Goal: Task Accomplishment & Management: Manage account settings

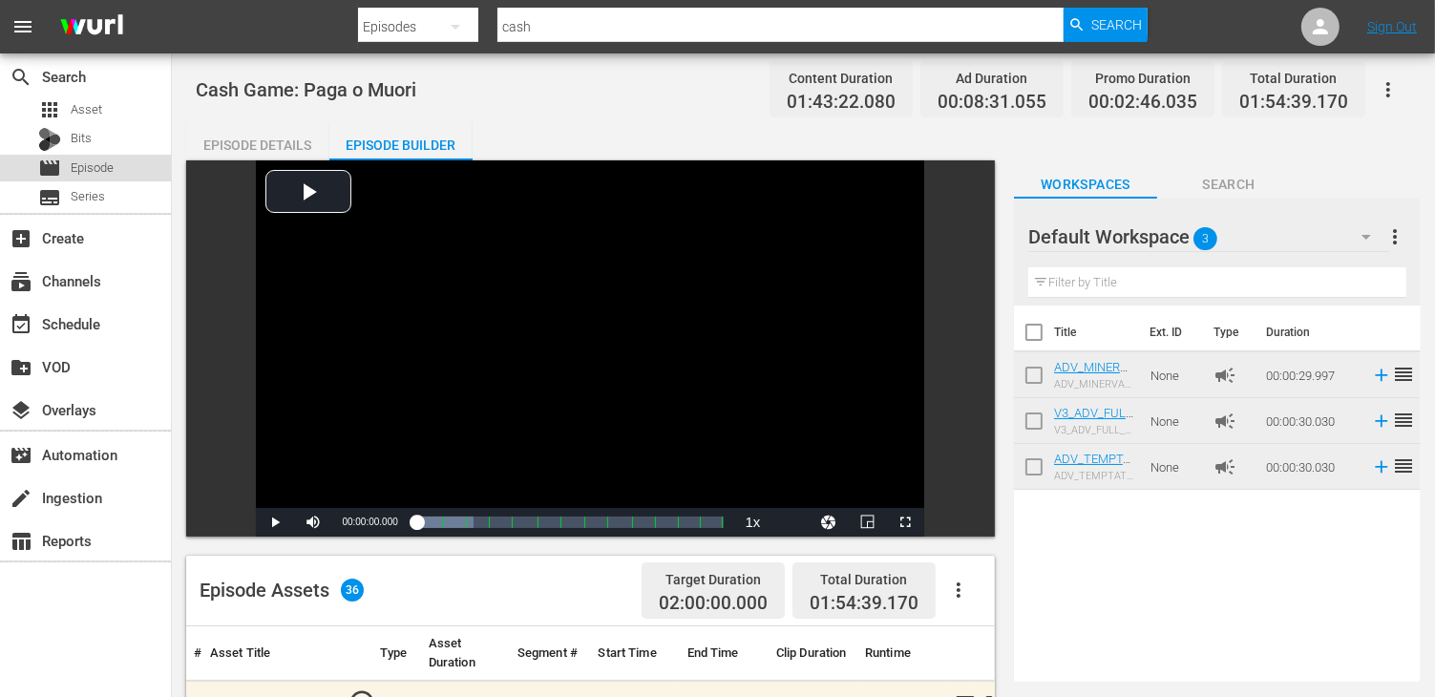
click at [111, 169] on span "Episode" at bounding box center [92, 167] width 43 height 19
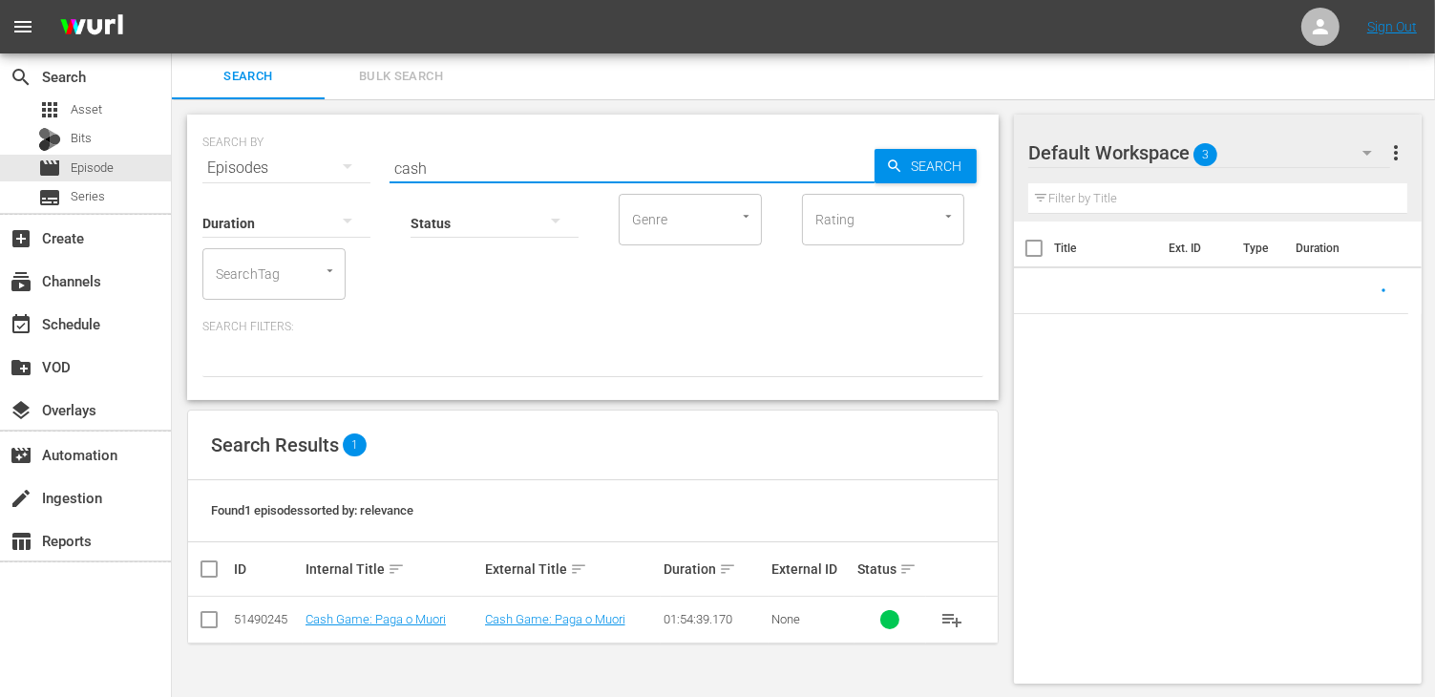
drag, startPoint x: 458, startPoint y: 165, endPoint x: 304, endPoint y: 155, distance: 155.0
click at [304, 155] on div "SEARCH BY Search By Episodes Search ID, Title, Description, Keywords, or Catego…" at bounding box center [592, 156] width 781 height 69
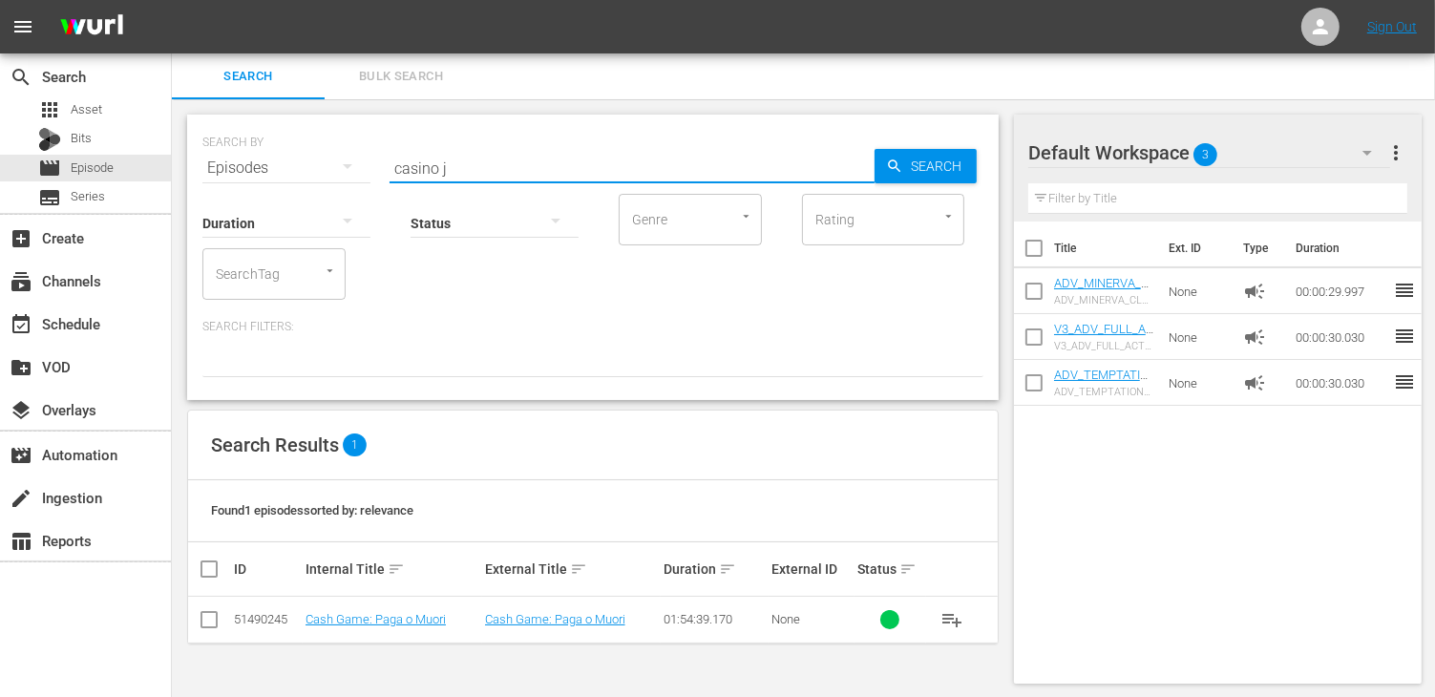
type input "casino j"
click at [210, 622] on input "checkbox" at bounding box center [209, 622] width 23 height 23
checkbox input "true"
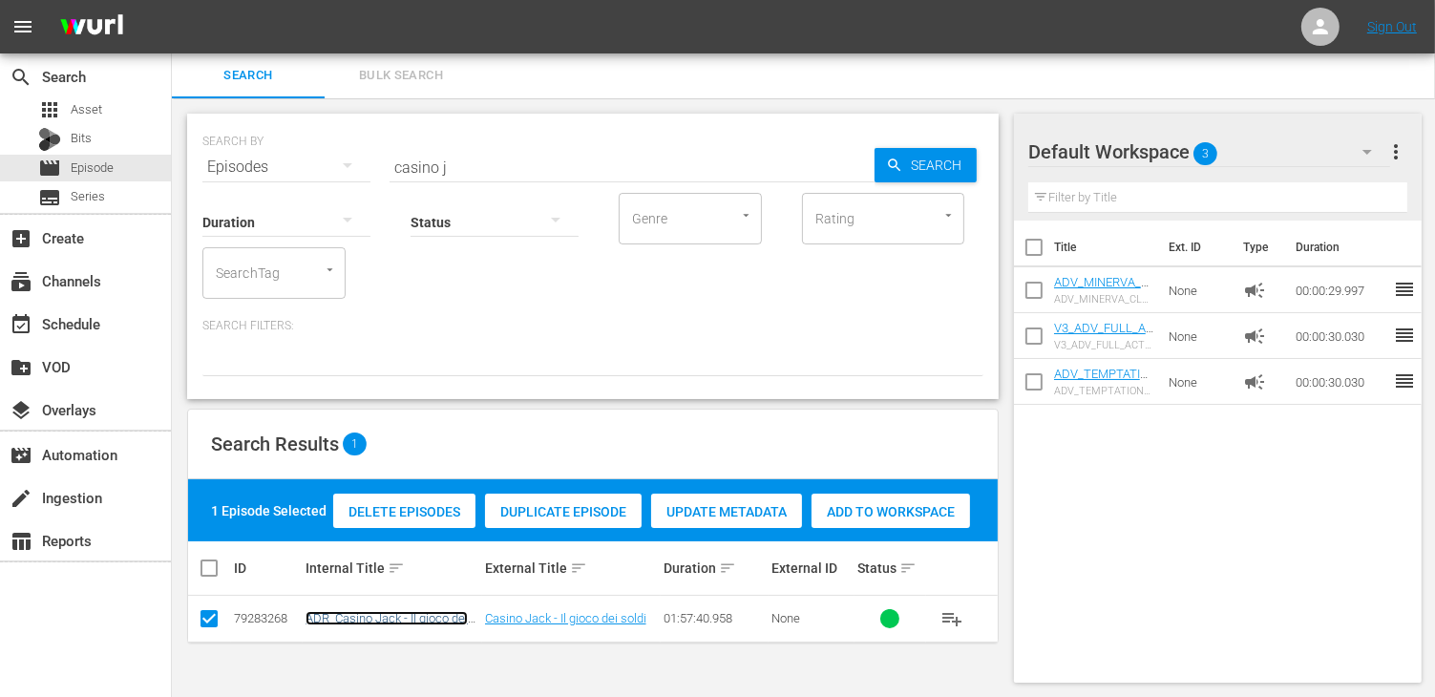
click at [431, 618] on link "ADR_Casino Jack - Il gioco dei soldi" at bounding box center [386, 625] width 162 height 29
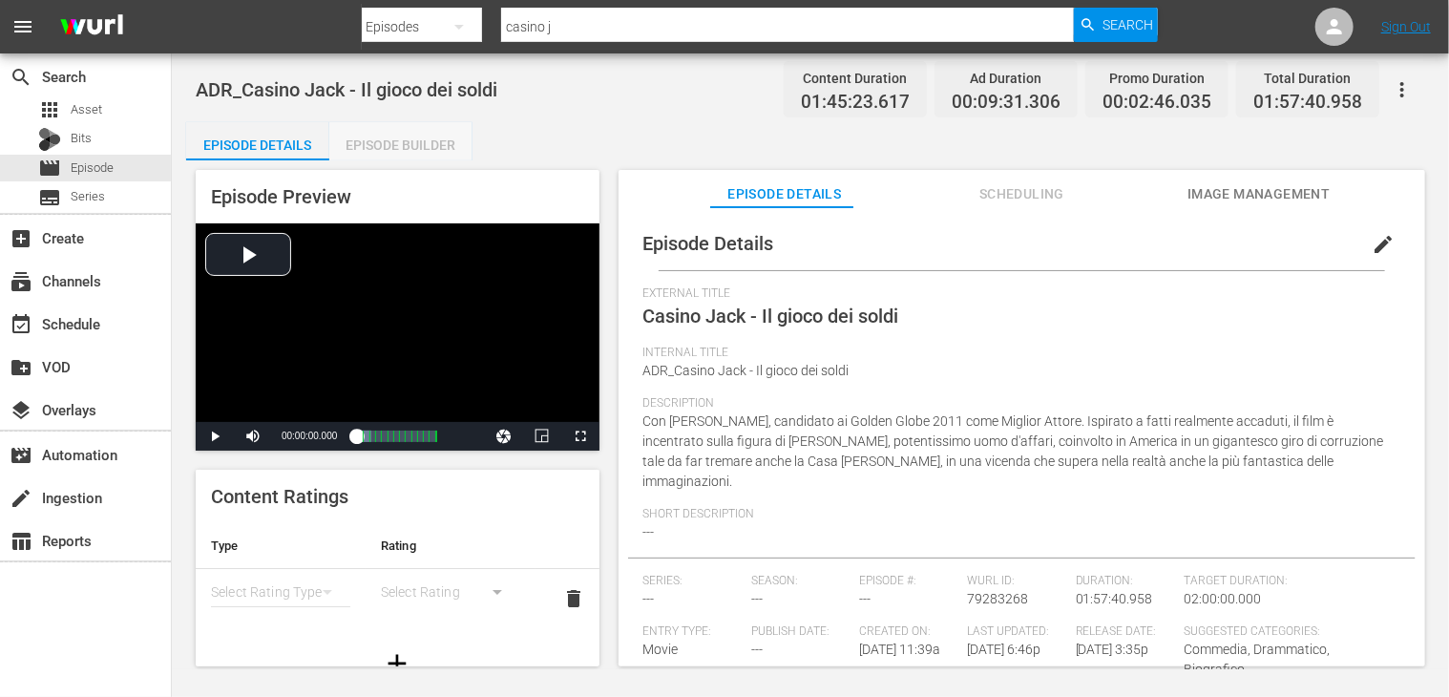
click at [405, 148] on div "Episode Builder" at bounding box center [400, 145] width 143 height 46
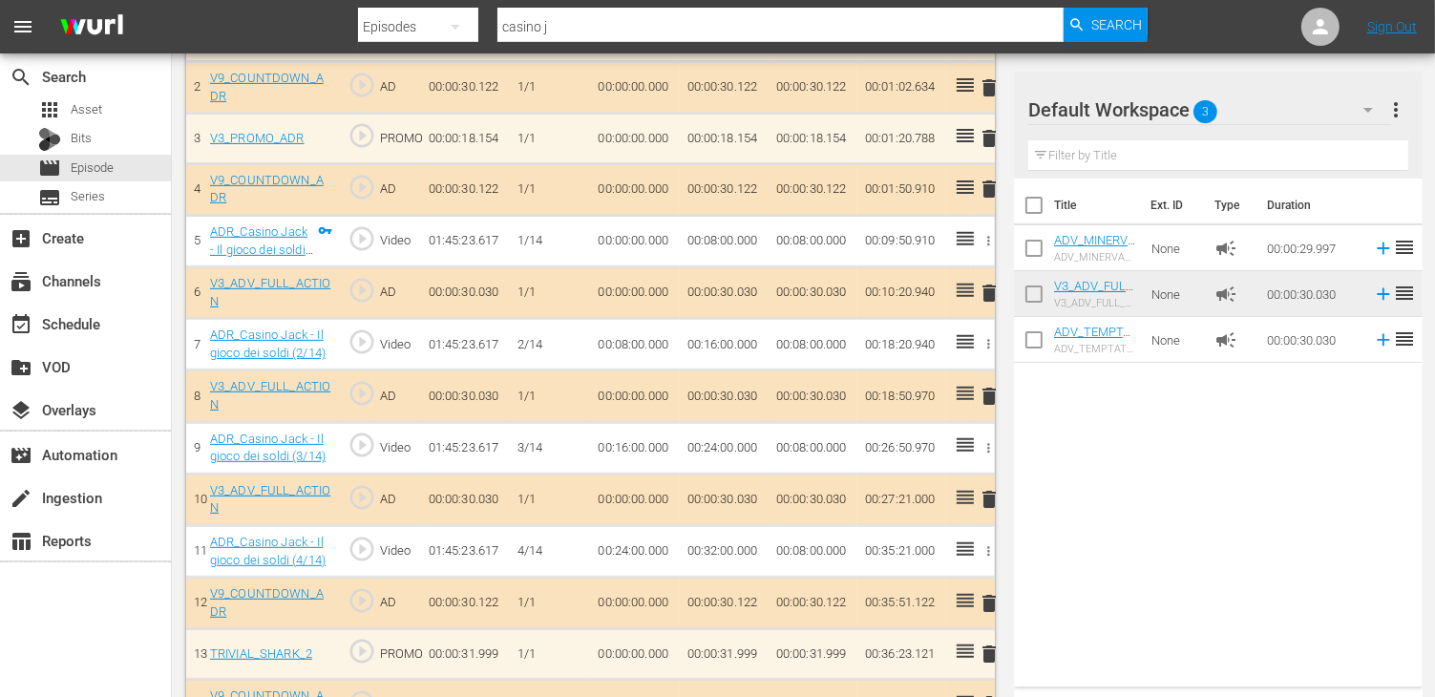
scroll to position [764, 0]
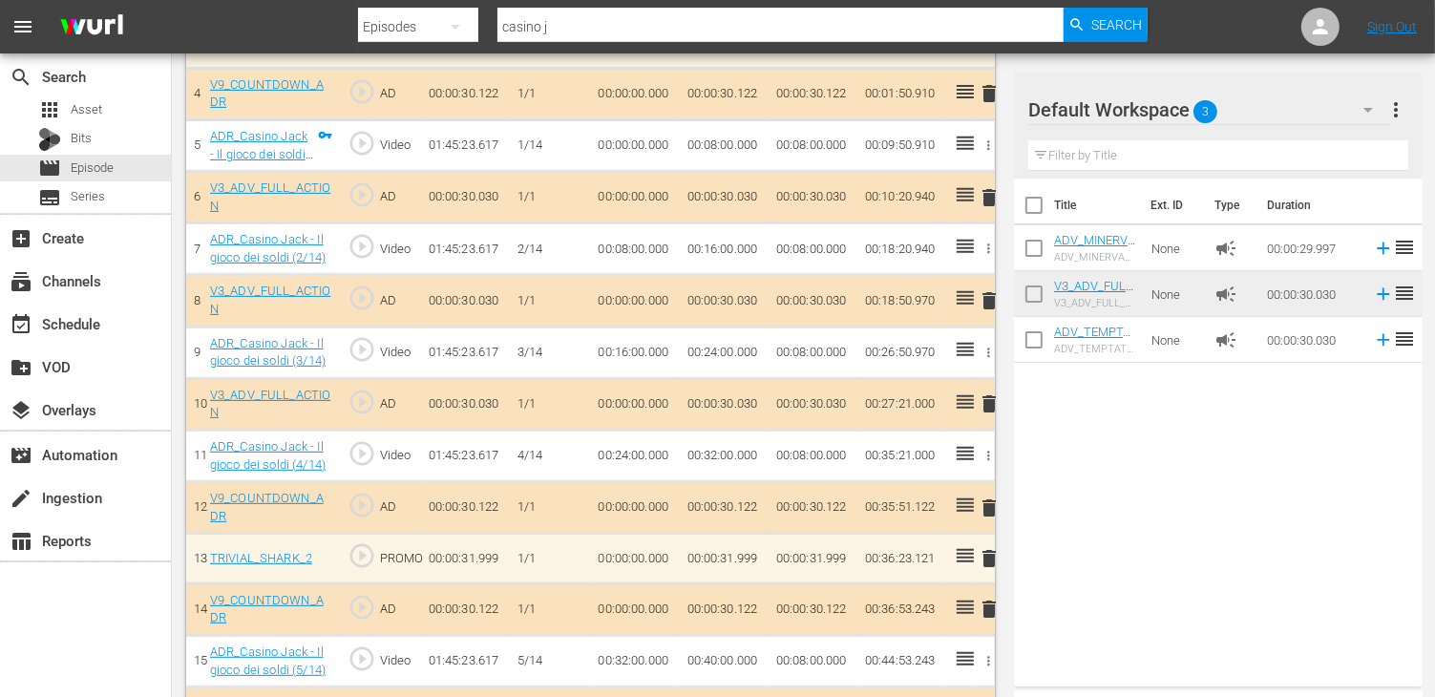
click at [986, 304] on span "delete" at bounding box center [989, 300] width 23 height 23
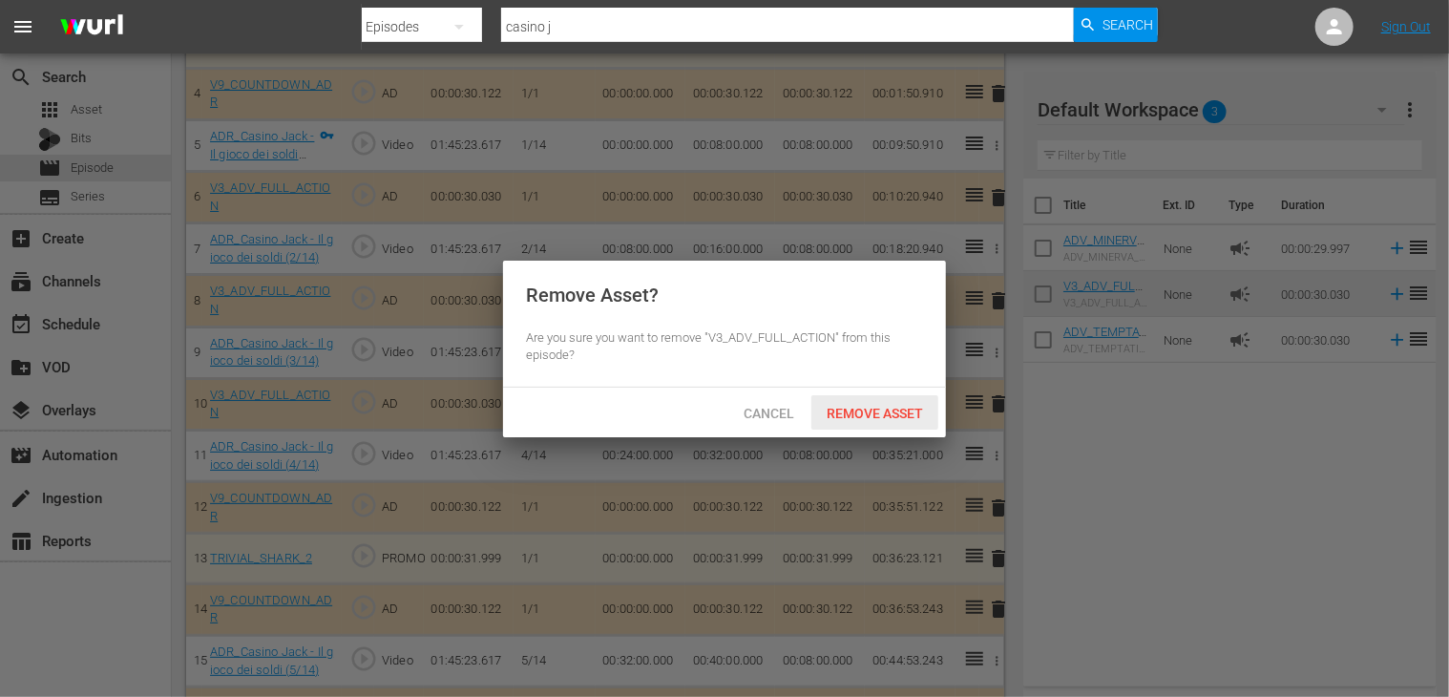
click at [847, 413] on span "Remove Asset" at bounding box center [874, 413] width 127 height 15
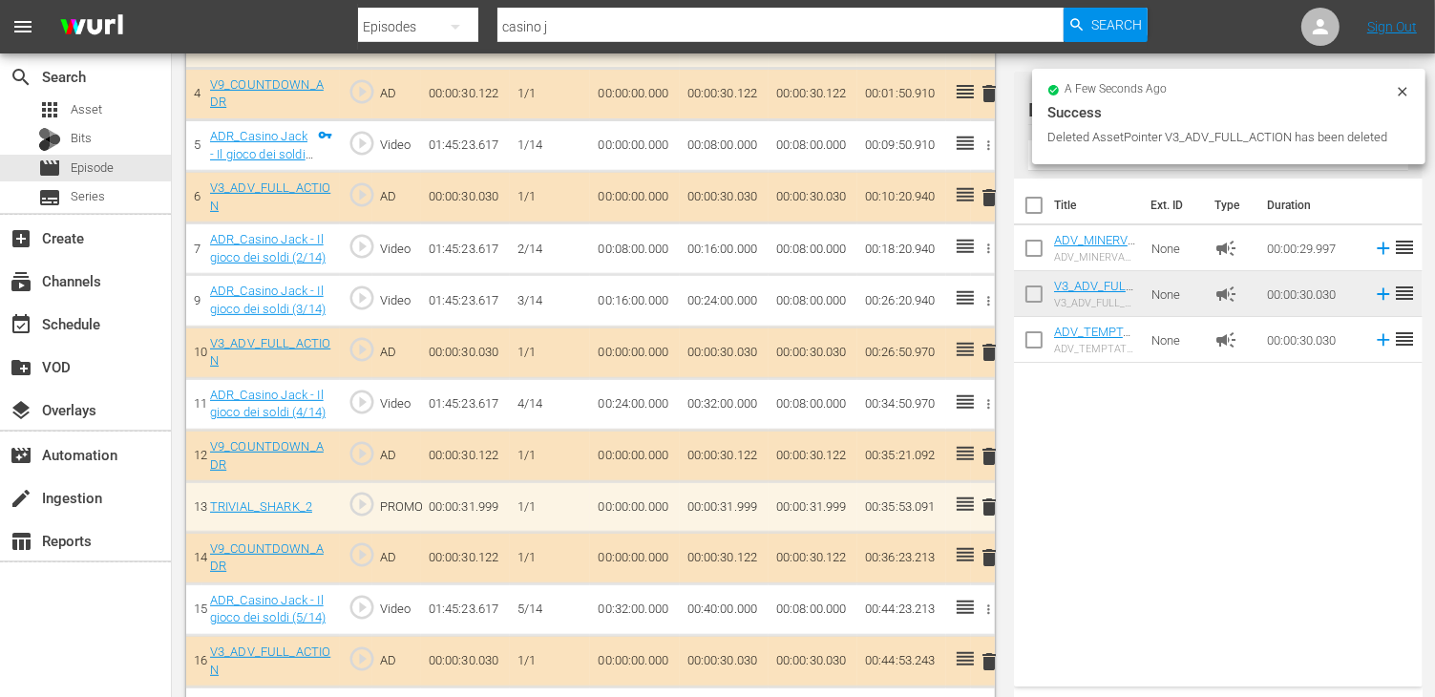
click at [986, 341] on span "delete" at bounding box center [989, 352] width 23 height 23
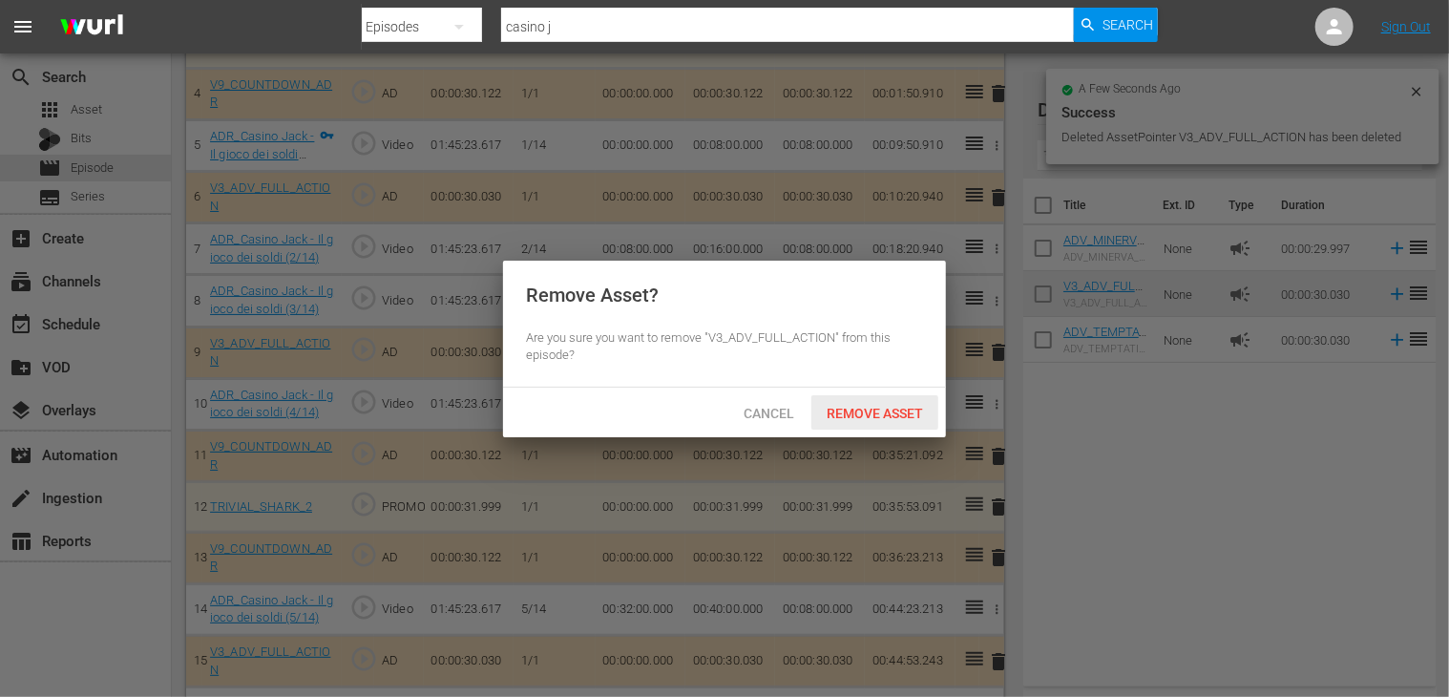
click at [872, 404] on div "Remove Asset" at bounding box center [874, 412] width 127 height 35
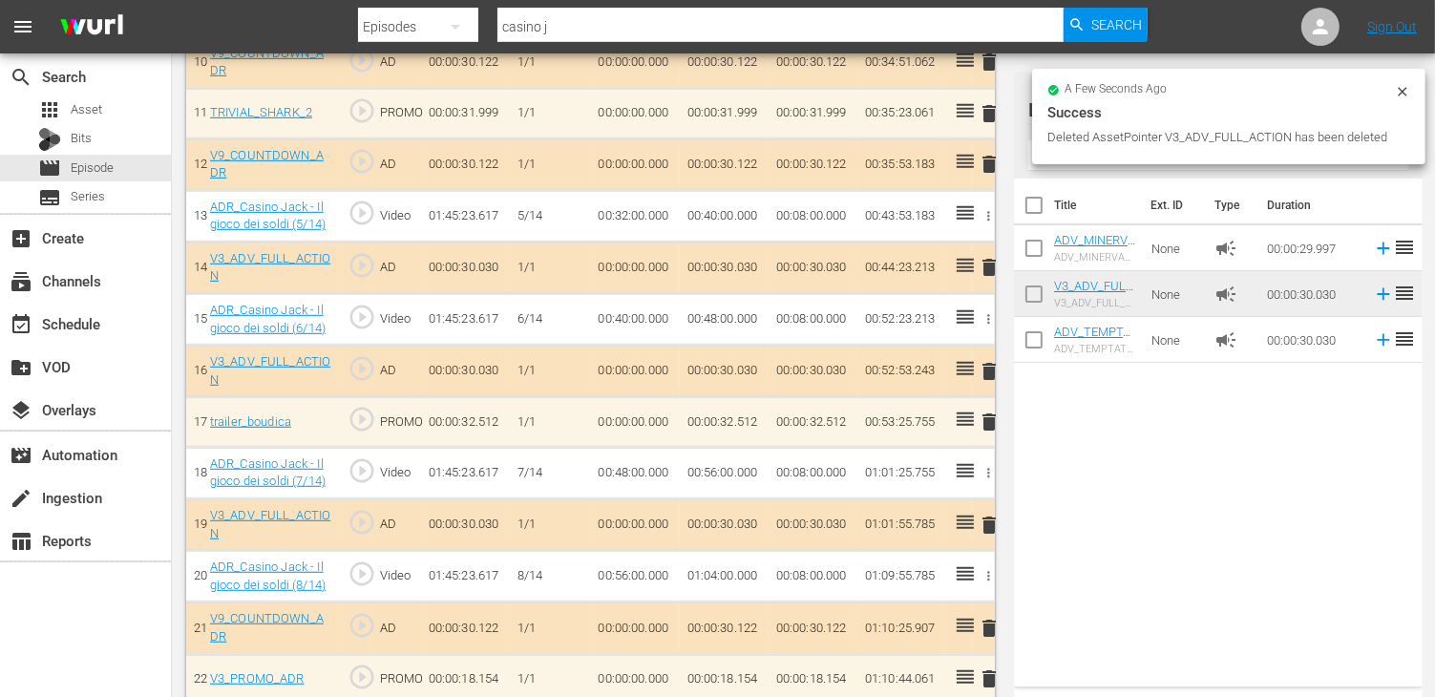
scroll to position [1145, 0]
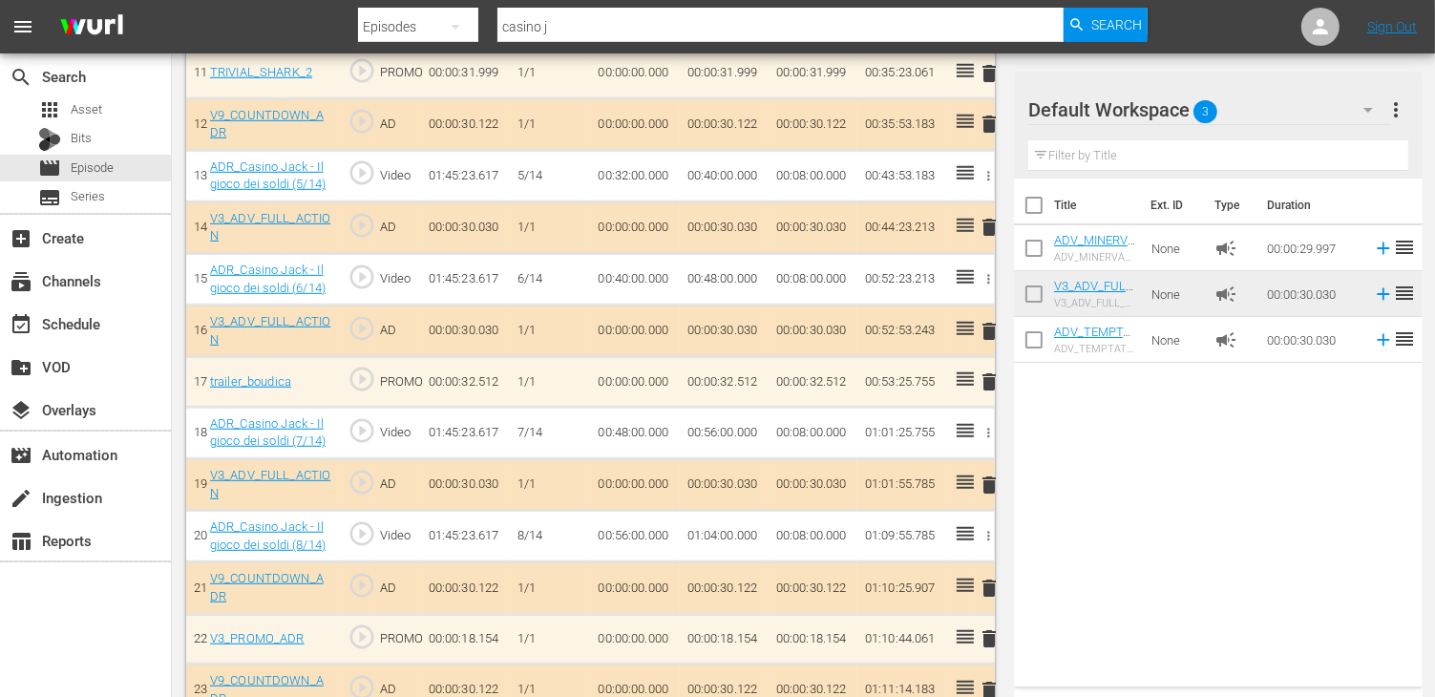
click at [989, 220] on span "delete" at bounding box center [989, 227] width 23 height 23
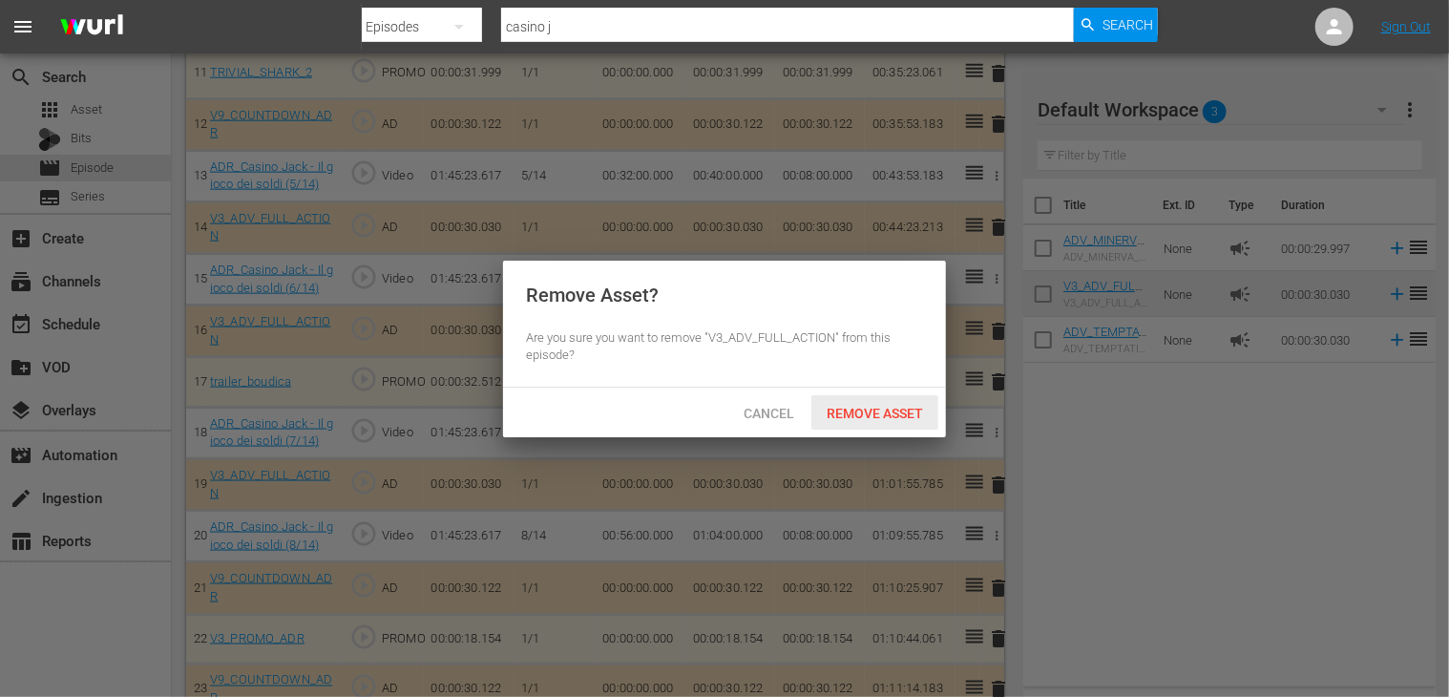
click at [883, 417] on span "Remove Asset" at bounding box center [874, 413] width 127 height 15
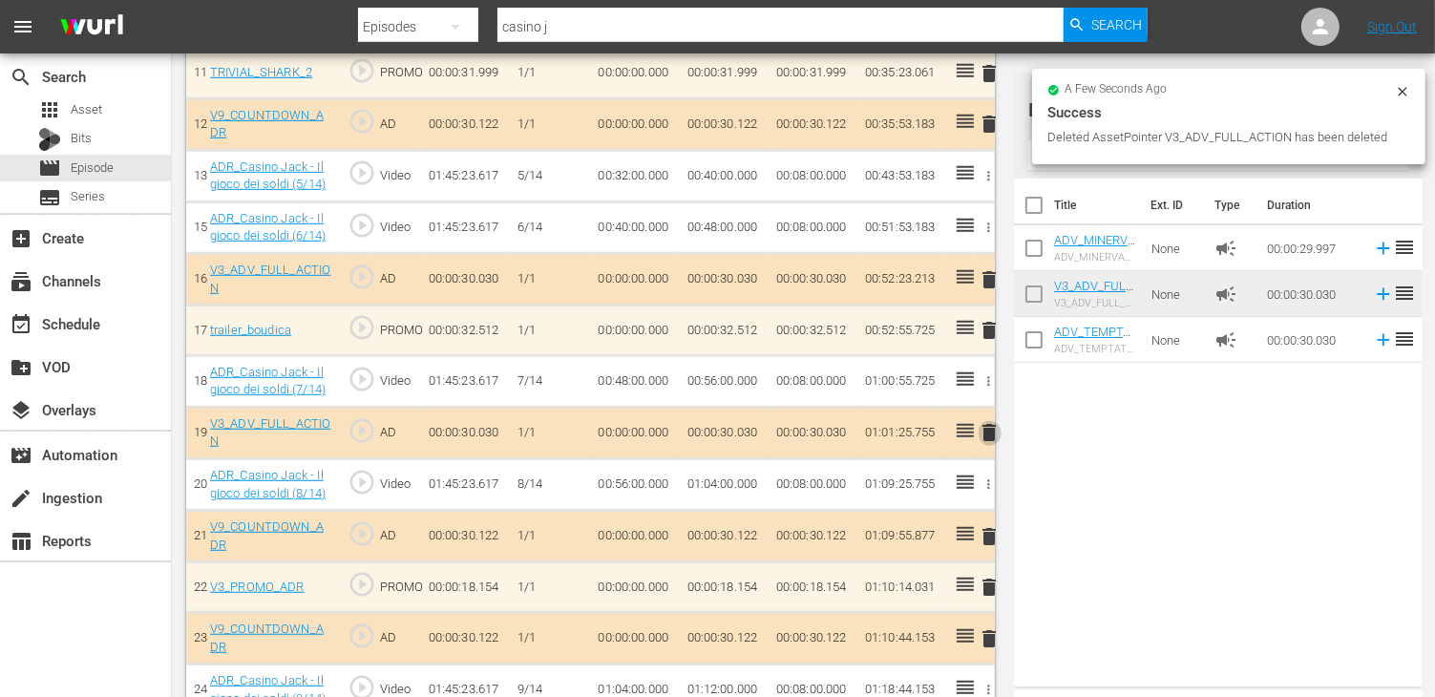
click at [984, 426] on span "delete" at bounding box center [989, 432] width 23 height 23
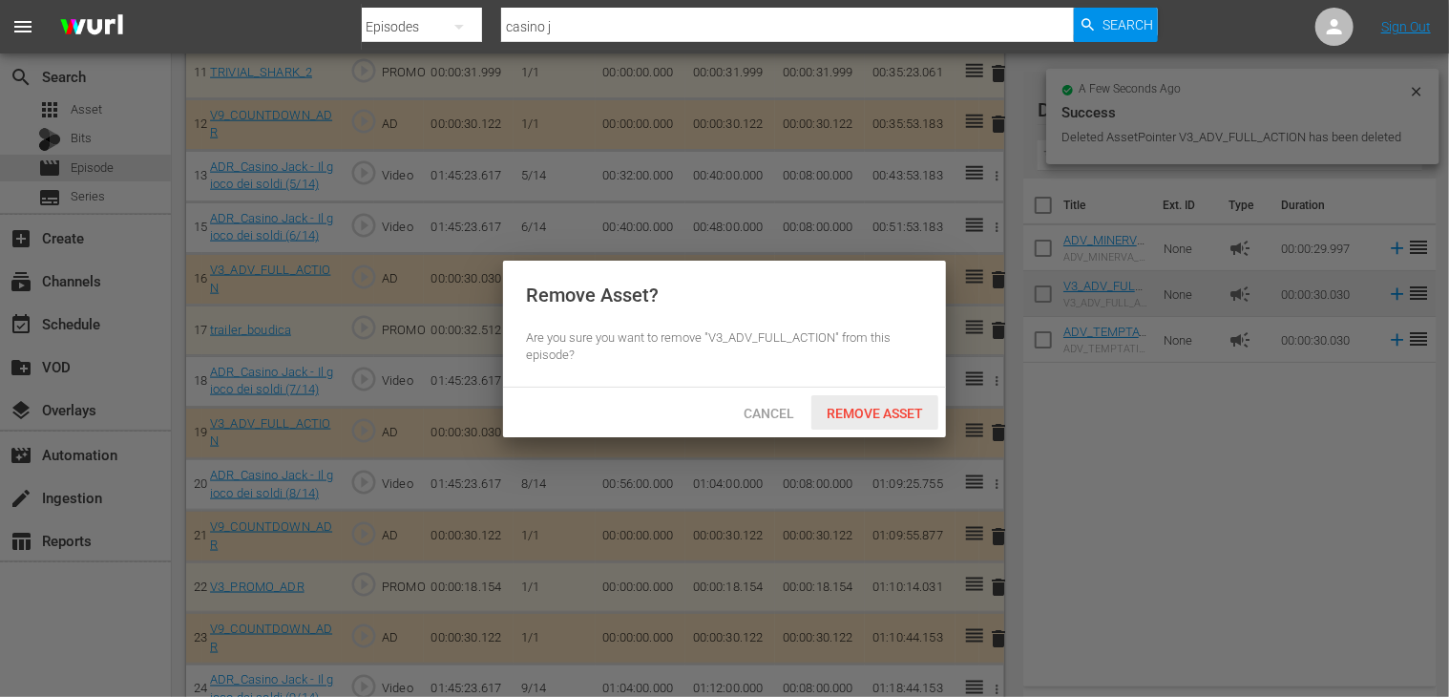
click at [887, 417] on span "Remove Asset" at bounding box center [874, 413] width 127 height 15
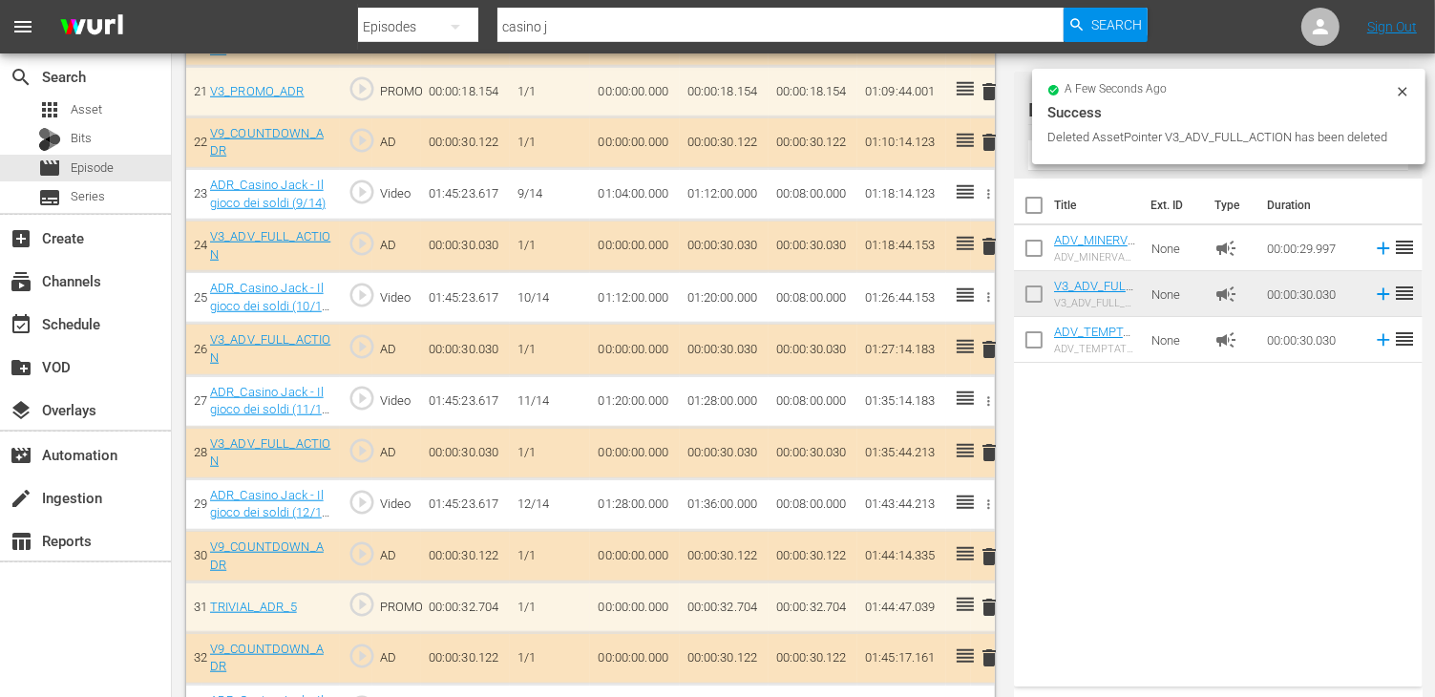
scroll to position [1623, 0]
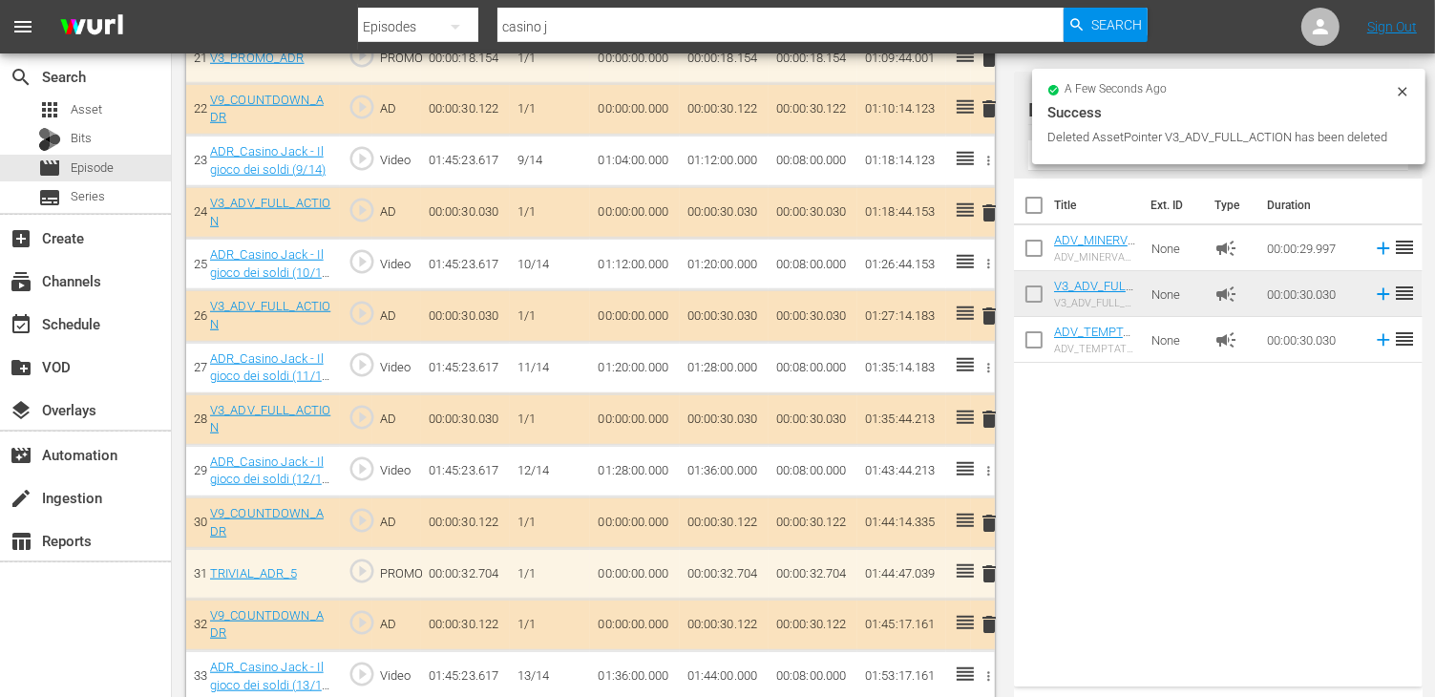
click at [993, 318] on button "delete" at bounding box center [989, 316] width 23 height 28
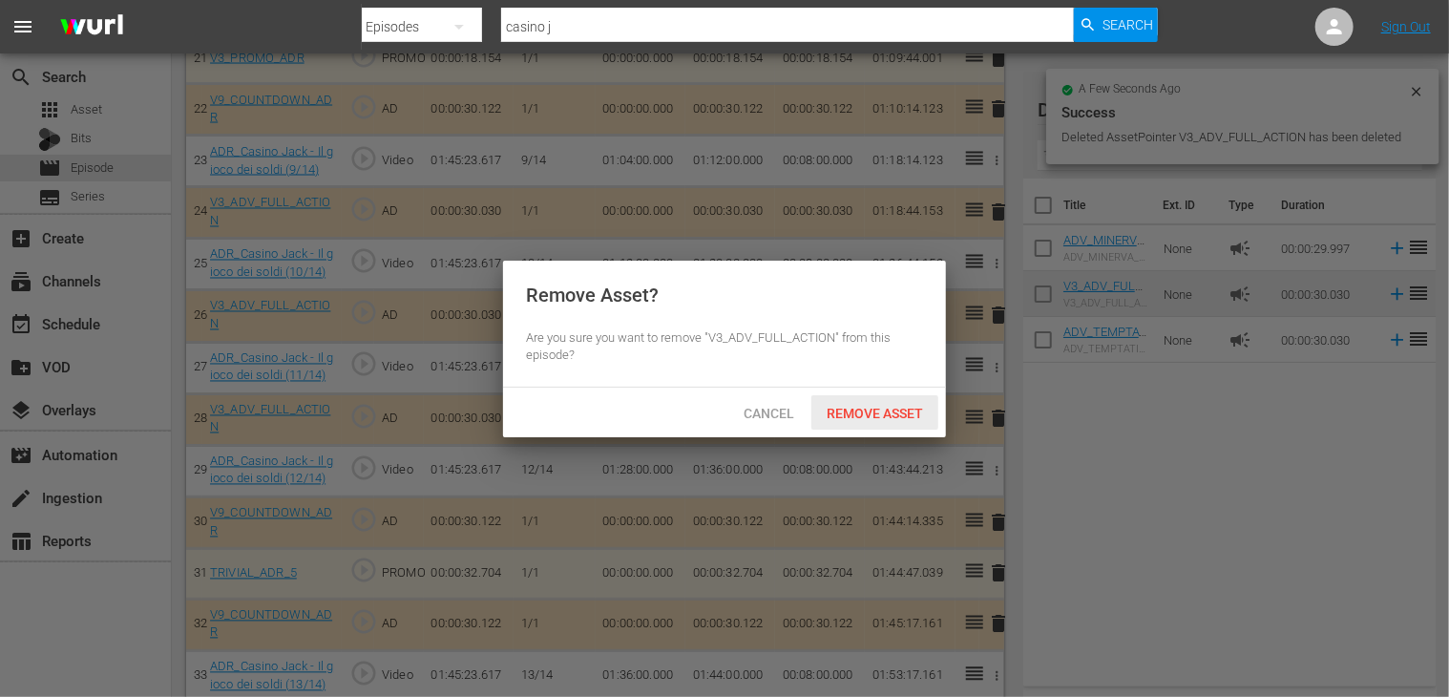
click at [869, 413] on span "Remove Asset" at bounding box center [874, 413] width 127 height 15
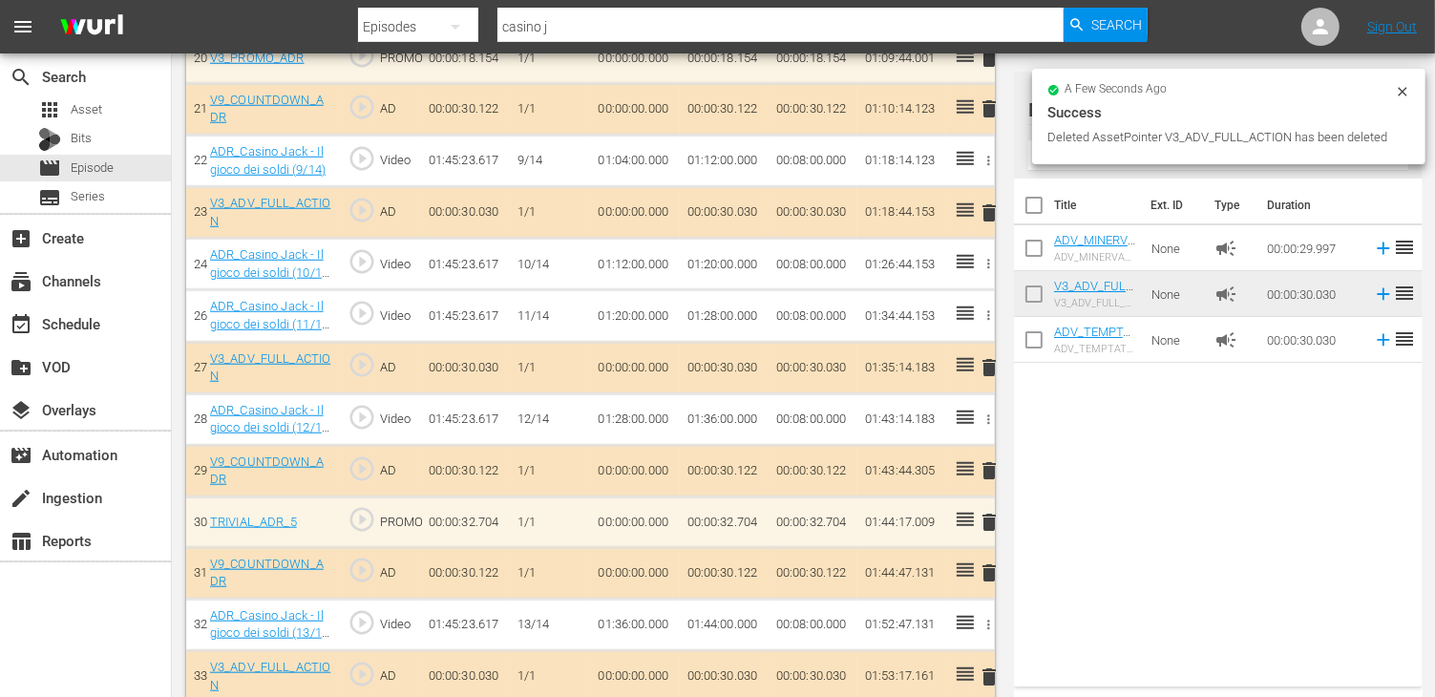
click at [987, 356] on span "delete" at bounding box center [989, 367] width 23 height 23
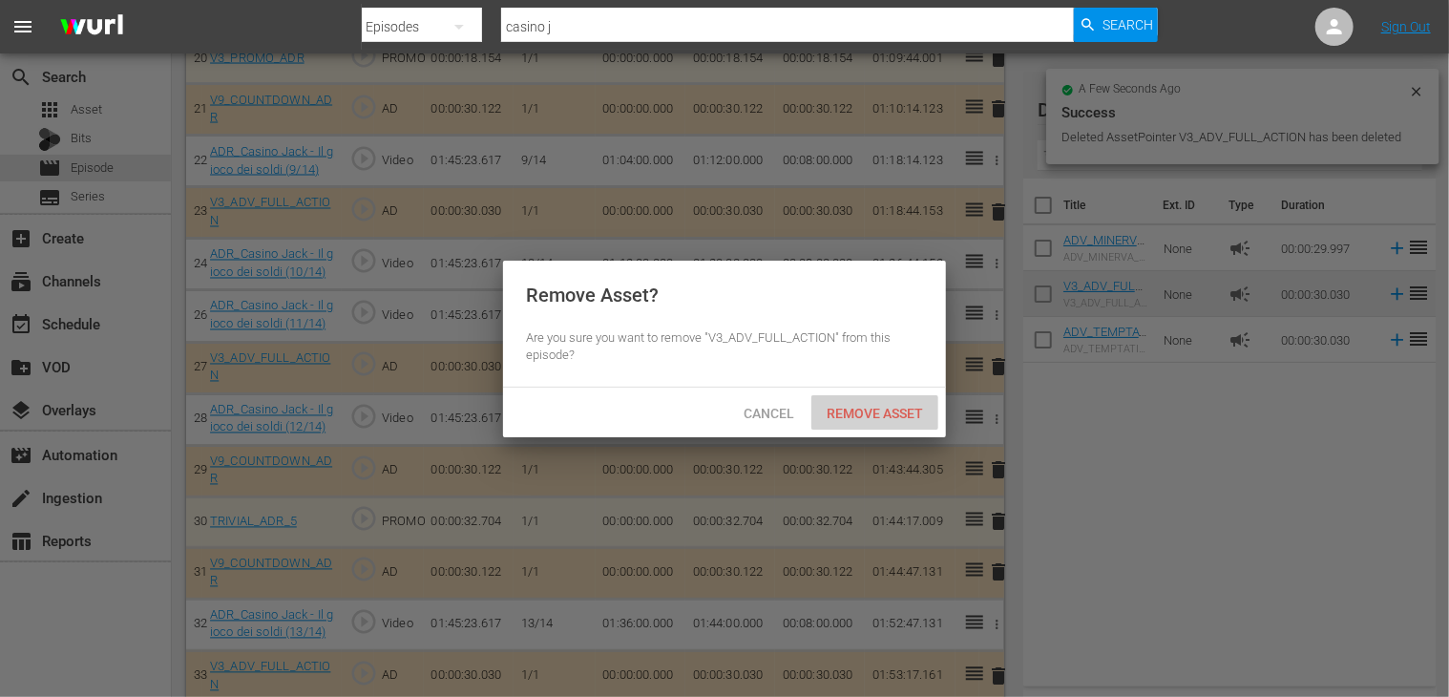
click at [870, 411] on span "Remove Asset" at bounding box center [874, 413] width 127 height 15
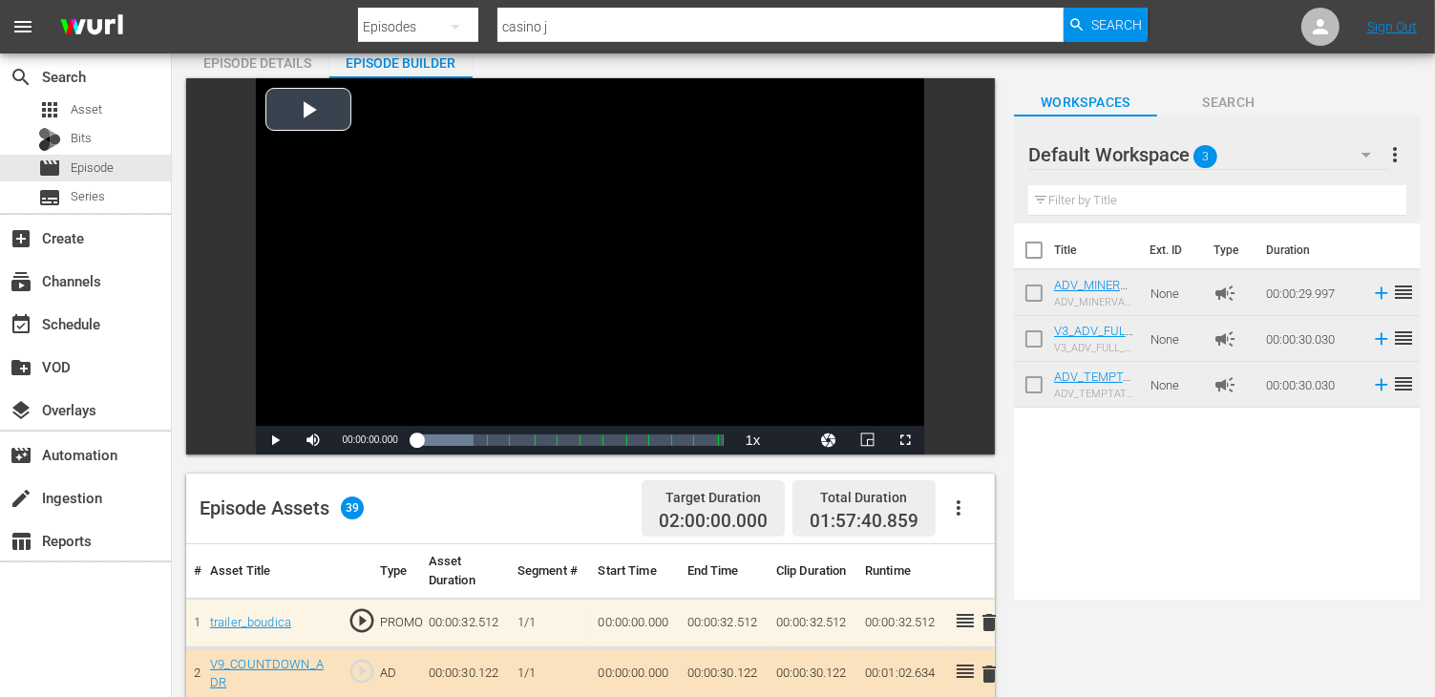
scroll to position [0, 0]
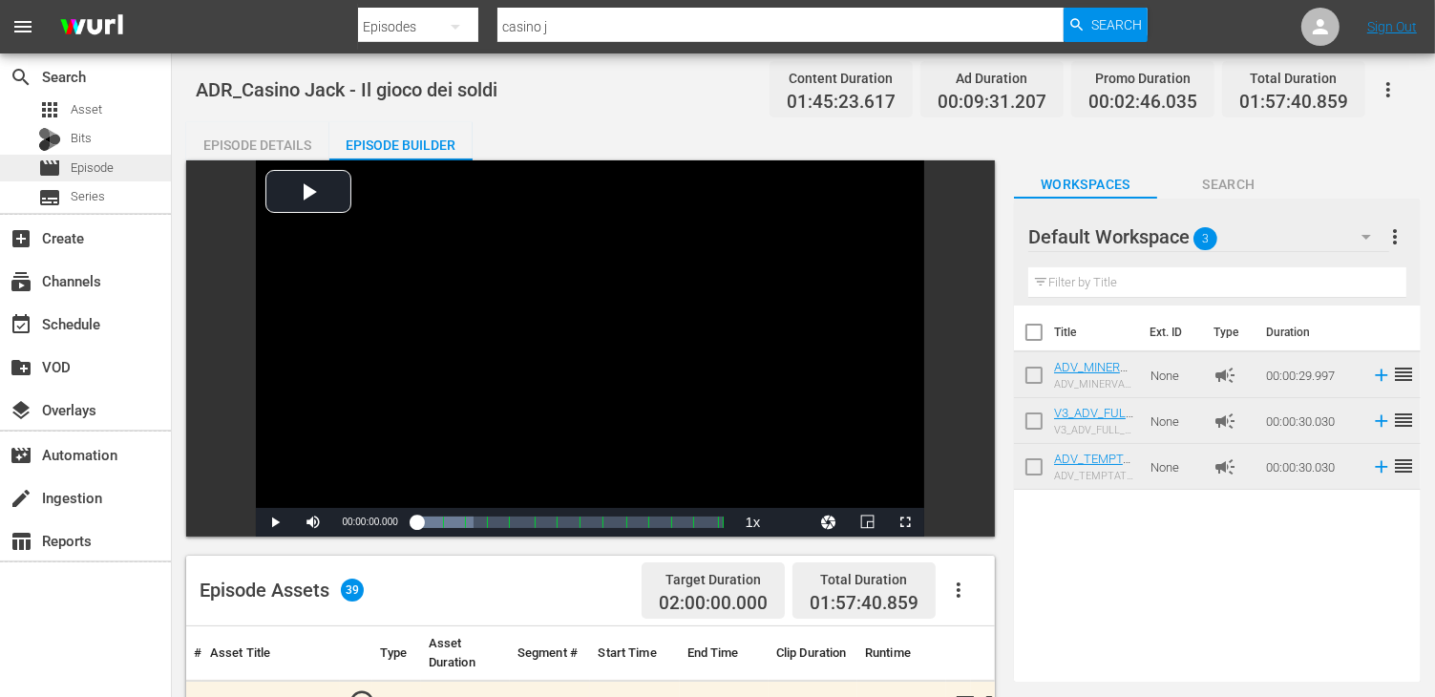
click at [107, 163] on span "Episode" at bounding box center [92, 167] width 43 height 19
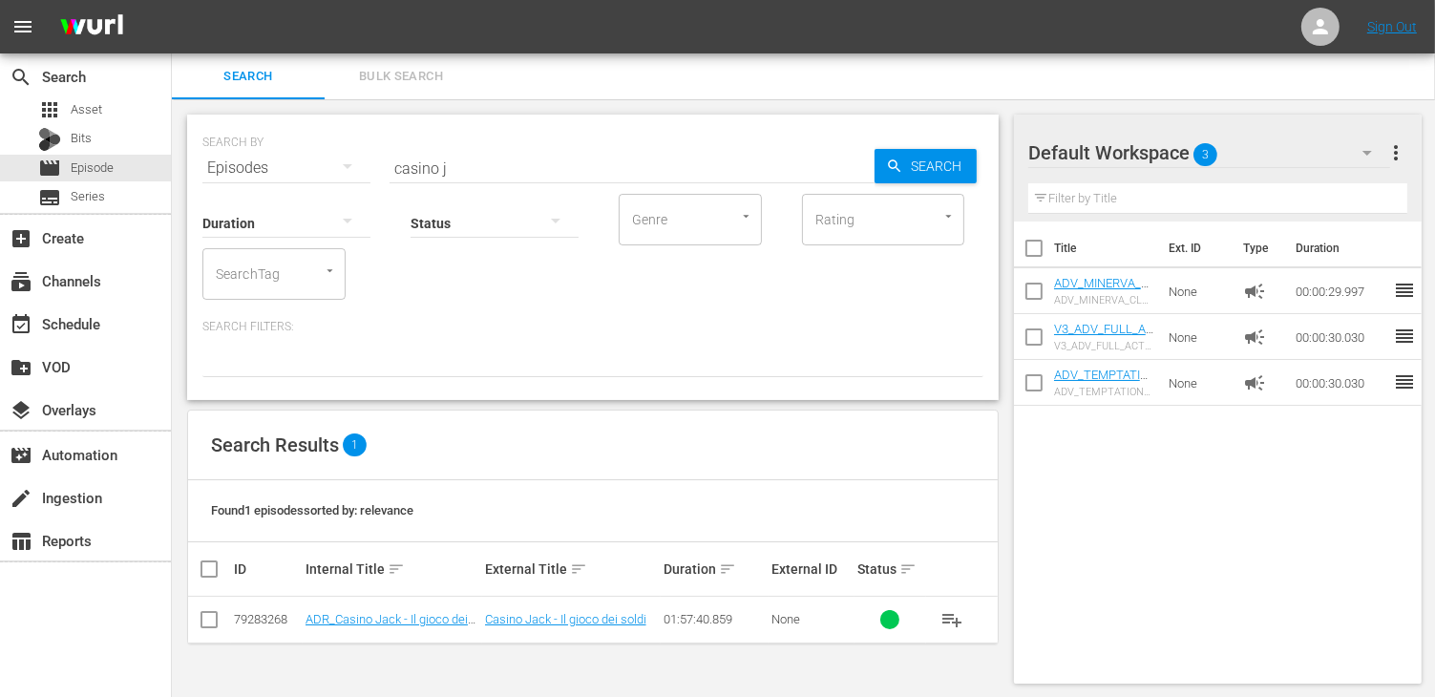
drag, startPoint x: 443, startPoint y: 161, endPoint x: 386, endPoint y: 155, distance: 57.7
click at [386, 155] on div "SEARCH BY Search By Episodes Search ID, Title, Description, Keywords, or Catego…" at bounding box center [592, 156] width 781 height 69
type input "outl"
click at [346, 624] on link "ADR_Outlaw: Senza tregua" at bounding box center [377, 619] width 144 height 14
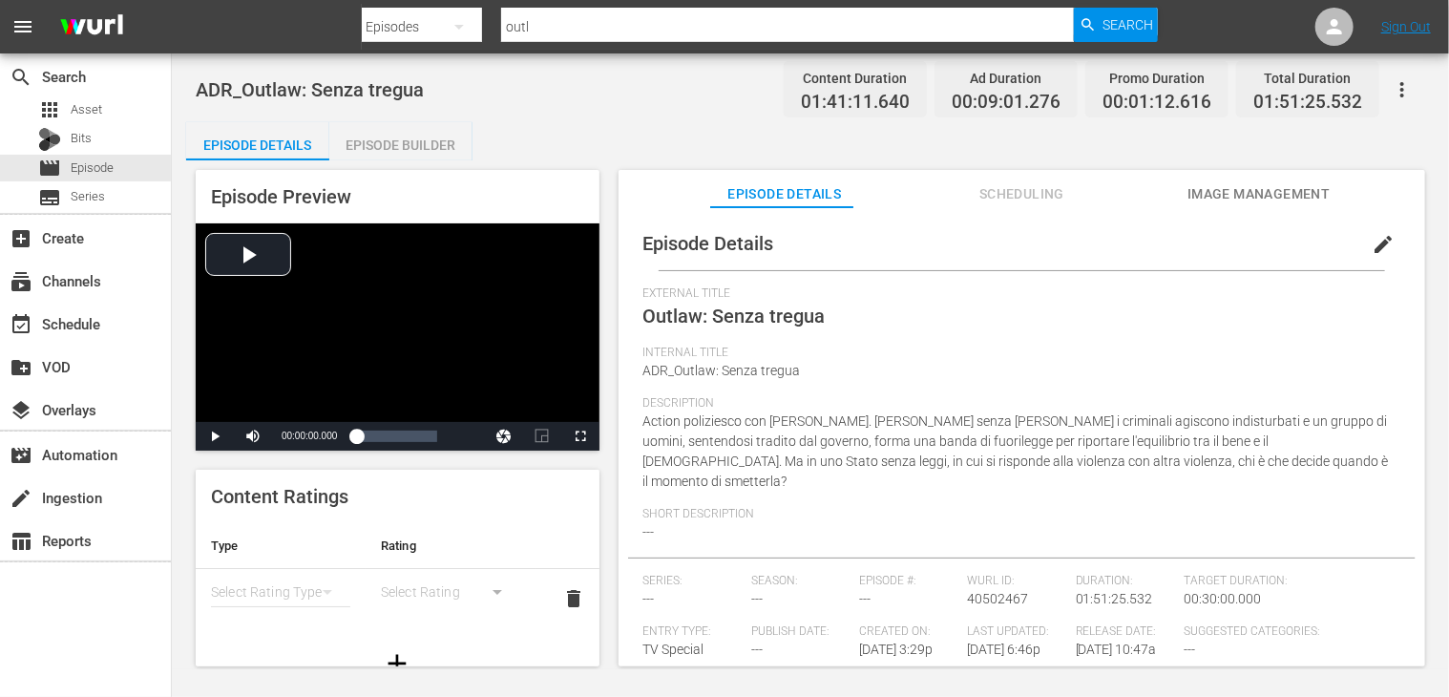
drag, startPoint x: 432, startPoint y: 152, endPoint x: 457, endPoint y: 264, distance: 115.3
click at [431, 152] on div "Episode Builder" at bounding box center [400, 145] width 143 height 46
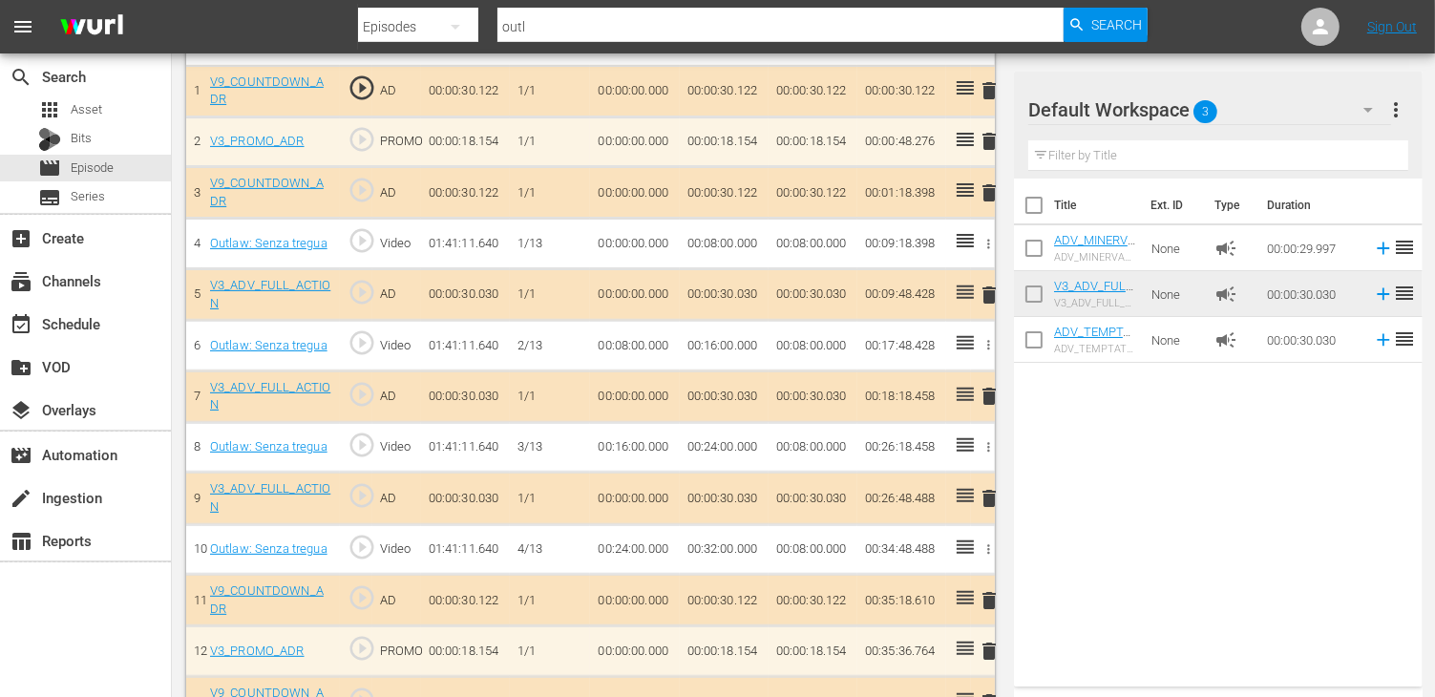
scroll to position [668, 0]
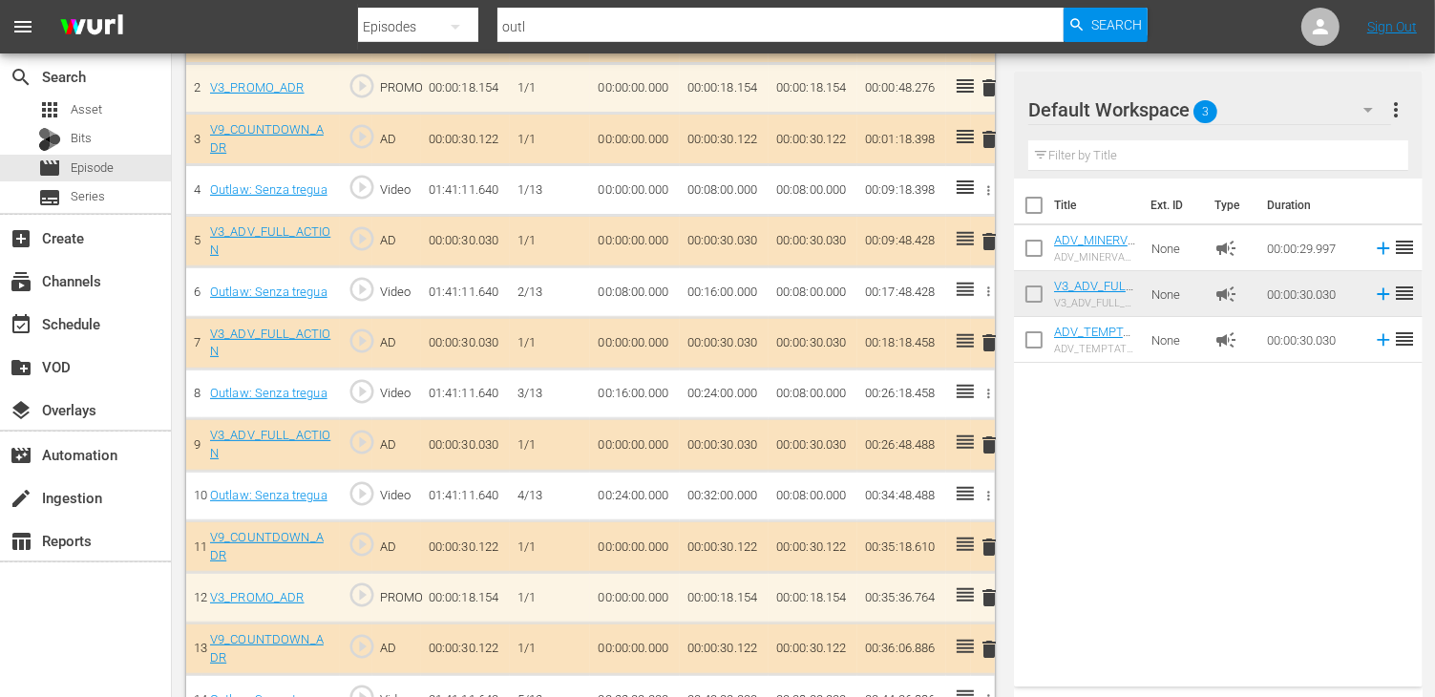
click at [985, 341] on span "delete" at bounding box center [989, 342] width 23 height 23
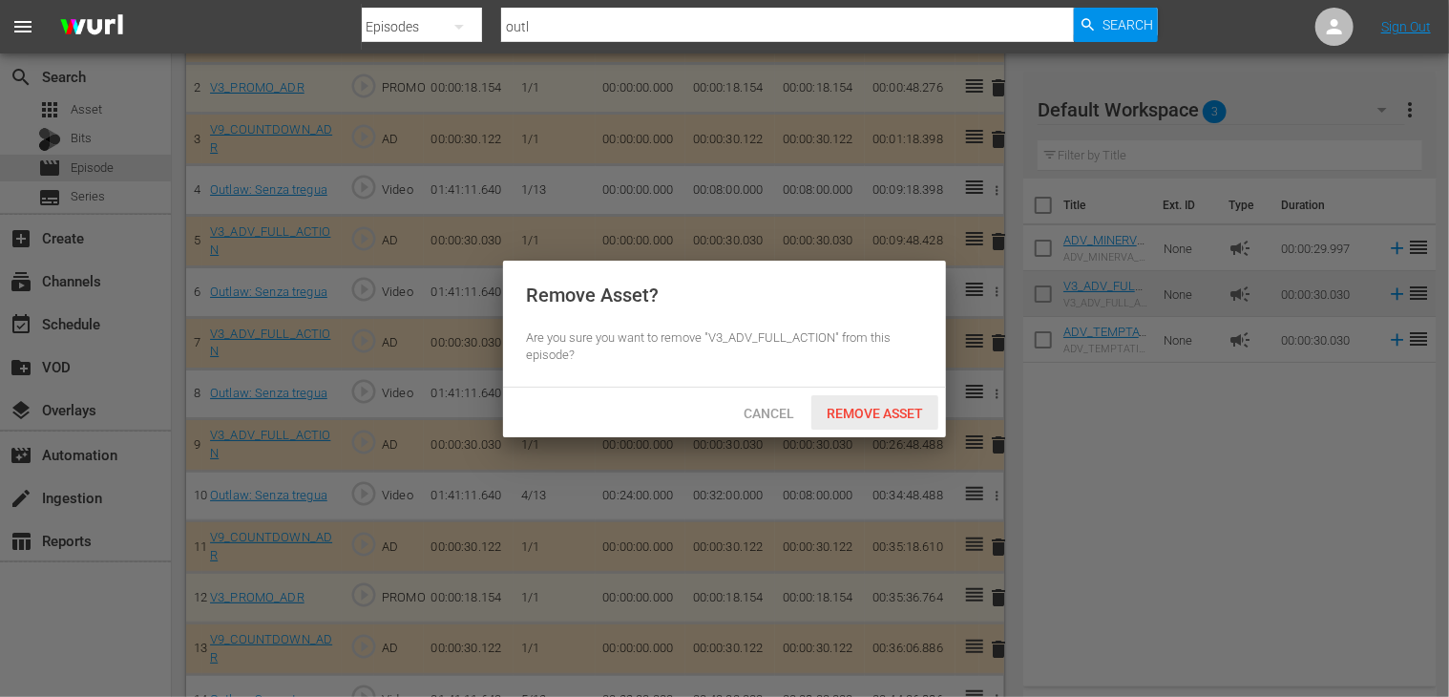
click at [877, 413] on span "Remove Asset" at bounding box center [874, 413] width 127 height 15
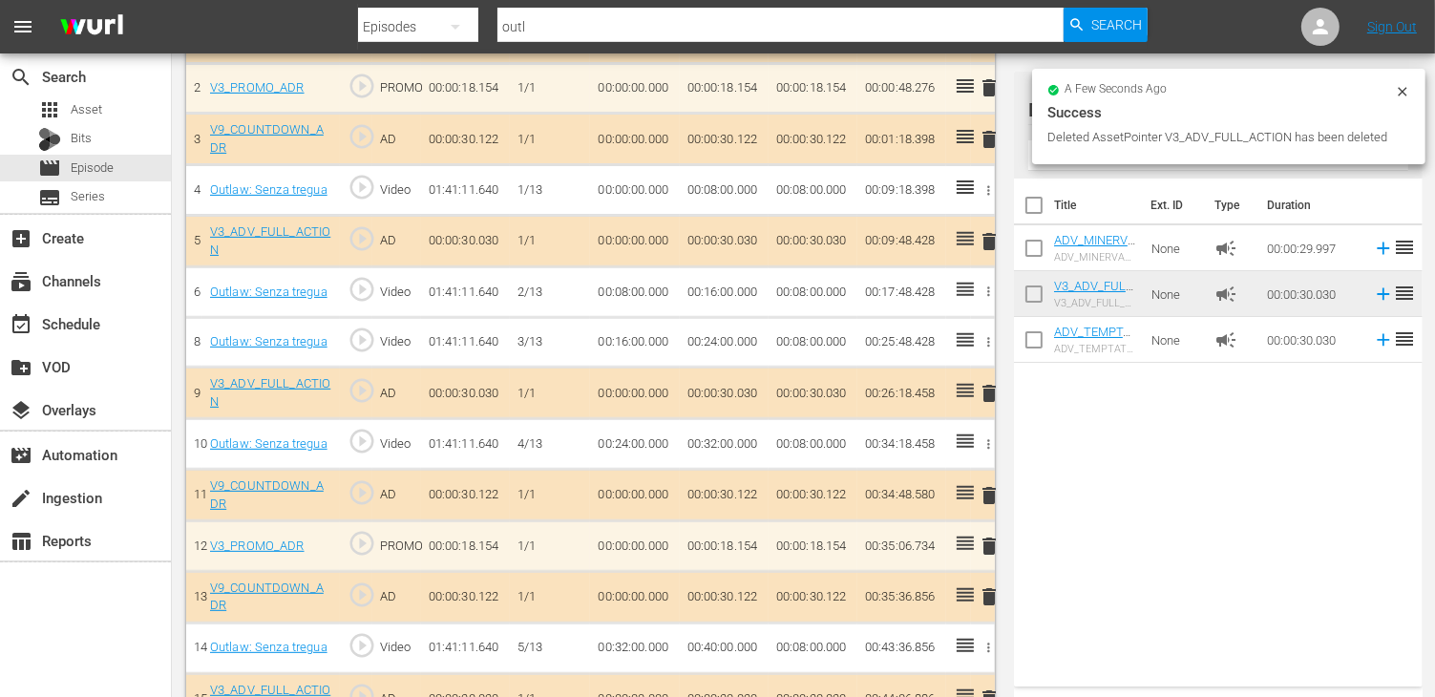
click at [991, 389] on span "delete" at bounding box center [989, 393] width 23 height 23
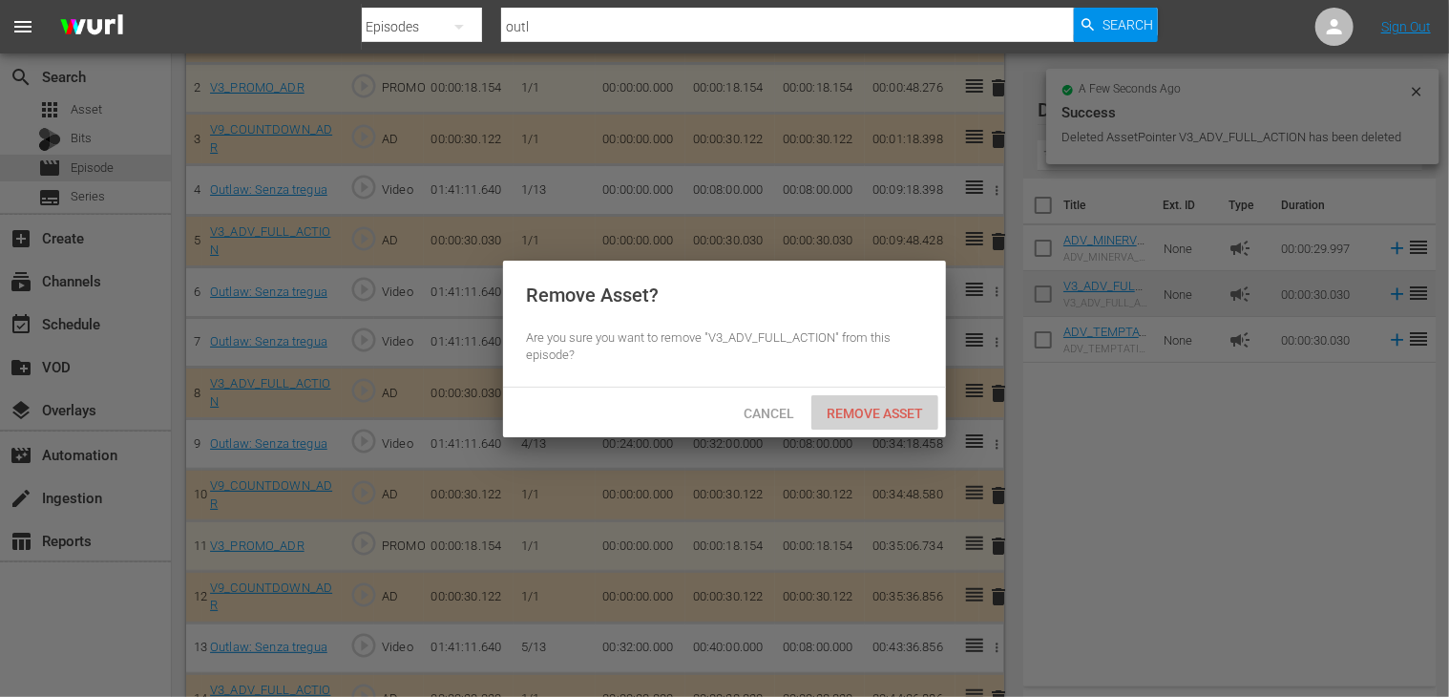
click at [894, 404] on div "Remove Asset" at bounding box center [874, 412] width 127 height 35
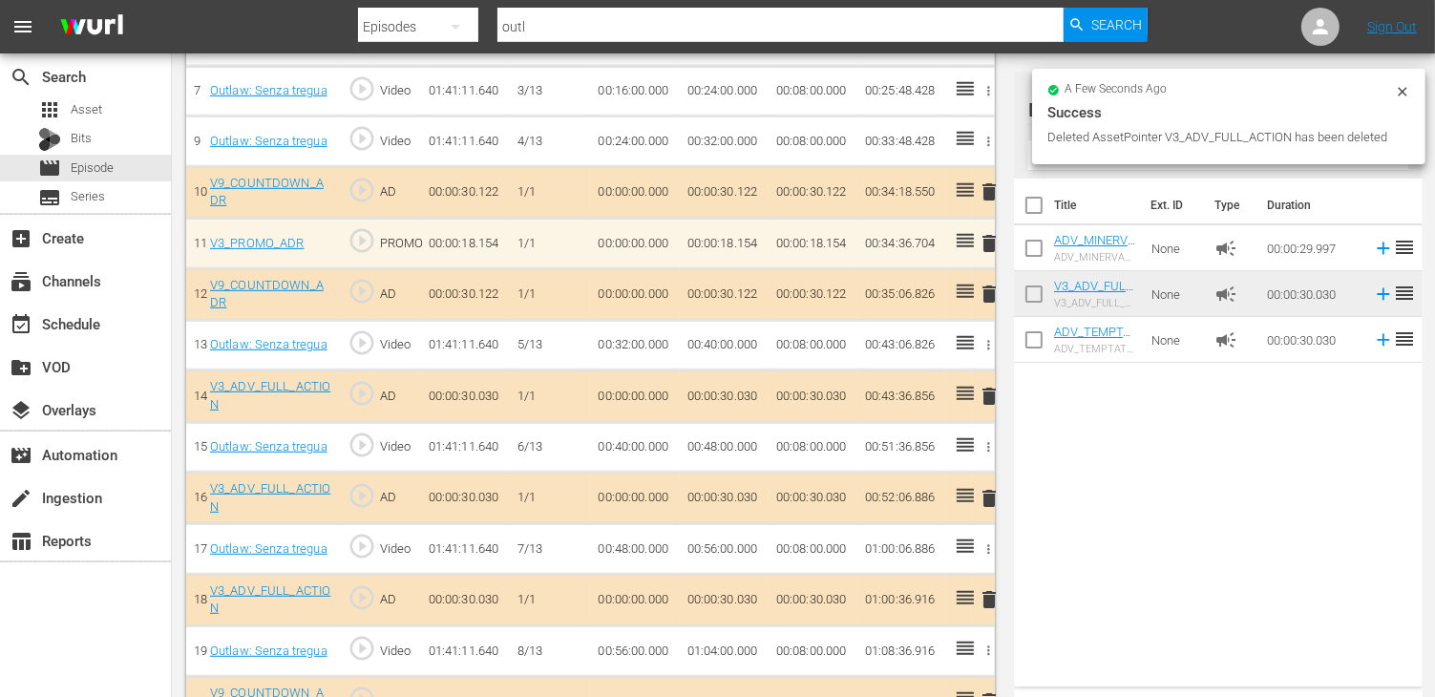
scroll to position [1050, 0]
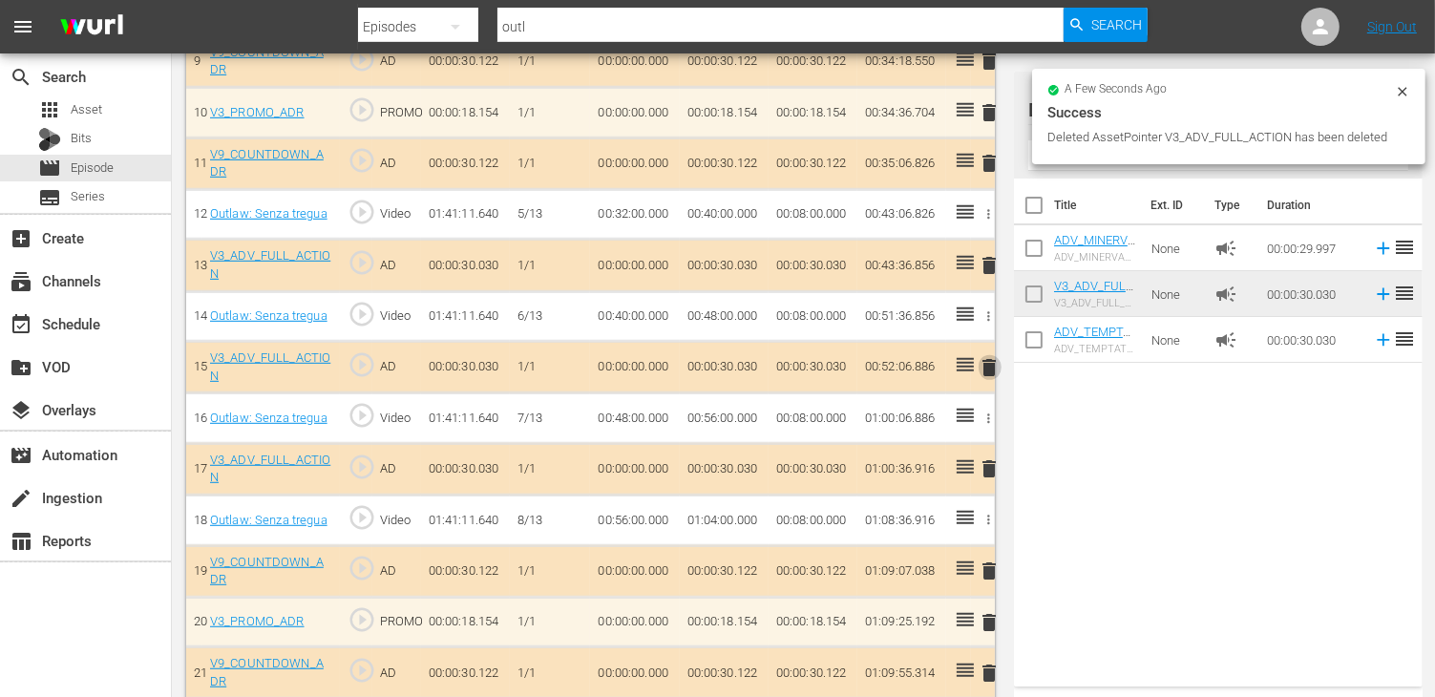
click at [991, 356] on span "delete" at bounding box center [989, 367] width 23 height 23
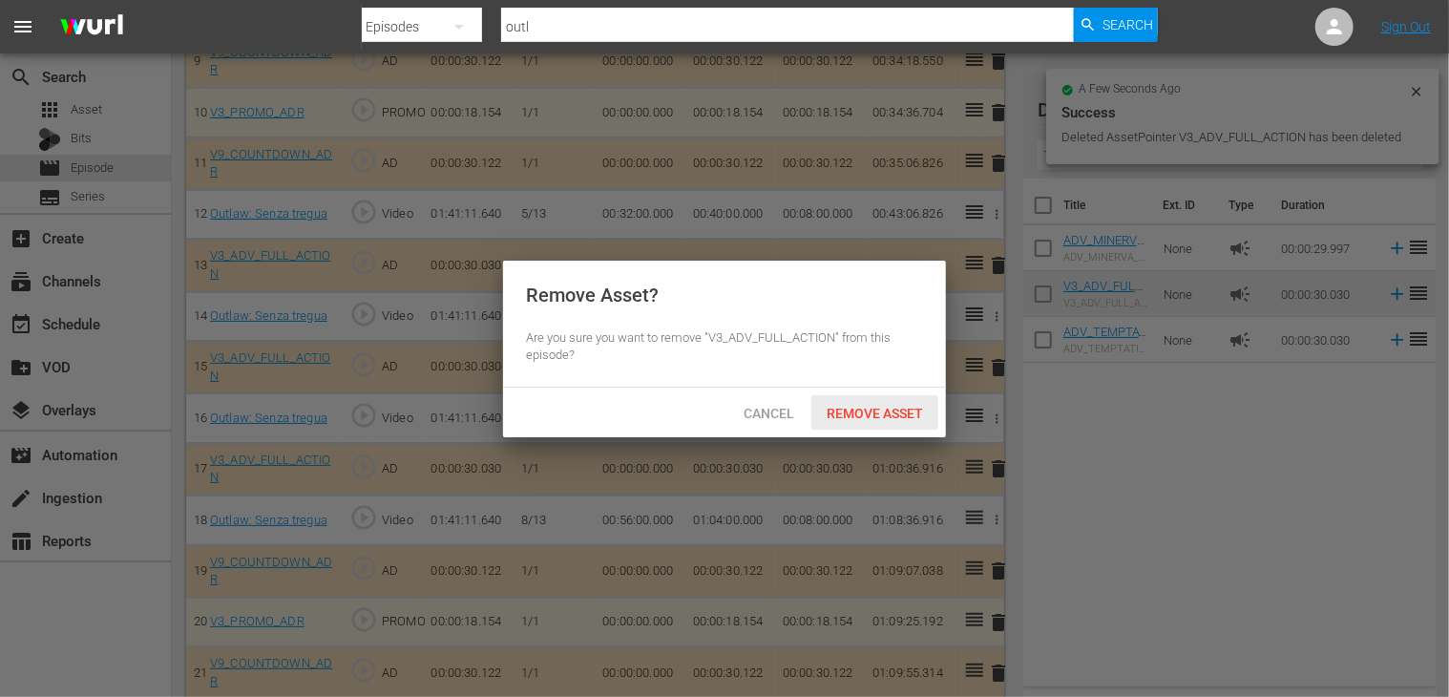
click at [874, 408] on span "Remove Asset" at bounding box center [874, 413] width 127 height 15
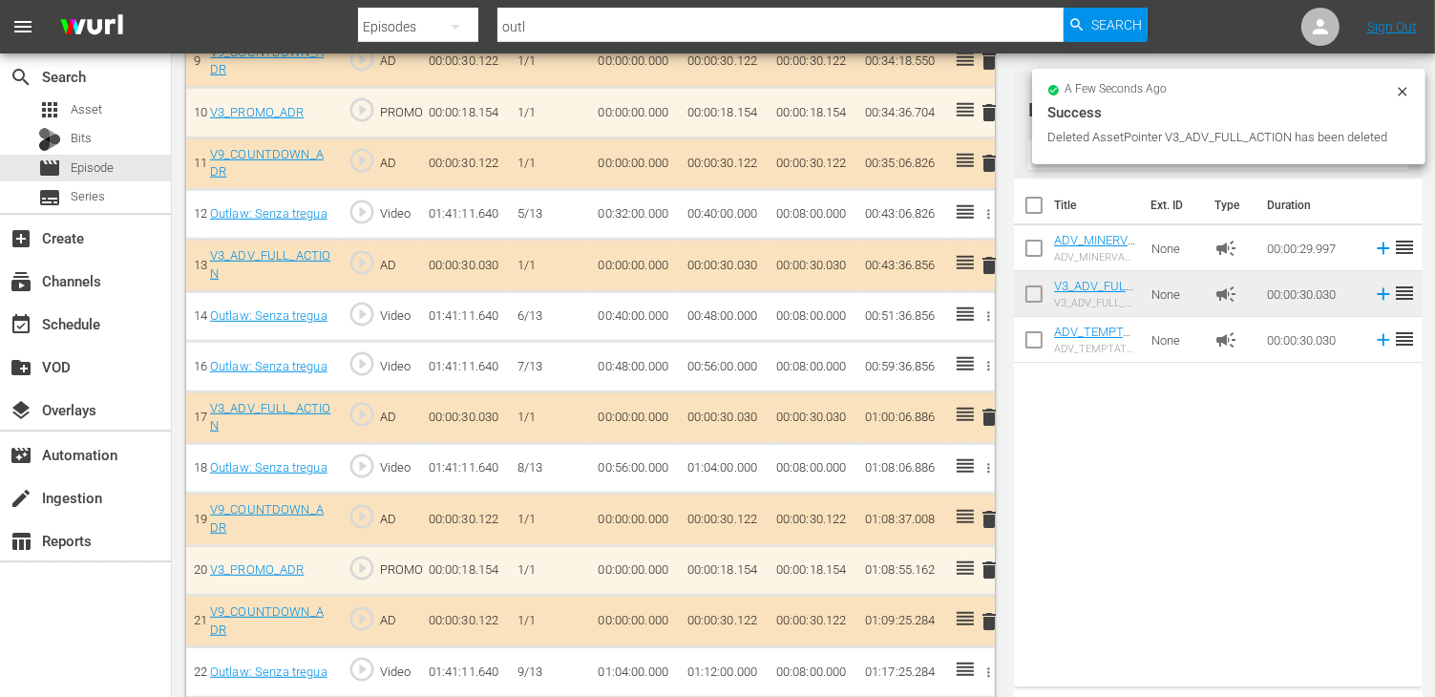
click at [984, 409] on span "delete" at bounding box center [989, 417] width 23 height 23
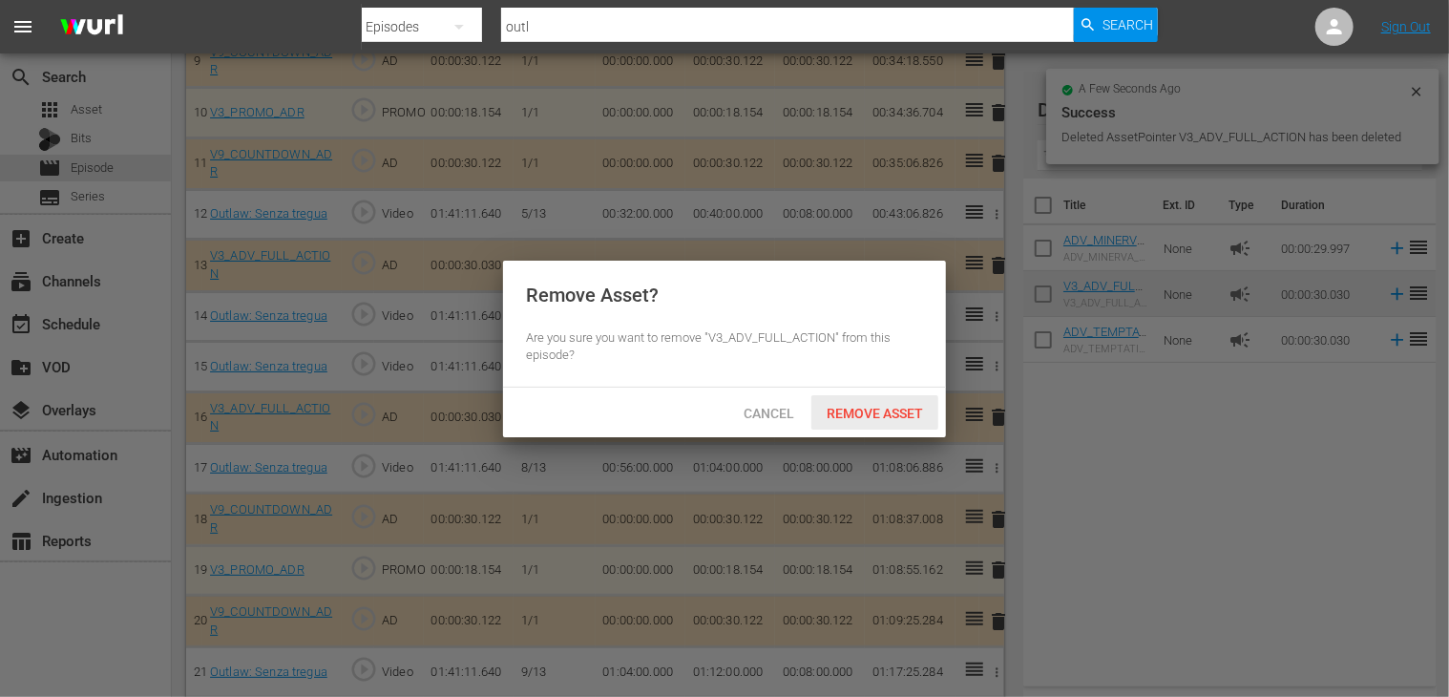
click at [851, 409] on span "Remove Asset" at bounding box center [874, 413] width 127 height 15
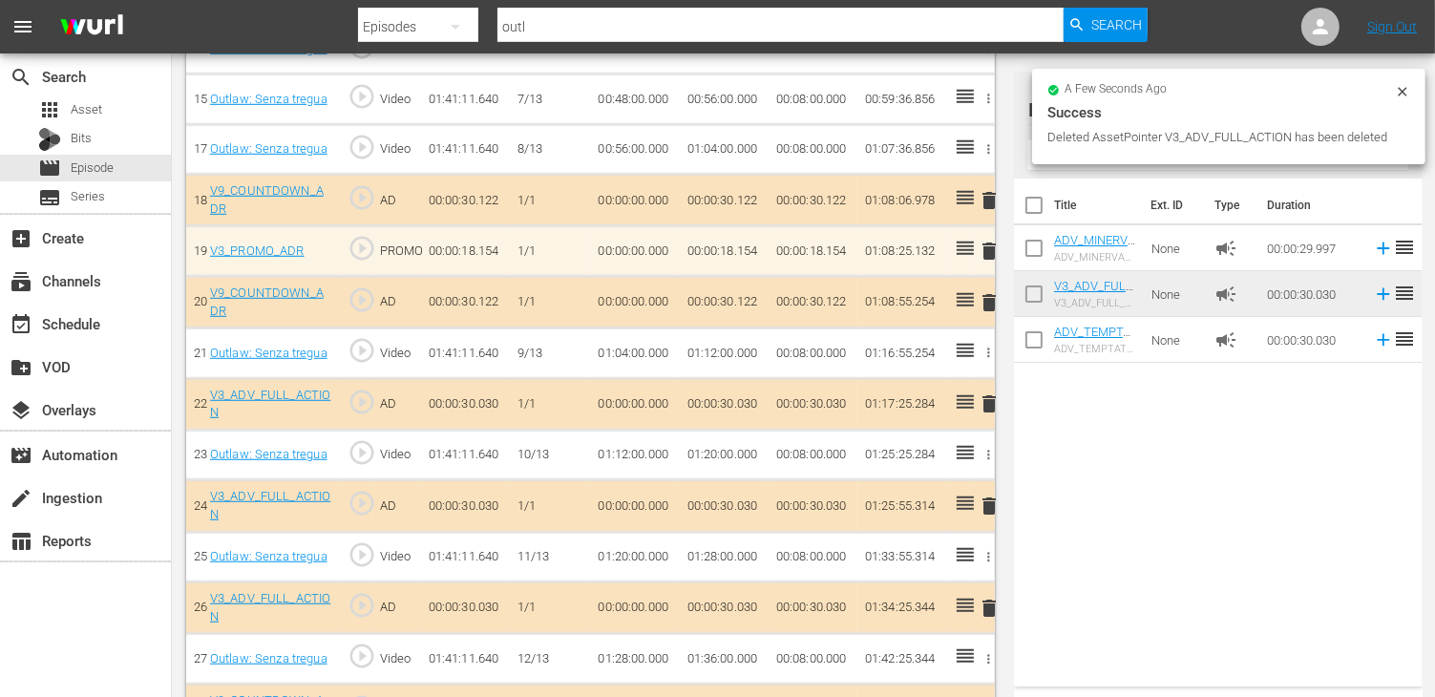
scroll to position [1432, 0]
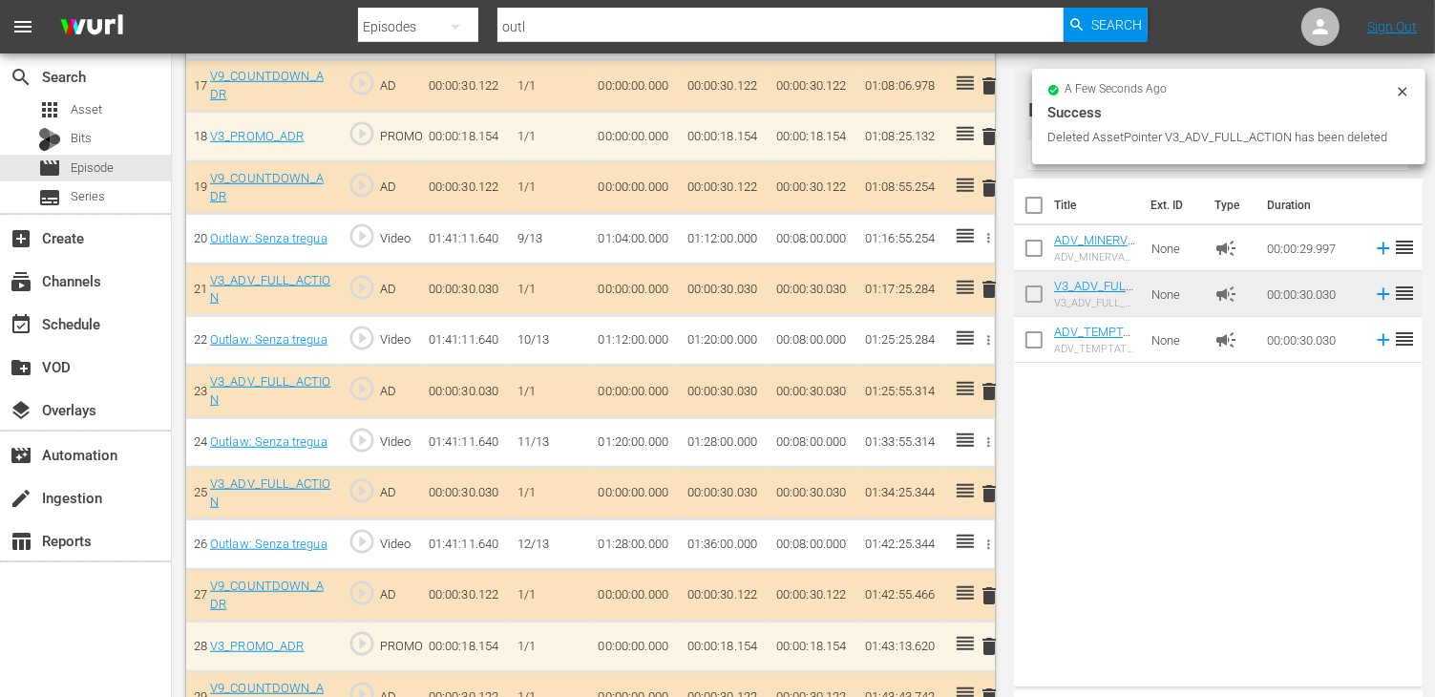
click at [987, 380] on span "delete" at bounding box center [989, 391] width 23 height 23
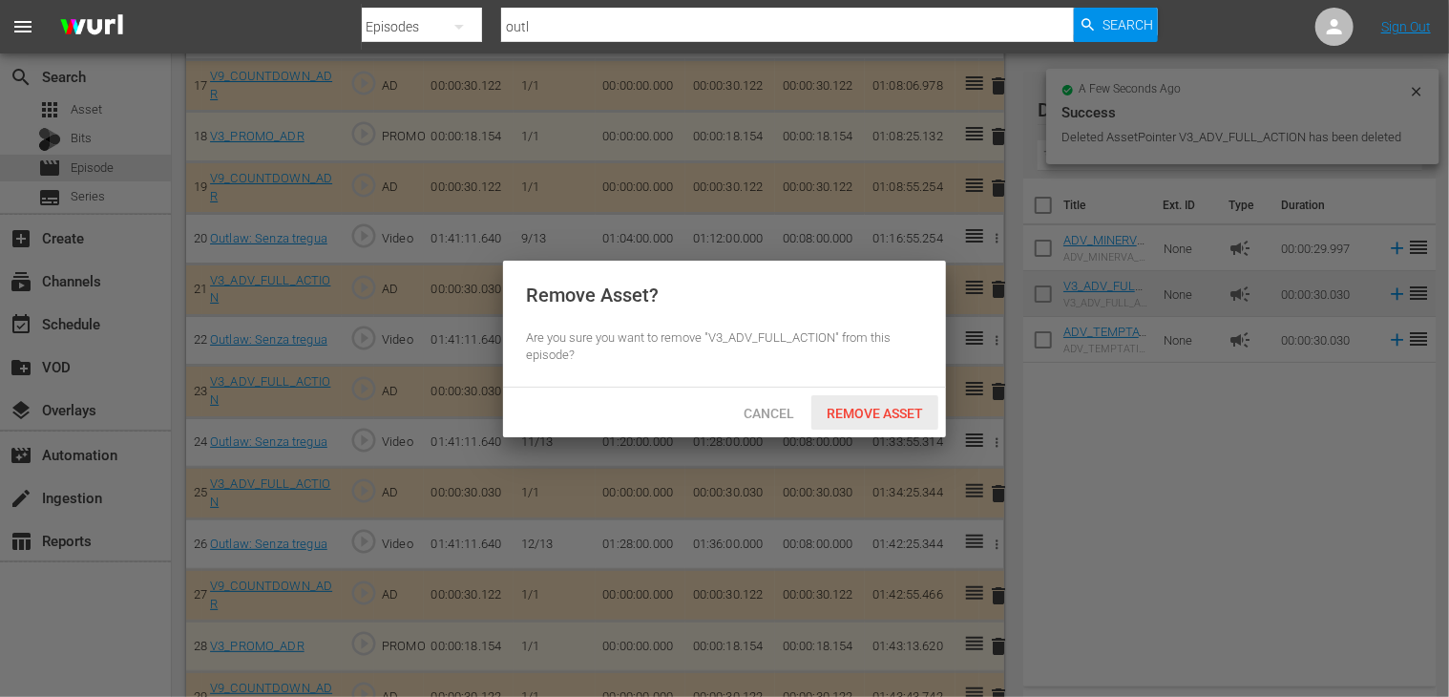
click at [867, 408] on span "Remove Asset" at bounding box center [874, 413] width 127 height 15
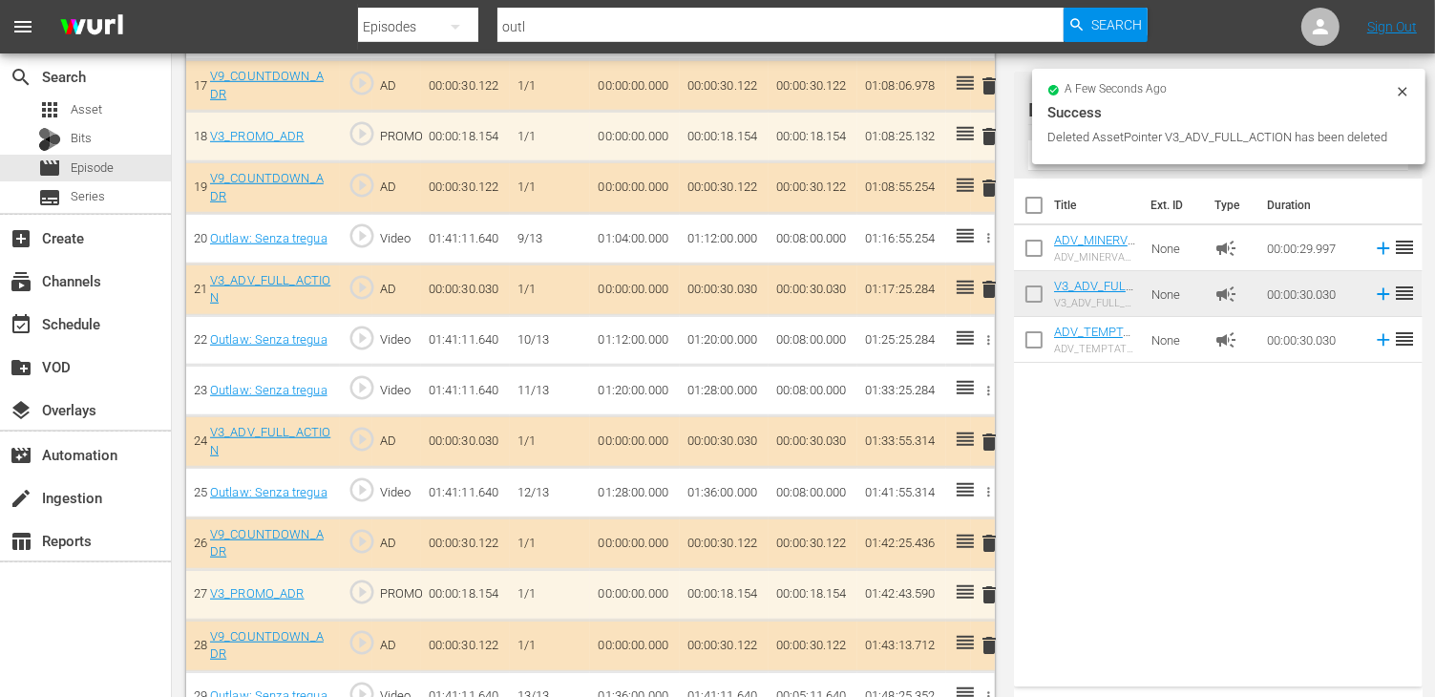
click at [990, 430] on span "delete" at bounding box center [989, 441] width 23 height 23
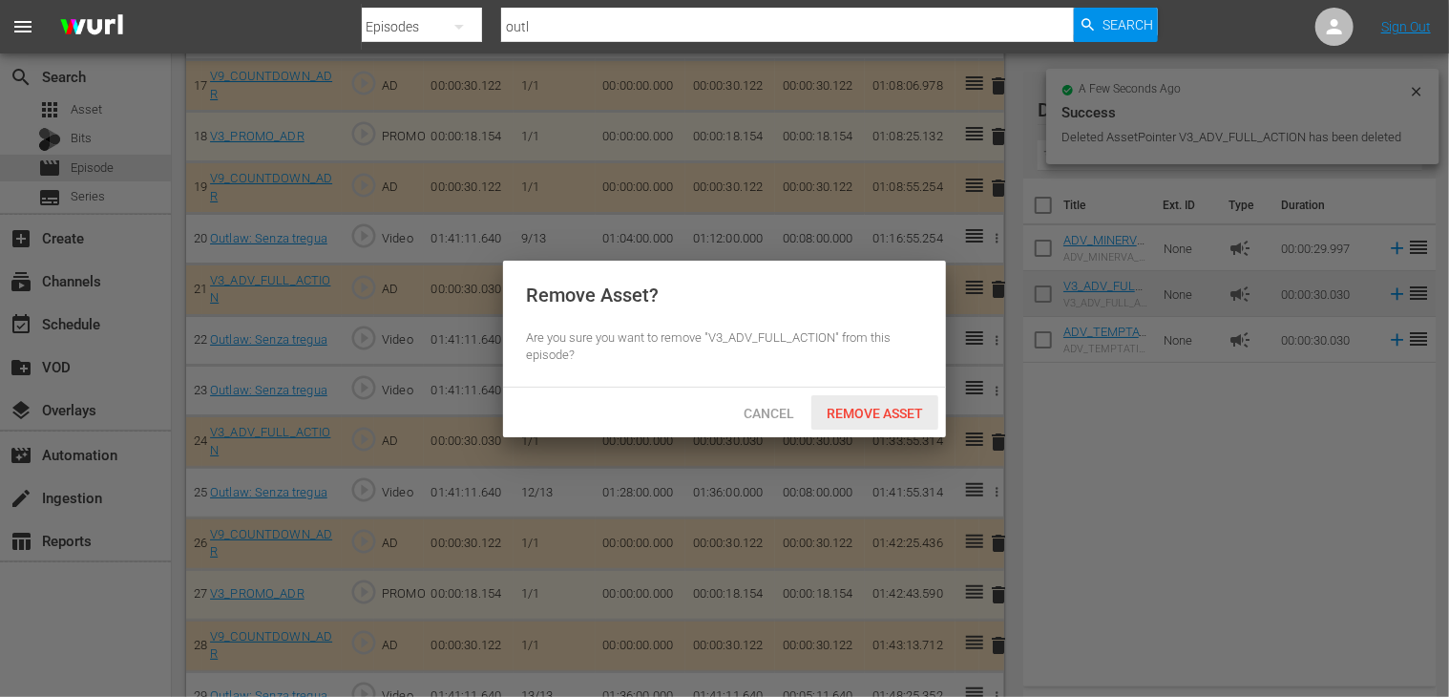
click at [869, 412] on span "Remove Asset" at bounding box center [874, 413] width 127 height 15
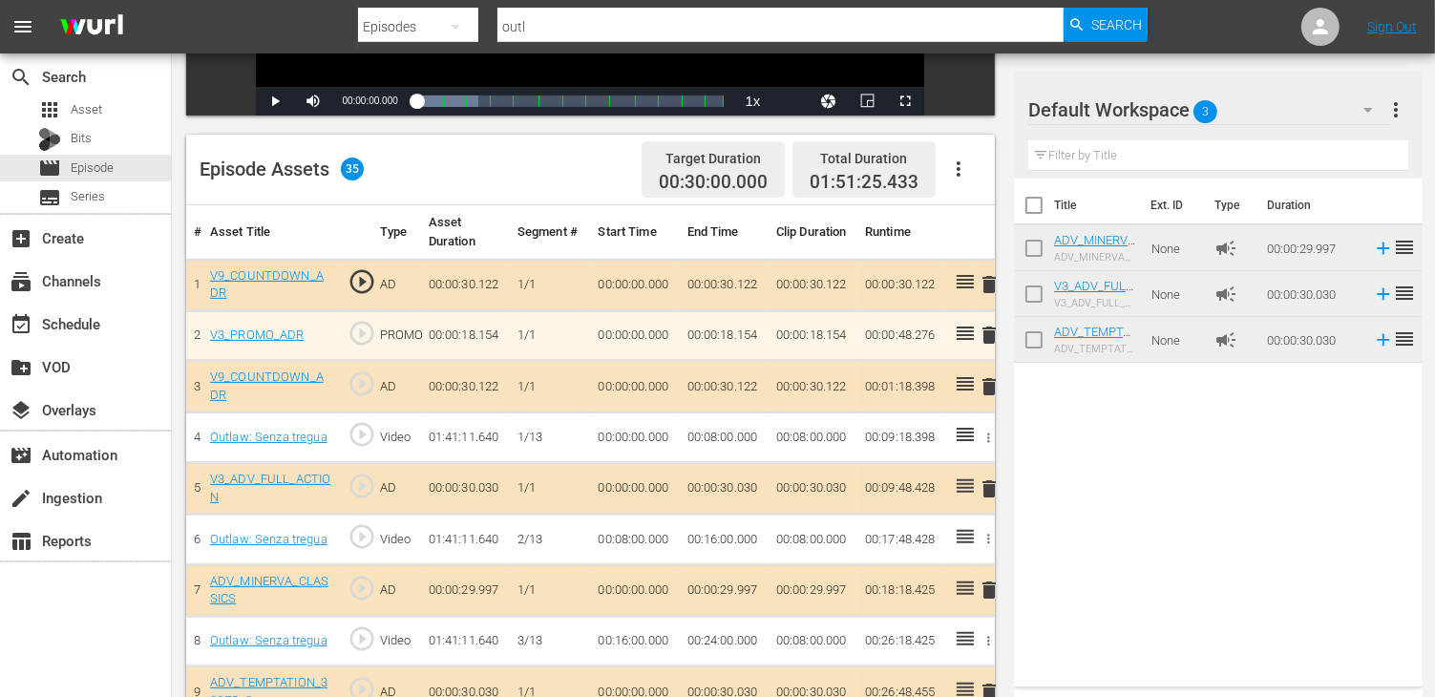
scroll to position [0, 0]
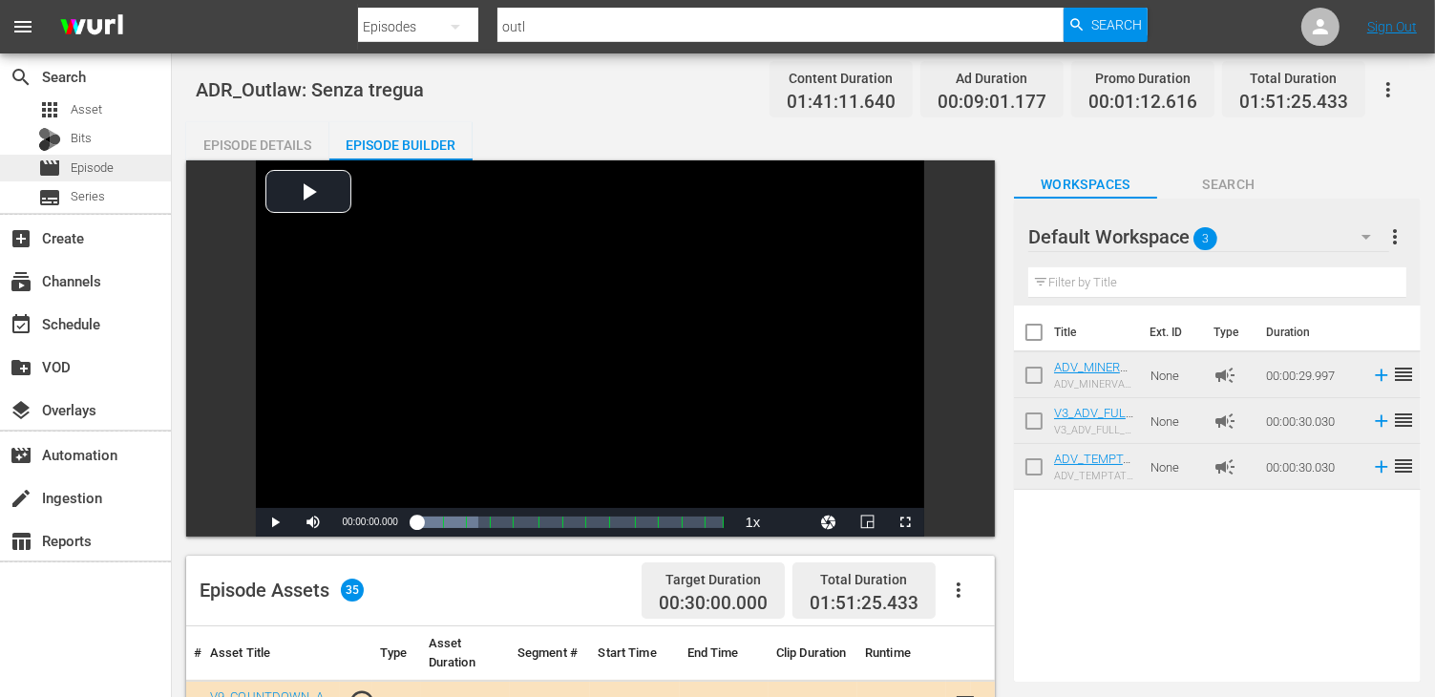
click at [115, 172] on div "movie Episode" at bounding box center [85, 168] width 171 height 27
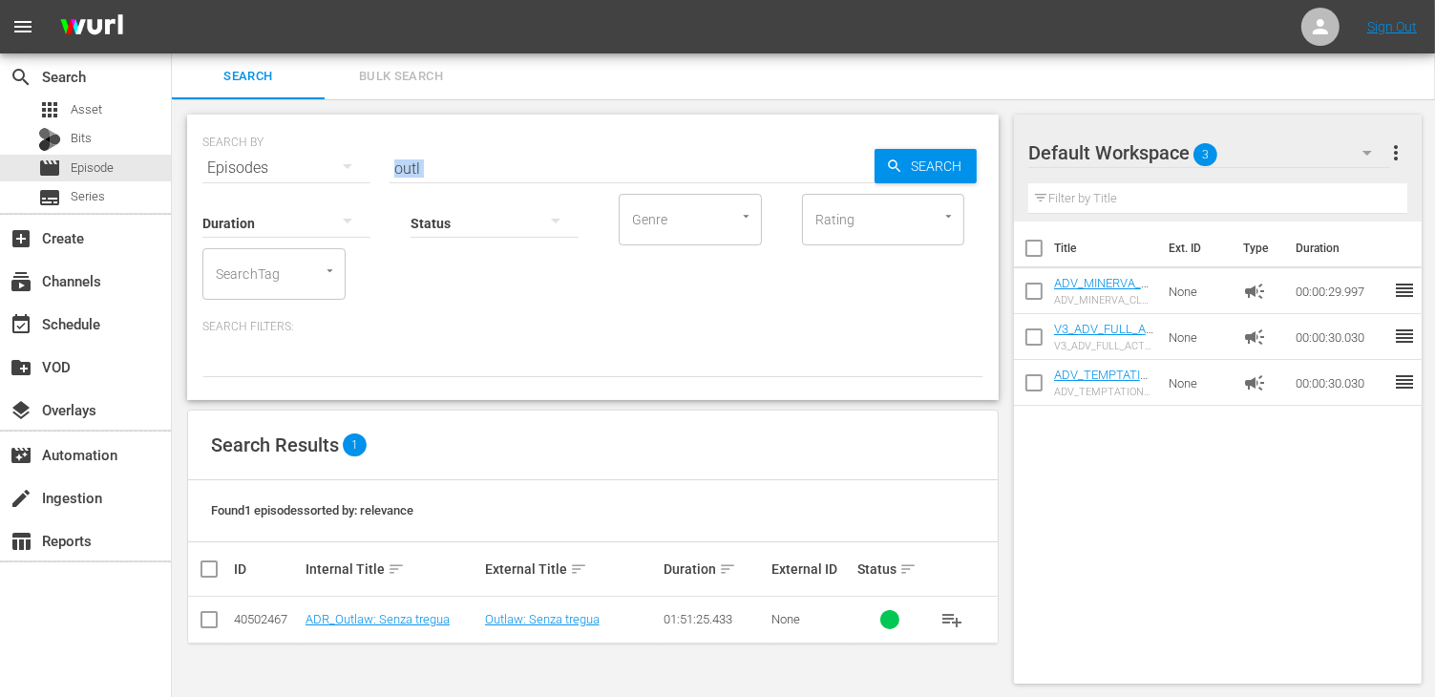
drag, startPoint x: 446, startPoint y: 176, endPoint x: 388, endPoint y: 171, distance: 58.4
click at [388, 171] on div "SEARCH BY Search By Episodes Search ID, Title, Description, Keywords, or Catego…" at bounding box center [592, 257] width 811 height 285
click at [425, 169] on input "outl" at bounding box center [631, 168] width 485 height 46
drag, startPoint x: 443, startPoint y: 169, endPoint x: 367, endPoint y: 165, distance: 76.5
click at [367, 165] on div "SEARCH BY Search By Episodes Search ID, Title, Description, Keywords, or Catego…" at bounding box center [592, 156] width 781 height 69
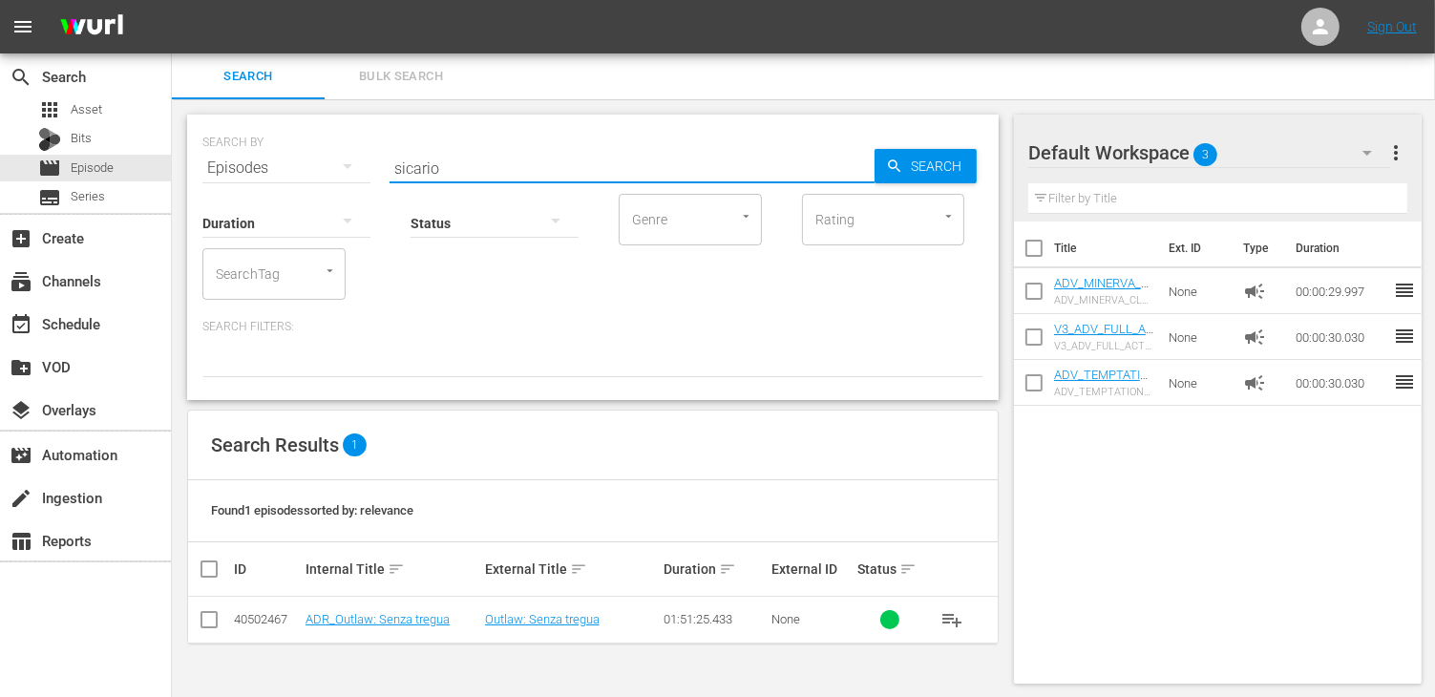
type input "sicario"
click at [348, 628] on td "American Sicario" at bounding box center [392, 620] width 179 height 47
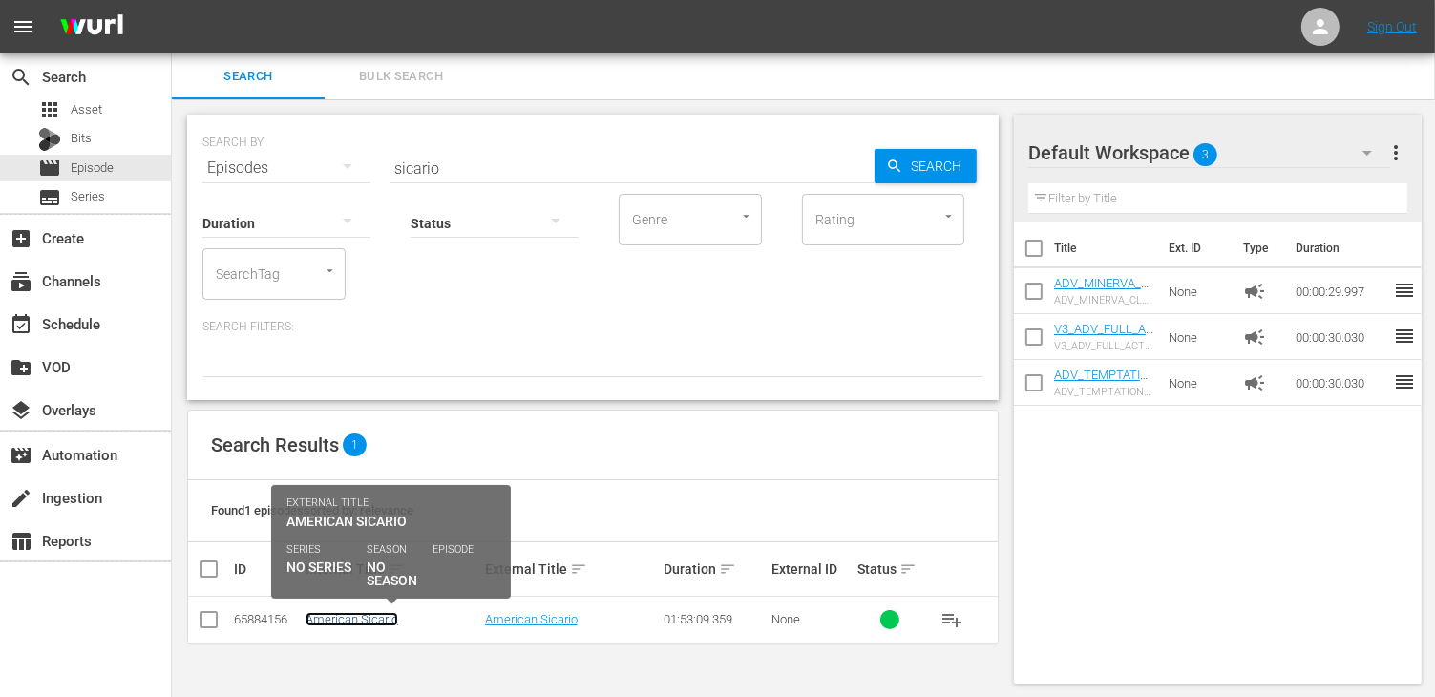
click at [347, 621] on link "American Sicario" at bounding box center [351, 619] width 93 height 14
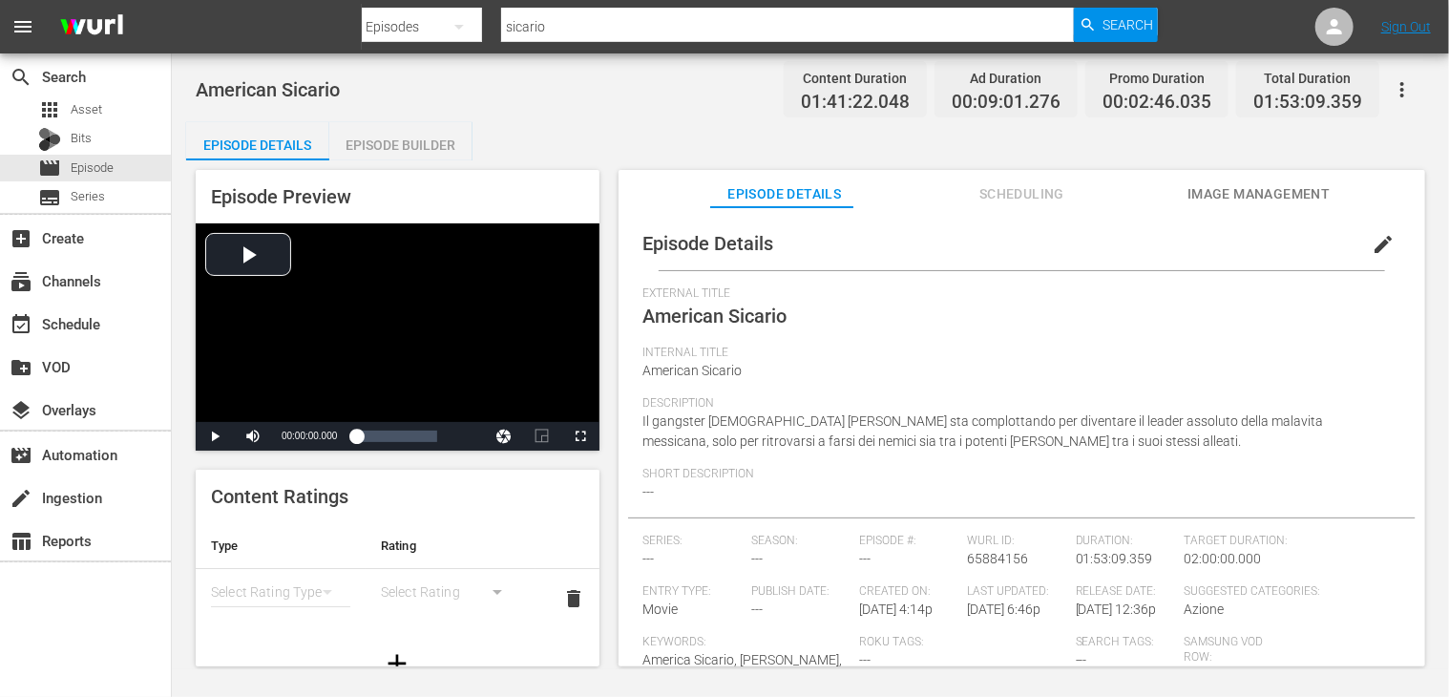
click at [414, 146] on div "Episode Builder" at bounding box center [400, 145] width 143 height 46
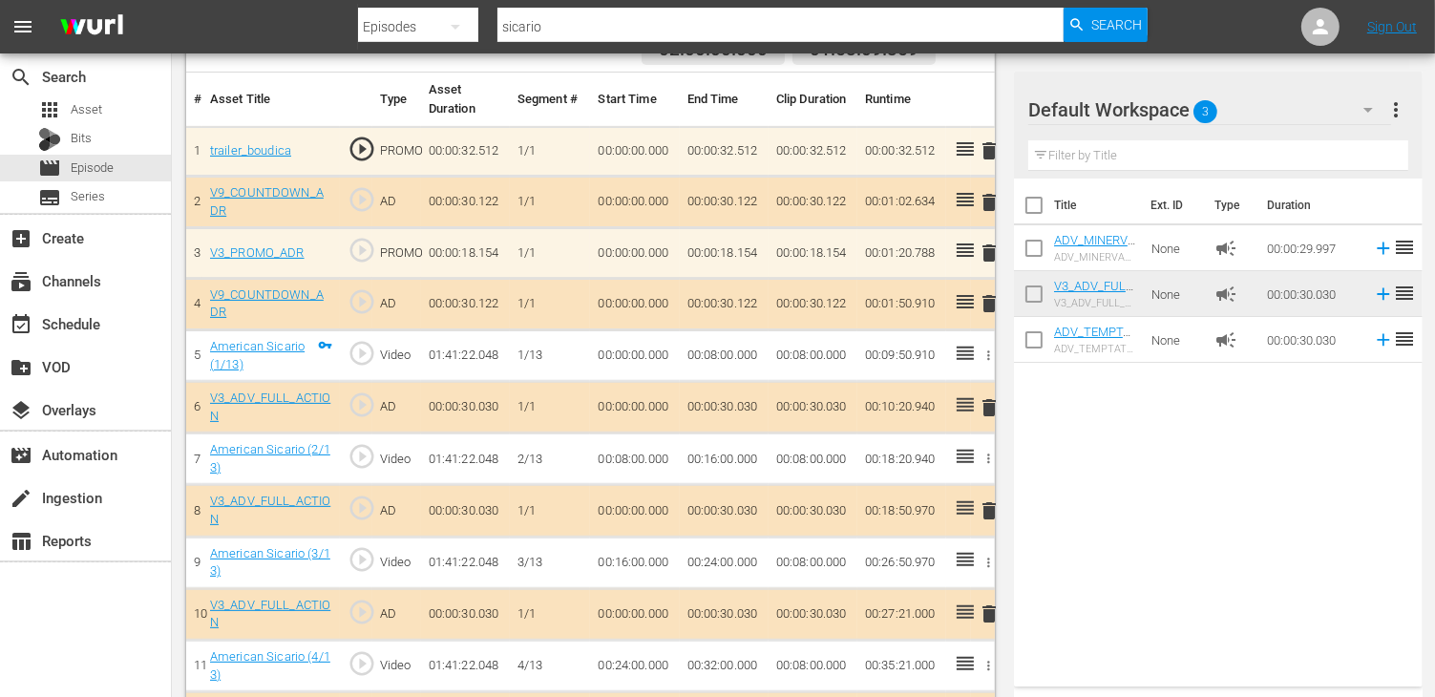
scroll to position [668, 0]
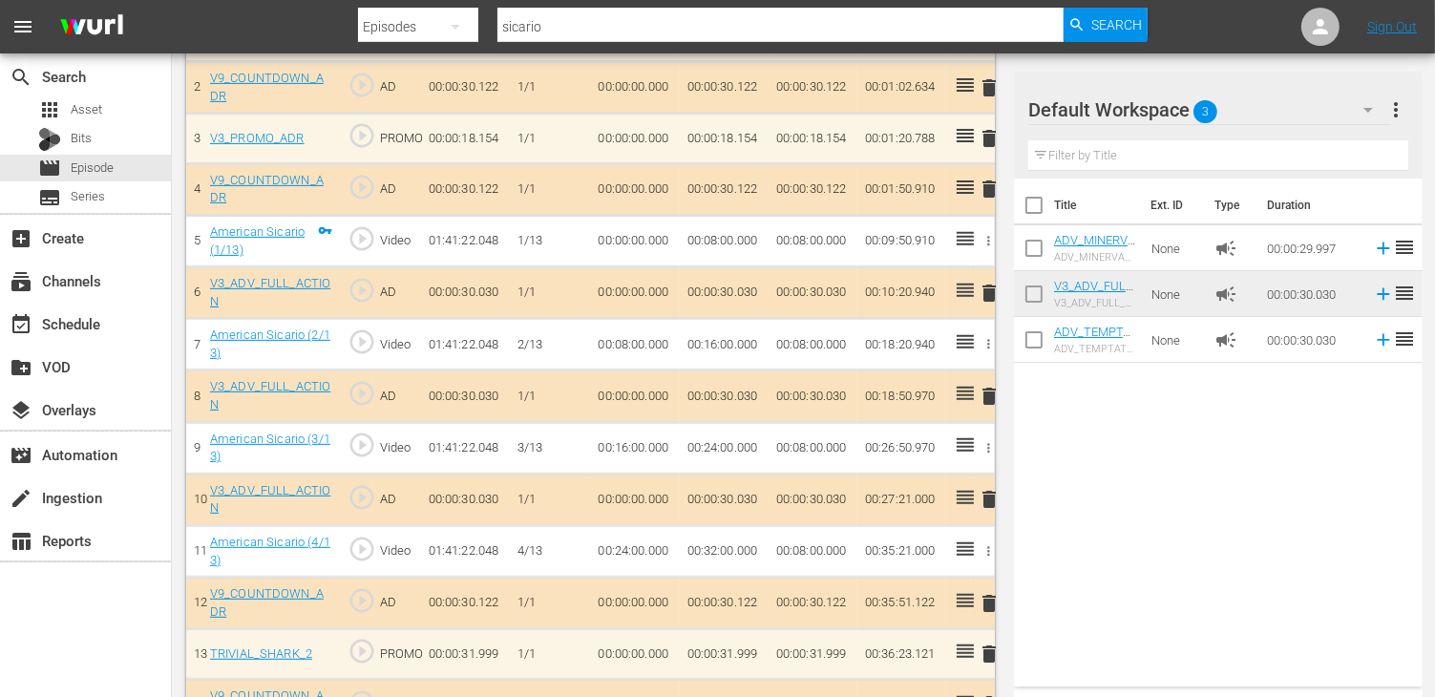
click at [991, 390] on span "delete" at bounding box center [989, 396] width 23 height 23
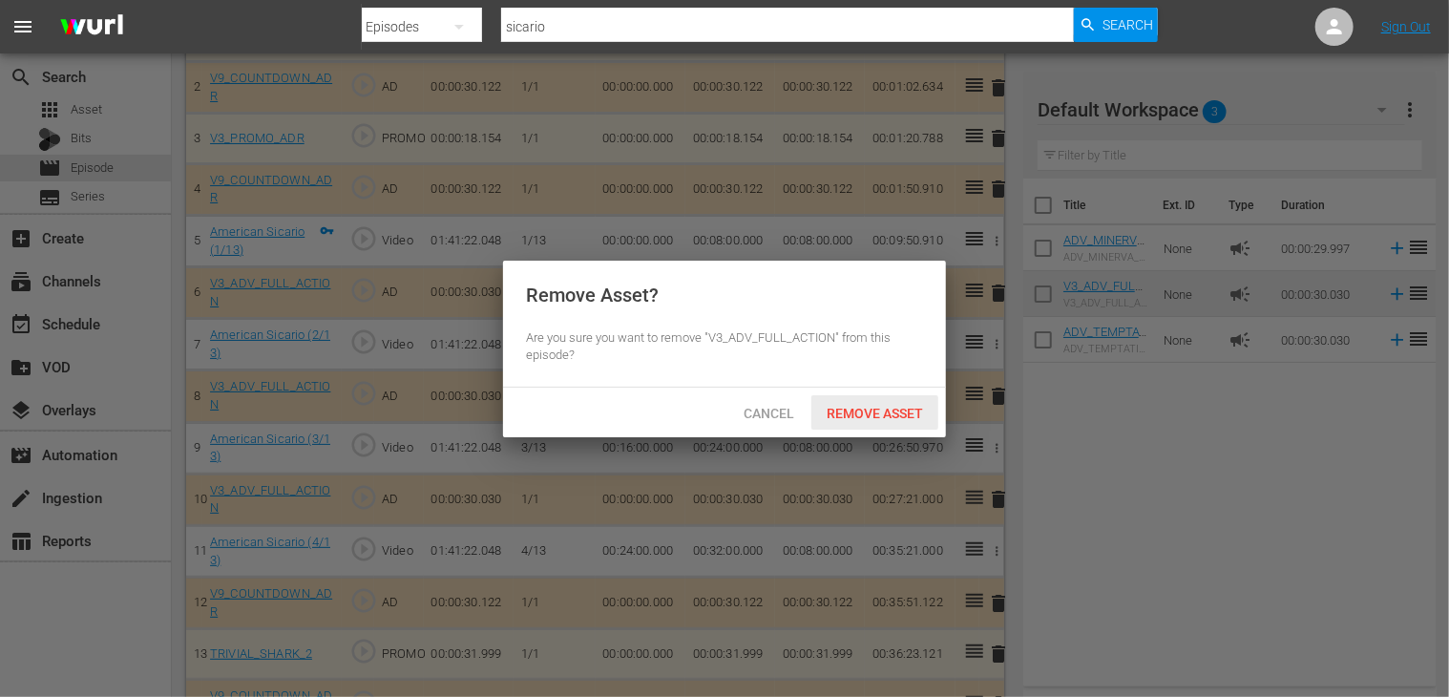
click at [890, 409] on span "Remove Asset" at bounding box center [874, 413] width 127 height 15
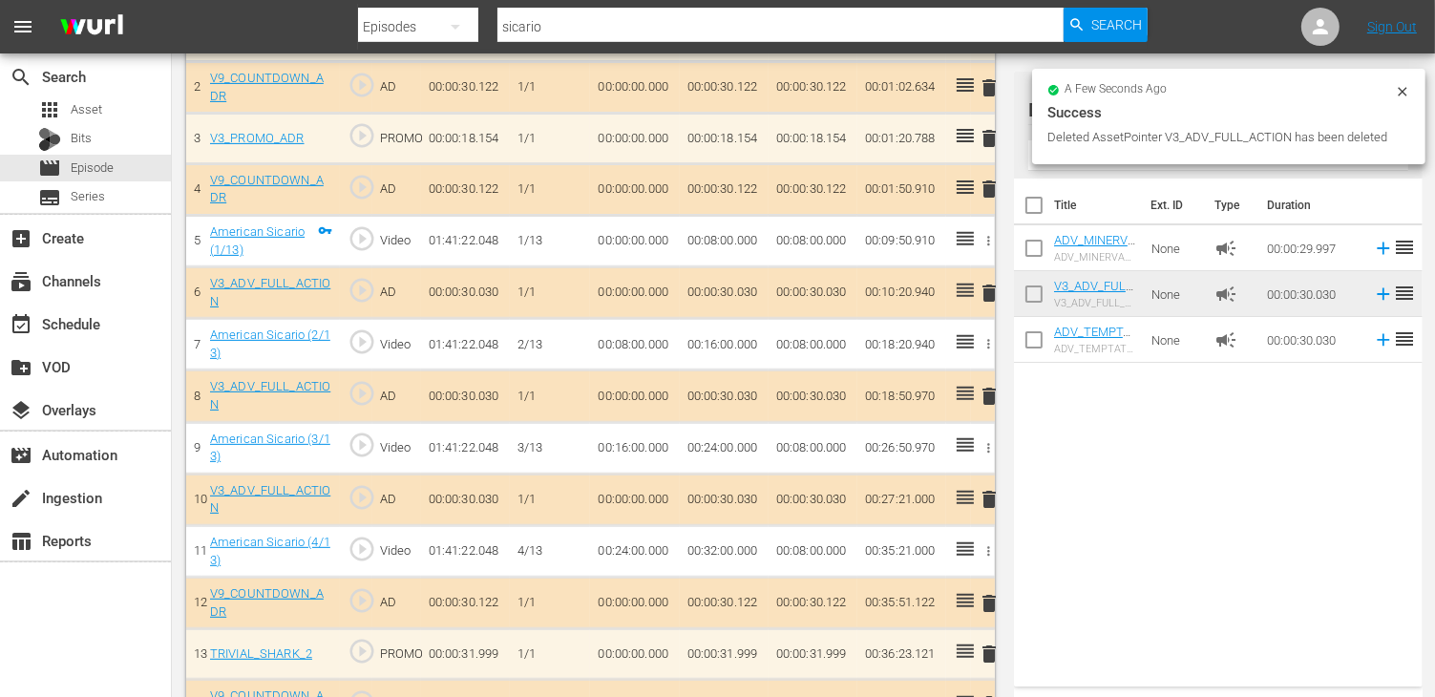
scroll to position [764, 0]
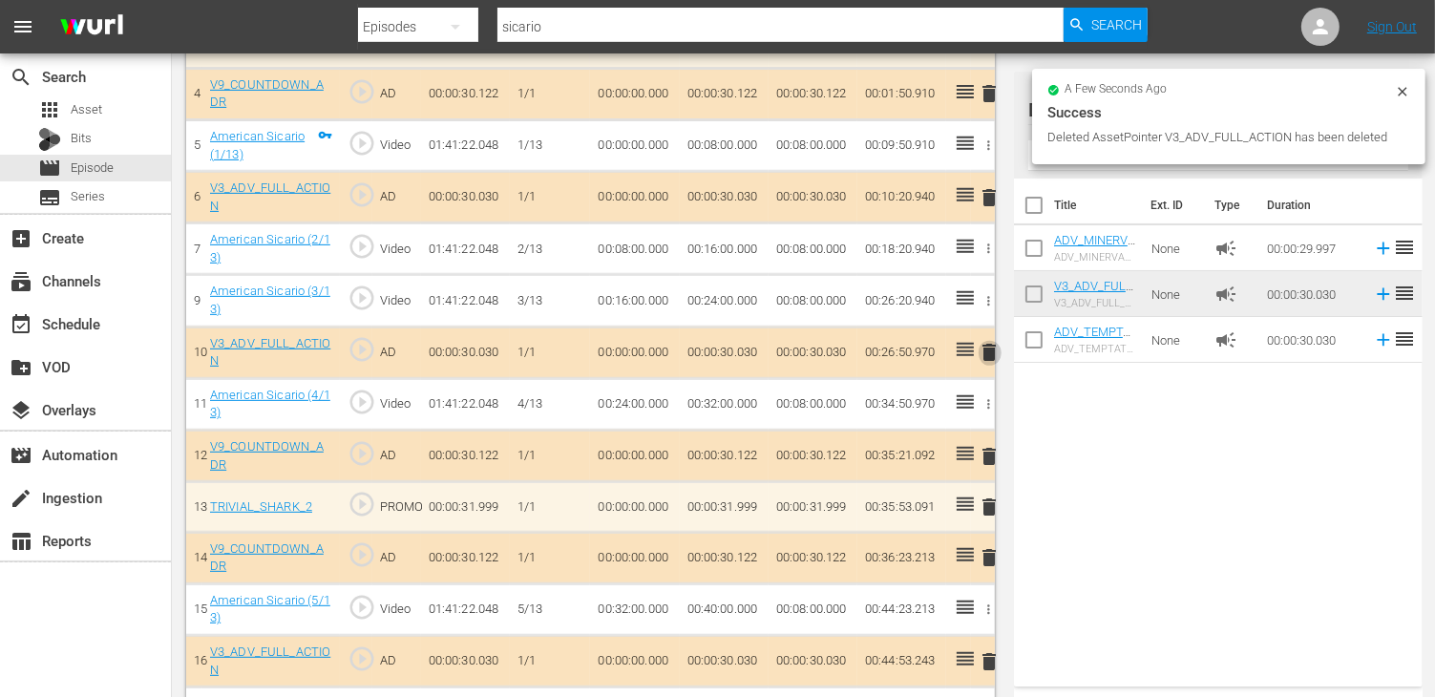
click at [994, 346] on span "delete" at bounding box center [989, 352] width 23 height 23
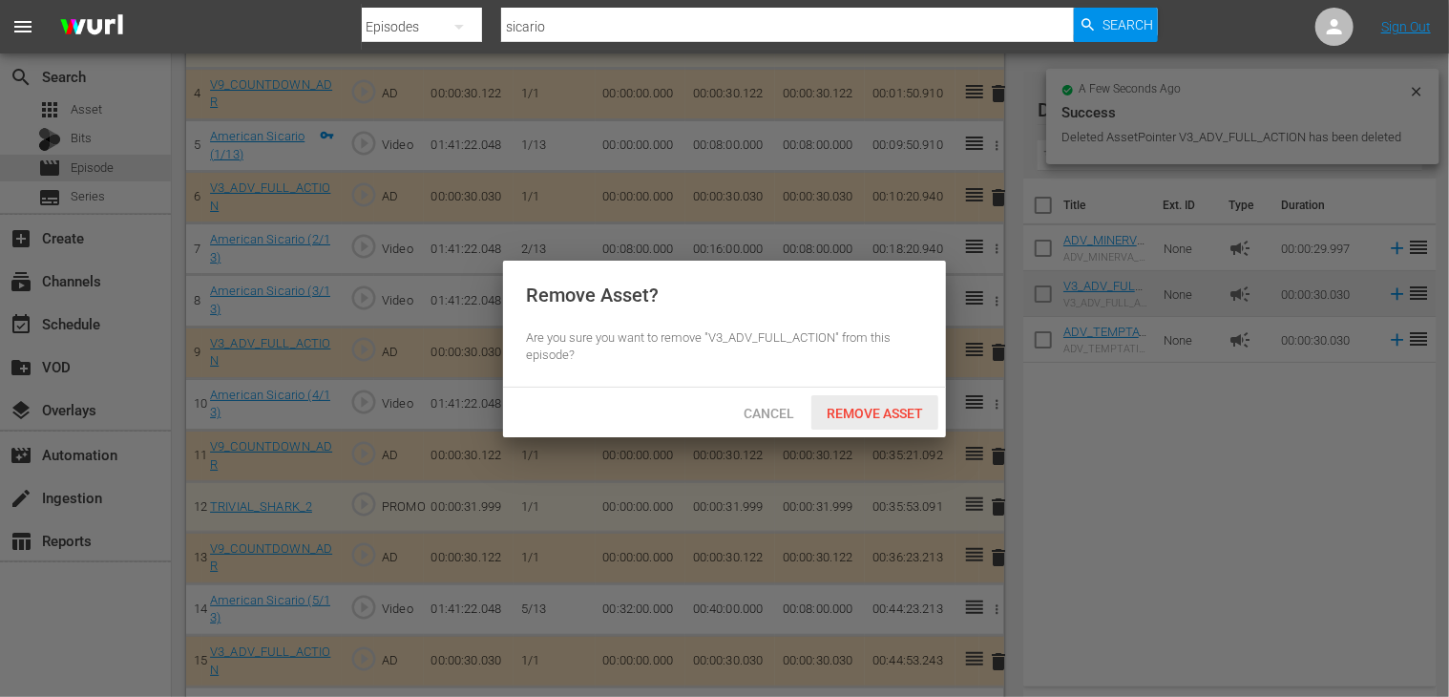
click at [830, 406] on span "Remove Asset" at bounding box center [874, 413] width 127 height 15
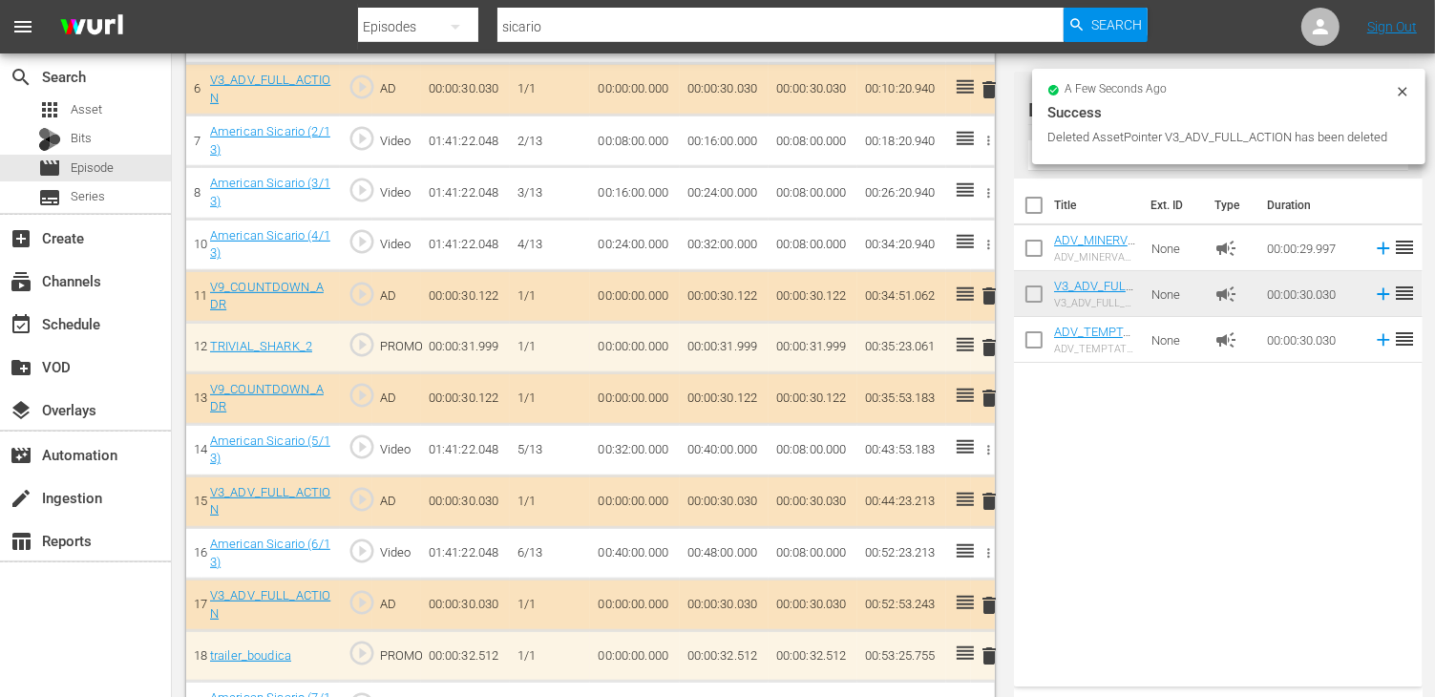
scroll to position [1050, 0]
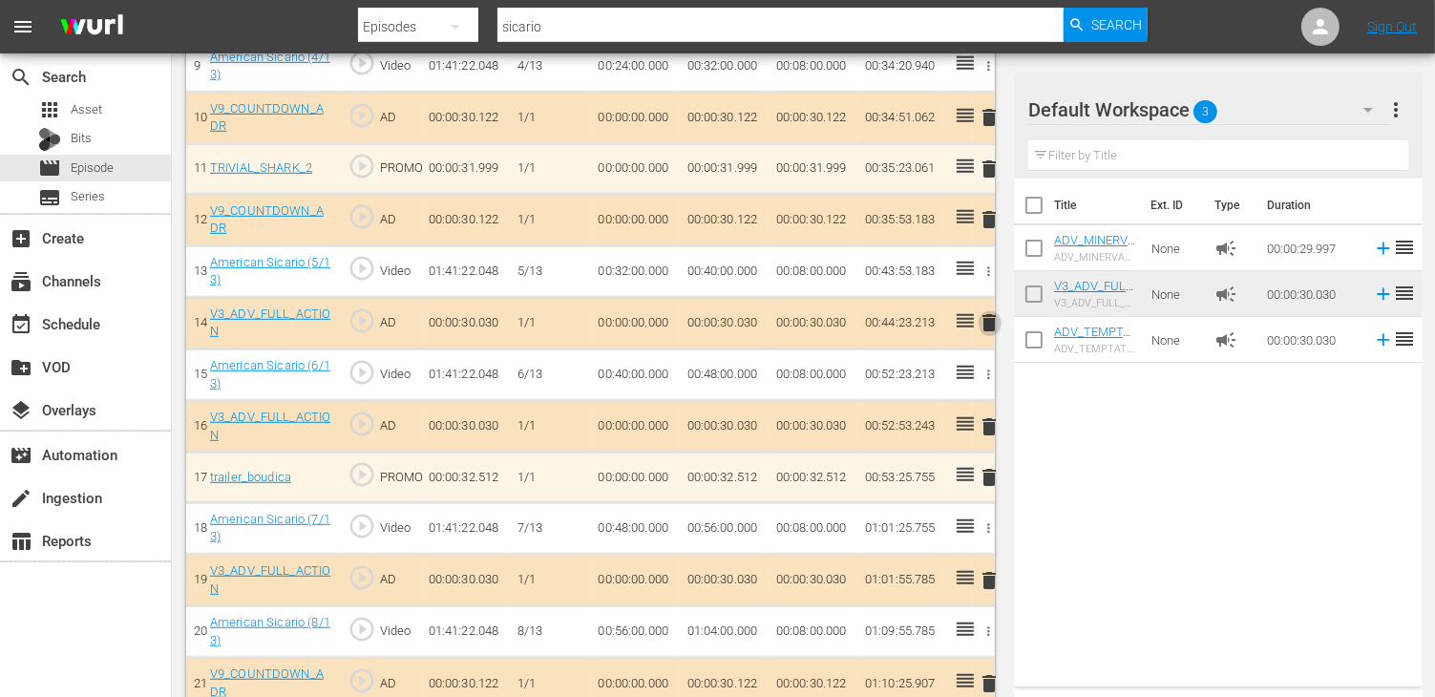
click at [986, 318] on span "delete" at bounding box center [989, 322] width 23 height 23
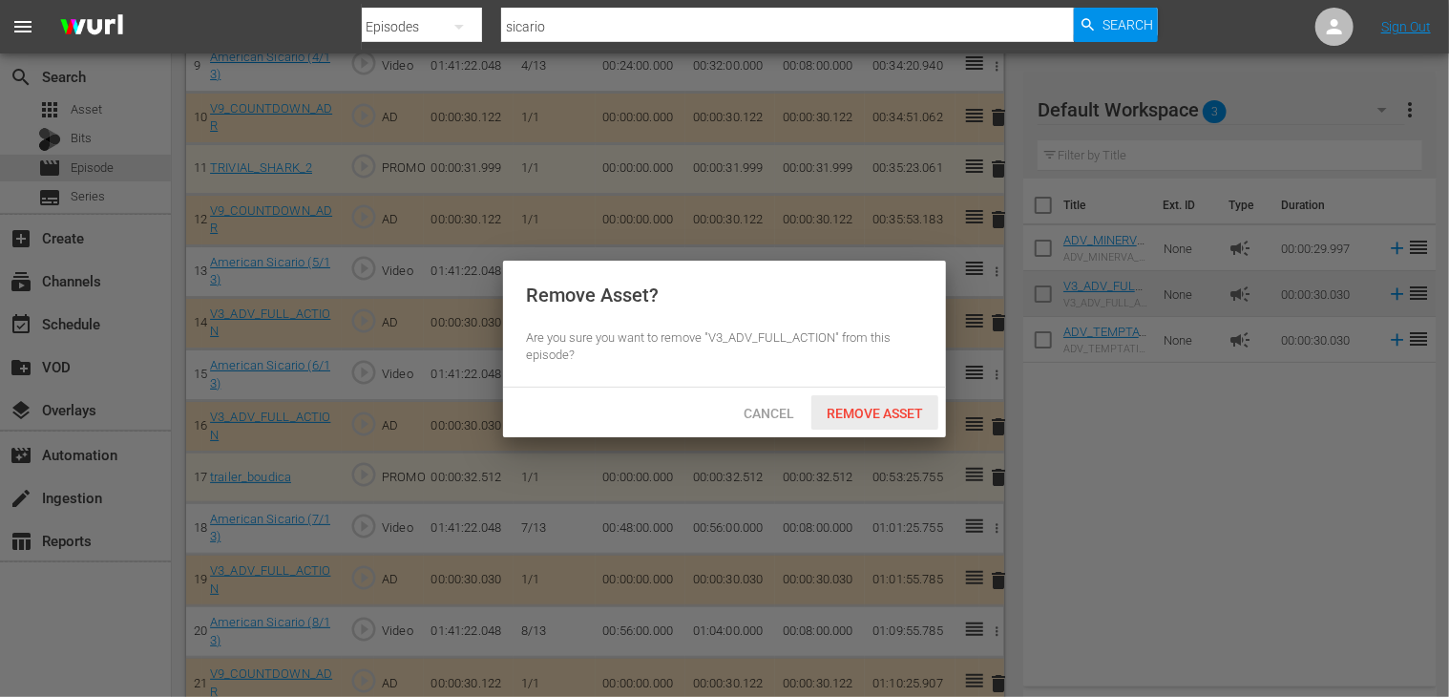
click at [853, 406] on span "Remove Asset" at bounding box center [874, 413] width 127 height 15
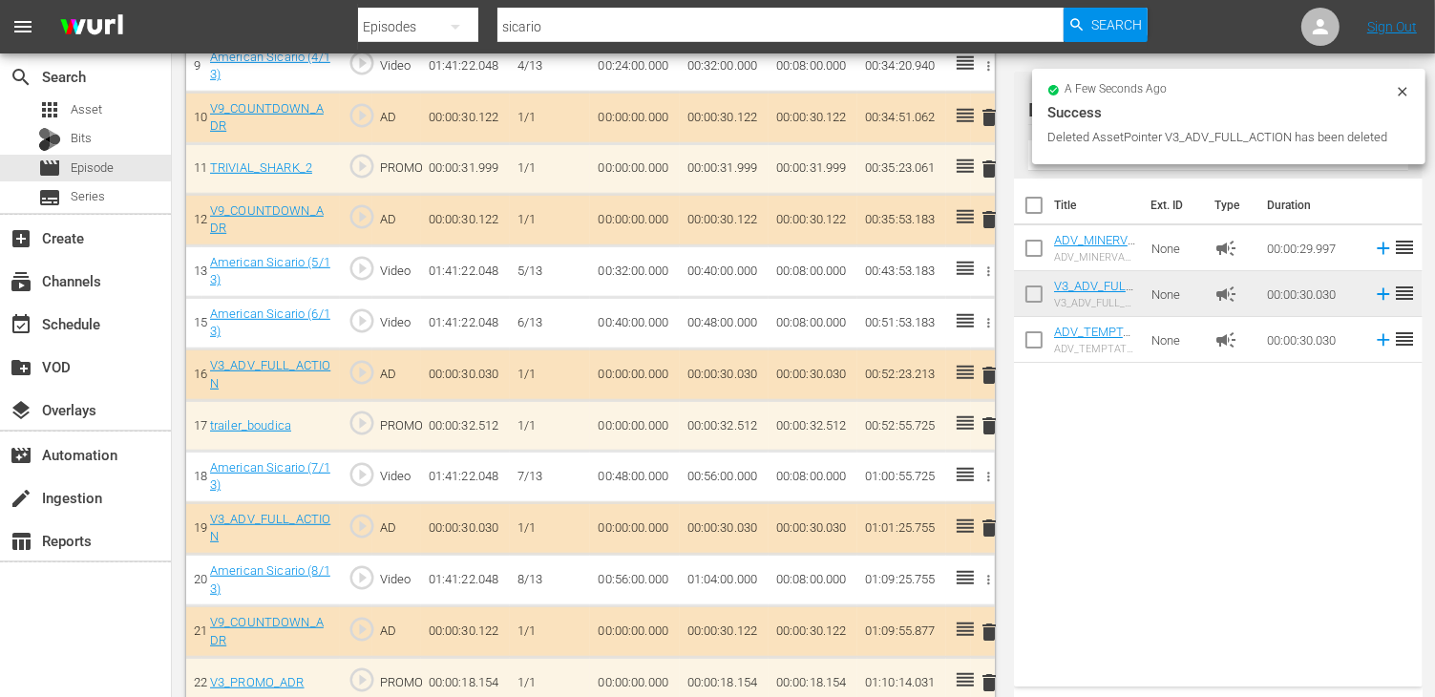
scroll to position [1145, 0]
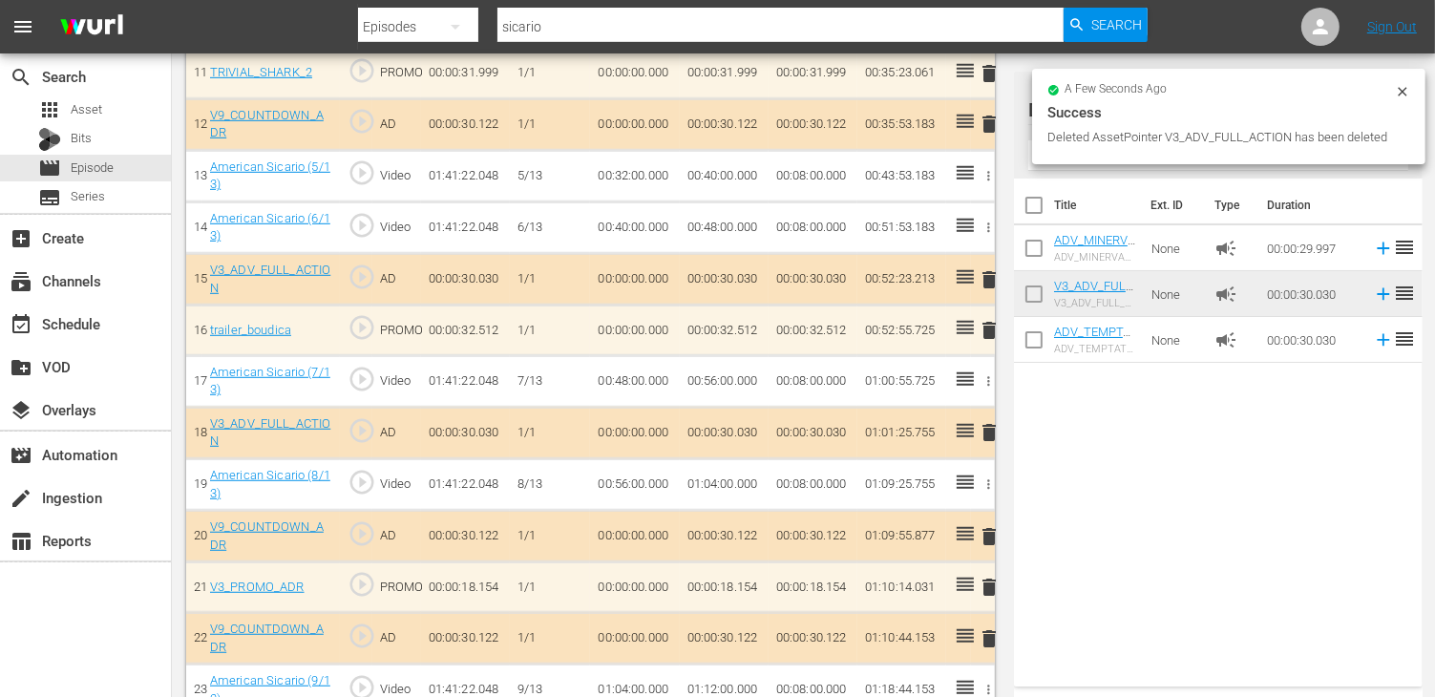
click at [990, 424] on span "delete" at bounding box center [989, 432] width 23 height 23
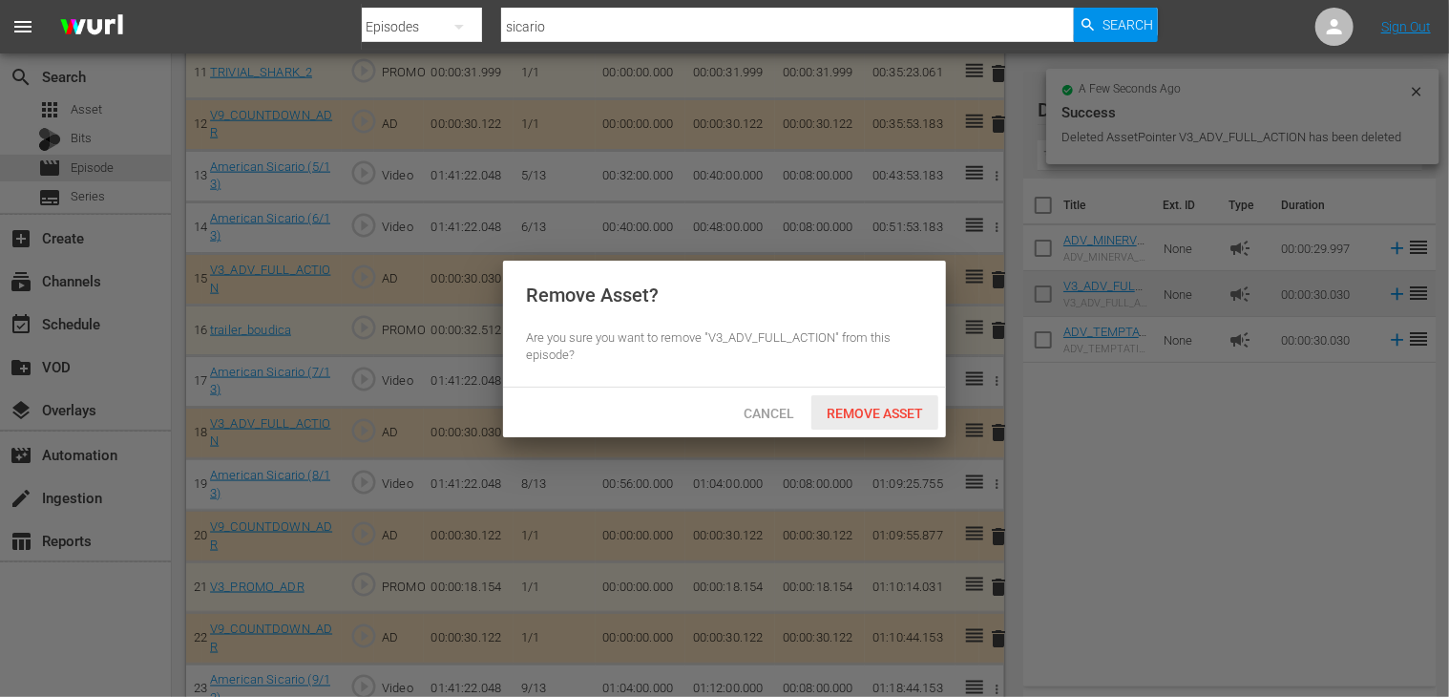
click at [887, 404] on div "Remove Asset" at bounding box center [874, 412] width 127 height 35
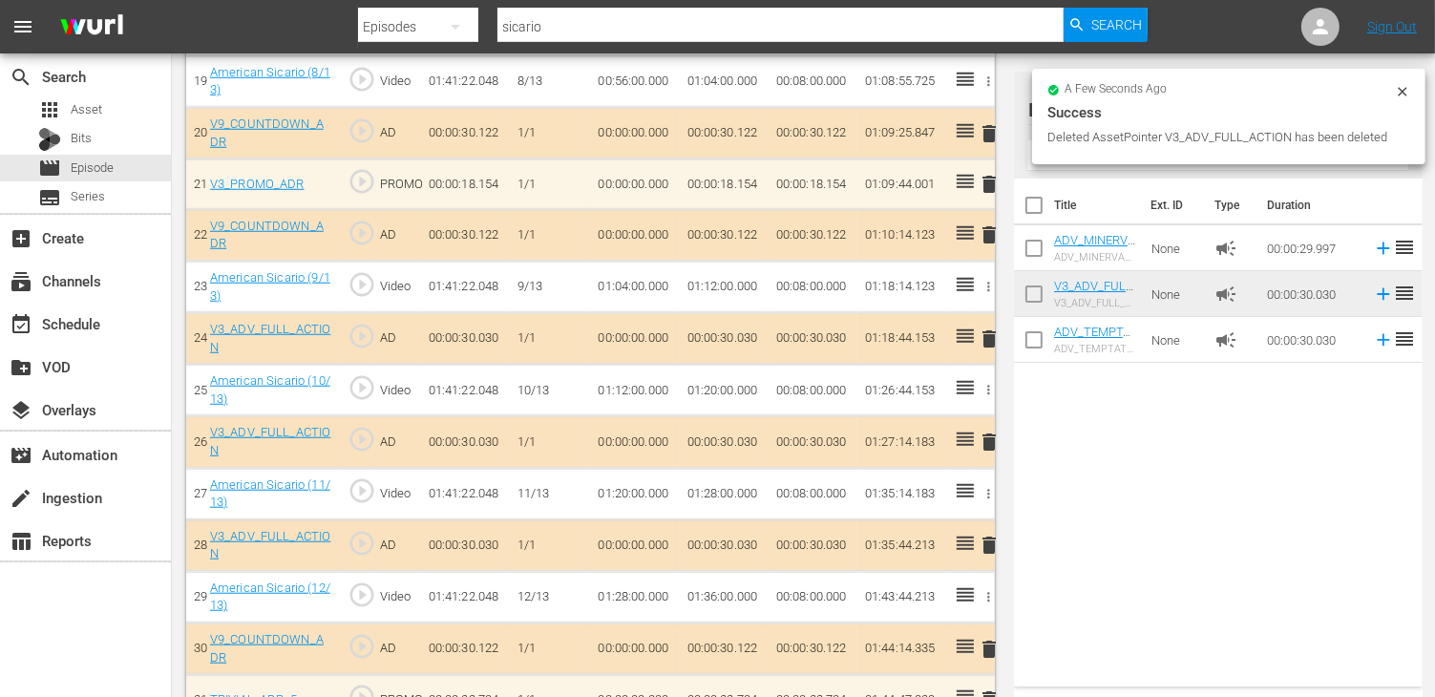
scroll to position [1527, 0]
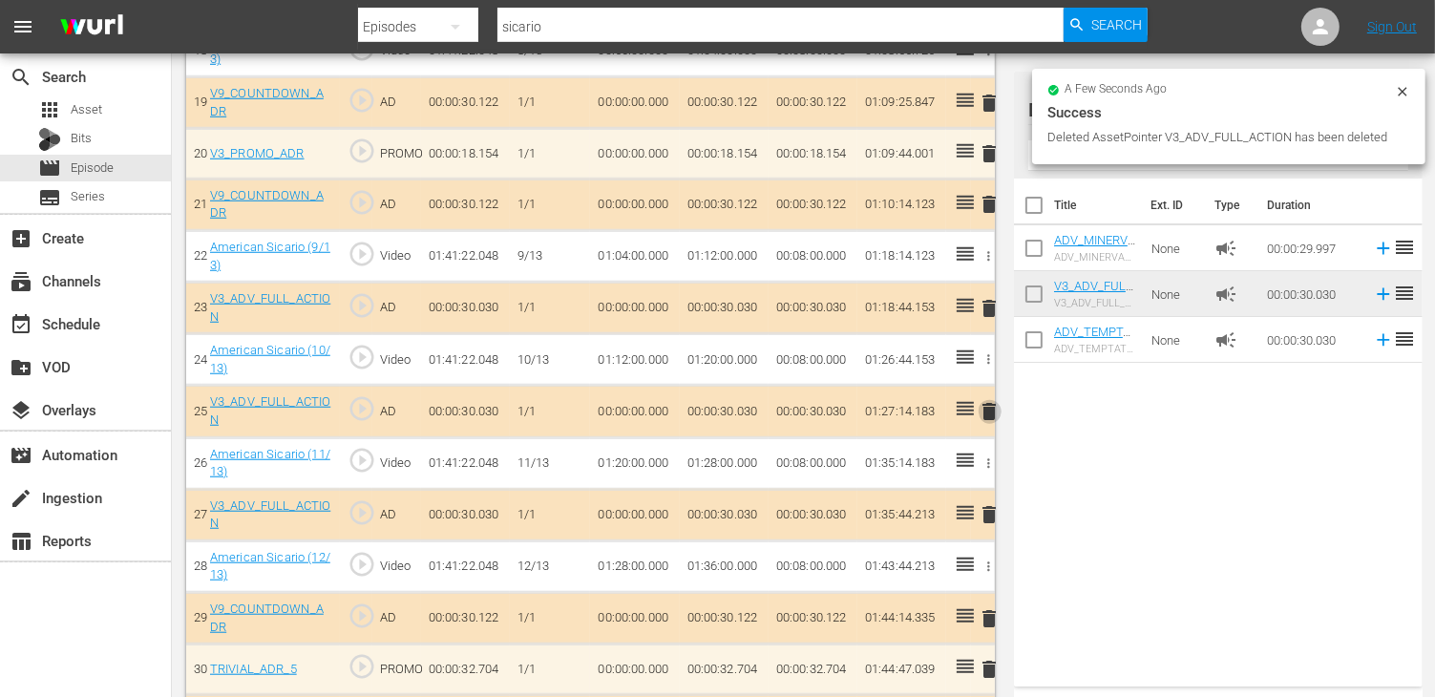
click at [989, 403] on span "delete" at bounding box center [989, 411] width 23 height 23
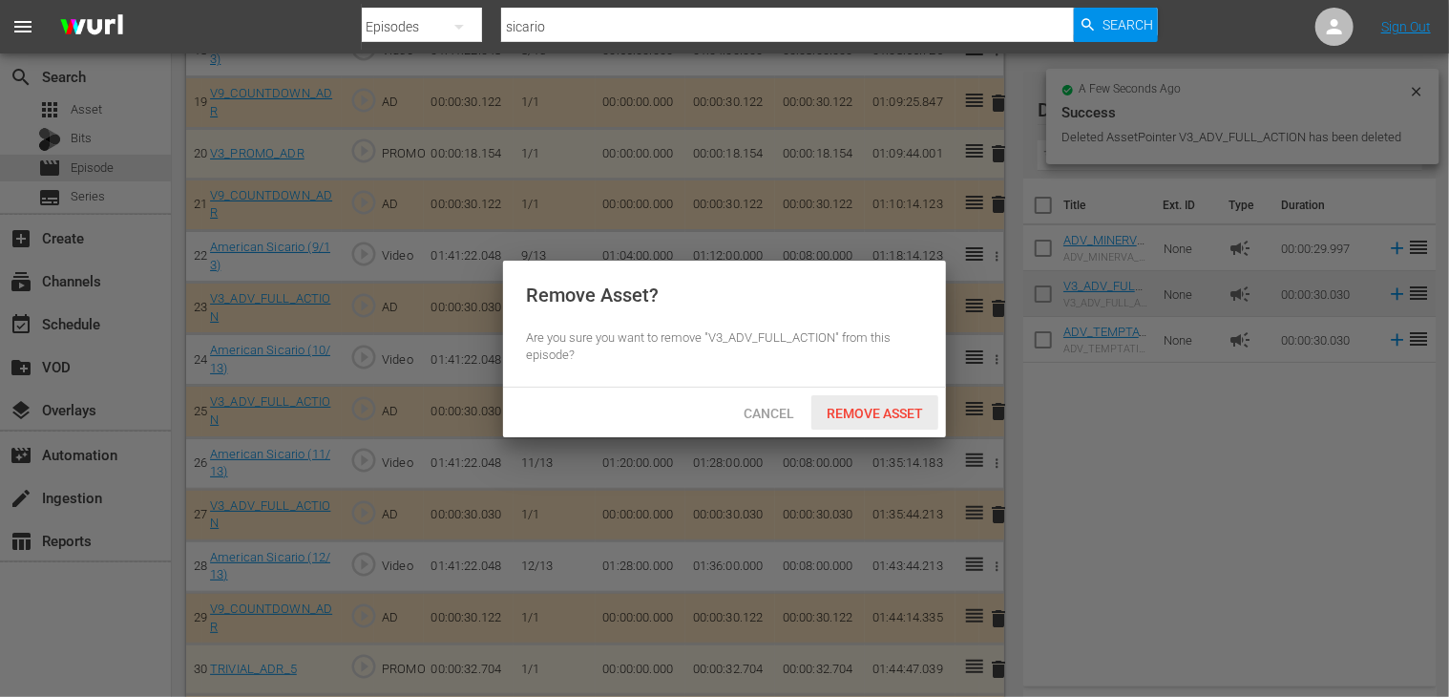
click at [893, 410] on span "Remove Asset" at bounding box center [874, 413] width 127 height 15
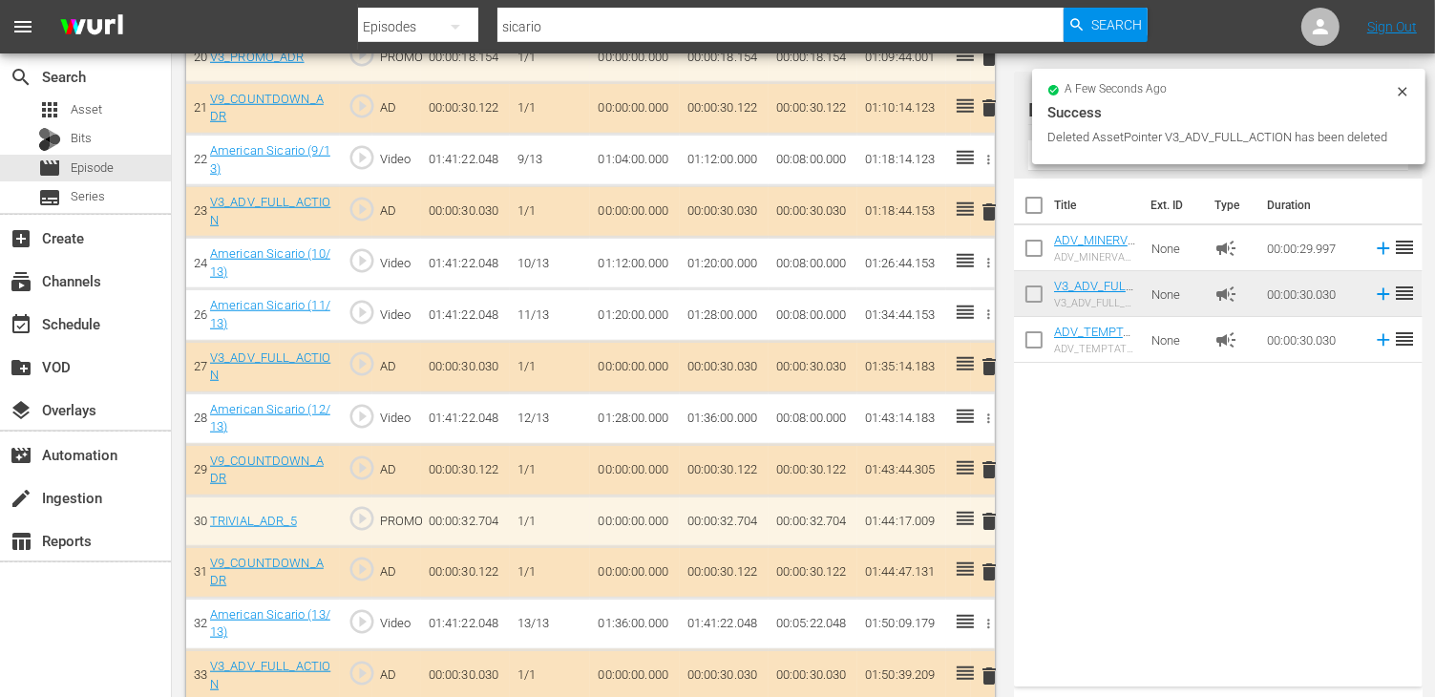
scroll to position [1630, 0]
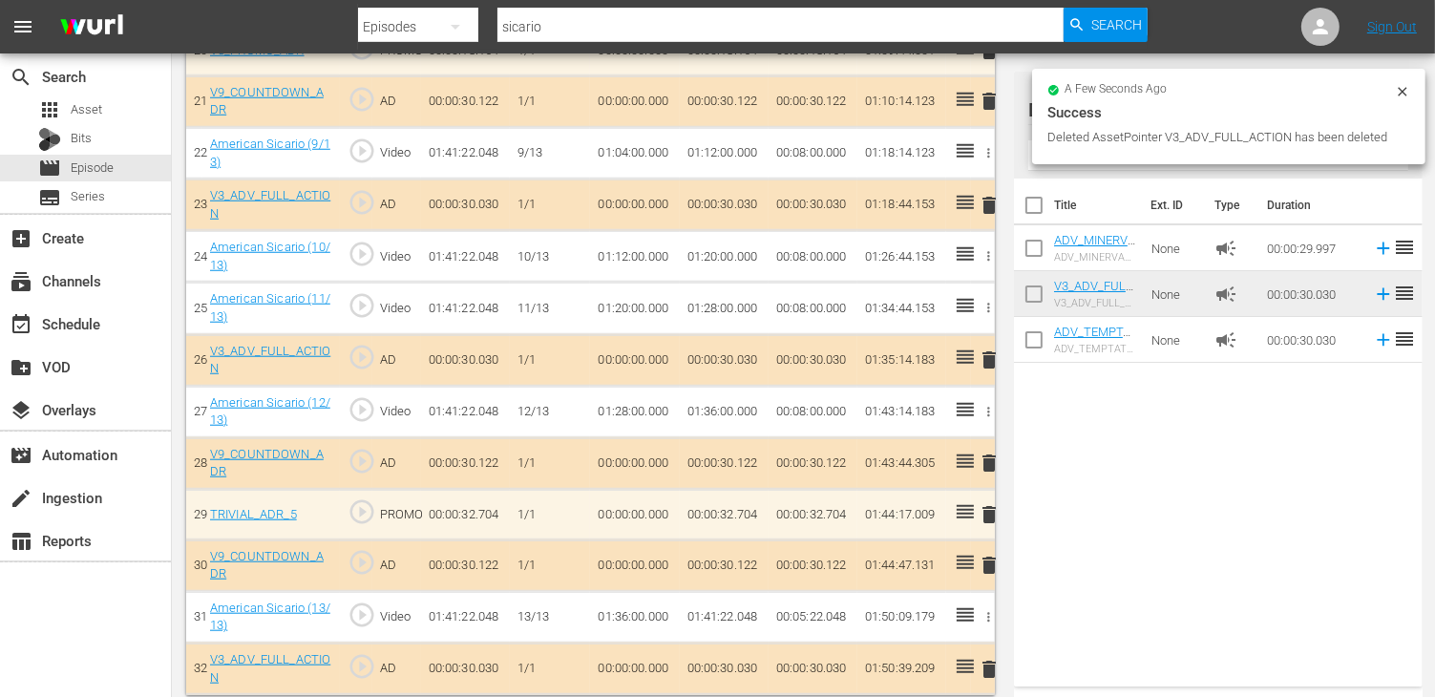
click at [993, 349] on span "delete" at bounding box center [989, 359] width 23 height 23
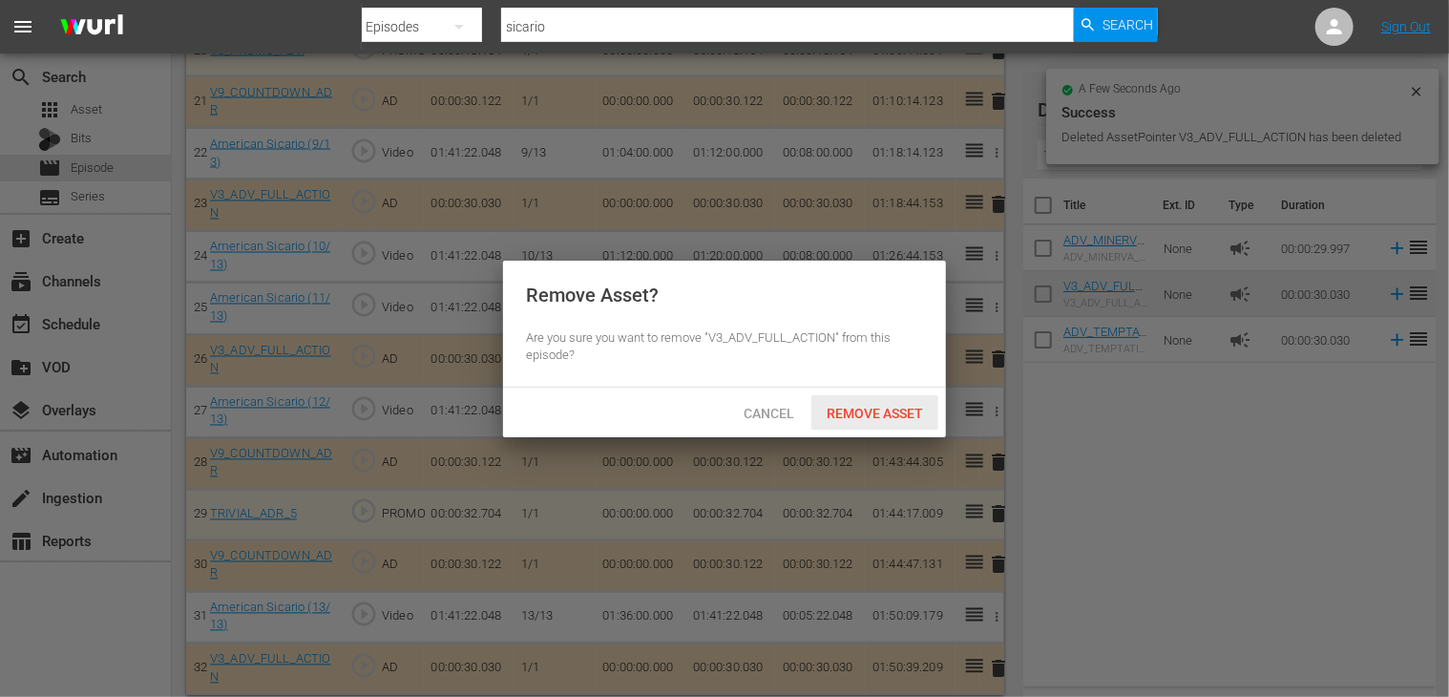
click at [895, 417] on span "Remove Asset" at bounding box center [874, 413] width 127 height 15
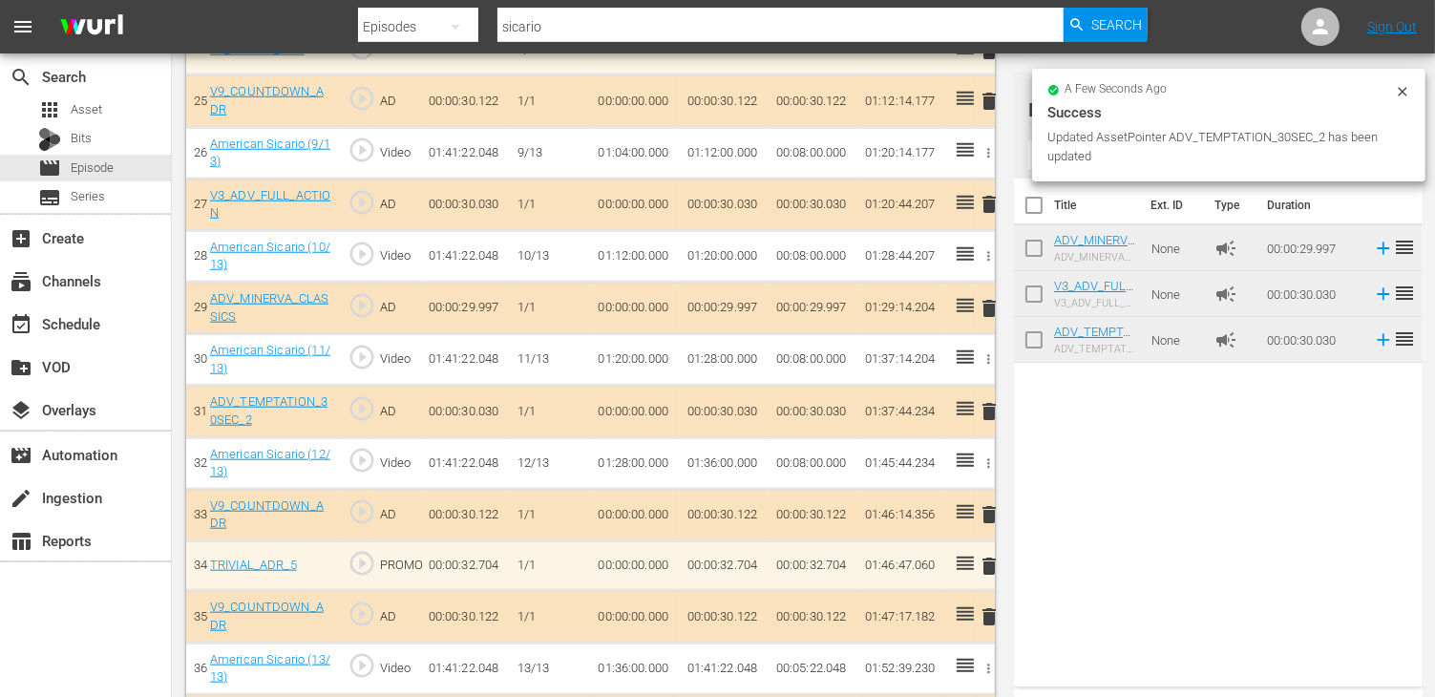
scroll to position [1888, 0]
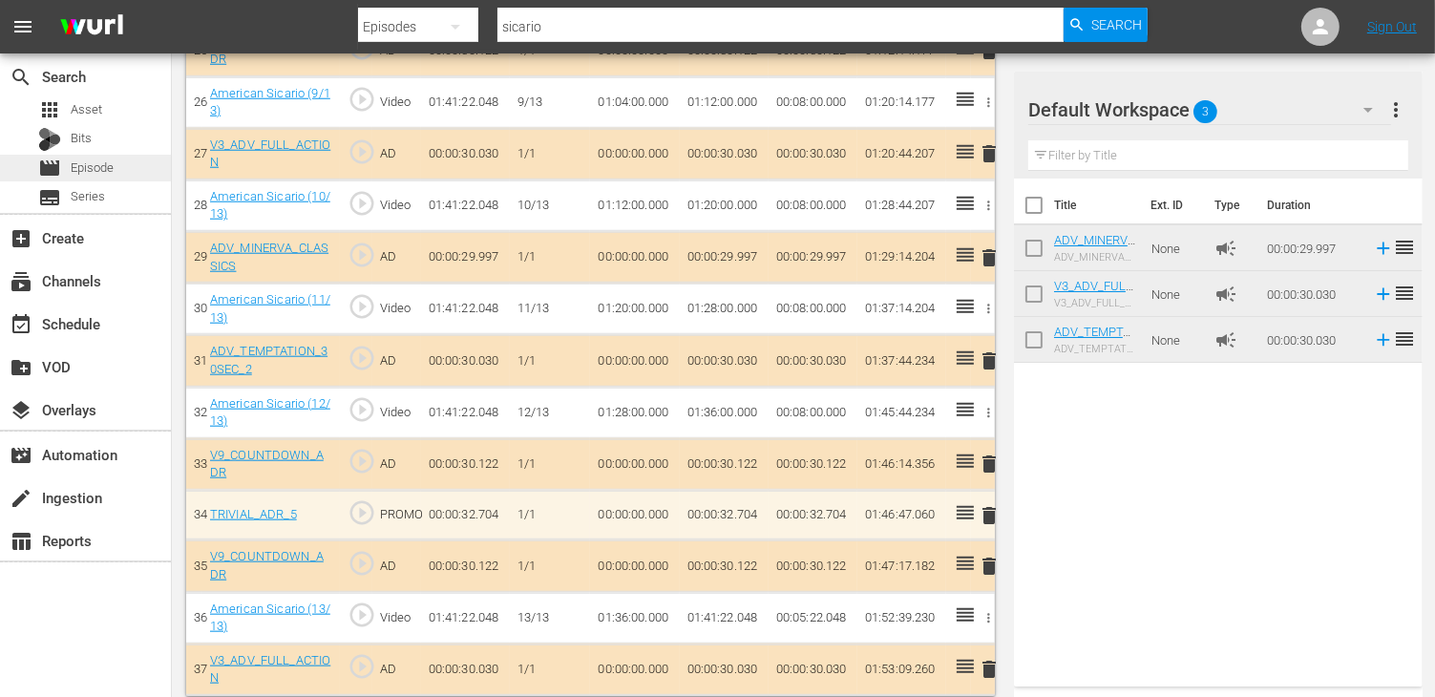
click at [94, 168] on span "Episode" at bounding box center [92, 167] width 43 height 19
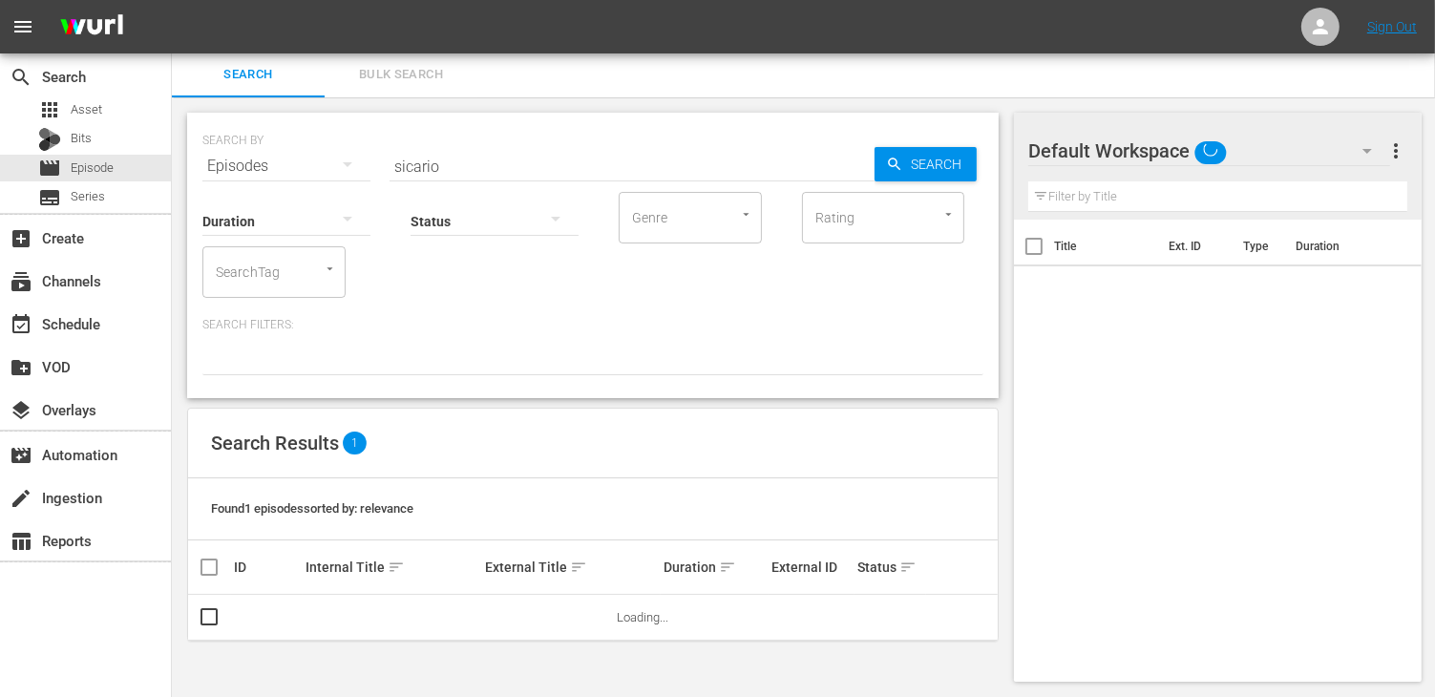
scroll to position [1, 0]
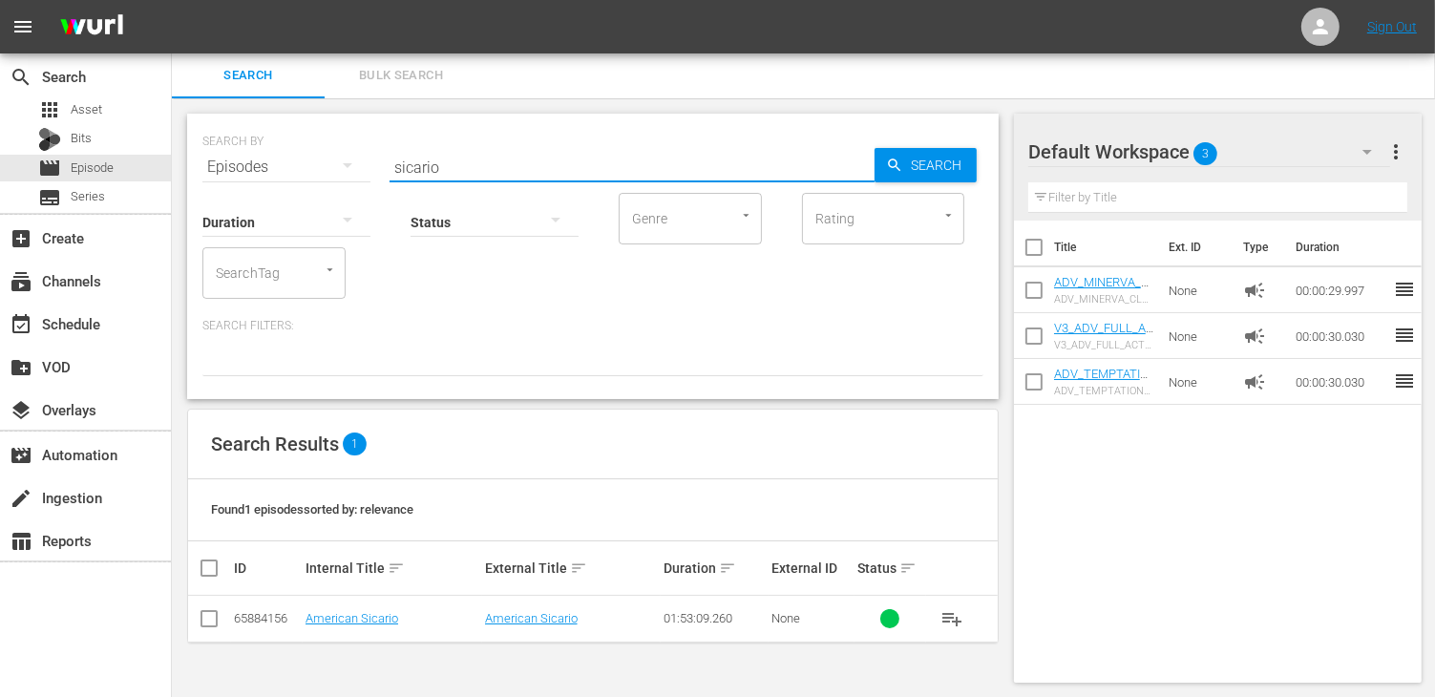
drag, startPoint x: 458, startPoint y: 162, endPoint x: 347, endPoint y: 161, distance: 110.7
click at [347, 161] on div "SEARCH BY Search By Episodes Search ID, Title, Description, Keywords, or Catego…" at bounding box center [592, 155] width 781 height 69
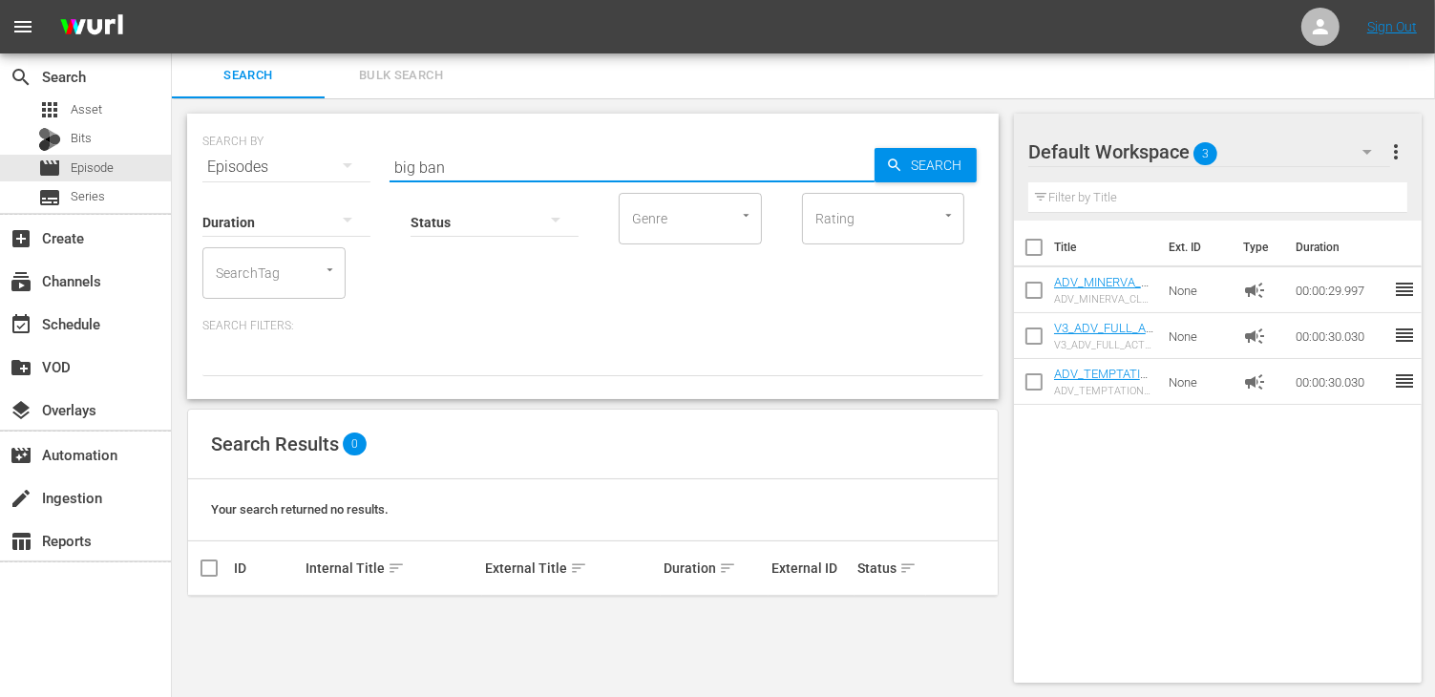
type input "big ban"
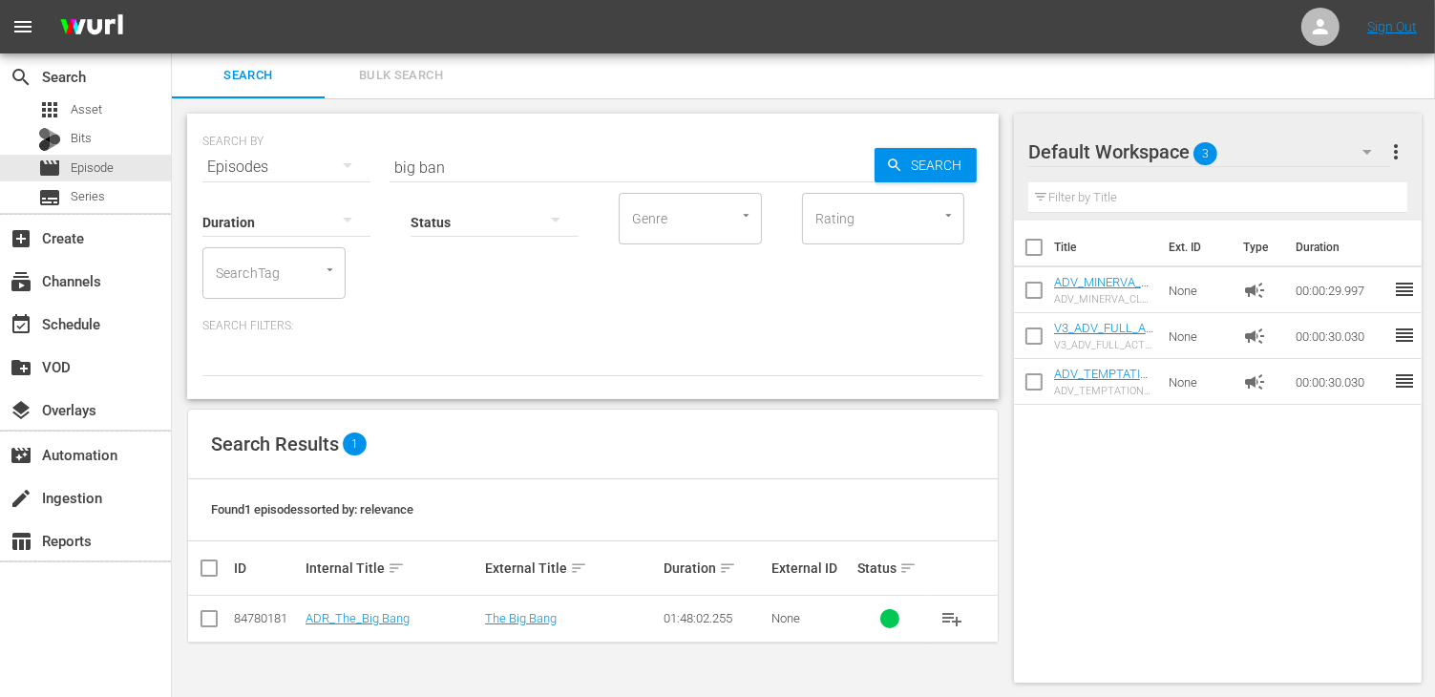
click at [321, 632] on td "ADR_The_Big Bang" at bounding box center [392, 619] width 179 height 47
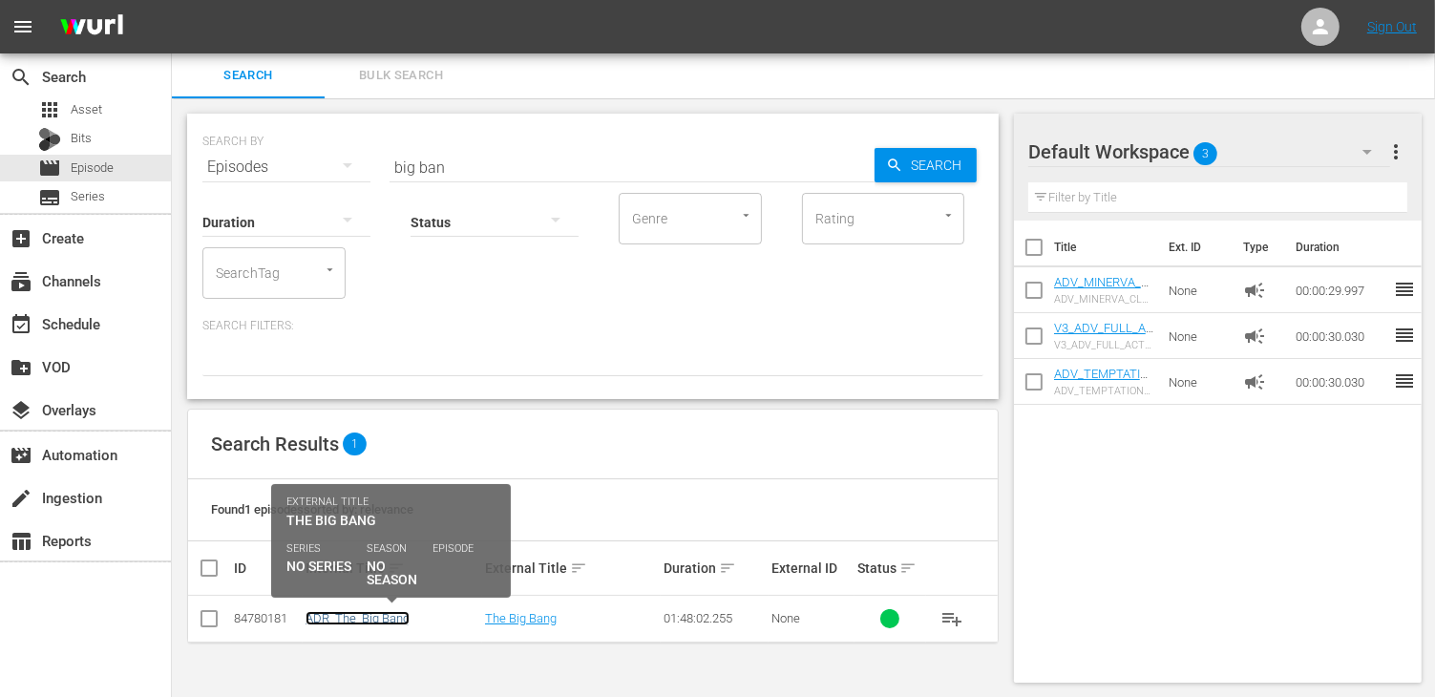
click at [318, 622] on link "ADR_The_Big Bang" at bounding box center [357, 618] width 104 height 14
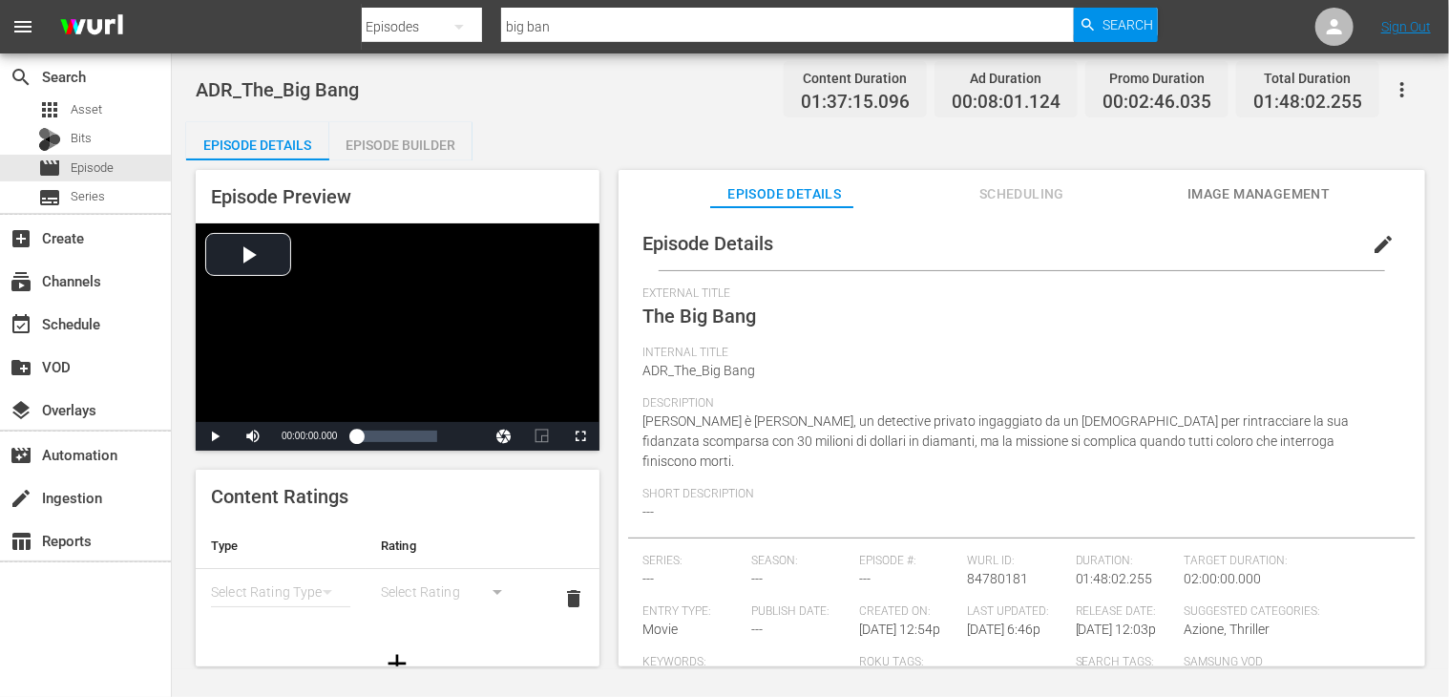
click at [424, 144] on div "Episode Builder" at bounding box center [400, 145] width 143 height 46
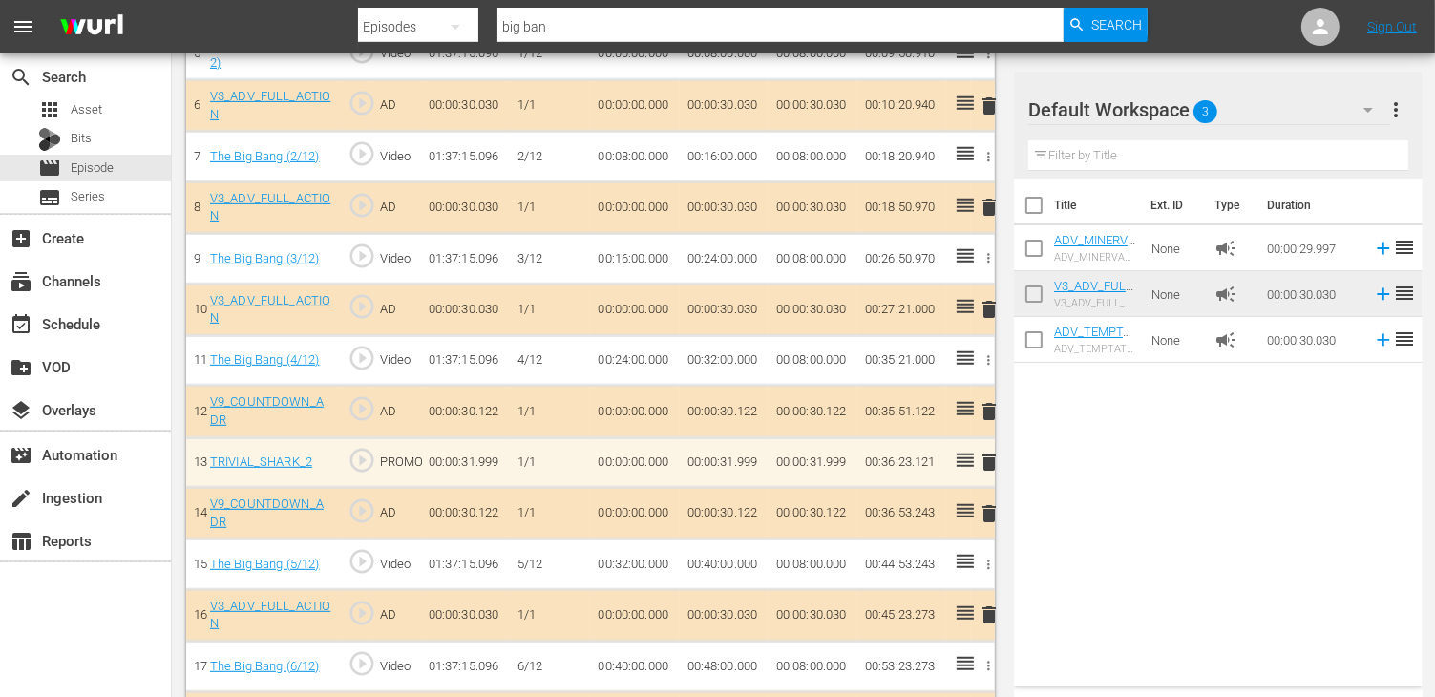
scroll to position [859, 0]
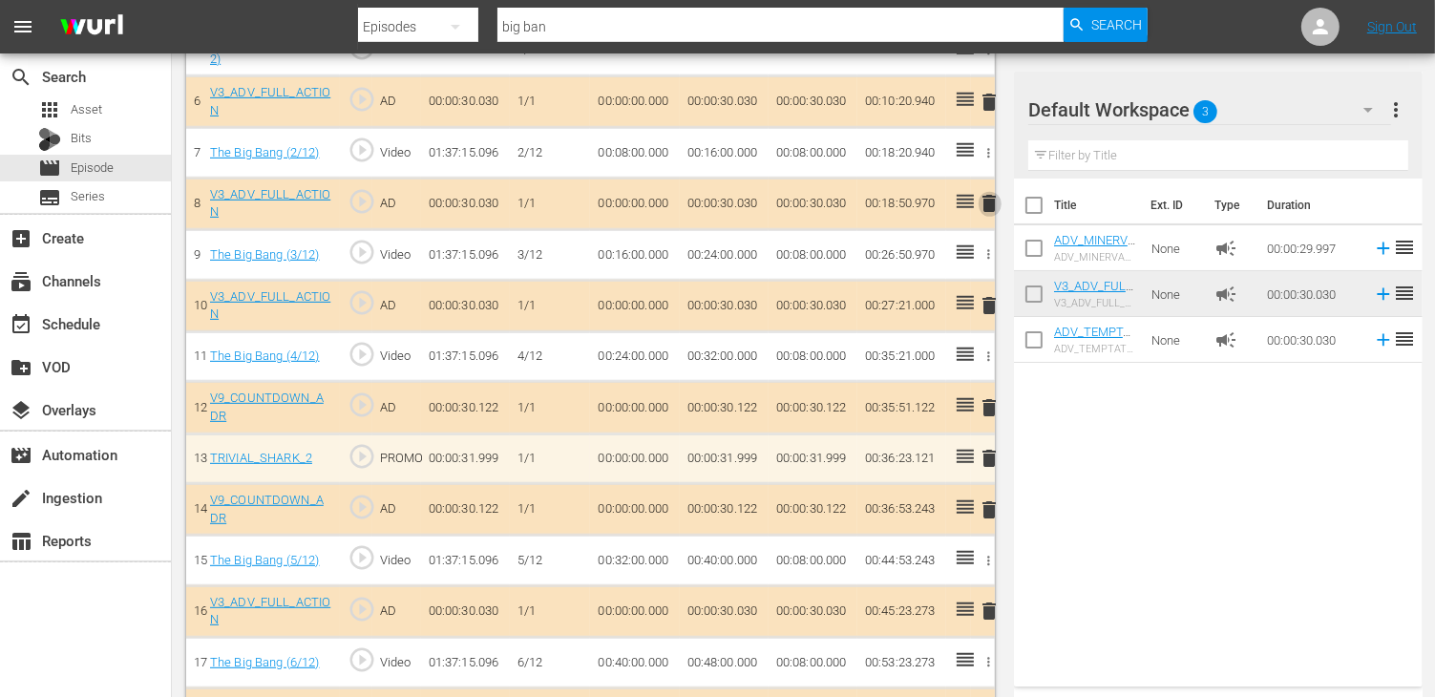
click at [993, 203] on span "delete" at bounding box center [989, 203] width 23 height 23
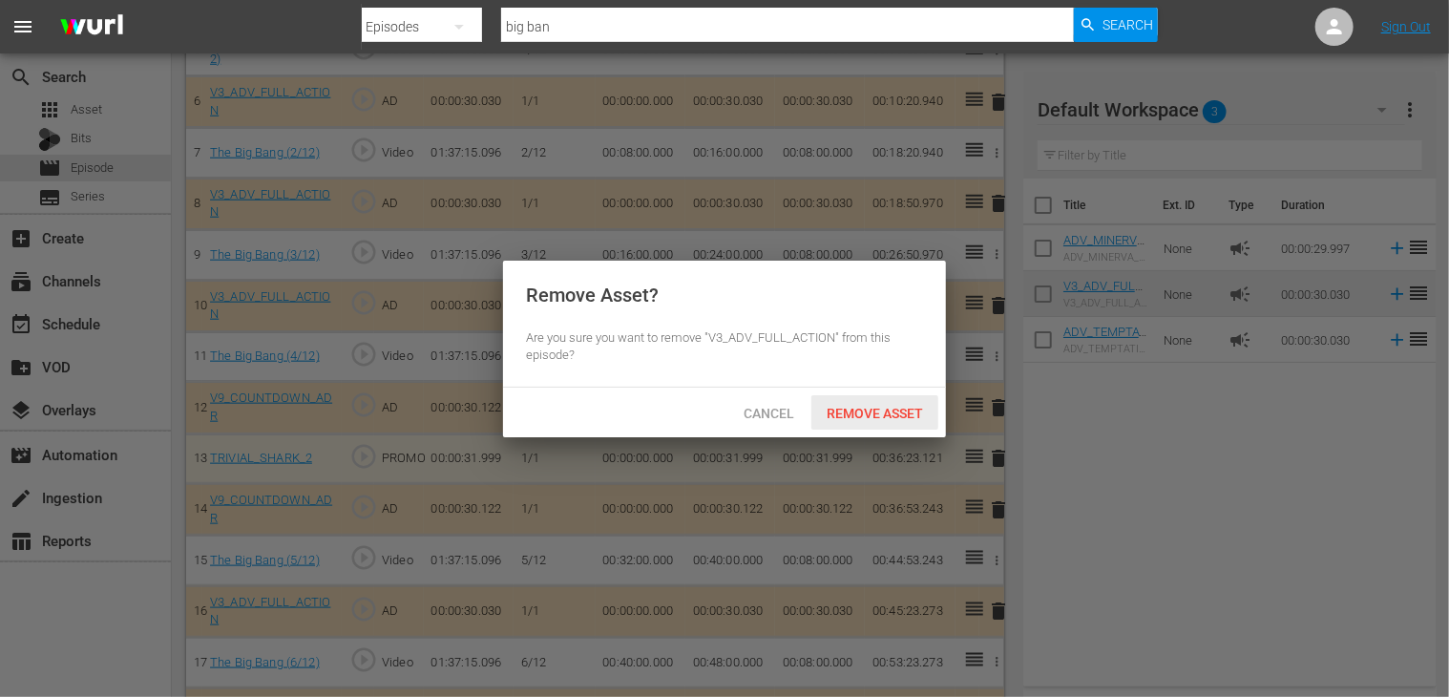
click at [902, 413] on span "Remove Asset" at bounding box center [874, 413] width 127 height 15
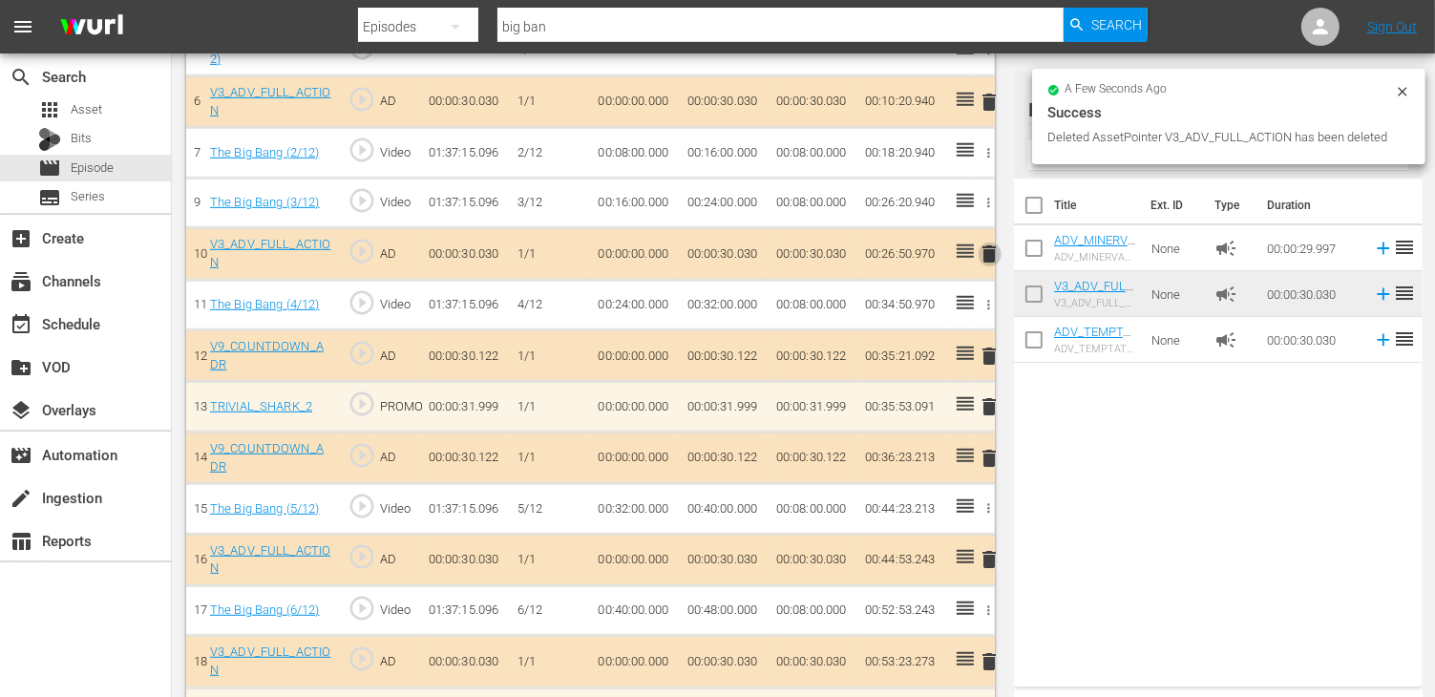
click at [991, 254] on span "delete" at bounding box center [989, 253] width 23 height 23
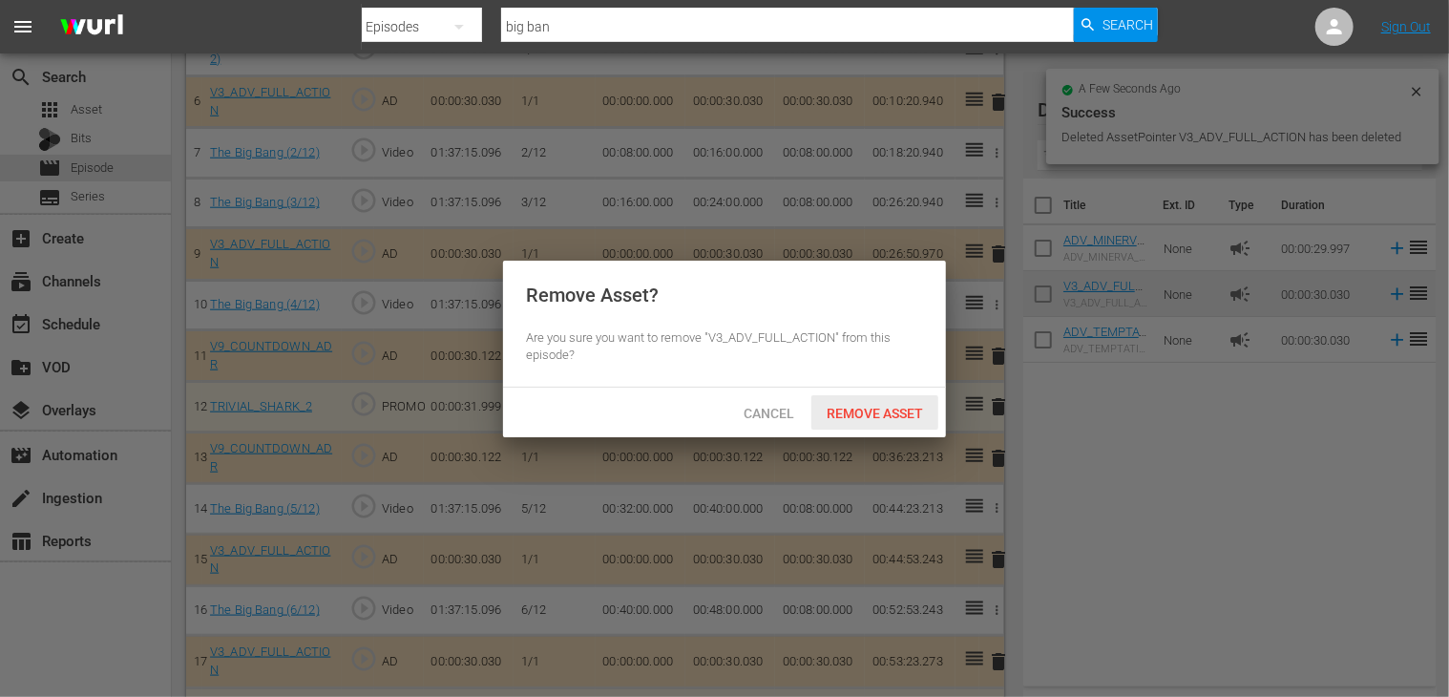
click at [892, 409] on span "Remove Asset" at bounding box center [874, 413] width 127 height 15
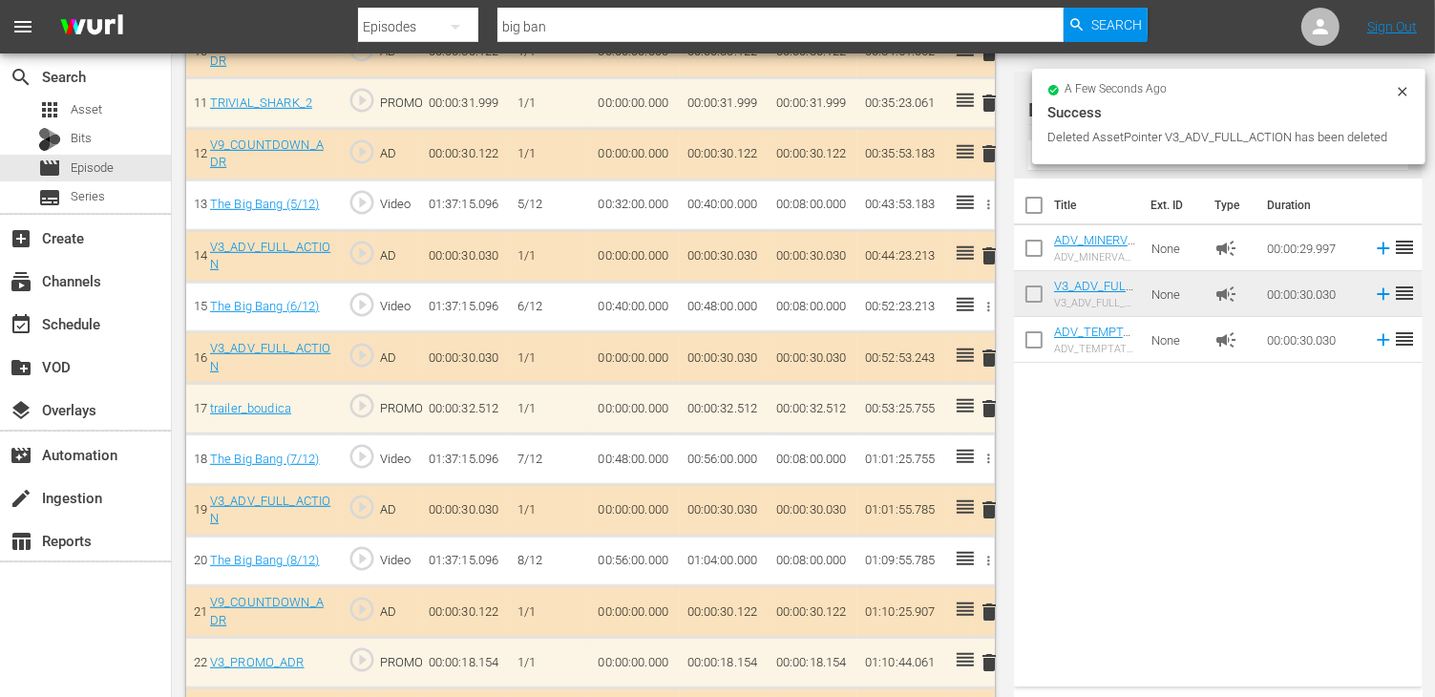
scroll to position [1145, 0]
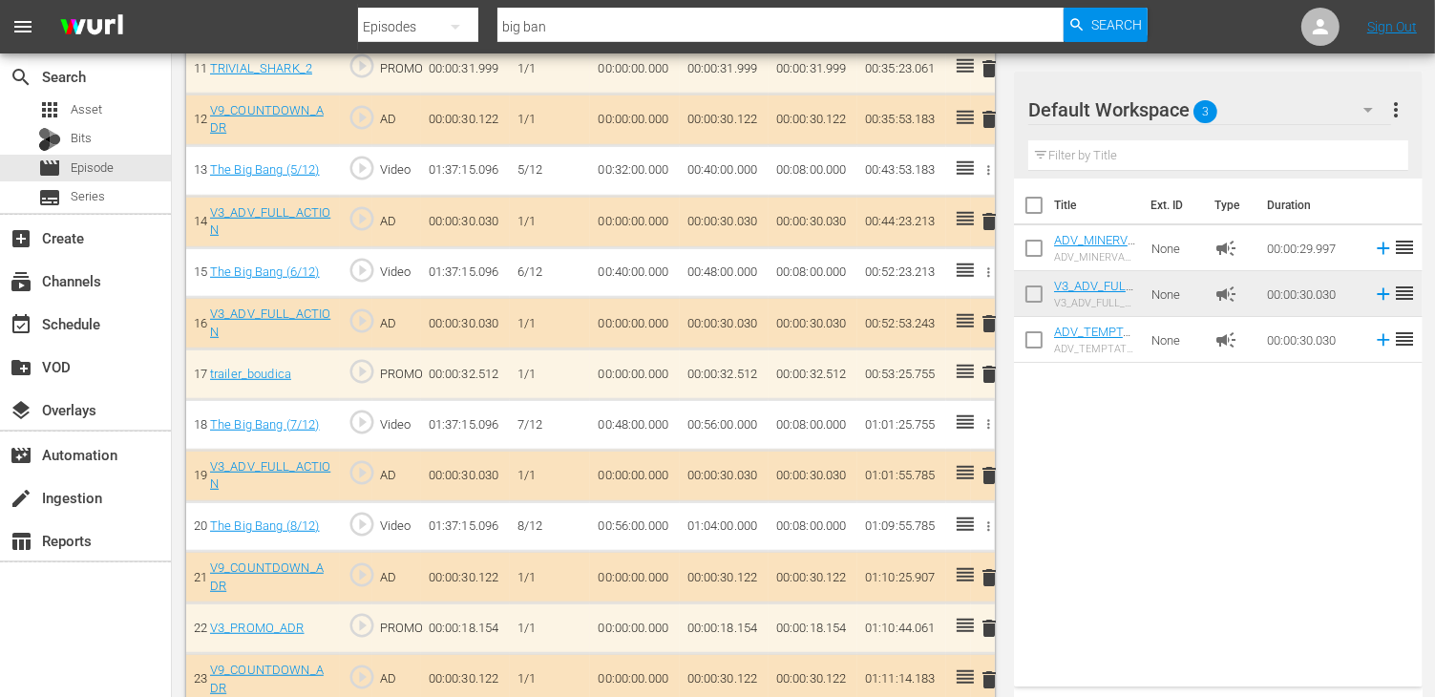
click at [987, 219] on span "delete" at bounding box center [989, 221] width 23 height 23
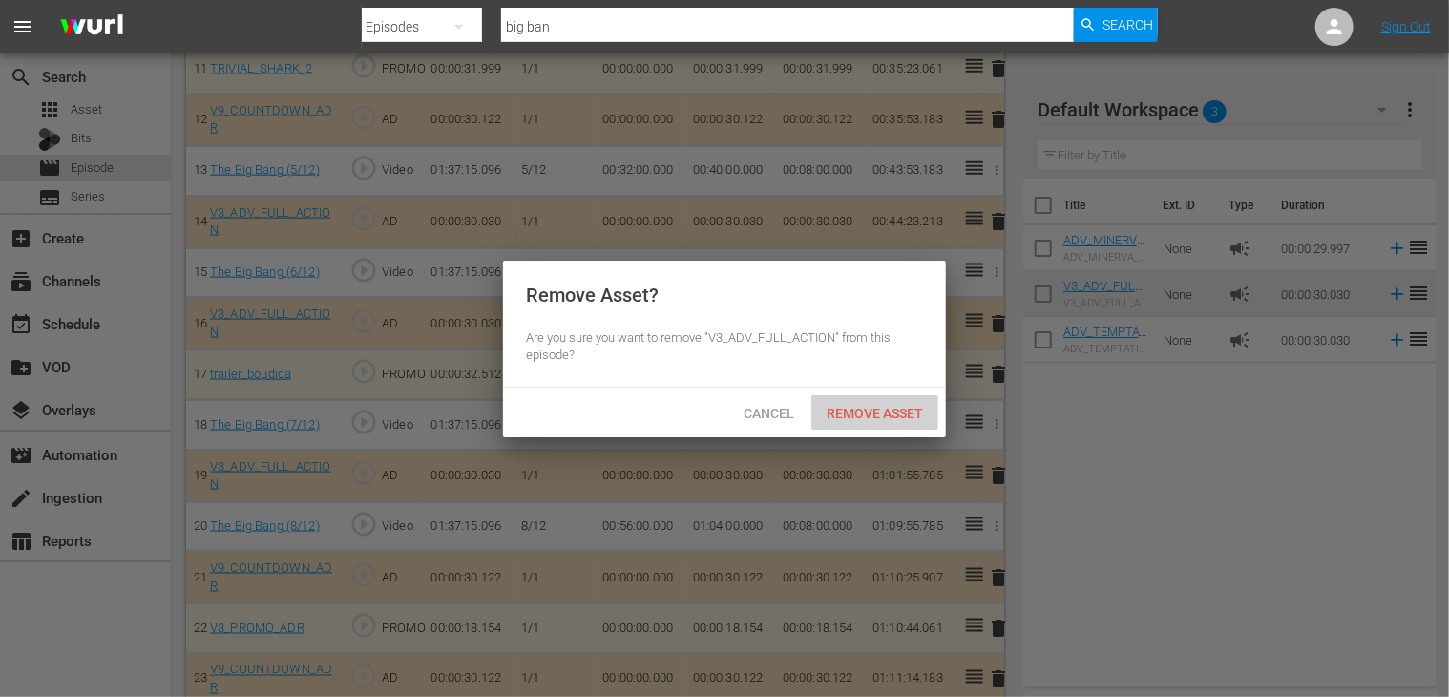
click at [889, 407] on span "Remove Asset" at bounding box center [874, 413] width 127 height 15
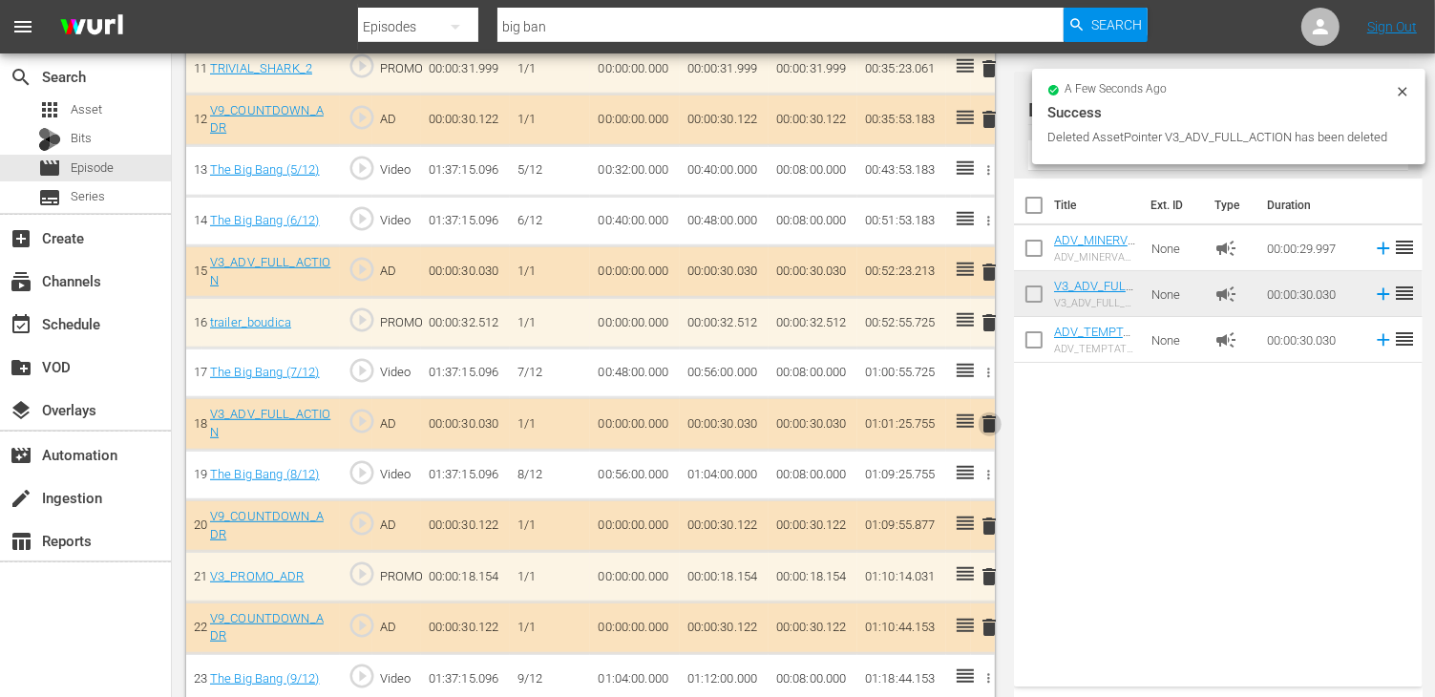
click at [983, 412] on span "delete" at bounding box center [989, 423] width 23 height 23
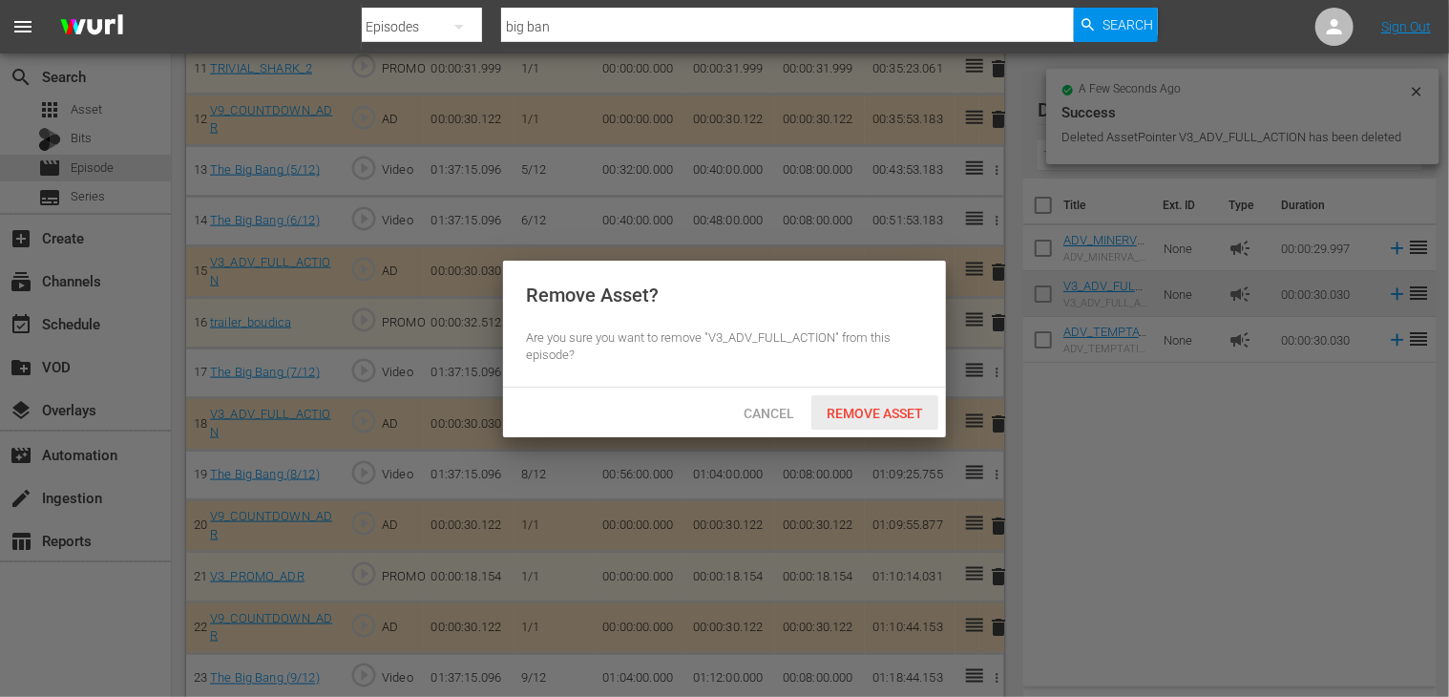
click at [889, 411] on span "Remove Asset" at bounding box center [874, 413] width 127 height 15
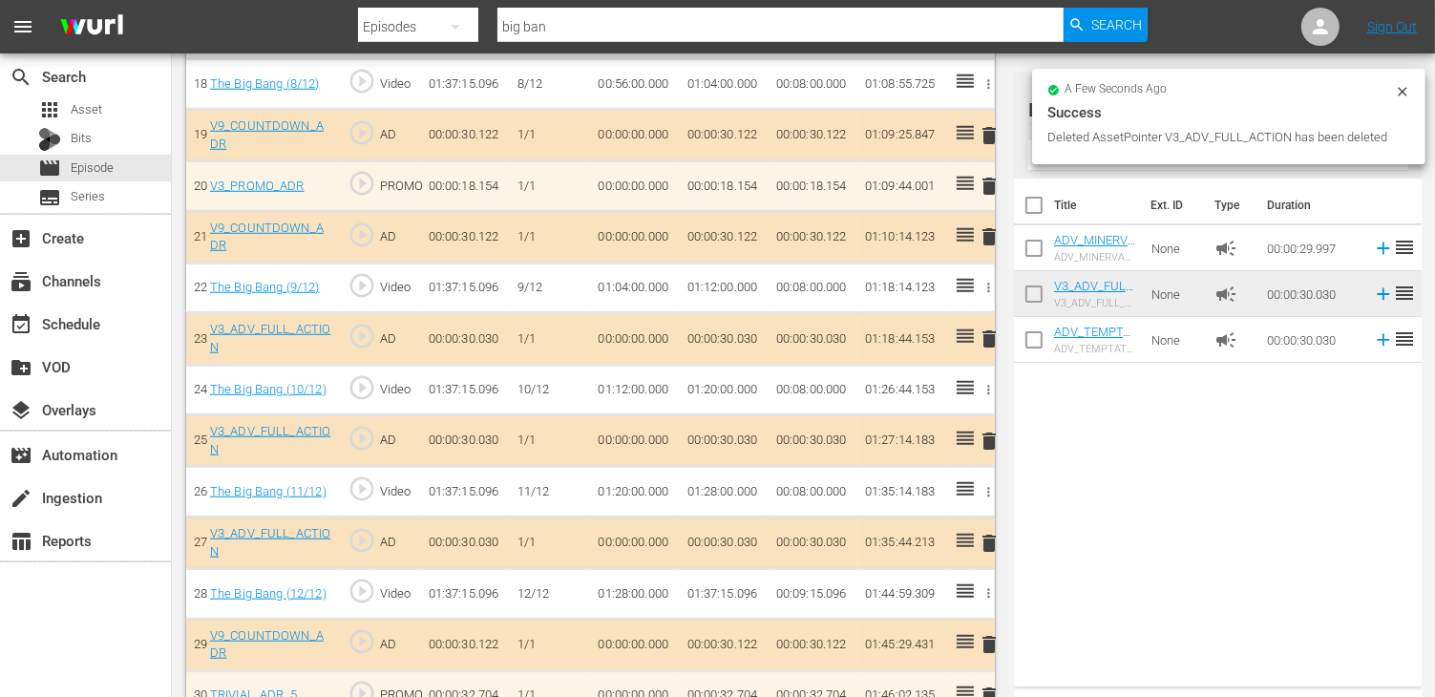
scroll to position [1501, 0]
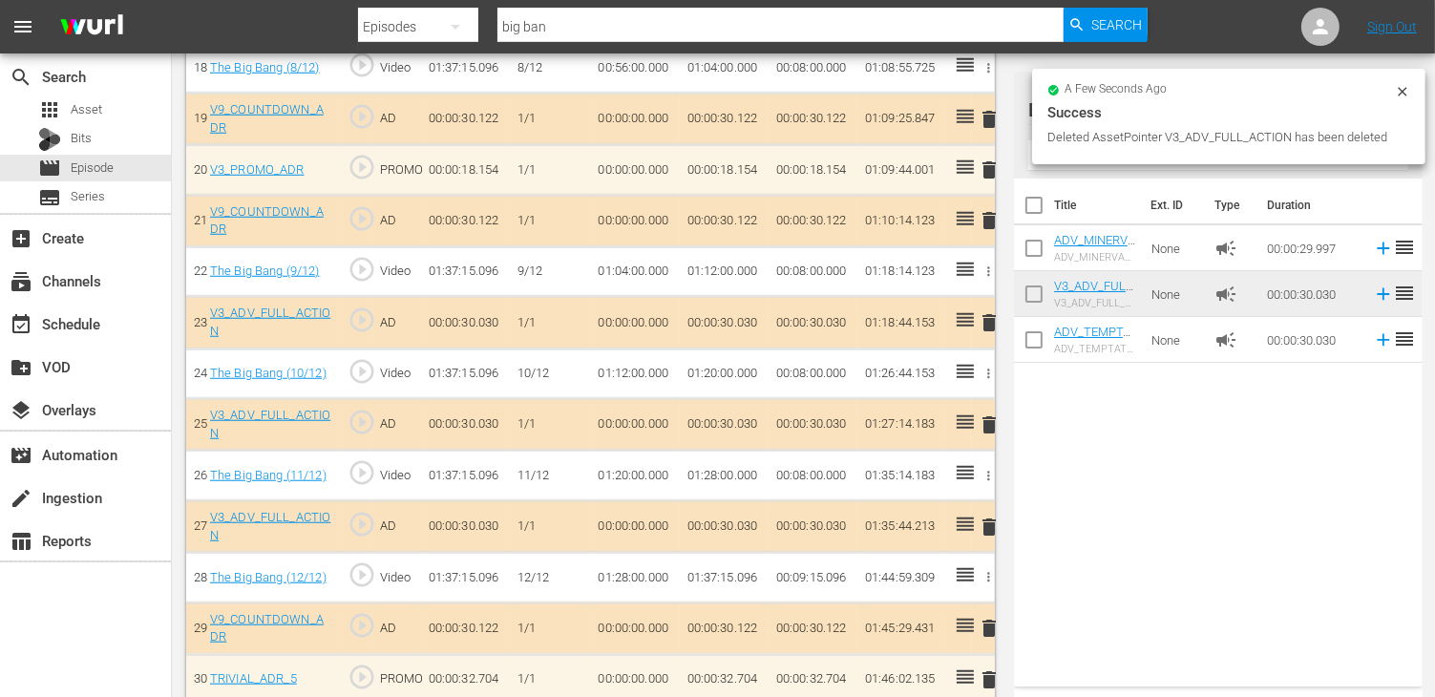
click at [993, 413] on span "delete" at bounding box center [989, 424] width 23 height 23
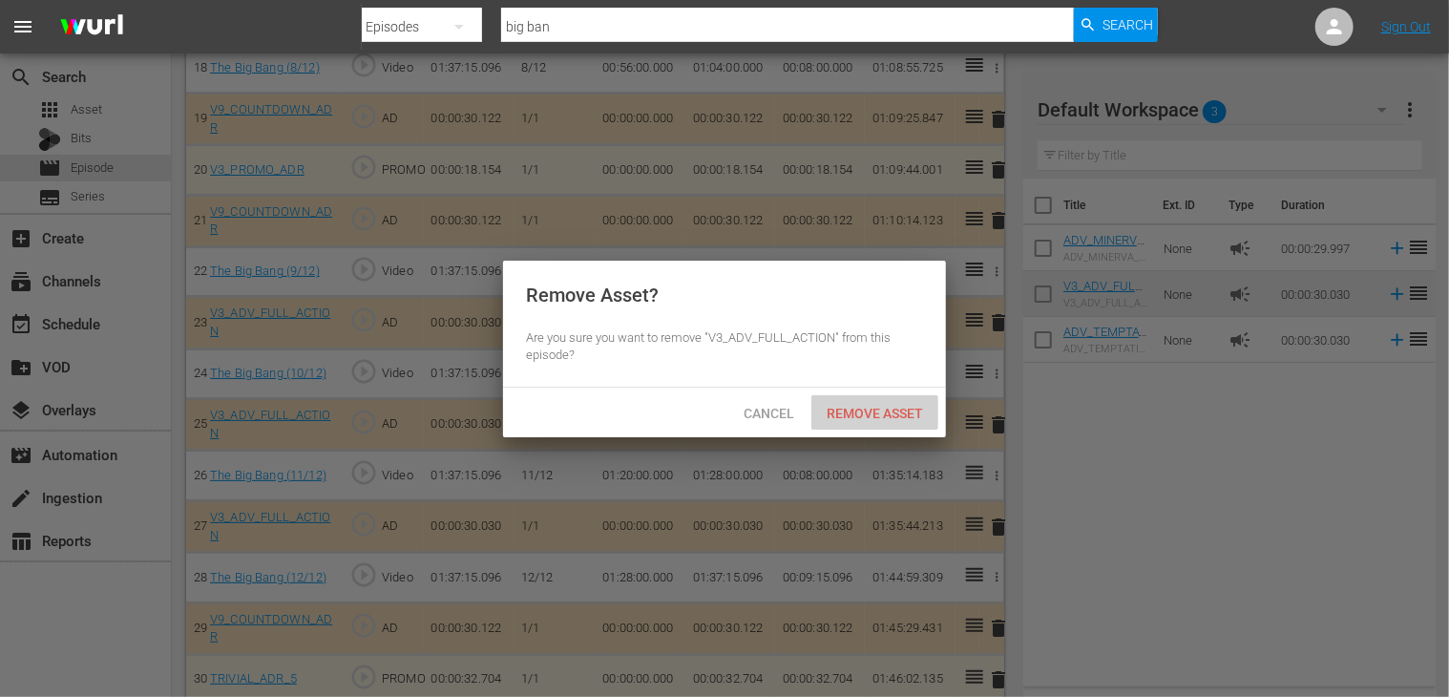
click at [892, 425] on div "Remove Asset" at bounding box center [874, 412] width 127 height 35
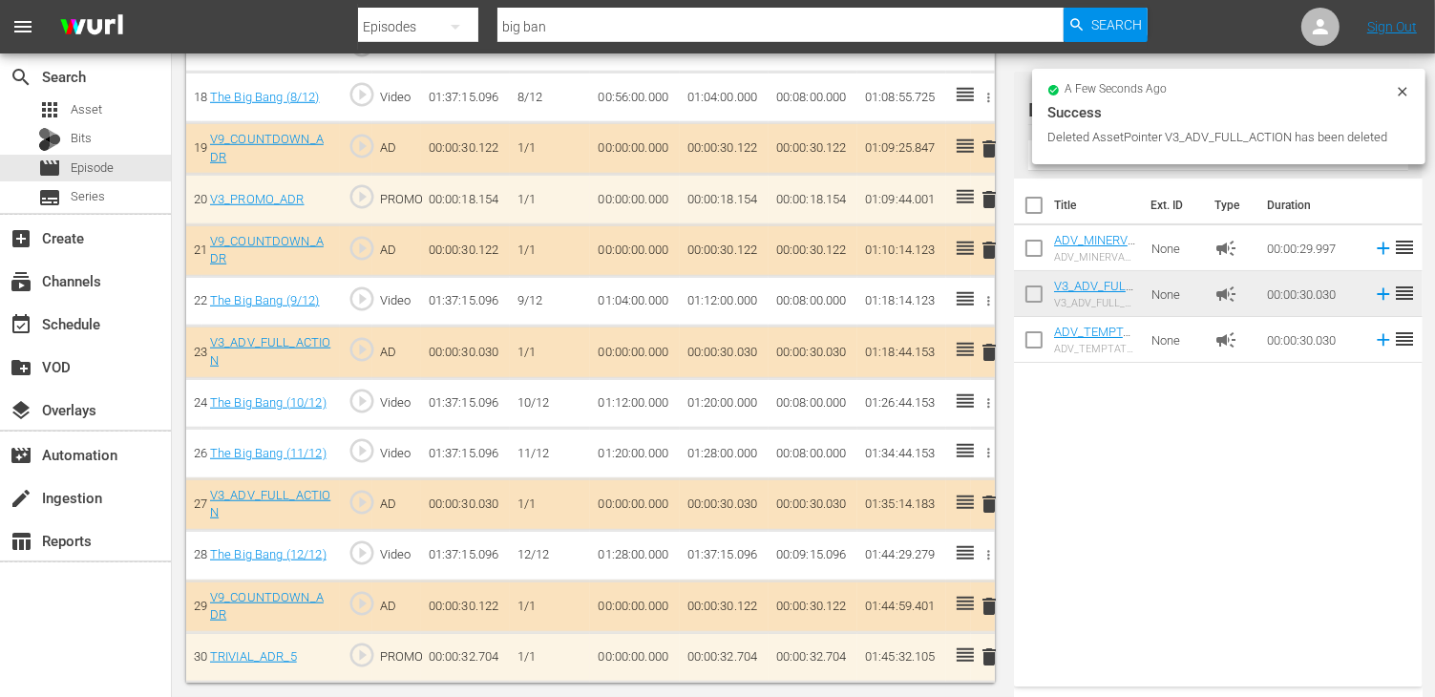
scroll to position [1449, 0]
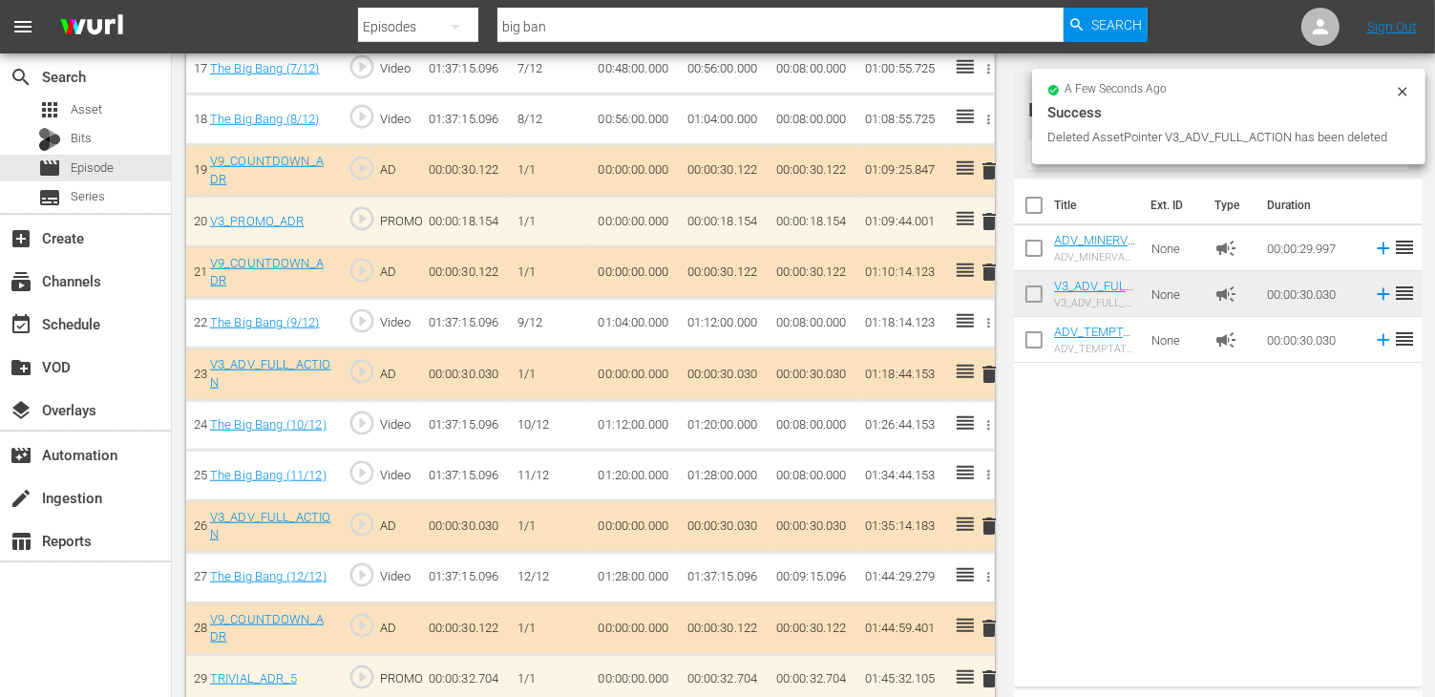
click at [990, 514] on span "delete" at bounding box center [989, 525] width 23 height 23
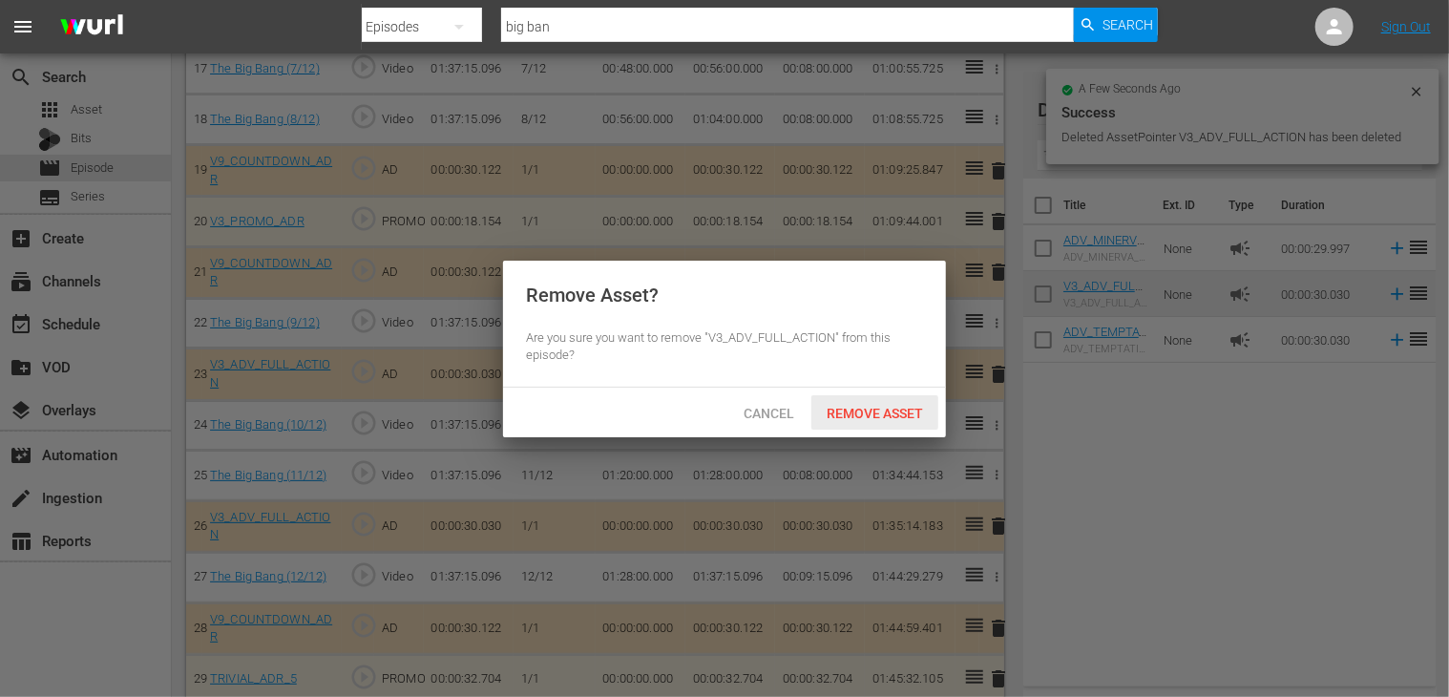
click at [895, 417] on span "Remove Asset" at bounding box center [874, 413] width 127 height 15
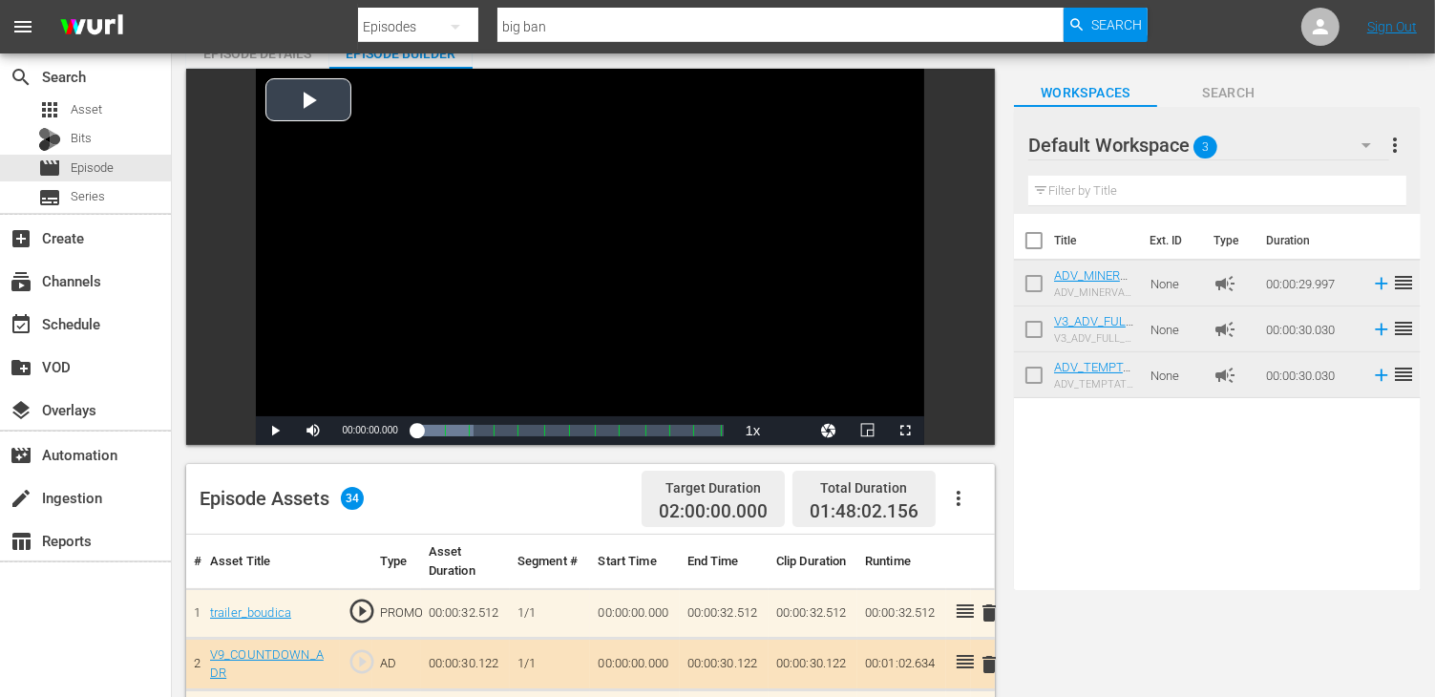
scroll to position [0, 0]
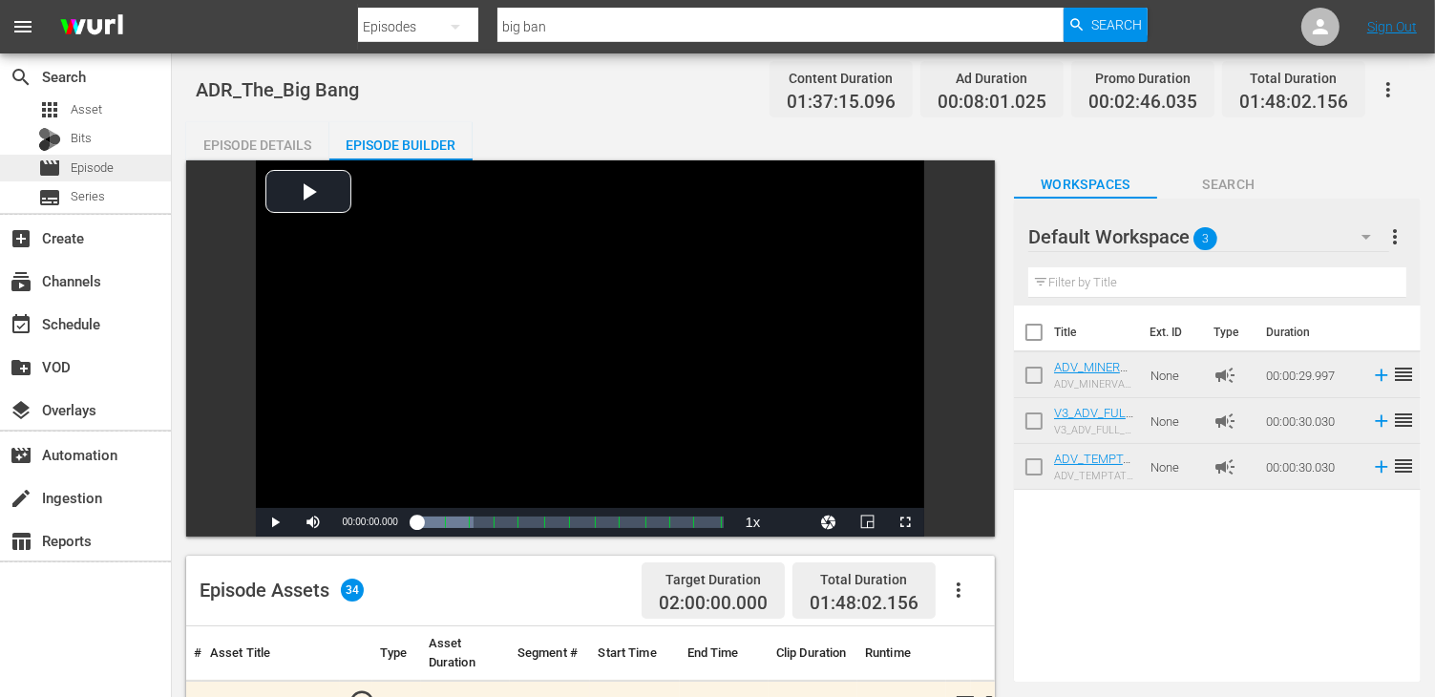
click at [95, 166] on span "Episode" at bounding box center [92, 167] width 43 height 19
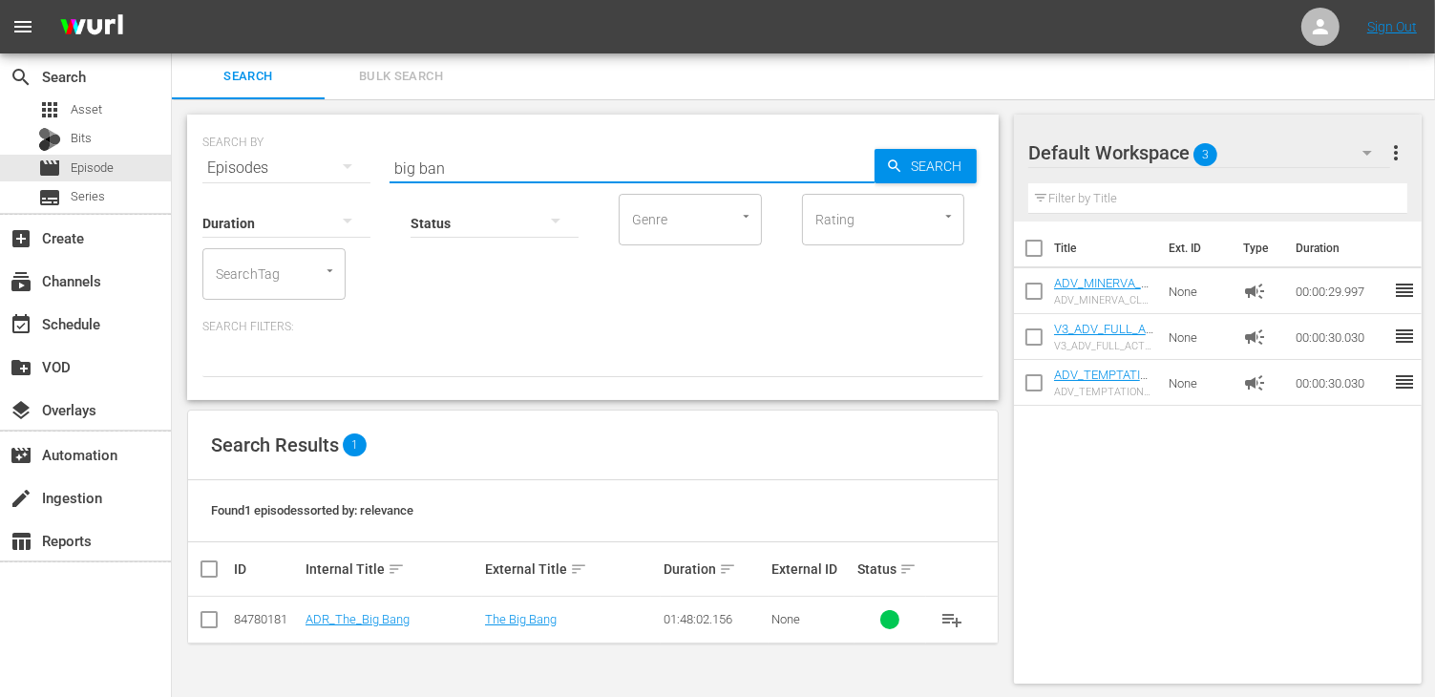
drag, startPoint x: 453, startPoint y: 167, endPoint x: 344, endPoint y: 160, distance: 110.0
click at [344, 160] on div "SEARCH BY Search By Episodes Search ID, Title, Description, Keywords, or Catego…" at bounding box center [592, 156] width 781 height 69
type input "game of d"
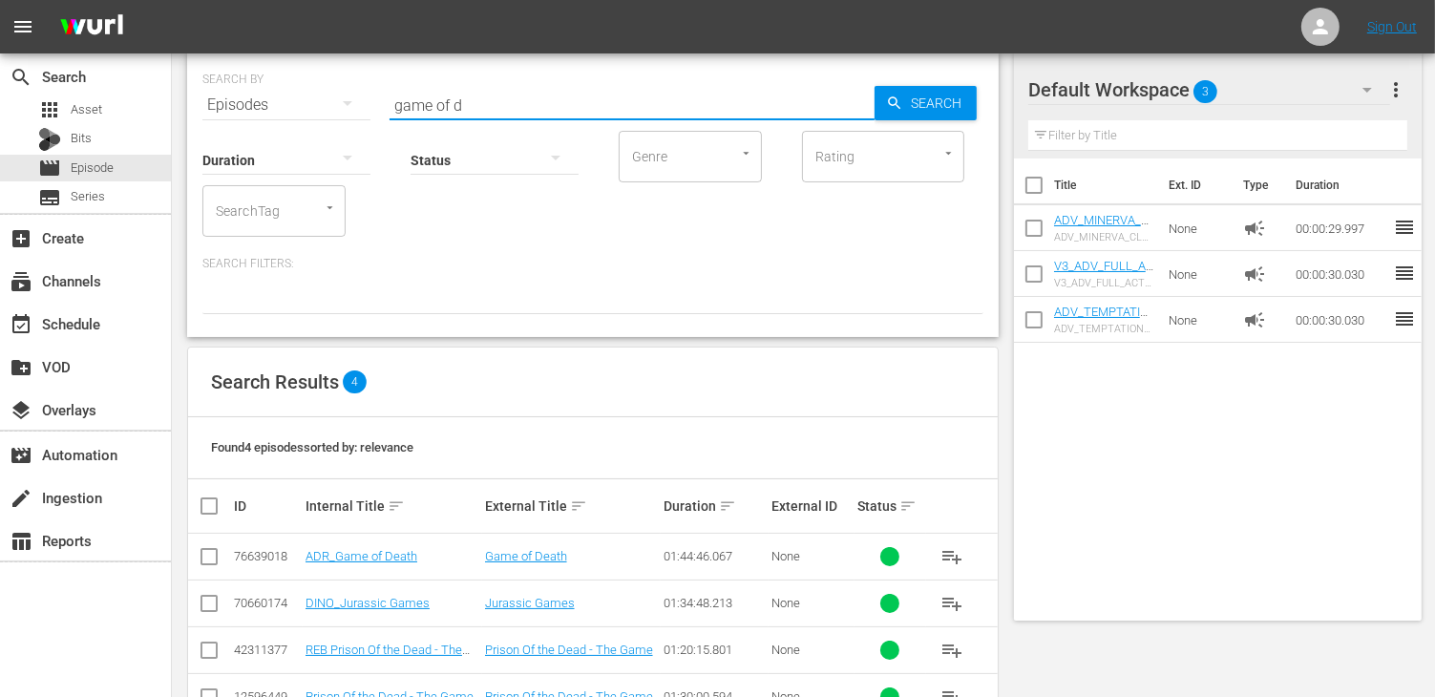
scroll to position [119, 0]
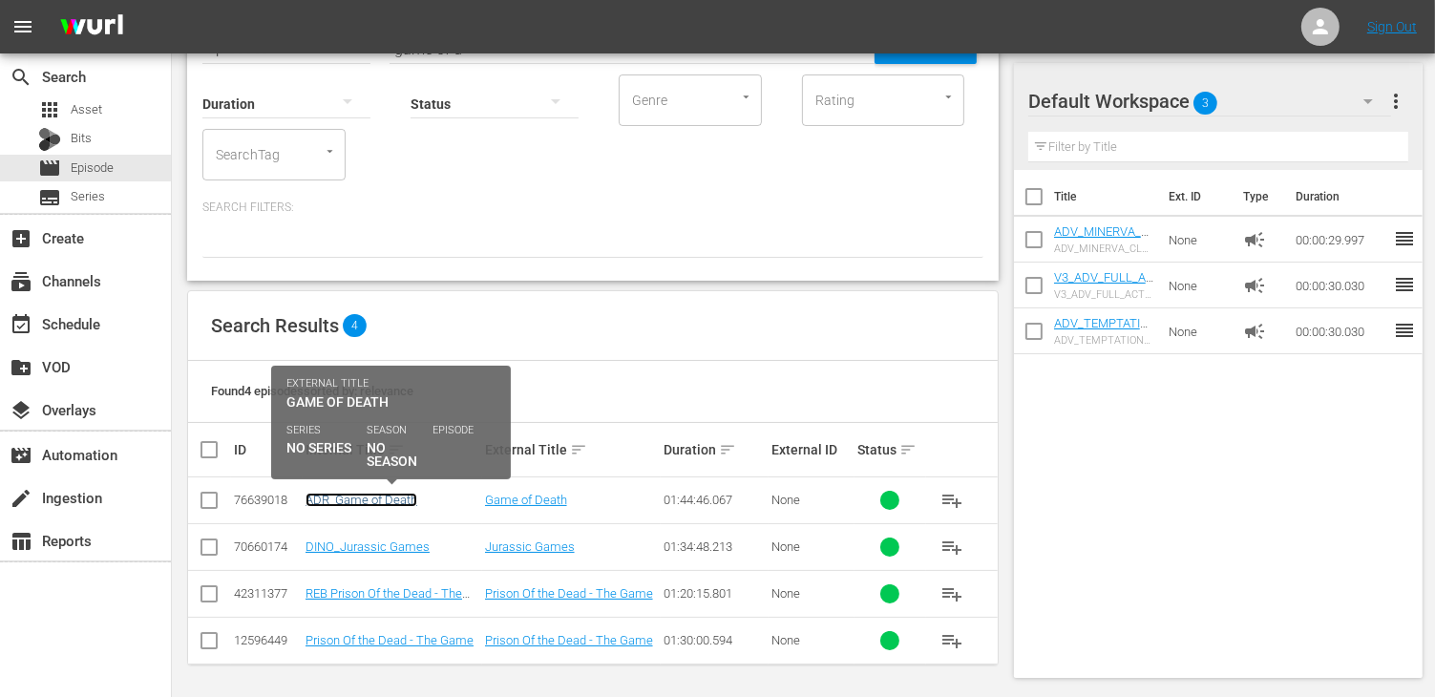
click at [361, 504] on link "ADR_Game of Death" at bounding box center [361, 500] width 112 height 14
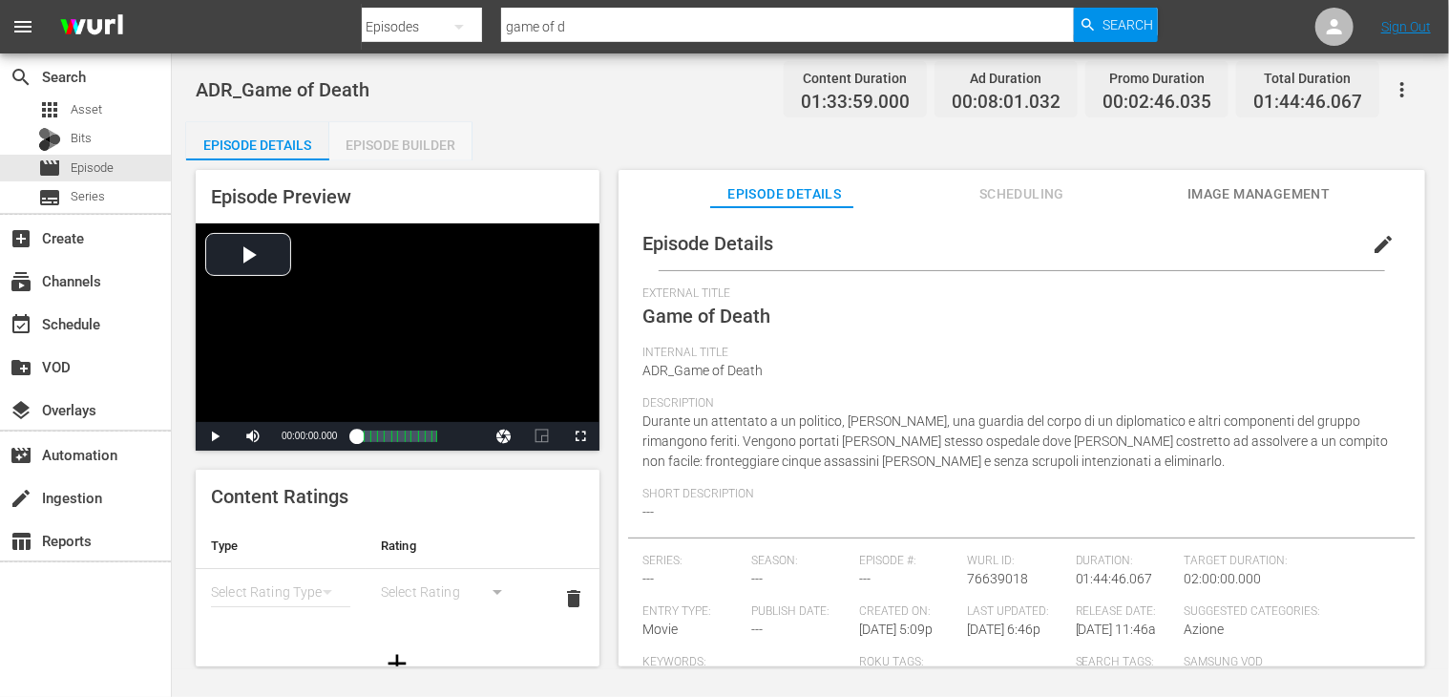
click at [425, 145] on div "Episode Builder" at bounding box center [400, 145] width 143 height 46
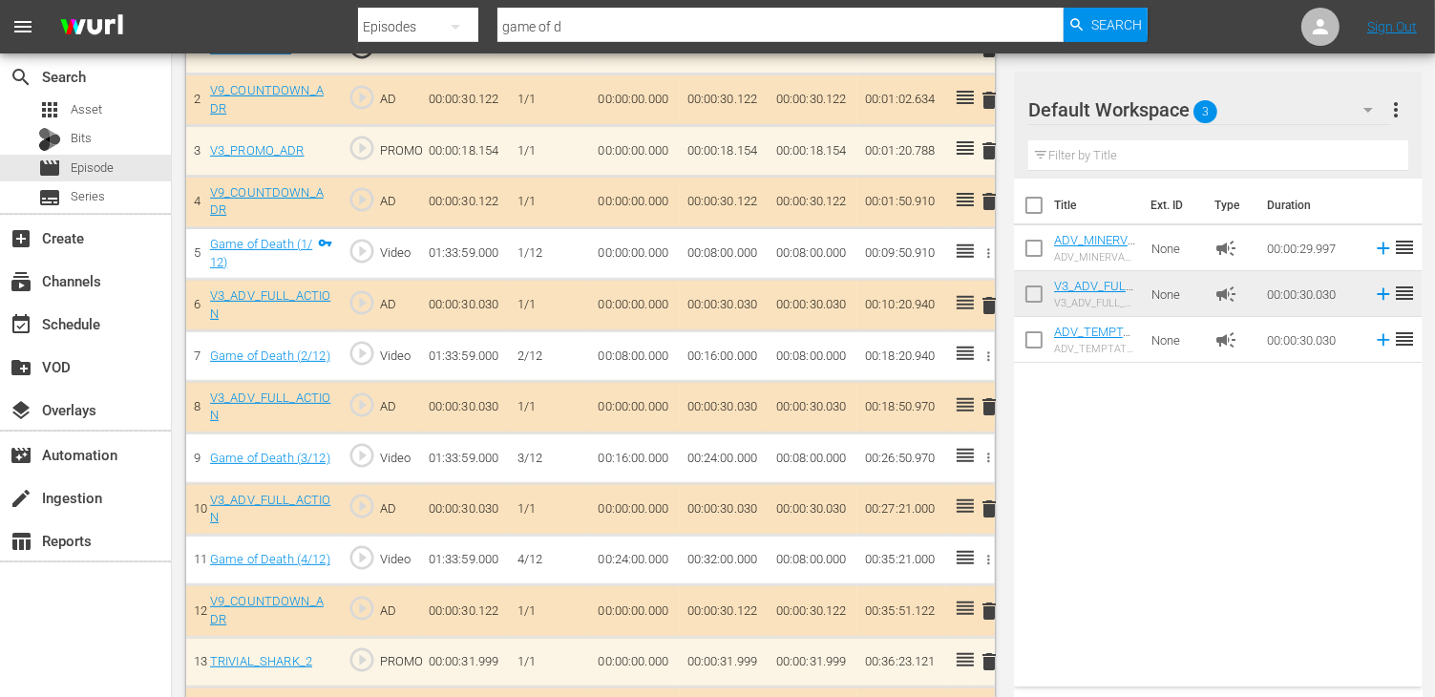
scroll to position [668, 0]
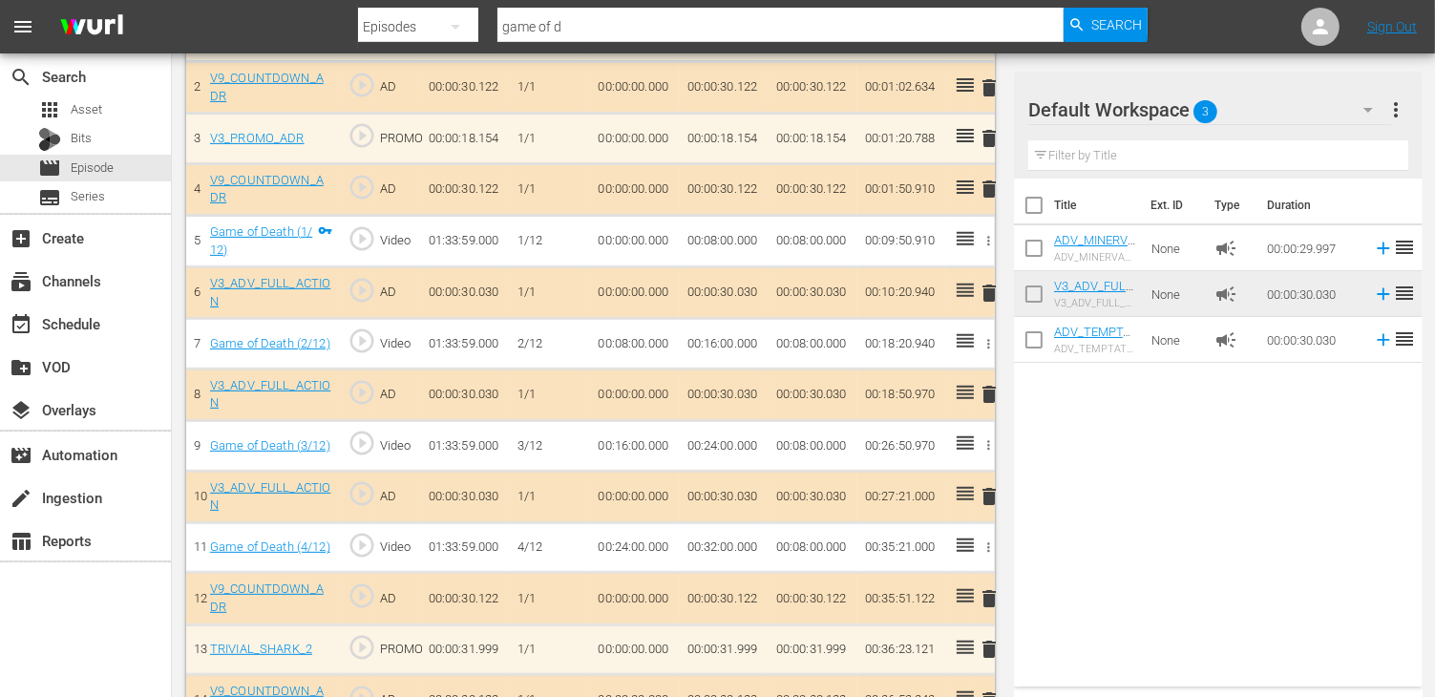
click at [989, 385] on span "delete" at bounding box center [989, 394] width 23 height 23
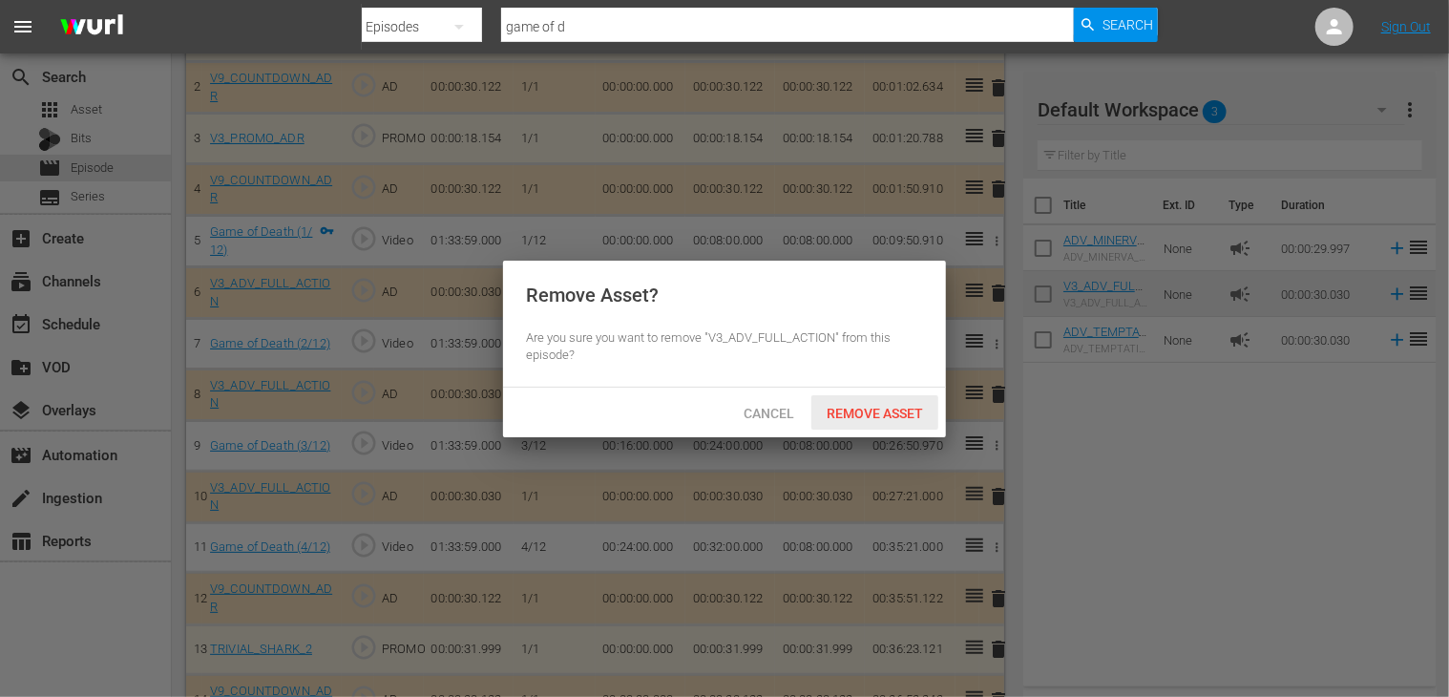
click at [892, 415] on span "Remove Asset" at bounding box center [874, 413] width 127 height 15
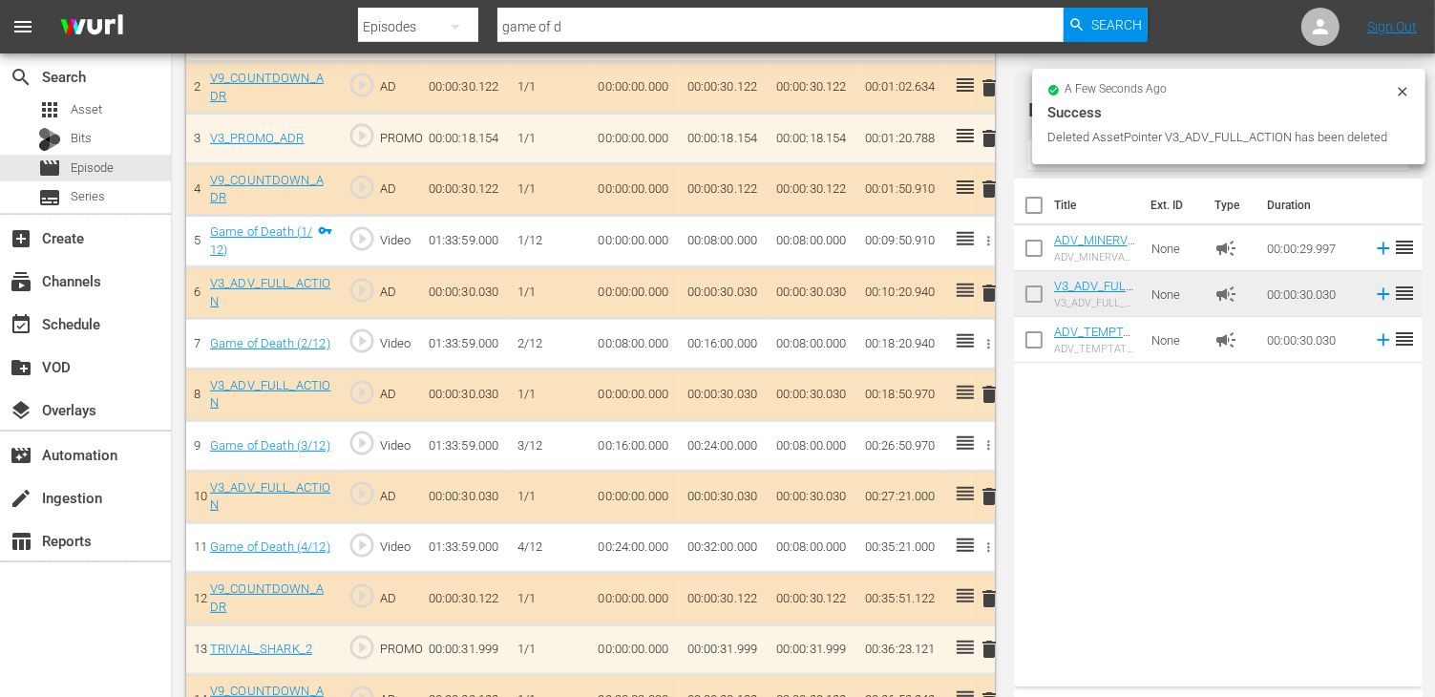
scroll to position [859, 0]
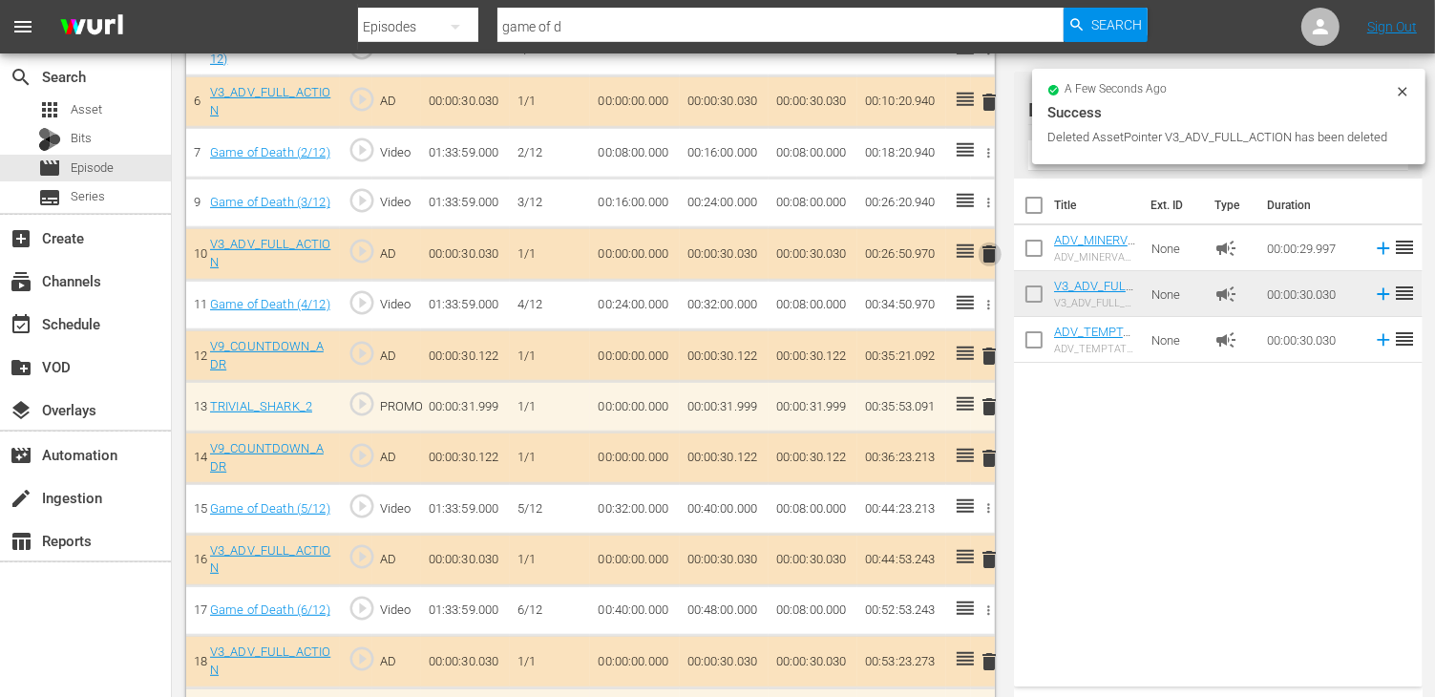
click at [989, 249] on span "delete" at bounding box center [989, 253] width 23 height 23
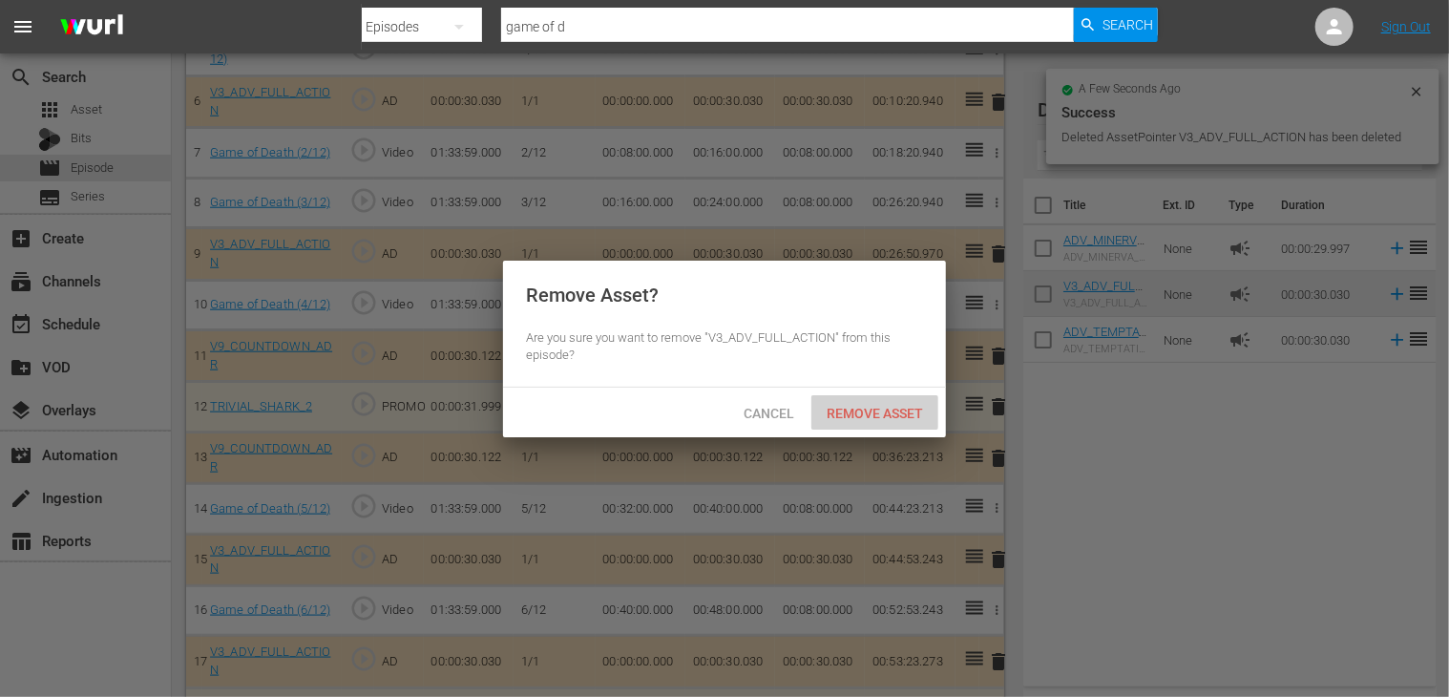
click at [874, 420] on span "Remove Asset" at bounding box center [874, 413] width 127 height 15
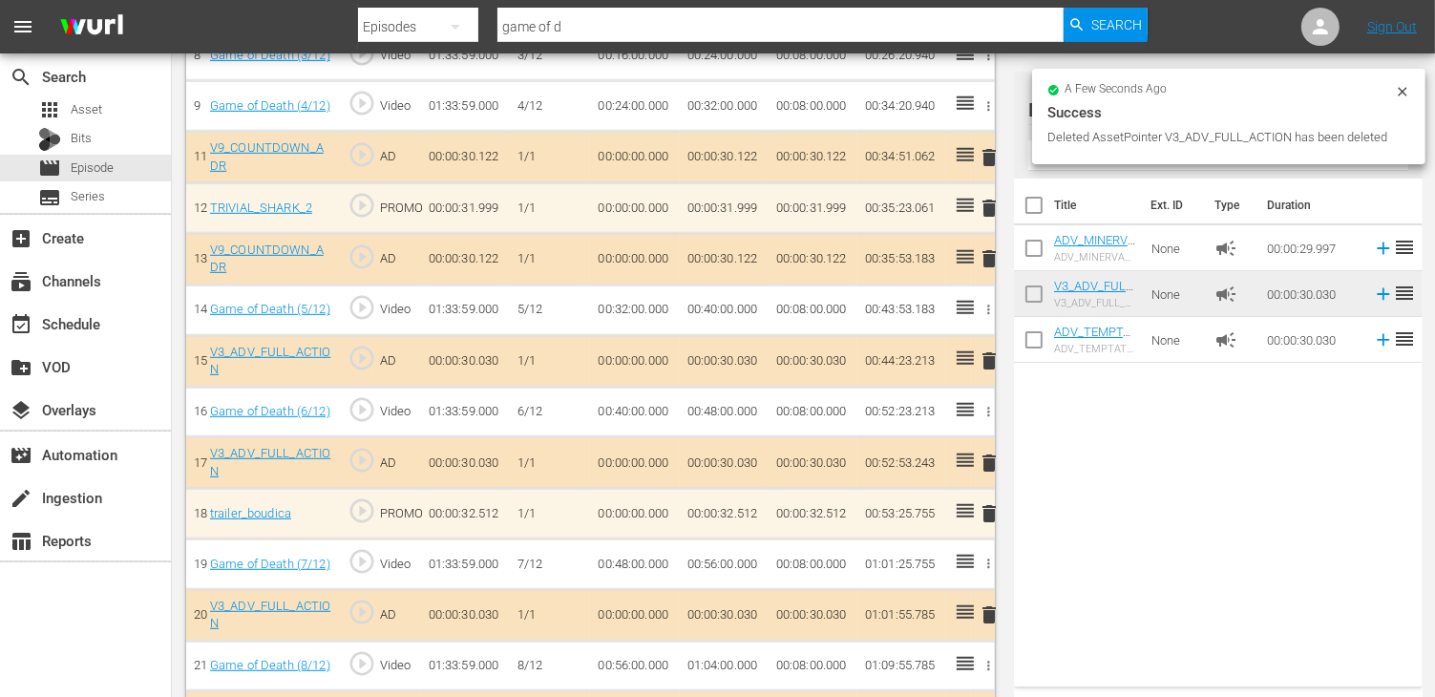
scroll to position [1050, 0]
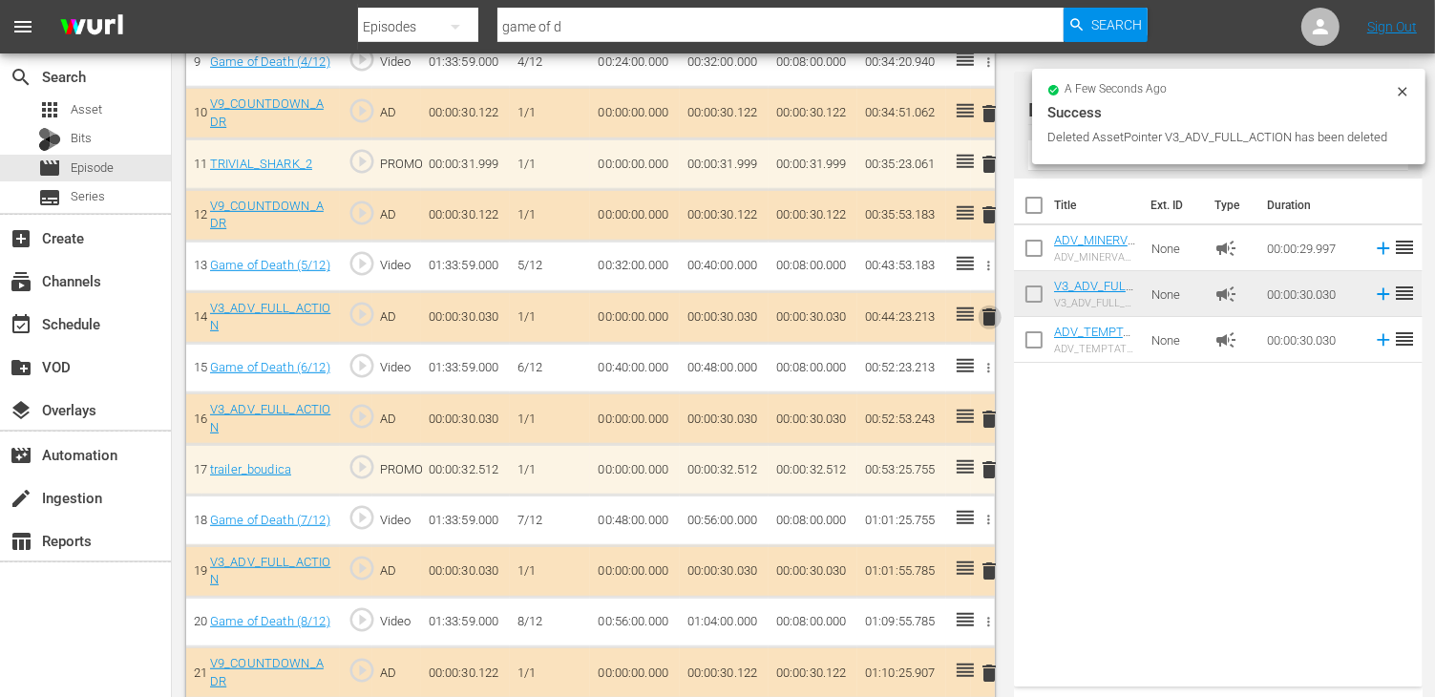
click at [996, 305] on span "delete" at bounding box center [989, 316] width 23 height 23
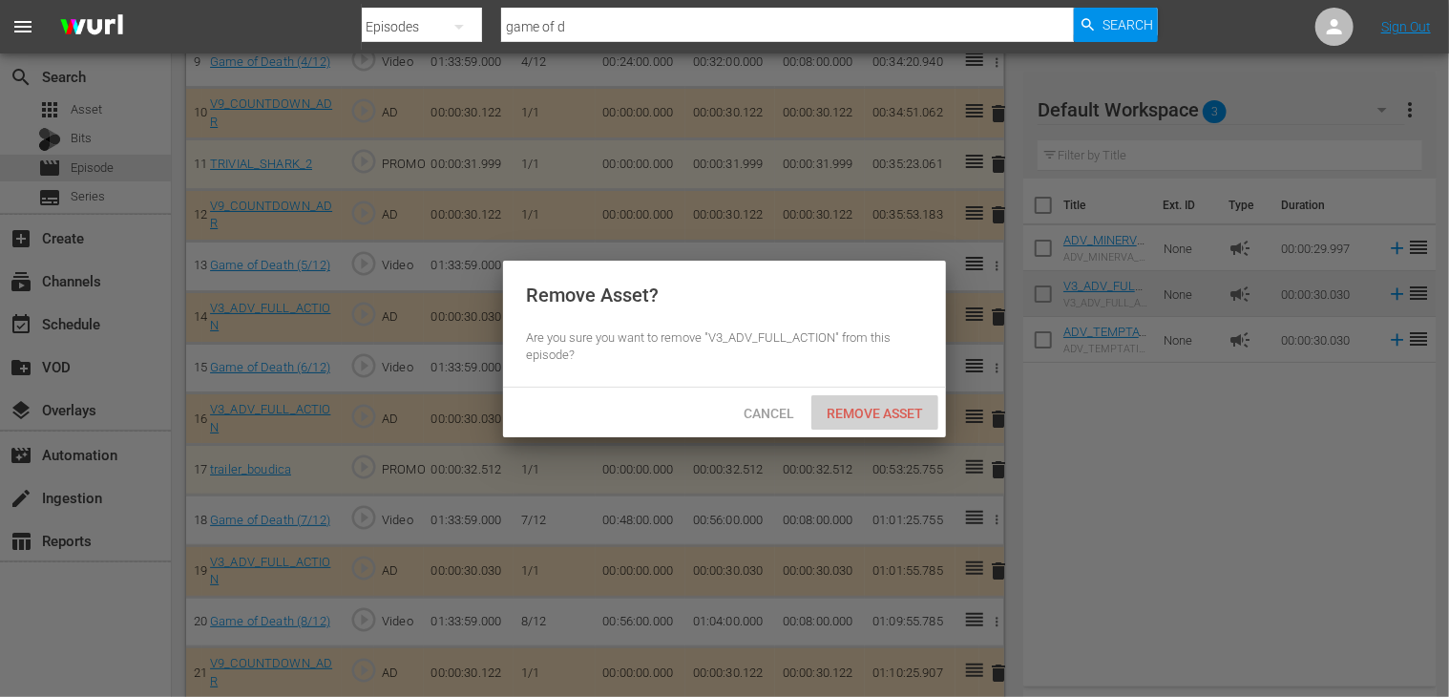
click at [886, 410] on span "Remove Asset" at bounding box center [874, 413] width 127 height 15
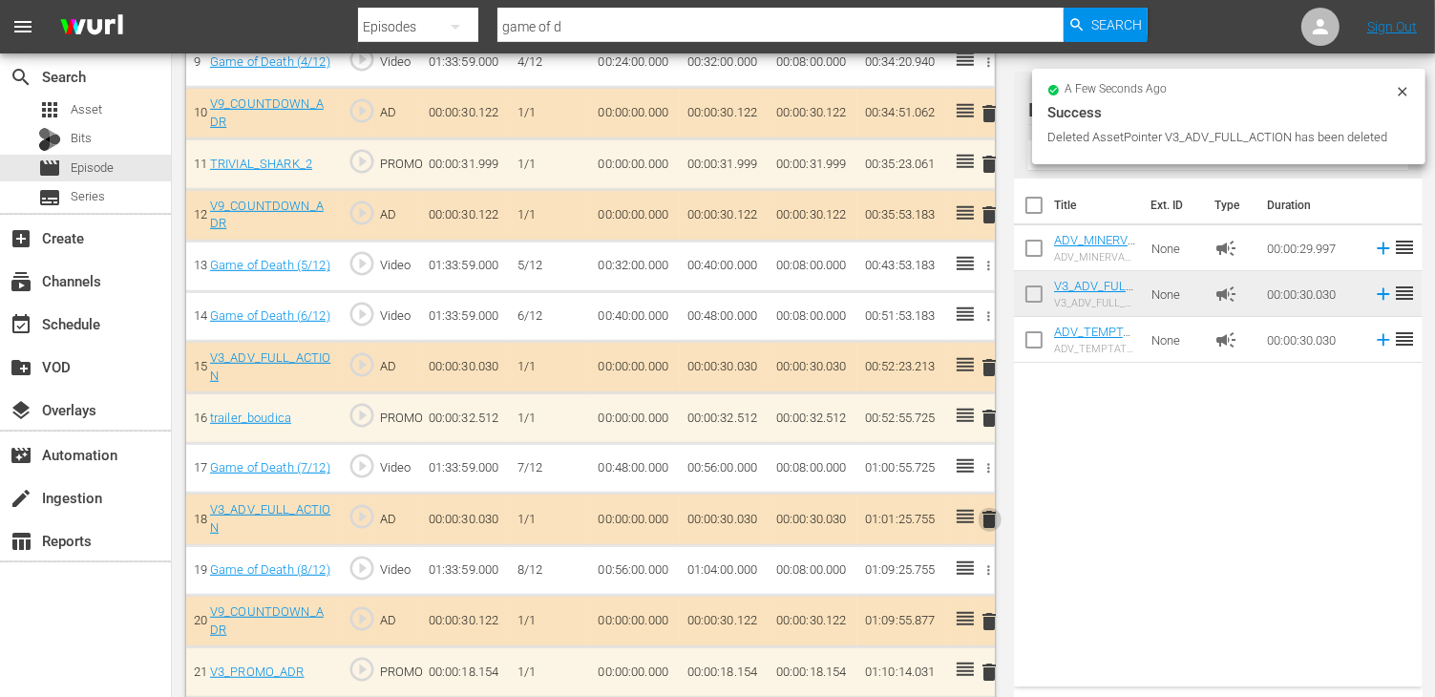
click at [990, 508] on span "delete" at bounding box center [989, 519] width 23 height 23
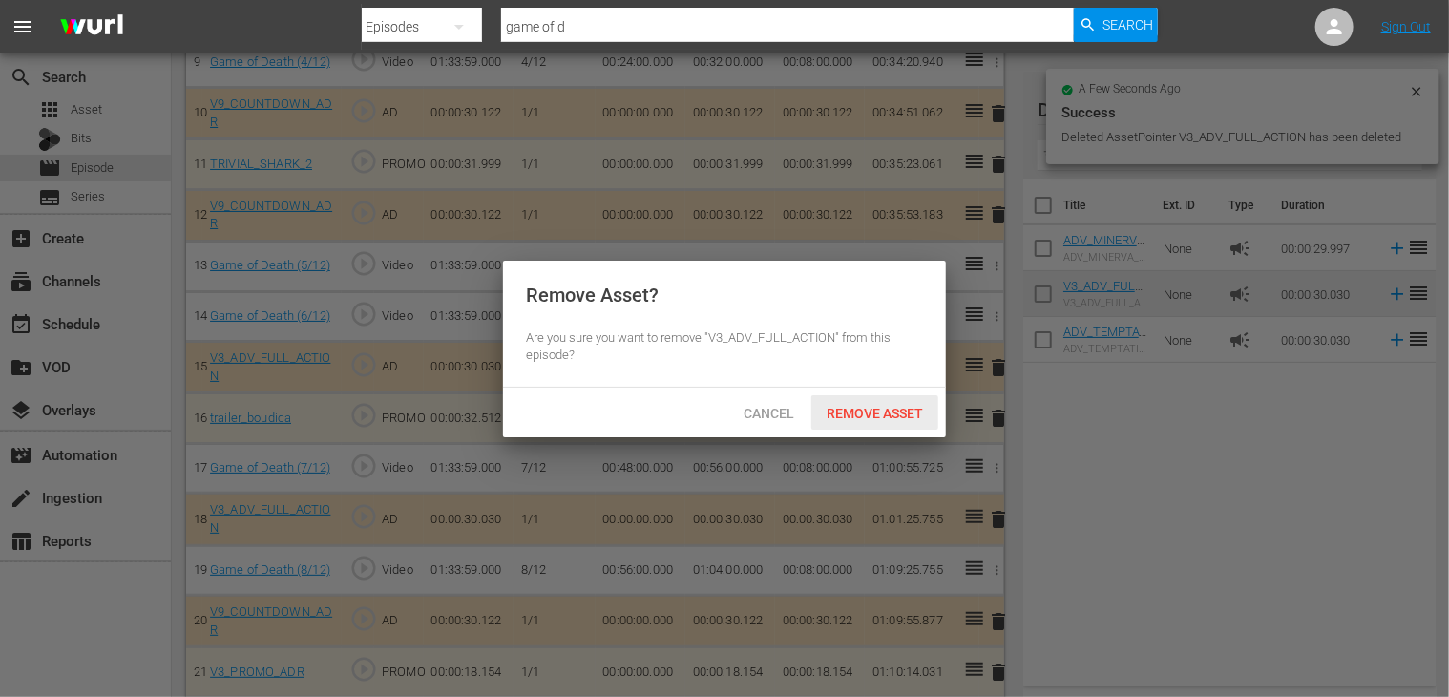
click at [874, 403] on div "Remove Asset" at bounding box center [874, 412] width 127 height 35
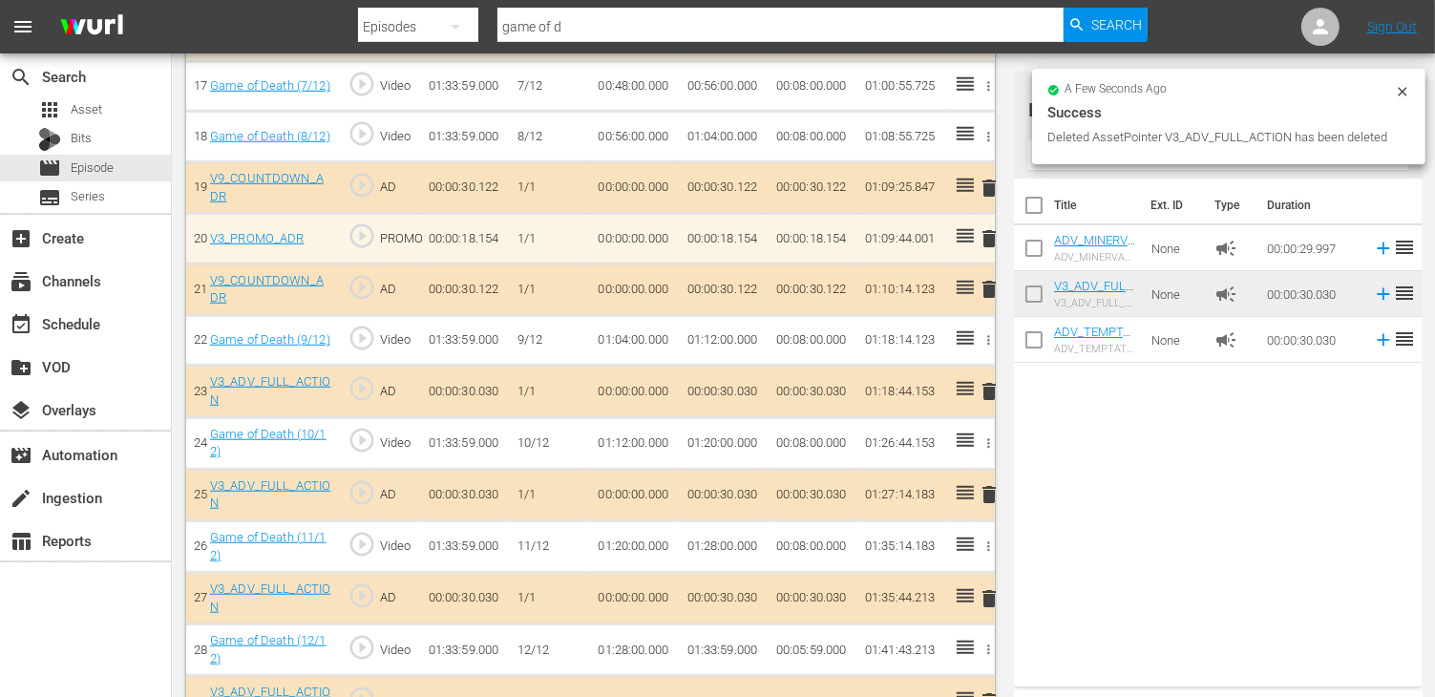
scroll to position [1508, 0]
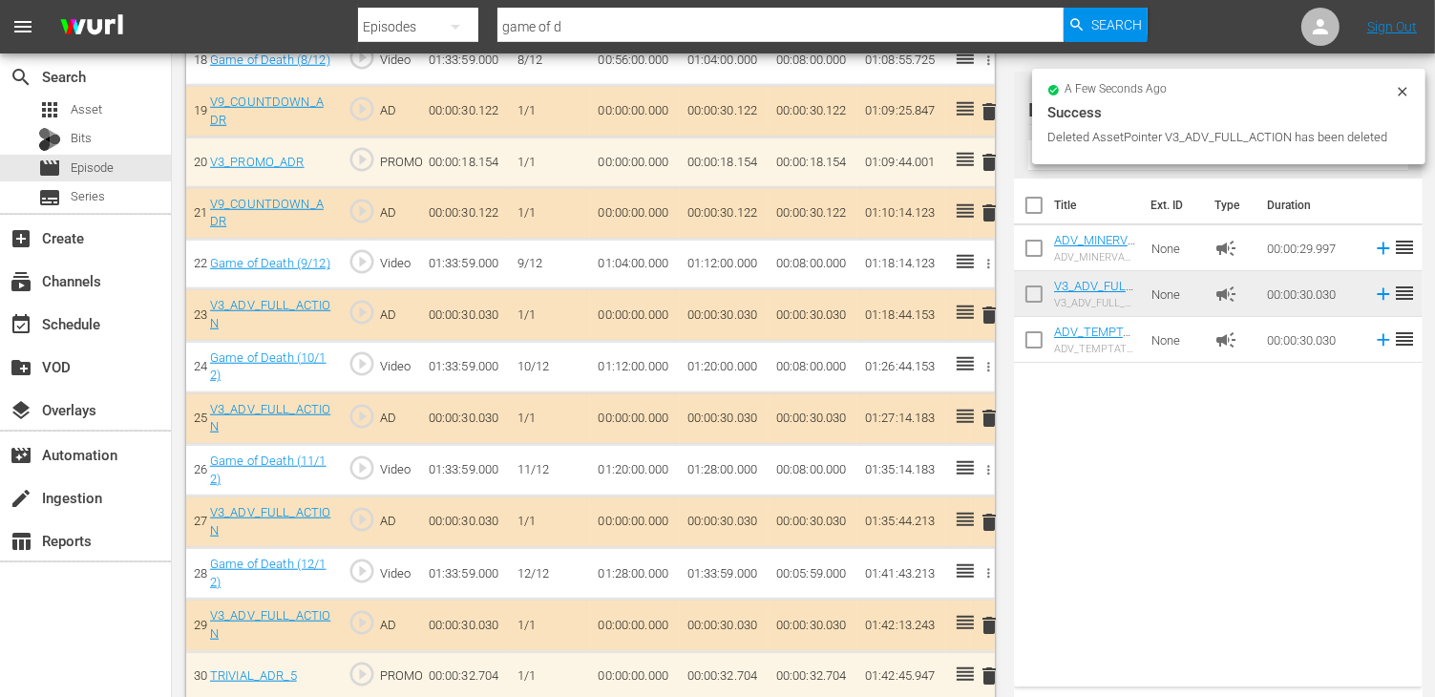
click at [997, 407] on span "delete" at bounding box center [989, 418] width 23 height 23
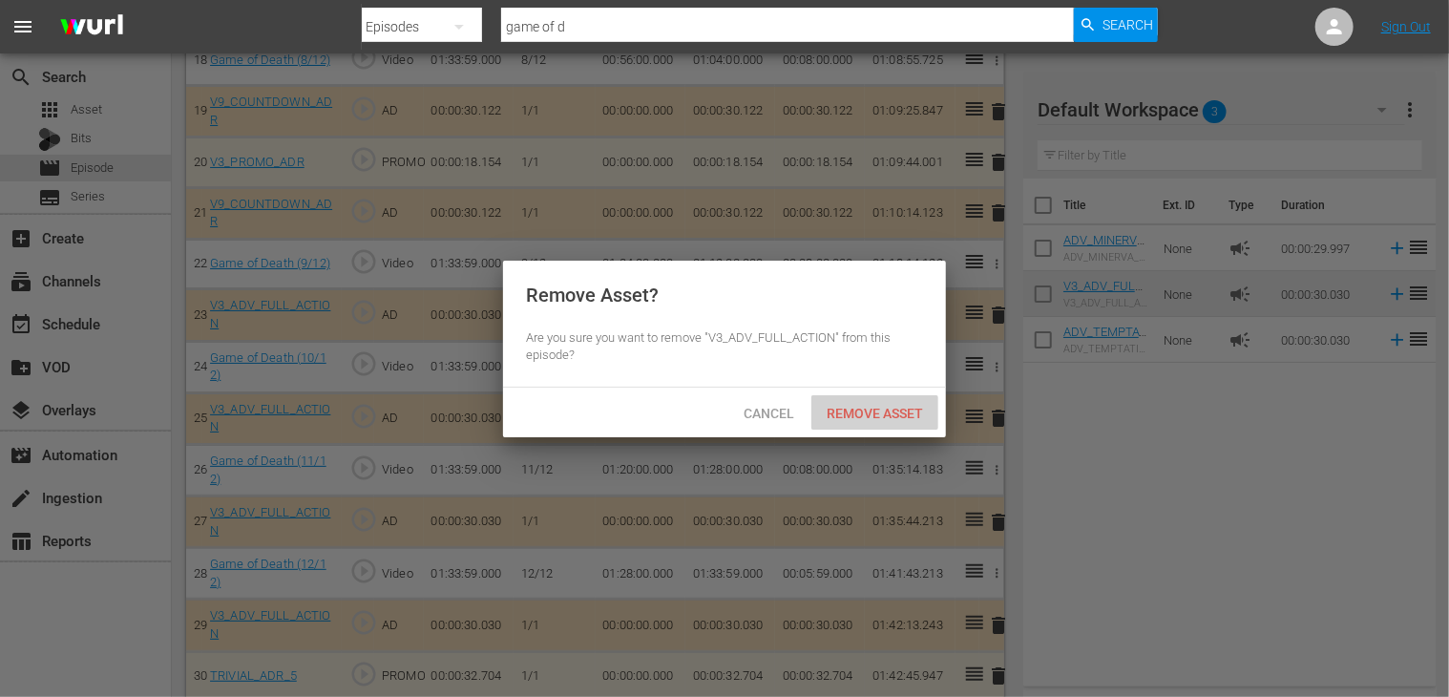
click at [884, 413] on span "Remove Asset" at bounding box center [874, 413] width 127 height 15
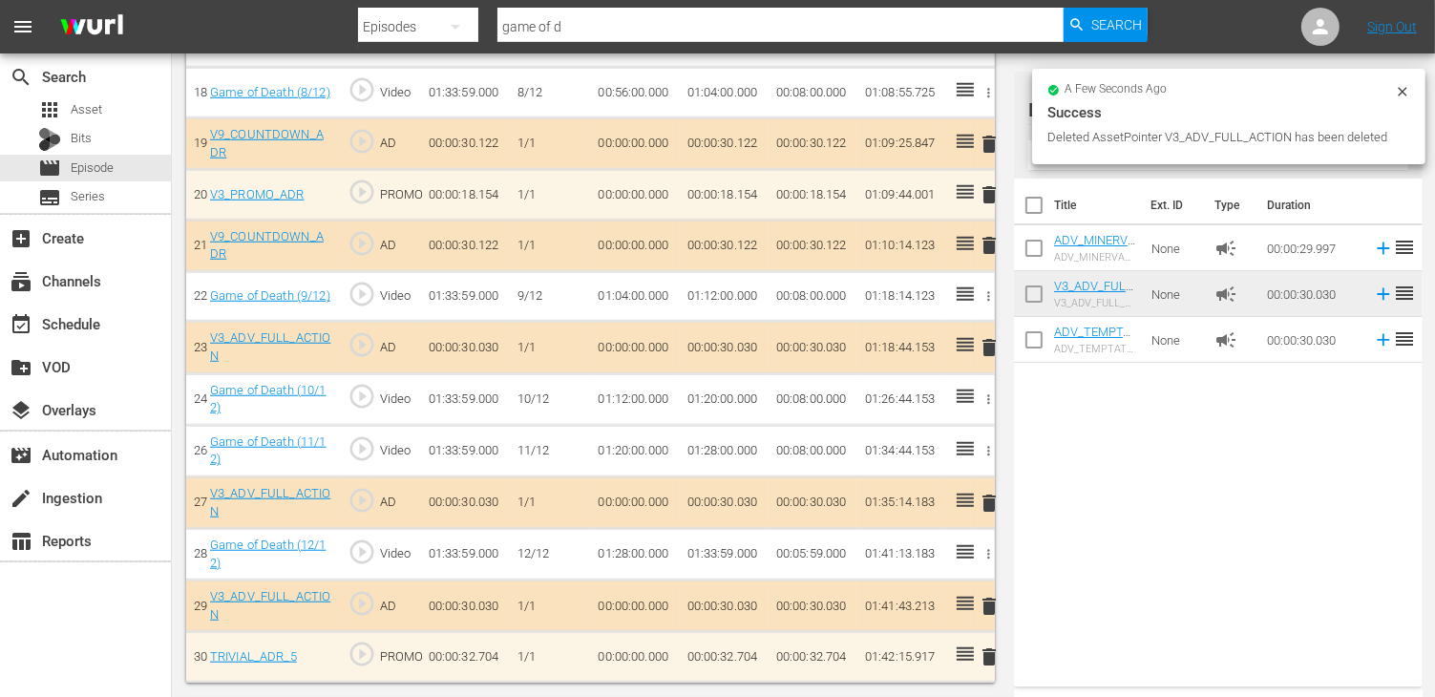
scroll to position [1456, 0]
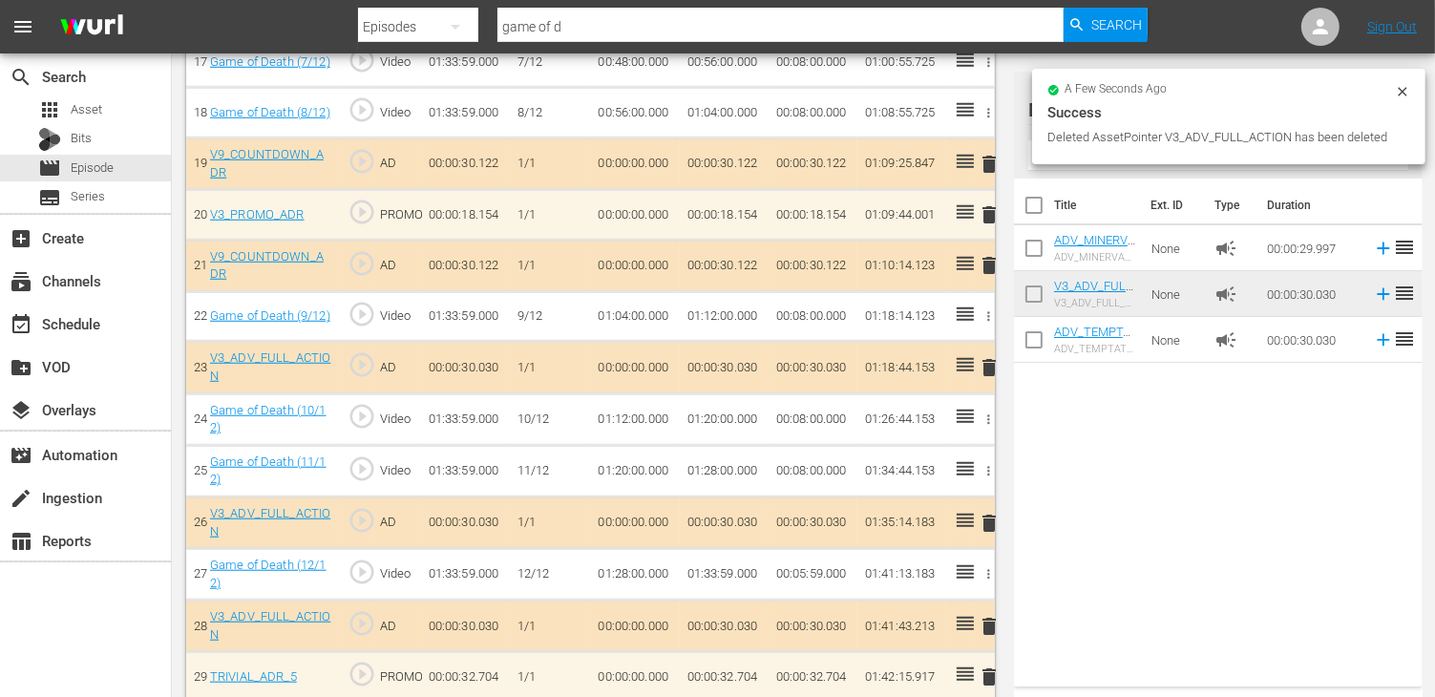
click at [994, 512] on span "delete" at bounding box center [989, 523] width 23 height 23
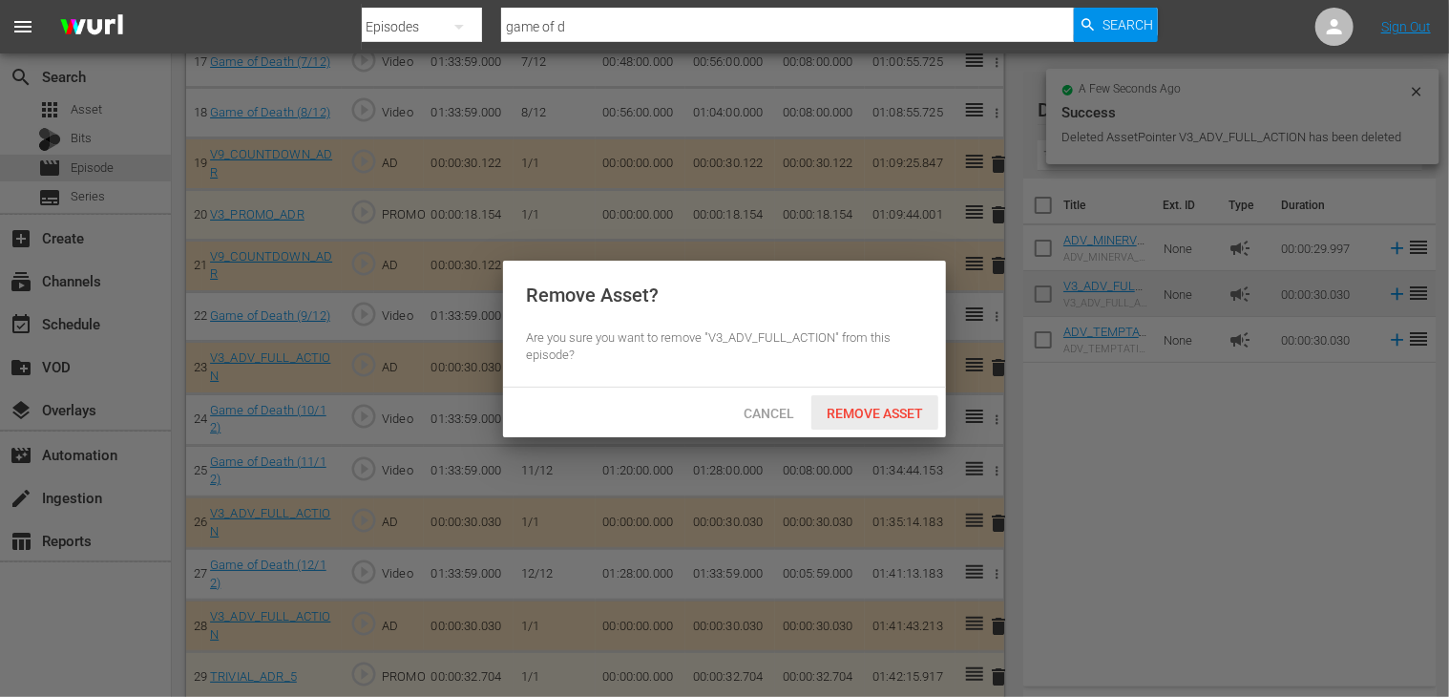
click at [898, 417] on span "Remove Asset" at bounding box center [874, 413] width 127 height 15
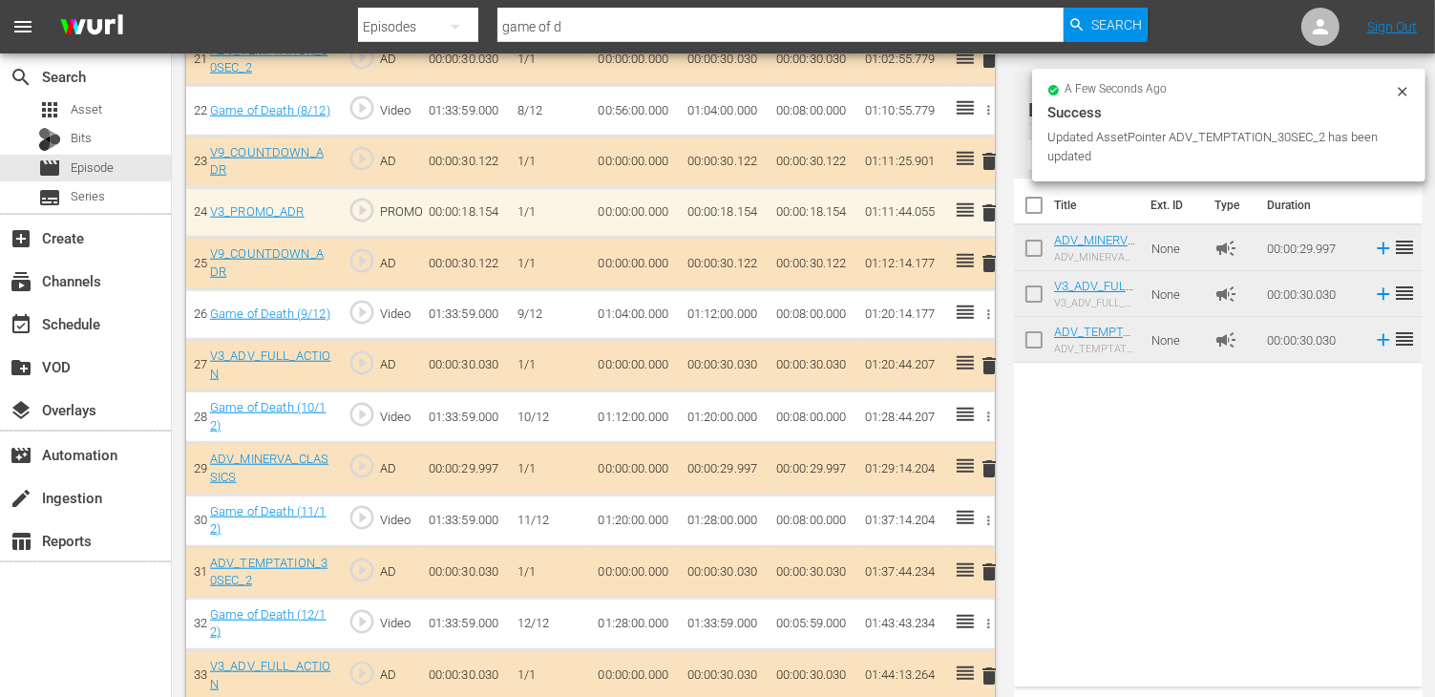
scroll to position [1714, 0]
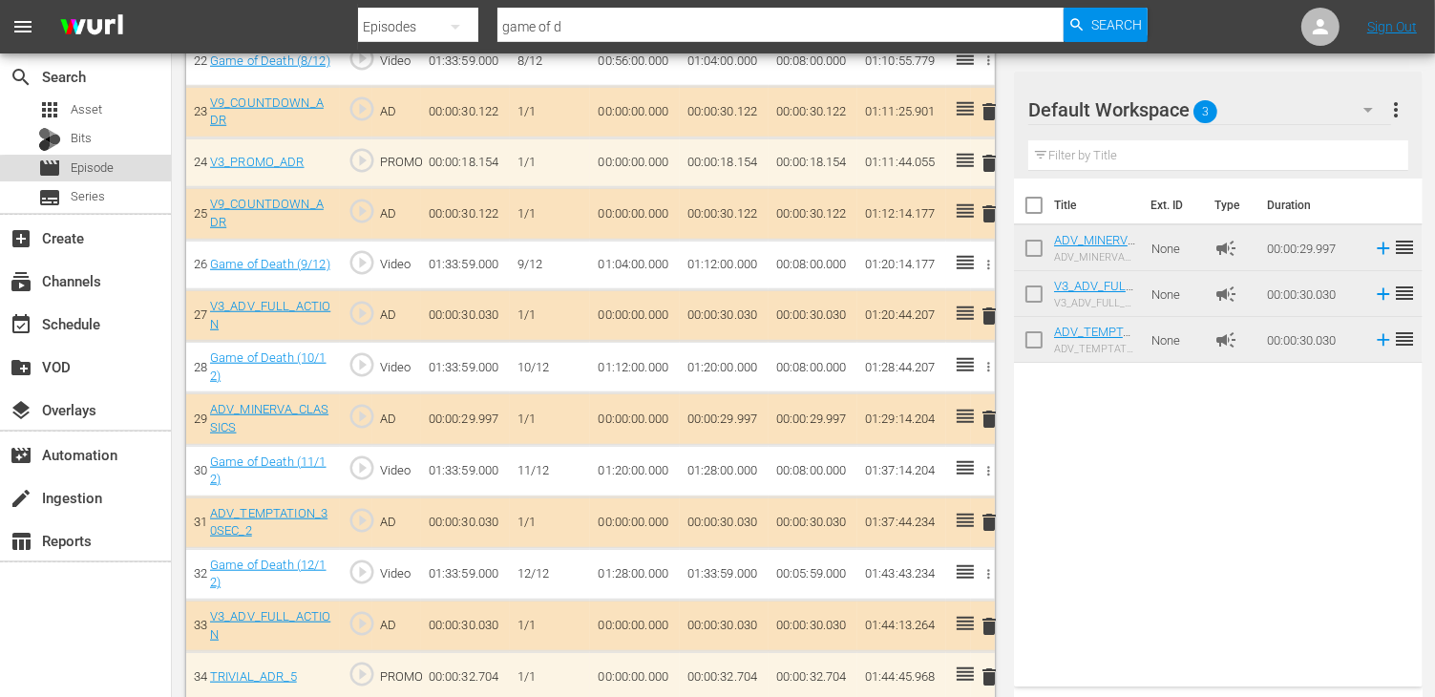
click at [107, 172] on span "Episode" at bounding box center [92, 167] width 43 height 19
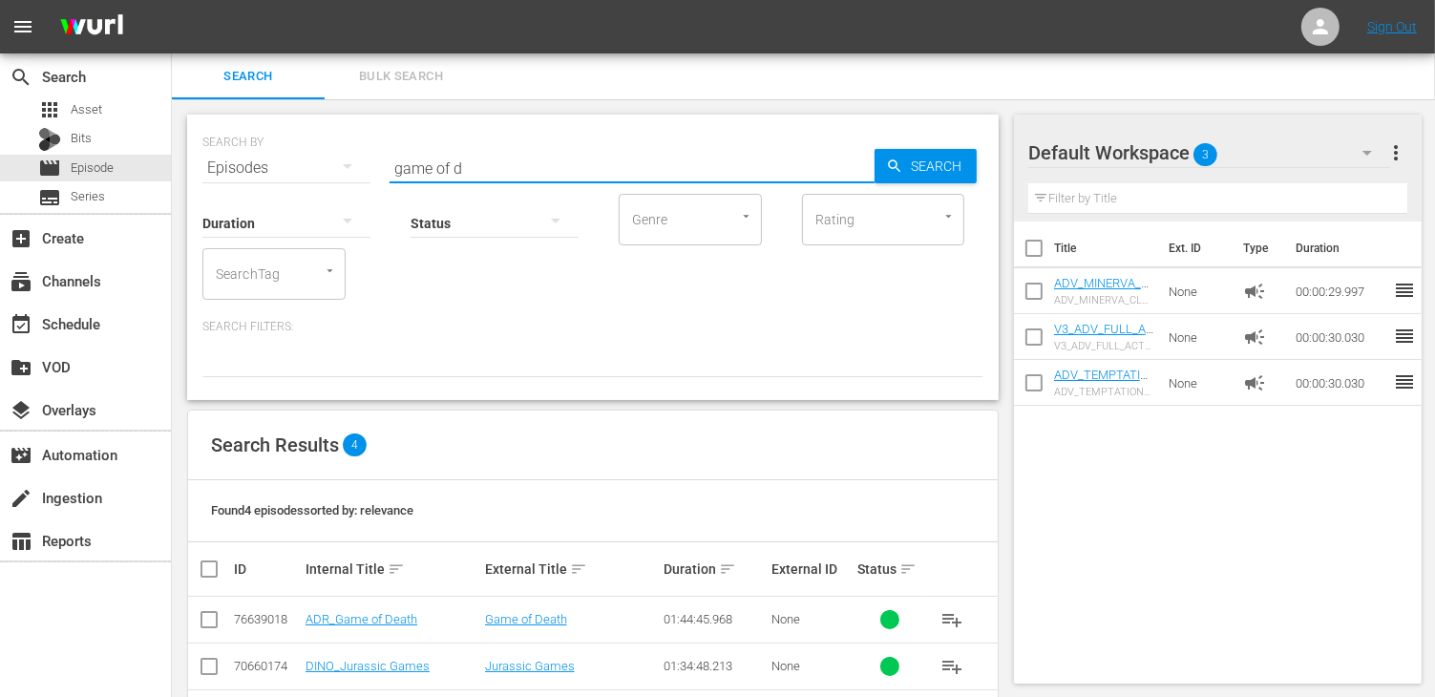
drag, startPoint x: 458, startPoint y: 166, endPoint x: 221, endPoint y: 177, distance: 237.0
click at [221, 177] on div "SEARCH BY Search By Episodes Search ID, Title, Description, Keywords, or Catego…" at bounding box center [592, 257] width 811 height 285
type input "break"
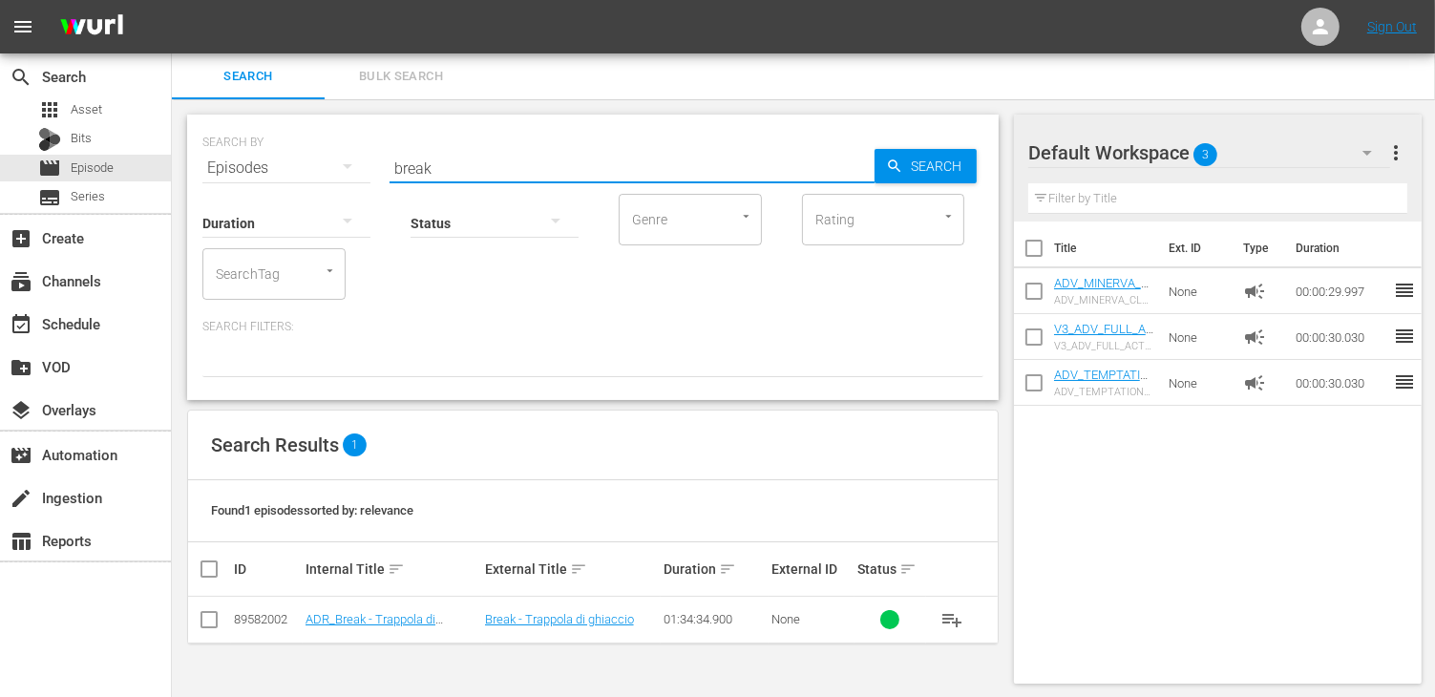
click at [370, 637] on td "ADR_Break - Trappola di ghiaccio" at bounding box center [392, 620] width 179 height 47
click at [363, 619] on link "ADR_Break - Trappola di ghiaccio" at bounding box center [370, 626] width 130 height 29
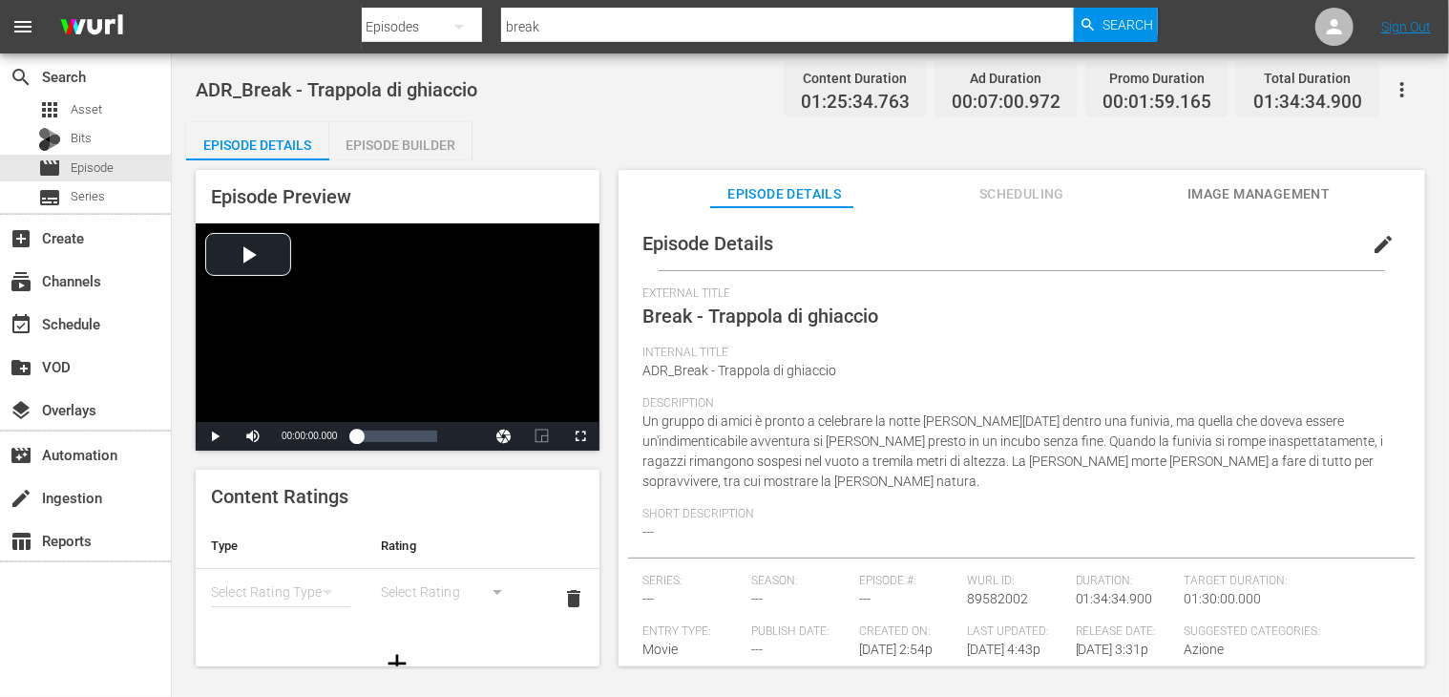
click at [435, 141] on div "Episode Builder" at bounding box center [400, 145] width 143 height 46
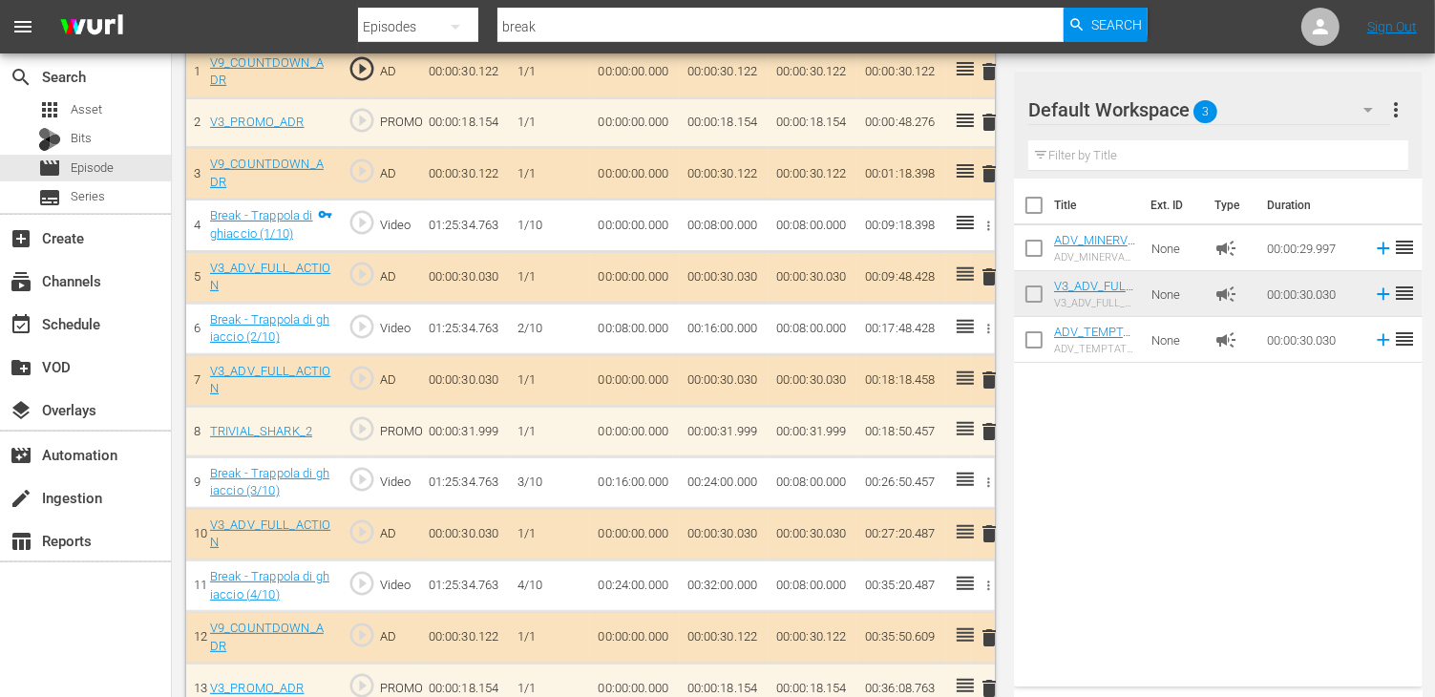
scroll to position [668, 0]
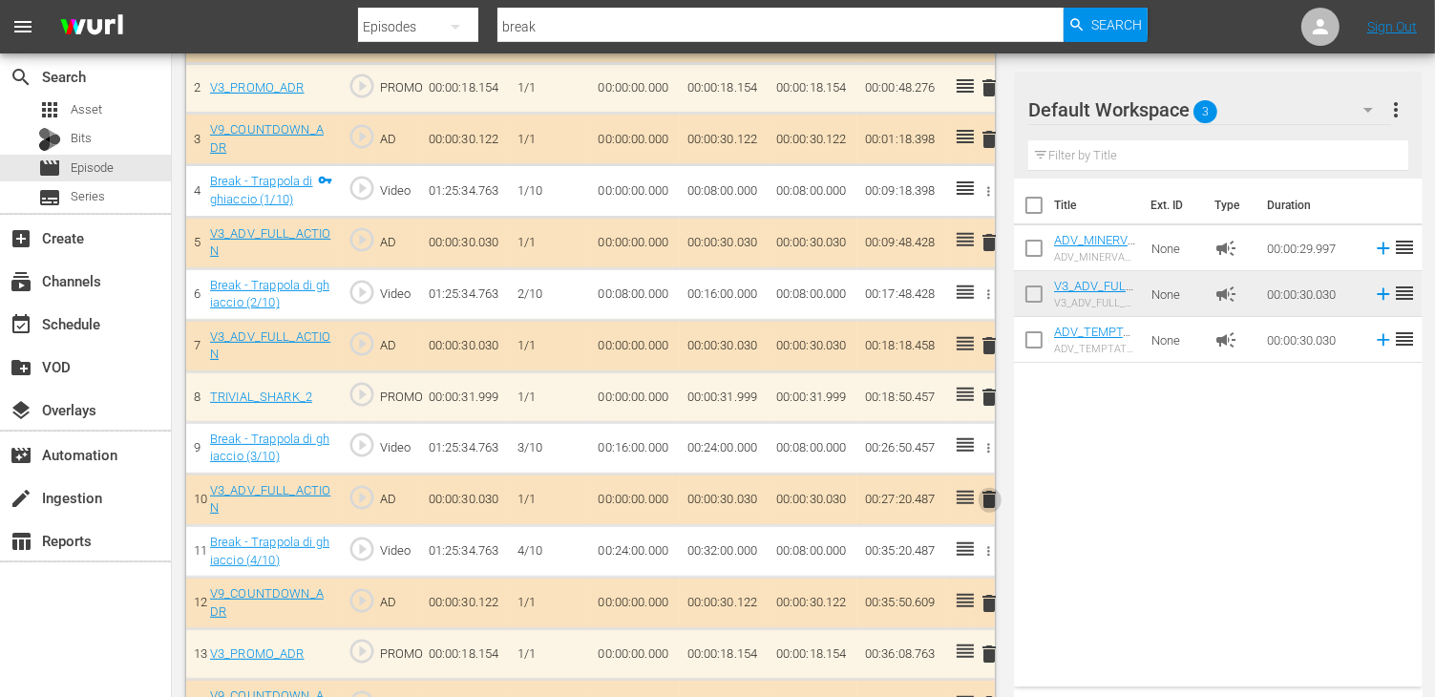
click at [988, 492] on span "delete" at bounding box center [989, 499] width 23 height 23
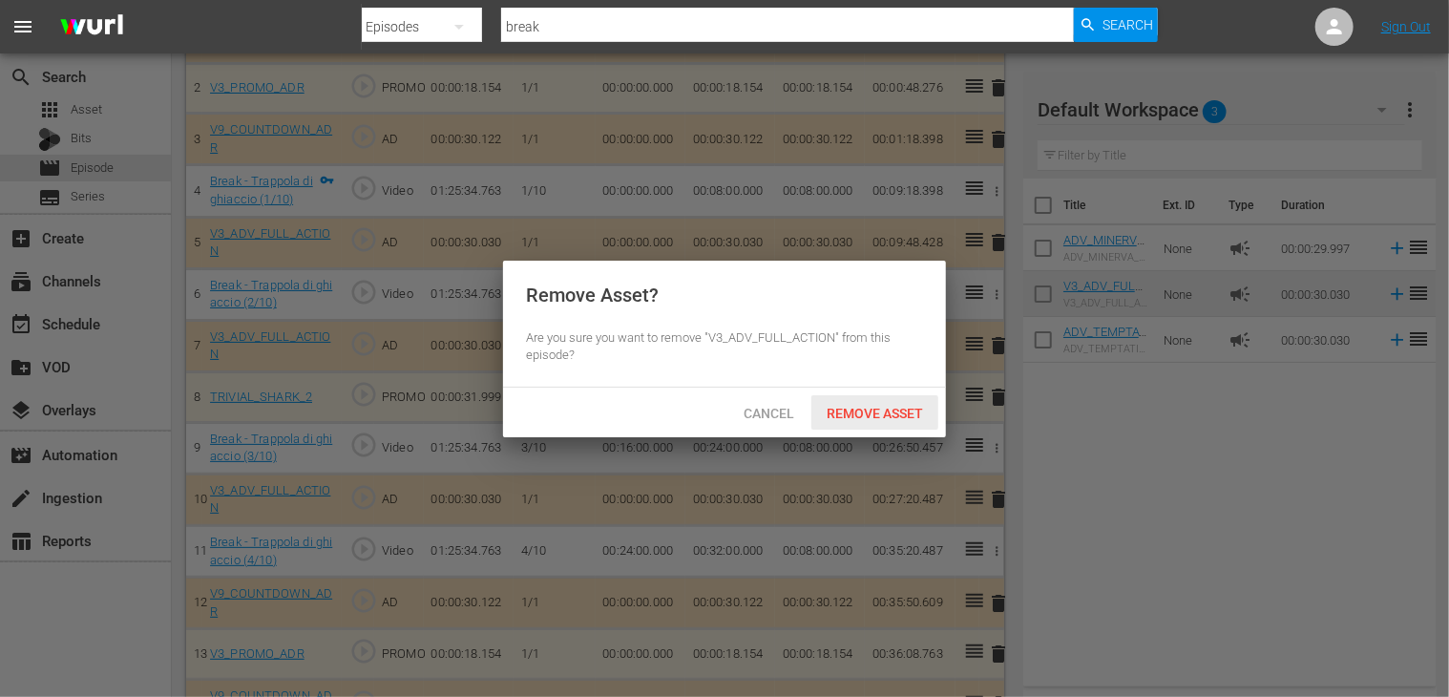
click at [863, 407] on span "Remove Asset" at bounding box center [874, 413] width 127 height 15
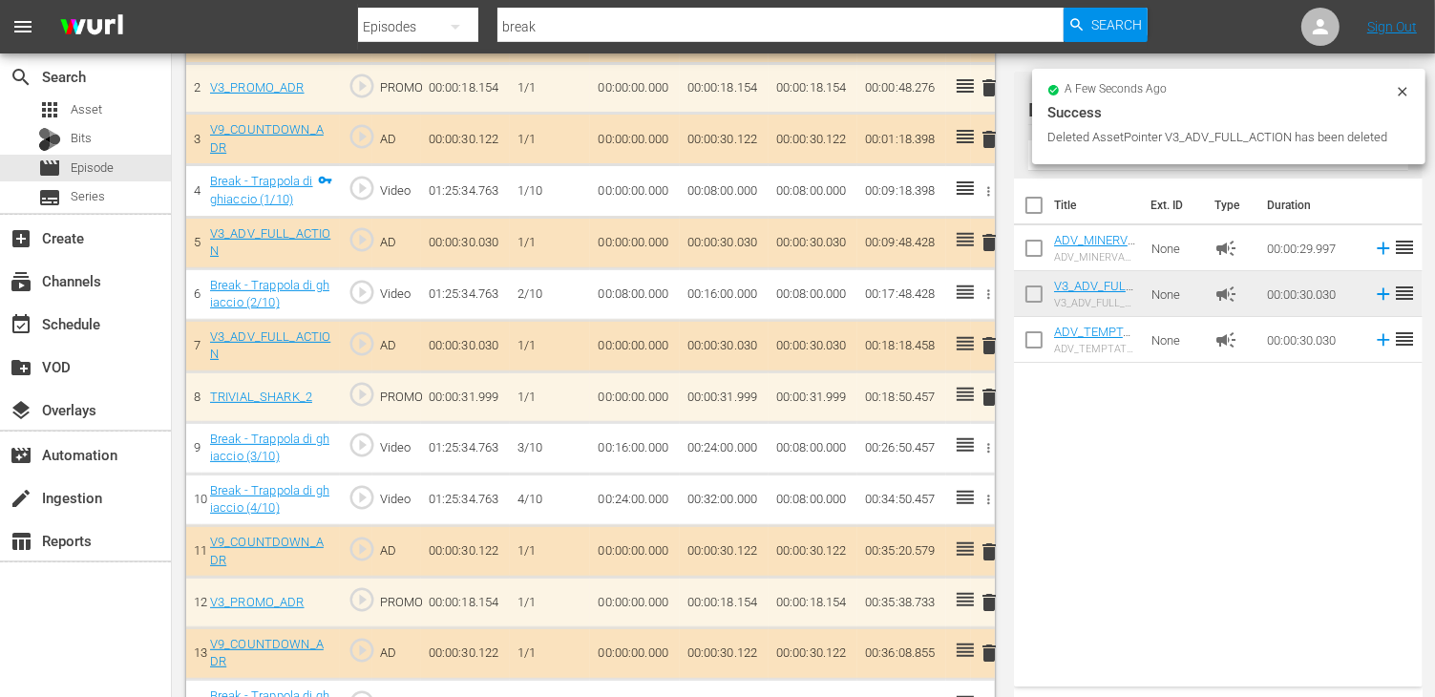
click at [991, 138] on span "delete" at bounding box center [989, 139] width 23 height 23
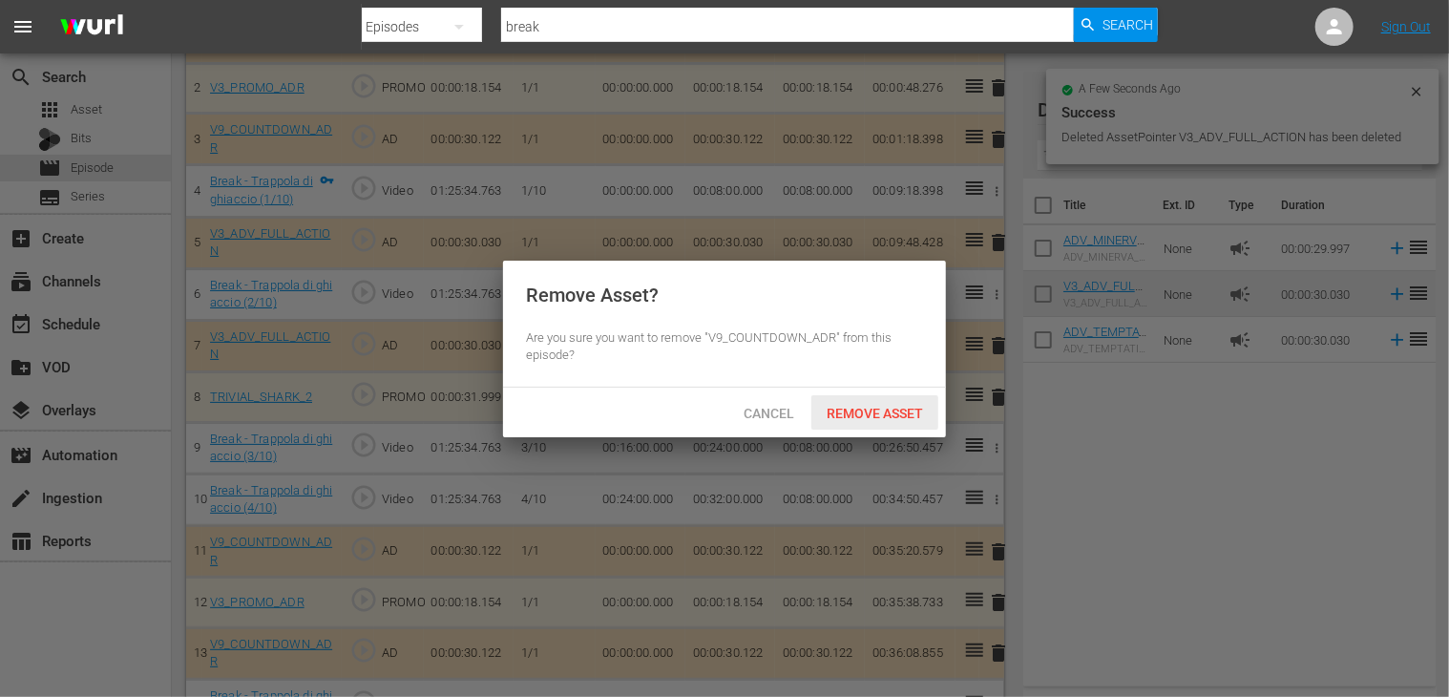
drag, startPoint x: 901, startPoint y: 415, endPoint x: 854, endPoint y: 413, distance: 46.8
click at [900, 415] on span "Remove Asset" at bounding box center [874, 413] width 127 height 15
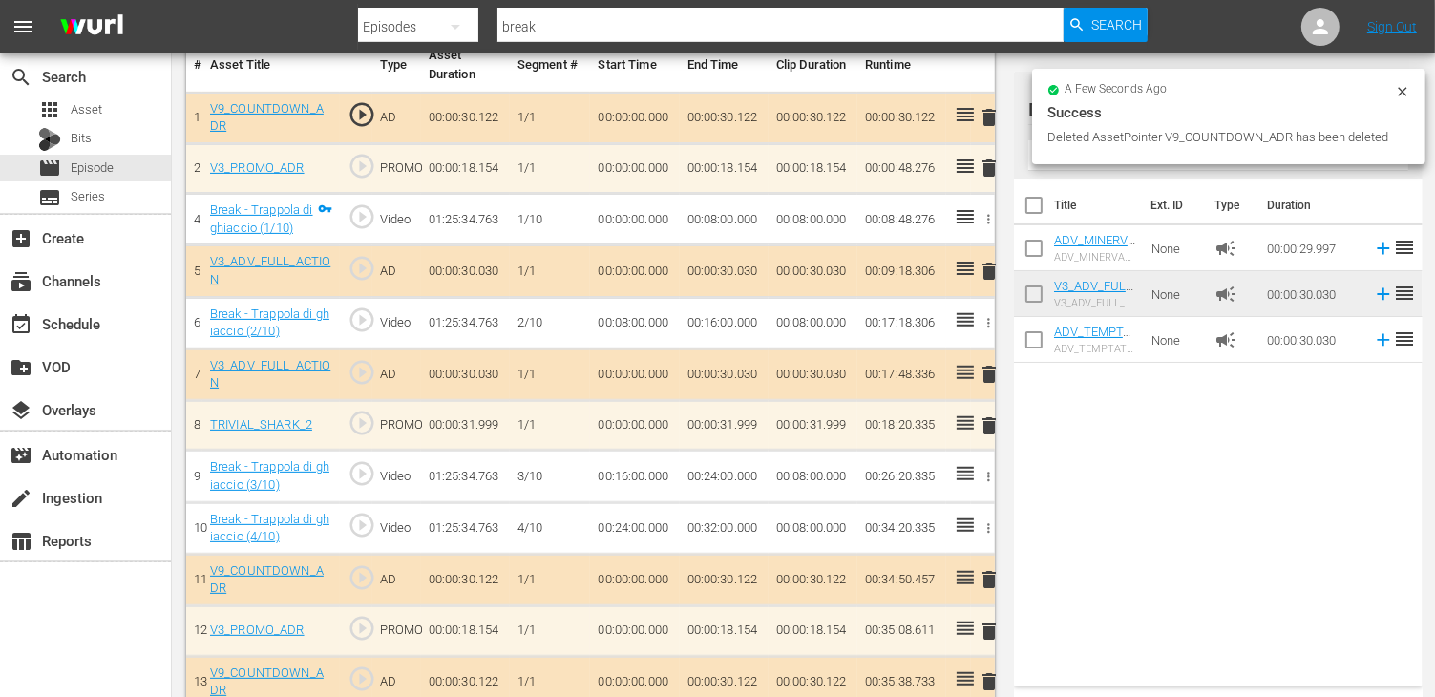
scroll to position [477, 0]
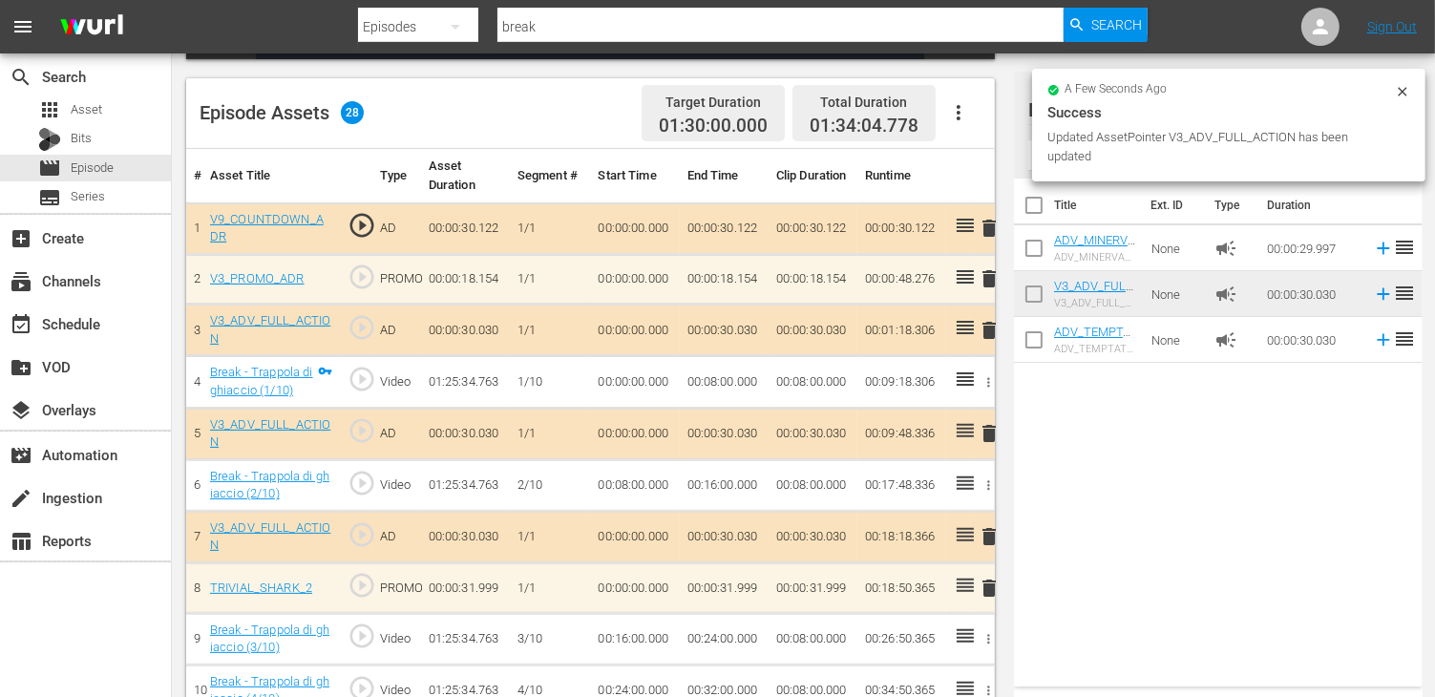
click at [987, 432] on span "delete" at bounding box center [989, 433] width 23 height 23
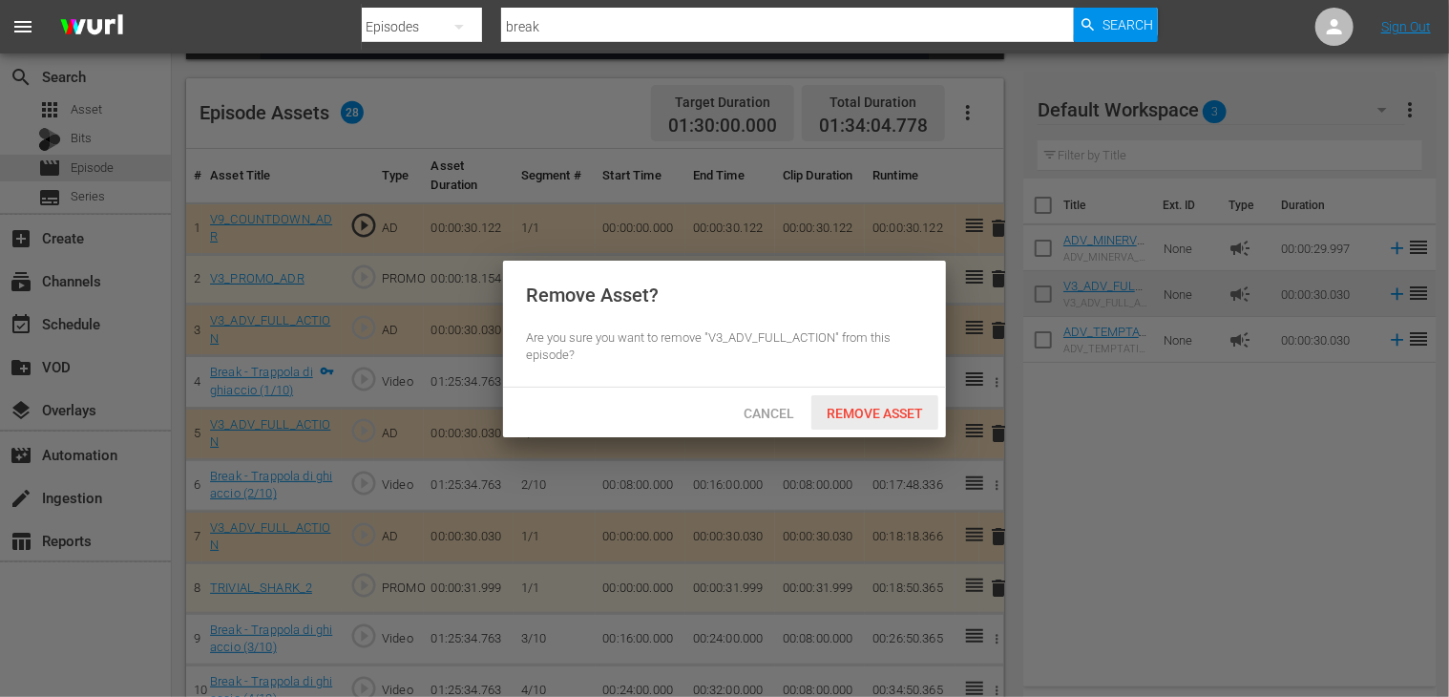
click at [855, 398] on div "Remove Asset" at bounding box center [874, 412] width 127 height 35
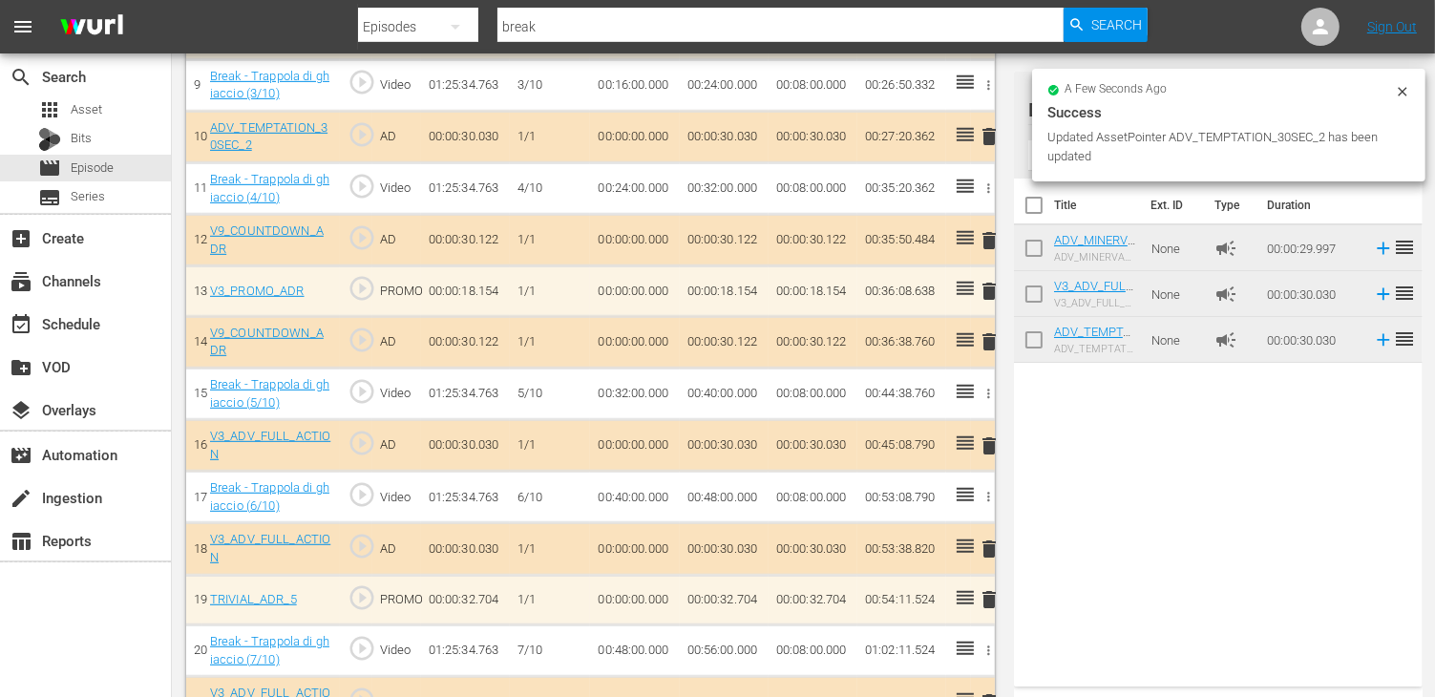
scroll to position [1145, 0]
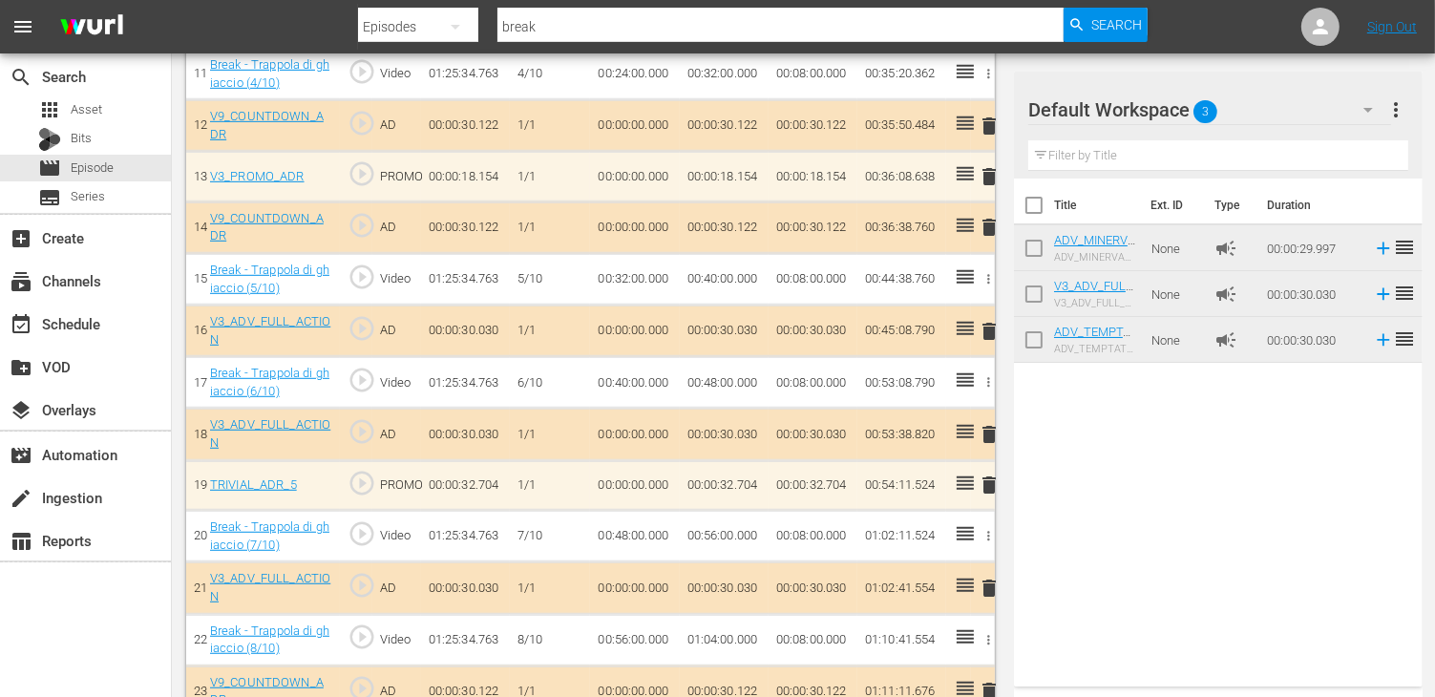
click at [993, 222] on span "delete" at bounding box center [989, 227] width 23 height 23
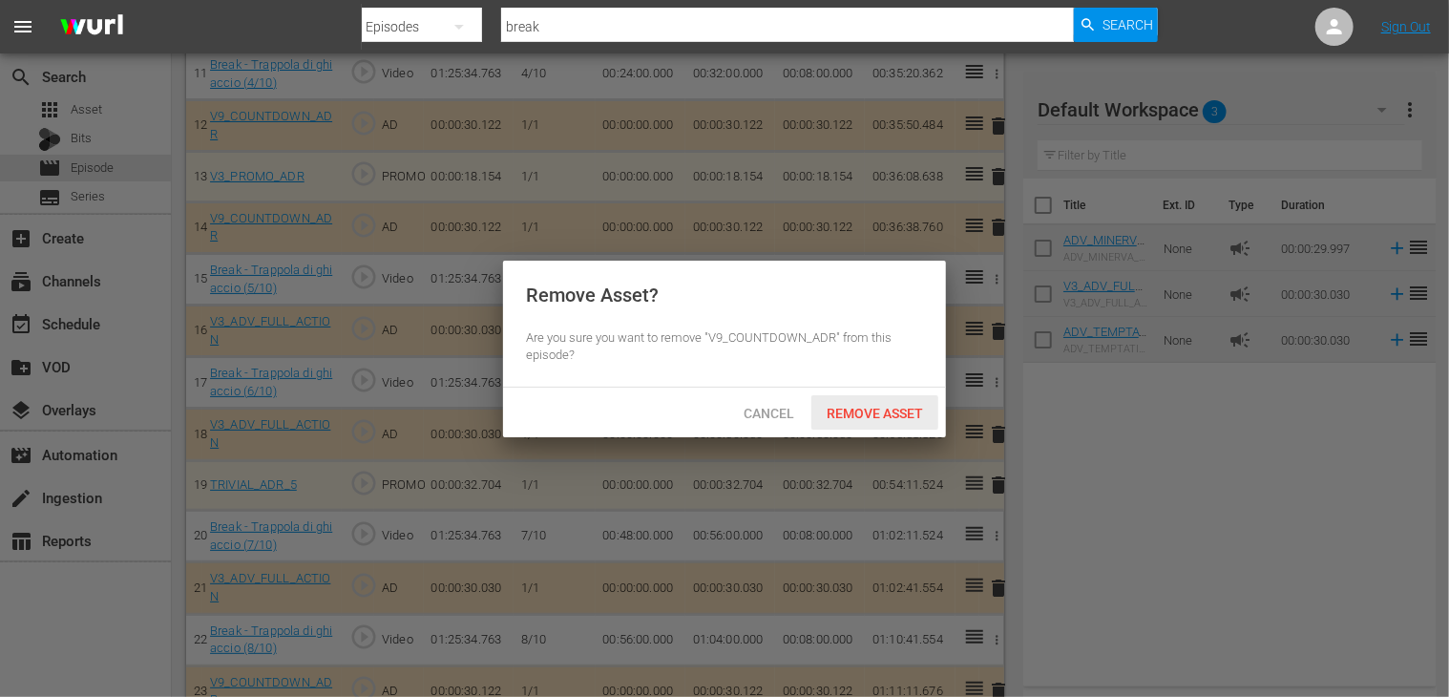
click at [890, 410] on span "Remove Asset" at bounding box center [874, 413] width 127 height 15
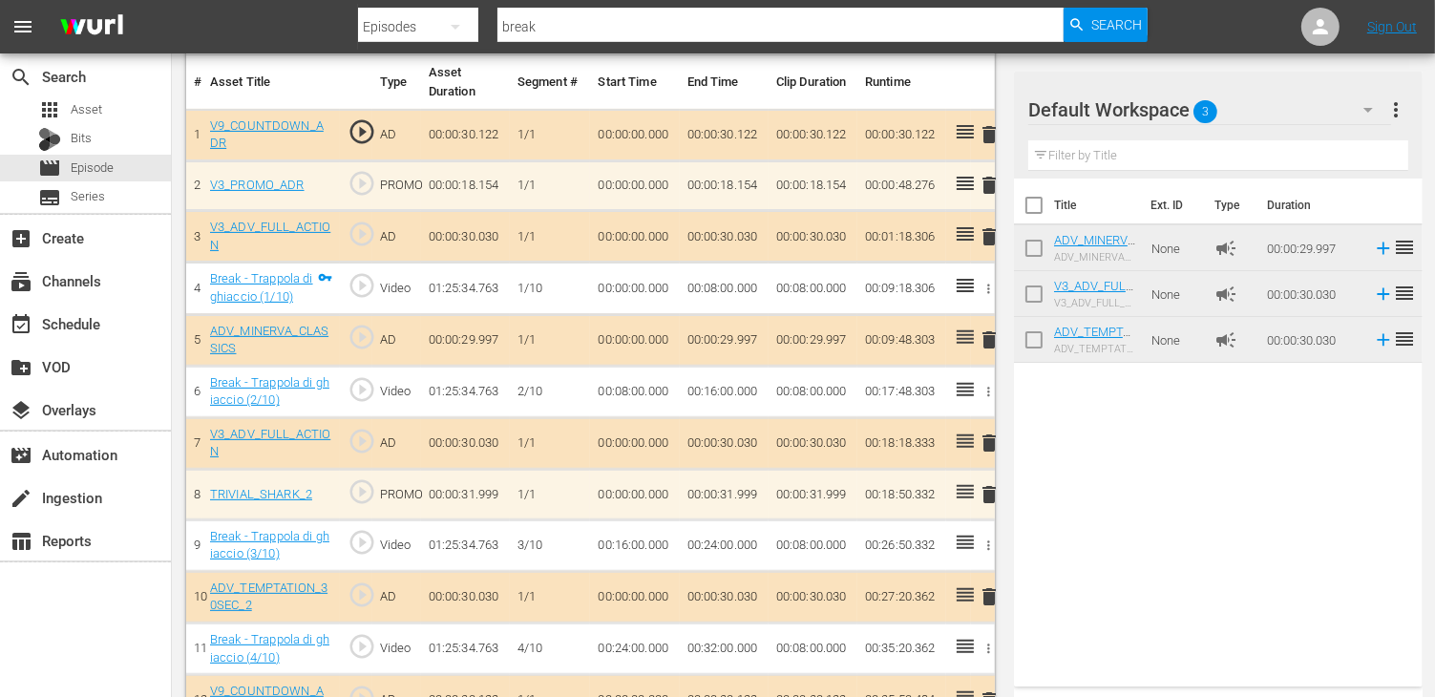
scroll to position [573, 0]
click at [983, 234] on span "delete" at bounding box center [989, 234] width 23 height 23
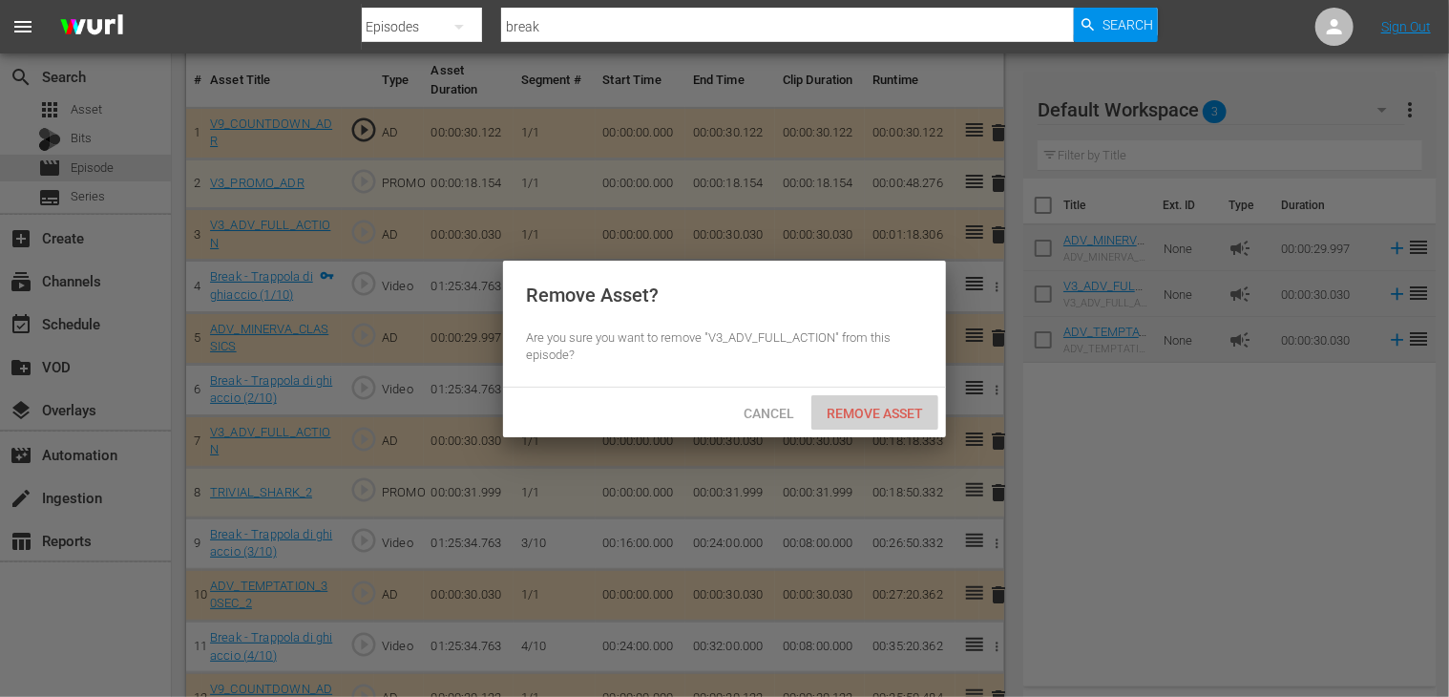
click at [865, 413] on span "Remove Asset" at bounding box center [874, 413] width 127 height 15
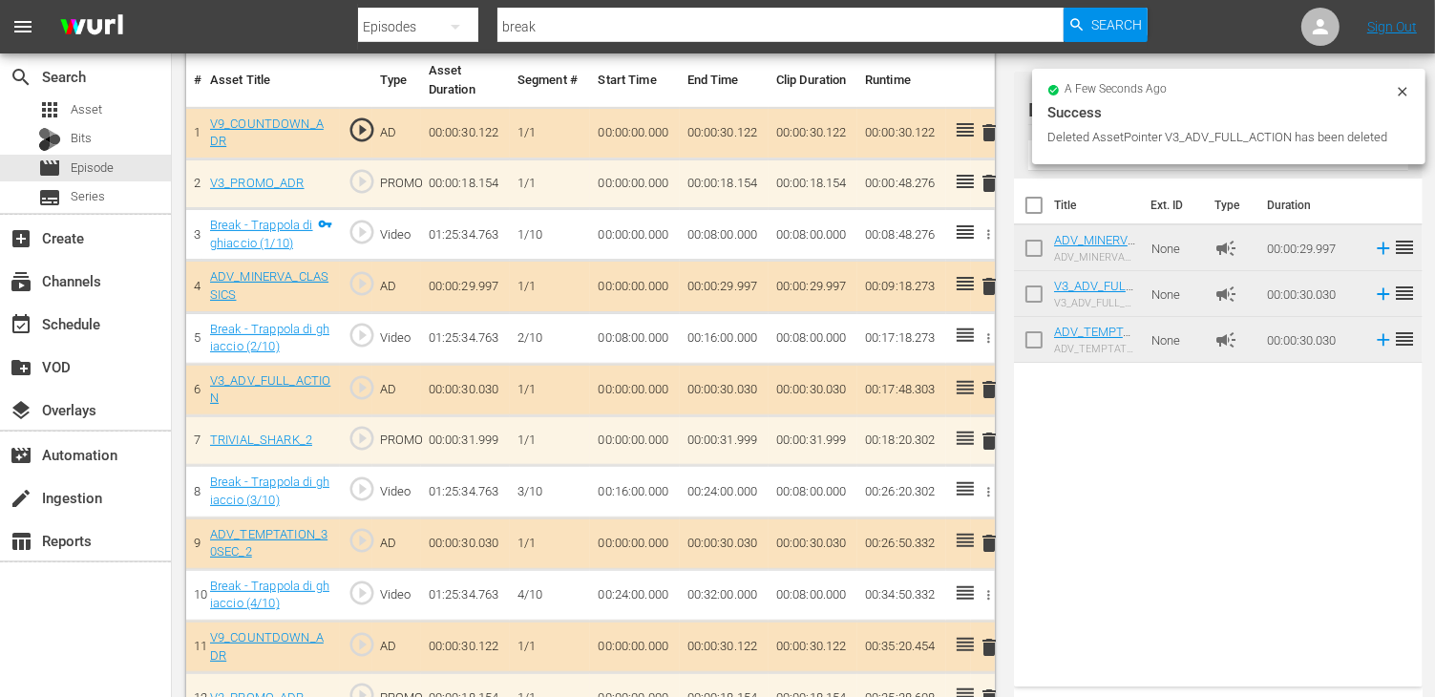
click at [986, 289] on span "delete" at bounding box center [989, 286] width 23 height 23
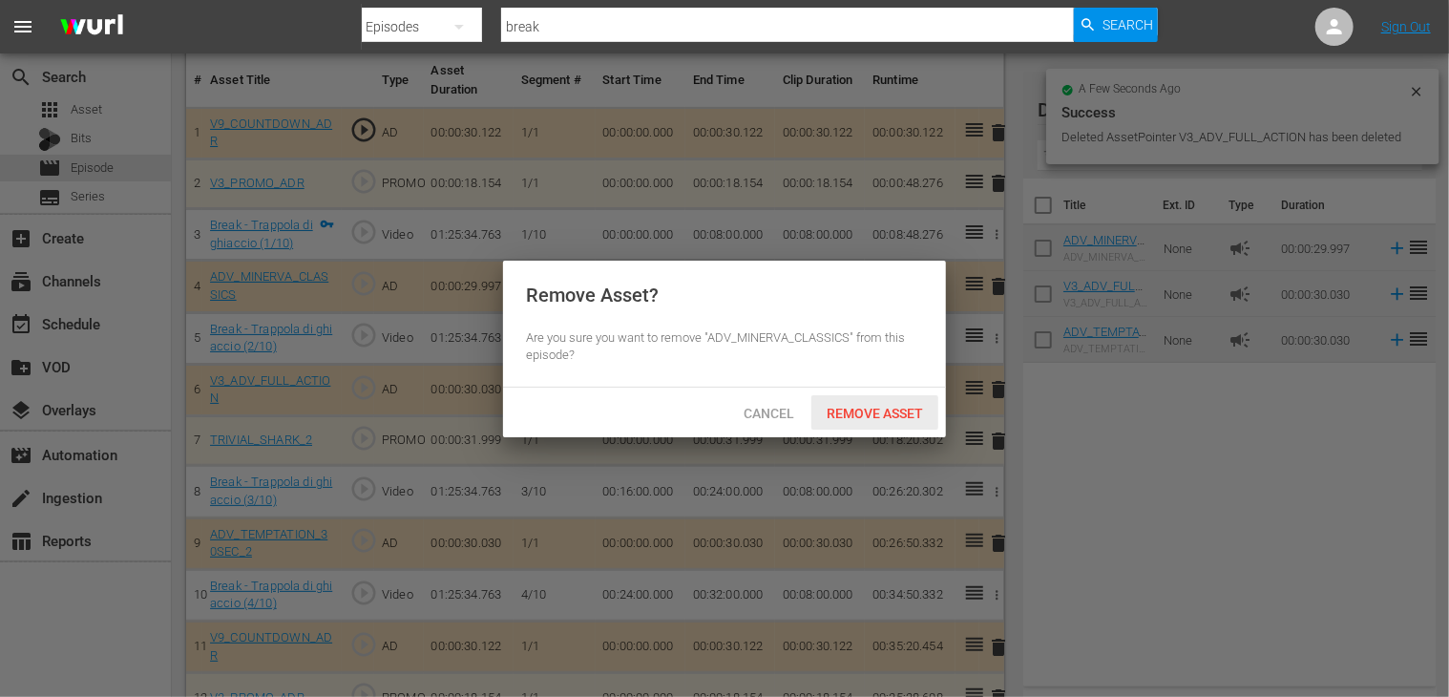
click at [870, 410] on span "Remove Asset" at bounding box center [874, 413] width 127 height 15
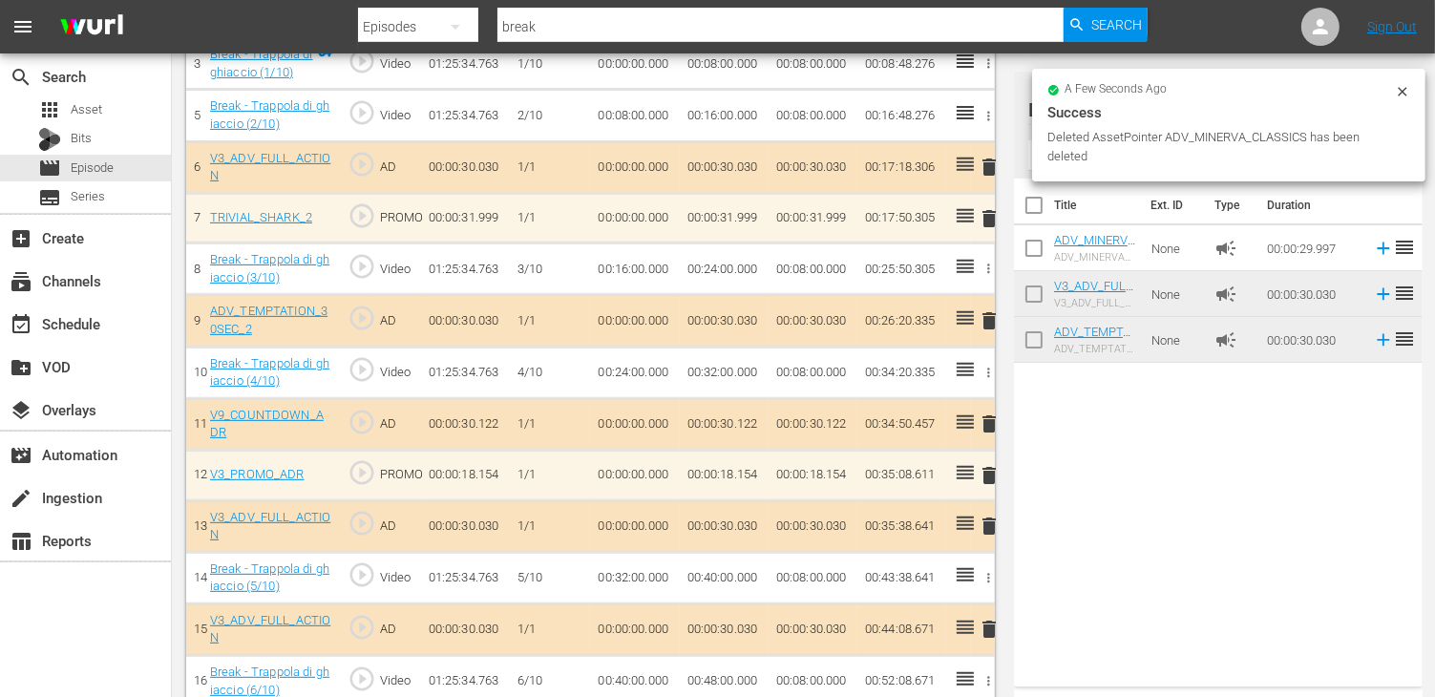
scroll to position [764, 0]
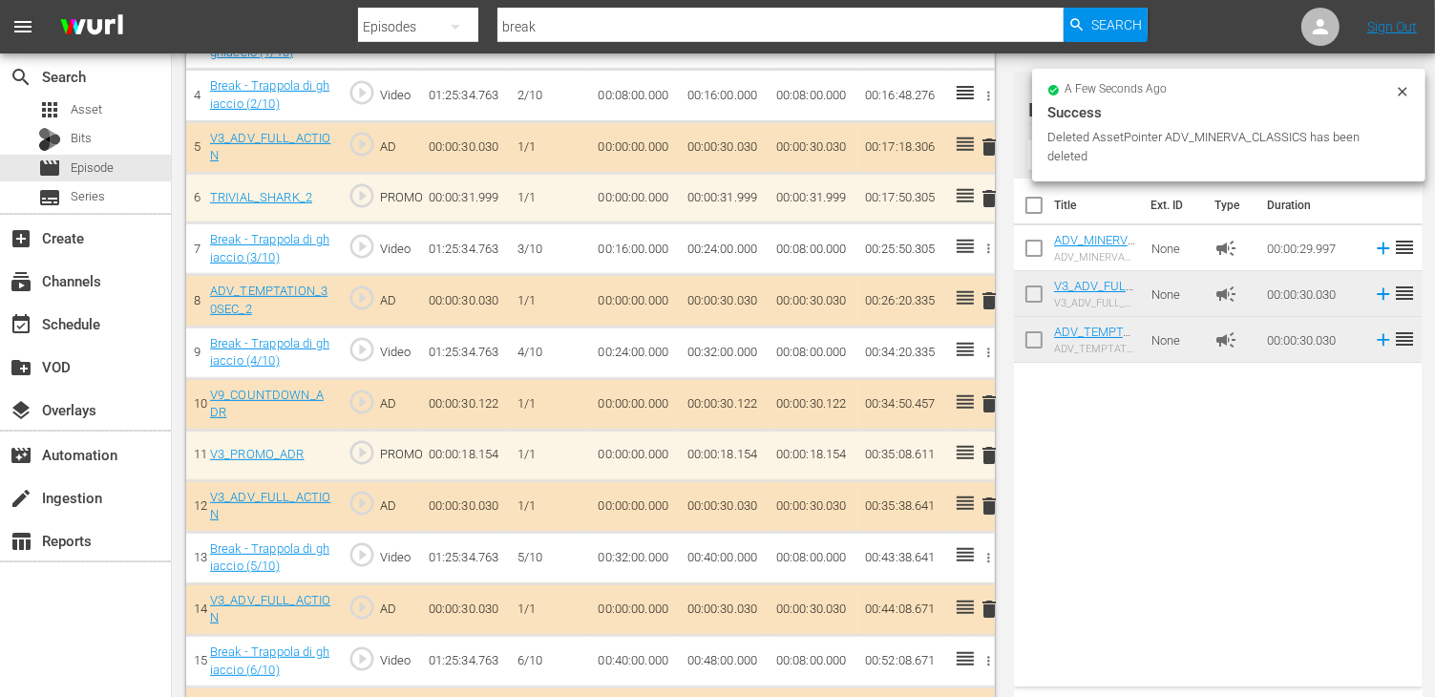
click at [986, 499] on span "delete" at bounding box center [989, 505] width 23 height 23
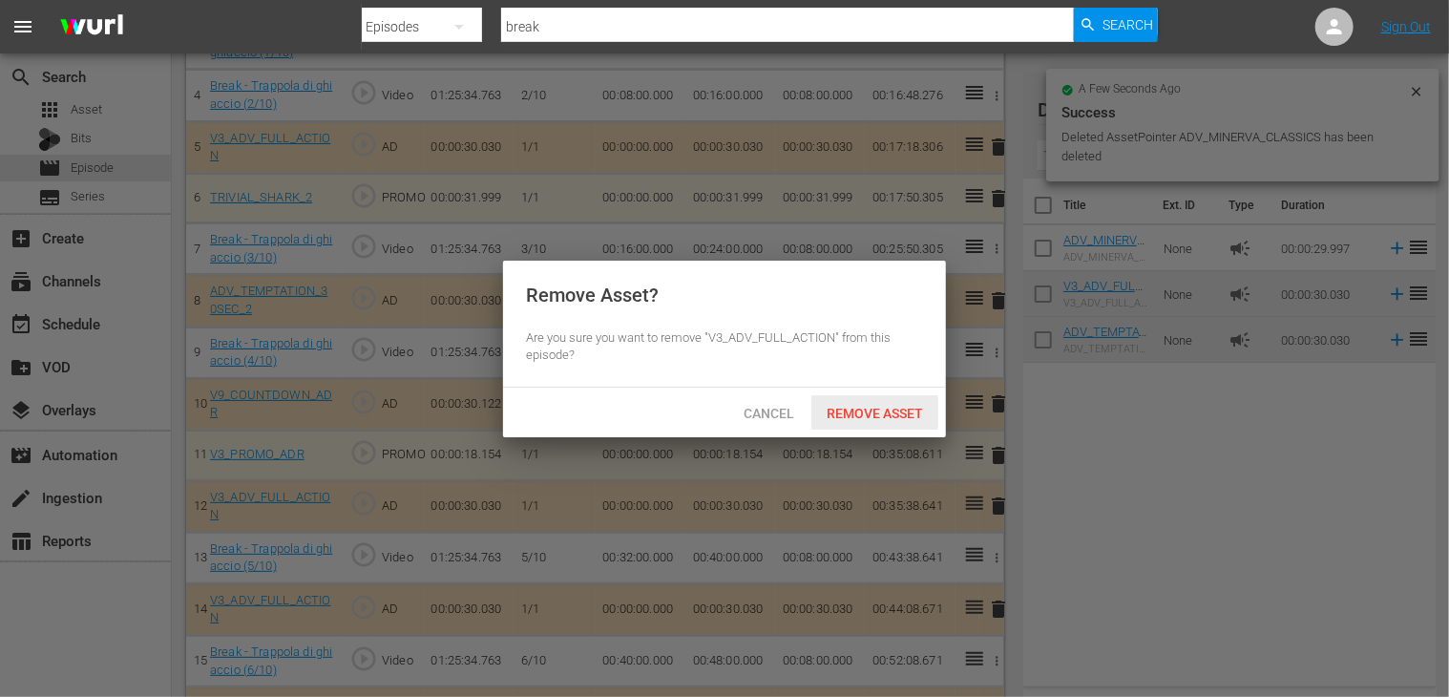
click at [865, 404] on div "Remove Asset" at bounding box center [874, 412] width 127 height 35
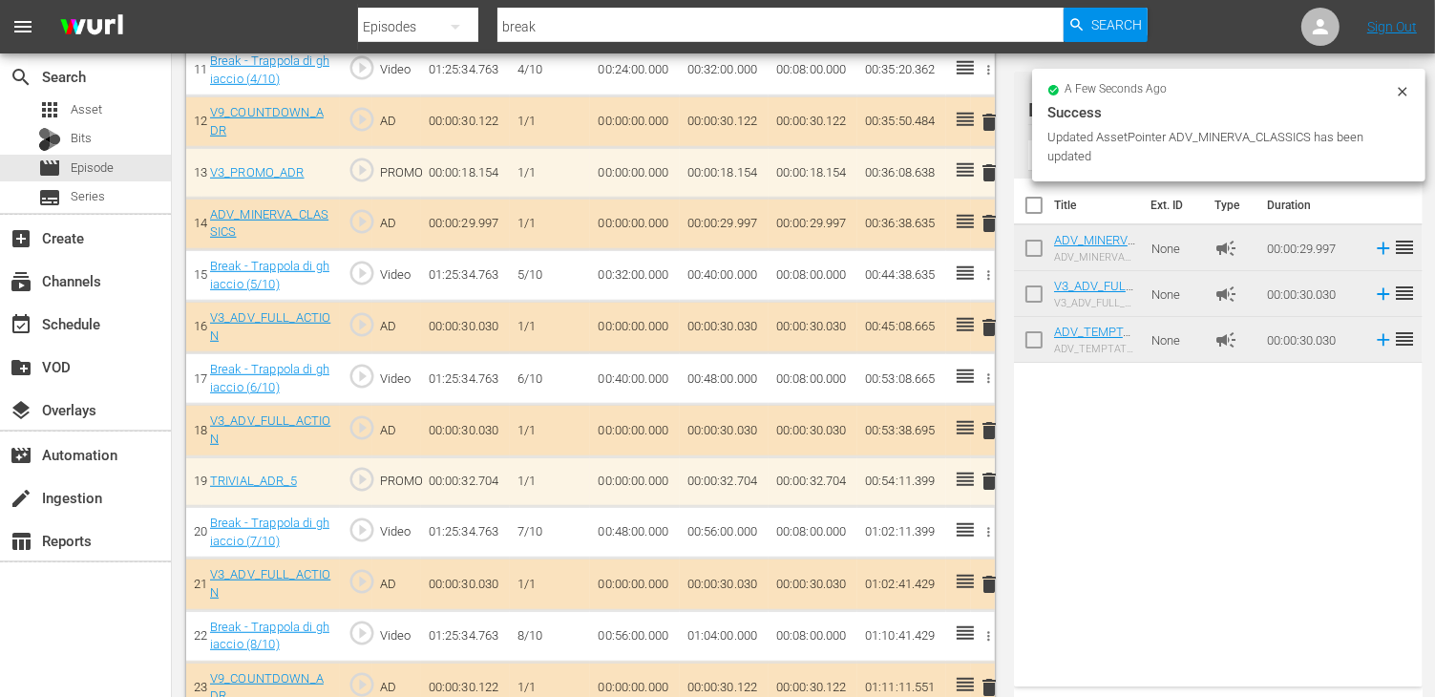
scroll to position [1145, 0]
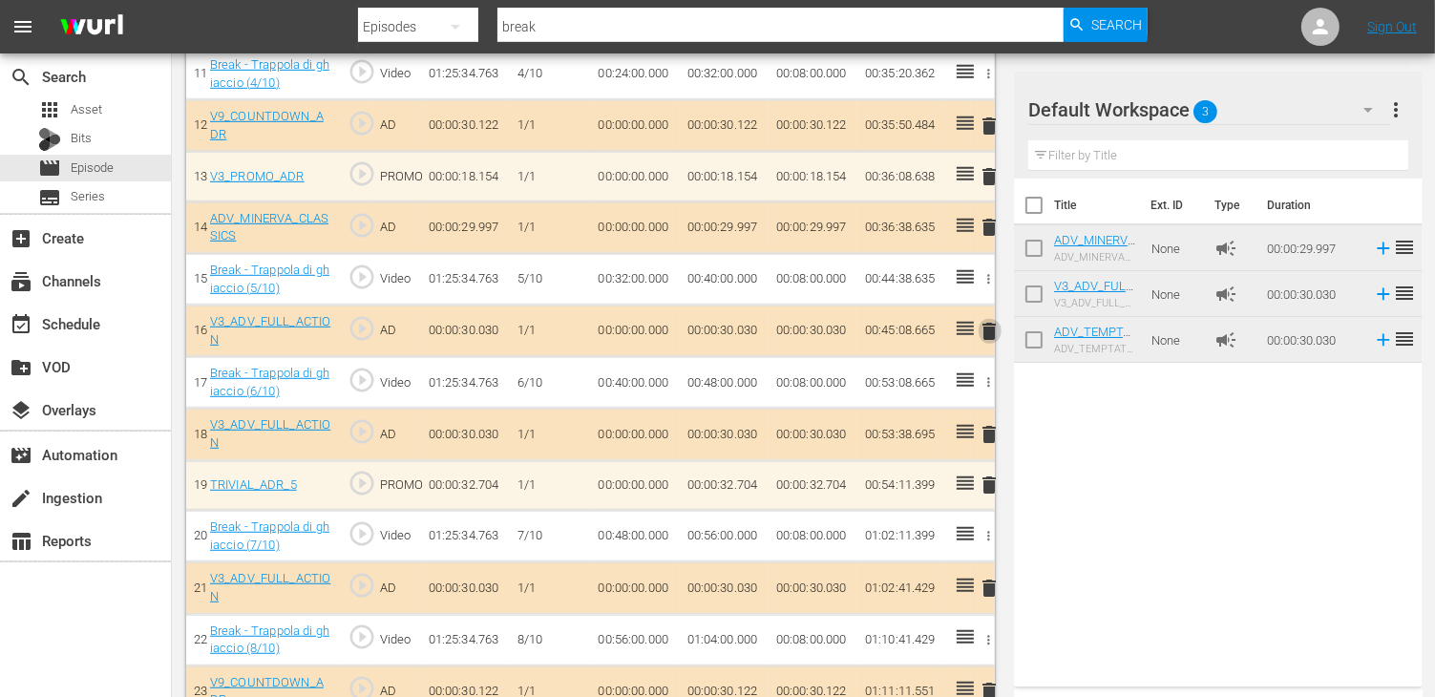
click at [987, 326] on span "delete" at bounding box center [989, 331] width 23 height 23
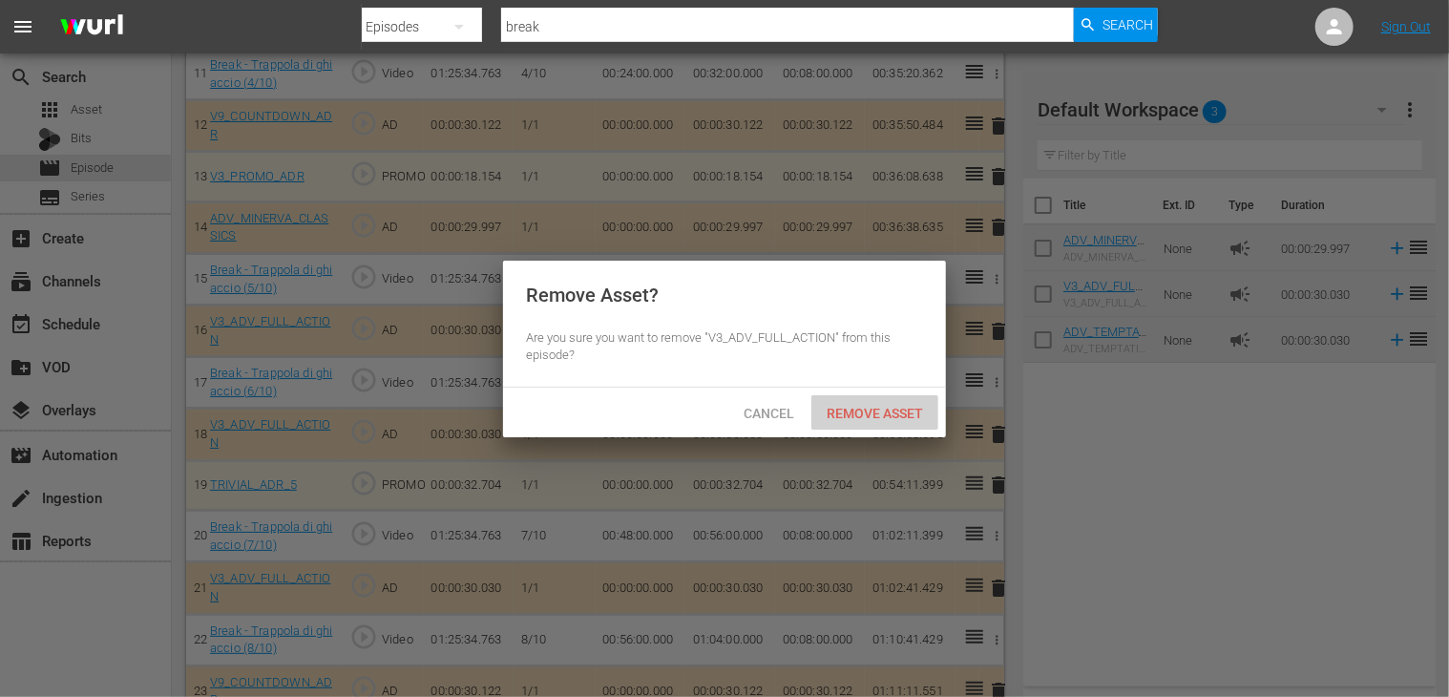
click at [887, 417] on span "Remove Asset" at bounding box center [874, 413] width 127 height 15
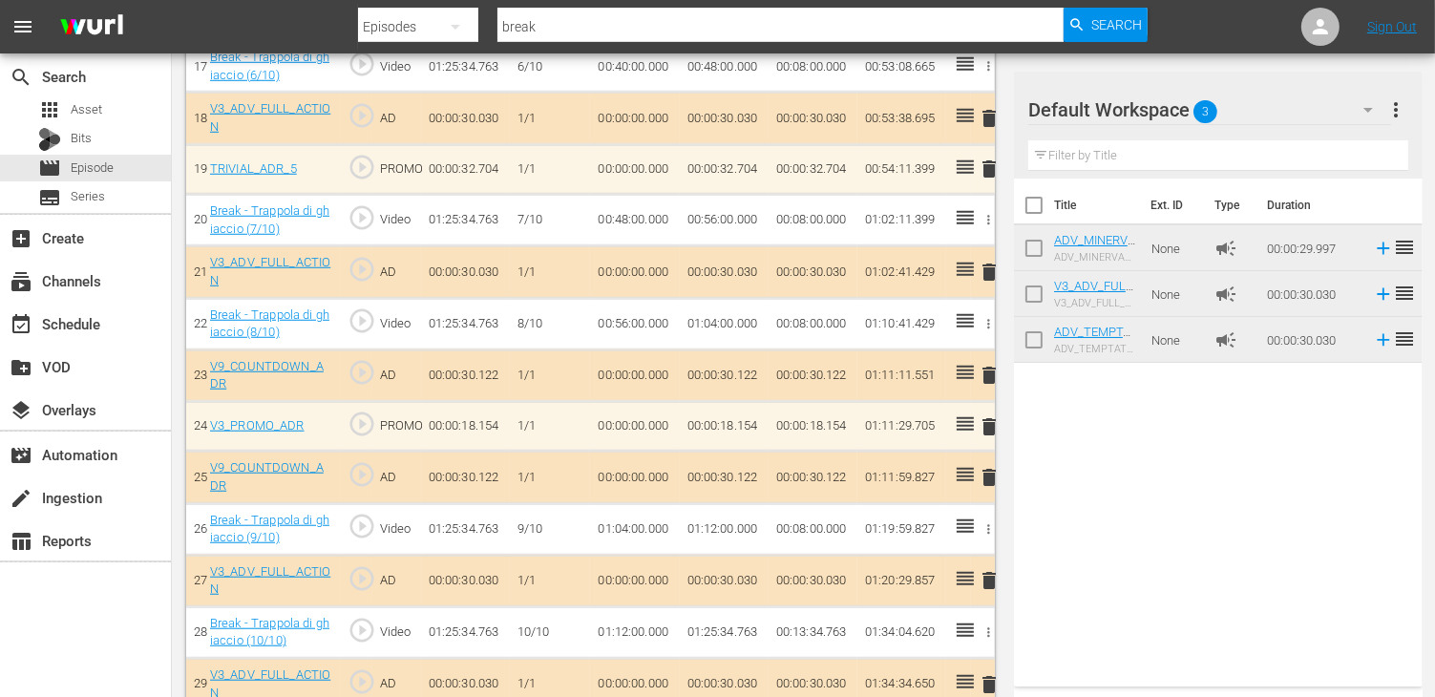
scroll to position [1478, 0]
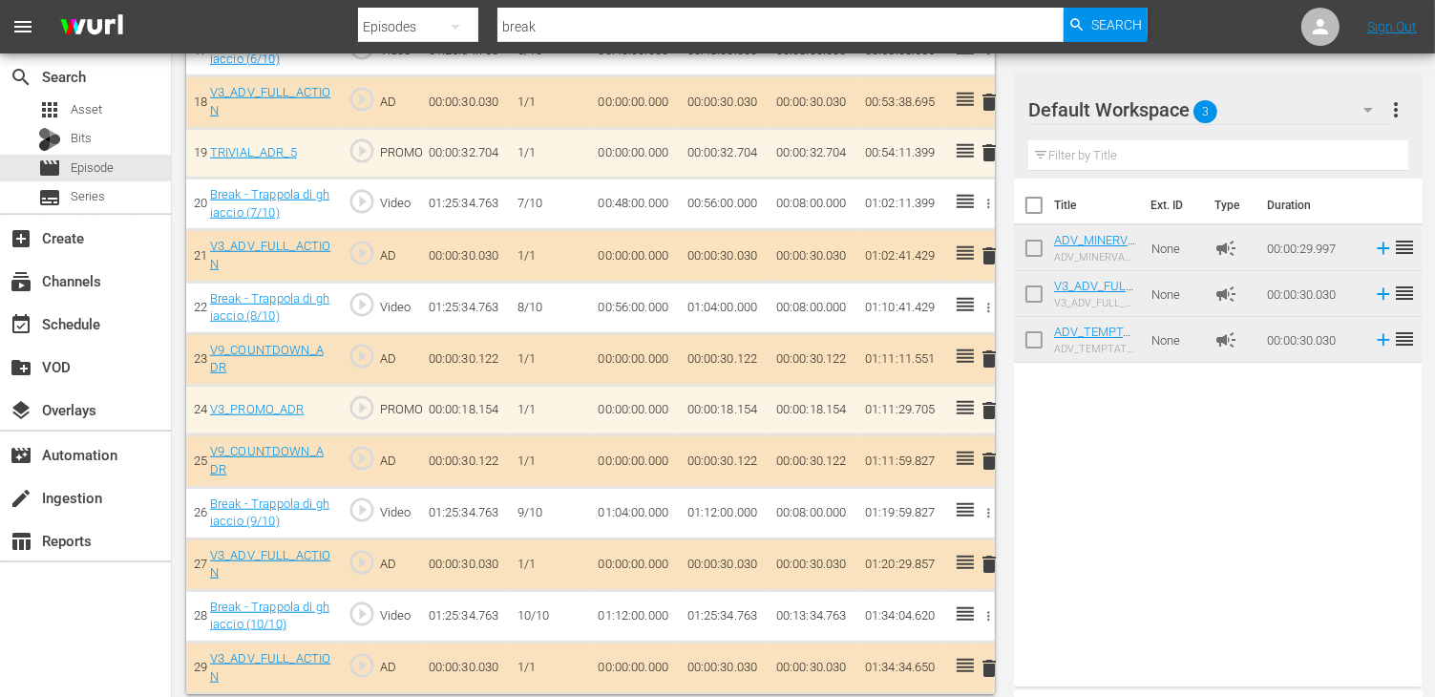
click at [985, 450] on span "delete" at bounding box center [989, 461] width 23 height 23
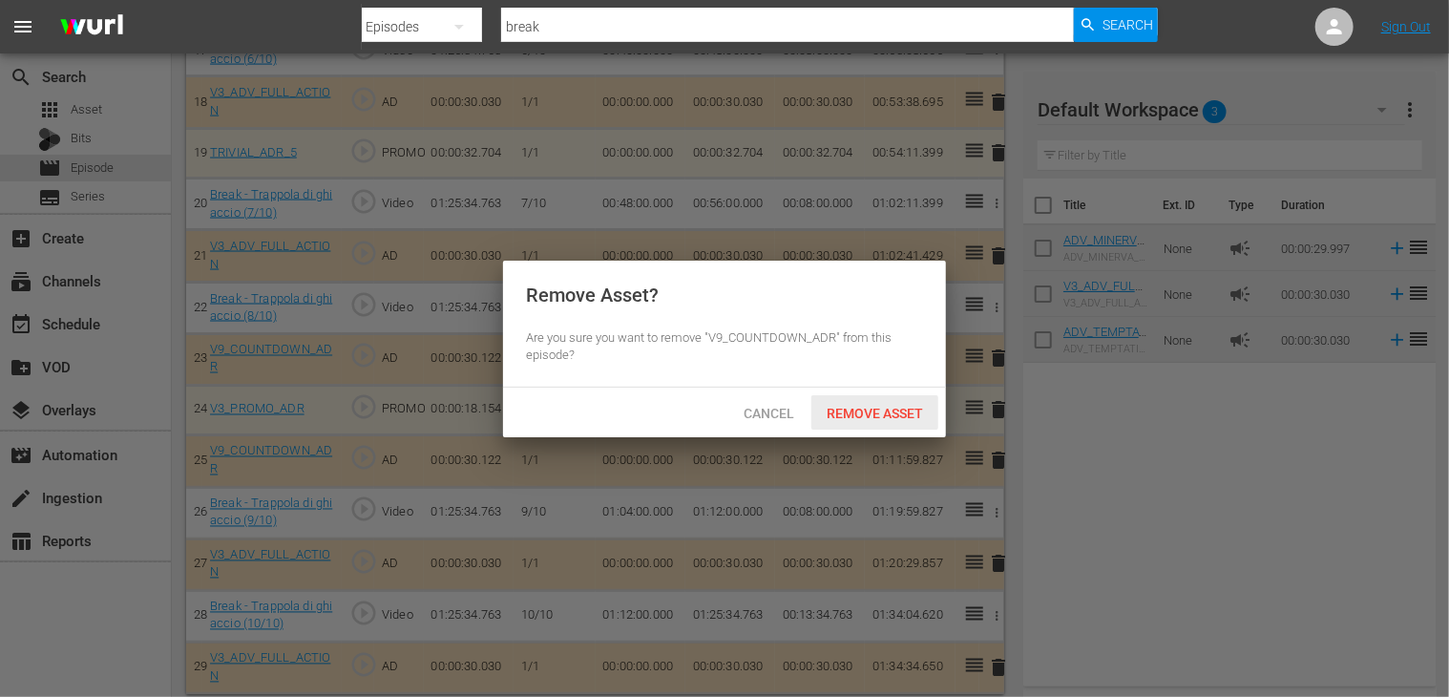
click at [844, 408] on span "Remove Asset" at bounding box center [874, 413] width 127 height 15
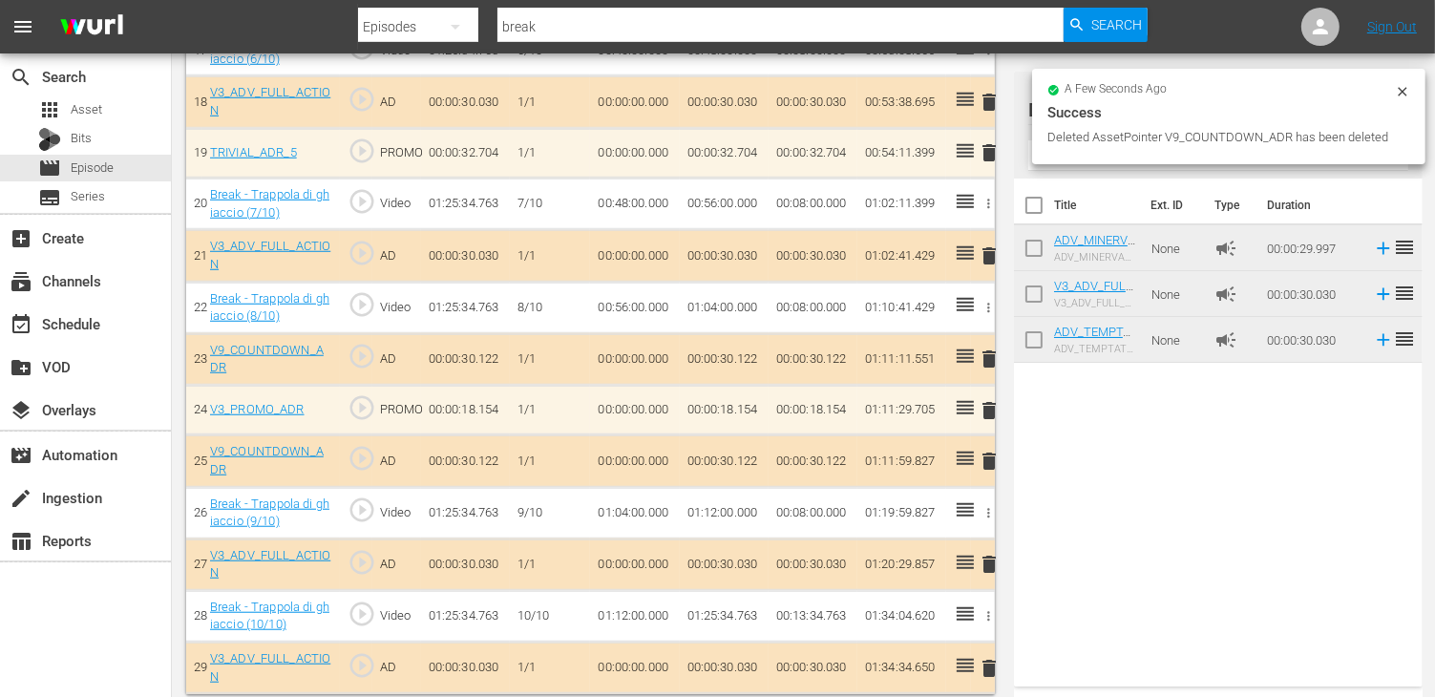
scroll to position [1427, 0]
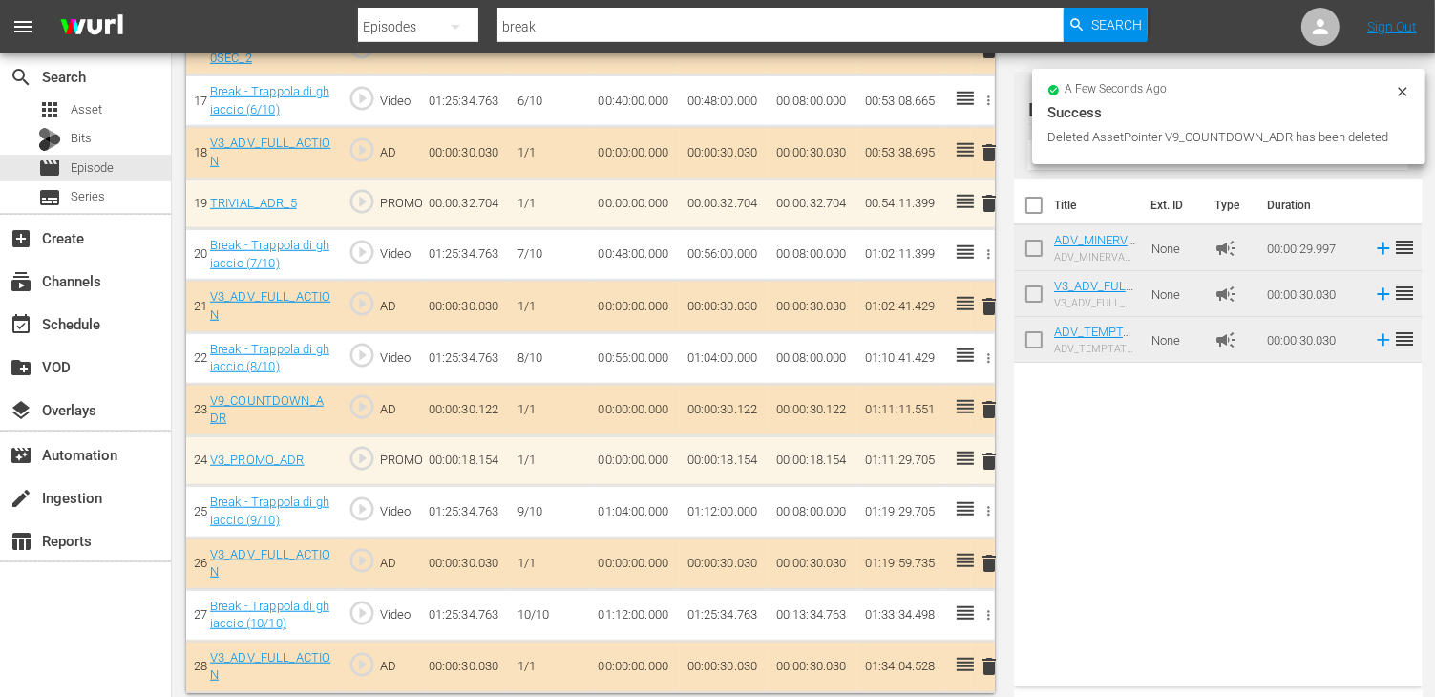
click at [988, 655] on span "delete" at bounding box center [989, 666] width 23 height 23
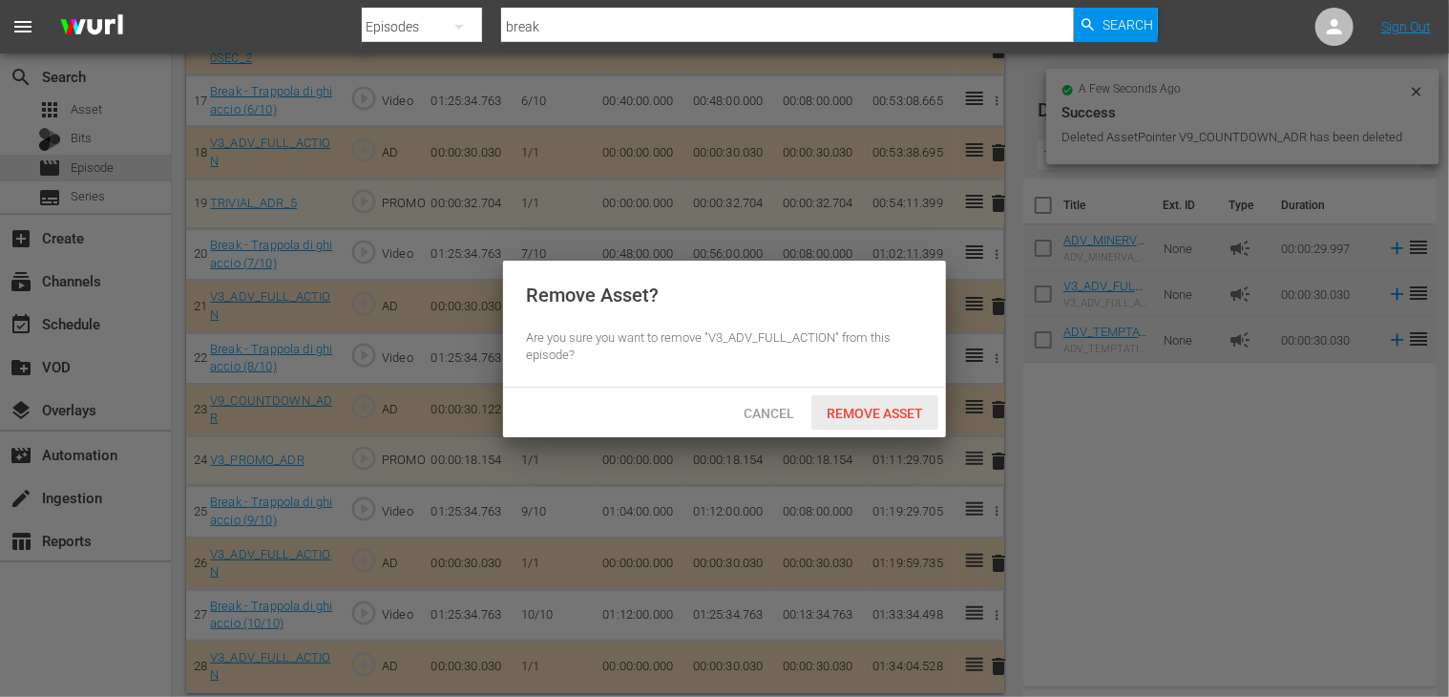
click at [861, 410] on span "Remove Asset" at bounding box center [874, 413] width 127 height 15
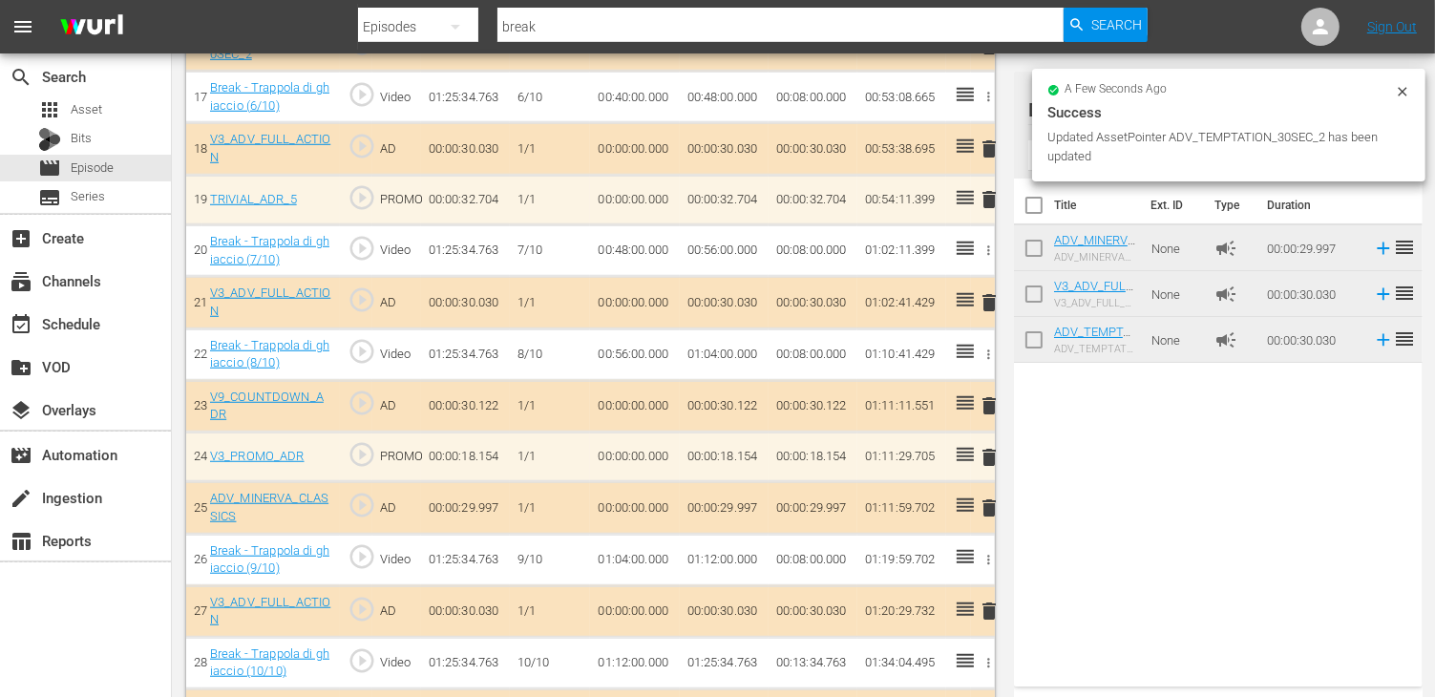
scroll to position [1478, 0]
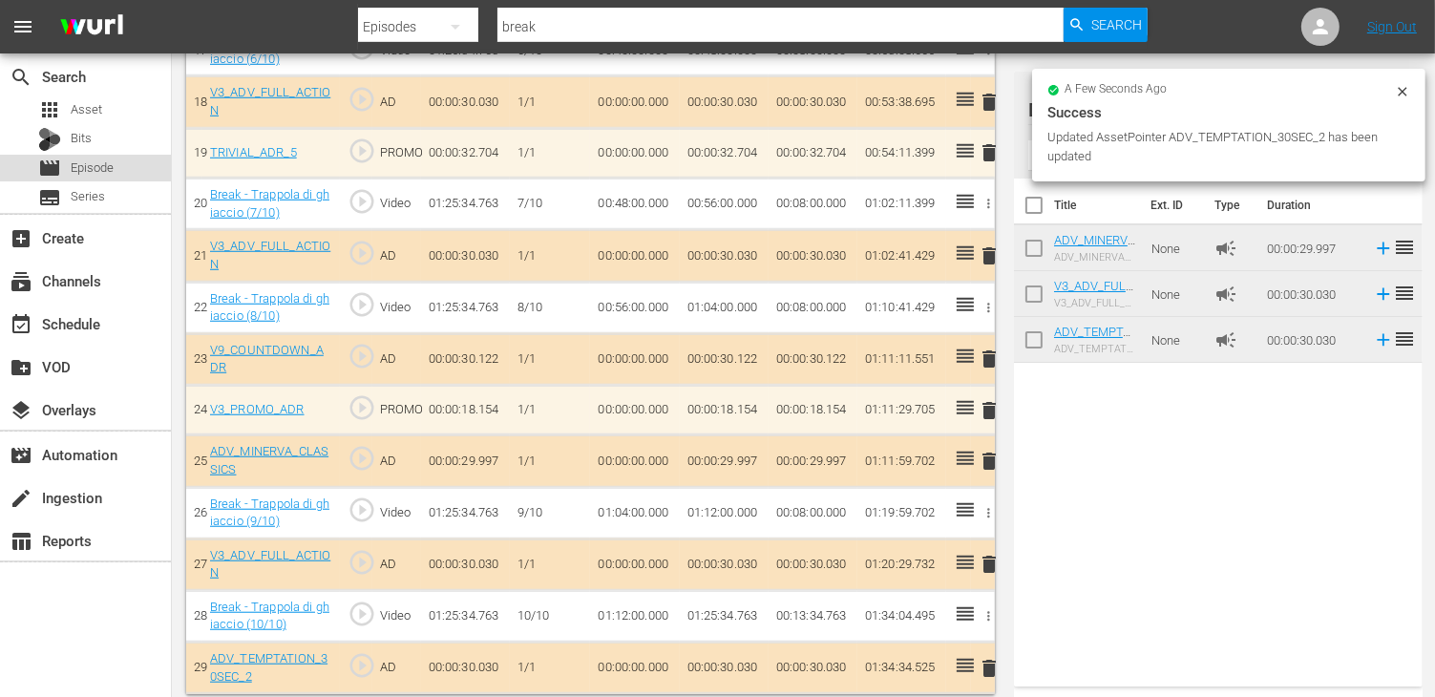
click at [88, 165] on span "Episode" at bounding box center [92, 167] width 43 height 19
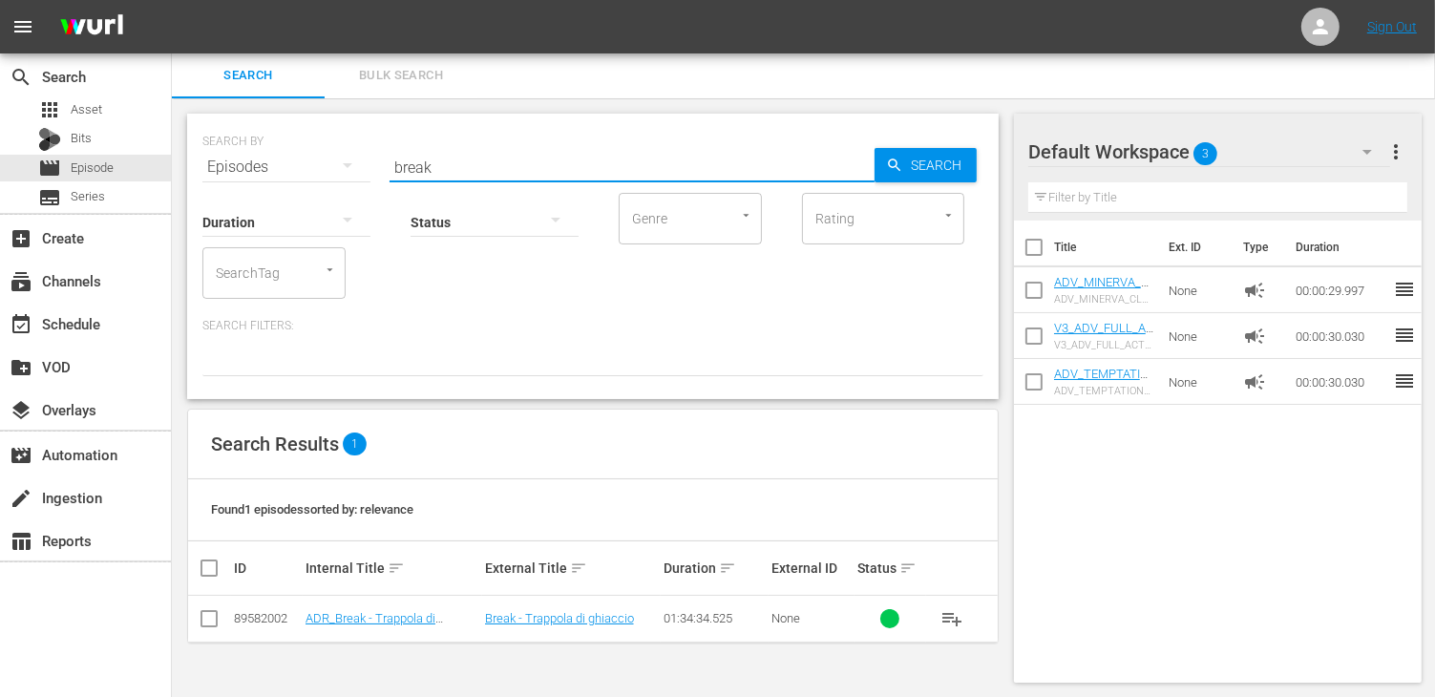
drag, startPoint x: 451, startPoint y: 168, endPoint x: 306, endPoint y: 165, distance: 145.1
click at [306, 165] on div "SEARCH BY Search By Episodes Search ID, Title, Description, Keywords, or Catego…" at bounding box center [592, 155] width 781 height 69
type input "age of i"
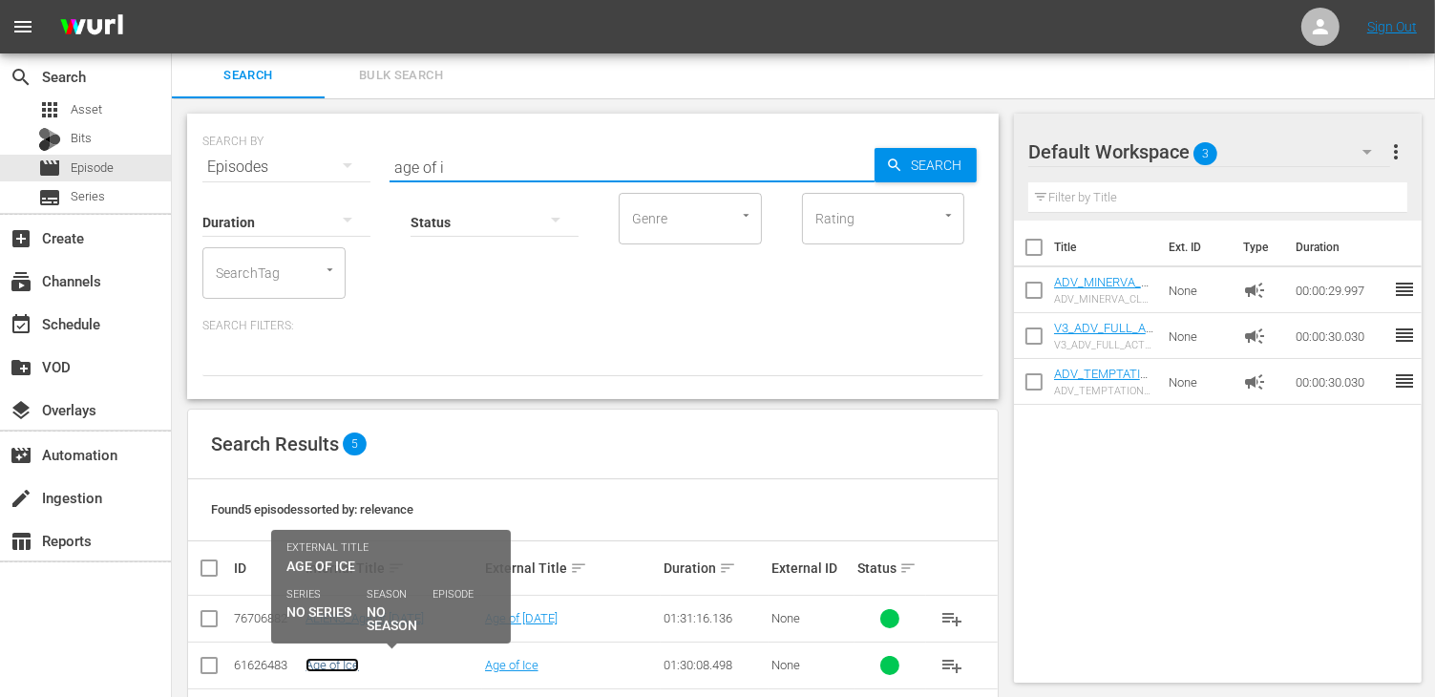
click at [336, 661] on link "Age of Ice" at bounding box center [331, 665] width 53 height 14
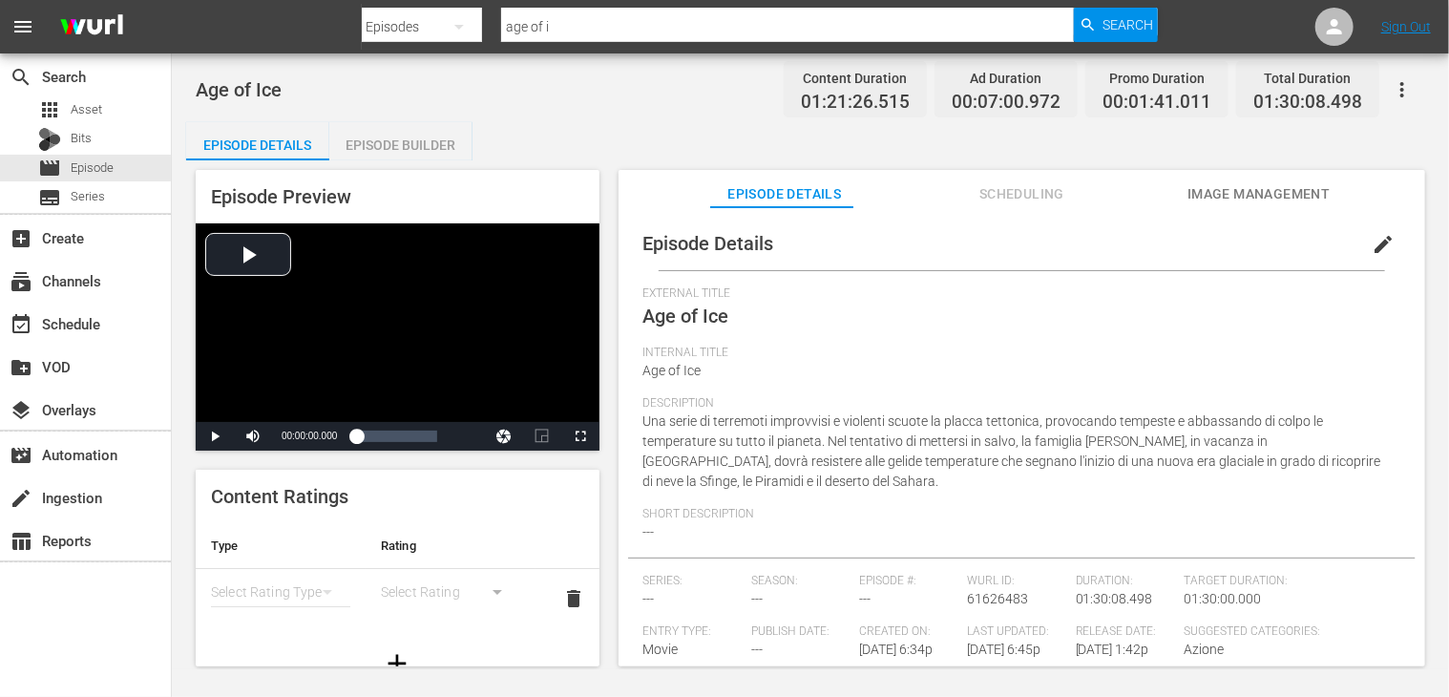
click at [394, 137] on div "Episode Builder" at bounding box center [400, 145] width 143 height 46
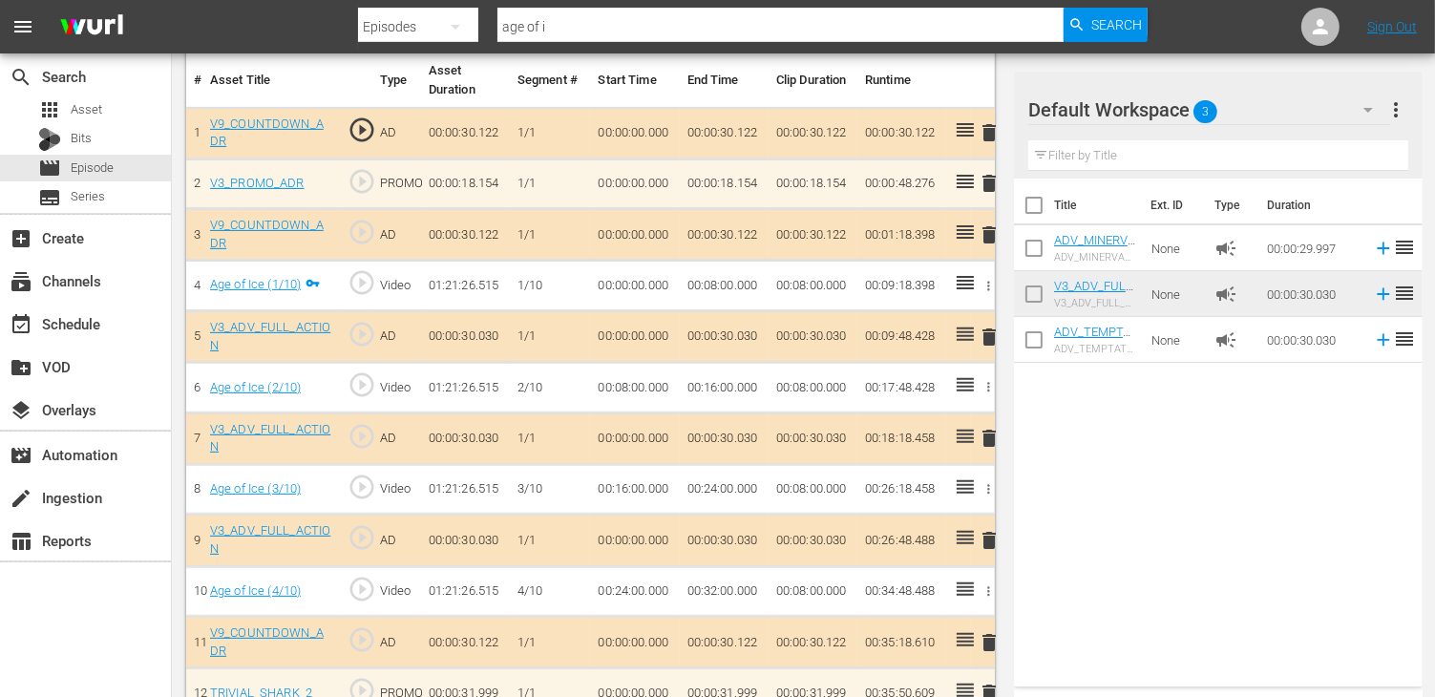
scroll to position [764, 0]
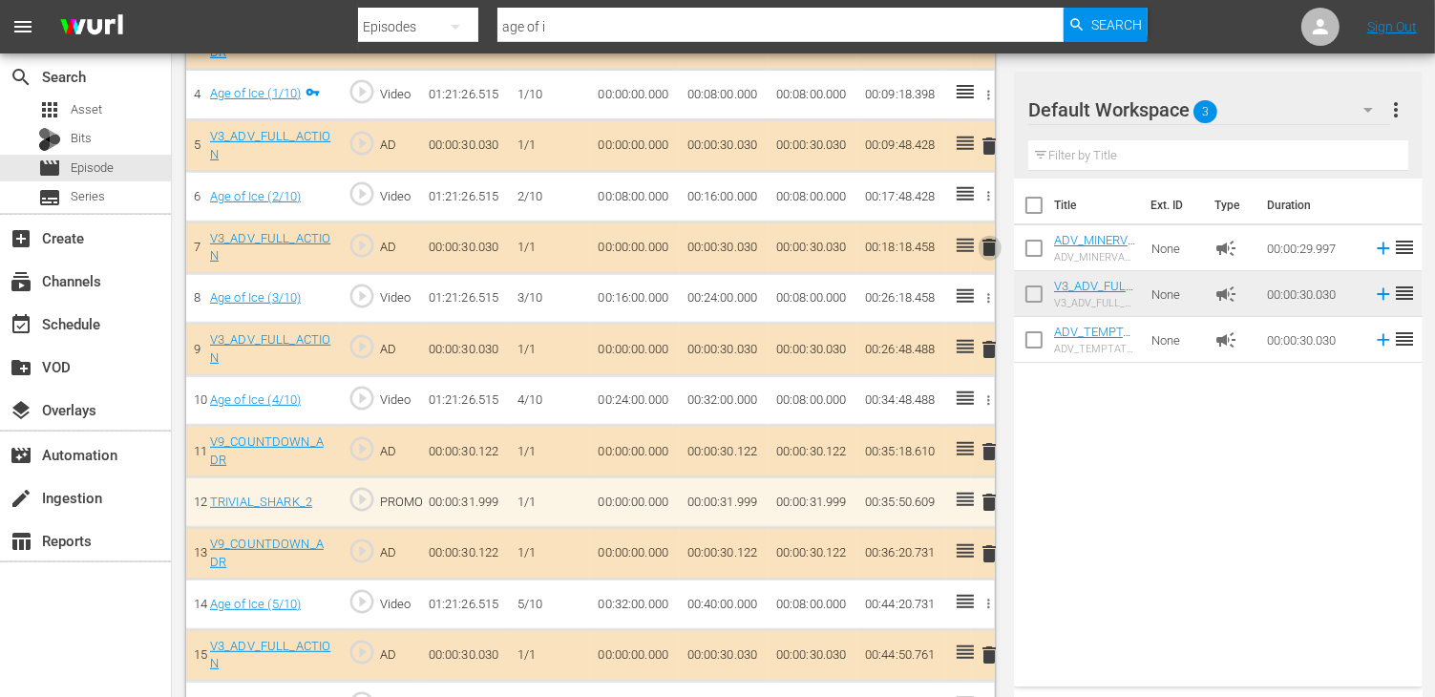
click at [985, 241] on span "delete" at bounding box center [989, 247] width 23 height 23
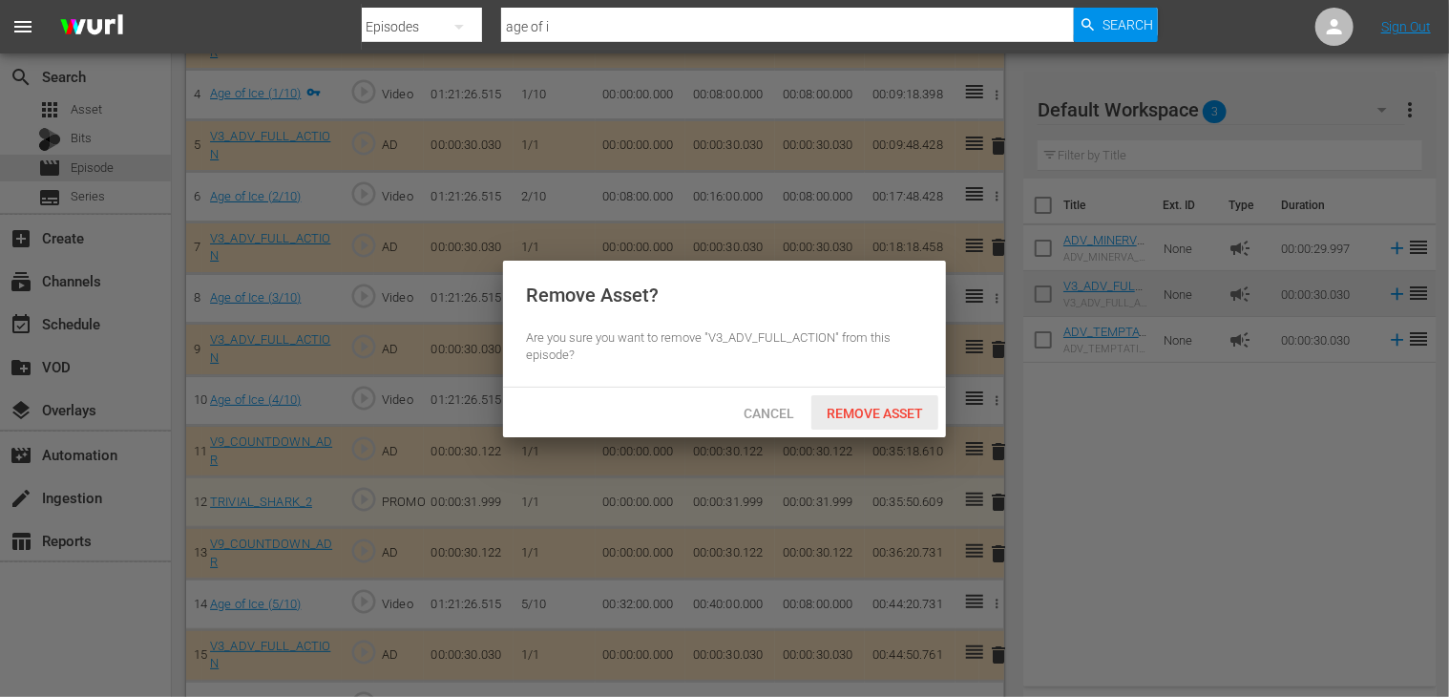
click at [859, 411] on span "Remove Asset" at bounding box center [874, 413] width 127 height 15
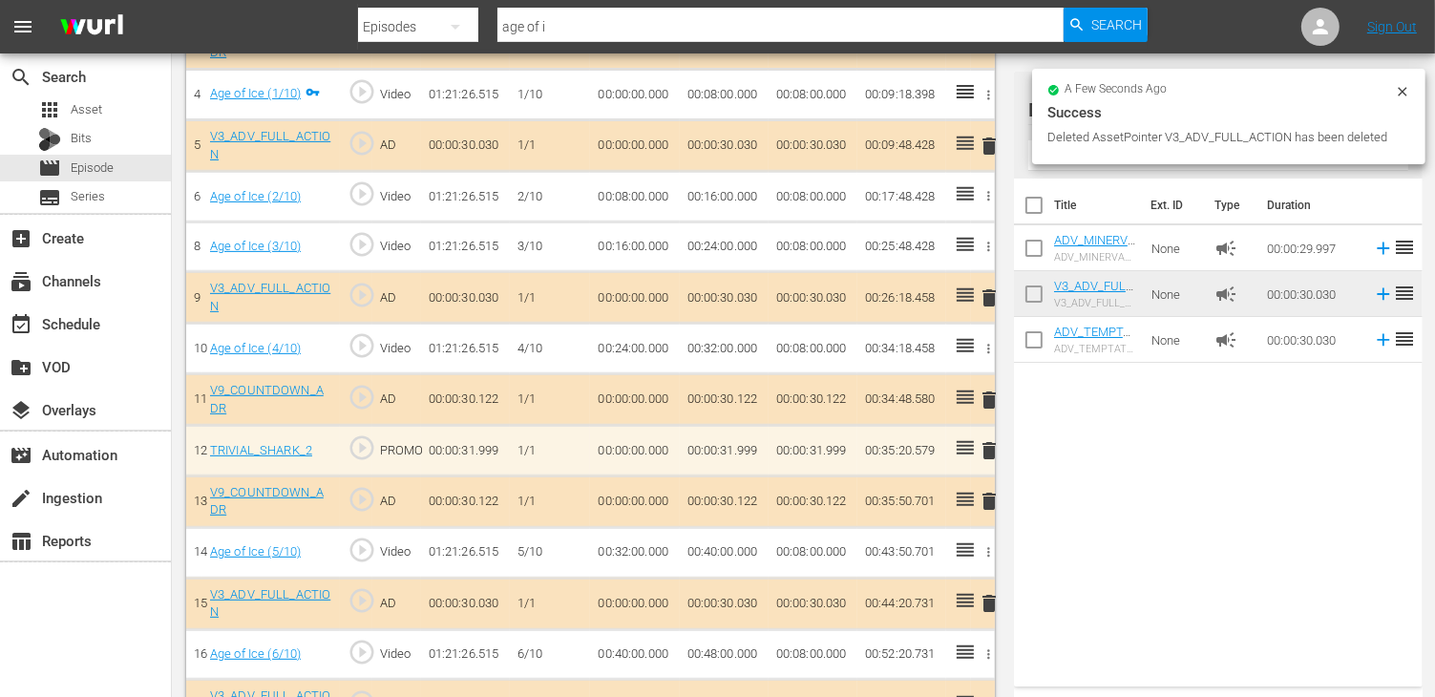
click at [990, 295] on span "delete" at bounding box center [989, 297] width 23 height 23
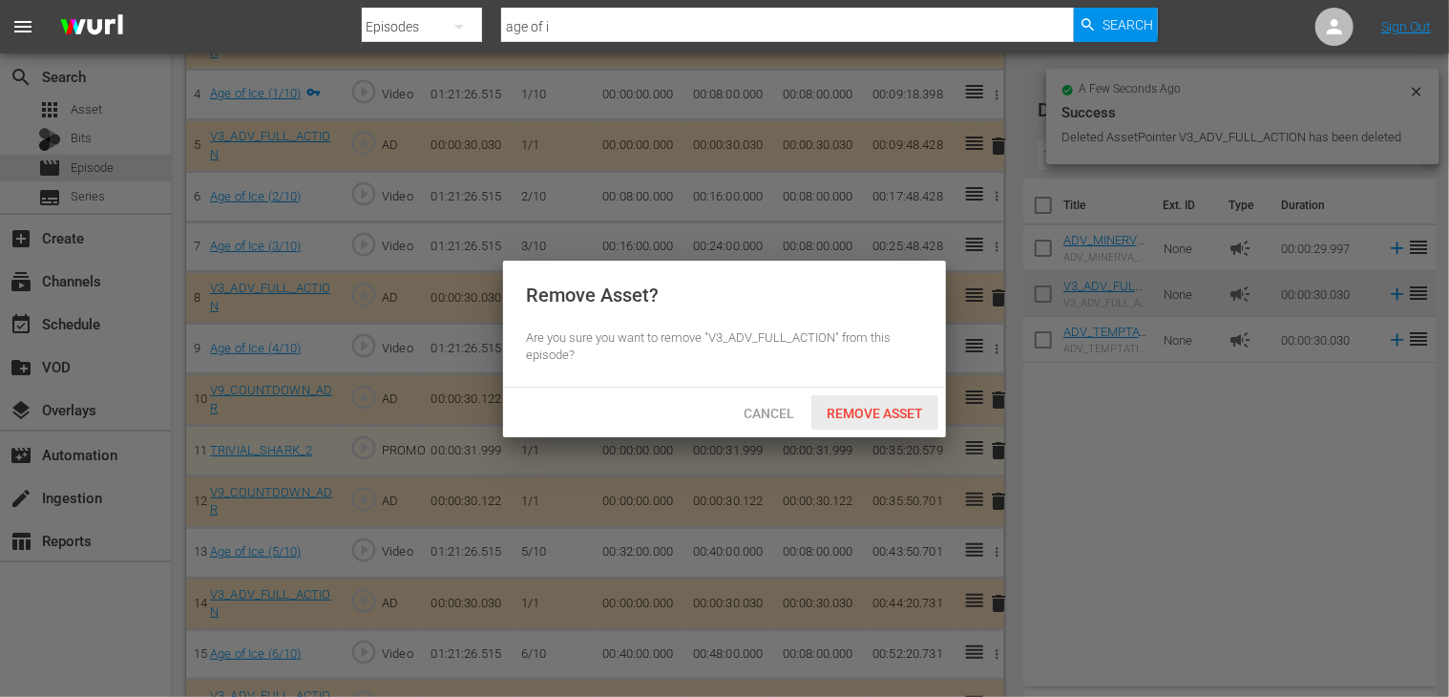
click at [882, 417] on span "Remove Asset" at bounding box center [874, 413] width 127 height 15
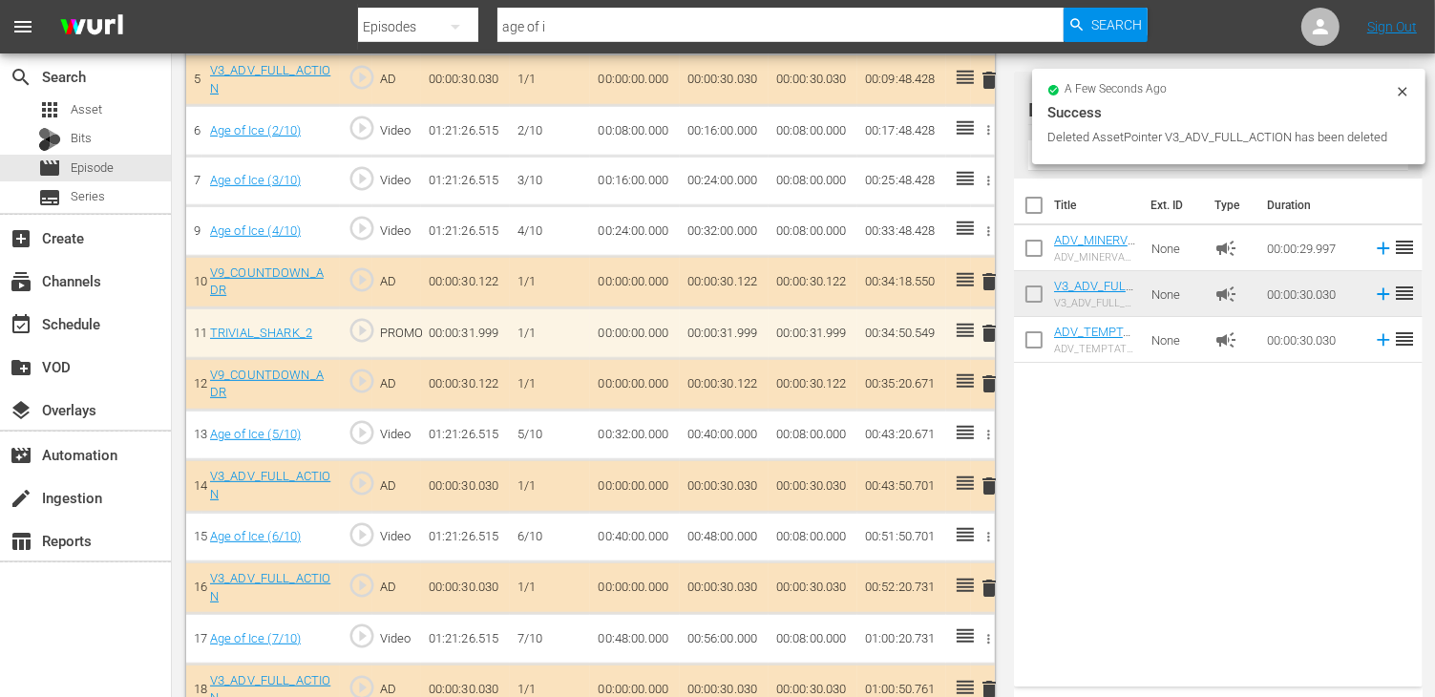
scroll to position [1050, 0]
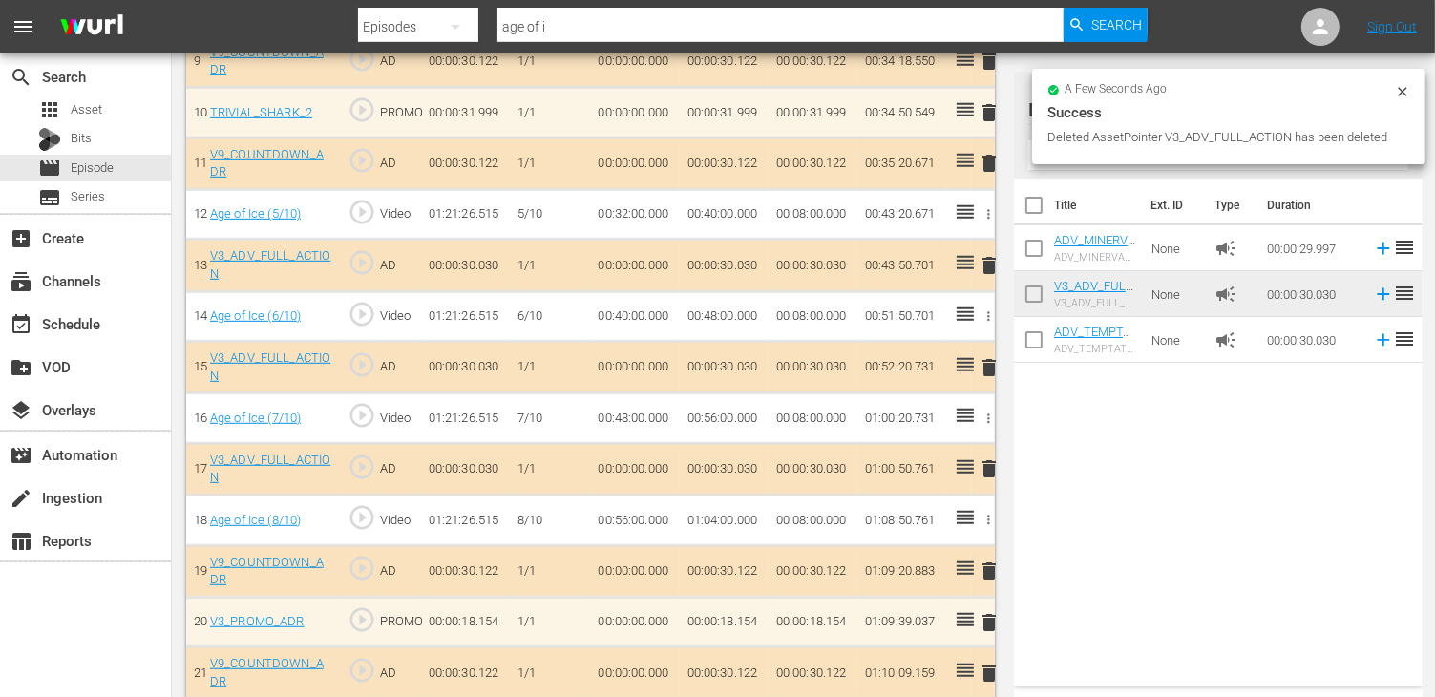
click at [989, 356] on span "delete" at bounding box center [989, 367] width 23 height 23
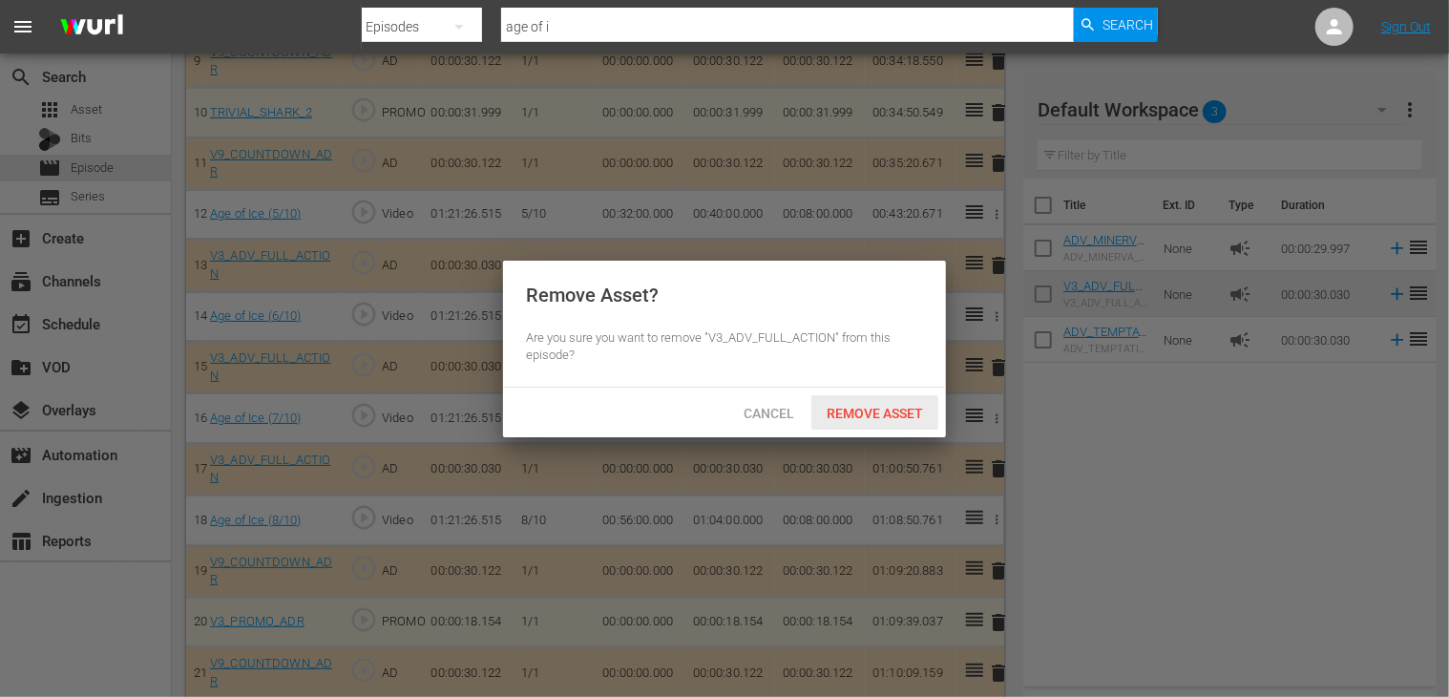
click at [900, 404] on div "Remove Asset" at bounding box center [874, 412] width 127 height 35
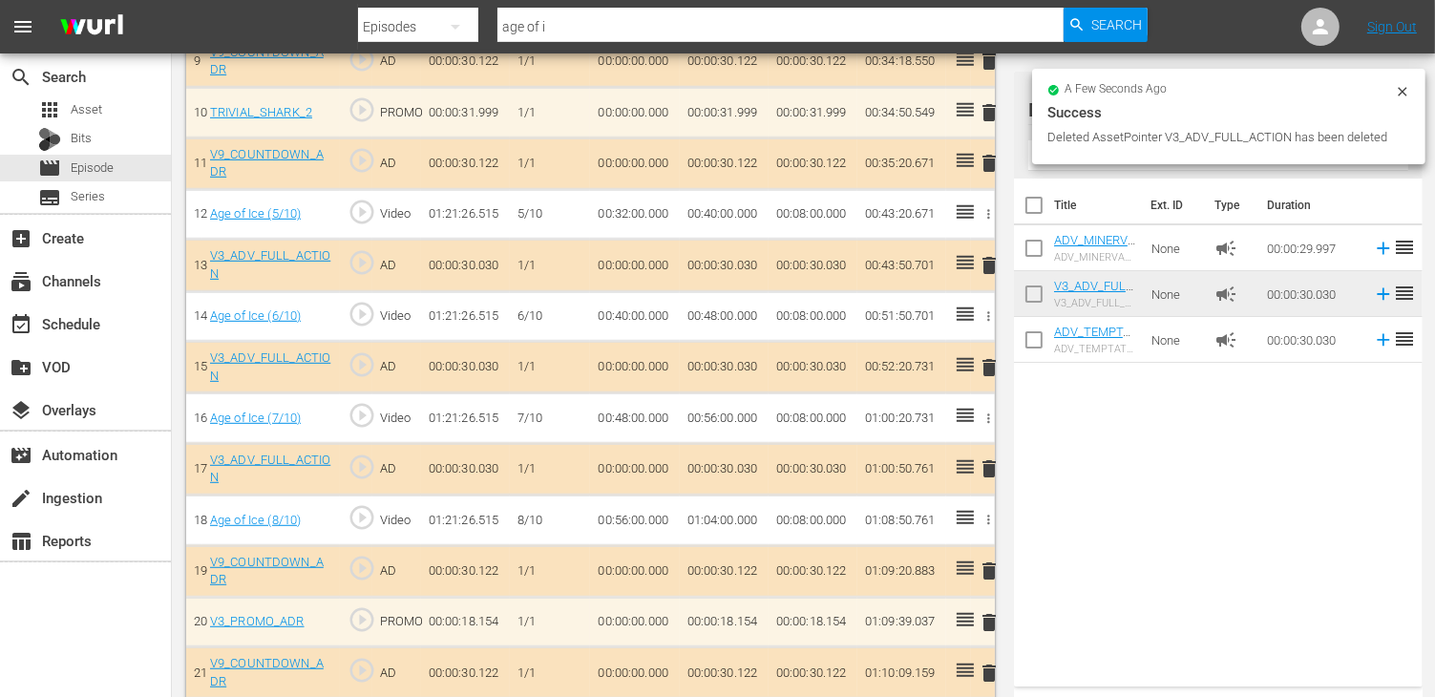
scroll to position [1241, 0]
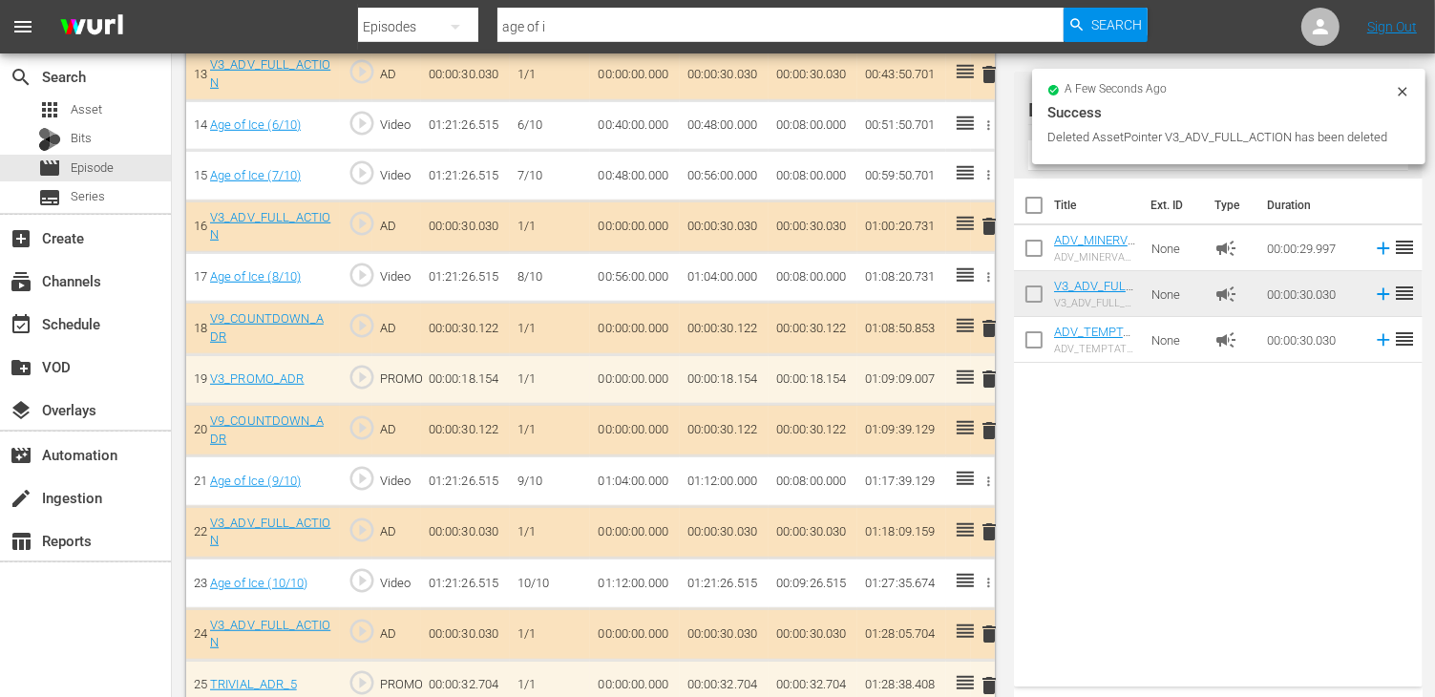
click at [986, 215] on span "delete" at bounding box center [989, 226] width 23 height 23
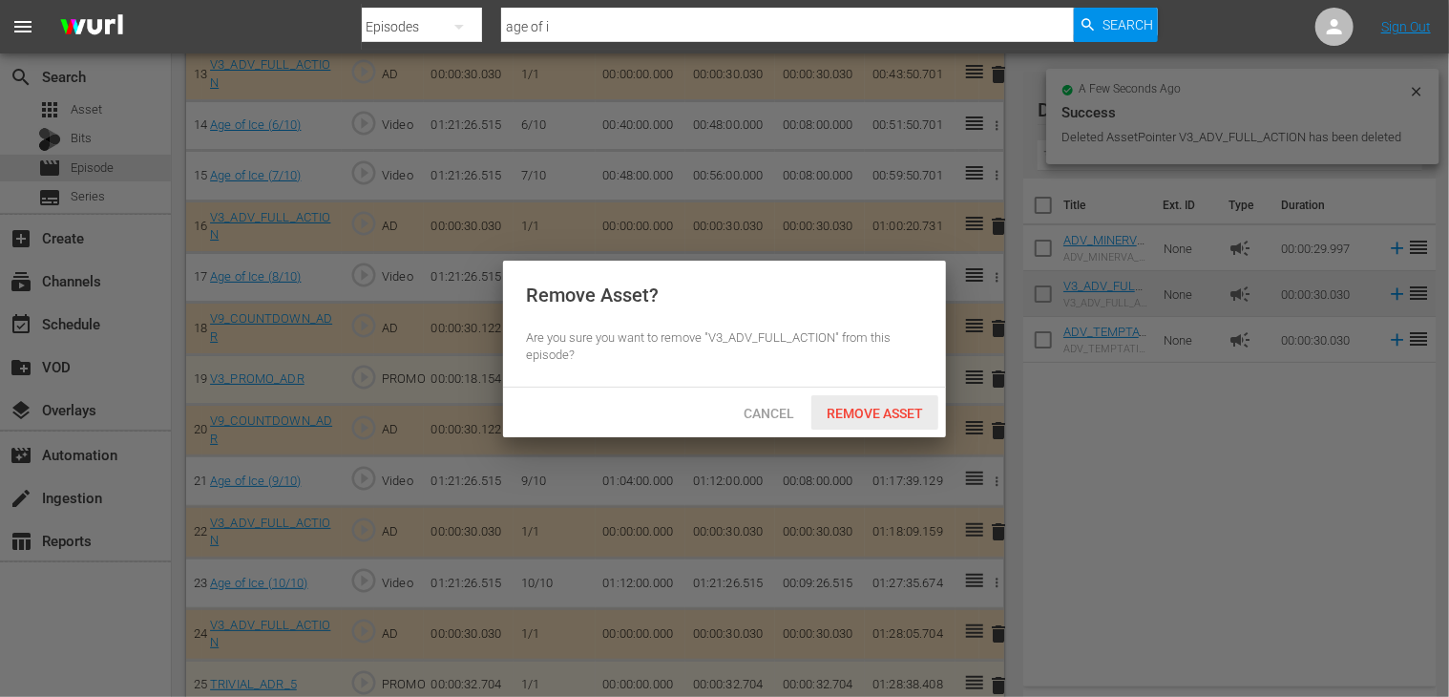
click at [867, 408] on span "Remove Asset" at bounding box center [874, 413] width 127 height 15
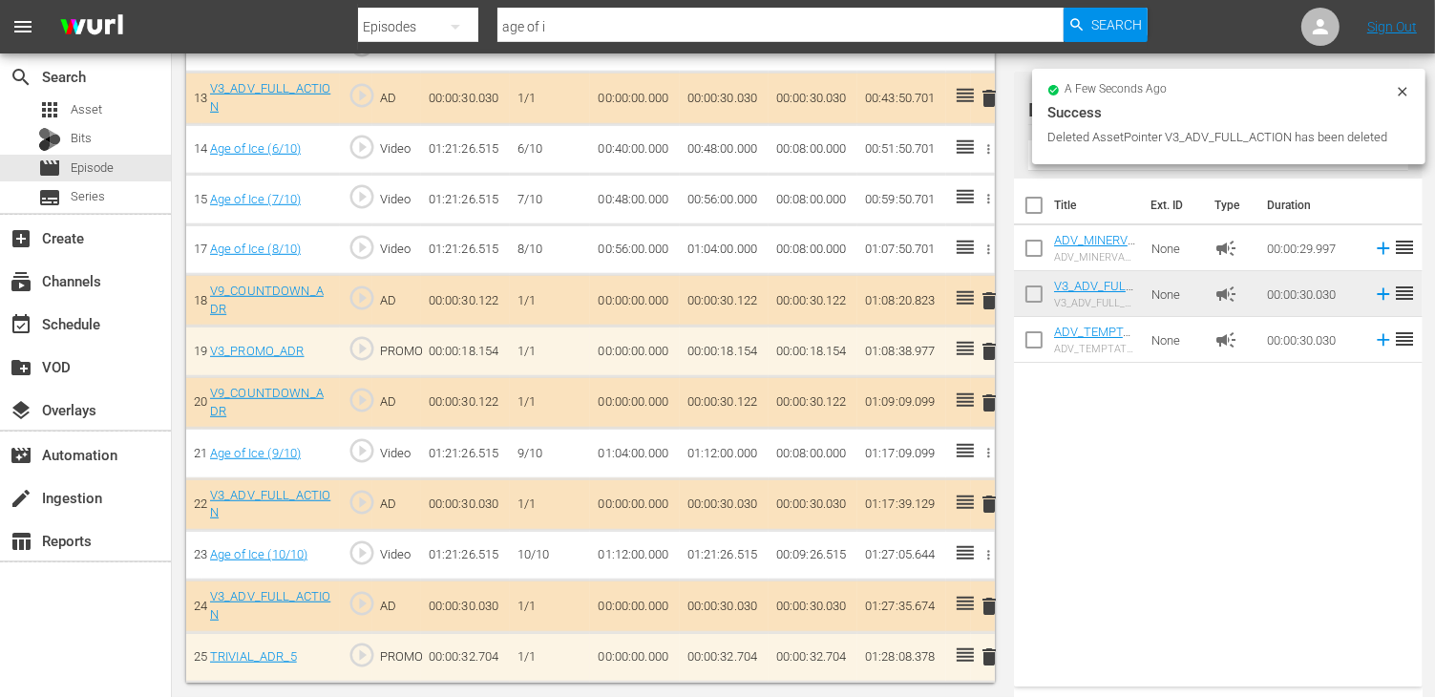
scroll to position [1199, 0]
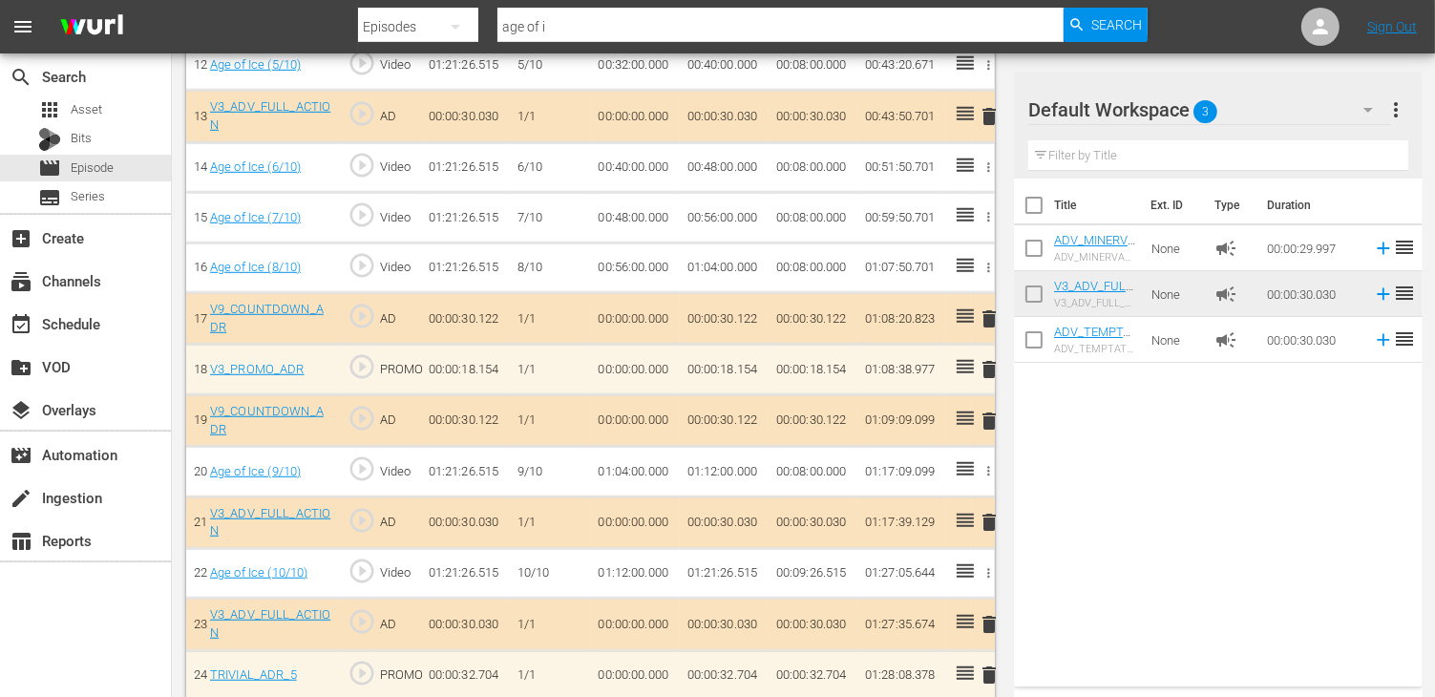
click at [985, 409] on span "delete" at bounding box center [989, 420] width 23 height 23
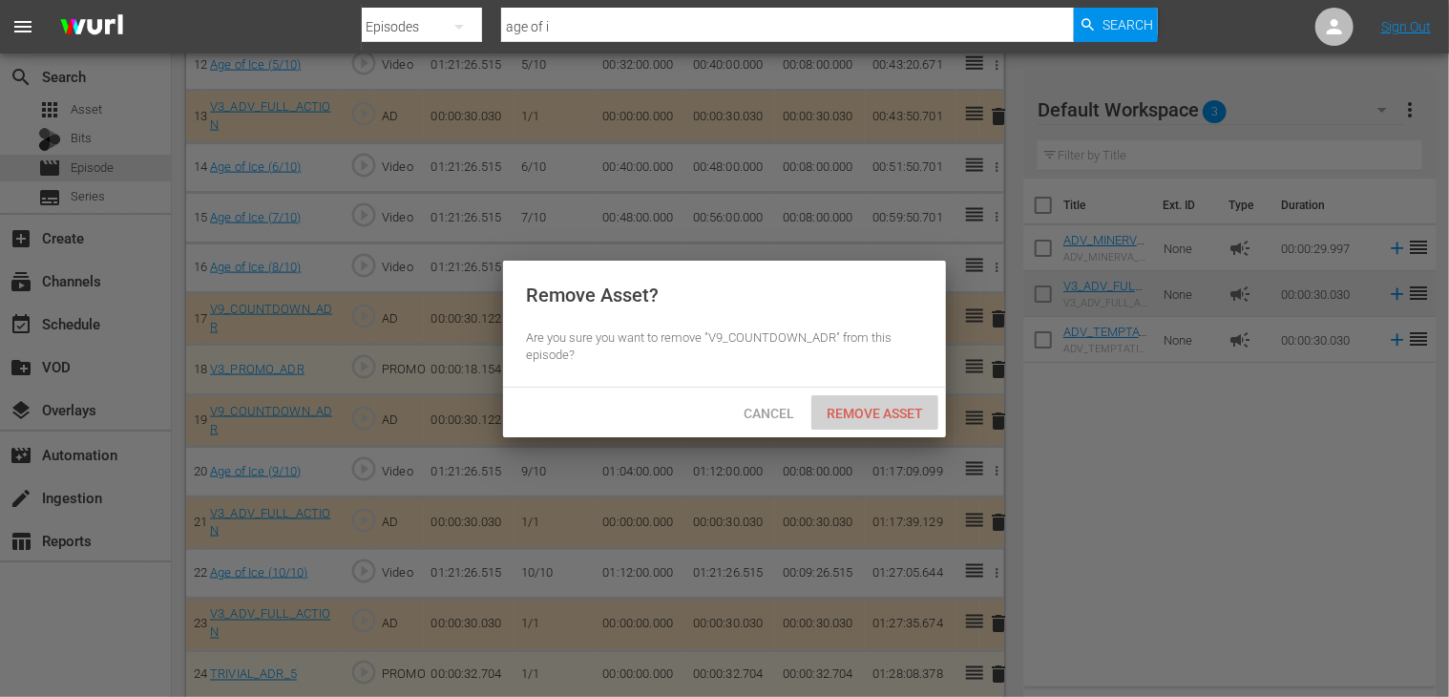
click at [867, 413] on span "Remove Asset" at bounding box center [874, 413] width 127 height 15
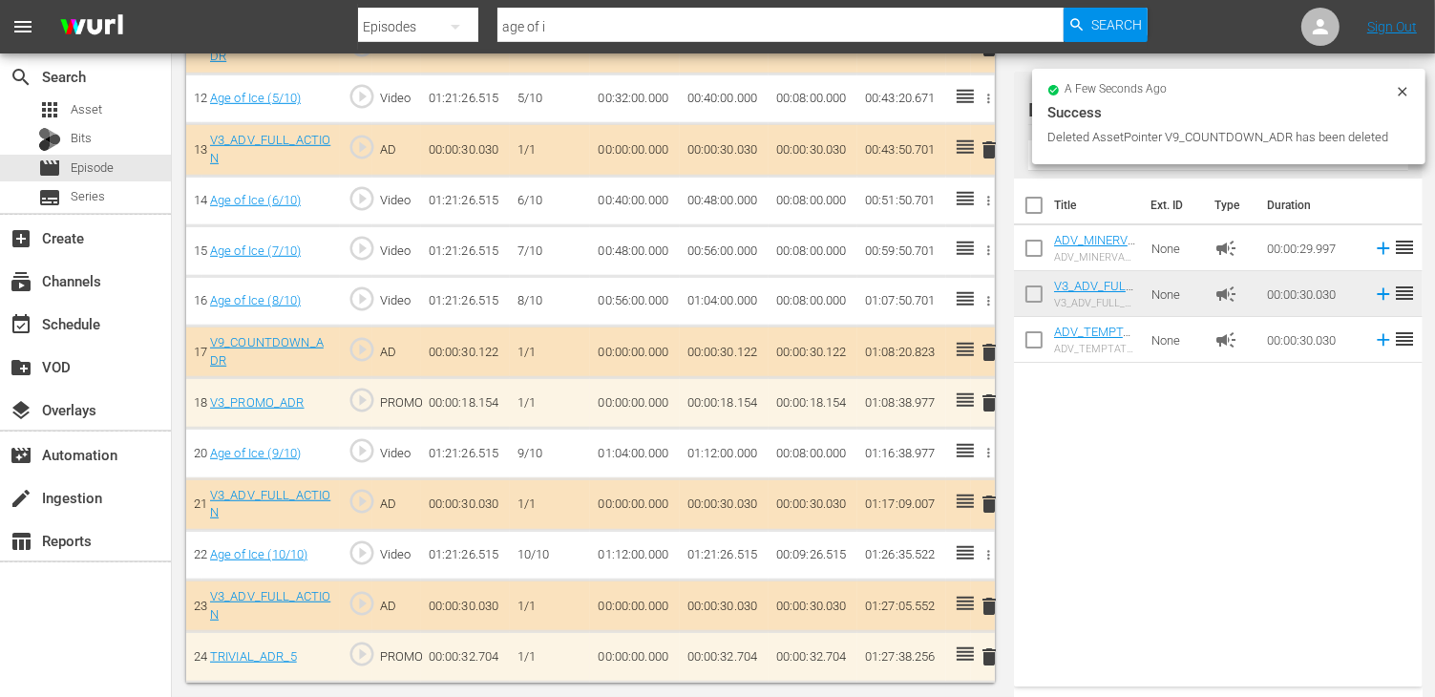
scroll to position [1146, 0]
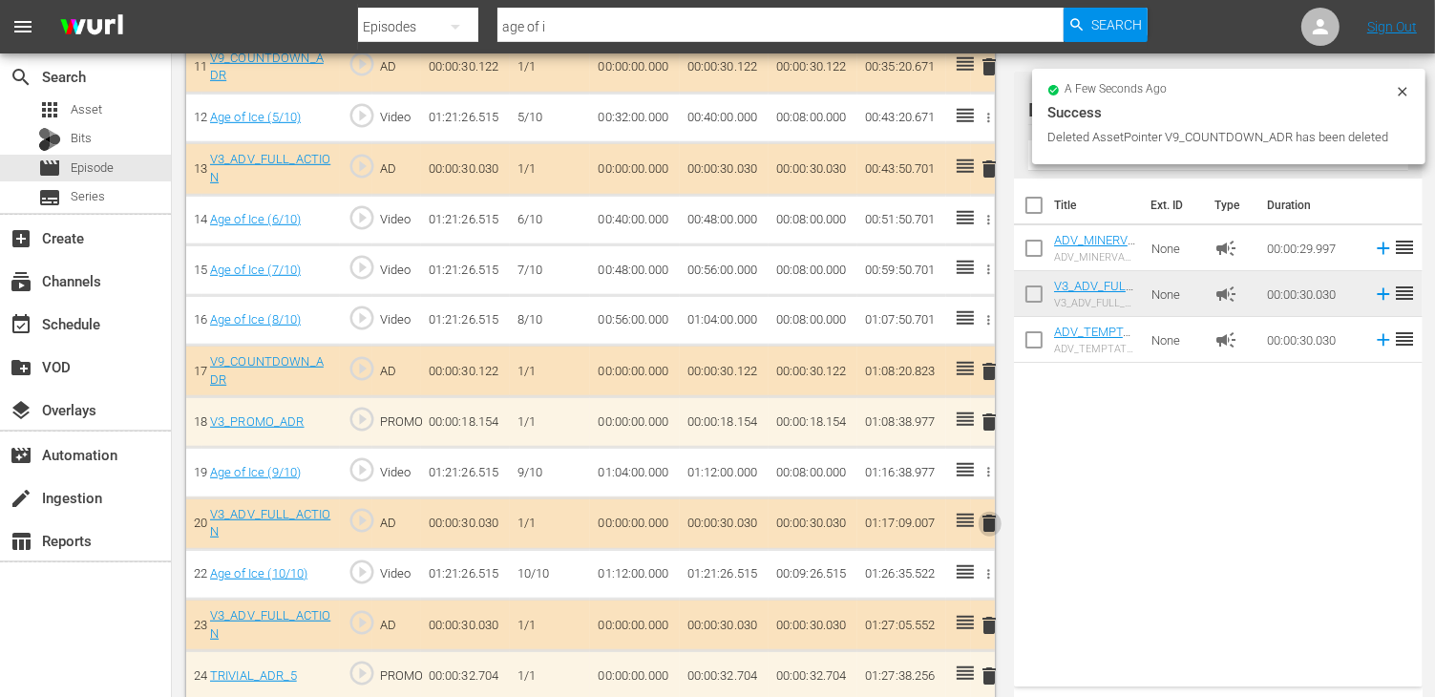
click at [982, 512] on span "delete" at bounding box center [989, 523] width 23 height 23
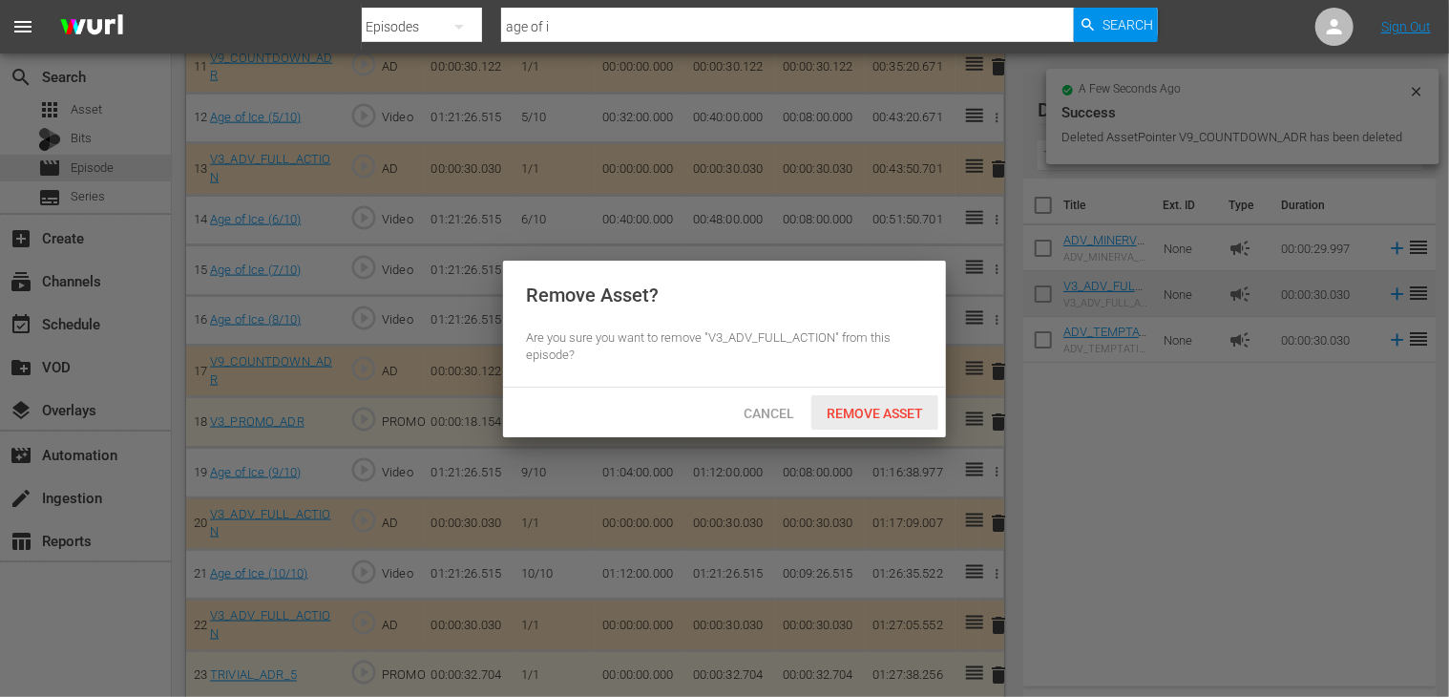
click at [862, 421] on div "Remove Asset" at bounding box center [874, 412] width 127 height 35
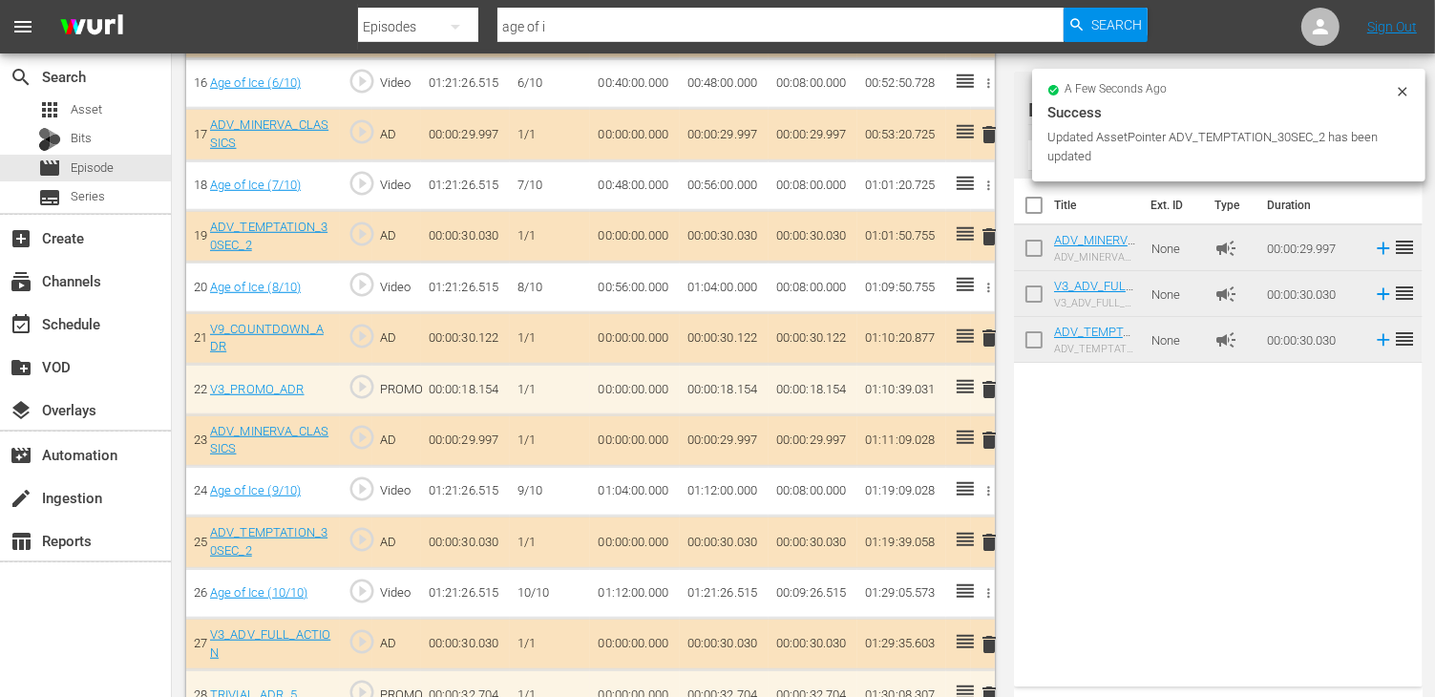
scroll to position [1405, 0]
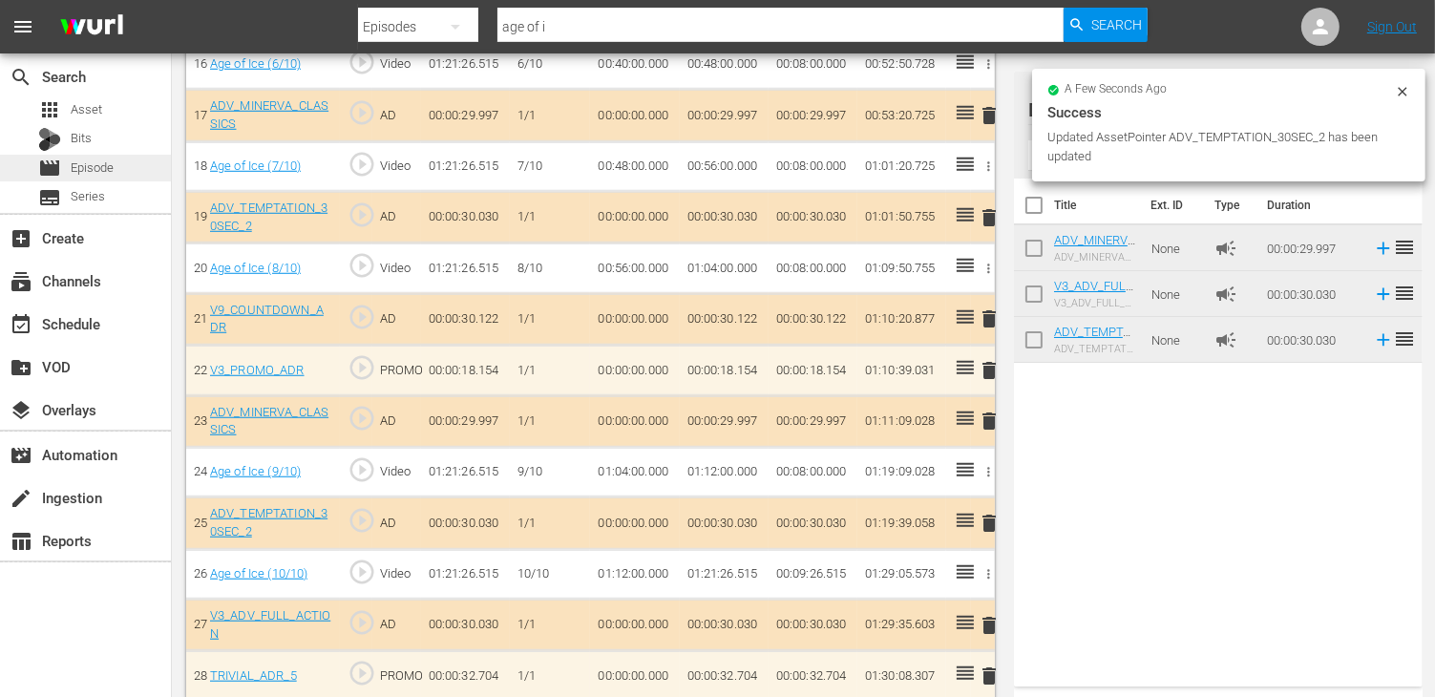
click at [91, 172] on span "Episode" at bounding box center [92, 167] width 43 height 19
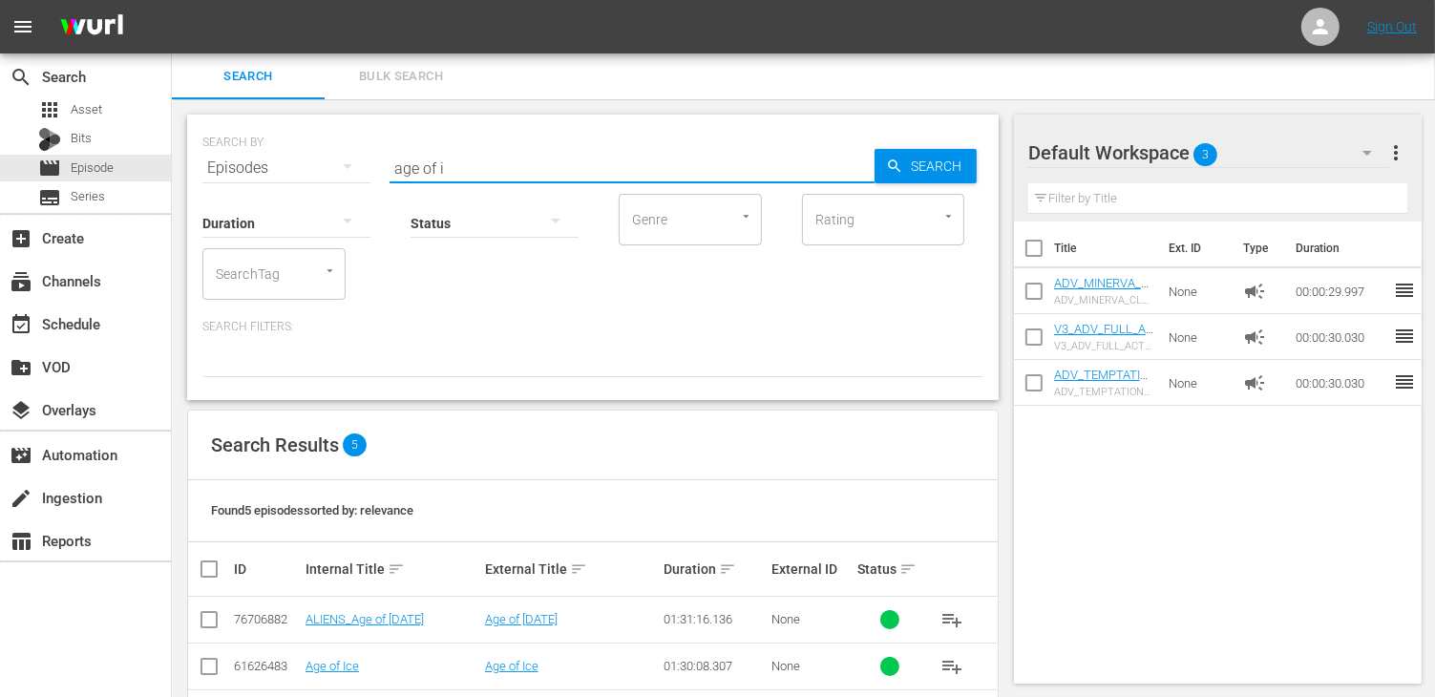
drag, startPoint x: 454, startPoint y: 159, endPoint x: 316, endPoint y: 139, distance: 139.9
click at [316, 139] on div "SEARCH BY Search By Episodes Search ID, Title, Description, Keywords, or Catego…" at bounding box center [592, 156] width 781 height 69
type input "traffic"
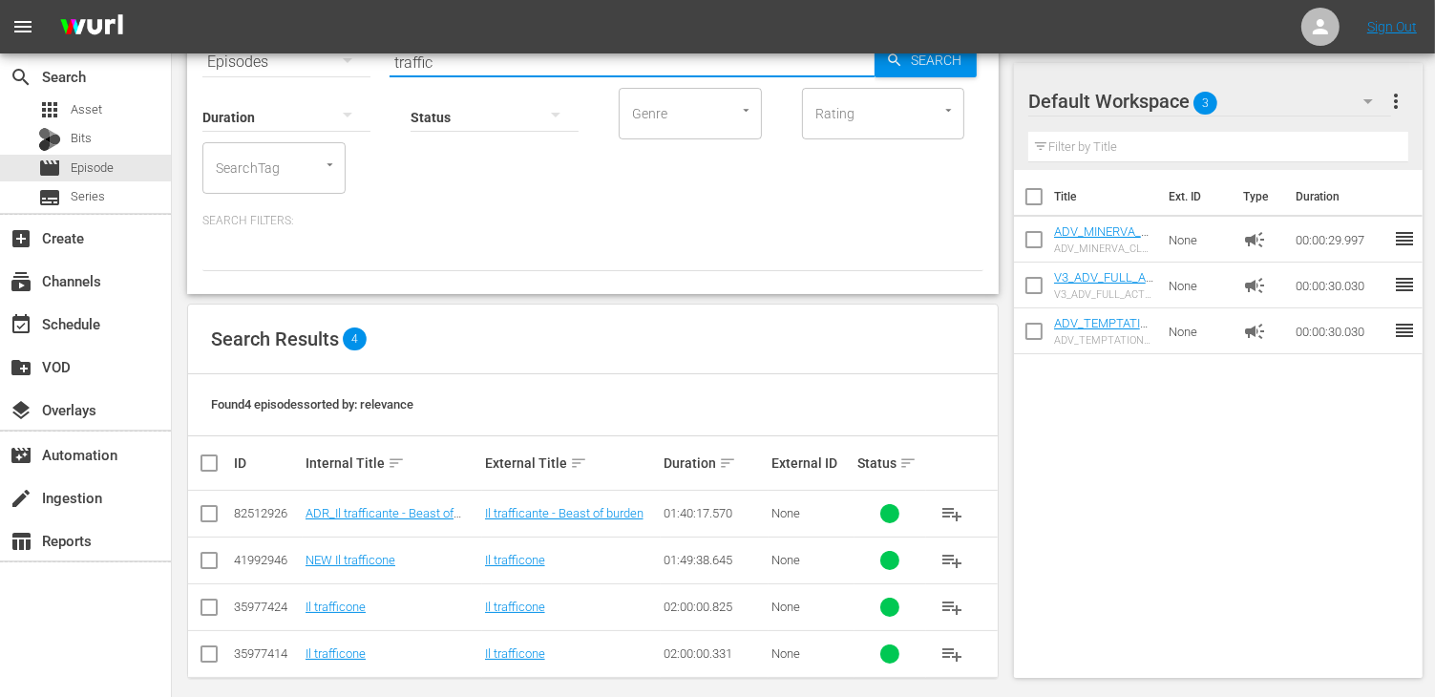
scroll to position [119, 0]
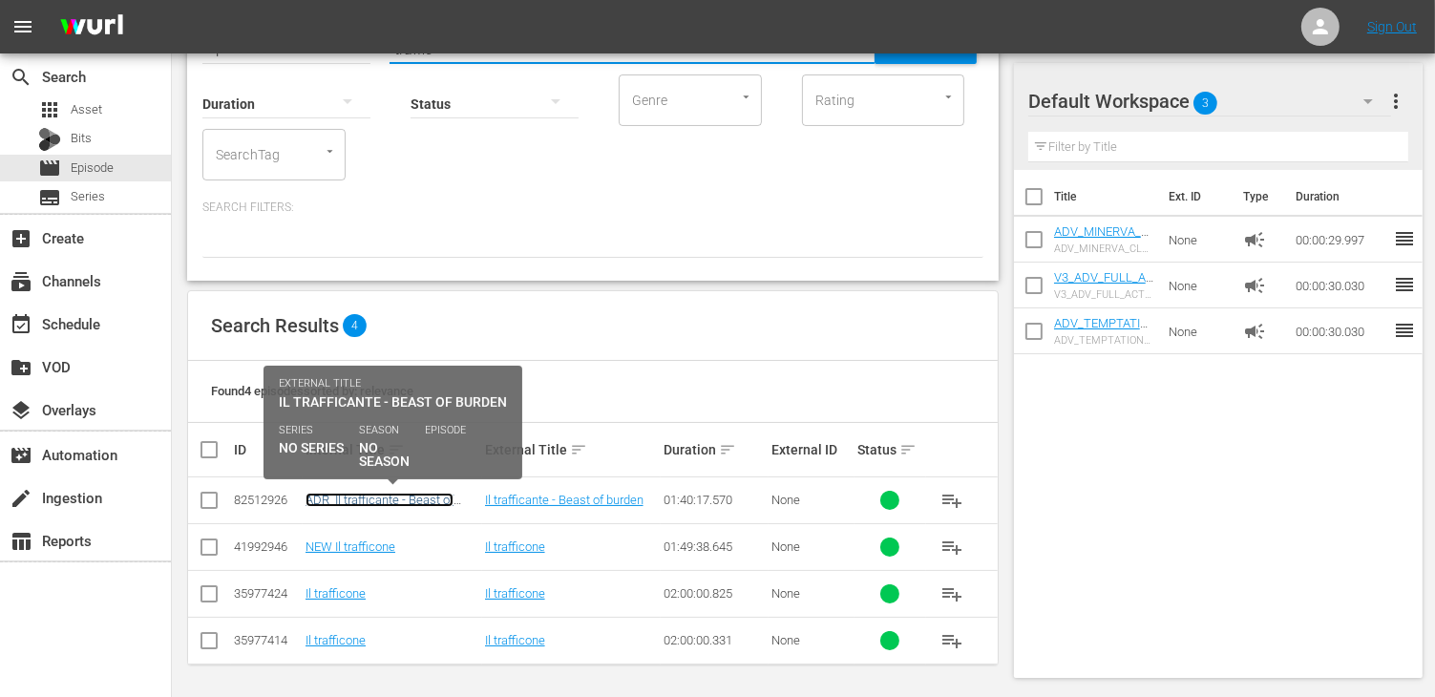
click at [386, 503] on link "ADR_Il trafficante - Beast of burden" at bounding box center [379, 507] width 148 height 29
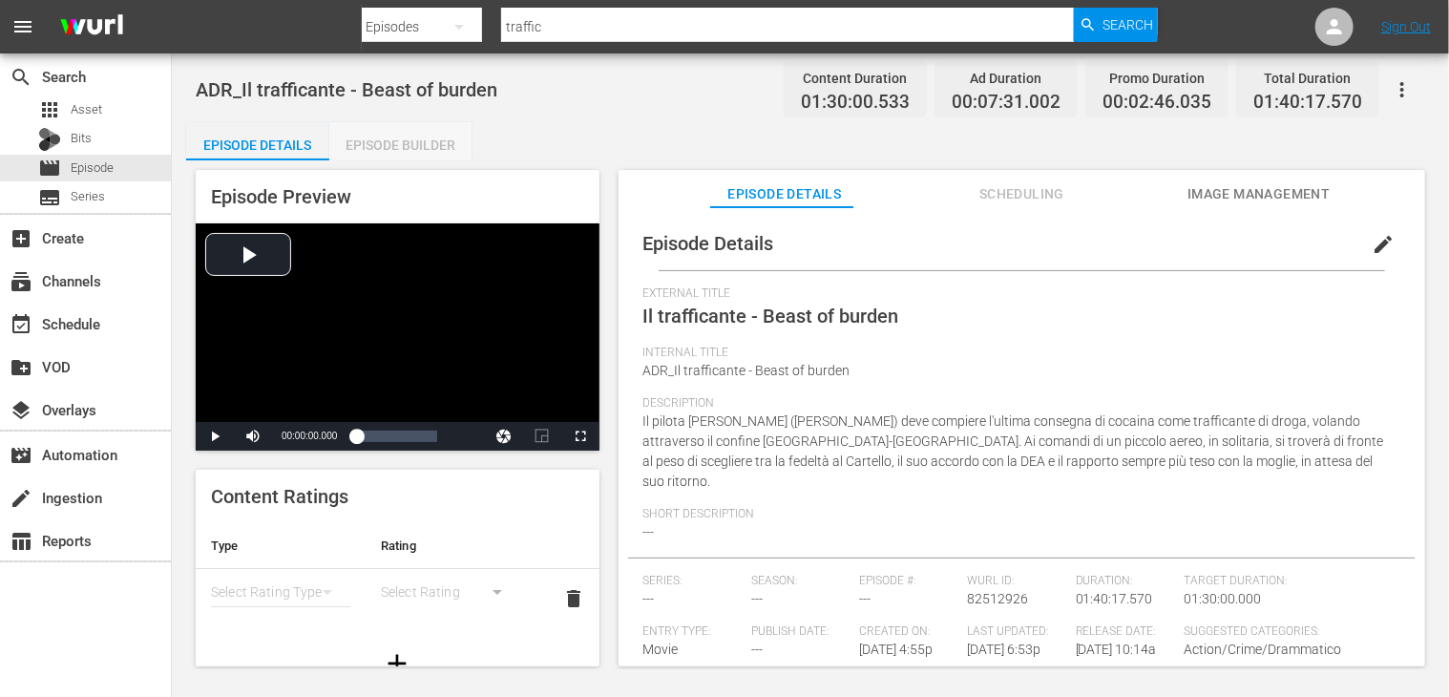
click at [401, 144] on div "Episode Builder" at bounding box center [400, 145] width 143 height 46
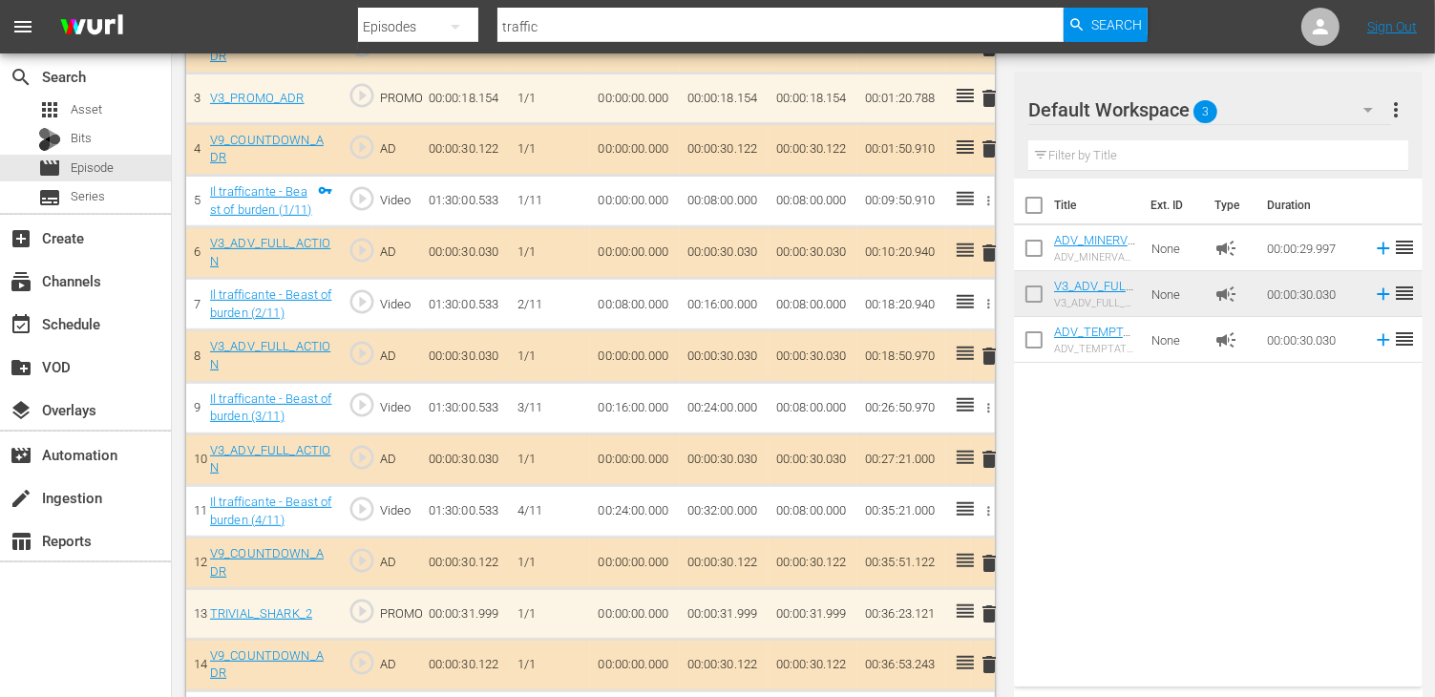
scroll to position [764, 0]
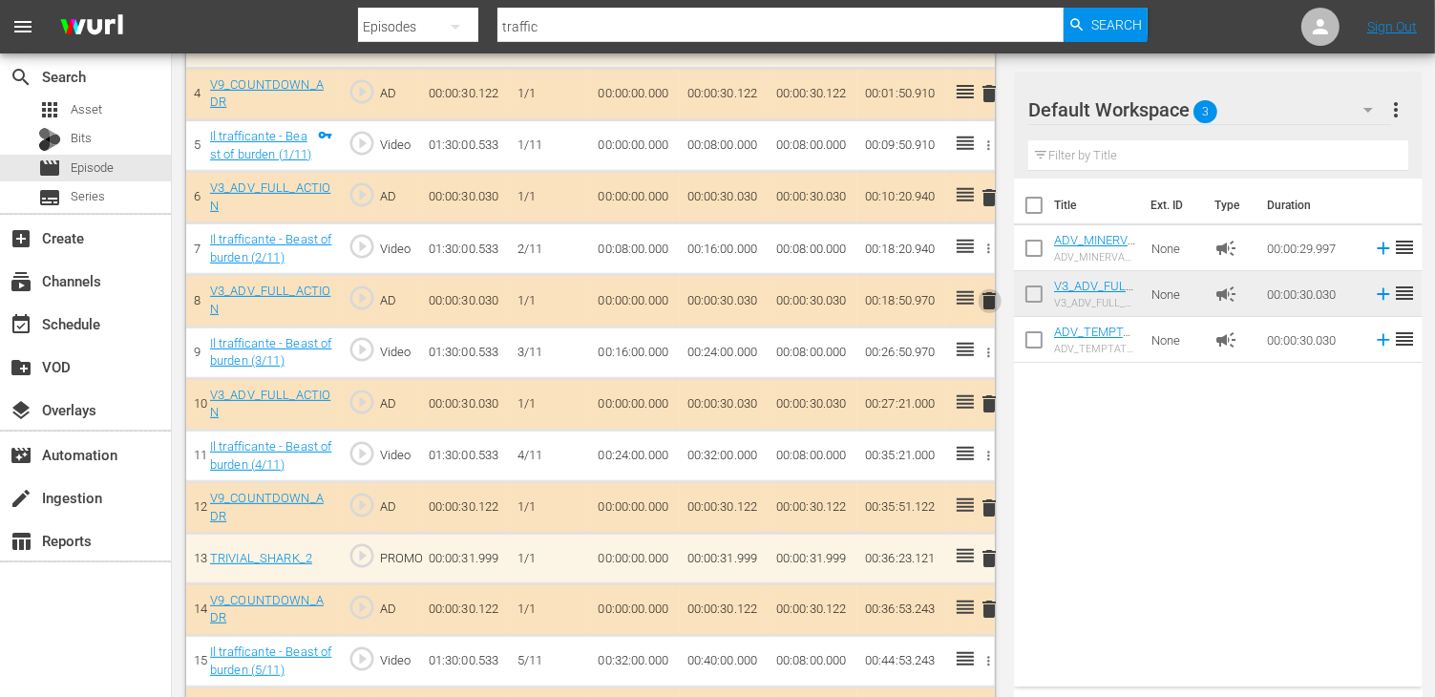
click at [997, 303] on span "delete" at bounding box center [989, 300] width 23 height 23
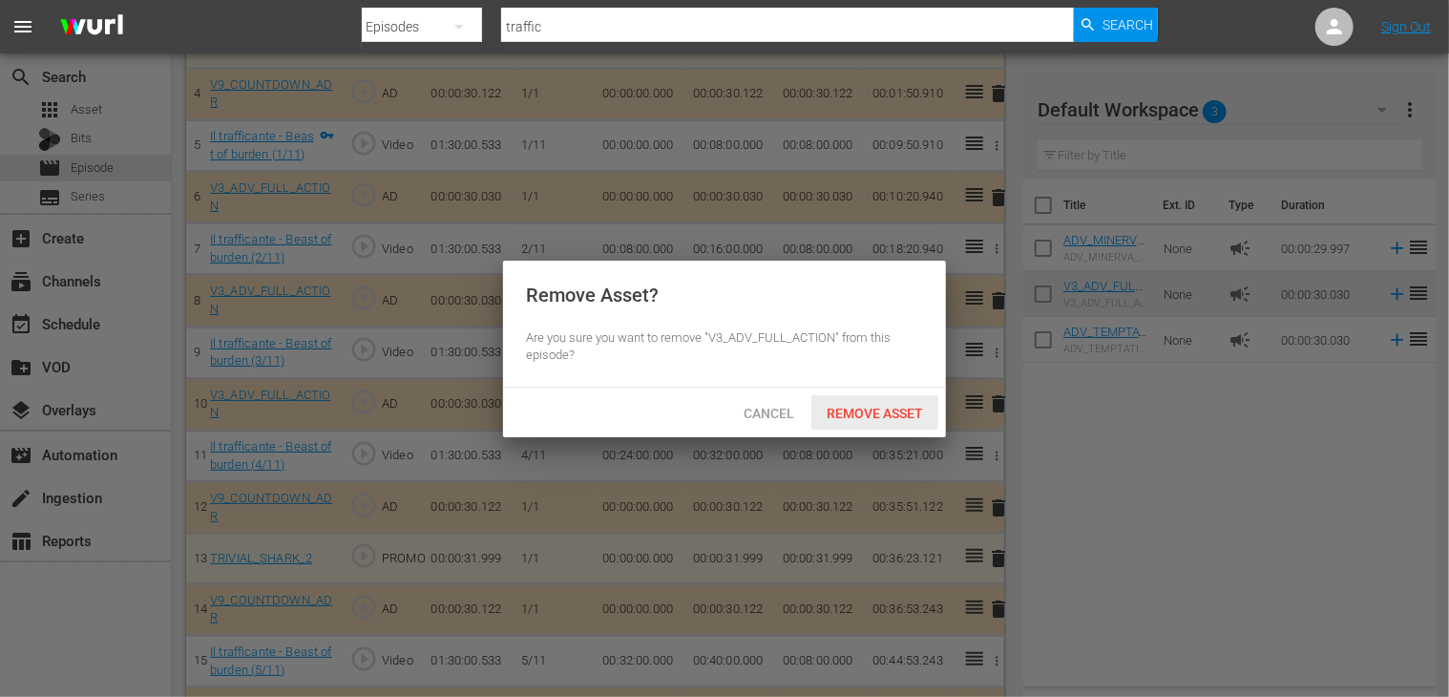
click at [884, 411] on span "Remove Asset" at bounding box center [874, 413] width 127 height 15
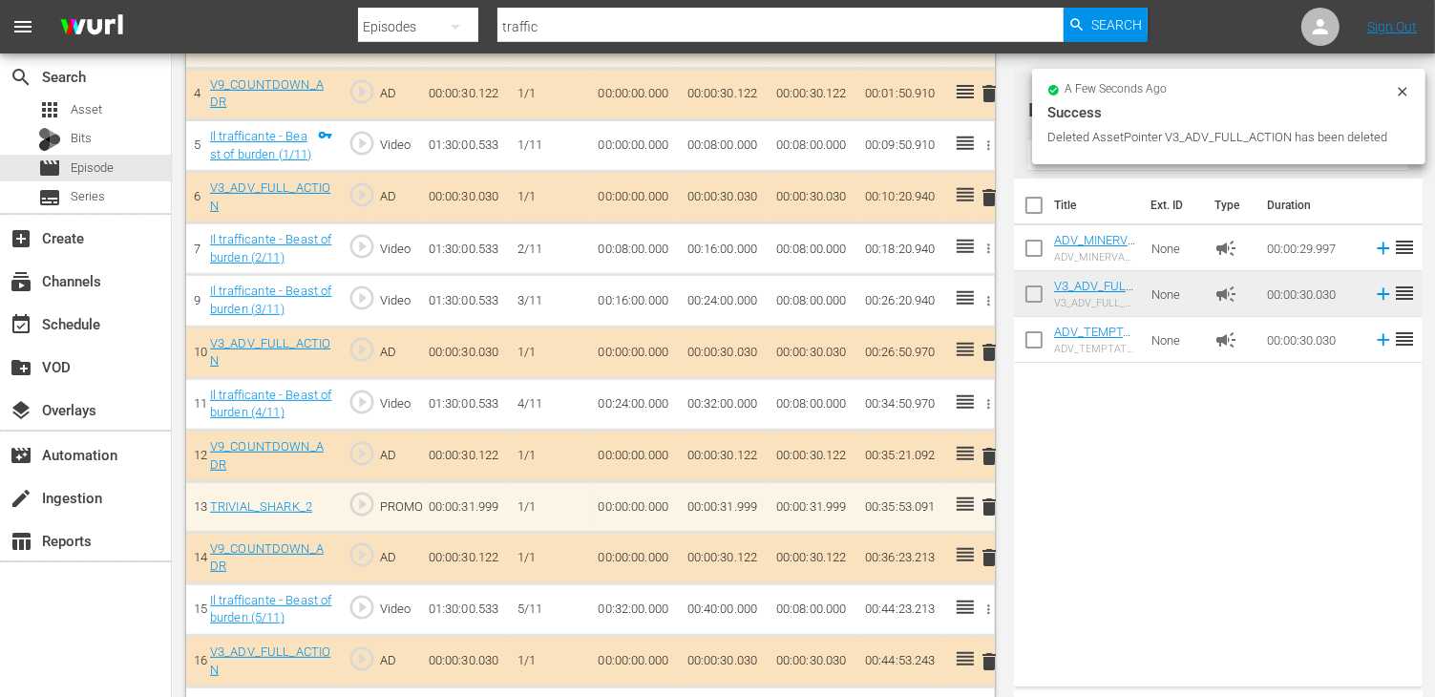
drag, startPoint x: 987, startPoint y: 347, endPoint x: 954, endPoint y: 378, distance: 45.3
click at [988, 346] on span "delete" at bounding box center [989, 352] width 23 height 23
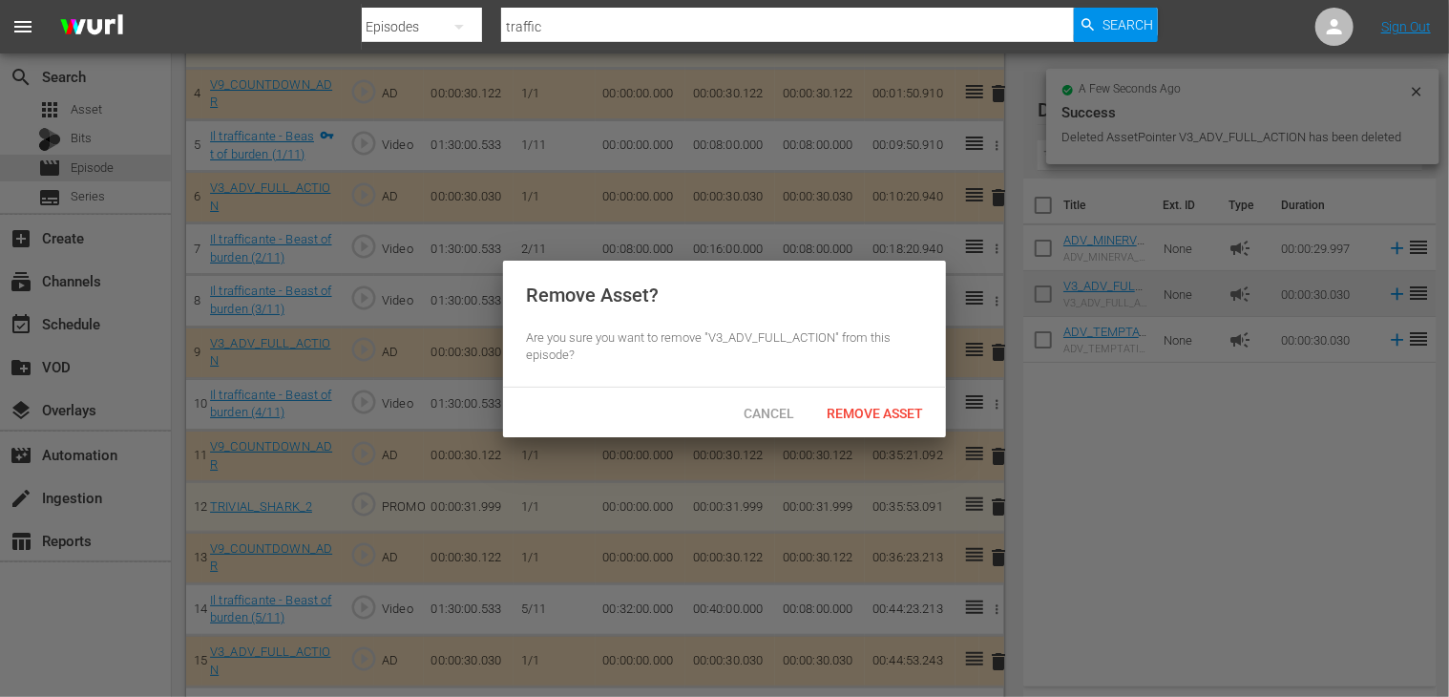
click at [835, 409] on span "Remove Asset" at bounding box center [874, 413] width 127 height 15
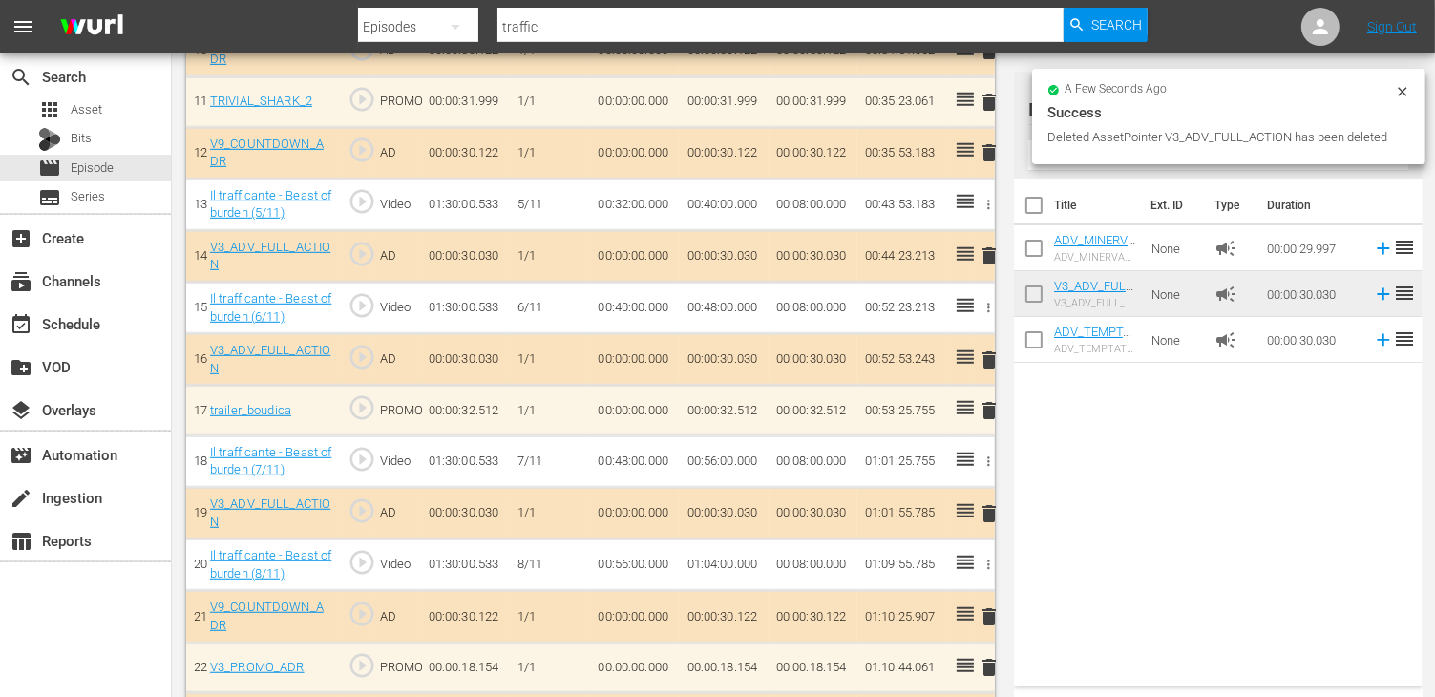
scroll to position [1145, 0]
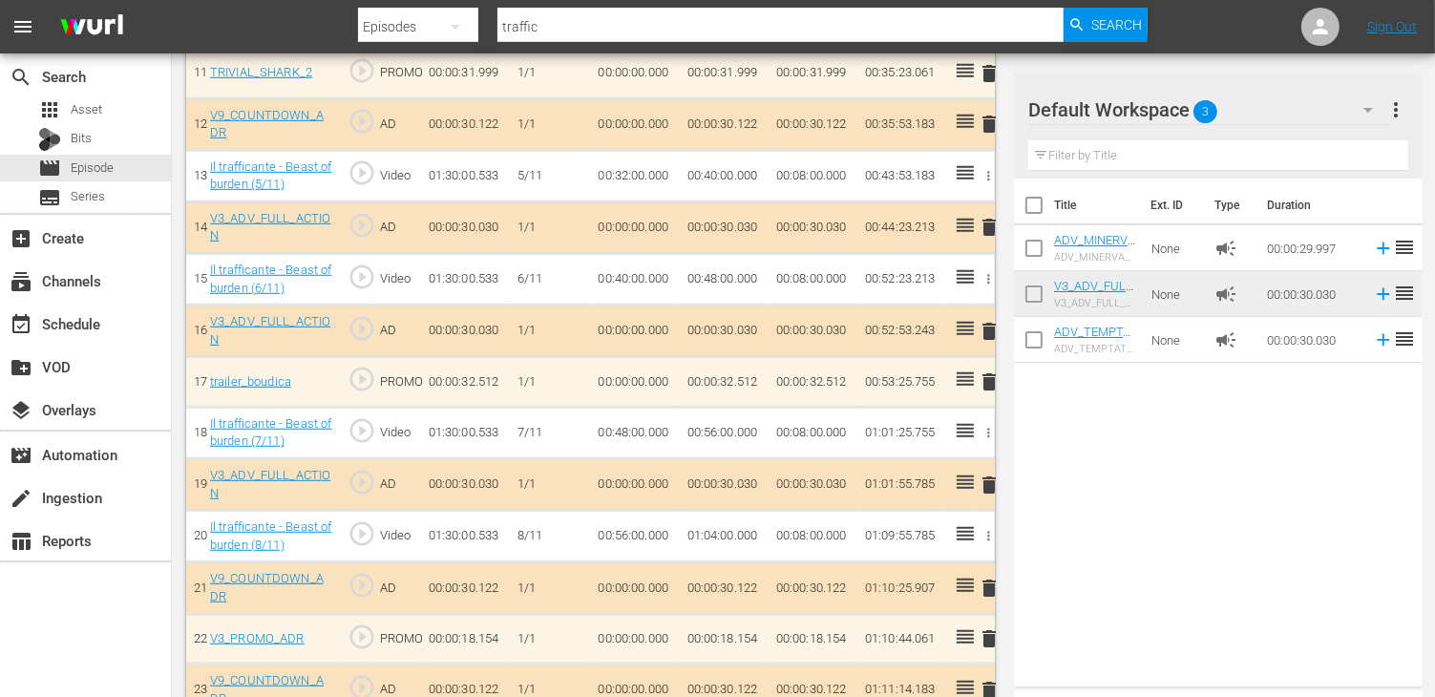
click at [989, 221] on span "delete" at bounding box center [989, 227] width 23 height 23
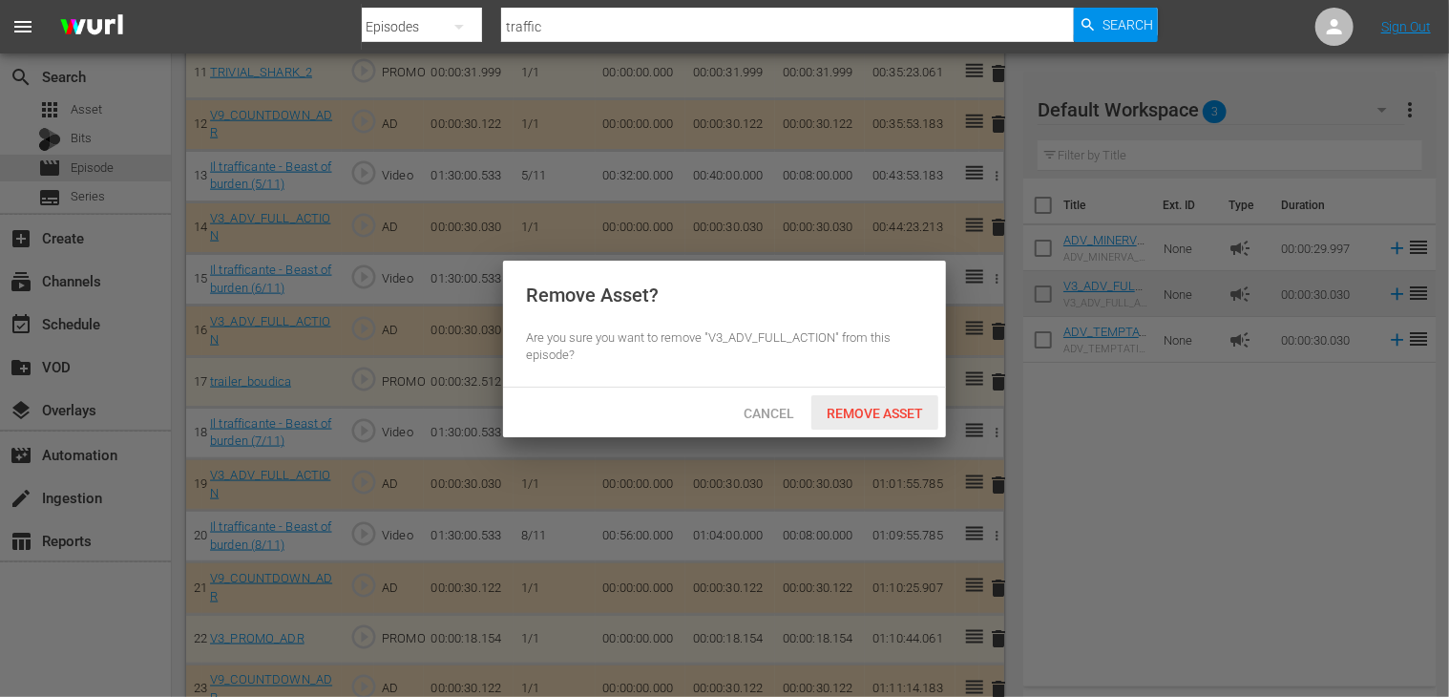
click at [871, 409] on span "Remove Asset" at bounding box center [874, 413] width 127 height 15
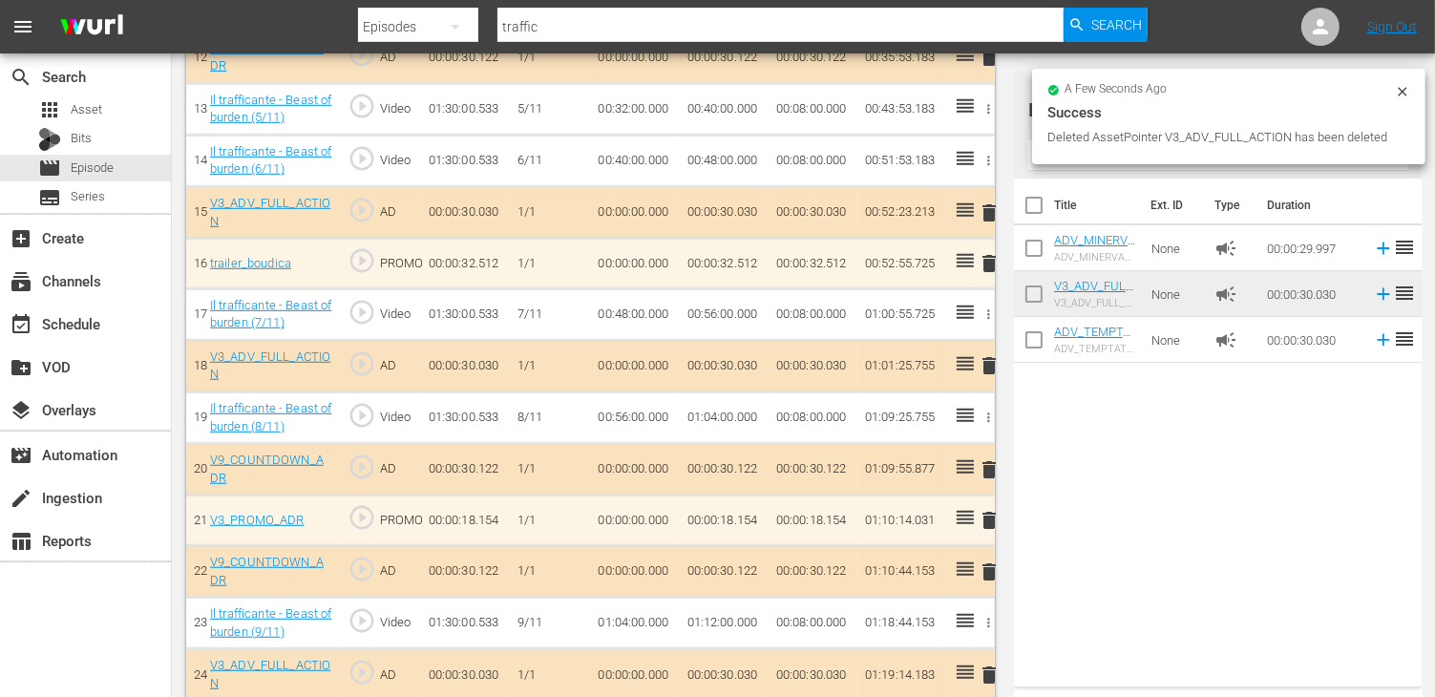
scroll to position [1241, 0]
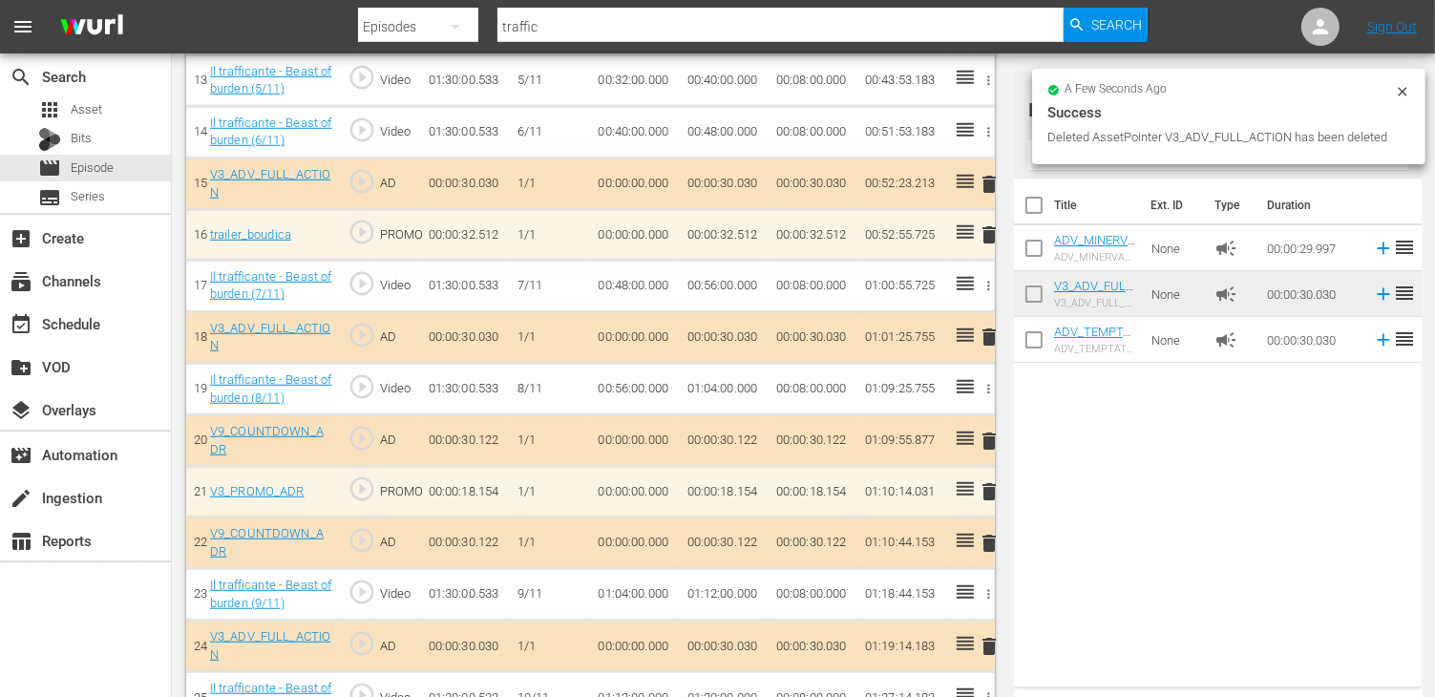
click at [990, 337] on span "delete" at bounding box center [989, 336] width 23 height 23
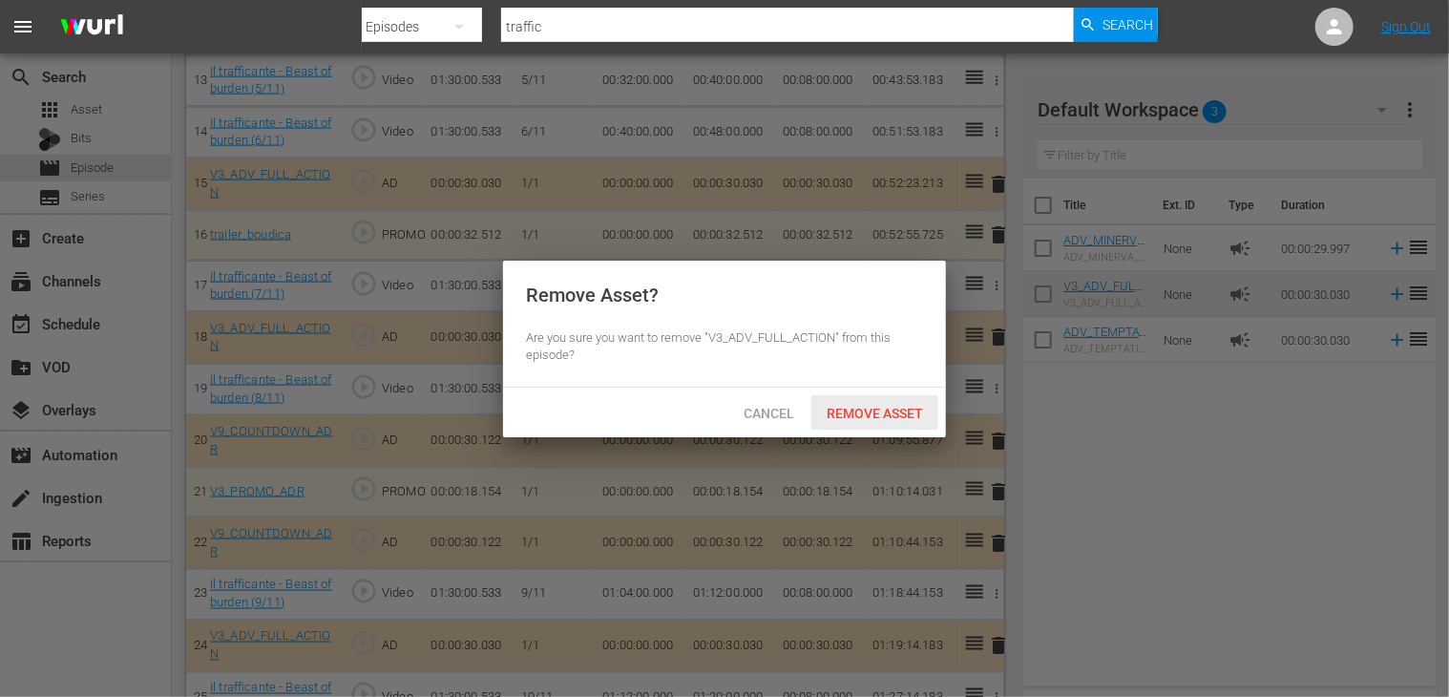
click at [849, 413] on span "Remove Asset" at bounding box center [874, 413] width 127 height 15
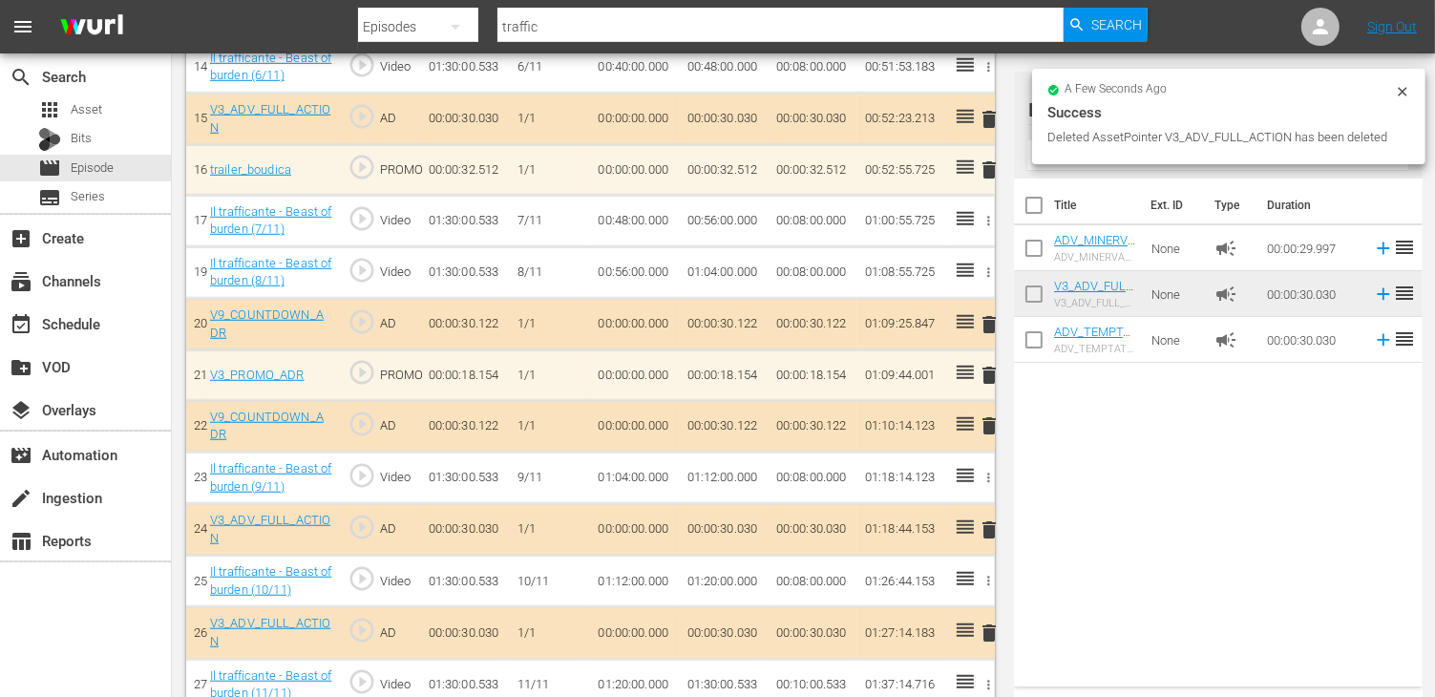
scroll to position [1424, 0]
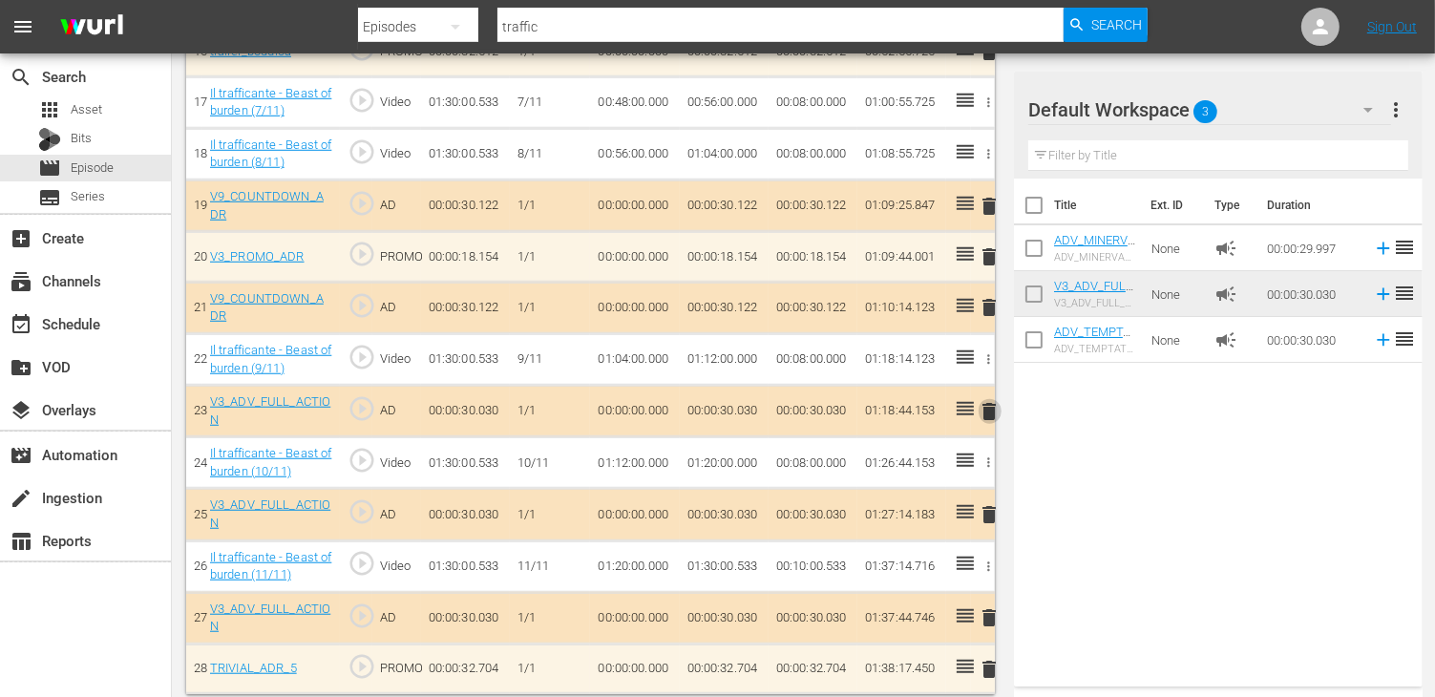
click at [989, 401] on span "delete" at bounding box center [989, 411] width 23 height 23
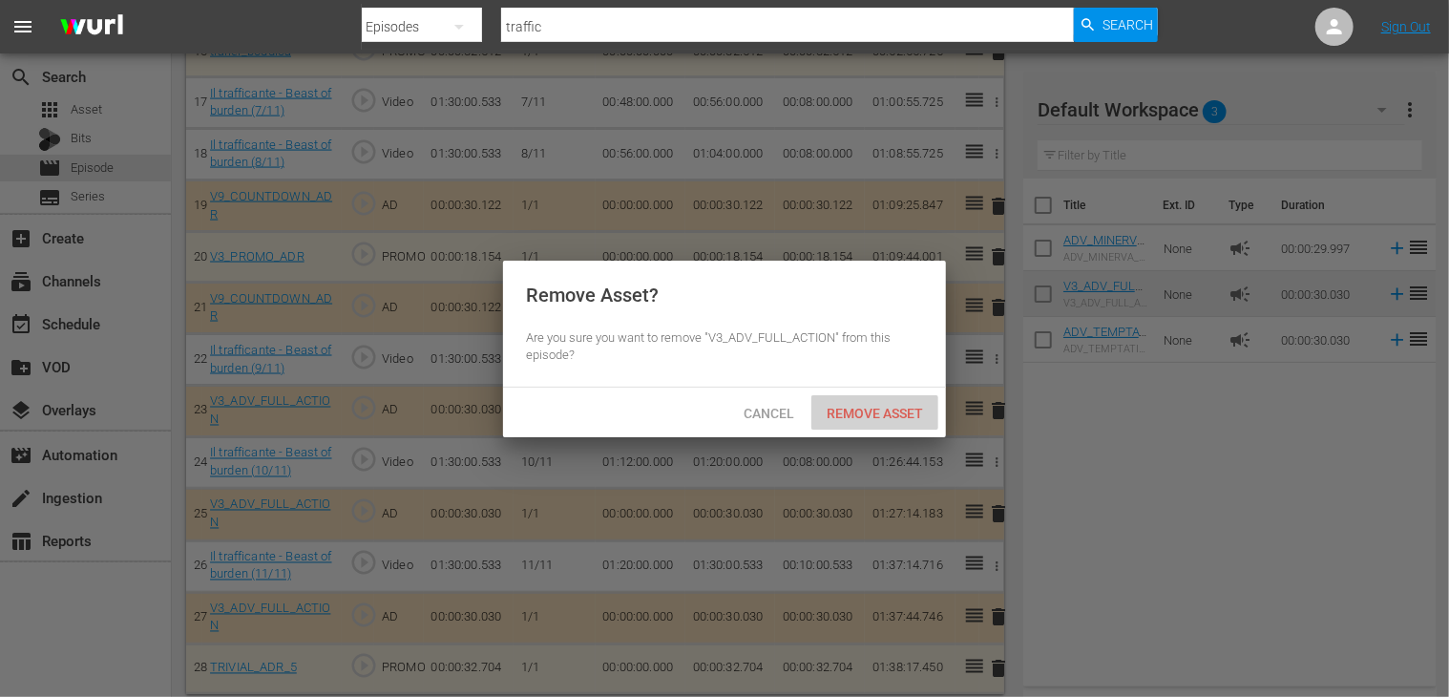
click at [876, 416] on span "Remove Asset" at bounding box center [874, 413] width 127 height 15
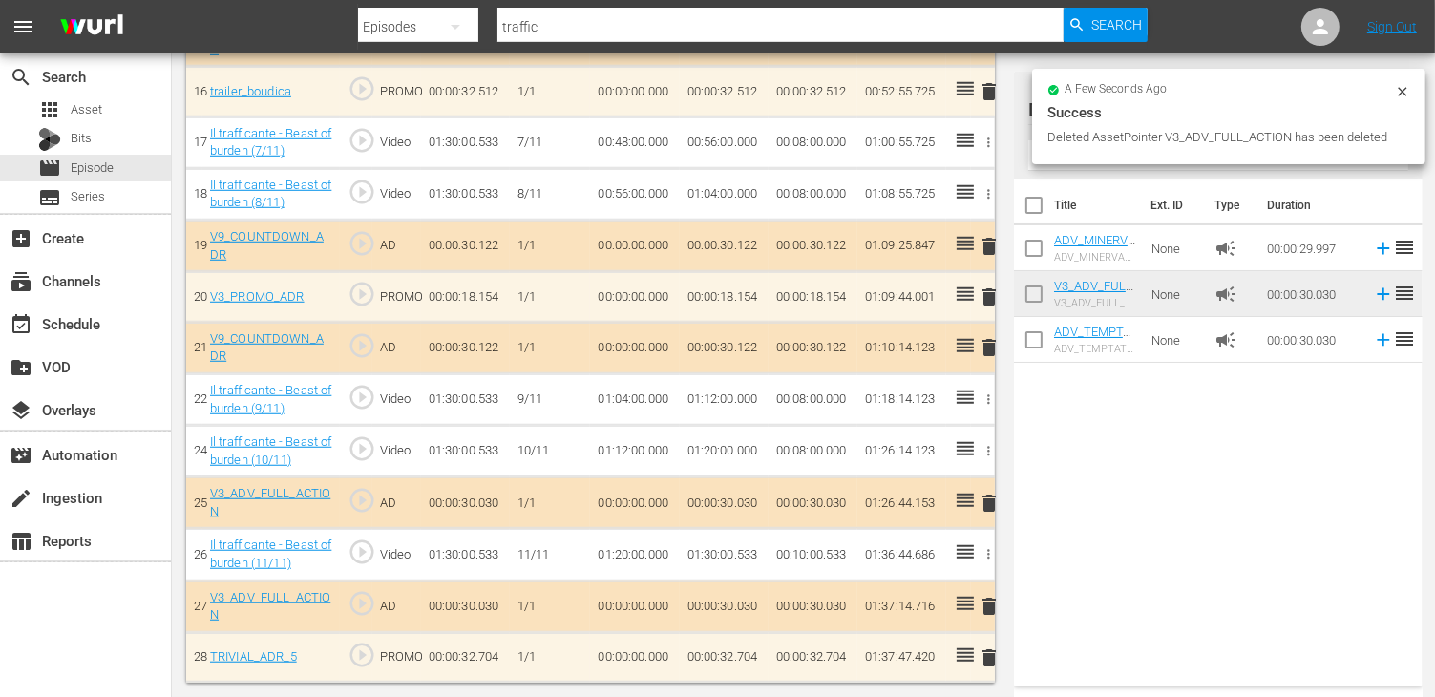
scroll to position [1373, 0]
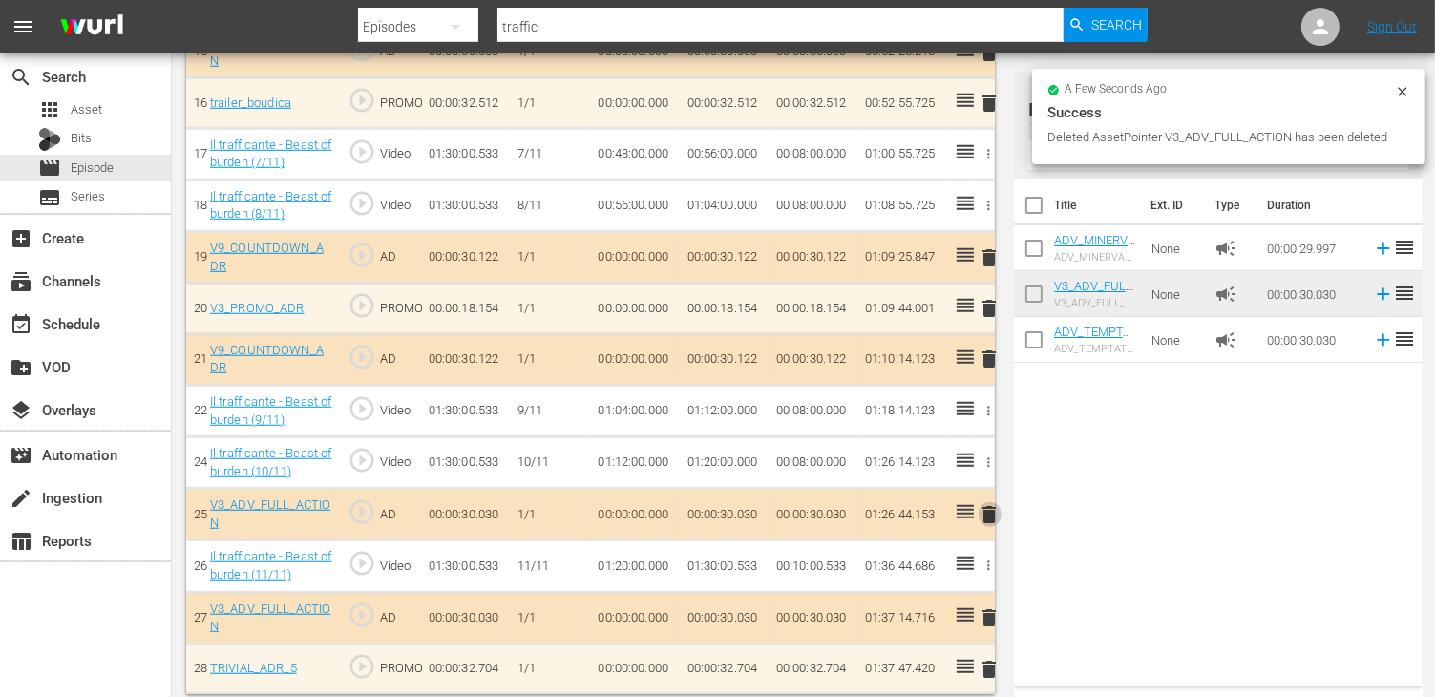
click at [987, 503] on span "delete" at bounding box center [989, 514] width 23 height 23
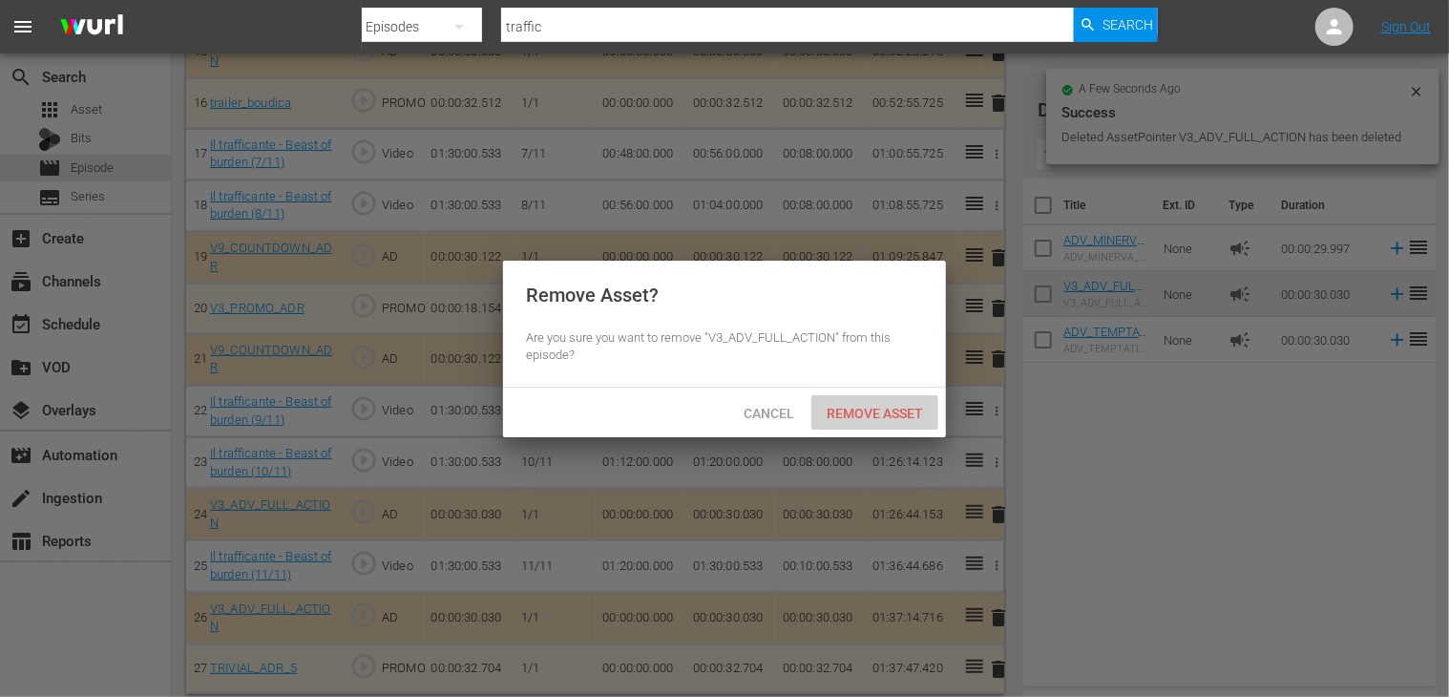
click at [851, 417] on span "Remove Asset" at bounding box center [874, 413] width 127 height 15
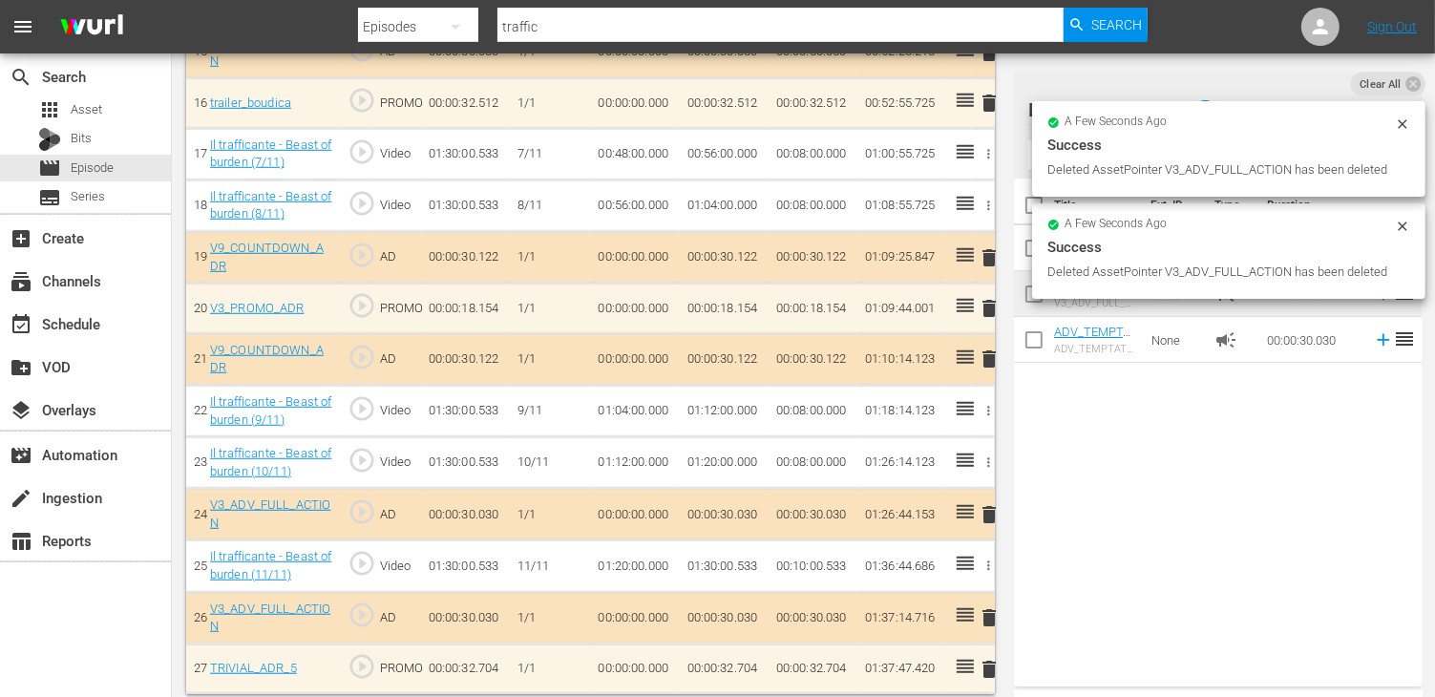
scroll to position [1321, 0]
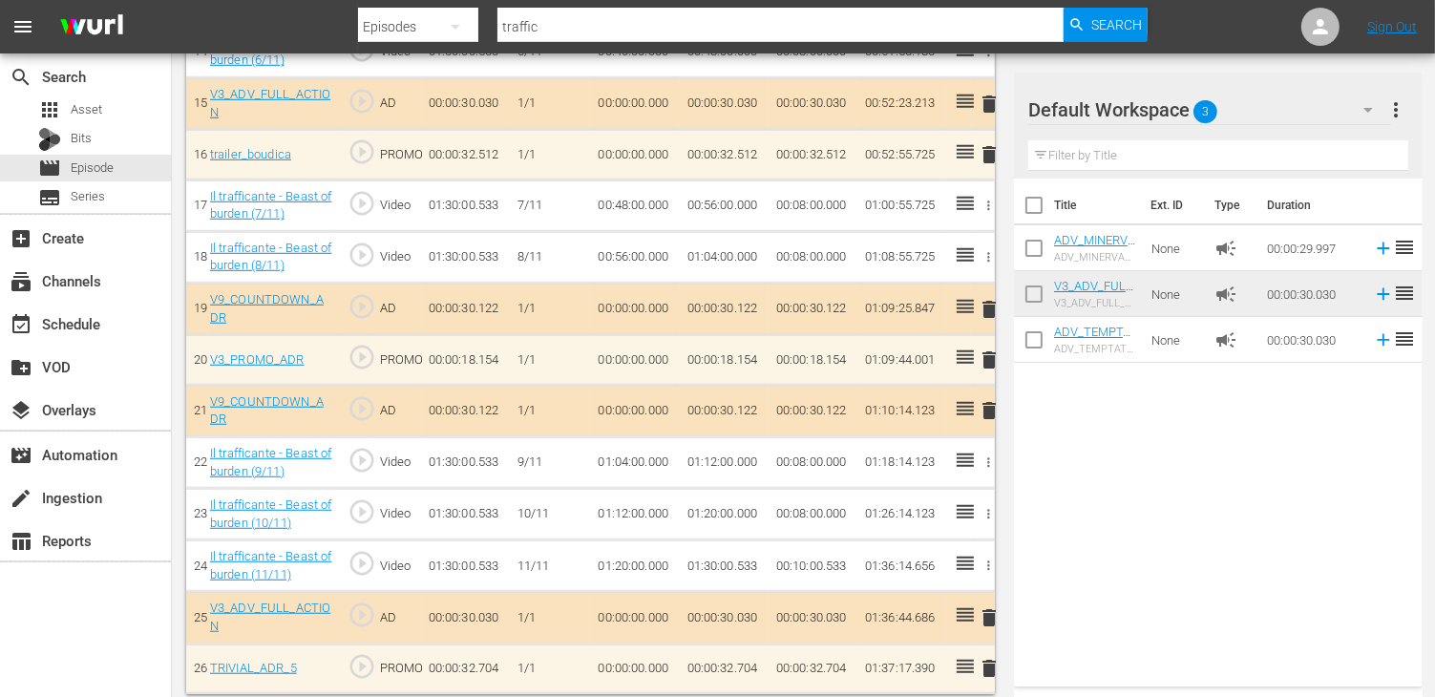
click at [988, 402] on span "delete" at bounding box center [989, 410] width 23 height 23
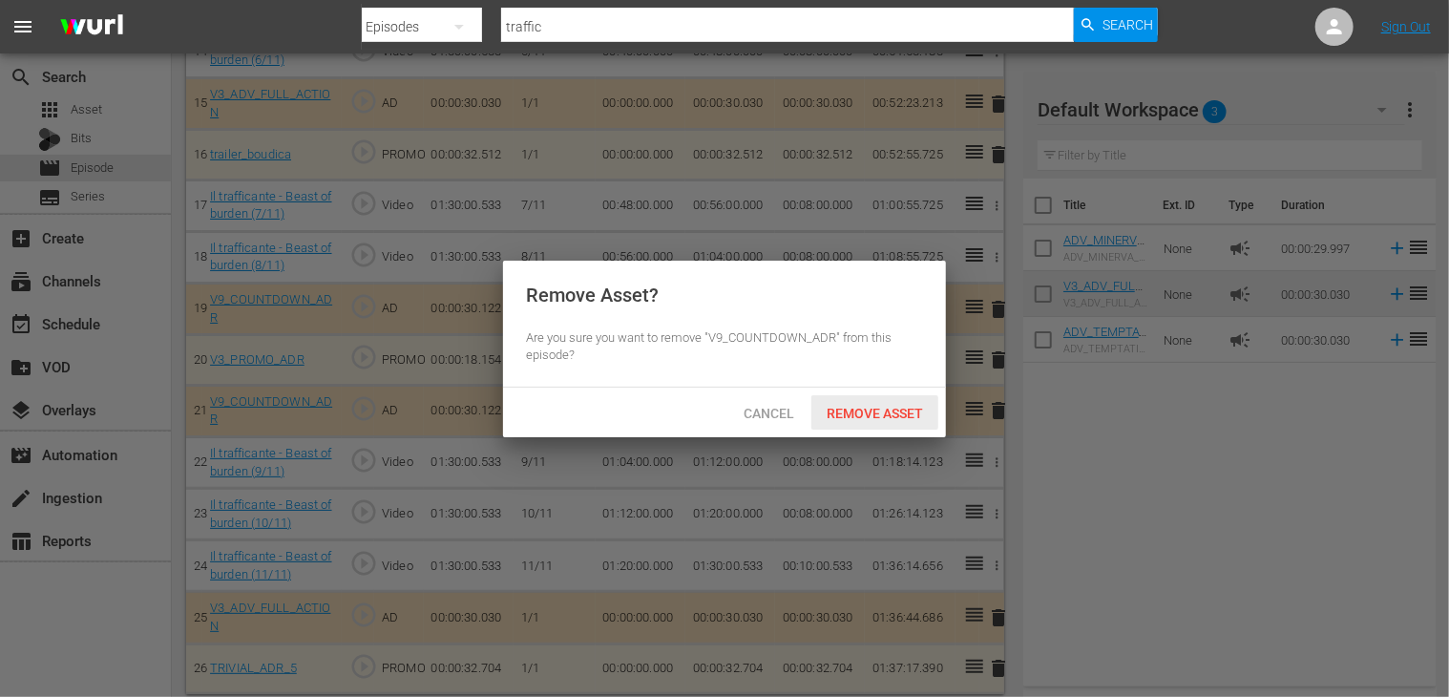
click at [882, 419] on span "Remove Asset" at bounding box center [874, 413] width 127 height 15
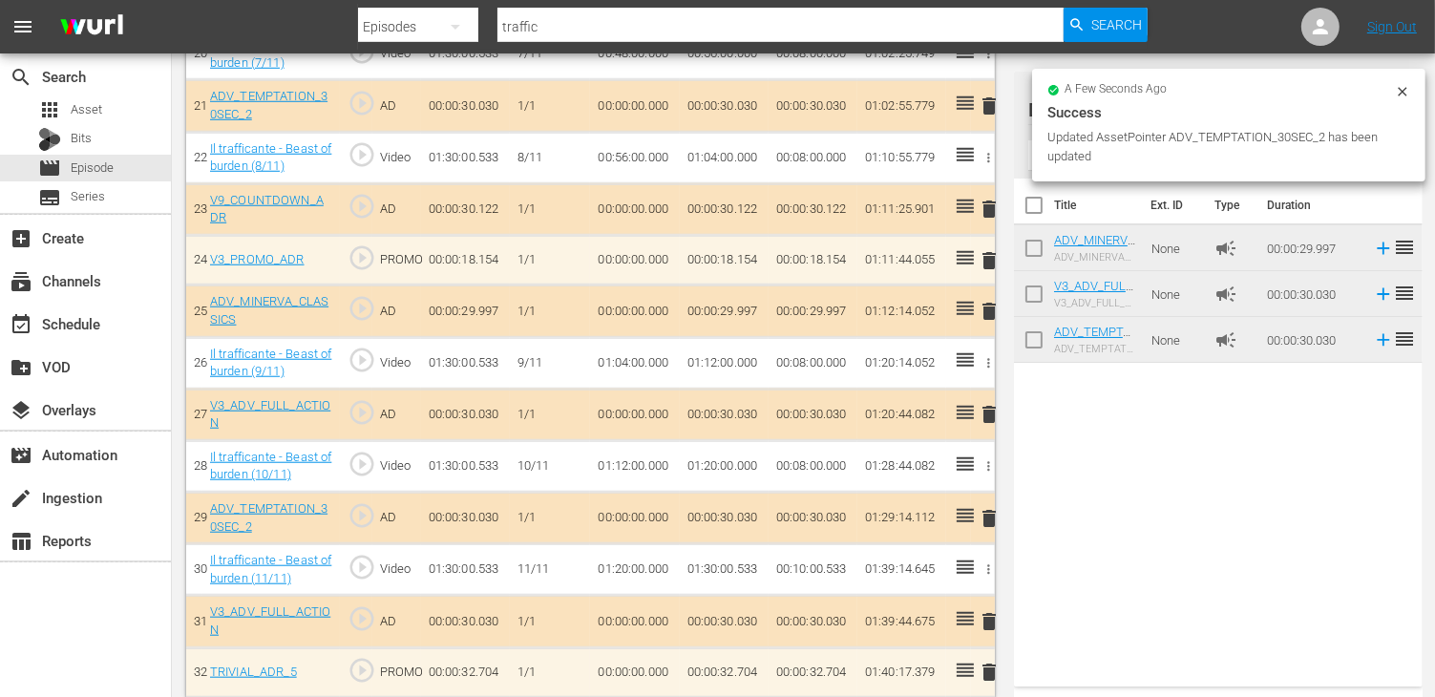
scroll to position [1630, 0]
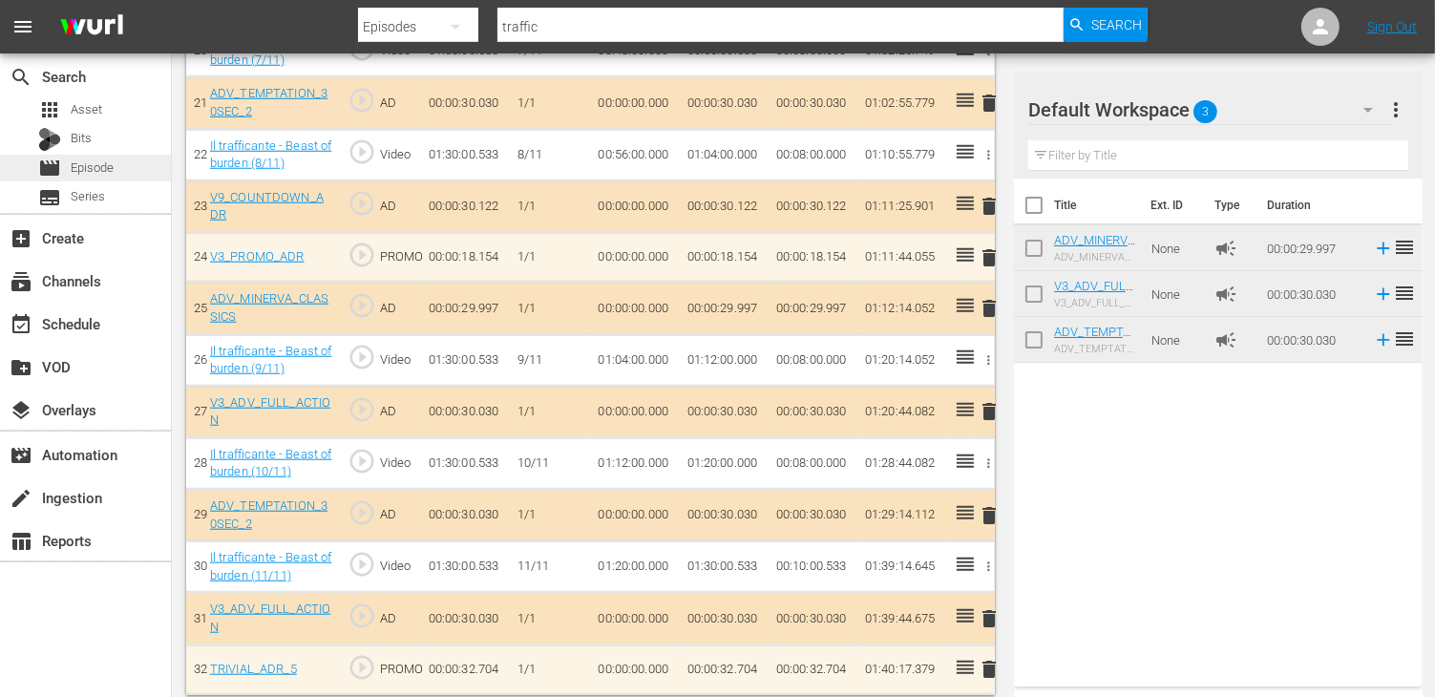
click at [98, 163] on span "Episode" at bounding box center [92, 167] width 43 height 19
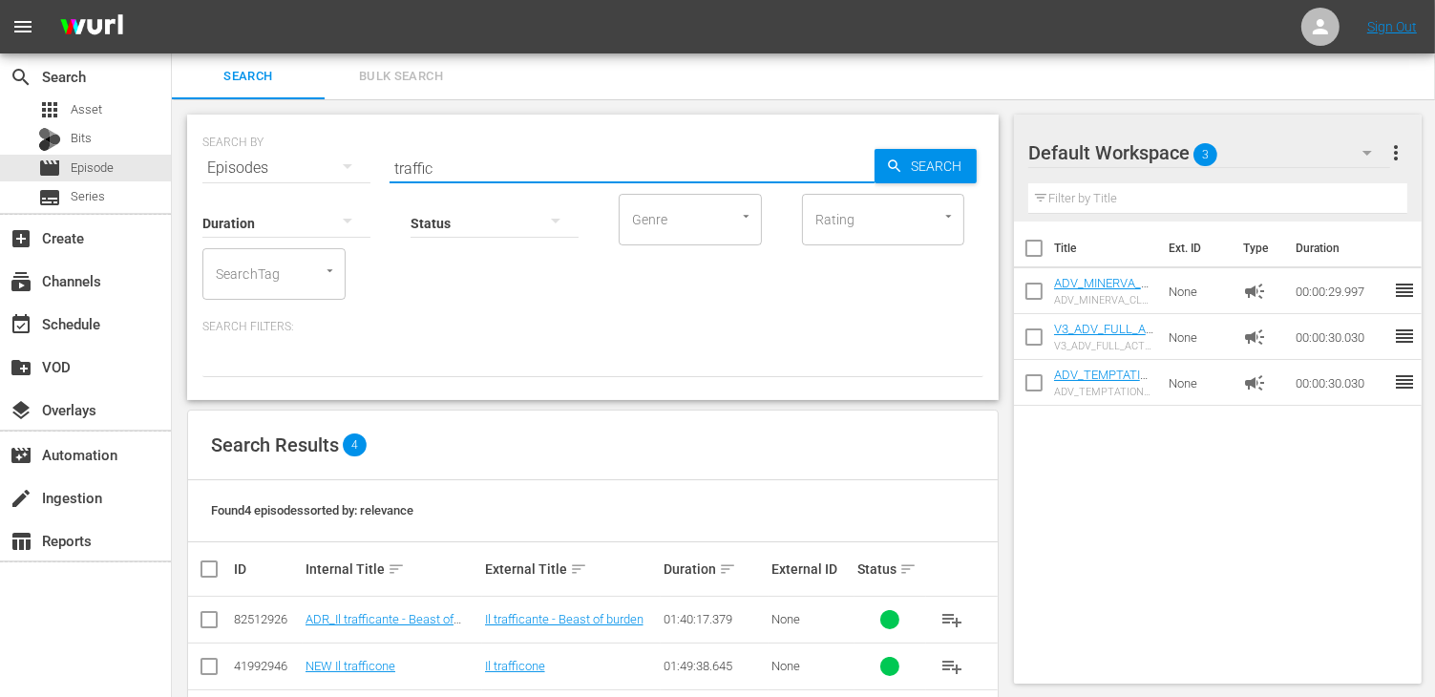
drag, startPoint x: 477, startPoint y: 169, endPoint x: 207, endPoint y: 187, distance: 270.7
click at [207, 187] on div "SEARCH BY Search By Episodes Search ID, Title, Description, Keywords, or Catego…" at bounding box center [592, 257] width 811 height 285
type input "escape"
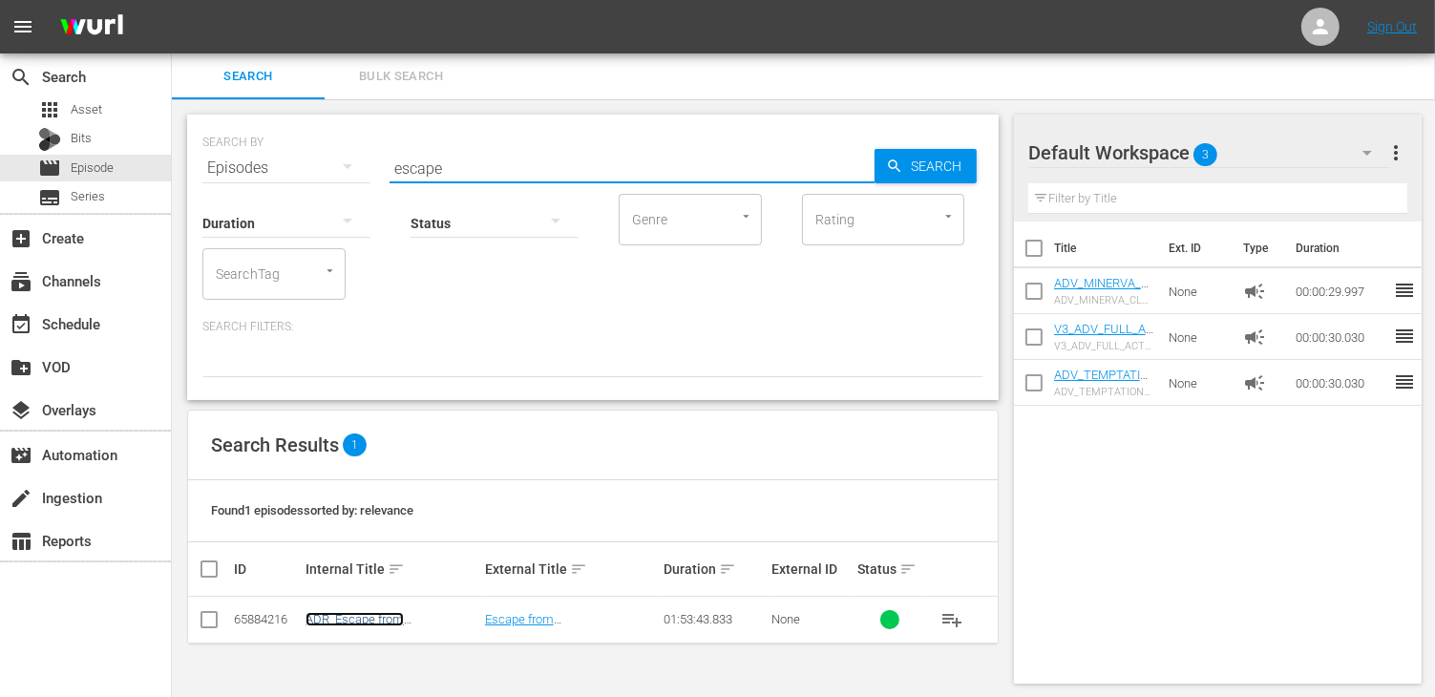
click at [373, 625] on link "ADR_Escape from [GEOGRAPHIC_DATA]" at bounding box center [362, 626] width 115 height 29
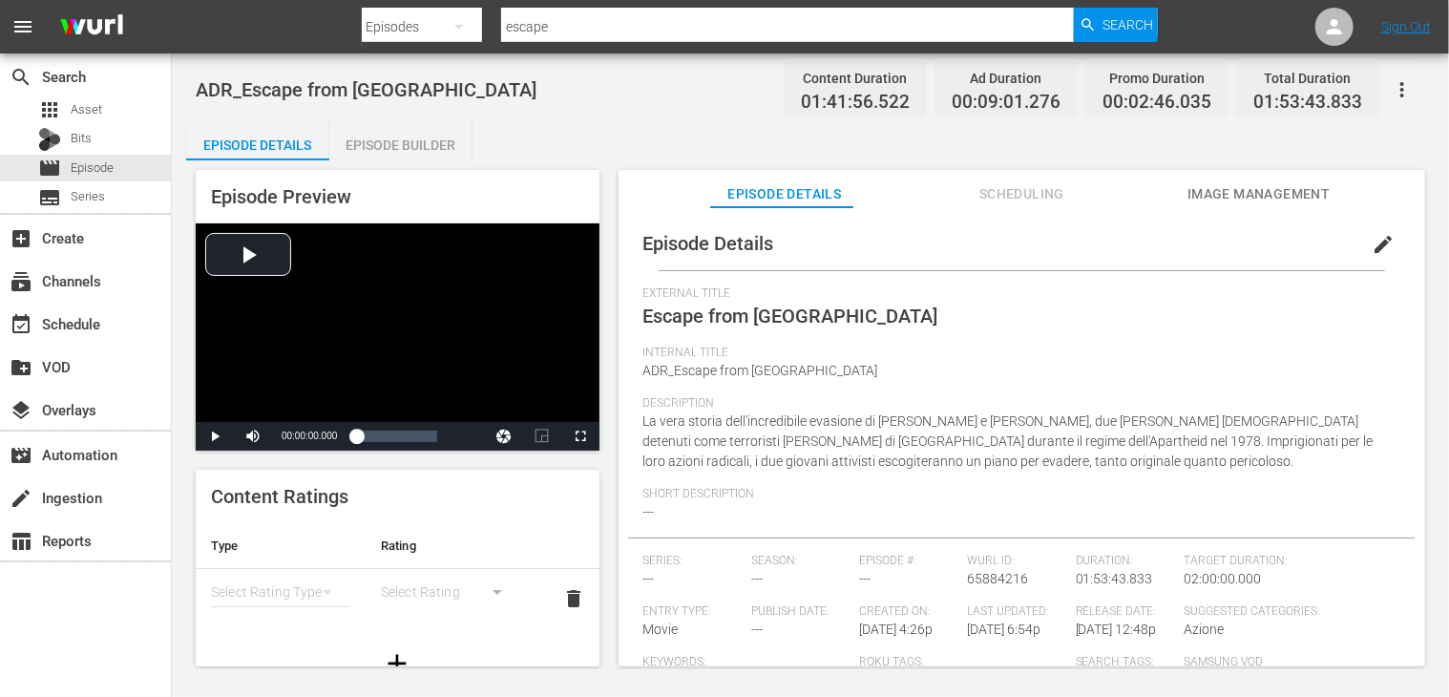
click at [431, 145] on div "Episode Builder" at bounding box center [400, 145] width 143 height 46
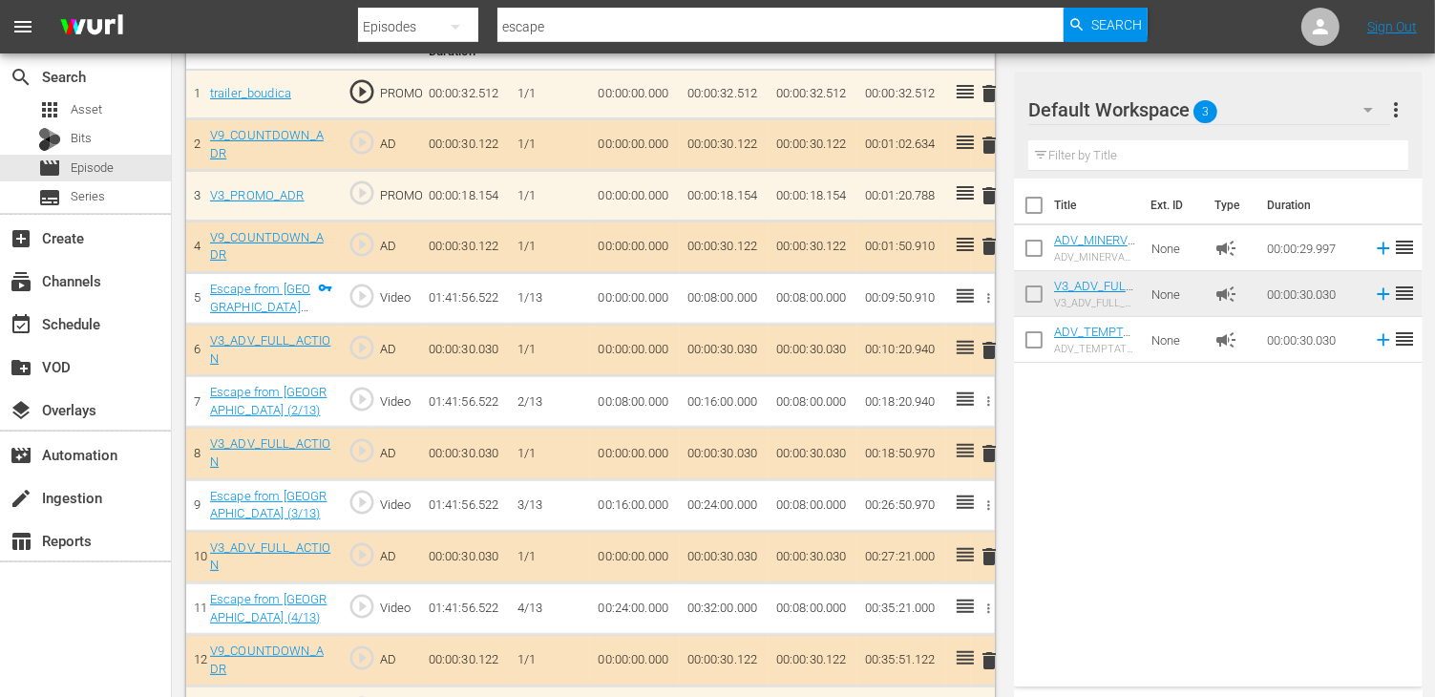
scroll to position [668, 0]
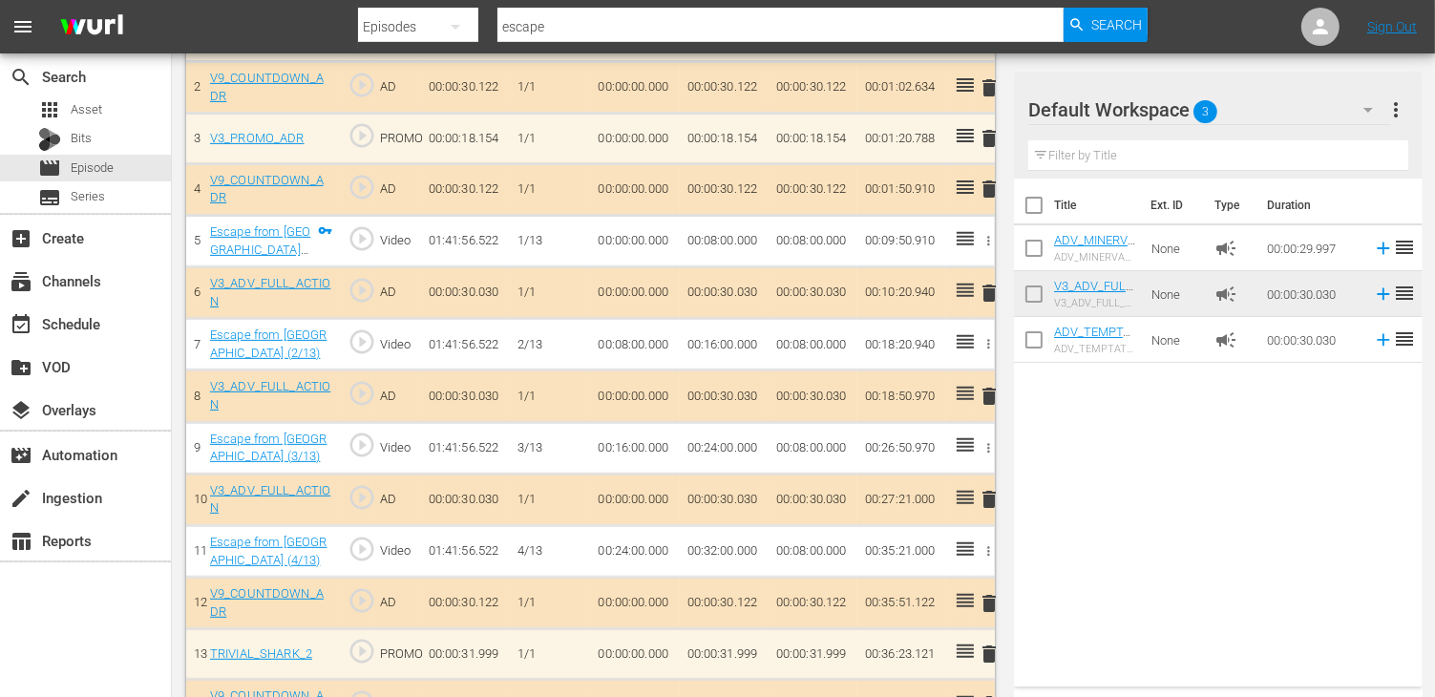
click at [993, 400] on span "delete" at bounding box center [989, 396] width 23 height 23
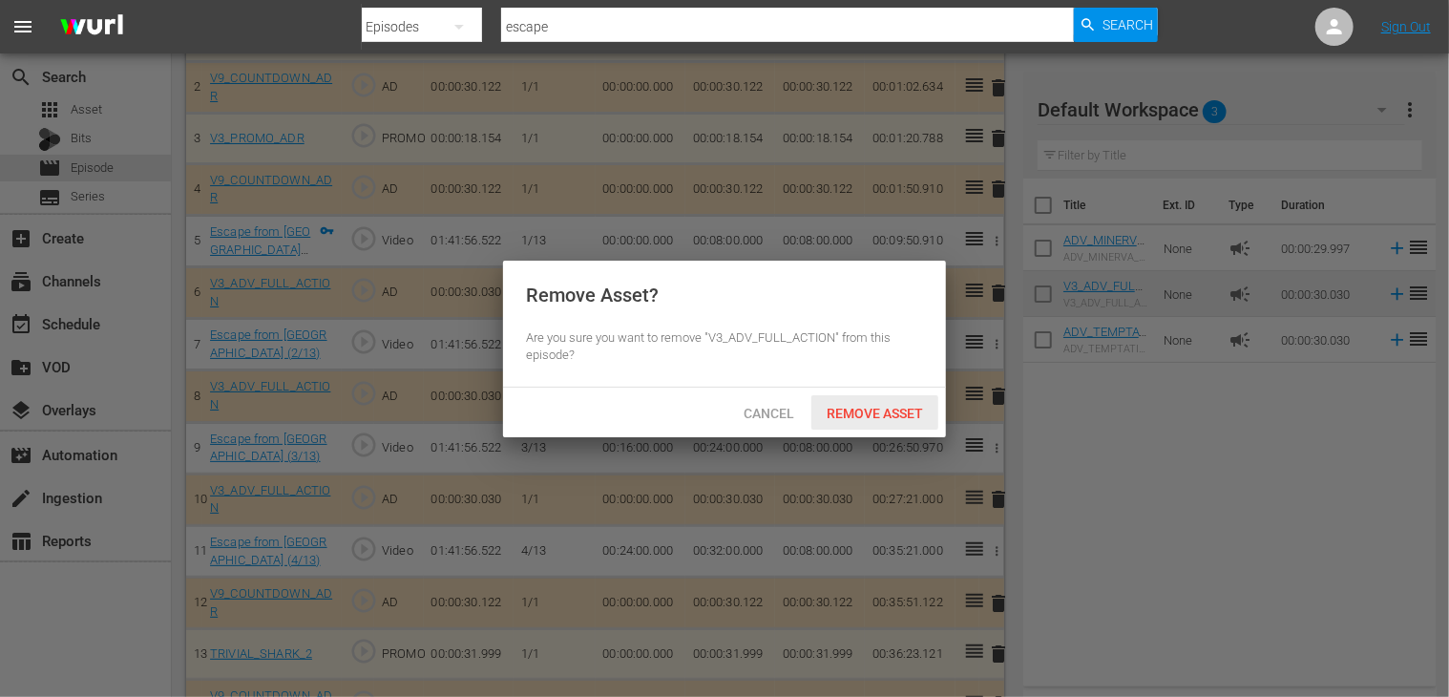
click at [886, 417] on span "Remove Asset" at bounding box center [874, 413] width 127 height 15
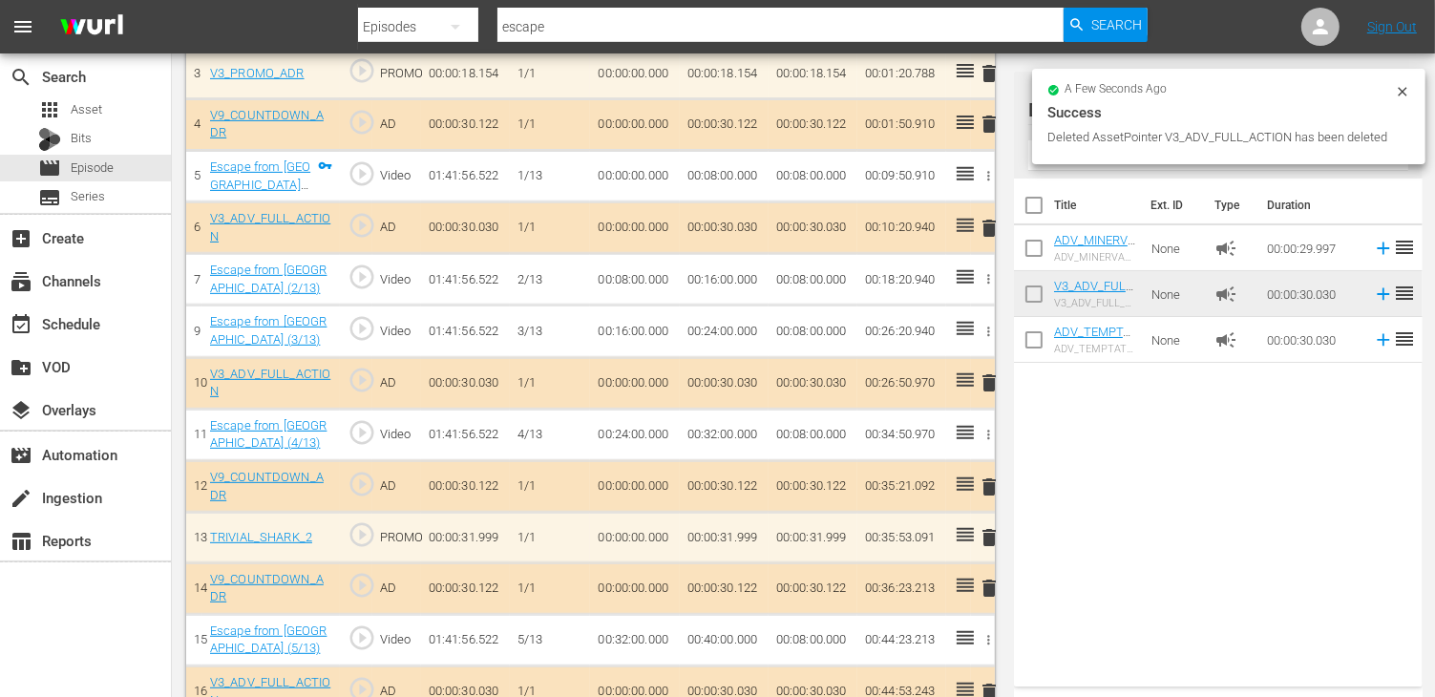
scroll to position [764, 0]
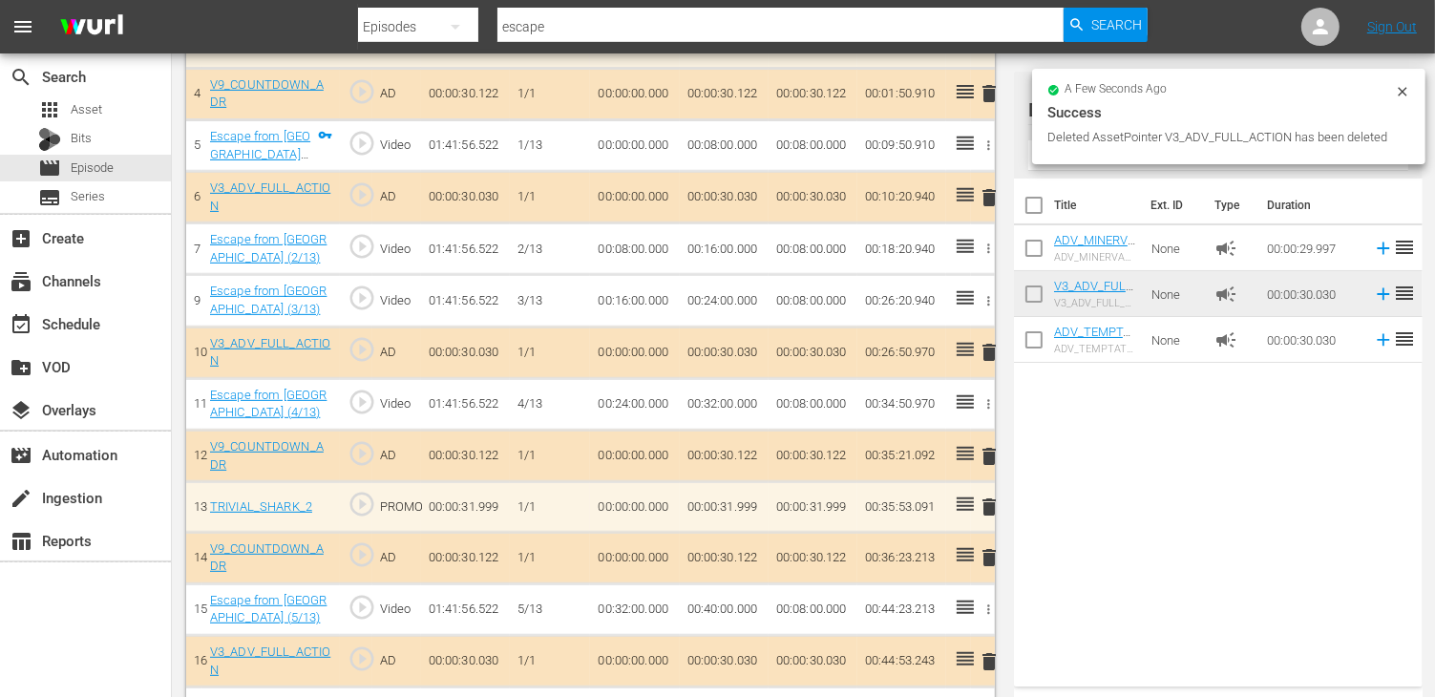
click at [994, 353] on span "delete" at bounding box center [989, 352] width 23 height 23
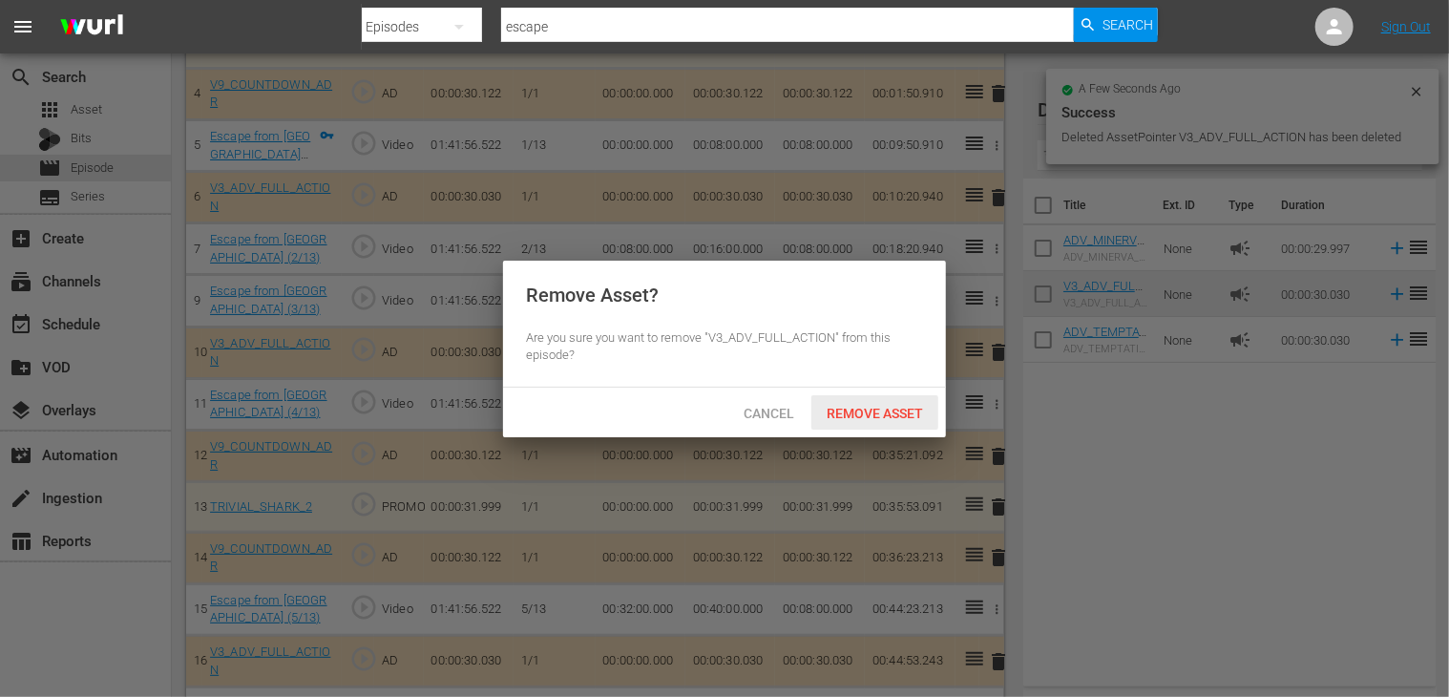
click at [884, 423] on div "Remove Asset" at bounding box center [874, 412] width 127 height 35
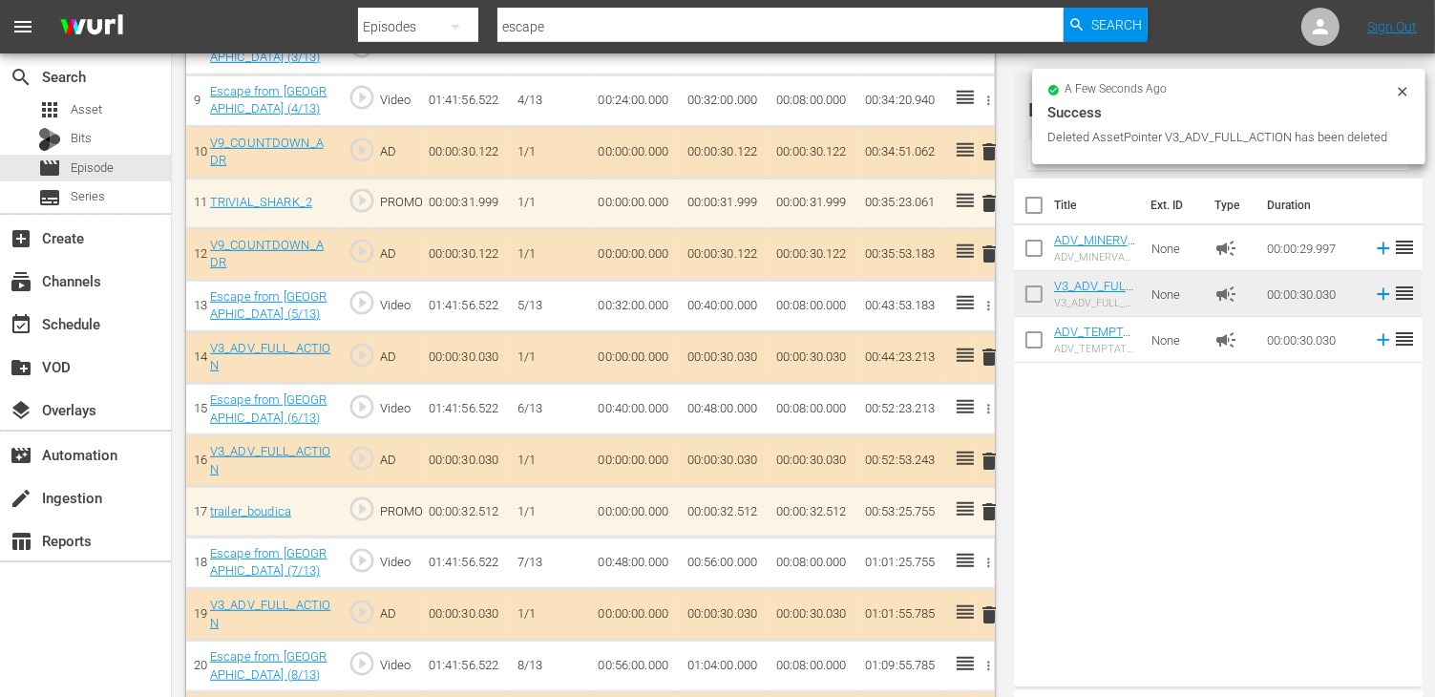
scroll to position [1050, 0]
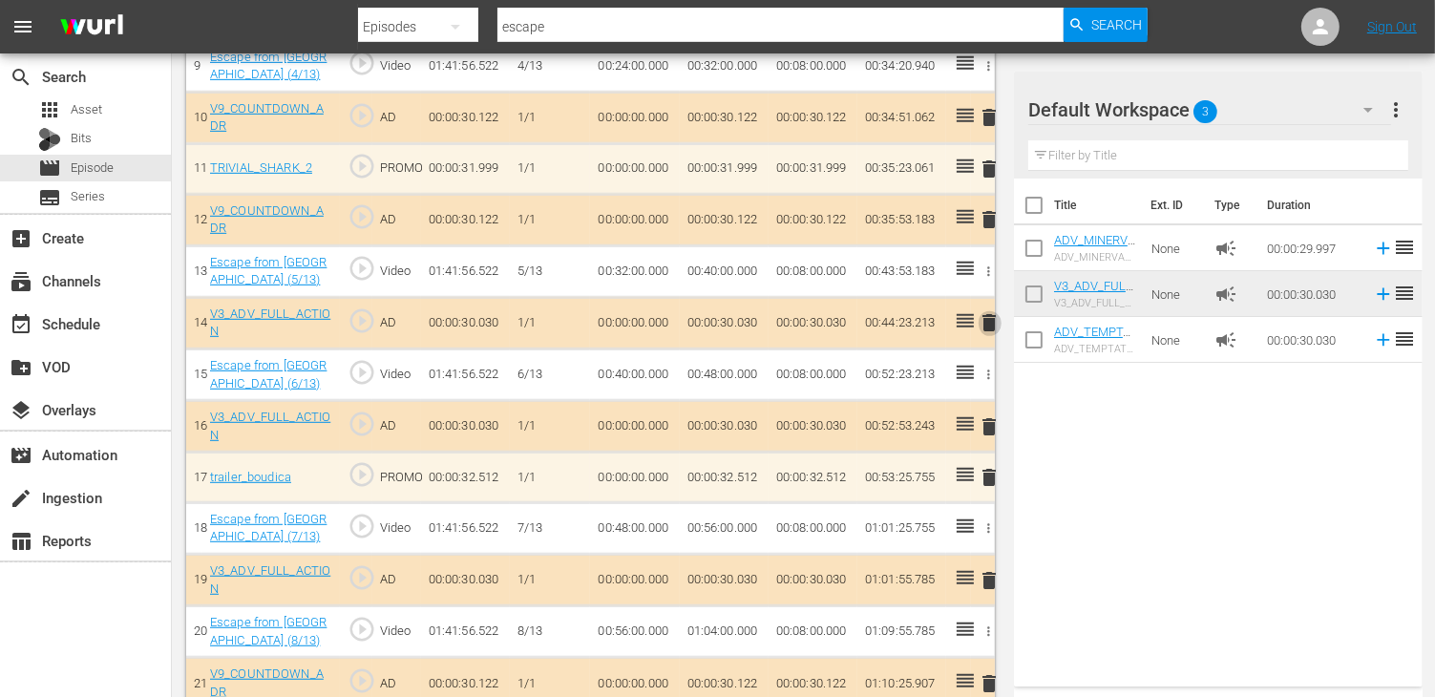
click at [986, 317] on span "delete" at bounding box center [989, 322] width 23 height 23
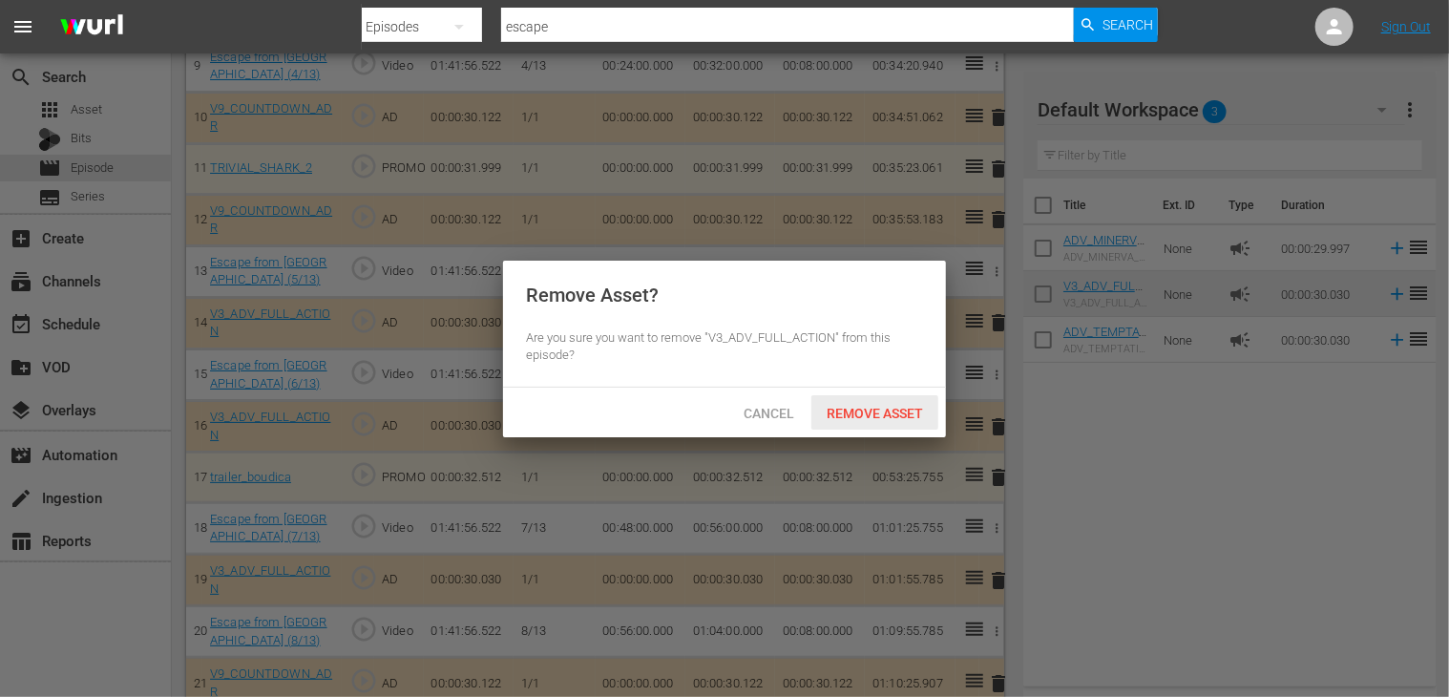
click at [874, 396] on div "Remove Asset" at bounding box center [874, 412] width 127 height 35
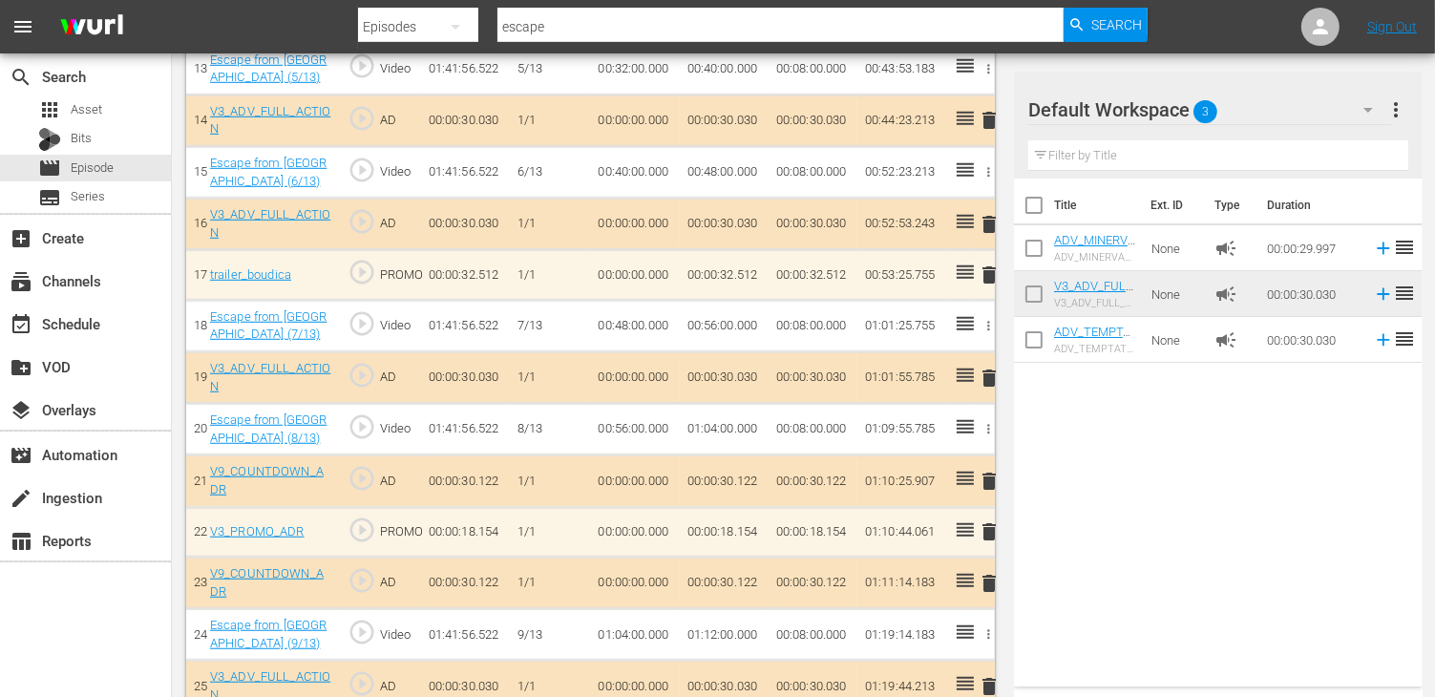
scroll to position [1336, 0]
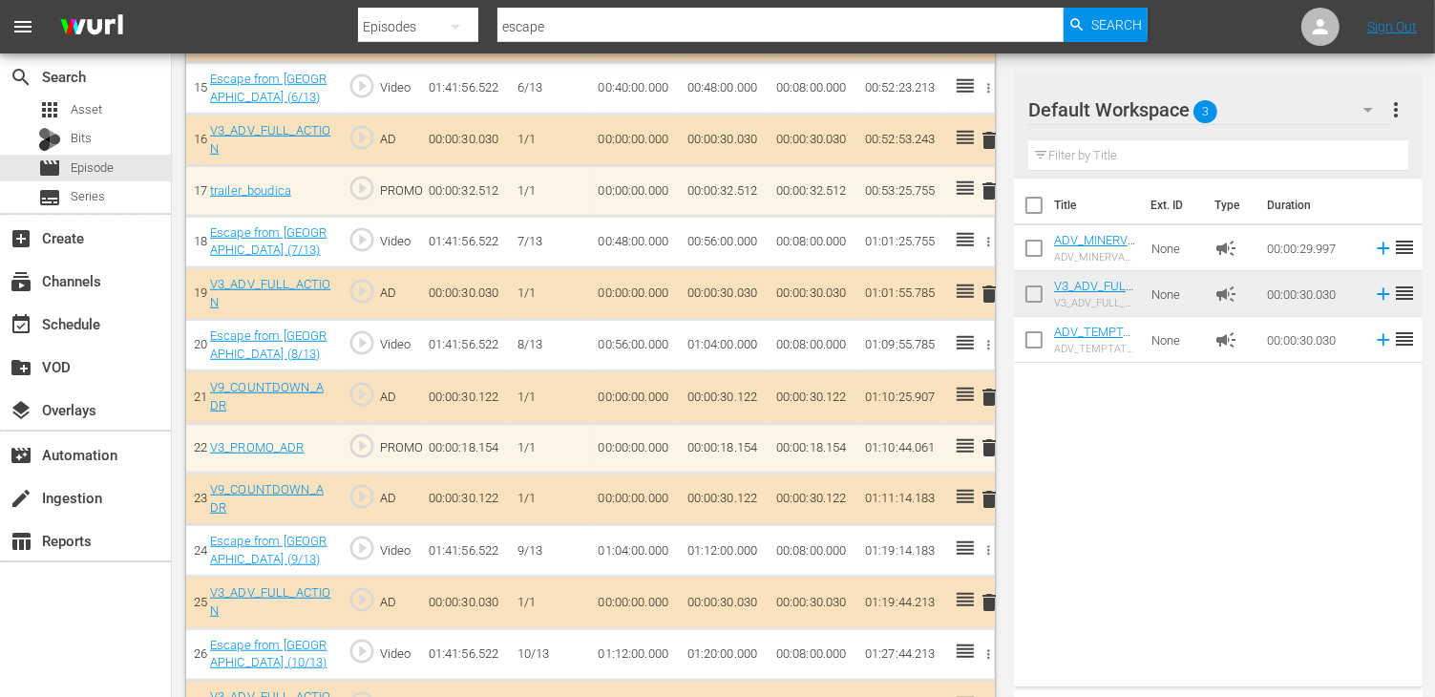
click at [987, 287] on span "delete" at bounding box center [989, 294] width 23 height 23
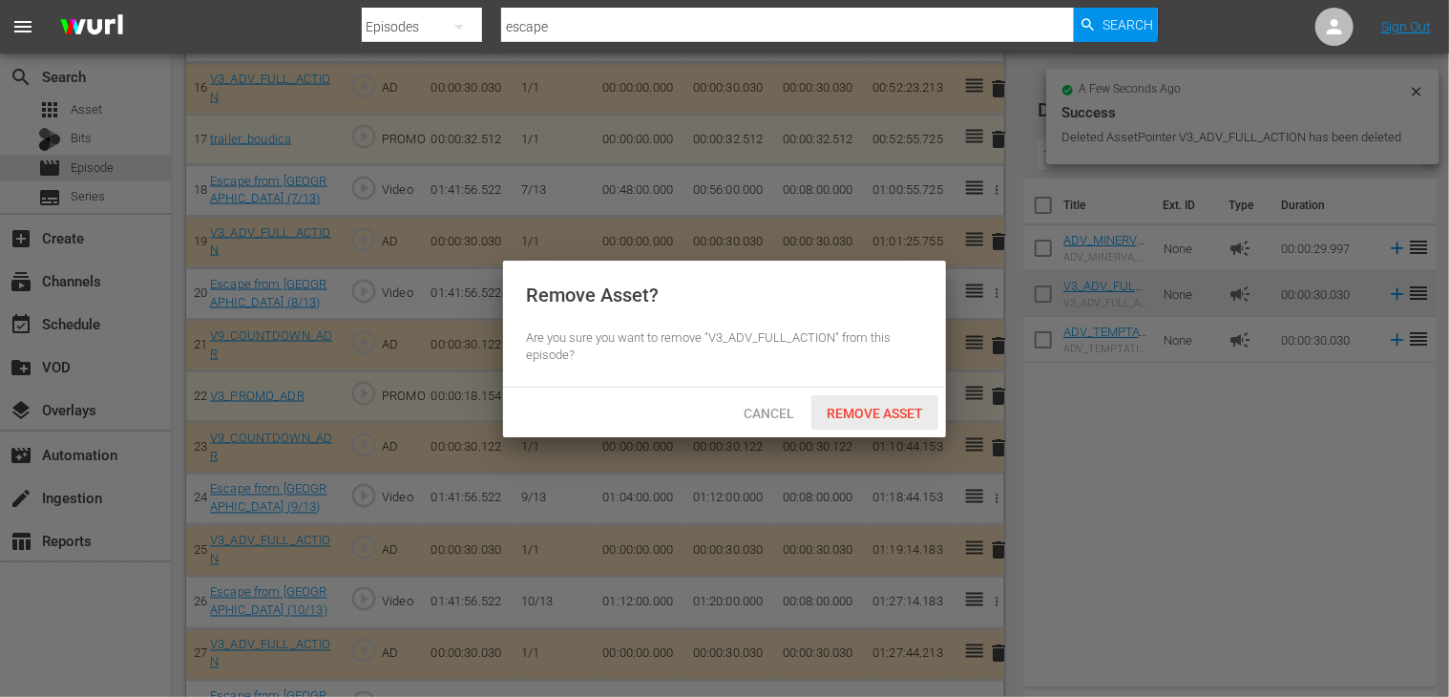
click at [853, 406] on span "Remove Asset" at bounding box center [874, 413] width 127 height 15
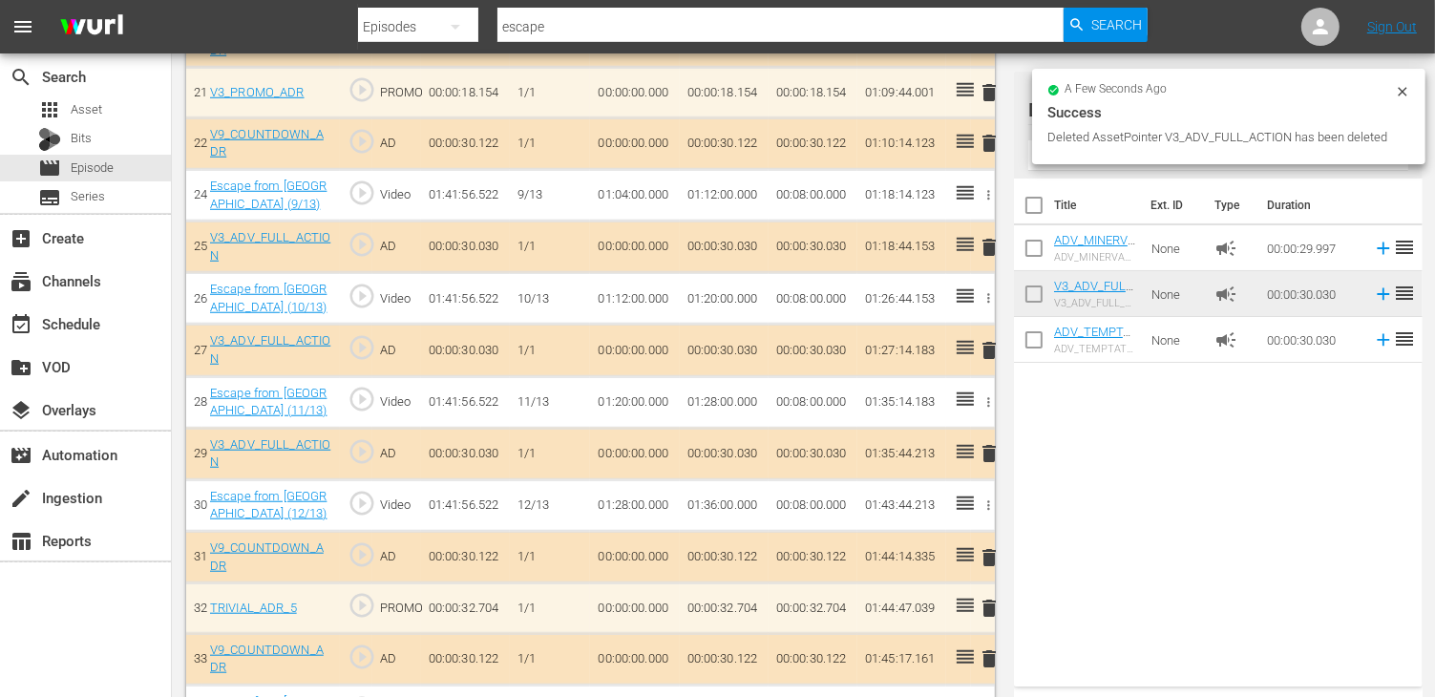
scroll to position [1623, 0]
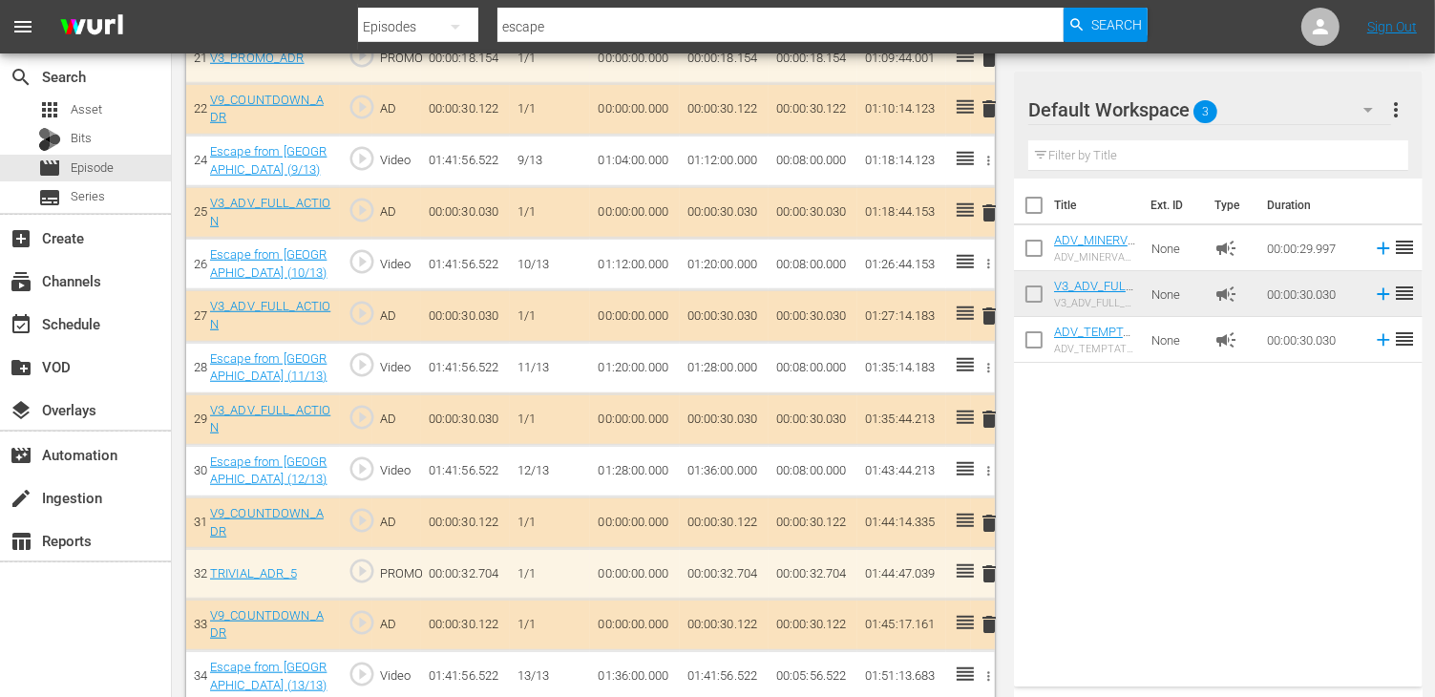
click at [997, 304] on span "delete" at bounding box center [989, 315] width 23 height 23
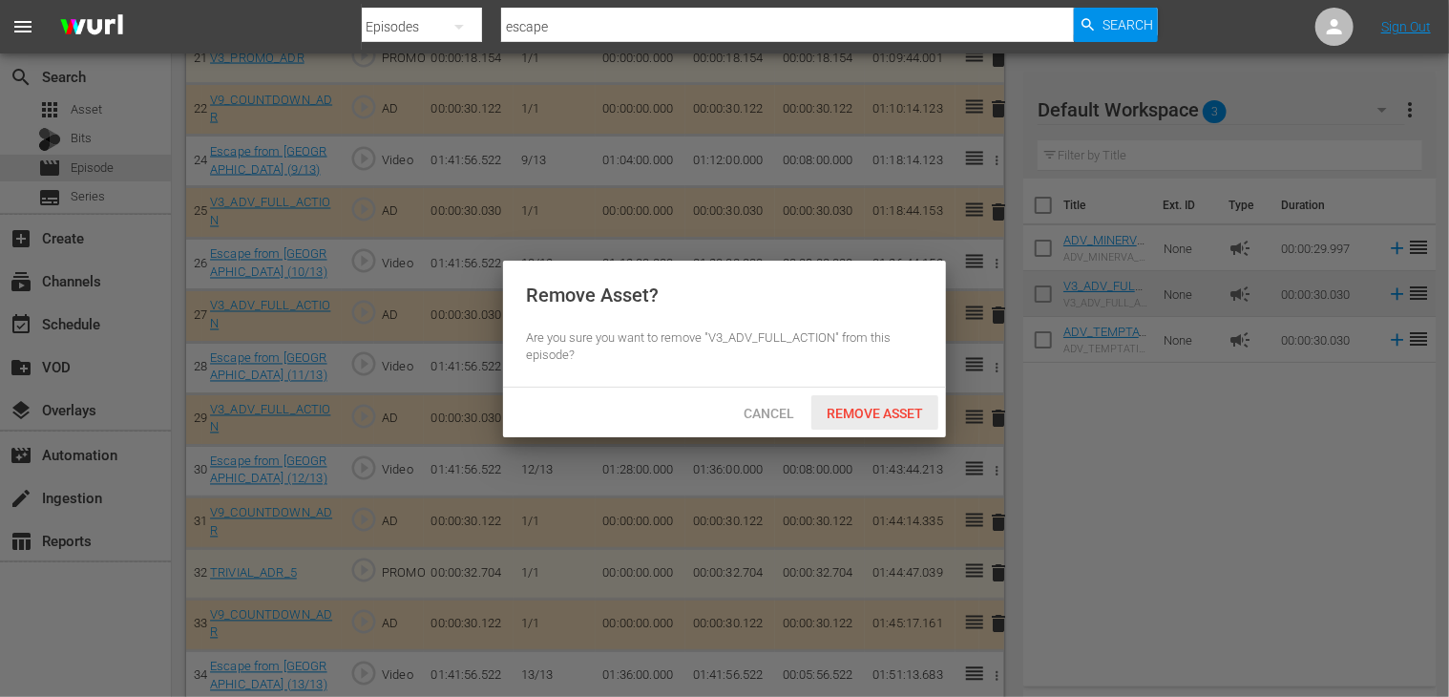
click at [883, 409] on span "Remove Asset" at bounding box center [874, 413] width 127 height 15
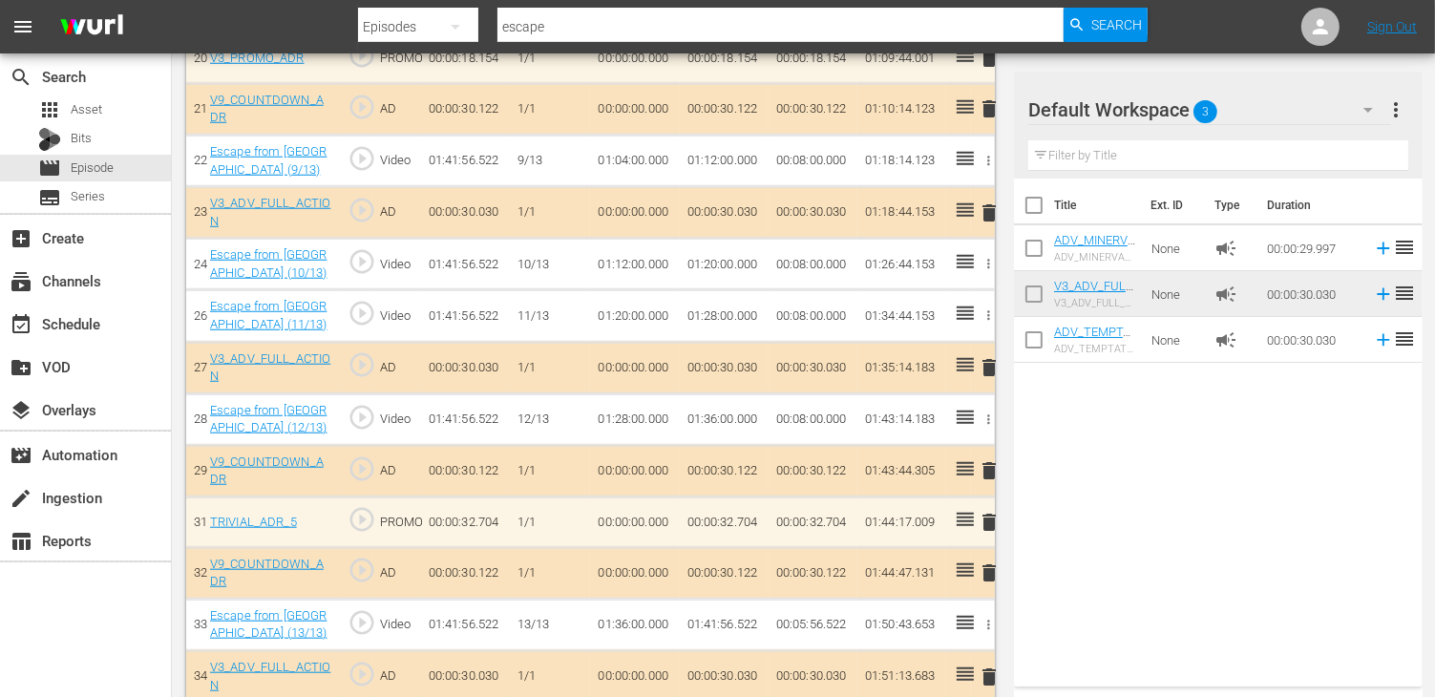
scroll to position [1630, 0]
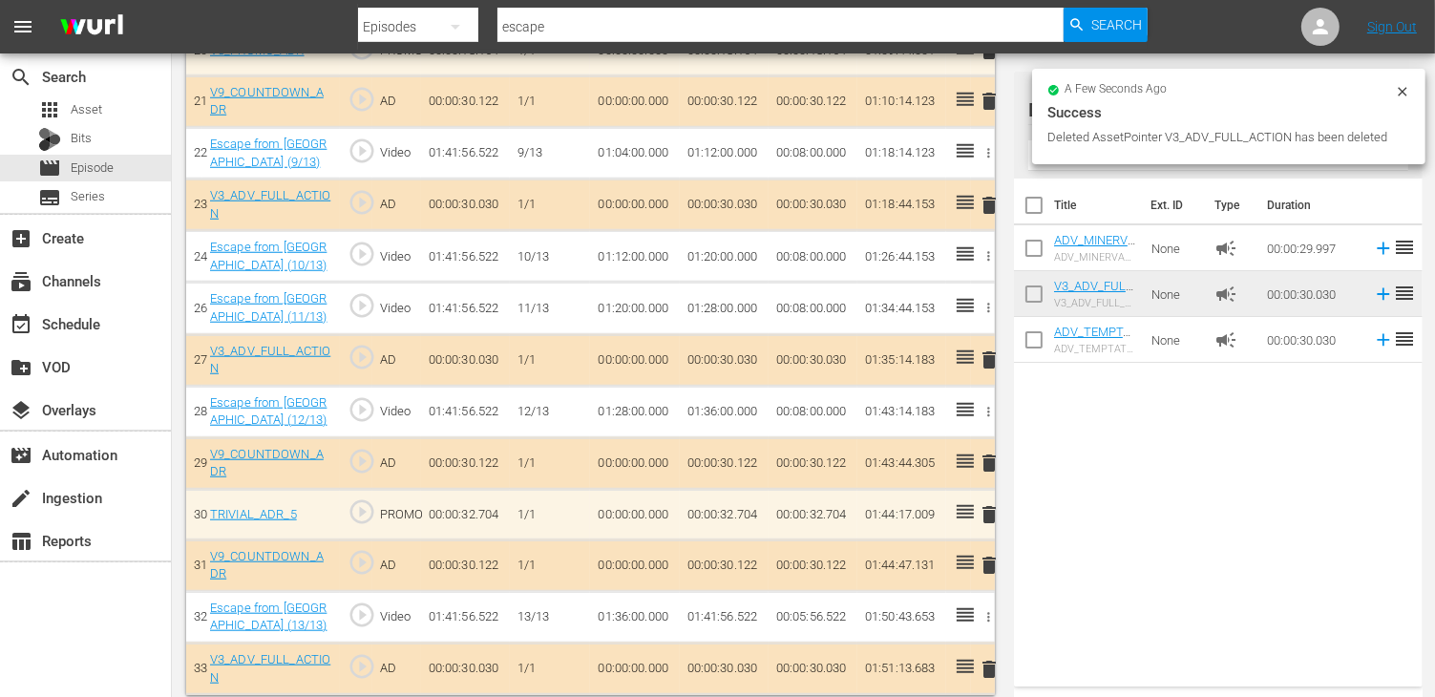
click at [987, 348] on span "delete" at bounding box center [989, 359] width 23 height 23
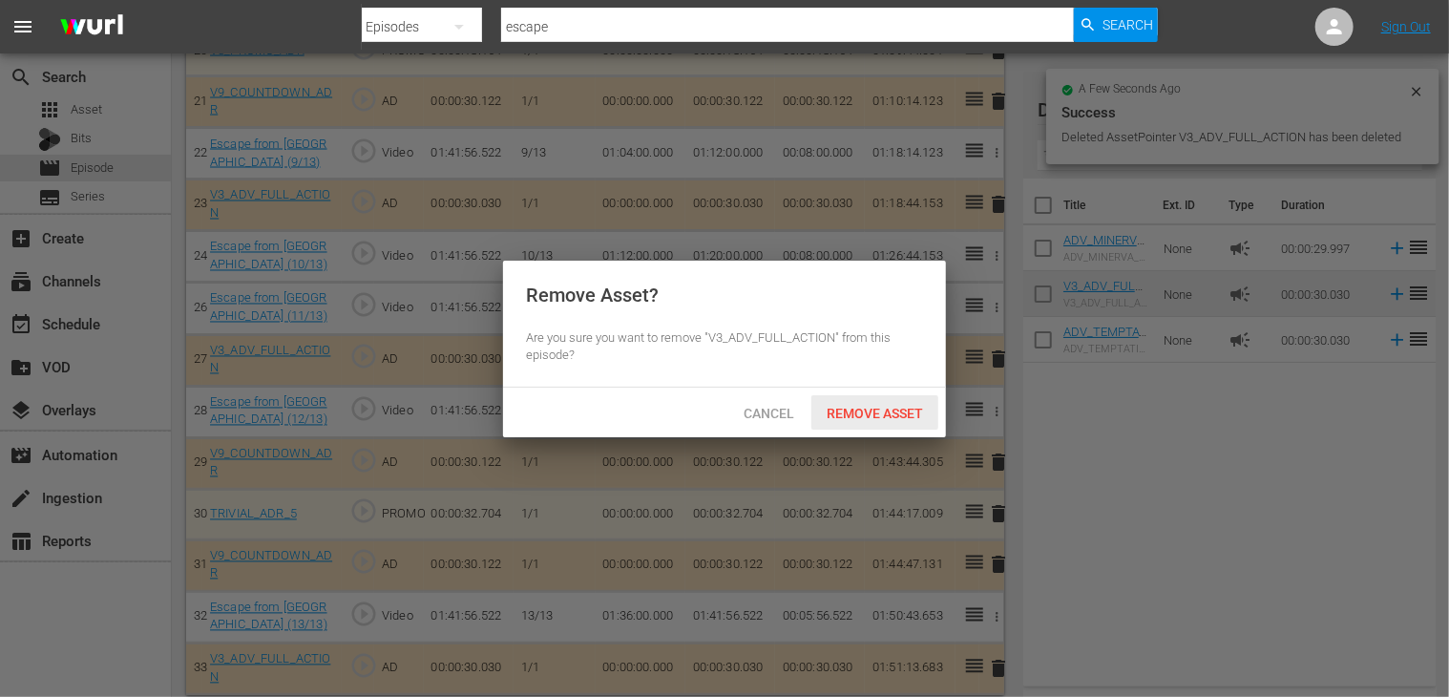
click at [859, 413] on span "Remove Asset" at bounding box center [874, 413] width 127 height 15
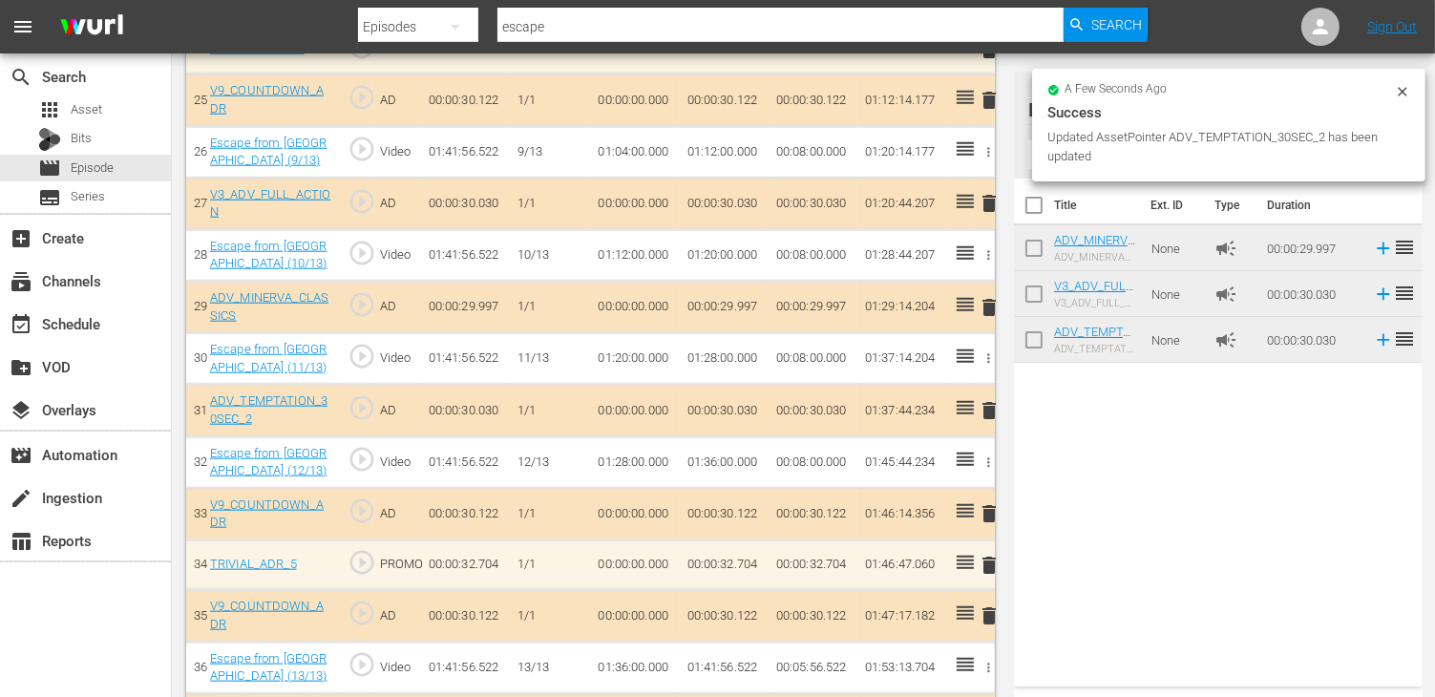
scroll to position [1888, 0]
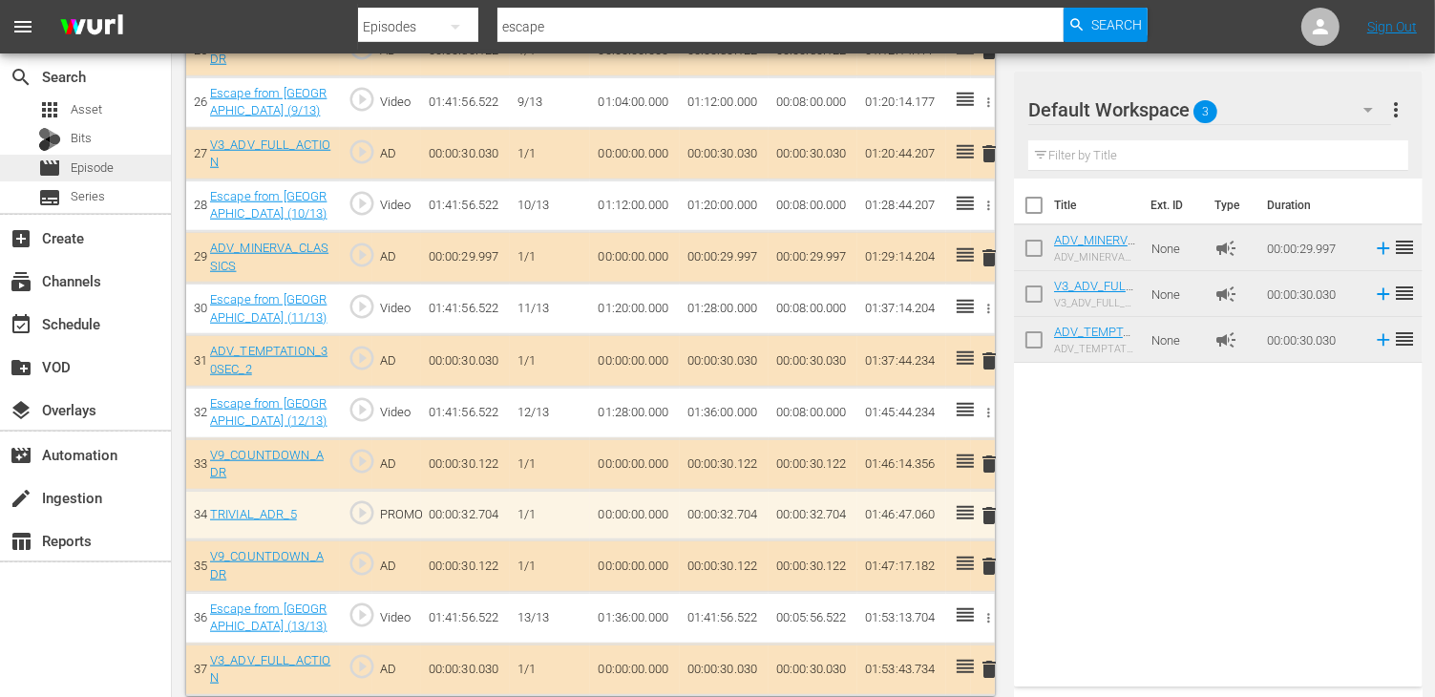
click at [93, 163] on span "Episode" at bounding box center [92, 167] width 43 height 19
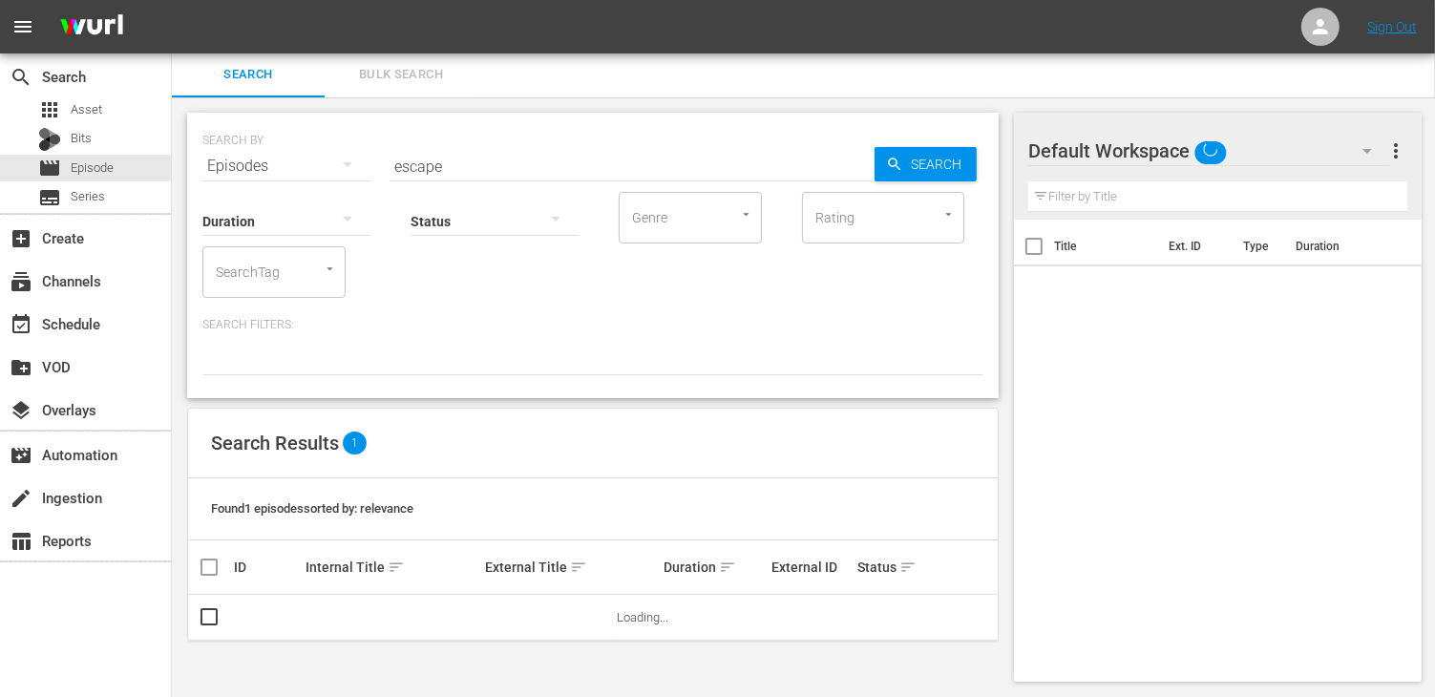
scroll to position [1, 0]
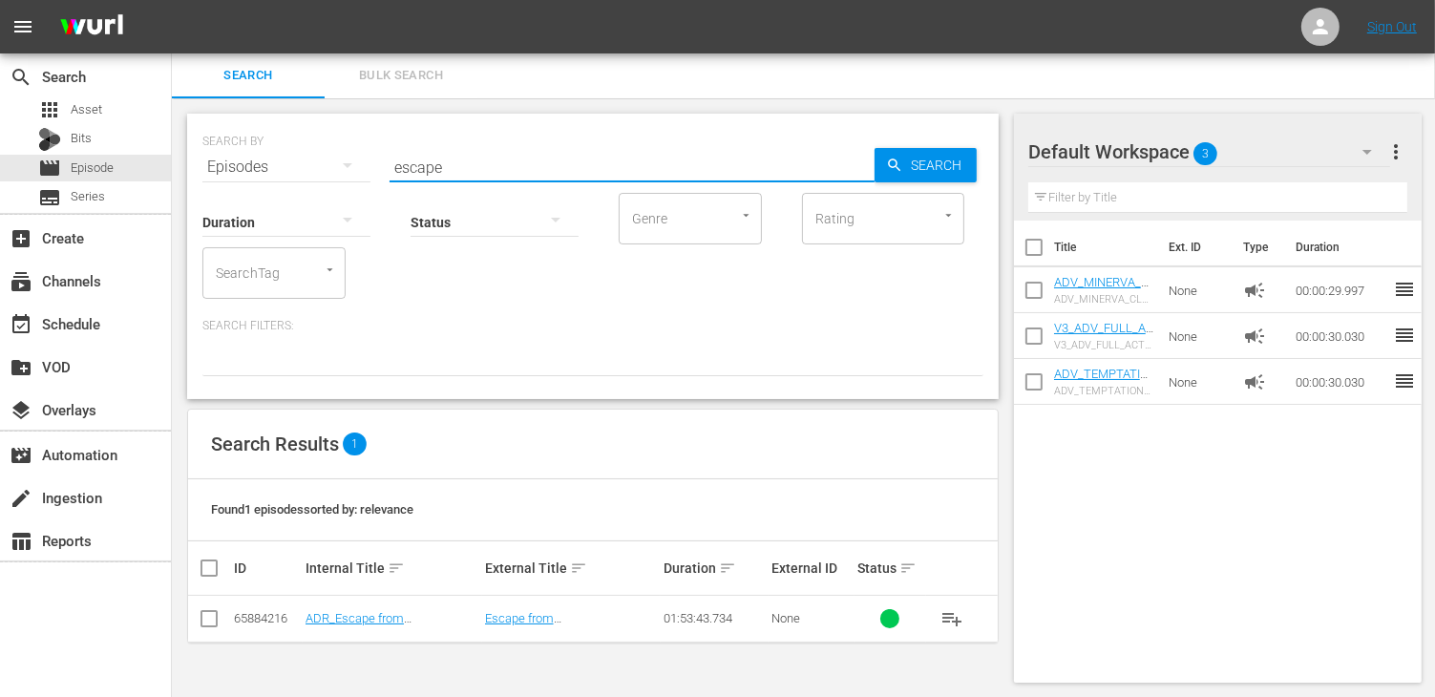
drag, startPoint x: 470, startPoint y: 163, endPoint x: 291, endPoint y: 160, distance: 178.5
click at [297, 161] on div "SEARCH BY Search By Episodes Search ID, Title, Description, Keywords, or Catego…" at bounding box center [592, 155] width 781 height 69
type input "larceny"
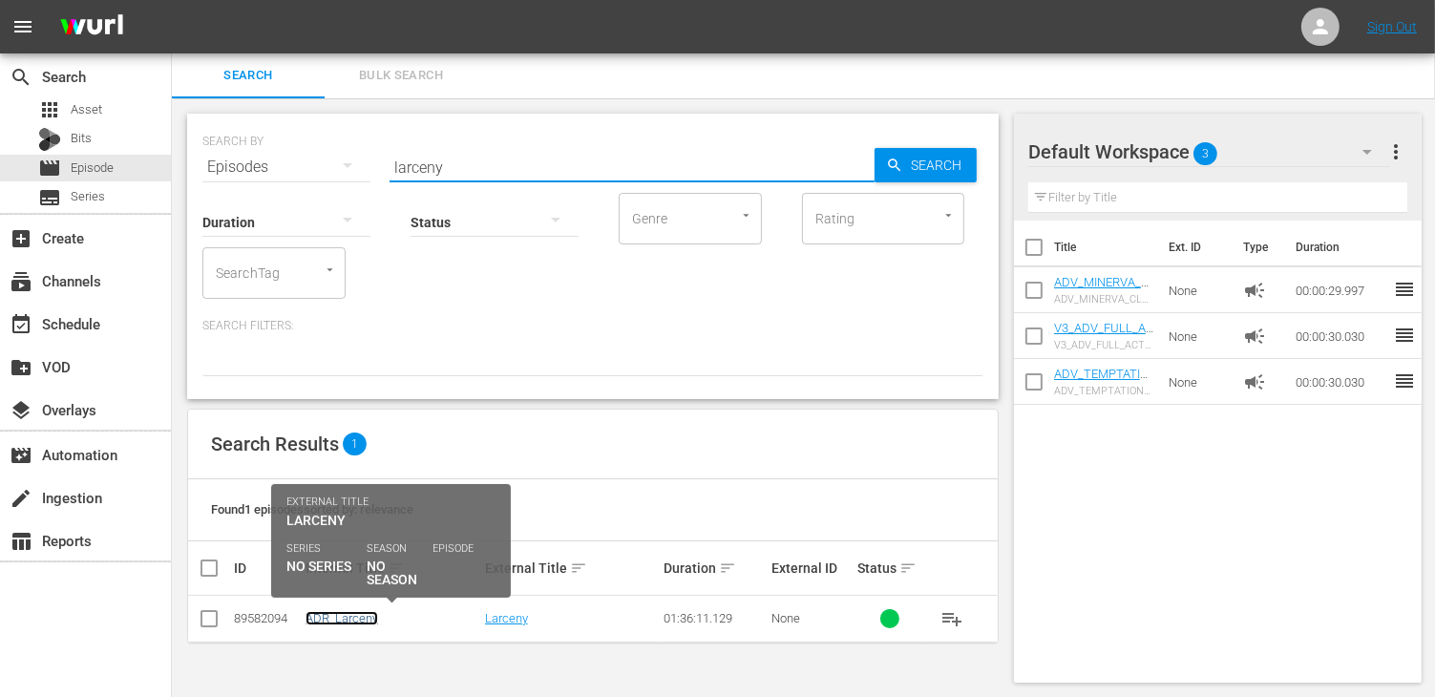
click at [347, 616] on link "ADR_Larceny" at bounding box center [341, 618] width 73 height 14
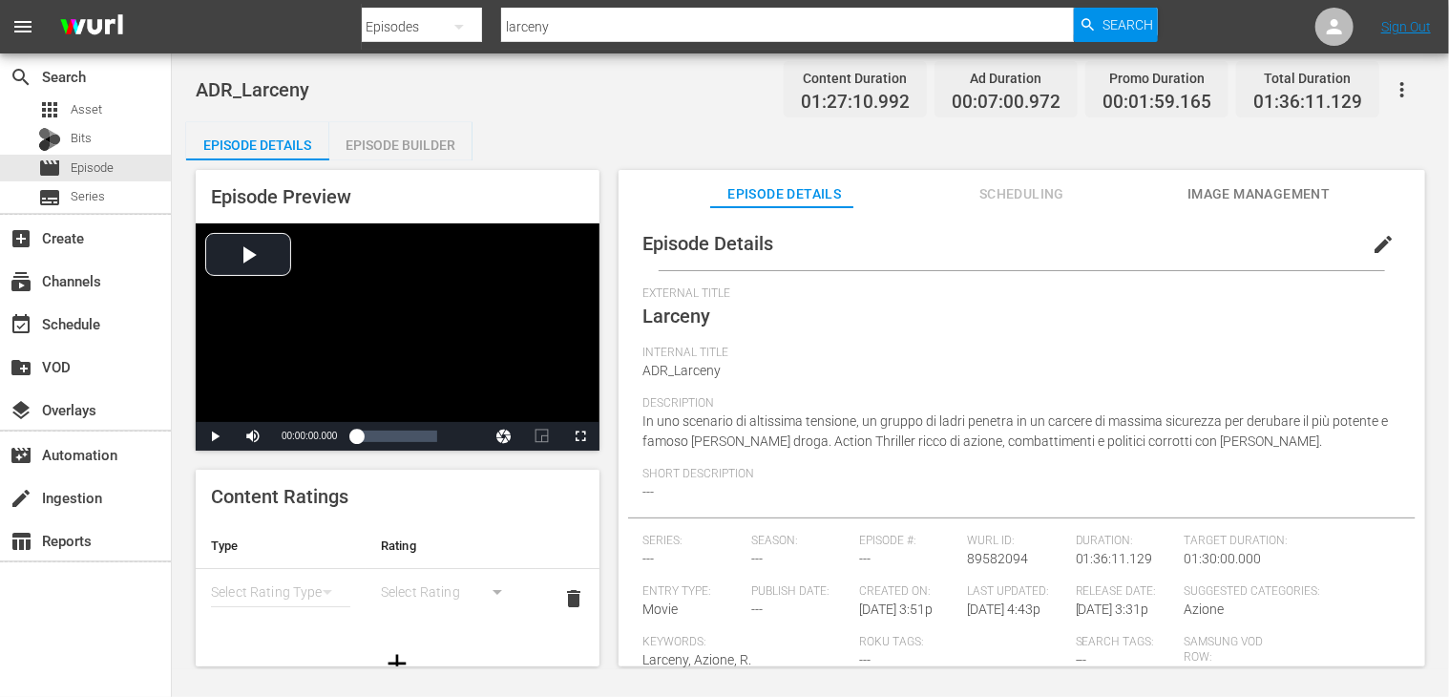
click at [406, 142] on div "Episode Builder" at bounding box center [400, 145] width 143 height 46
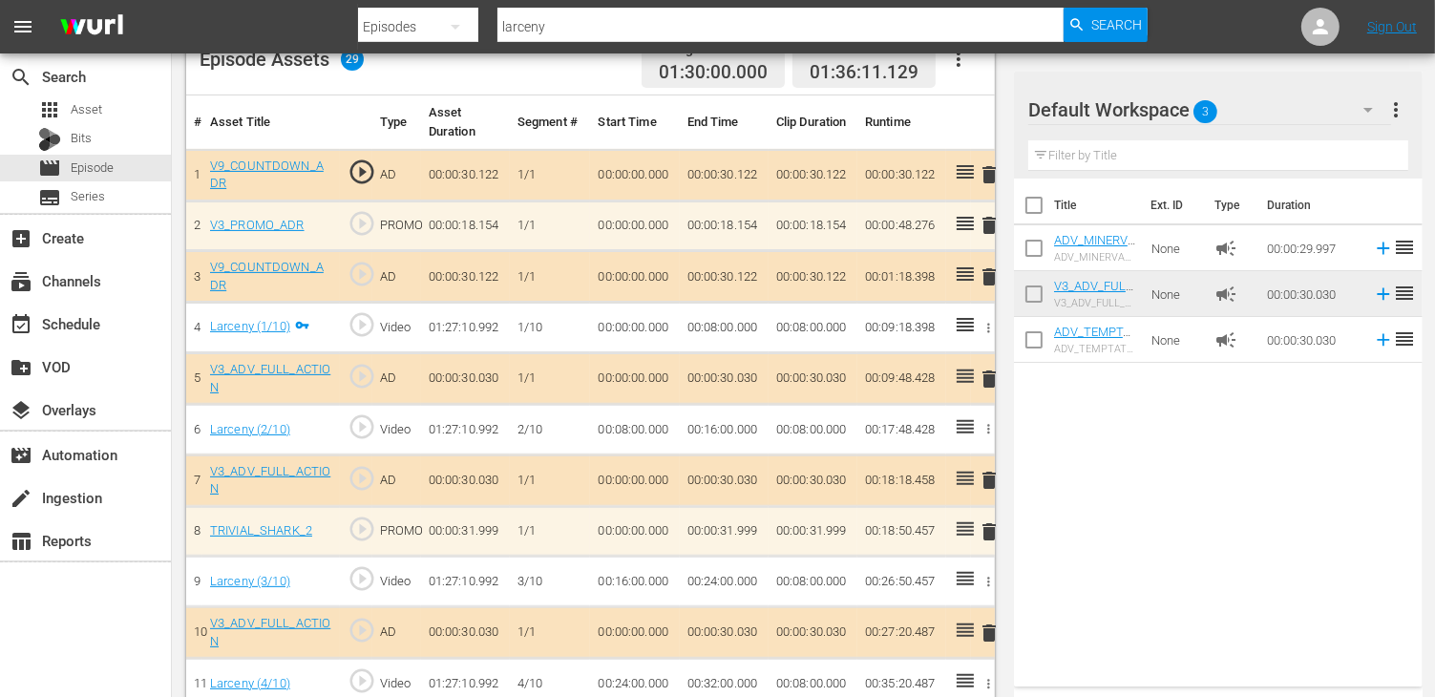
scroll to position [668, 0]
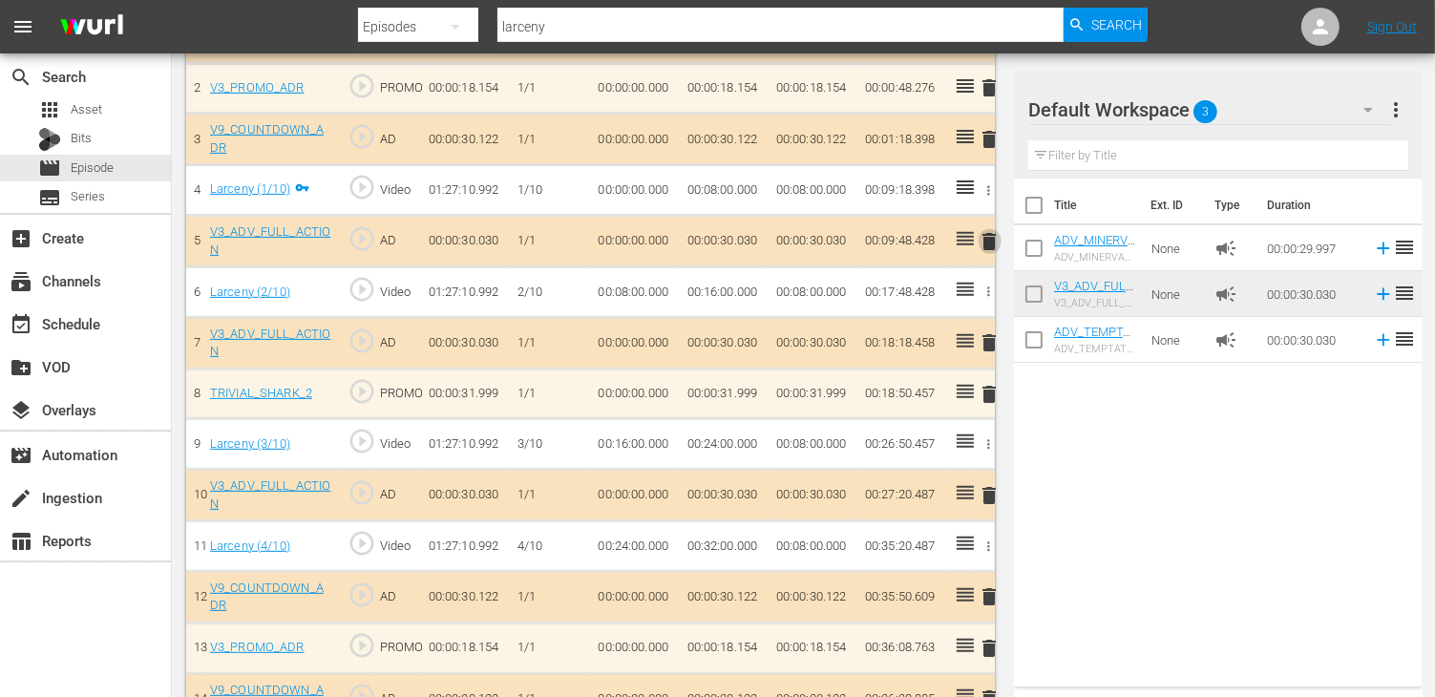
click at [988, 245] on span "delete" at bounding box center [989, 241] width 23 height 23
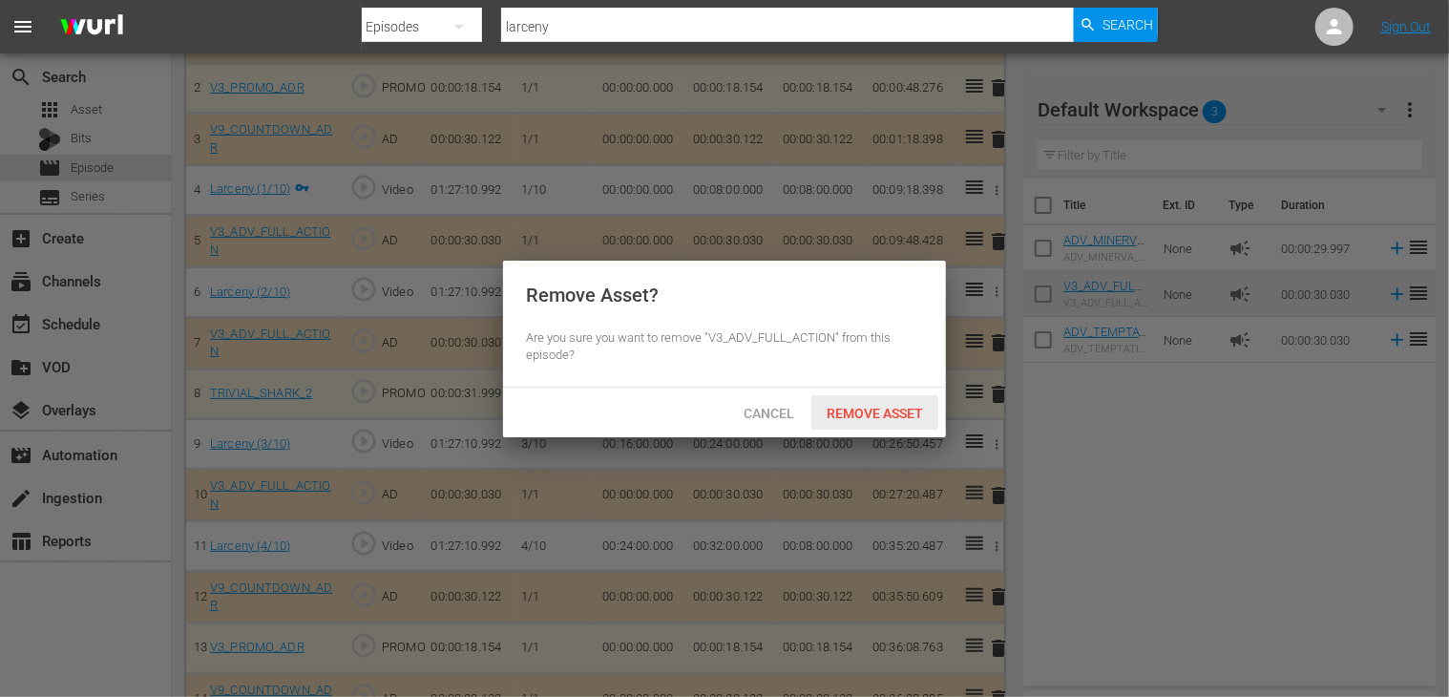
click at [855, 414] on span "Remove Asset" at bounding box center [874, 413] width 127 height 15
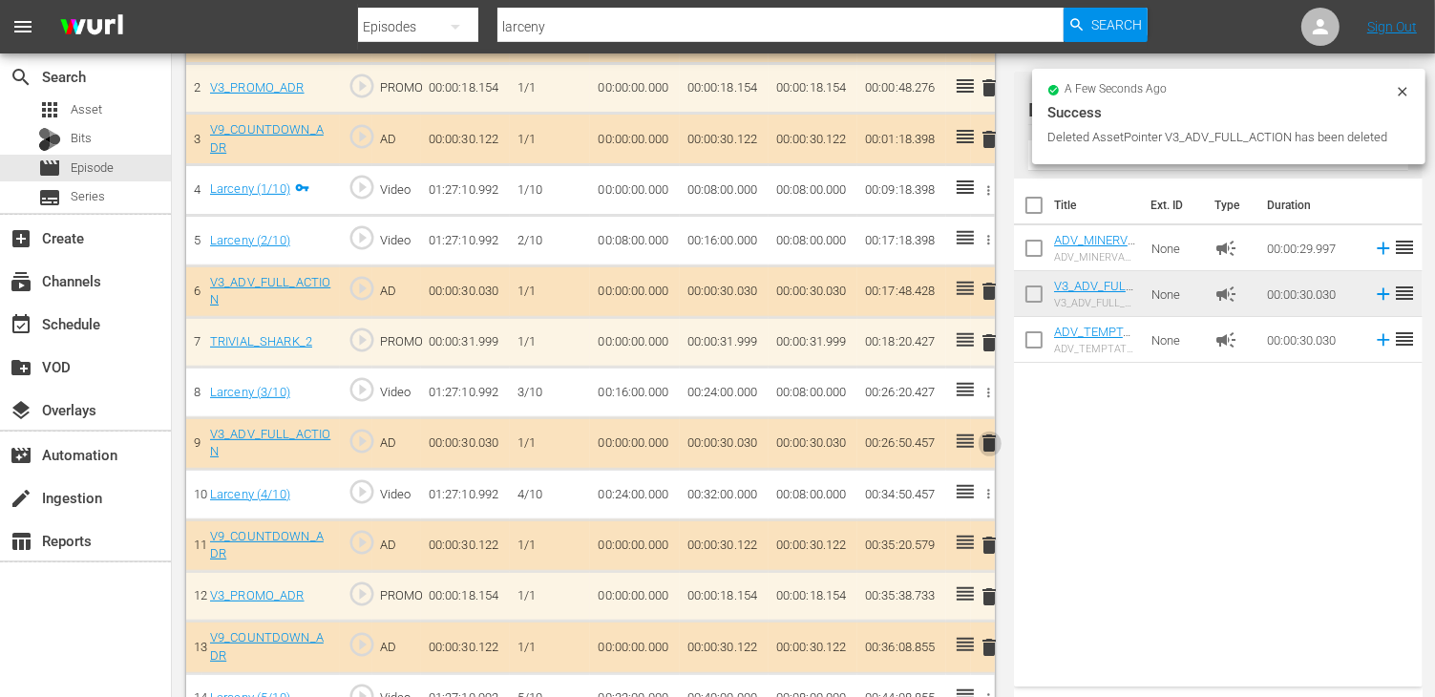
click at [991, 445] on span "delete" at bounding box center [989, 442] width 23 height 23
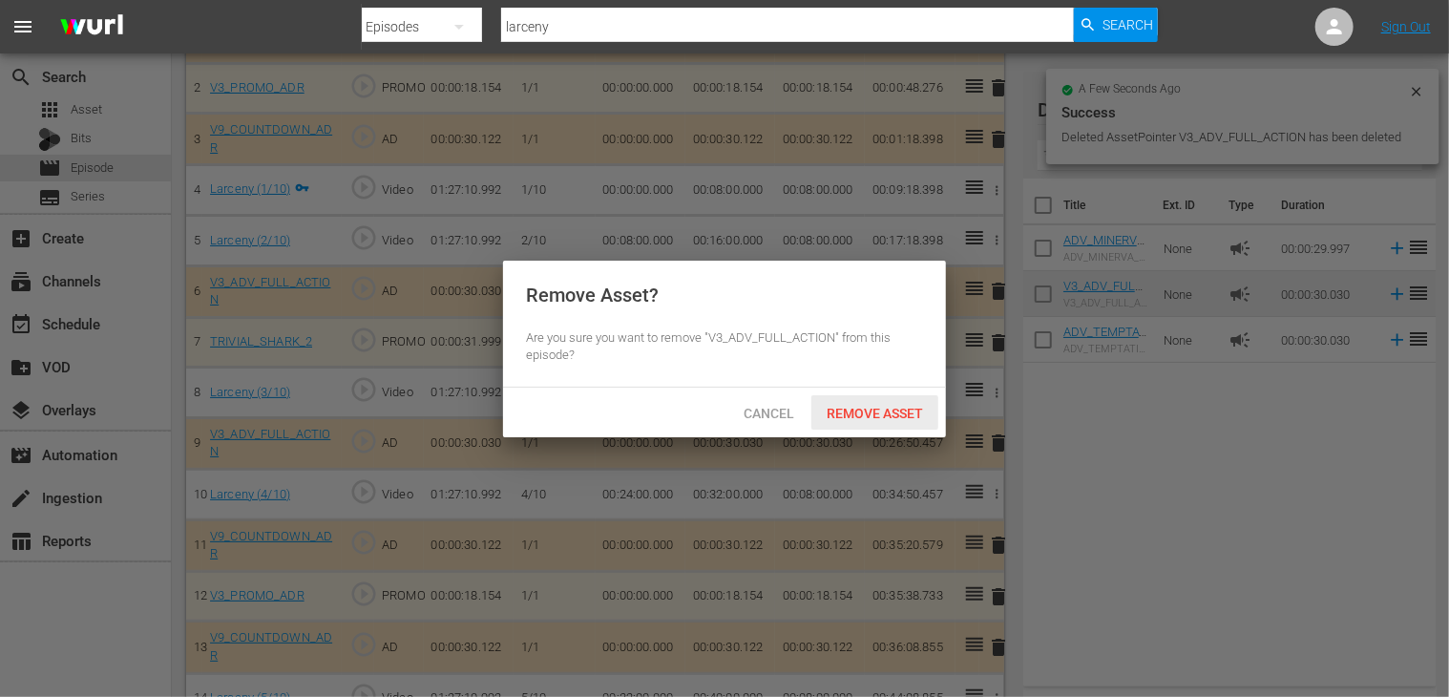
click at [874, 406] on span "Remove Asset" at bounding box center [874, 413] width 127 height 15
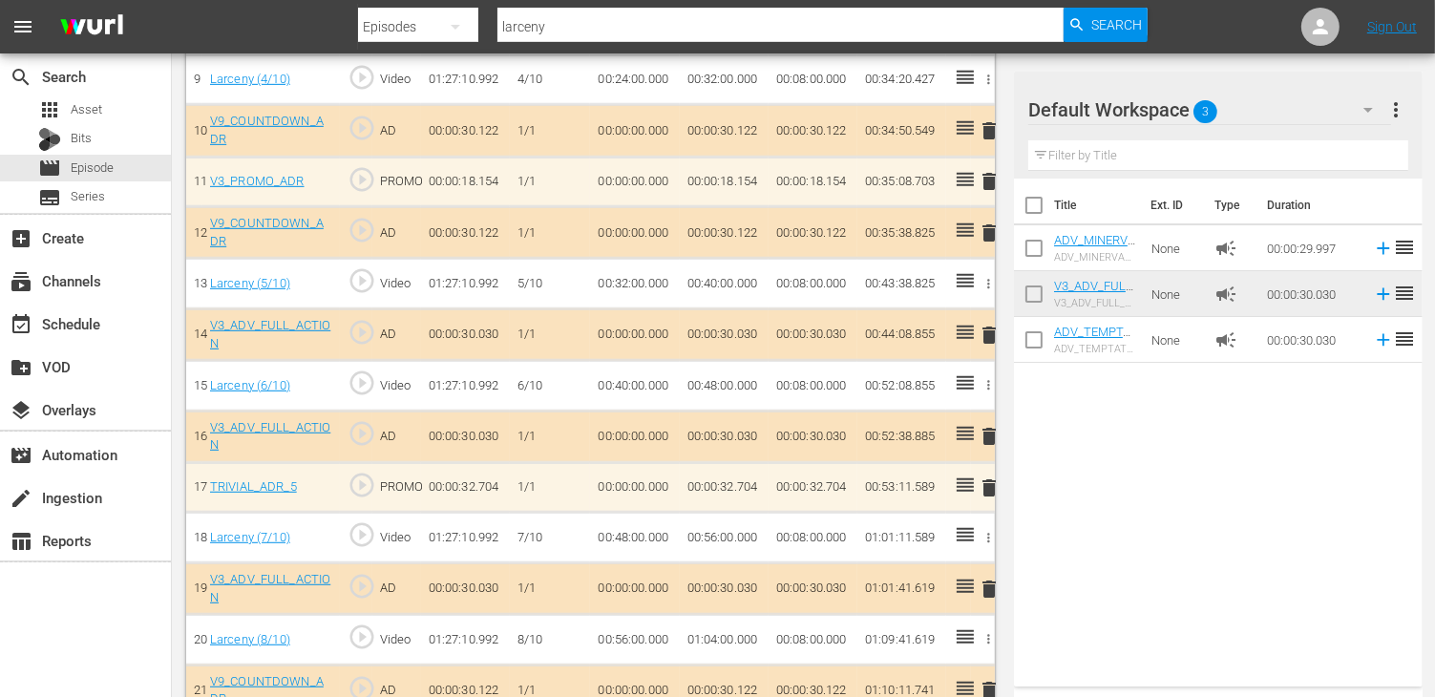
scroll to position [1050, 0]
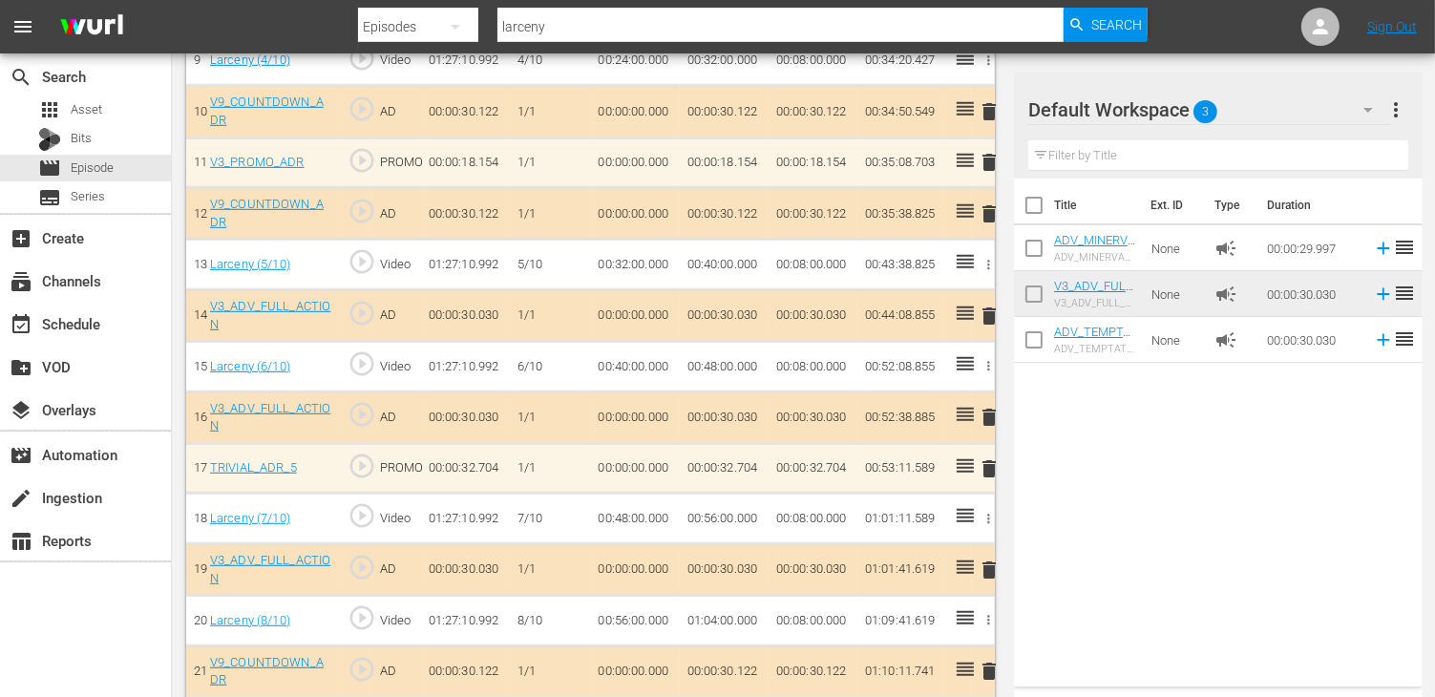
click at [989, 209] on span "delete" at bounding box center [989, 213] width 23 height 23
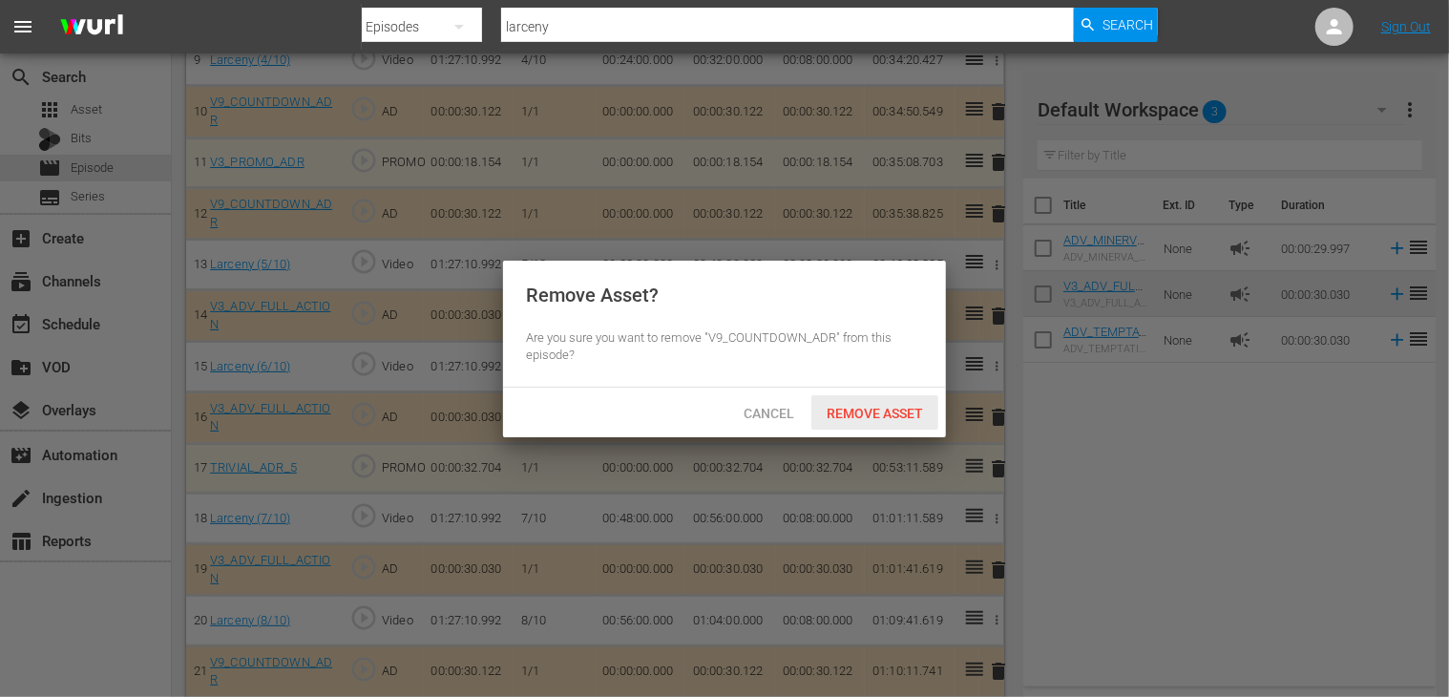
click at [879, 406] on span "Remove Asset" at bounding box center [874, 413] width 127 height 15
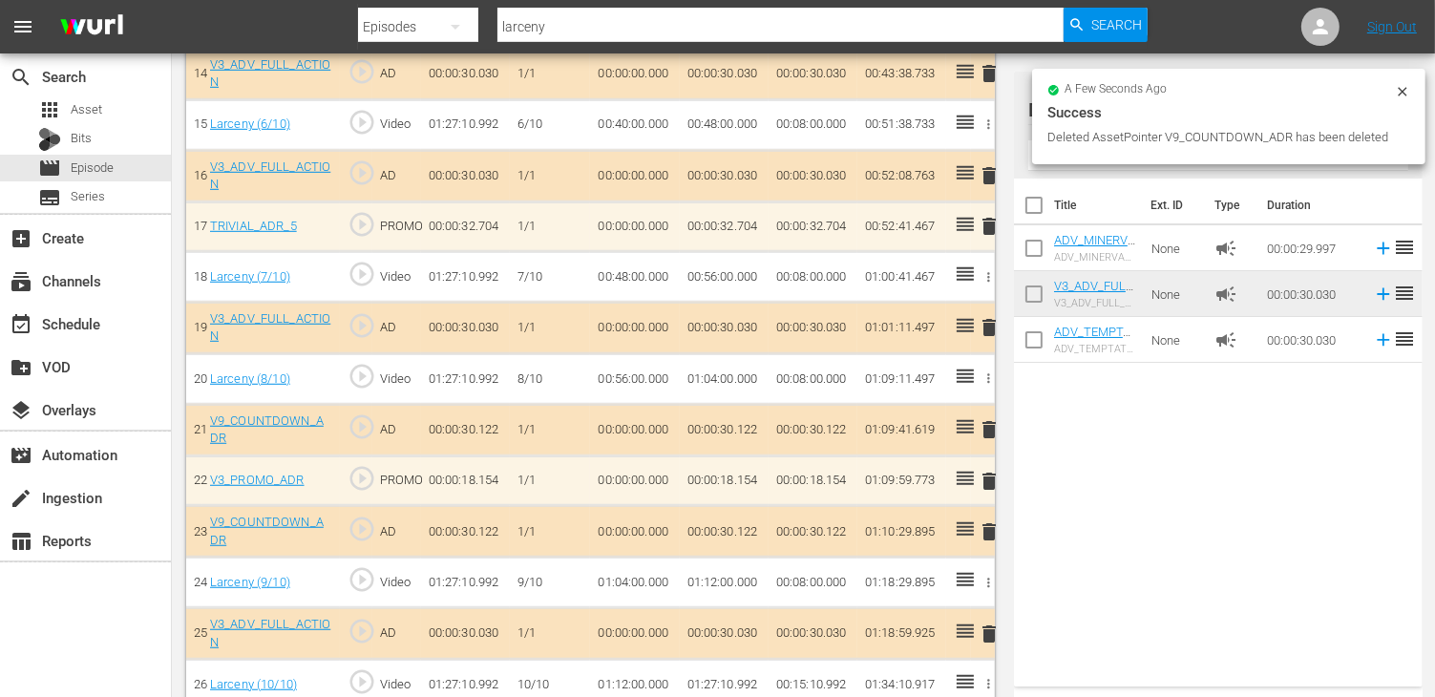
scroll to position [1241, 0]
click at [990, 315] on span "delete" at bounding box center [989, 326] width 23 height 23
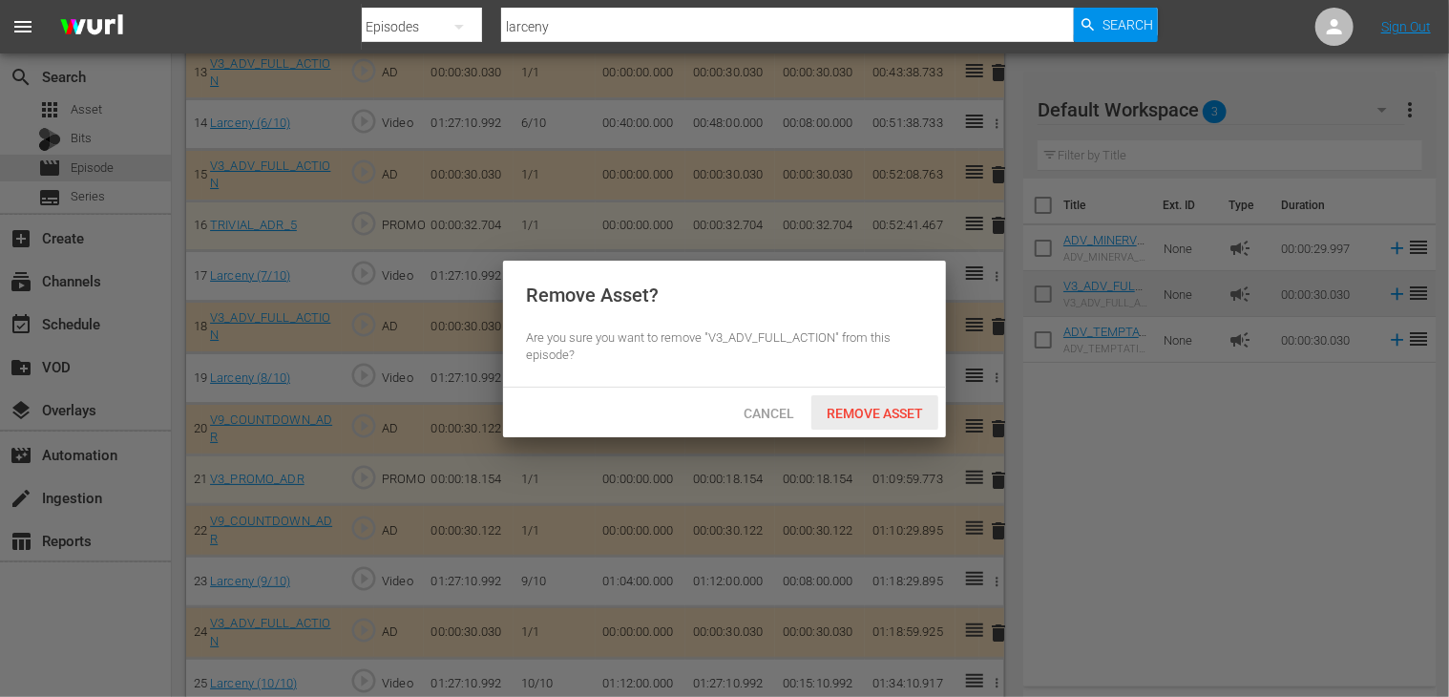
click at [874, 409] on span "Remove Asset" at bounding box center [874, 413] width 127 height 15
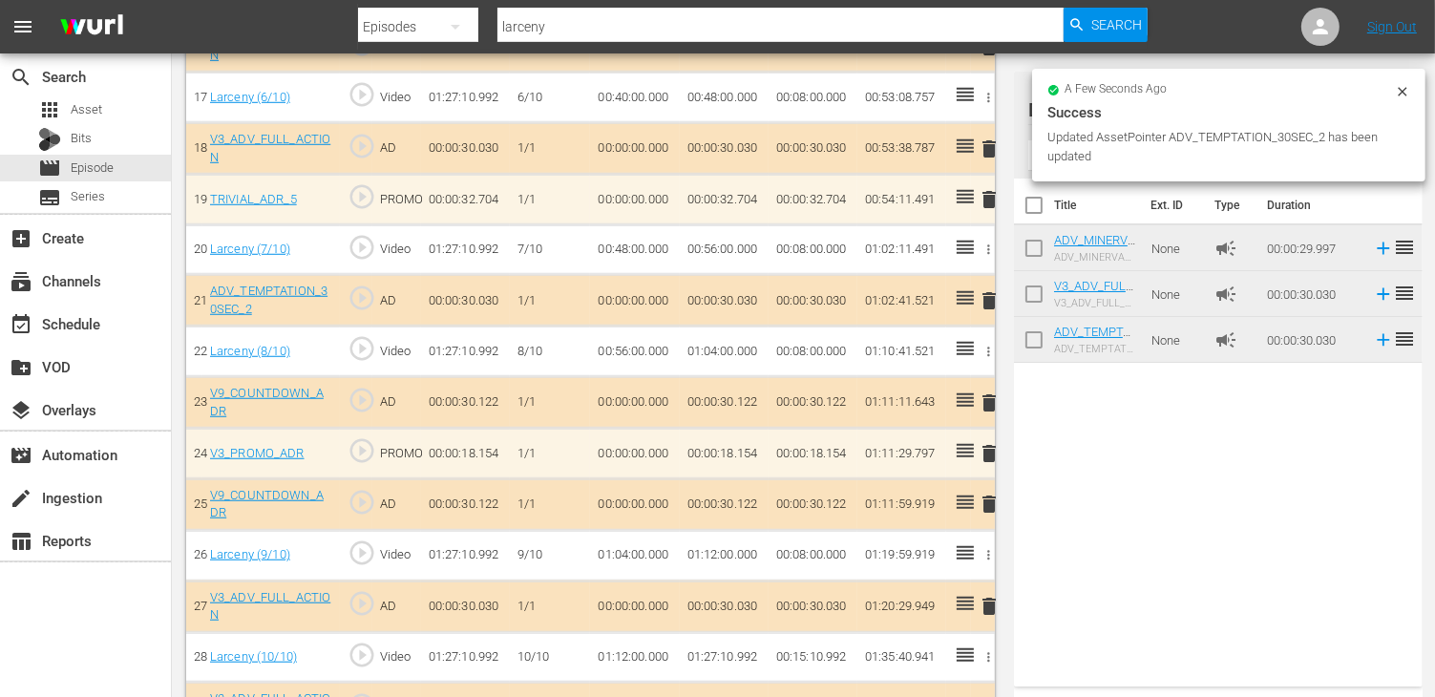
scroll to position [1454, 0]
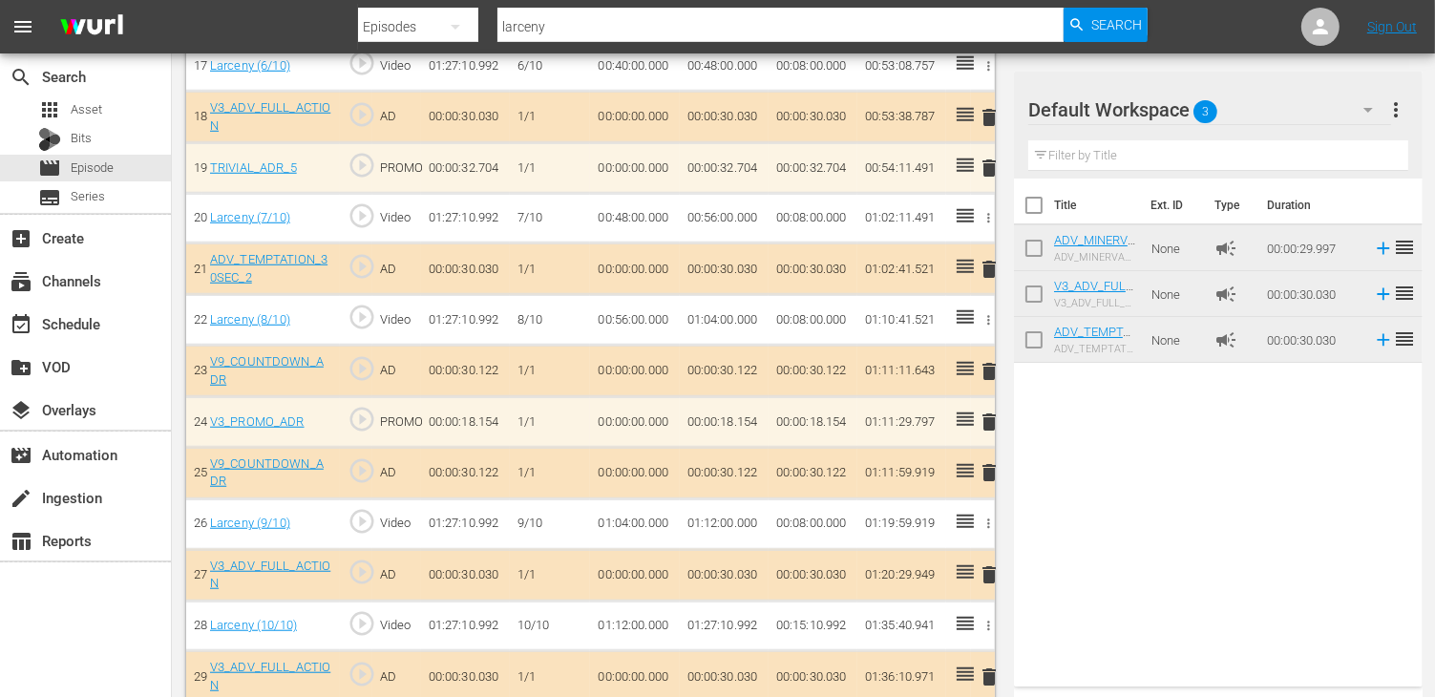
click at [985, 461] on span "delete" at bounding box center [989, 472] width 23 height 23
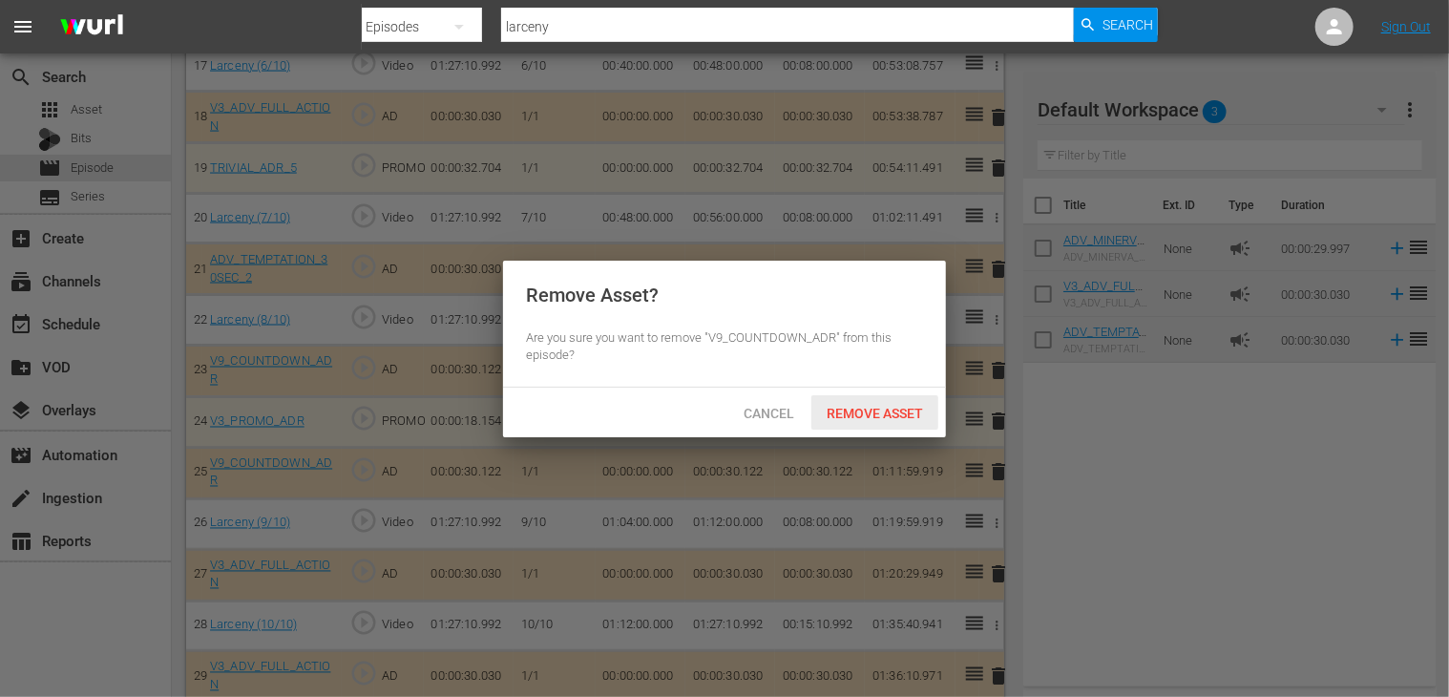
click at [868, 417] on span "Remove Asset" at bounding box center [874, 413] width 127 height 15
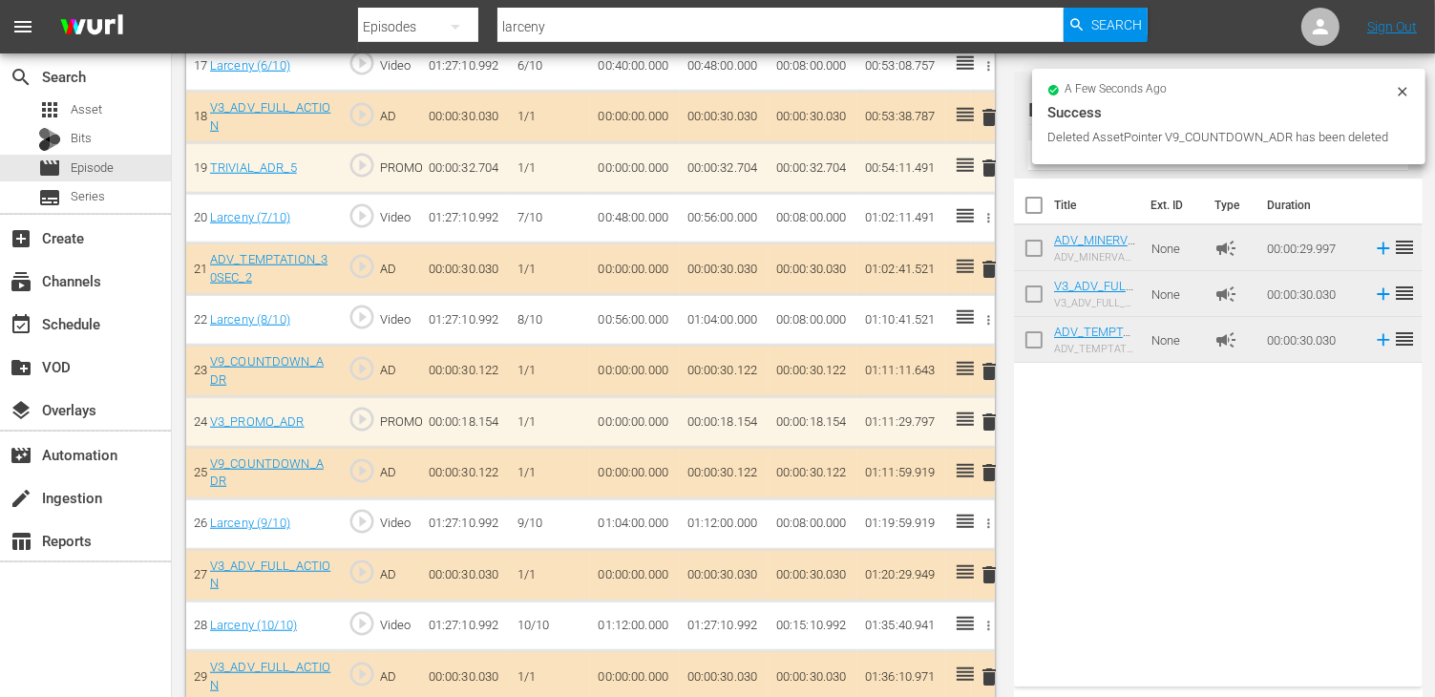
scroll to position [1402, 0]
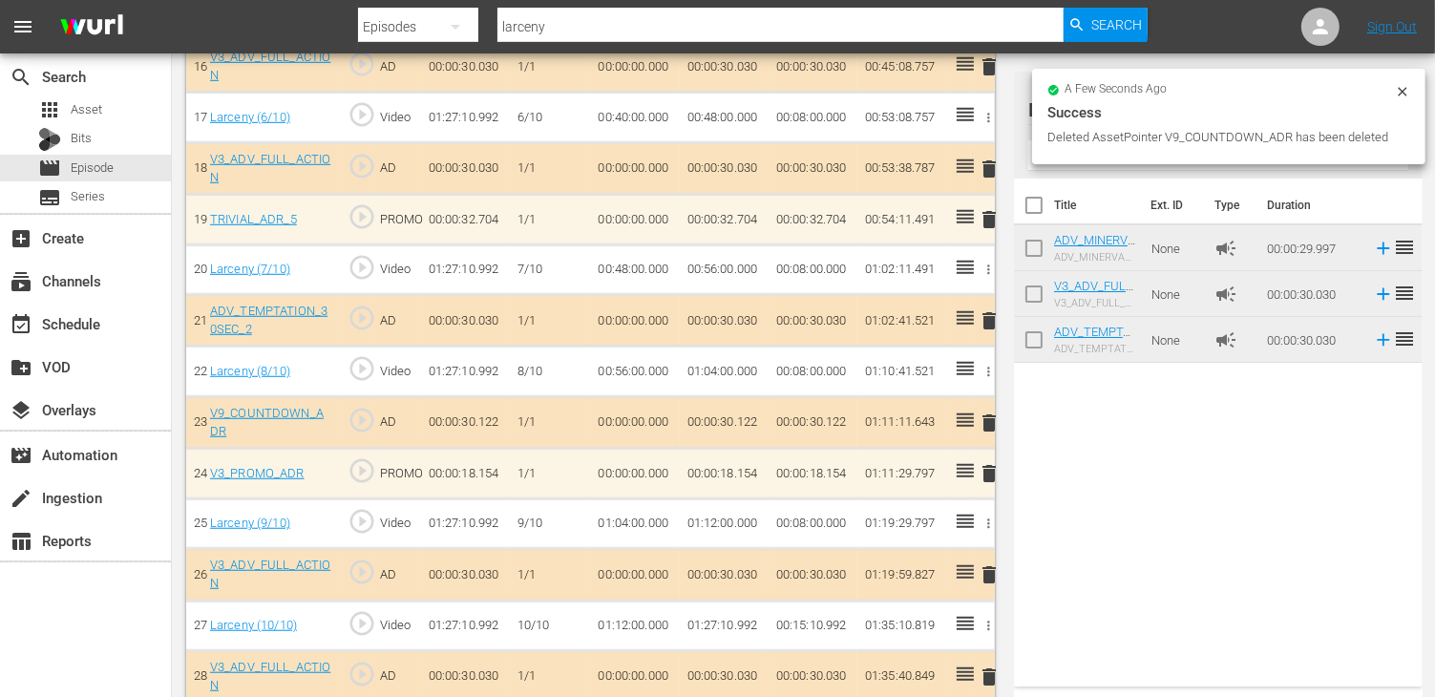
click at [985, 665] on span "delete" at bounding box center [989, 676] width 23 height 23
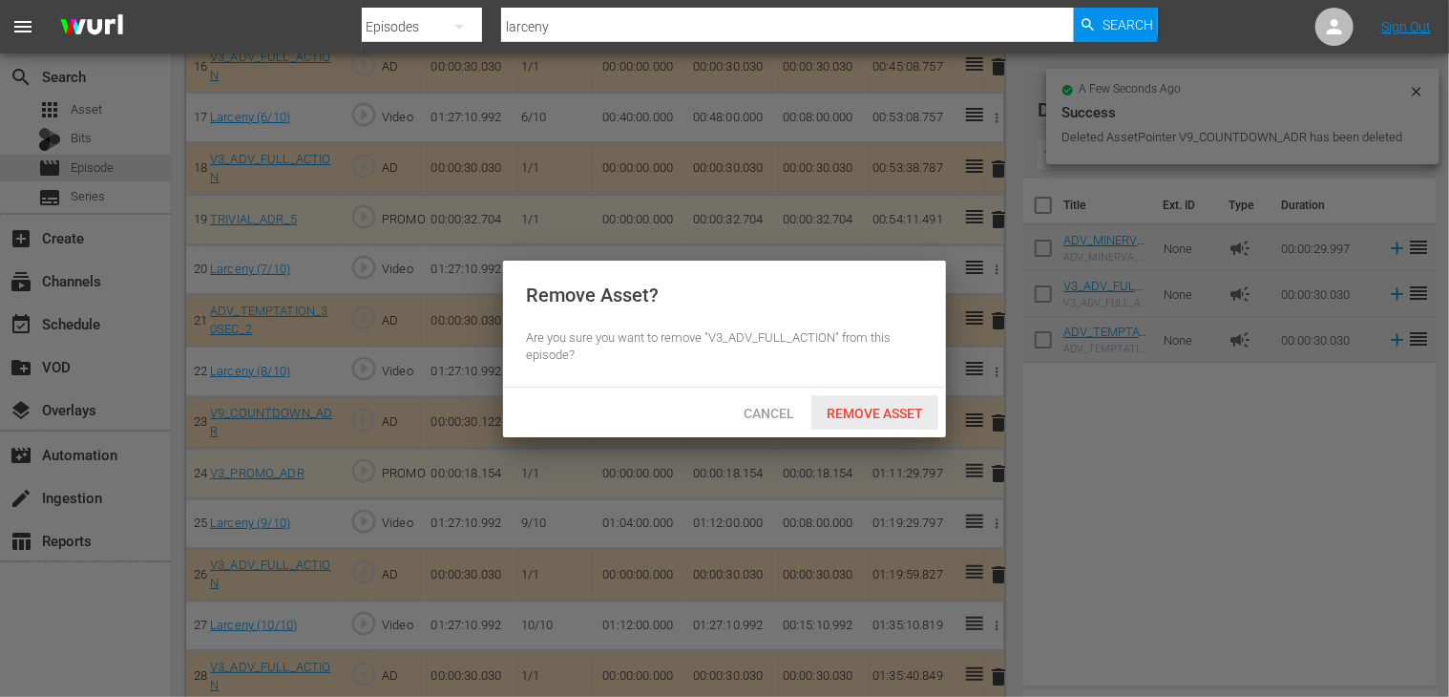
click at [871, 398] on div "Remove Asset" at bounding box center [874, 412] width 127 height 35
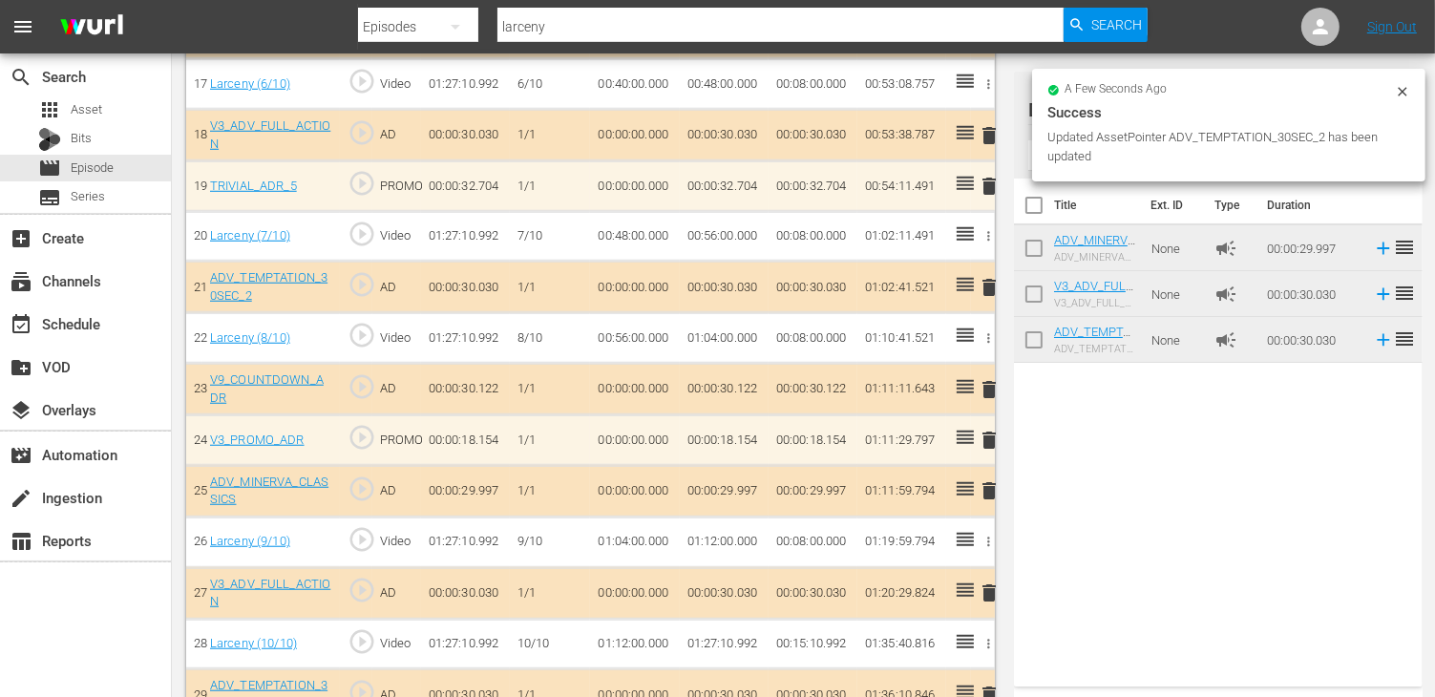
scroll to position [1454, 0]
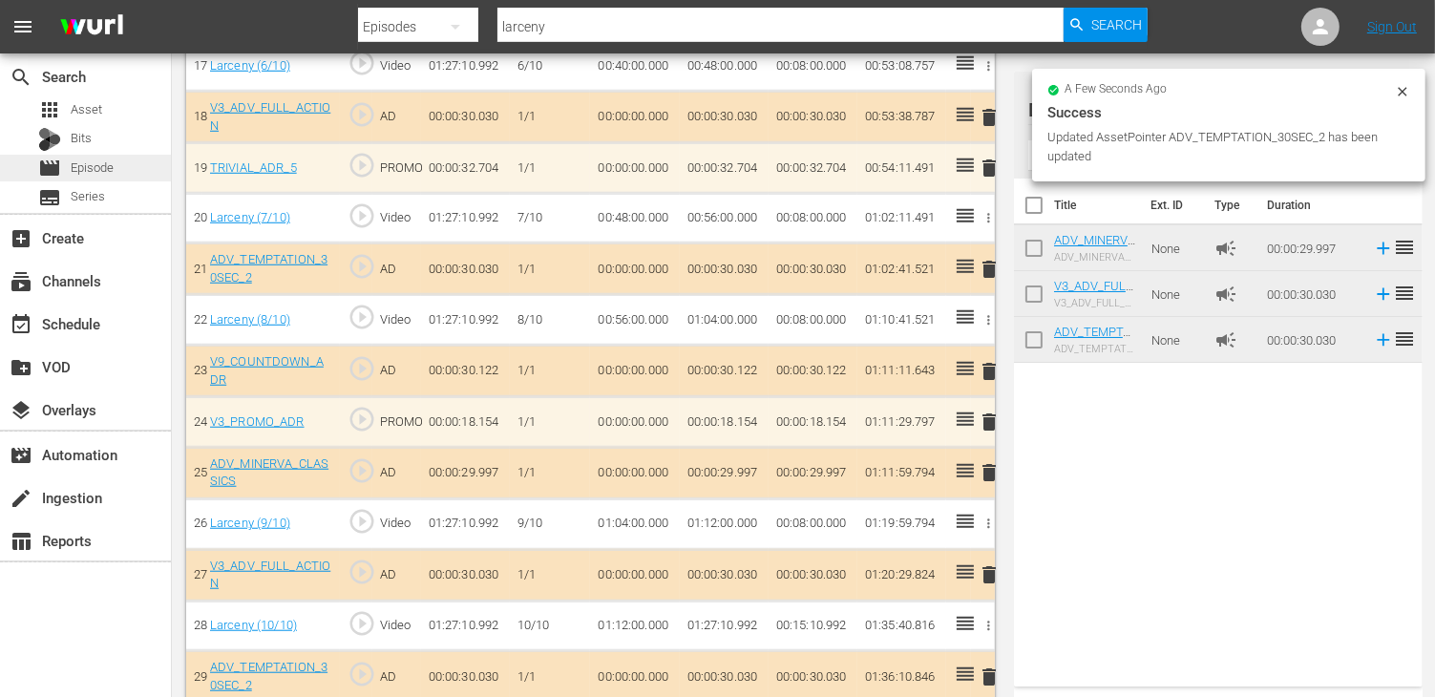
click at [106, 169] on span "Episode" at bounding box center [92, 167] width 43 height 19
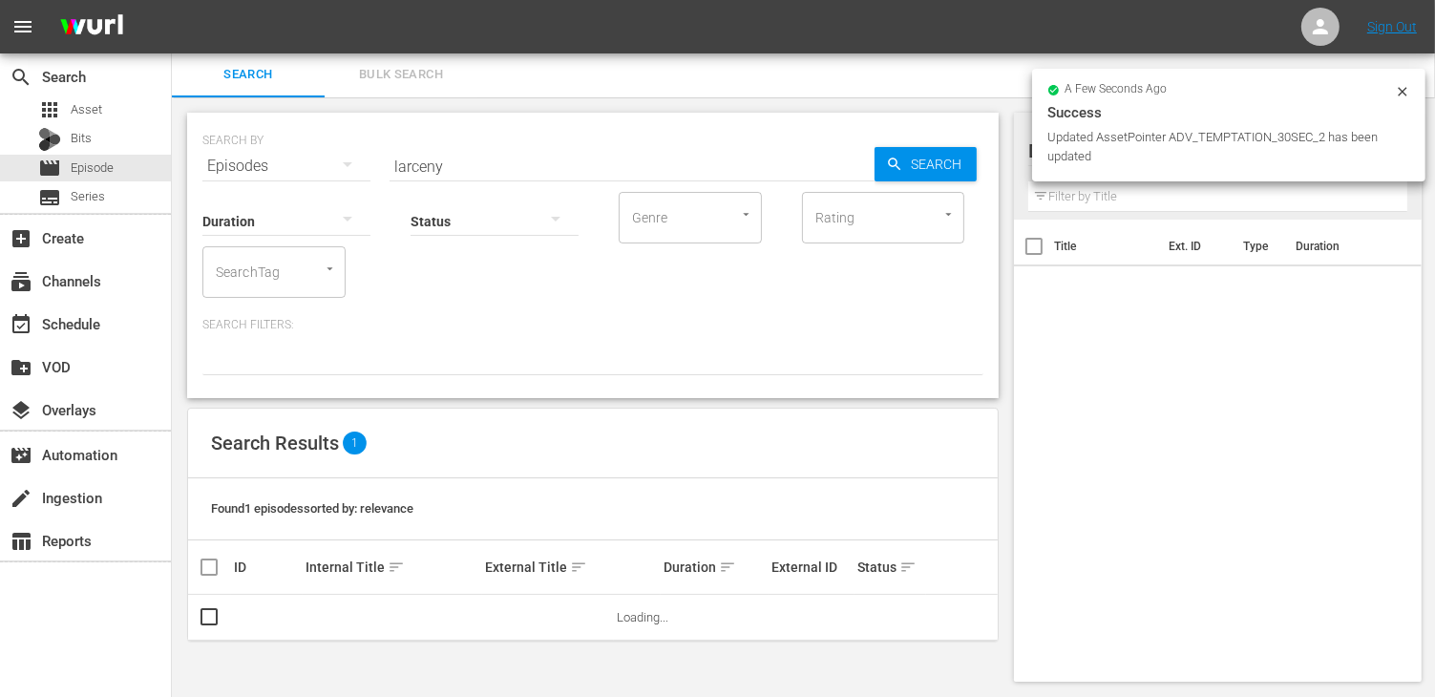
scroll to position [1, 0]
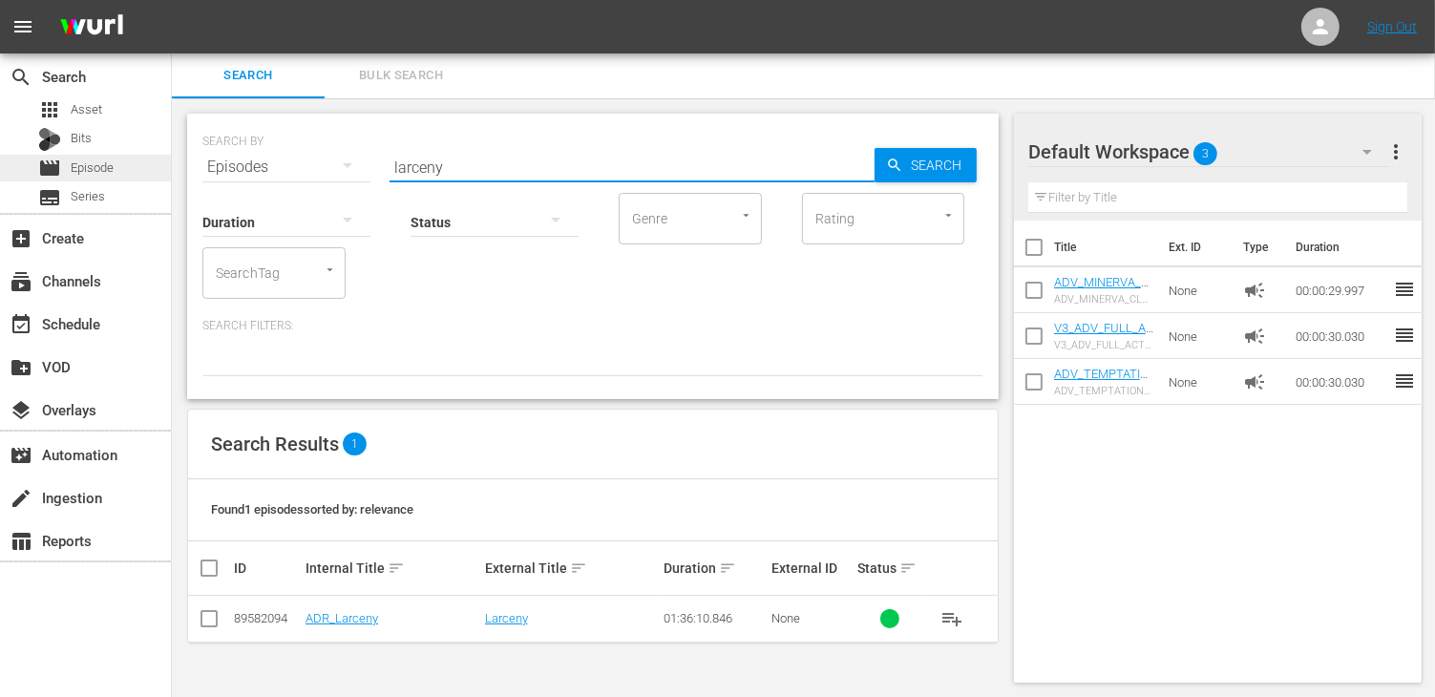
drag, startPoint x: 470, startPoint y: 166, endPoint x: 157, endPoint y: 175, distance: 312.3
type input "giustizia"
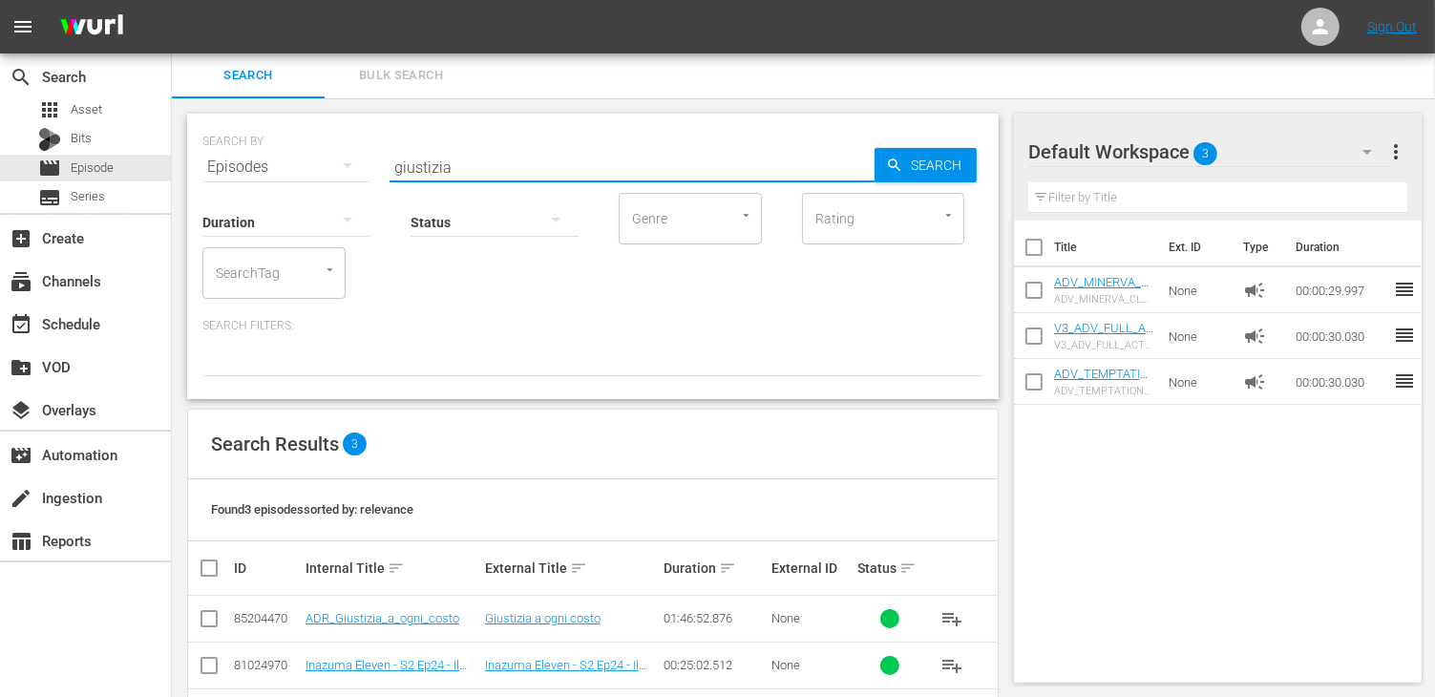
click at [387, 607] on td "ADR_Giustizia_a_ogni_costo" at bounding box center [392, 619] width 179 height 47
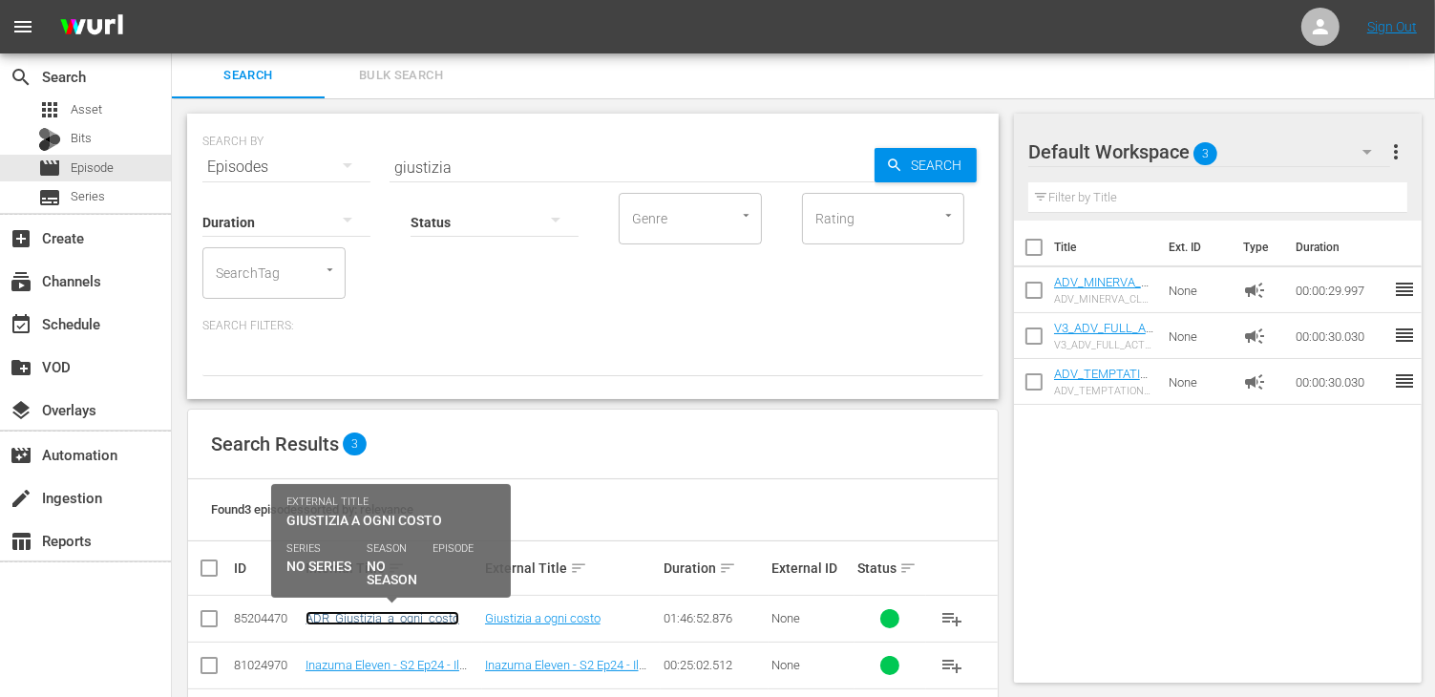
click at [385, 620] on link "ADR_Giustizia_a_ogni_costo" at bounding box center [382, 618] width 154 height 14
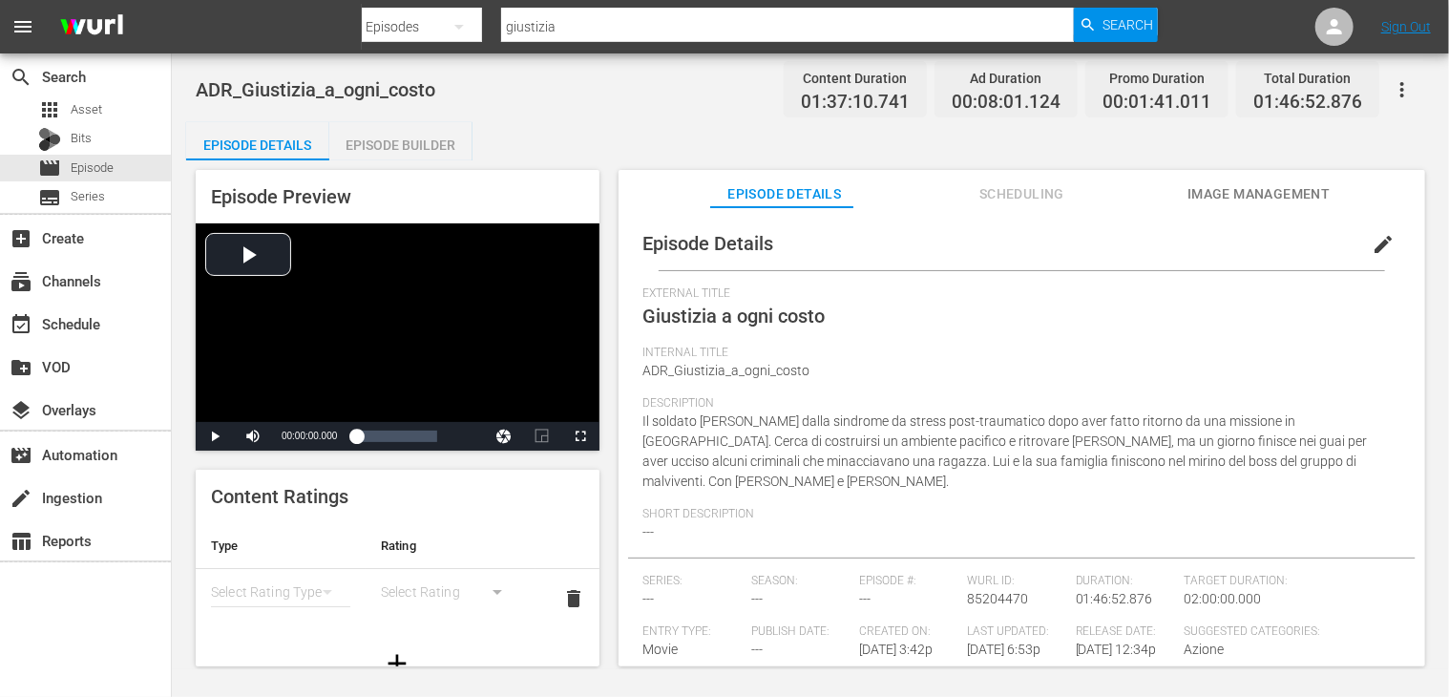
click at [399, 139] on div "Episode Builder" at bounding box center [400, 145] width 143 height 46
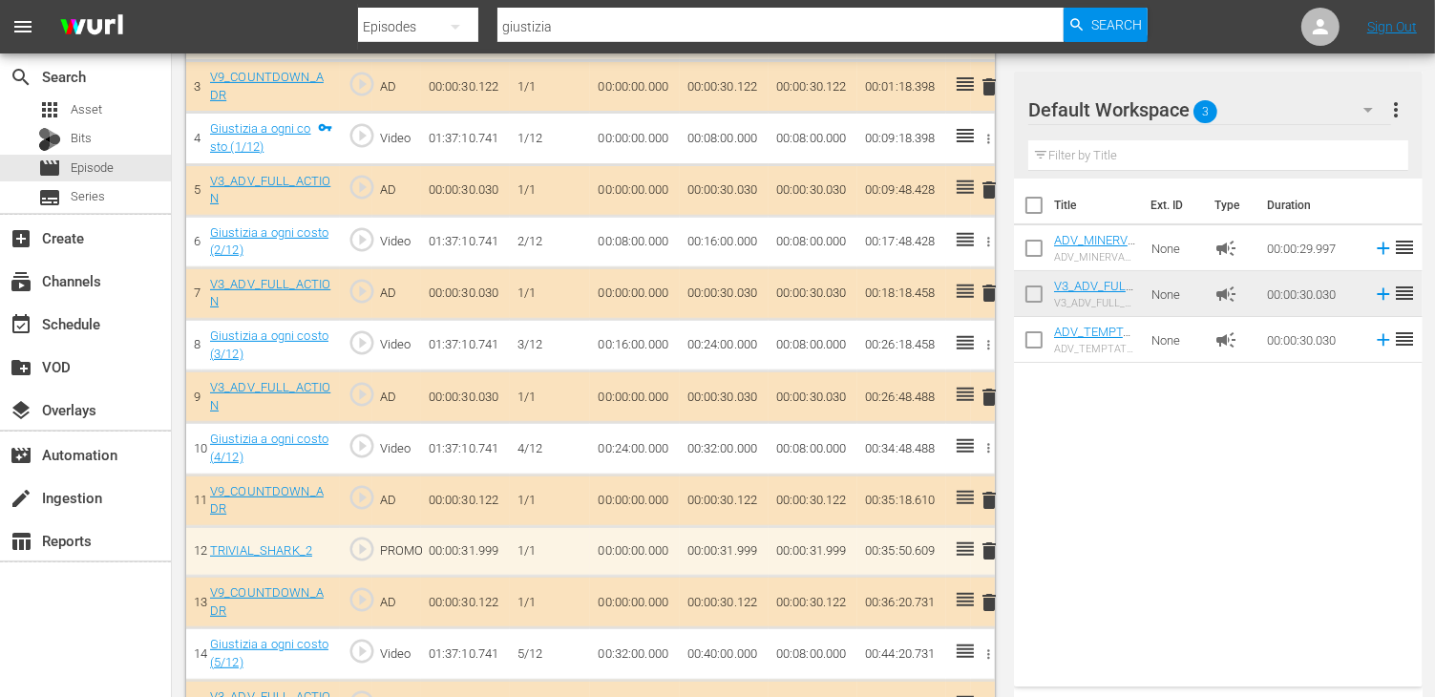
scroll to position [764, 0]
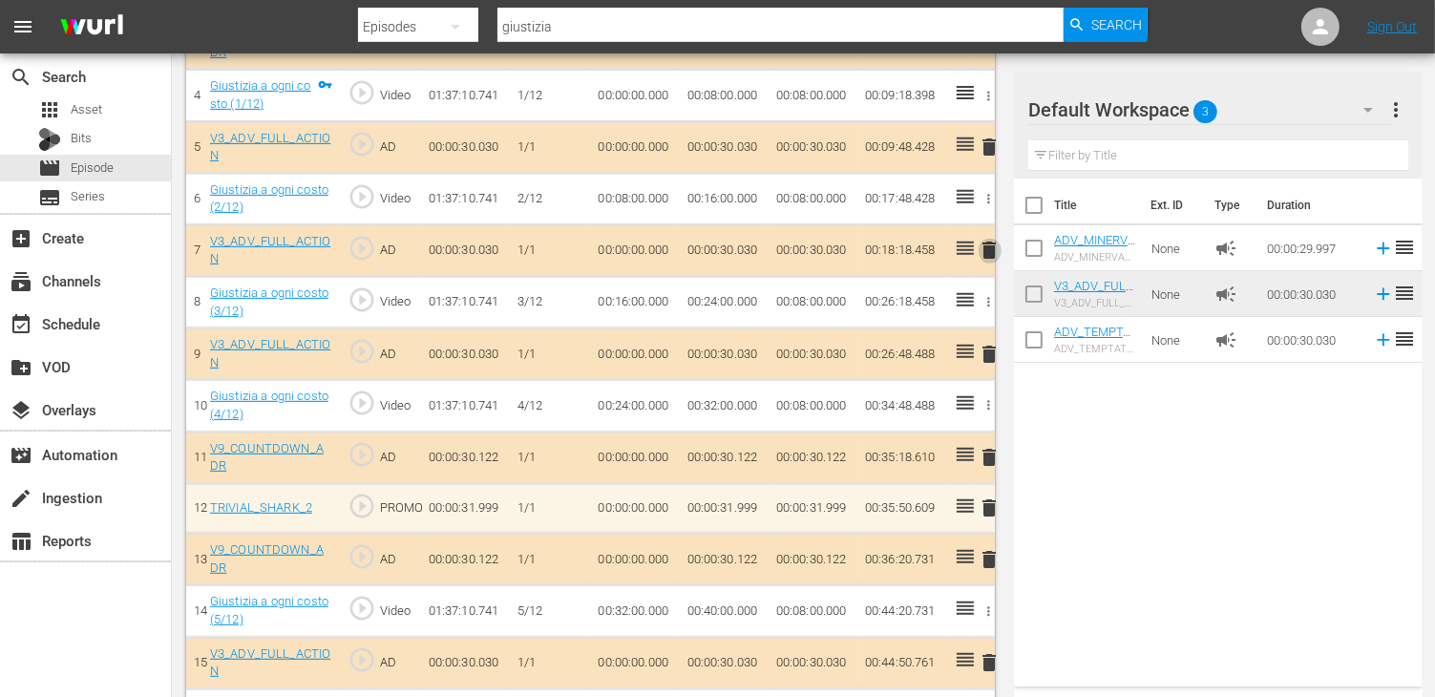
click at [993, 254] on span "delete" at bounding box center [989, 250] width 23 height 23
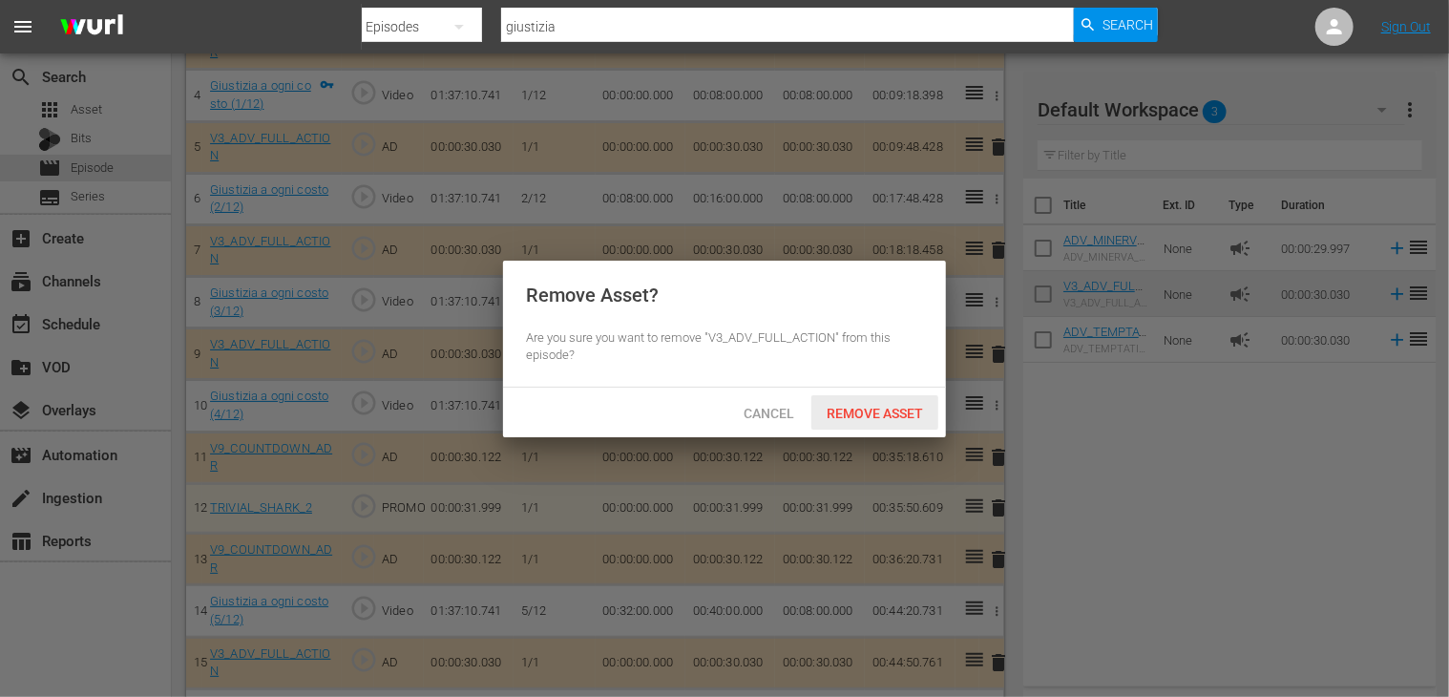
click at [860, 409] on span "Remove Asset" at bounding box center [874, 413] width 127 height 15
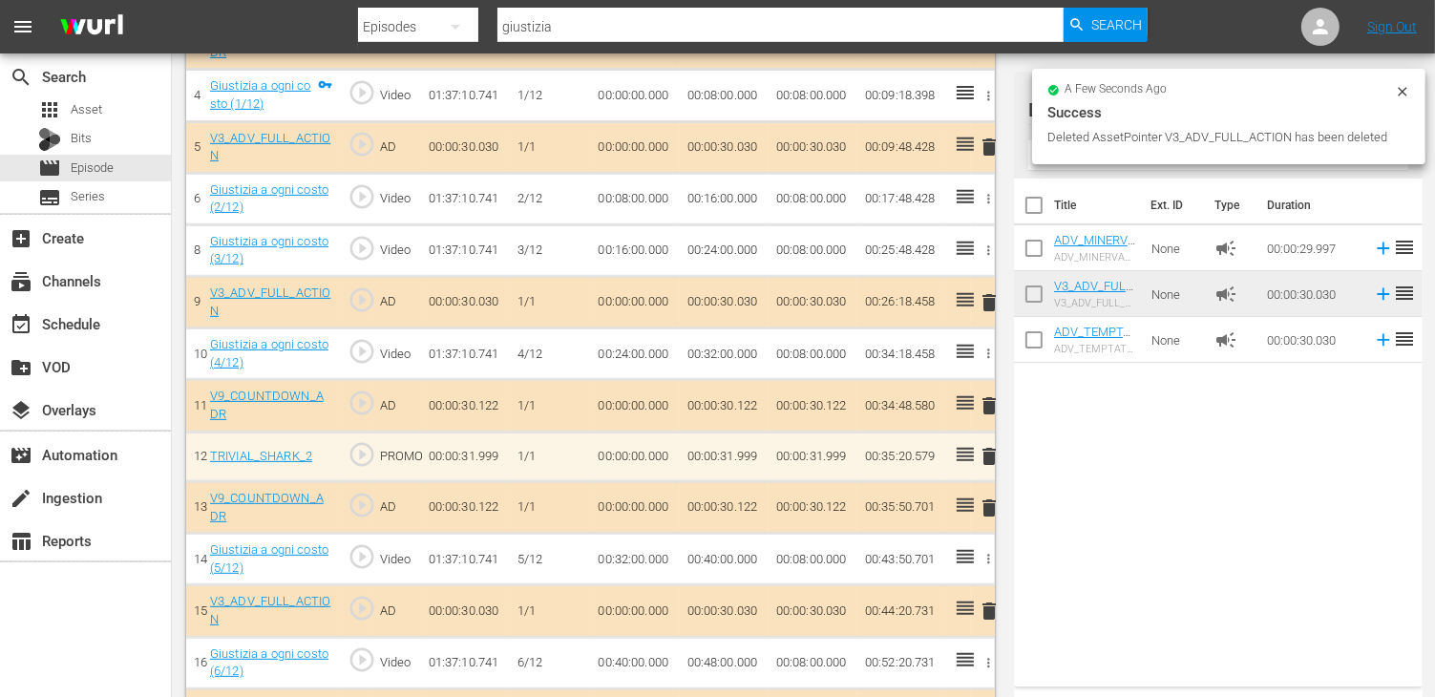
click at [992, 295] on span "delete" at bounding box center [989, 302] width 23 height 23
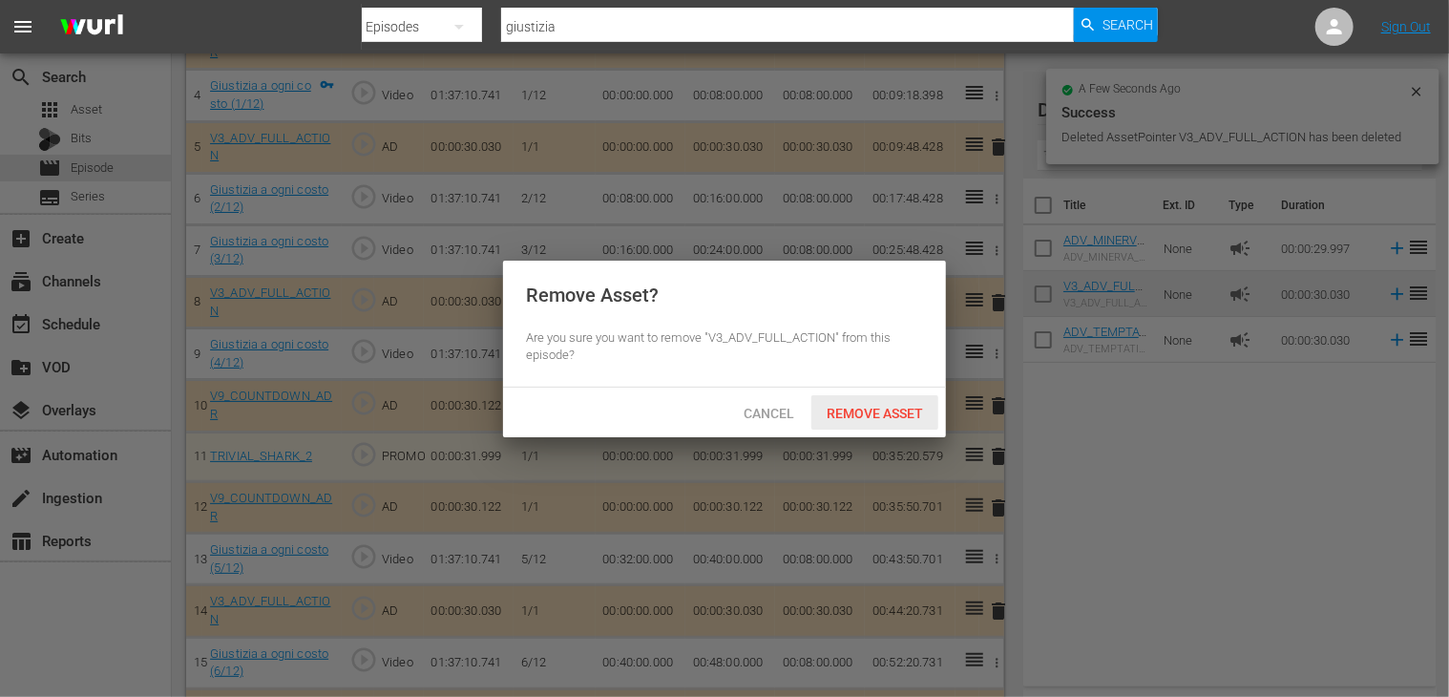
click at [884, 413] on span "Remove Asset" at bounding box center [874, 413] width 127 height 15
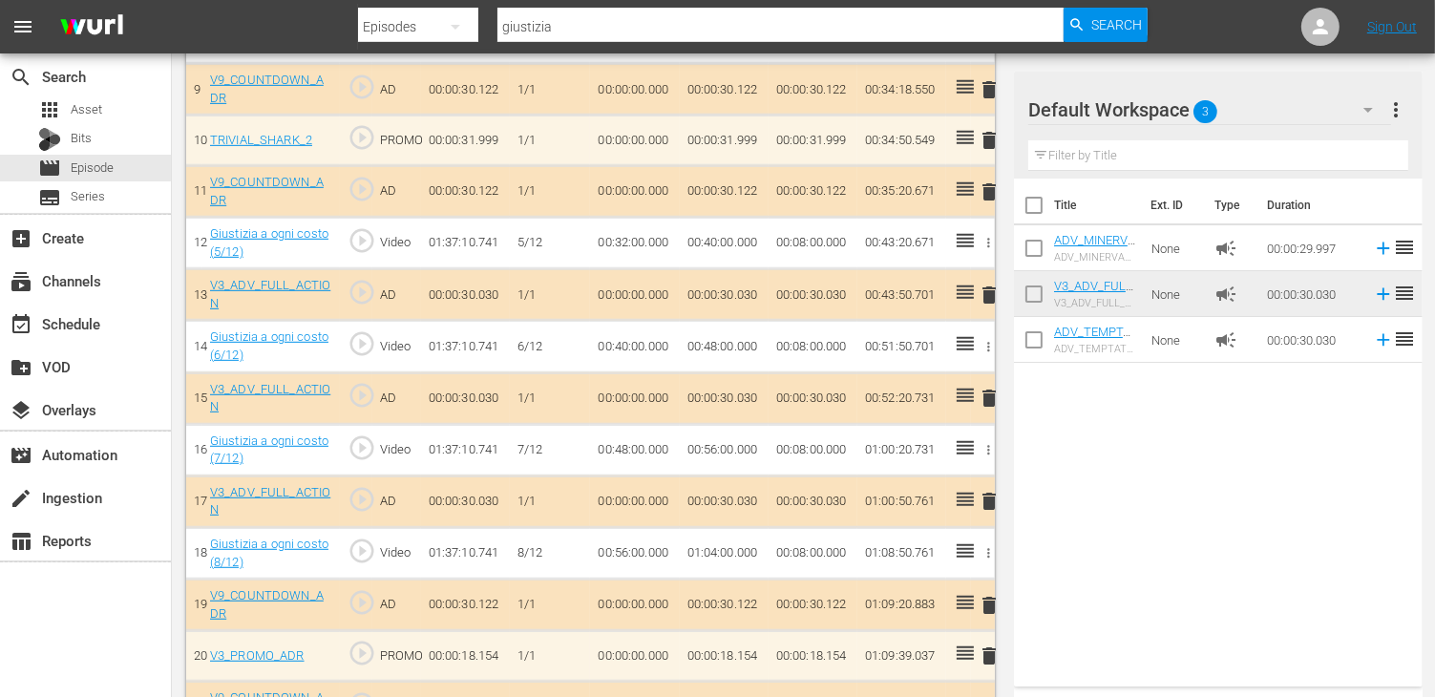
scroll to position [1050, 0]
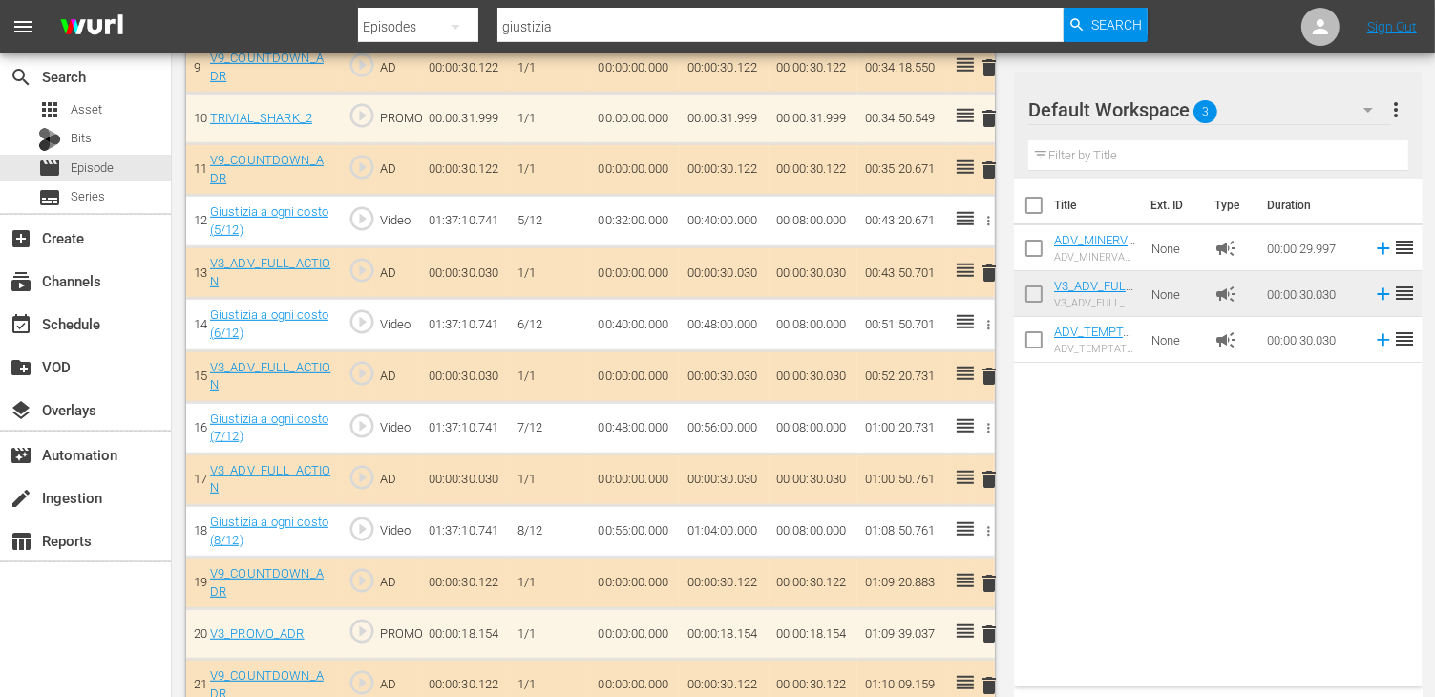
click at [989, 373] on span "delete" at bounding box center [989, 376] width 23 height 23
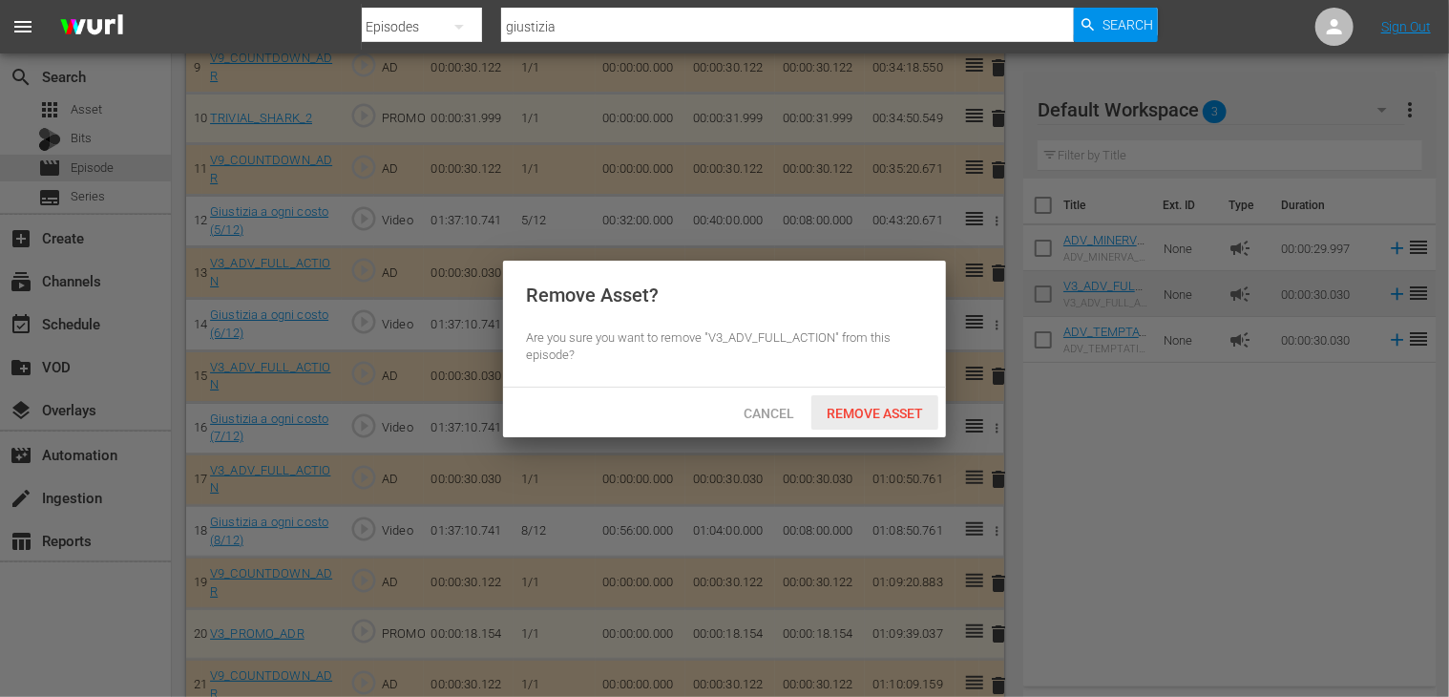
click at [894, 408] on span "Remove Asset" at bounding box center [874, 413] width 127 height 15
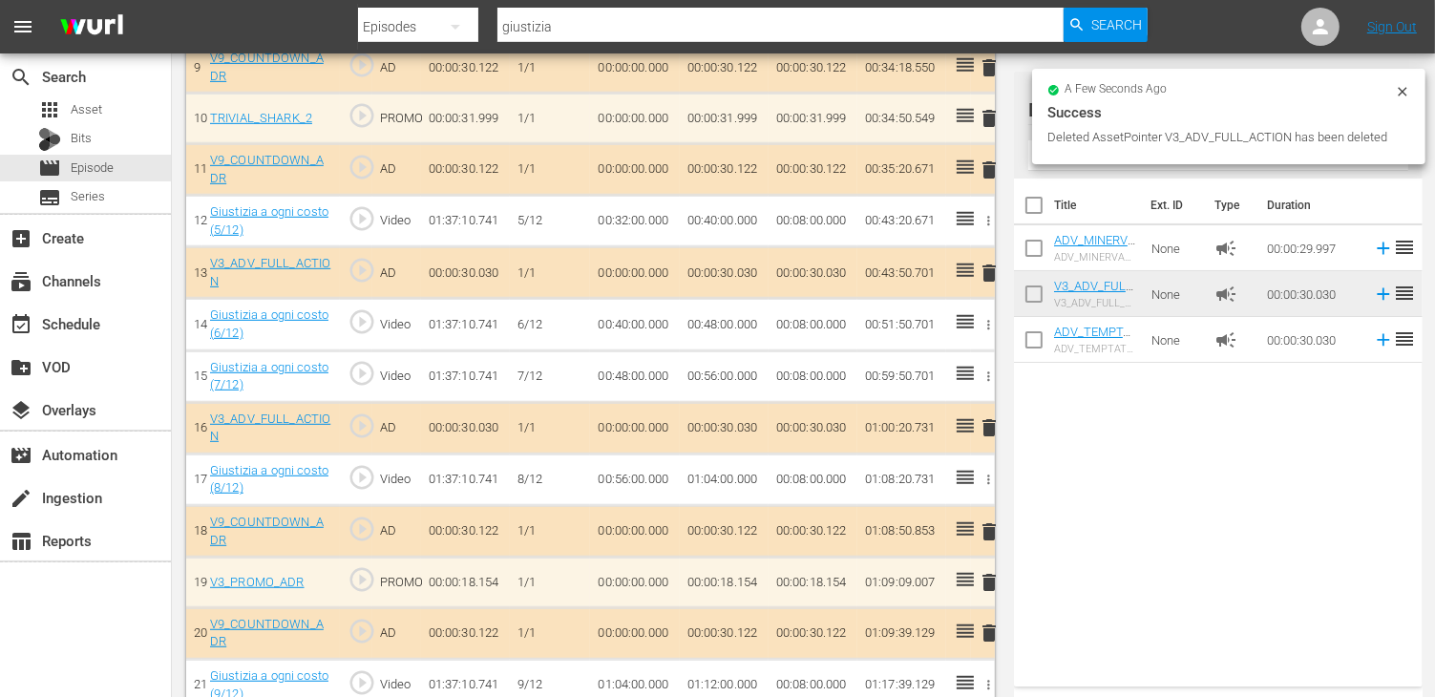
click at [984, 430] on span "delete" at bounding box center [989, 427] width 23 height 23
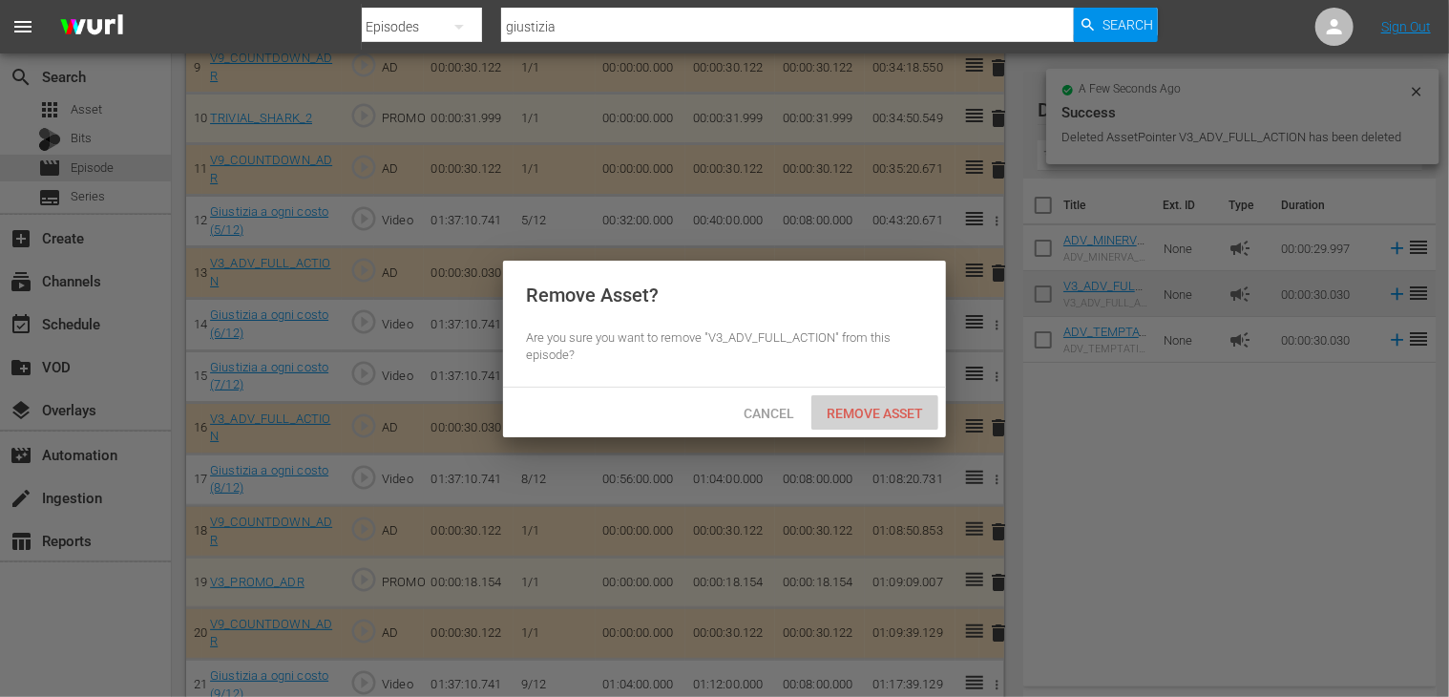
click at [874, 414] on span "Remove Asset" at bounding box center [874, 413] width 127 height 15
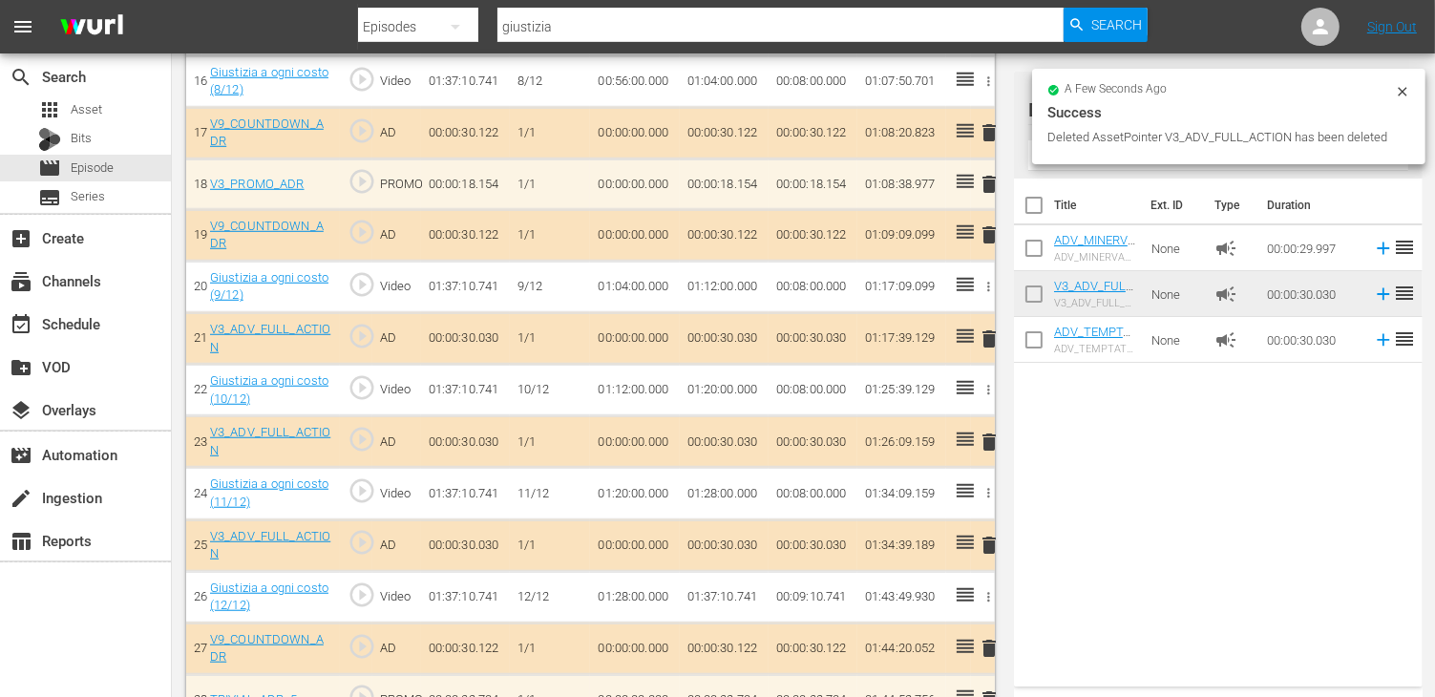
scroll to position [1429, 0]
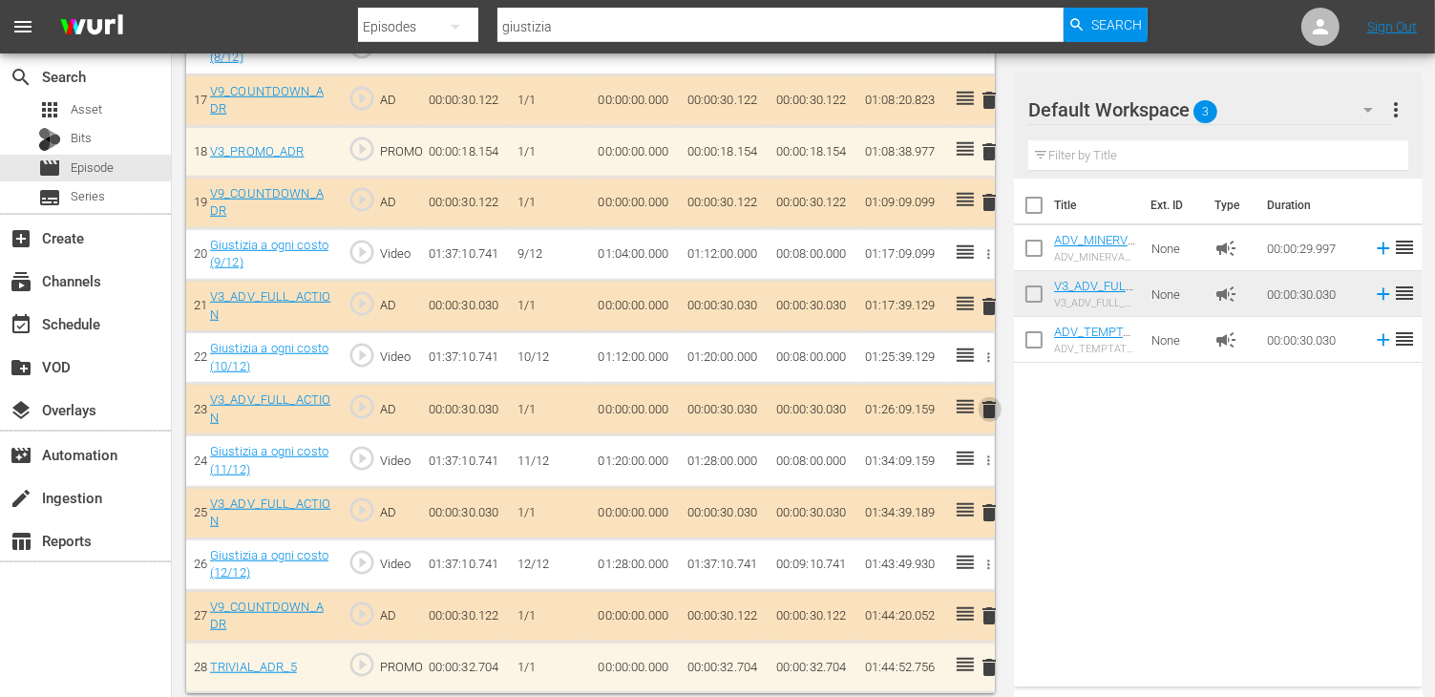
click at [987, 402] on span "delete" at bounding box center [989, 409] width 23 height 23
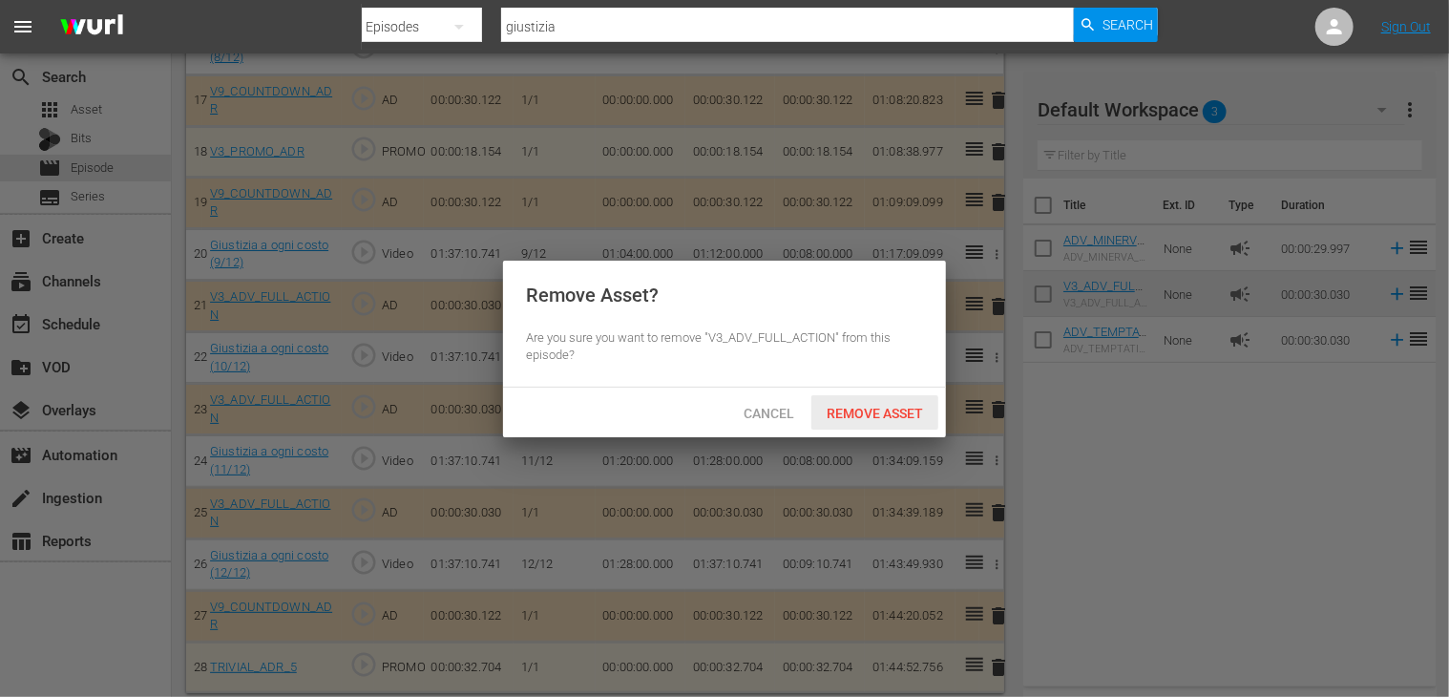
click at [845, 415] on span "Remove Asset" at bounding box center [874, 413] width 127 height 15
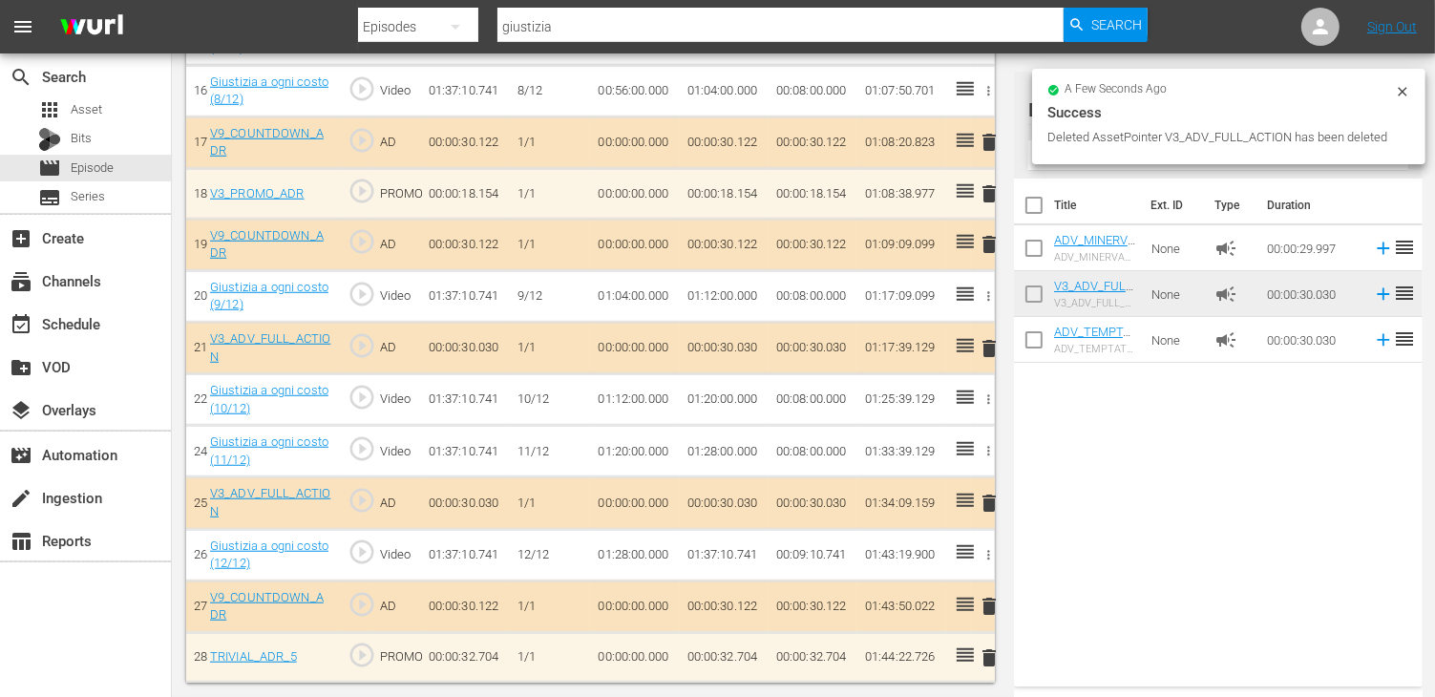
scroll to position [1378, 0]
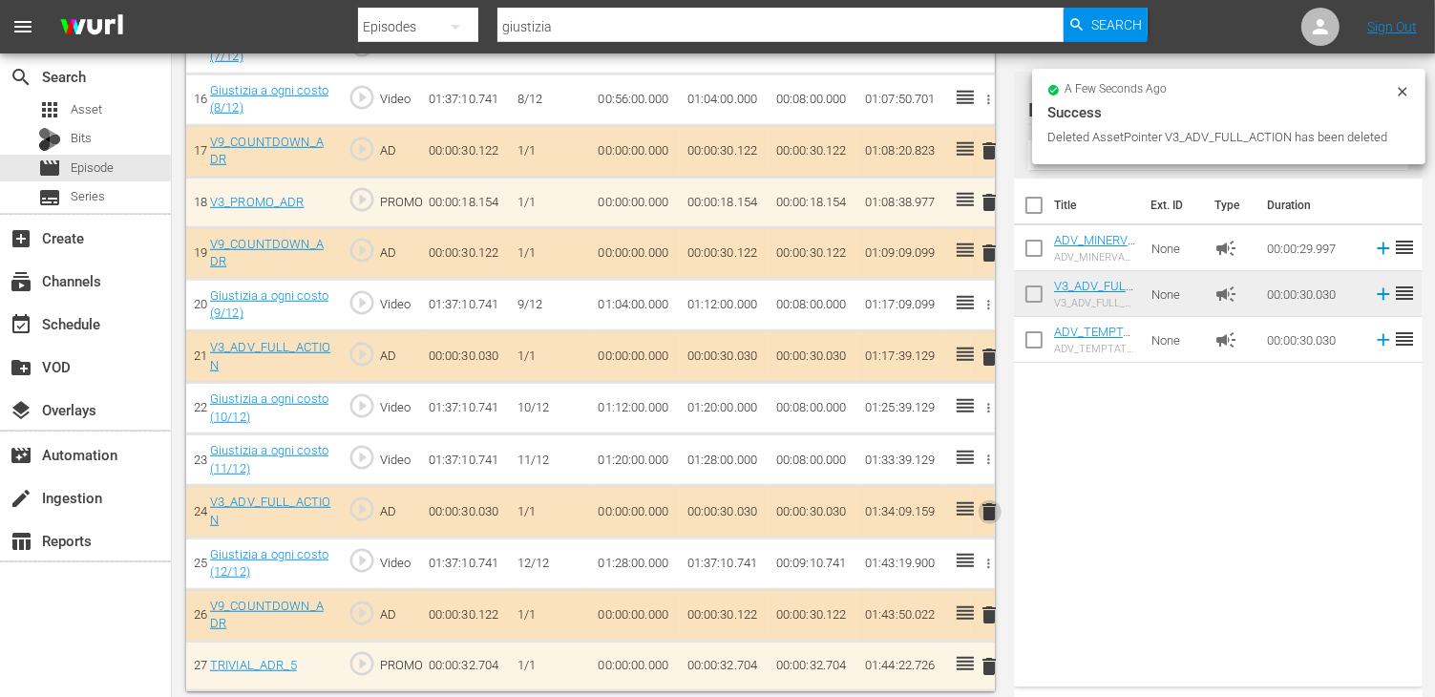
click at [982, 500] on span "delete" at bounding box center [989, 511] width 23 height 23
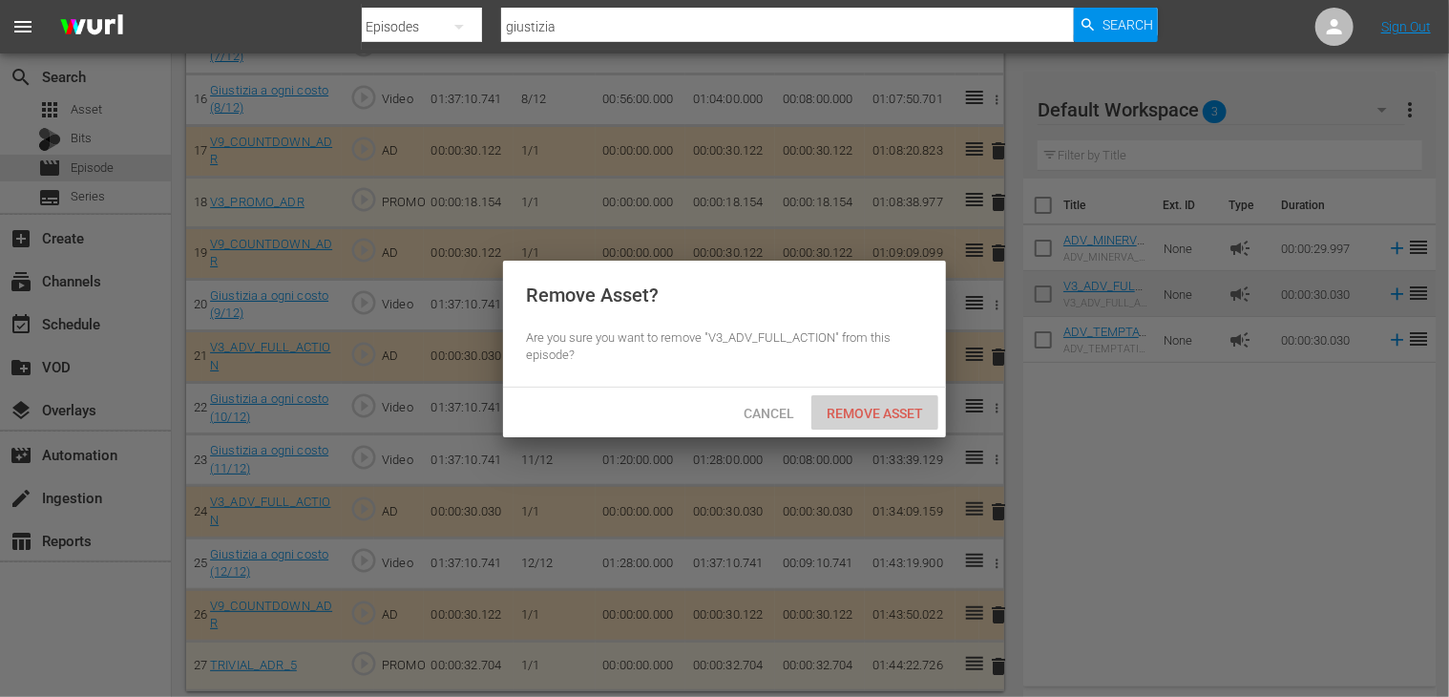
click at [882, 417] on span "Remove Asset" at bounding box center [874, 413] width 127 height 15
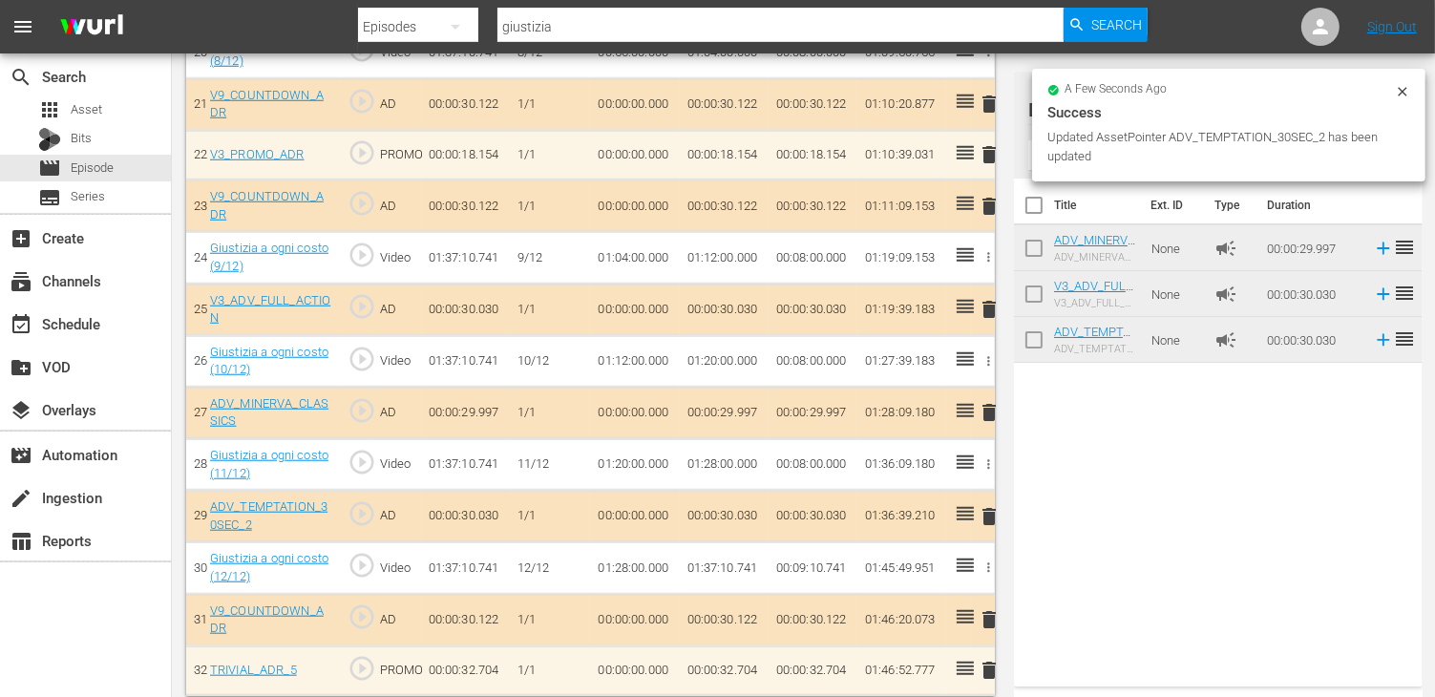
scroll to position [1635, 0]
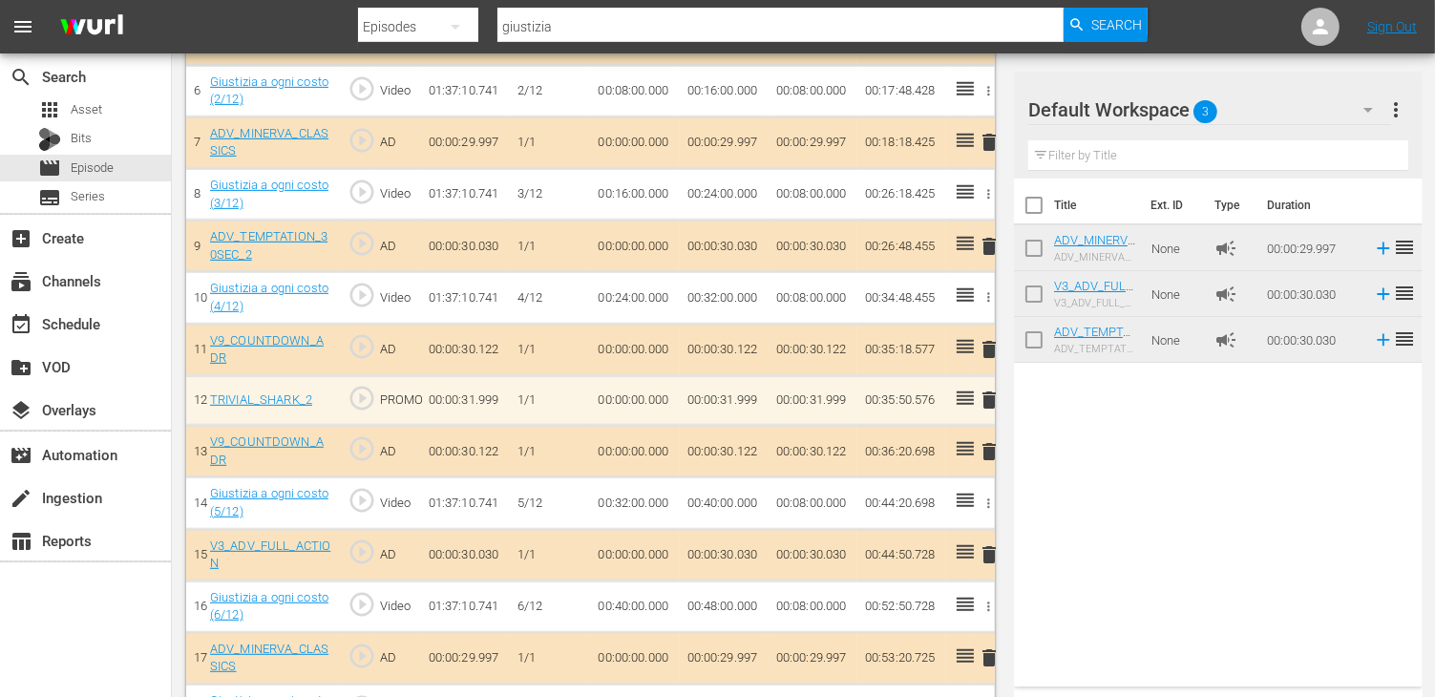
drag, startPoint x: 502, startPoint y: 405, endPoint x: 501, endPoint y: 389, distance: 15.3
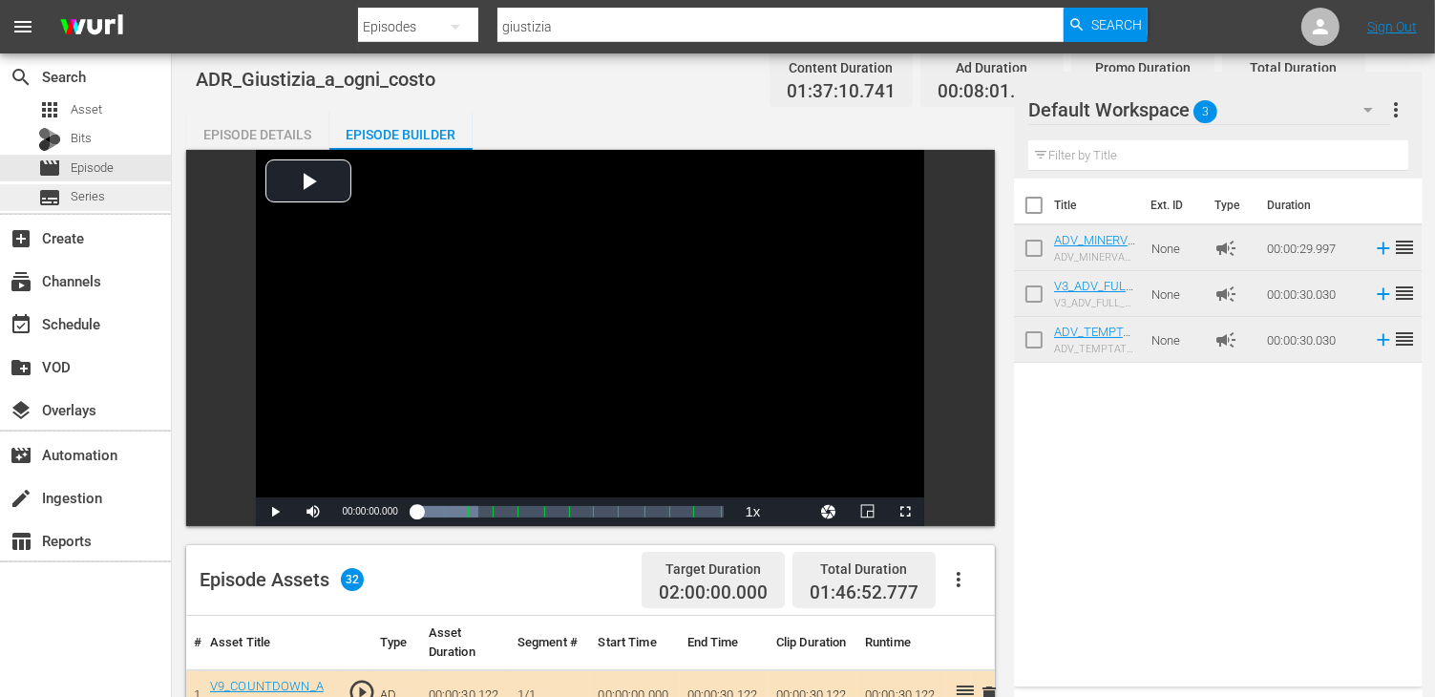
scroll to position [0, 0]
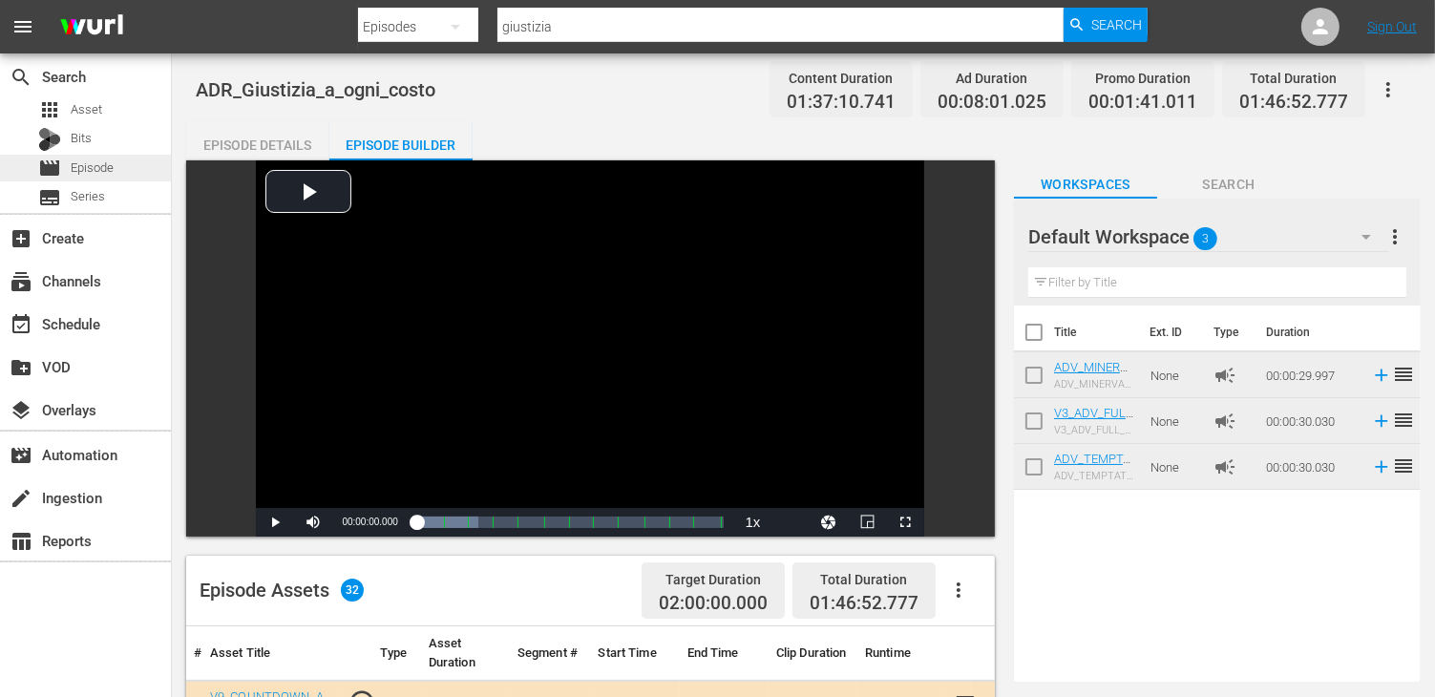
click at [102, 169] on span "Episode" at bounding box center [92, 167] width 43 height 19
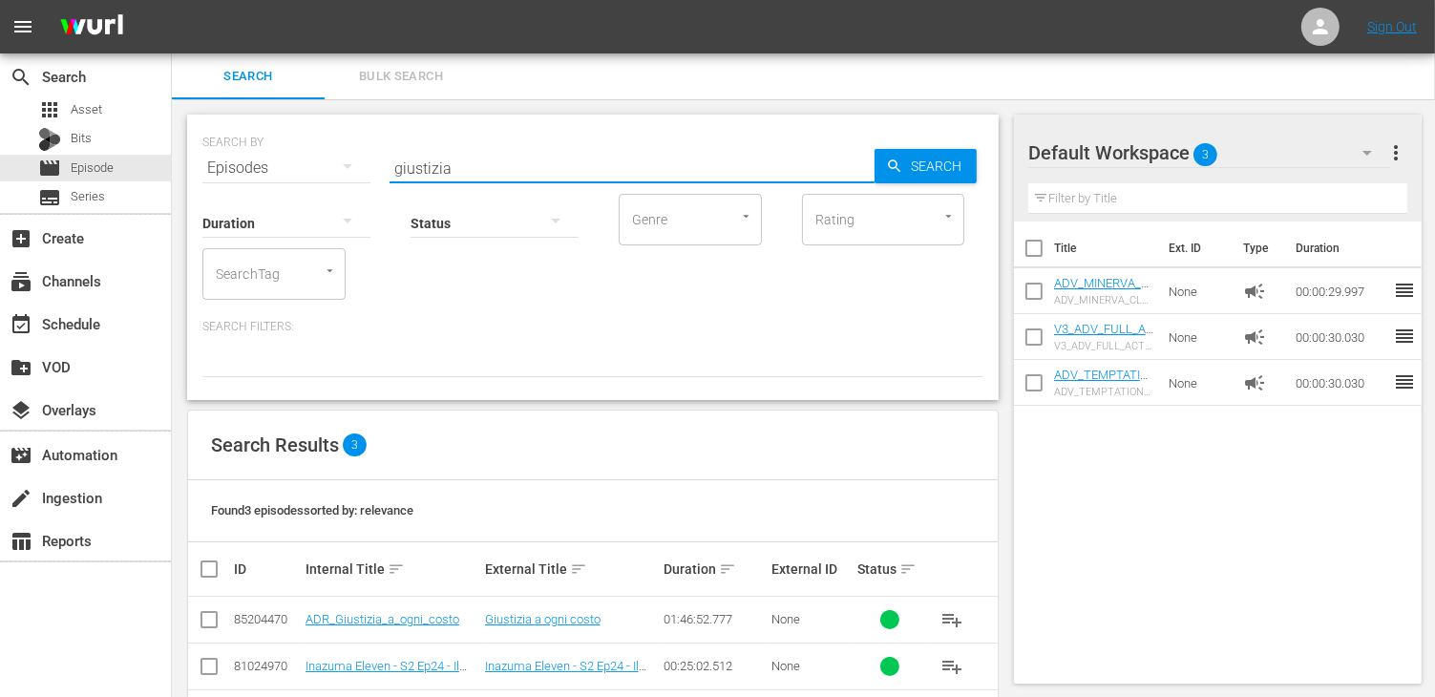
drag, startPoint x: 462, startPoint y: 171, endPoint x: 253, endPoint y: 173, distance: 209.1
click at [252, 173] on div "SEARCH BY Search By Episodes Search ID, Title, Description, Keywords, or Catego…" at bounding box center [592, 156] width 781 height 69
type input "redirec"
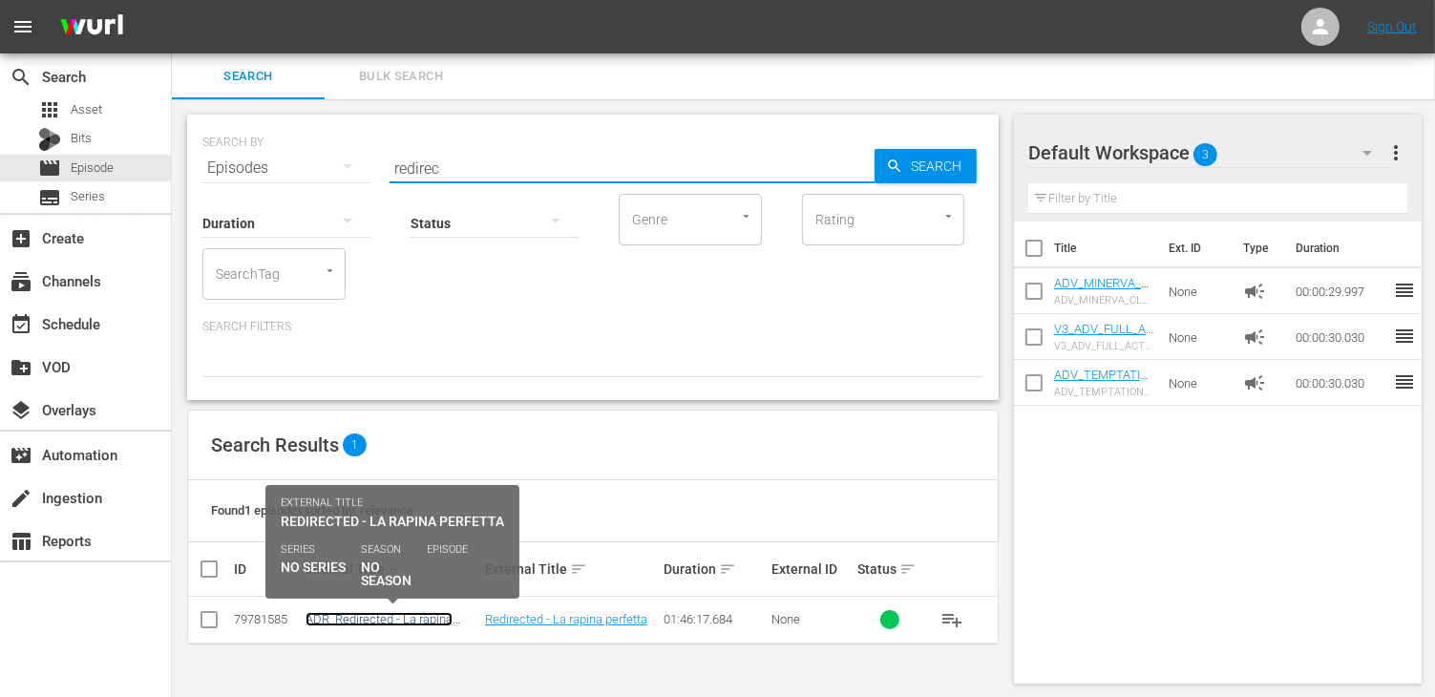
click at [360, 616] on link "ADR_Redirected - La rapina perfetta" at bounding box center [378, 626] width 147 height 29
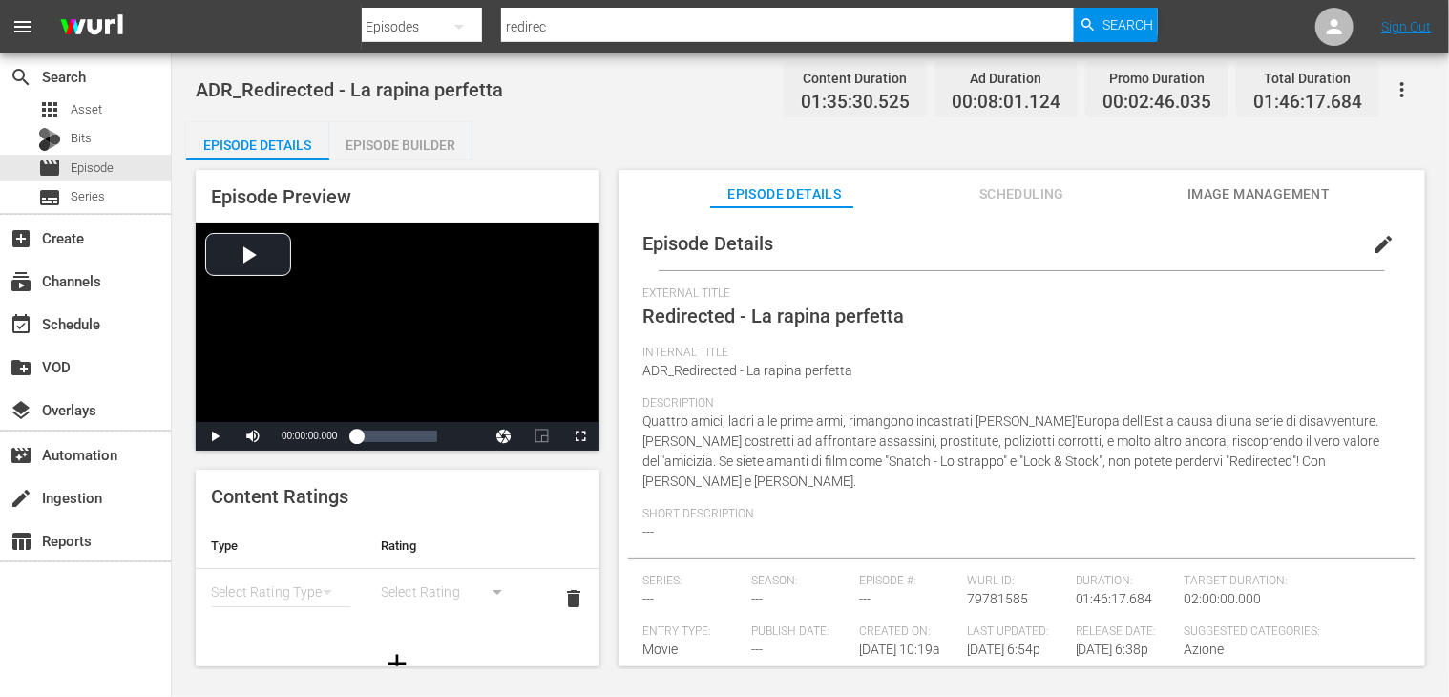
click at [413, 139] on div "Episode Builder" at bounding box center [400, 145] width 143 height 46
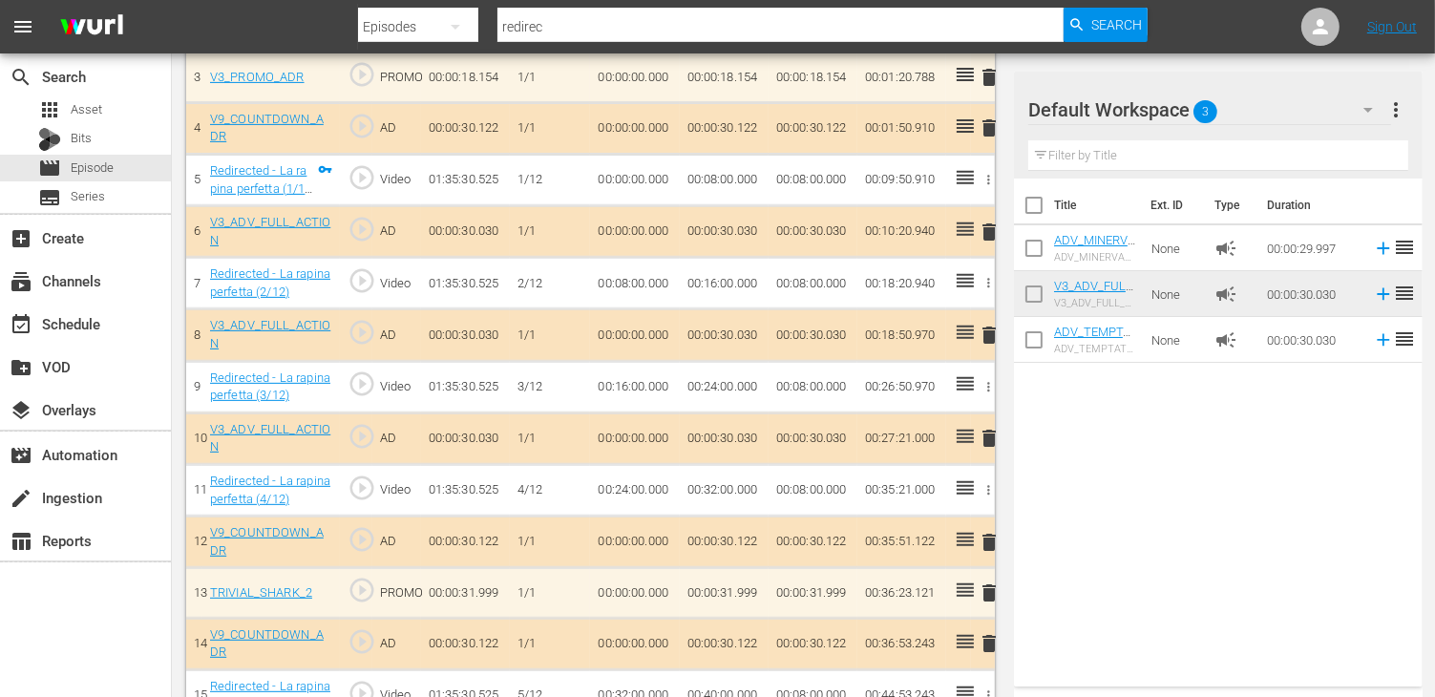
scroll to position [859, 0]
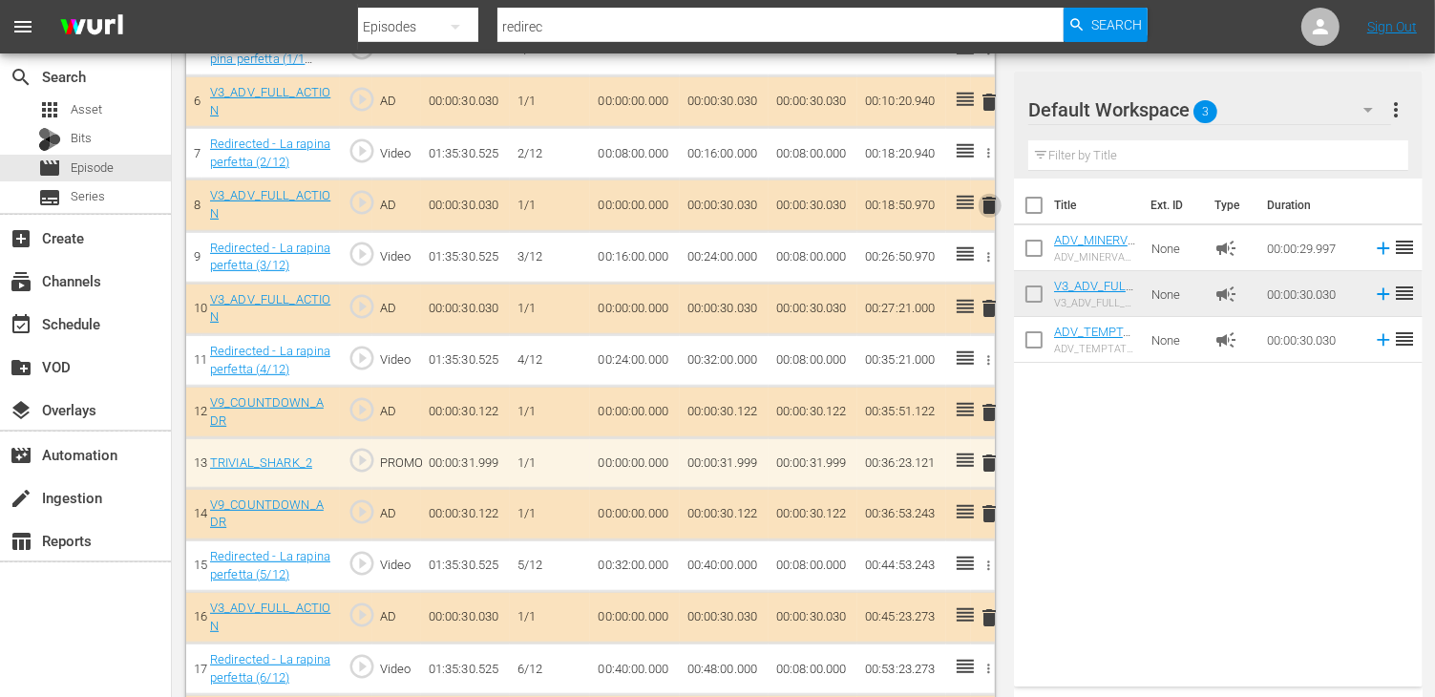
click at [989, 212] on span "delete" at bounding box center [989, 205] width 23 height 23
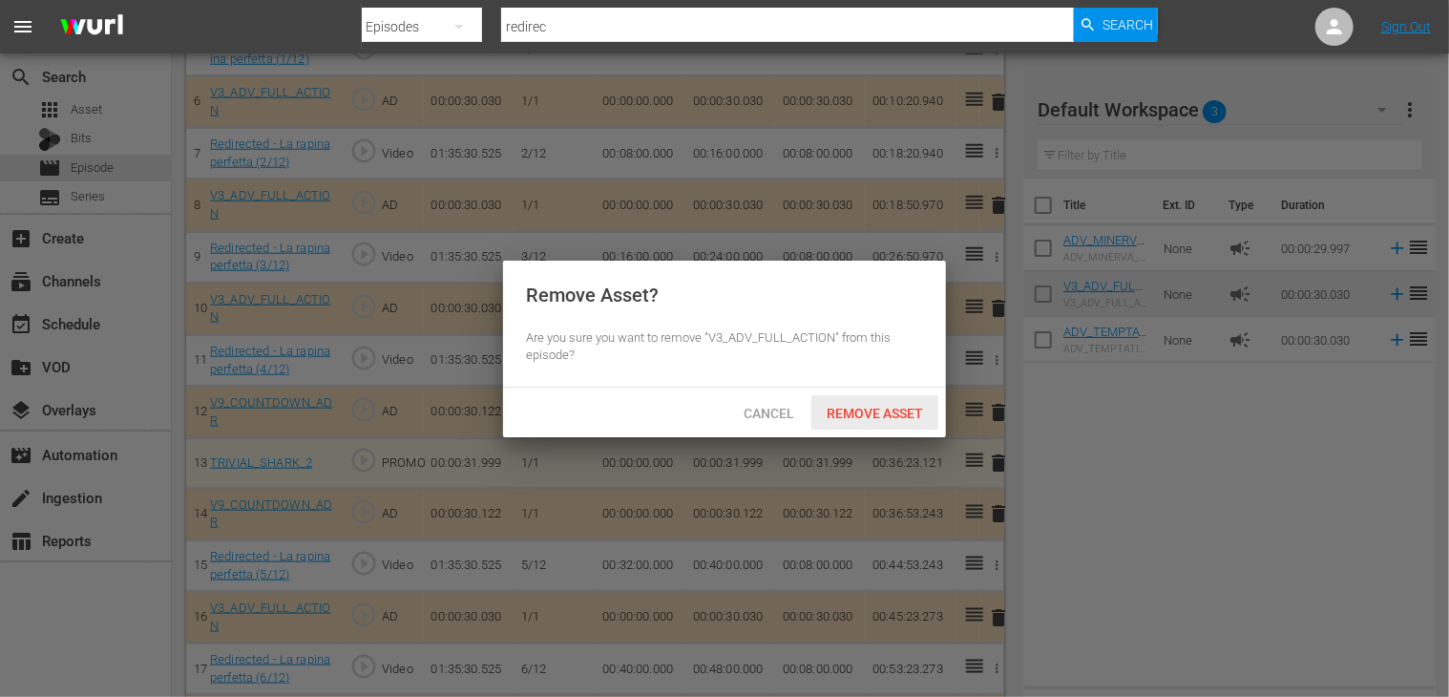
click at [886, 416] on span "Remove Asset" at bounding box center [874, 413] width 127 height 15
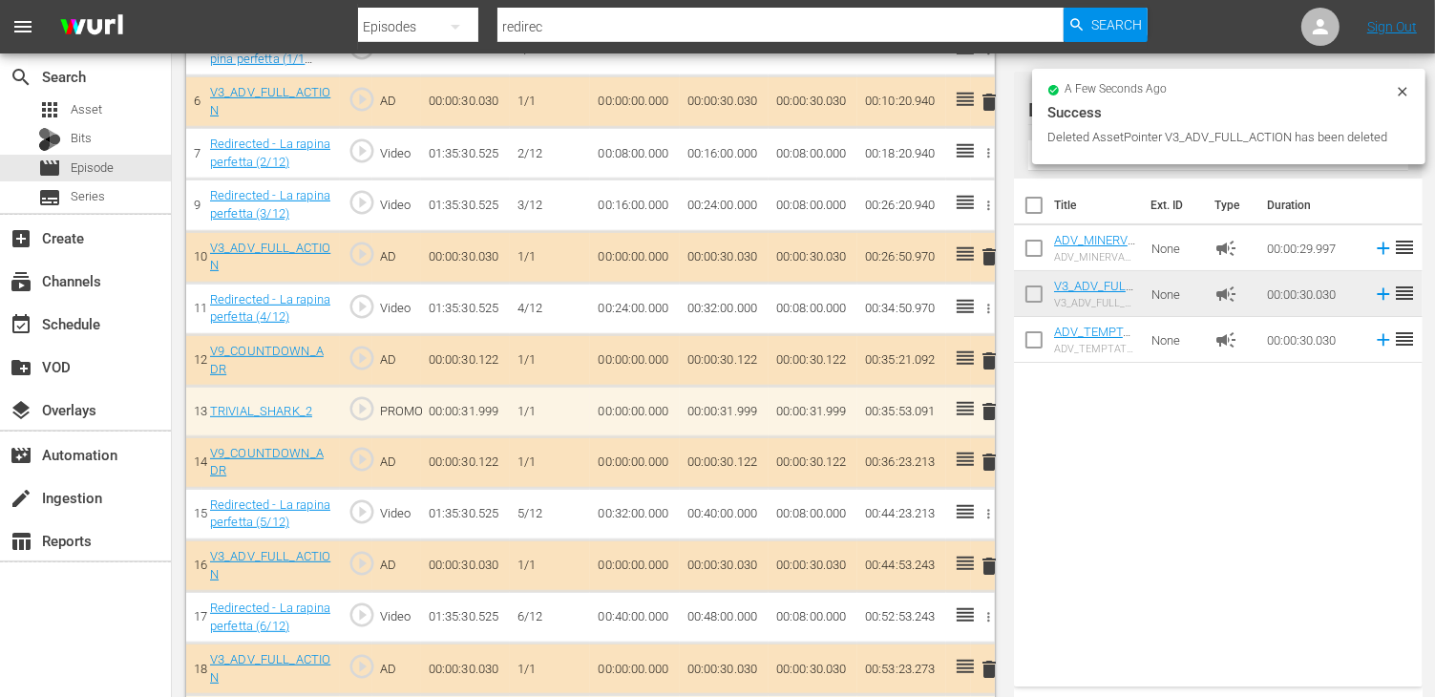
click at [997, 261] on span "delete" at bounding box center [989, 256] width 23 height 23
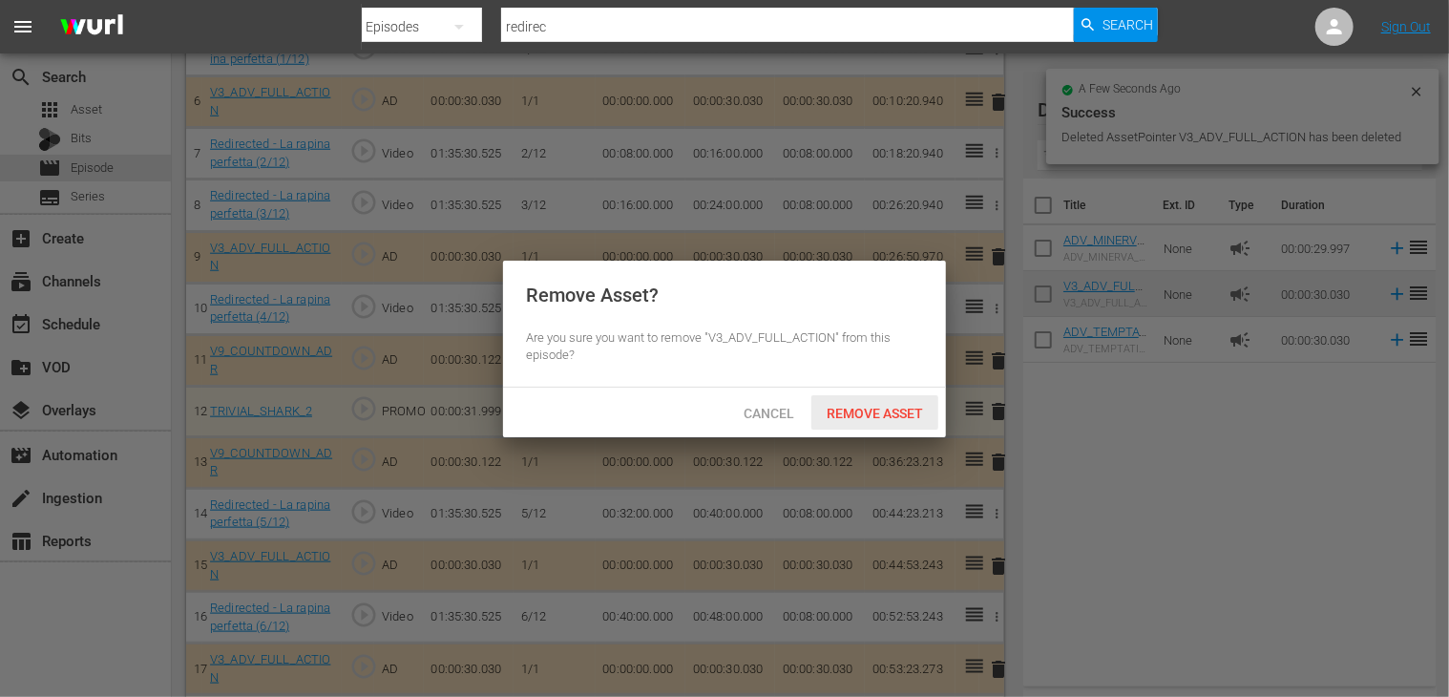
click at [890, 411] on span "Remove Asset" at bounding box center [874, 413] width 127 height 15
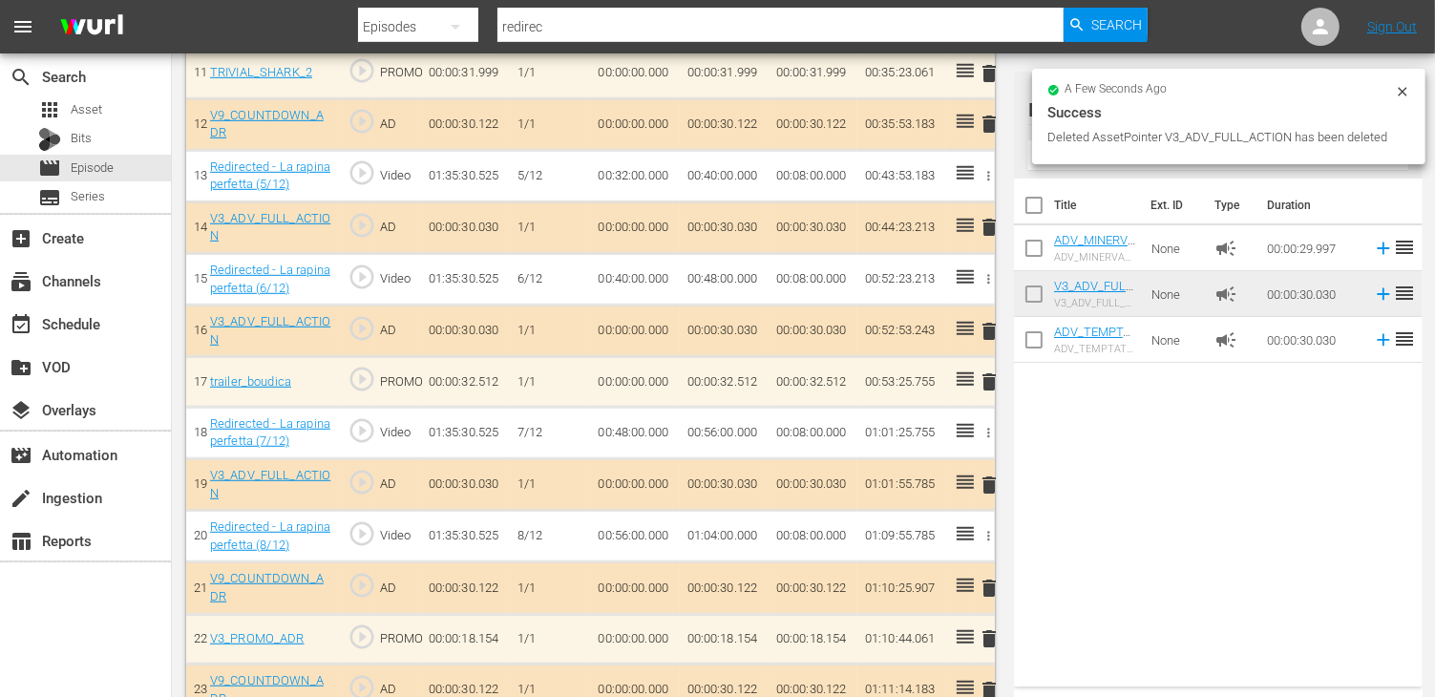
scroll to position [1241, 0]
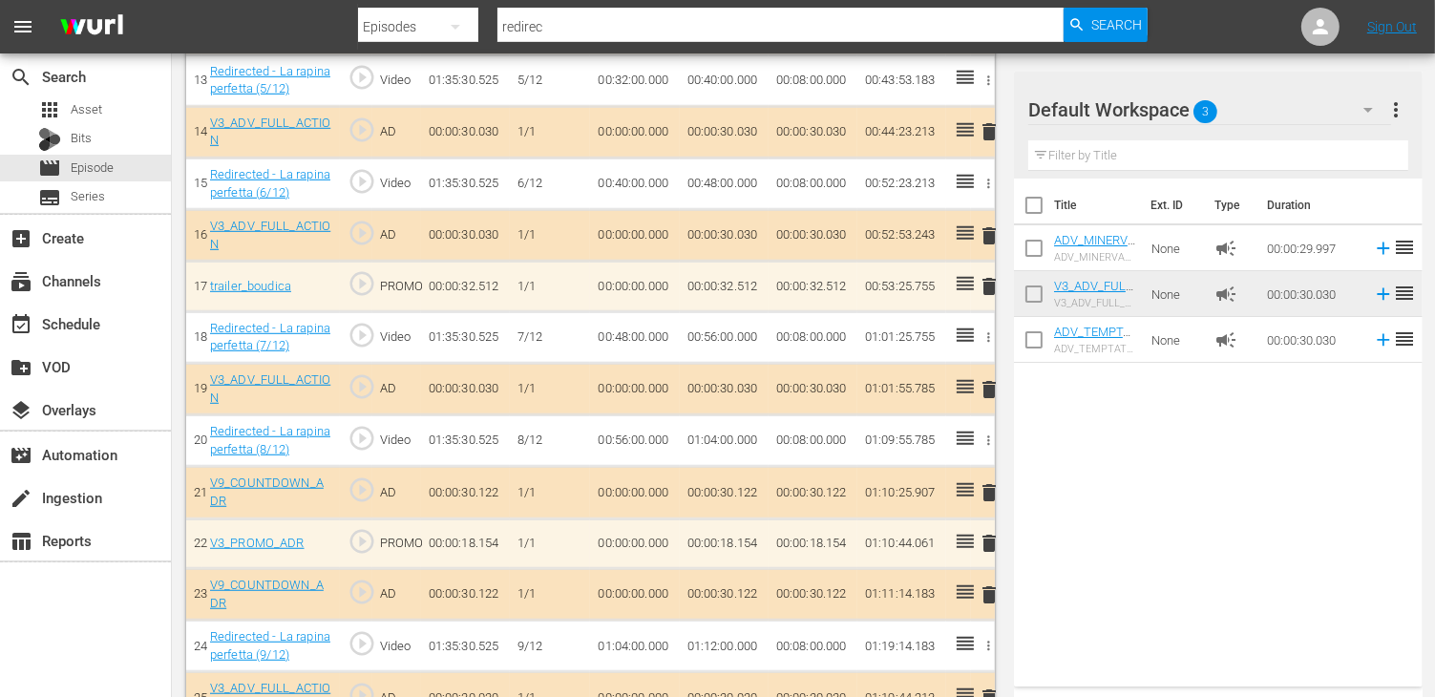
click at [989, 383] on span "delete" at bounding box center [989, 389] width 23 height 23
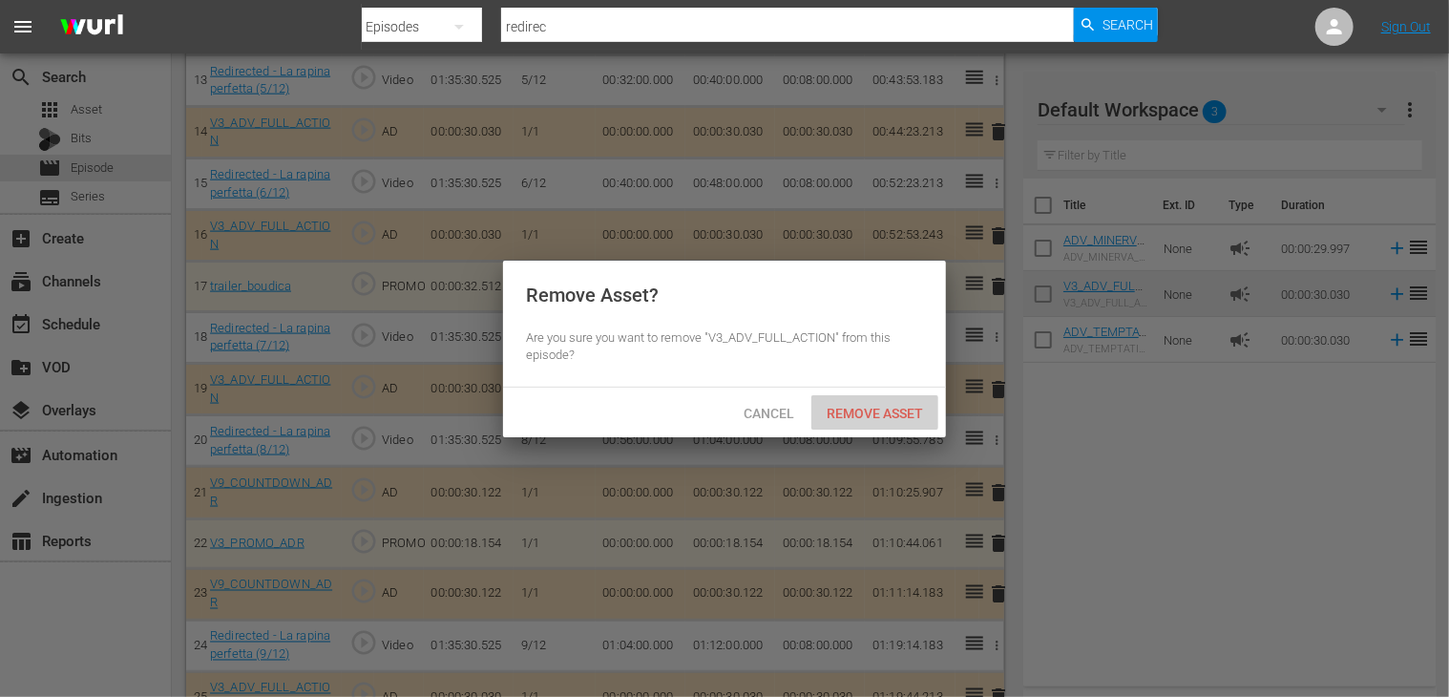
click at [850, 417] on span "Remove Asset" at bounding box center [874, 413] width 127 height 15
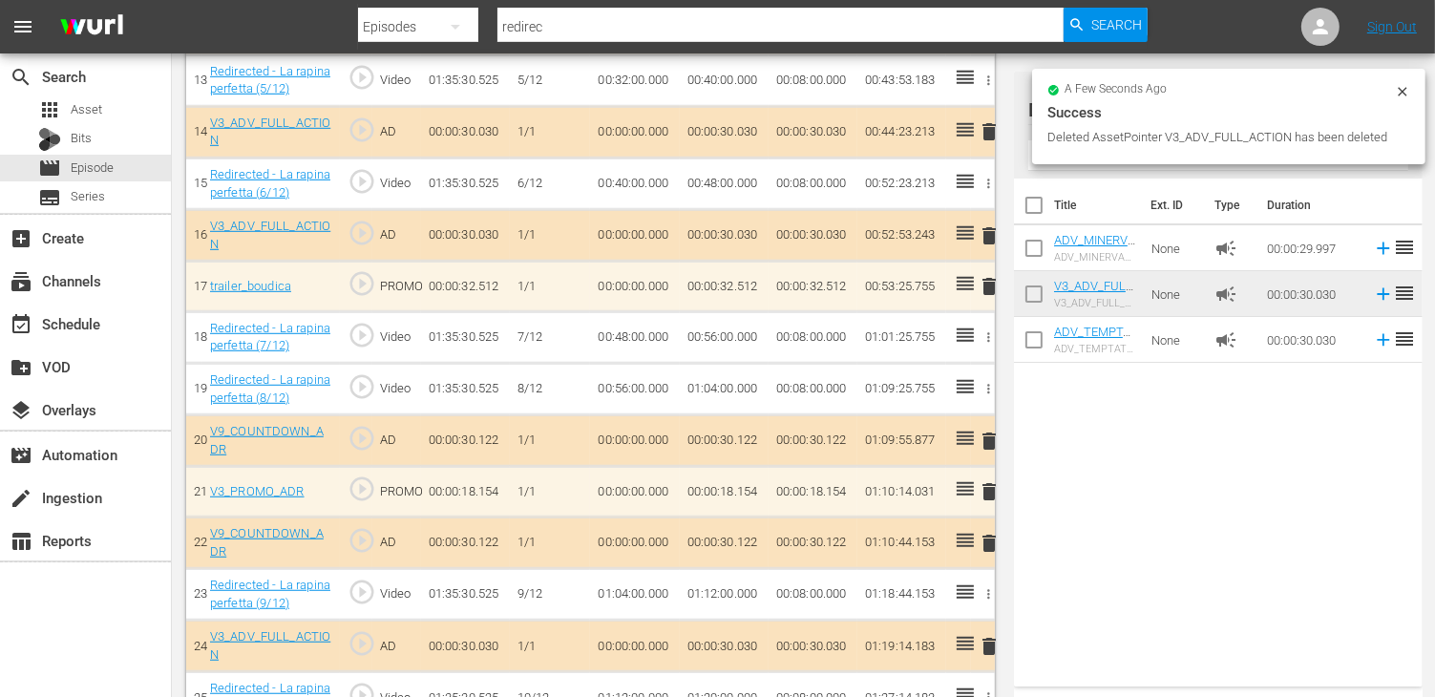
click at [986, 126] on span "delete" at bounding box center [989, 131] width 23 height 23
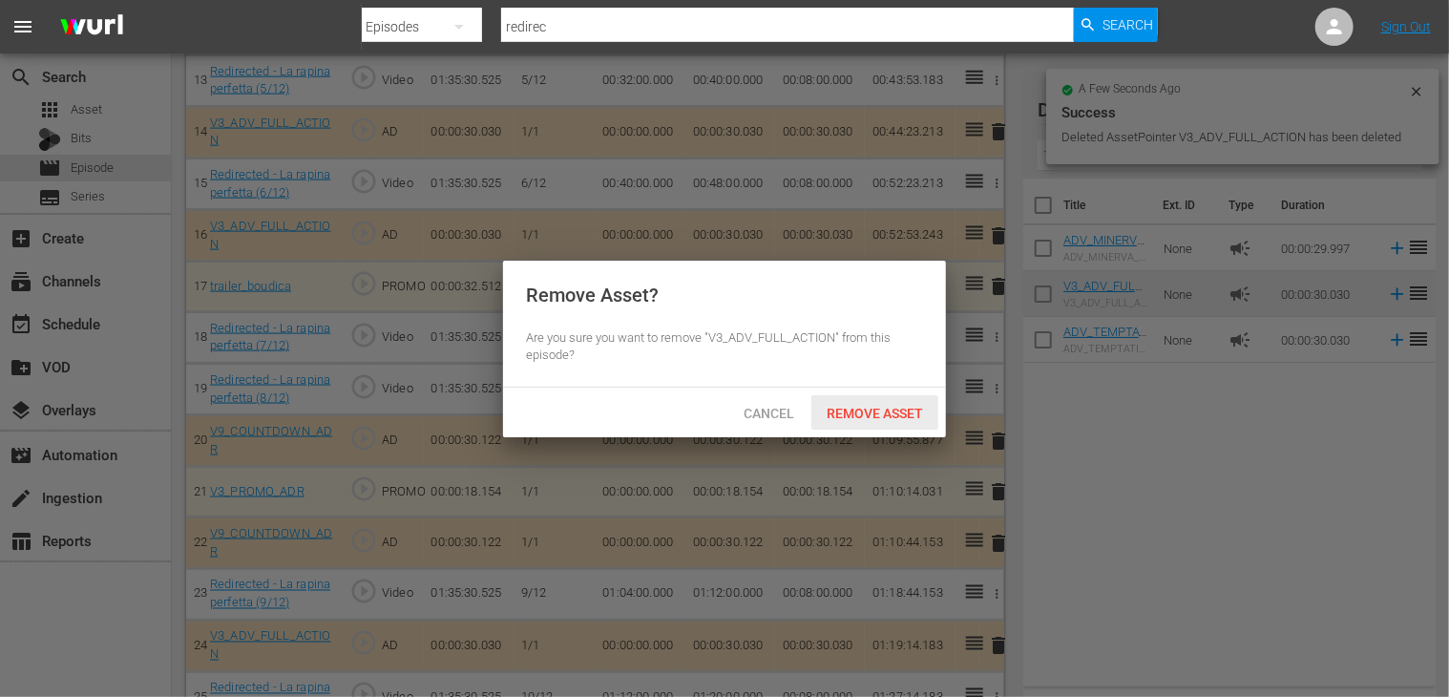
click at [875, 406] on span "Remove Asset" at bounding box center [874, 413] width 127 height 15
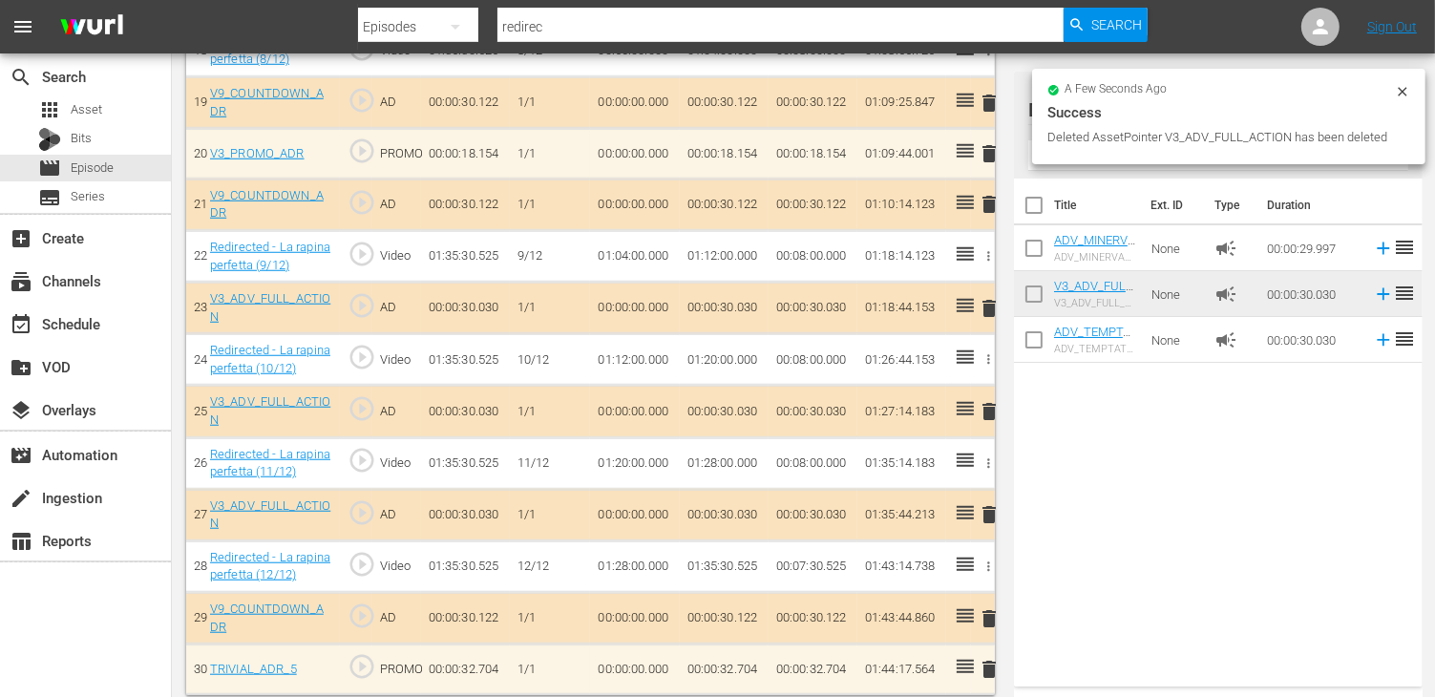
scroll to position [1527, 0]
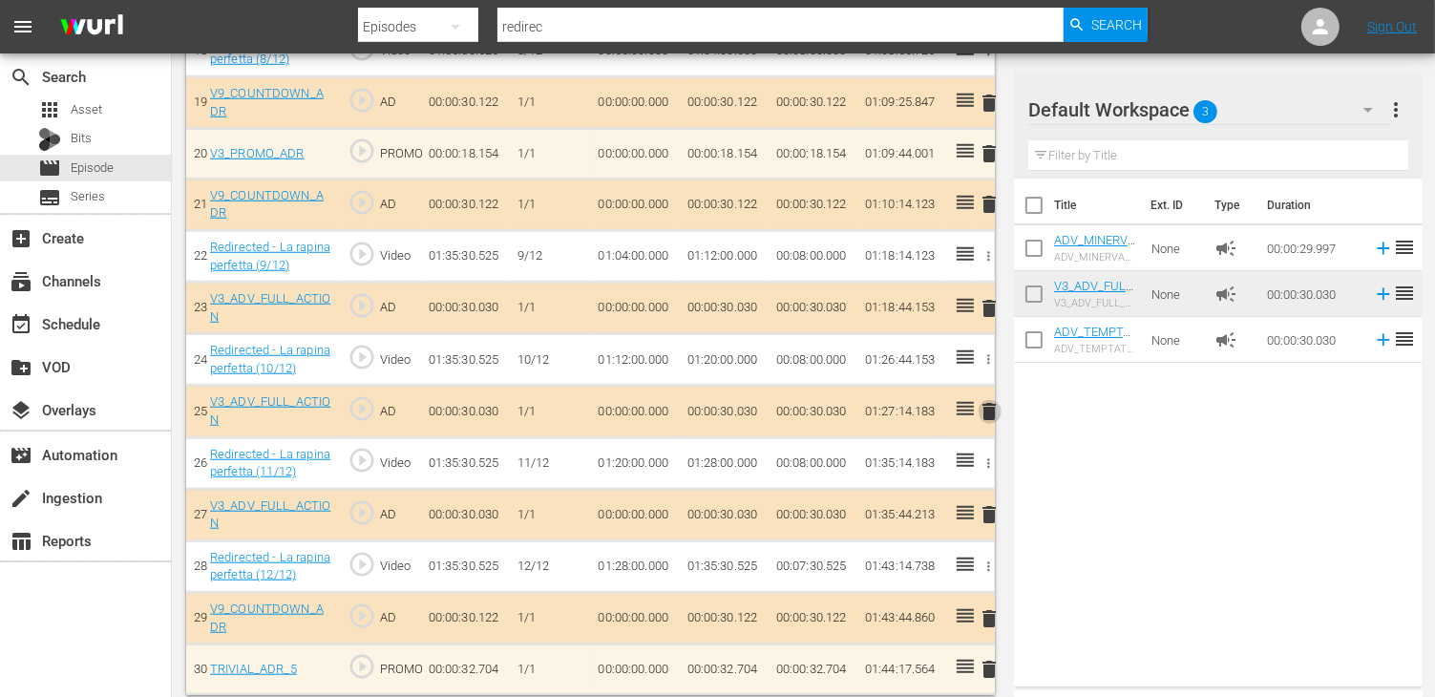
click at [990, 402] on span "delete" at bounding box center [989, 411] width 23 height 23
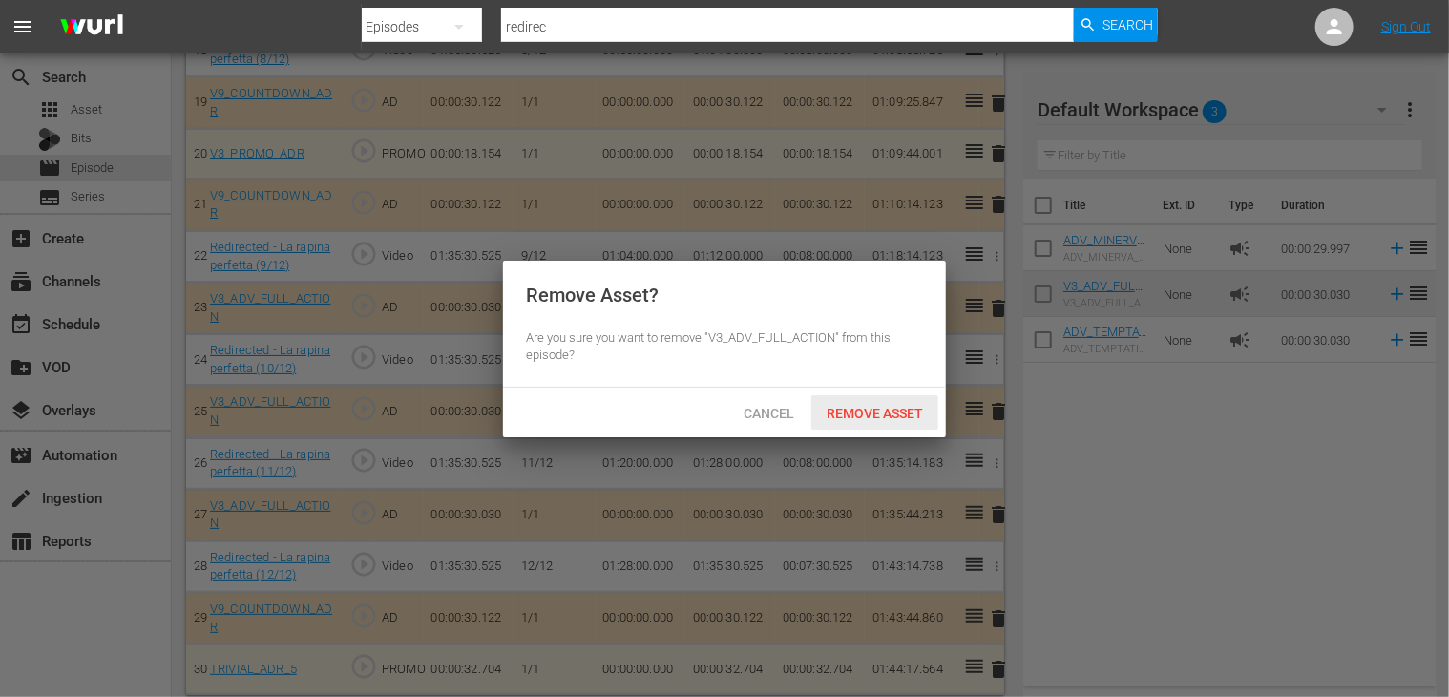
click at [892, 414] on span "Remove Asset" at bounding box center [874, 413] width 127 height 15
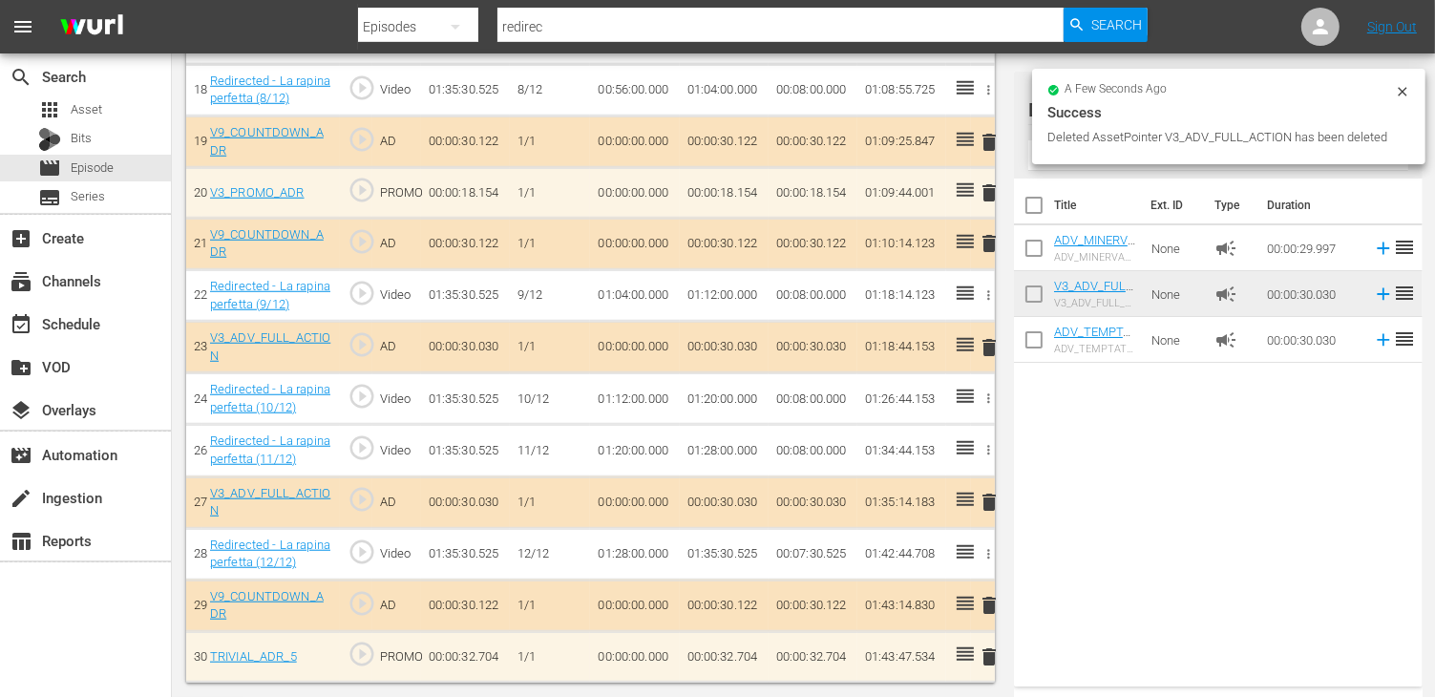
scroll to position [1476, 0]
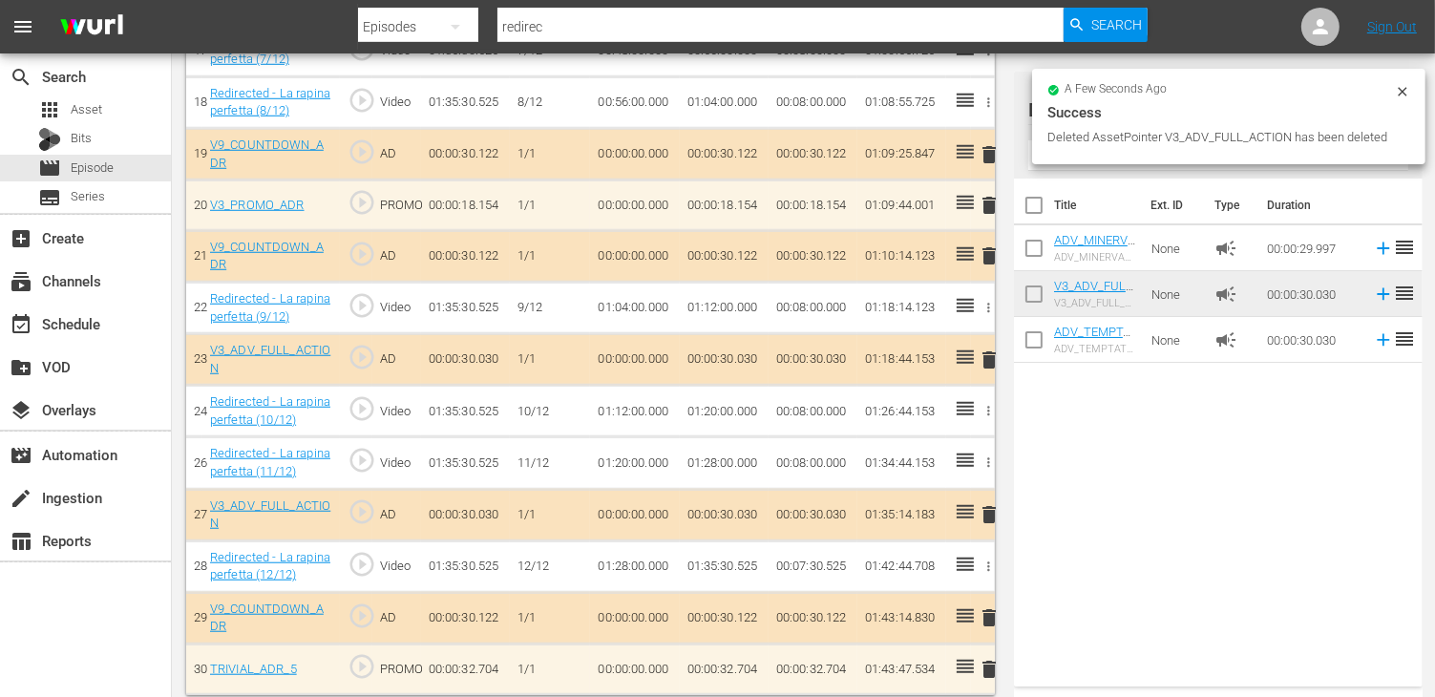
click at [987, 503] on span "delete" at bounding box center [989, 514] width 23 height 23
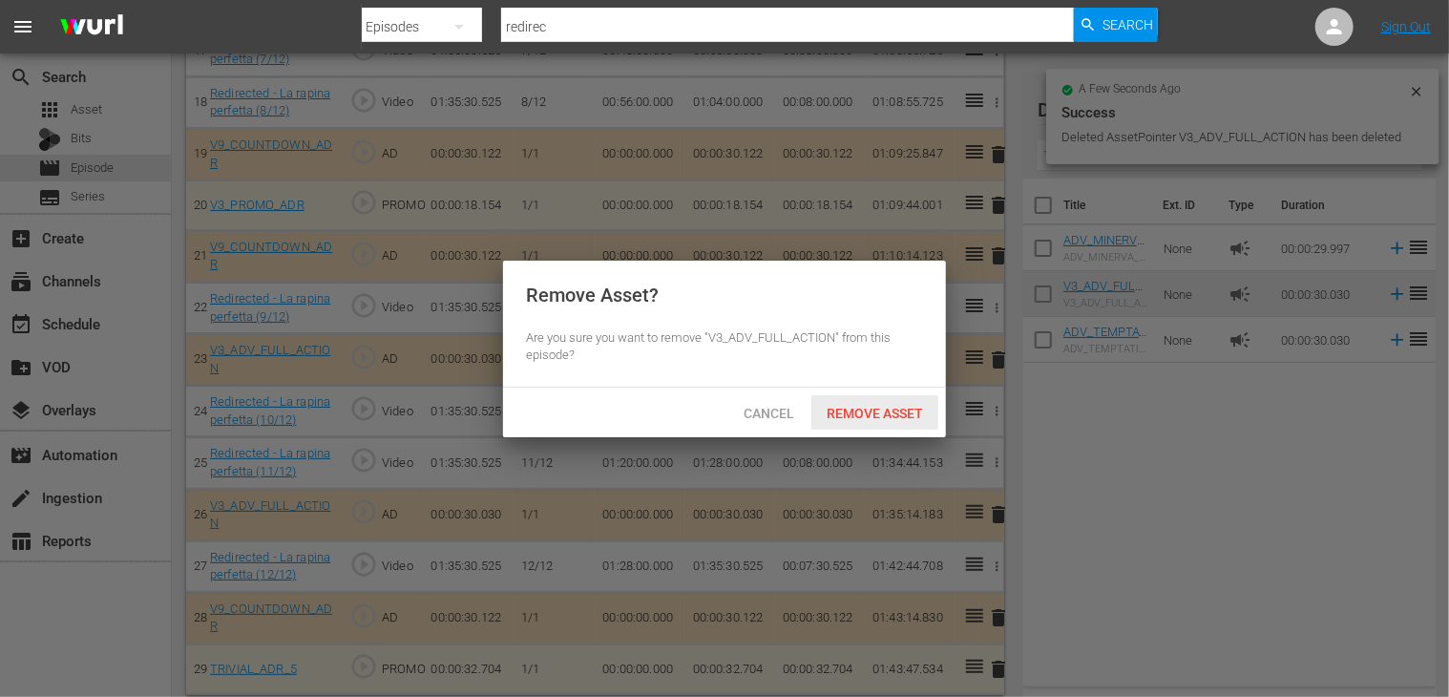
click at [882, 406] on span "Remove Asset" at bounding box center [874, 413] width 127 height 15
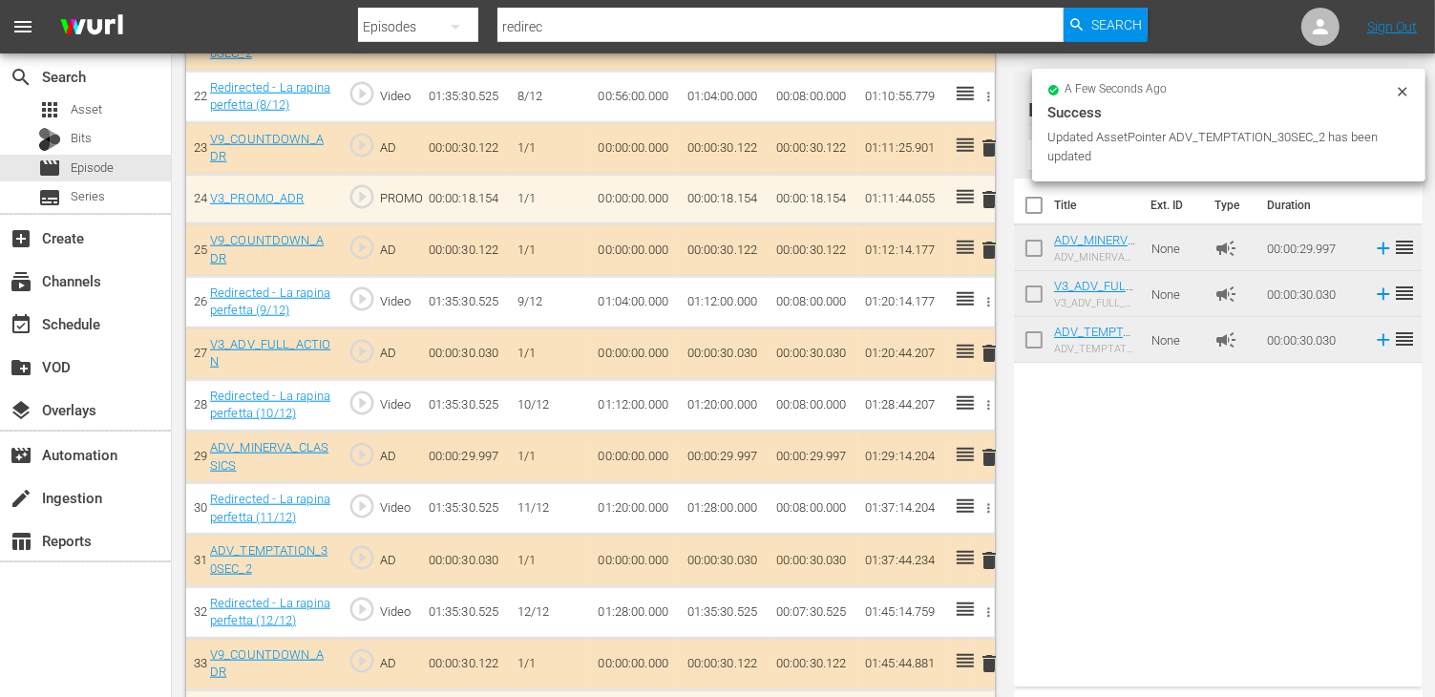
scroll to position [1733, 0]
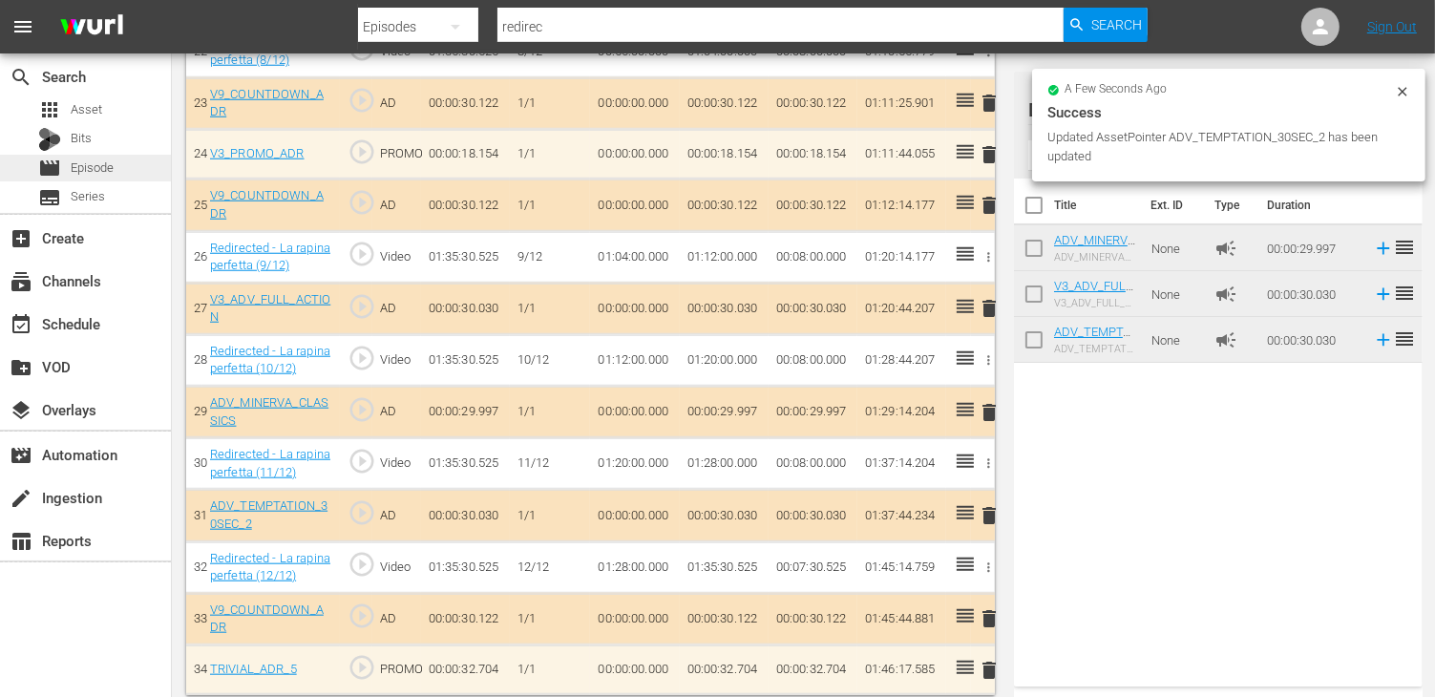
click at [78, 166] on span "Episode" at bounding box center [92, 167] width 43 height 19
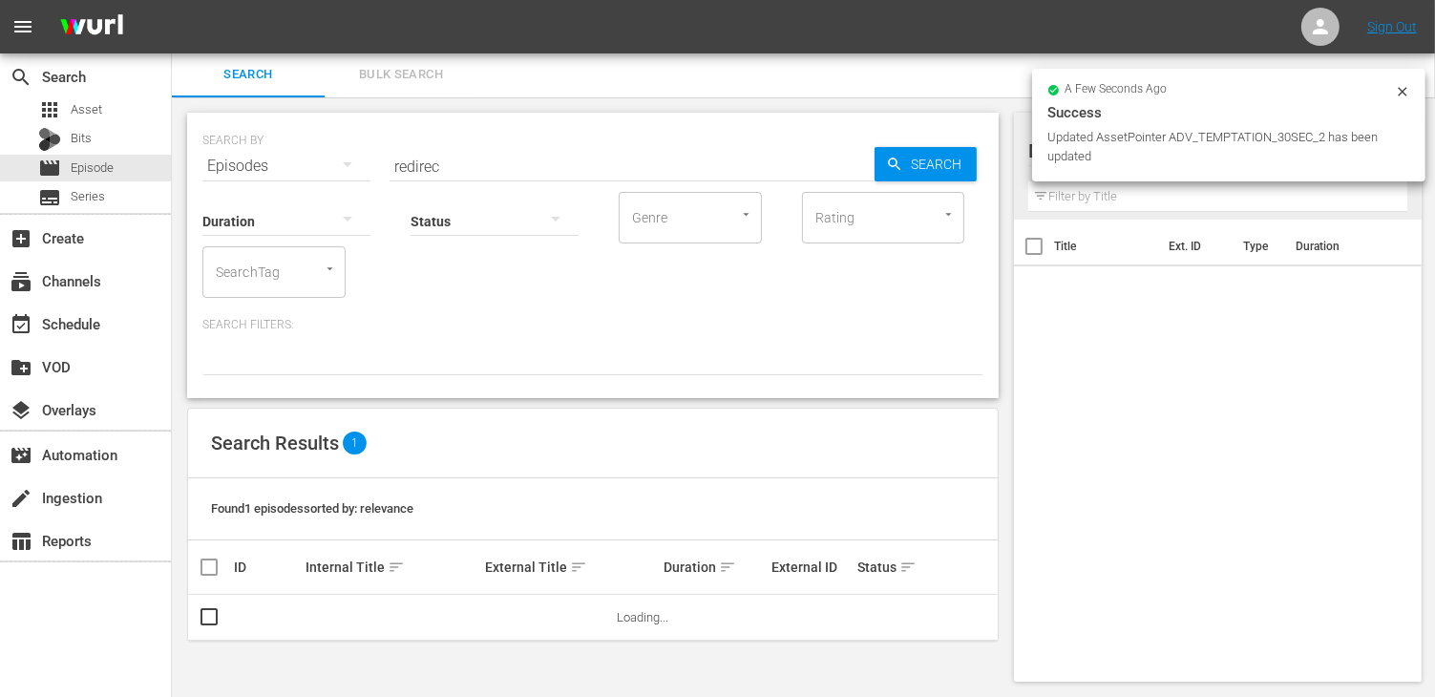
scroll to position [1, 0]
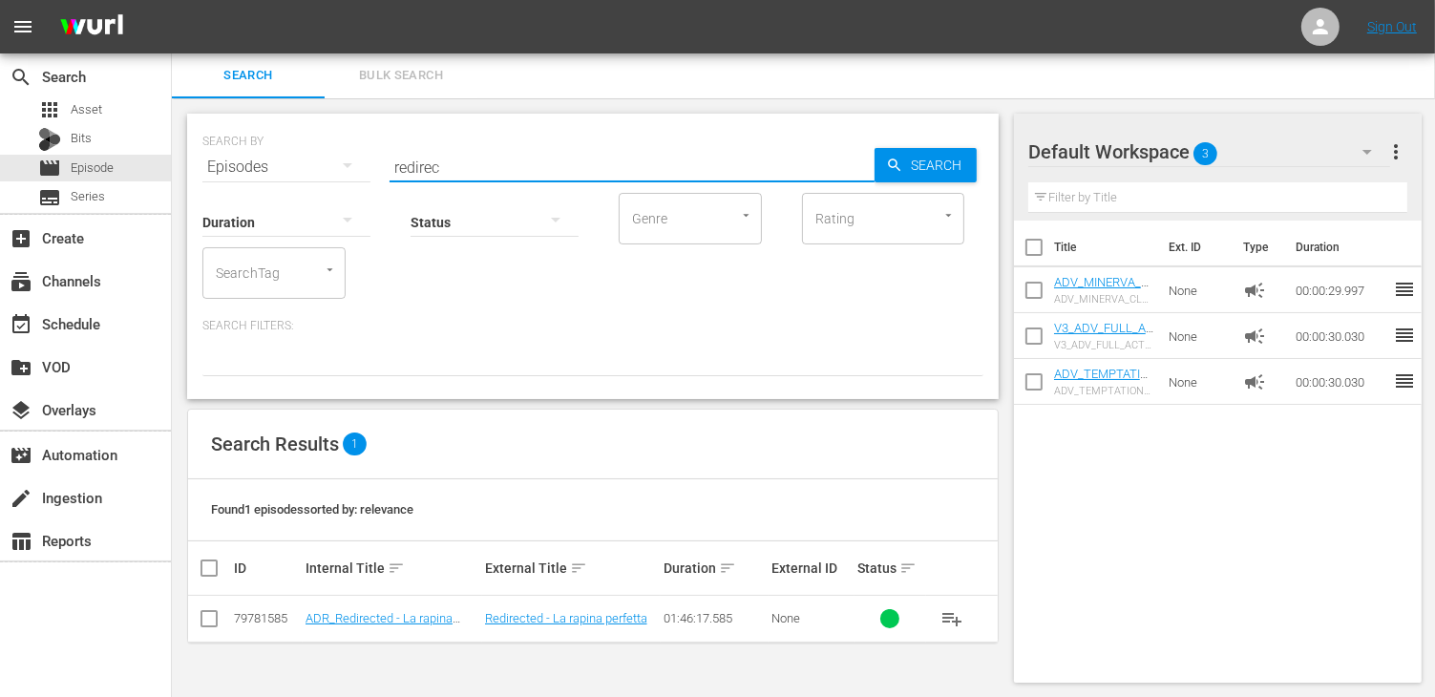
drag, startPoint x: 458, startPoint y: 168, endPoint x: 325, endPoint y: 166, distance: 133.6
click at [325, 166] on div "SEARCH BY Search By Episodes Search ID, Title, Description, Keywords, or Catego…" at bounding box center [592, 155] width 781 height 69
type input "wander"
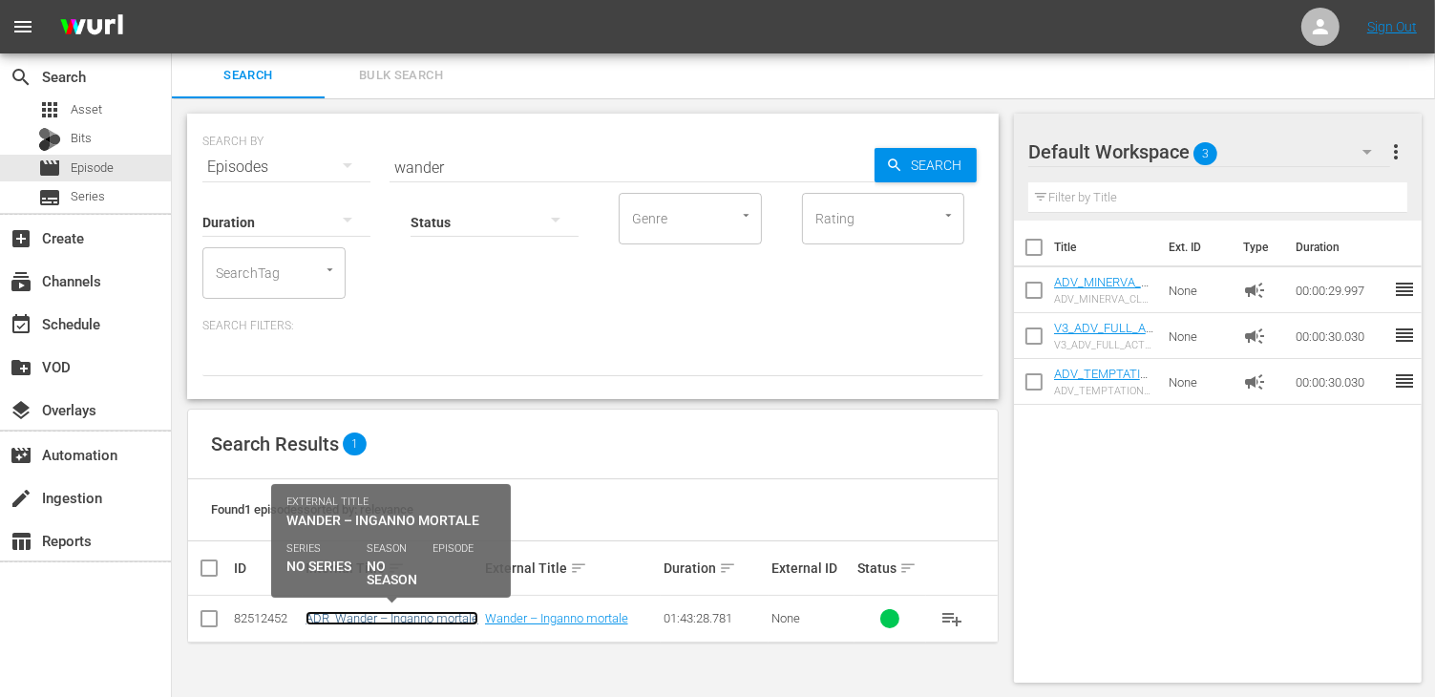
click at [388, 619] on link "ADR_Wander – Inganno mortale" at bounding box center [391, 618] width 173 height 14
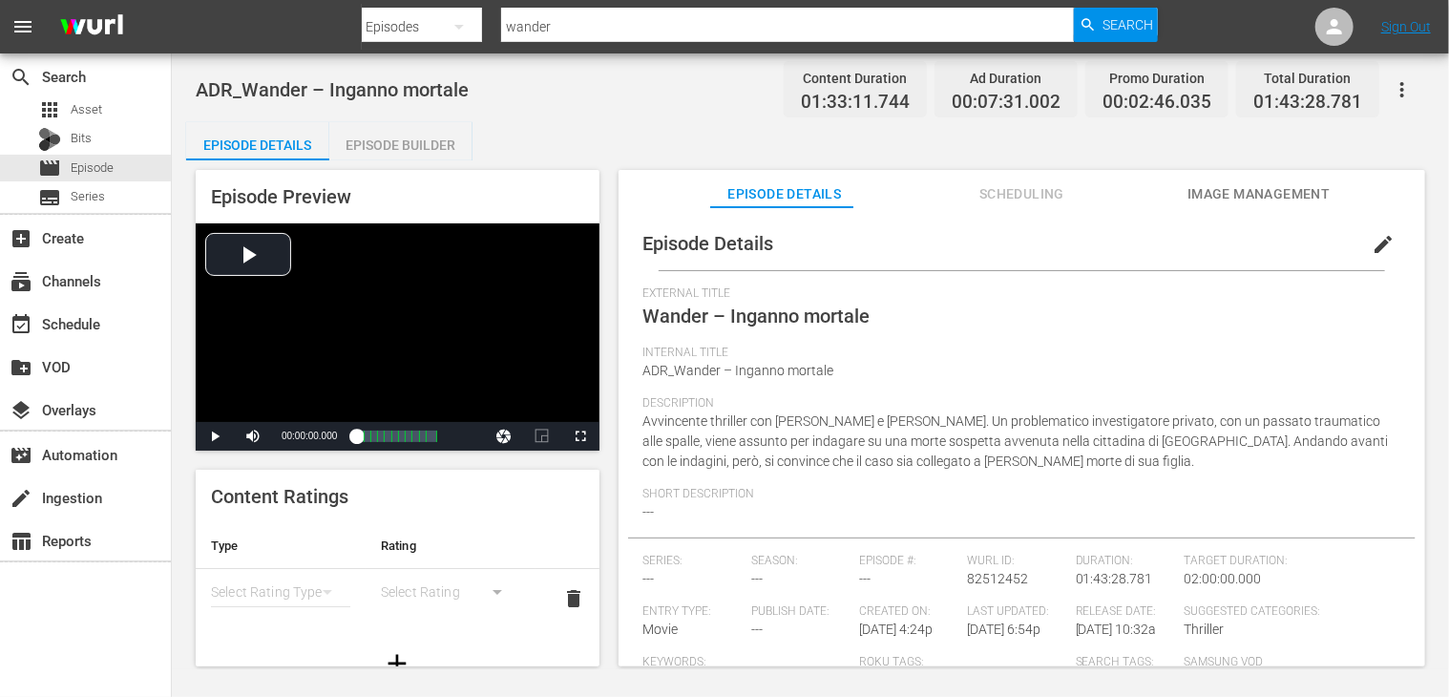
click at [388, 138] on div "Episode Builder" at bounding box center [400, 145] width 143 height 46
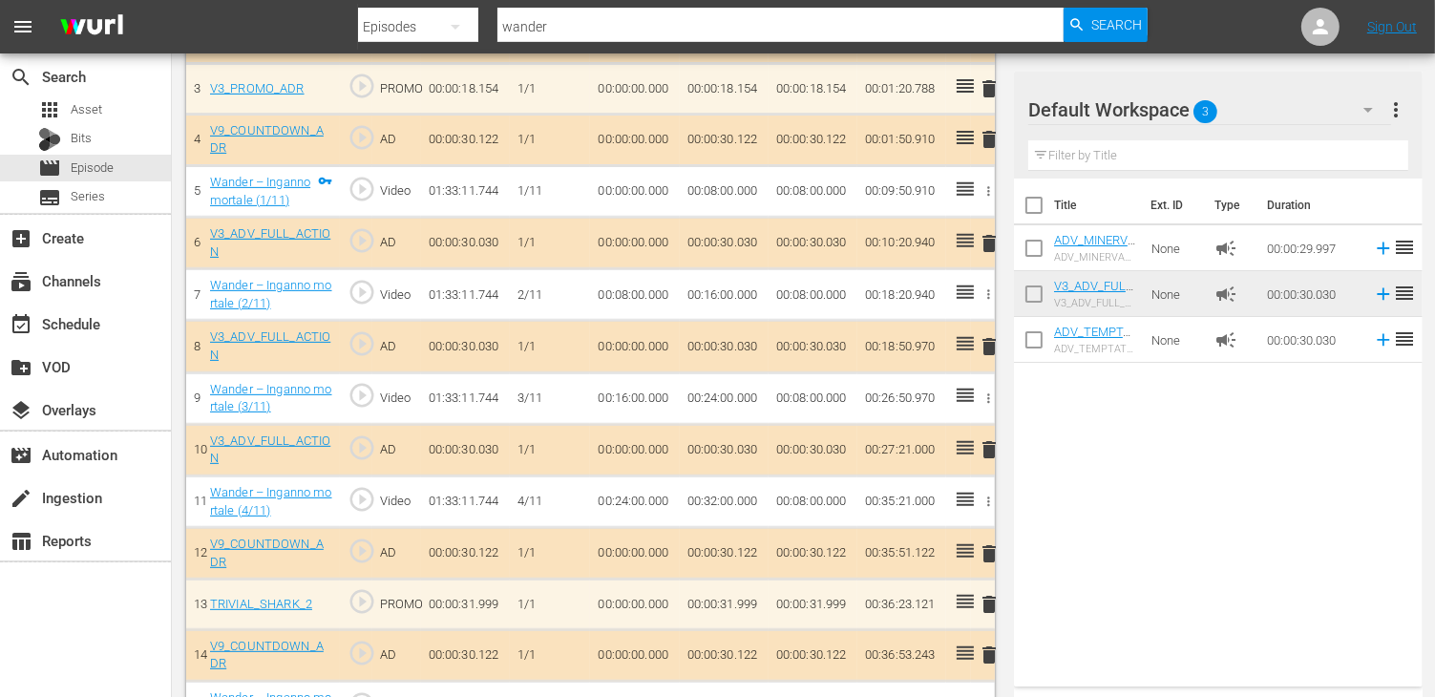
scroll to position [764, 0]
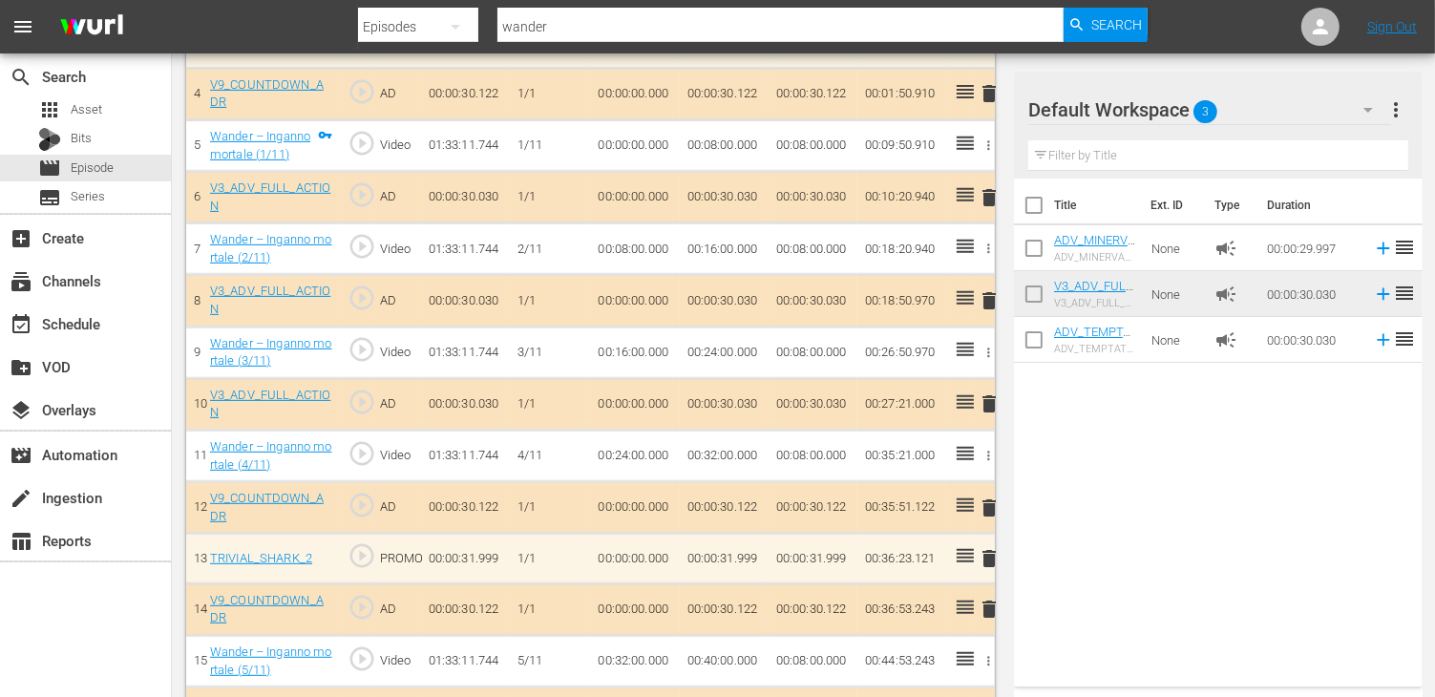
click at [985, 298] on span "delete" at bounding box center [989, 300] width 23 height 23
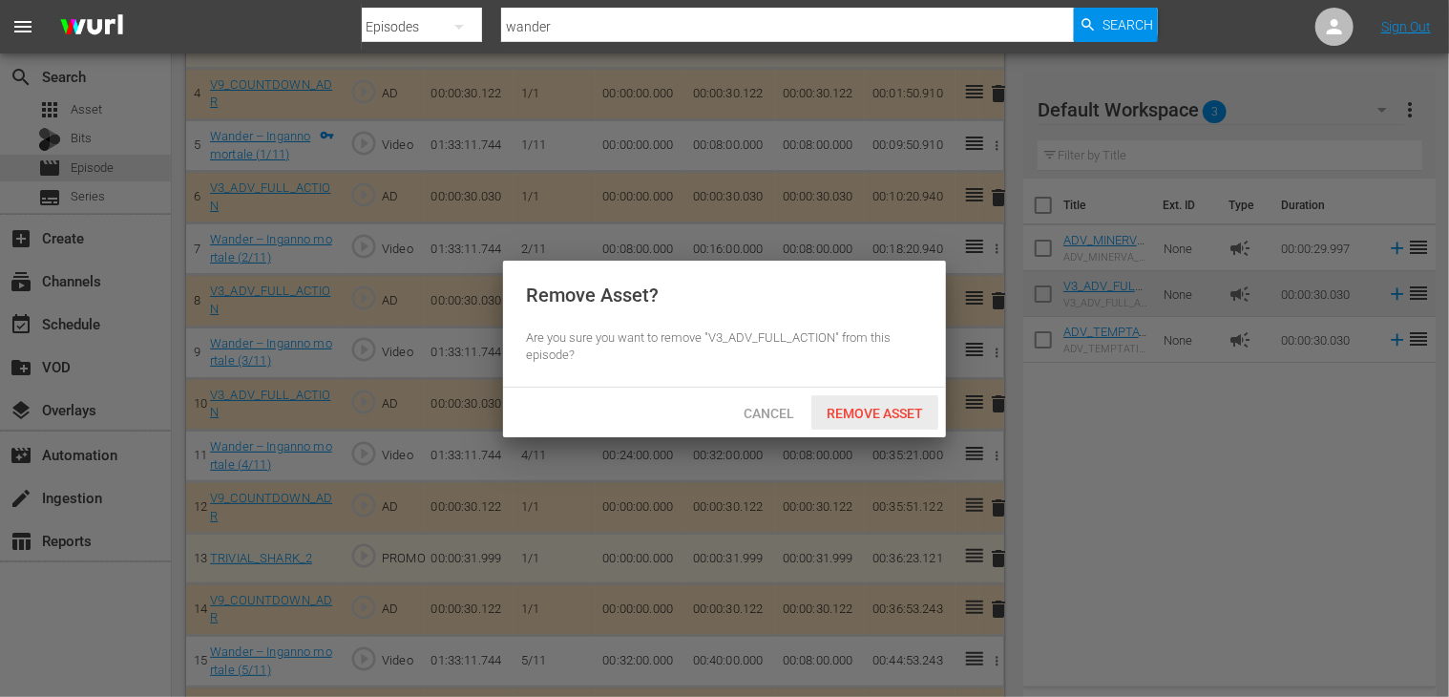
click at [872, 406] on span "Remove Asset" at bounding box center [874, 413] width 127 height 15
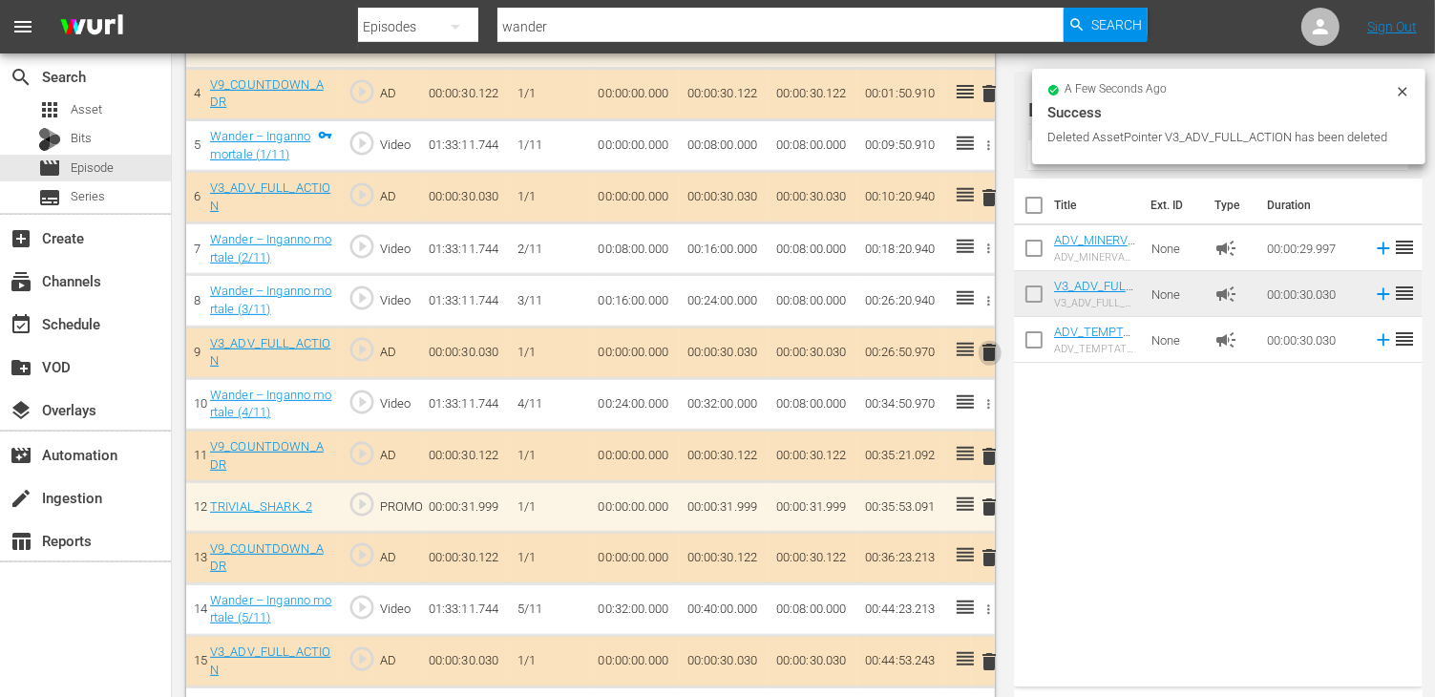
click at [989, 355] on span "delete" at bounding box center [989, 352] width 23 height 23
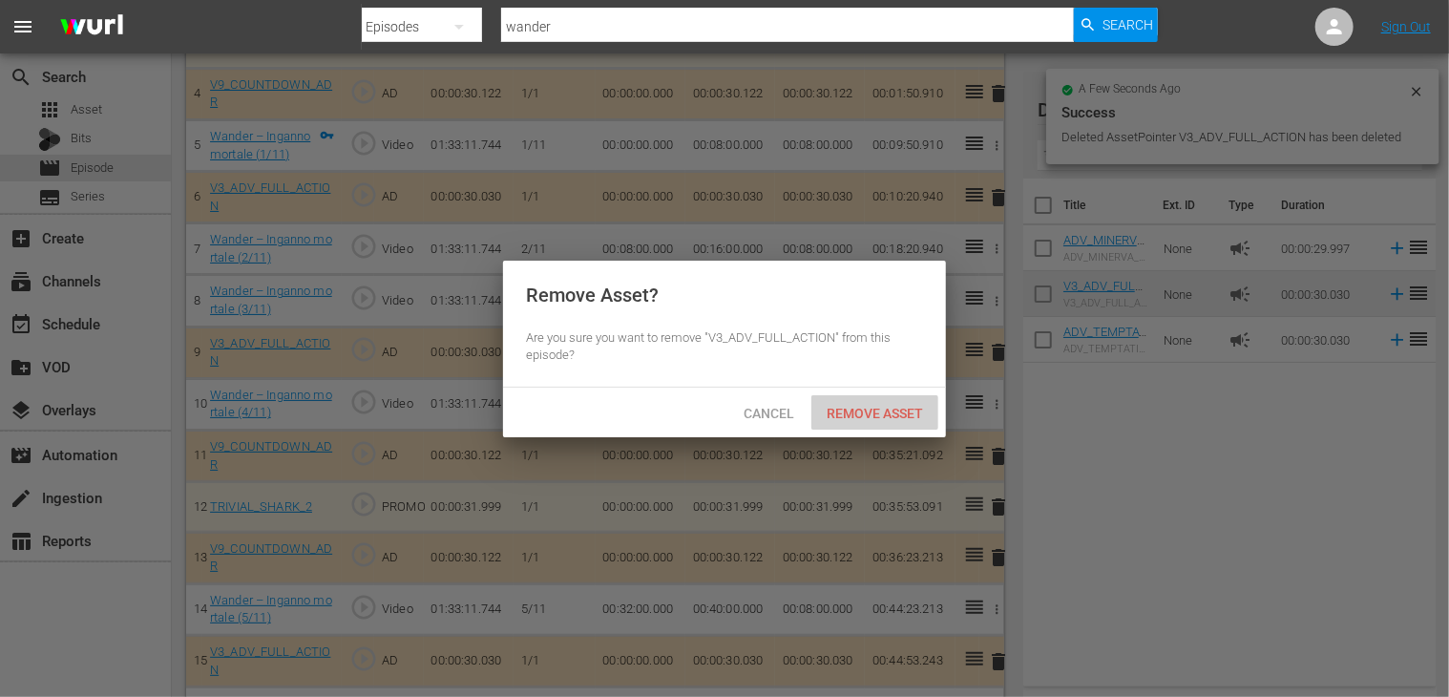
click at [874, 406] on span "Remove Asset" at bounding box center [874, 413] width 127 height 15
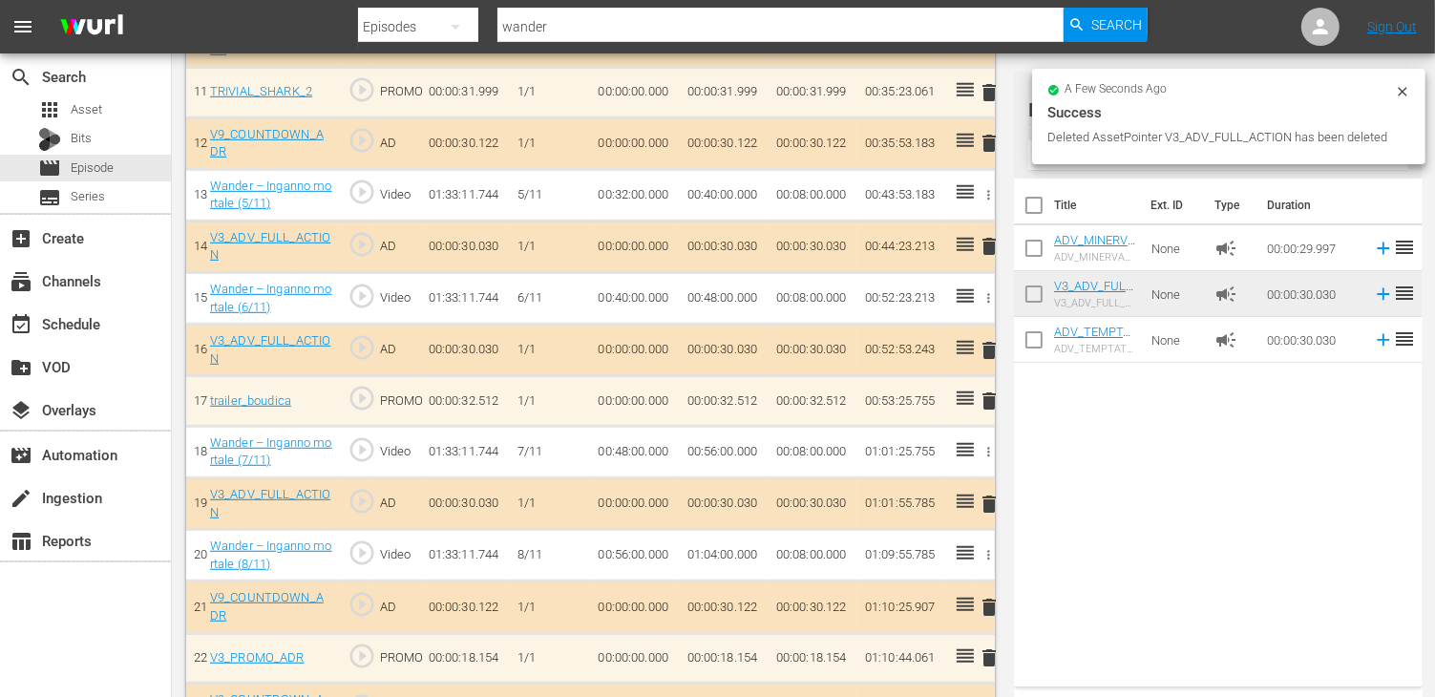
scroll to position [1145, 0]
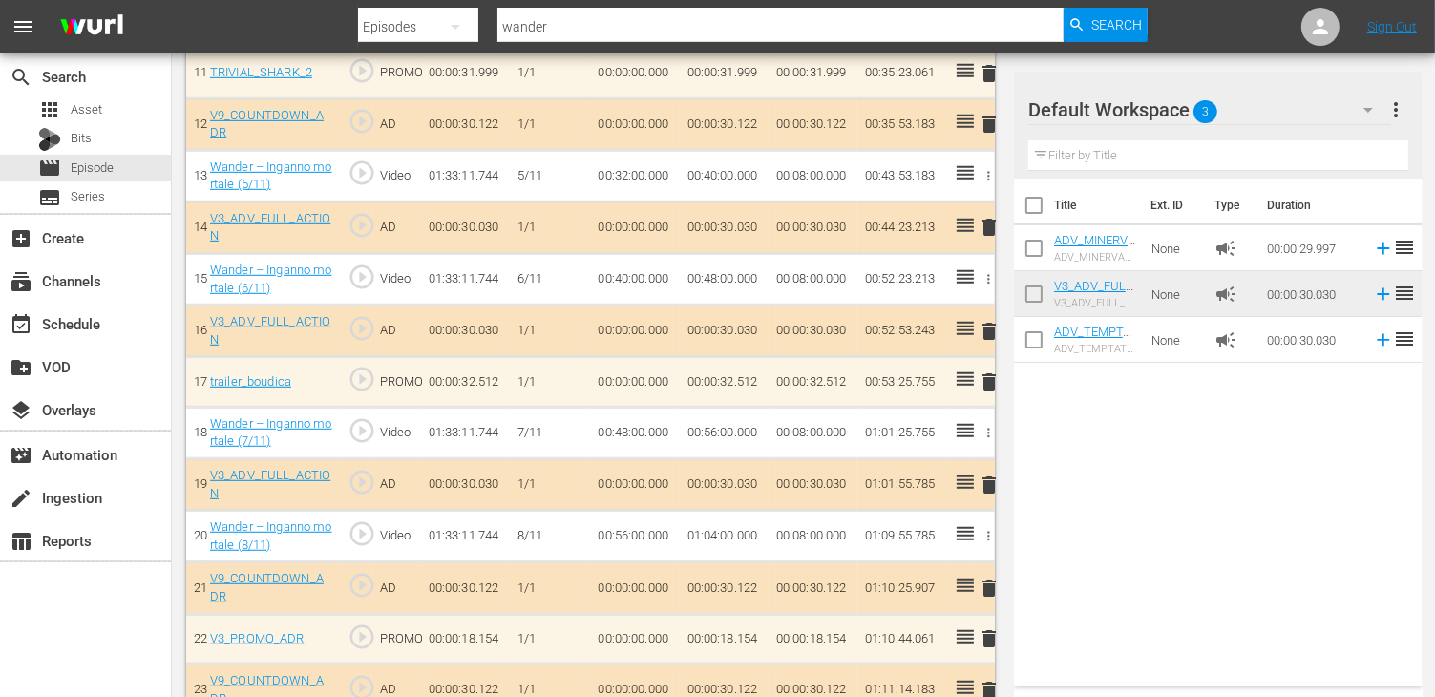
click at [992, 222] on span "delete" at bounding box center [989, 227] width 23 height 23
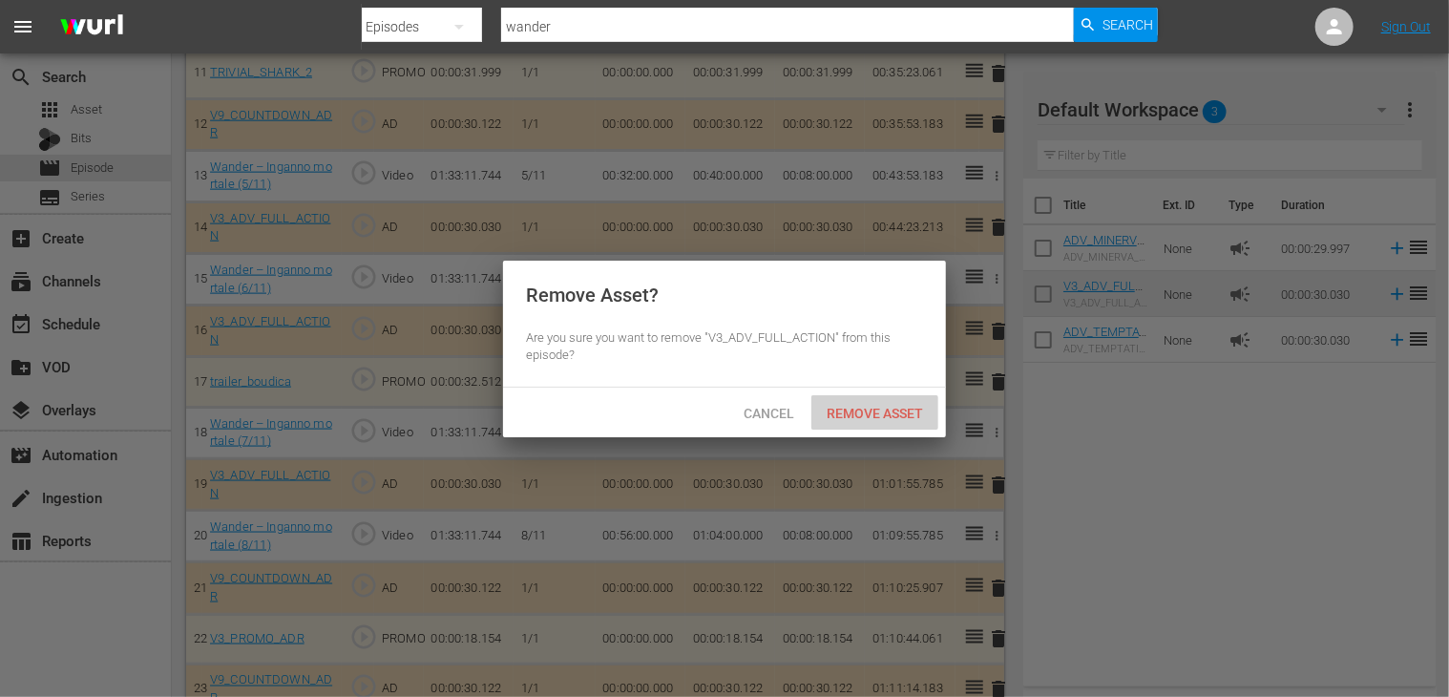
click at [861, 424] on div "Remove Asset" at bounding box center [874, 412] width 127 height 35
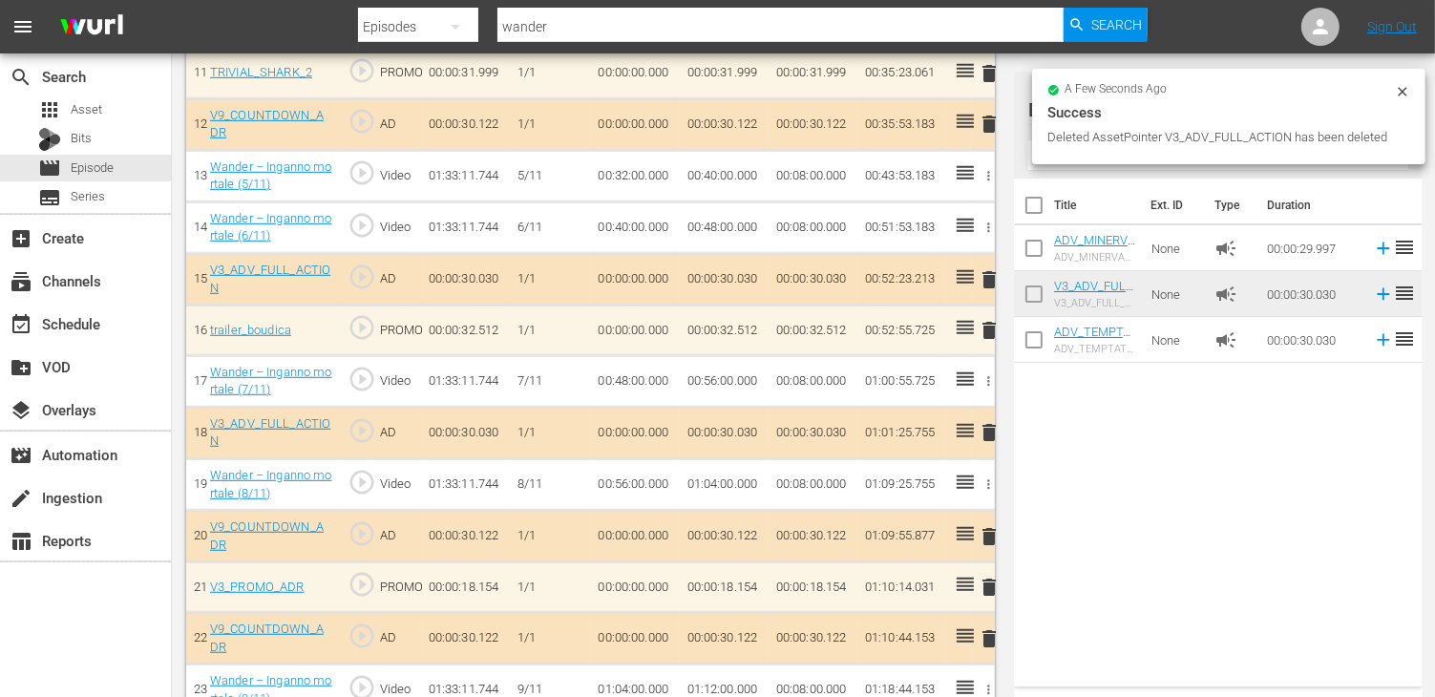
click at [989, 430] on span "delete" at bounding box center [989, 432] width 23 height 23
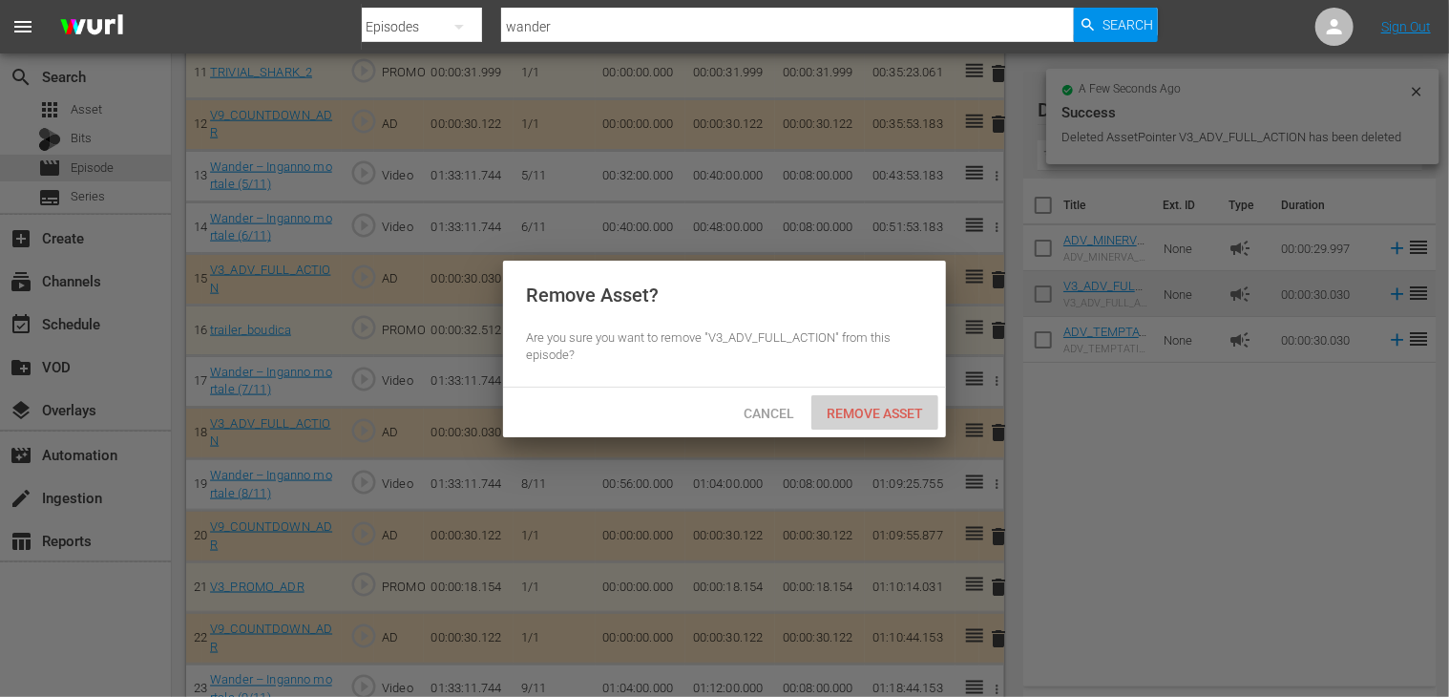
click at [874, 415] on span "Remove Asset" at bounding box center [874, 413] width 127 height 15
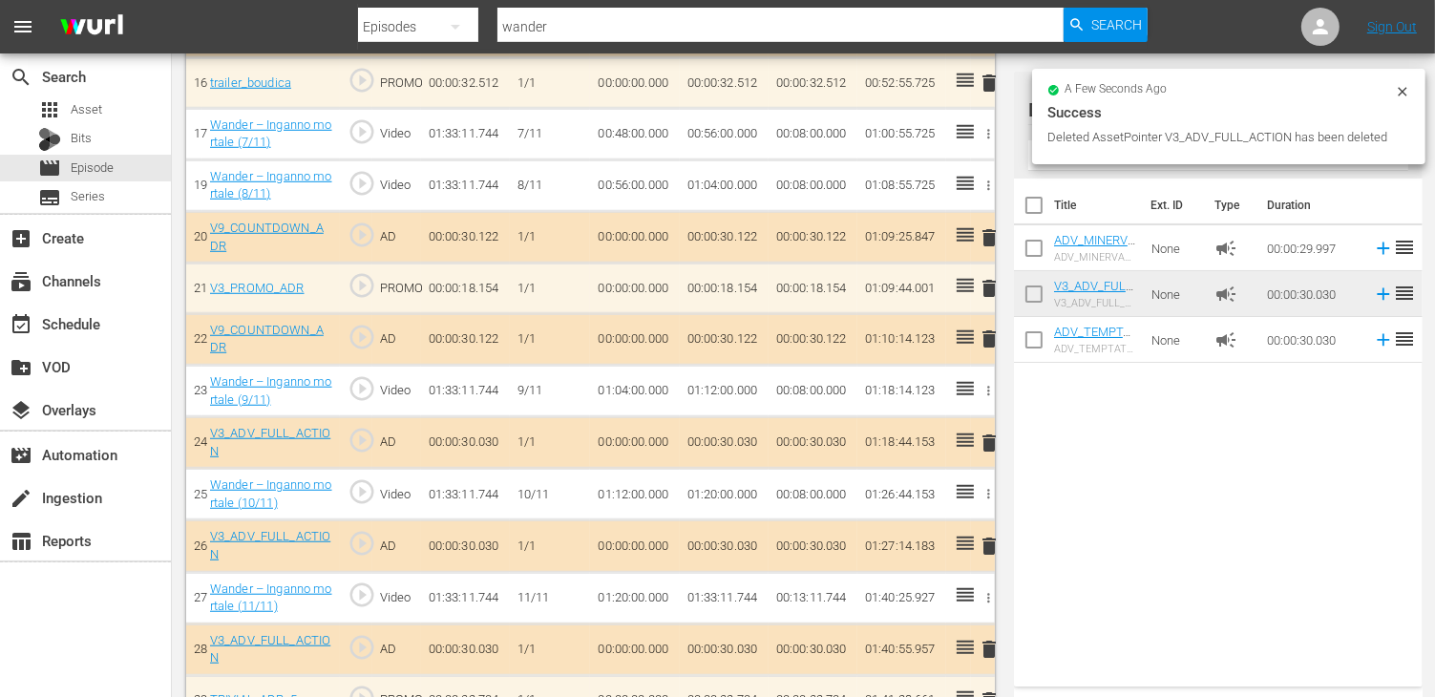
scroll to position [1424, 0]
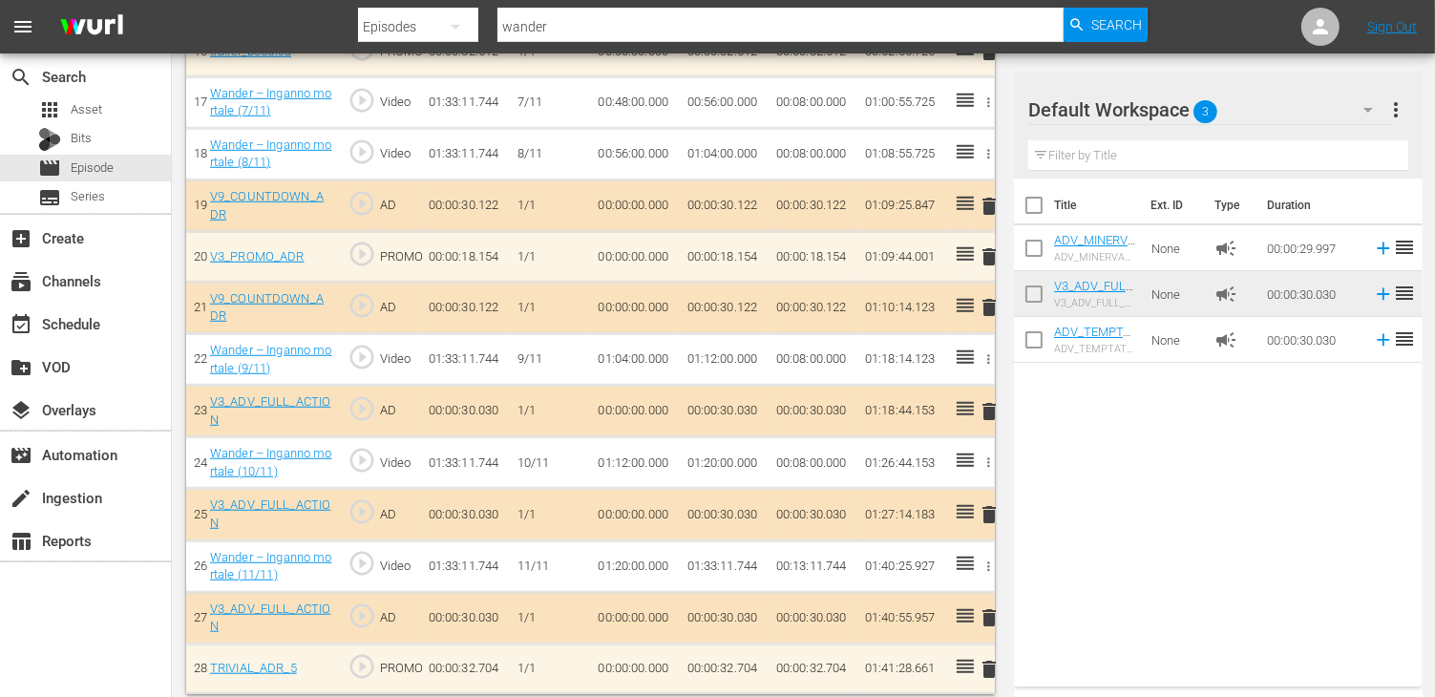
click at [990, 296] on span "delete" at bounding box center [989, 307] width 23 height 23
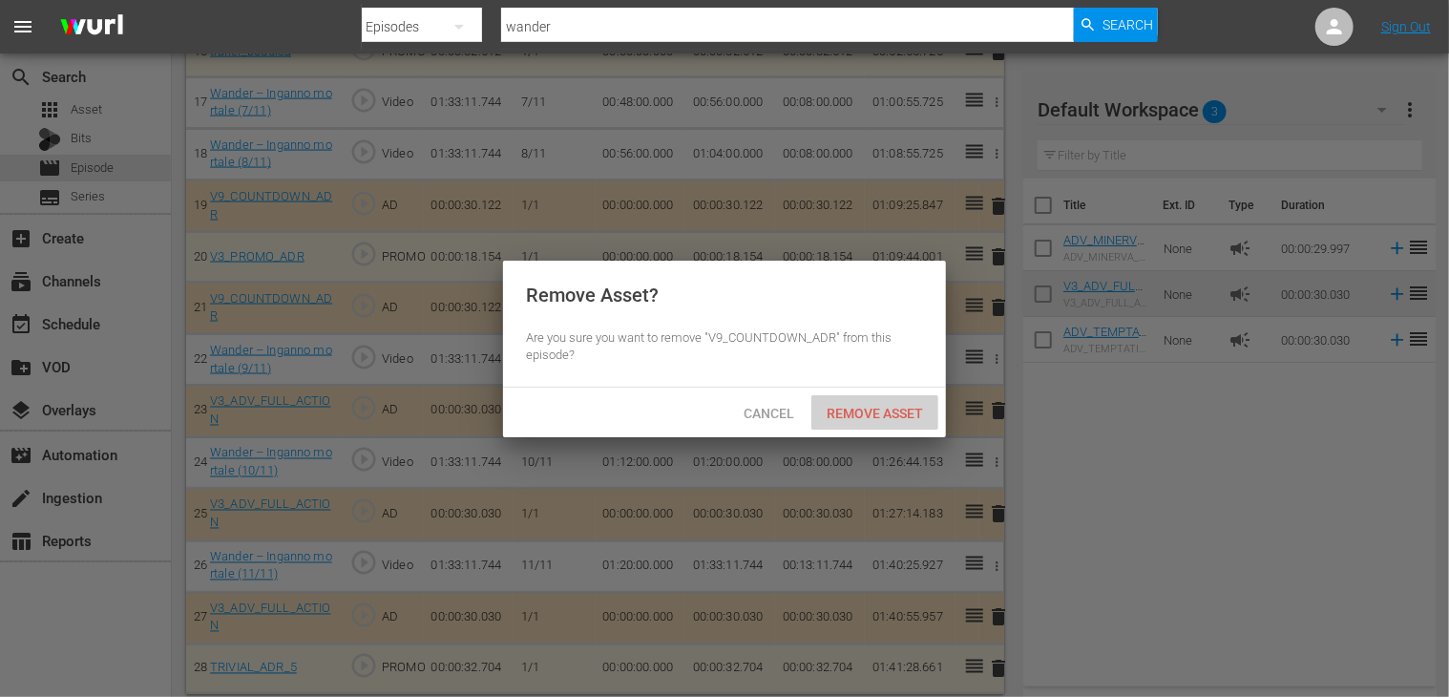
click at [884, 421] on div "Remove Asset" at bounding box center [874, 412] width 127 height 35
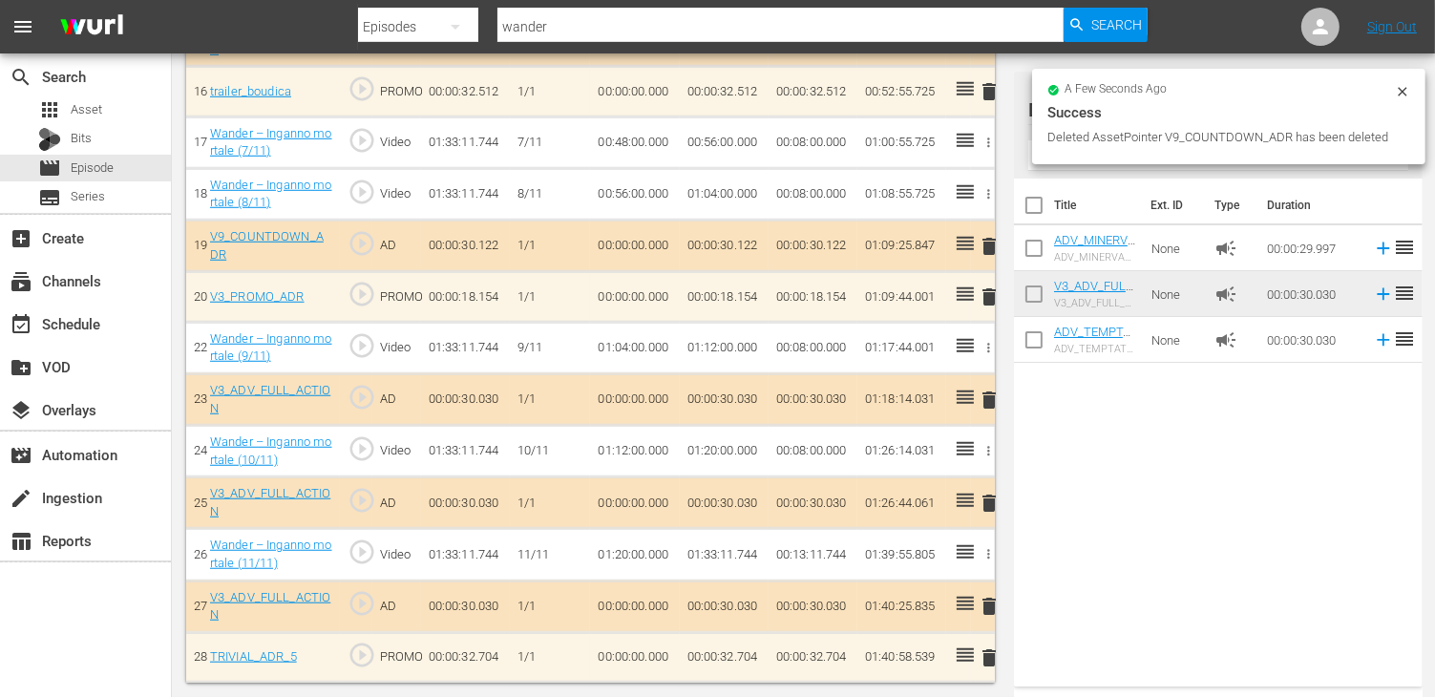
scroll to position [1373, 0]
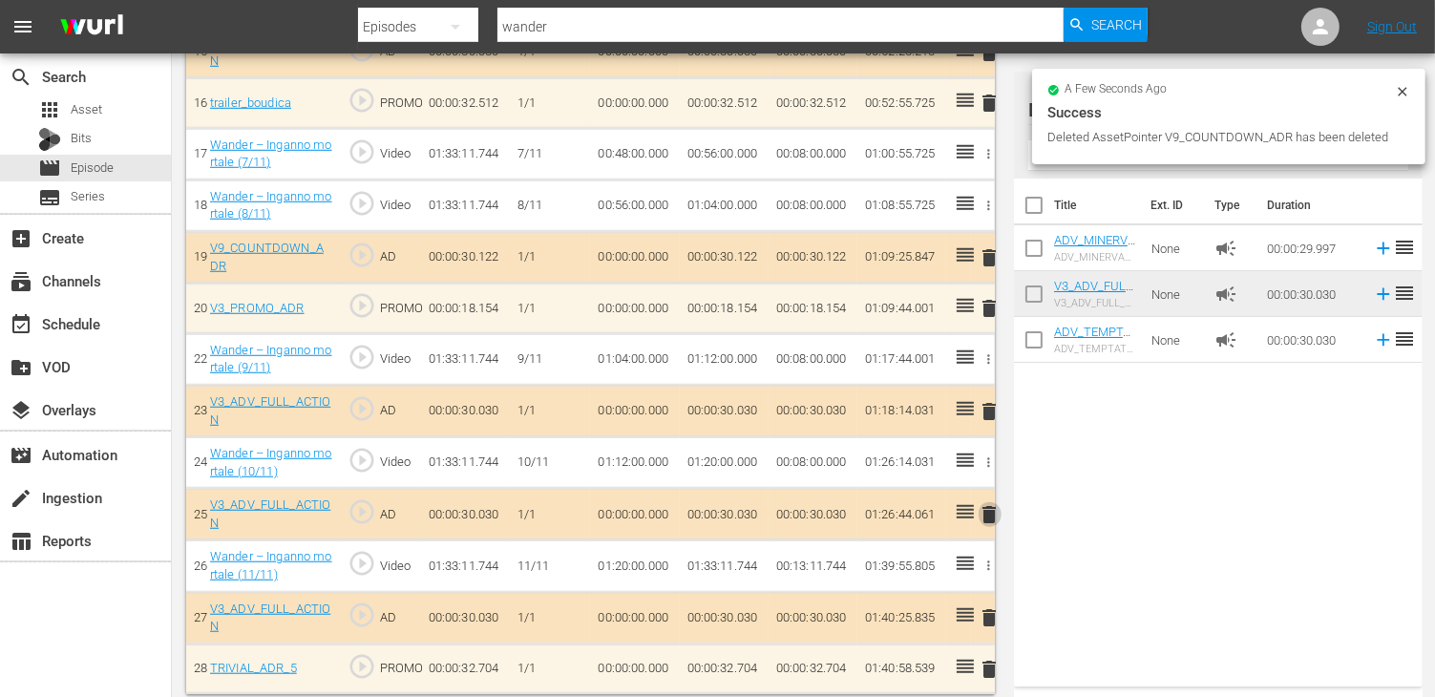
click at [986, 505] on span "delete" at bounding box center [989, 514] width 23 height 23
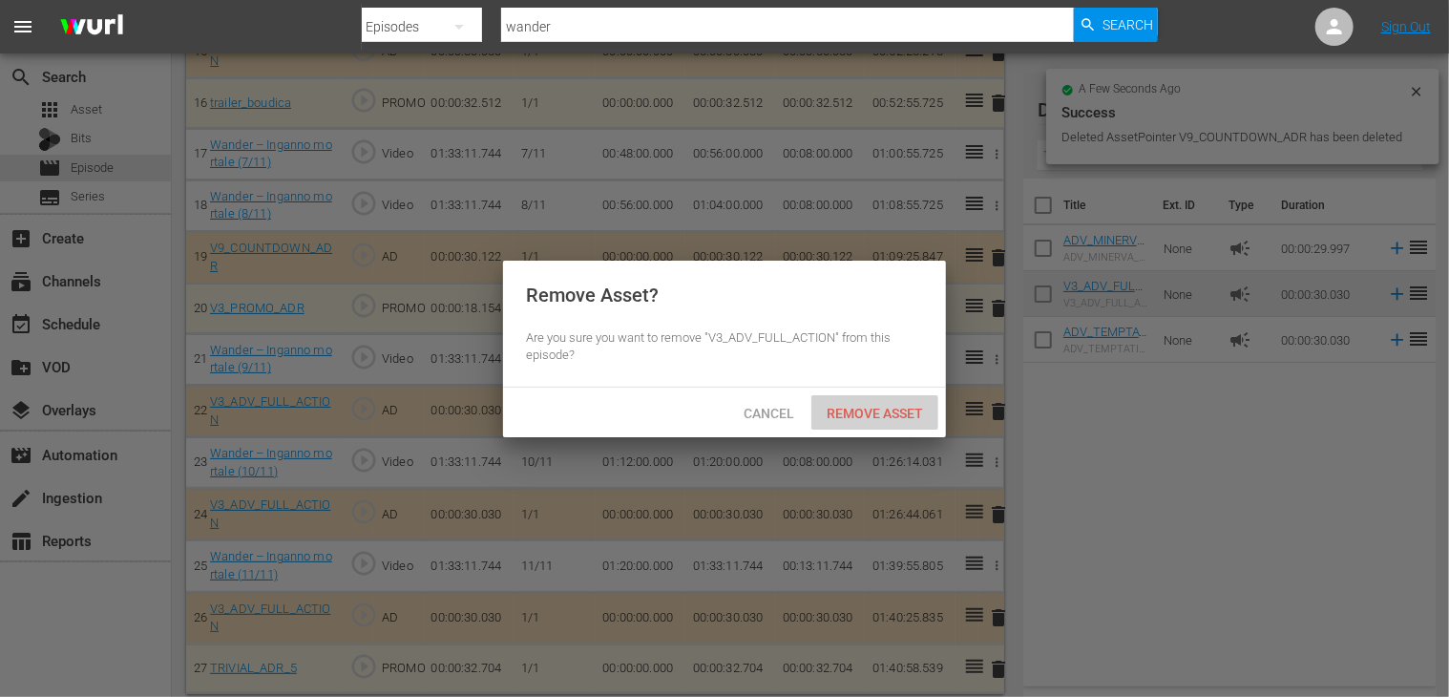
click at [854, 406] on span "Remove Asset" at bounding box center [874, 413] width 127 height 15
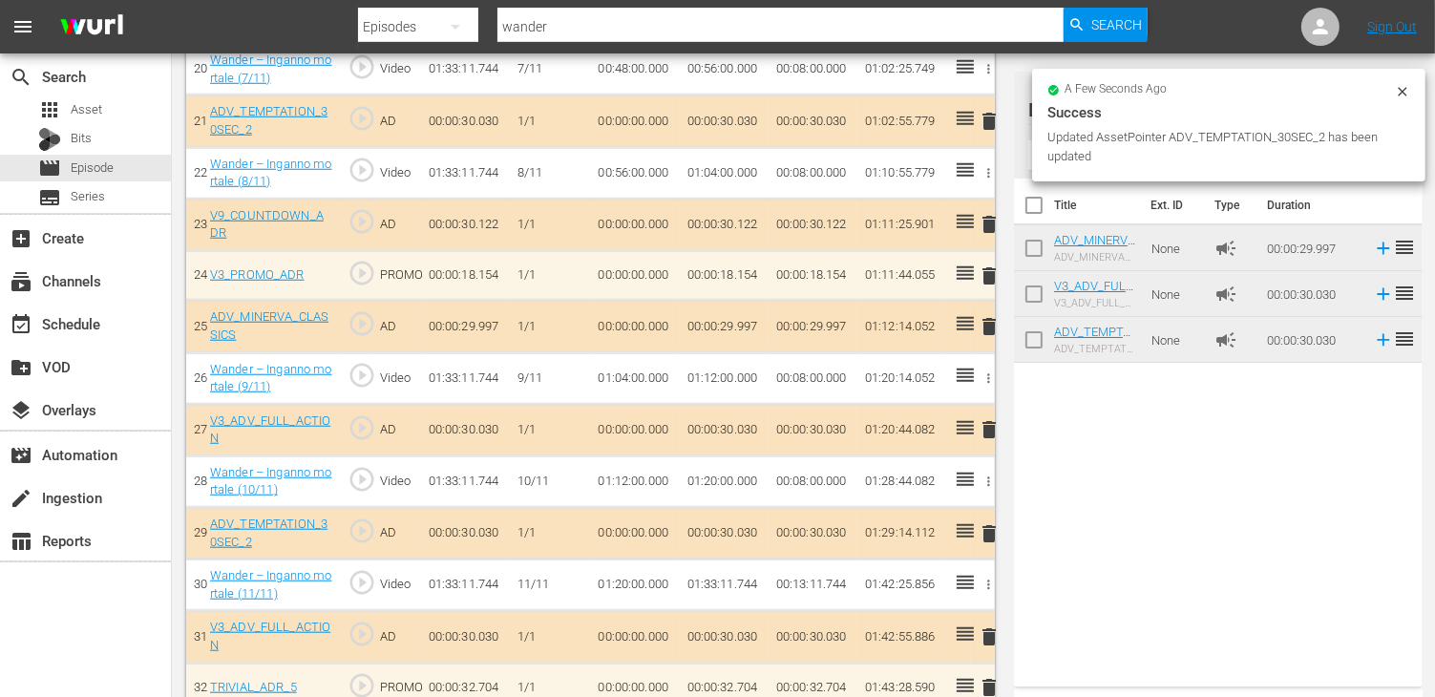
scroll to position [1630, 0]
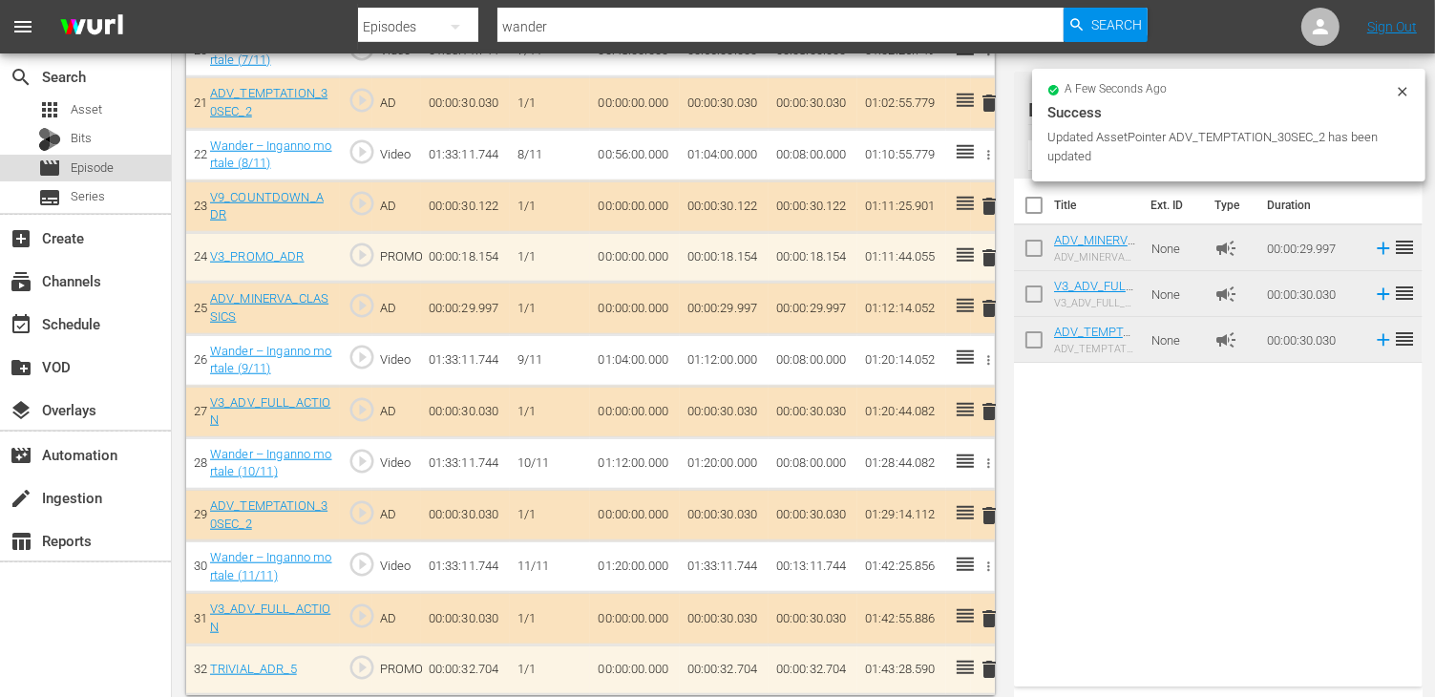
click at [97, 165] on span "Episode" at bounding box center [92, 167] width 43 height 19
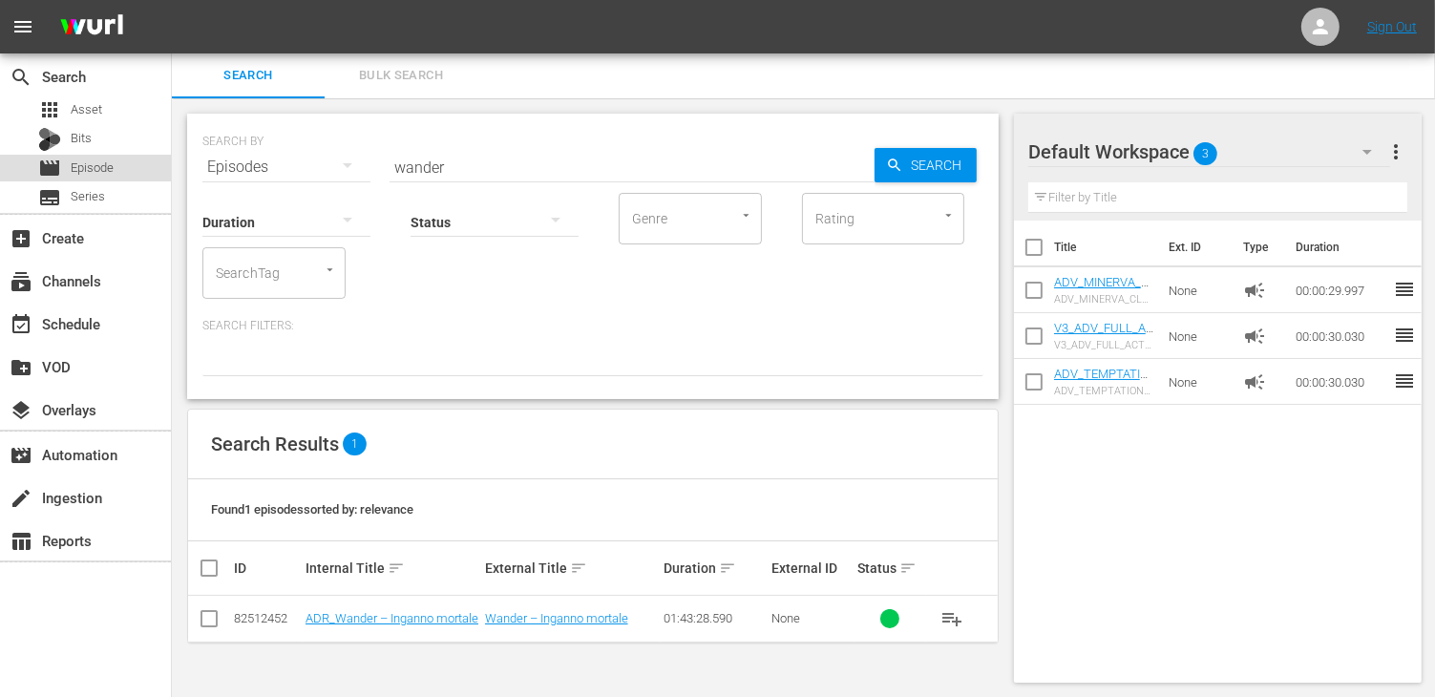
click at [107, 173] on span "Episode" at bounding box center [92, 167] width 43 height 19
drag, startPoint x: 455, startPoint y: 160, endPoint x: 329, endPoint y: 157, distance: 126.1
click at [329, 157] on div "SEARCH BY Search By Episodes Search ID, Title, Description, Keywords, or Catego…" at bounding box center [592, 155] width 781 height 69
type input "radius"
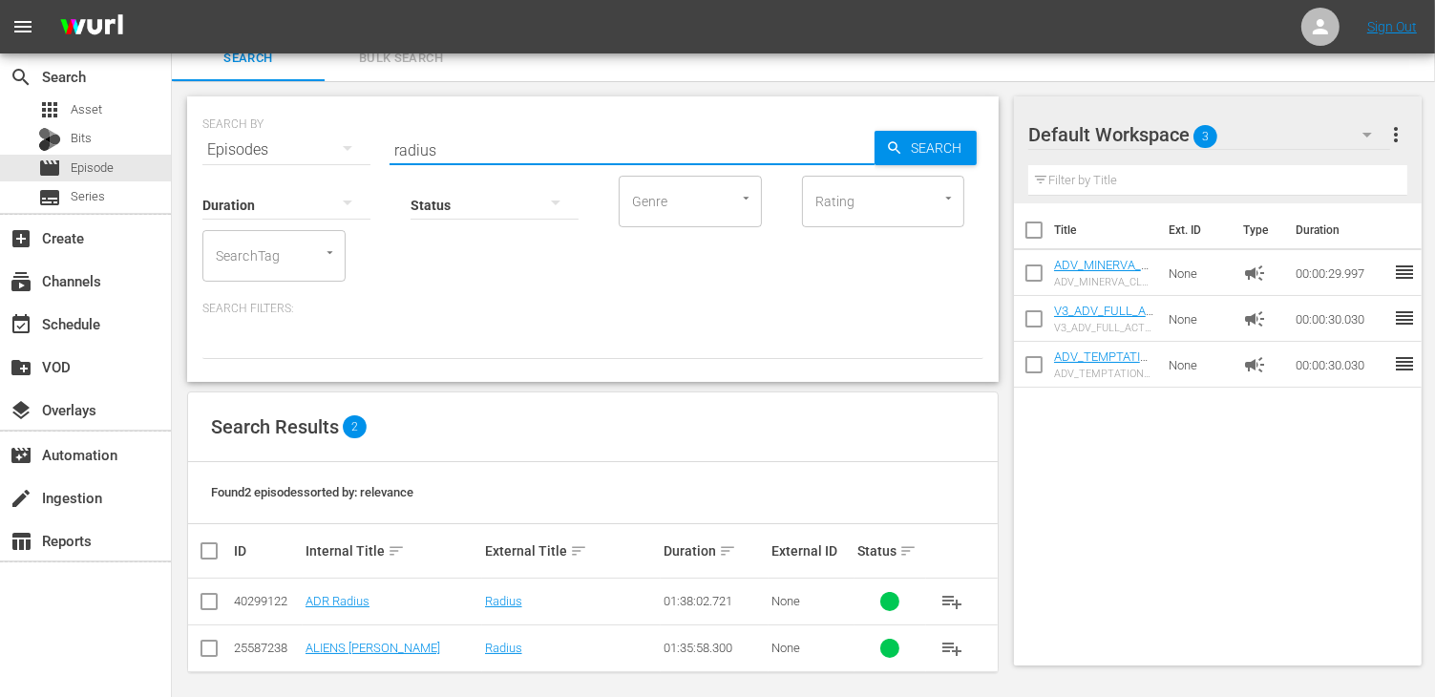
scroll to position [27, 0]
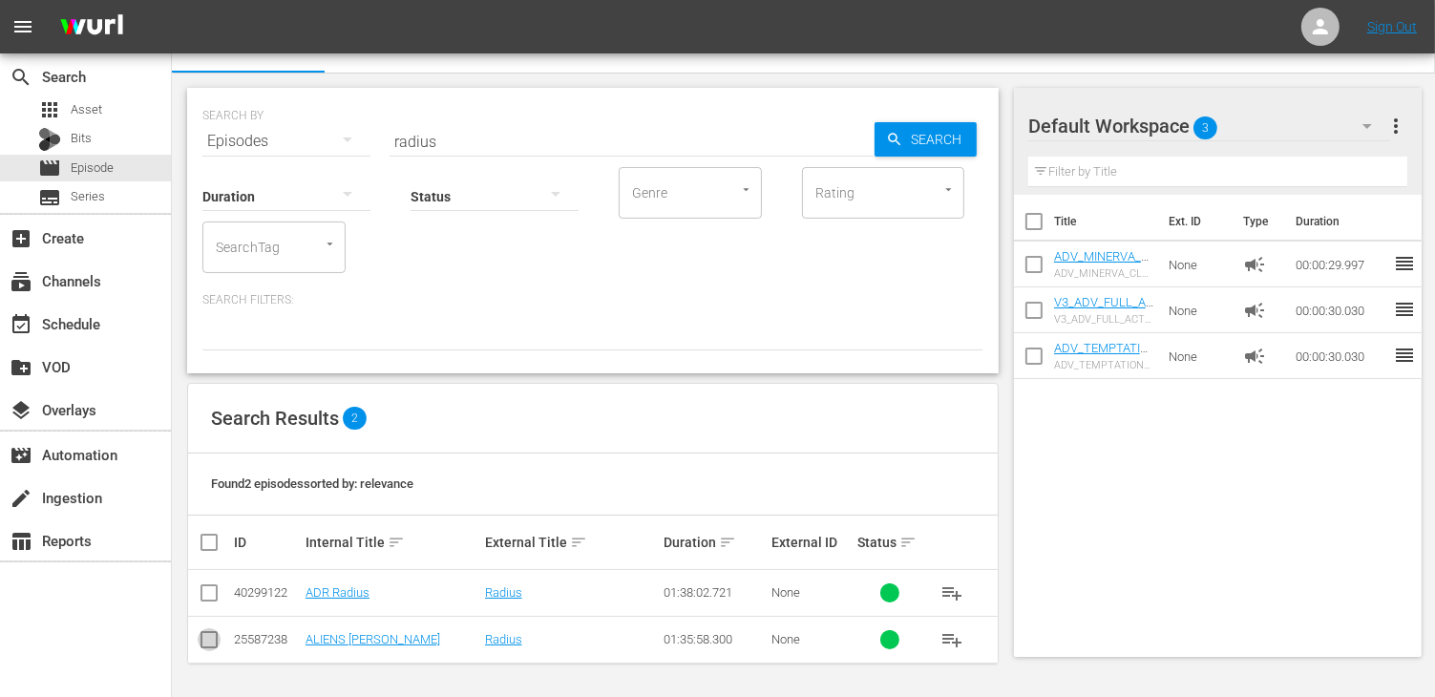
click at [207, 642] on input "checkbox" at bounding box center [209, 643] width 23 height 23
checkbox input "true"
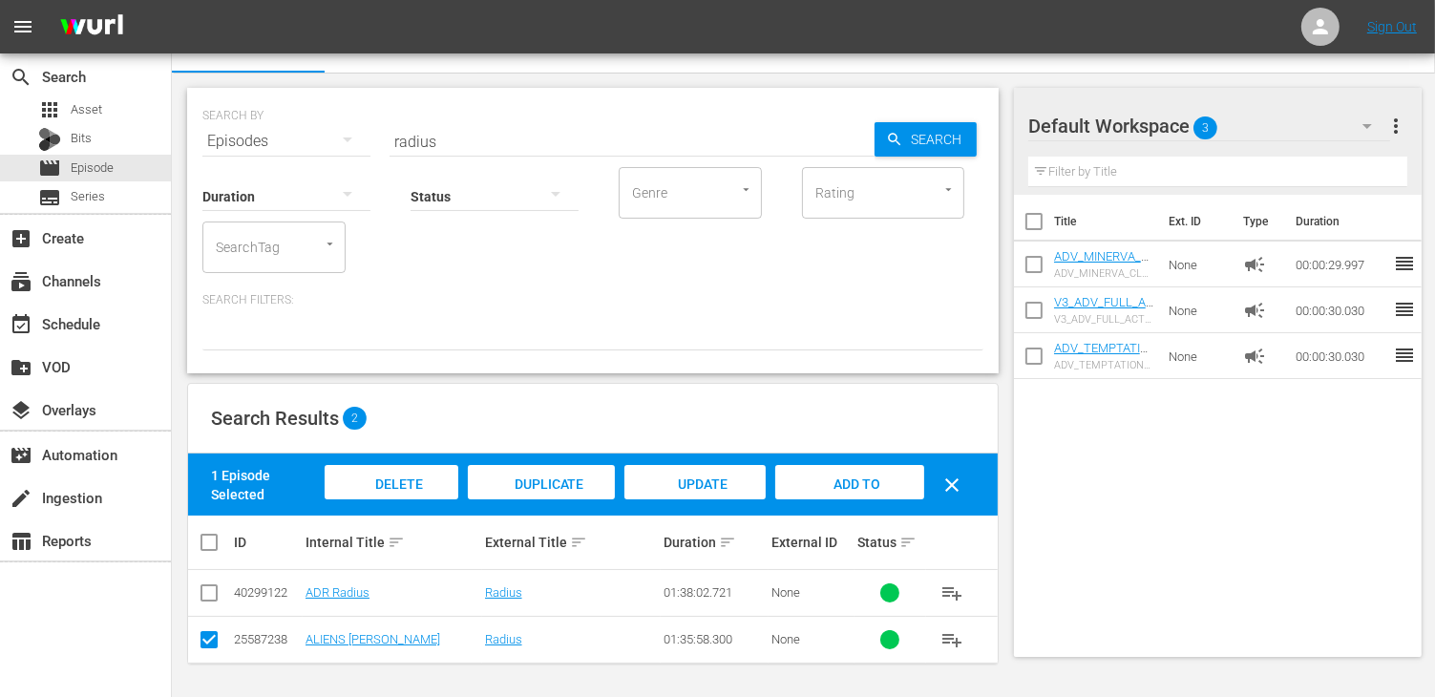
click at [386, 472] on div "Delete Episodes" at bounding box center [392, 501] width 134 height 72
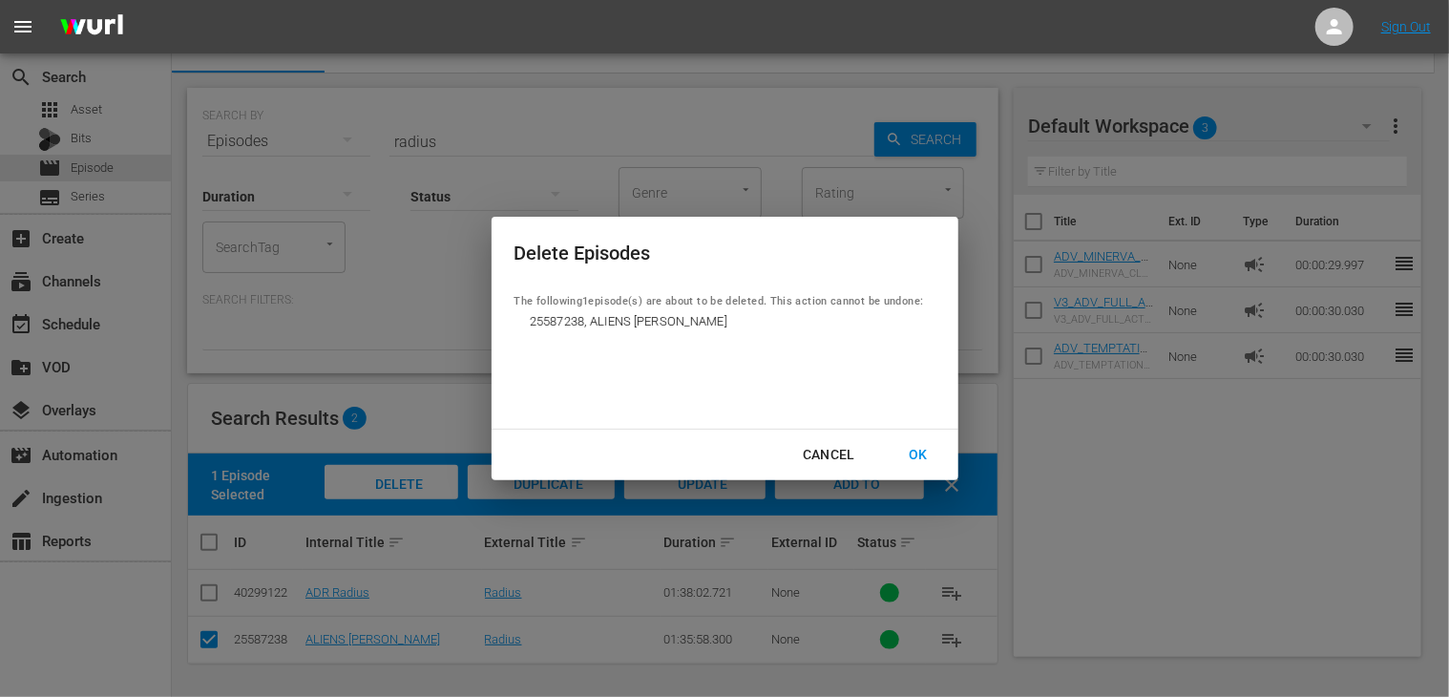
click at [935, 463] on div "OK" at bounding box center [918, 455] width 50 height 24
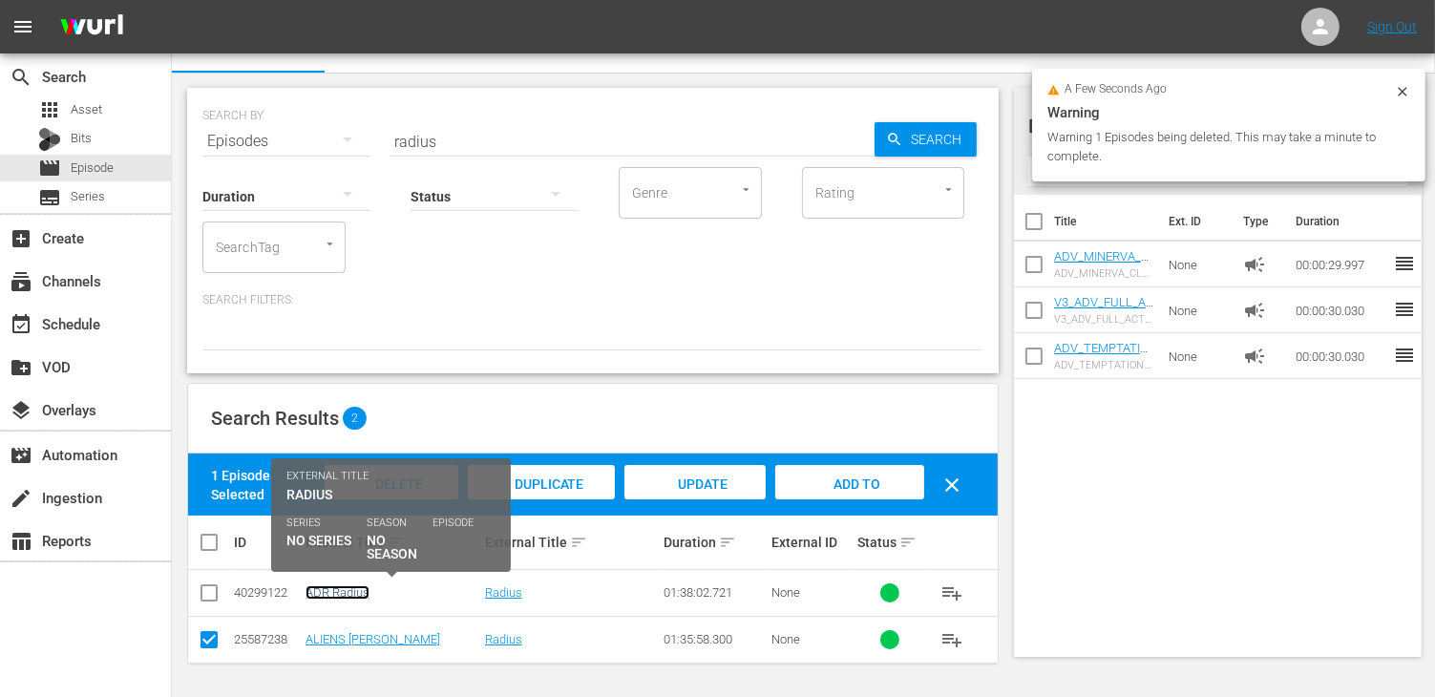
click at [346, 588] on link "ADR Radius" at bounding box center [337, 592] width 64 height 14
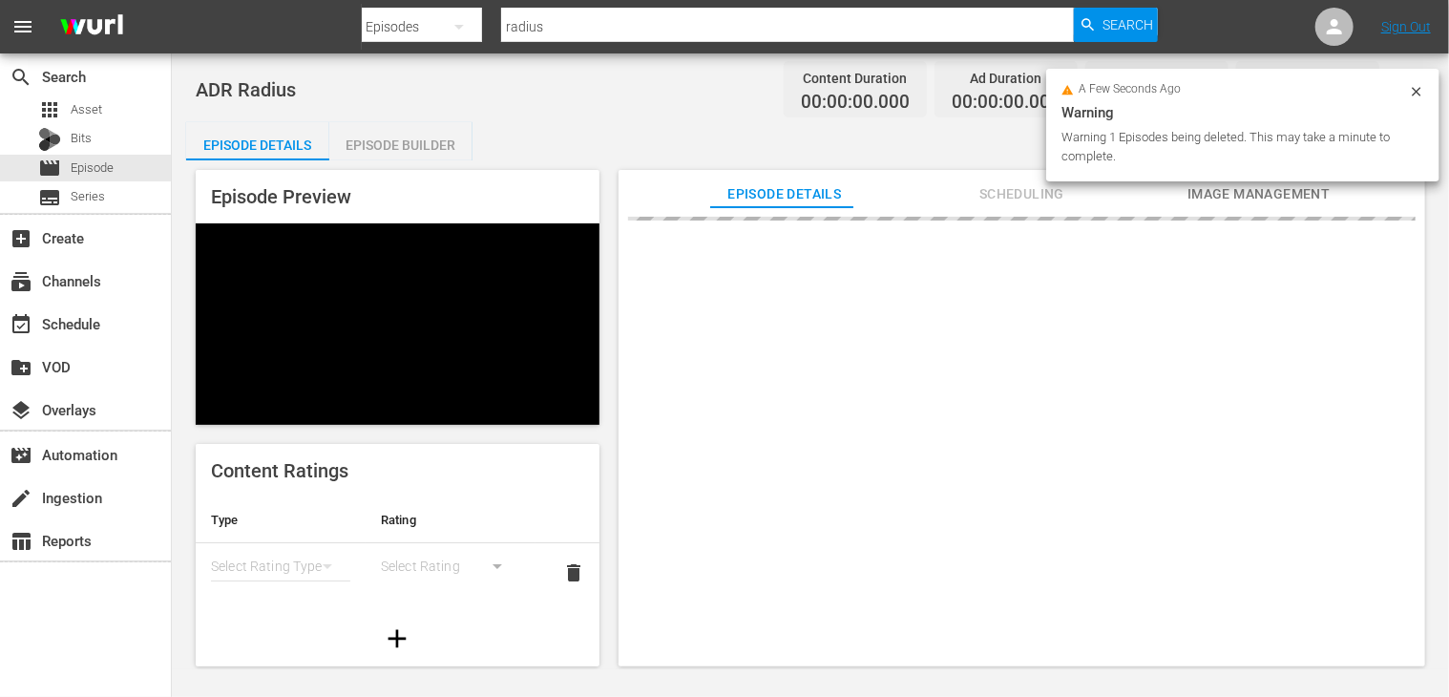
click at [412, 138] on div "Episode Builder" at bounding box center [400, 145] width 143 height 46
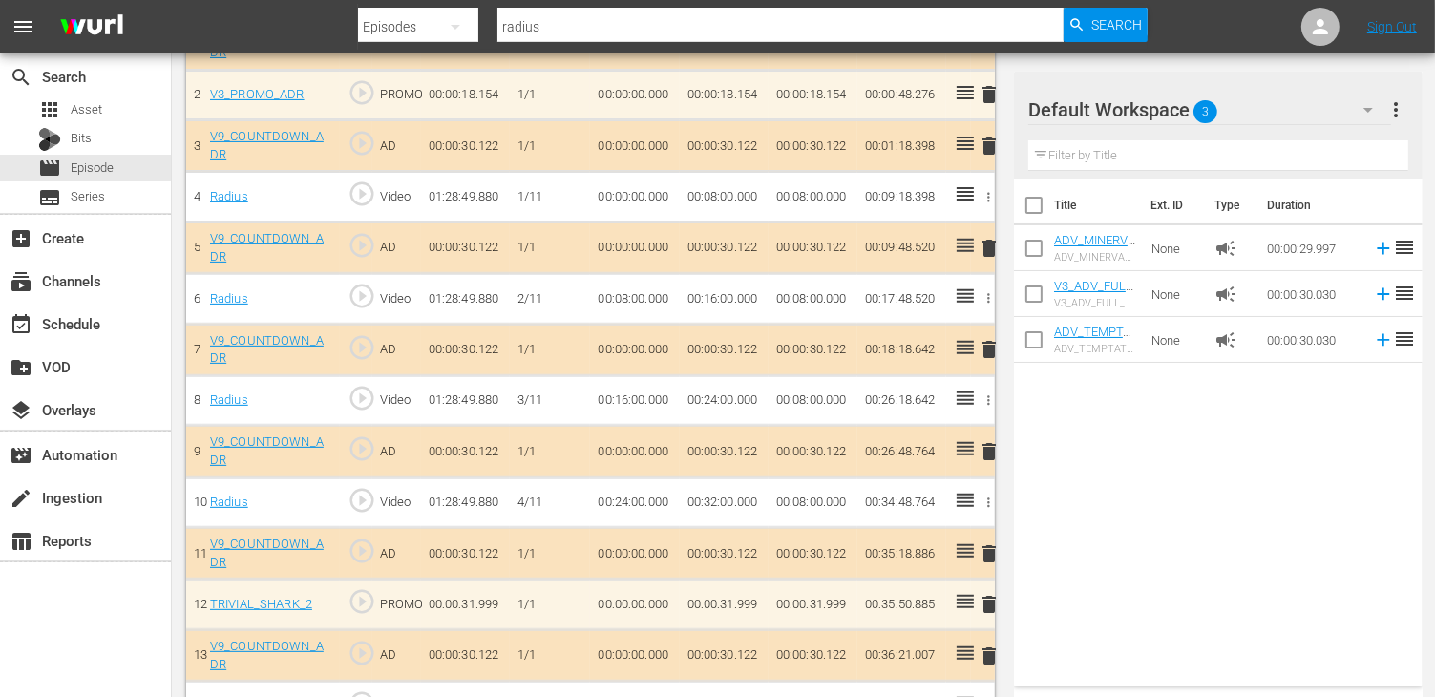
scroll to position [668, 0]
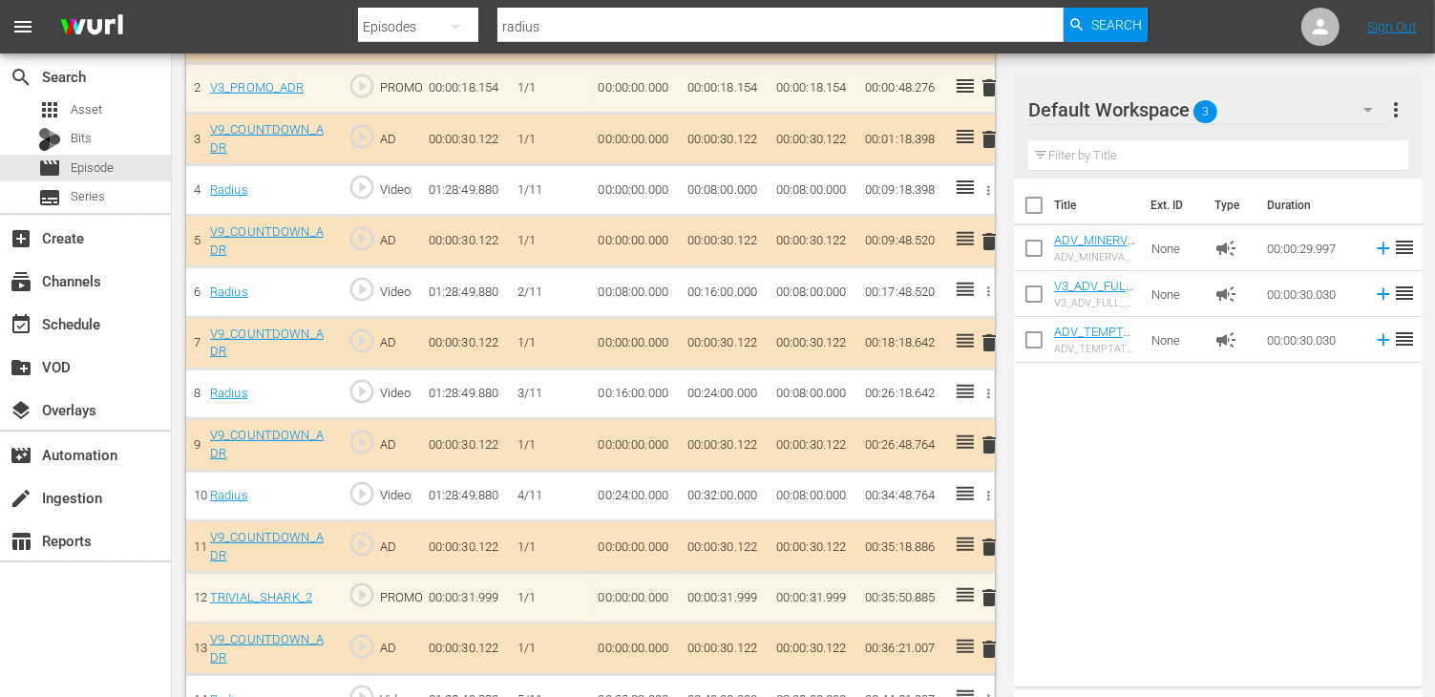
click at [988, 239] on span "delete" at bounding box center [989, 241] width 23 height 23
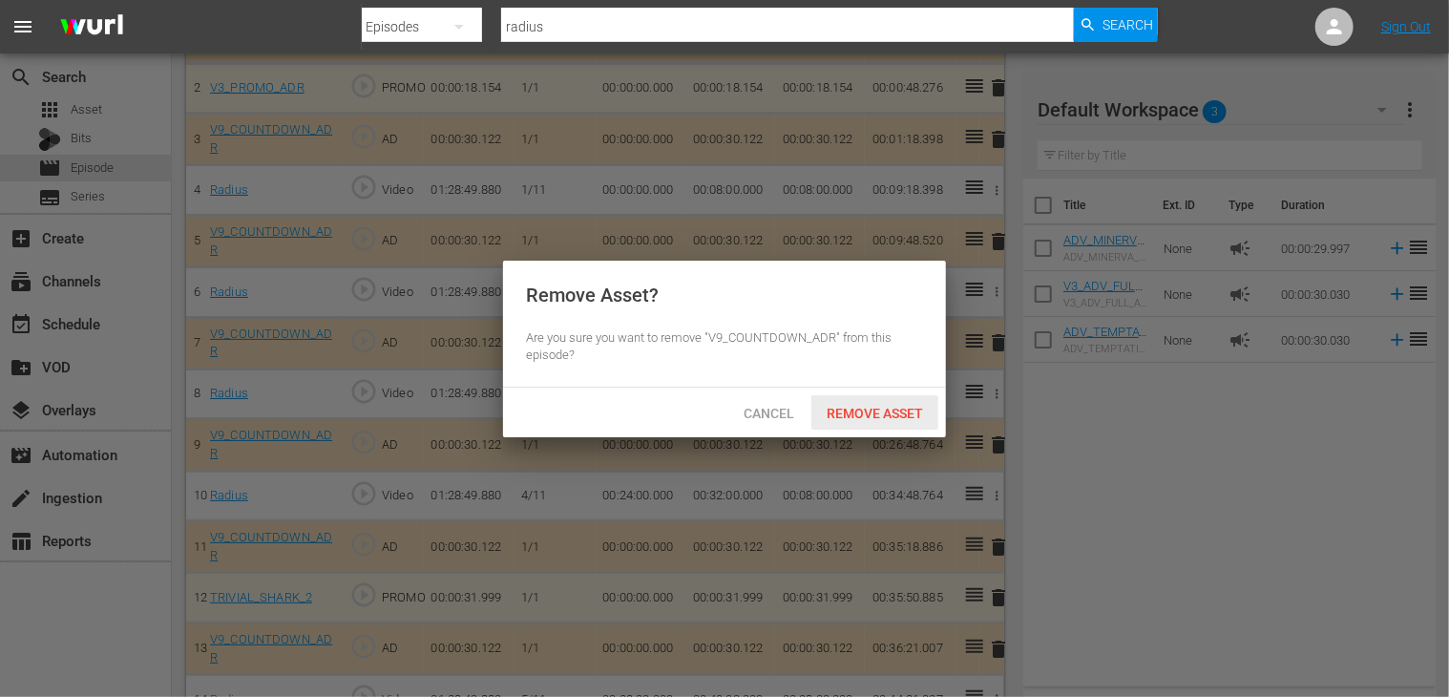
click at [889, 411] on span "Remove Asset" at bounding box center [874, 413] width 127 height 15
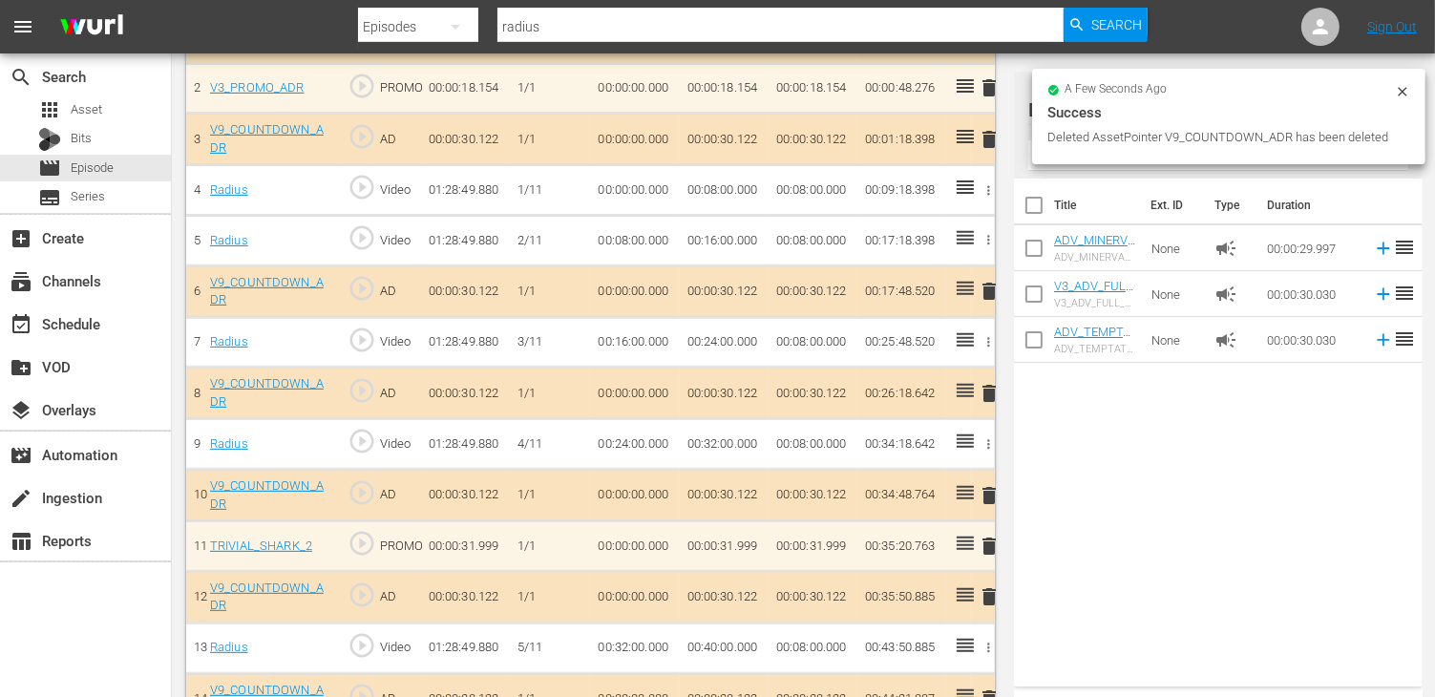
click at [985, 283] on span "delete" at bounding box center [989, 291] width 23 height 23
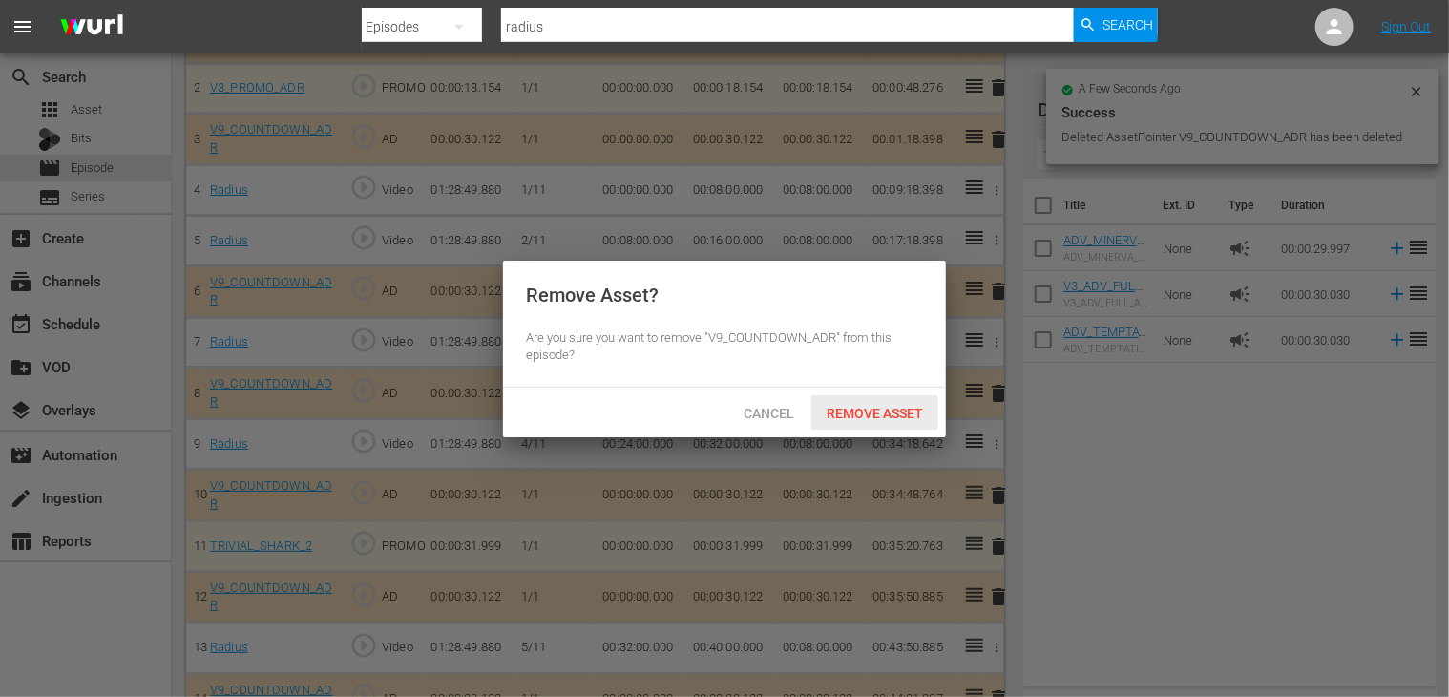
click at [866, 413] on span "Remove Asset" at bounding box center [874, 413] width 127 height 15
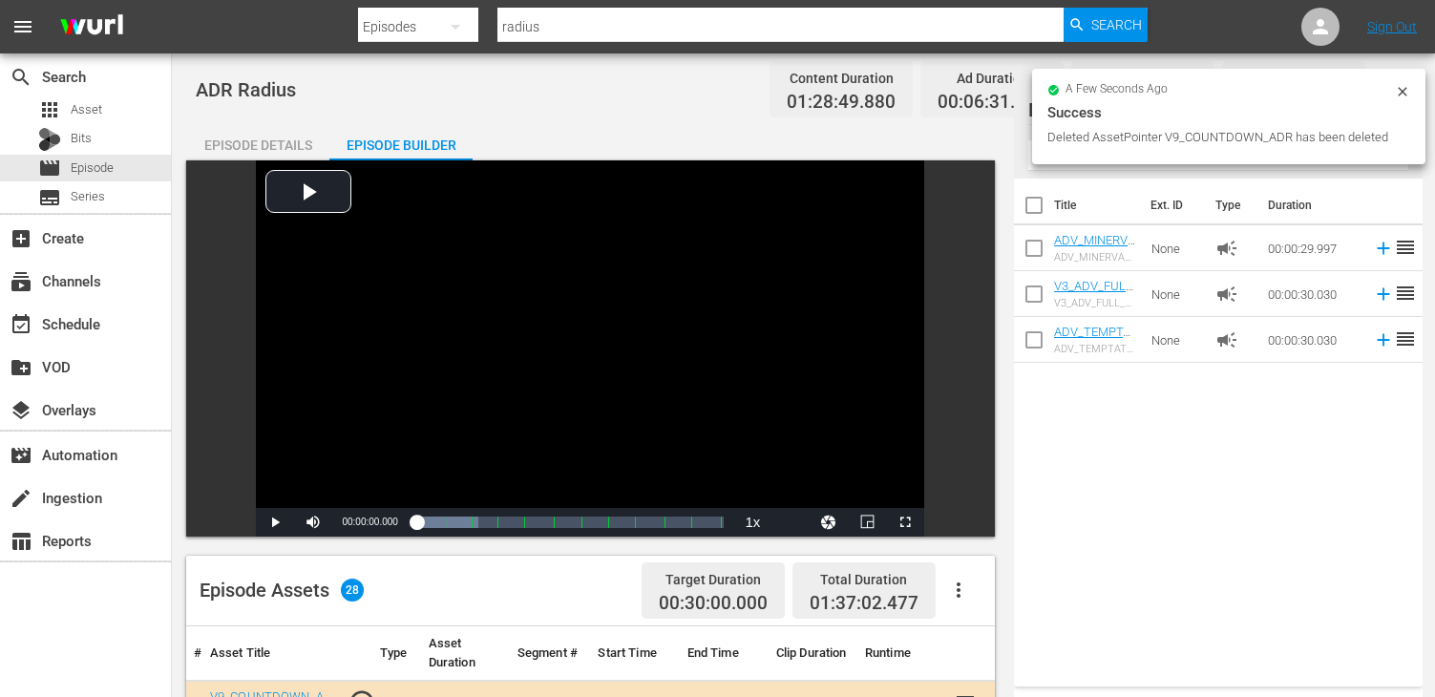
scroll to position [668, 0]
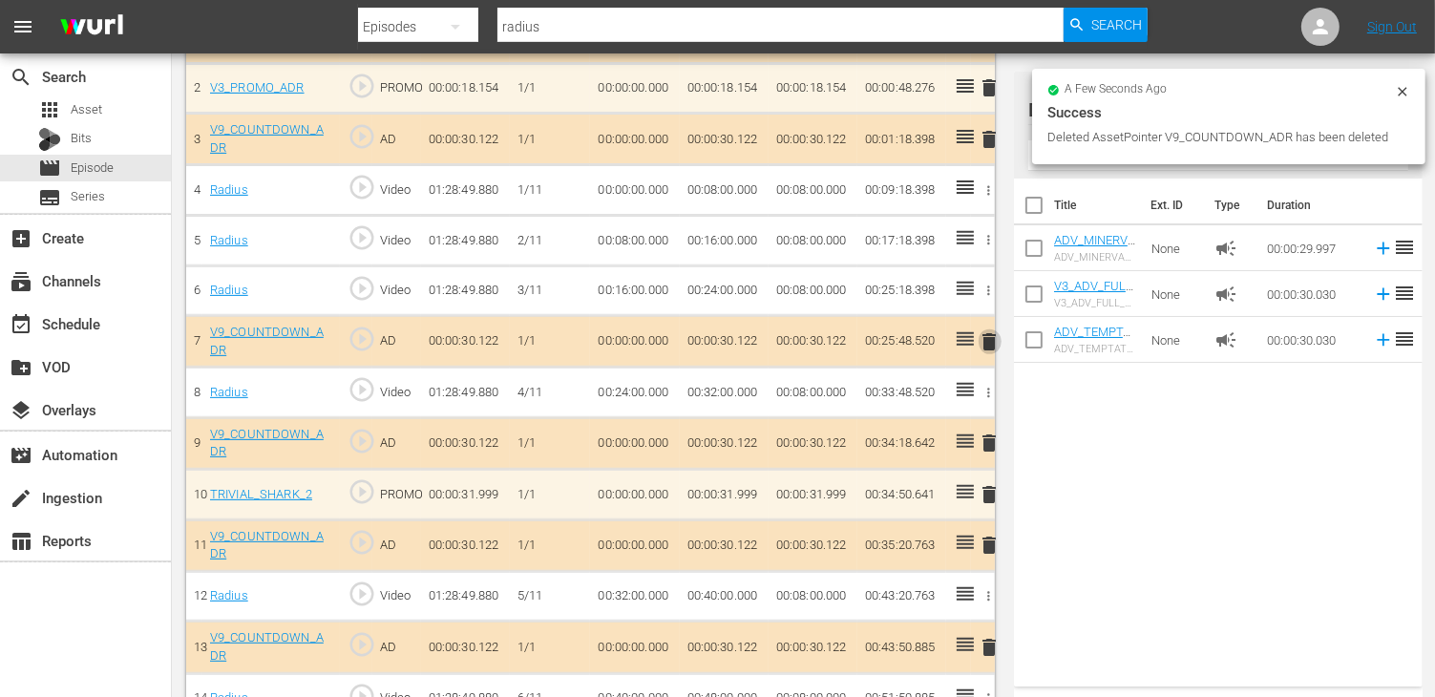
click at [988, 336] on span "delete" at bounding box center [989, 341] width 23 height 23
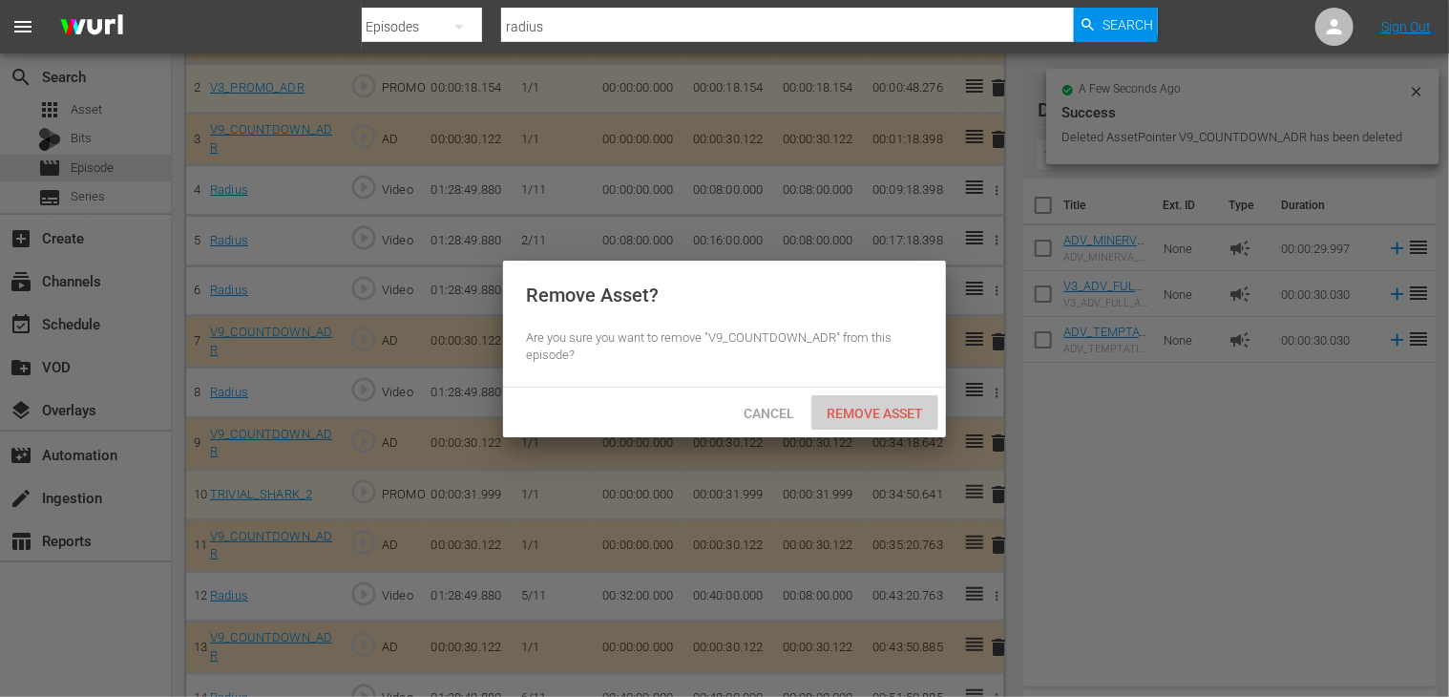
click at [880, 409] on span "Remove Asset" at bounding box center [874, 413] width 127 height 15
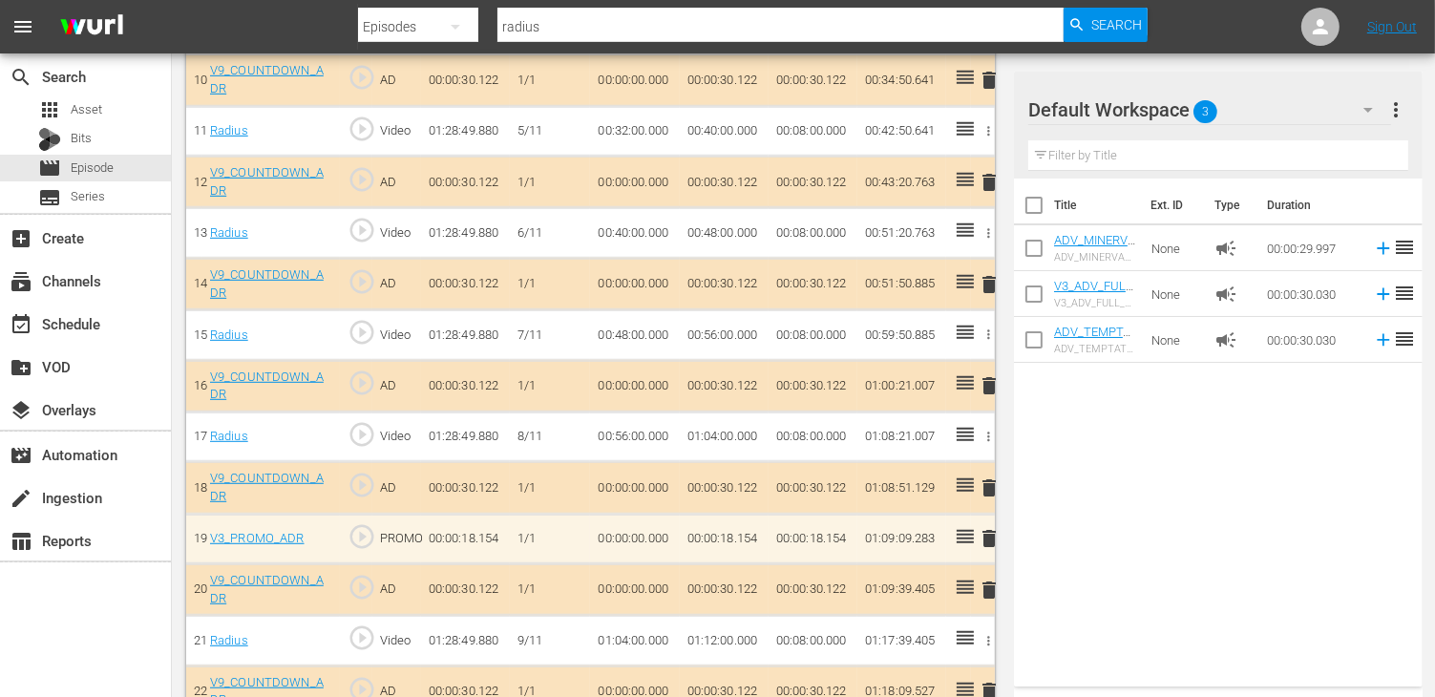
scroll to position [1050, 0]
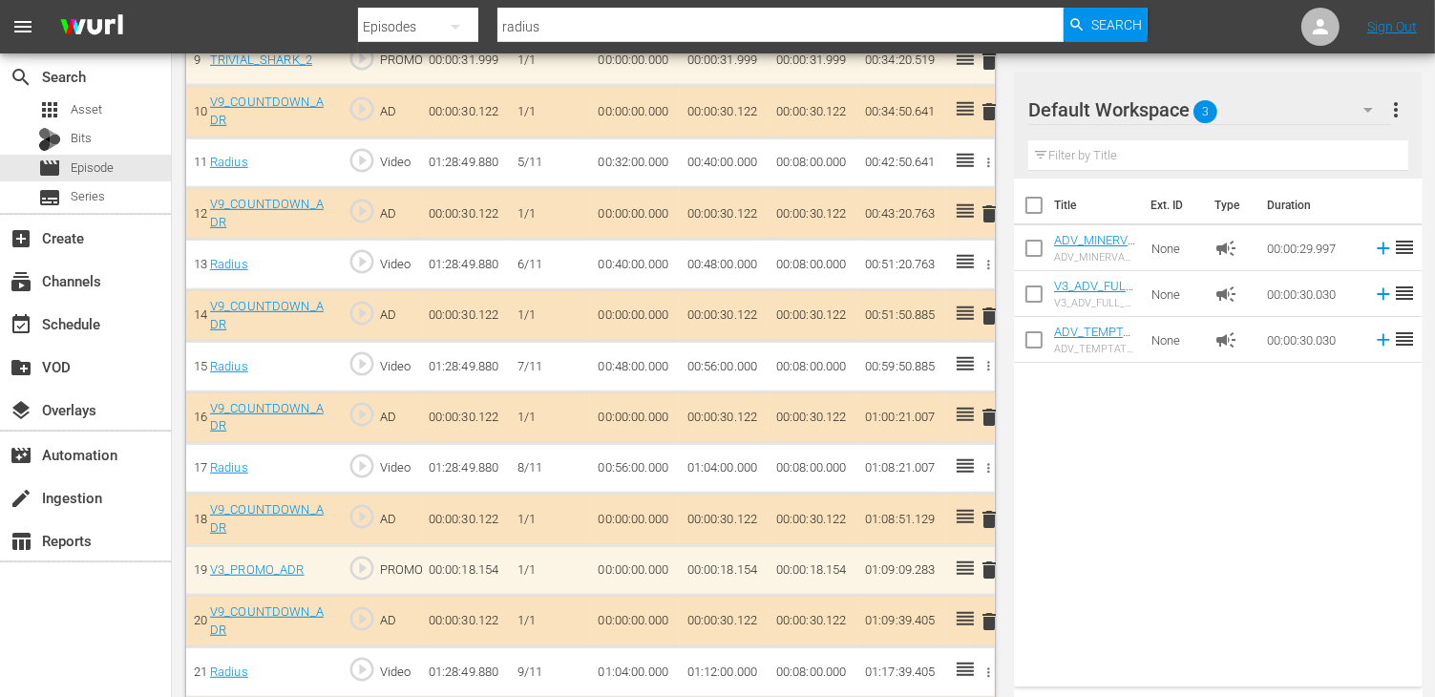
click at [987, 202] on span "delete" at bounding box center [989, 213] width 23 height 23
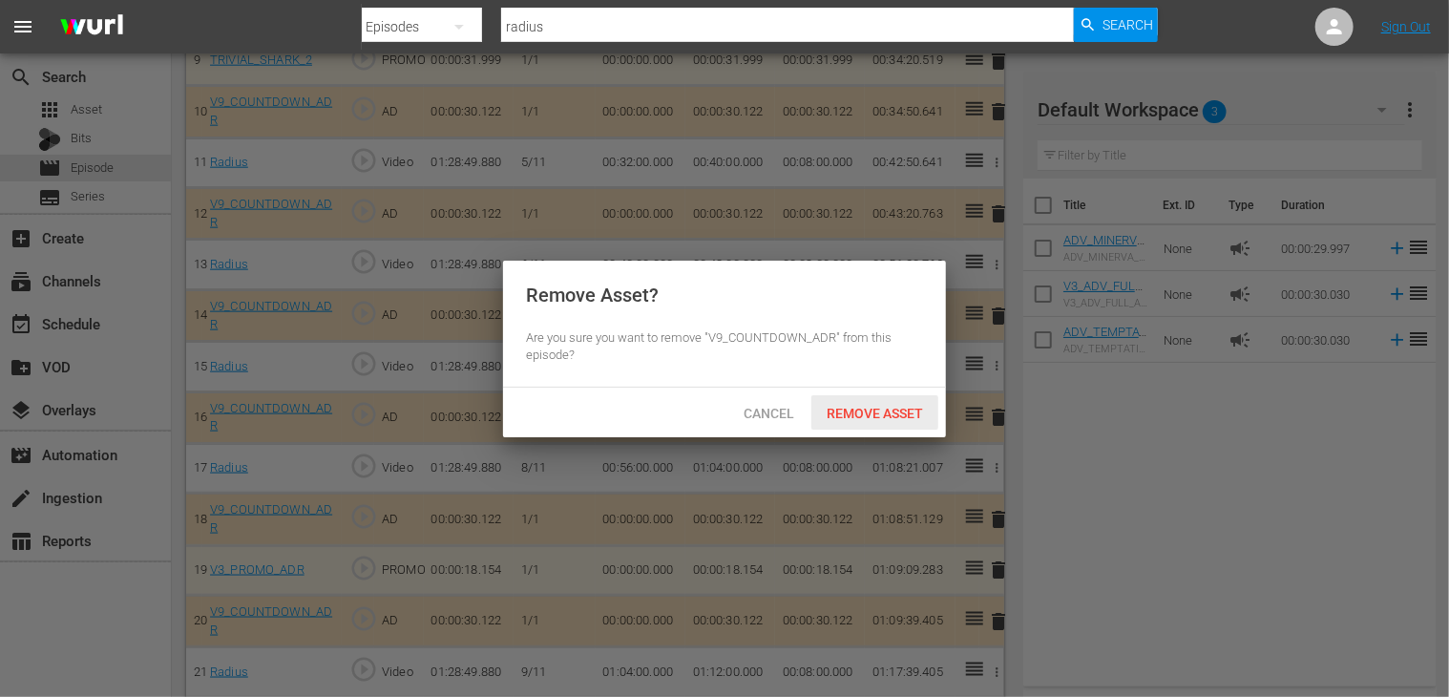
click at [877, 412] on span "Remove Asset" at bounding box center [874, 413] width 127 height 15
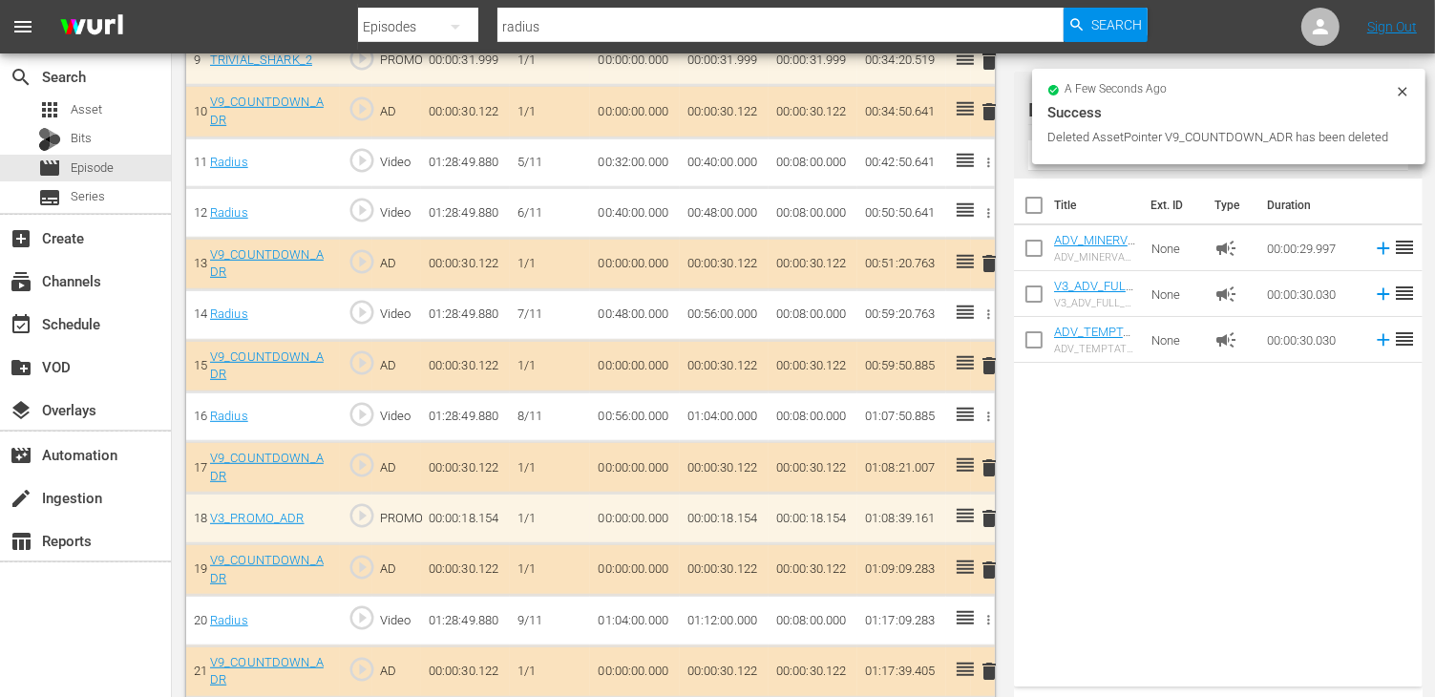
click at [986, 259] on span "delete" at bounding box center [989, 263] width 23 height 23
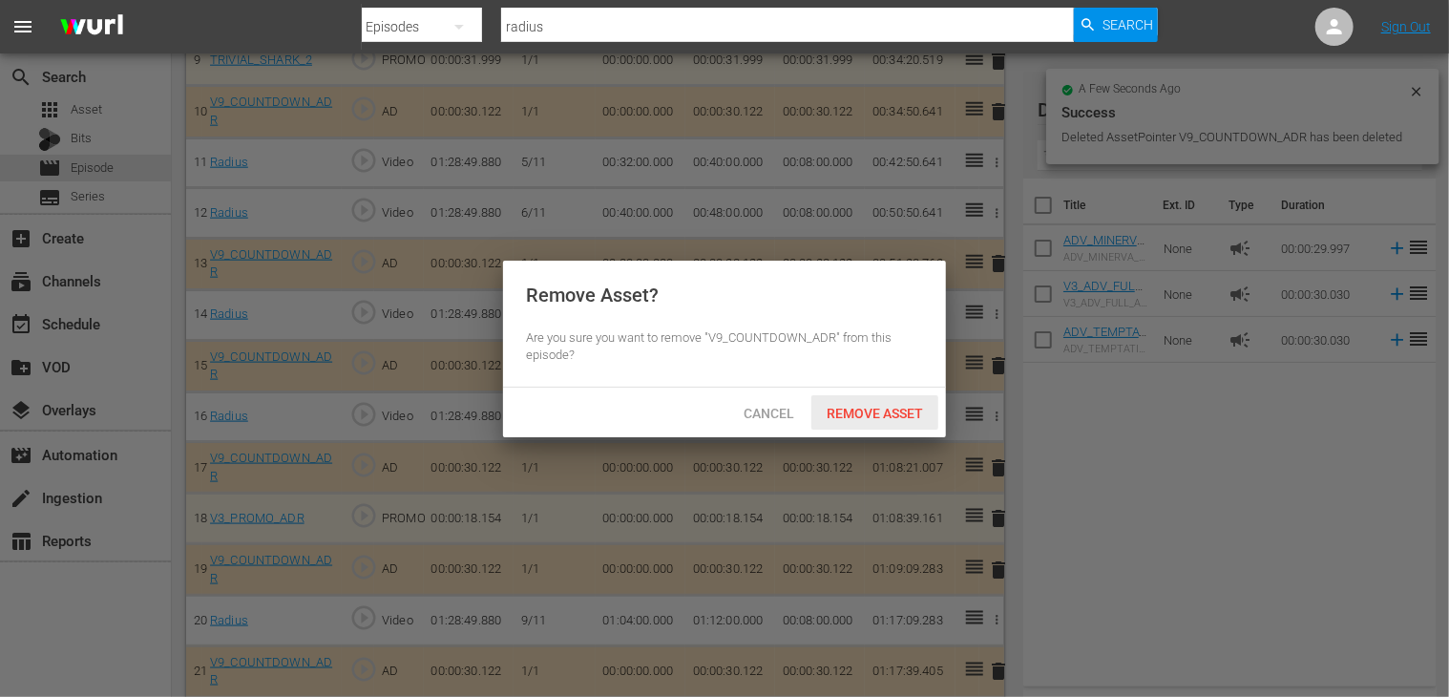
click at [873, 402] on div "Remove Asset" at bounding box center [874, 412] width 127 height 35
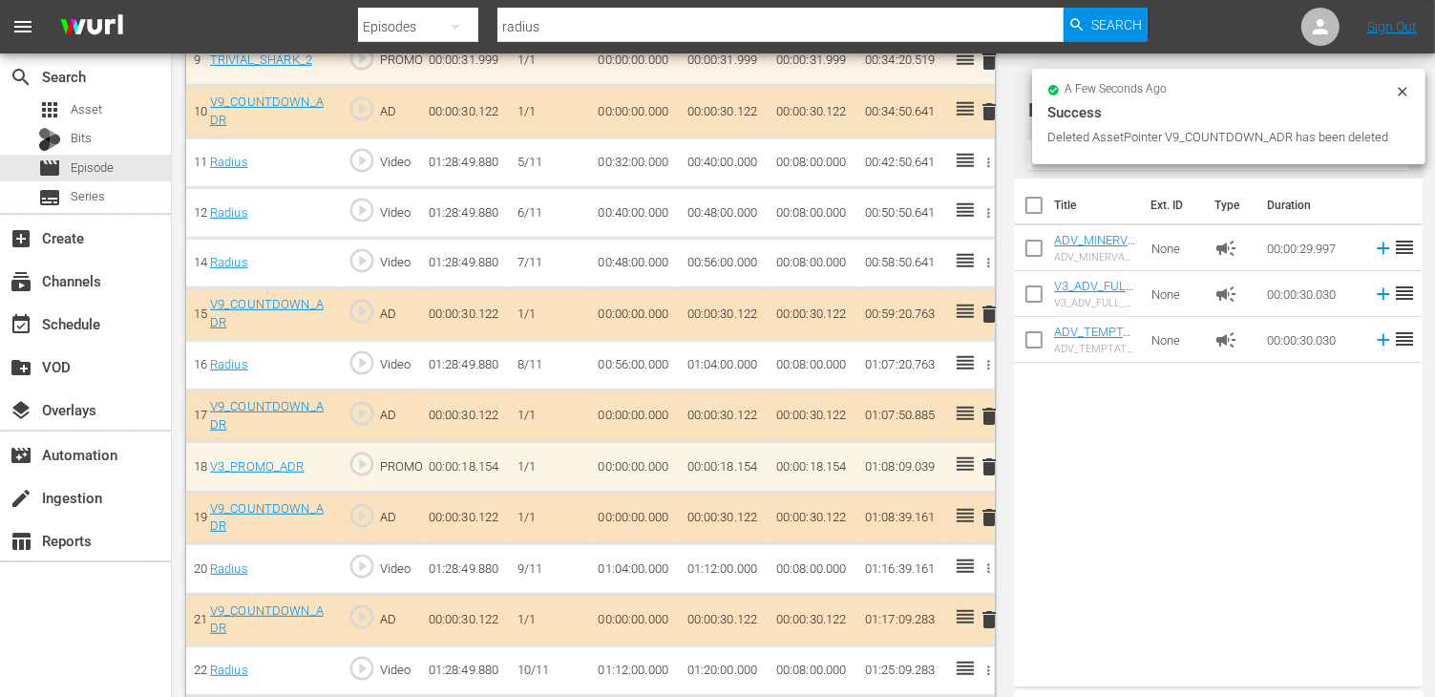
click at [980, 303] on span "delete" at bounding box center [989, 314] width 23 height 23
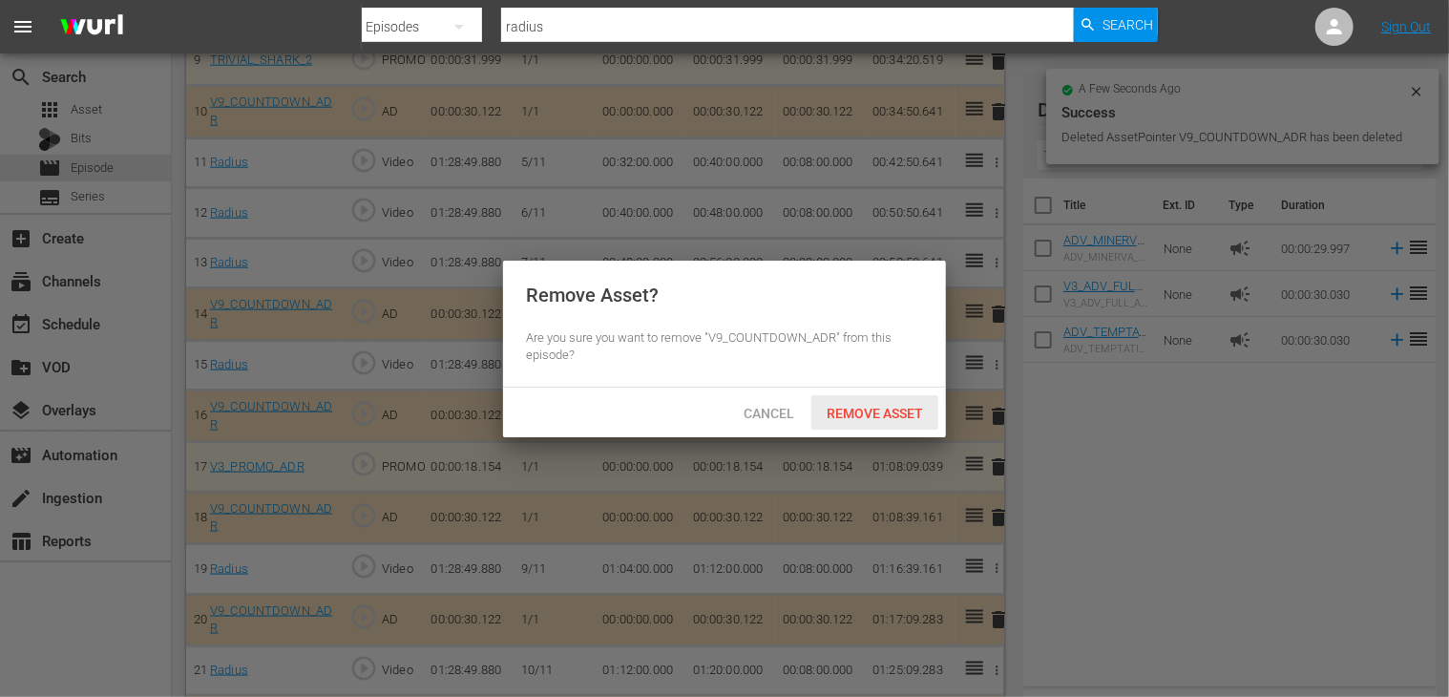
click at [864, 406] on span "Remove Asset" at bounding box center [874, 413] width 127 height 15
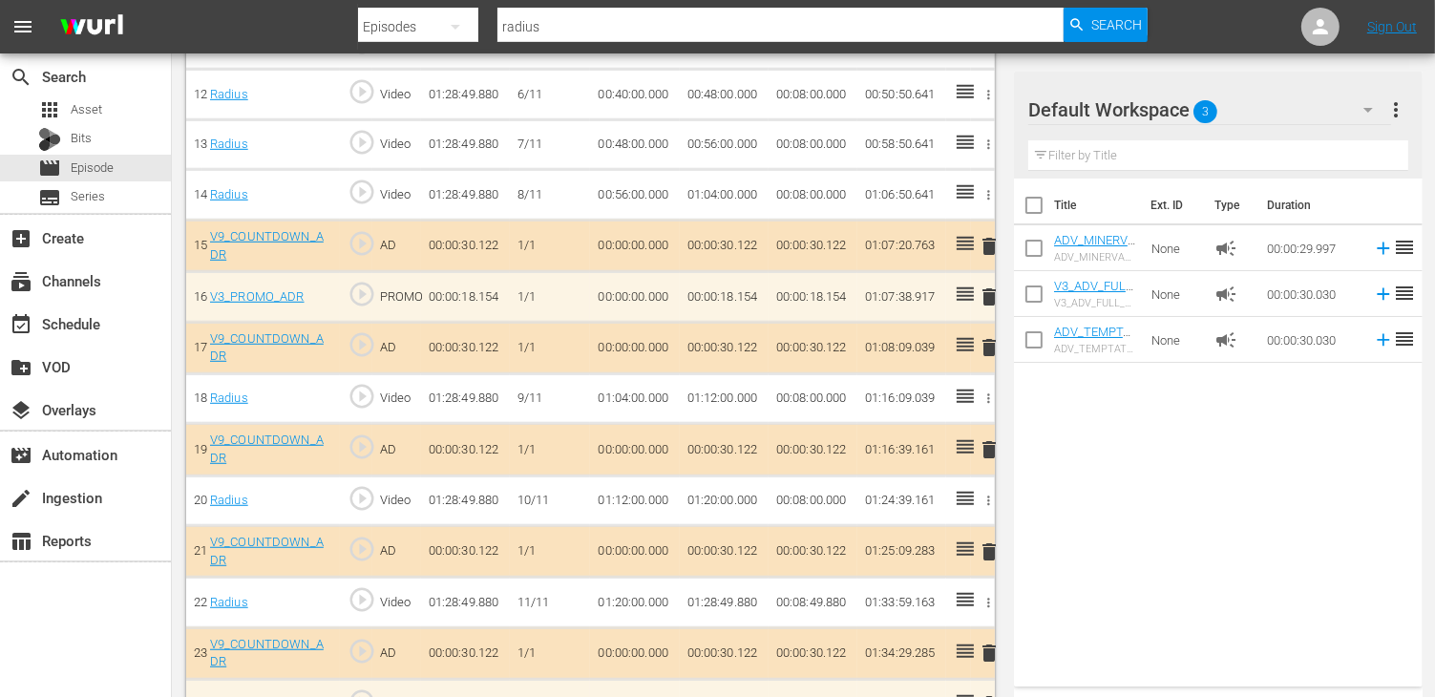
scroll to position [1196, 0]
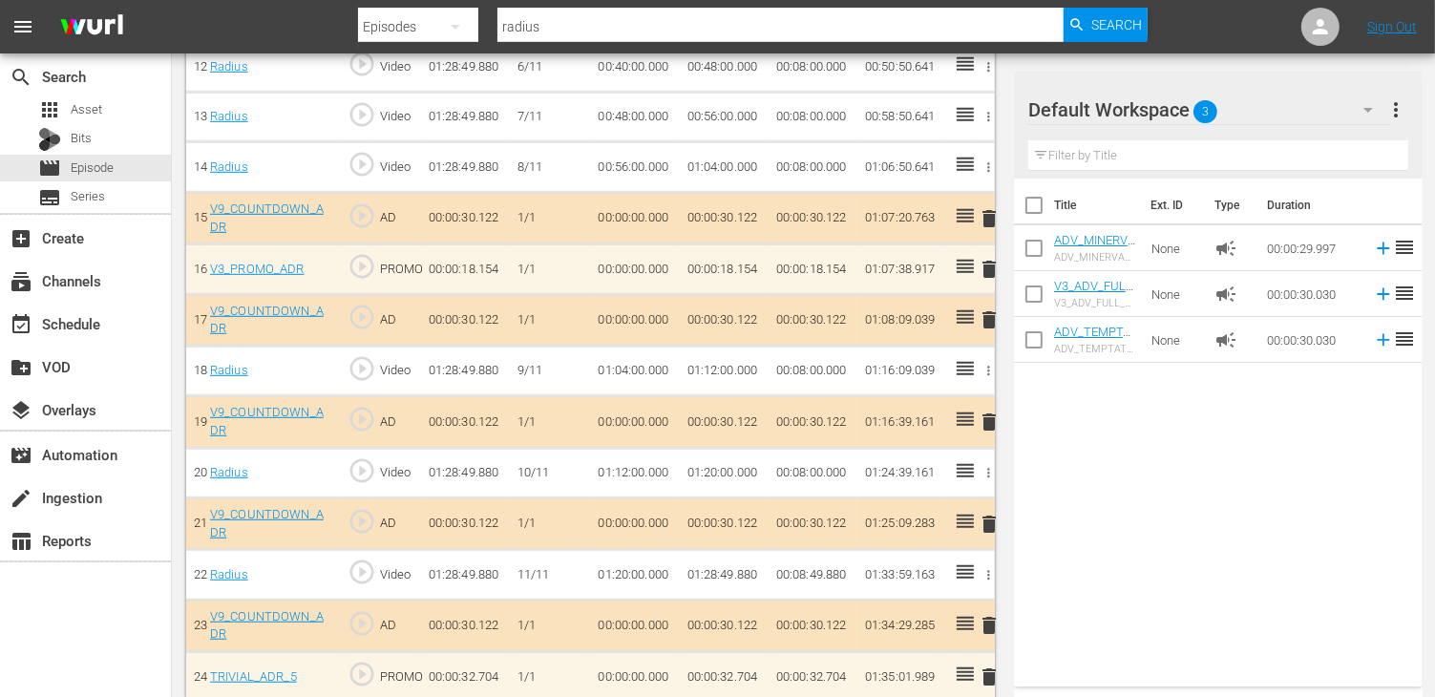
click at [992, 410] on span "delete" at bounding box center [989, 421] width 23 height 23
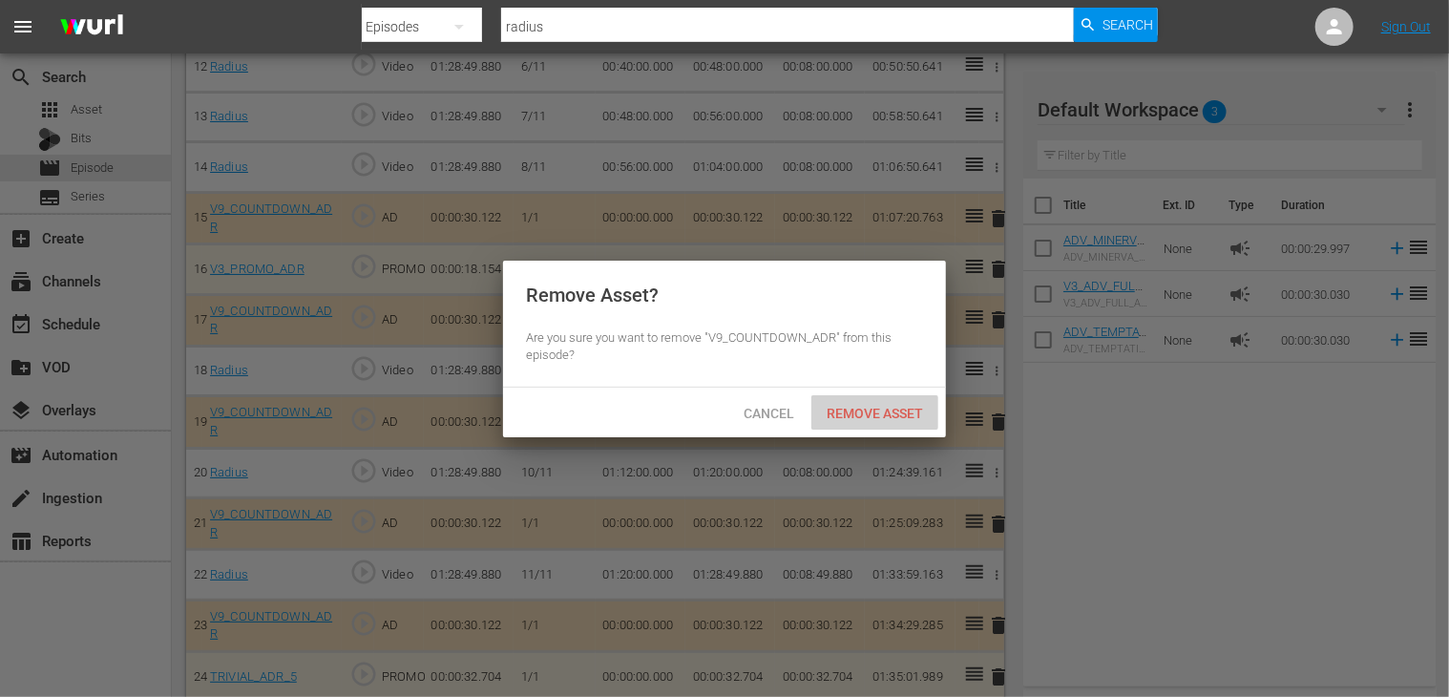
click at [887, 418] on span "Remove Asset" at bounding box center [874, 413] width 127 height 15
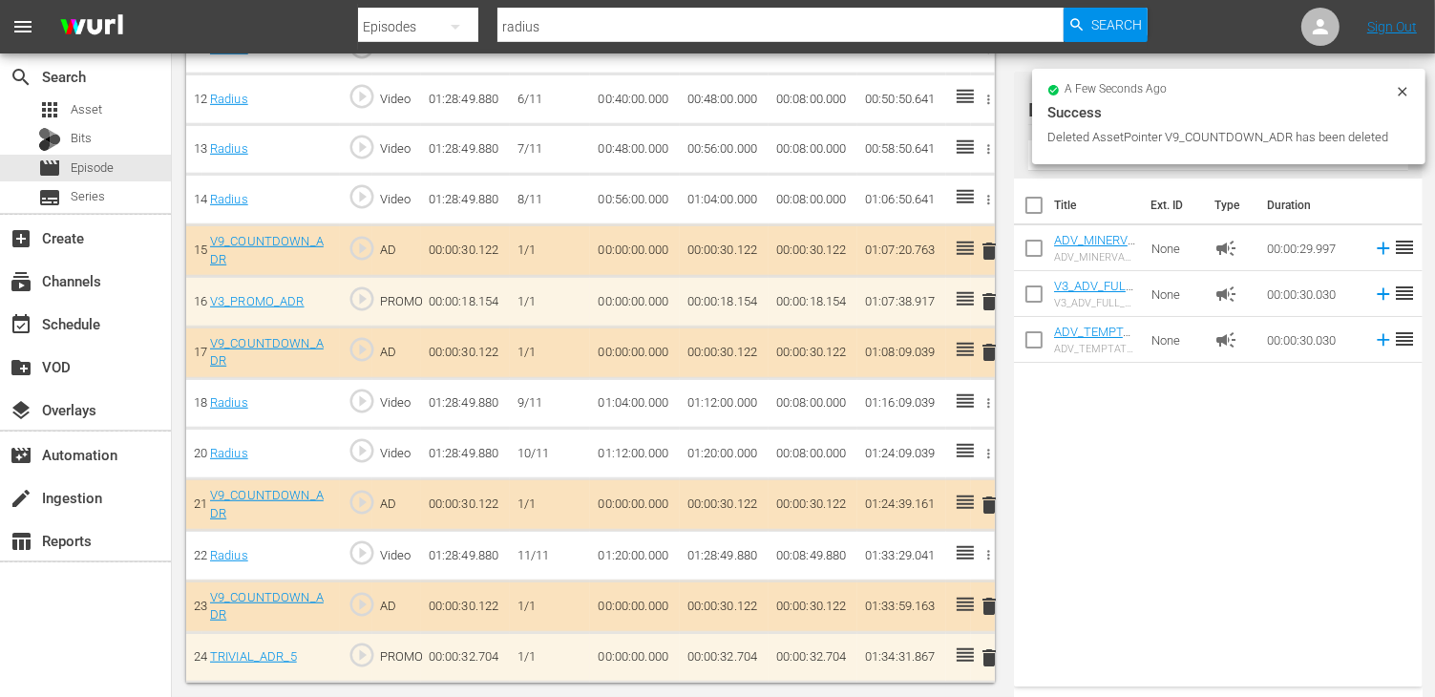
scroll to position [1144, 0]
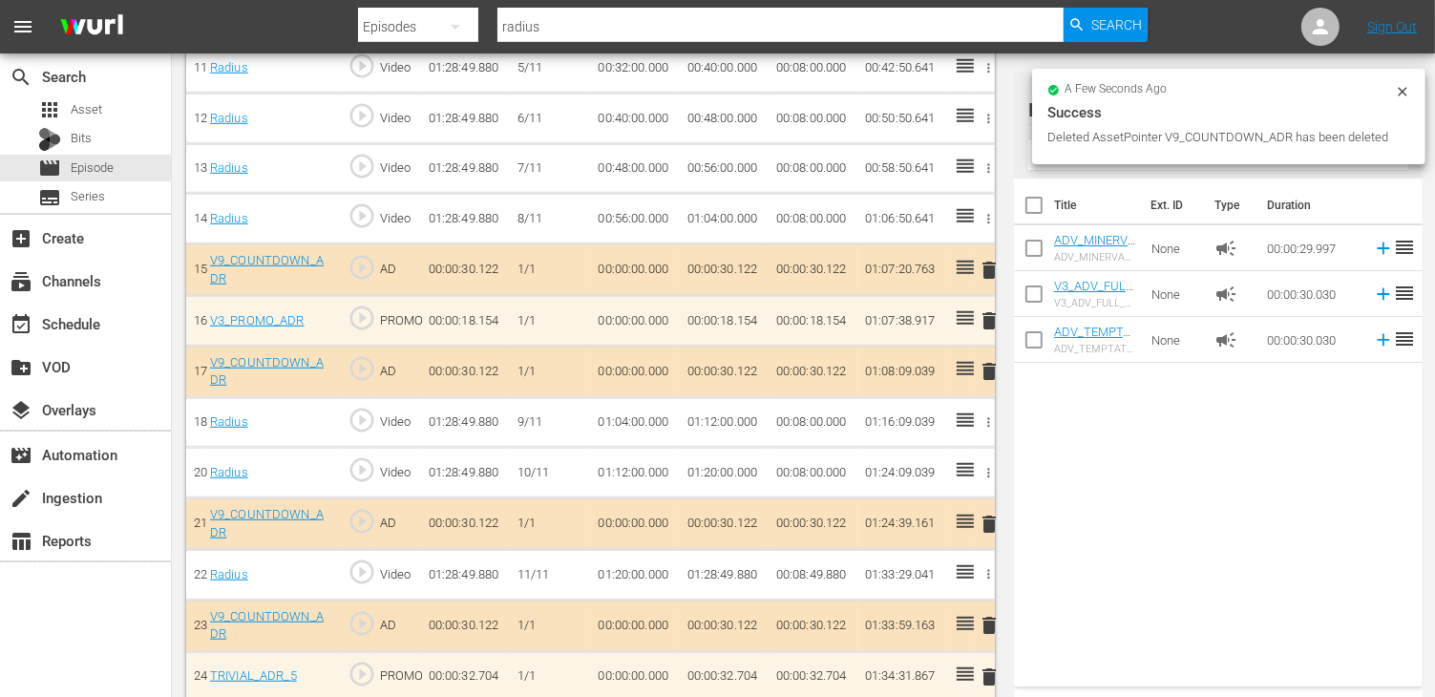
click at [989, 513] on span "delete" at bounding box center [989, 524] width 23 height 23
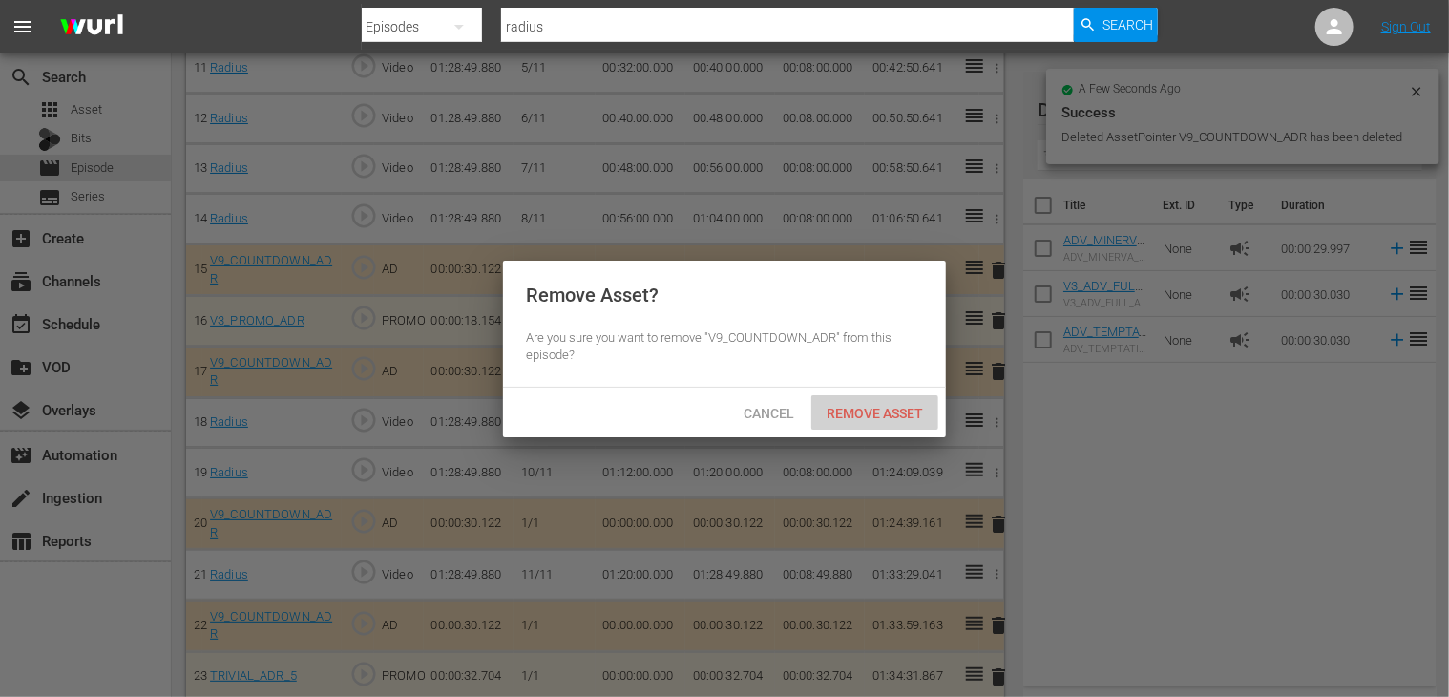
click at [850, 427] on div "Remove Asset" at bounding box center [874, 412] width 127 height 35
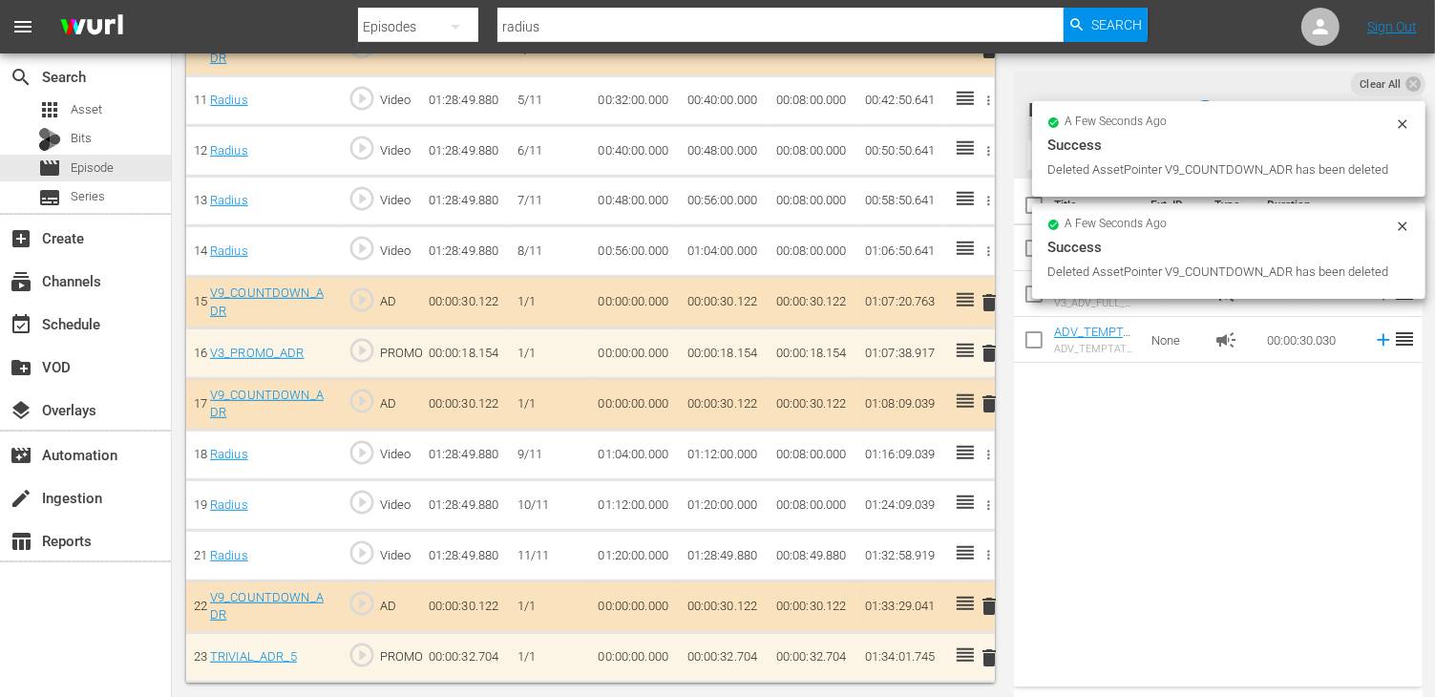
scroll to position [1093, 0]
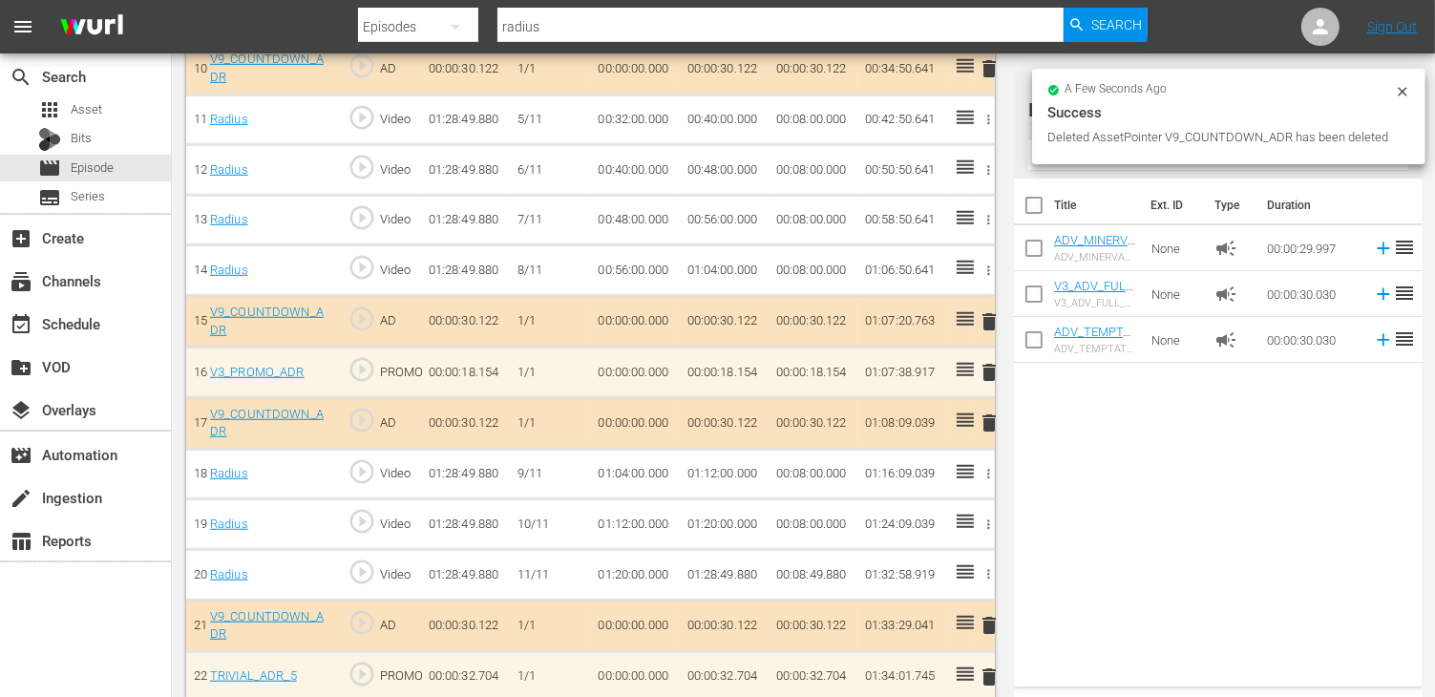
click at [986, 614] on span "delete" at bounding box center [989, 625] width 23 height 23
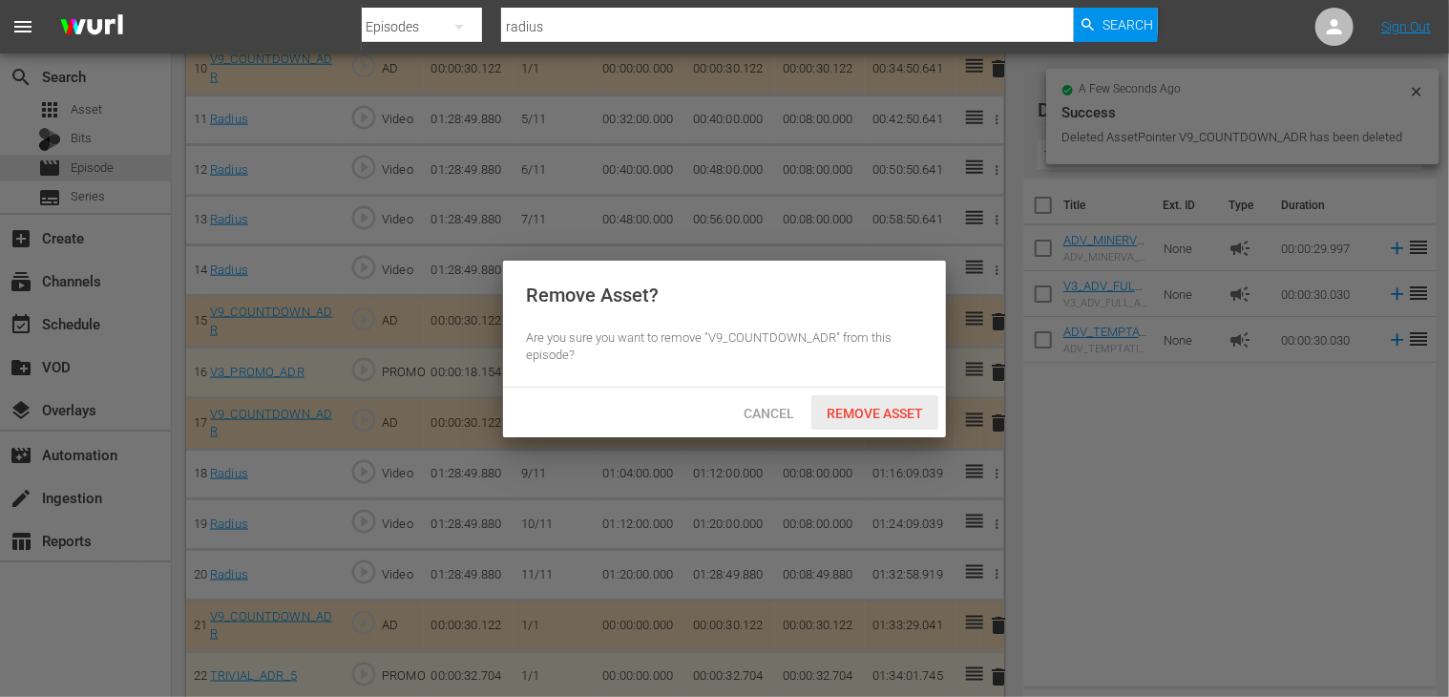
click at [847, 417] on span "Remove Asset" at bounding box center [874, 413] width 127 height 15
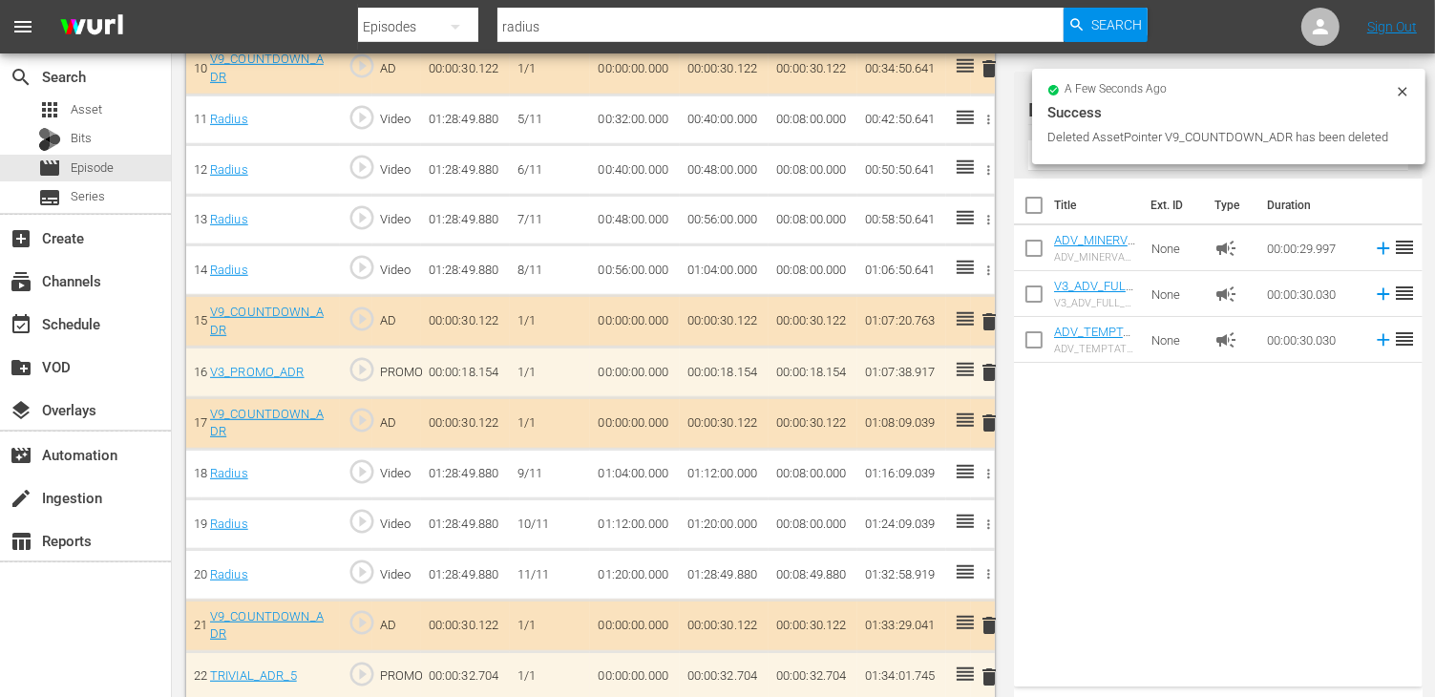
scroll to position [1041, 0]
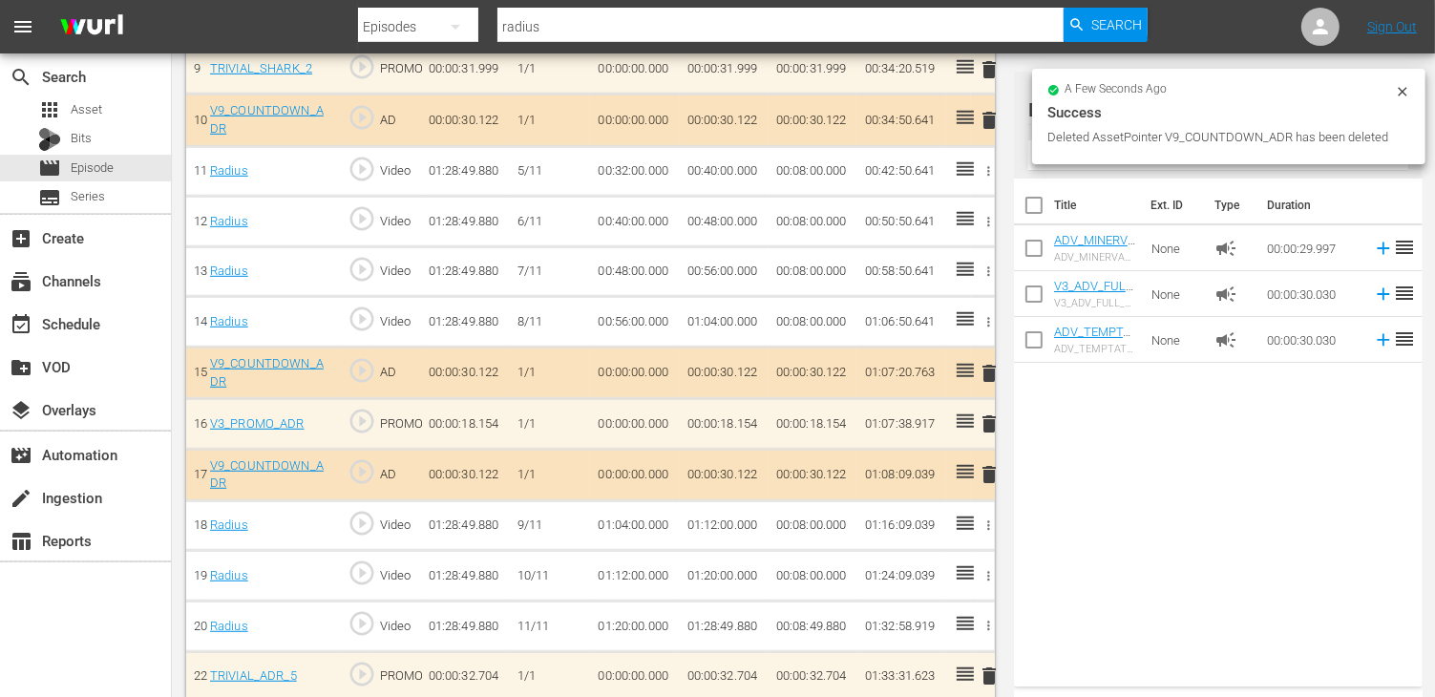
click at [984, 412] on span "delete" at bounding box center [989, 423] width 23 height 23
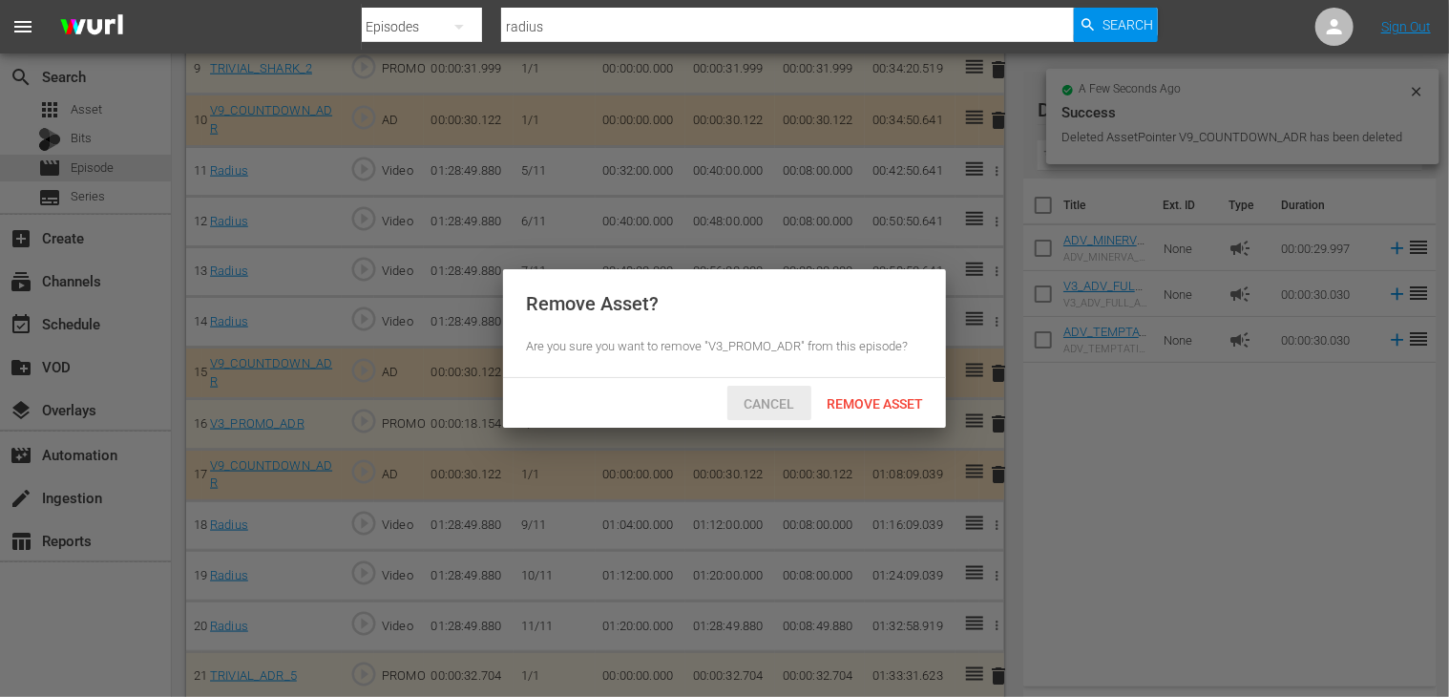
click at [776, 407] on span "Cancel" at bounding box center [769, 403] width 81 height 15
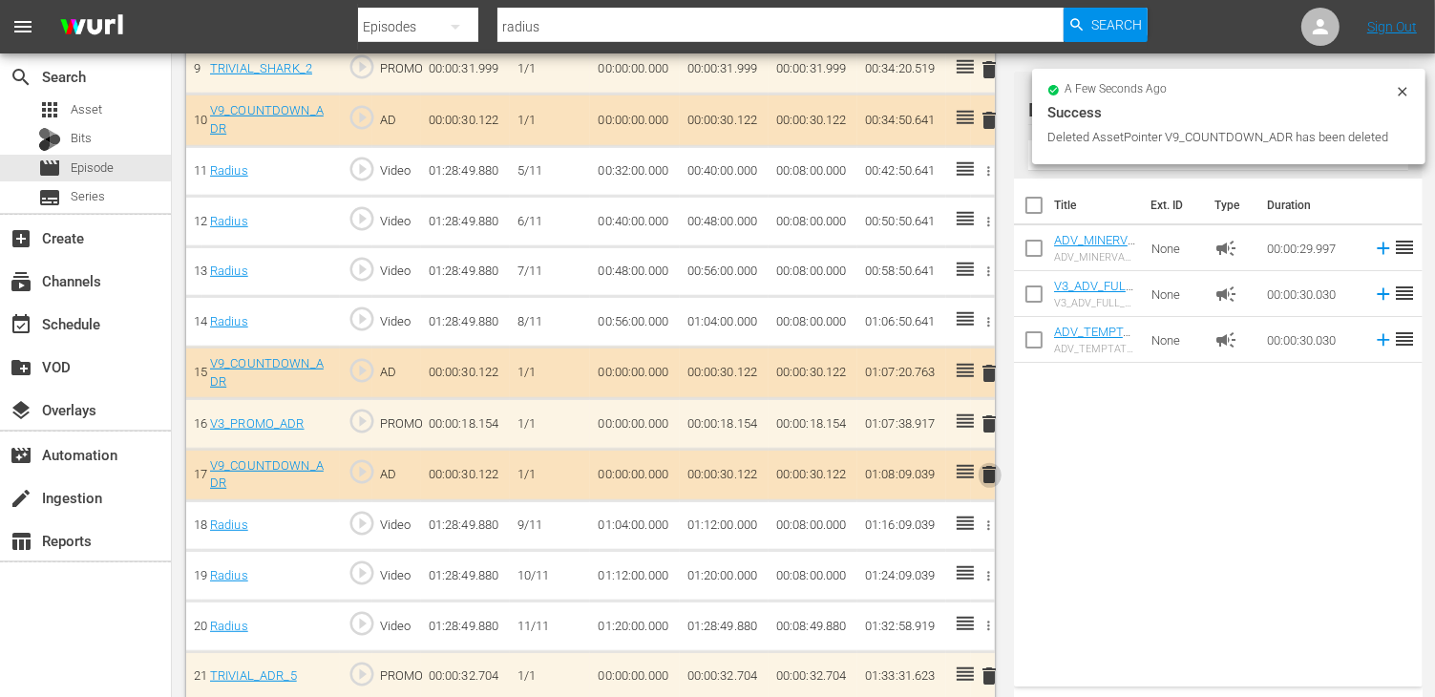
click at [988, 463] on span "delete" at bounding box center [989, 474] width 23 height 23
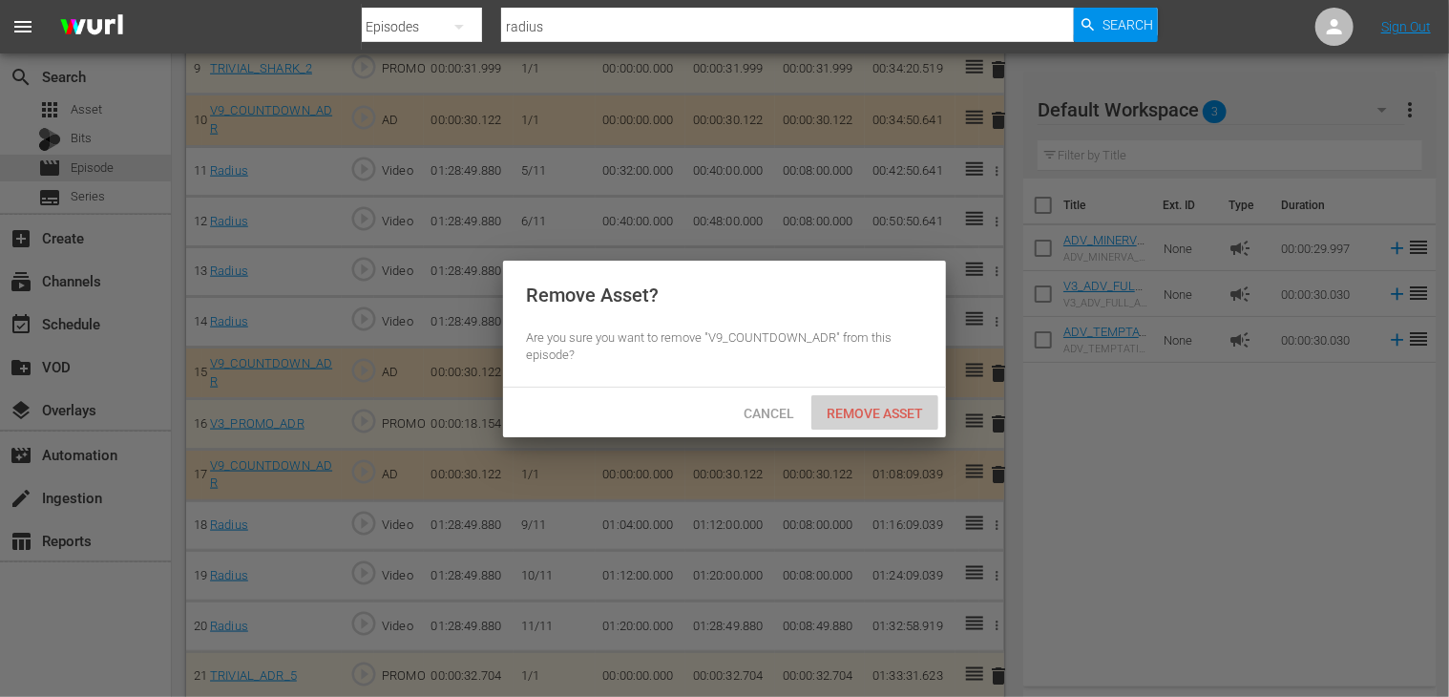
click at [863, 402] on div "Remove Asset" at bounding box center [874, 412] width 127 height 35
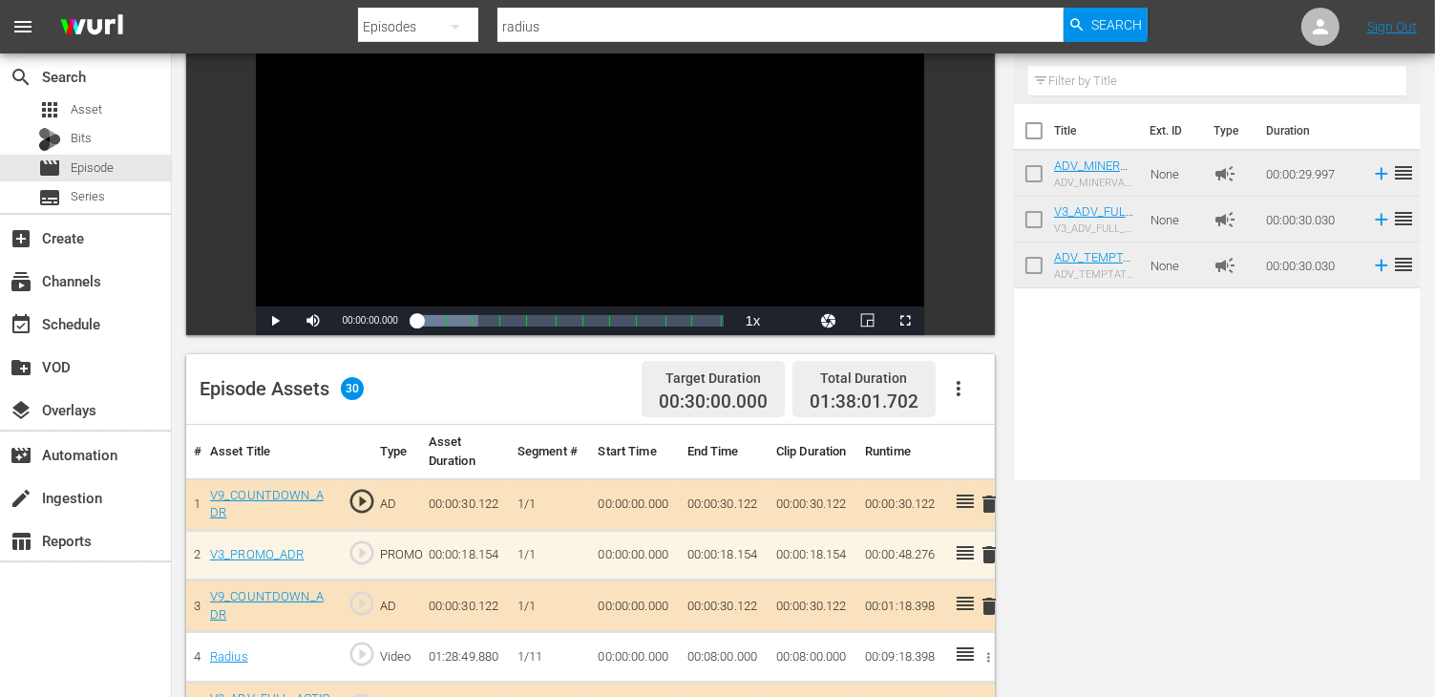
scroll to position [0, 0]
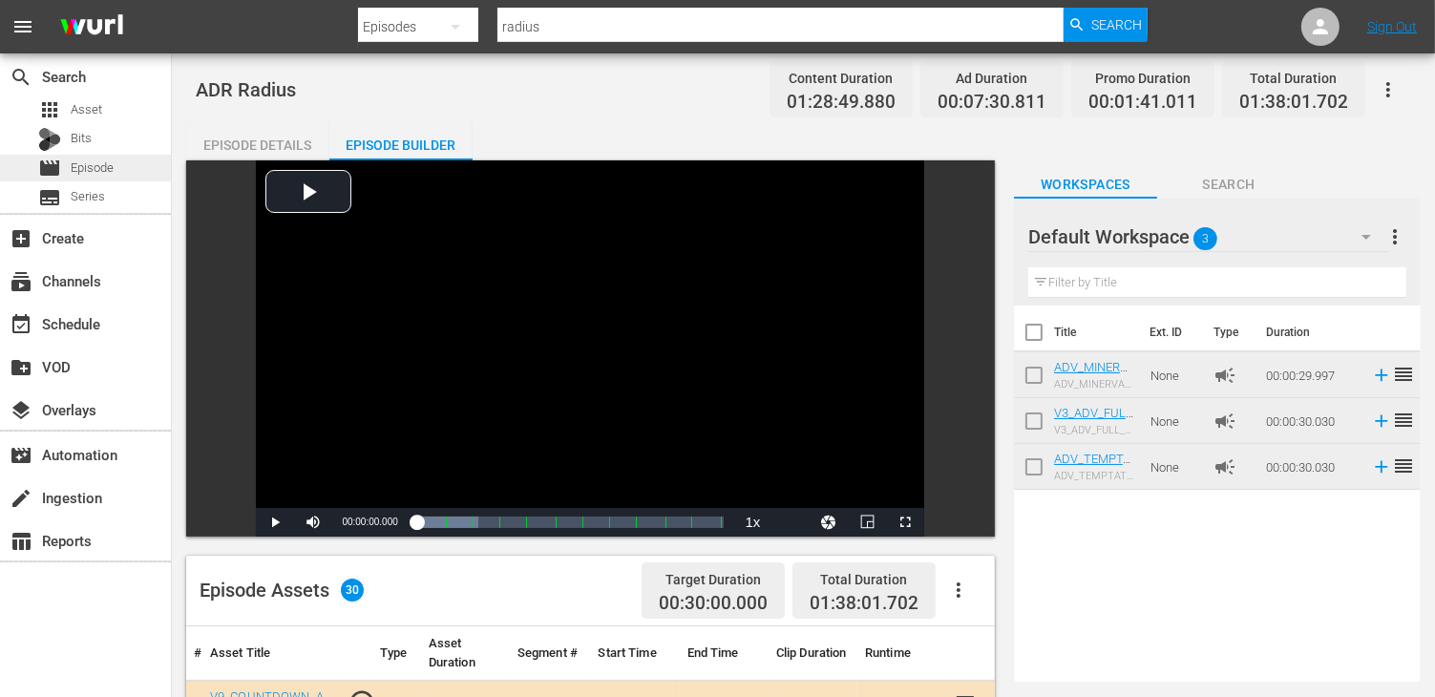
click at [97, 163] on span "Episode" at bounding box center [92, 167] width 43 height 19
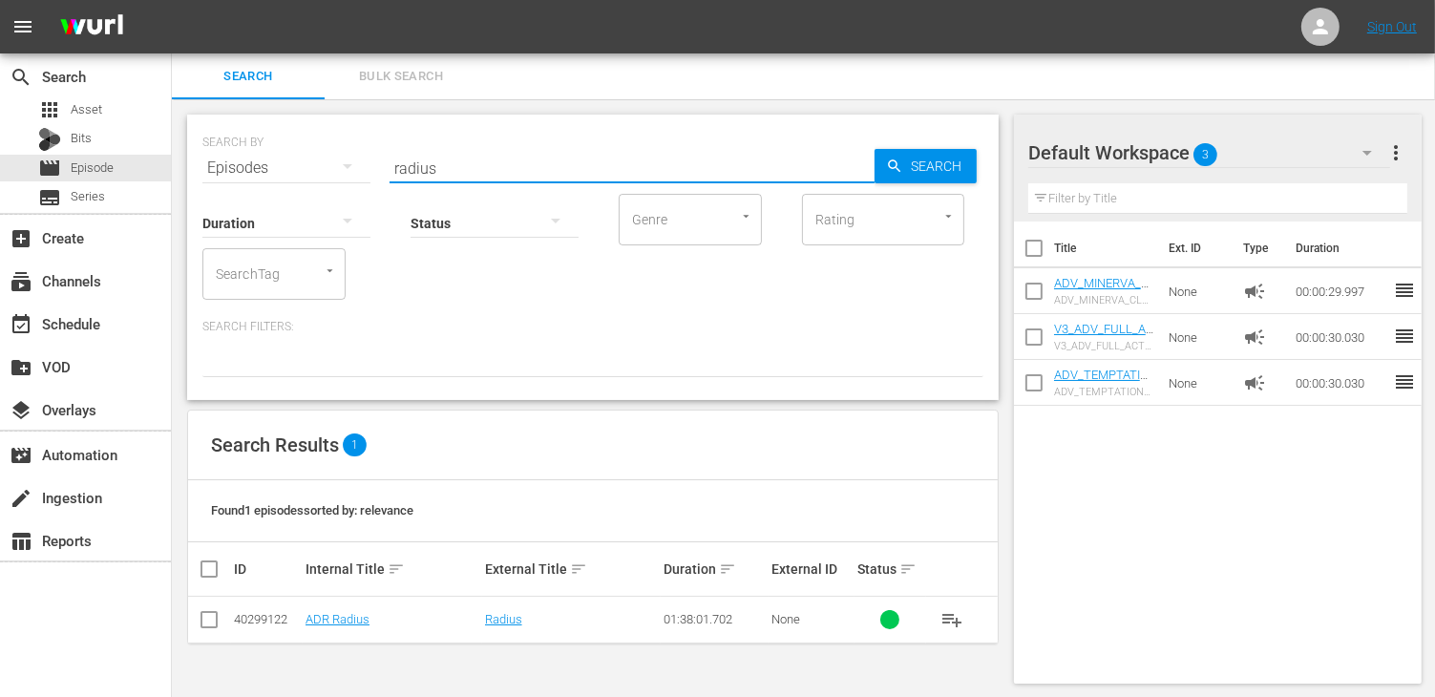
drag, startPoint x: 451, startPoint y: 167, endPoint x: 279, endPoint y: 150, distance: 173.6
click at [279, 150] on div "SEARCH BY Search By Episodes Search ID, Title, Description, Keywords, or Catego…" at bounding box center [592, 156] width 781 height 69
type input "tomb"
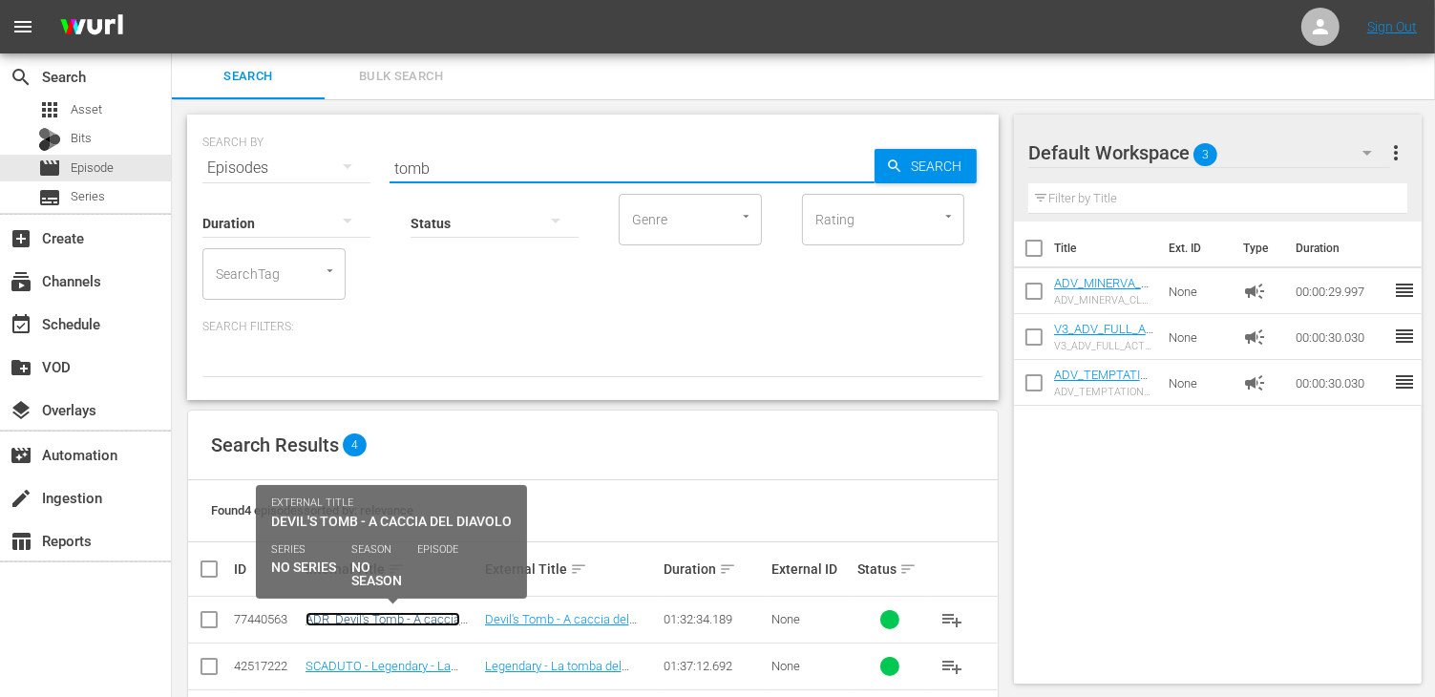
click at [370, 621] on link "ADR_Devil's Tomb - A caccia del diavolo" at bounding box center [382, 626] width 155 height 29
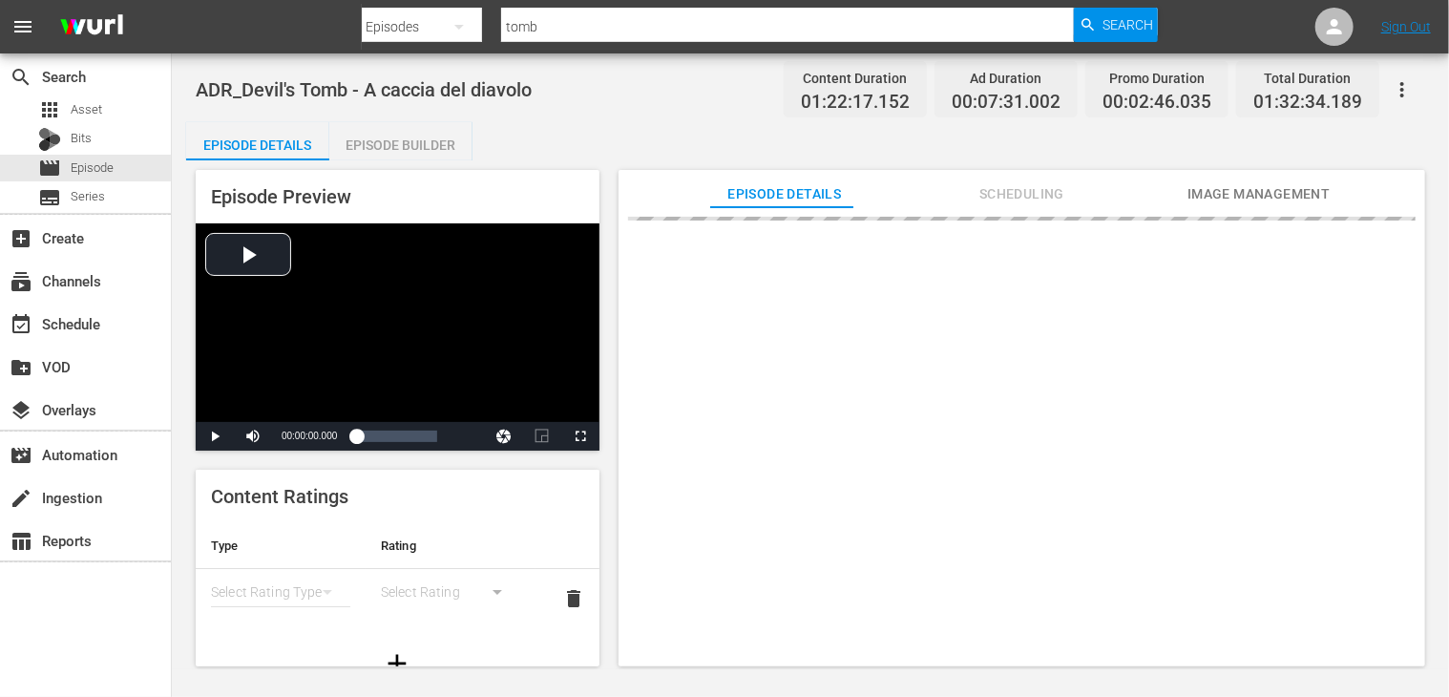
click at [410, 141] on div "Episode Builder" at bounding box center [400, 145] width 143 height 46
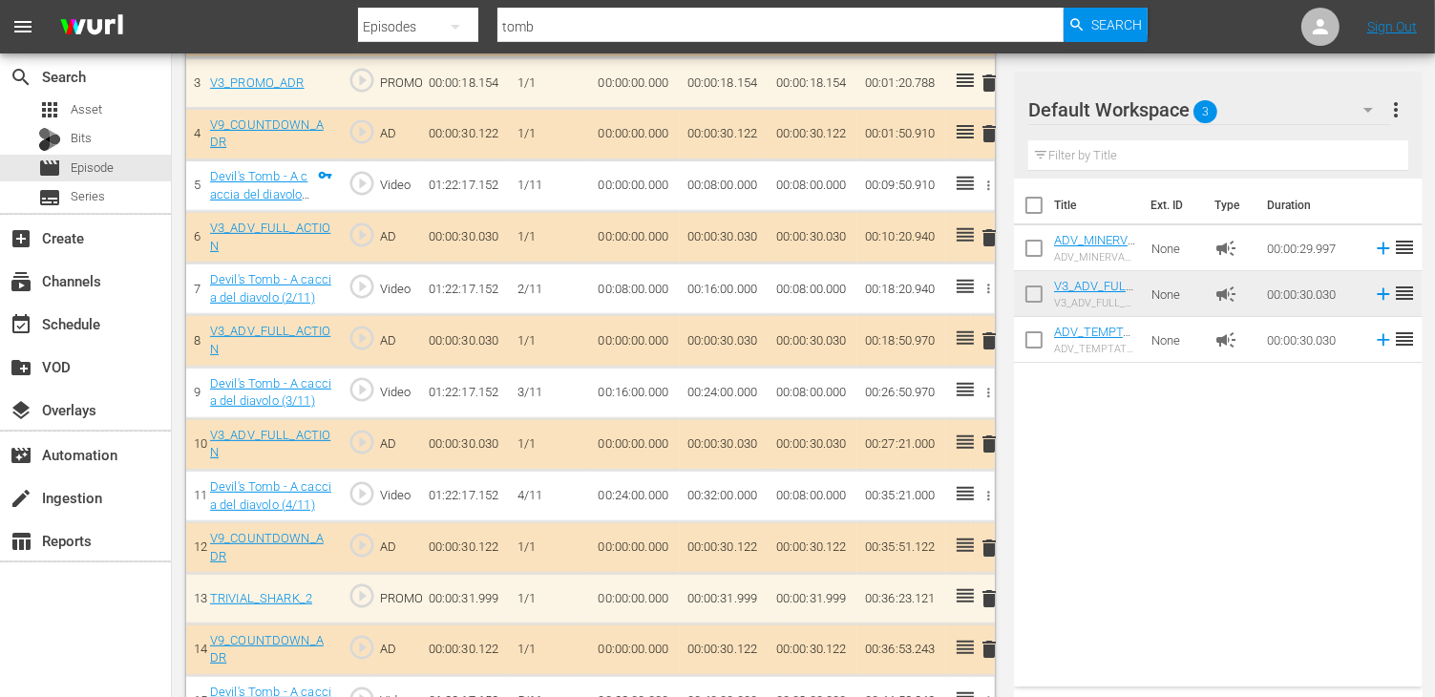
scroll to position [764, 0]
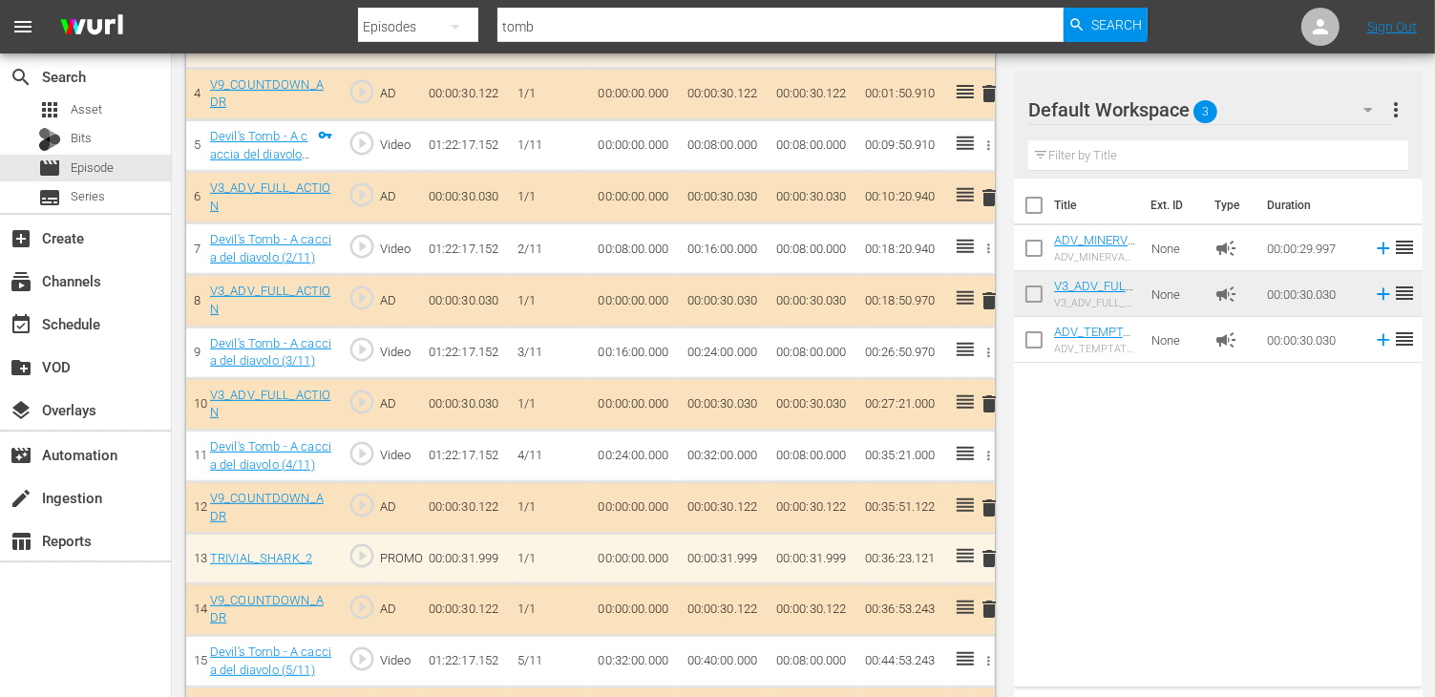
click at [988, 297] on span "delete" at bounding box center [989, 300] width 23 height 23
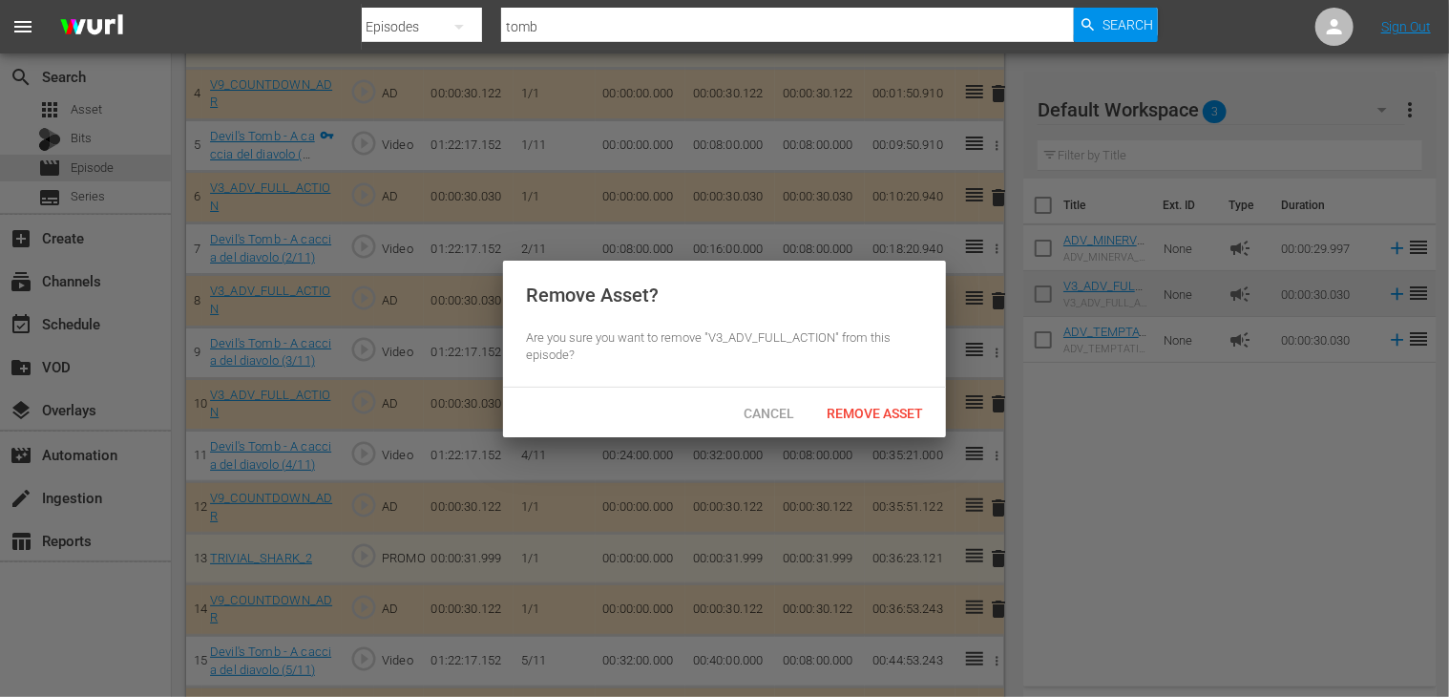
click at [886, 411] on span "Remove Asset" at bounding box center [874, 413] width 127 height 15
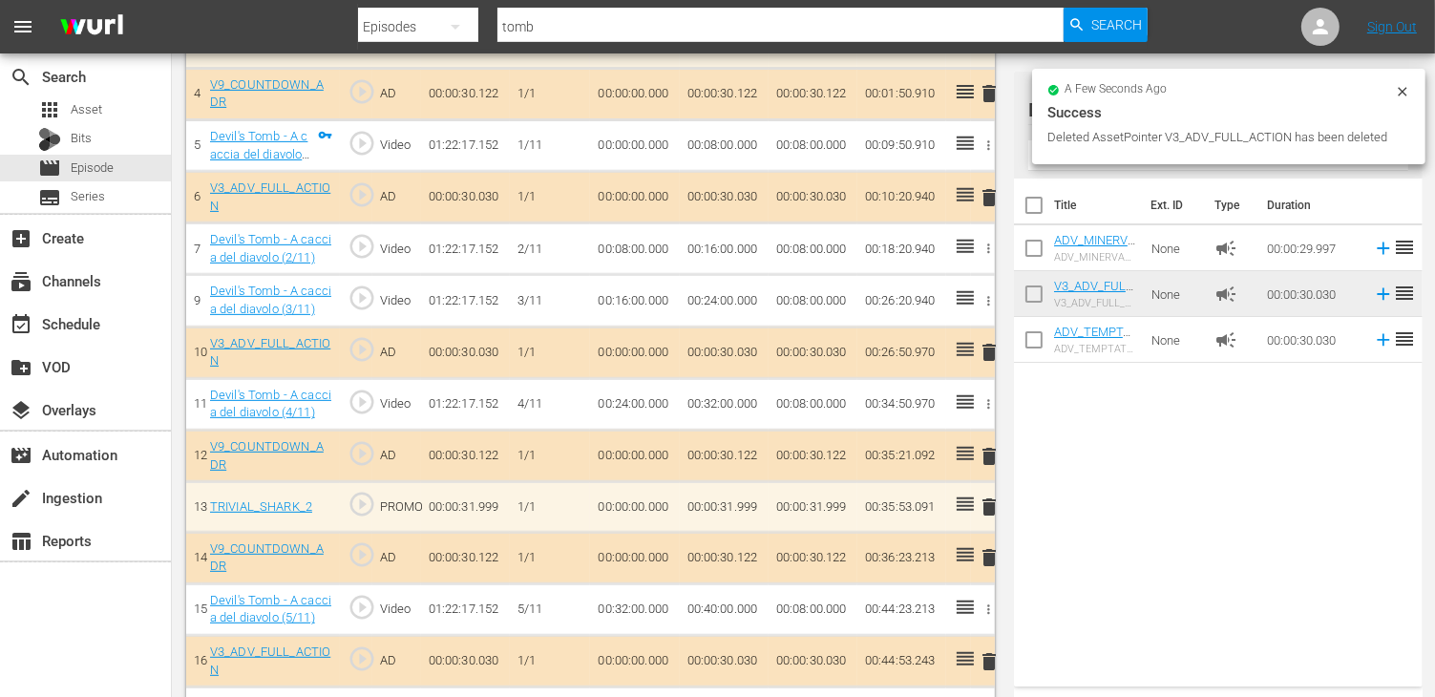
click at [984, 350] on span "delete" at bounding box center [989, 352] width 23 height 23
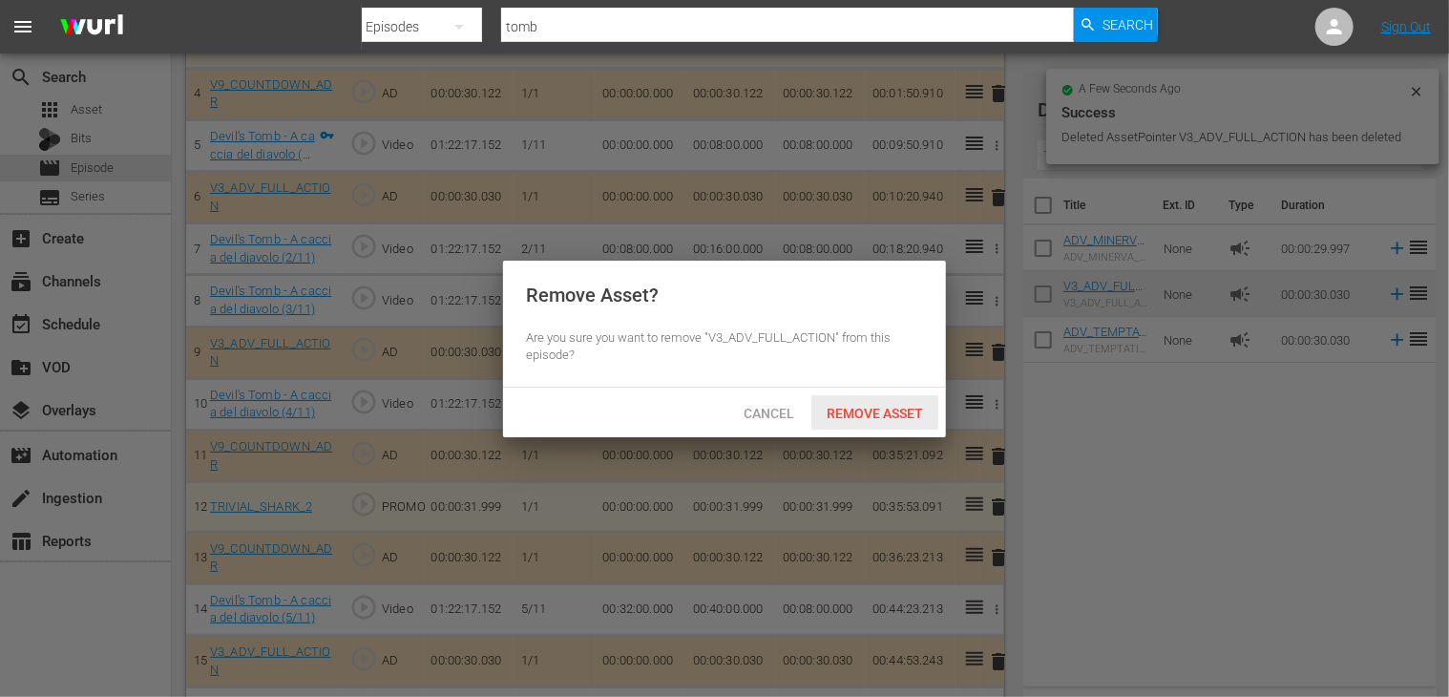
click at [864, 406] on span "Remove Asset" at bounding box center [874, 413] width 127 height 15
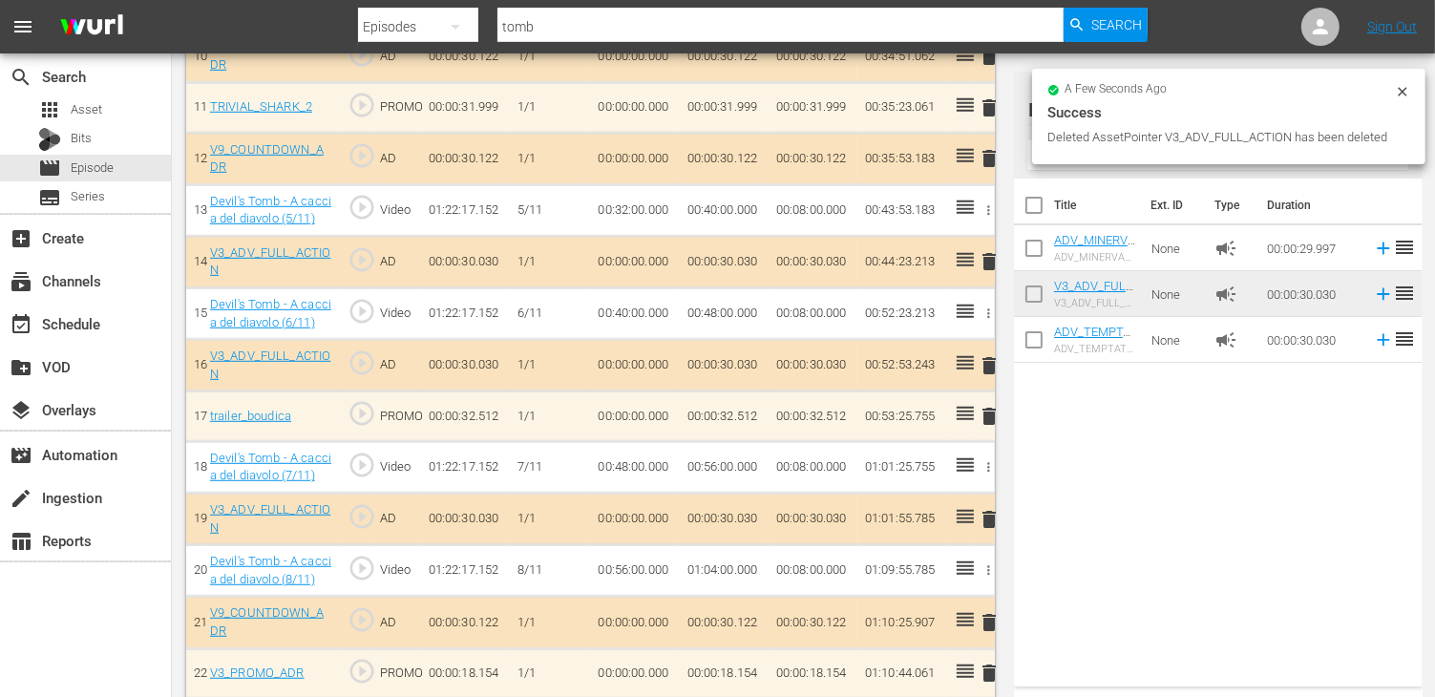
scroll to position [1145, 0]
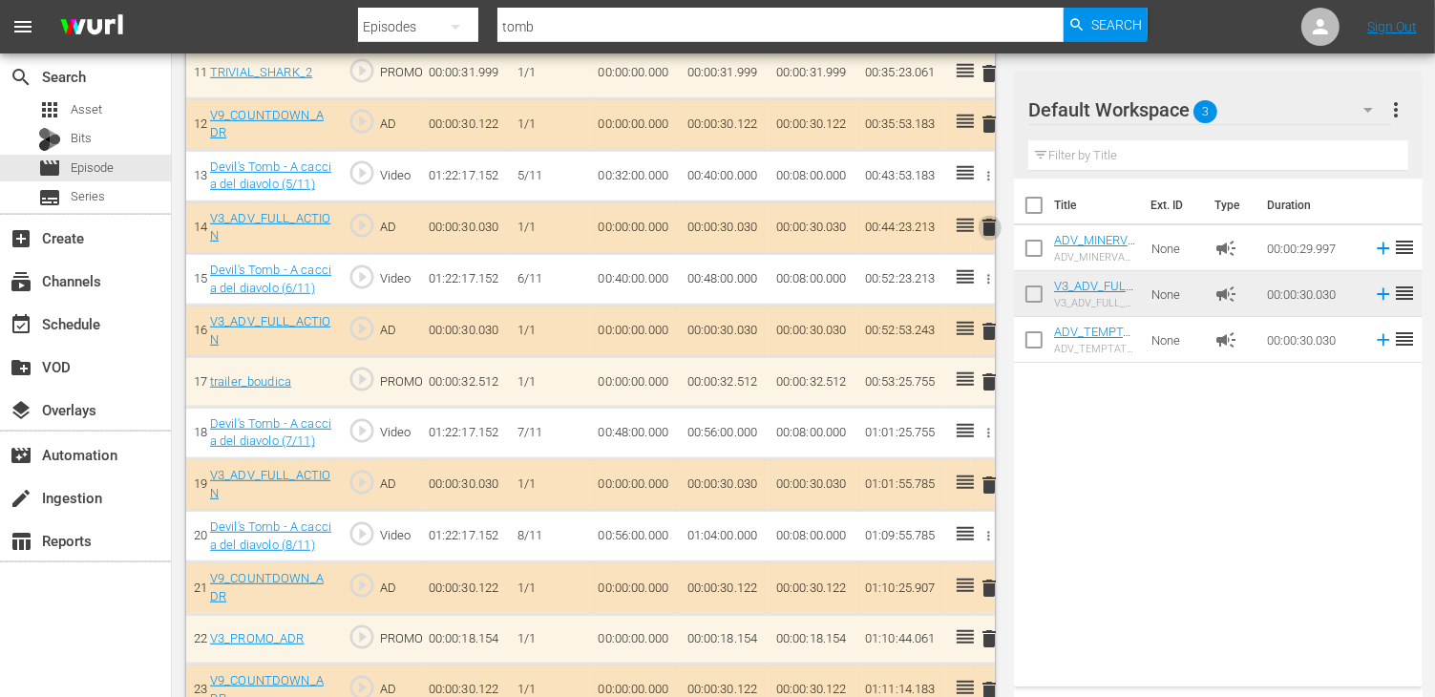
click at [986, 228] on span "delete" at bounding box center [989, 227] width 23 height 23
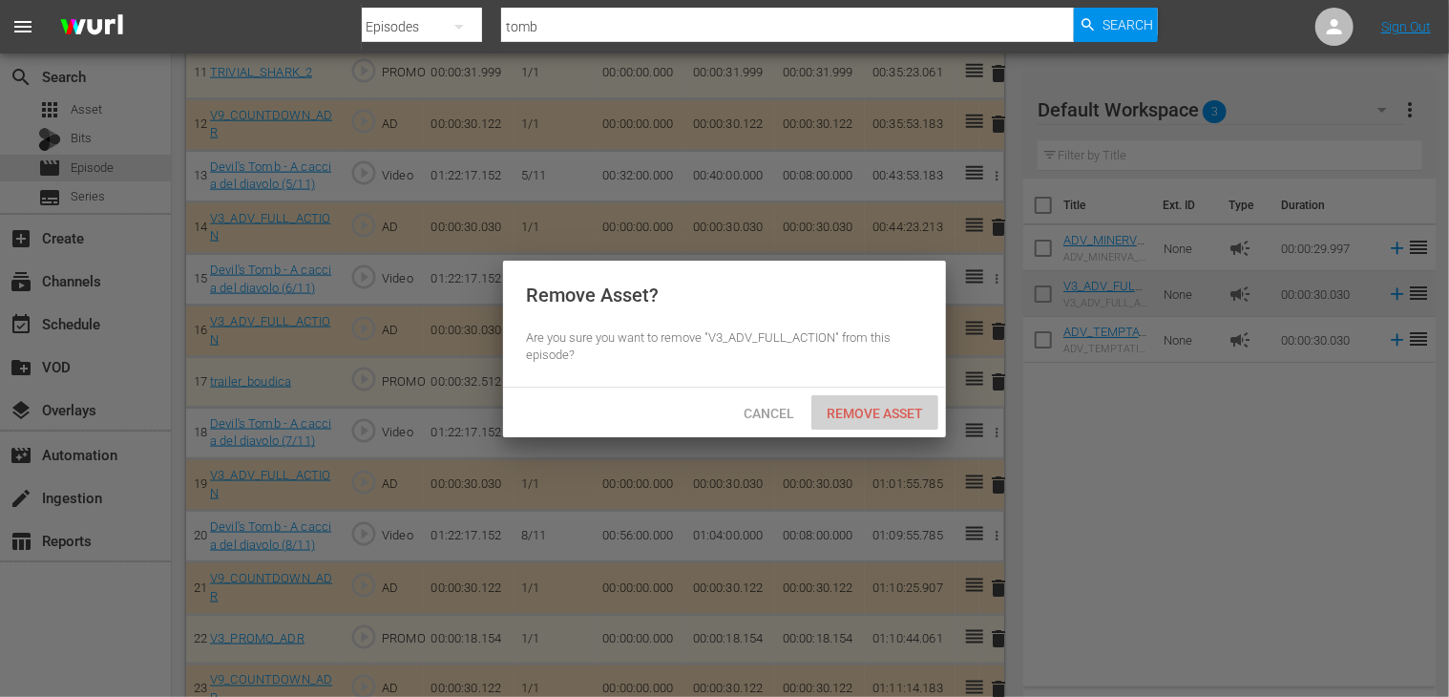
click at [863, 402] on div "Remove Asset" at bounding box center [874, 412] width 127 height 35
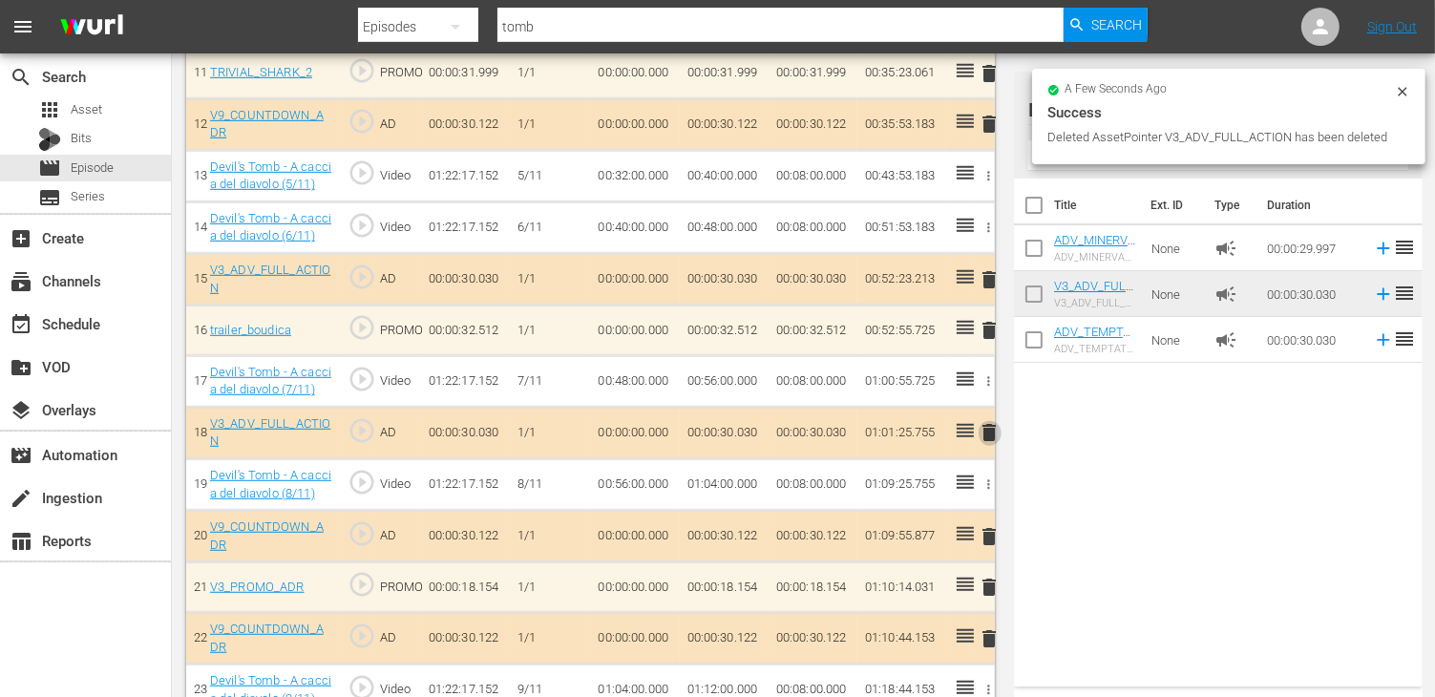
click at [991, 421] on span "delete" at bounding box center [989, 432] width 23 height 23
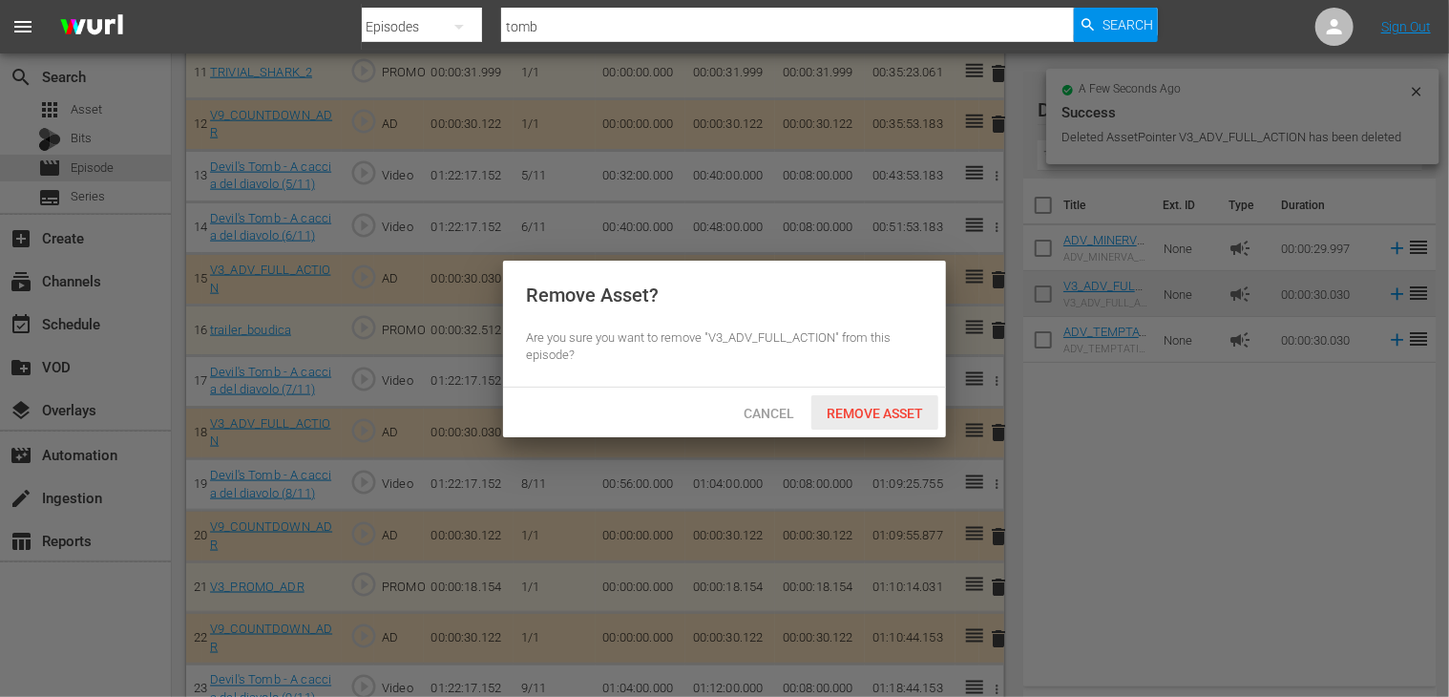
click at [871, 406] on span "Remove Asset" at bounding box center [874, 413] width 127 height 15
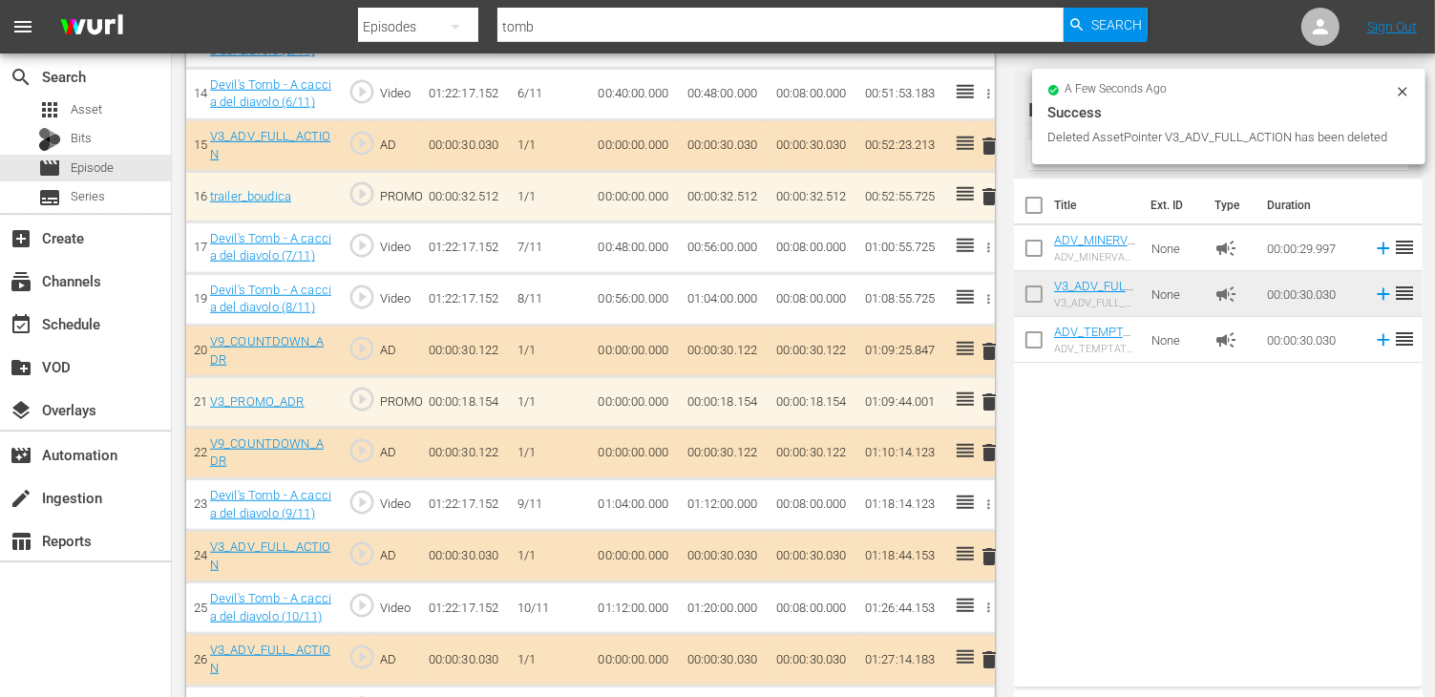
scroll to position [1424, 0]
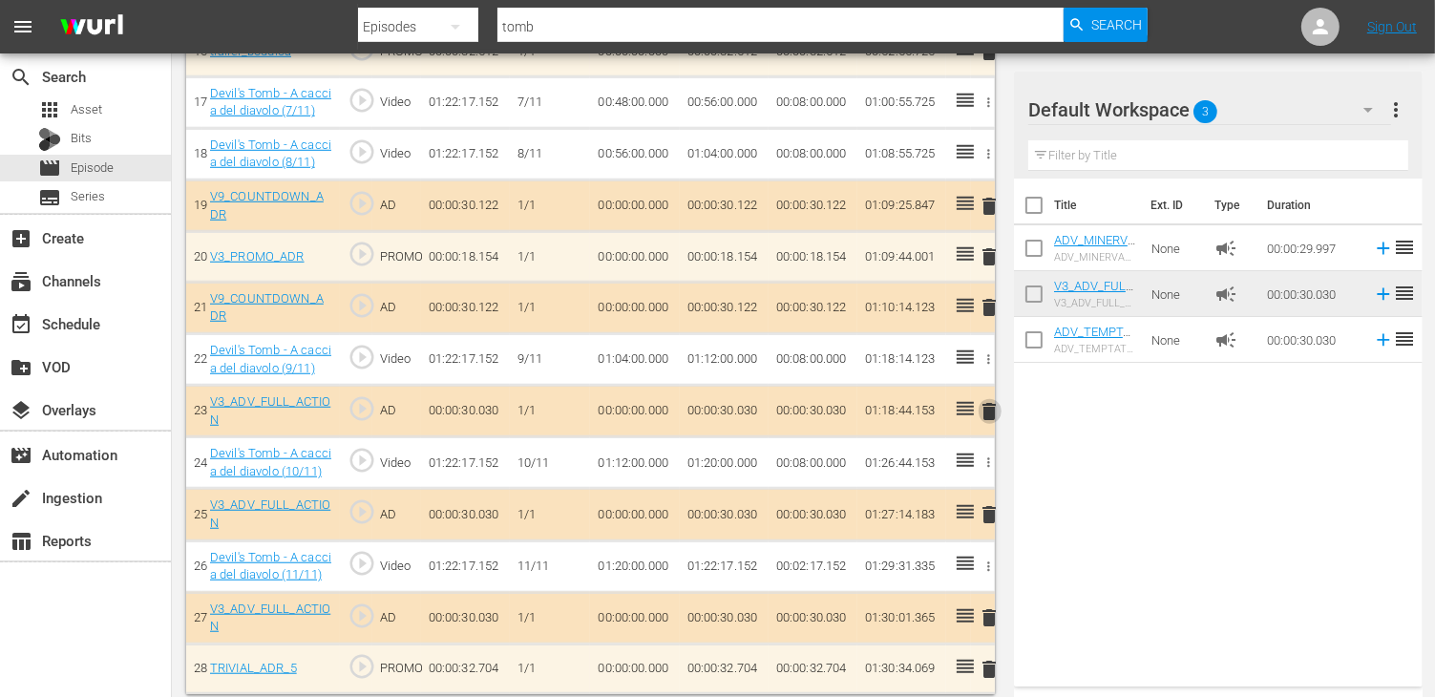
click at [989, 405] on span "delete" at bounding box center [989, 411] width 23 height 23
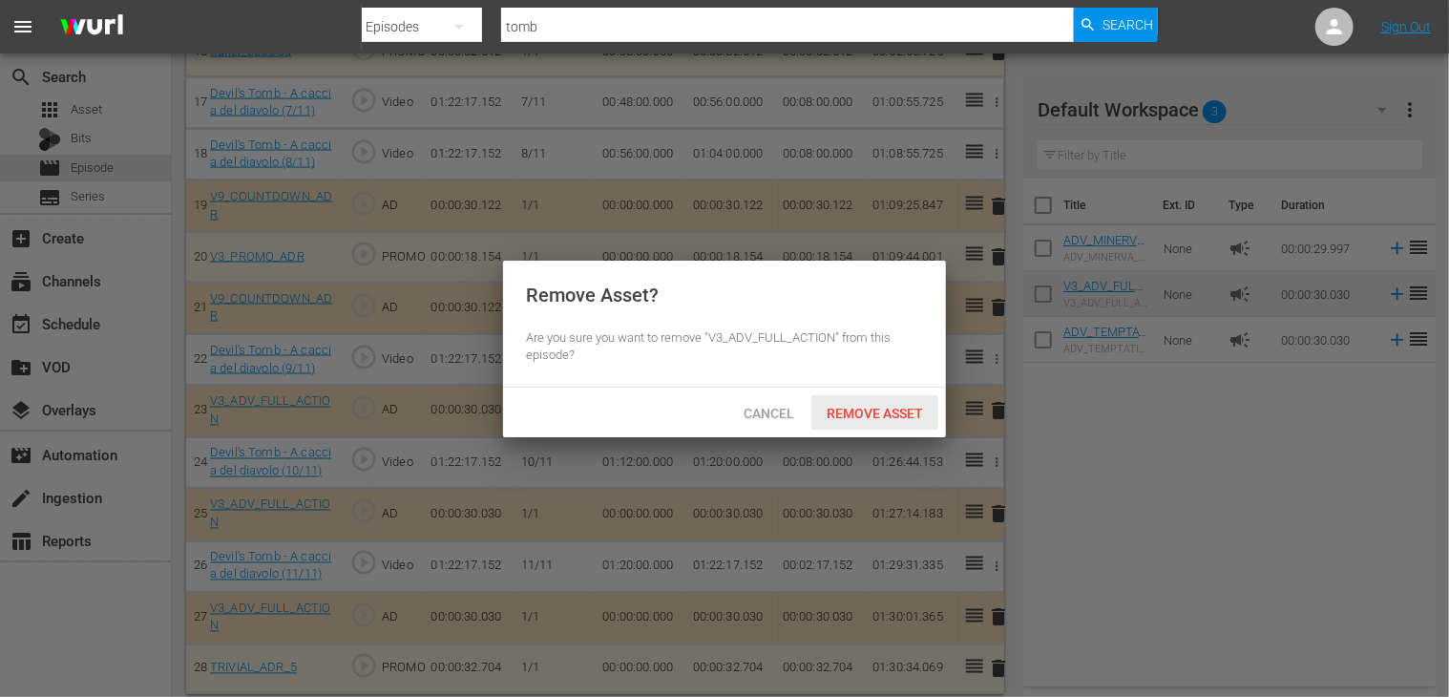
click at [827, 419] on span "Remove Asset" at bounding box center [874, 413] width 127 height 15
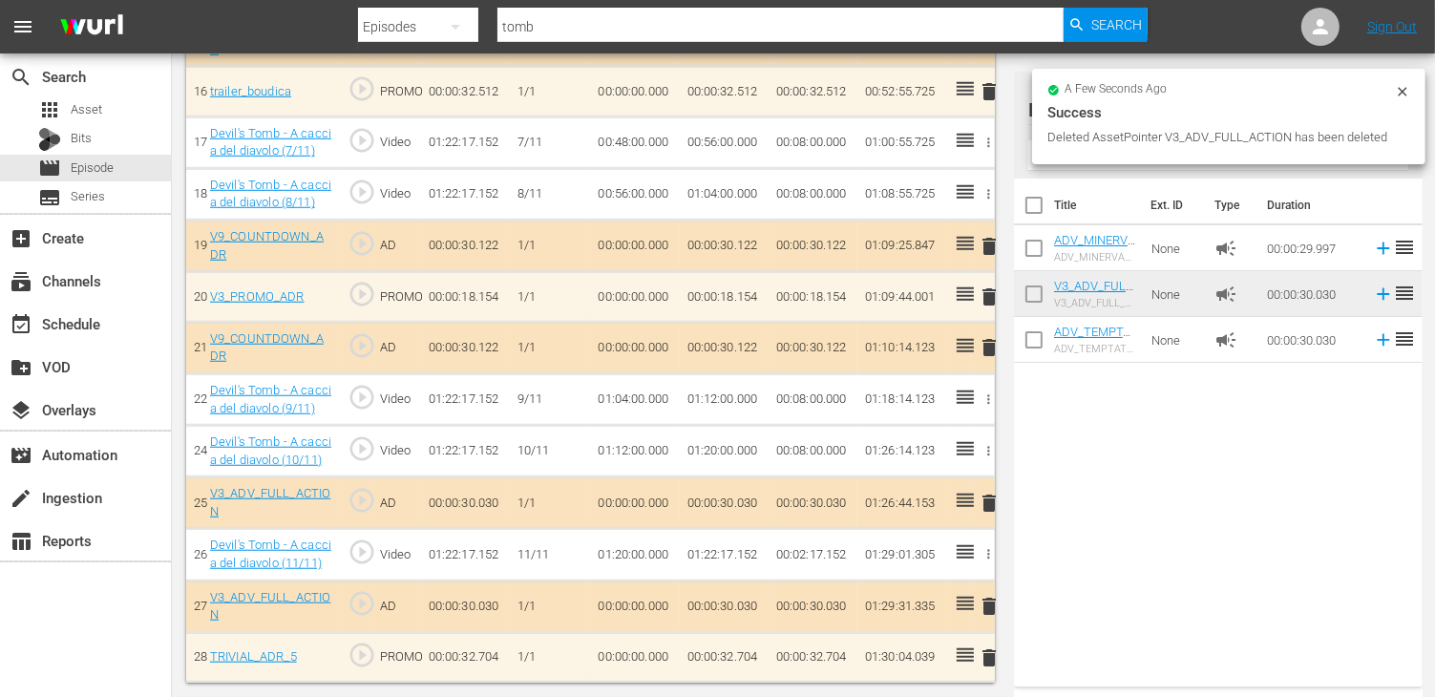
scroll to position [1373, 0]
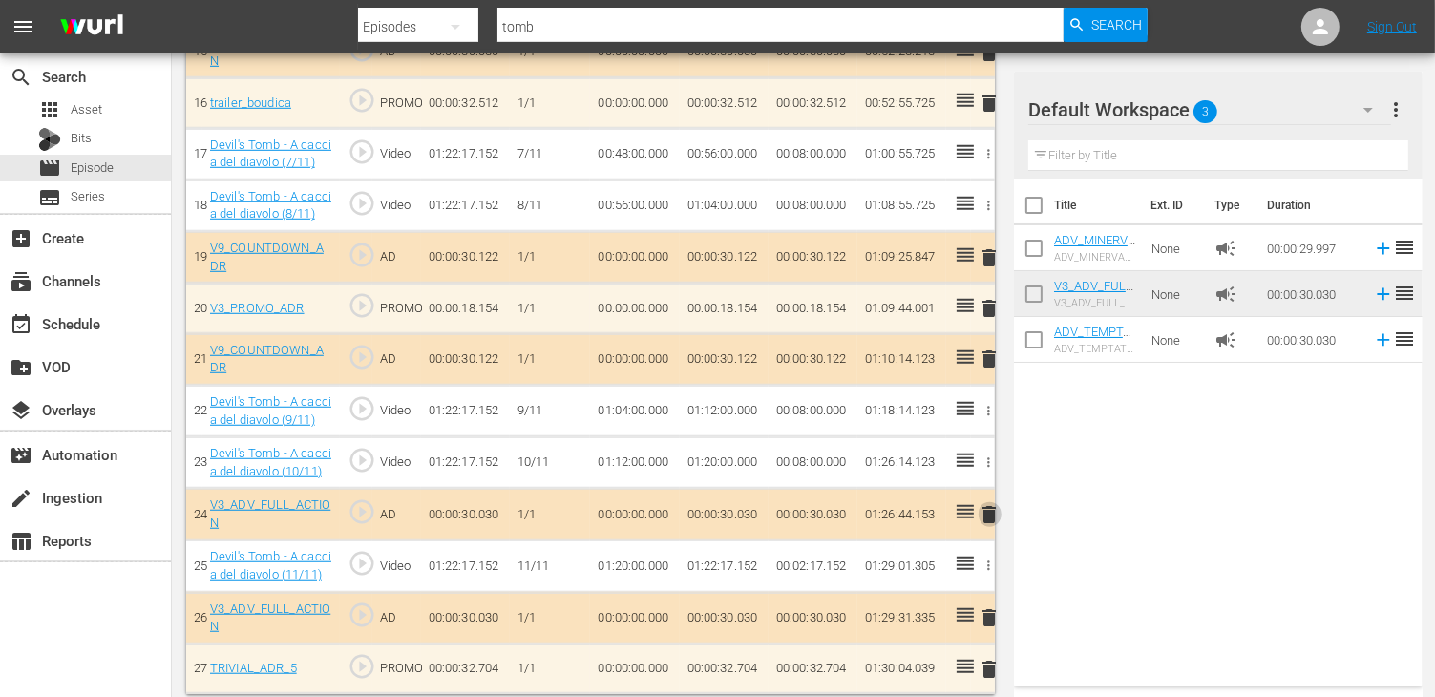
click at [994, 506] on span "delete" at bounding box center [989, 514] width 23 height 23
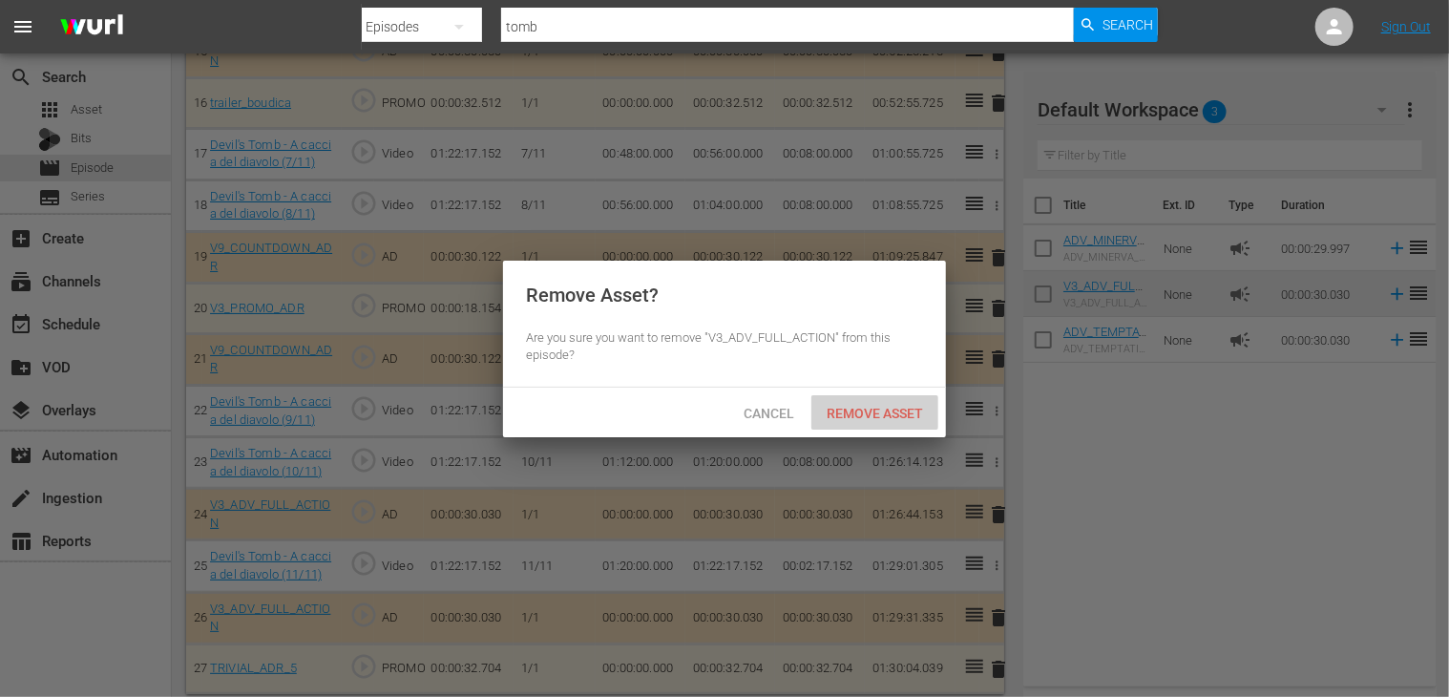
click at [867, 414] on span "Remove Asset" at bounding box center [874, 413] width 127 height 15
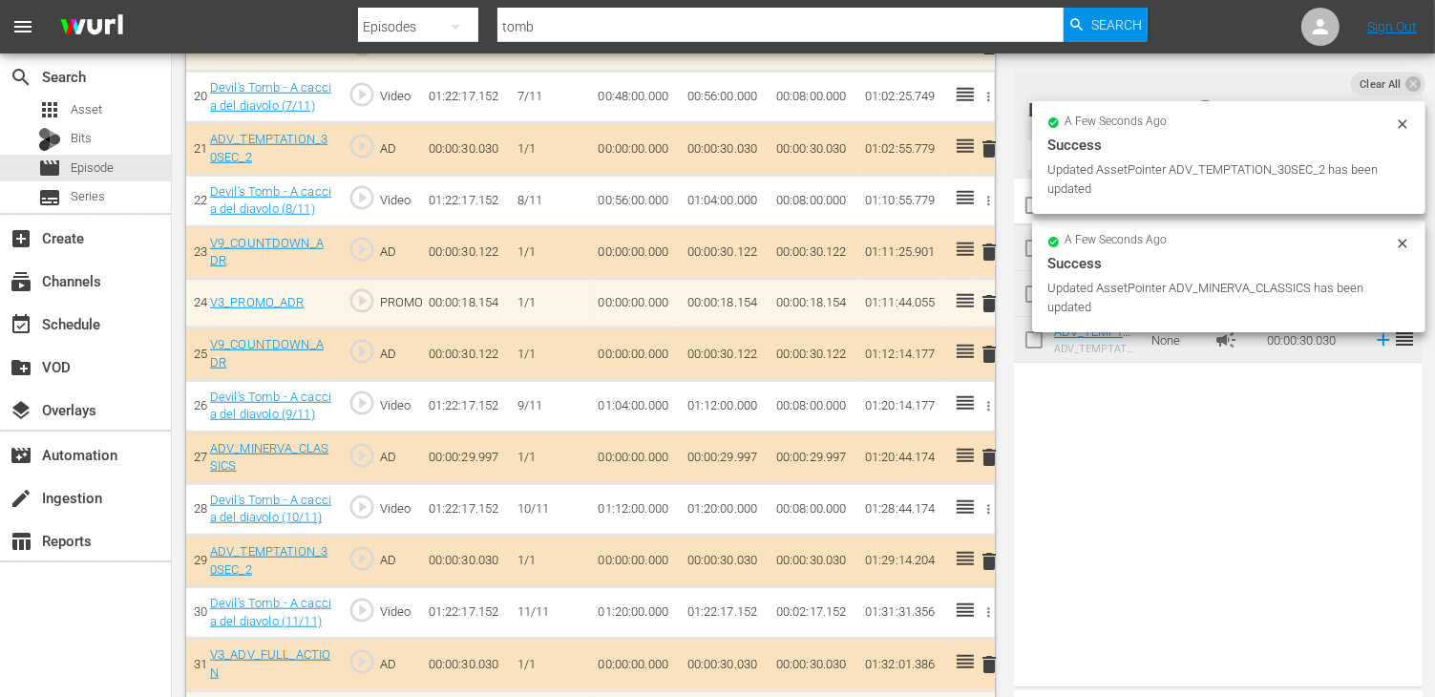
scroll to position [1630, 0]
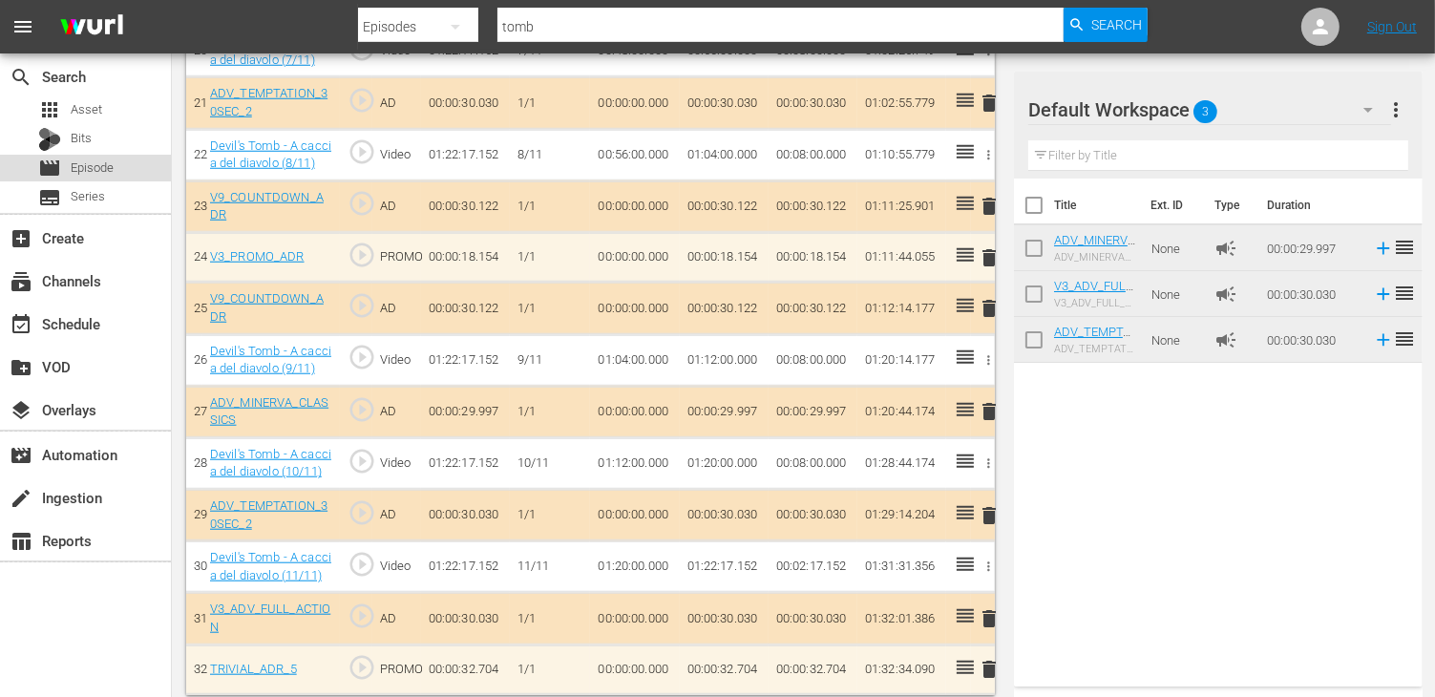
click at [108, 160] on span "Episode" at bounding box center [92, 167] width 43 height 19
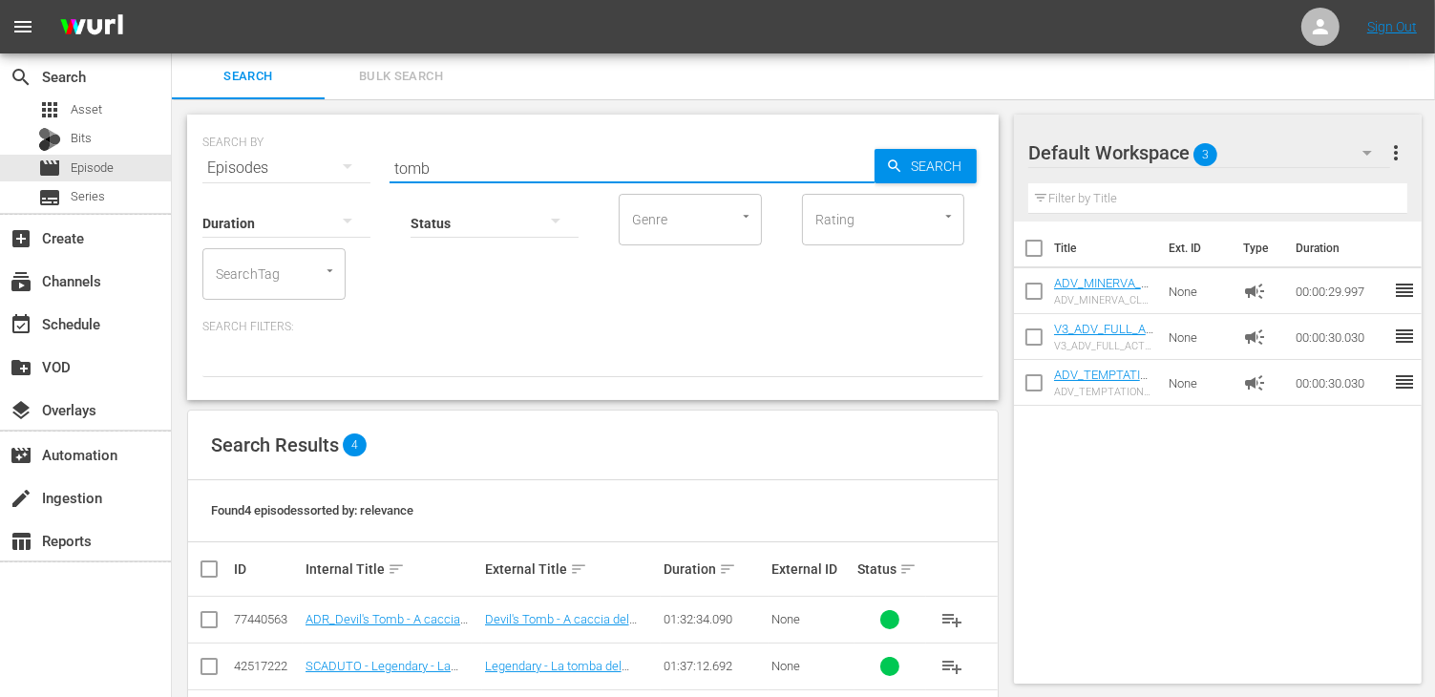
drag, startPoint x: 469, startPoint y: 171, endPoint x: 304, endPoint y: 153, distance: 165.2
click at [304, 157] on div "SEARCH BY Search By Episodes Search ID, Title, Description, Keywords, or Catego…" at bounding box center [592, 156] width 781 height 69
type input "vault"
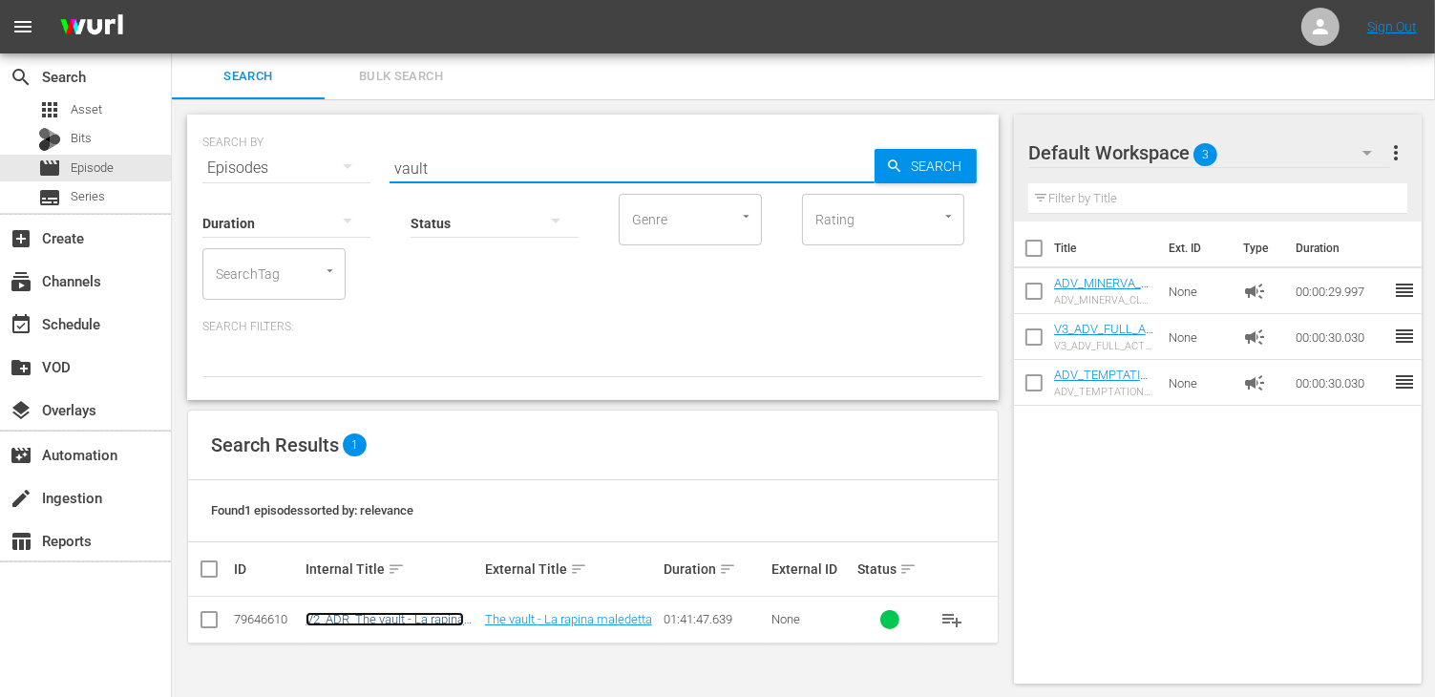
click at [351, 625] on link "V2_ADR_The vault - La rapina maledetta" at bounding box center [384, 626] width 158 height 29
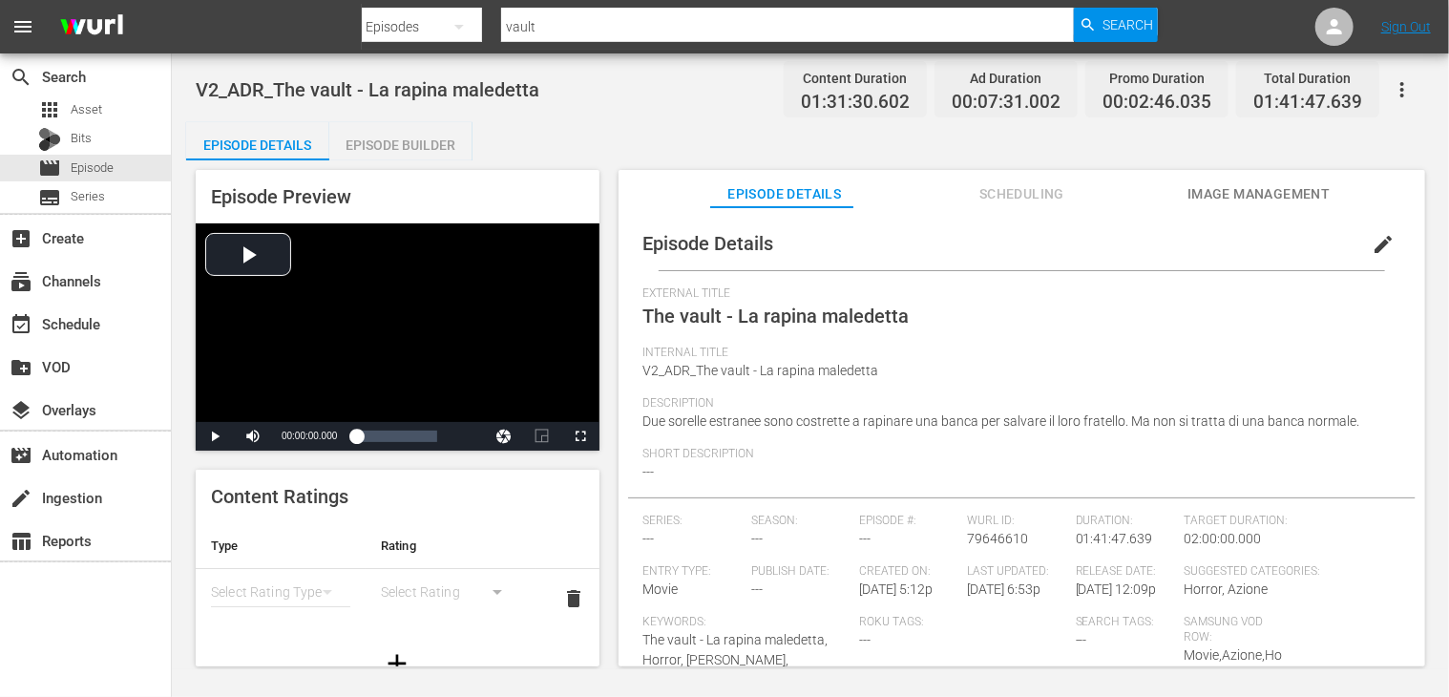
click at [389, 161] on div "Episode Preview Video Player is loading. Play Video Play Mute Current Time 00:0…" at bounding box center [810, 420] width 1249 height 521
click at [375, 140] on div "Episode Builder" at bounding box center [400, 145] width 143 height 46
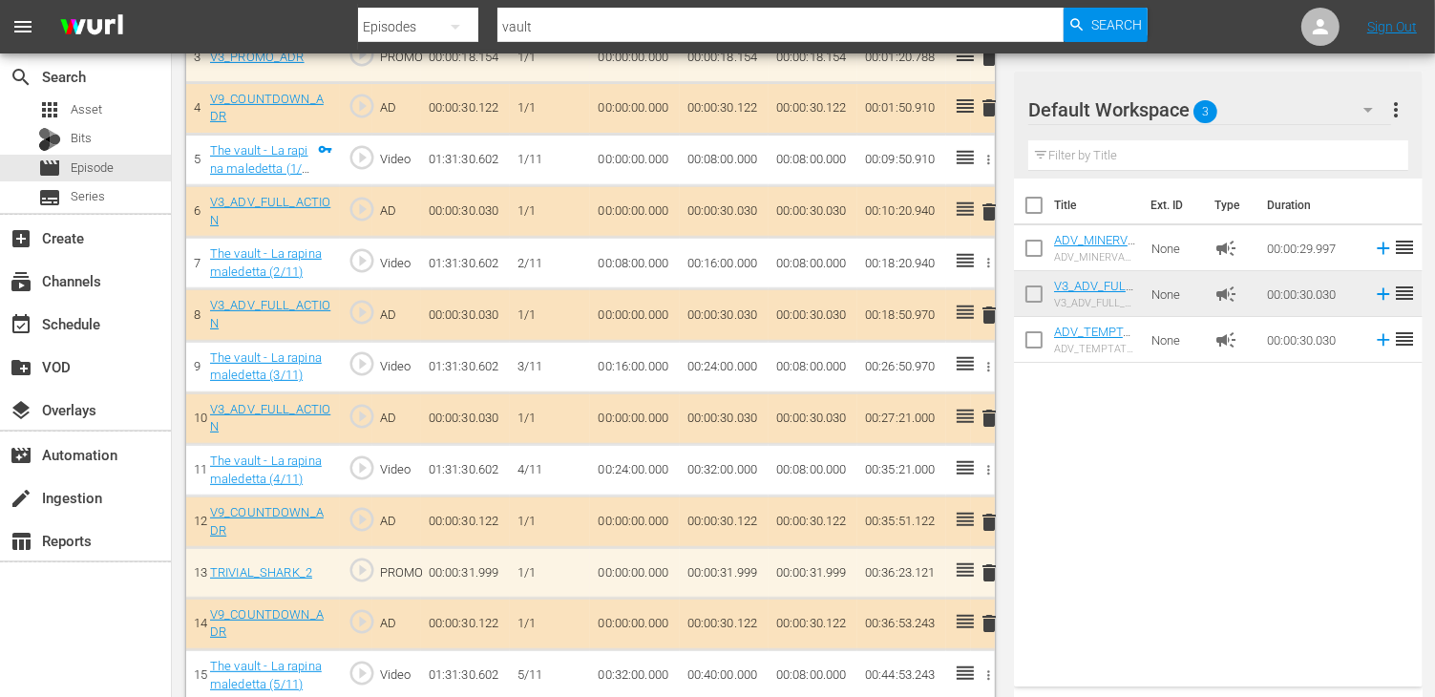
scroll to position [764, 0]
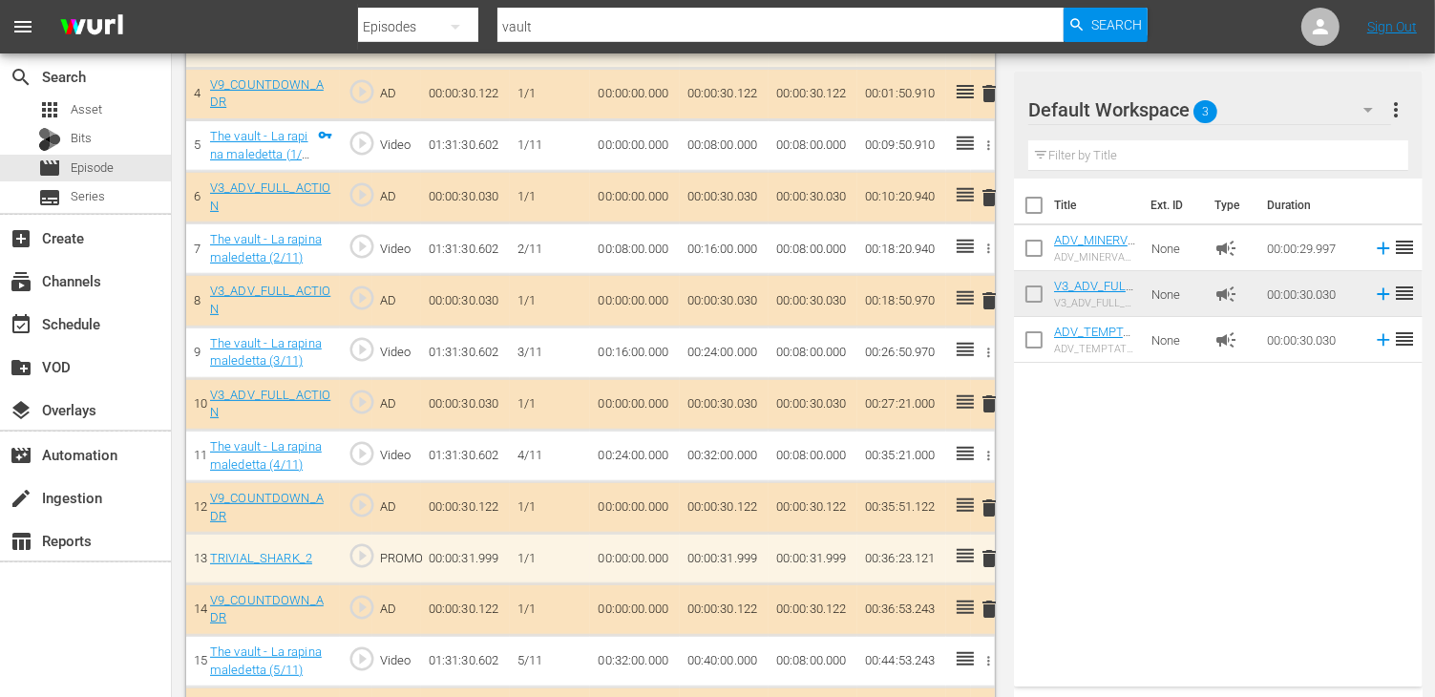
click at [988, 299] on span "delete" at bounding box center [989, 300] width 23 height 23
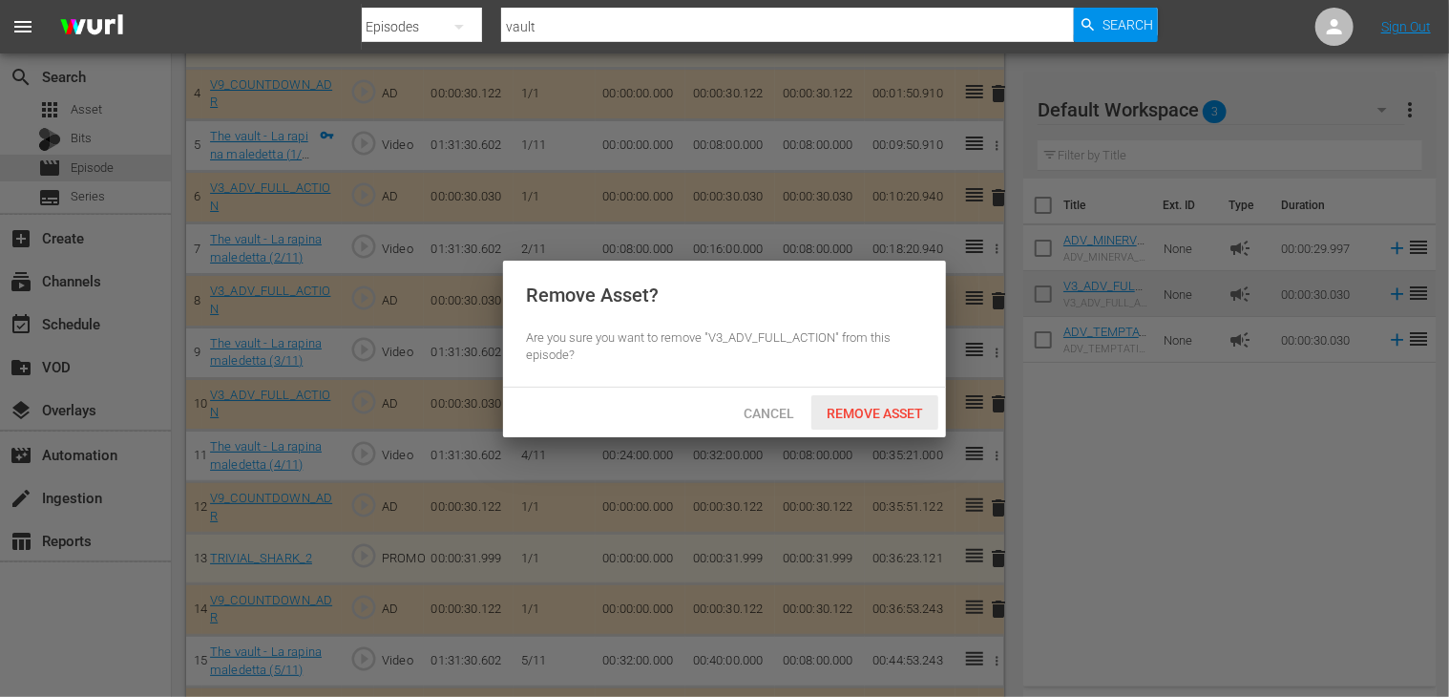
click at [878, 403] on div "Remove Asset" at bounding box center [874, 412] width 127 height 35
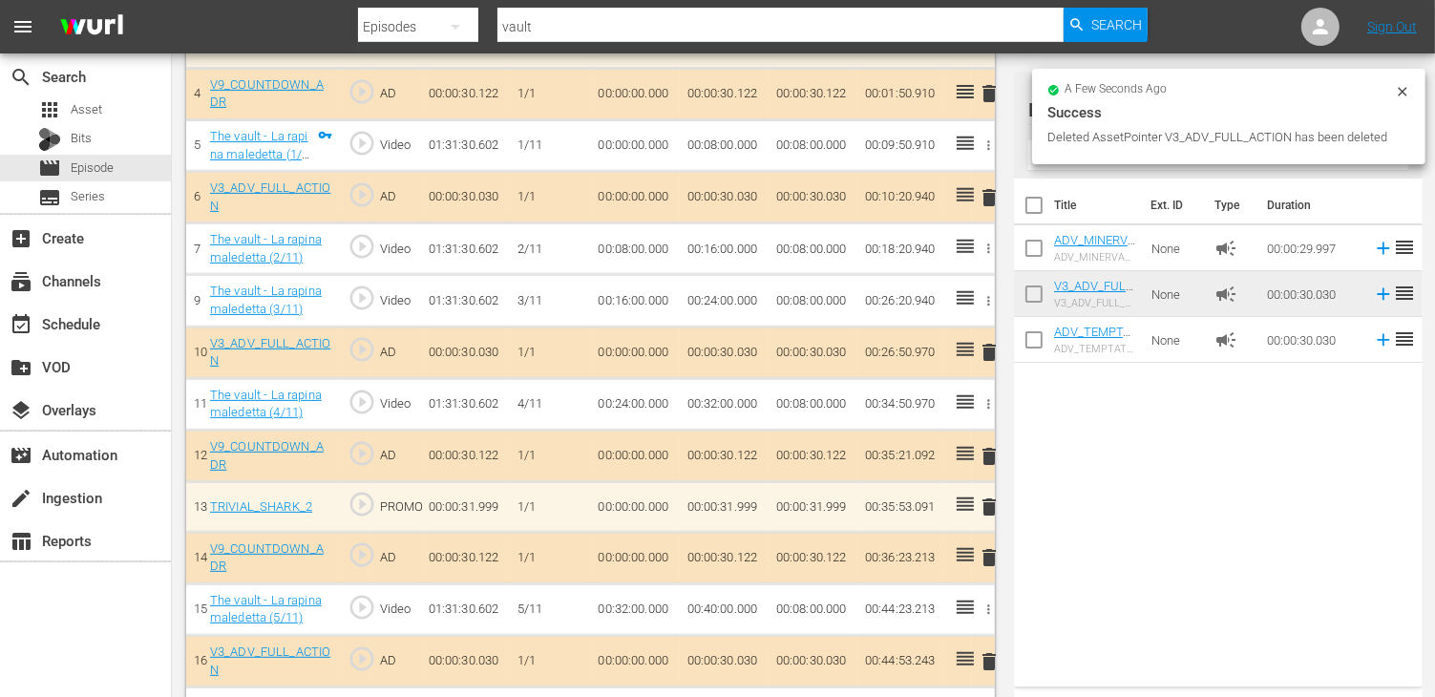
click at [993, 345] on span "delete" at bounding box center [989, 352] width 23 height 23
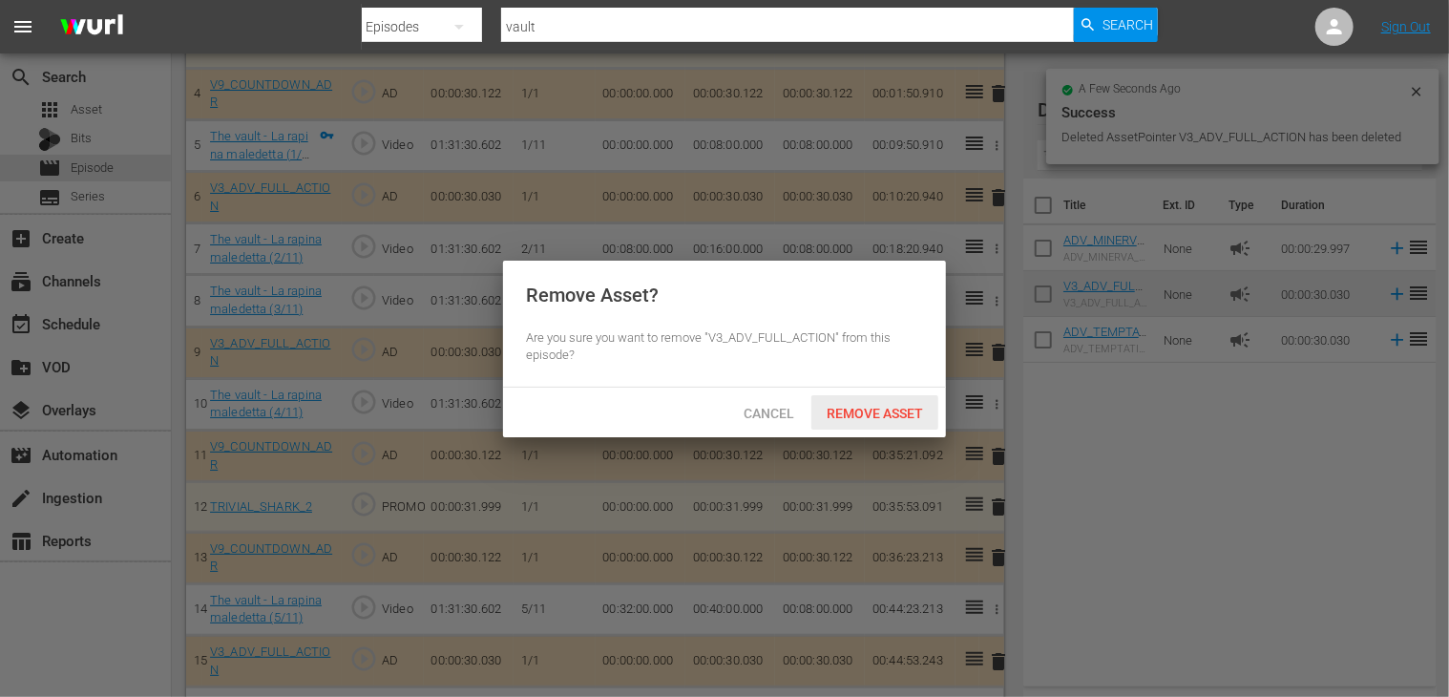
click at [867, 412] on span "Remove Asset" at bounding box center [874, 413] width 127 height 15
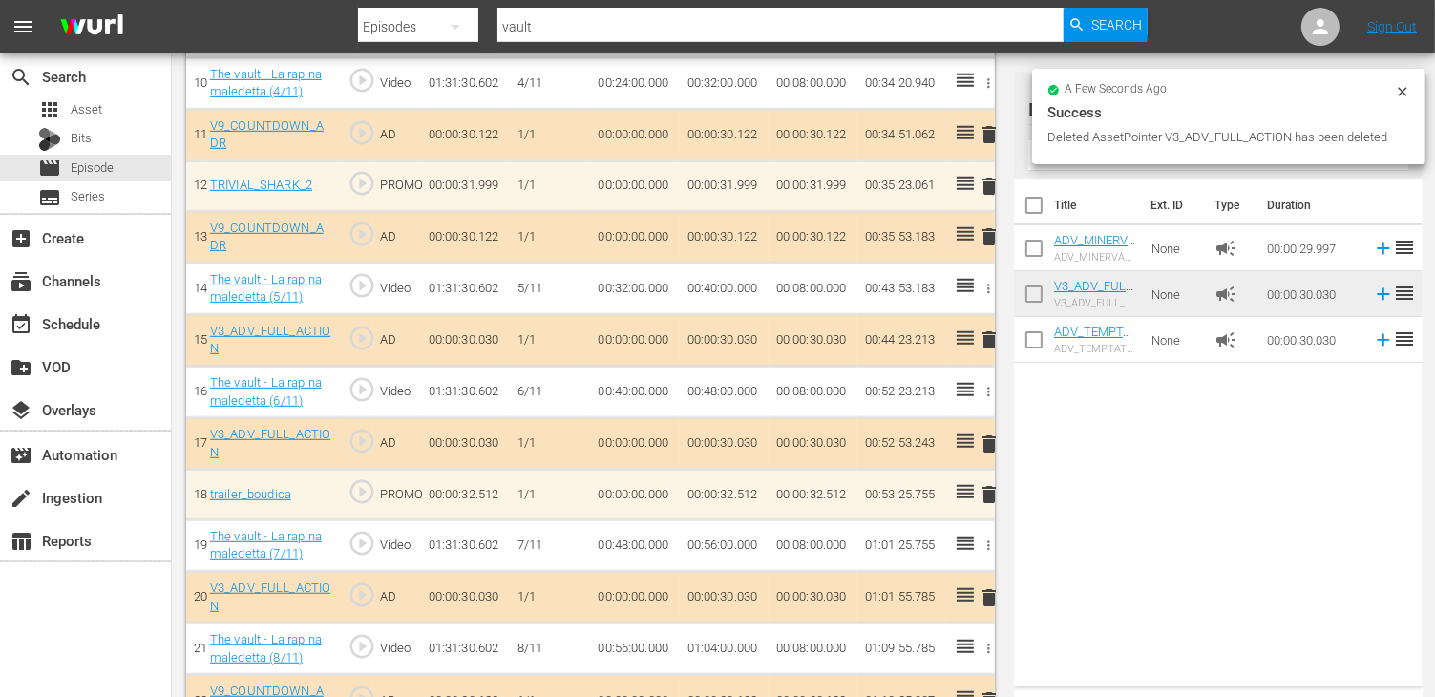
scroll to position [1050, 0]
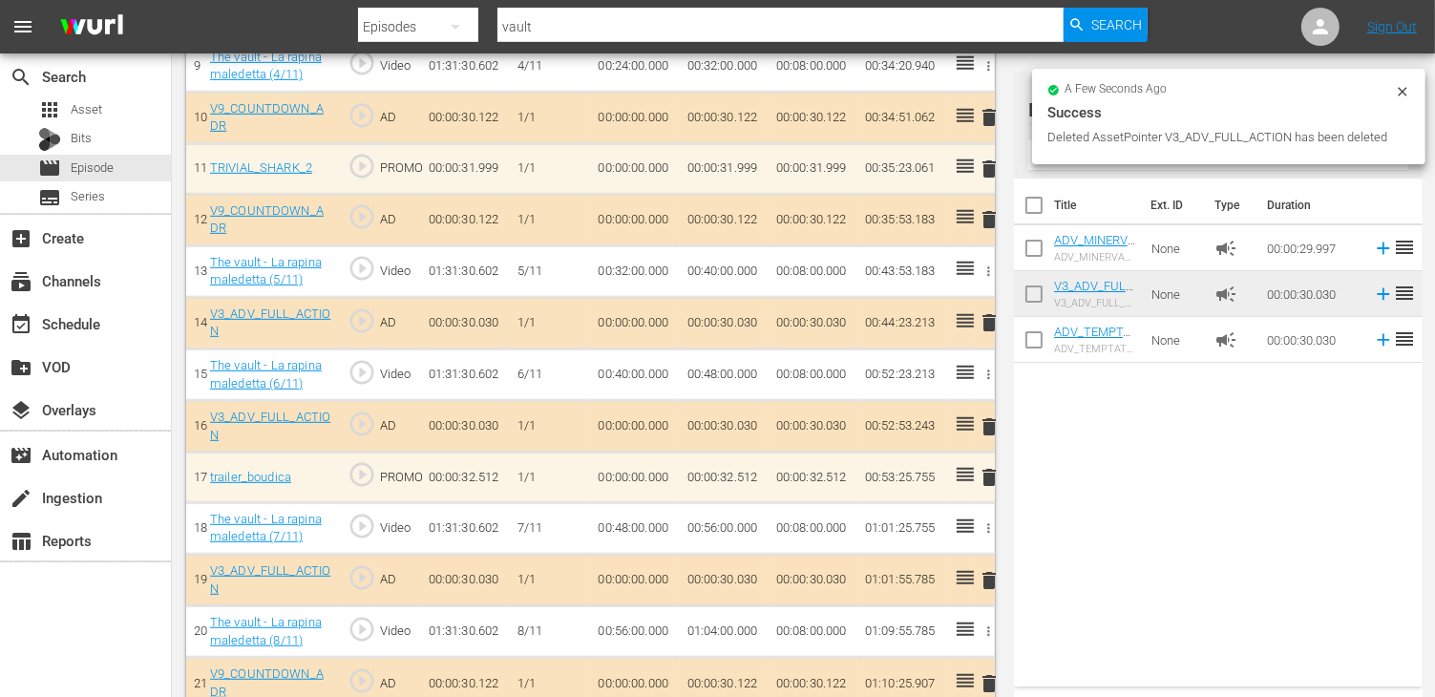
click at [989, 328] on span "delete" at bounding box center [989, 322] width 23 height 23
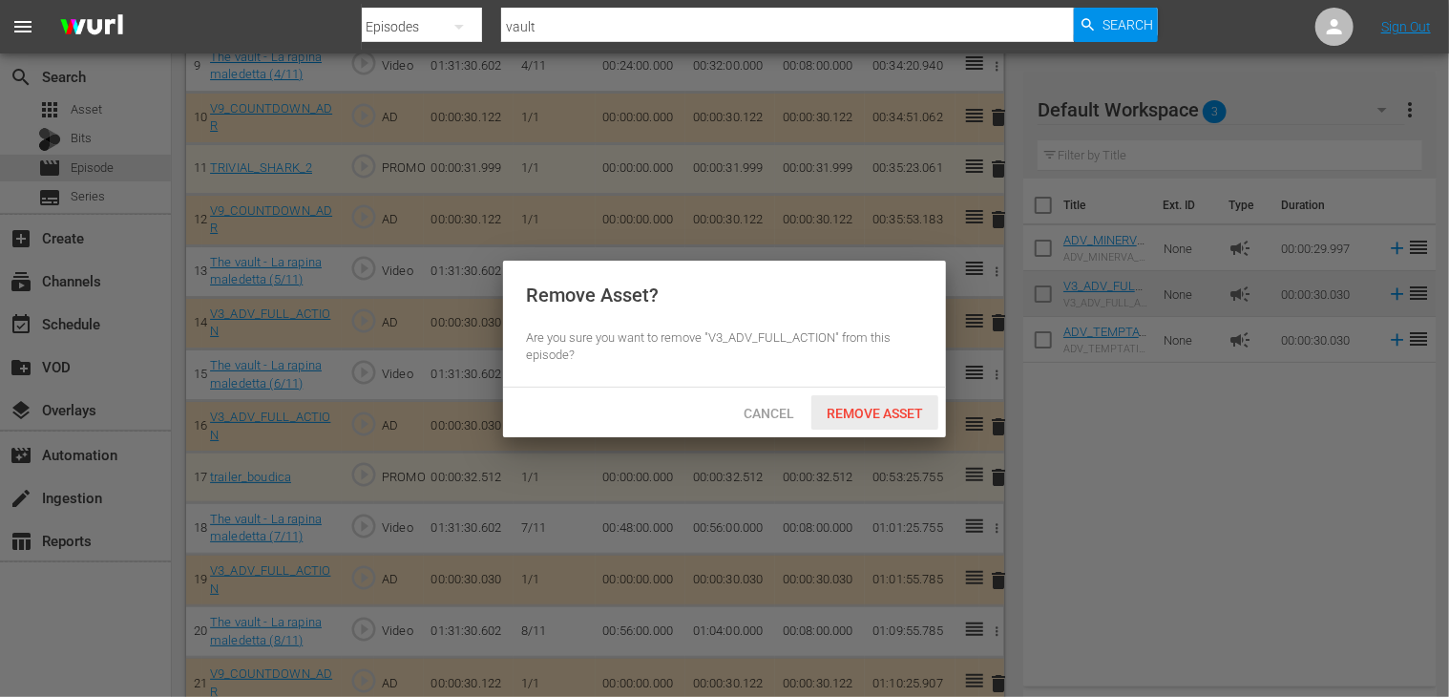
click at [882, 406] on span "Remove Asset" at bounding box center [874, 413] width 127 height 15
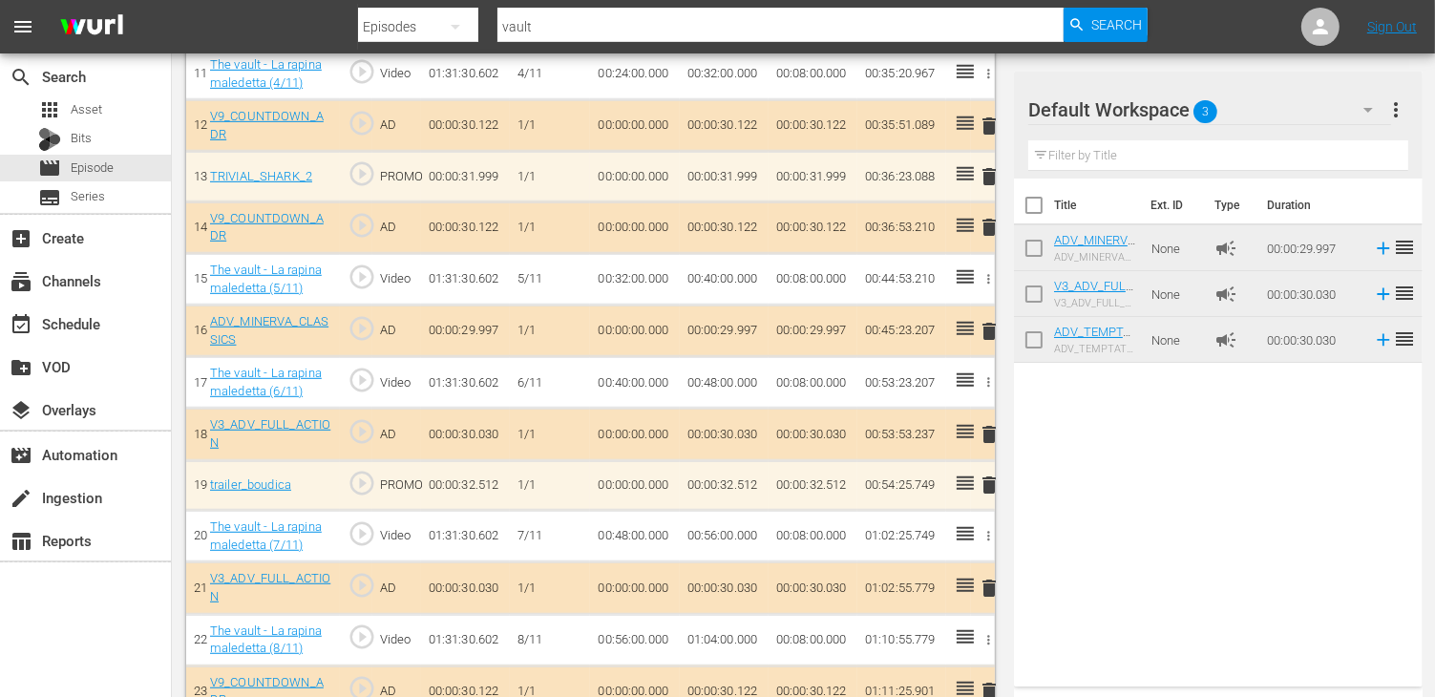
scroll to position [1241, 0]
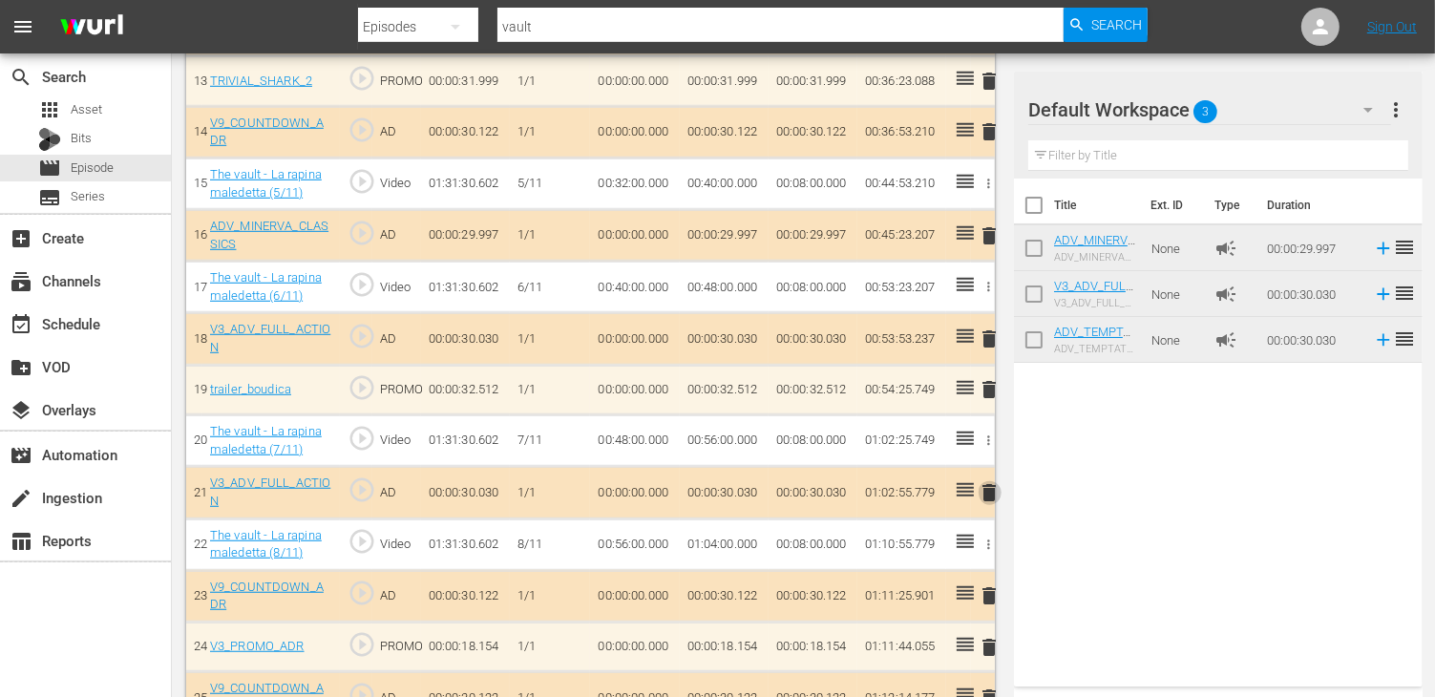
click at [989, 481] on span "delete" at bounding box center [989, 492] width 23 height 23
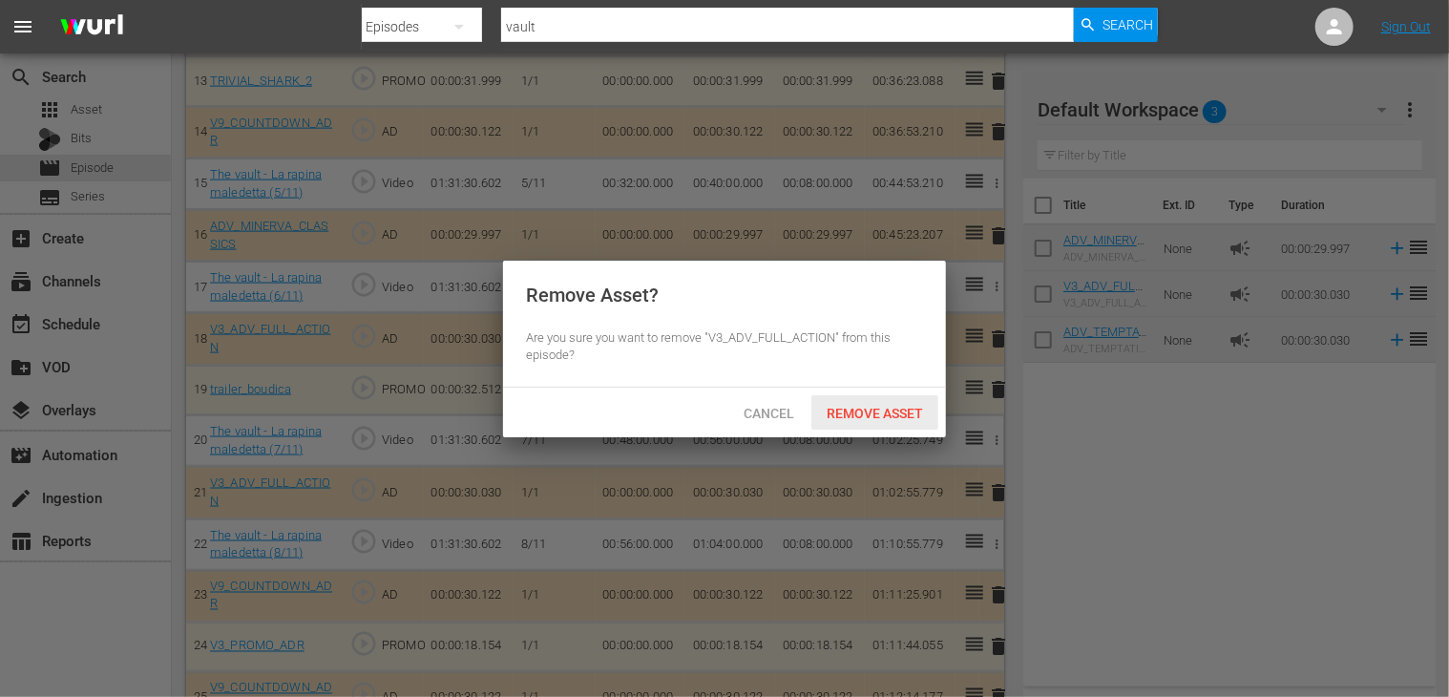
click at [865, 411] on span "Remove Asset" at bounding box center [874, 413] width 127 height 15
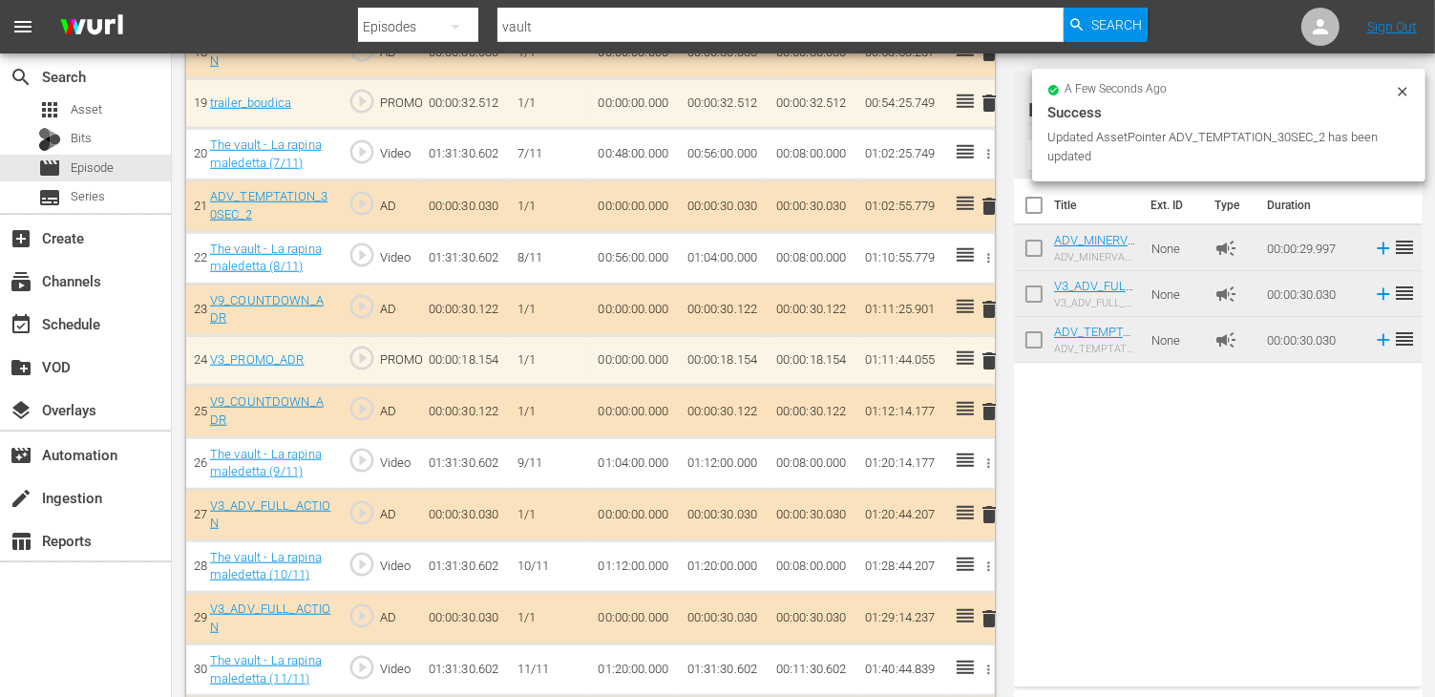
scroll to position [1630, 0]
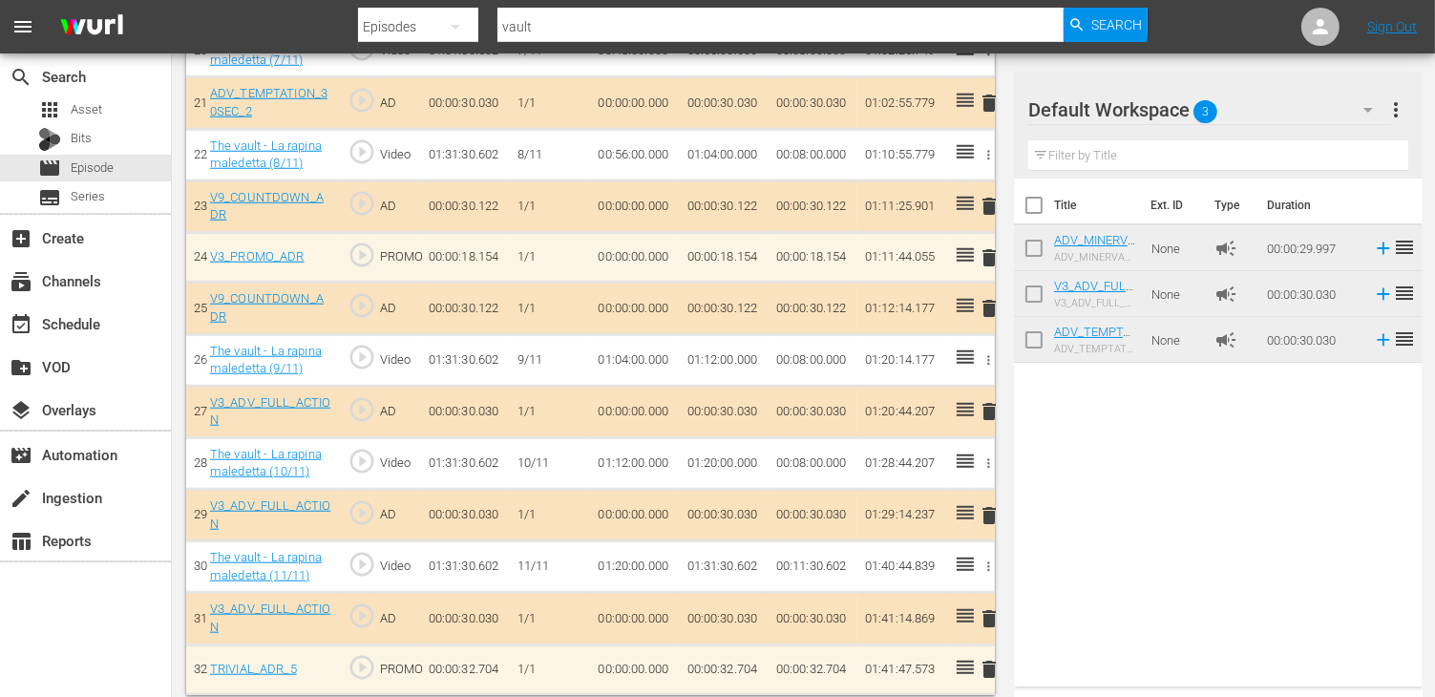
click at [990, 400] on span "delete" at bounding box center [989, 411] width 23 height 23
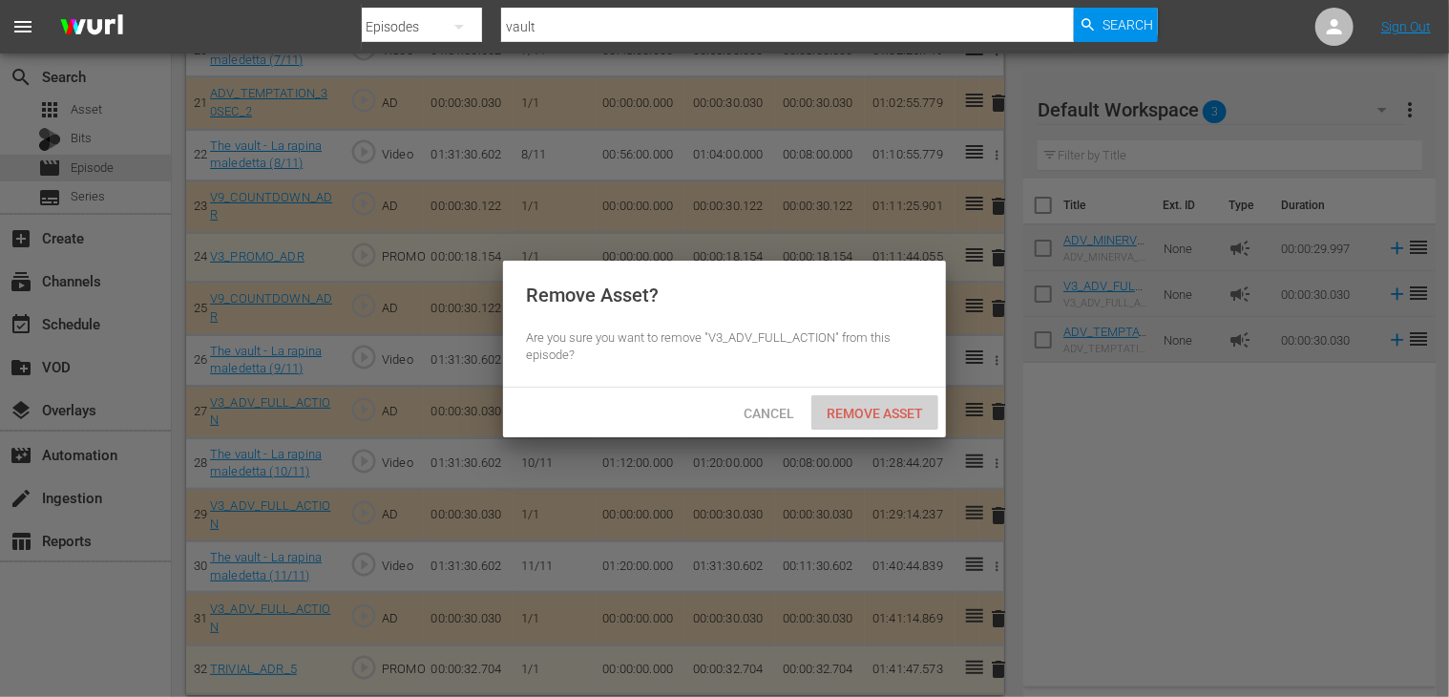
click at [885, 418] on span "Remove Asset" at bounding box center [874, 413] width 127 height 15
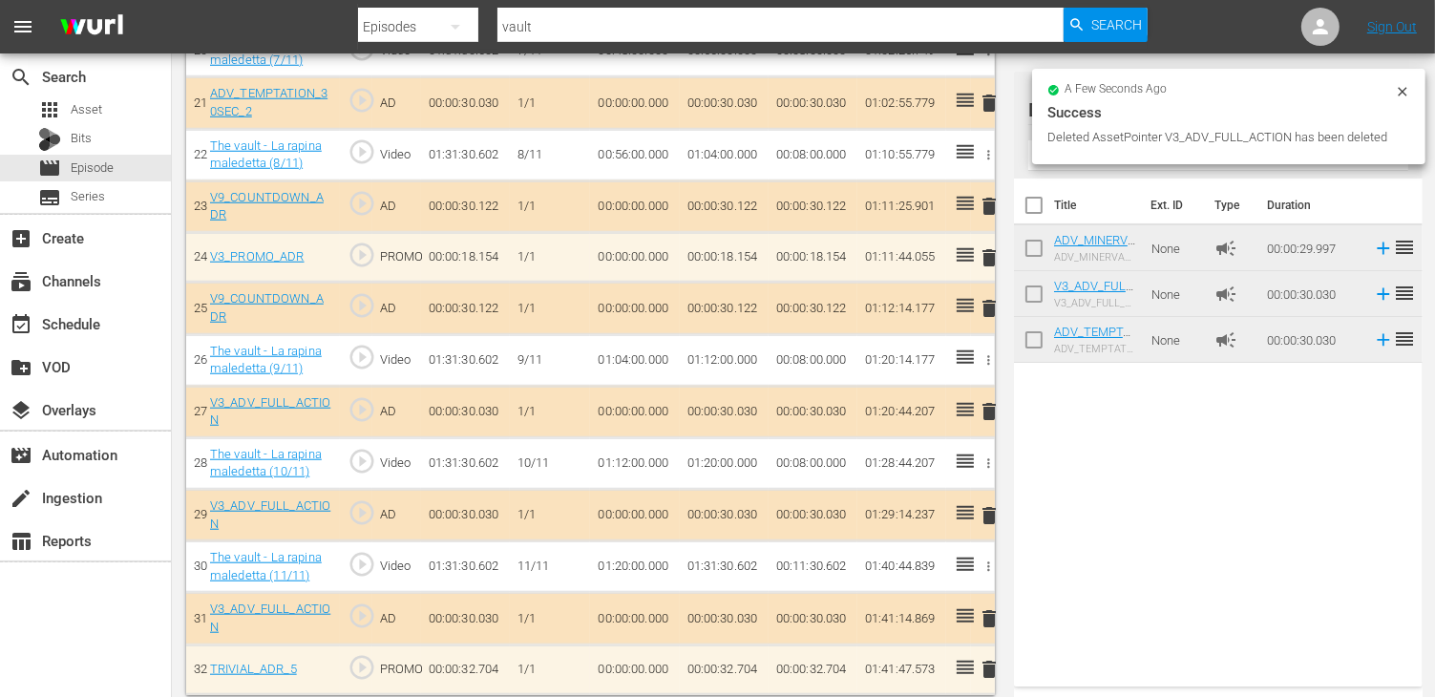
scroll to position [1579, 0]
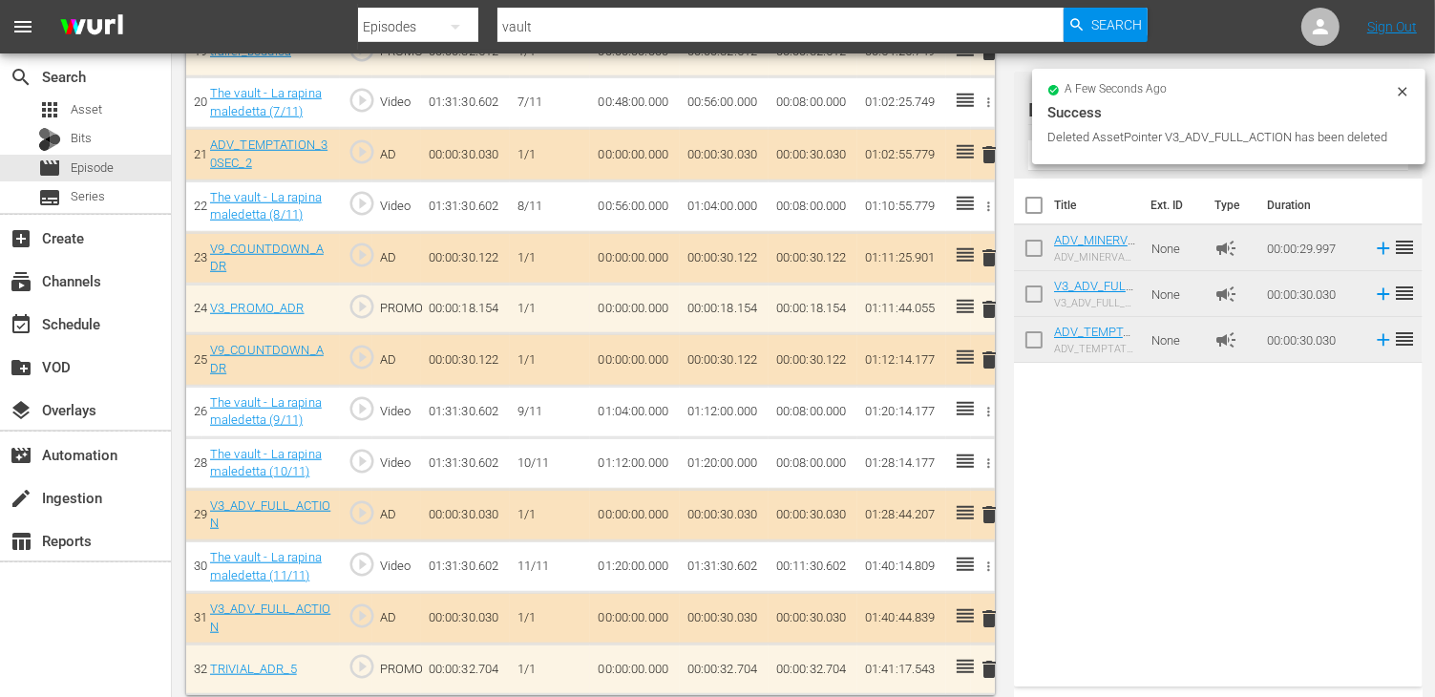
click at [991, 507] on span "delete" at bounding box center [989, 514] width 23 height 23
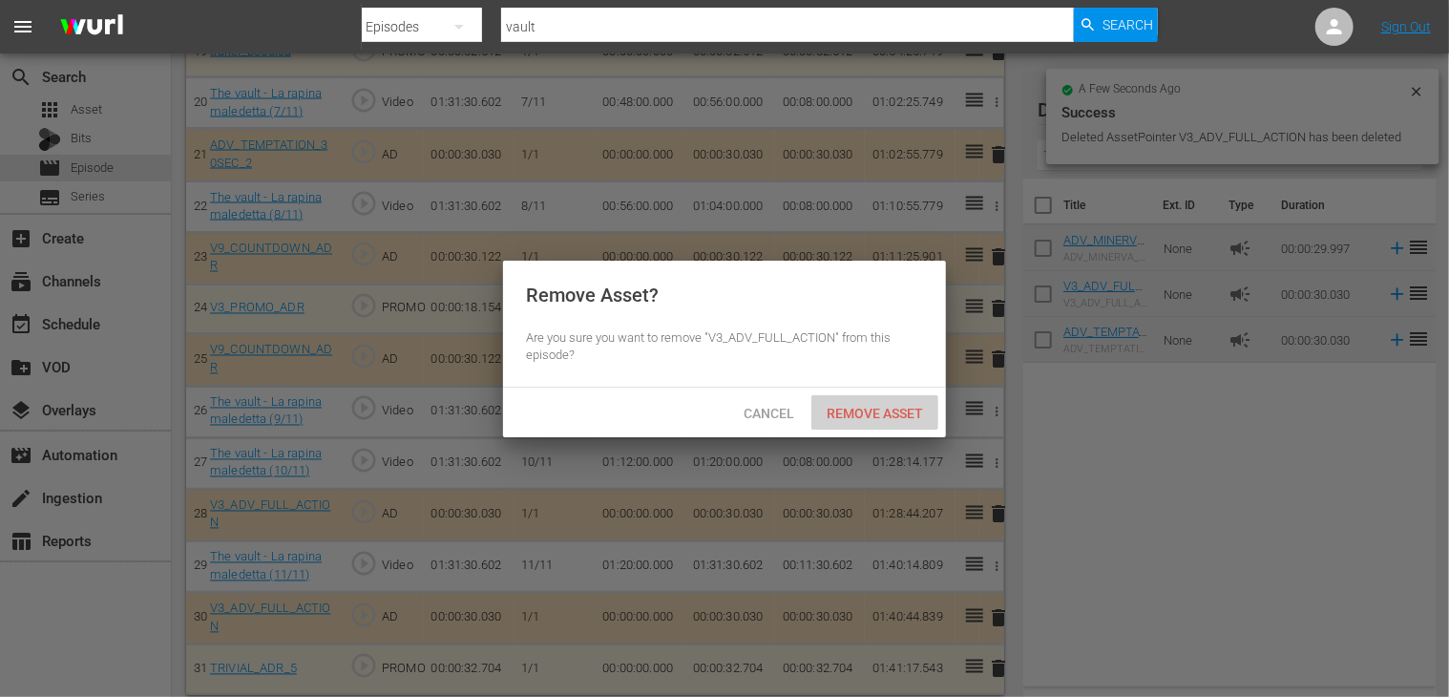
click at [850, 403] on div "Remove Asset" at bounding box center [874, 412] width 127 height 35
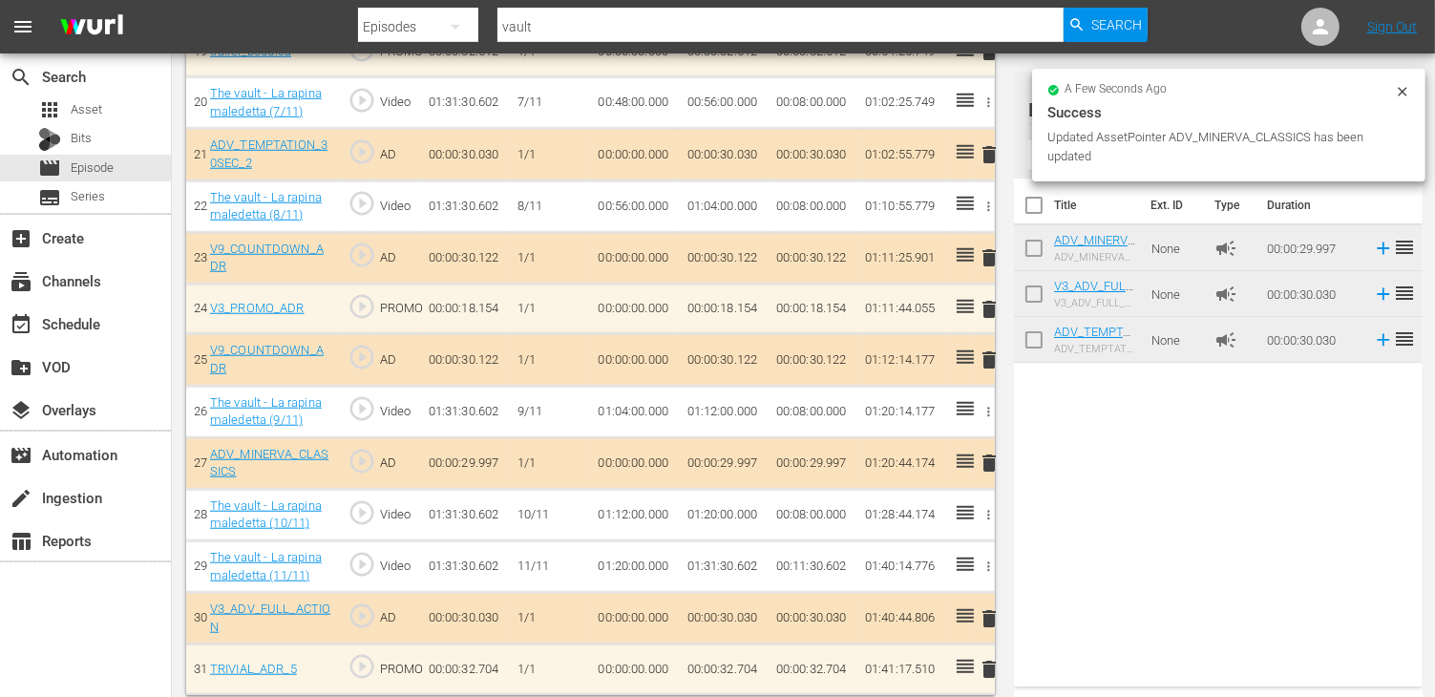
click at [1144, 331] on td "None" at bounding box center [1176, 340] width 64 height 46
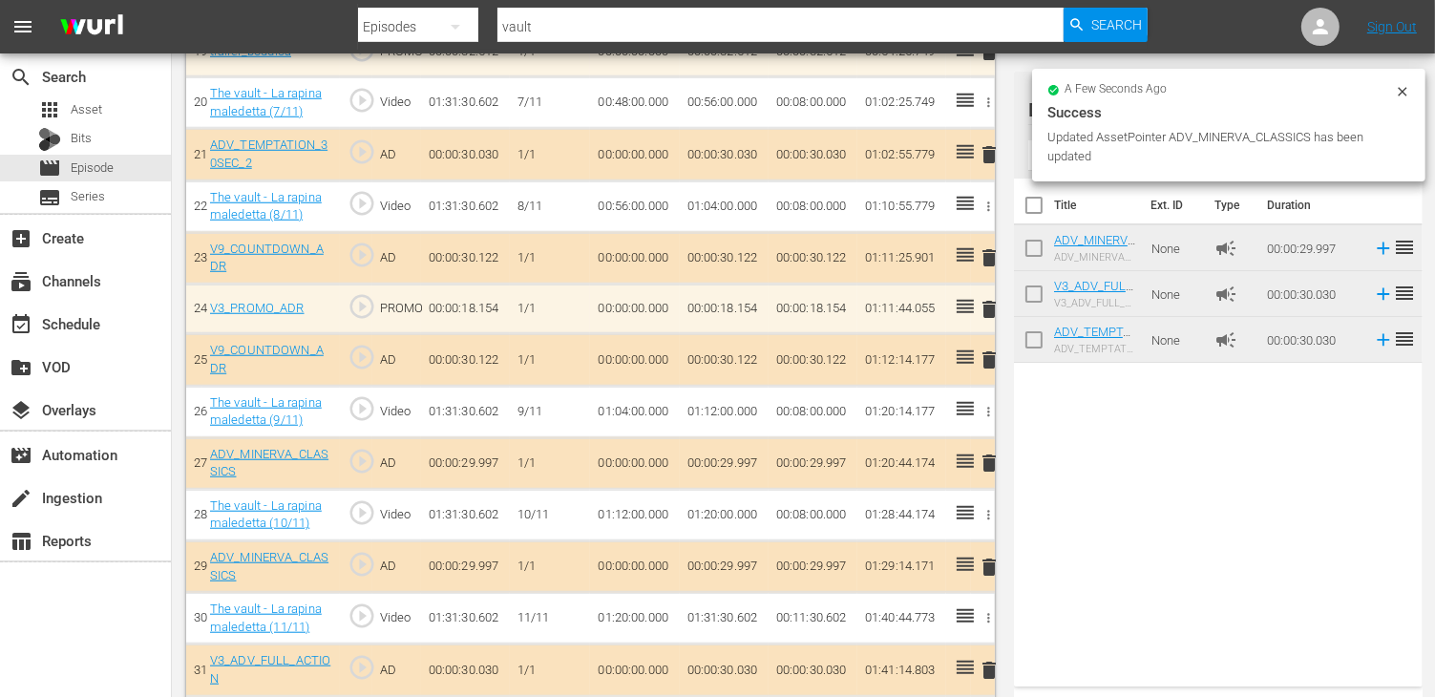
click at [989, 556] on span "delete" at bounding box center [989, 567] width 23 height 23
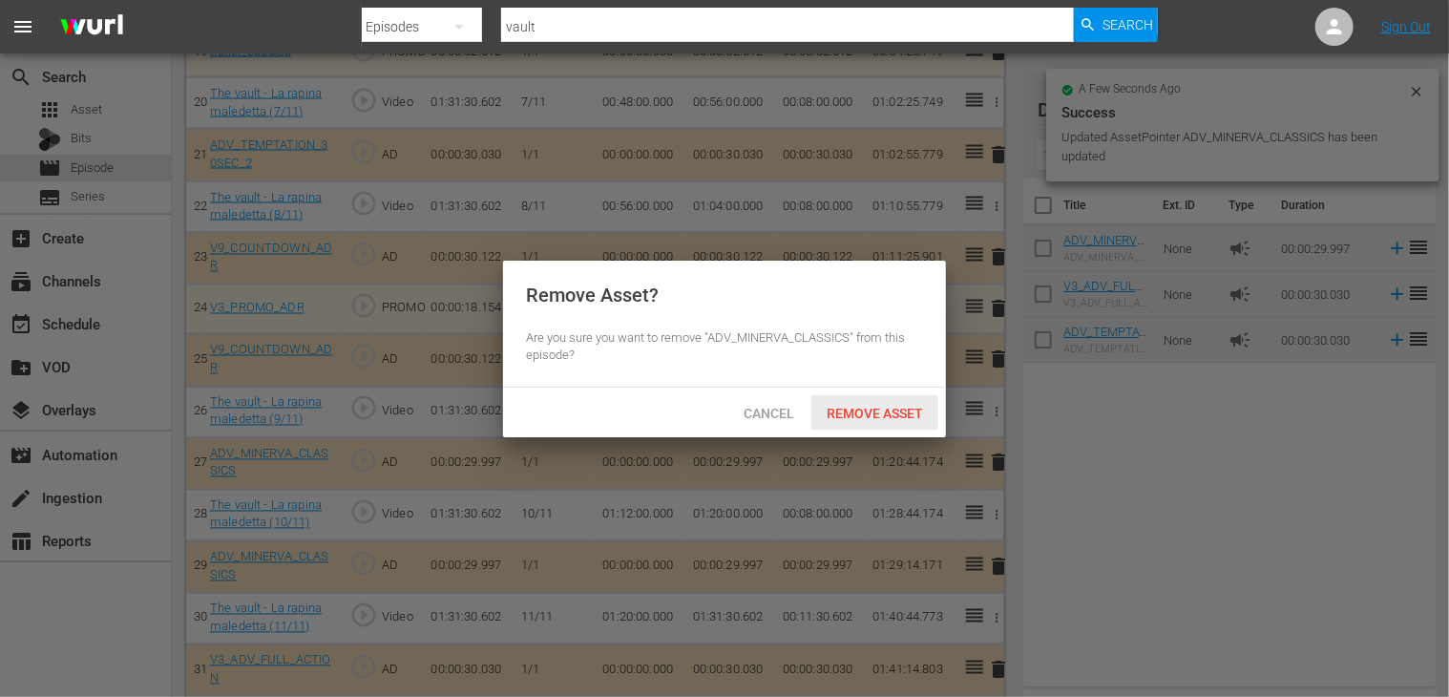
click at [852, 416] on span "Remove Asset" at bounding box center [874, 413] width 127 height 15
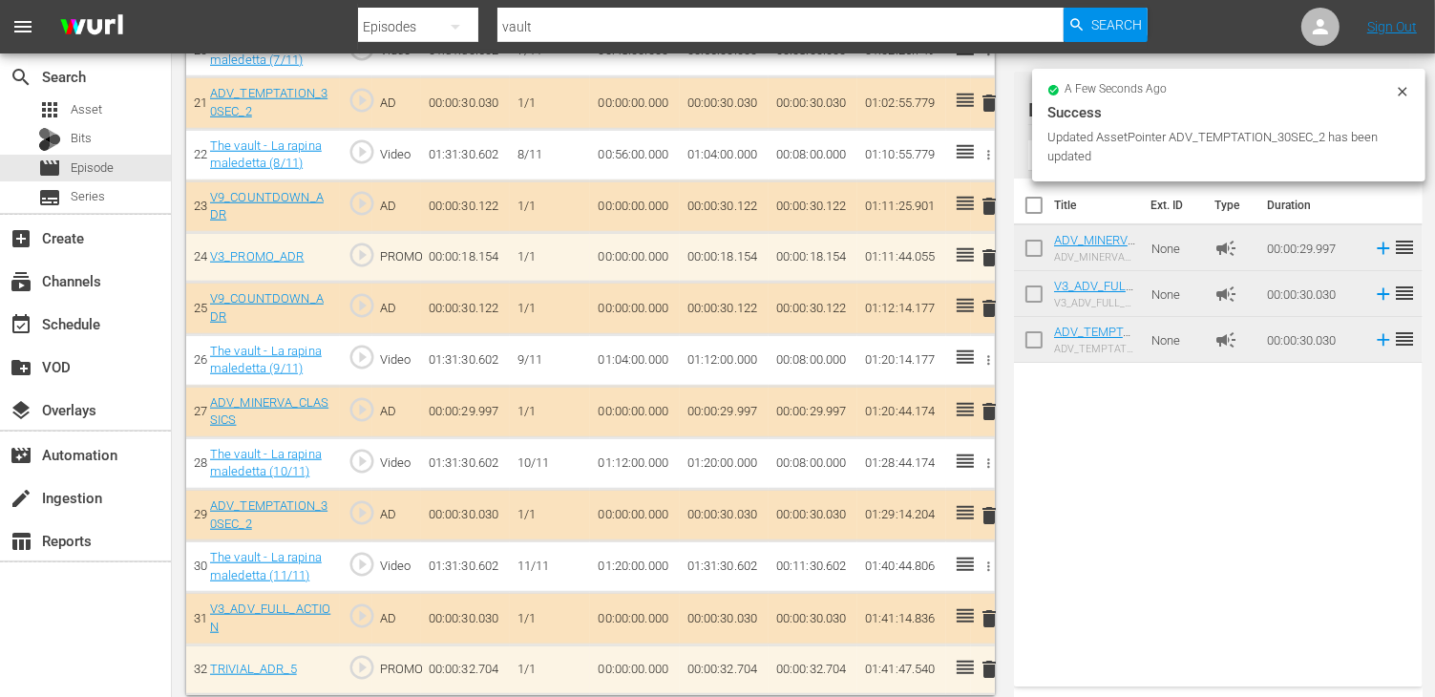
scroll to position [1153, 0]
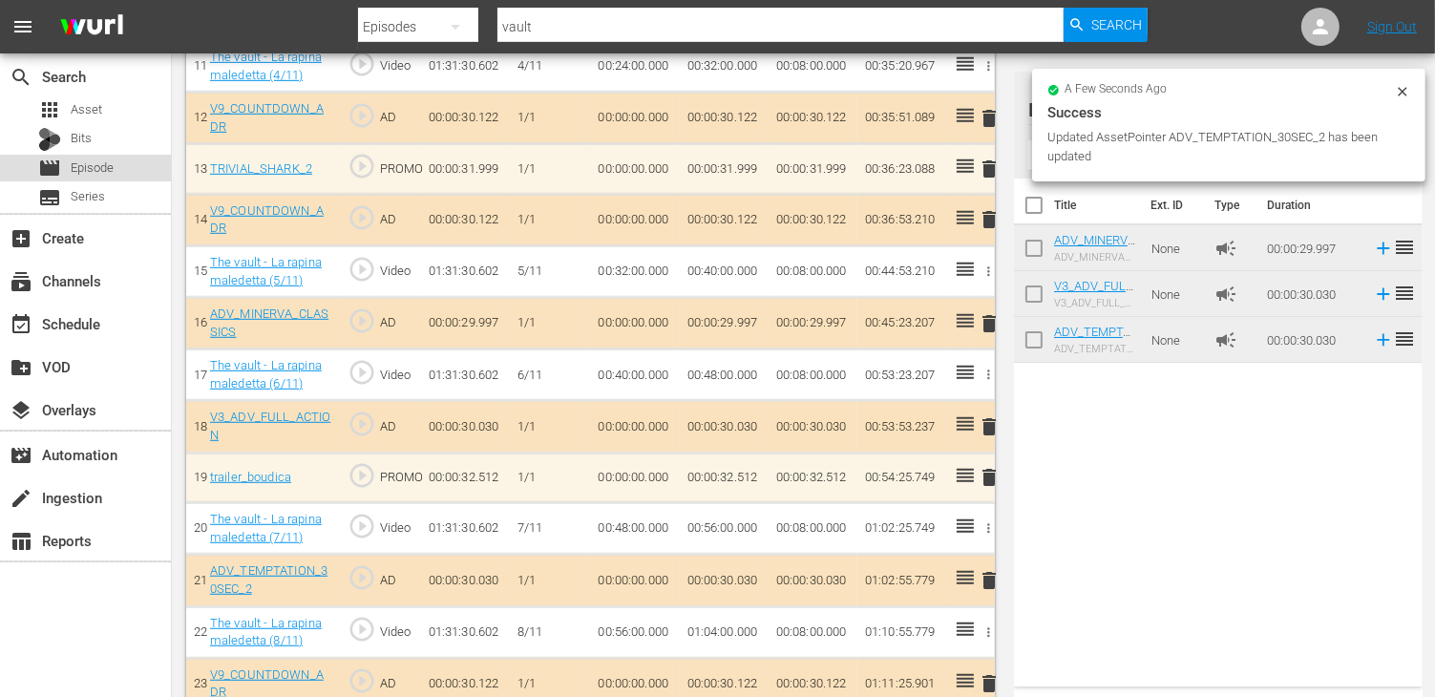
click at [77, 157] on div "movie Episode" at bounding box center [75, 168] width 75 height 27
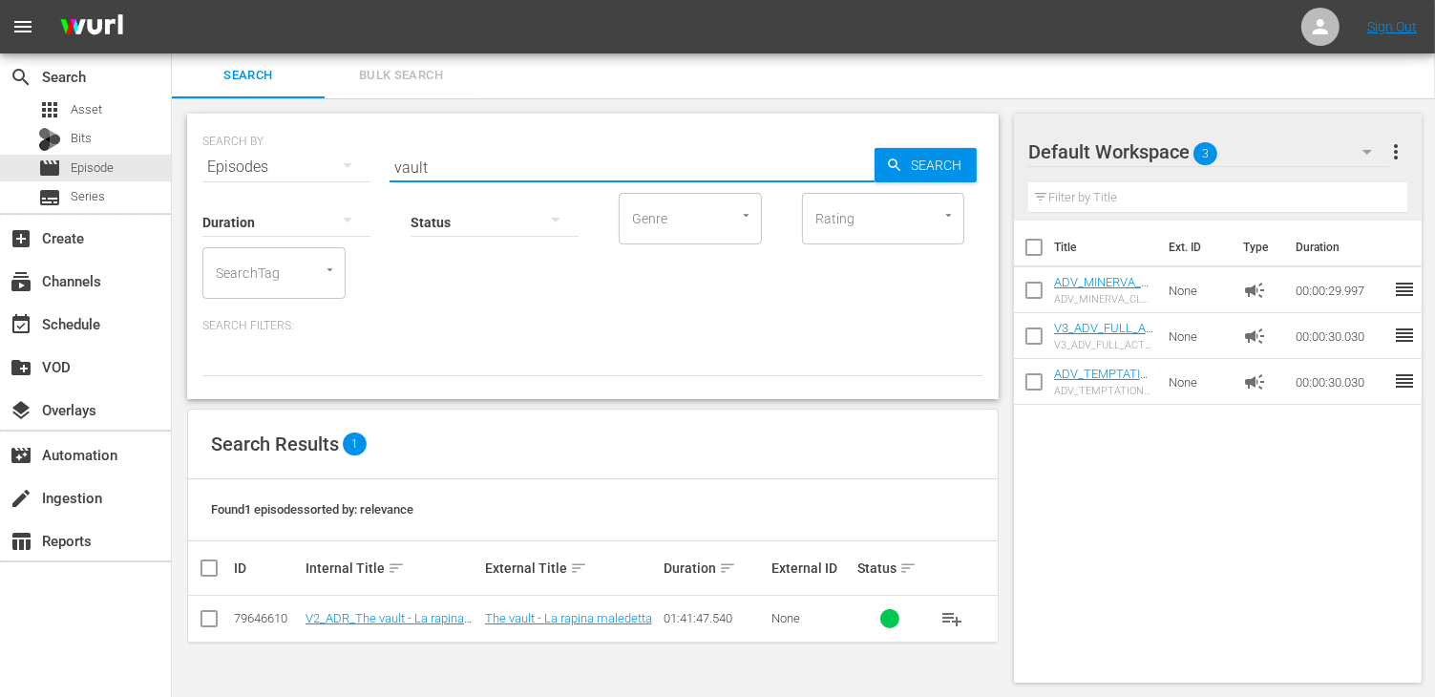
drag, startPoint x: 455, startPoint y: 165, endPoint x: 262, endPoint y: 158, distance: 192.9
click at [262, 158] on div "SEARCH BY Search By Episodes Search ID, Title, Description, Keywords, or Catego…" at bounding box center [592, 155] width 781 height 69
type input "lies"
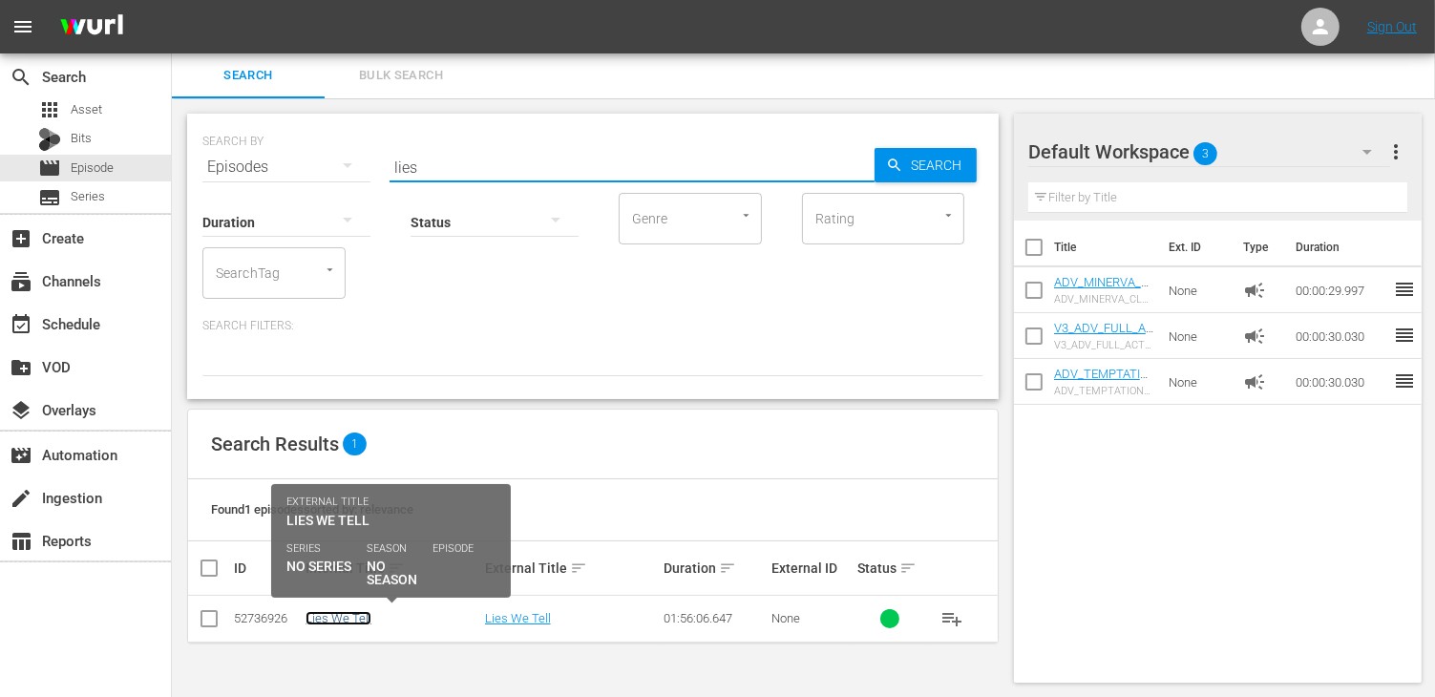
click at [341, 623] on link "Lies We Tell" at bounding box center [338, 618] width 66 height 14
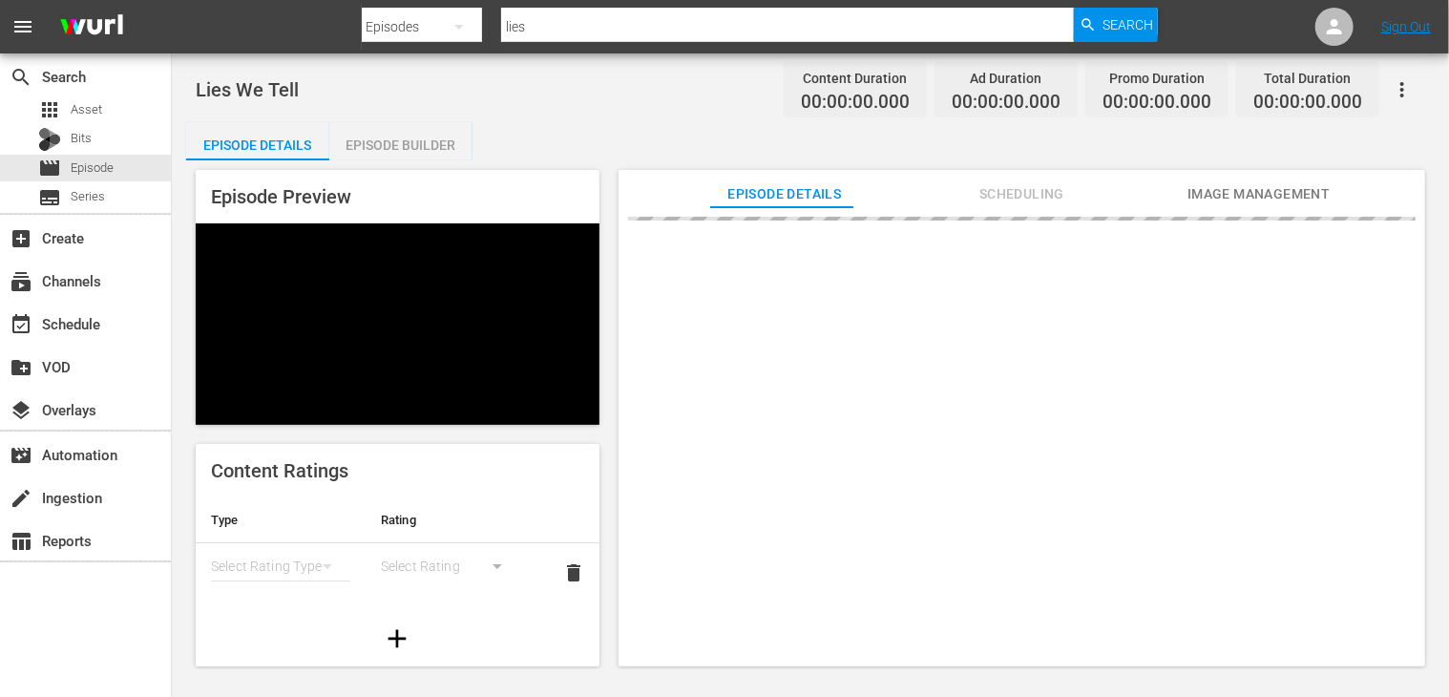
click at [396, 130] on div "Episode Builder" at bounding box center [400, 145] width 143 height 46
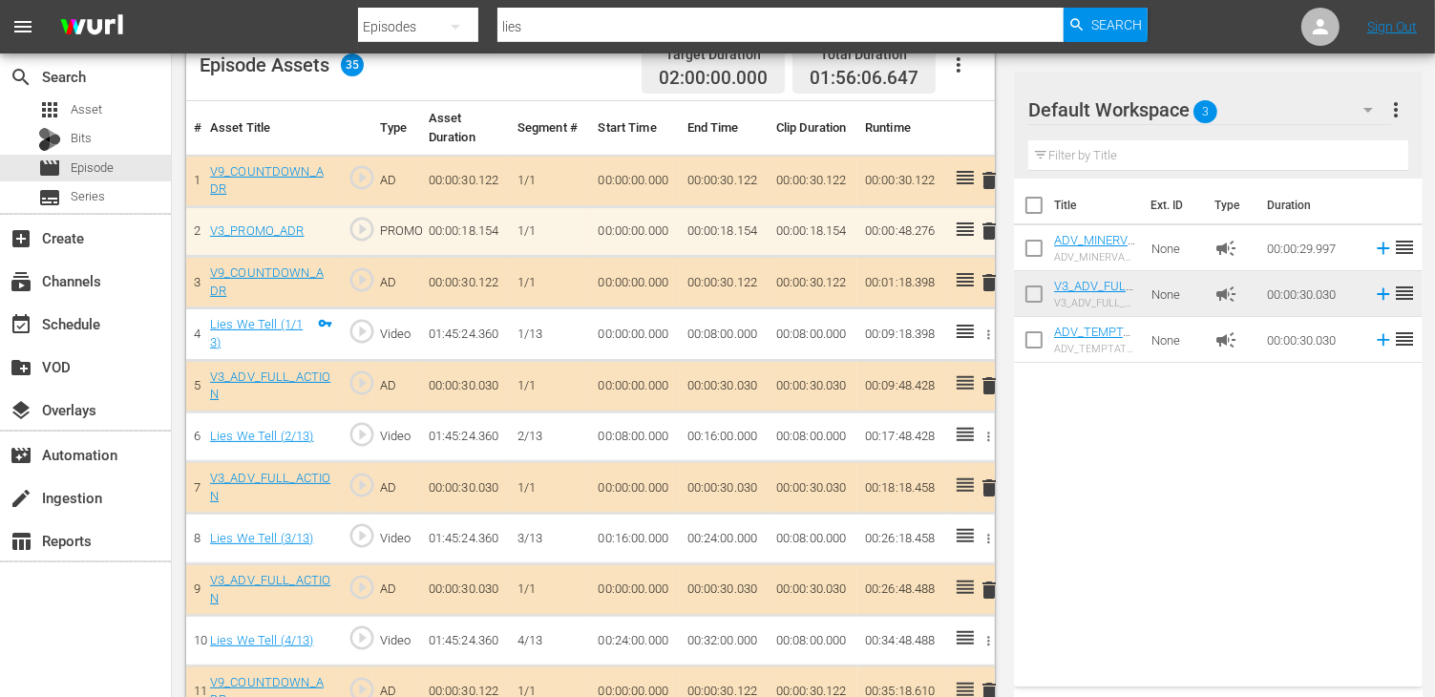
scroll to position [668, 0]
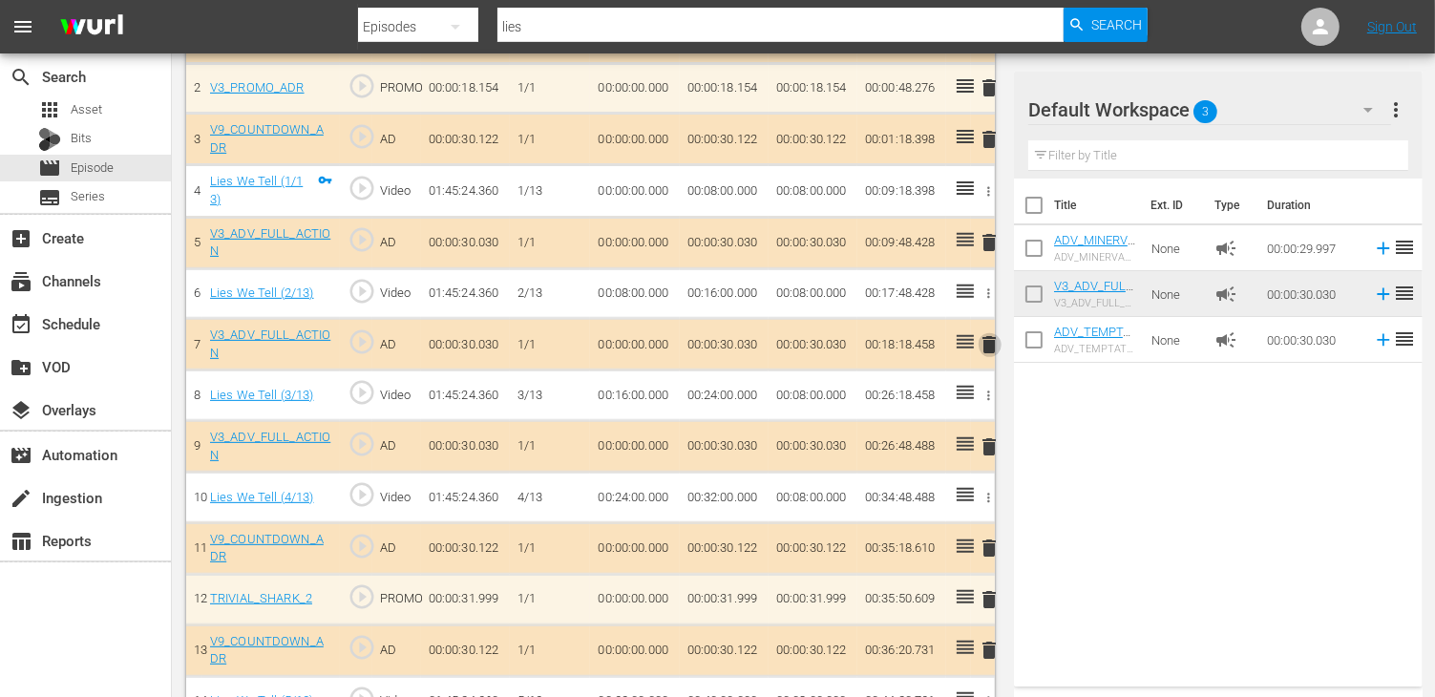
click at [982, 347] on span "delete" at bounding box center [989, 344] width 23 height 23
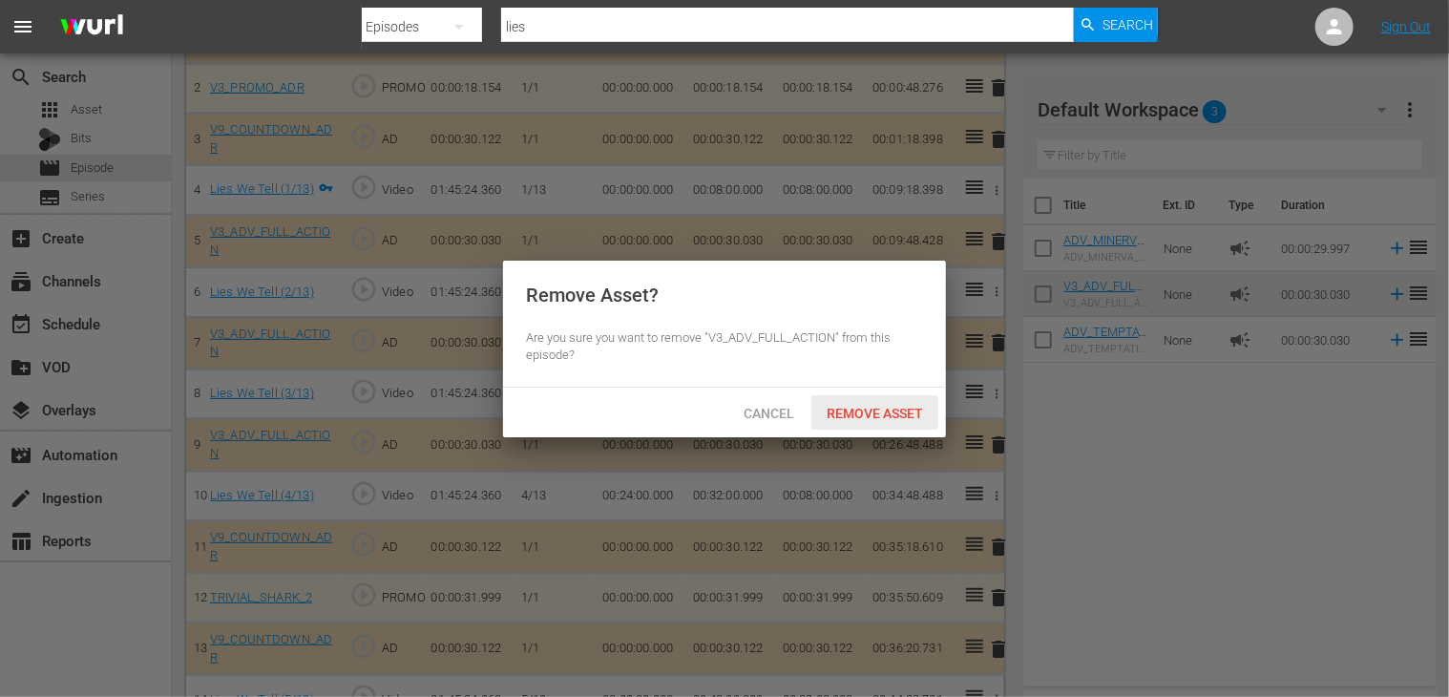
click at [881, 398] on div "Remove Asset" at bounding box center [874, 412] width 127 height 35
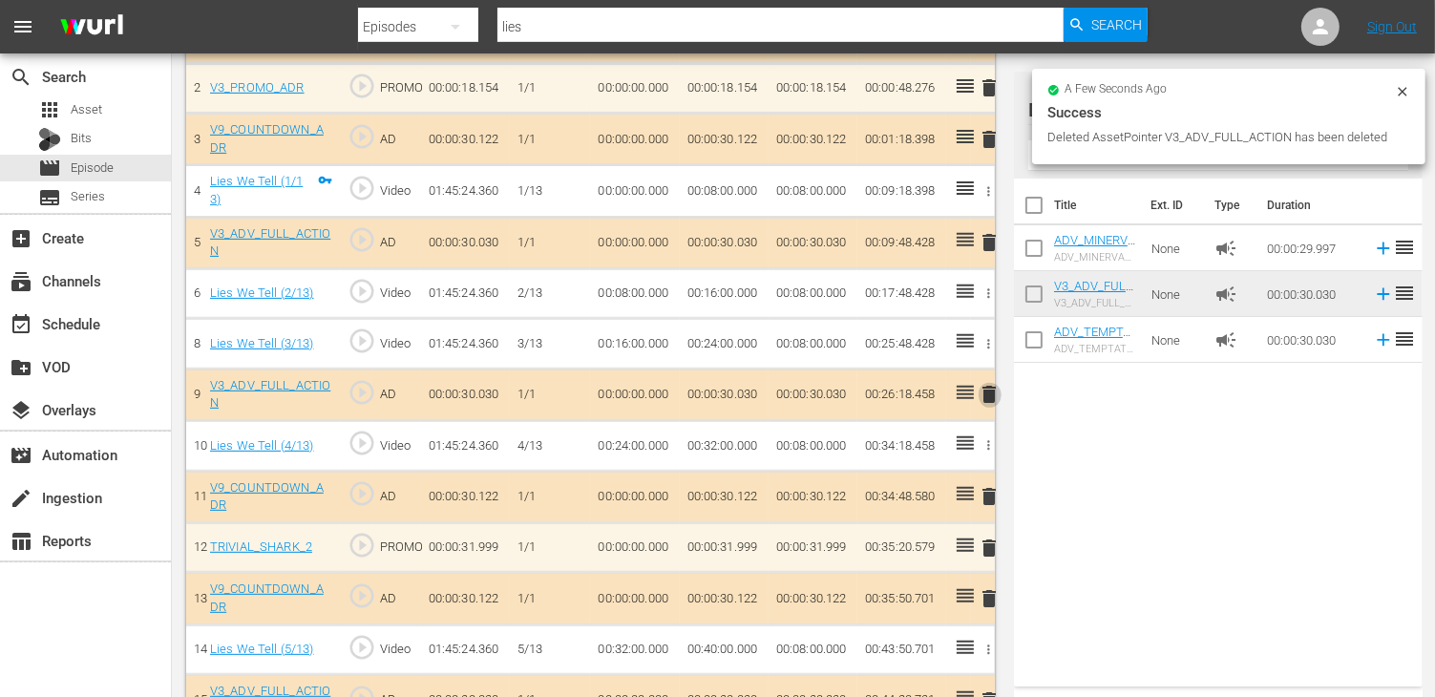
click at [988, 390] on span "delete" at bounding box center [989, 394] width 23 height 23
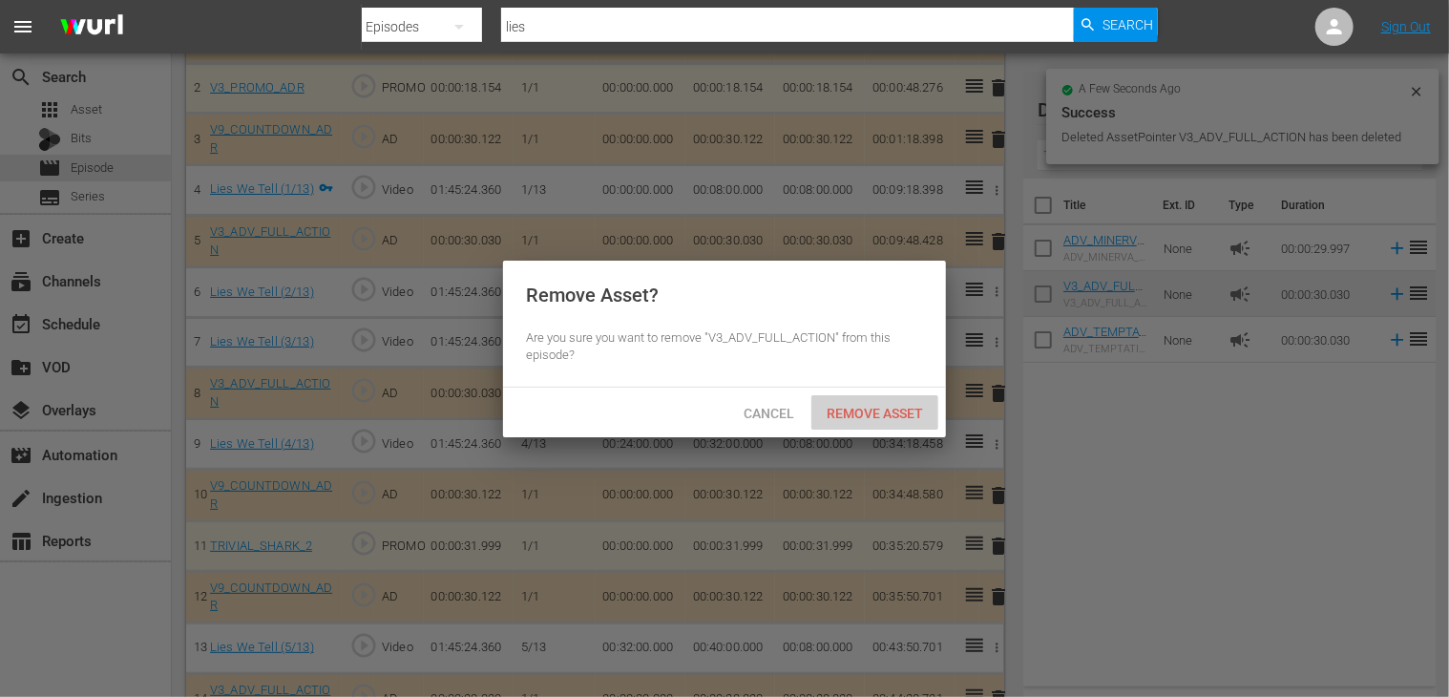
click at [867, 410] on span "Remove Asset" at bounding box center [874, 413] width 127 height 15
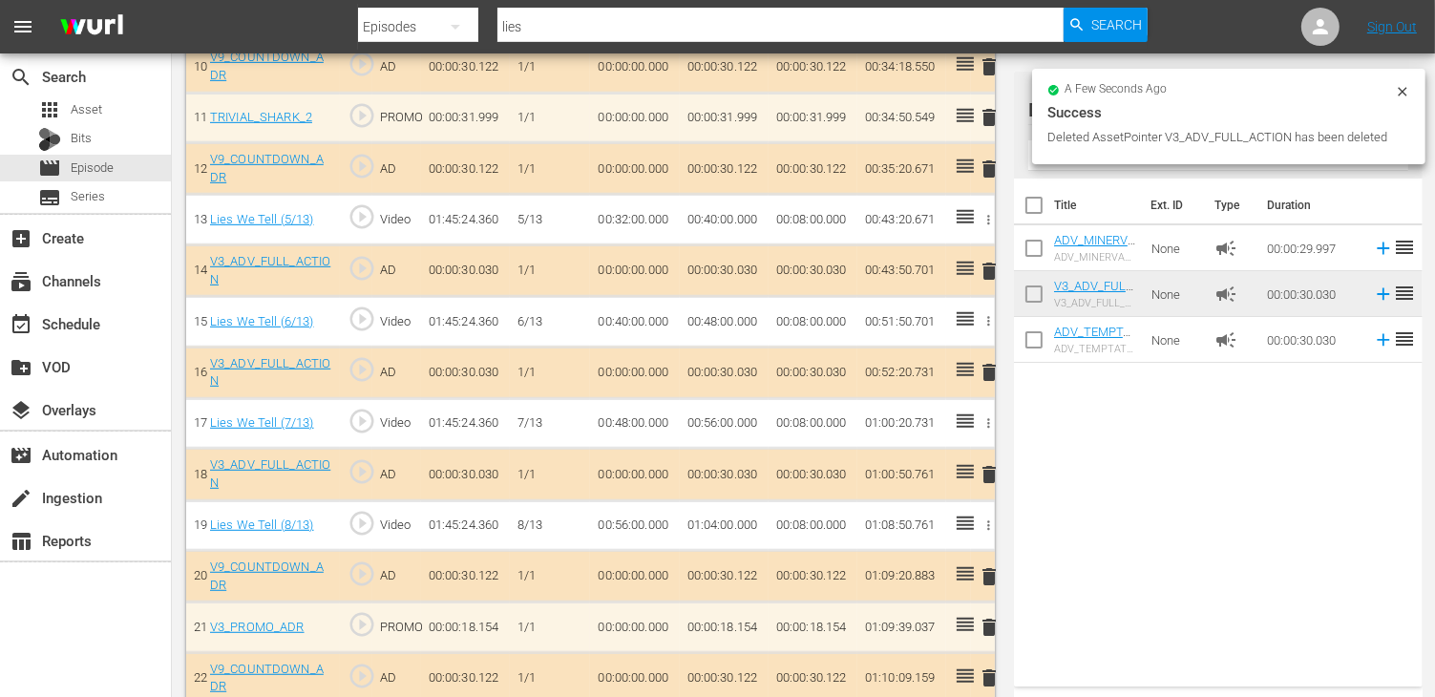
scroll to position [1050, 0]
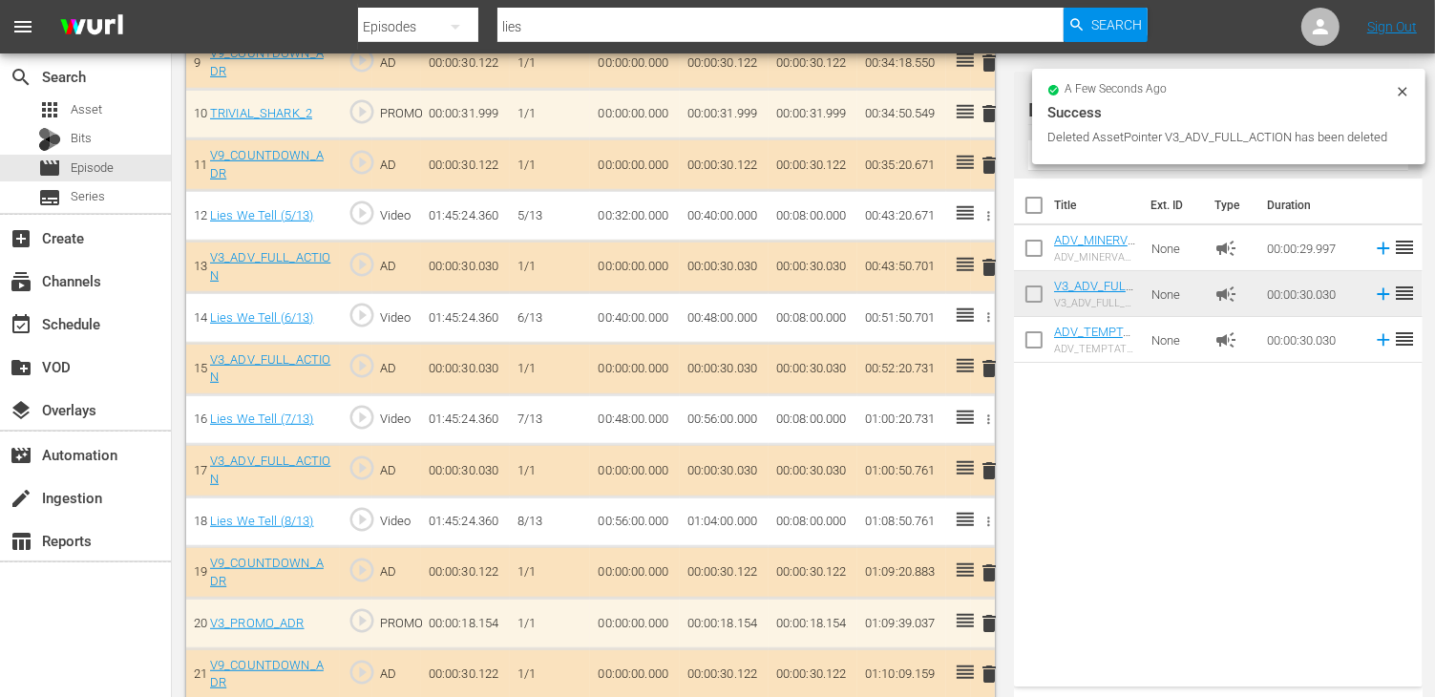
click at [985, 357] on span "delete" at bounding box center [989, 368] width 23 height 23
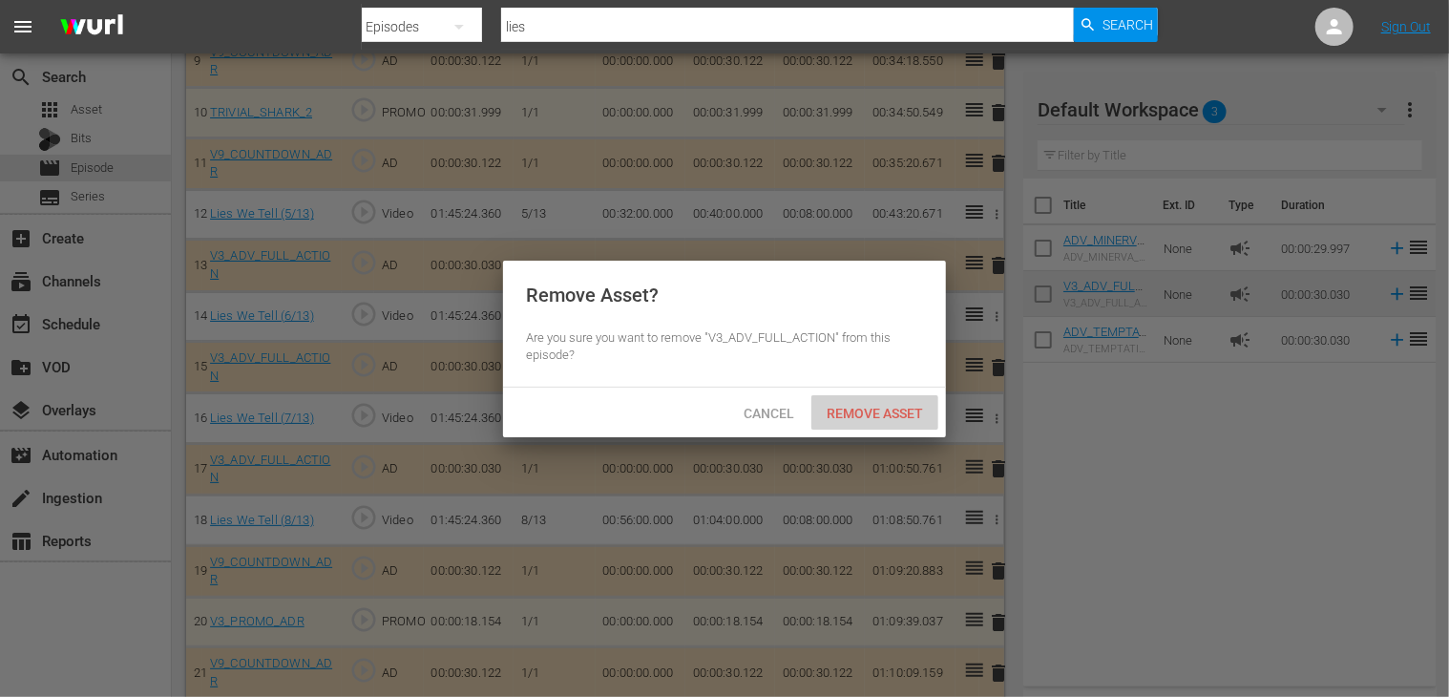
click at [867, 415] on span "Remove Asset" at bounding box center [874, 413] width 127 height 15
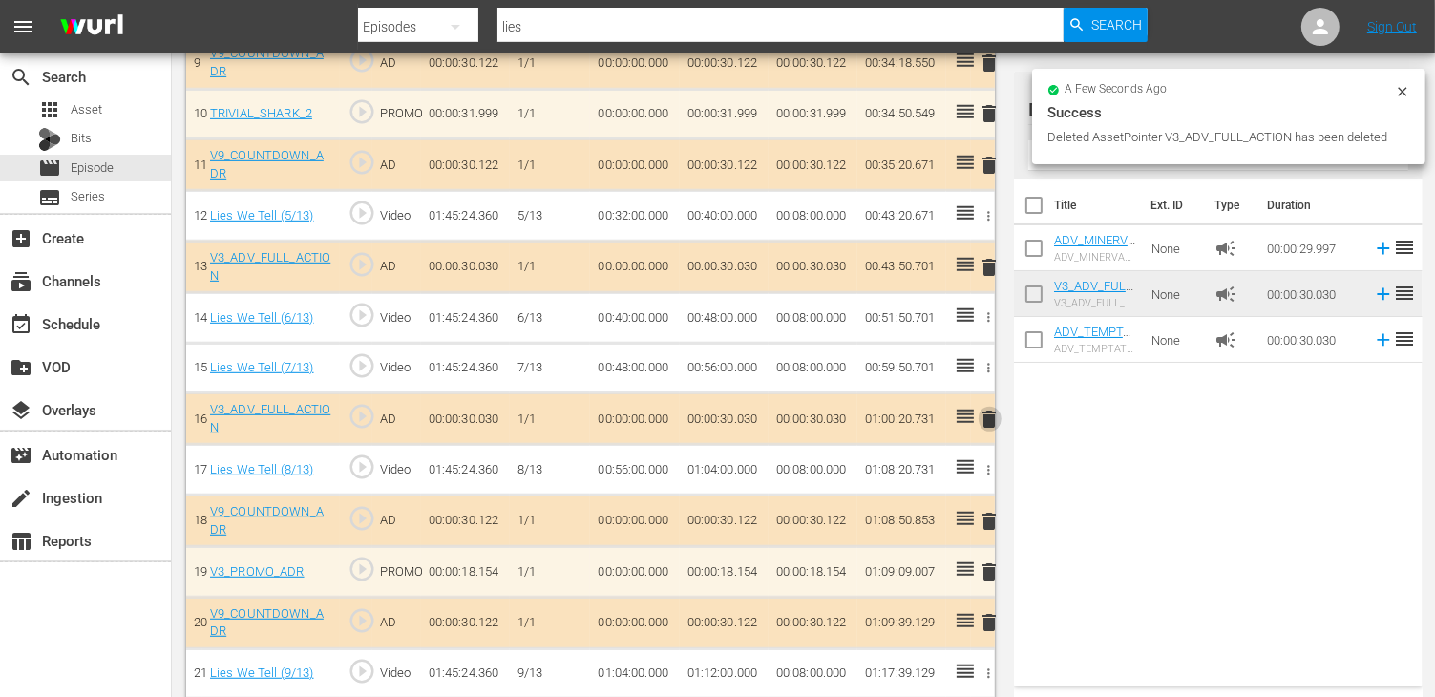
click at [990, 408] on span "delete" at bounding box center [989, 419] width 23 height 23
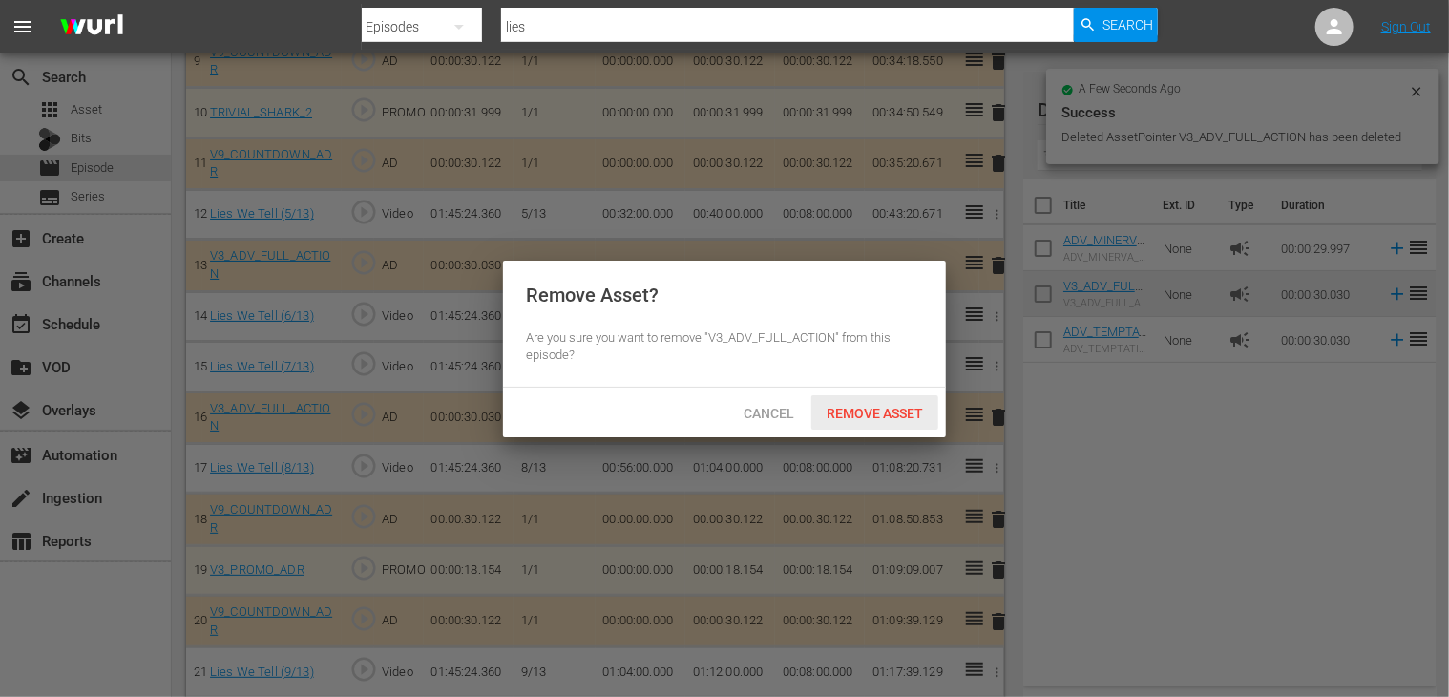
click at [866, 409] on span "Remove Asset" at bounding box center [874, 413] width 127 height 15
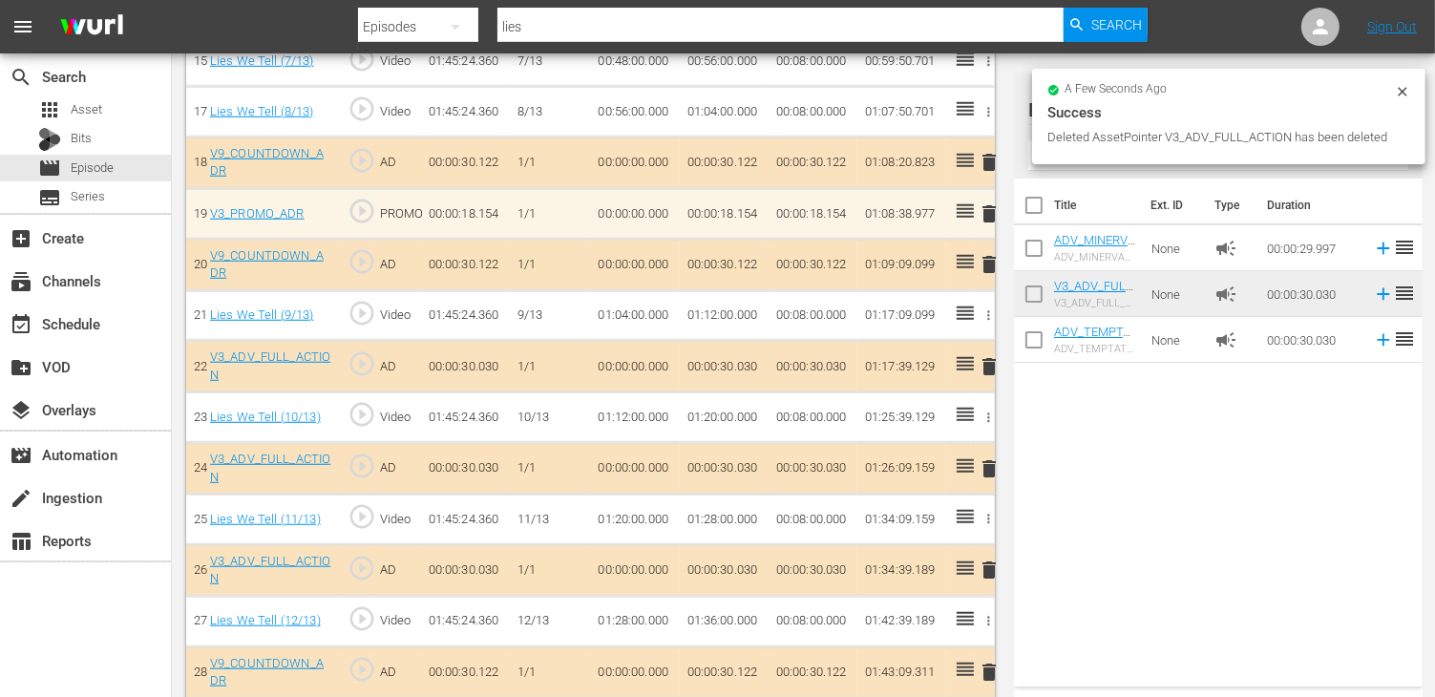
scroll to position [1432, 0]
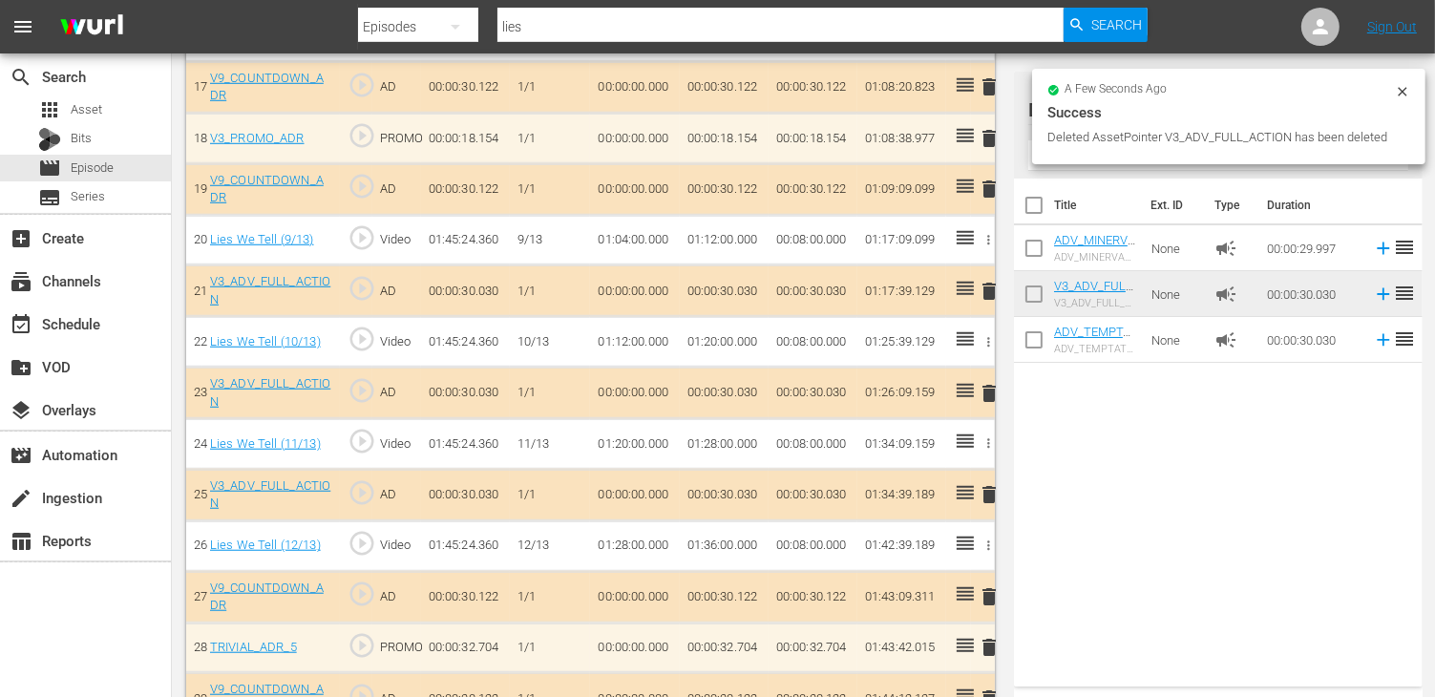
click at [984, 382] on span "delete" at bounding box center [989, 393] width 23 height 23
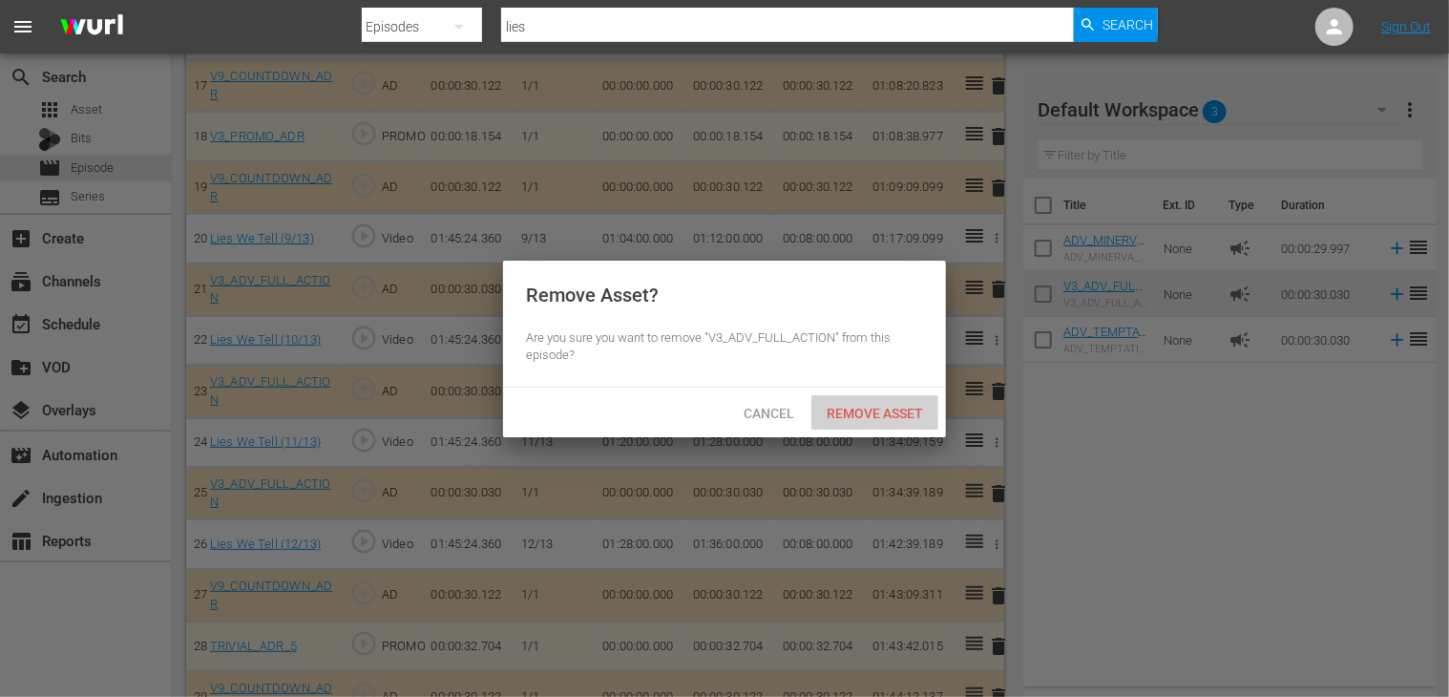
click at [890, 407] on span "Remove Asset" at bounding box center [874, 413] width 127 height 15
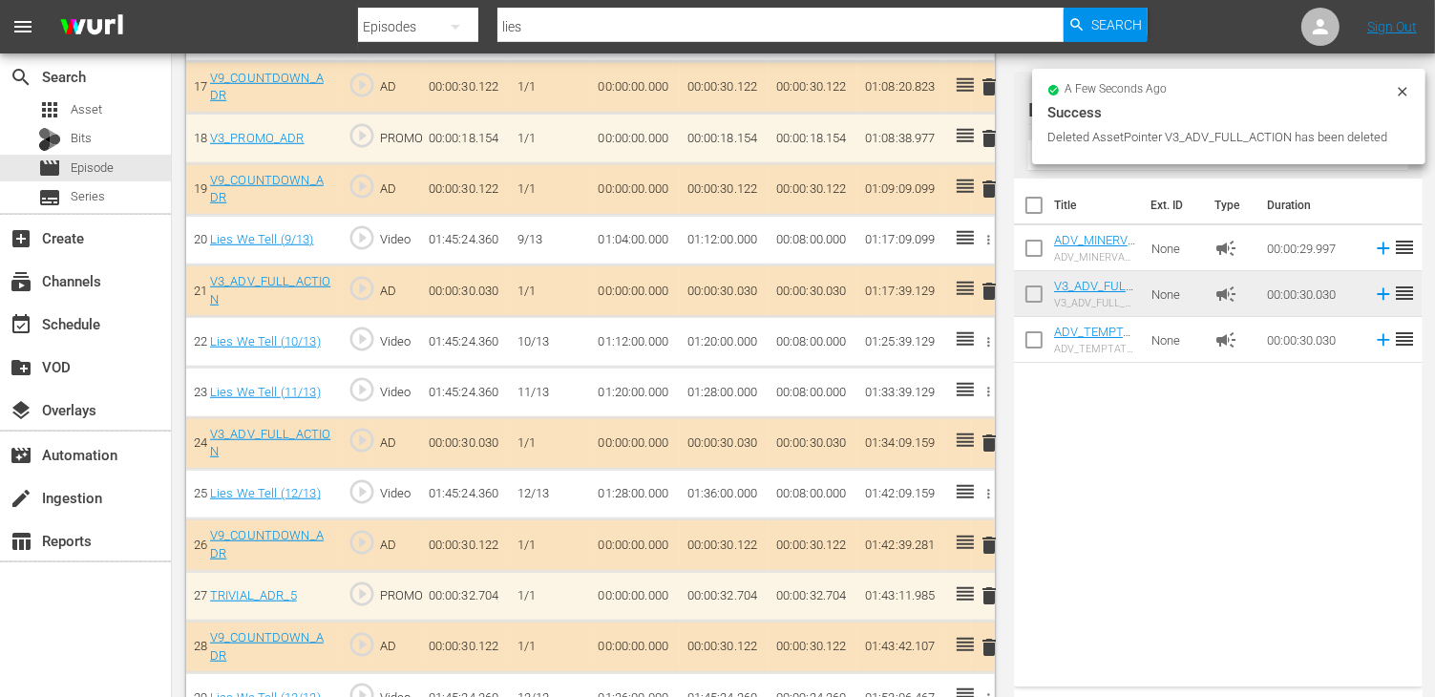
click at [979, 431] on span "delete" at bounding box center [989, 442] width 23 height 23
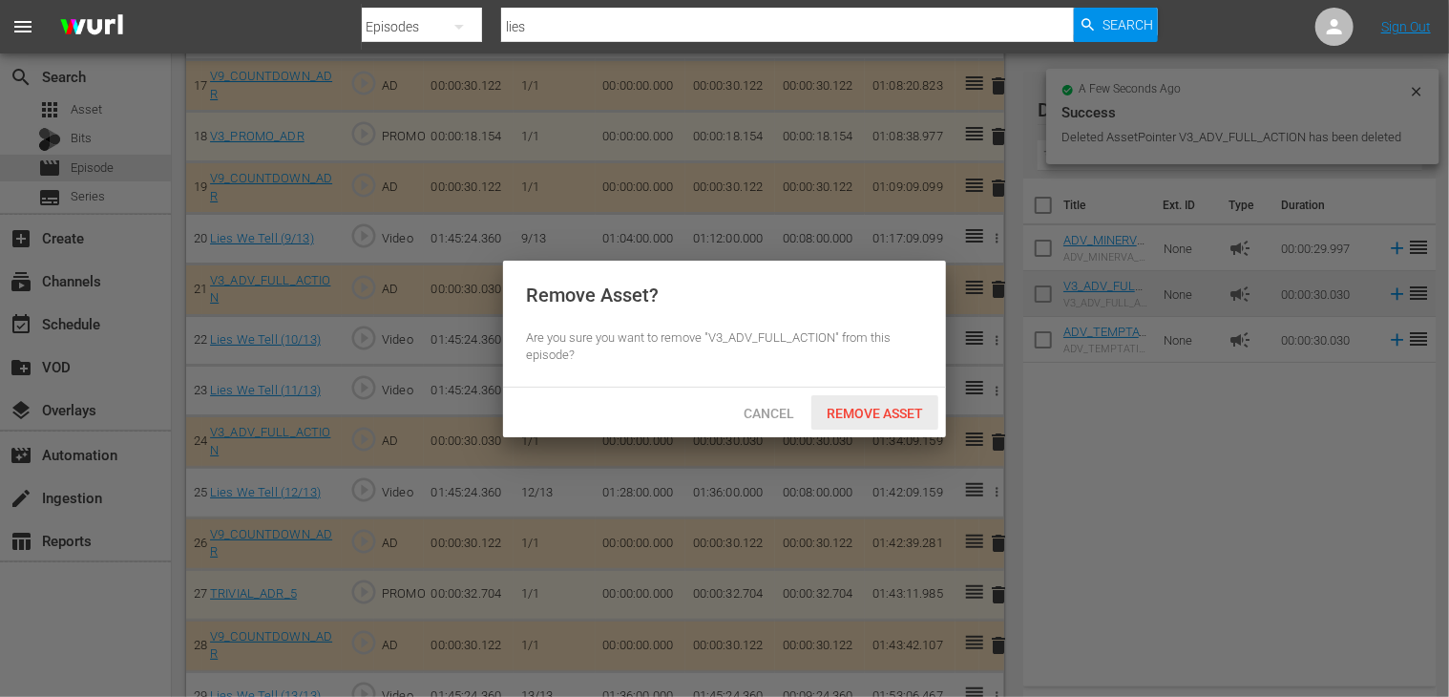
click at [874, 400] on div "Remove Asset" at bounding box center [874, 412] width 127 height 35
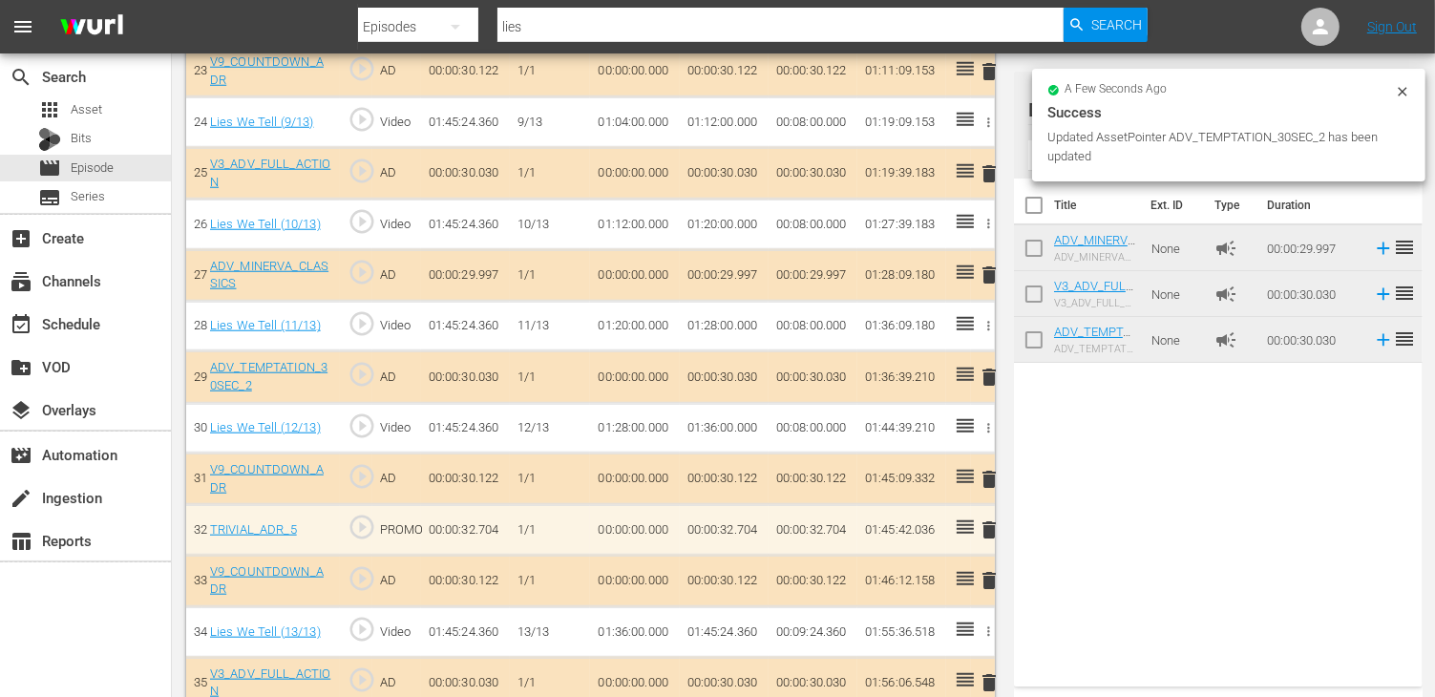
scroll to position [1757, 0]
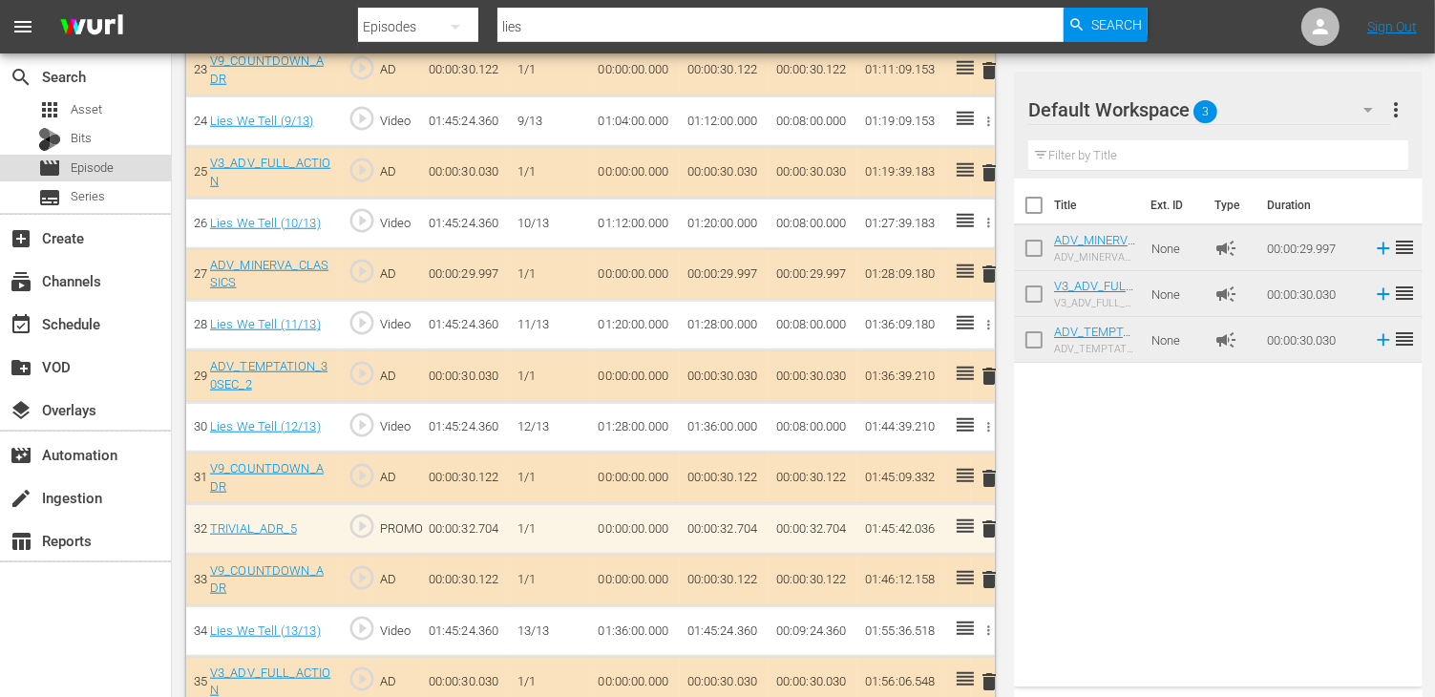
click at [125, 164] on div "movie Episode" at bounding box center [85, 168] width 171 height 27
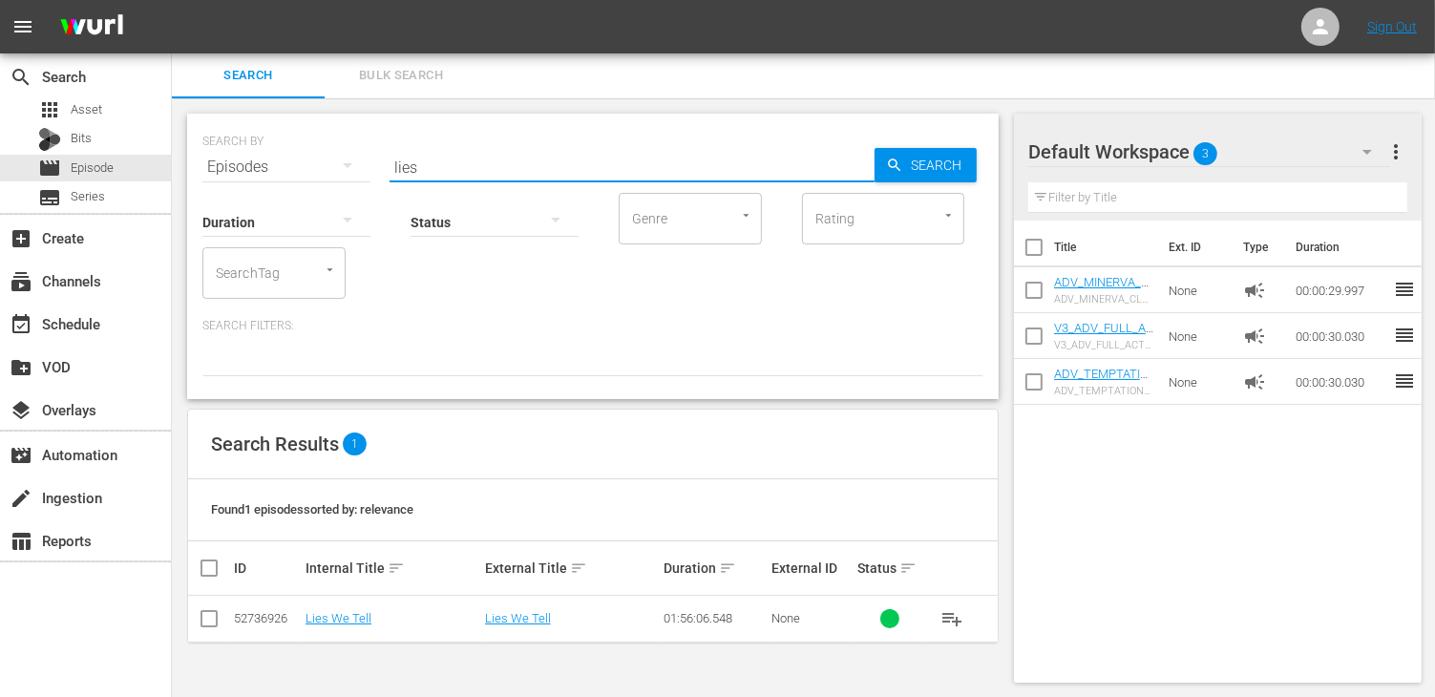
drag, startPoint x: 451, startPoint y: 164, endPoint x: 327, endPoint y: 152, distance: 124.7
click at [327, 152] on div "SEARCH BY Search By Episodes Search ID, Title, Description, Keywords, or Catego…" at bounding box center [592, 155] width 781 height 69
type input "12 hours"
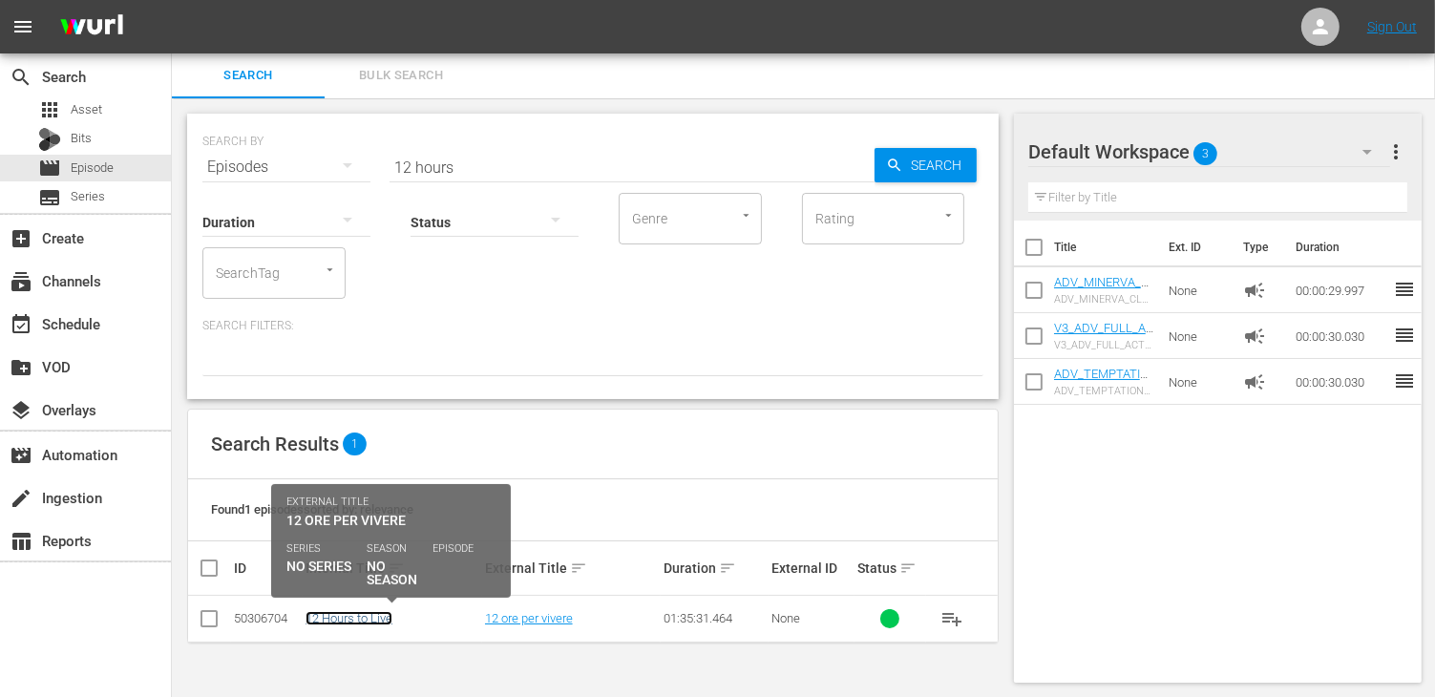
click at [364, 619] on link "12 Hours to Live" at bounding box center [348, 618] width 87 height 14
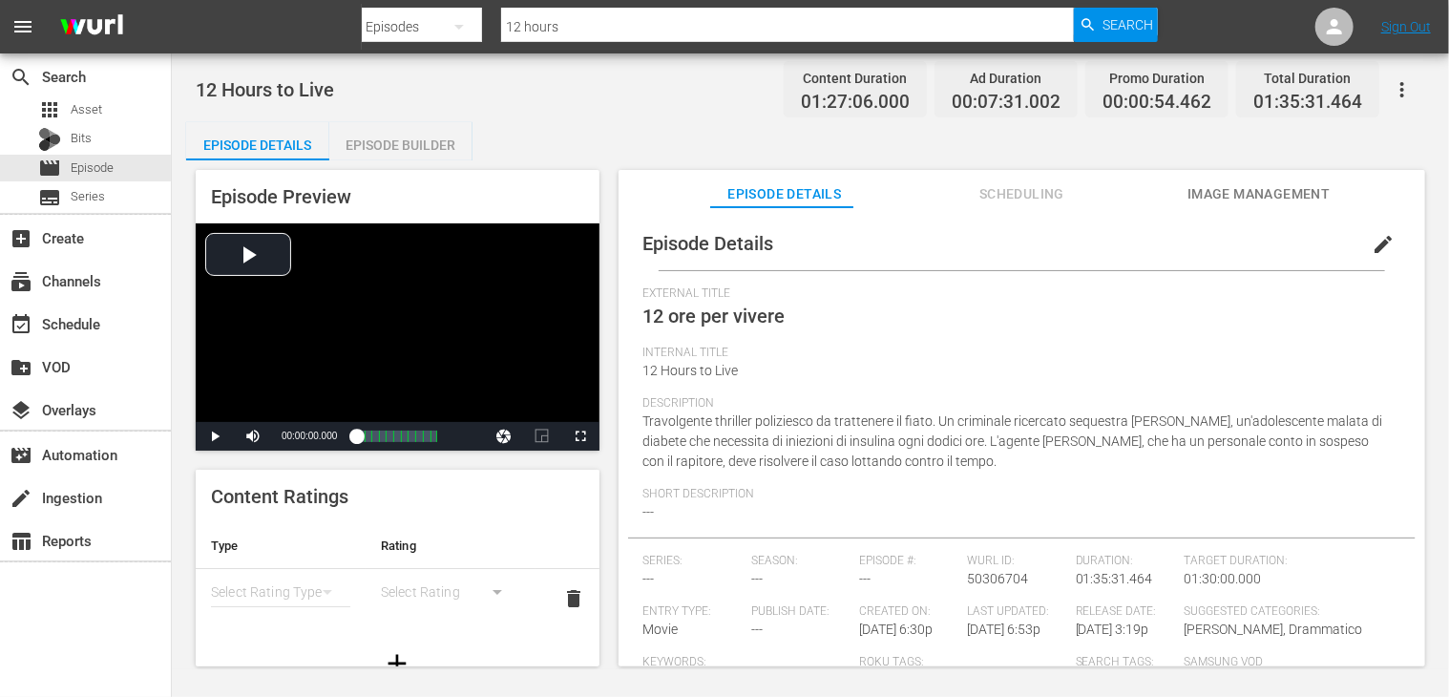
click at [439, 149] on div "Episode Builder" at bounding box center [400, 145] width 143 height 46
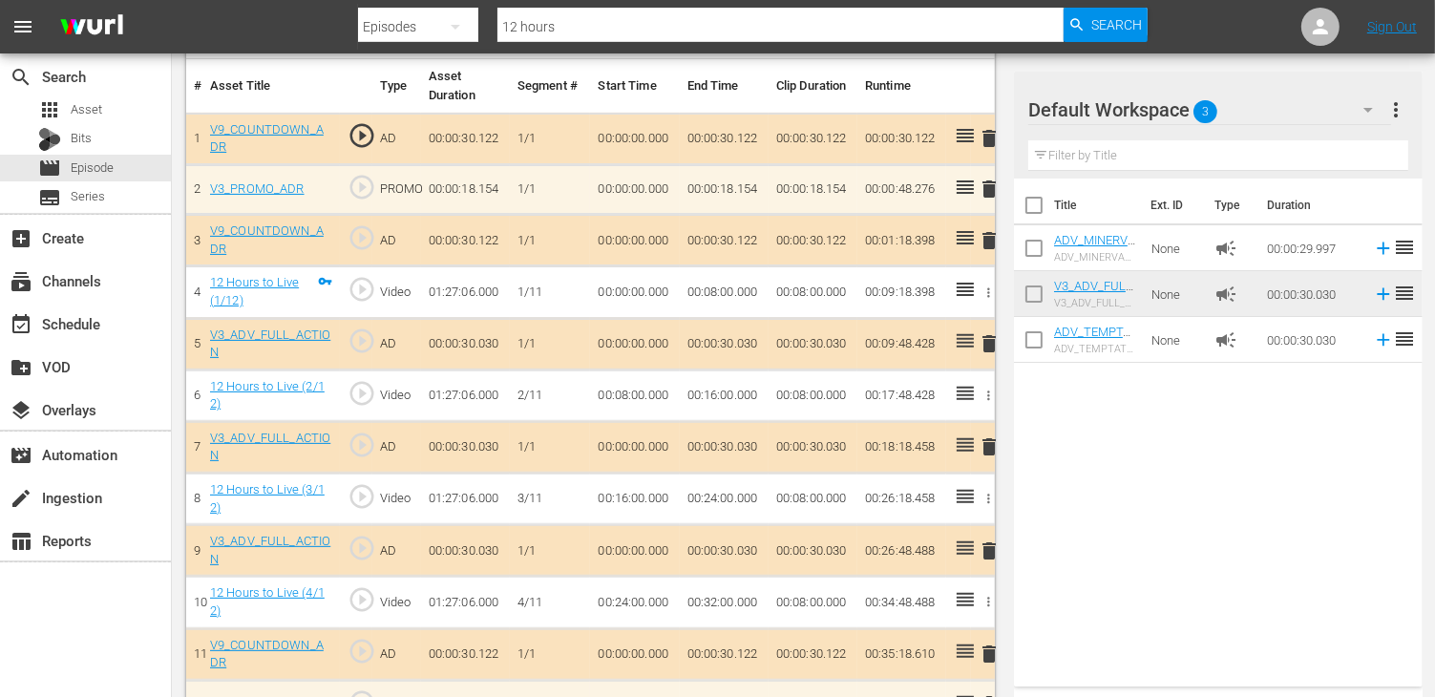
scroll to position [668, 0]
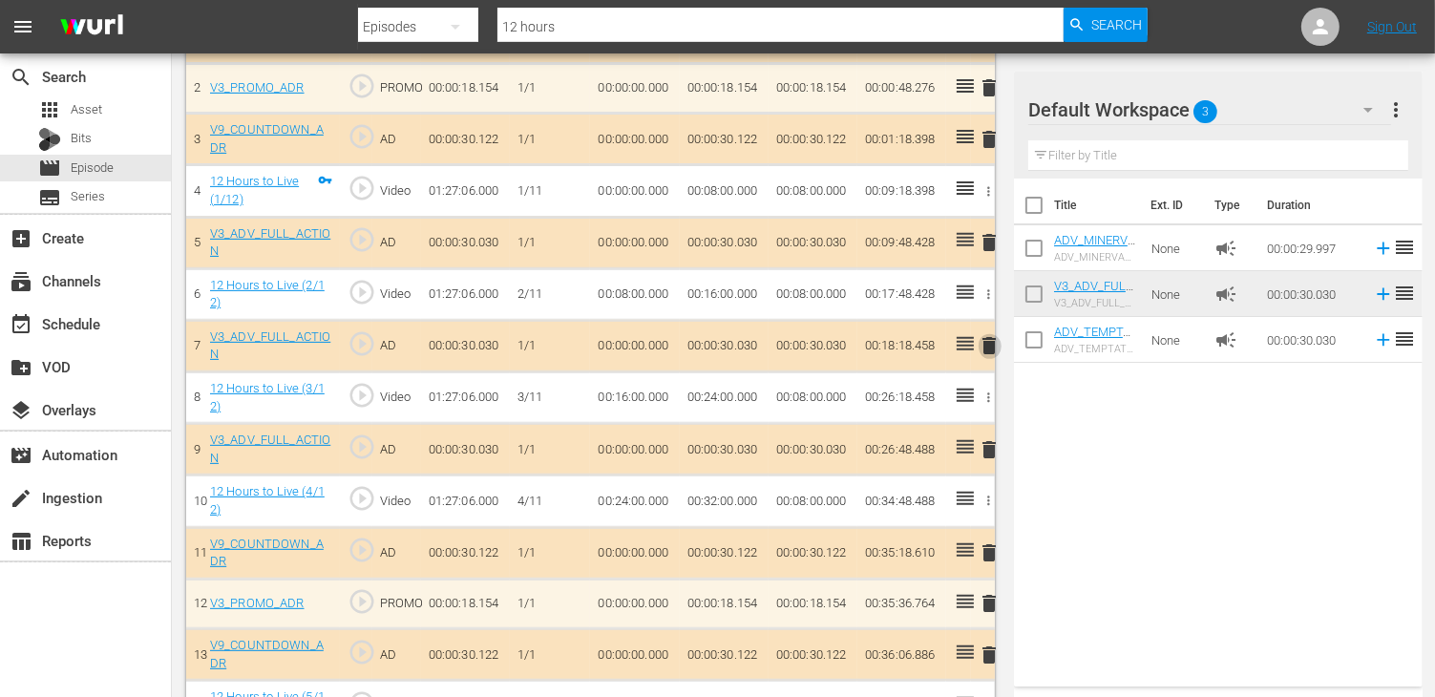
click at [990, 356] on button "delete" at bounding box center [989, 346] width 23 height 28
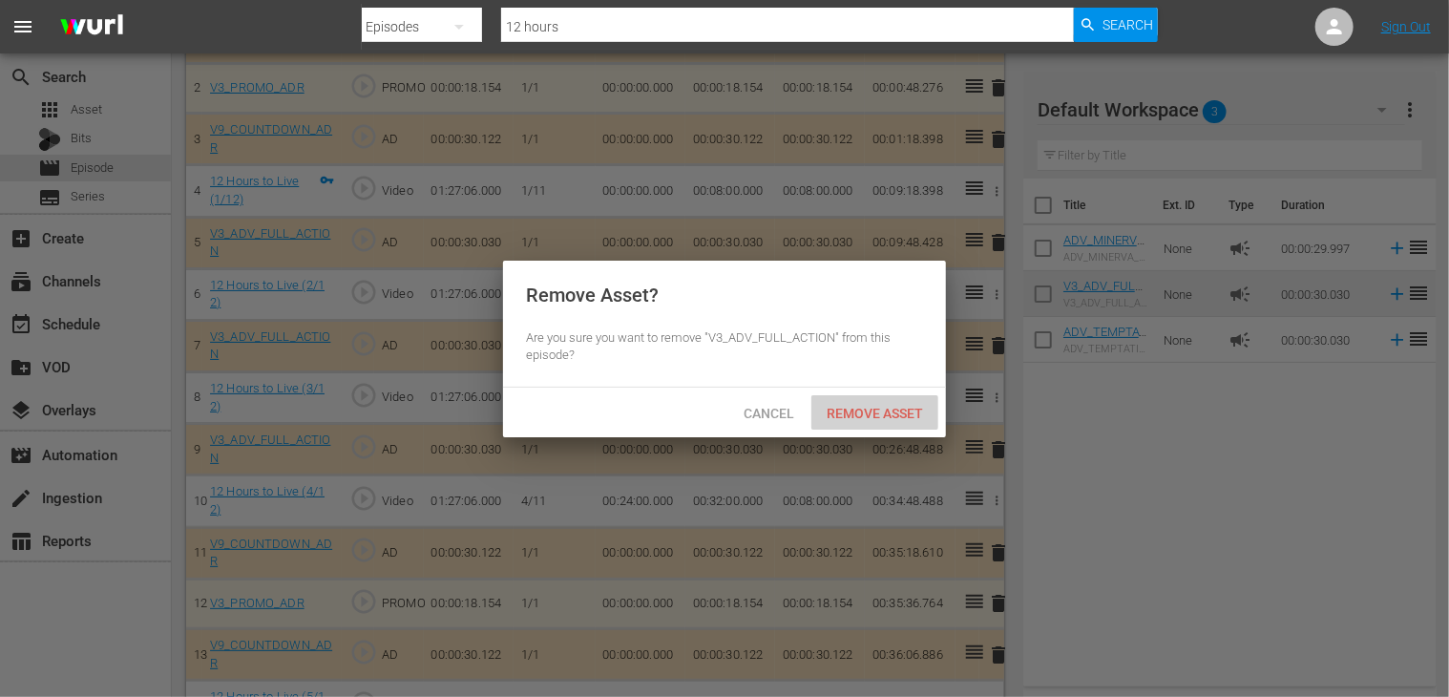
click at [882, 413] on span "Remove Asset" at bounding box center [874, 413] width 127 height 15
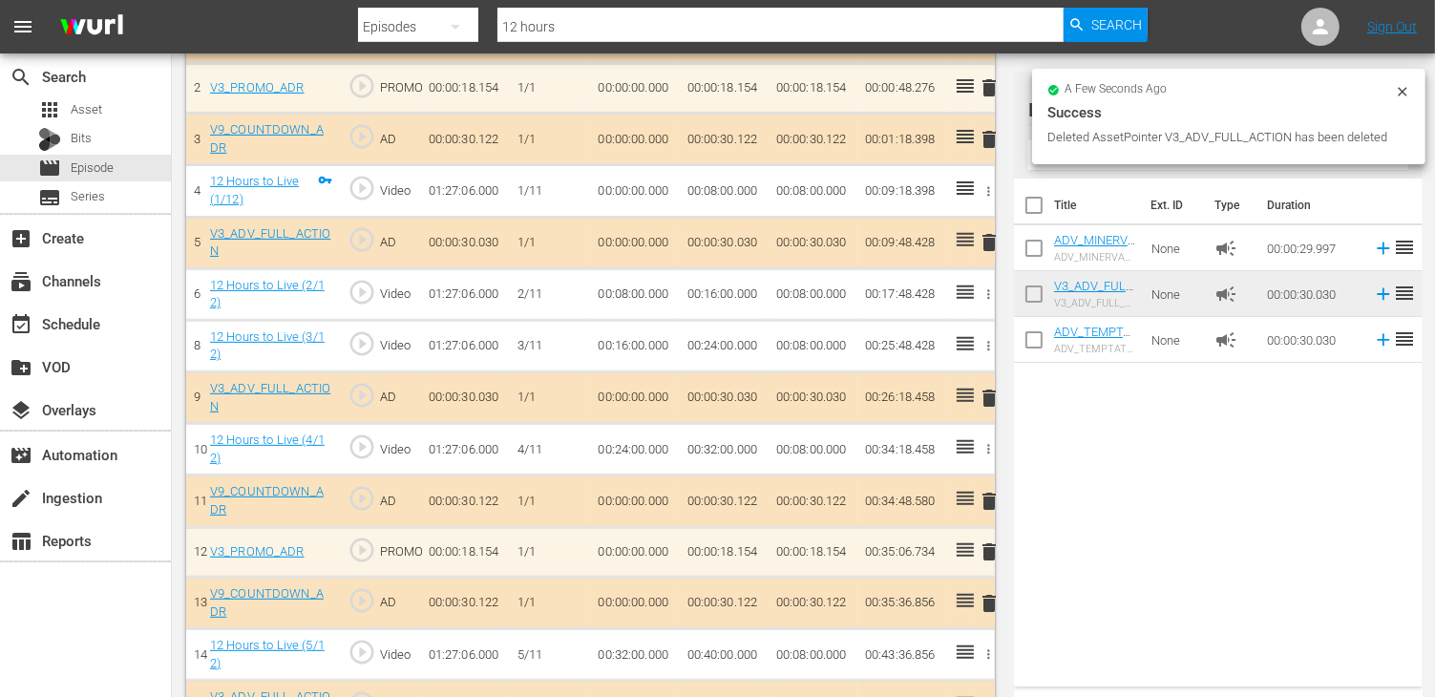
click at [989, 390] on span "delete" at bounding box center [989, 398] width 23 height 23
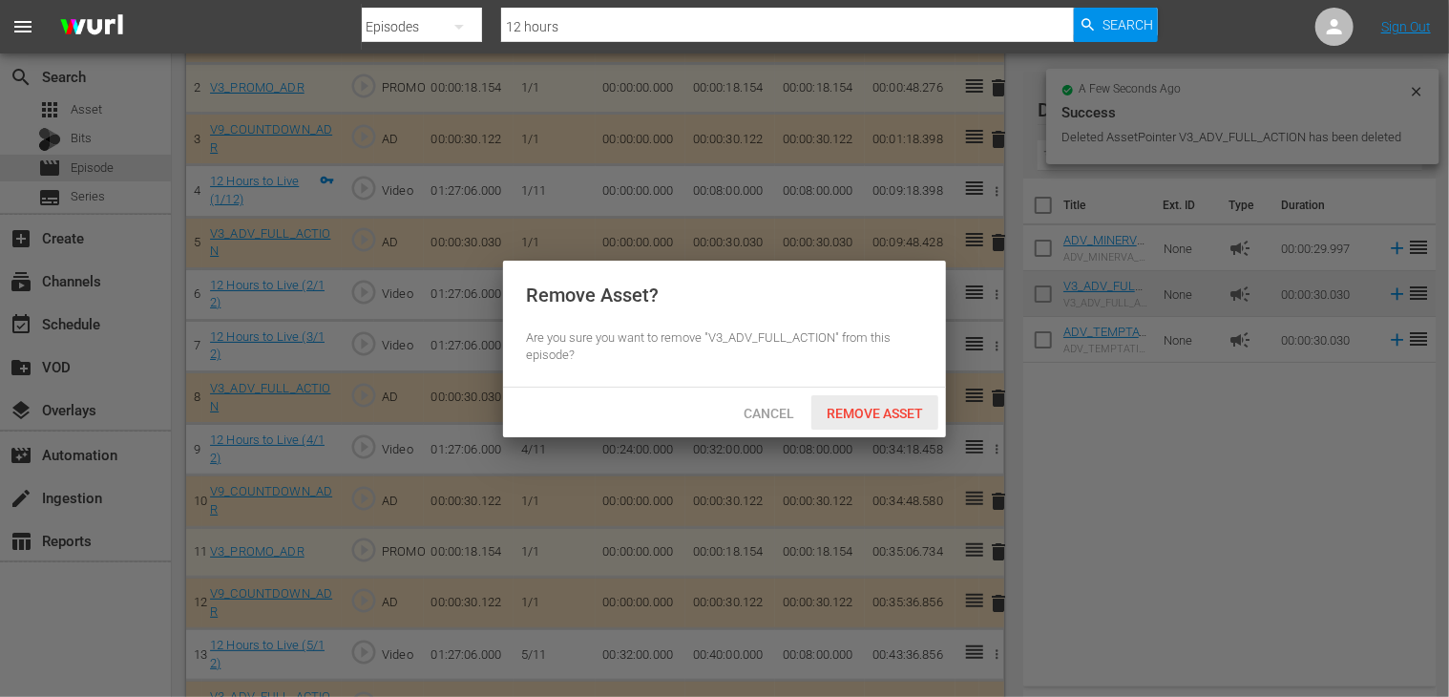
click at [856, 417] on span "Remove Asset" at bounding box center [874, 413] width 127 height 15
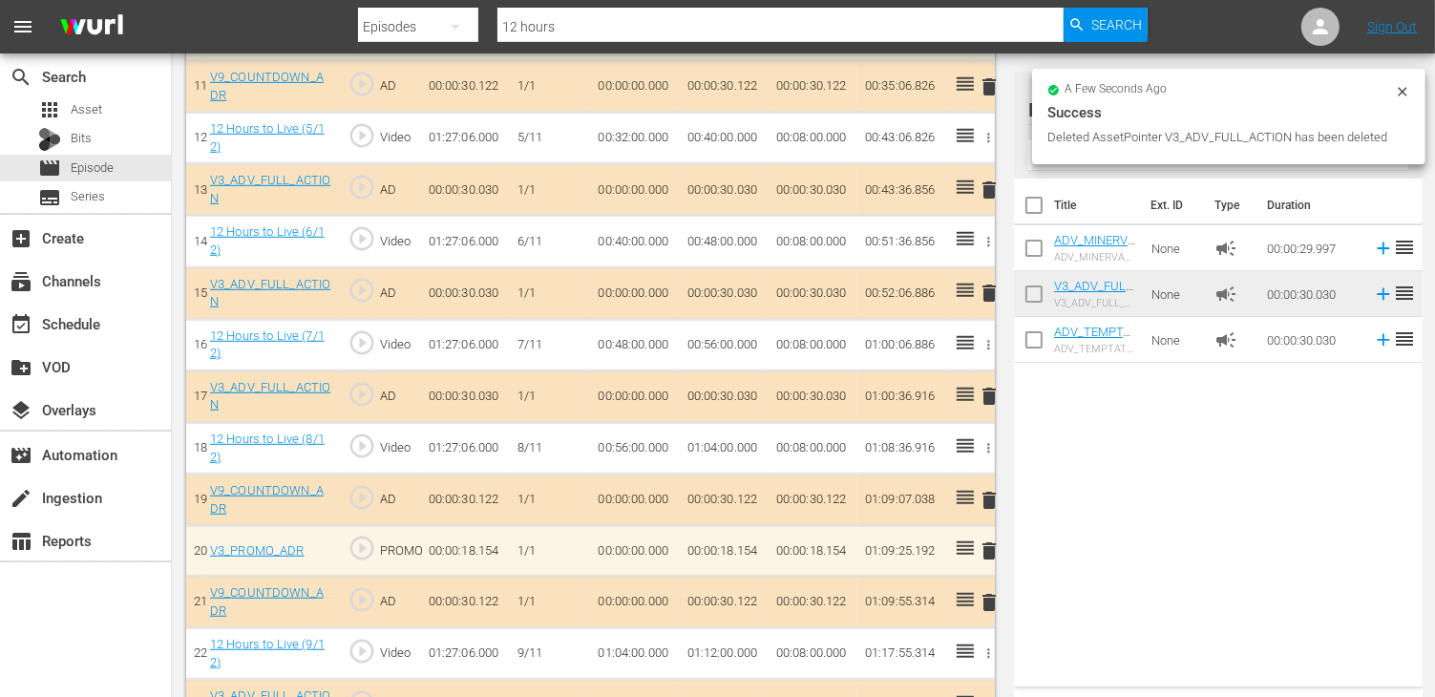
scroll to position [1145, 0]
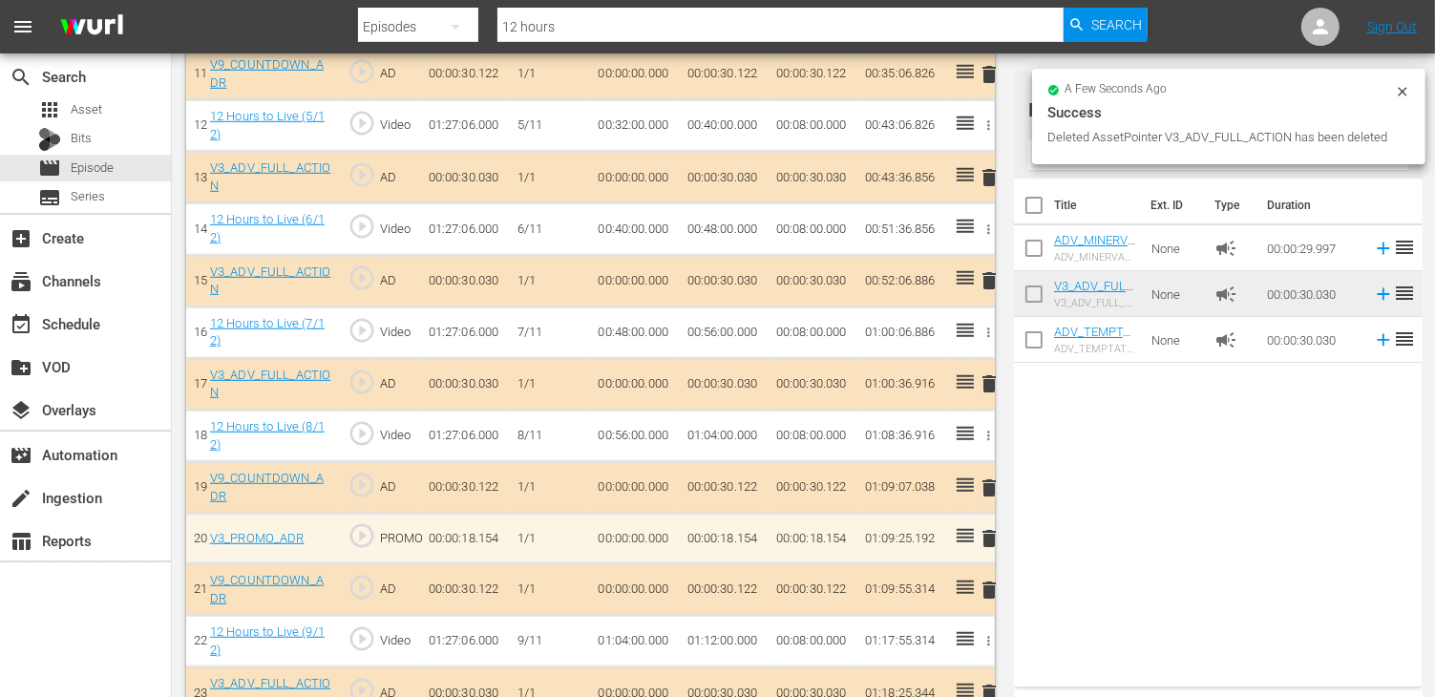
click at [986, 280] on span "delete" at bounding box center [989, 280] width 23 height 23
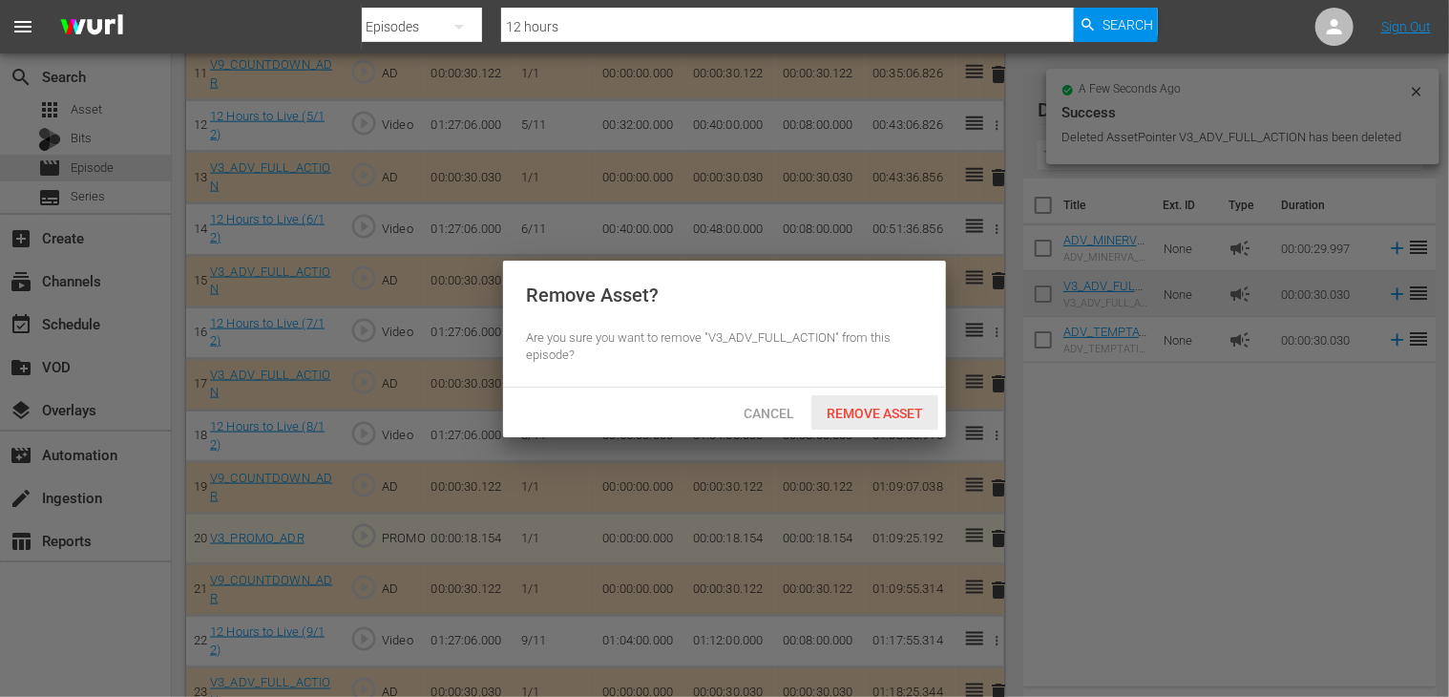
click at [887, 419] on span "Remove Asset" at bounding box center [874, 413] width 127 height 15
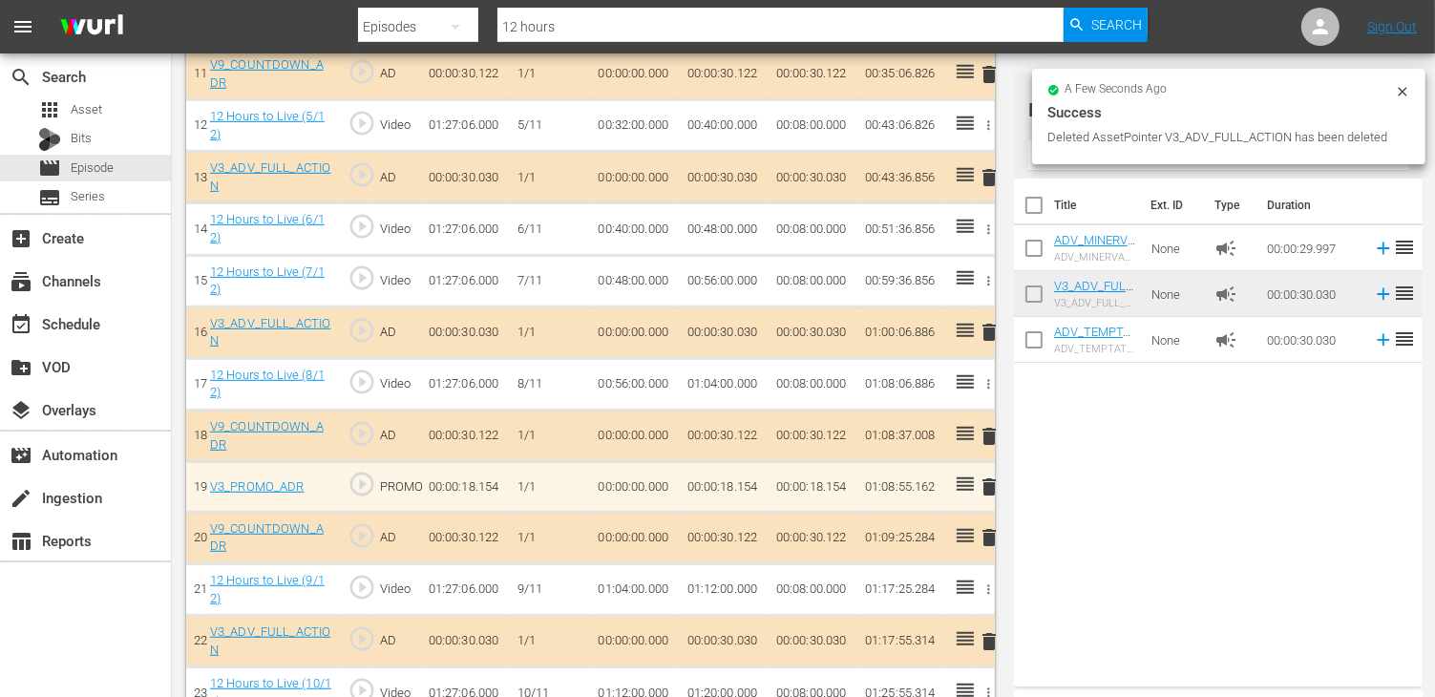
click at [985, 324] on span "delete" at bounding box center [989, 332] width 23 height 23
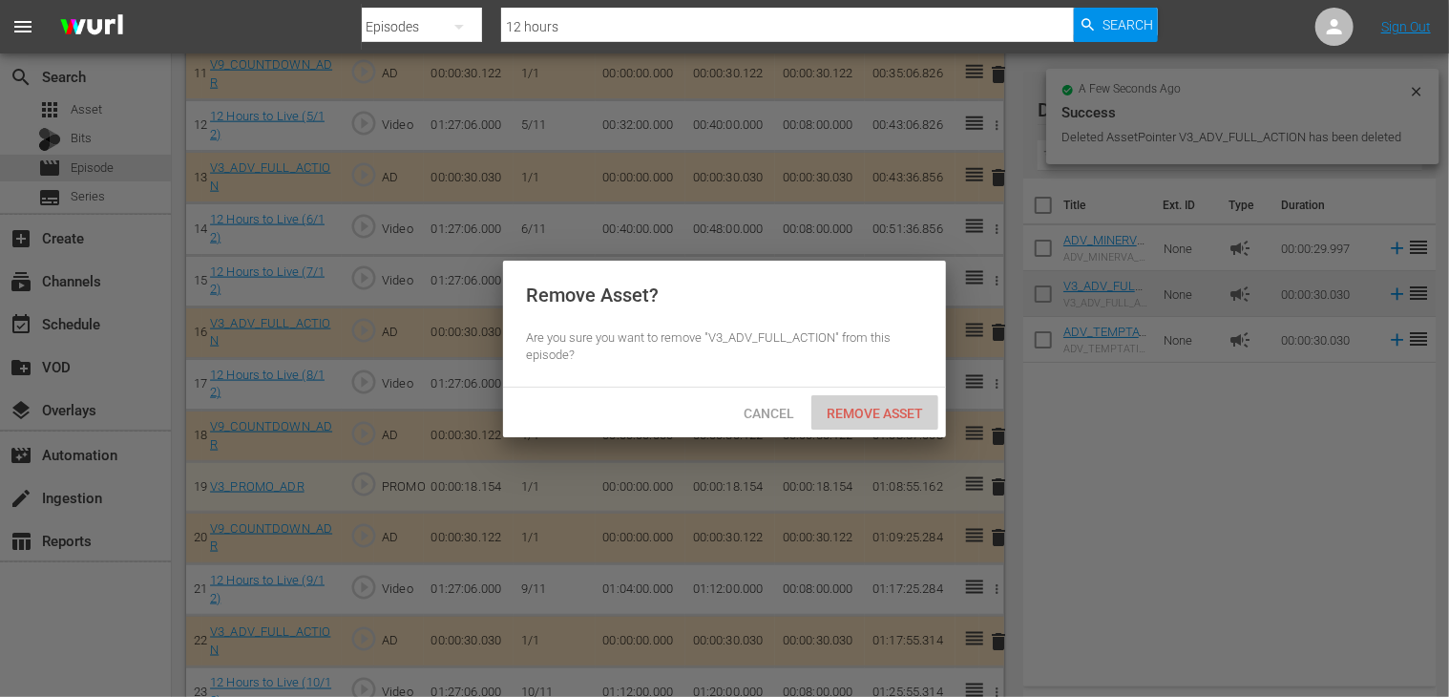
click at [879, 396] on div "Remove Asset" at bounding box center [874, 412] width 127 height 35
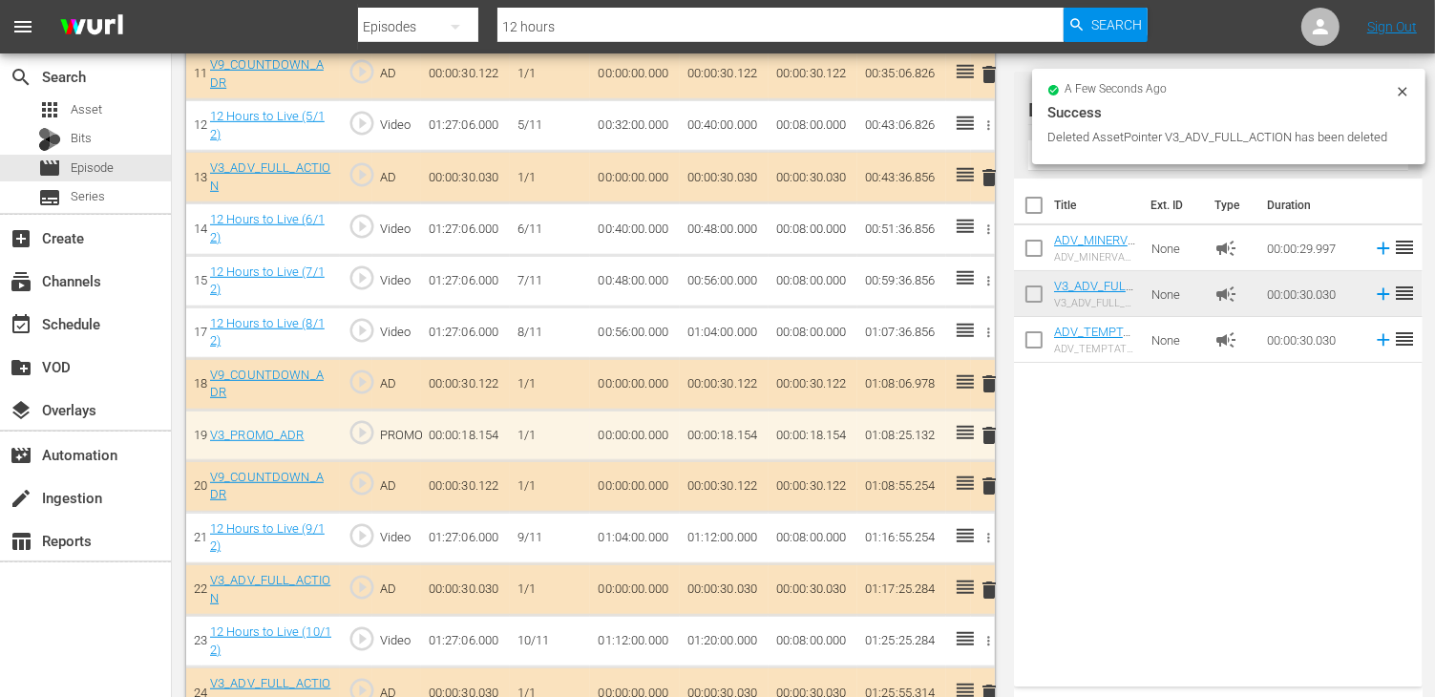
scroll to position [1277, 0]
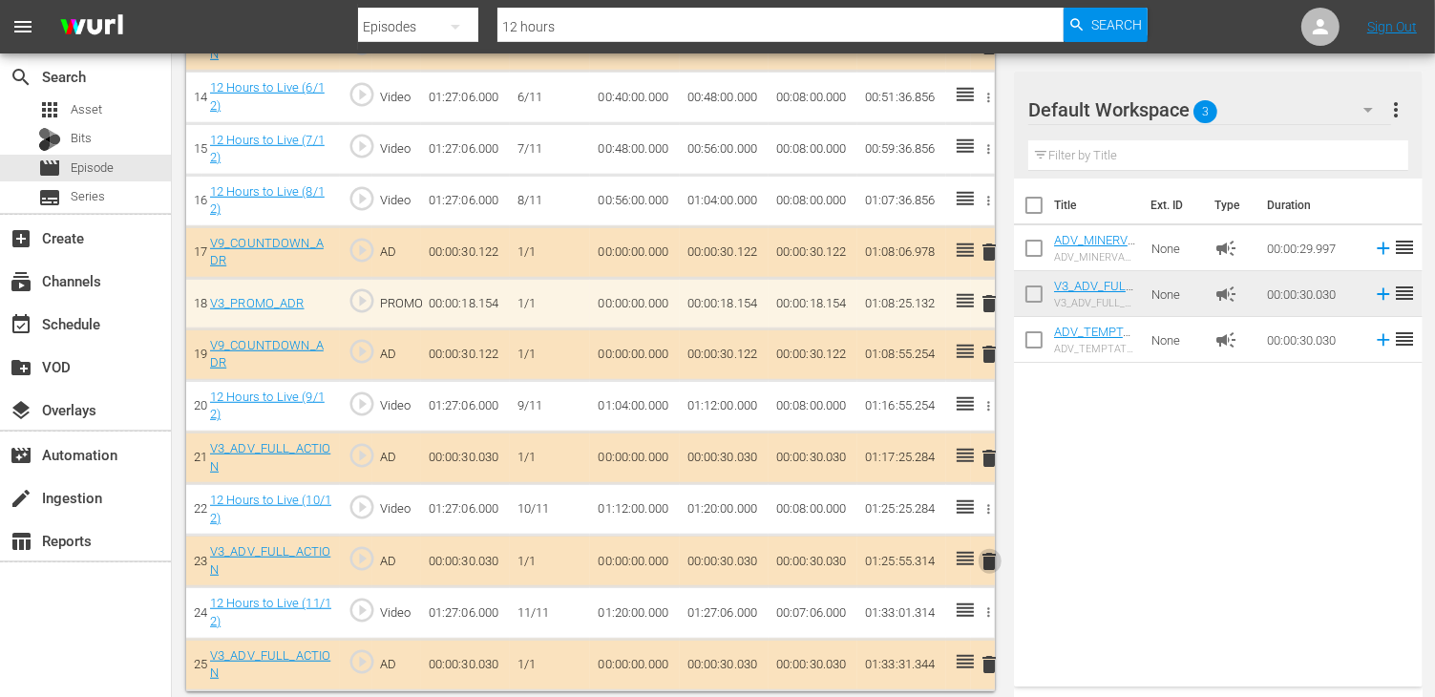
click at [987, 559] on span "delete" at bounding box center [989, 561] width 23 height 23
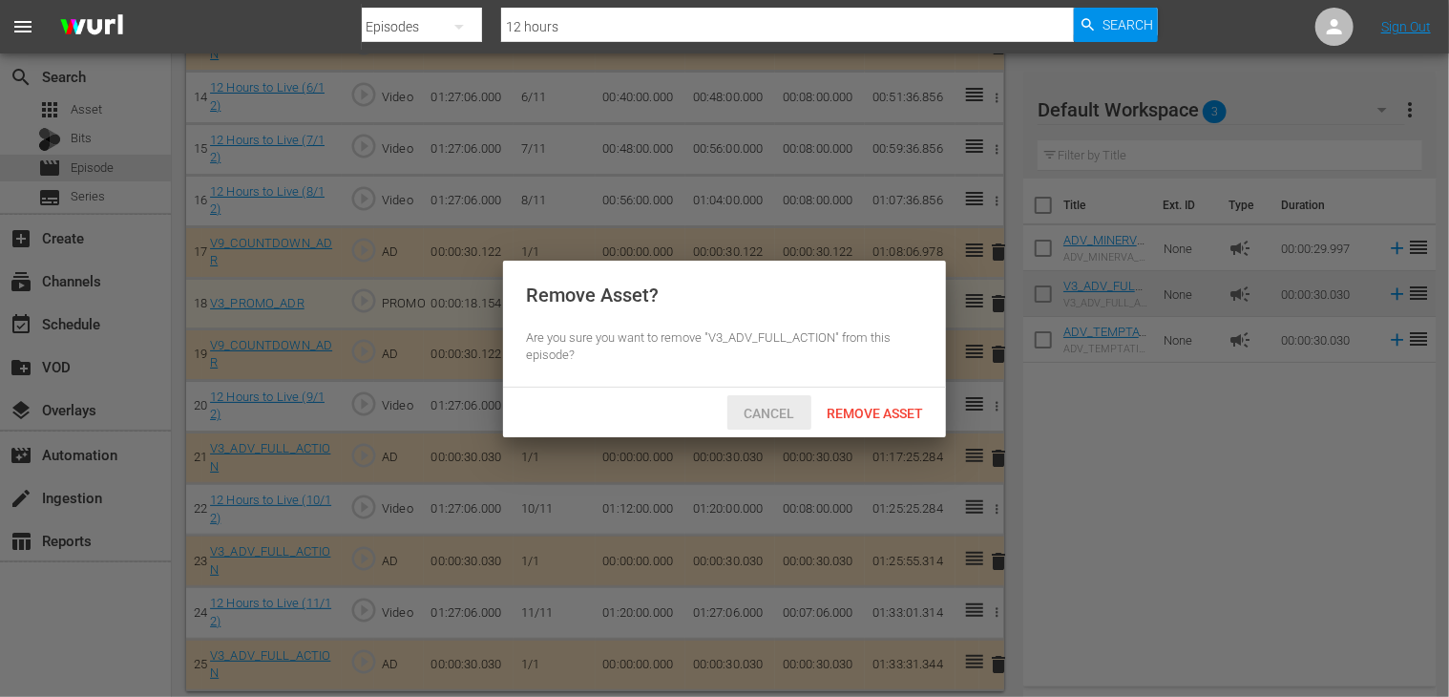
click at [760, 407] on span "Cancel" at bounding box center [769, 413] width 81 height 15
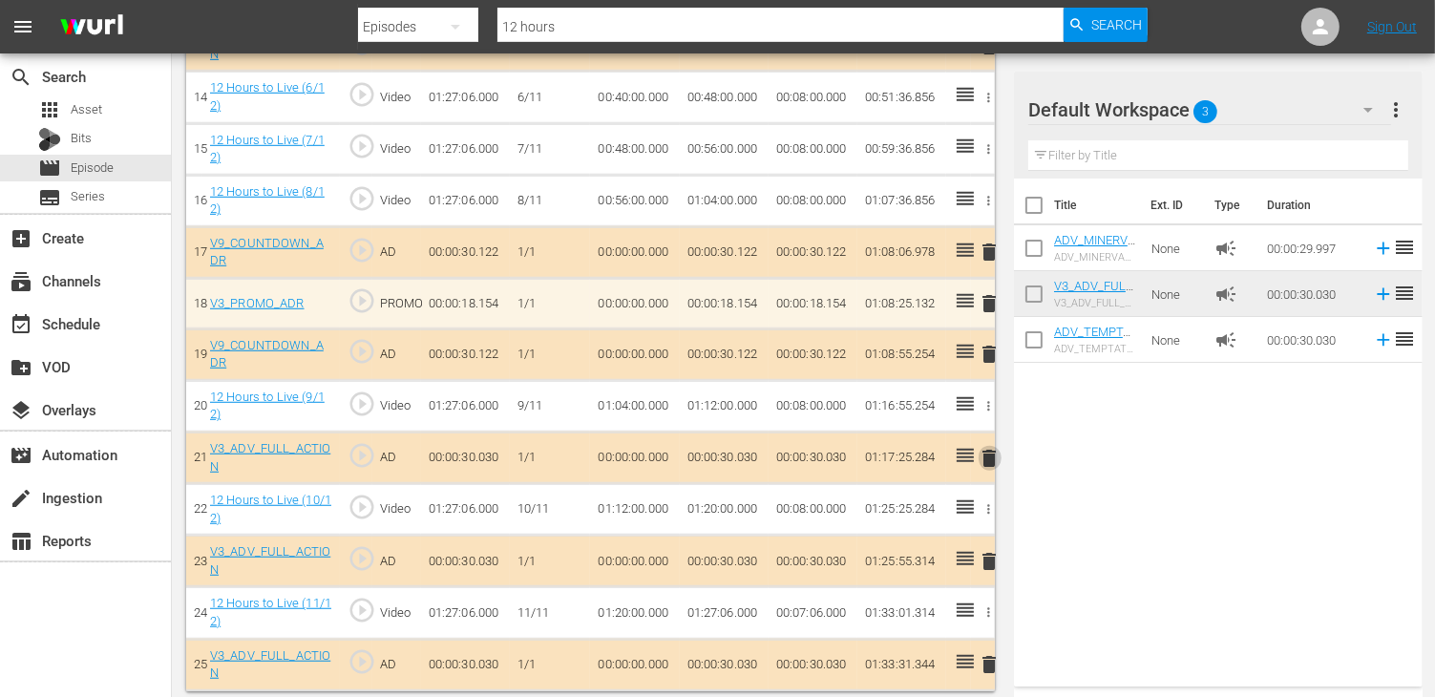
click at [985, 448] on span "delete" at bounding box center [989, 458] width 23 height 23
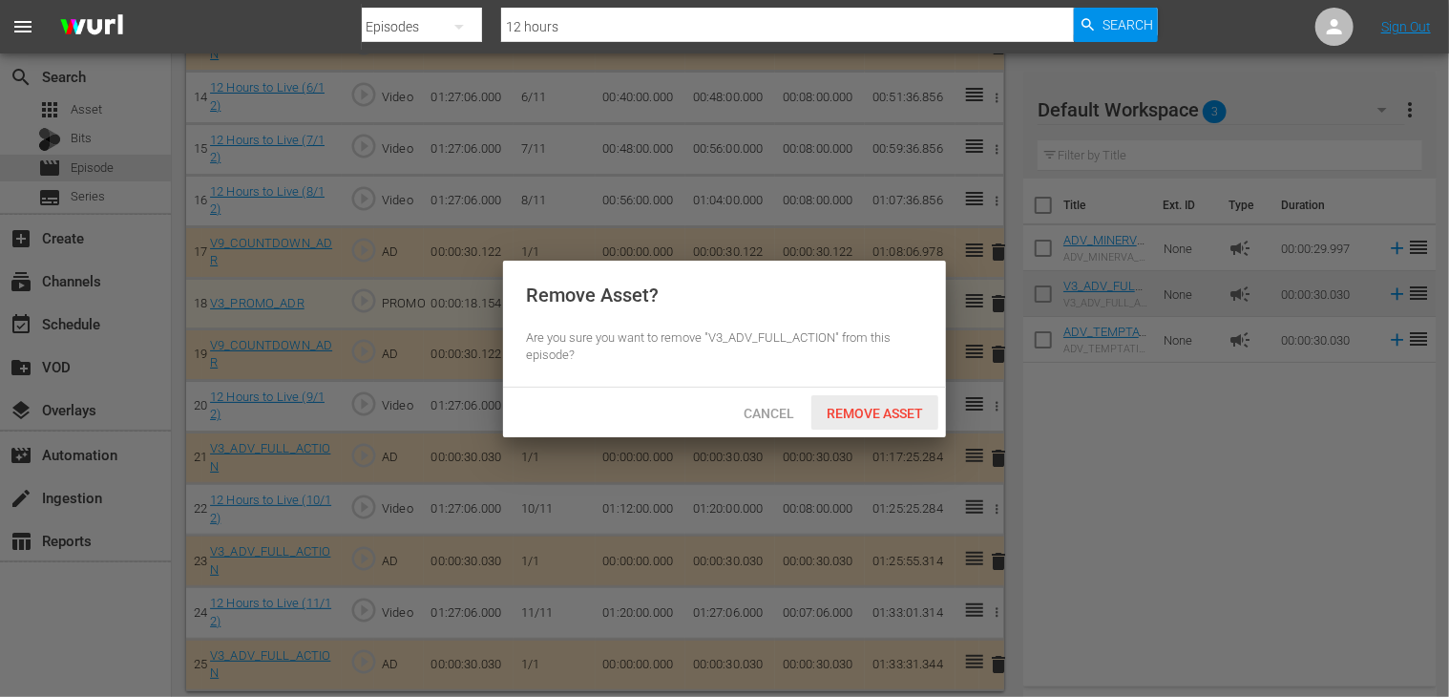
click at [853, 402] on div "Remove Asset" at bounding box center [874, 412] width 127 height 35
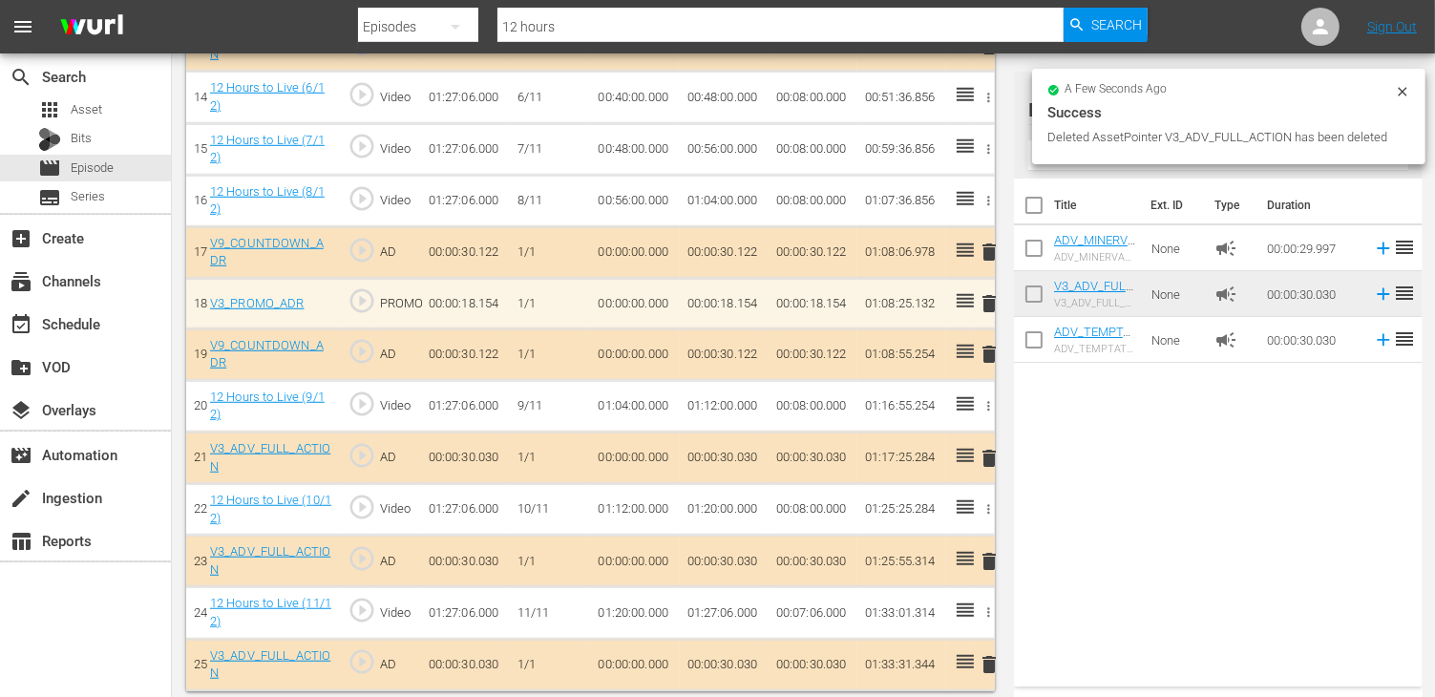
scroll to position [1226, 0]
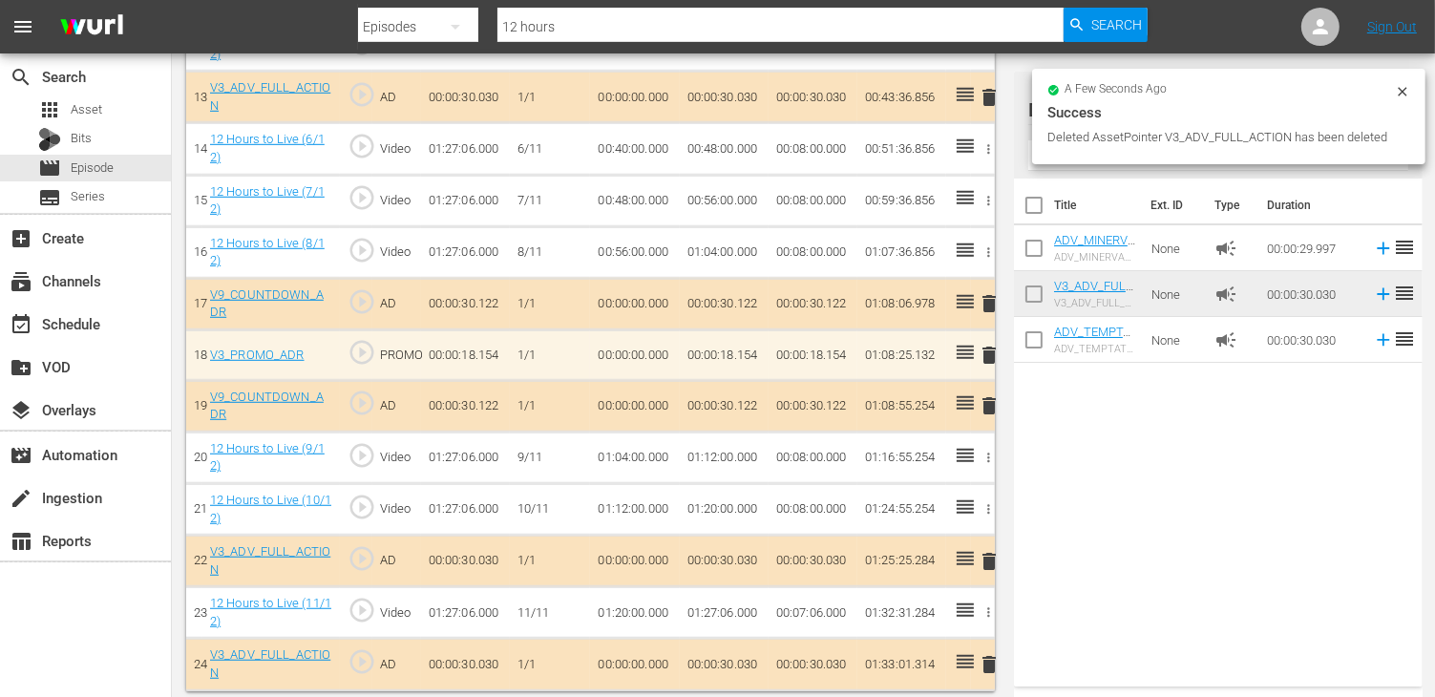
click at [989, 658] on span "delete" at bounding box center [989, 664] width 23 height 23
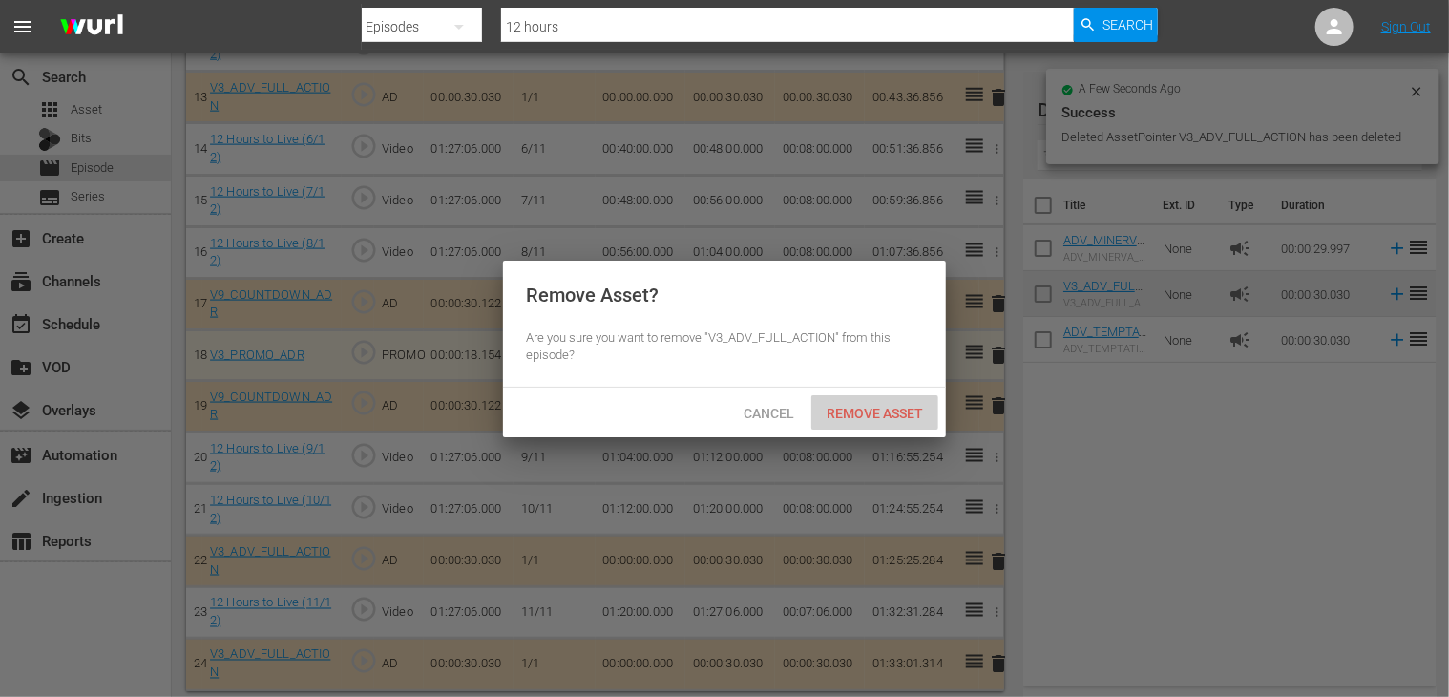
click at [864, 412] on span "Remove Asset" at bounding box center [874, 413] width 127 height 15
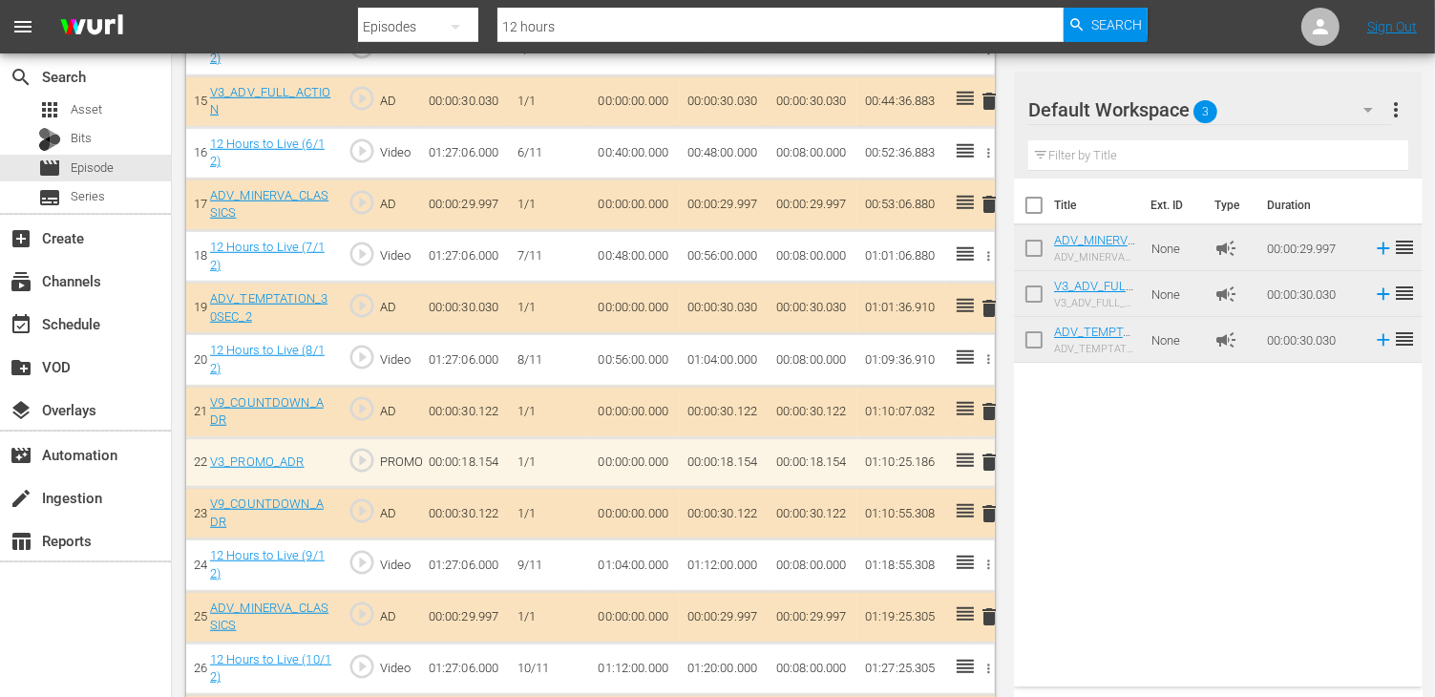
scroll to position [1197, 0]
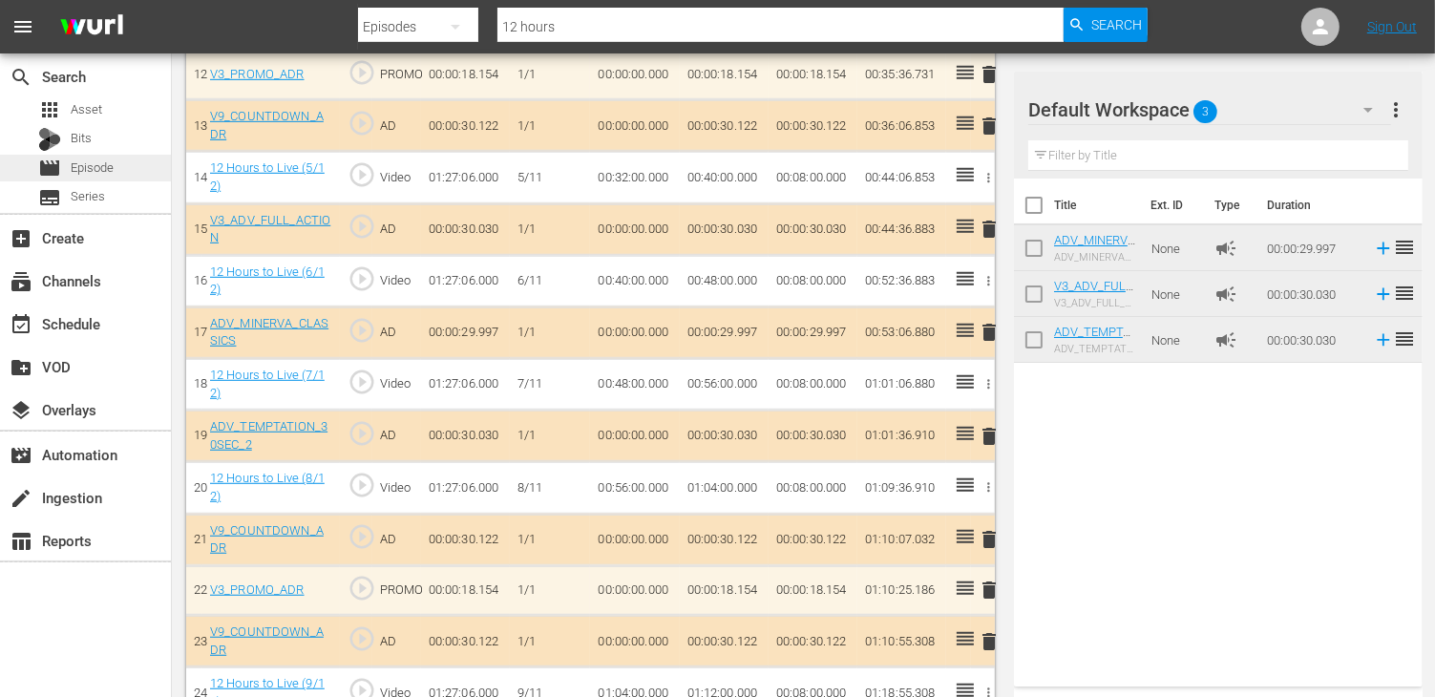
click at [103, 164] on span "Episode" at bounding box center [92, 167] width 43 height 19
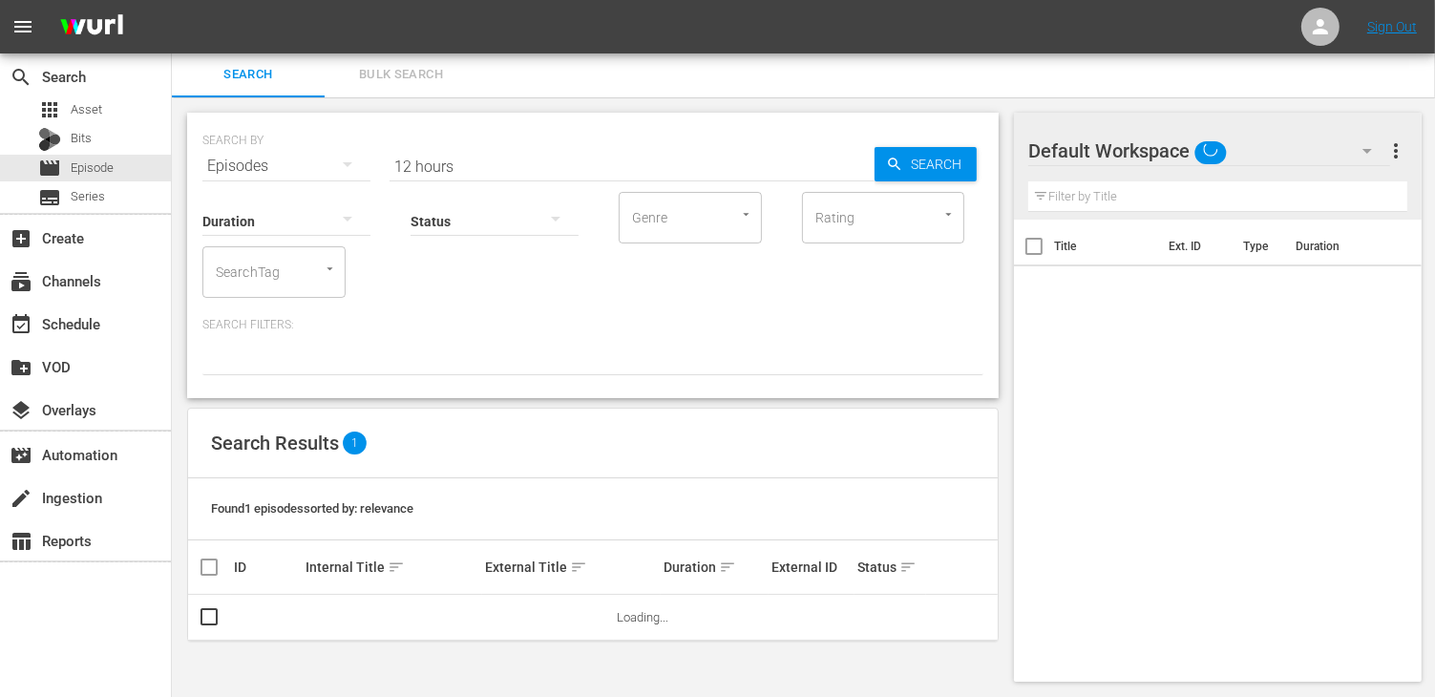
scroll to position [1, 0]
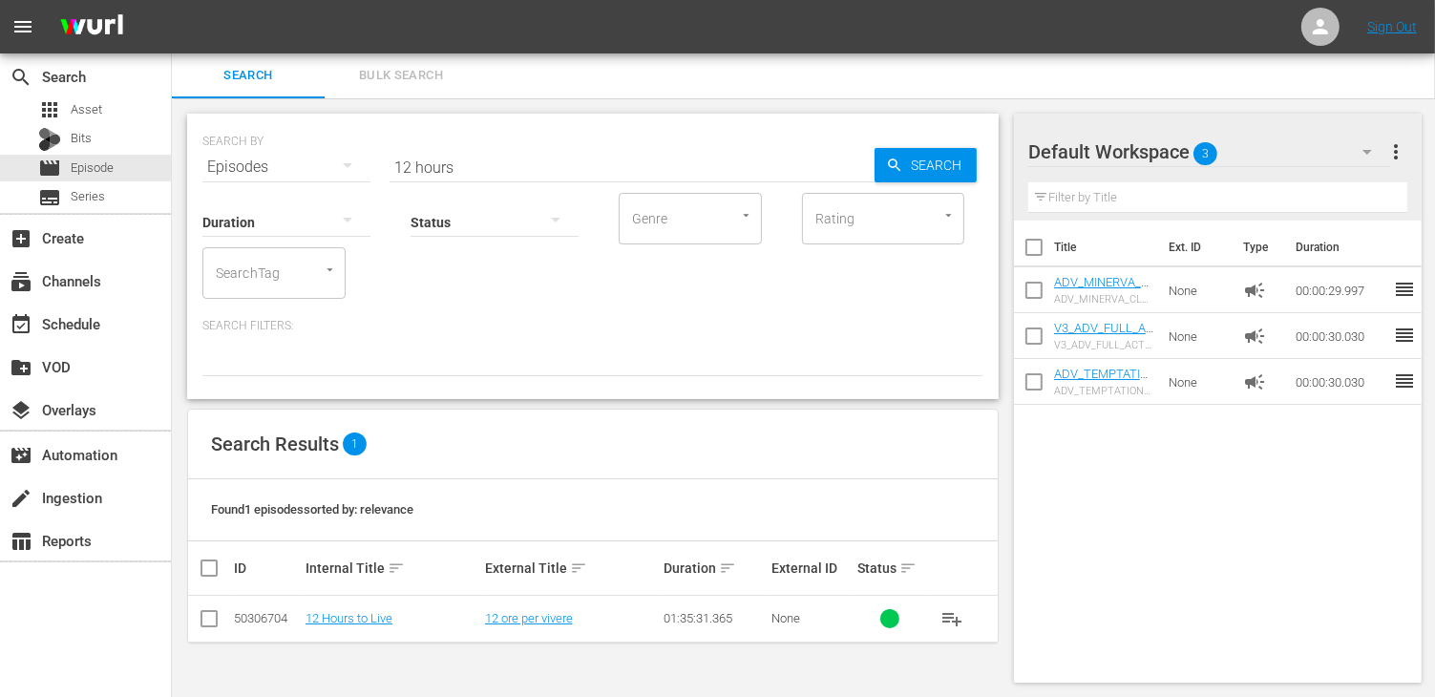
drag, startPoint x: 451, startPoint y: 187, endPoint x: 454, endPoint y: 169, distance: 18.5
click at [447, 183] on div "Status" at bounding box center [494, 210] width 168 height 69
drag, startPoint x: 455, startPoint y: 168, endPoint x: 300, endPoint y: 141, distance: 157.9
click at [302, 149] on div "SEARCH BY Search By Episodes Search ID, Title, Description, Keywords, or Catego…" at bounding box center [592, 155] width 781 height 69
type input "master"
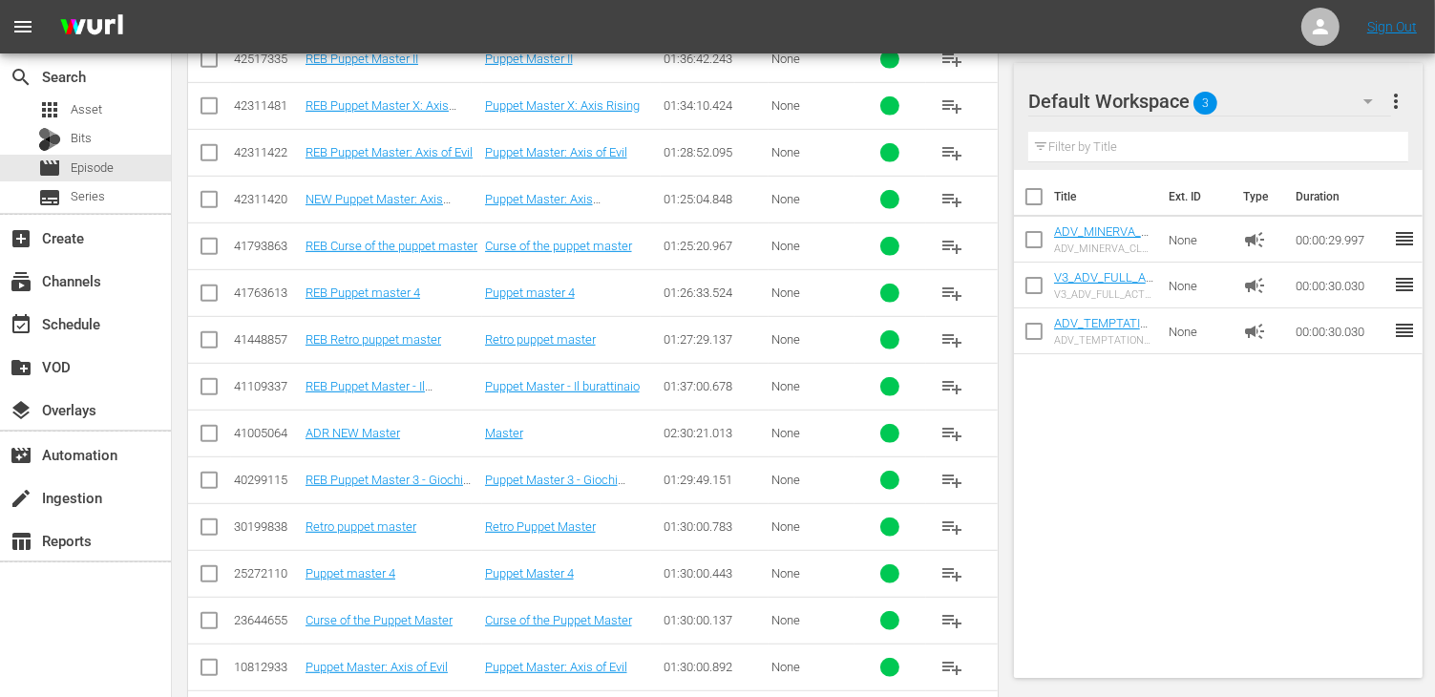
scroll to position [955, 0]
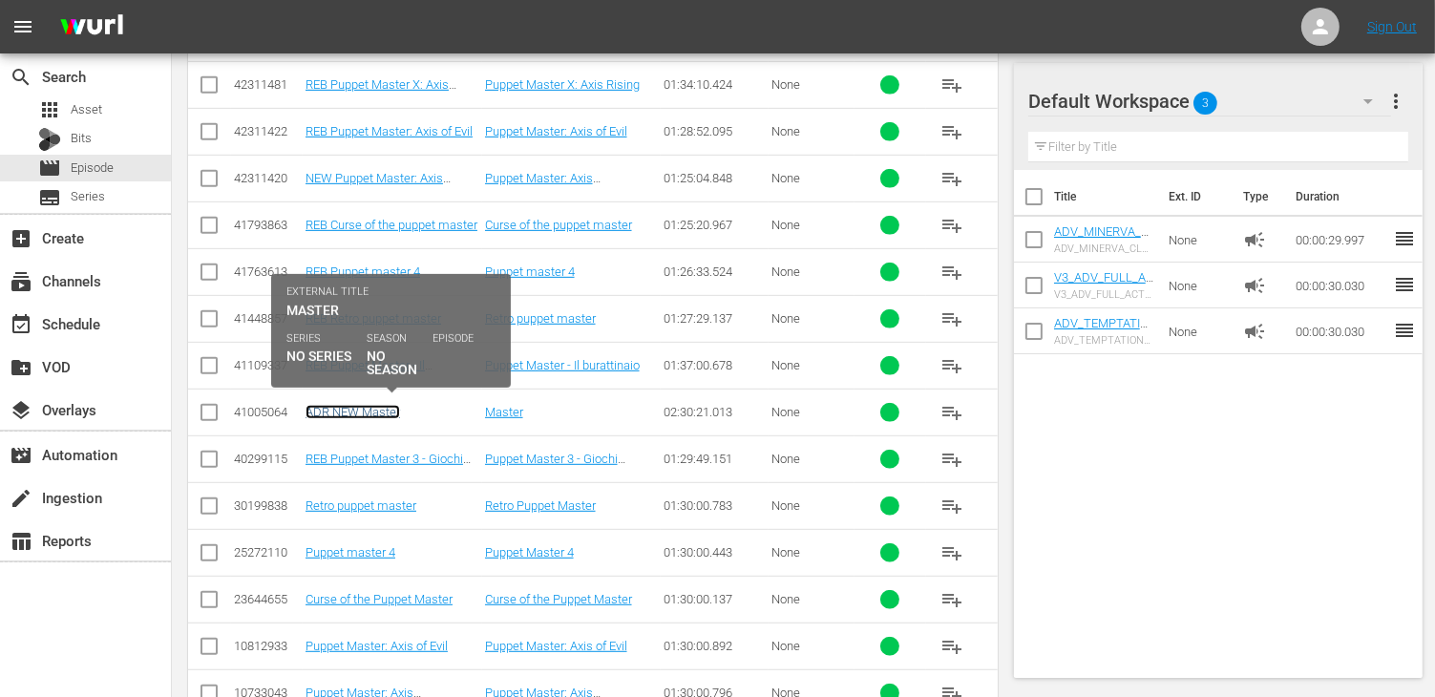
click at [370, 408] on link "ADR NEW Master" at bounding box center [352, 412] width 94 height 14
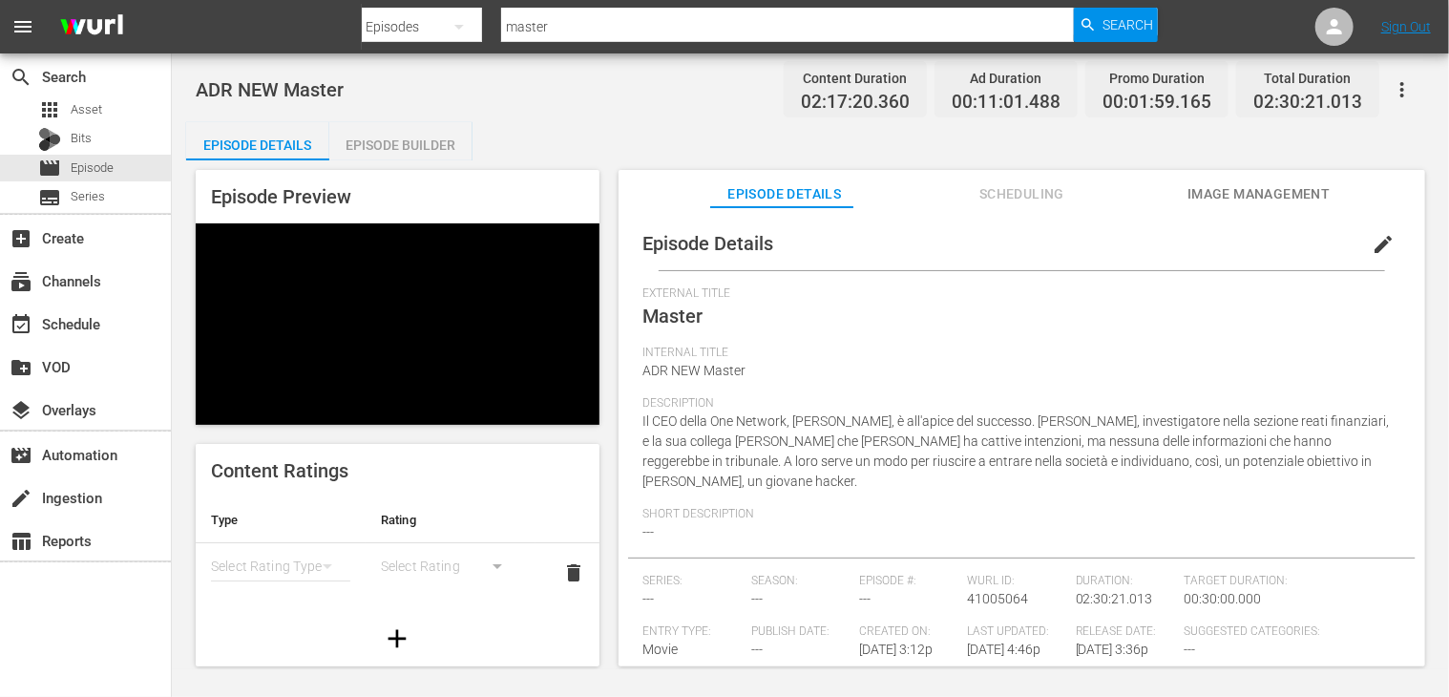
click at [393, 135] on div "Episode Builder" at bounding box center [400, 145] width 143 height 46
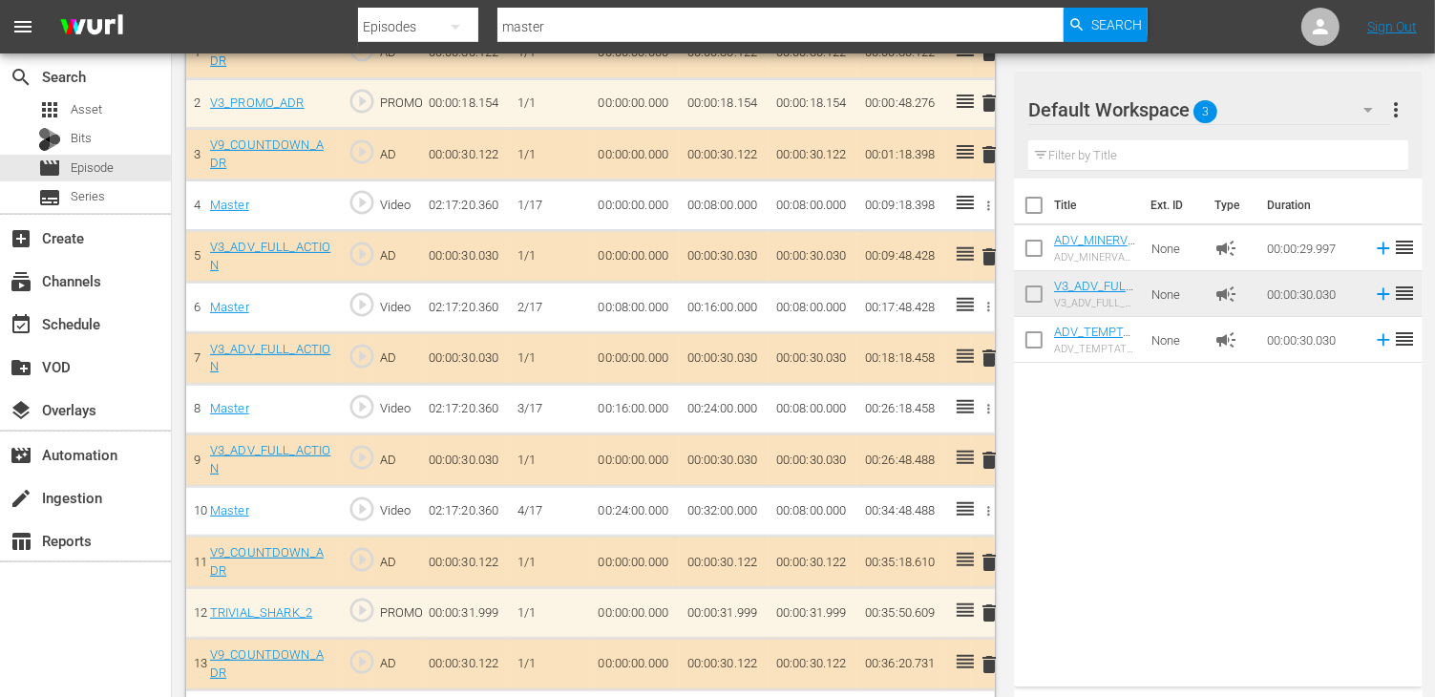
scroll to position [668, 0]
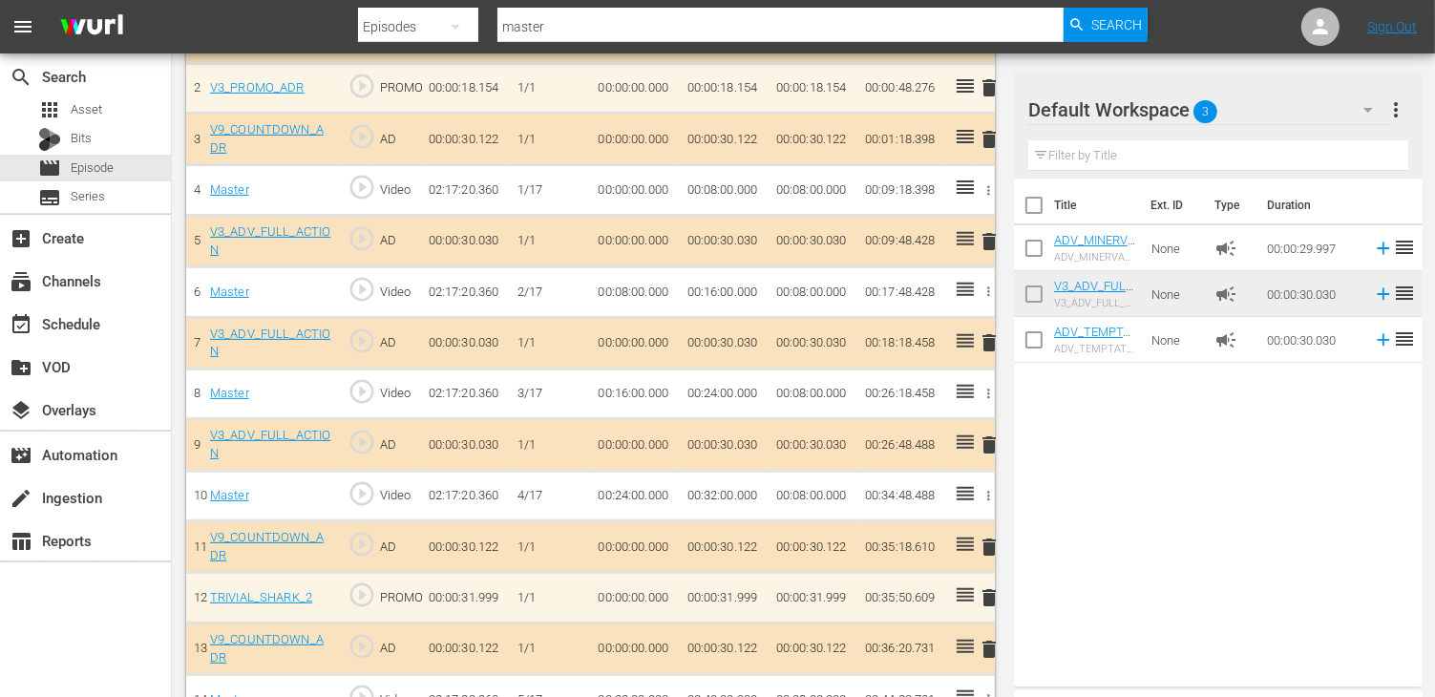
click at [987, 343] on span "delete" at bounding box center [989, 342] width 23 height 23
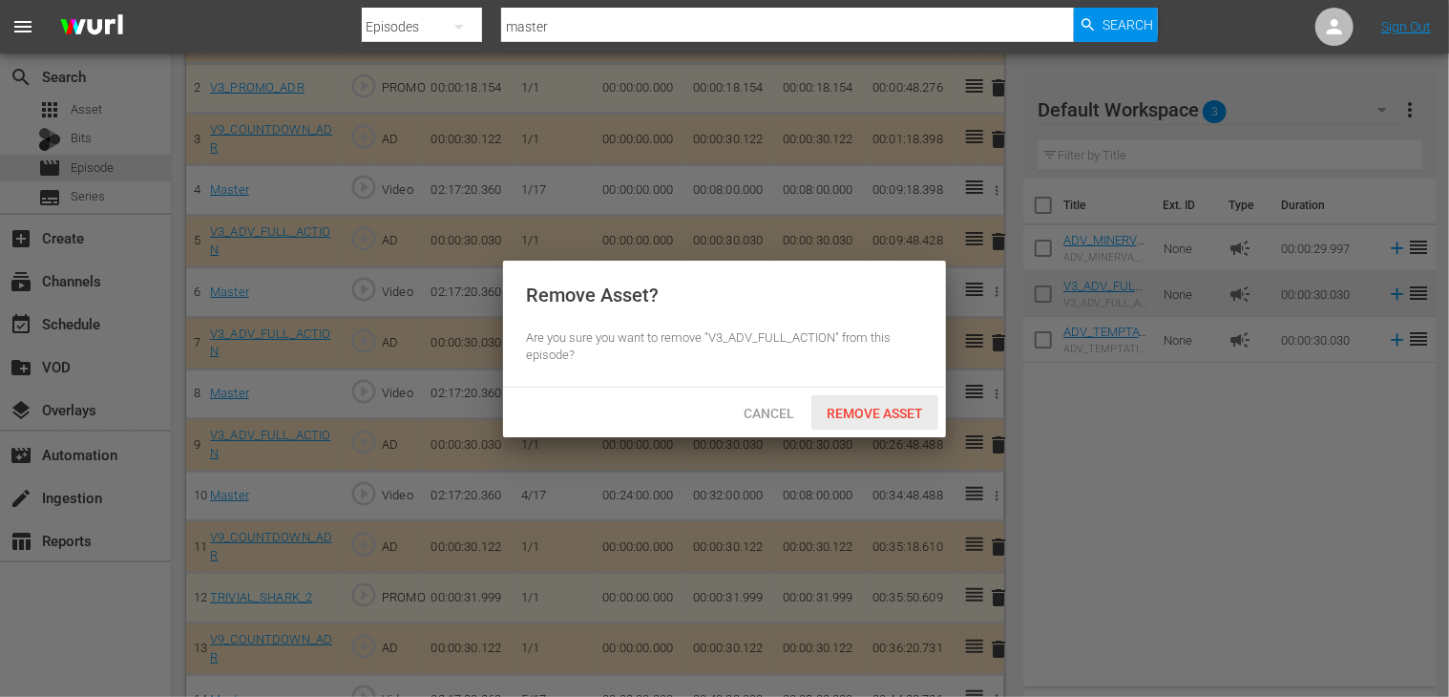
click at [829, 406] on span "Remove Asset" at bounding box center [874, 413] width 127 height 15
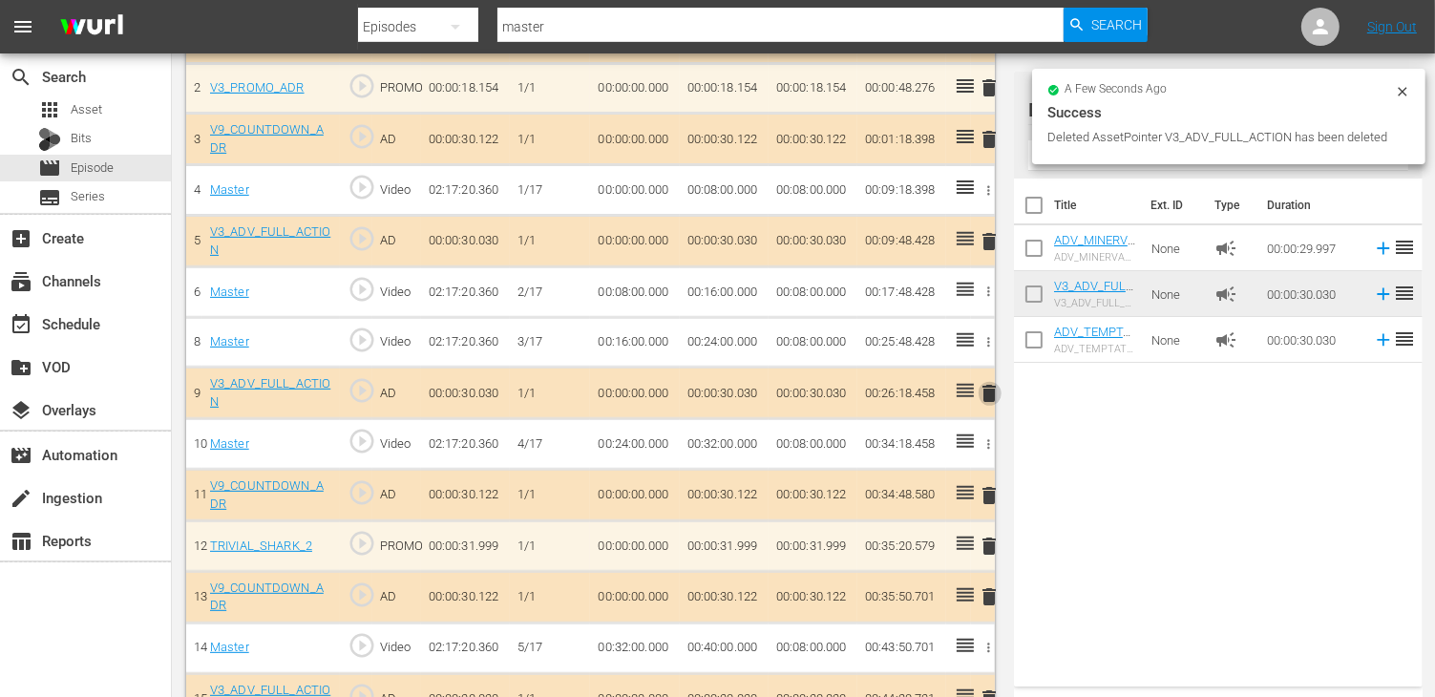
click at [995, 383] on span "delete" at bounding box center [989, 393] width 23 height 23
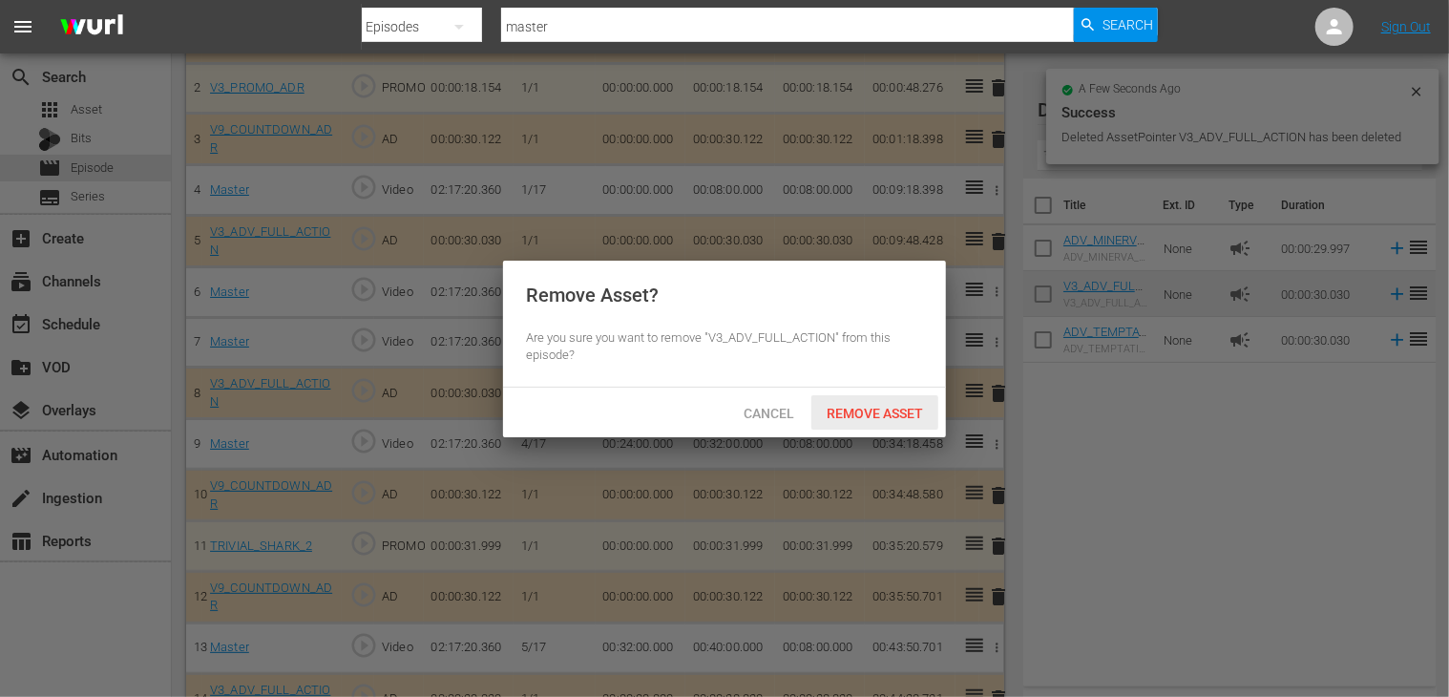
click at [895, 406] on div "Remove Asset" at bounding box center [874, 412] width 127 height 35
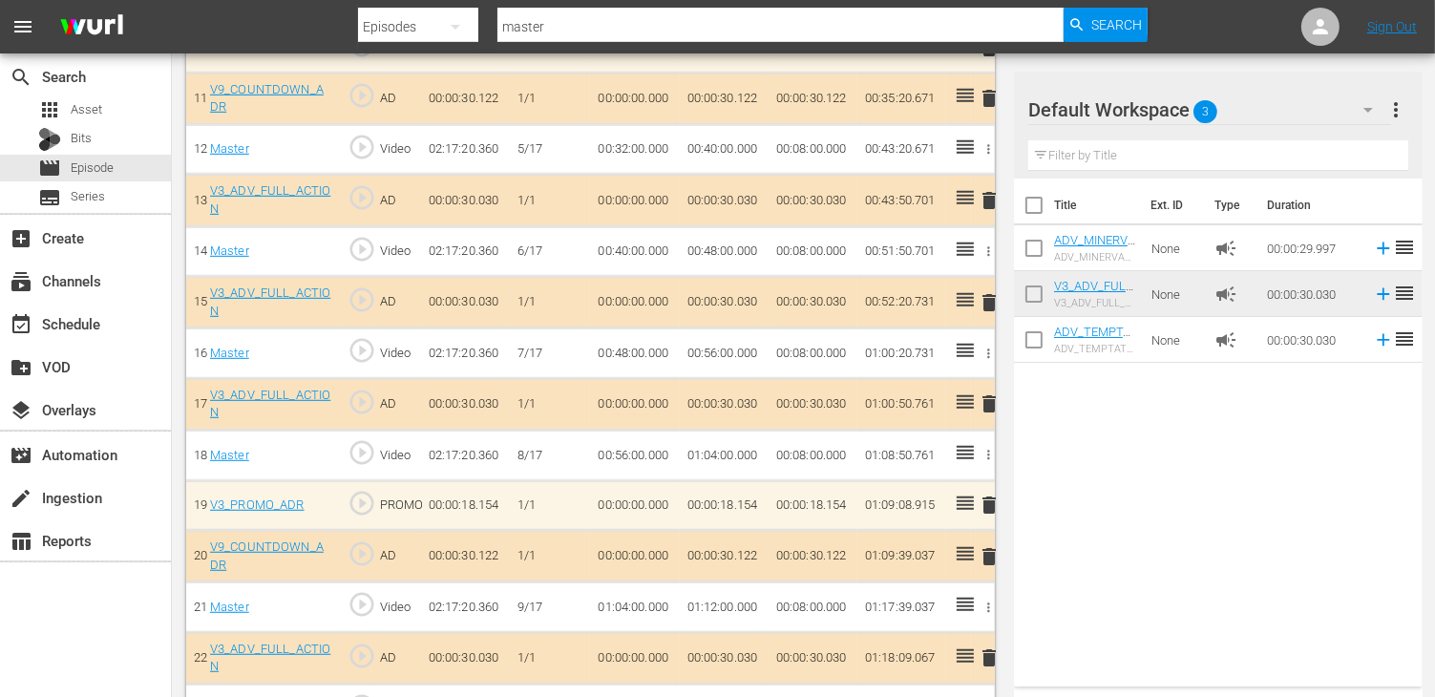
scroll to position [1145, 0]
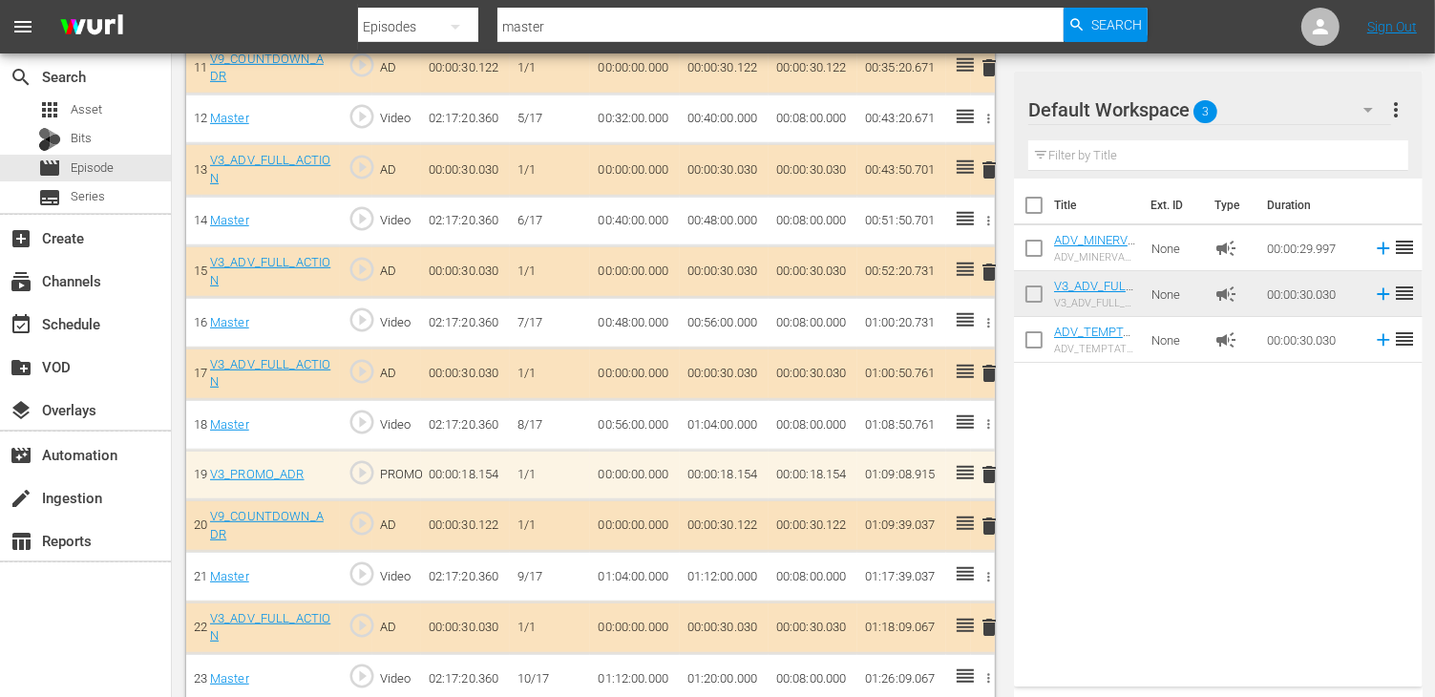
click at [996, 261] on span "delete" at bounding box center [989, 272] width 23 height 23
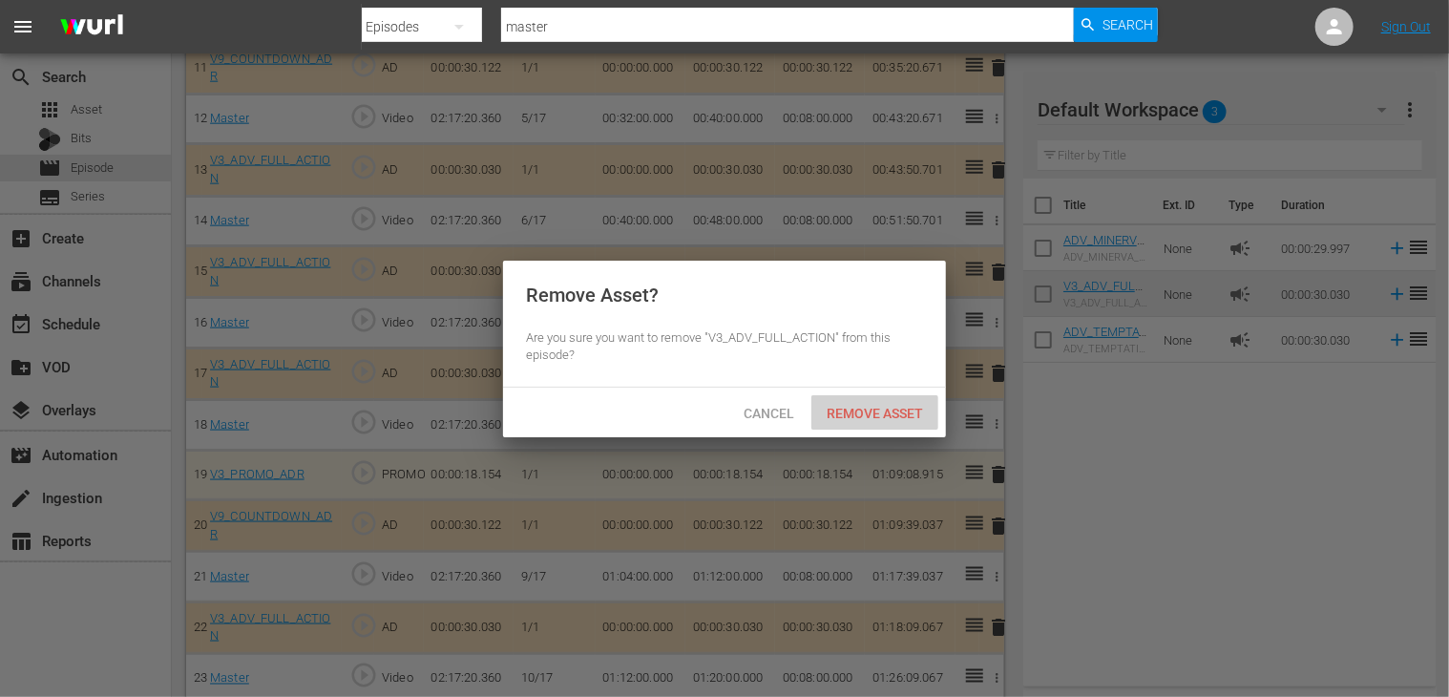
click at [873, 417] on span "Remove Asset" at bounding box center [874, 413] width 127 height 15
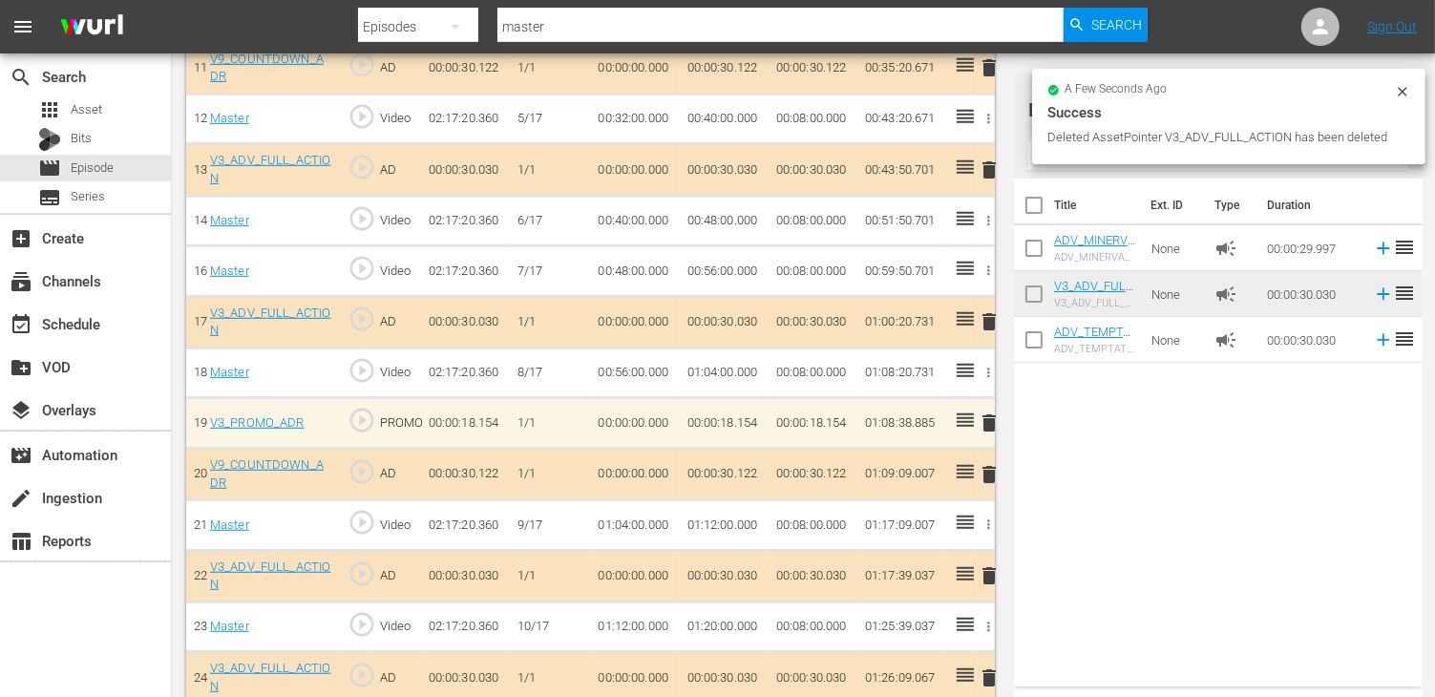
click at [986, 313] on span "delete" at bounding box center [989, 321] width 23 height 23
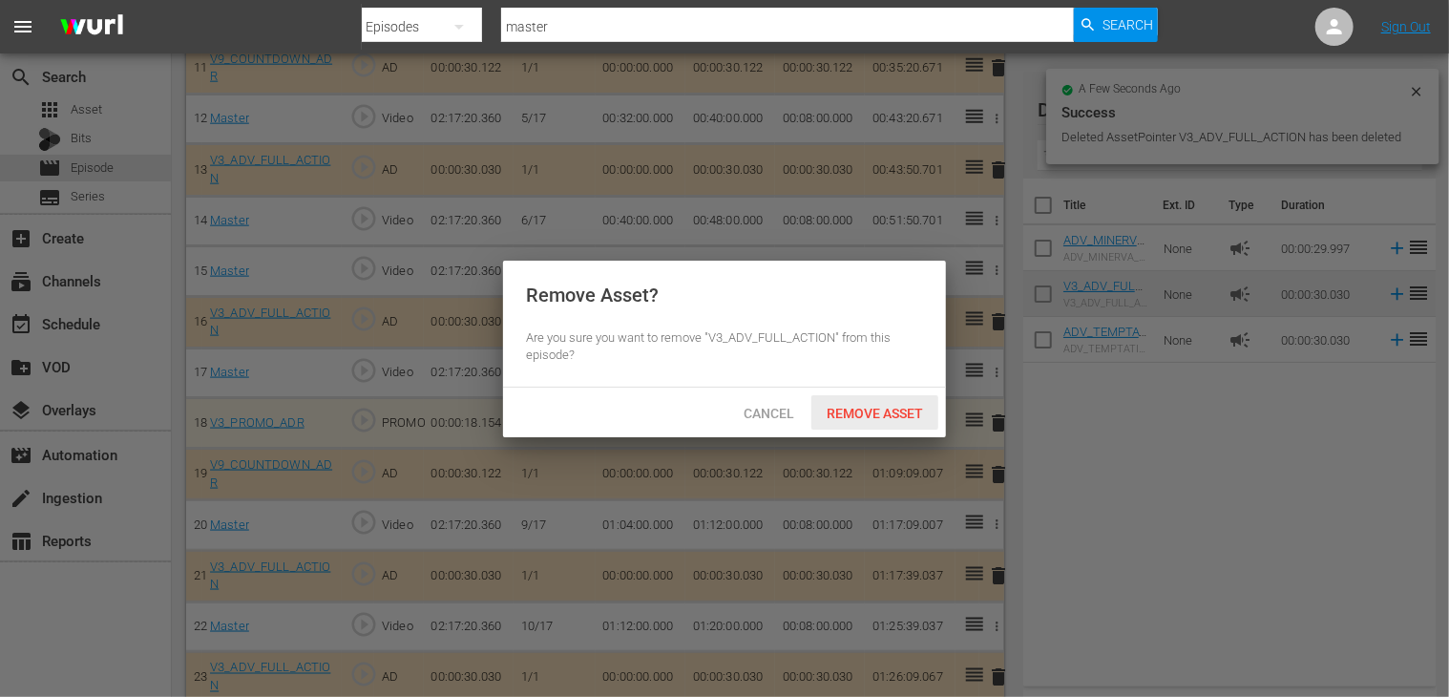
click at [886, 406] on span "Remove Asset" at bounding box center [874, 413] width 127 height 15
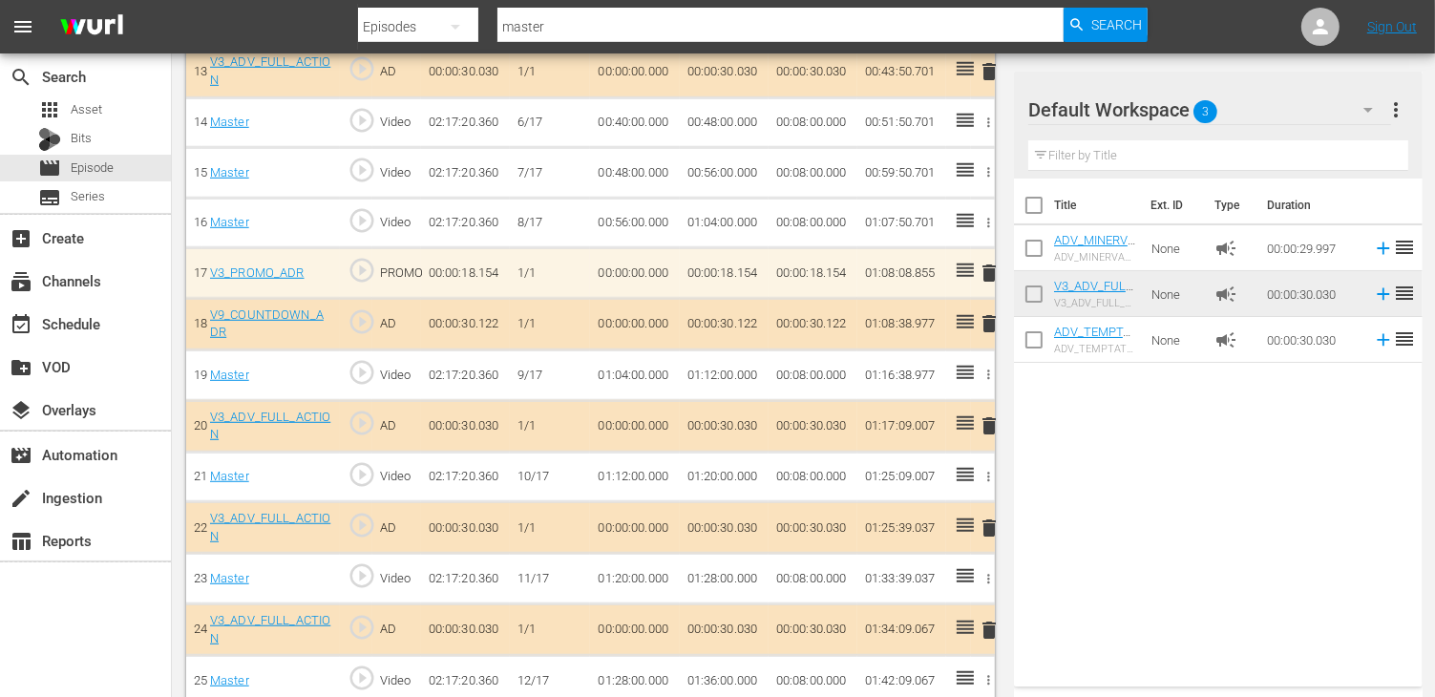
scroll to position [1432, 0]
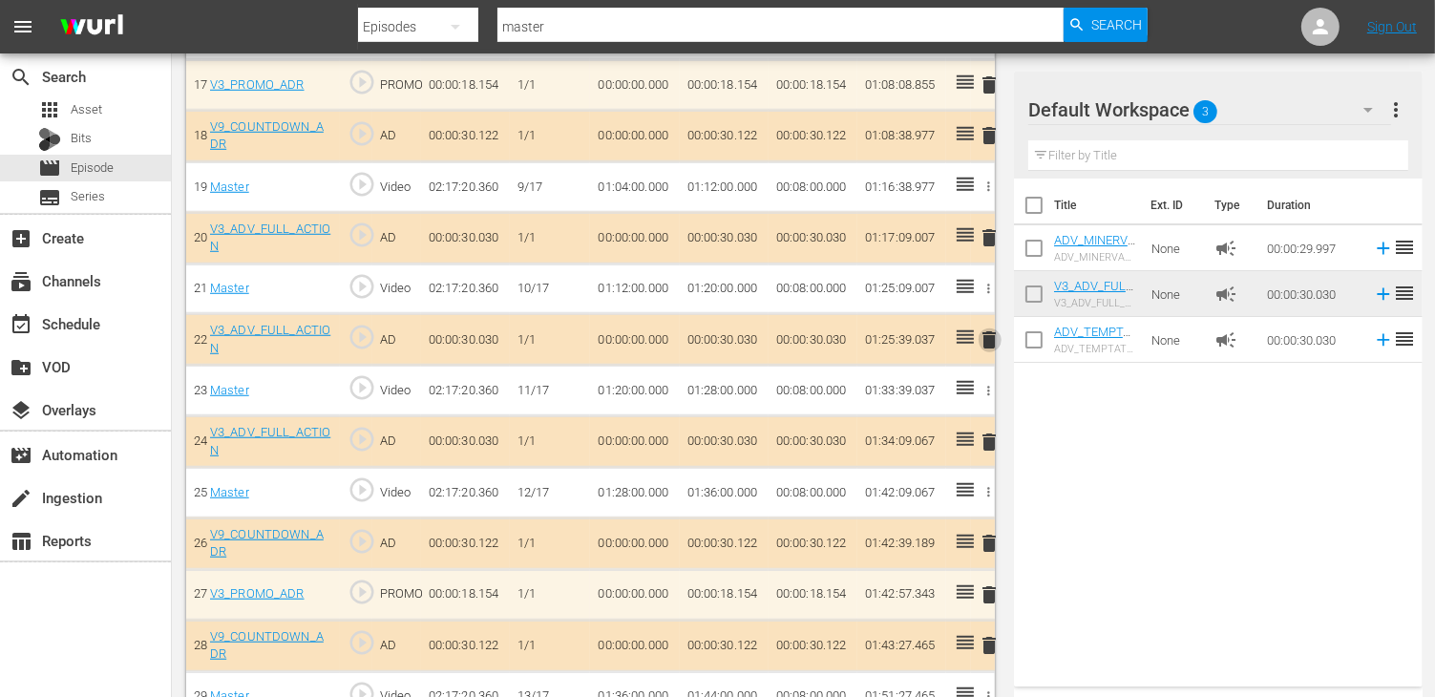
click at [988, 328] on span "delete" at bounding box center [989, 339] width 23 height 23
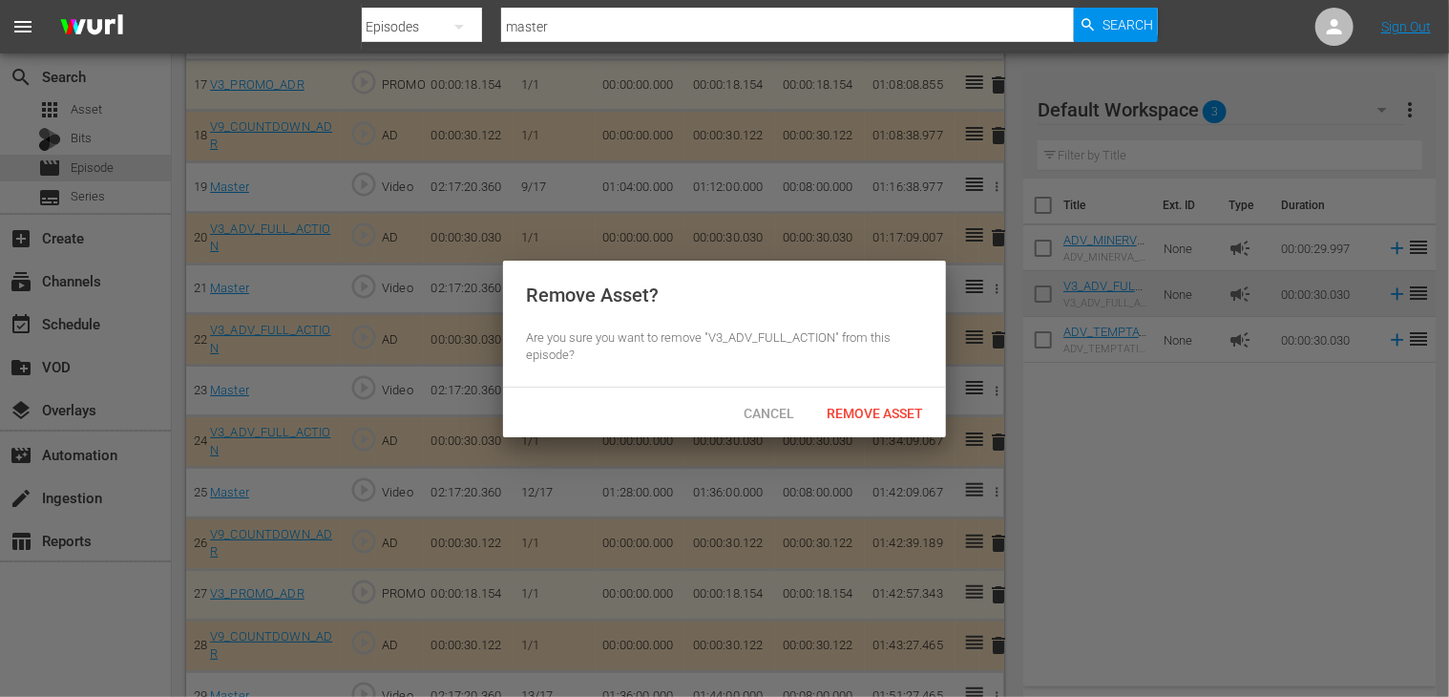
click at [848, 432] on div "Cancel Remove Asset" at bounding box center [724, 413] width 443 height 50
click at [837, 417] on span "Remove Asset" at bounding box center [874, 413] width 127 height 15
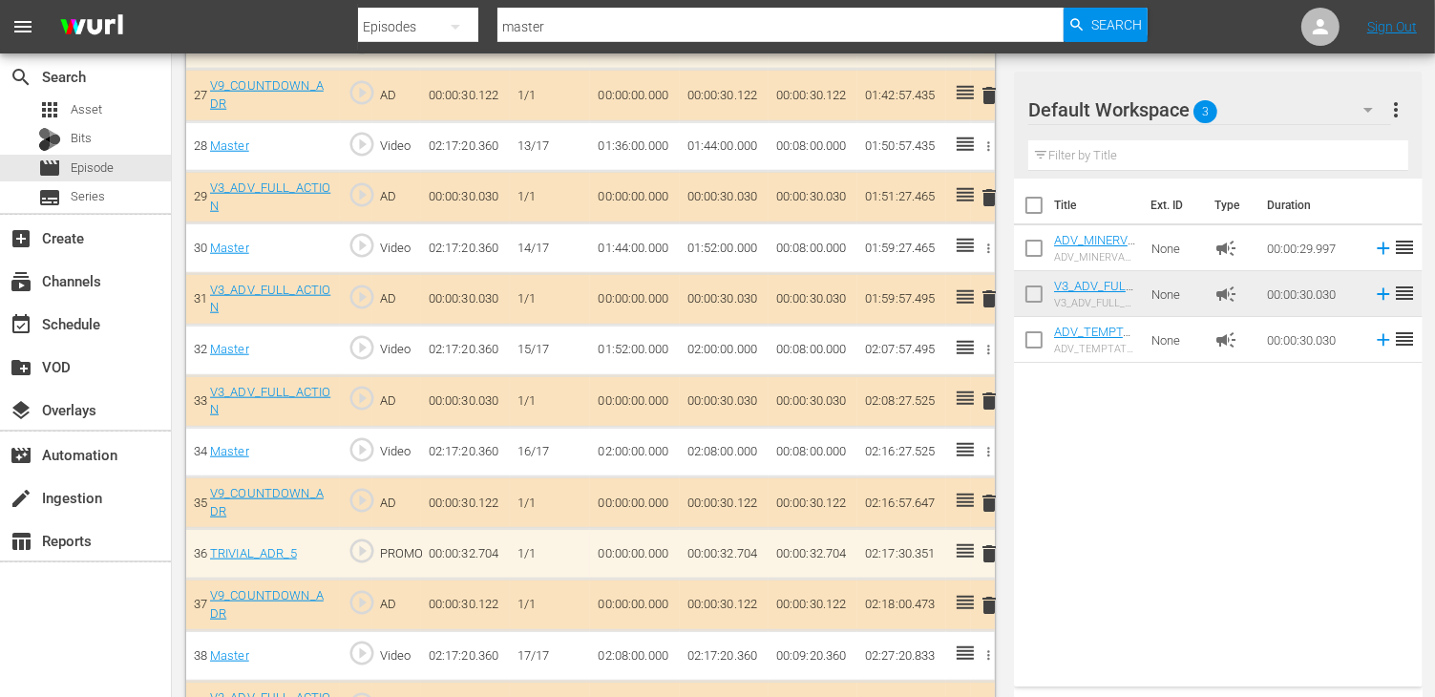
scroll to position [1951, 0]
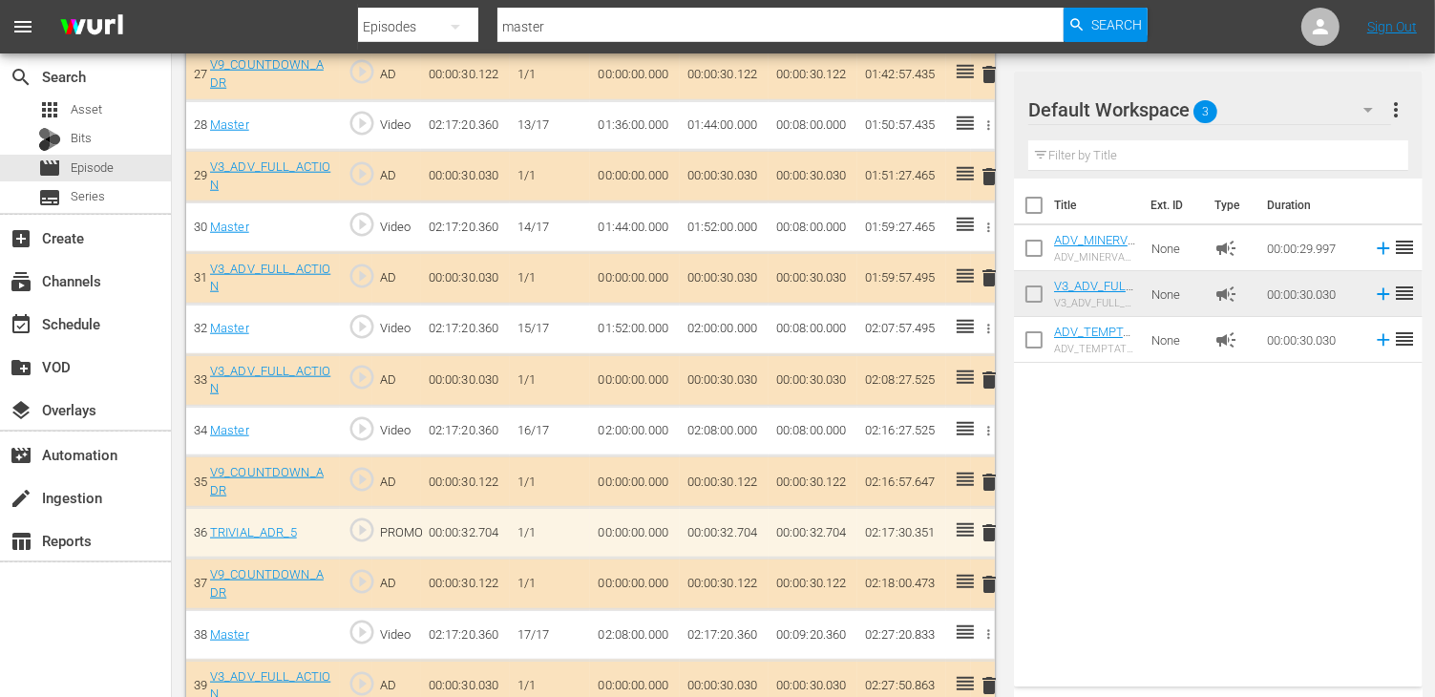
click at [978, 266] on span "delete" at bounding box center [989, 277] width 23 height 23
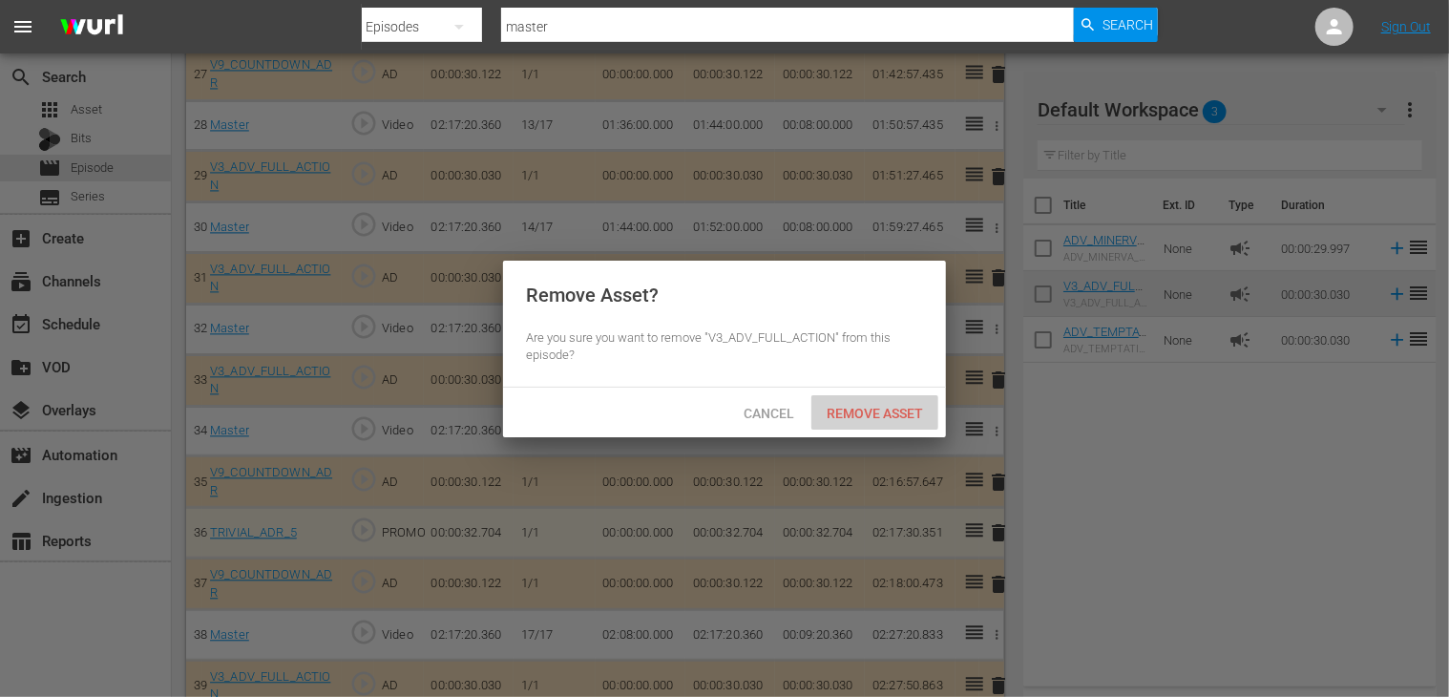
click at [859, 413] on span "Remove Asset" at bounding box center [874, 413] width 127 height 15
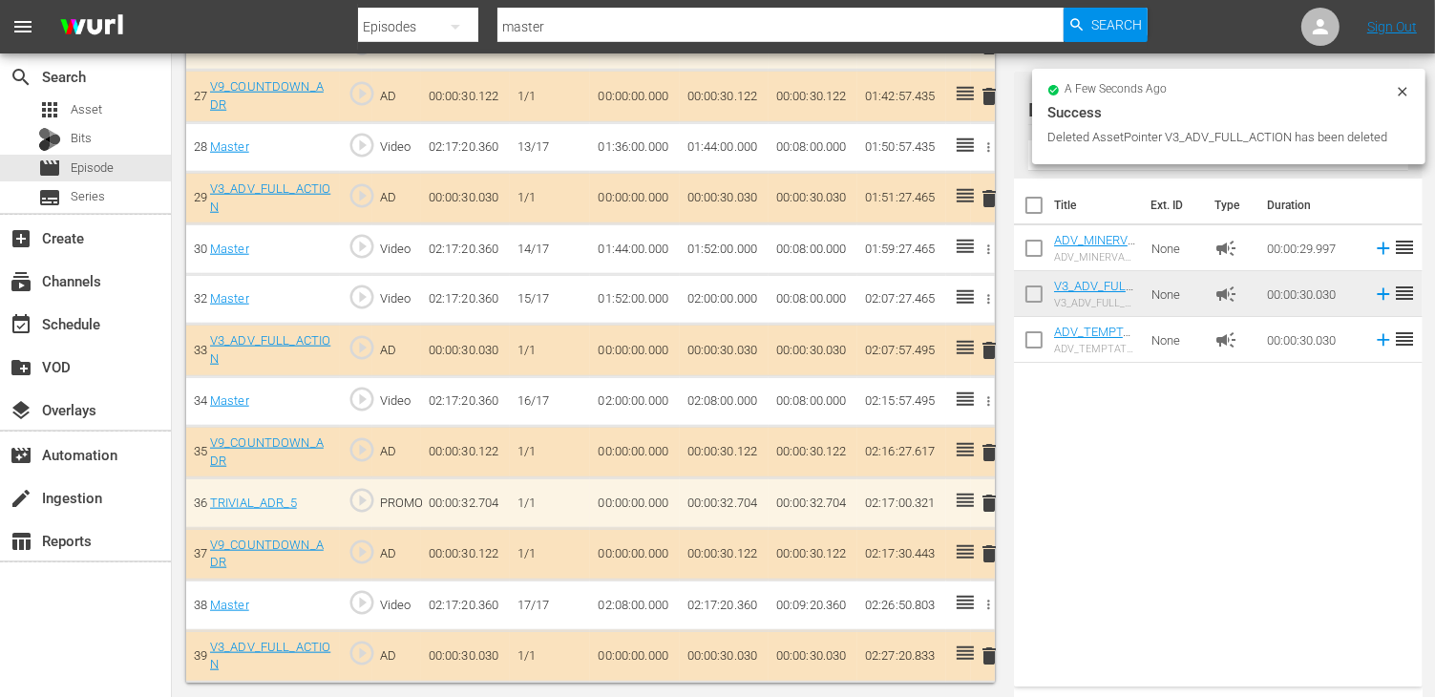
scroll to position [1900, 0]
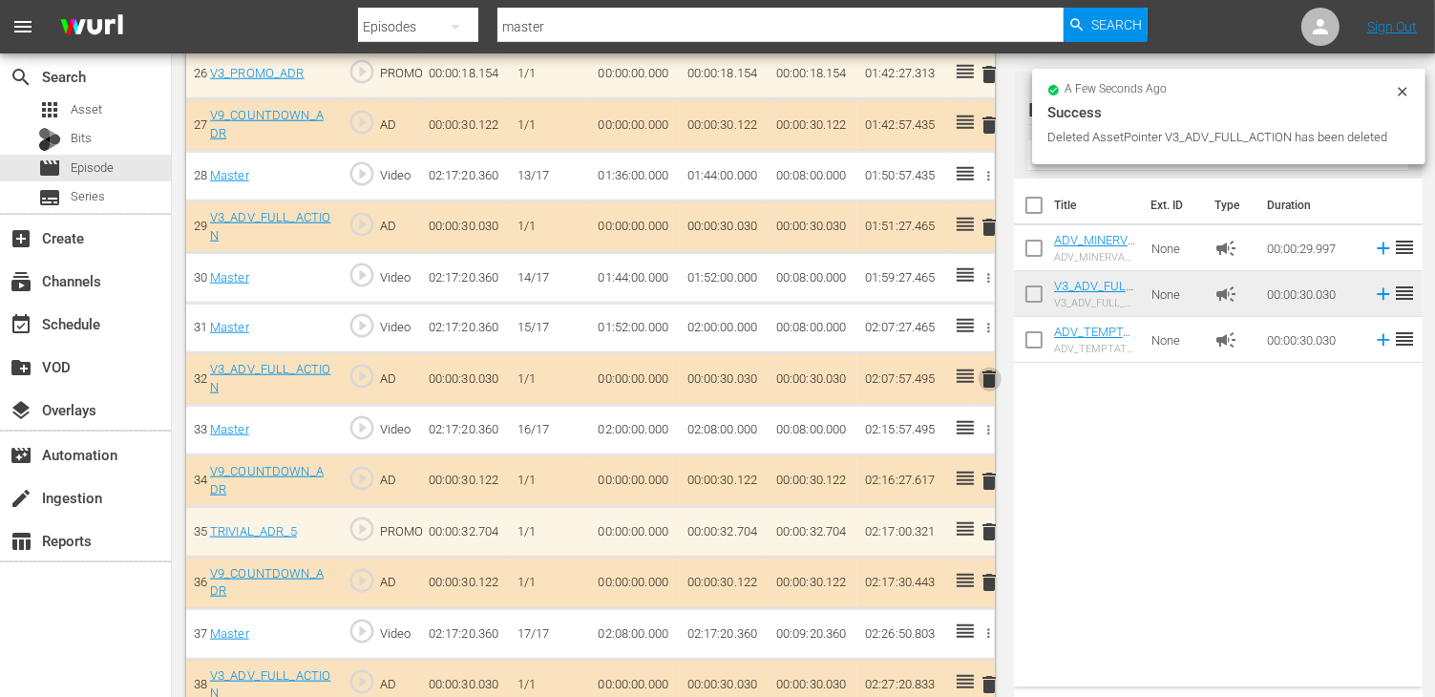
click at [991, 367] on span "delete" at bounding box center [989, 378] width 23 height 23
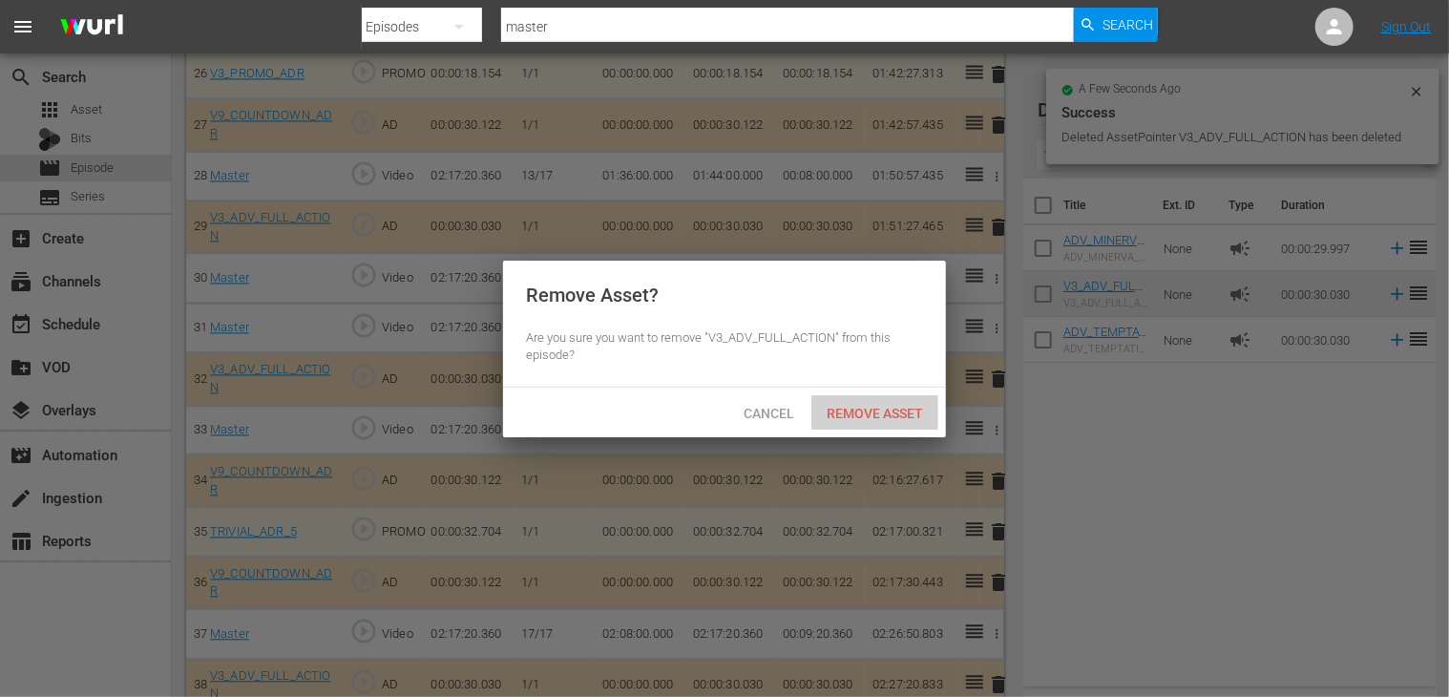
click at [877, 406] on span "Remove Asset" at bounding box center [874, 413] width 127 height 15
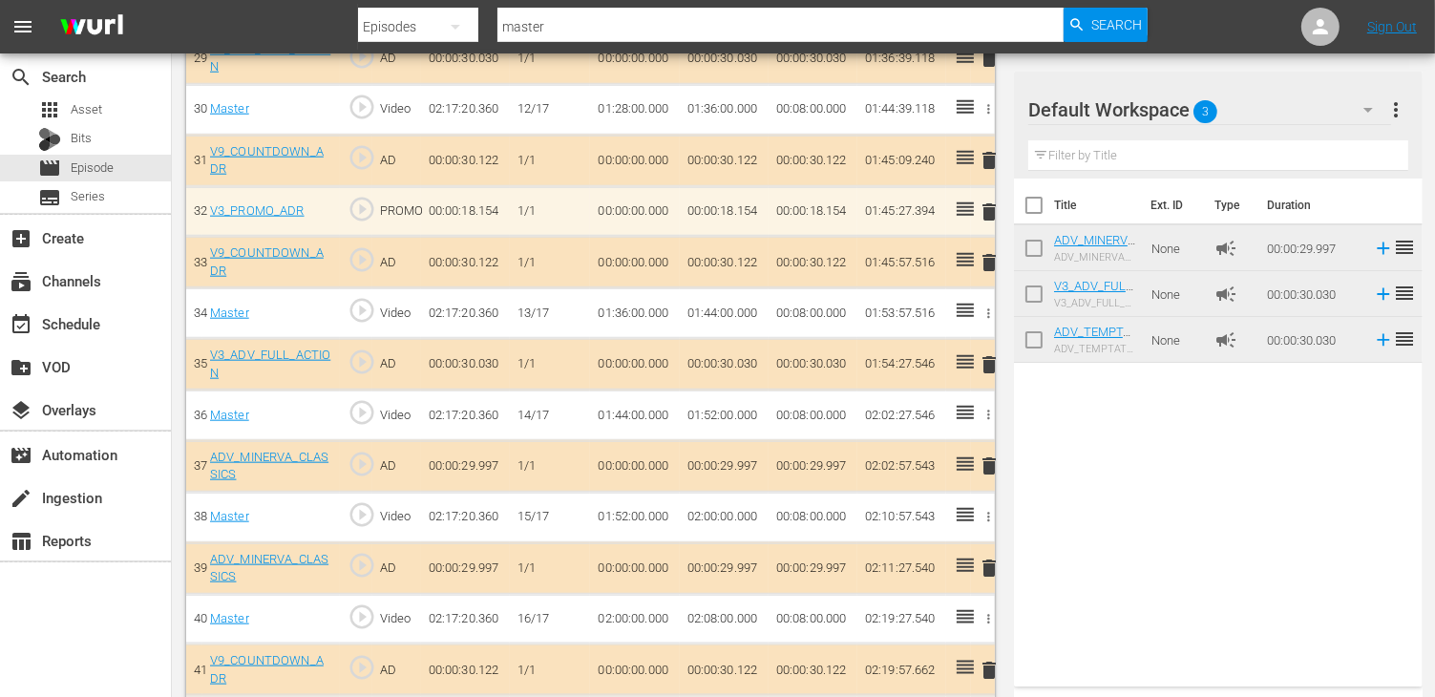
scroll to position [2195, 0]
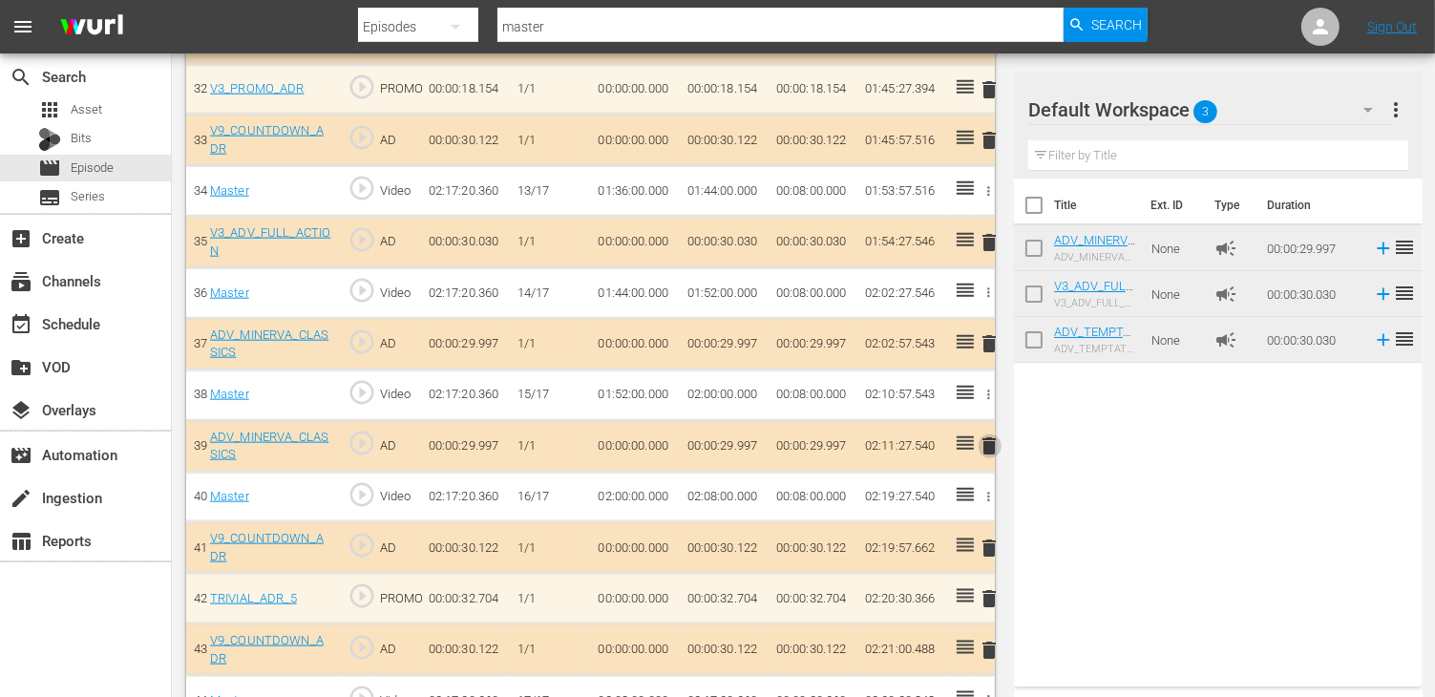
click at [985, 434] on span "delete" at bounding box center [989, 445] width 23 height 23
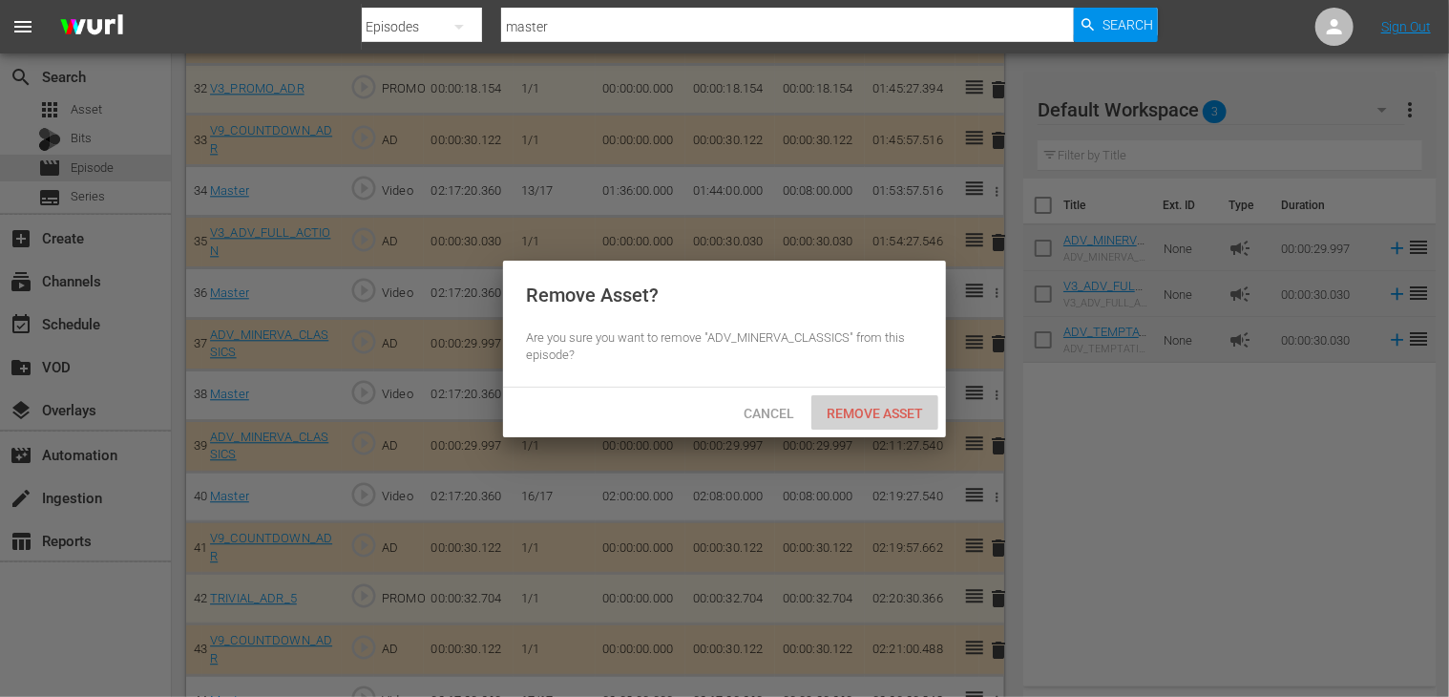
click at [844, 412] on span "Remove Asset" at bounding box center [874, 413] width 127 height 15
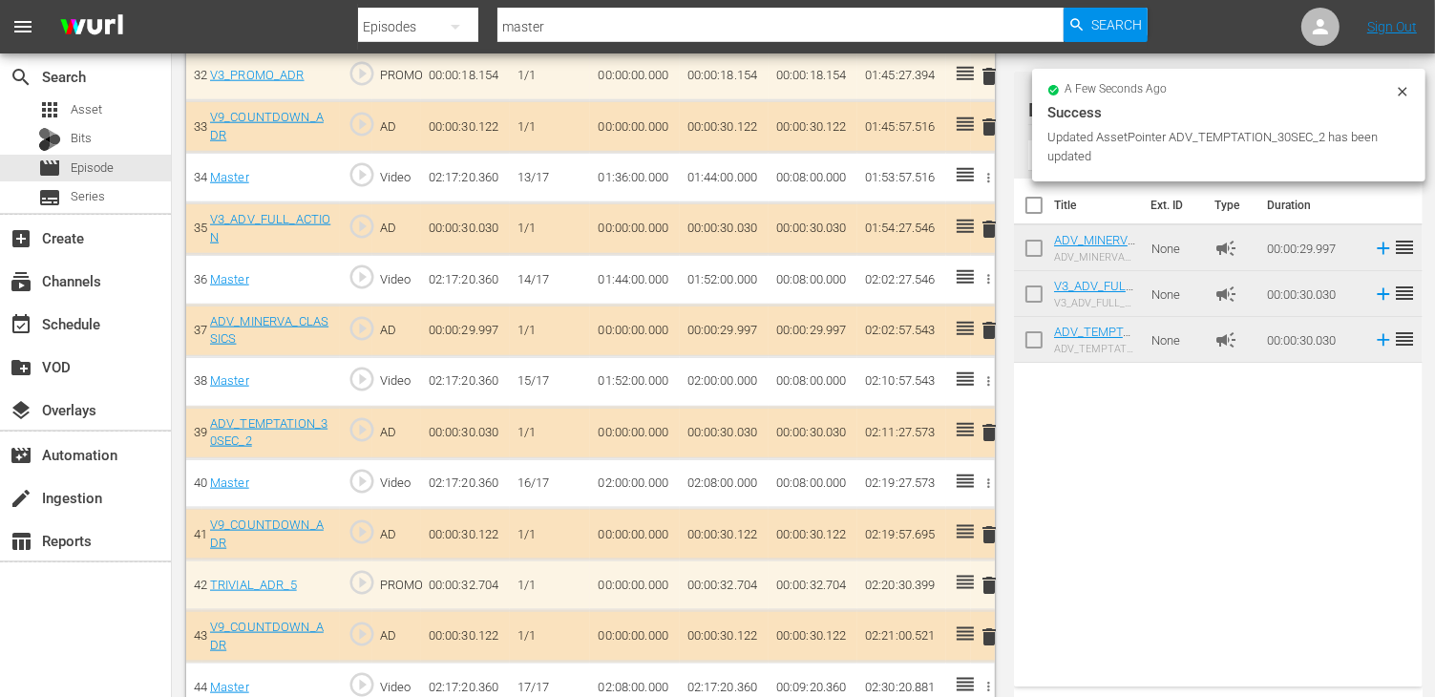
scroll to position [2260, 0]
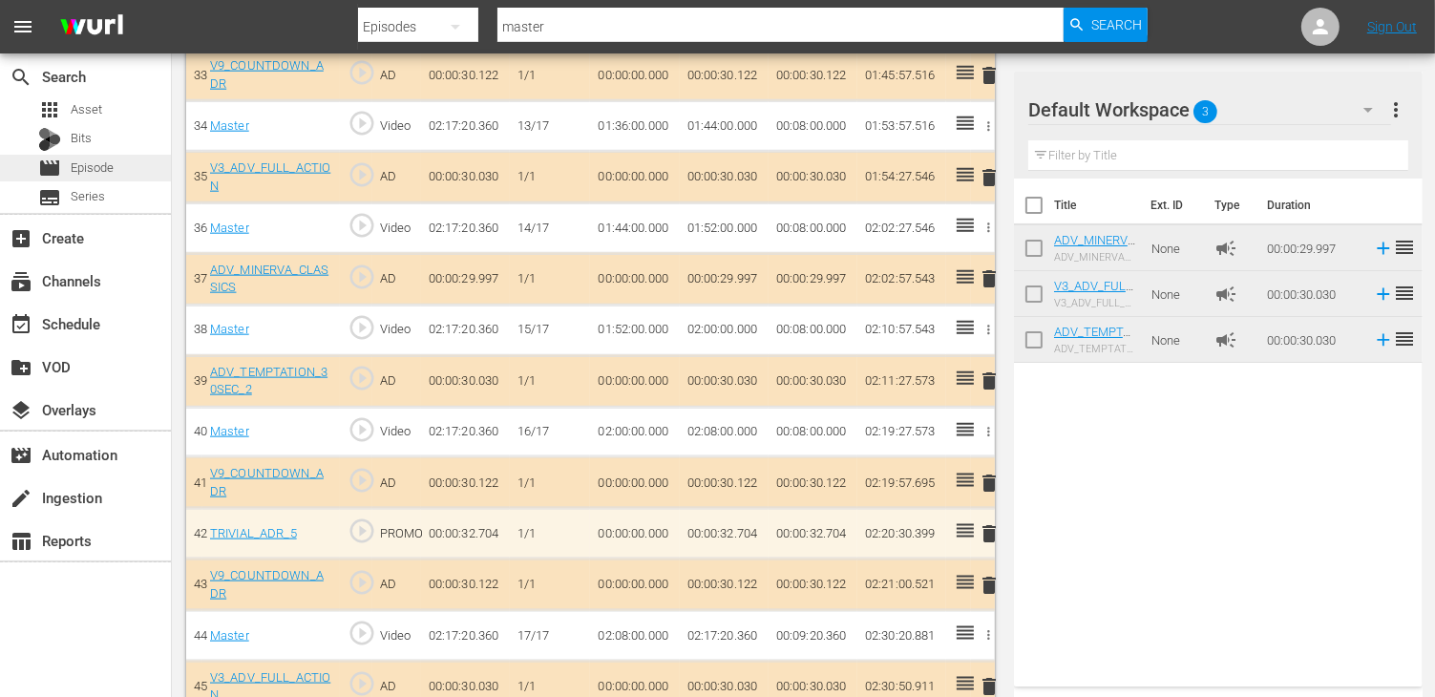
click at [92, 165] on span "Episode" at bounding box center [92, 167] width 43 height 19
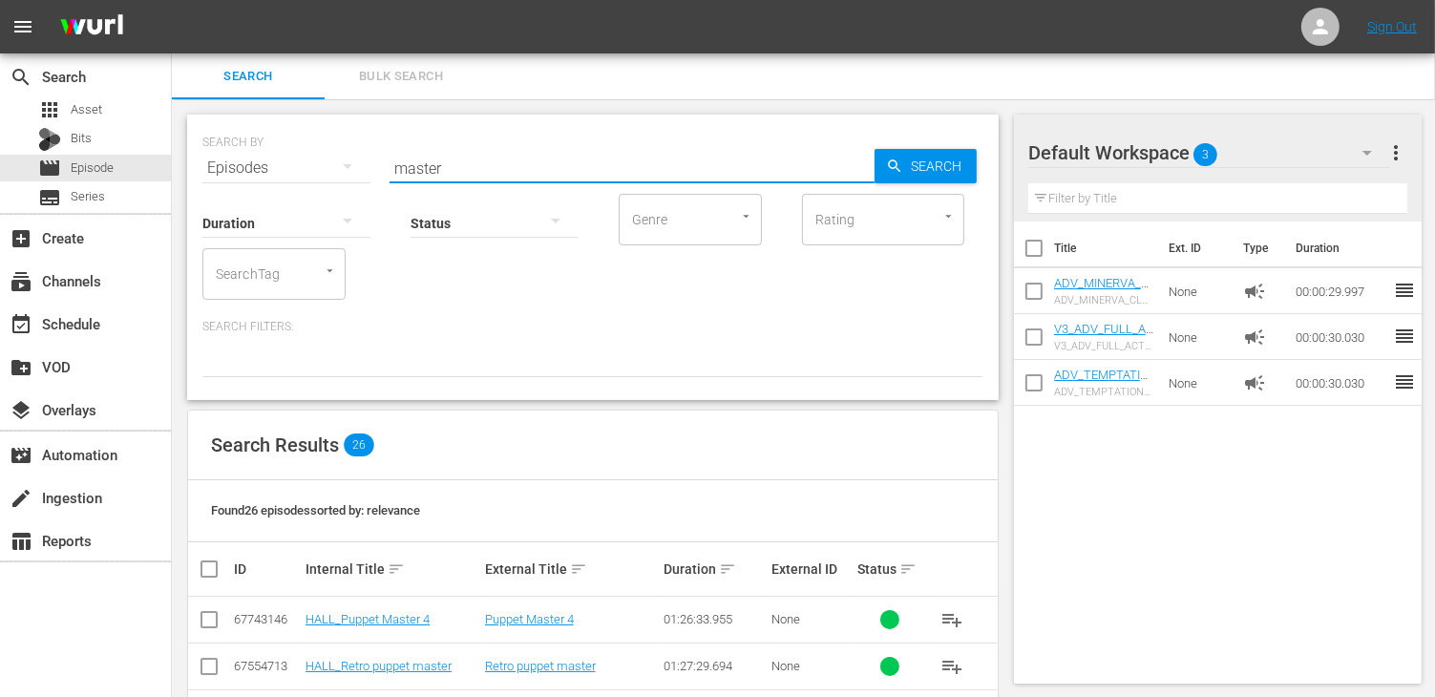
drag, startPoint x: 420, startPoint y: 156, endPoint x: 320, endPoint y: 156, distance: 100.2
click at [320, 156] on div "SEARCH BY Search By Episodes Search ID, Title, Description, Keywords, or Catego…" at bounding box center [592, 156] width 781 height 69
type input "sacrifice"
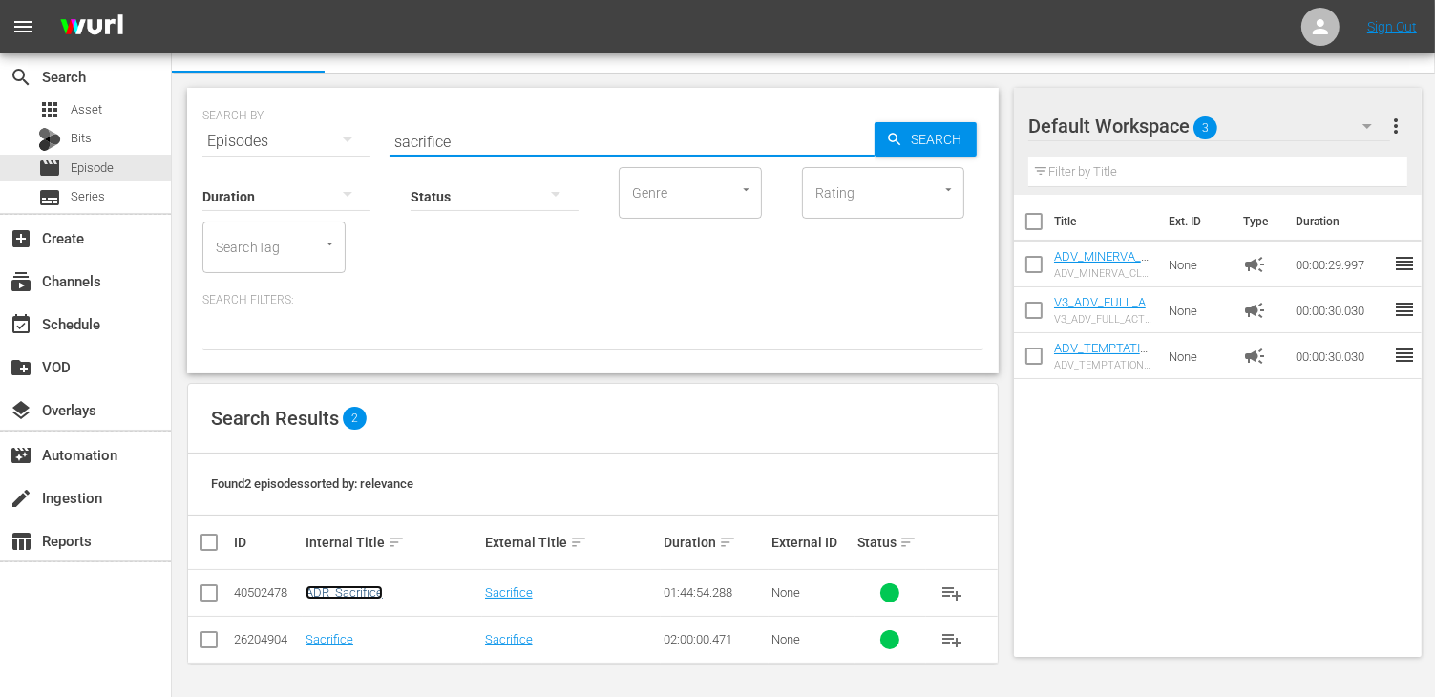
click at [348, 589] on link "ADR_Sacrifice" at bounding box center [343, 592] width 77 height 14
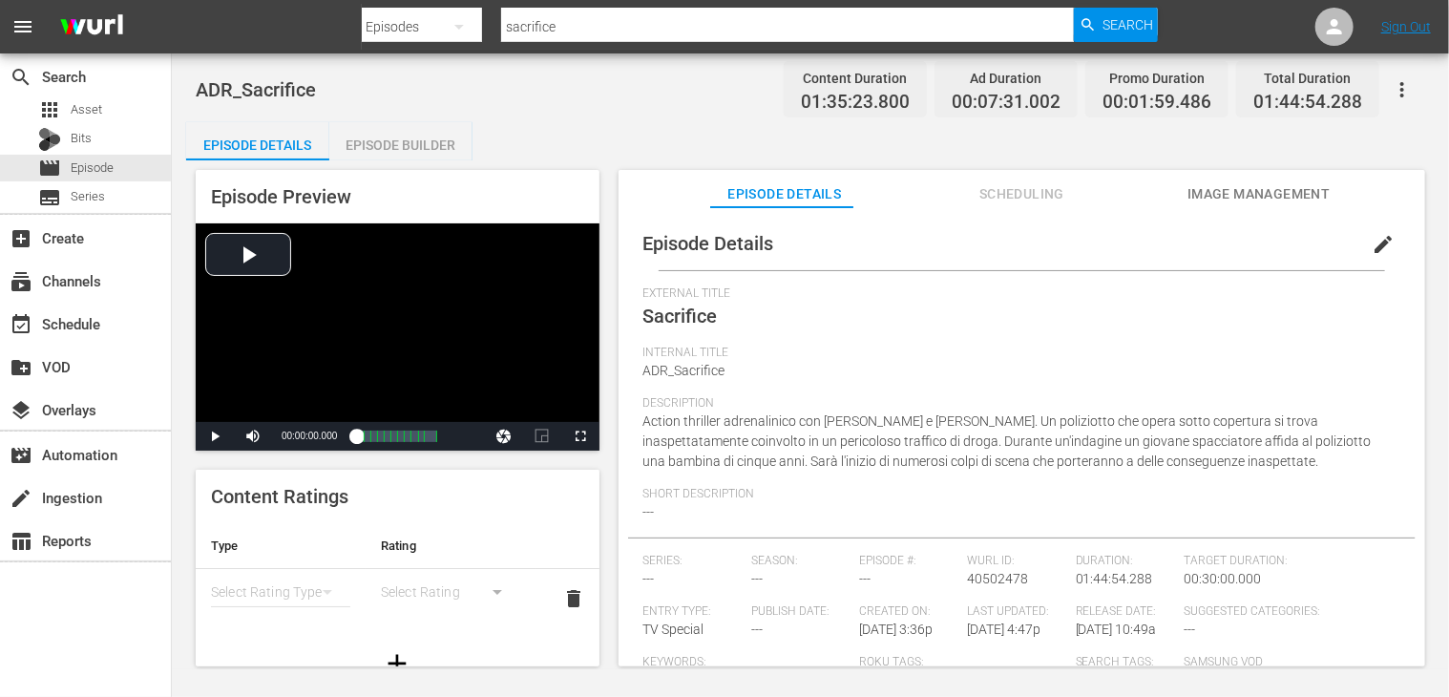
click at [391, 120] on div "ADR_Sacrifice Content Duration 01:35:23.800 Ad Duration 00:07:31.002 Promo Dura…" at bounding box center [810, 361] width 1277 height 616
click at [385, 141] on div "Episode Builder" at bounding box center [400, 145] width 143 height 46
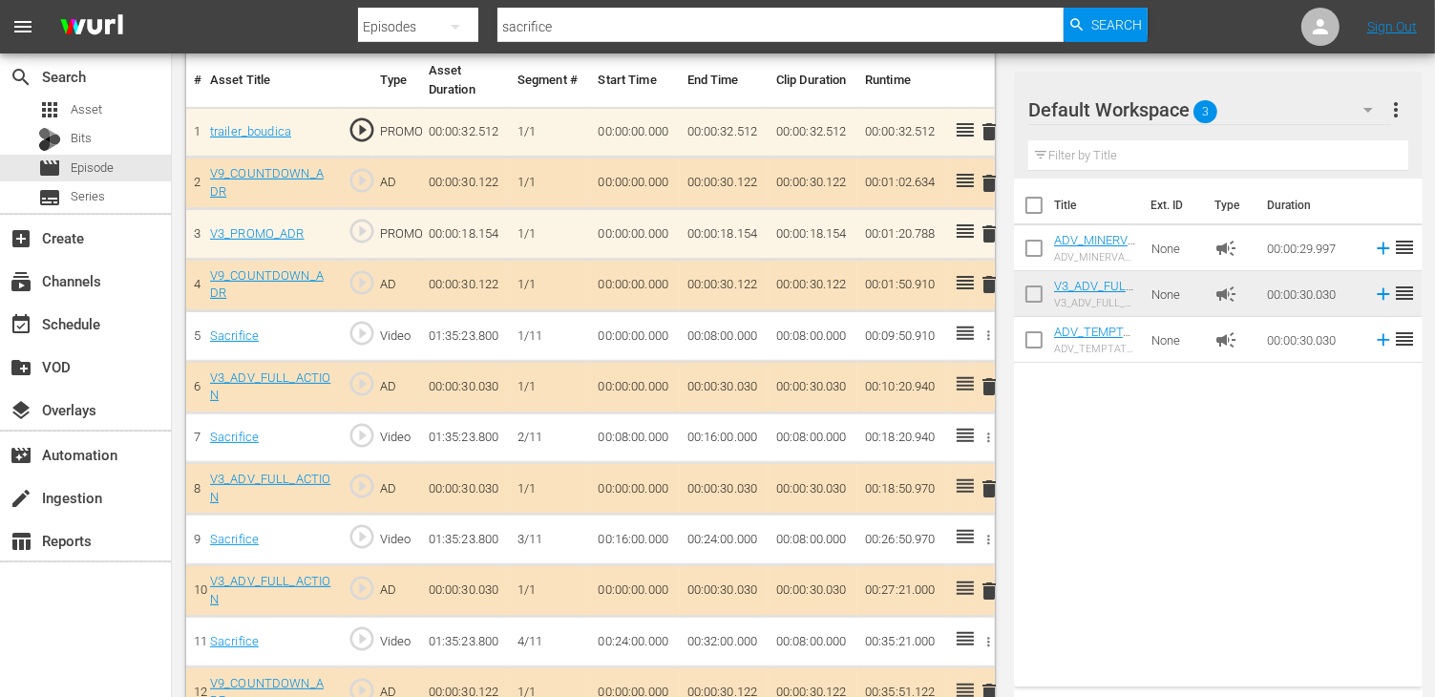
scroll to position [668, 0]
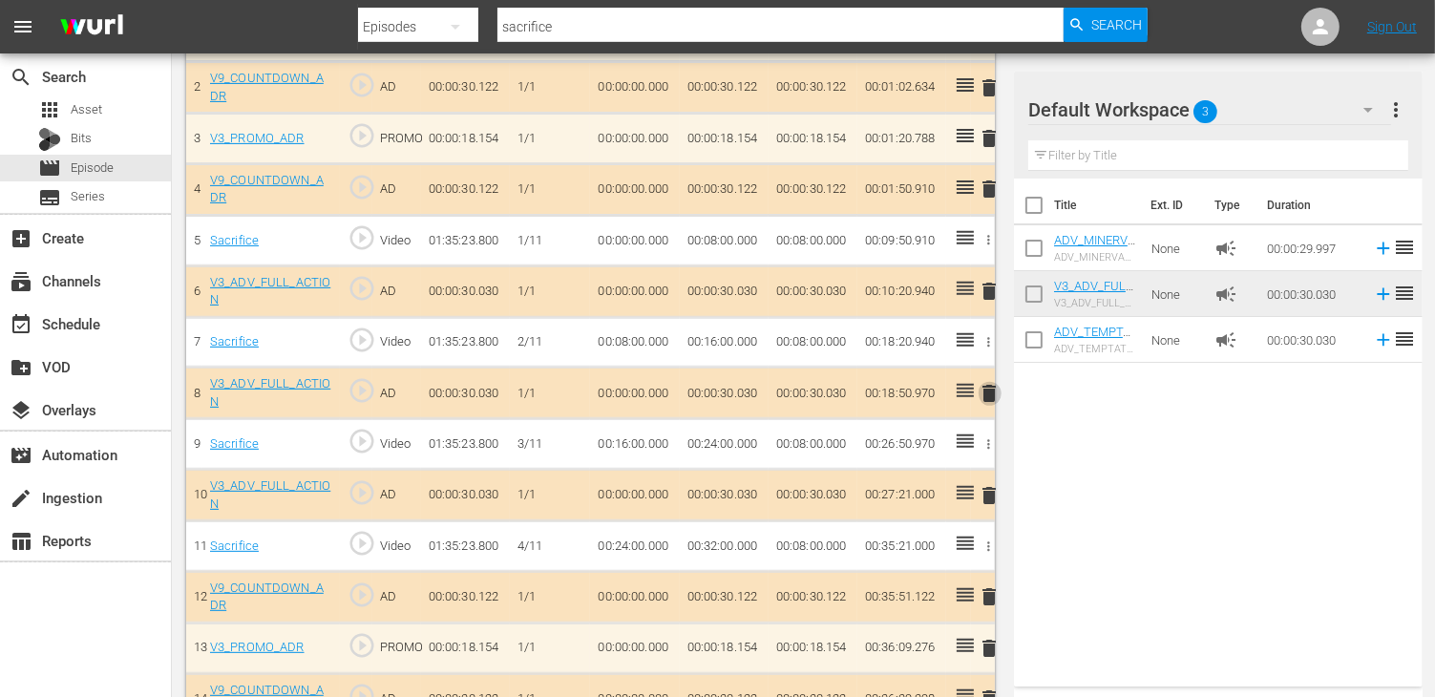
click at [985, 394] on span "delete" at bounding box center [989, 393] width 23 height 23
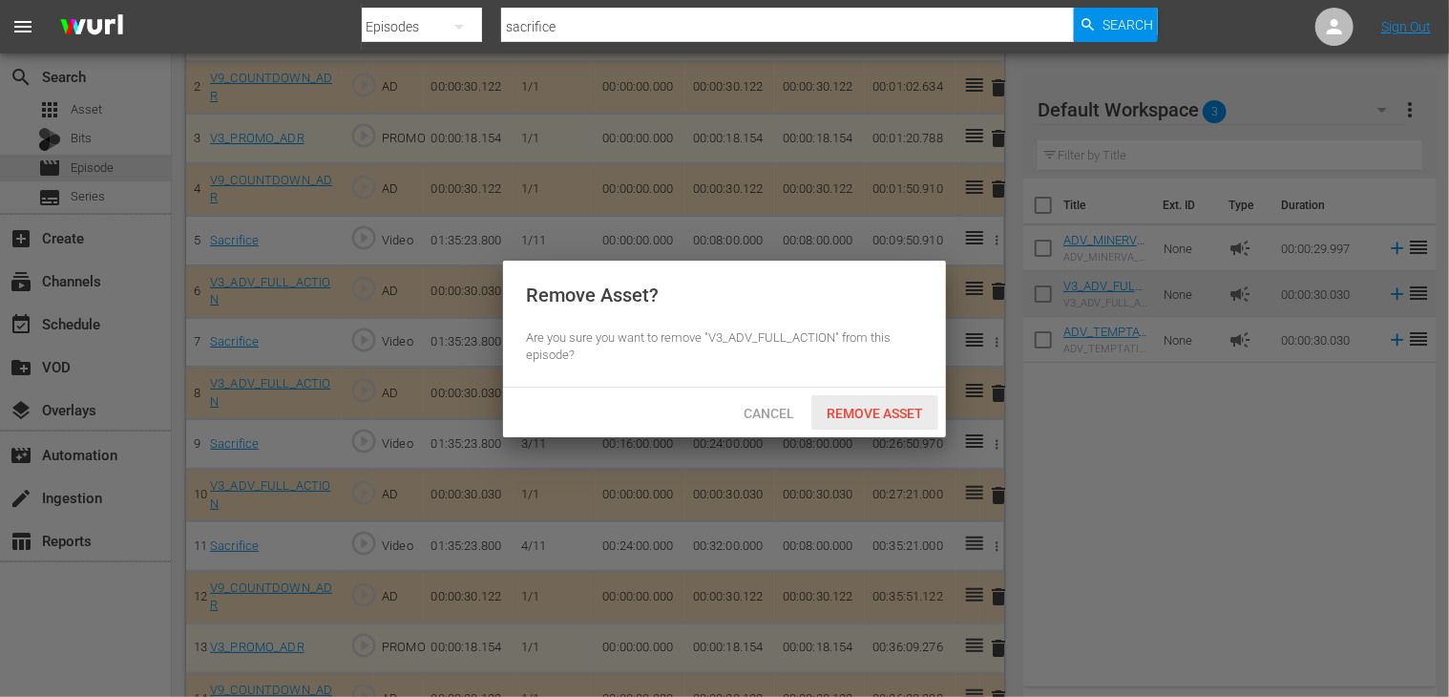
click at [874, 402] on div "Remove Asset" at bounding box center [874, 412] width 127 height 35
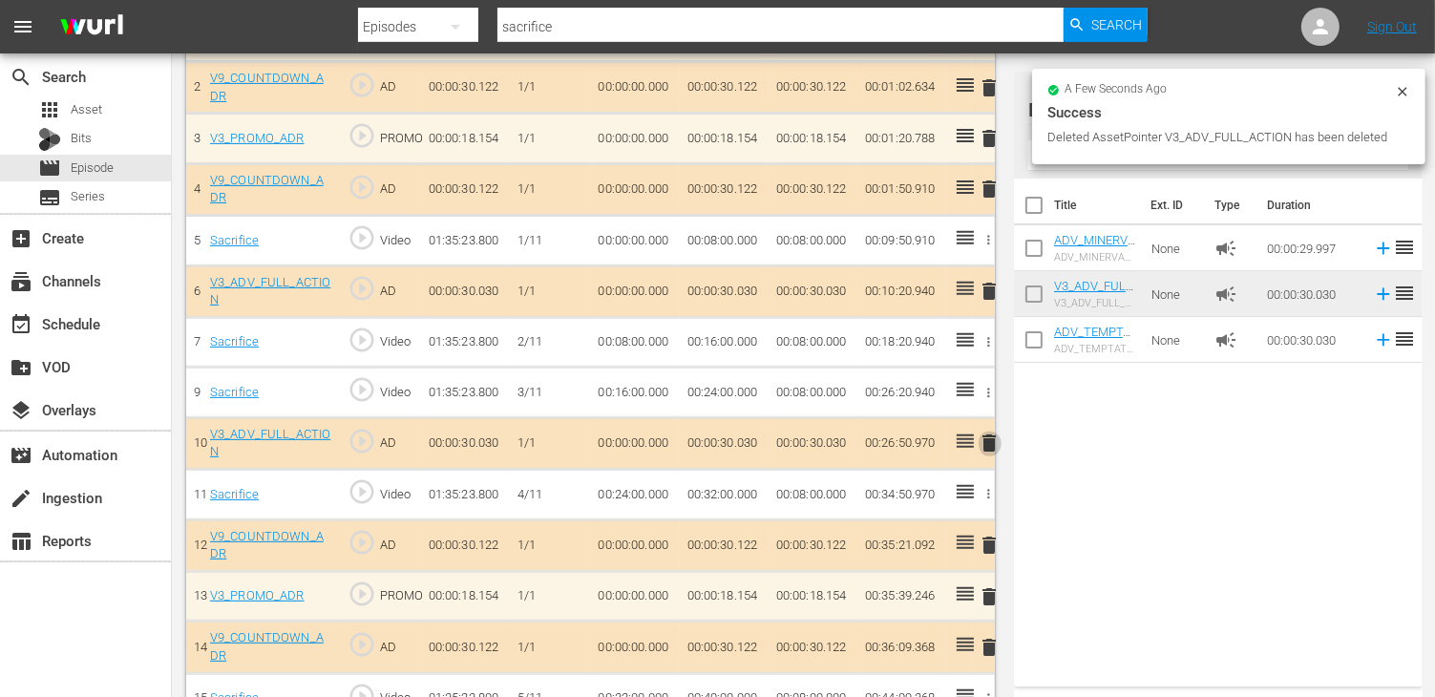
click at [982, 444] on span "delete" at bounding box center [989, 442] width 23 height 23
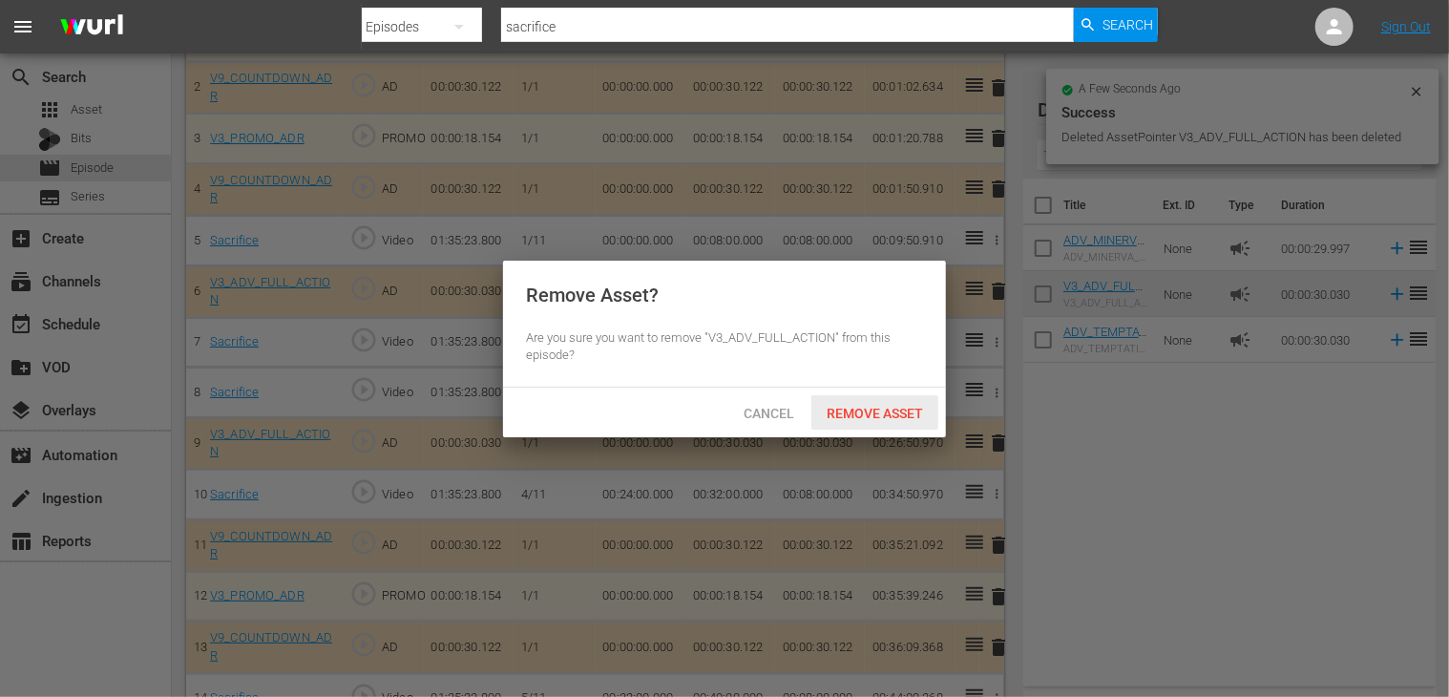
click at [865, 403] on div "Remove Asset" at bounding box center [874, 412] width 127 height 35
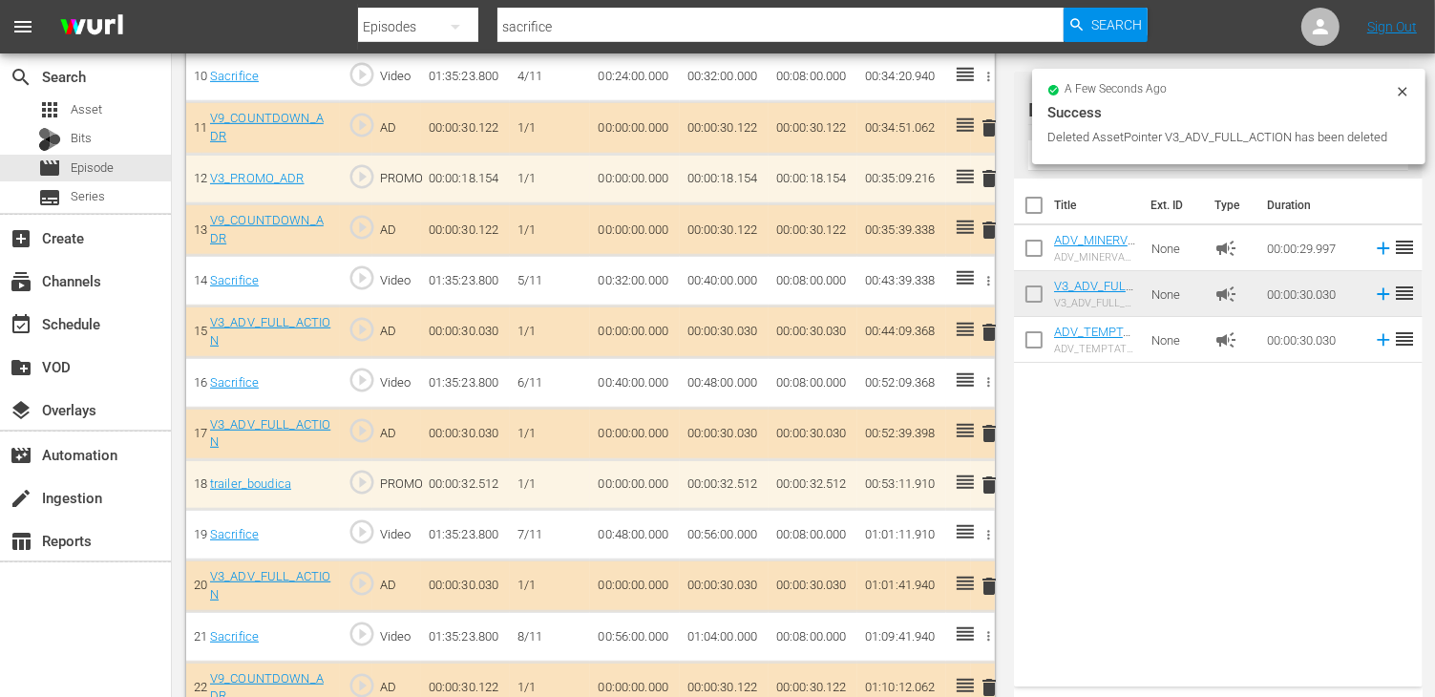
scroll to position [1050, 0]
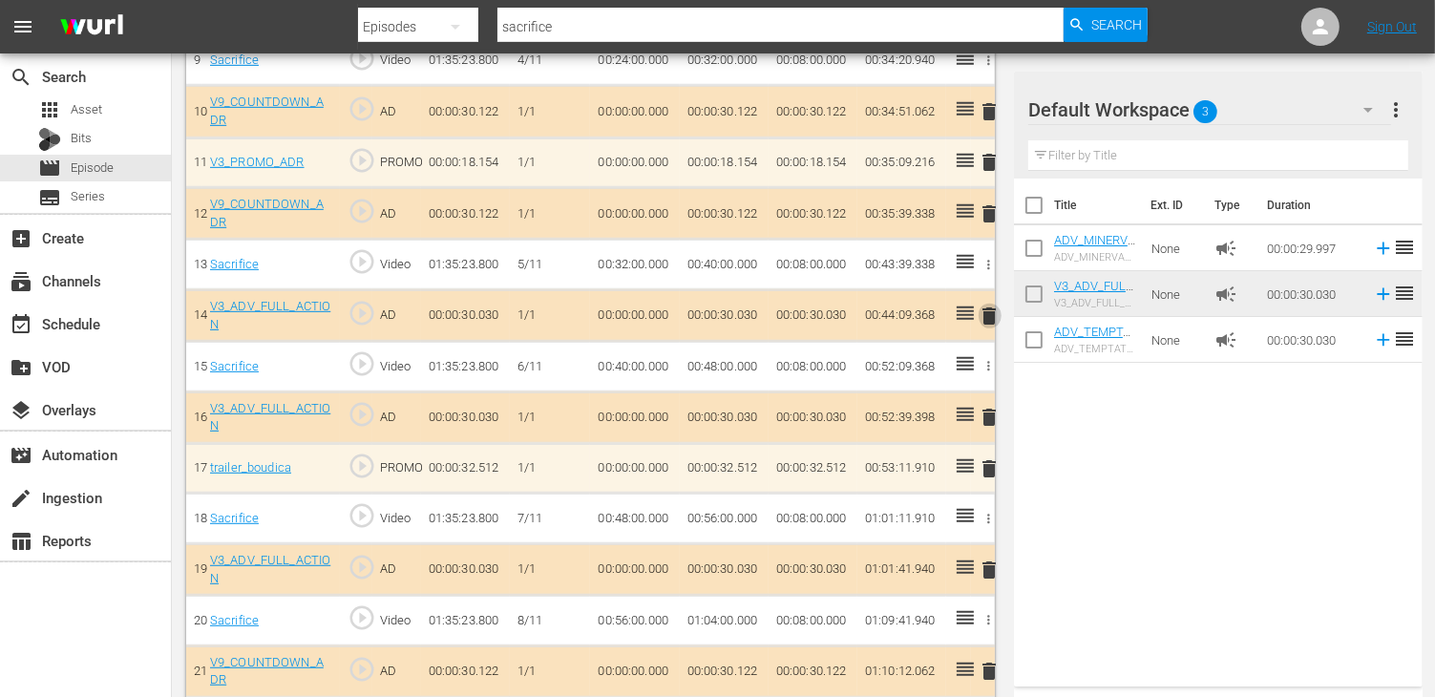
click at [989, 304] on span "delete" at bounding box center [989, 315] width 23 height 23
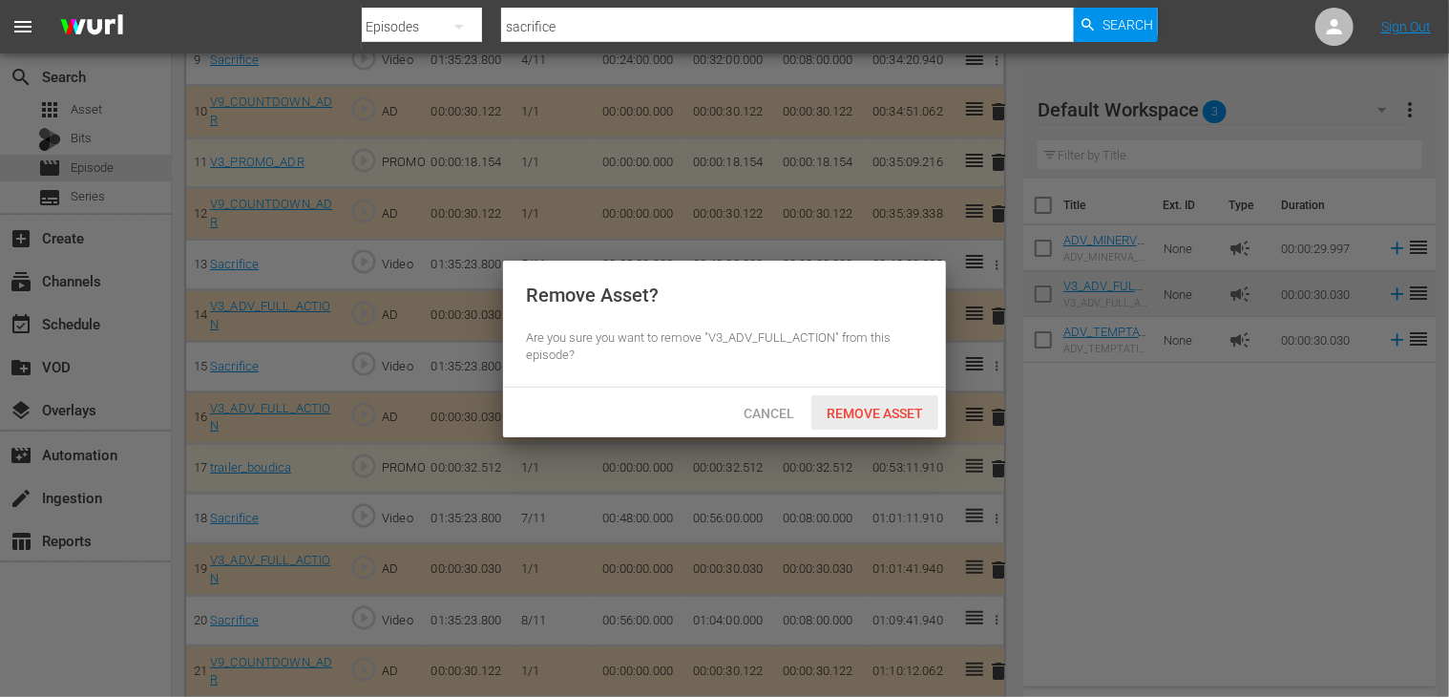
click at [878, 409] on span "Remove Asset" at bounding box center [874, 413] width 127 height 15
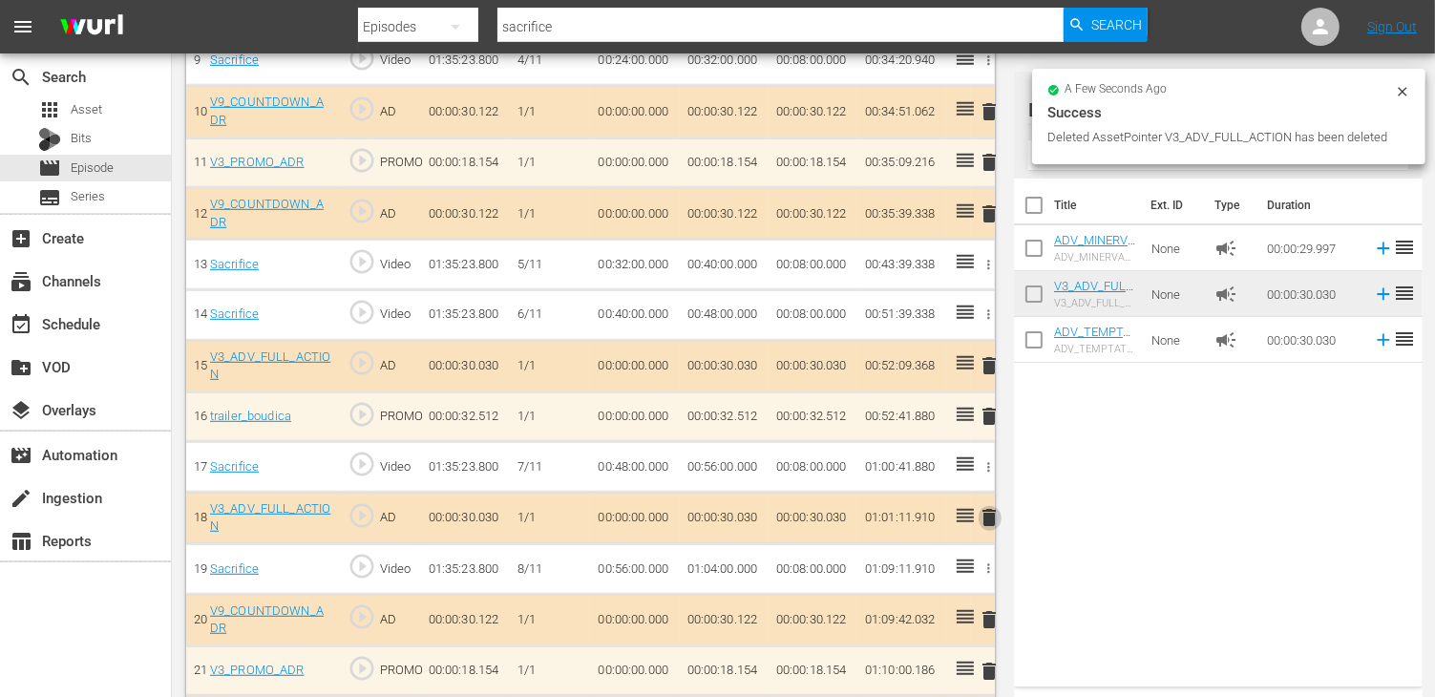
click at [993, 513] on span "delete" at bounding box center [989, 517] width 23 height 23
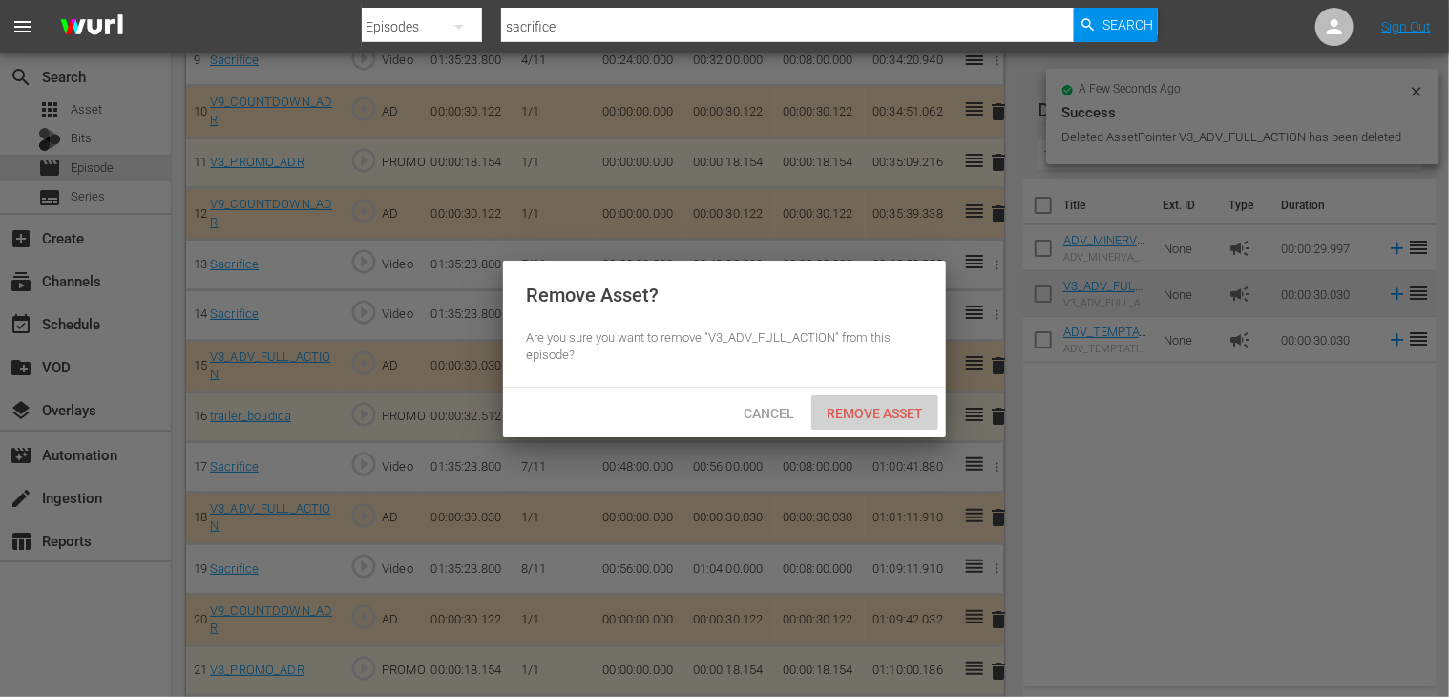
click at [852, 411] on span "Remove Asset" at bounding box center [874, 413] width 127 height 15
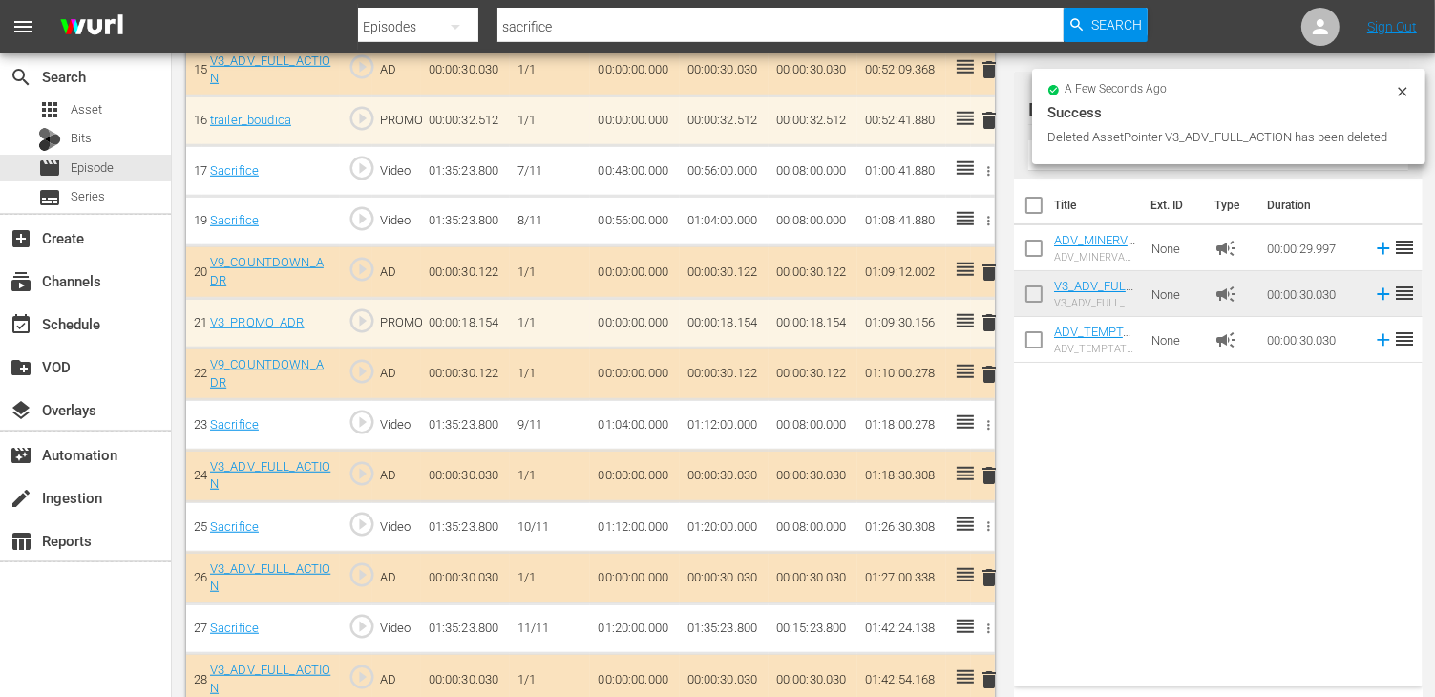
scroll to position [1348, 0]
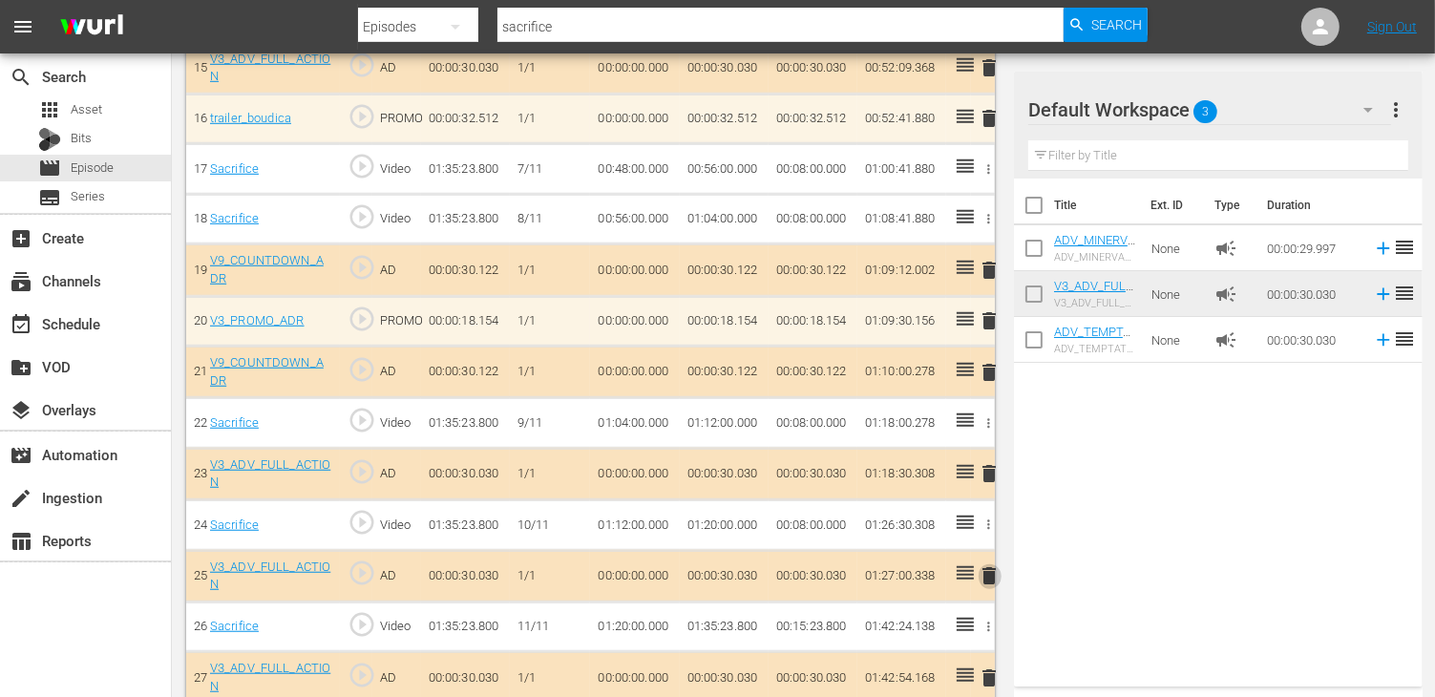
click at [992, 564] on span "delete" at bounding box center [989, 575] width 23 height 23
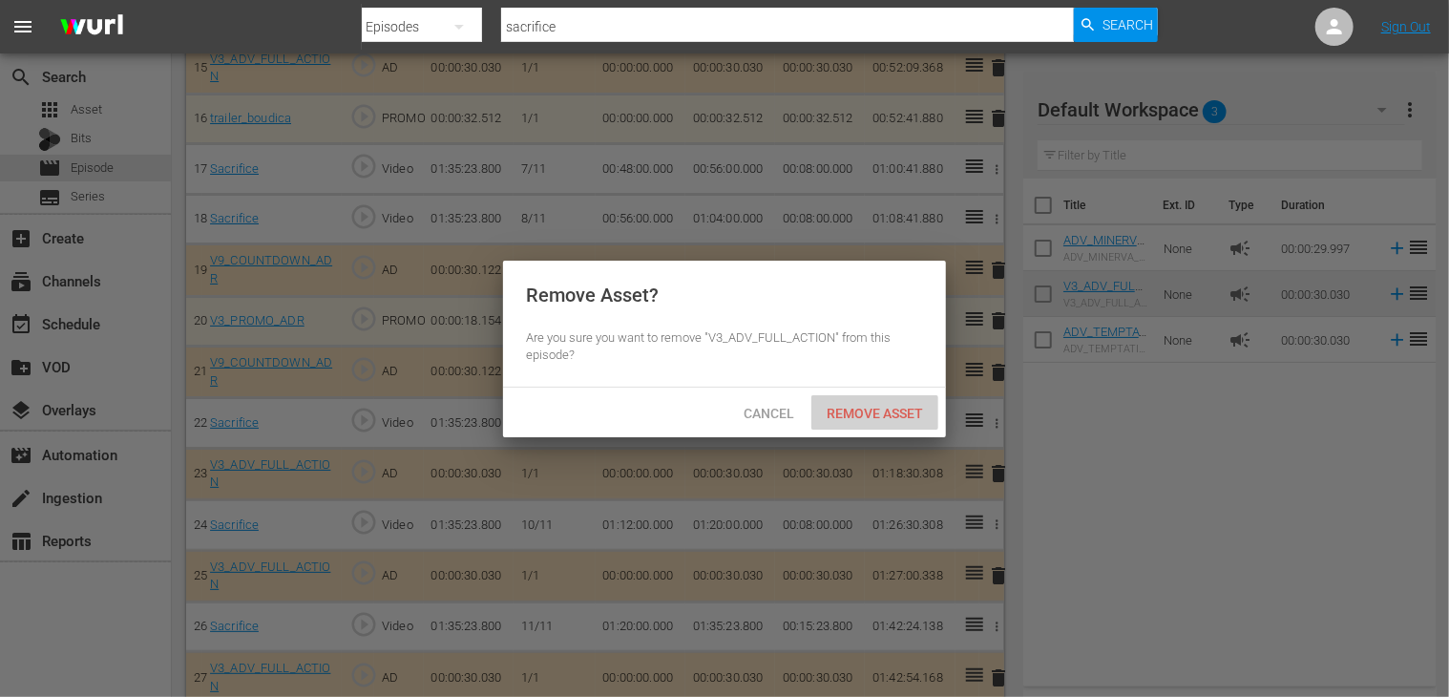
click at [853, 428] on div "Remove Asset" at bounding box center [874, 412] width 127 height 35
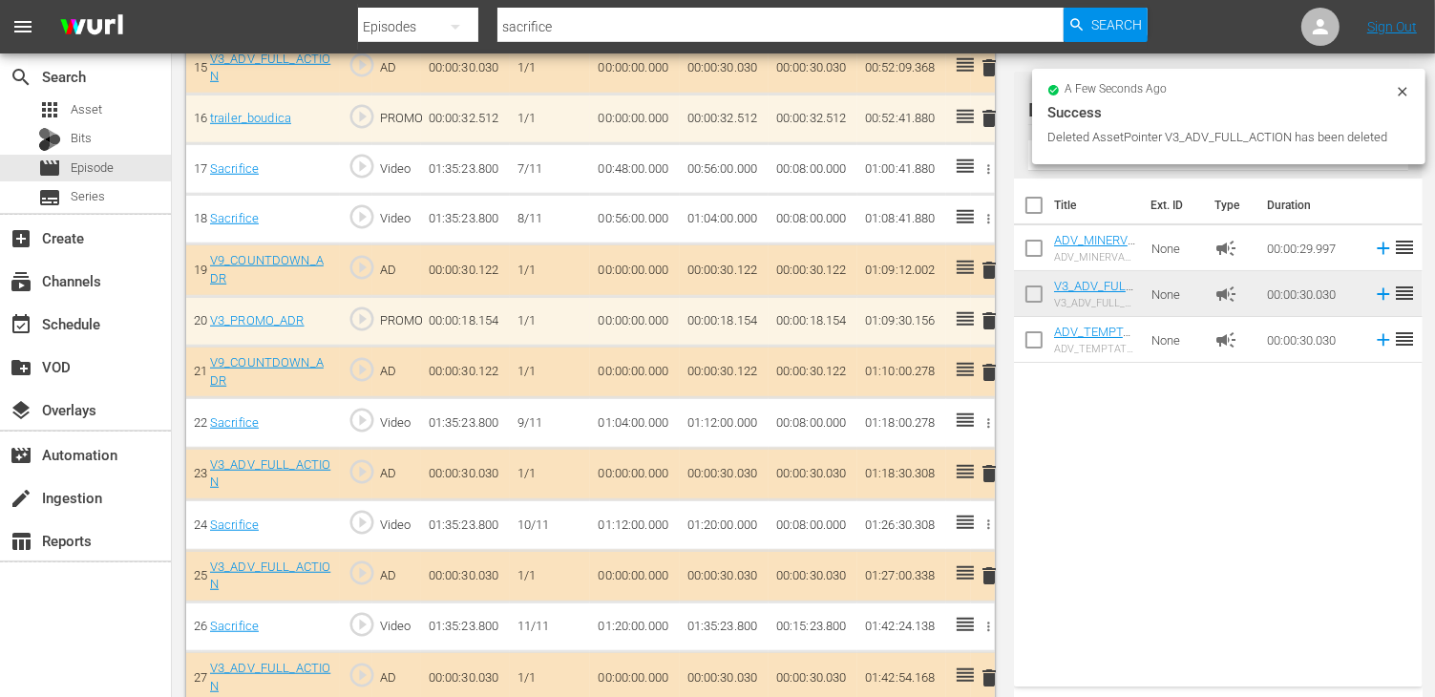
scroll to position [1296, 0]
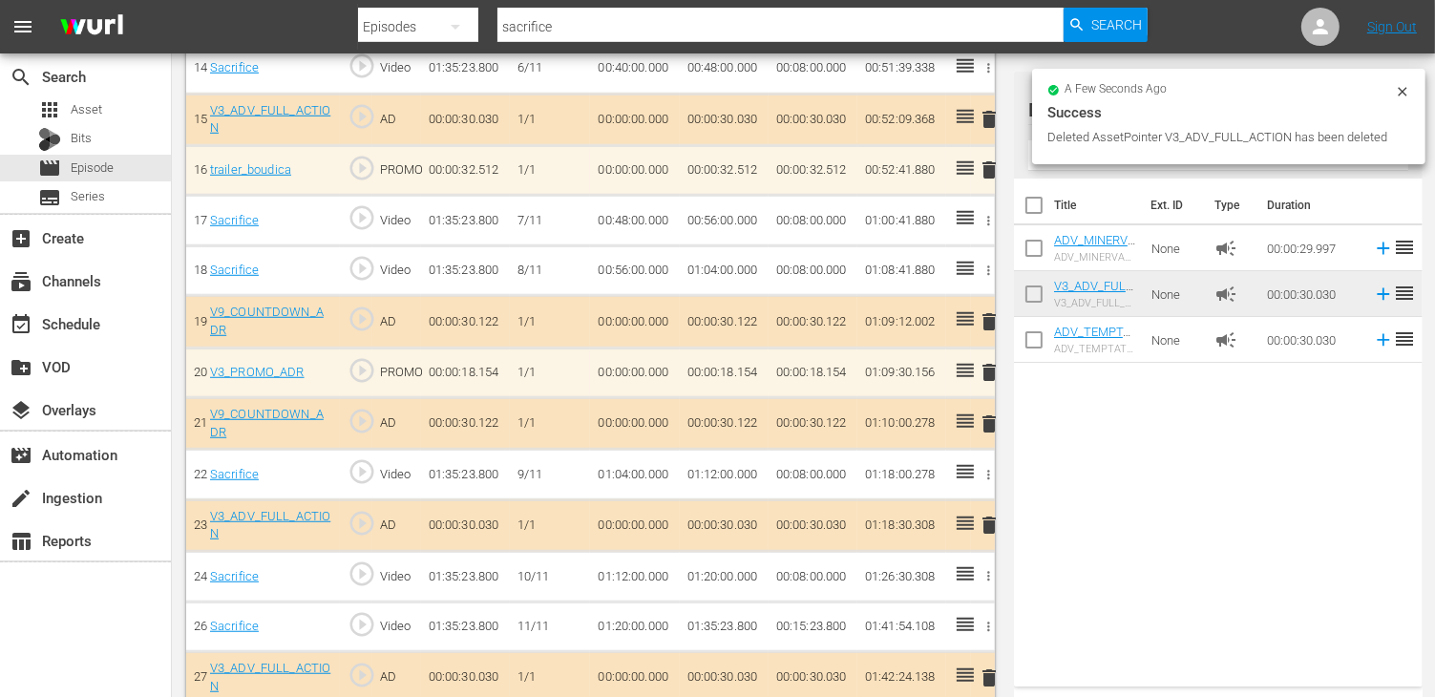
click at [991, 666] on span "delete" at bounding box center [989, 677] width 23 height 23
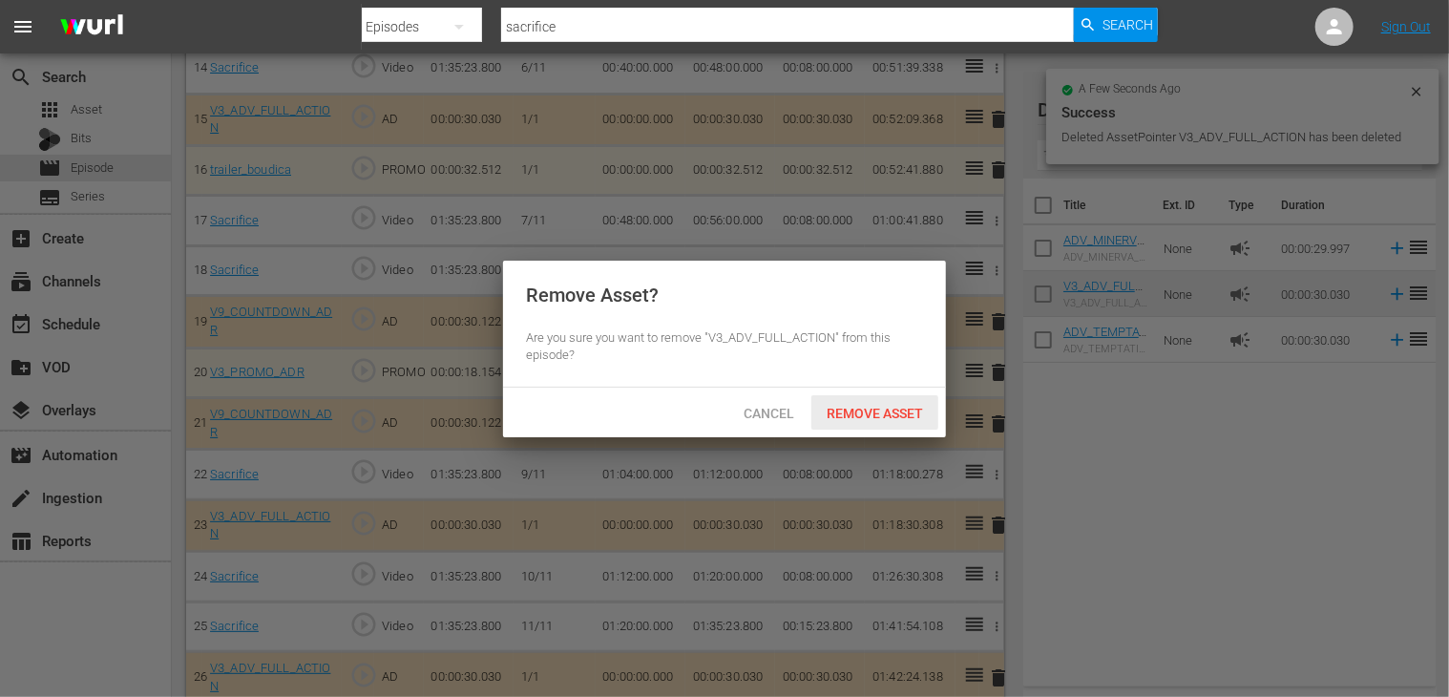
click at [886, 412] on span "Remove Asset" at bounding box center [874, 413] width 127 height 15
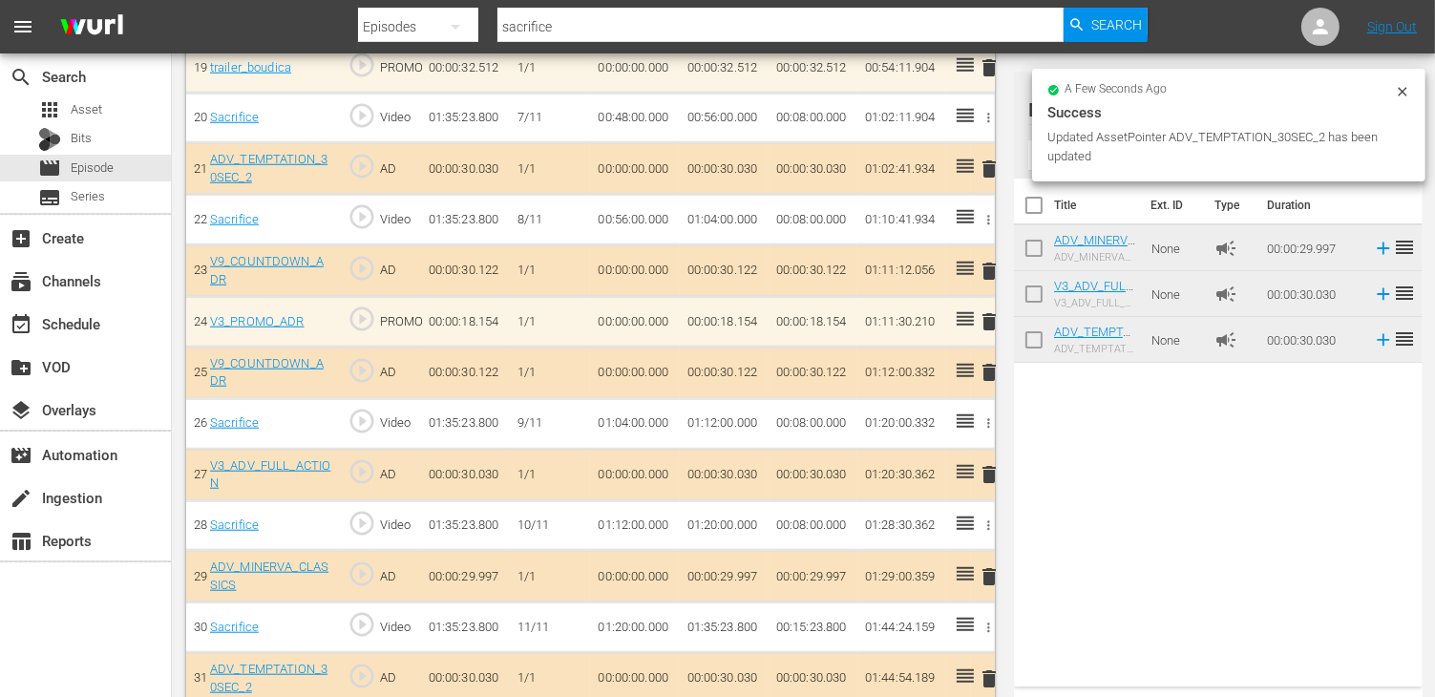
scroll to position [1554, 0]
click at [89, 165] on span "Episode" at bounding box center [92, 167] width 43 height 19
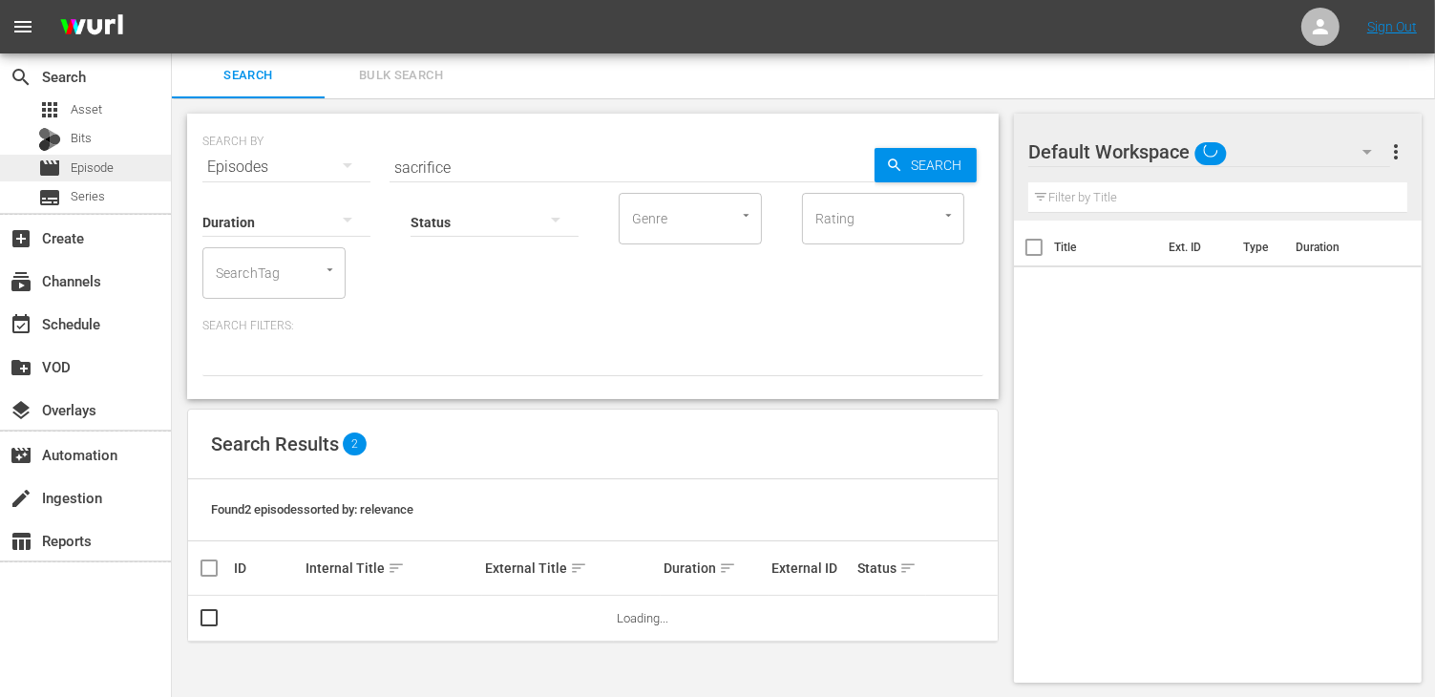
scroll to position [27, 0]
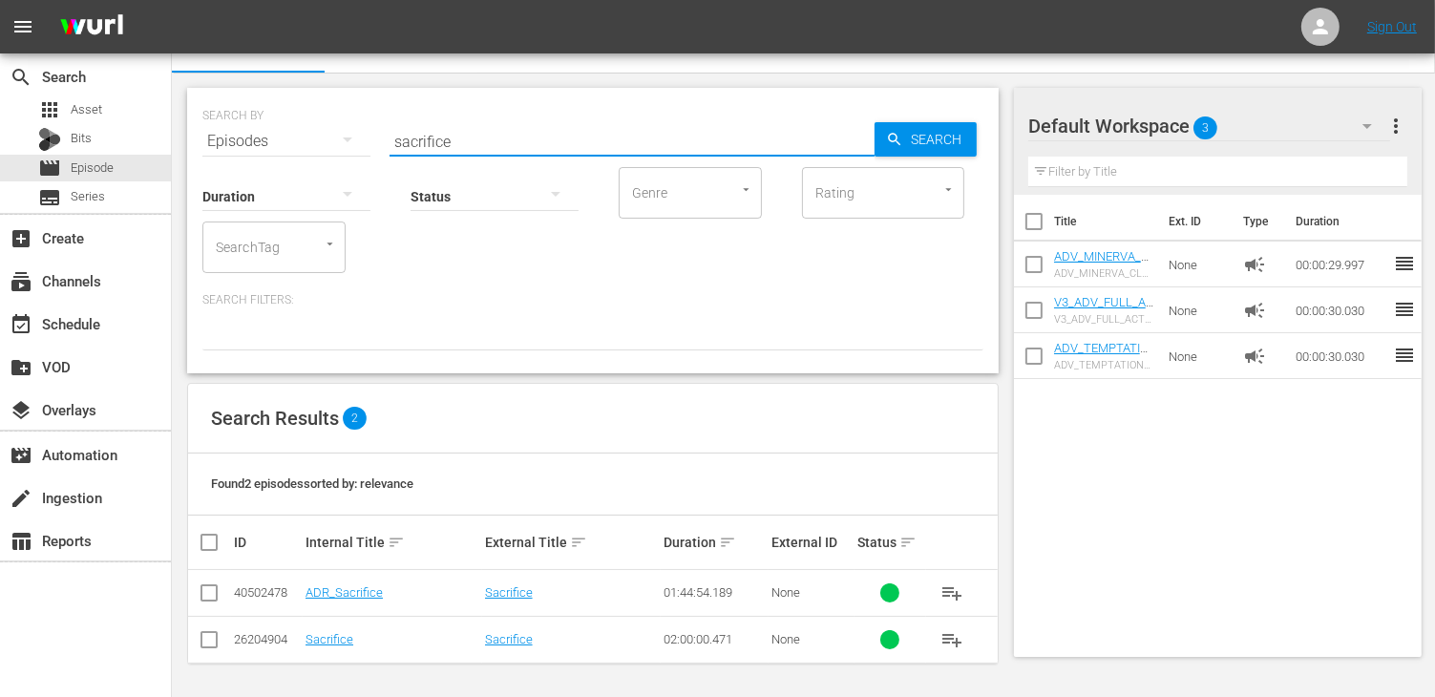
drag, startPoint x: 461, startPoint y: 140, endPoint x: 340, endPoint y: 133, distance: 121.5
click at [340, 133] on div "SEARCH BY Search By Episodes Search ID, Title, Description, Keywords, or Catego…" at bounding box center [592, 129] width 781 height 69
type input "river mur"
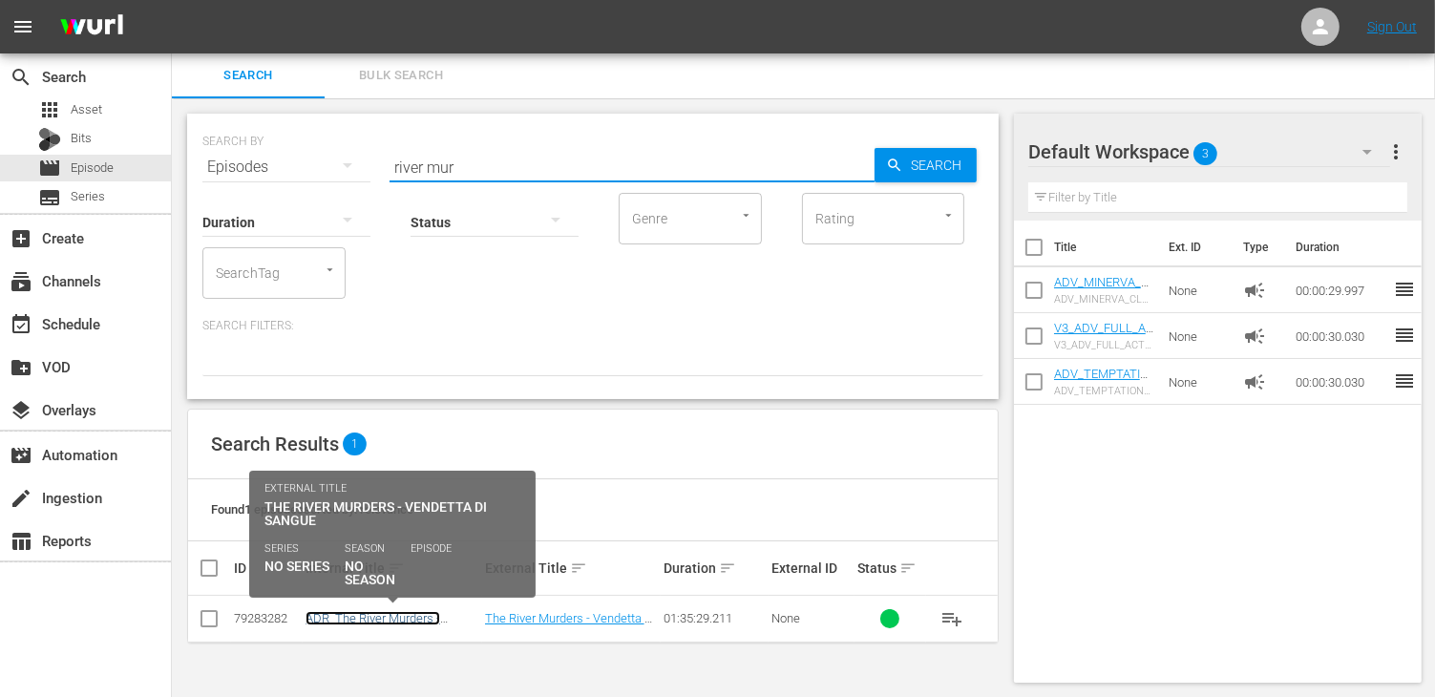
click at [379, 619] on link "ADR_The River Murders - Vendetta di sangue" at bounding box center [372, 625] width 135 height 29
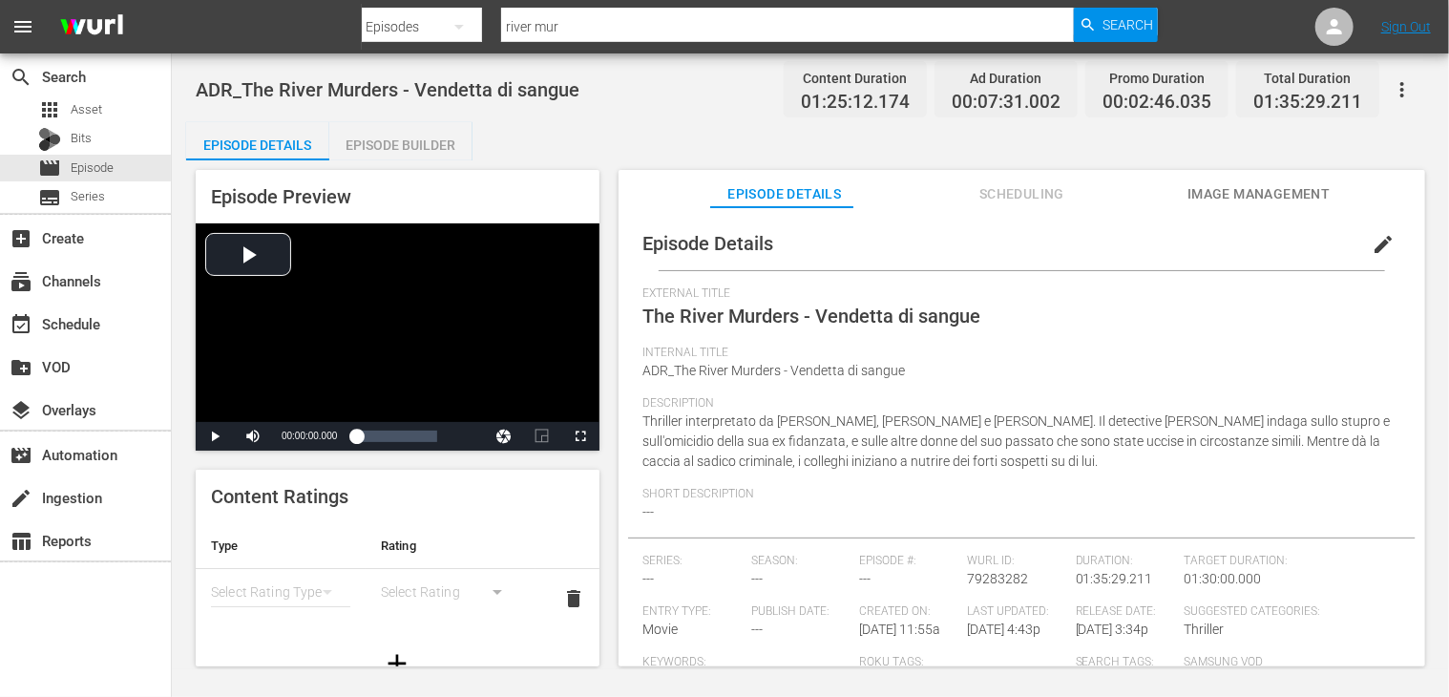
click at [401, 161] on div "Episode Preview Video Player is loading. Play Video Play Mute Current Time 00:0…" at bounding box center [810, 420] width 1249 height 521
click at [389, 139] on div "Episode Builder" at bounding box center [400, 145] width 143 height 46
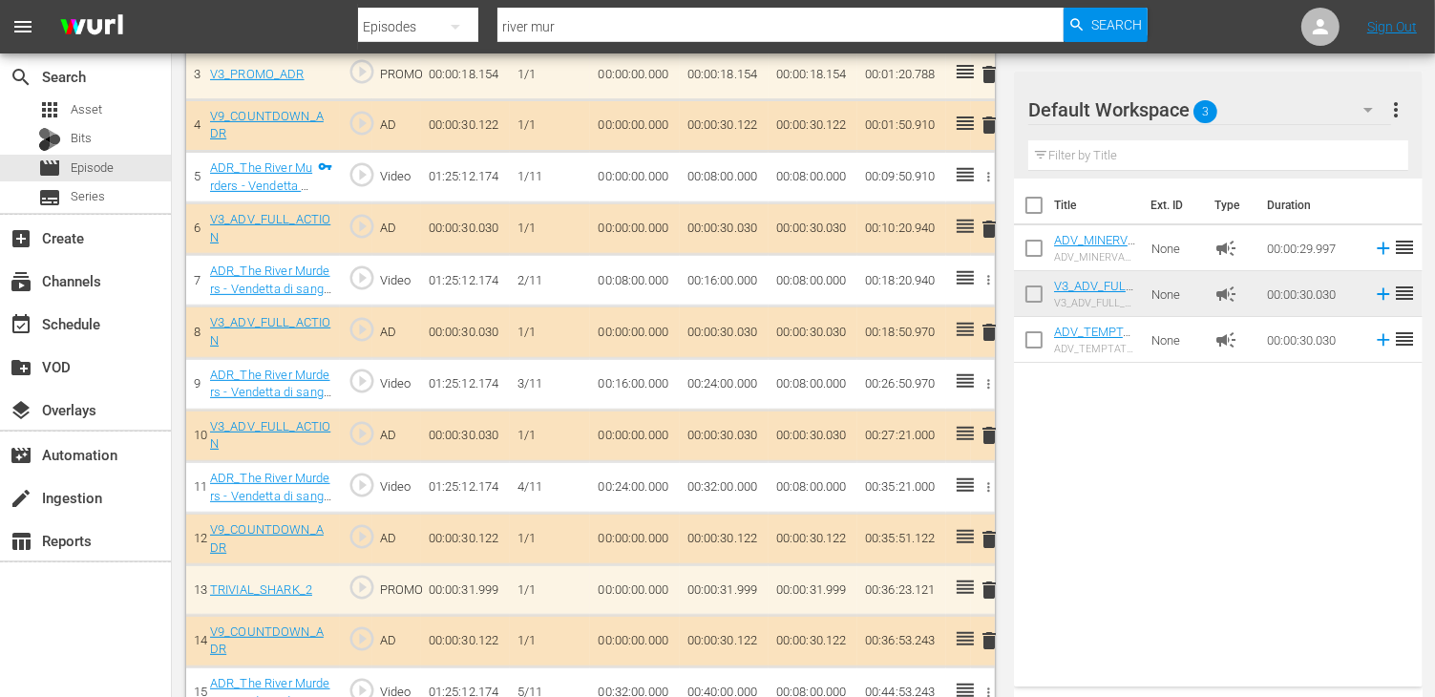
scroll to position [764, 0]
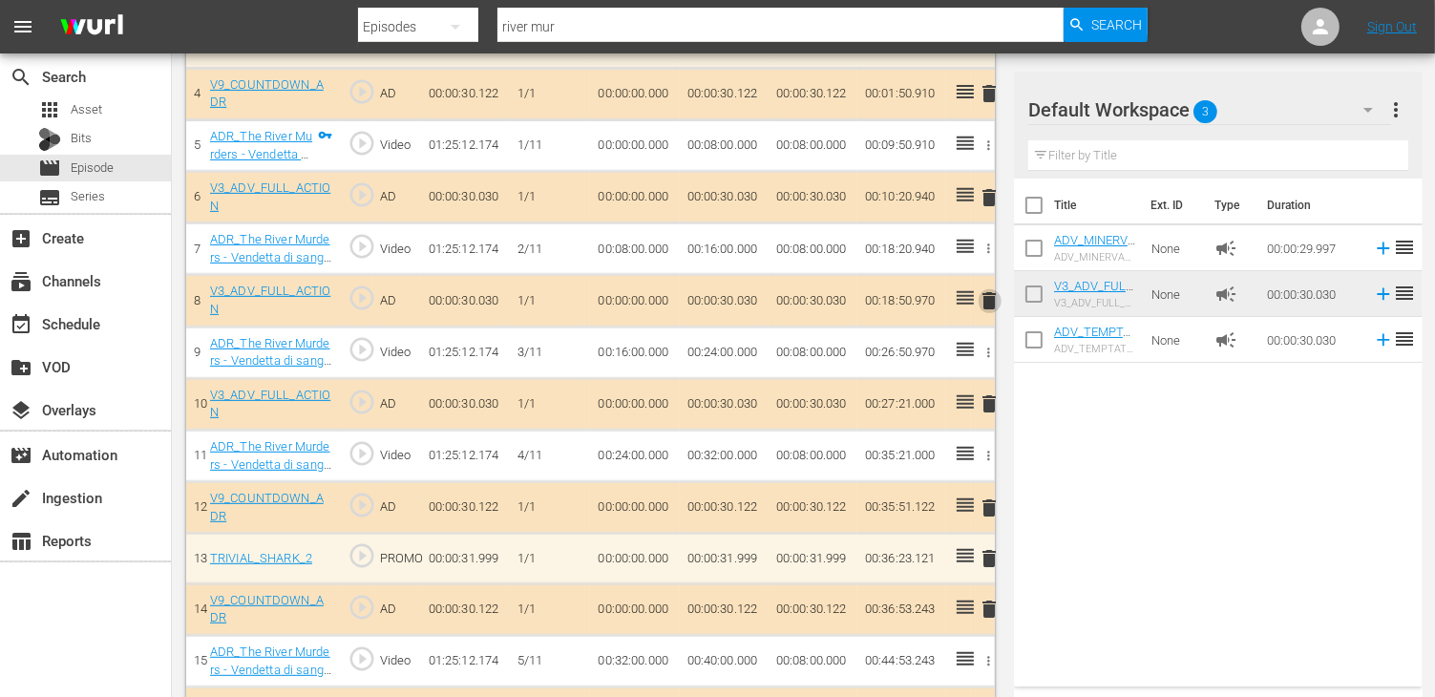
click at [982, 303] on span "delete" at bounding box center [989, 300] width 23 height 23
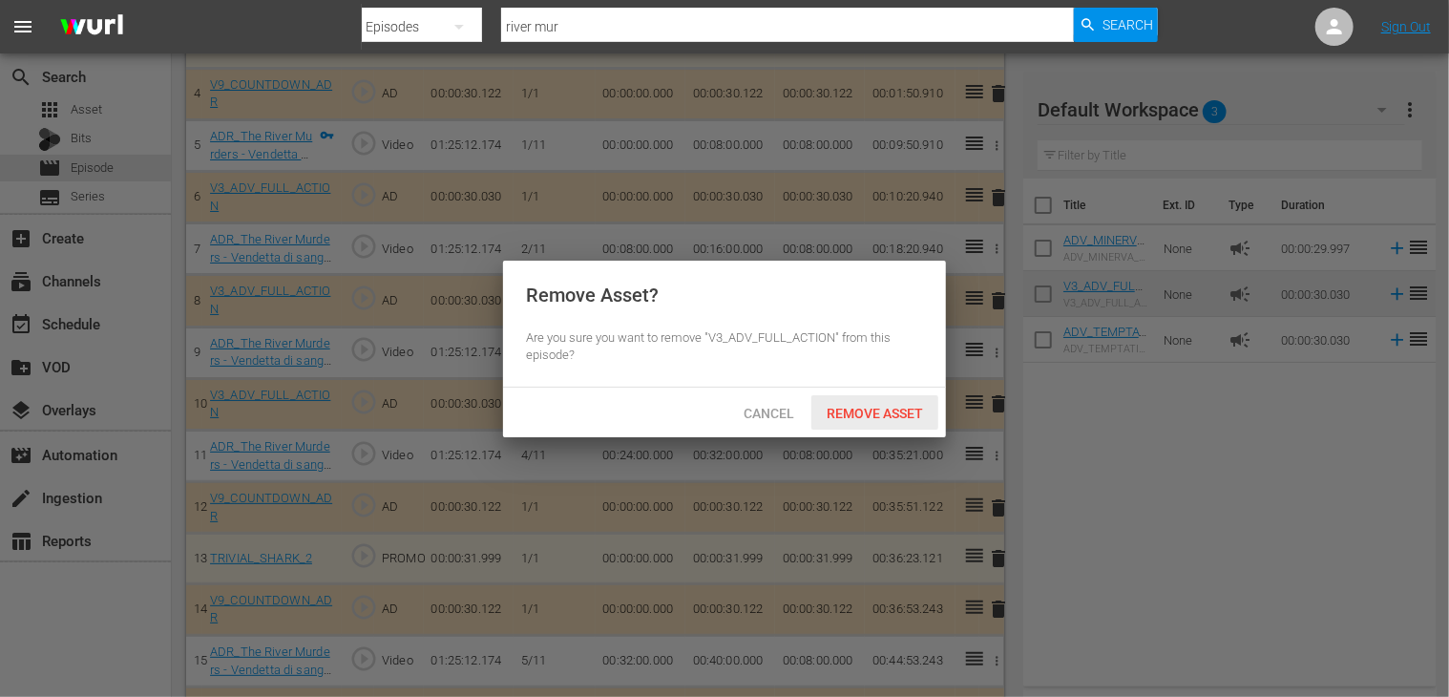
click at [874, 413] on span "Remove Asset" at bounding box center [874, 413] width 127 height 15
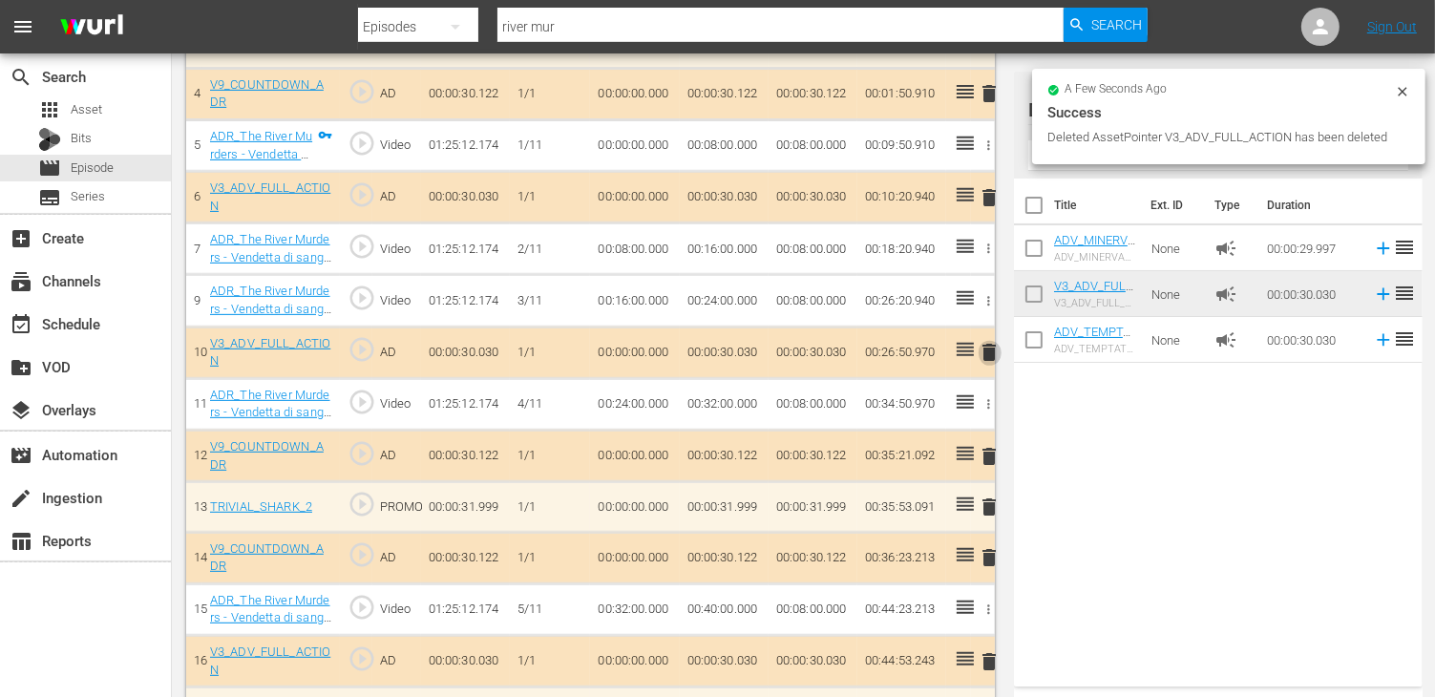
click at [989, 353] on span "delete" at bounding box center [989, 352] width 23 height 23
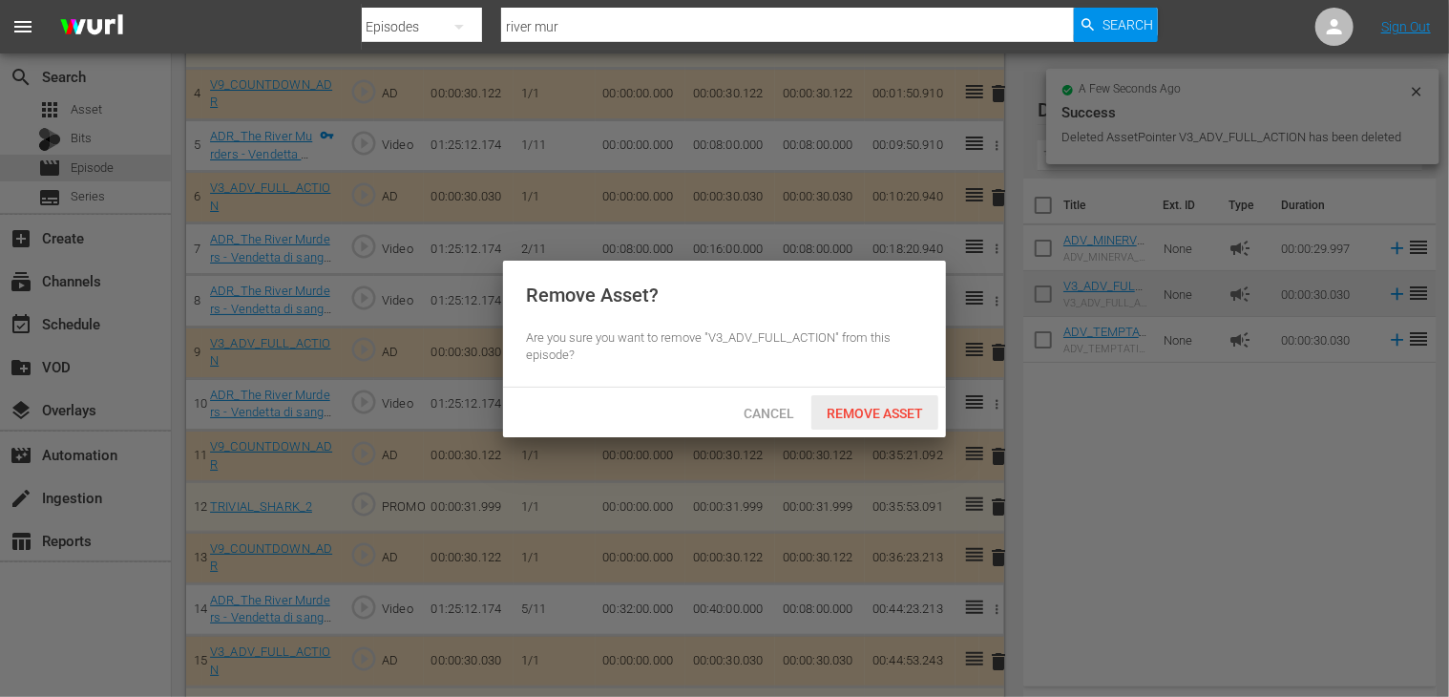
click at [898, 406] on span "Remove Asset" at bounding box center [874, 413] width 127 height 15
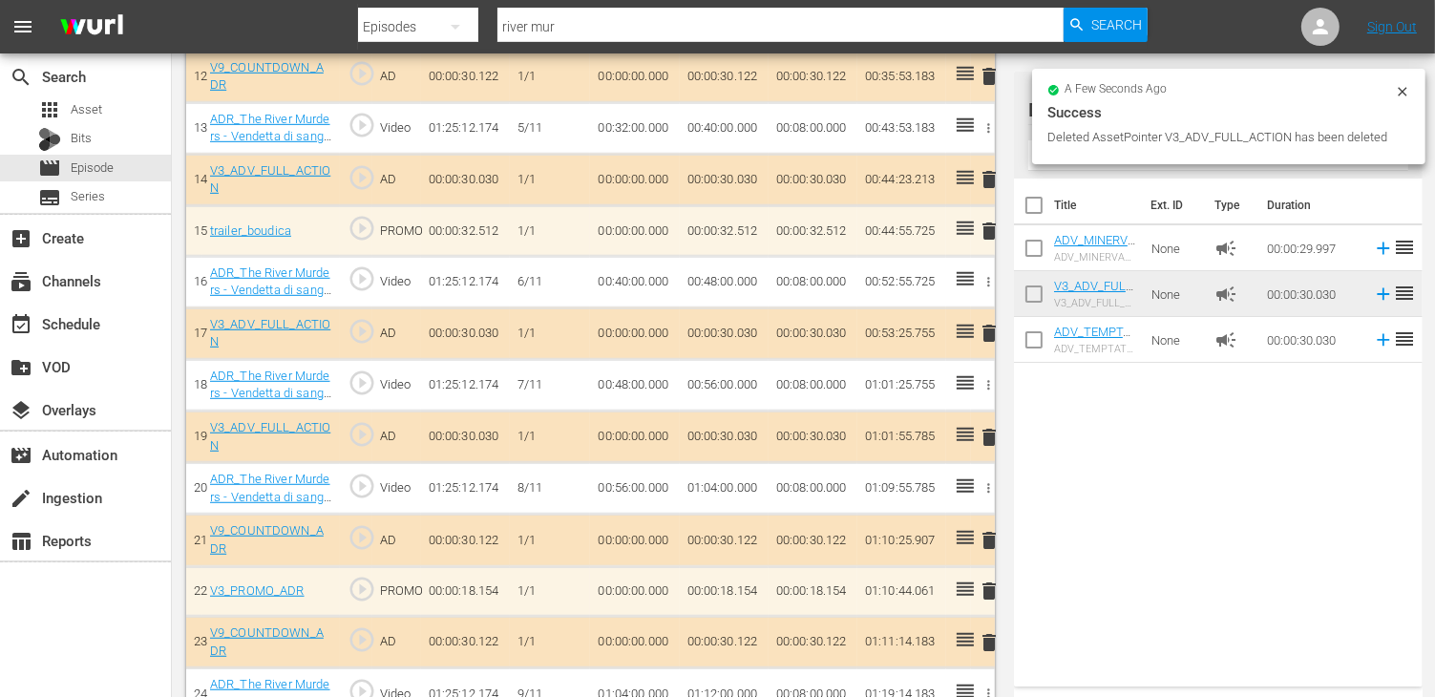
scroll to position [1241, 0]
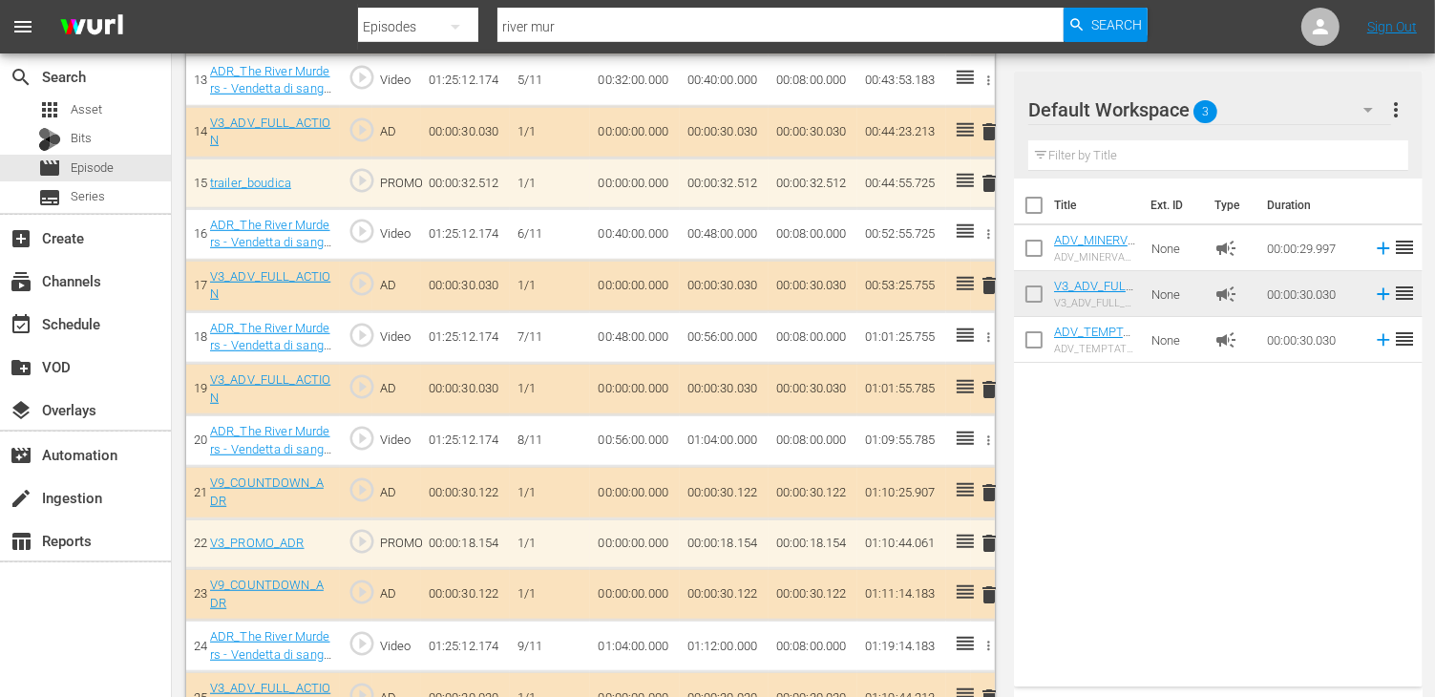
click at [989, 283] on span "delete" at bounding box center [989, 285] width 23 height 23
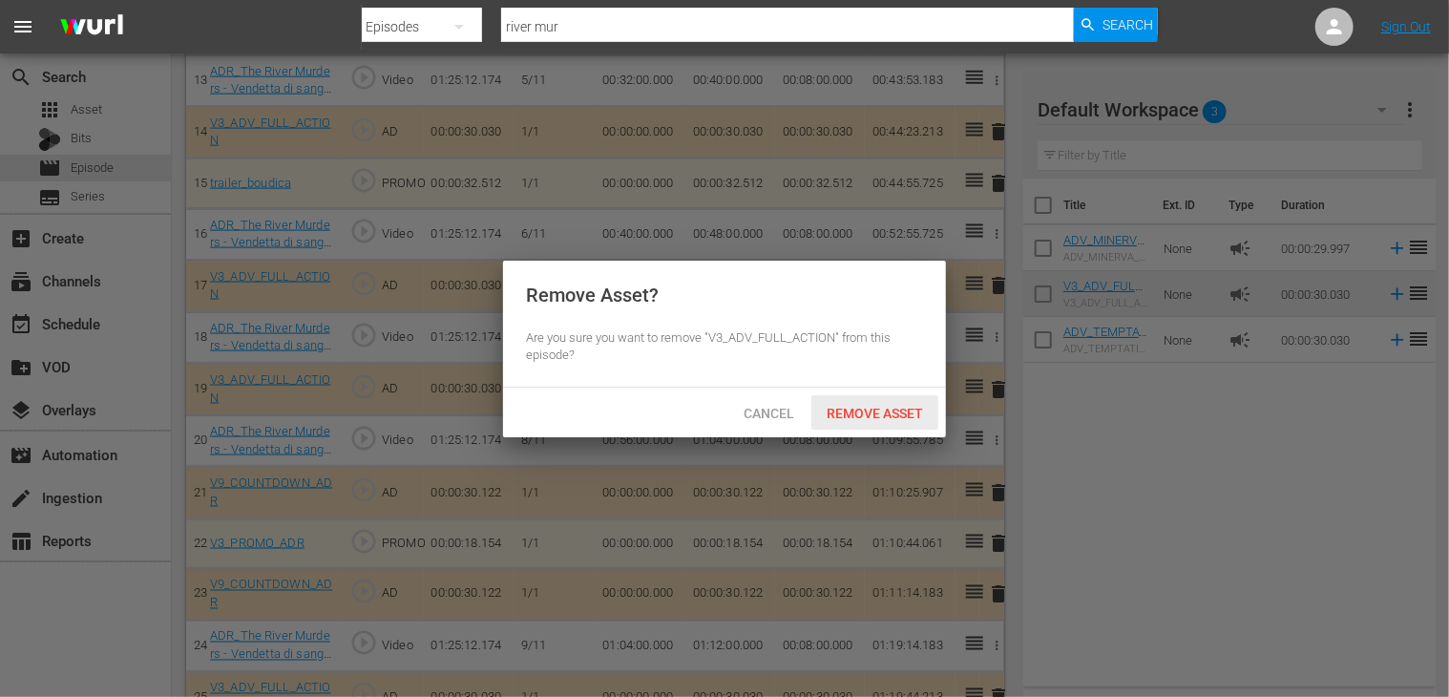
click at [855, 406] on span "Remove Asset" at bounding box center [874, 413] width 127 height 15
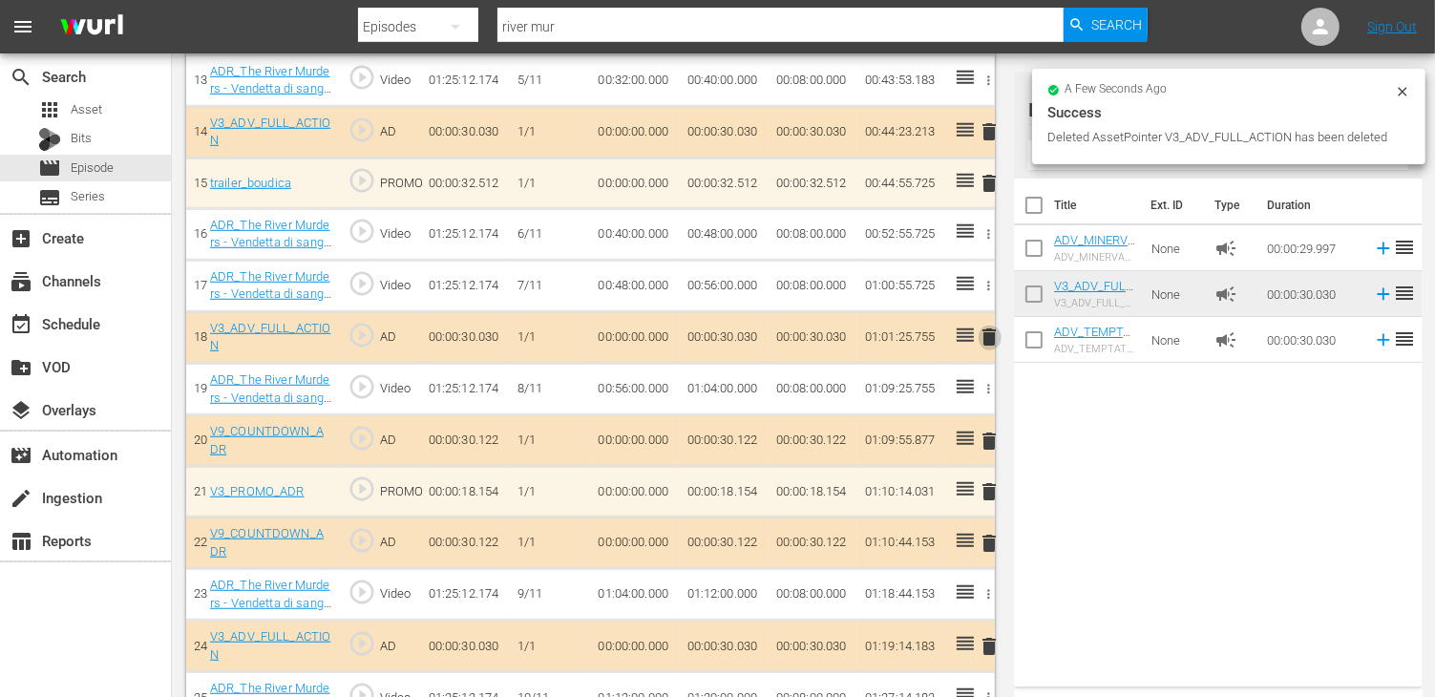
click at [985, 333] on span "delete" at bounding box center [989, 336] width 23 height 23
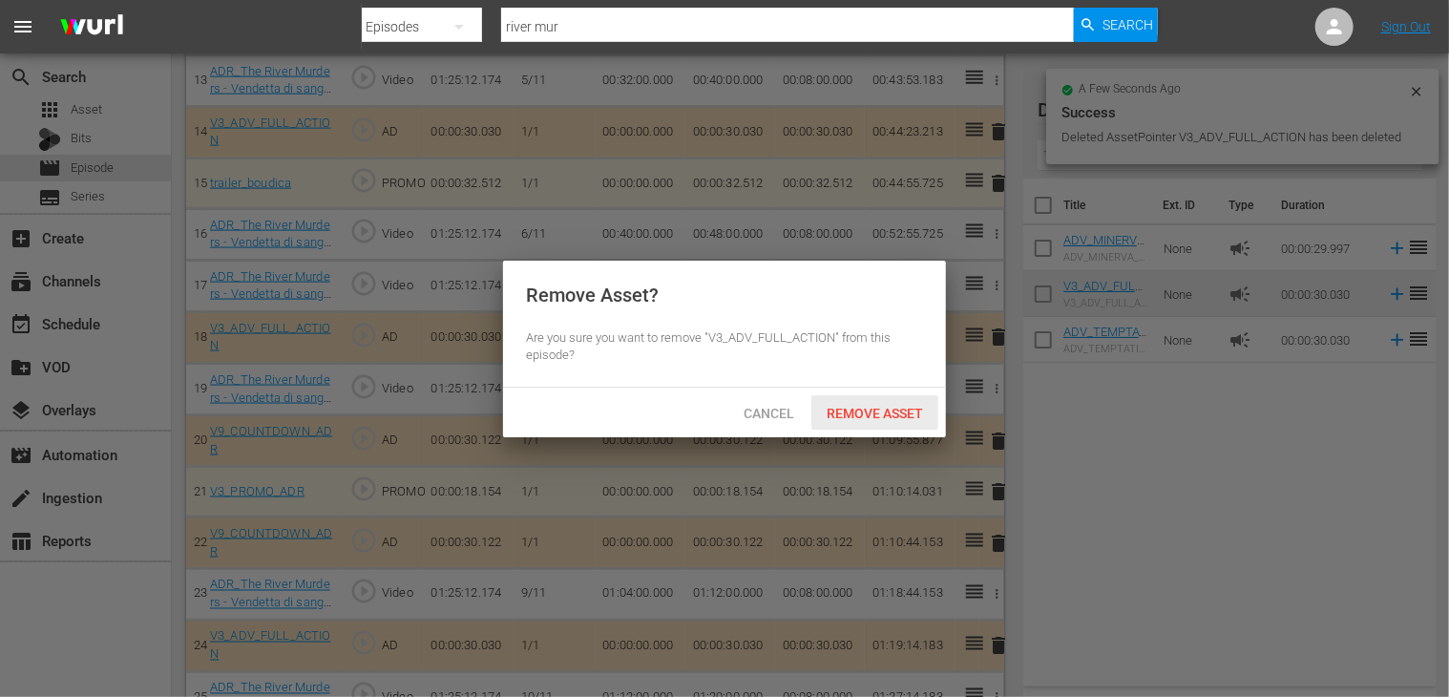
click at [851, 425] on div "Remove Asset" at bounding box center [874, 412] width 127 height 35
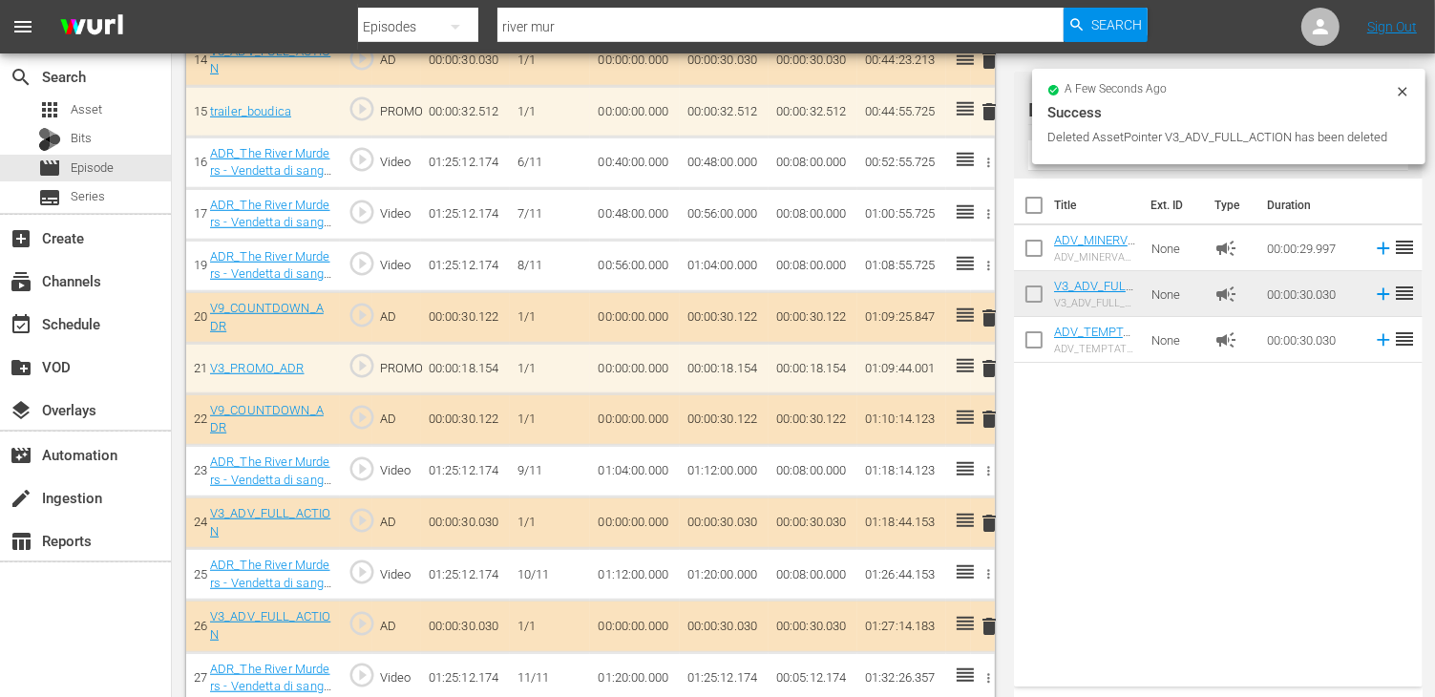
scroll to position [1424, 0]
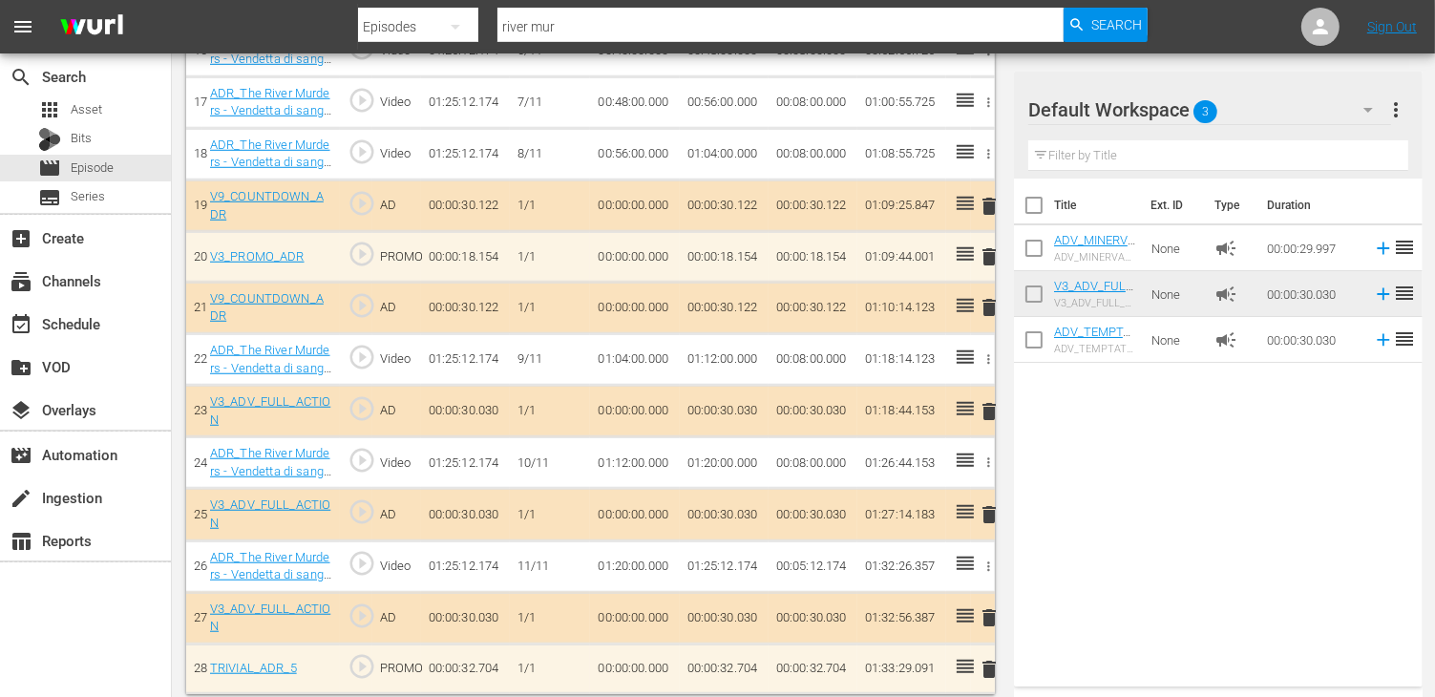
click at [987, 405] on span "delete" at bounding box center [989, 411] width 23 height 23
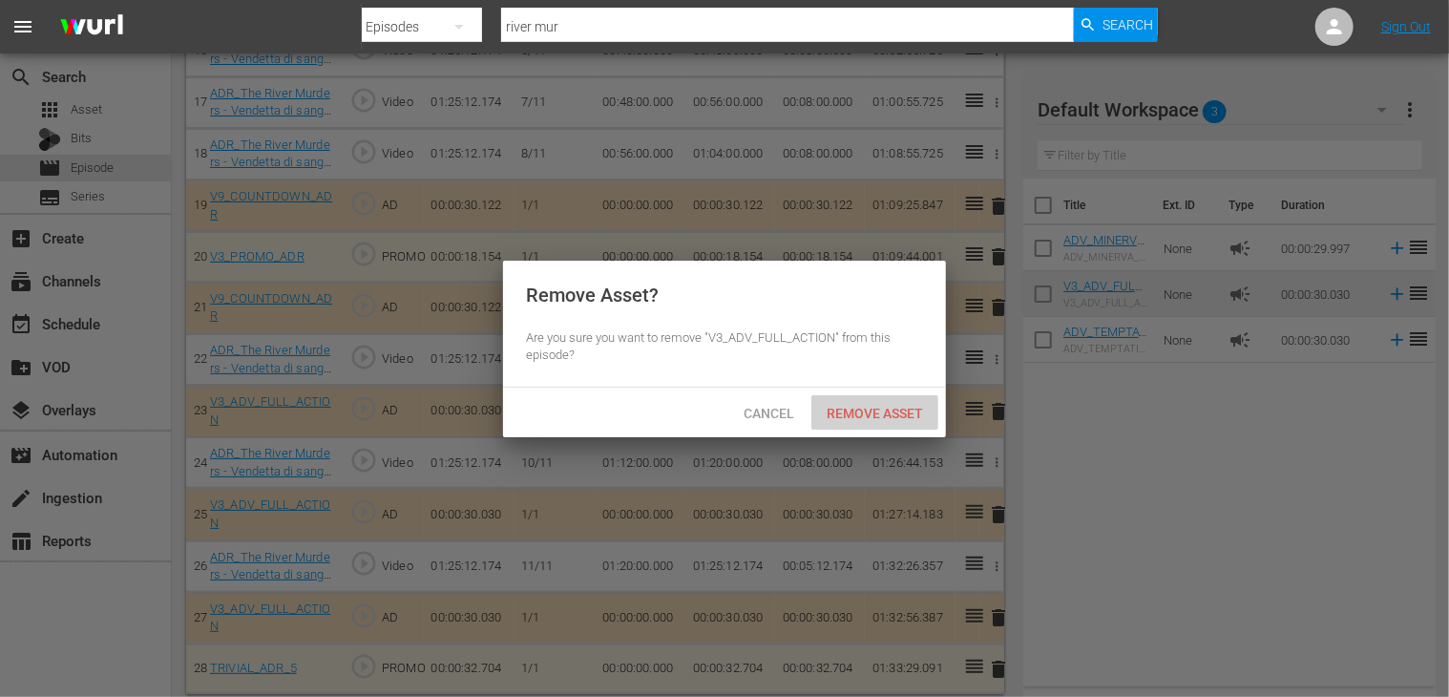
click at [865, 408] on span "Remove Asset" at bounding box center [874, 413] width 127 height 15
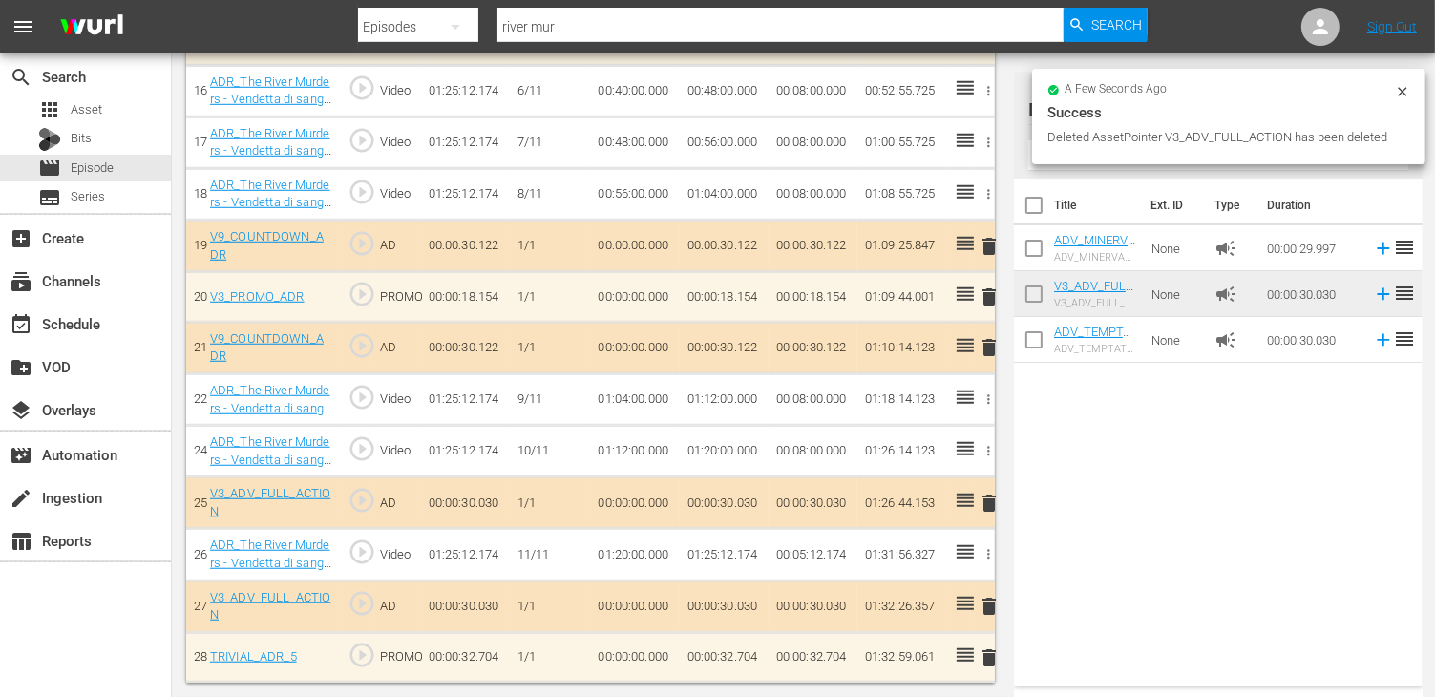
scroll to position [1373, 0]
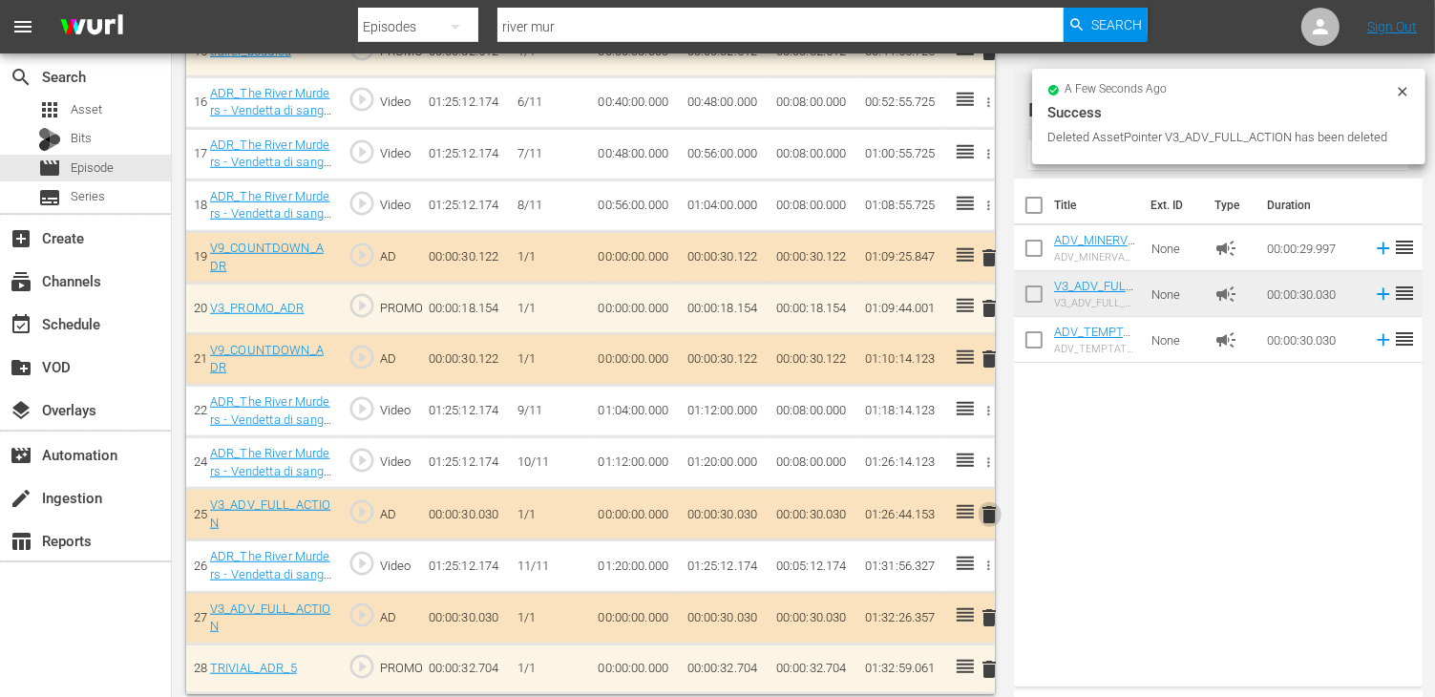
click at [989, 509] on span "delete" at bounding box center [989, 514] width 23 height 23
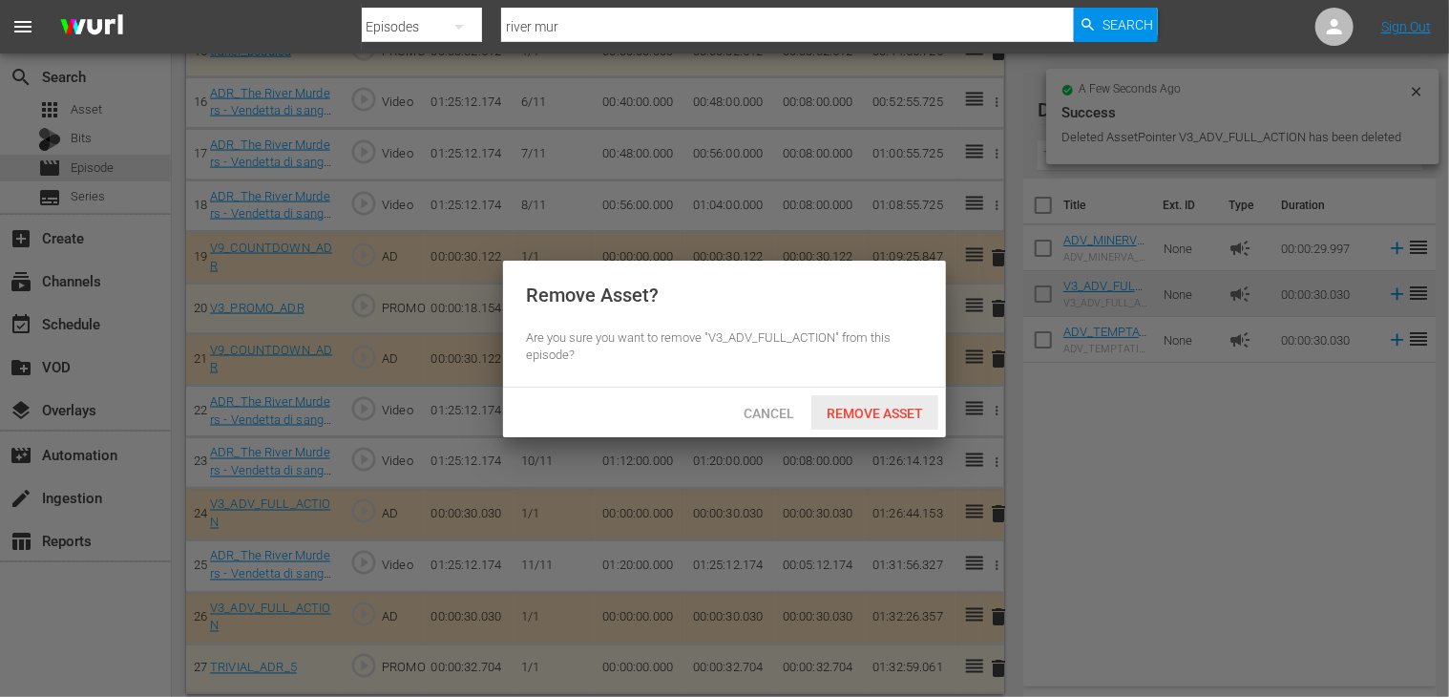
click at [868, 418] on span "Remove Asset" at bounding box center [874, 413] width 127 height 15
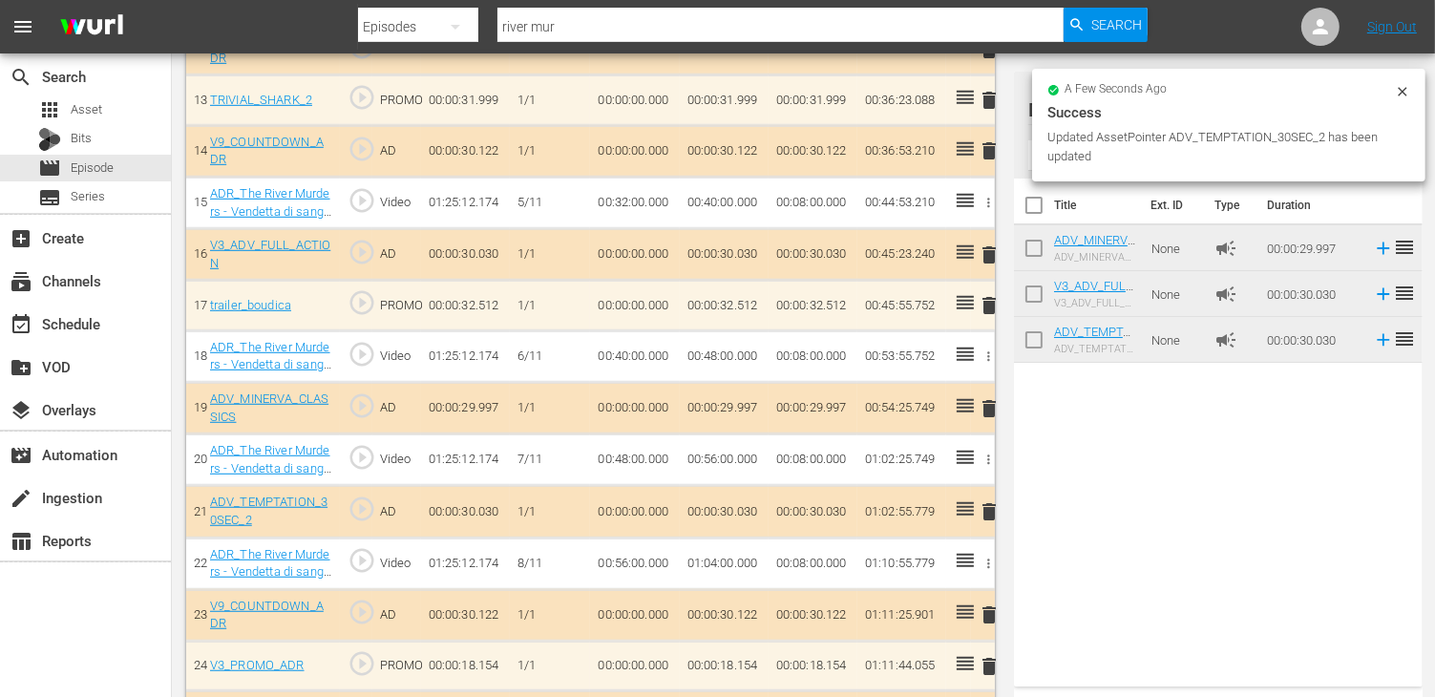
scroll to position [867, 0]
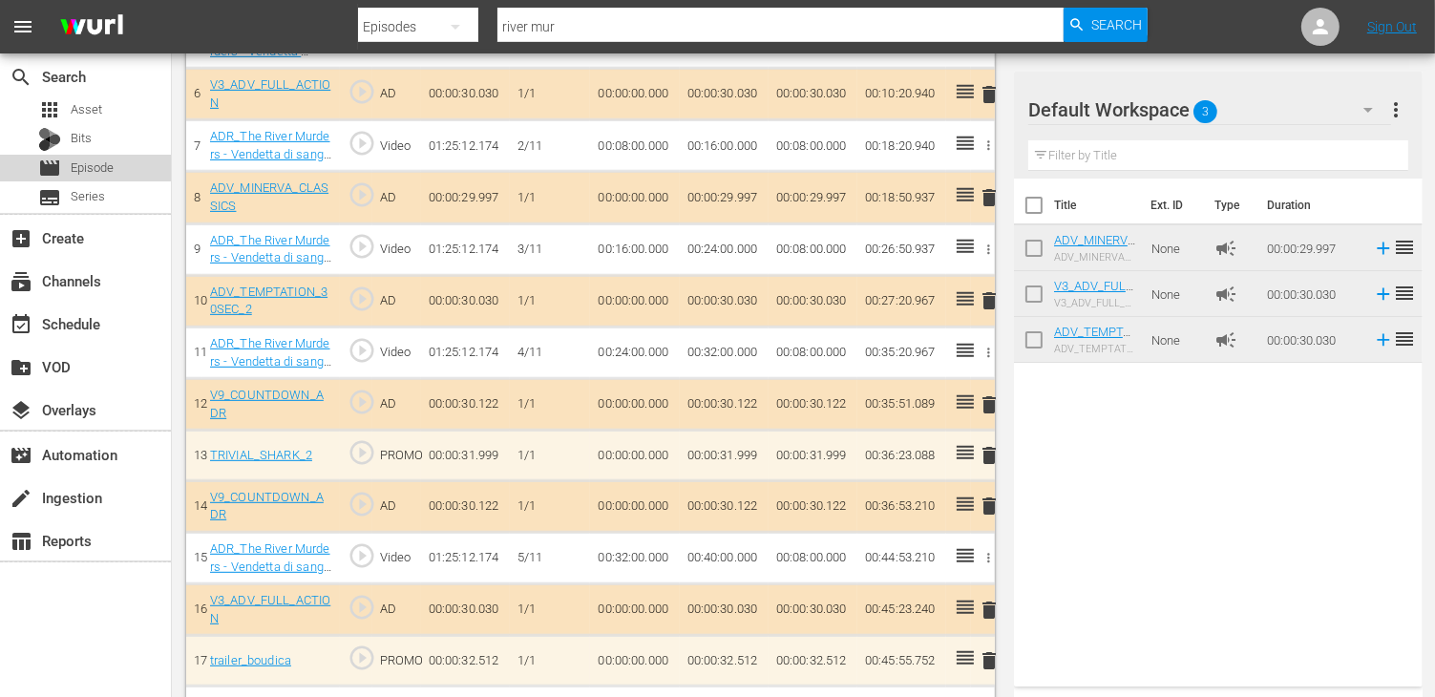
click at [97, 154] on div "apps Asset Bits movie Episode subtitles Series" at bounding box center [85, 153] width 171 height 115
click at [106, 164] on span "Episode" at bounding box center [92, 167] width 43 height 19
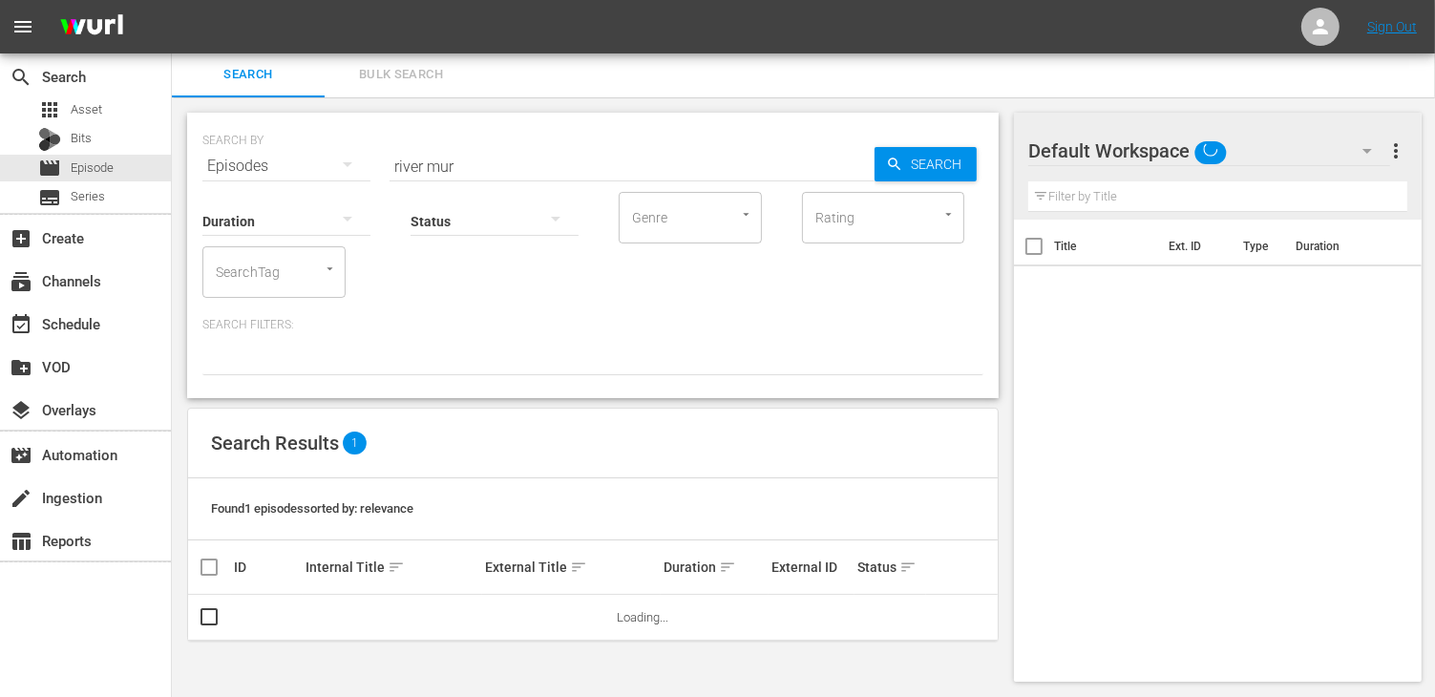
scroll to position [1, 0]
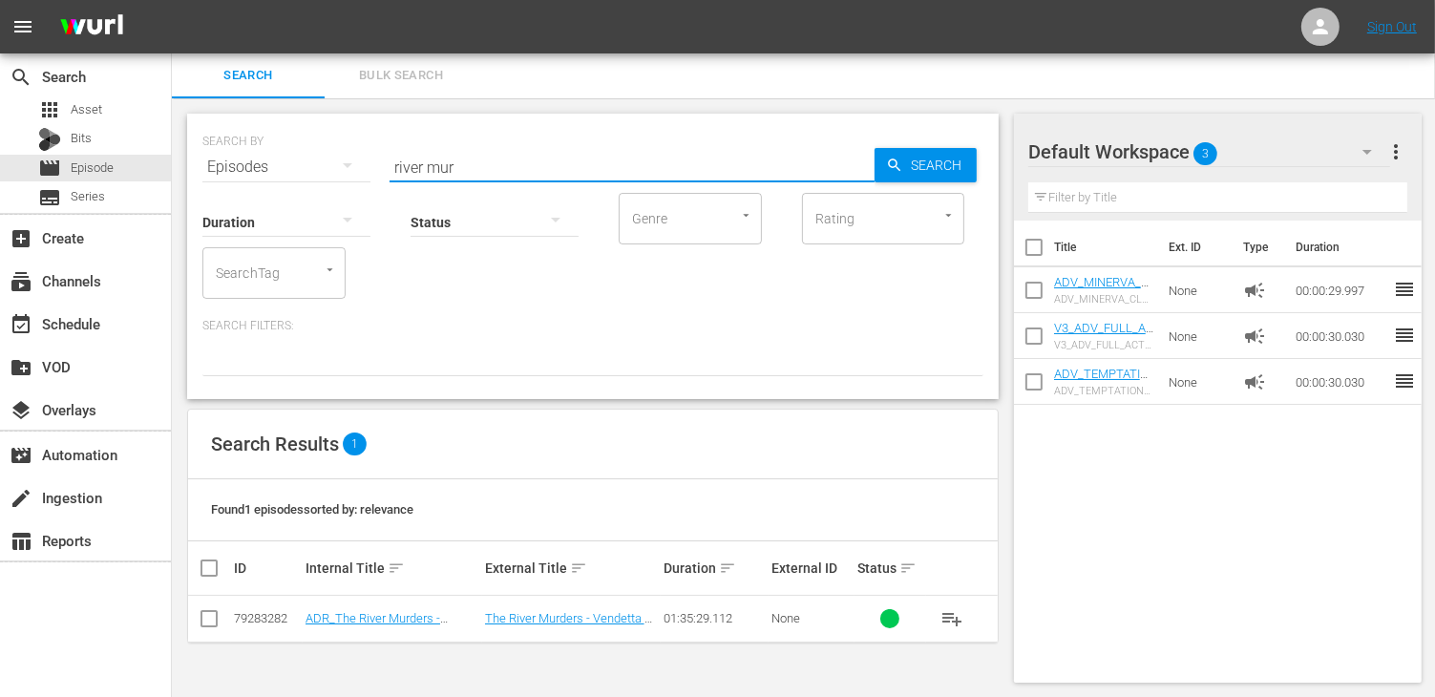
drag, startPoint x: 469, startPoint y: 165, endPoint x: 187, endPoint y: 140, distance: 282.7
click at [187, 140] on div "SEARCH BY Search By Episodes Search ID, Title, Description, Keywords, or Catego…" at bounding box center [592, 256] width 811 height 285
type input "bajo"
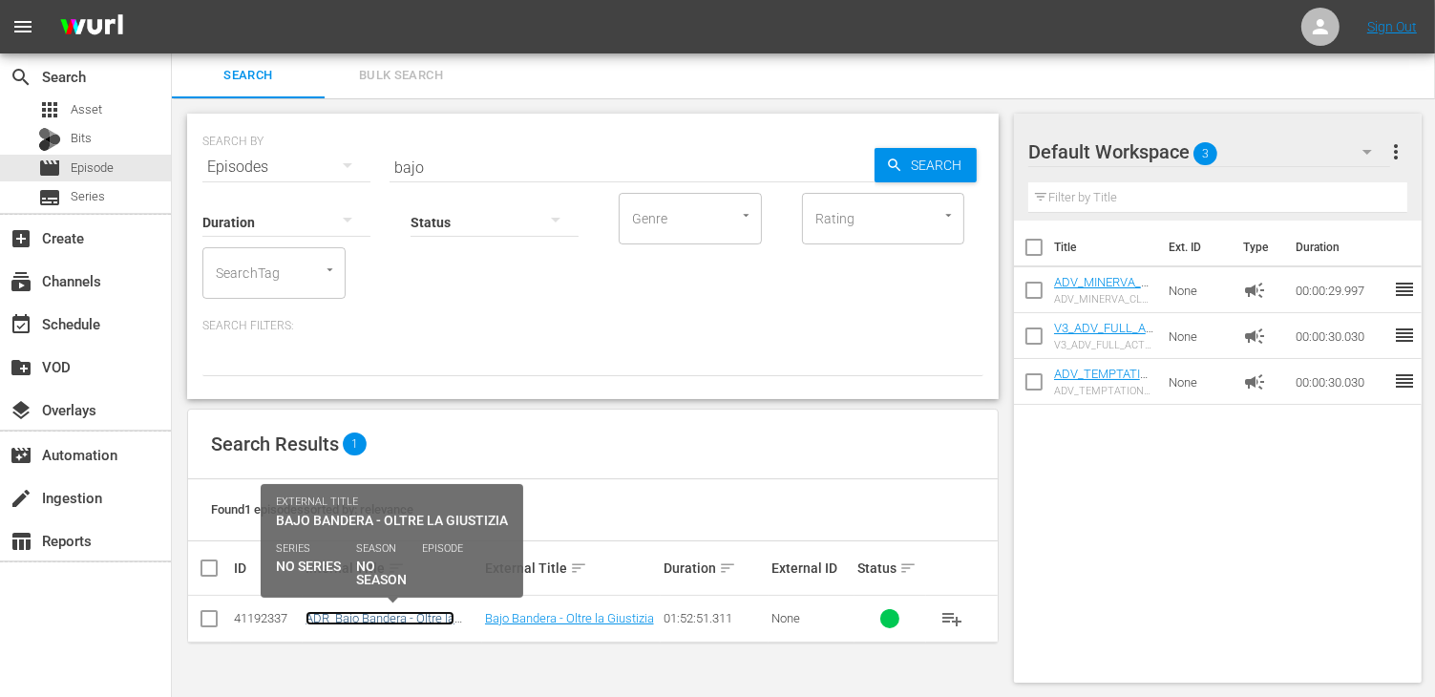
click at [343, 611] on link "ADR_Bajo Bandera - Oltre la Giustizia" at bounding box center [379, 625] width 149 height 29
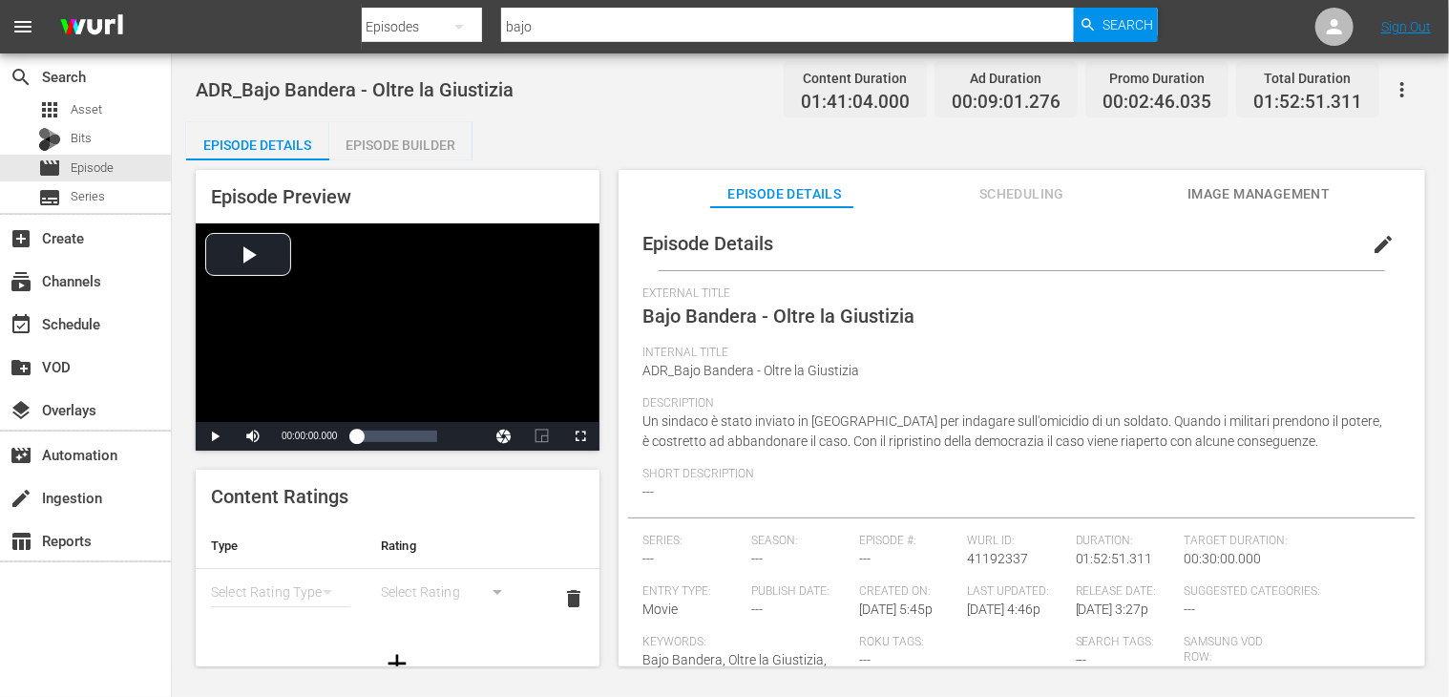
click at [392, 138] on div "Episode Builder" at bounding box center [400, 145] width 143 height 46
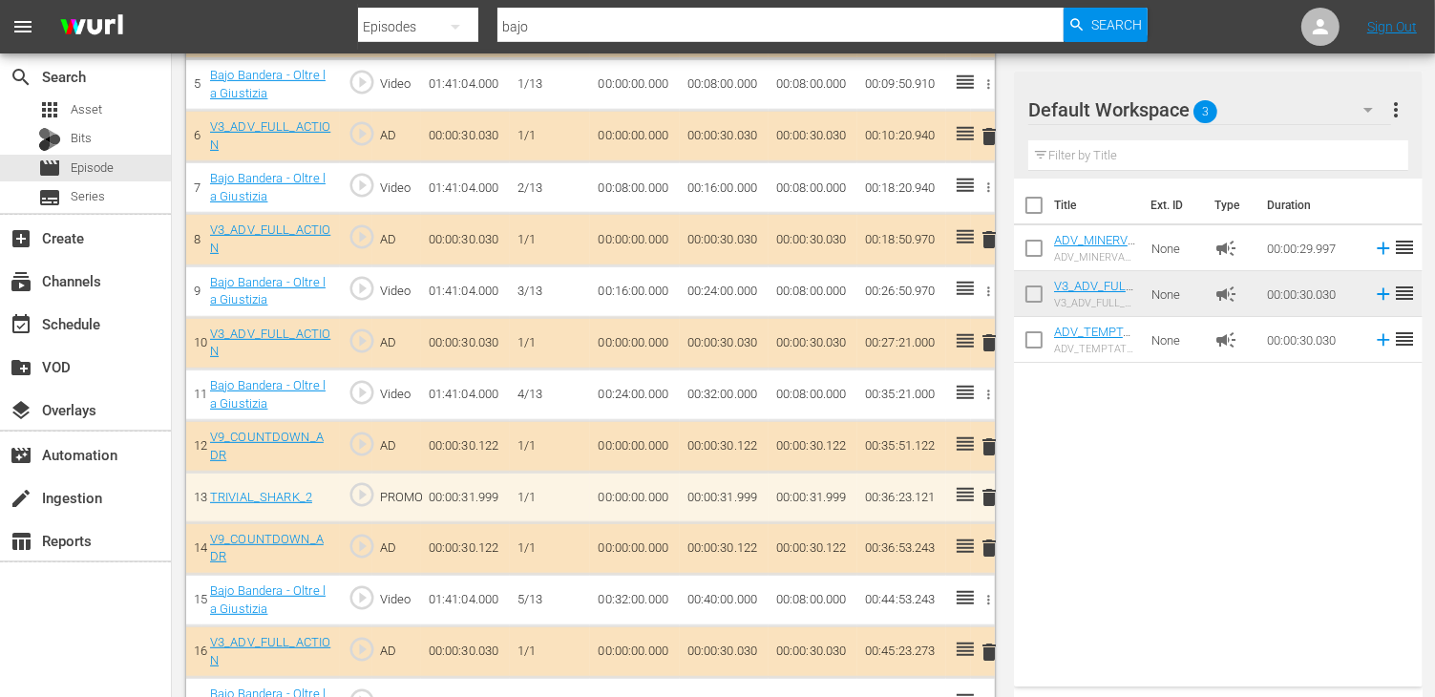
scroll to position [859, 0]
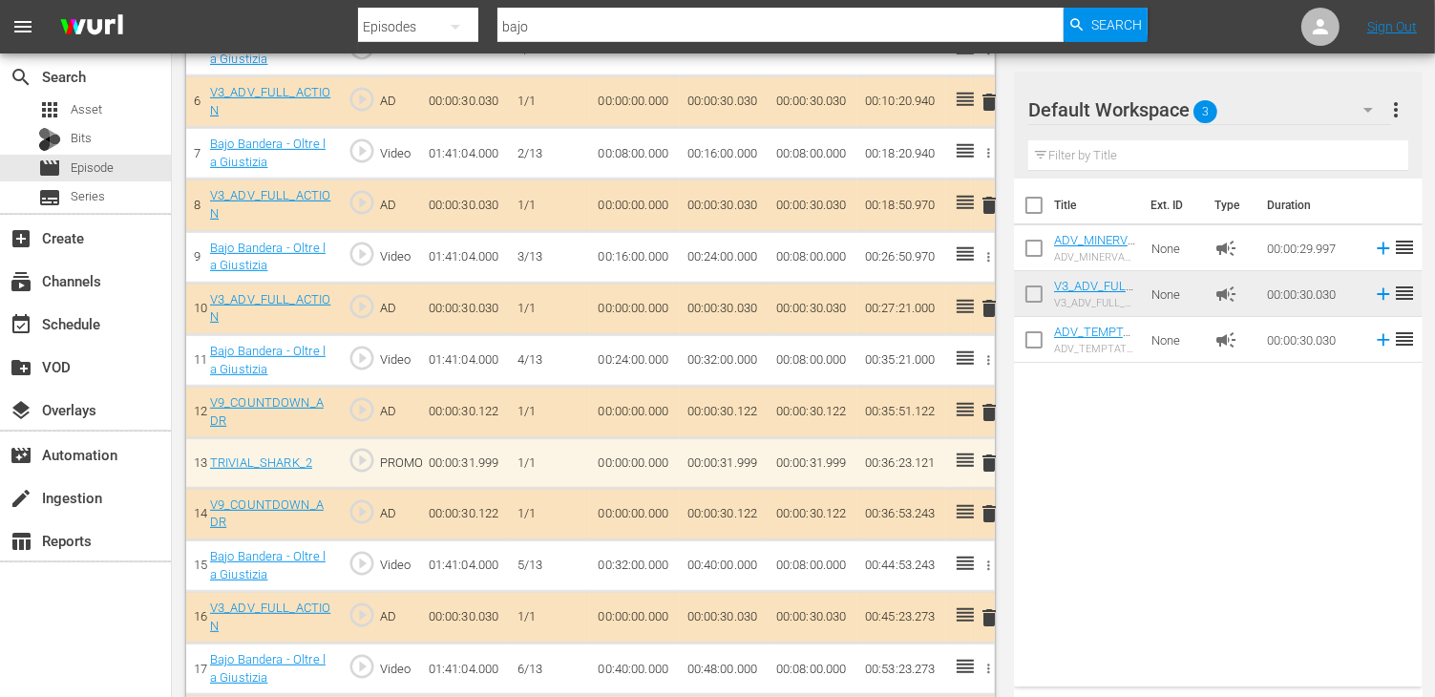
click at [986, 207] on span "delete" at bounding box center [989, 205] width 23 height 23
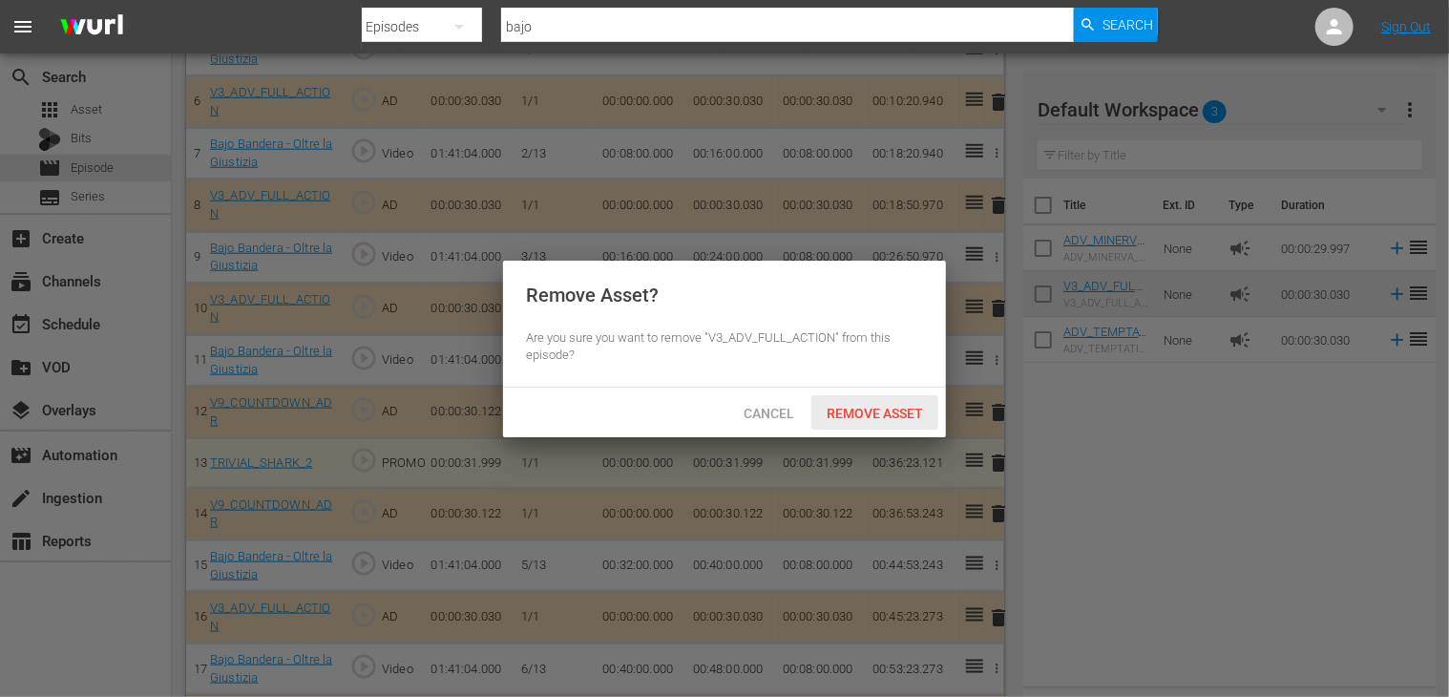
click at [867, 416] on span "Remove Asset" at bounding box center [874, 413] width 127 height 15
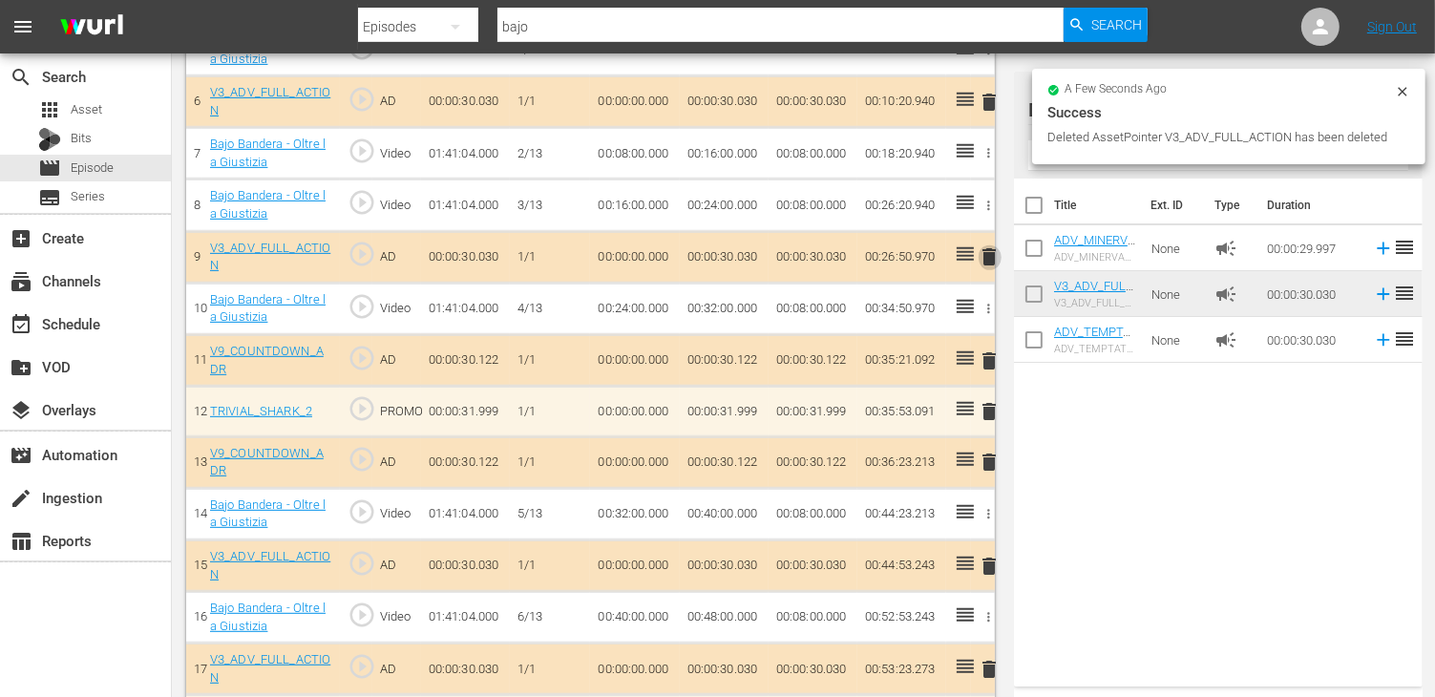
click at [989, 255] on span "delete" at bounding box center [989, 256] width 23 height 23
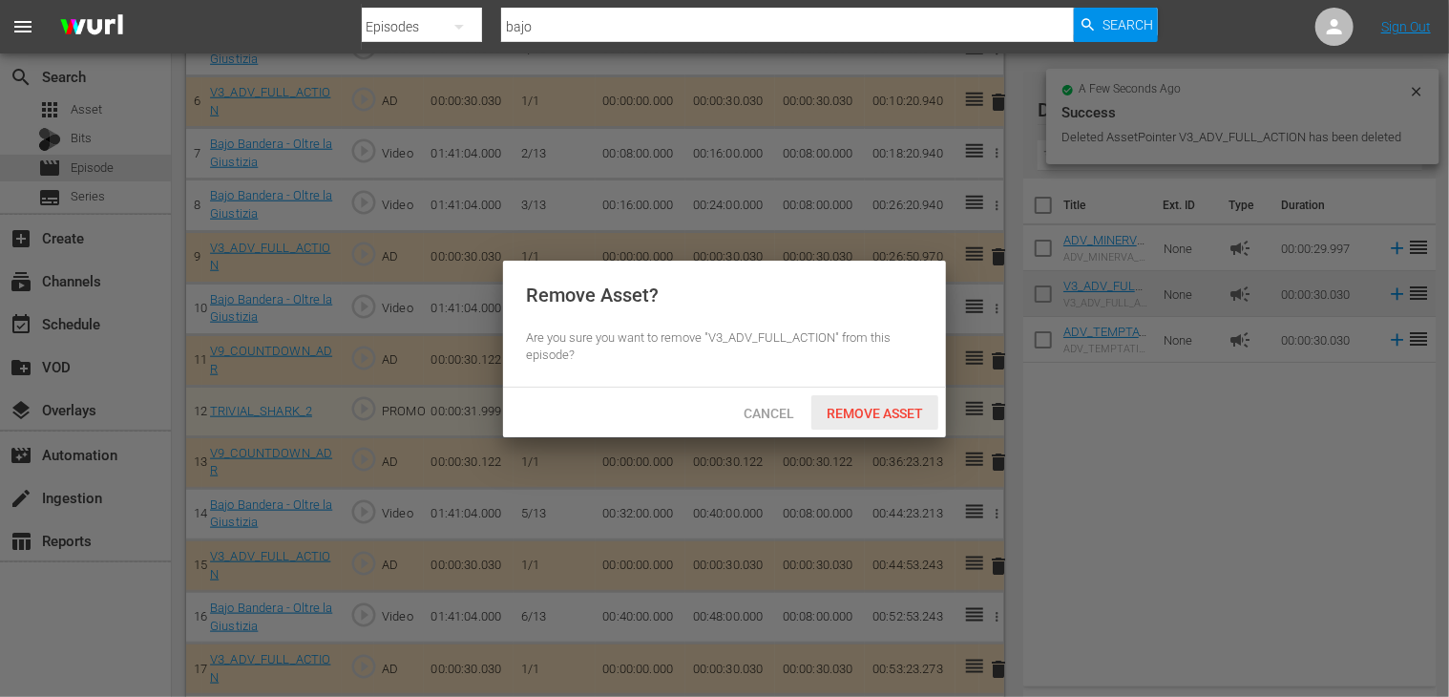
click at [882, 415] on span "Remove Asset" at bounding box center [874, 413] width 127 height 15
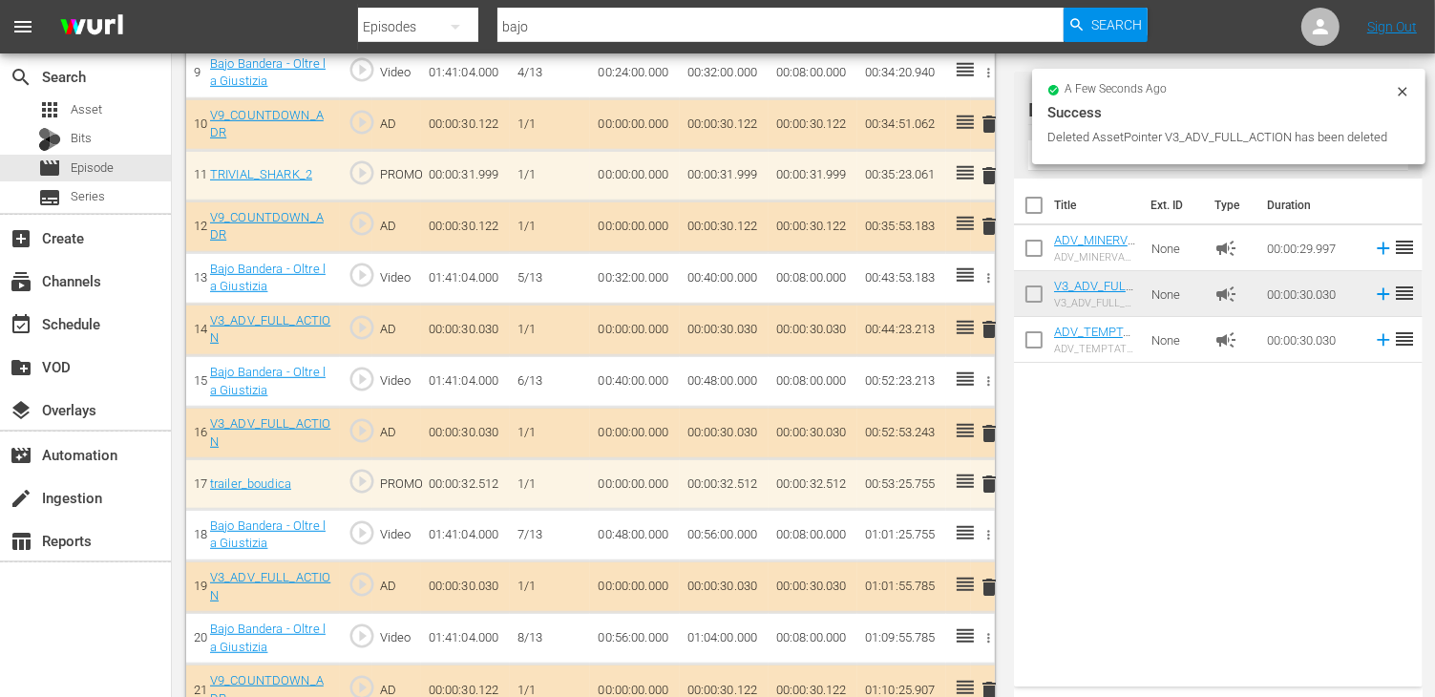
scroll to position [1145, 0]
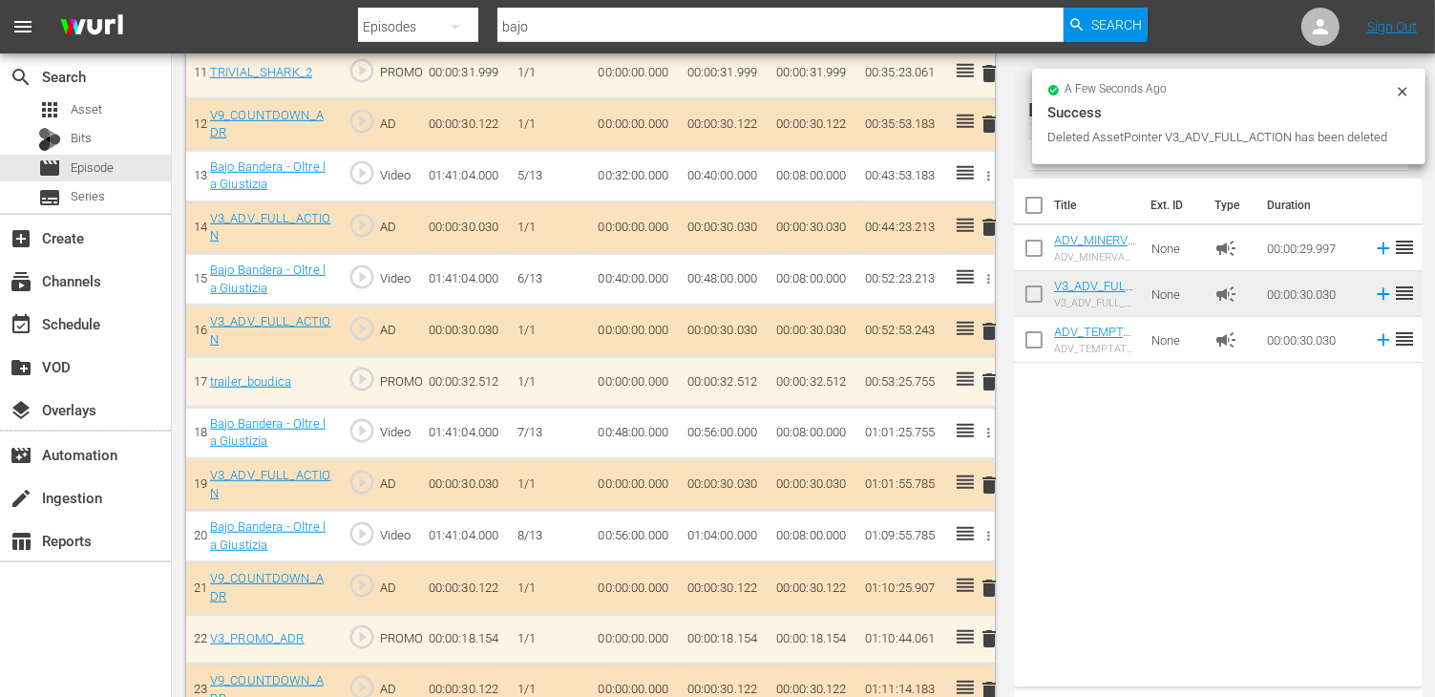
click at [991, 216] on span "delete" at bounding box center [989, 227] width 23 height 23
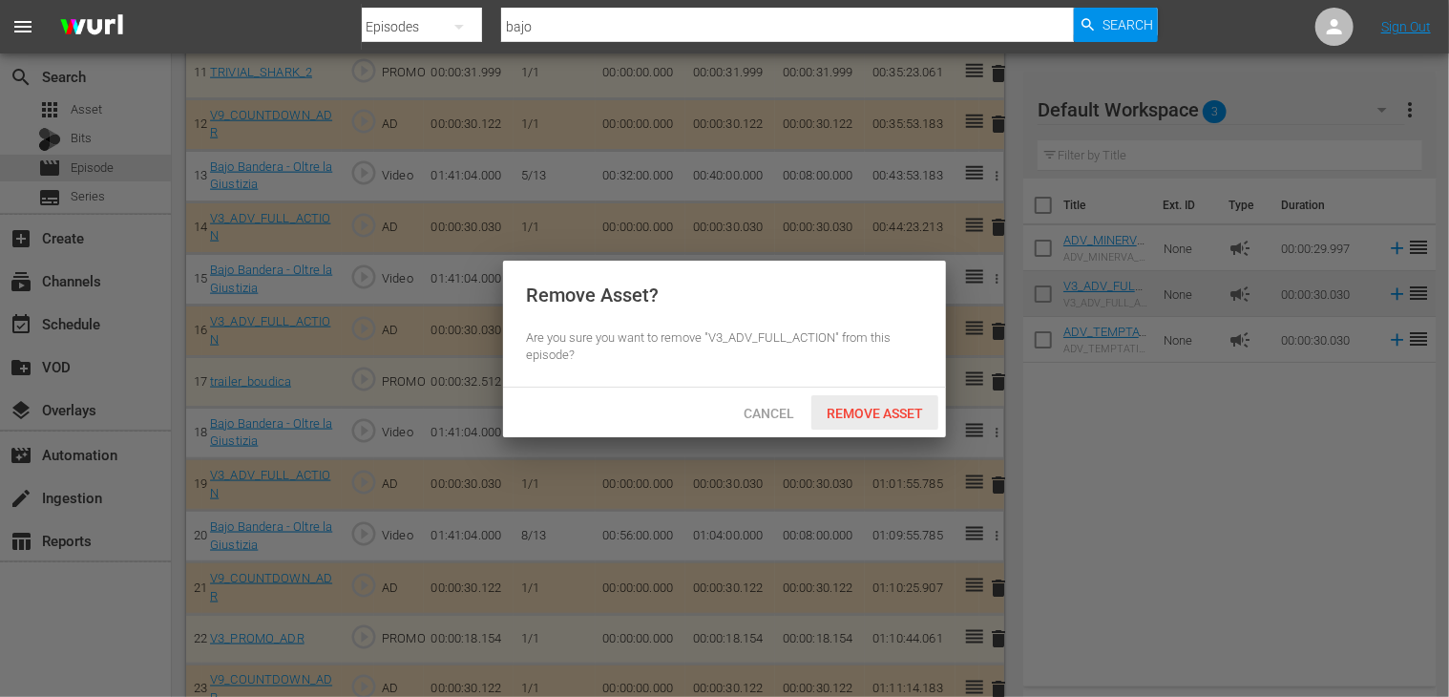
click at [881, 409] on span "Remove Asset" at bounding box center [874, 413] width 127 height 15
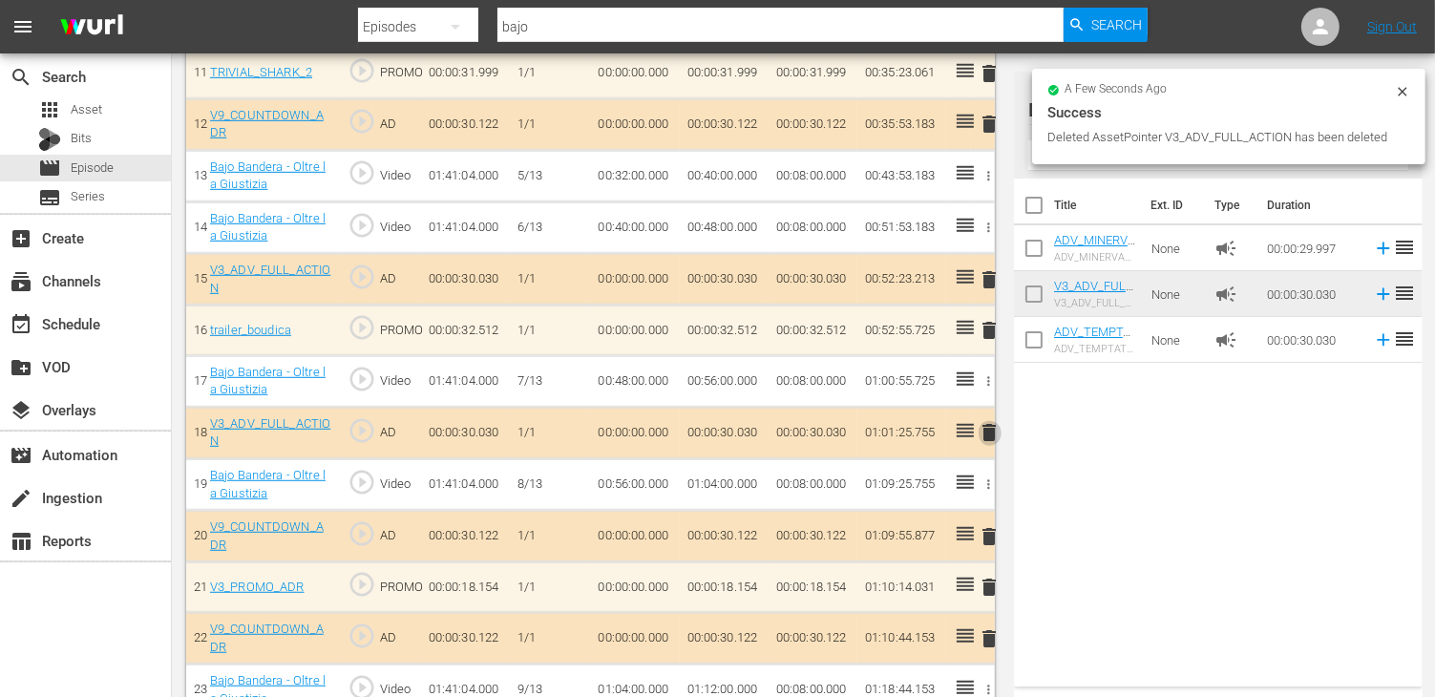
click at [985, 431] on span "delete" at bounding box center [989, 432] width 23 height 23
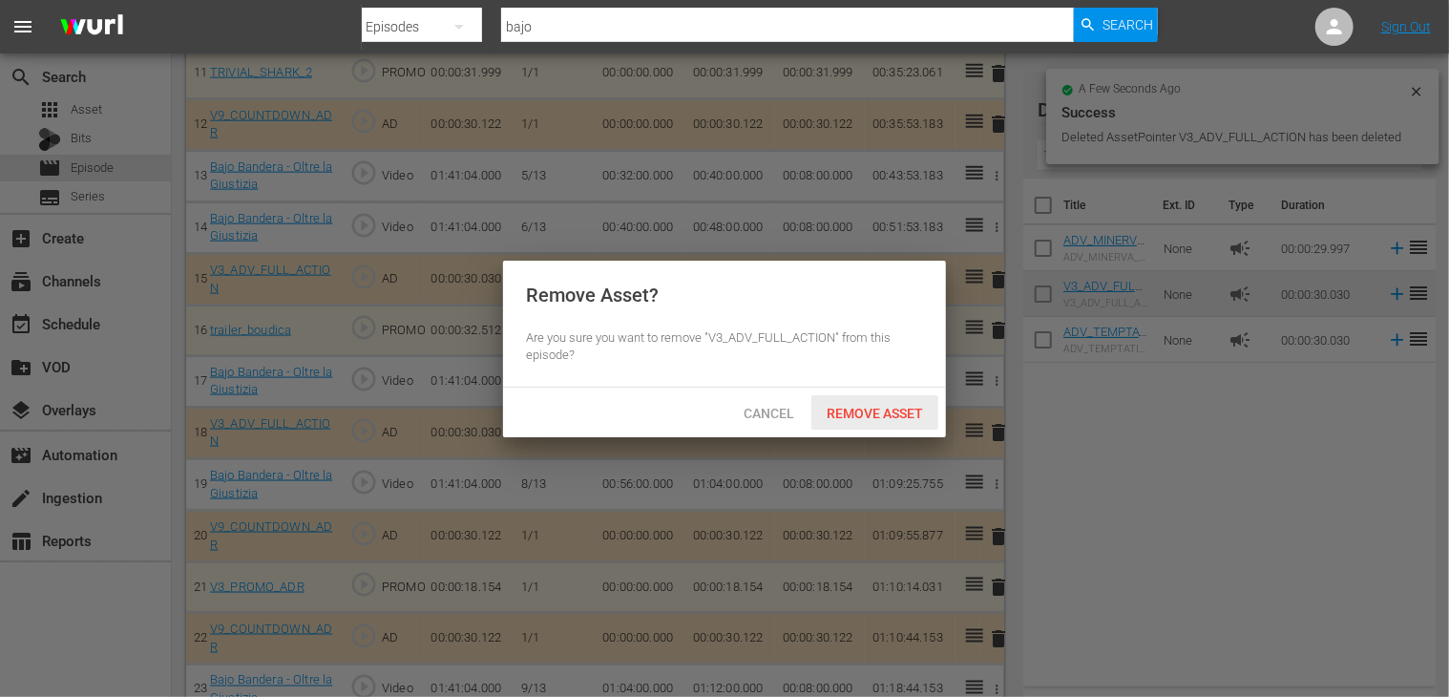
click at [874, 410] on span "Remove Asset" at bounding box center [874, 413] width 127 height 15
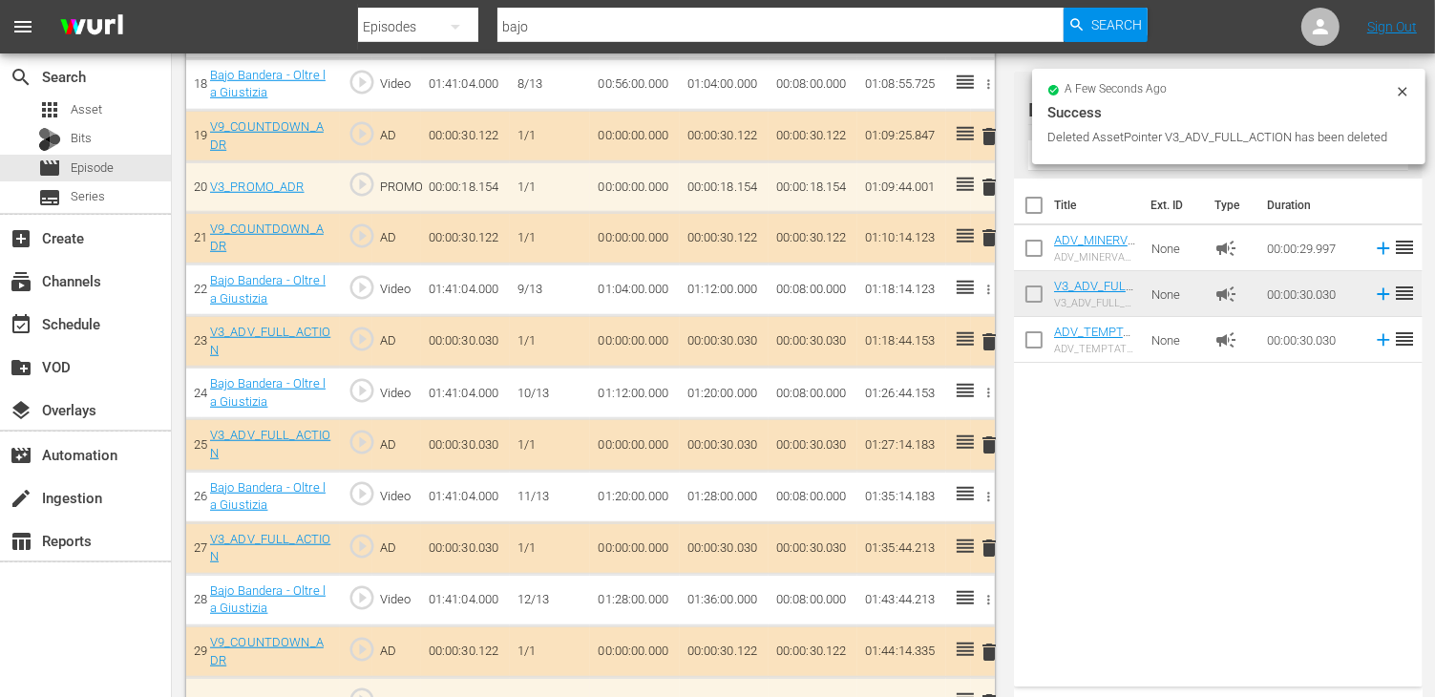
scroll to position [1527, 0]
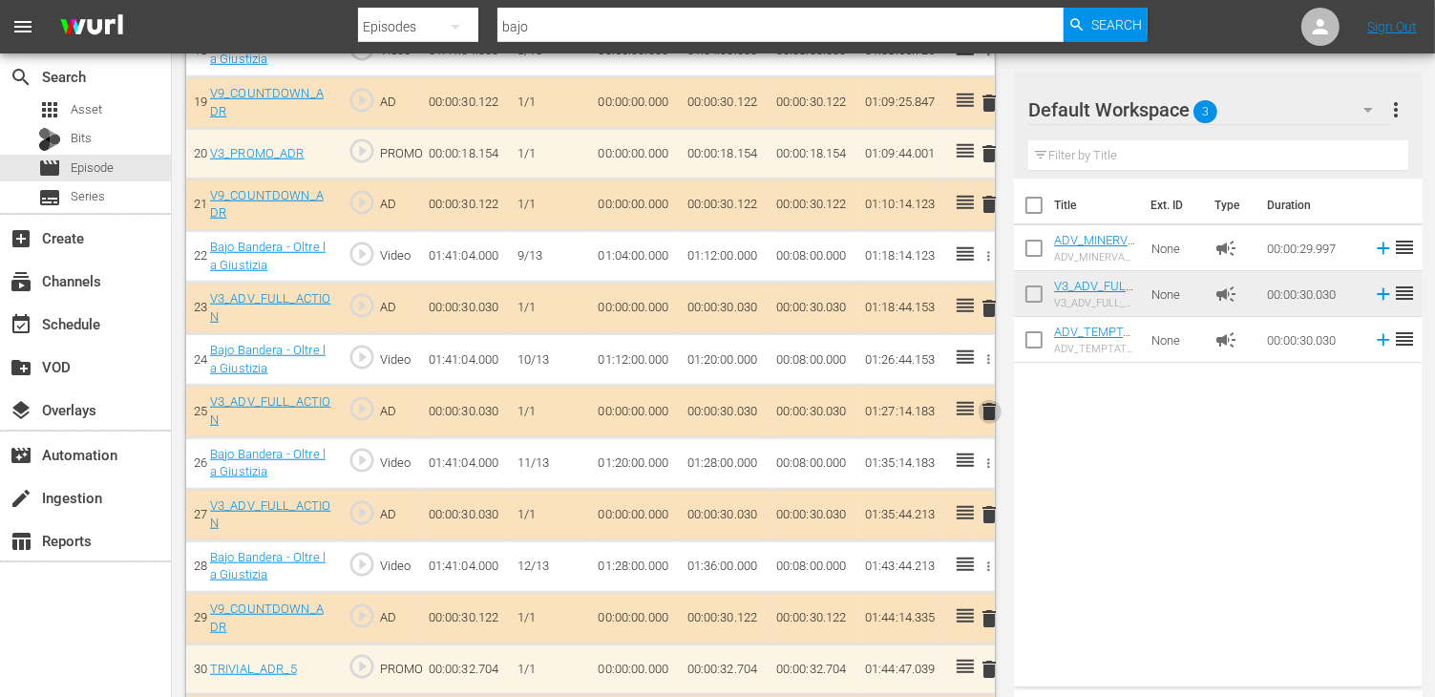
click at [989, 400] on span "delete" at bounding box center [989, 411] width 23 height 23
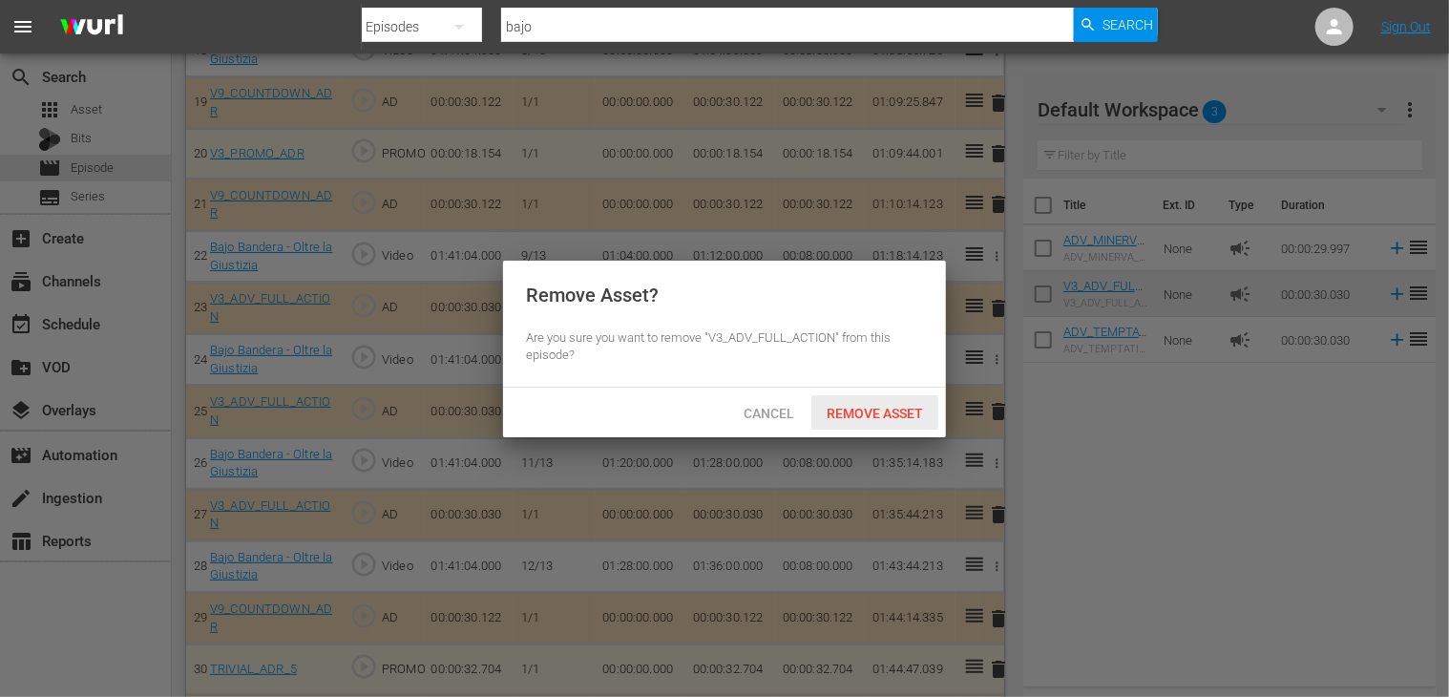
click at [896, 417] on span "Remove Asset" at bounding box center [874, 413] width 127 height 15
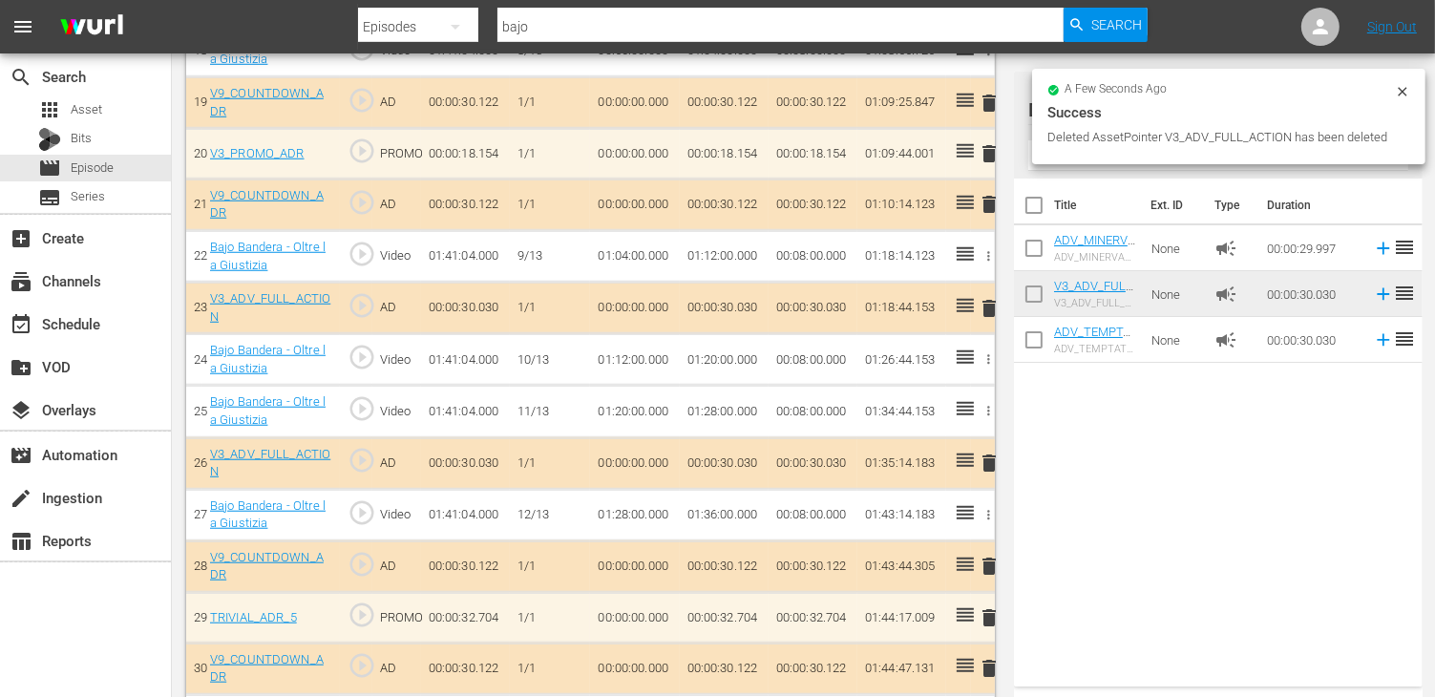
click at [993, 454] on span "delete" at bounding box center [989, 462] width 23 height 23
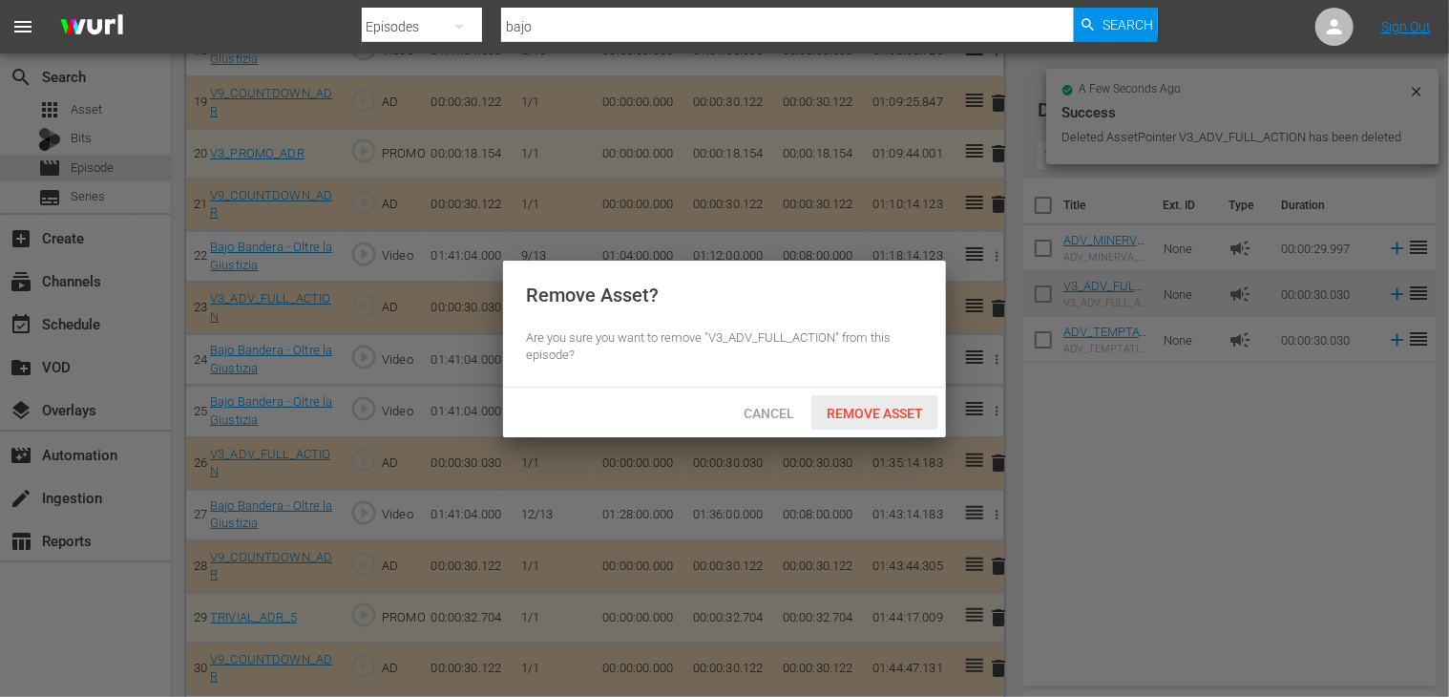
click at [871, 412] on span "Remove Asset" at bounding box center [874, 413] width 127 height 15
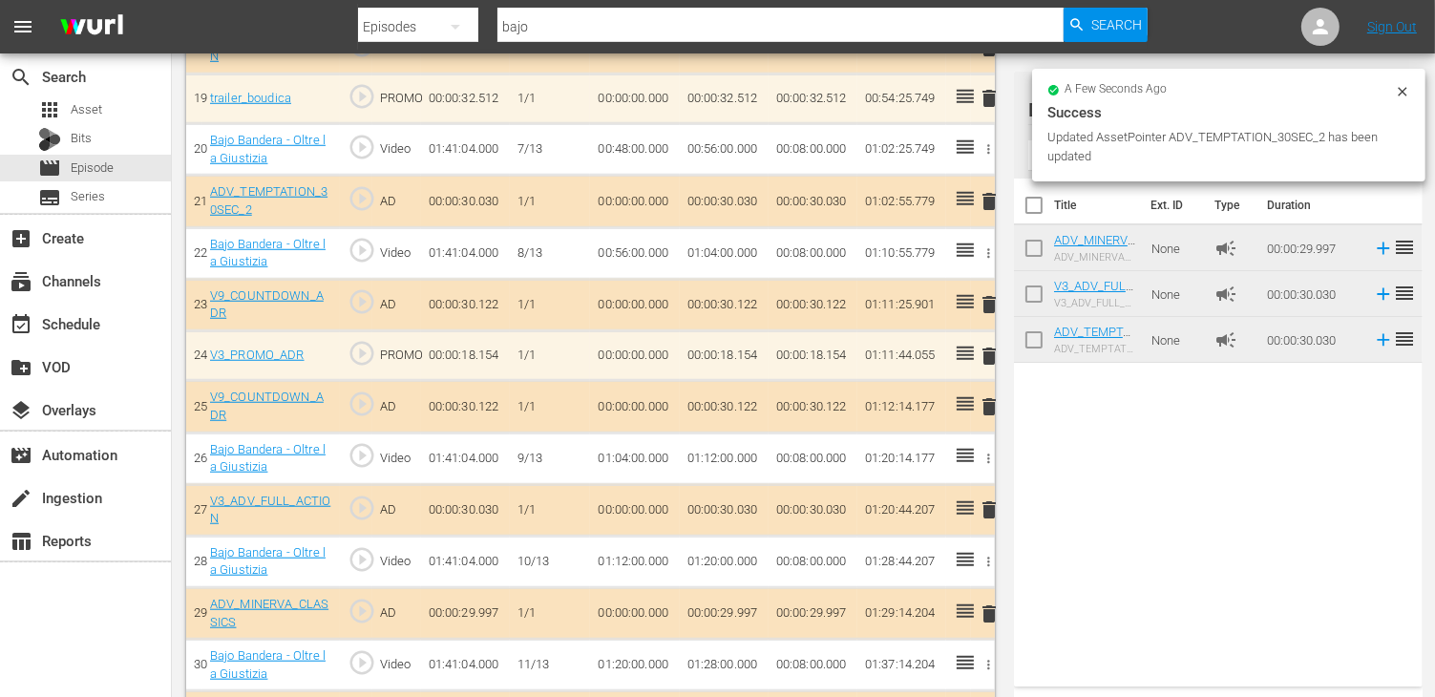
scroll to position [1506, 0]
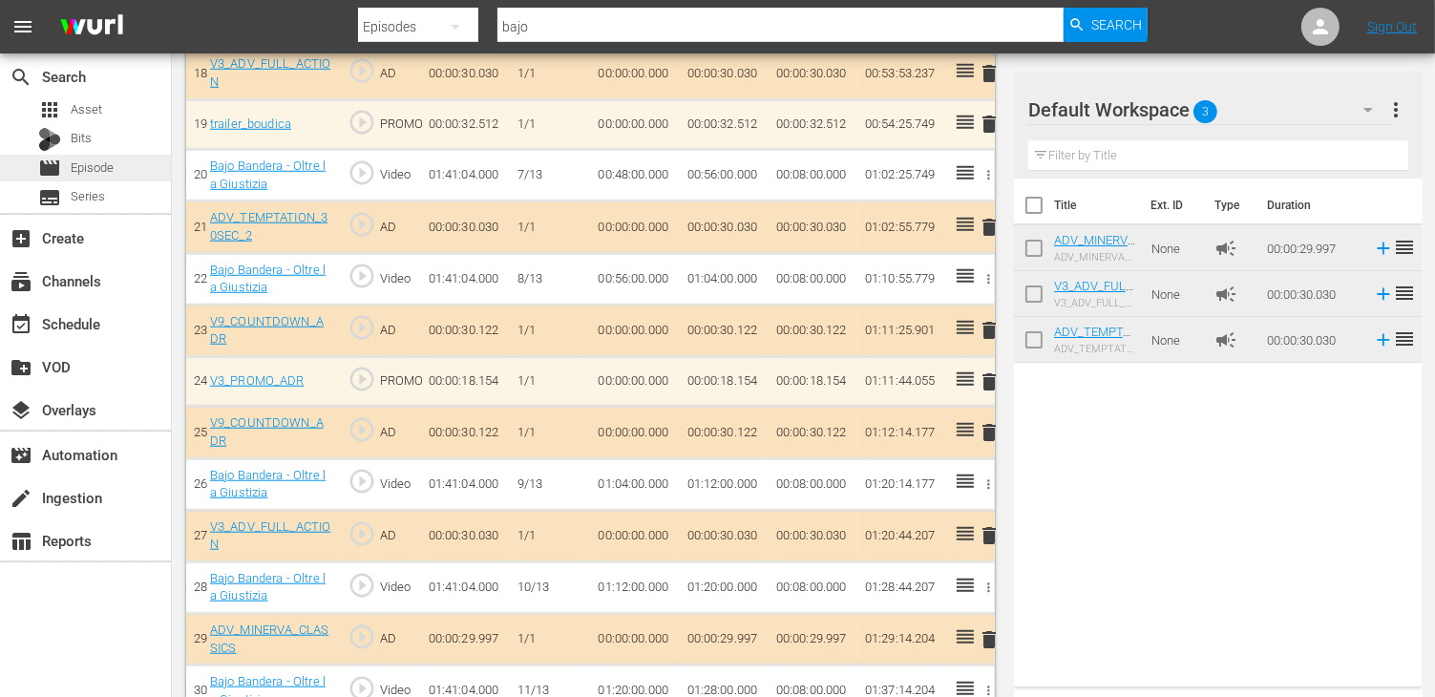
click at [103, 169] on span "Episode" at bounding box center [92, 167] width 43 height 19
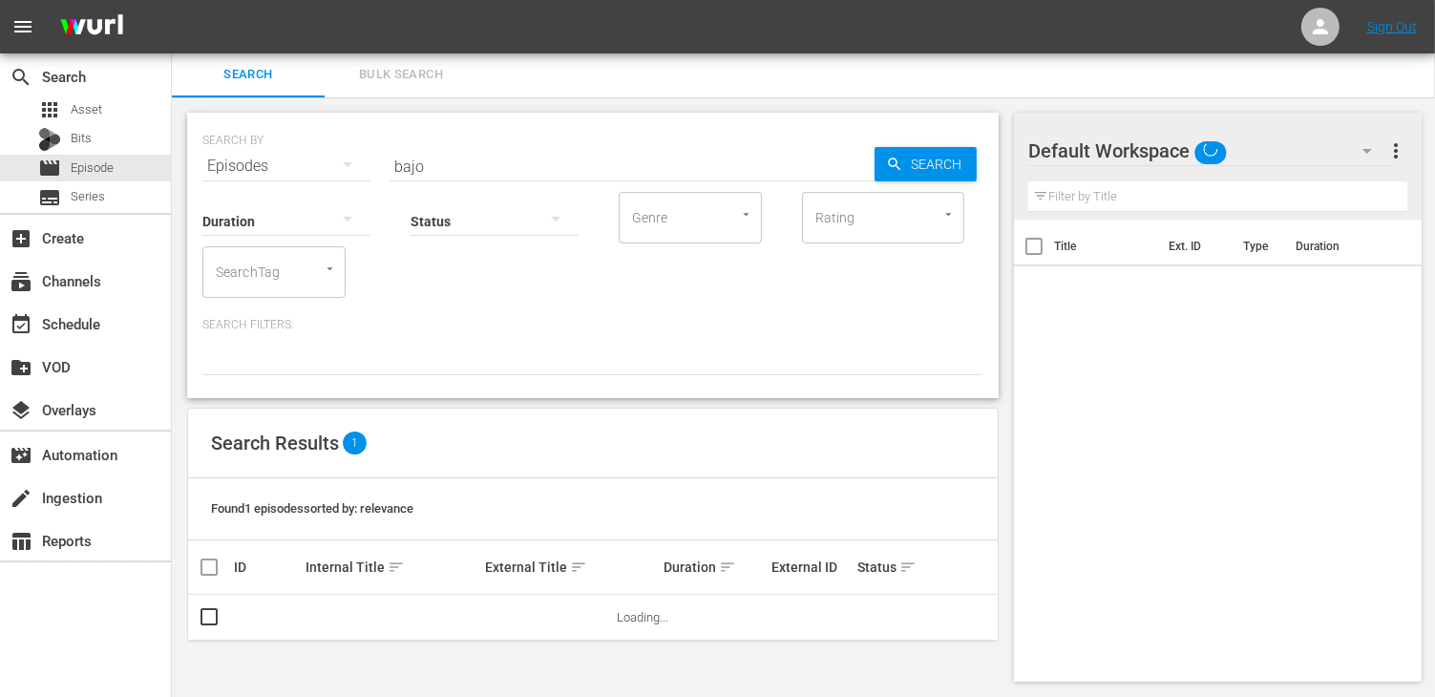
scroll to position [1, 0]
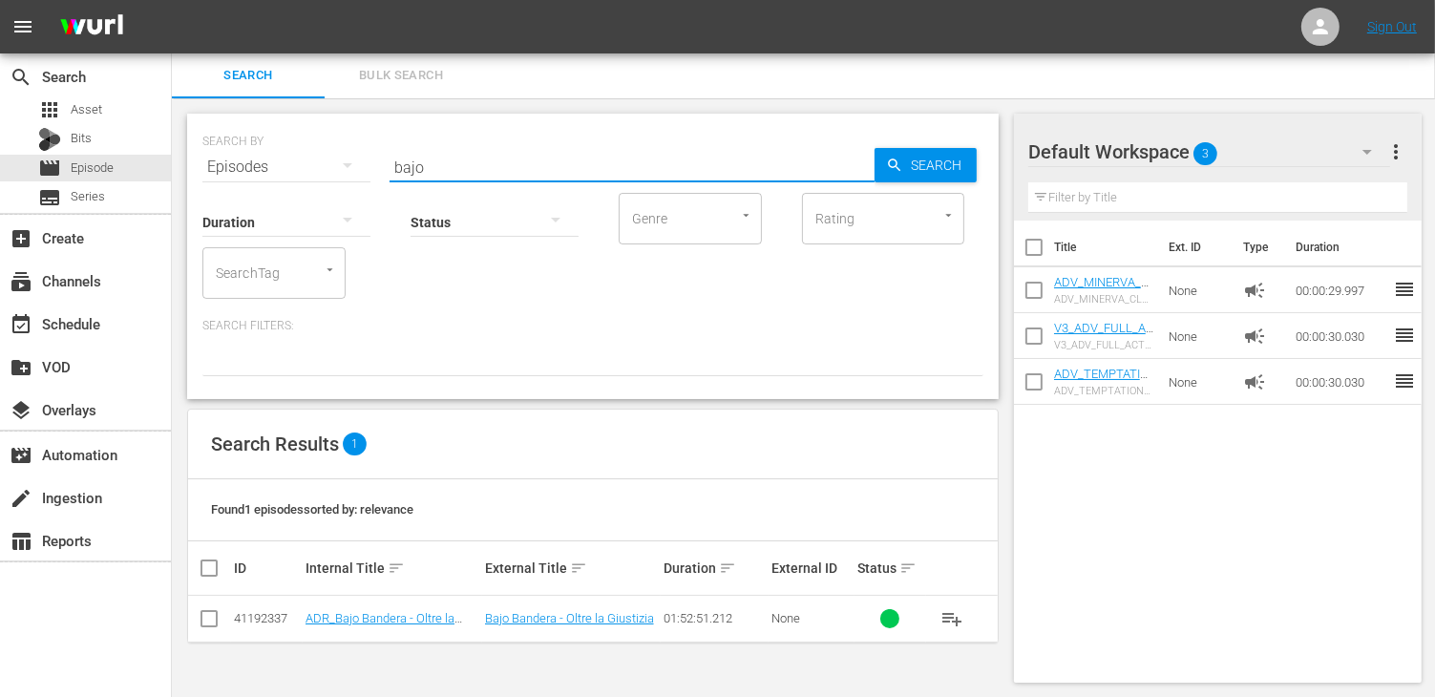
drag, startPoint x: 444, startPoint y: 159, endPoint x: 321, endPoint y: 163, distance: 123.2
click at [321, 163] on div "SEARCH BY Search By Episodes Search ID, Title, Description, Keywords, or Catego…" at bounding box center [592, 155] width 781 height 69
type input "american"
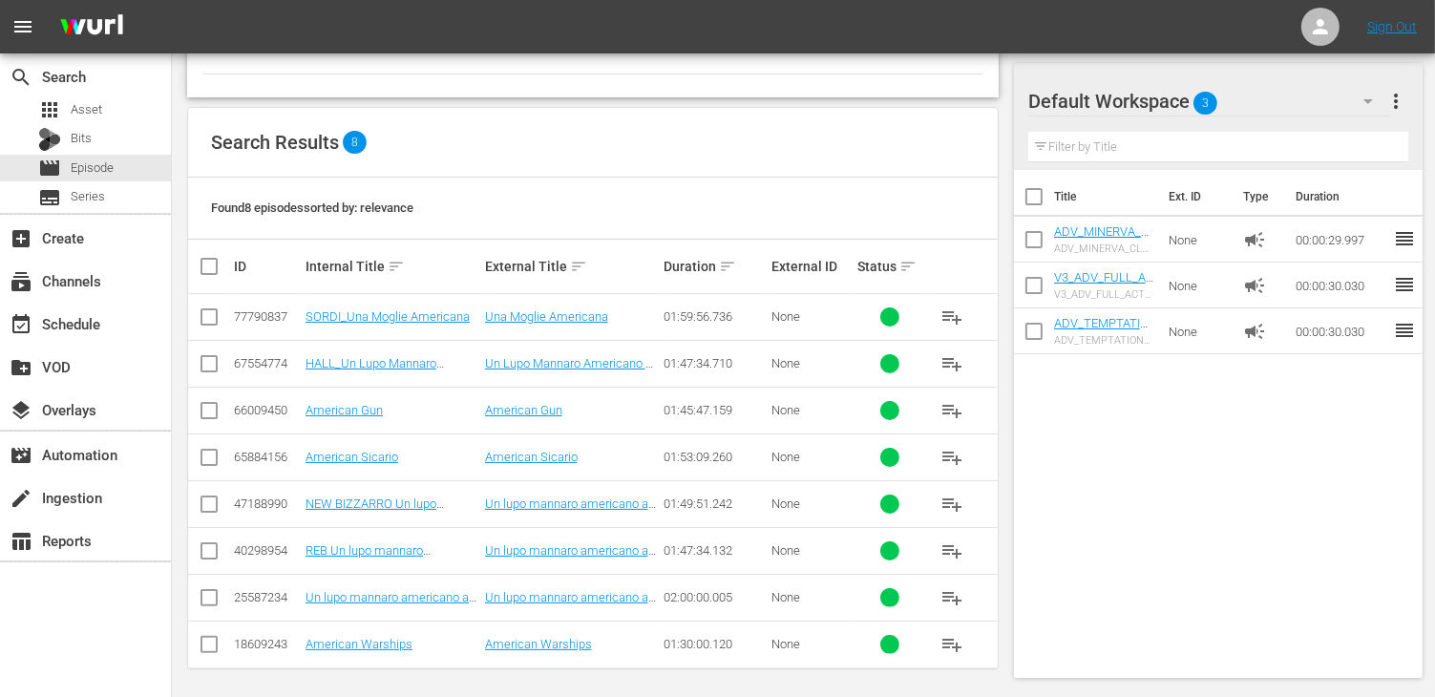
scroll to position [305, 0]
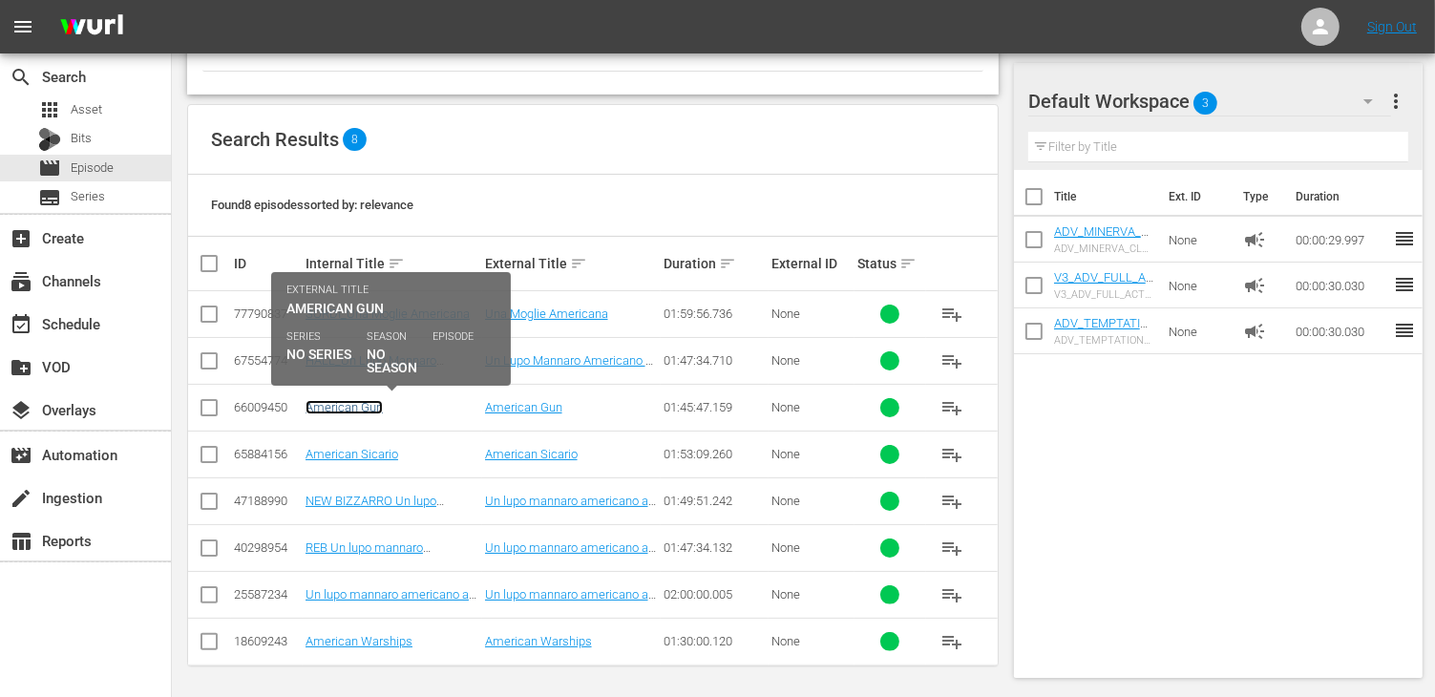
click at [336, 406] on link "American Gun" at bounding box center [343, 407] width 77 height 14
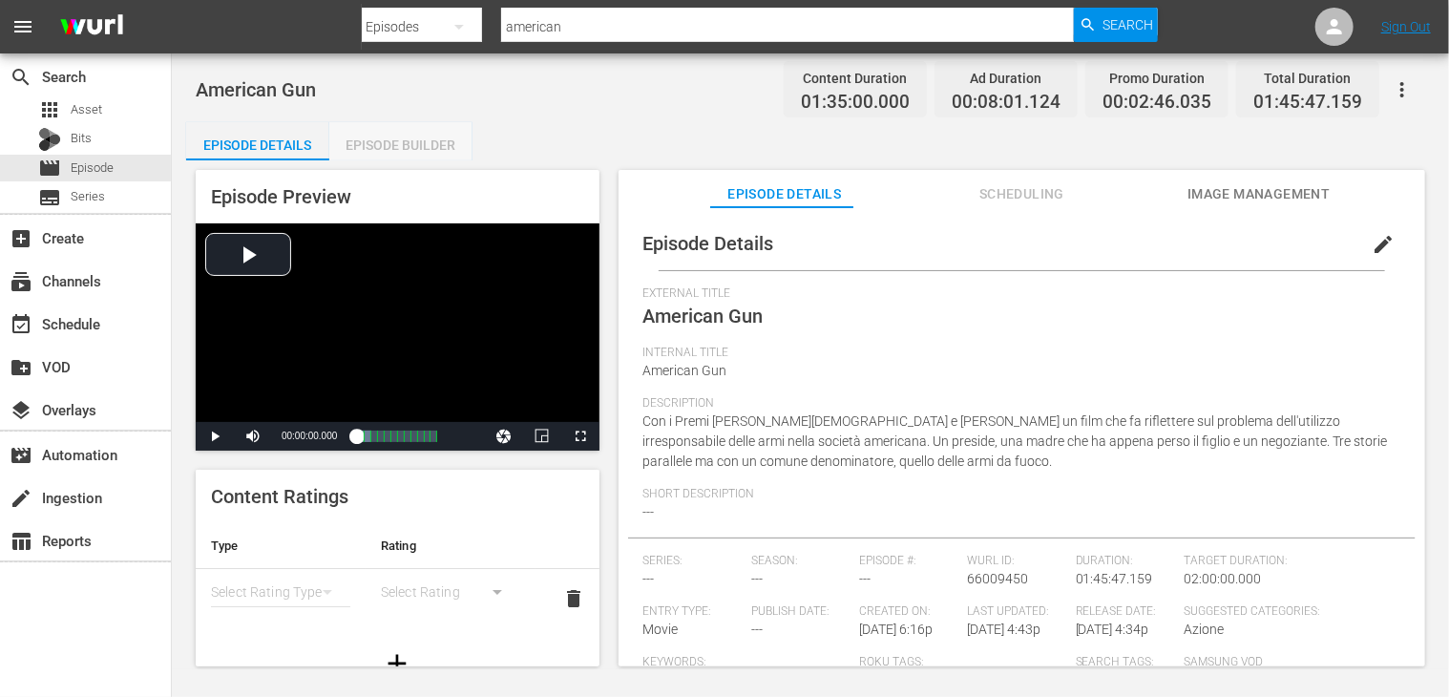
click at [411, 154] on div "Episode Builder" at bounding box center [400, 145] width 143 height 46
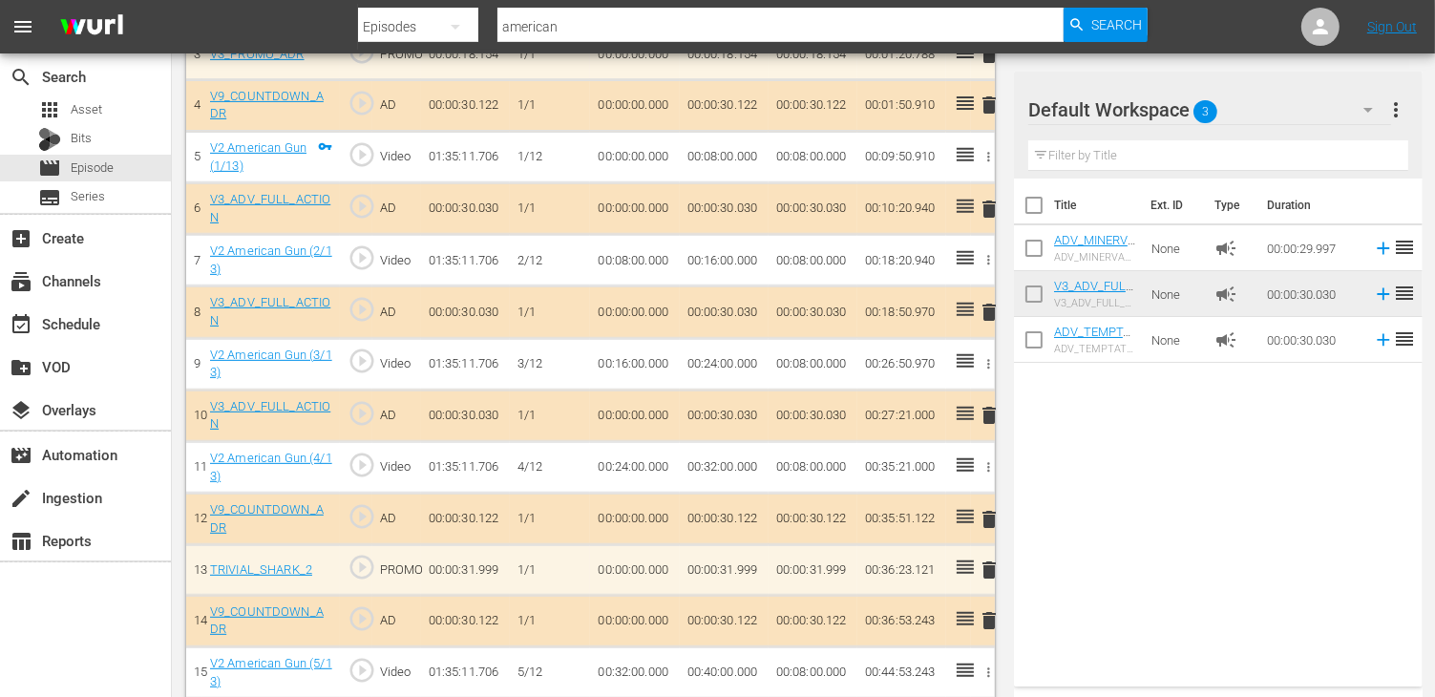
scroll to position [764, 0]
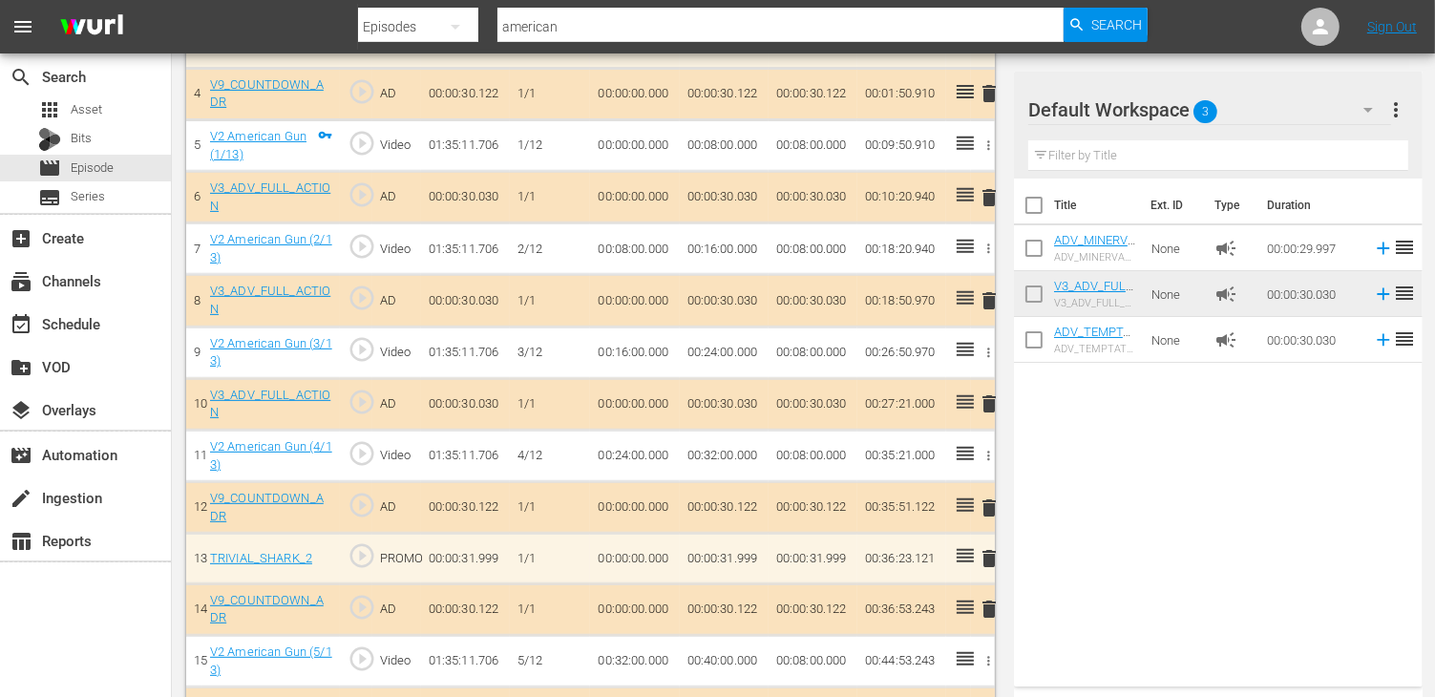
click at [989, 294] on span "delete" at bounding box center [989, 300] width 23 height 23
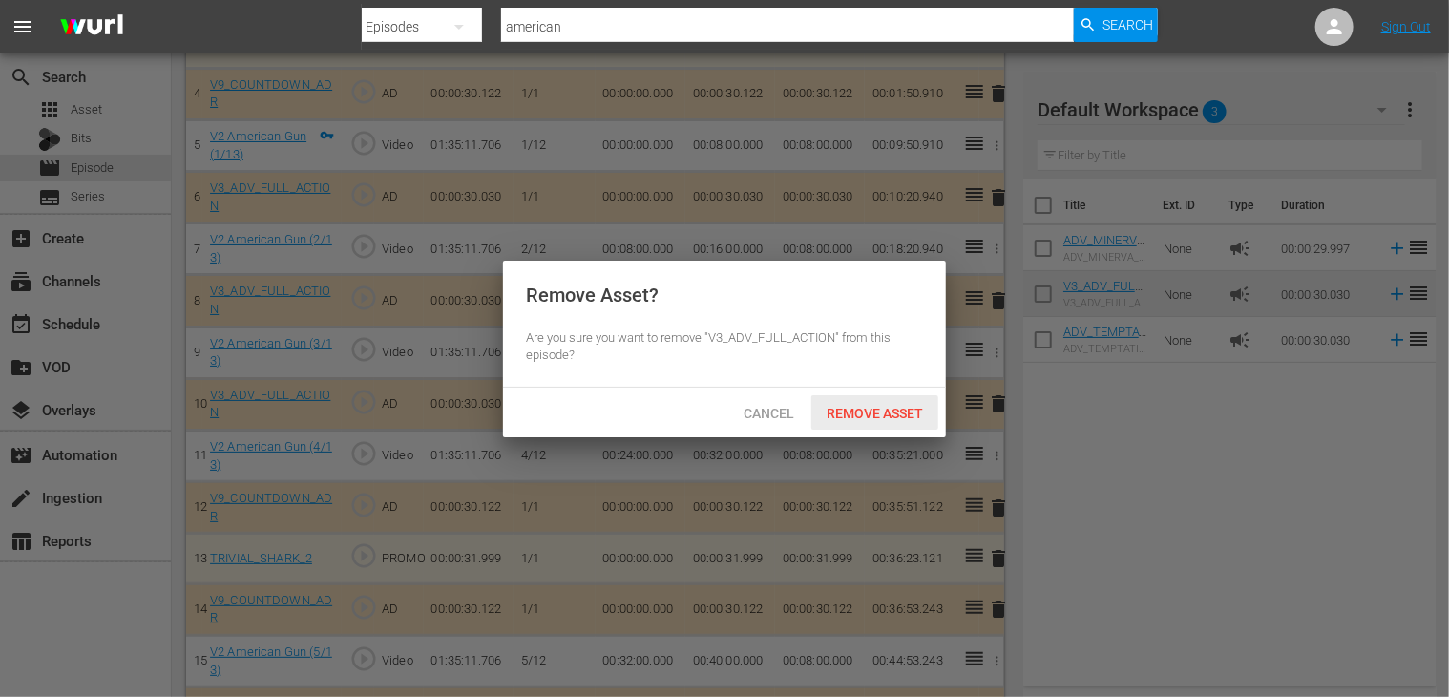
click at [875, 409] on span "Remove Asset" at bounding box center [874, 413] width 127 height 15
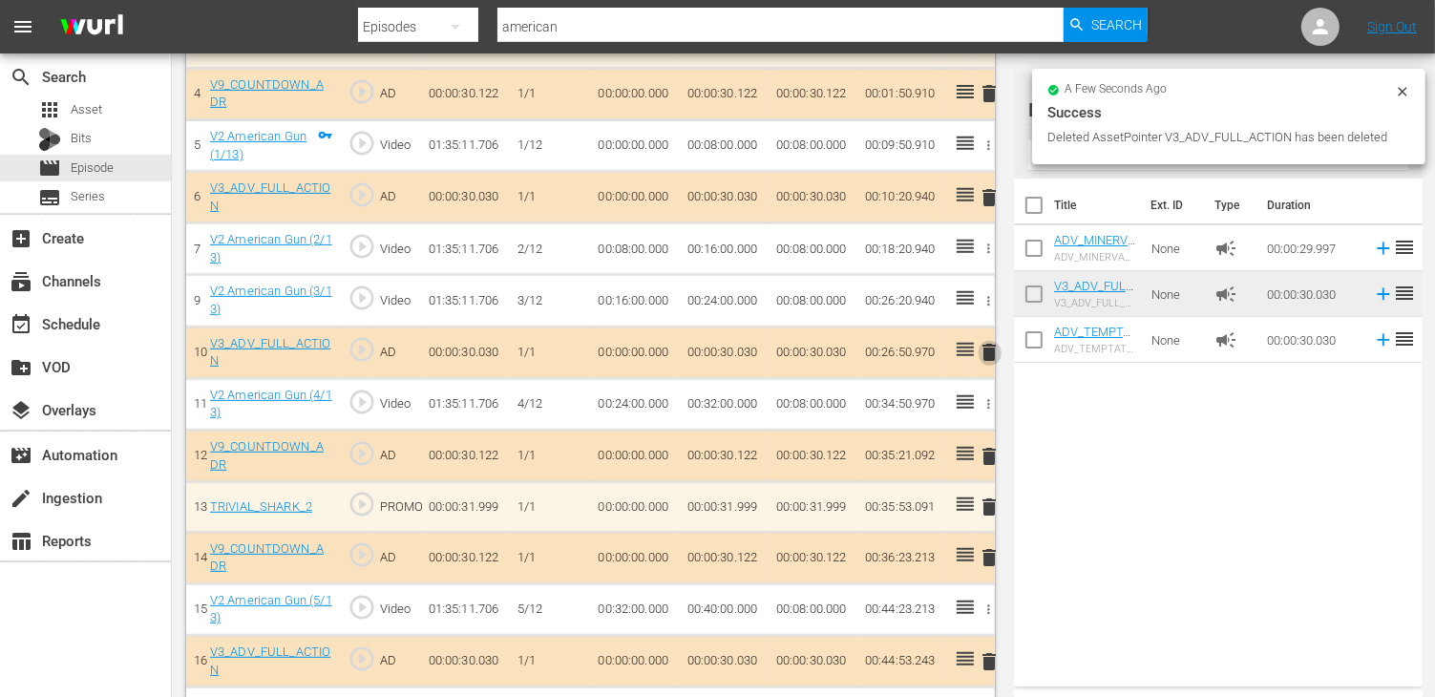
click at [989, 352] on span "delete" at bounding box center [989, 352] width 23 height 23
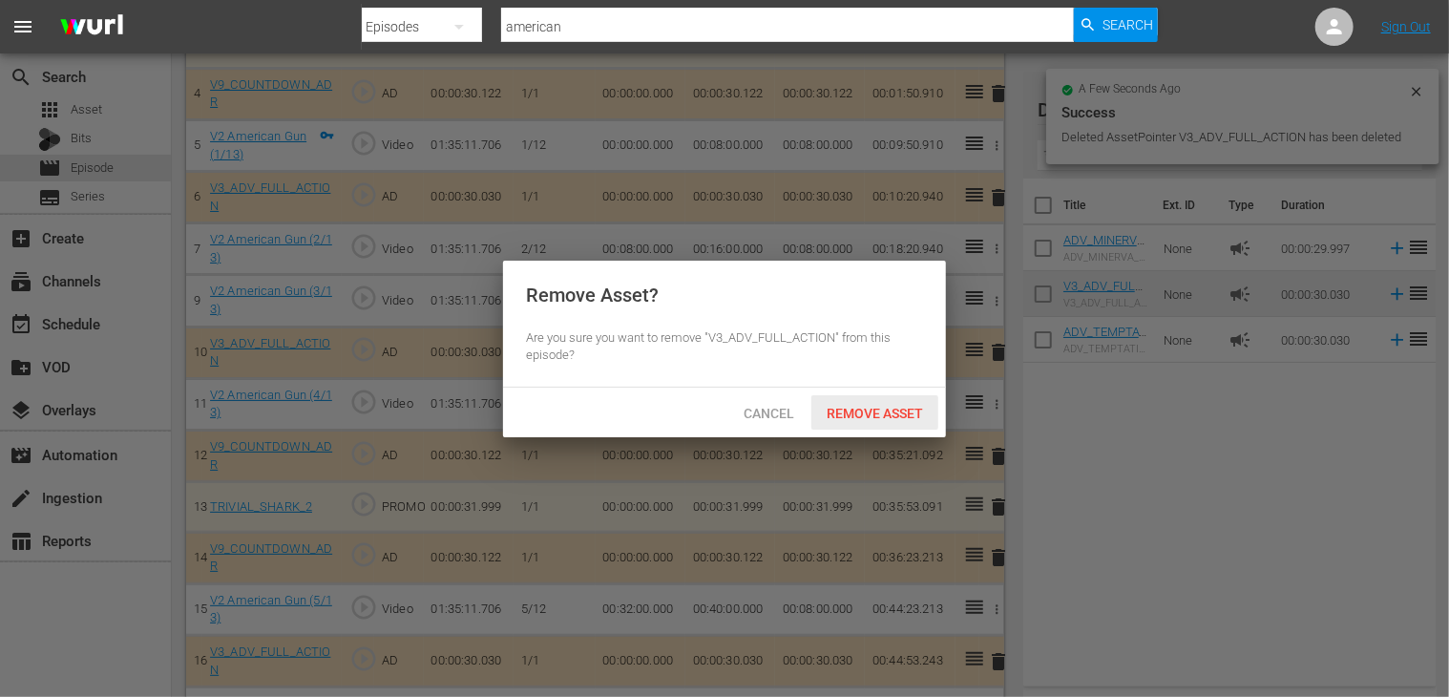
drag, startPoint x: 871, startPoint y: 404, endPoint x: 799, endPoint y: 394, distance: 72.2
click at [870, 404] on div "Remove Asset" at bounding box center [874, 412] width 127 height 35
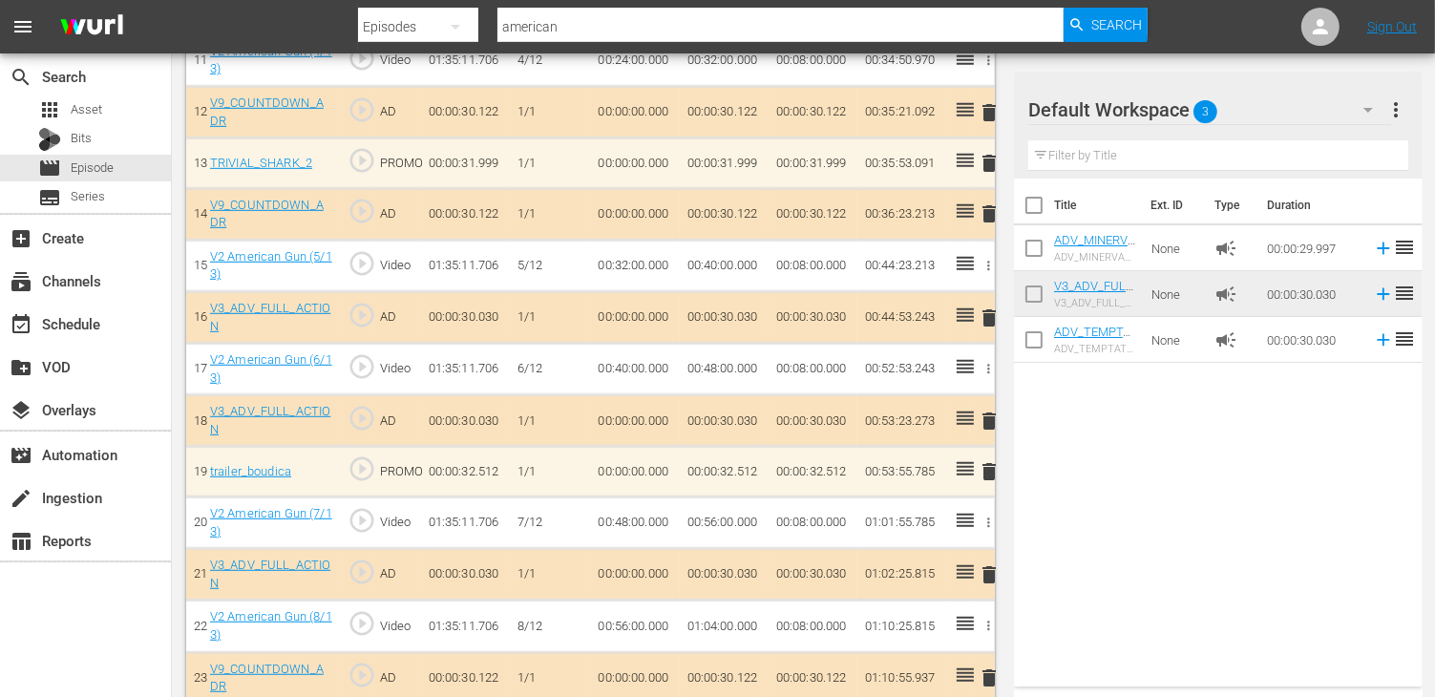
scroll to position [1145, 0]
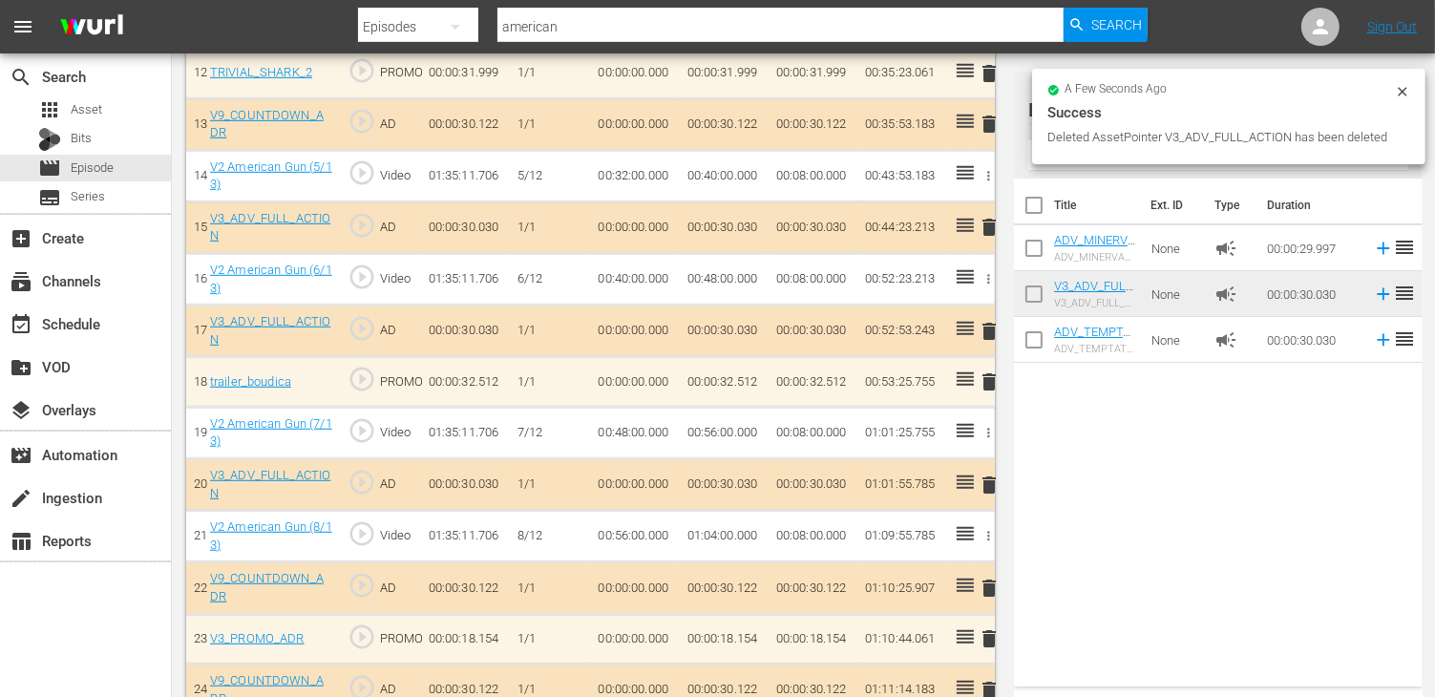
click at [988, 226] on span "delete" at bounding box center [989, 227] width 23 height 23
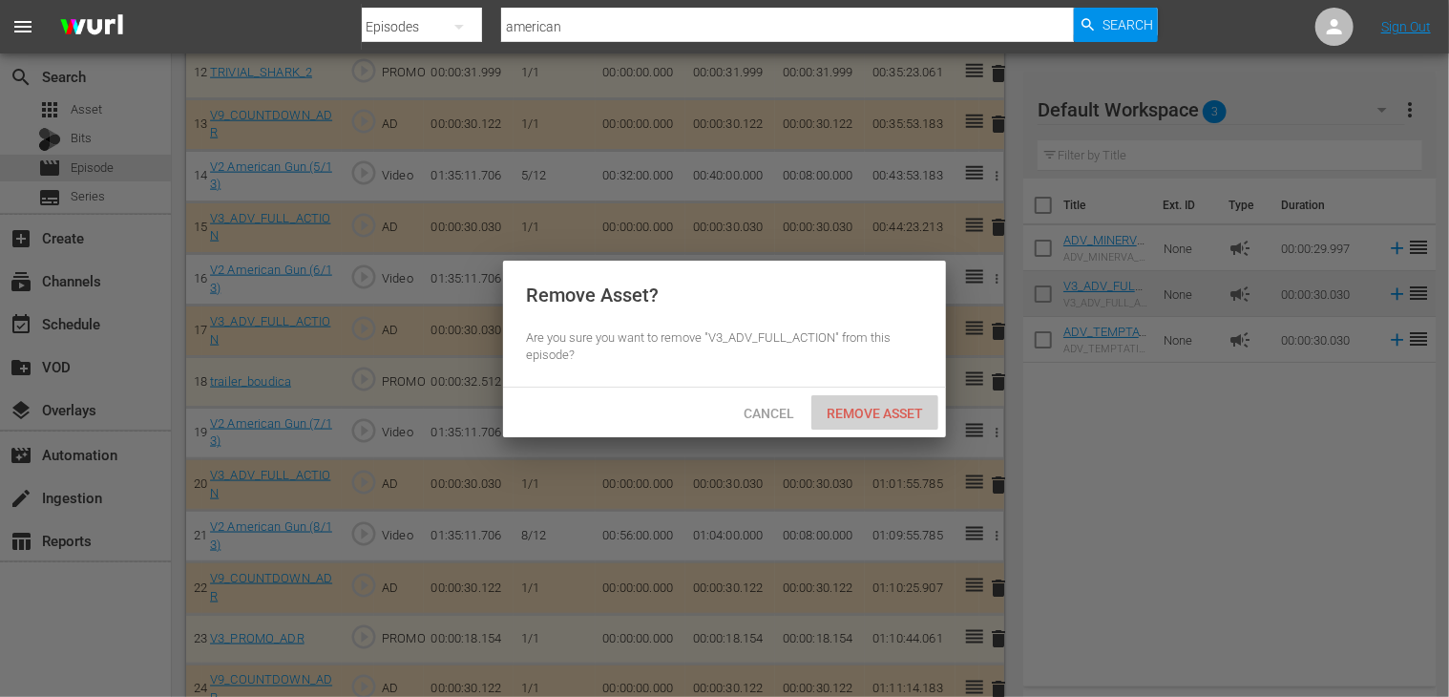
click at [873, 410] on span "Remove Asset" at bounding box center [874, 413] width 127 height 15
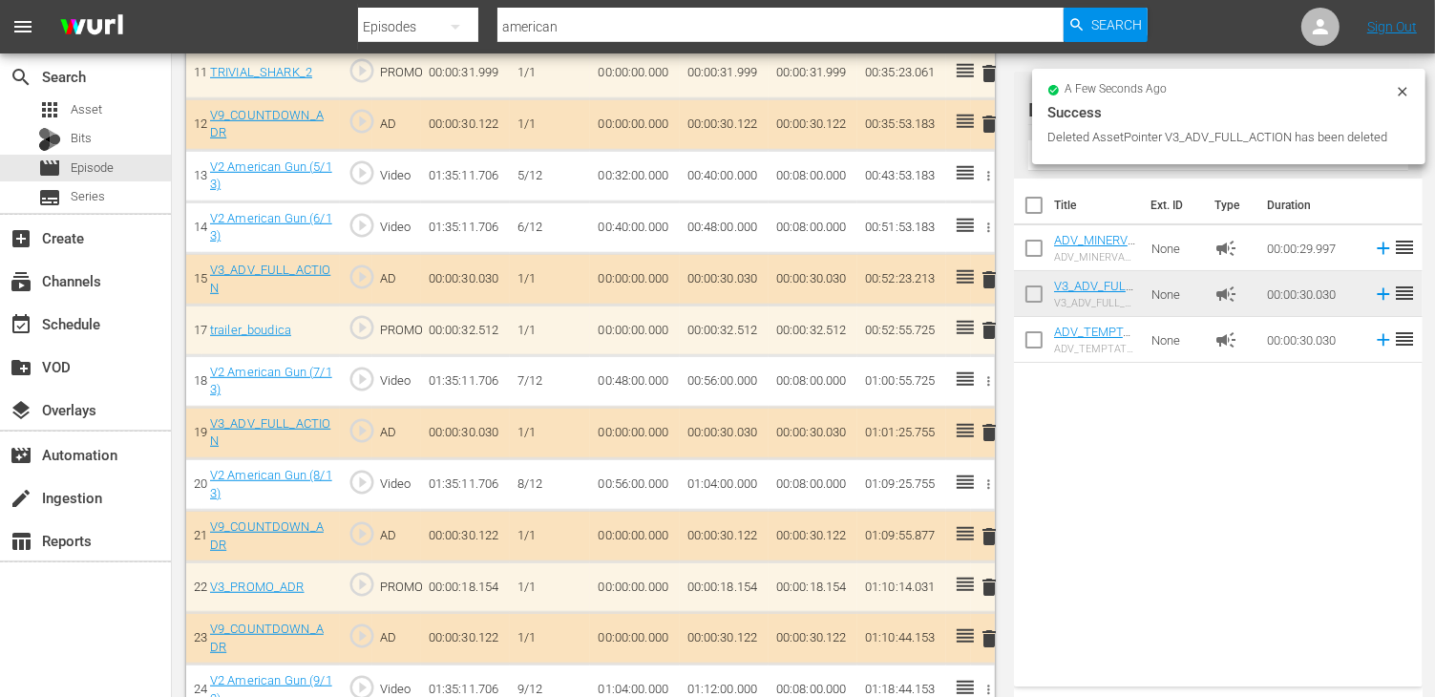
click at [989, 430] on span "delete" at bounding box center [989, 432] width 23 height 23
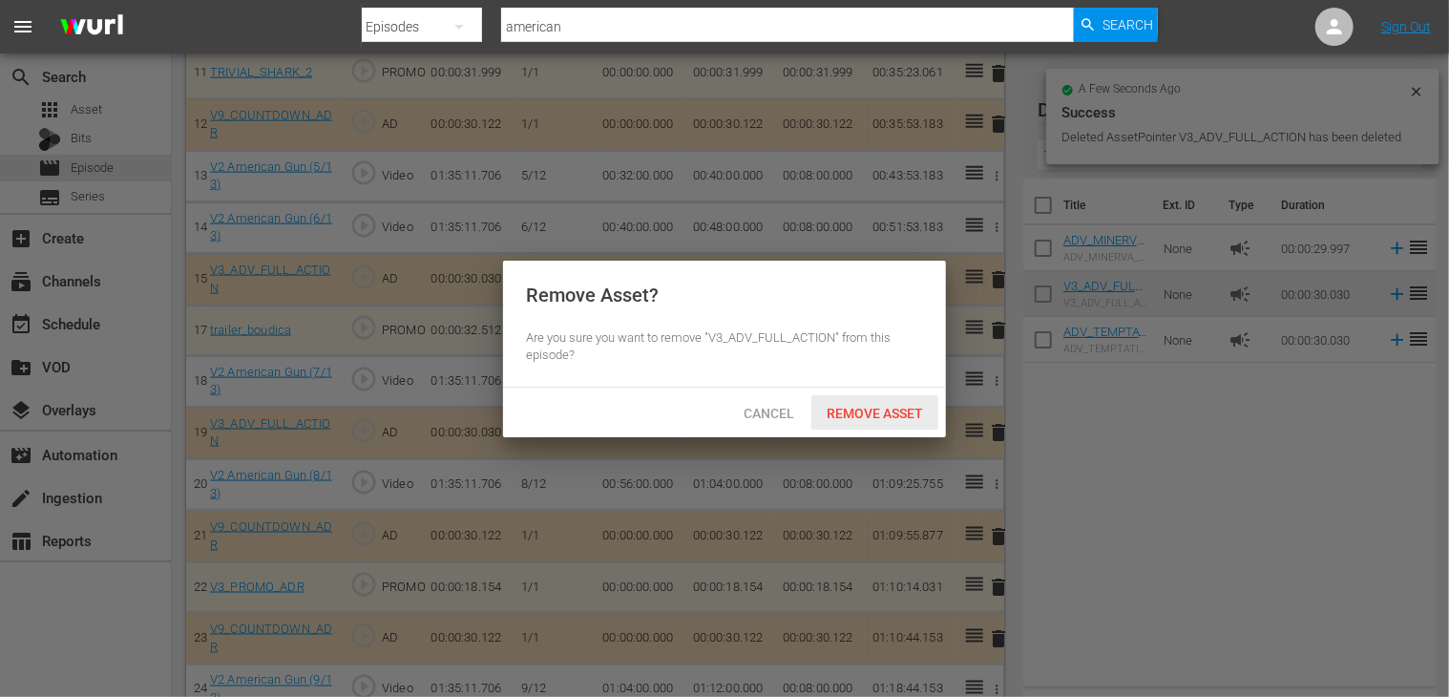
click at [854, 413] on span "Remove Asset" at bounding box center [874, 413] width 127 height 15
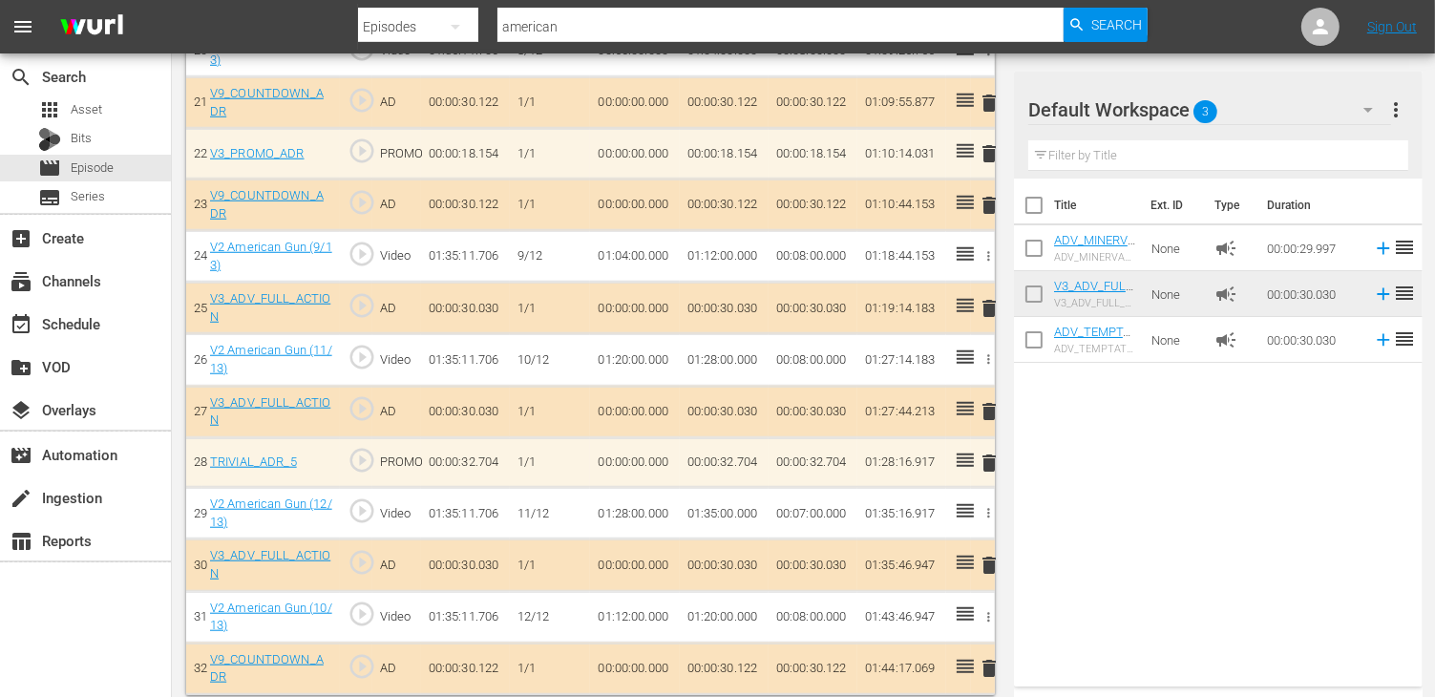
scroll to position [1527, 0]
click at [991, 297] on span "delete" at bounding box center [989, 308] width 23 height 23
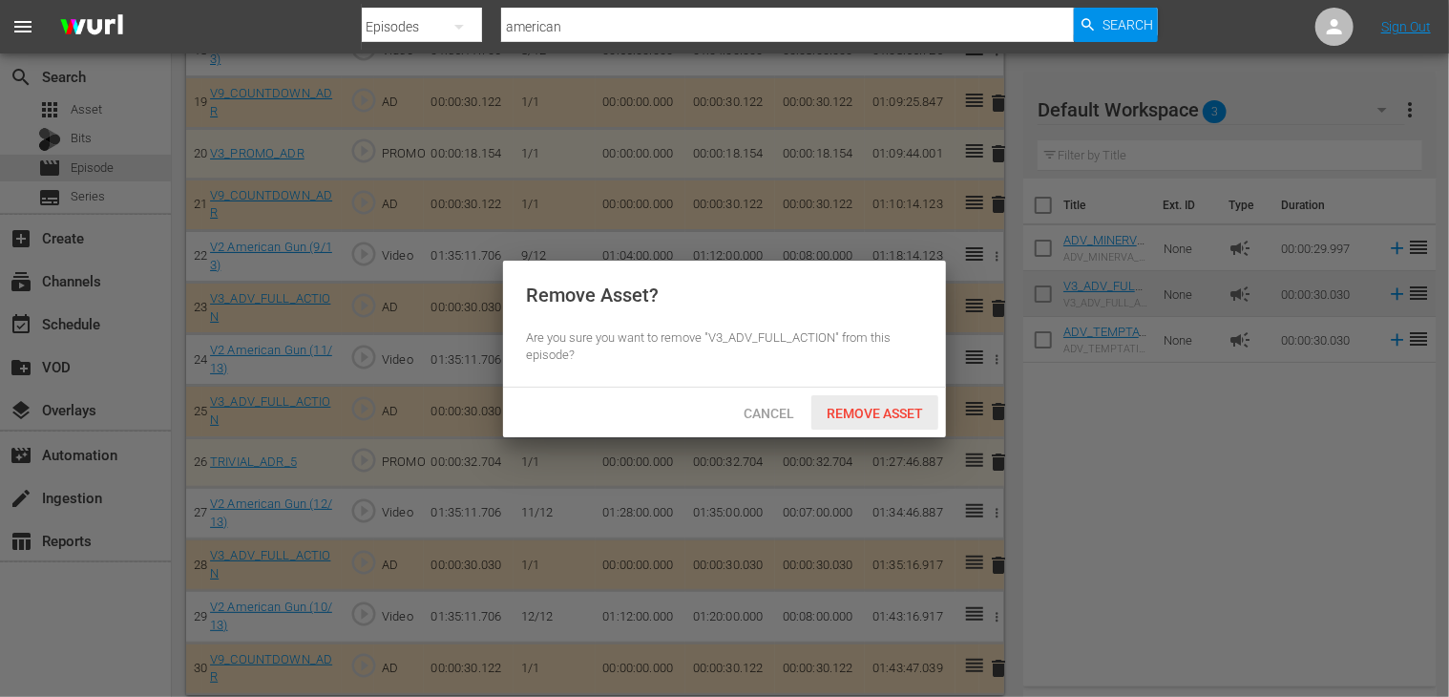
click at [889, 423] on div "Remove Asset" at bounding box center [874, 412] width 127 height 35
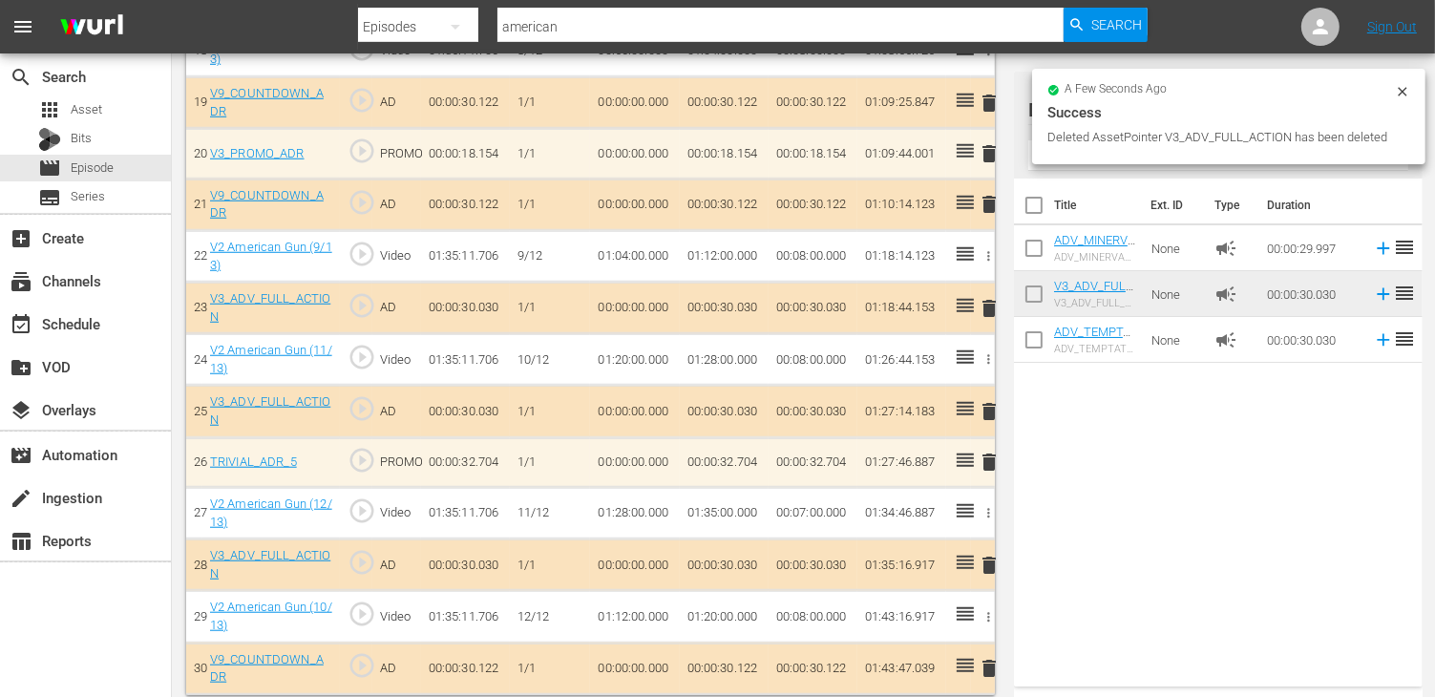
scroll to position [1476, 0]
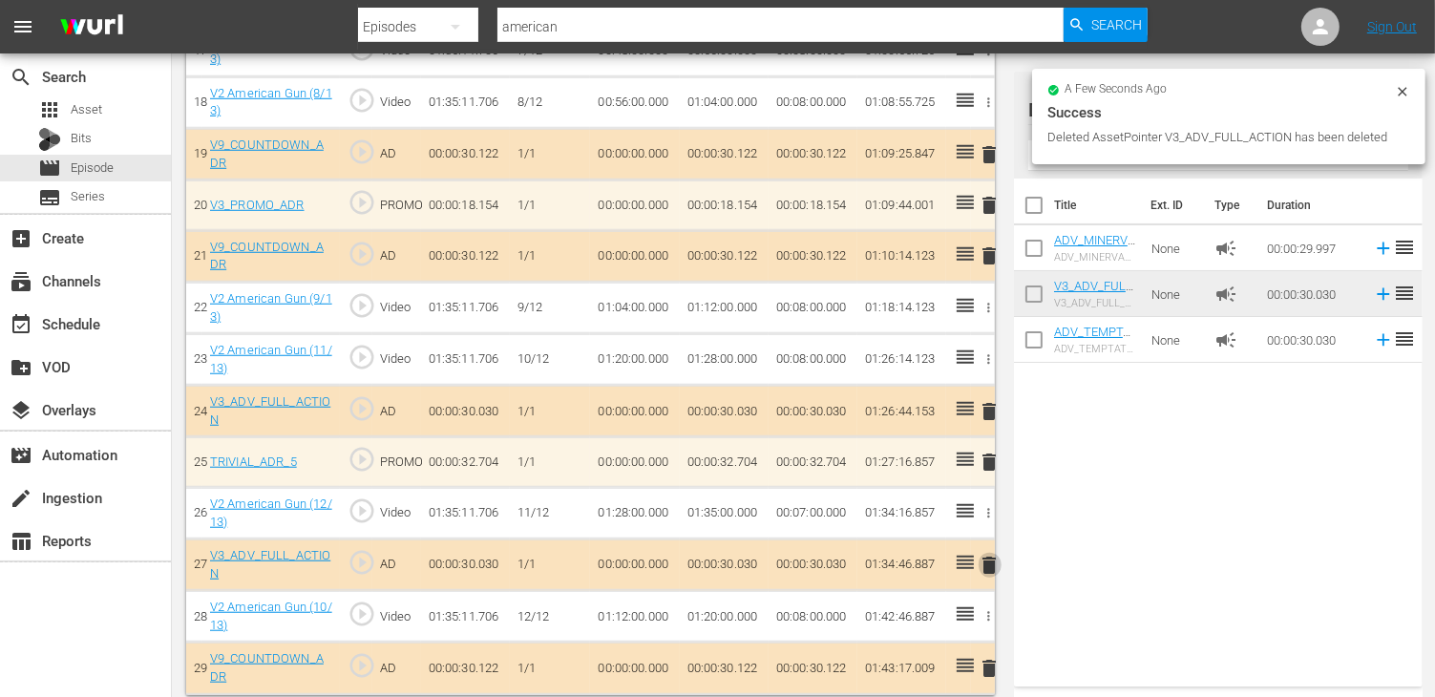
click at [993, 556] on span "delete" at bounding box center [989, 565] width 23 height 23
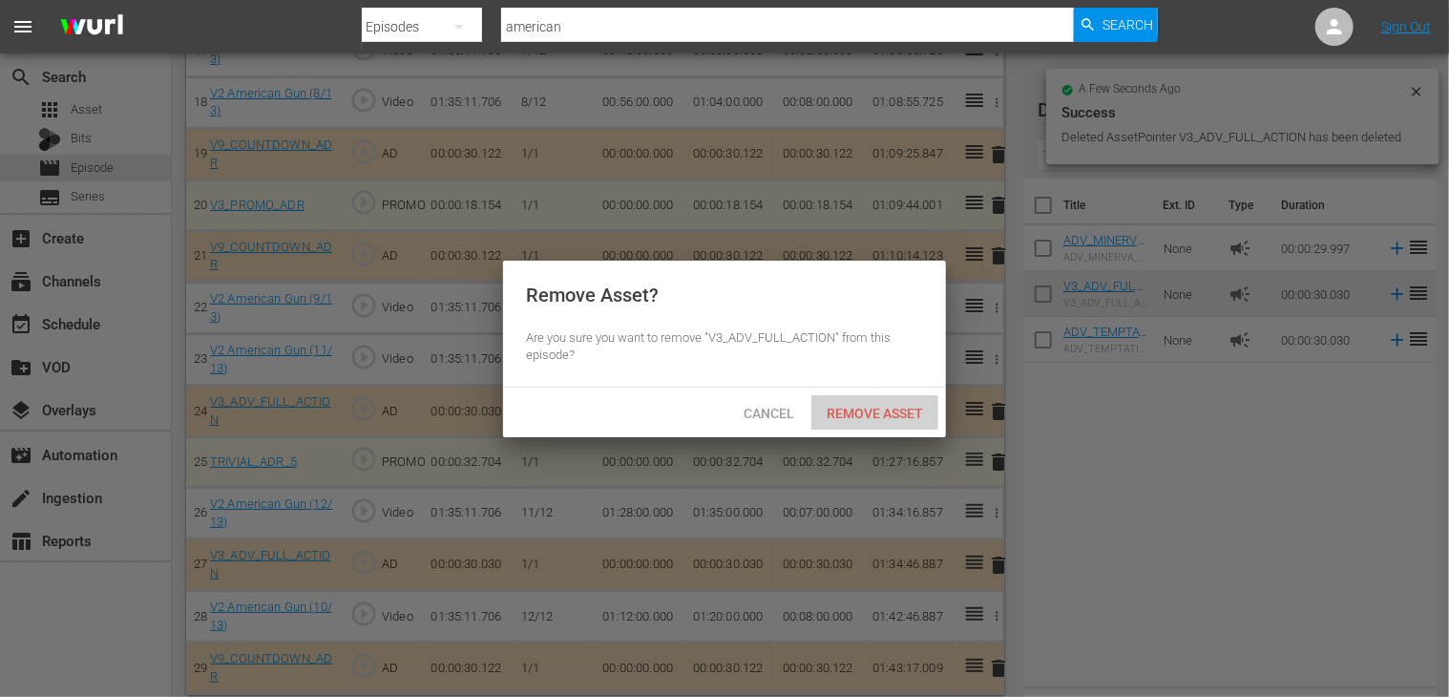
click at [855, 409] on span "Remove Asset" at bounding box center [874, 413] width 127 height 15
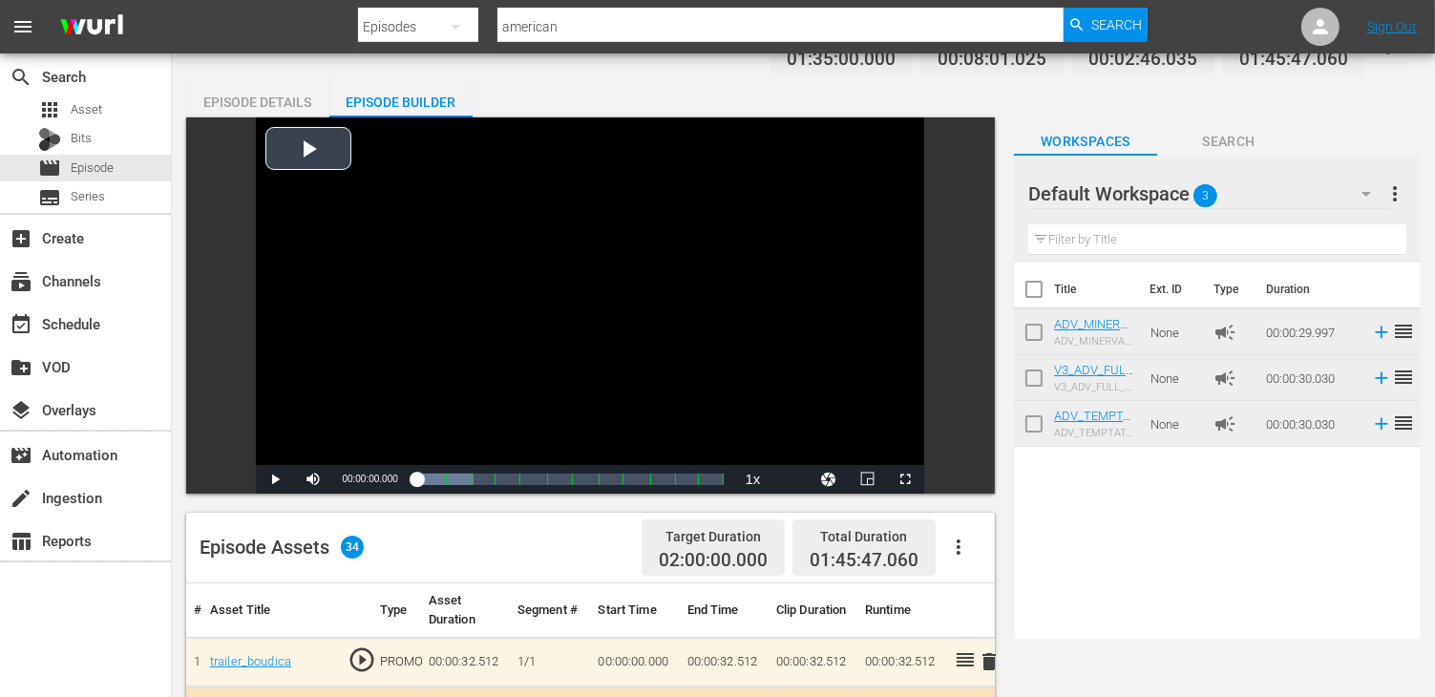
scroll to position [0, 0]
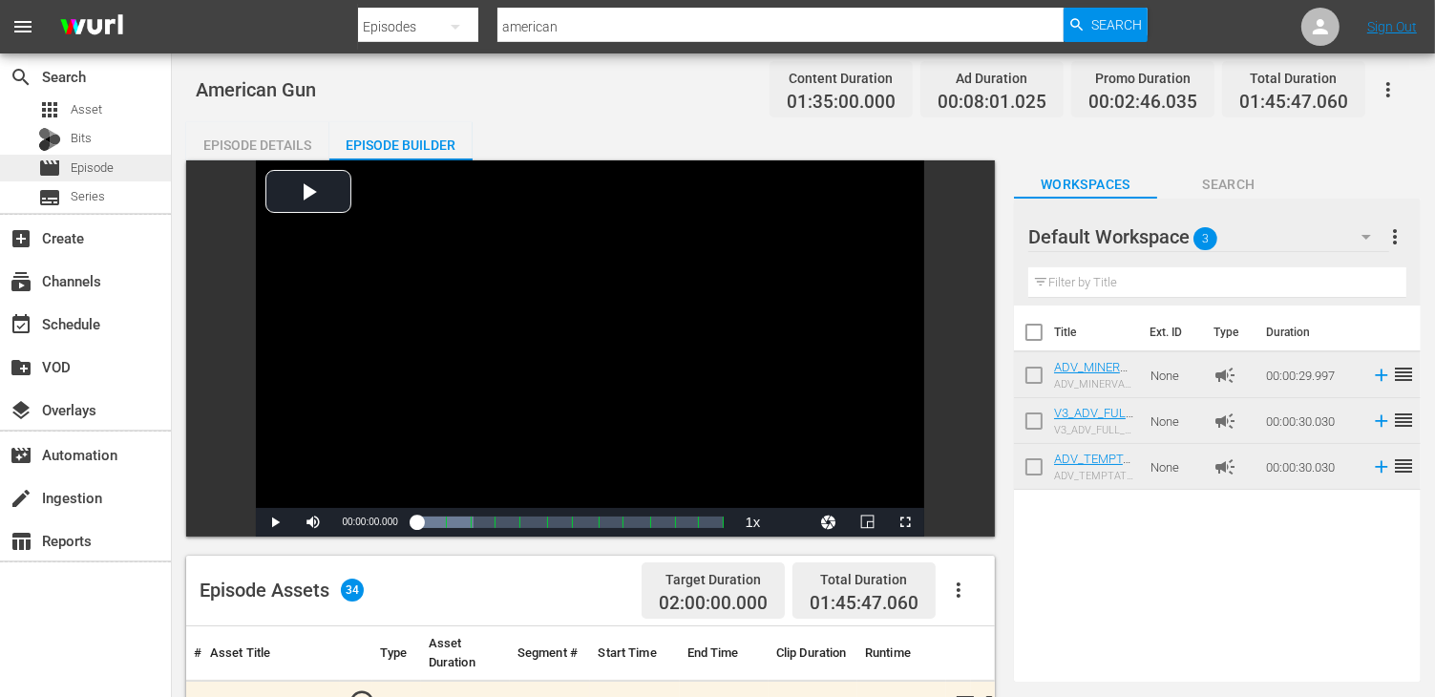
click at [109, 168] on span "Episode" at bounding box center [92, 167] width 43 height 19
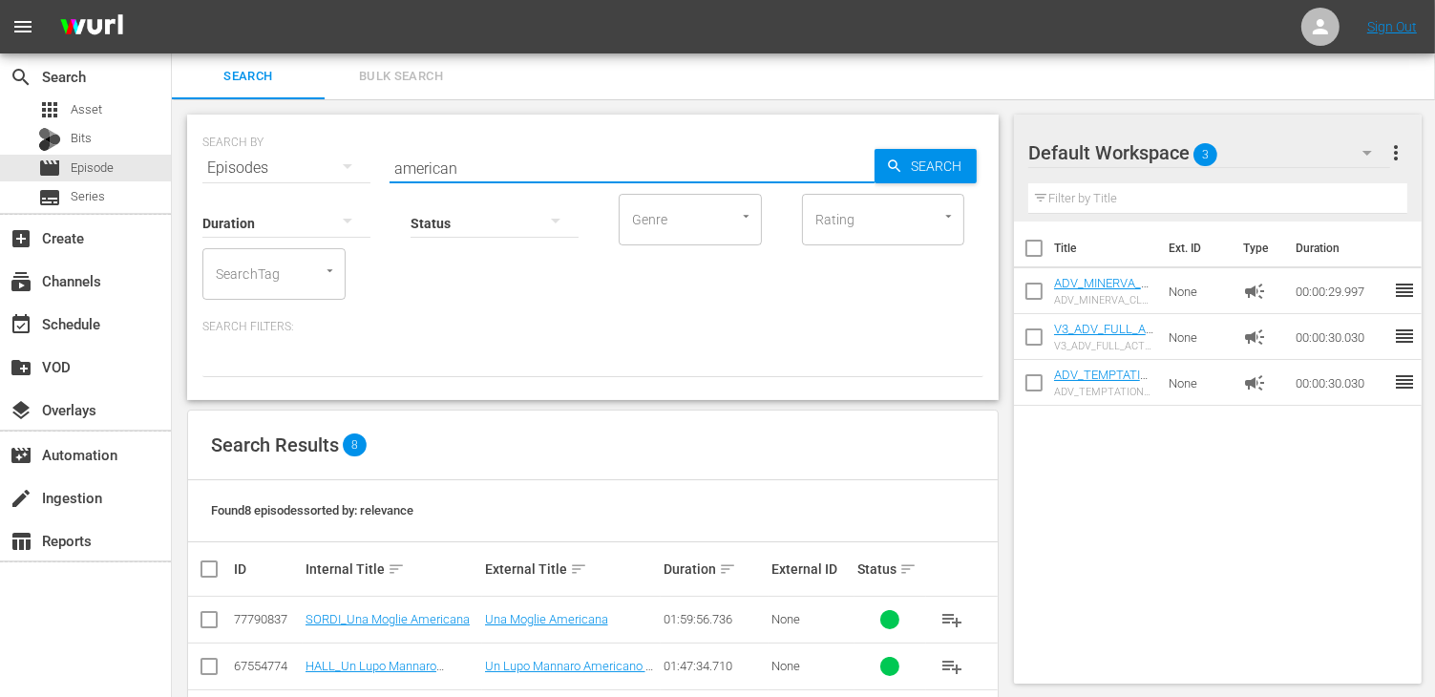
drag, startPoint x: 476, startPoint y: 162, endPoint x: 315, endPoint y: 150, distance: 161.8
click at [315, 150] on div "SEARCH BY Search By Episodes Search ID, Title, Description, Keywords, or Catego…" at bounding box center [592, 156] width 781 height 69
type input "year of"
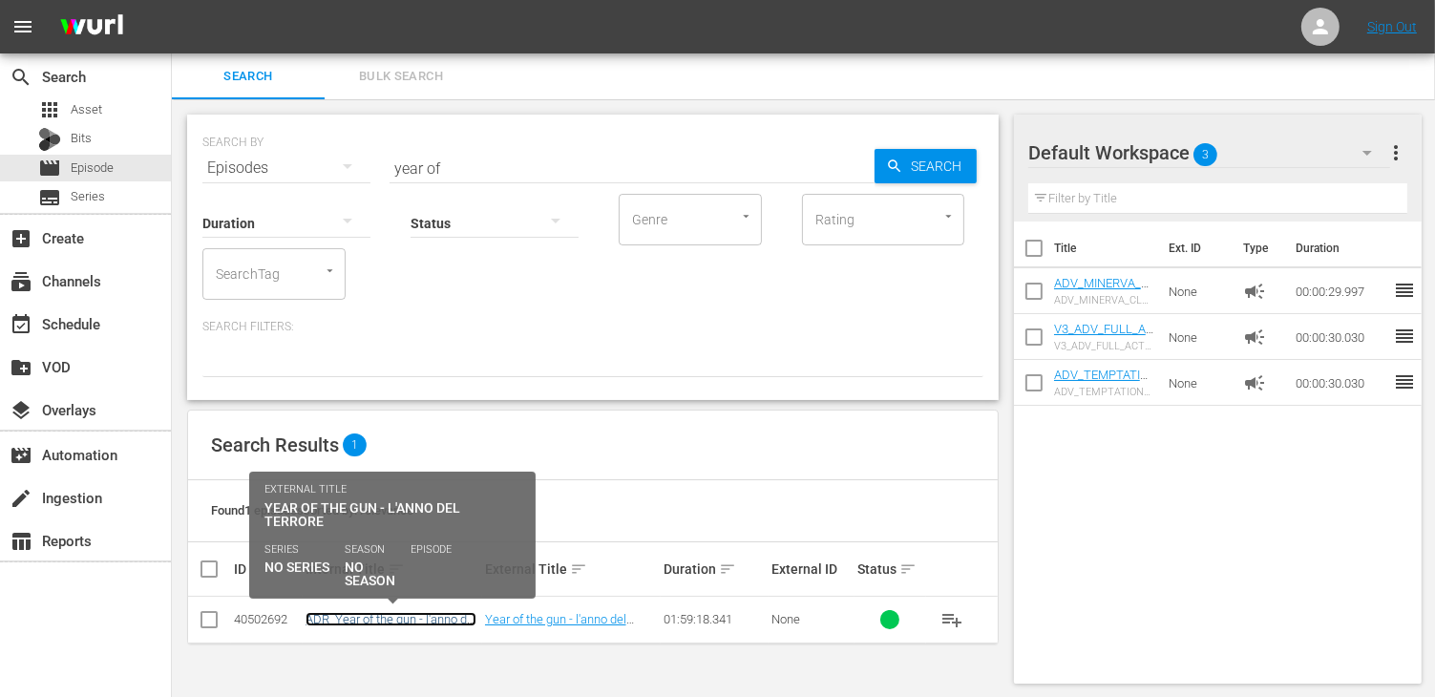
click at [410, 612] on link "ADR_Year of the gun - l'anno del terrore" at bounding box center [390, 626] width 171 height 29
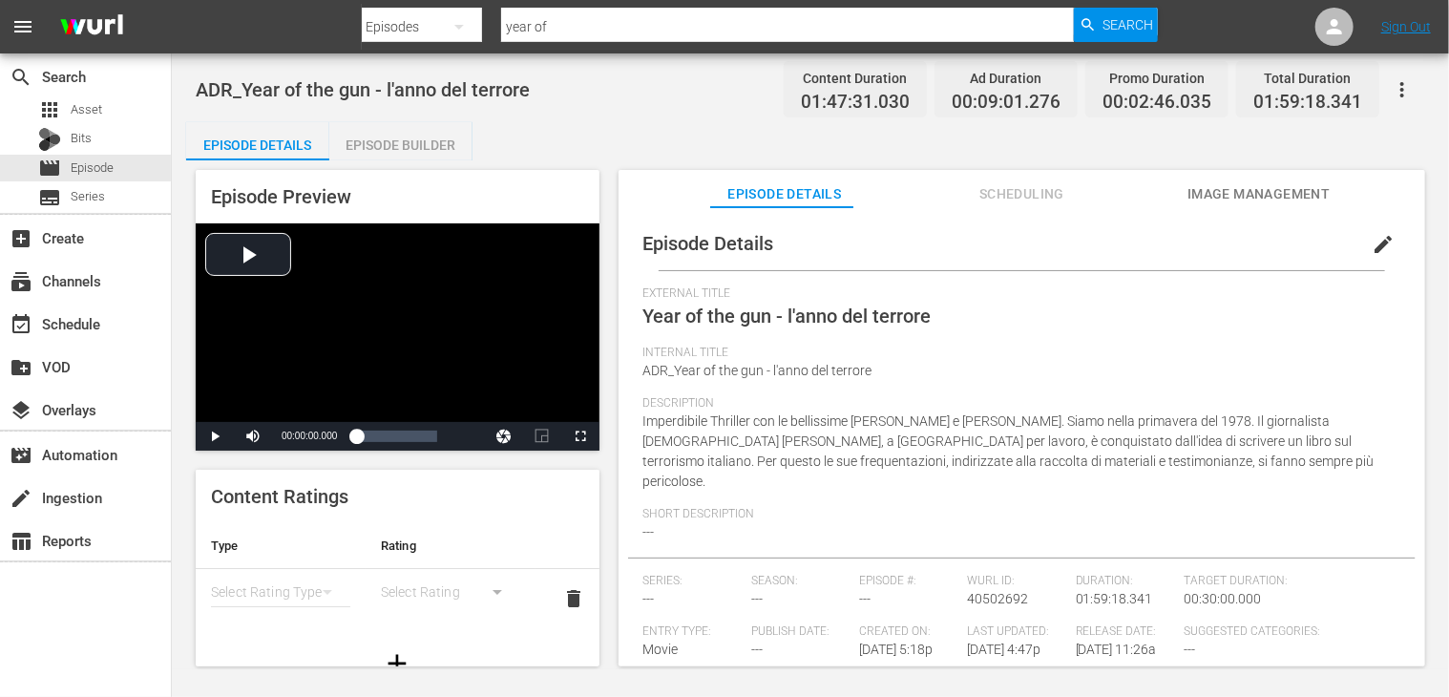
click at [411, 146] on div "Episode Builder" at bounding box center [400, 145] width 143 height 46
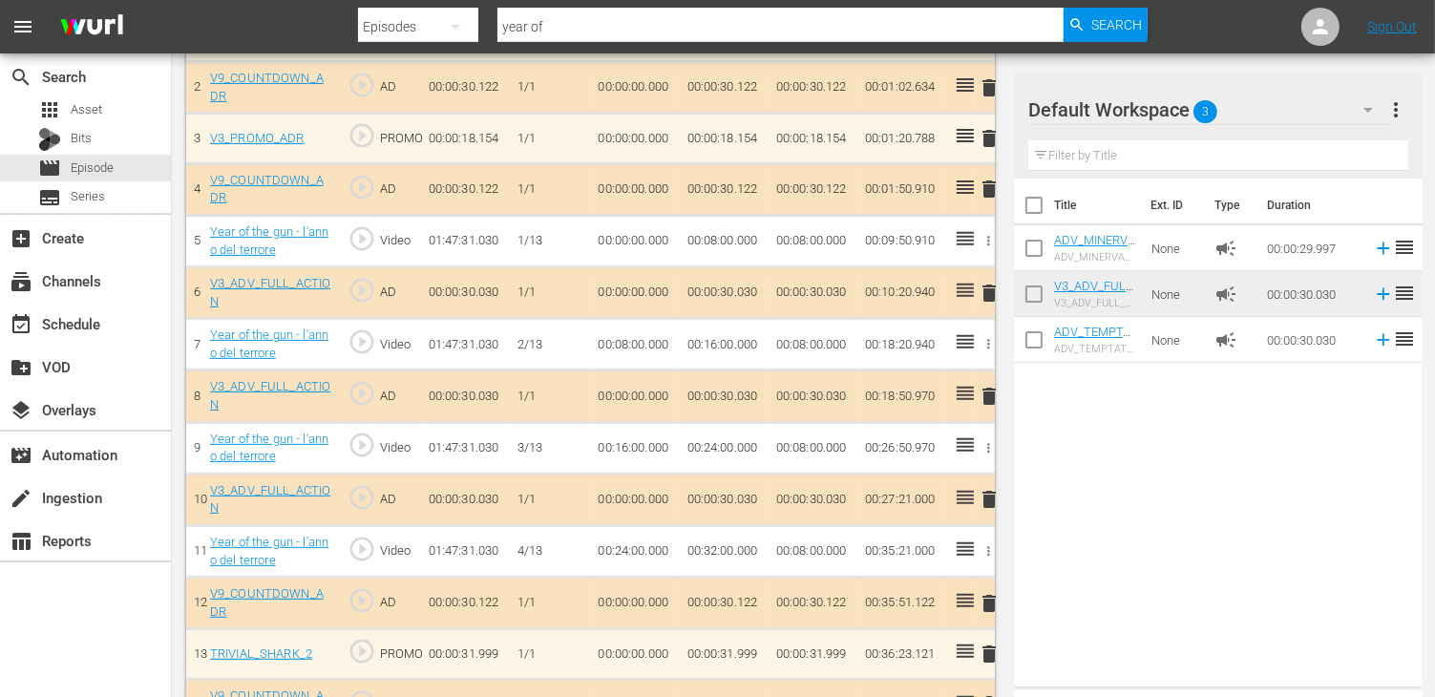
scroll to position [764, 0]
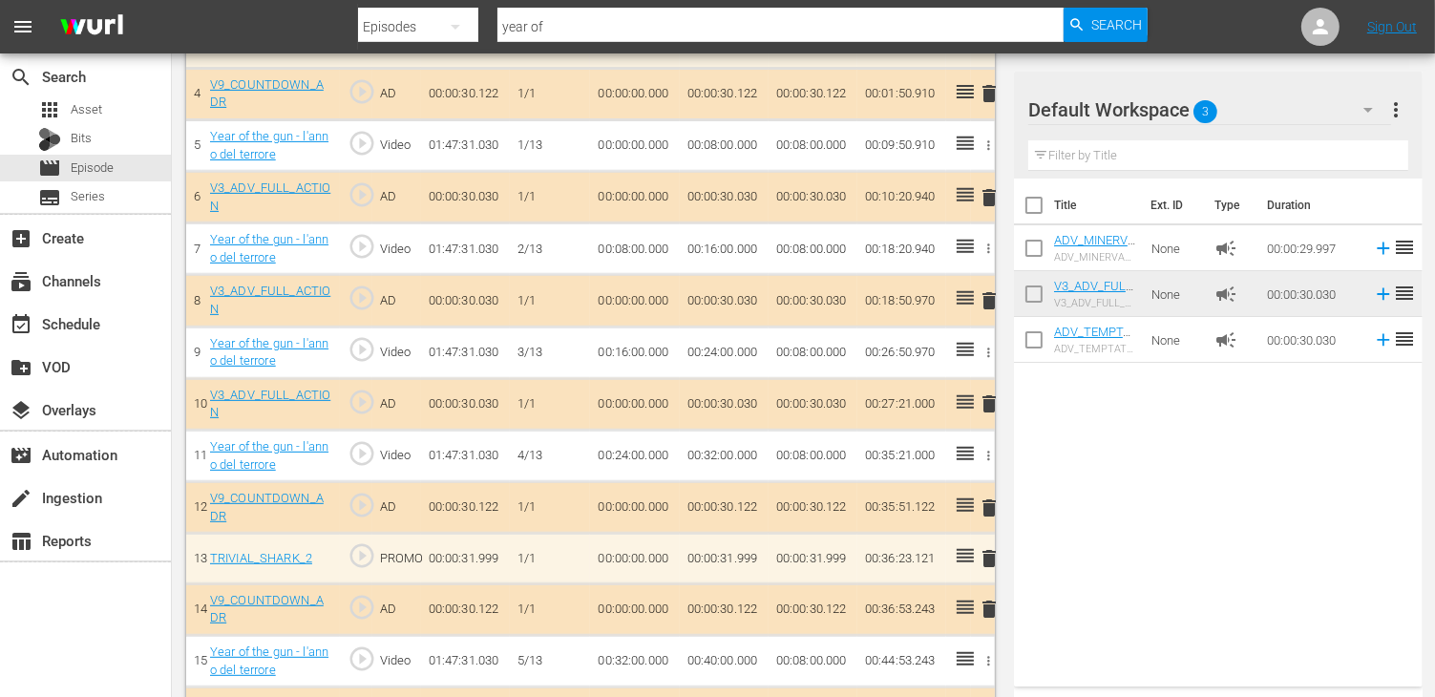
click at [993, 293] on span "delete" at bounding box center [989, 300] width 23 height 23
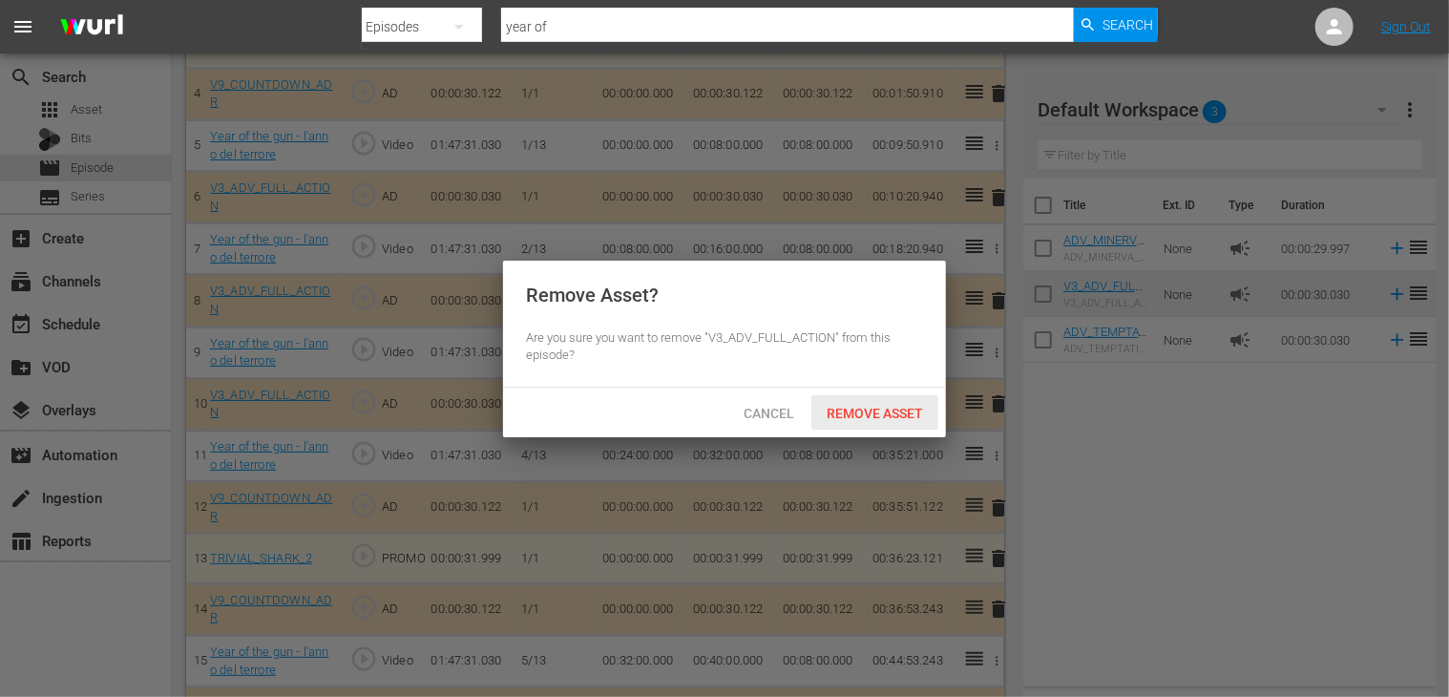
click at [866, 413] on span "Remove Asset" at bounding box center [874, 413] width 127 height 15
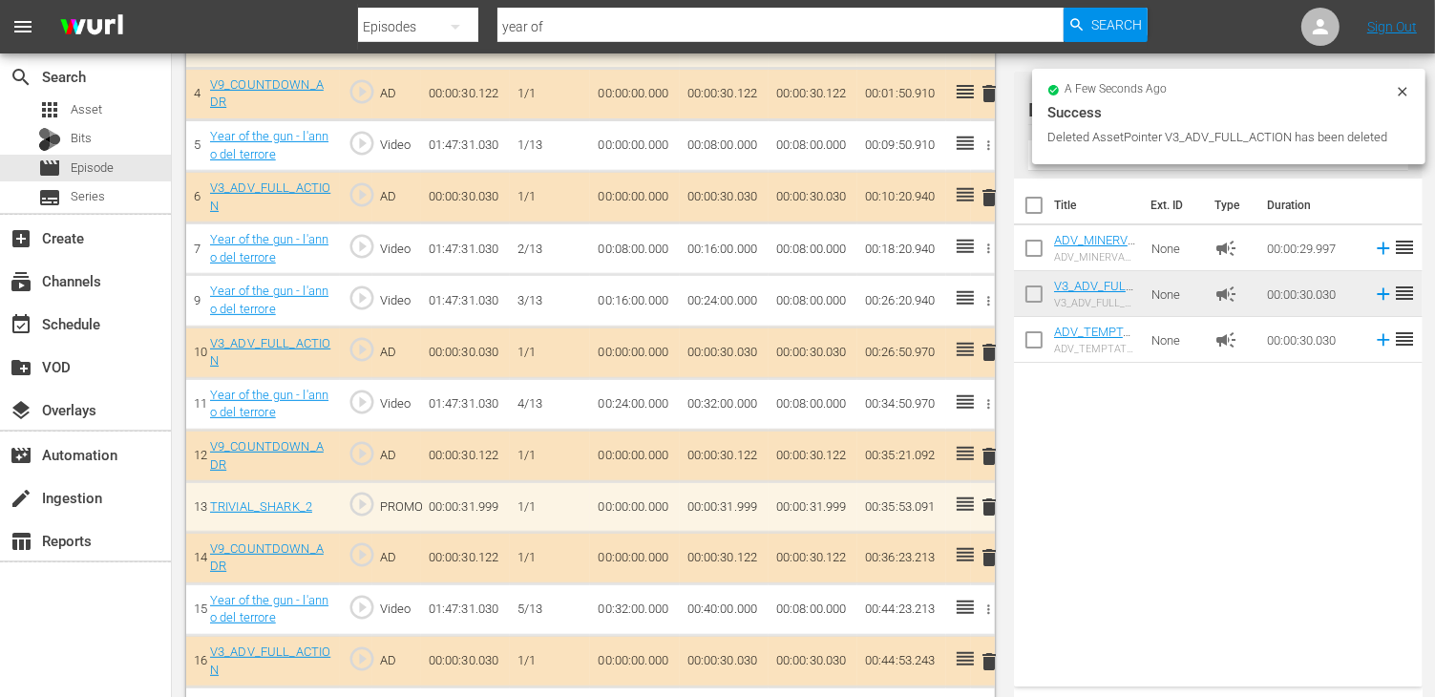
click at [989, 352] on span "delete" at bounding box center [989, 352] width 23 height 23
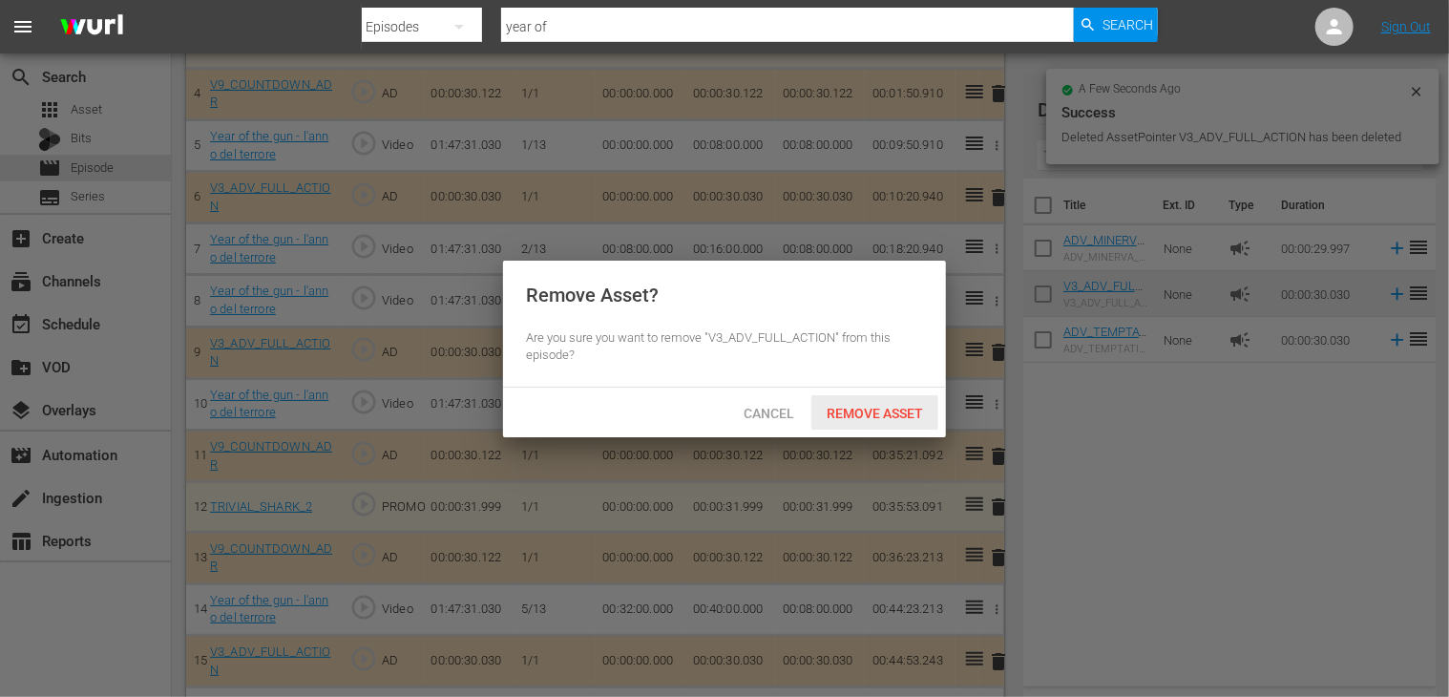
click at [867, 413] on span "Remove Asset" at bounding box center [874, 413] width 127 height 15
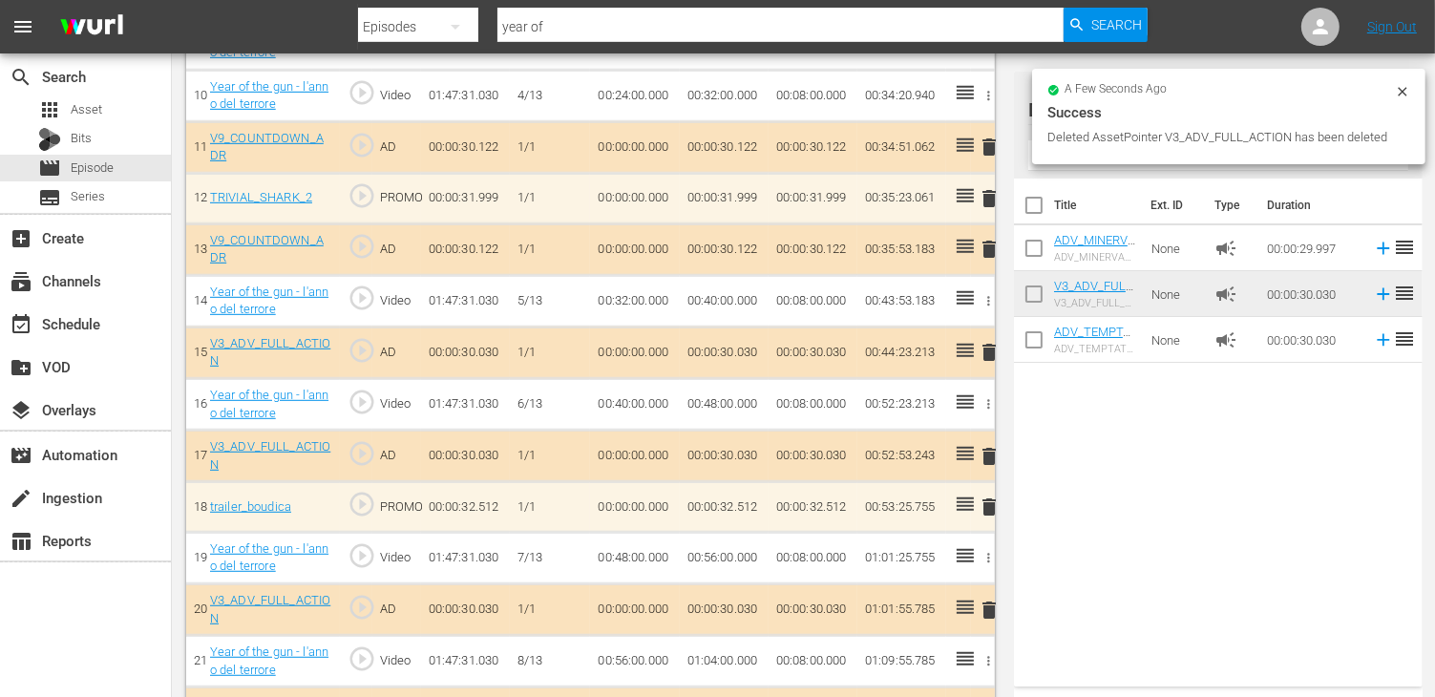
scroll to position [1050, 0]
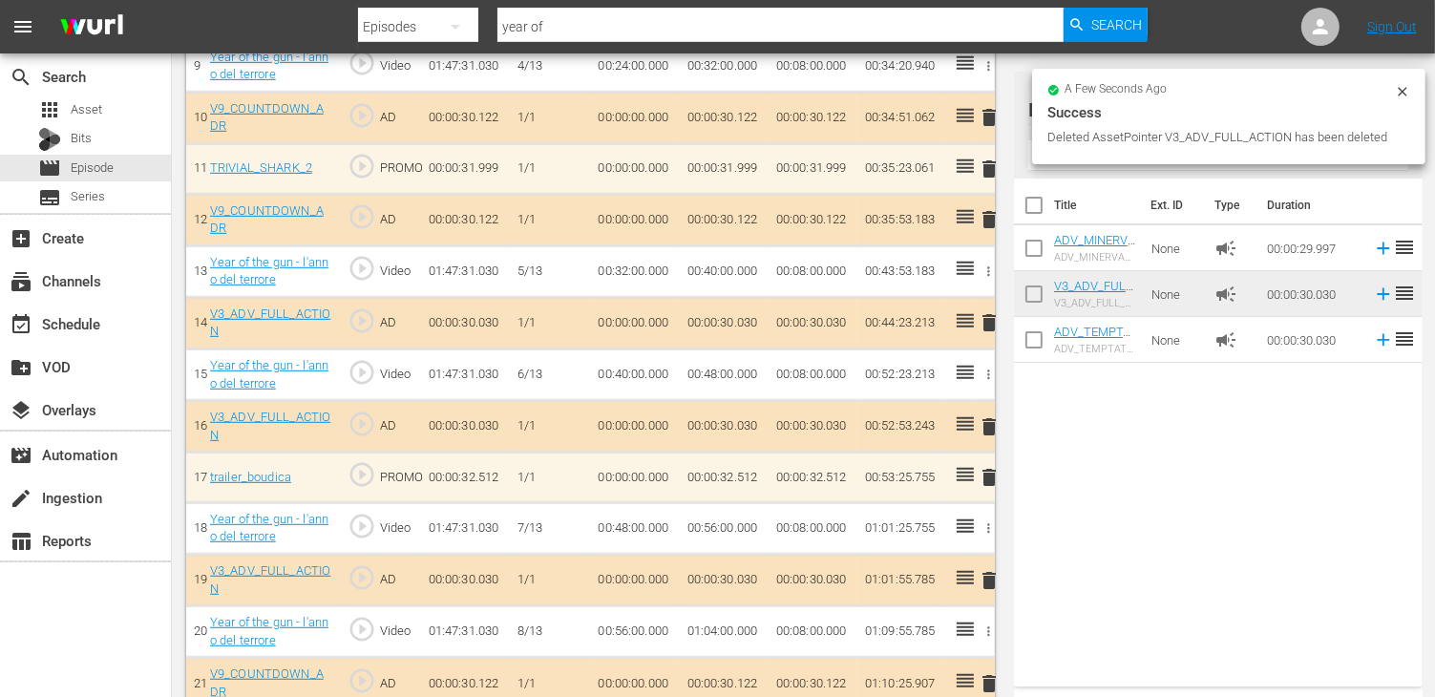
click at [985, 320] on span "delete" at bounding box center [989, 322] width 23 height 23
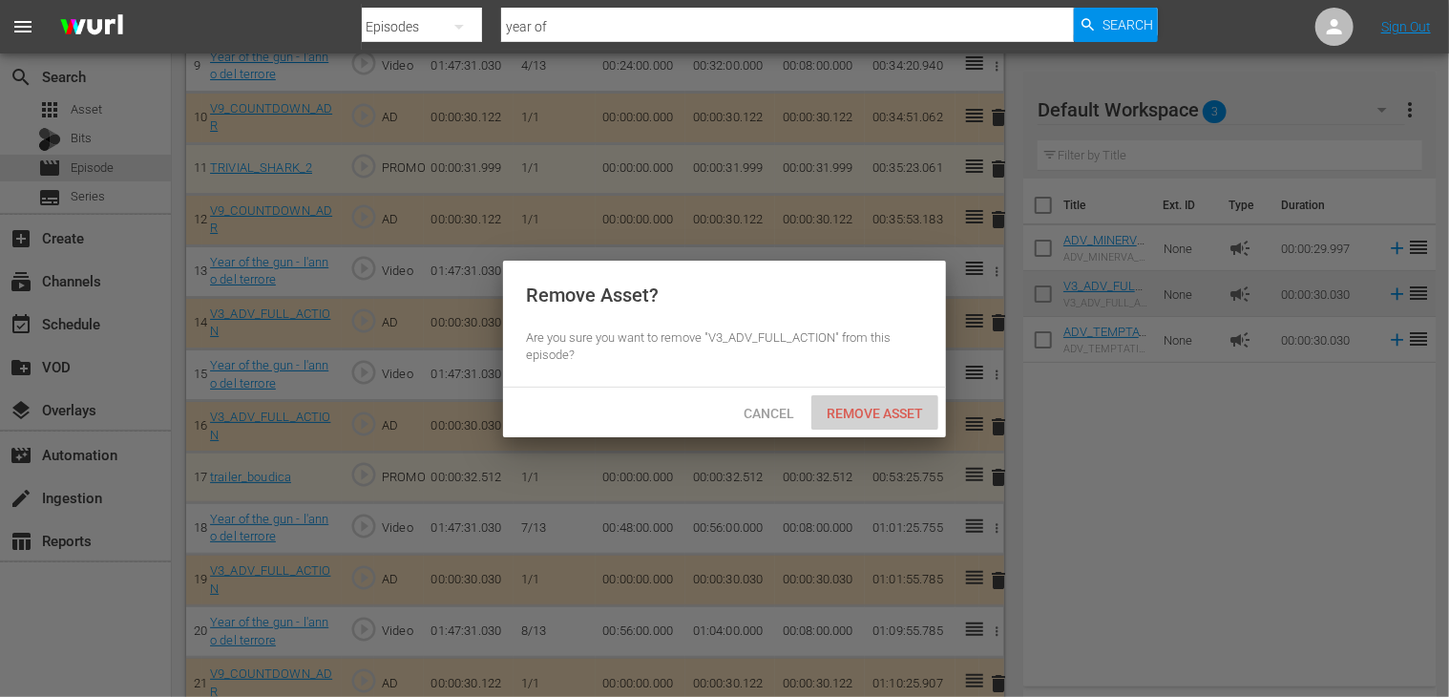
click at [844, 406] on span "Remove Asset" at bounding box center [874, 413] width 127 height 15
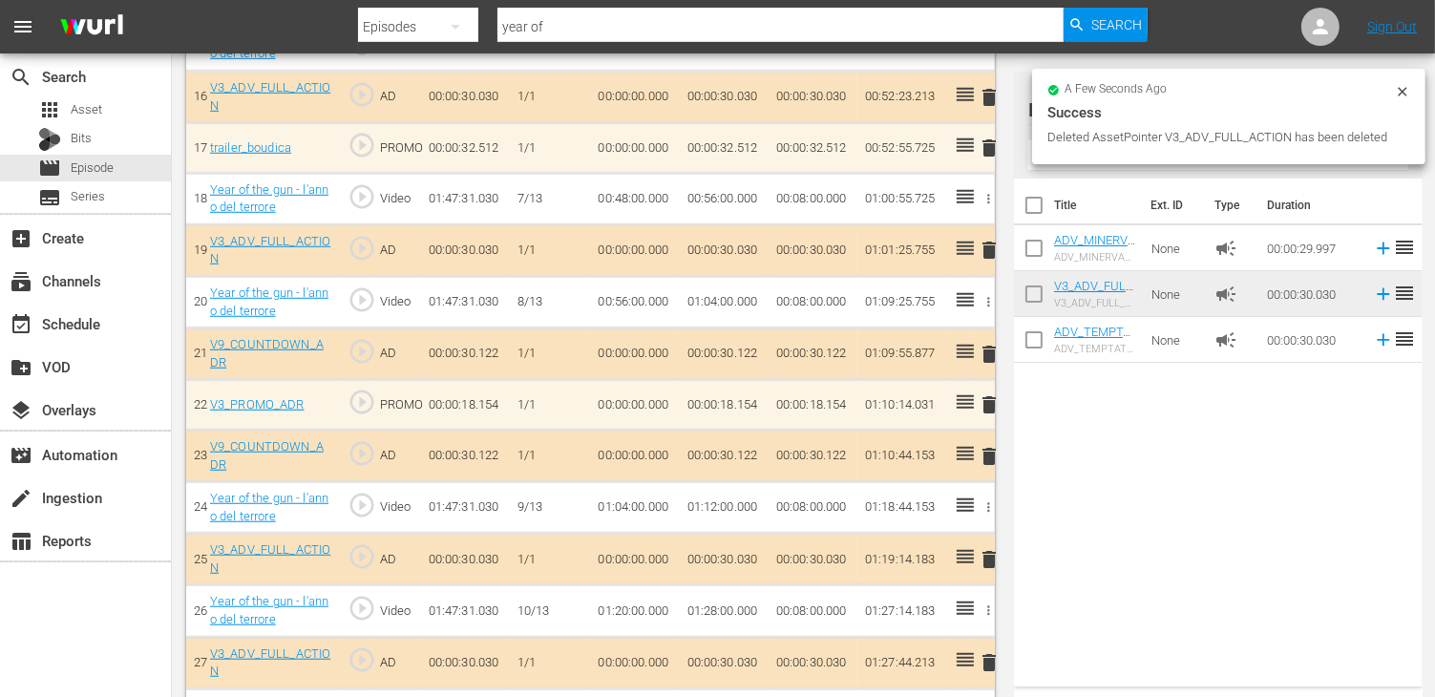
scroll to position [1336, 0]
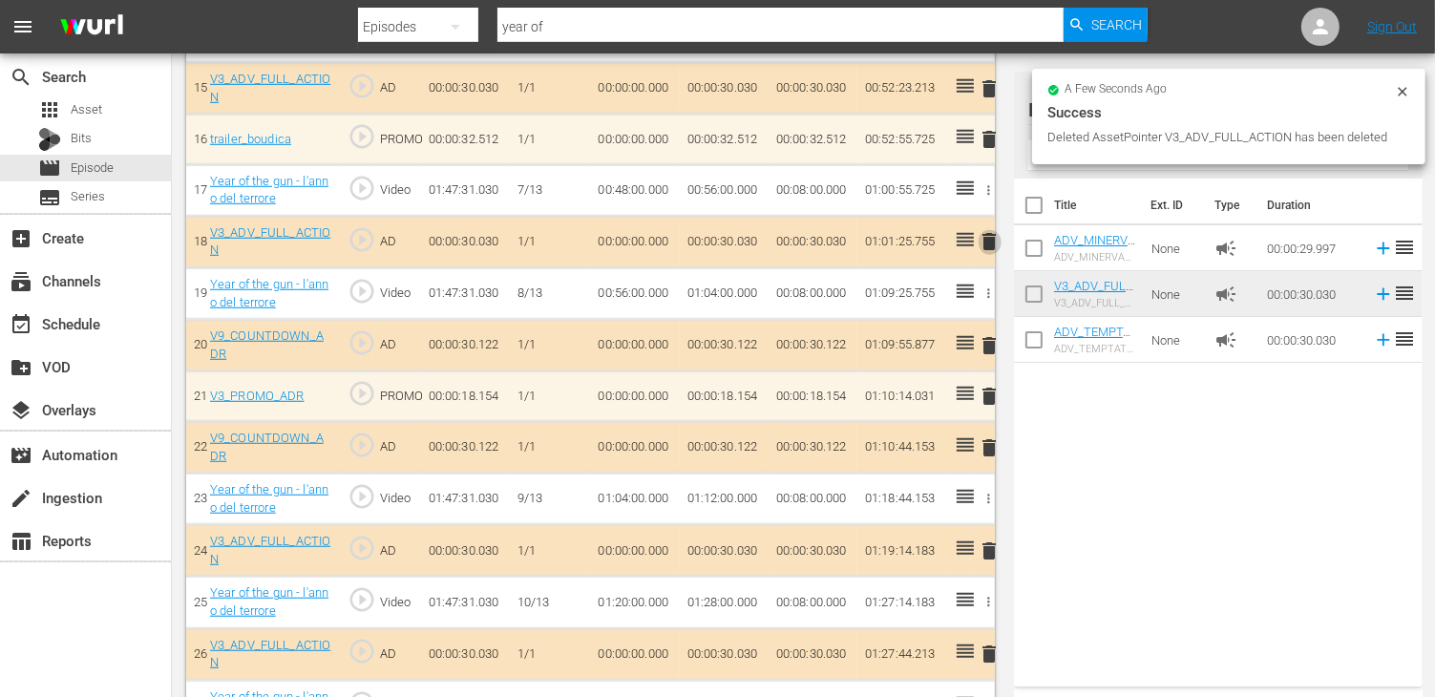
click at [993, 236] on span "delete" at bounding box center [989, 241] width 23 height 23
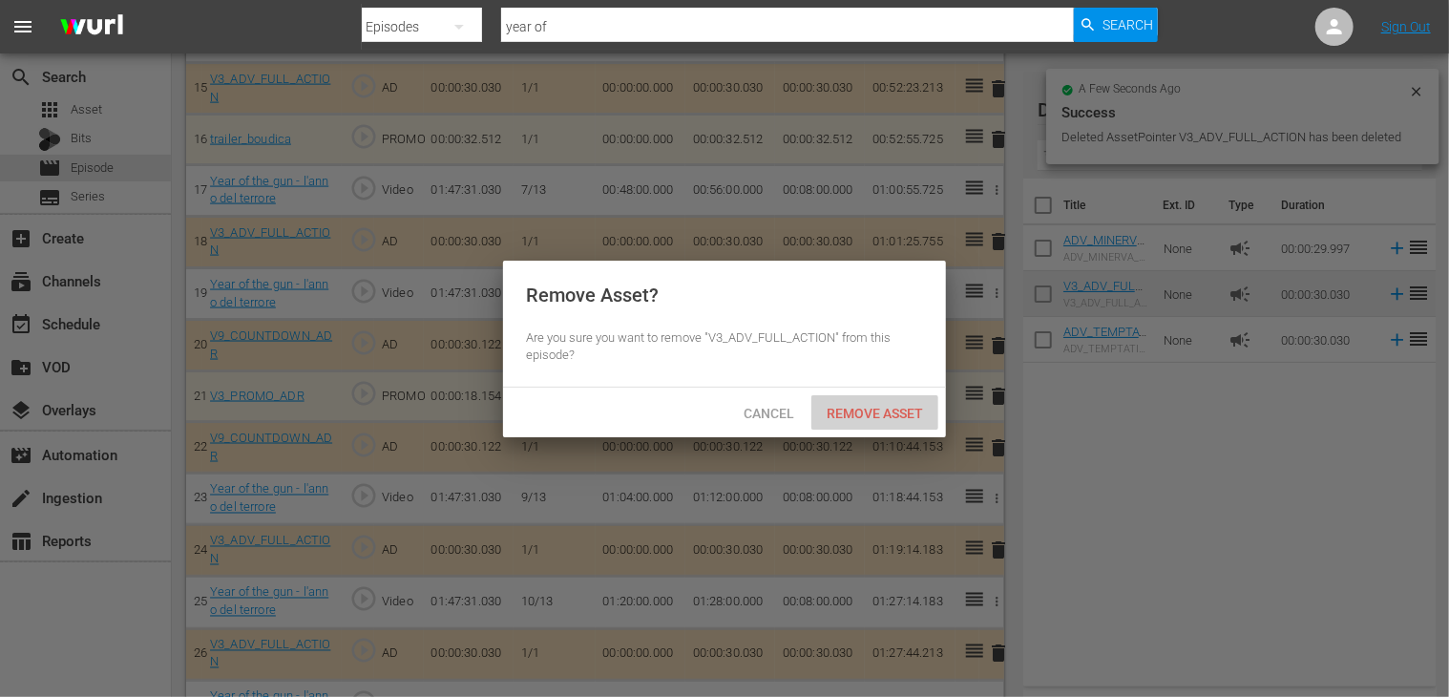
click at [846, 410] on span "Remove Asset" at bounding box center [874, 413] width 127 height 15
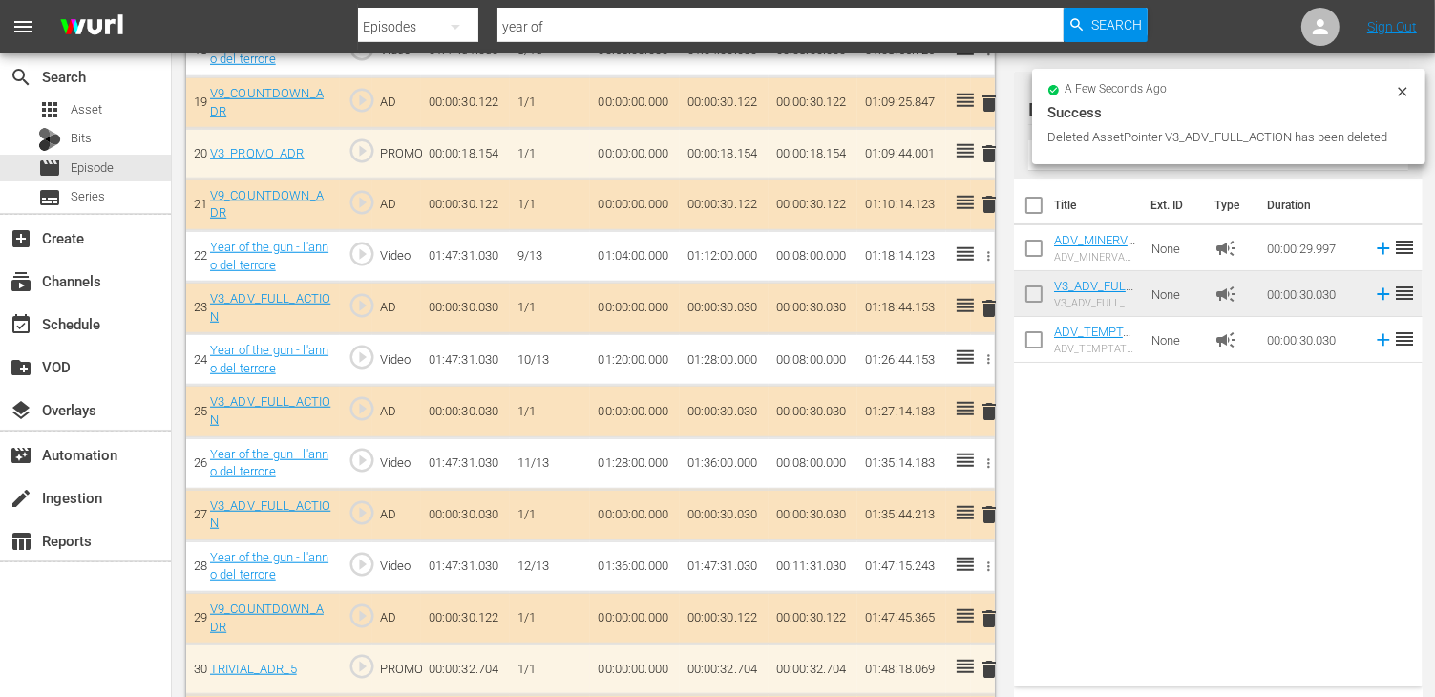
scroll to position [1623, 0]
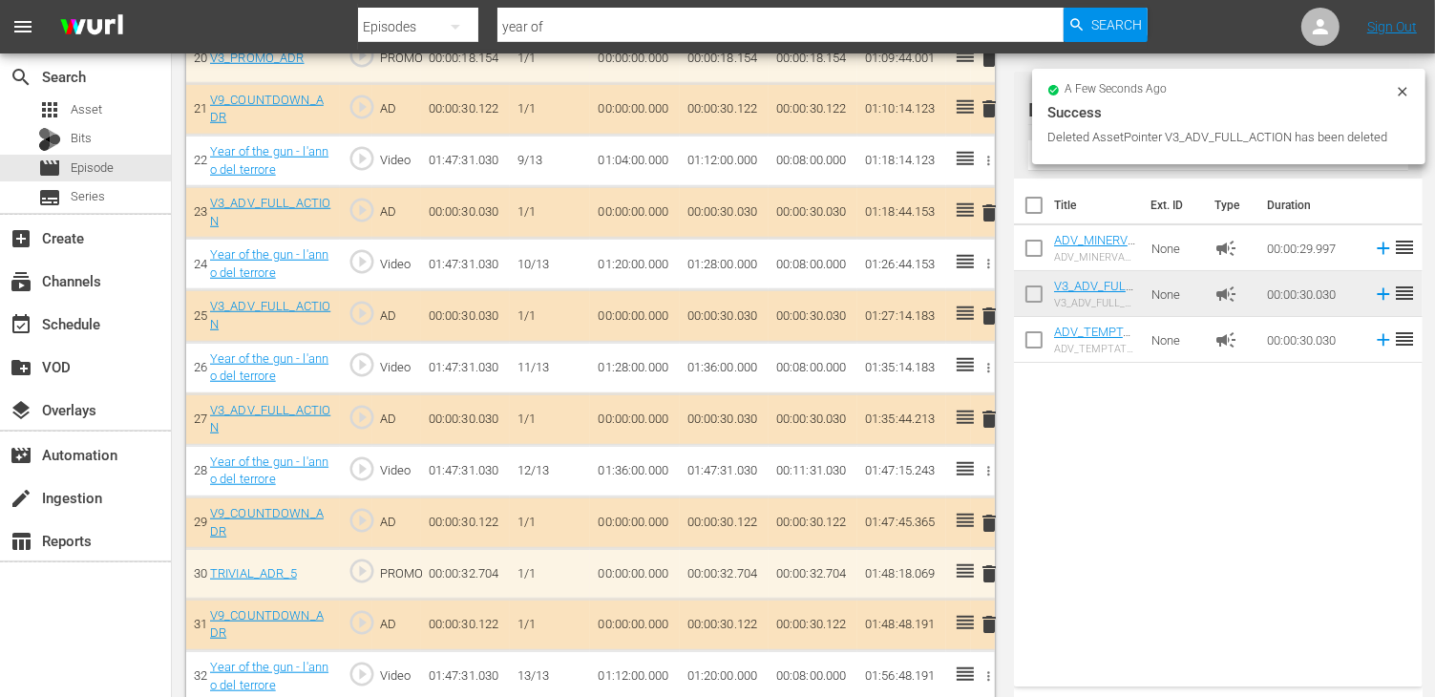
click at [997, 306] on span "delete" at bounding box center [989, 315] width 23 height 23
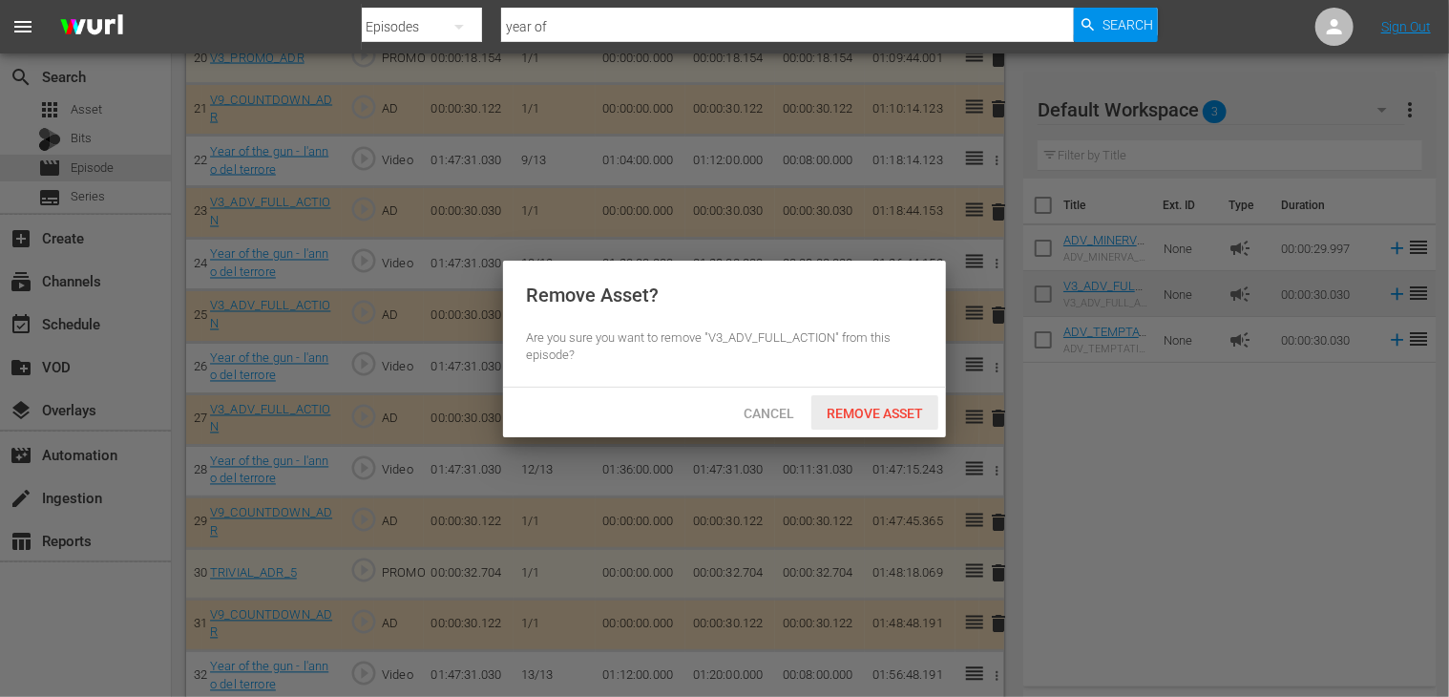
click at [886, 406] on span "Remove Asset" at bounding box center [874, 413] width 127 height 15
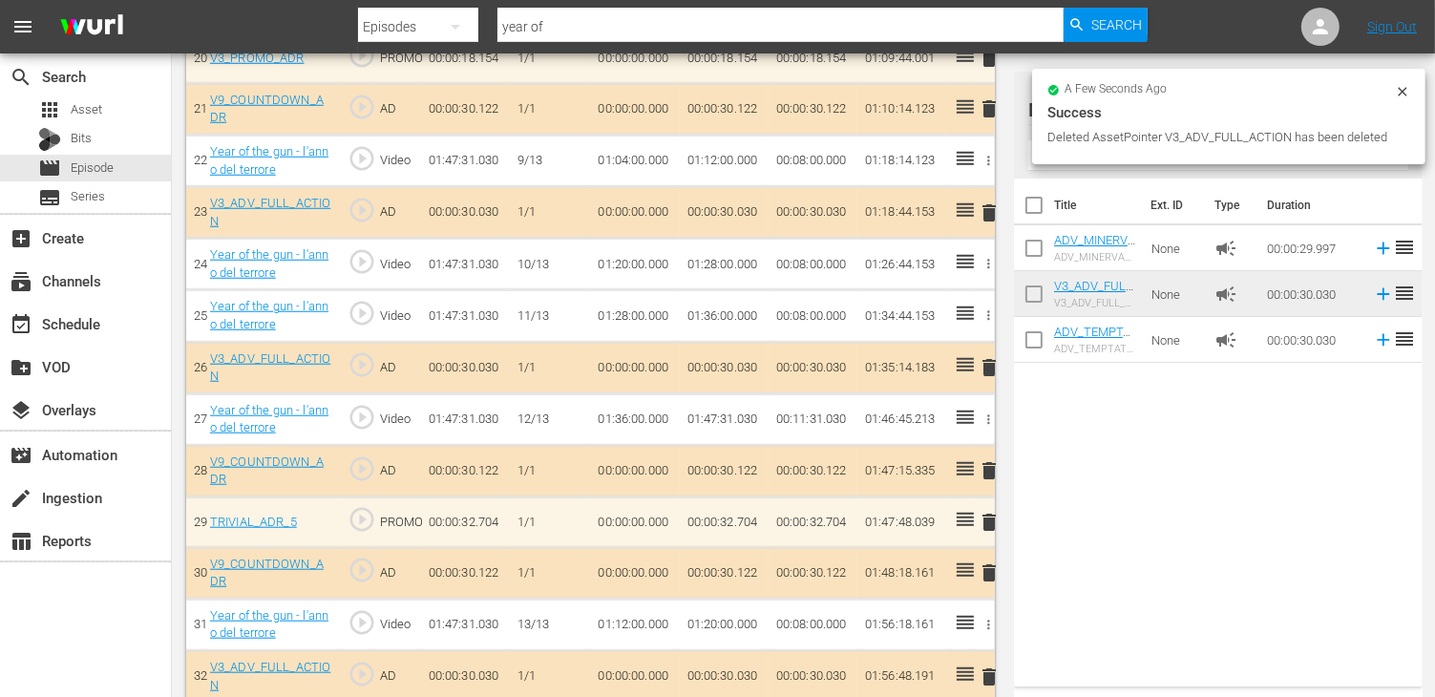
click at [993, 364] on span "delete" at bounding box center [989, 367] width 23 height 23
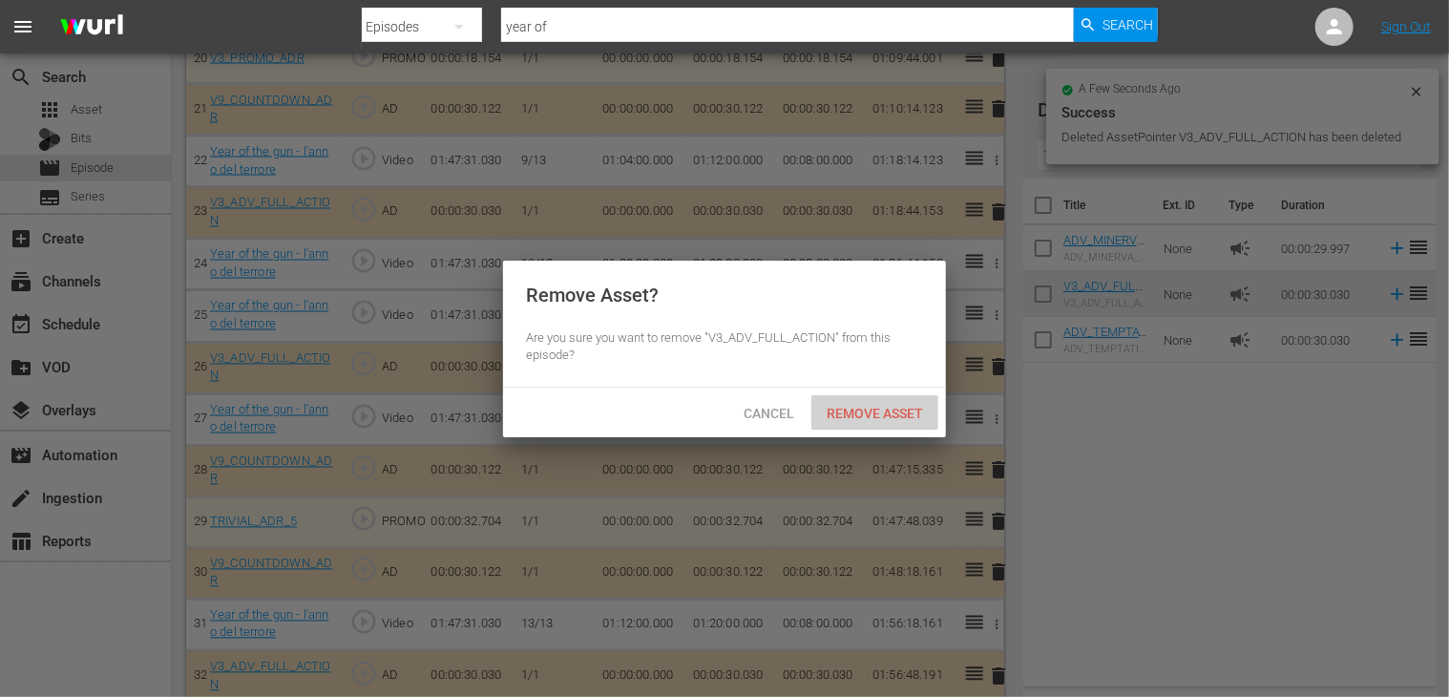
click at [893, 409] on span "Remove Asset" at bounding box center [874, 413] width 127 height 15
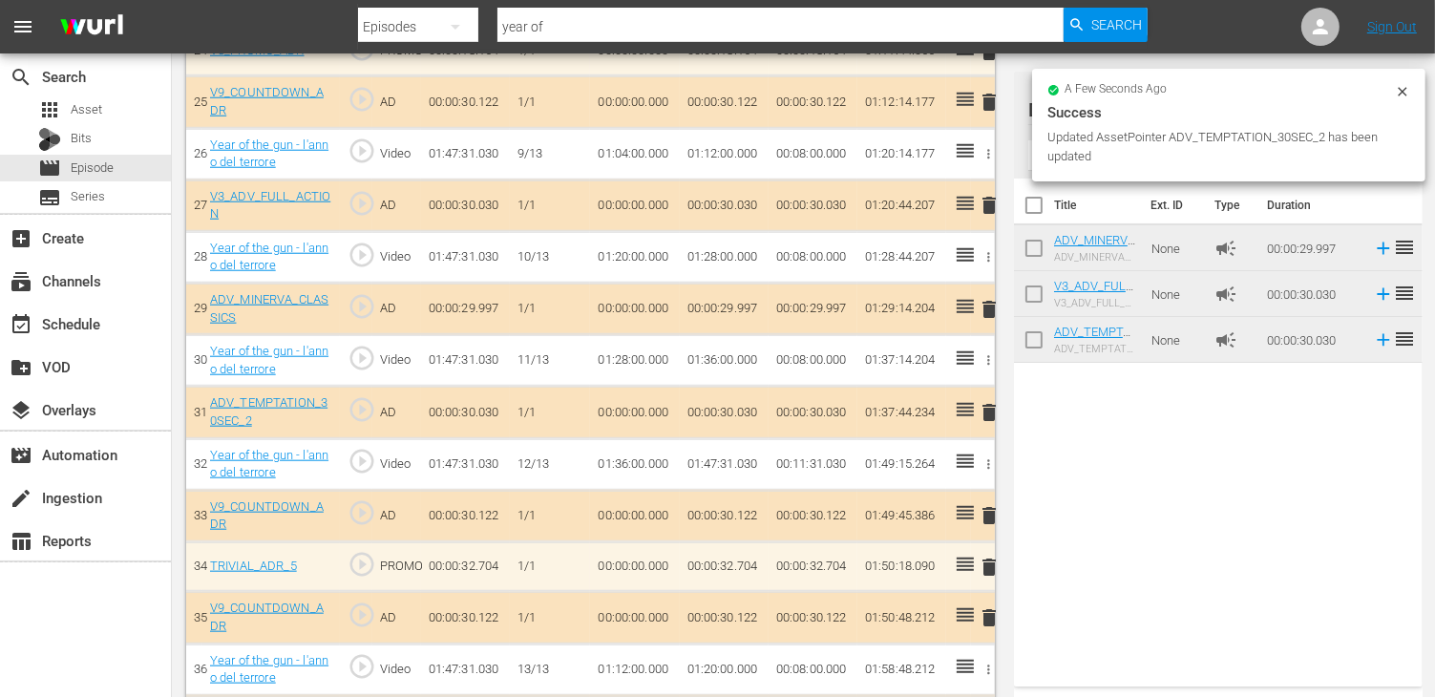
scroll to position [1888, 0]
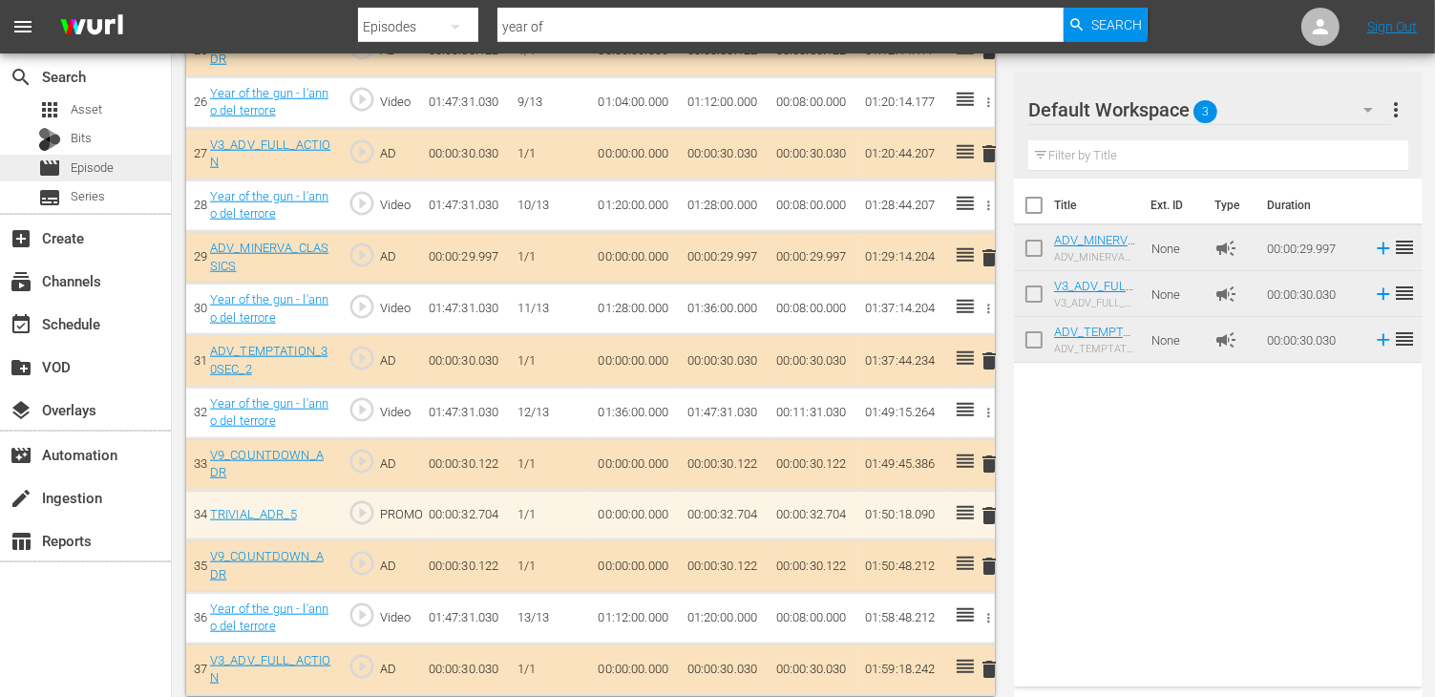
click at [107, 166] on span "Episode" at bounding box center [92, 167] width 43 height 19
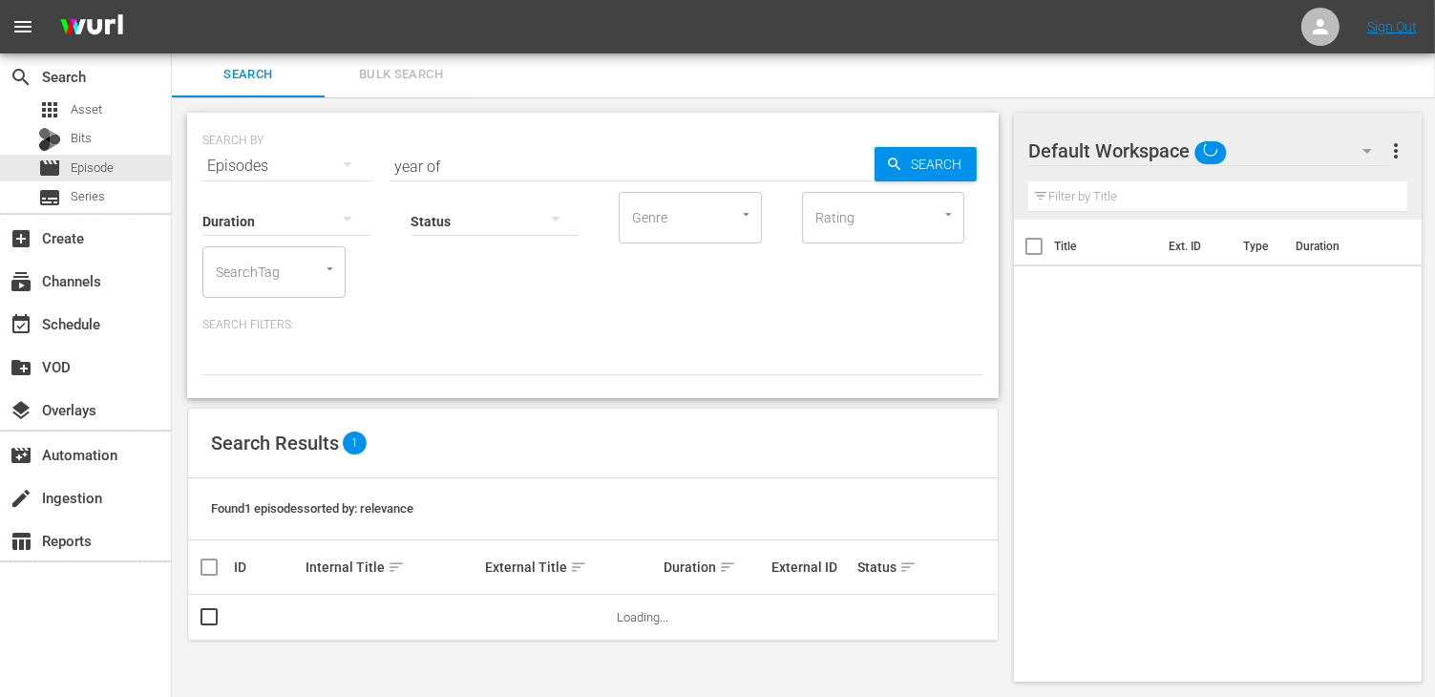
scroll to position [1, 0]
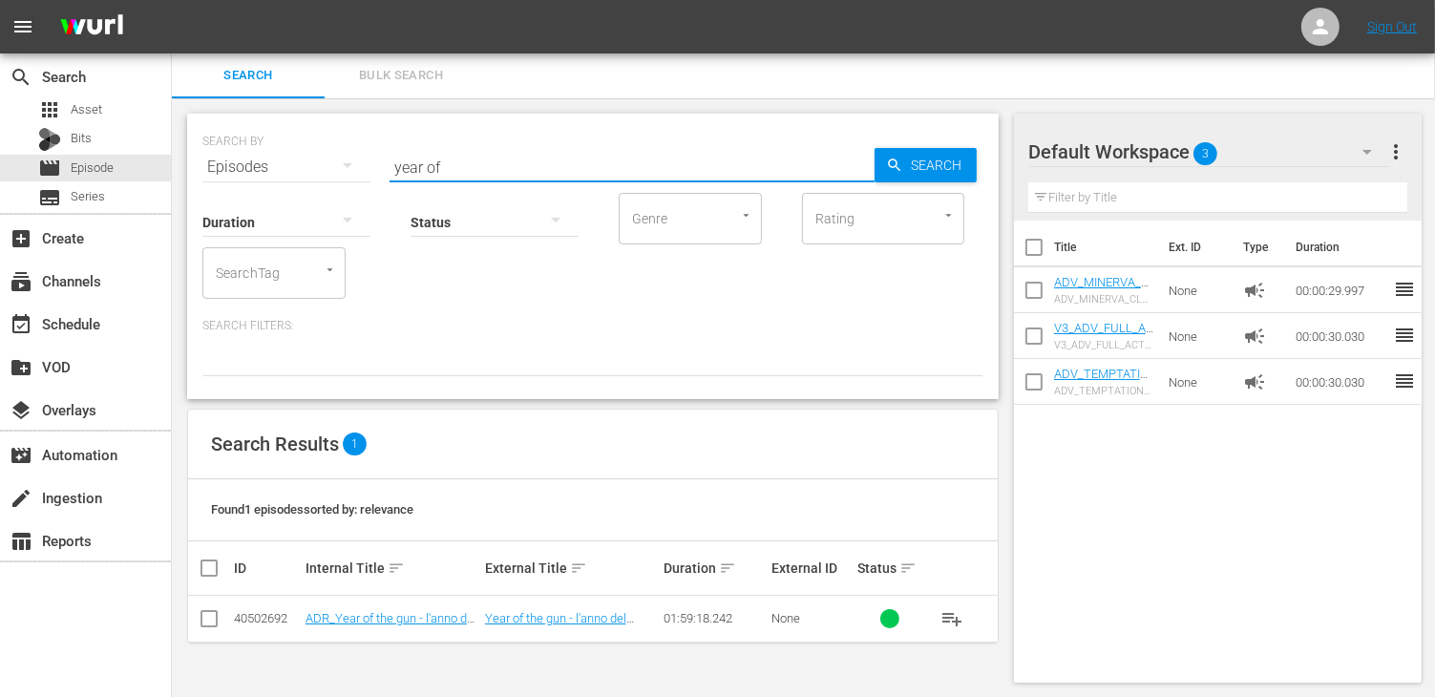
drag, startPoint x: 444, startPoint y: 164, endPoint x: 367, endPoint y: 151, distance: 78.5
click at [367, 151] on div "SEARCH BY Search By Episodes Search ID, Title, Description, Keywords, or Catego…" at bounding box center [592, 155] width 781 height 69
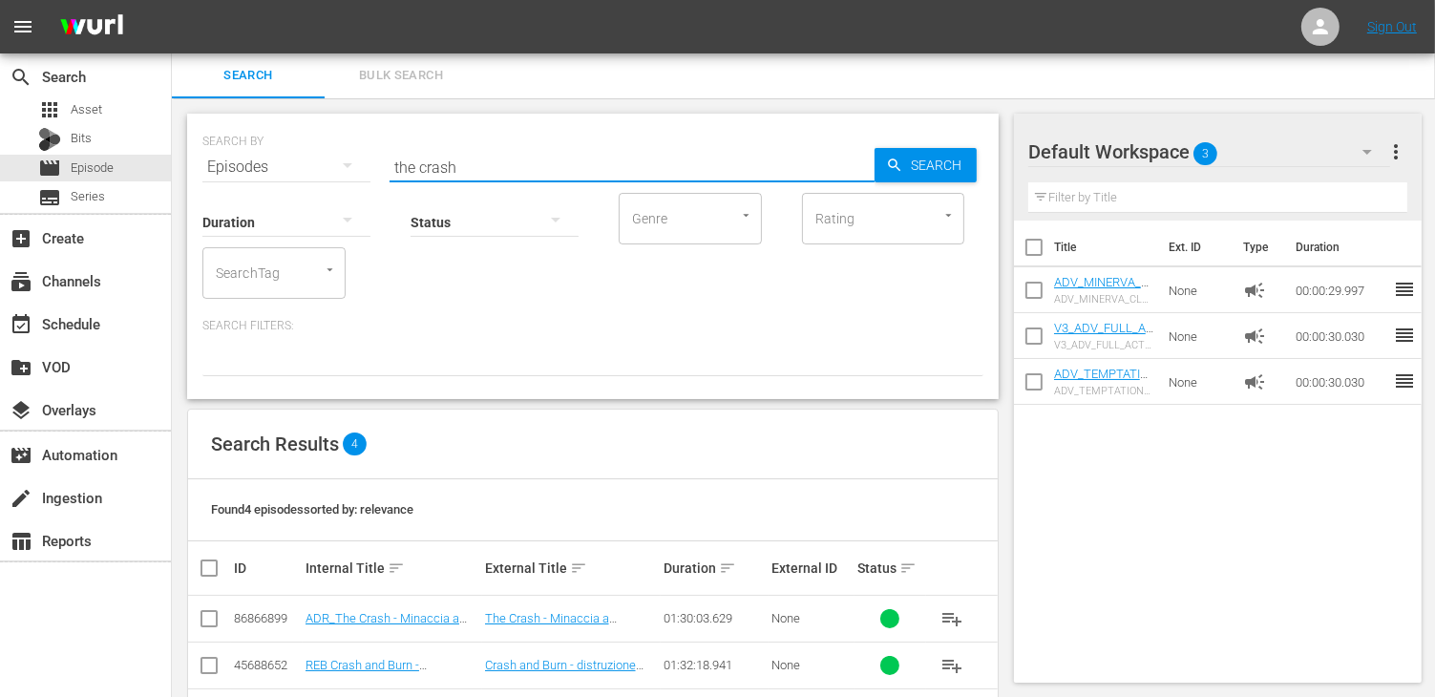
type input "the crash"
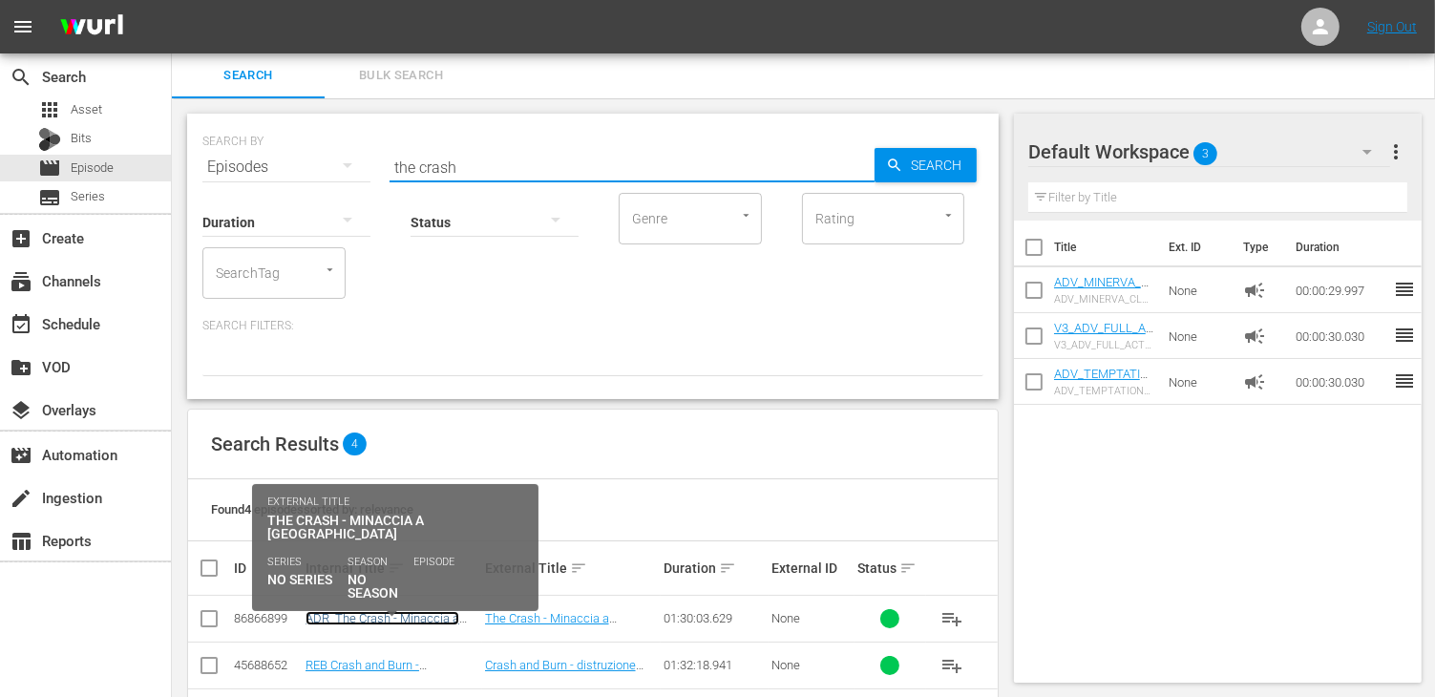
click at [334, 616] on link "ADR_The Crash - Minaccia a [GEOGRAPHIC_DATA]" at bounding box center [382, 625] width 154 height 29
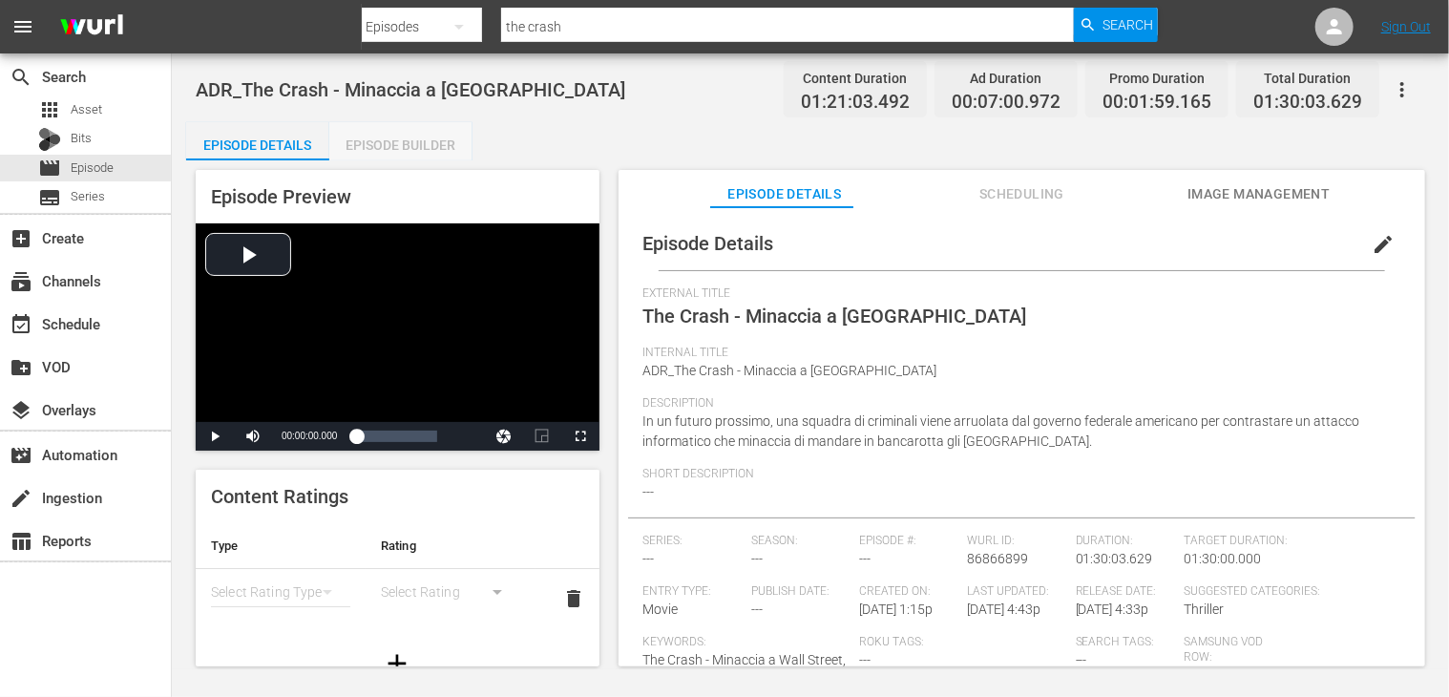
click at [398, 143] on div "Episode Builder" at bounding box center [400, 145] width 143 height 46
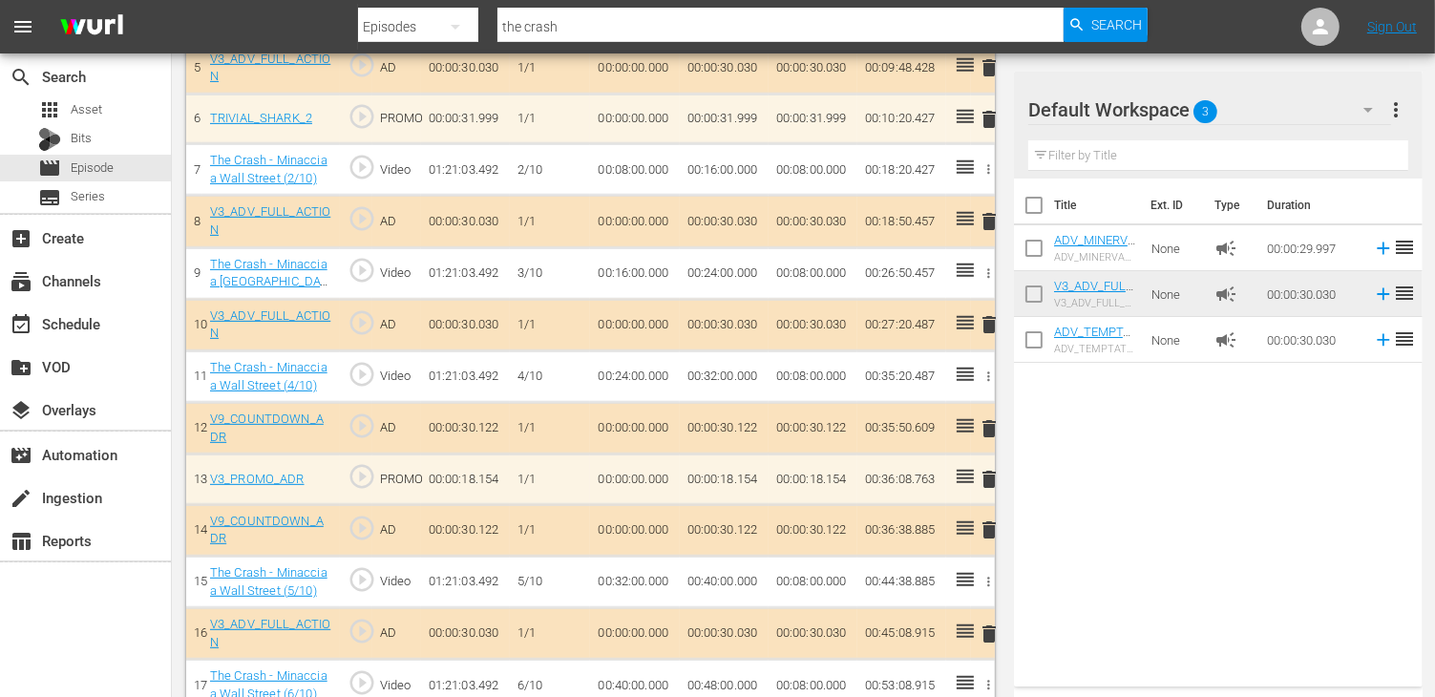
scroll to position [859, 0]
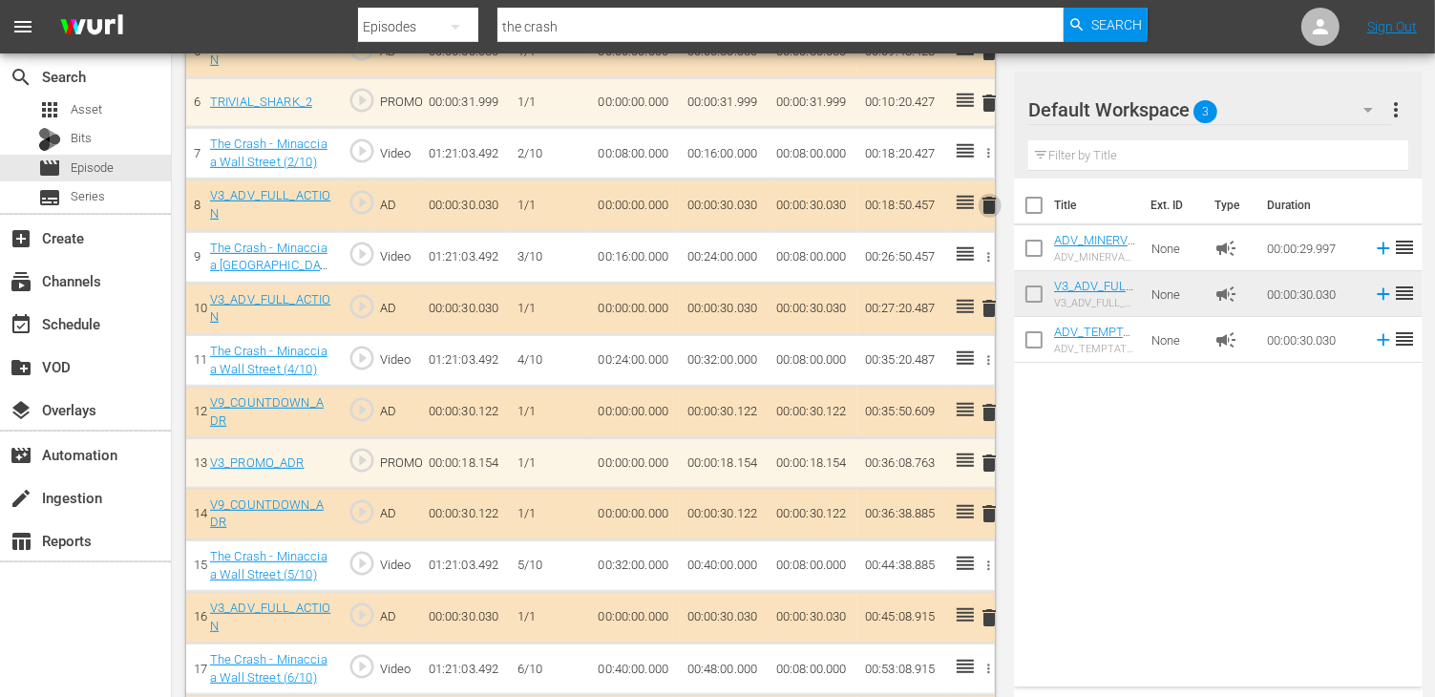
click at [993, 201] on span "delete" at bounding box center [989, 205] width 23 height 23
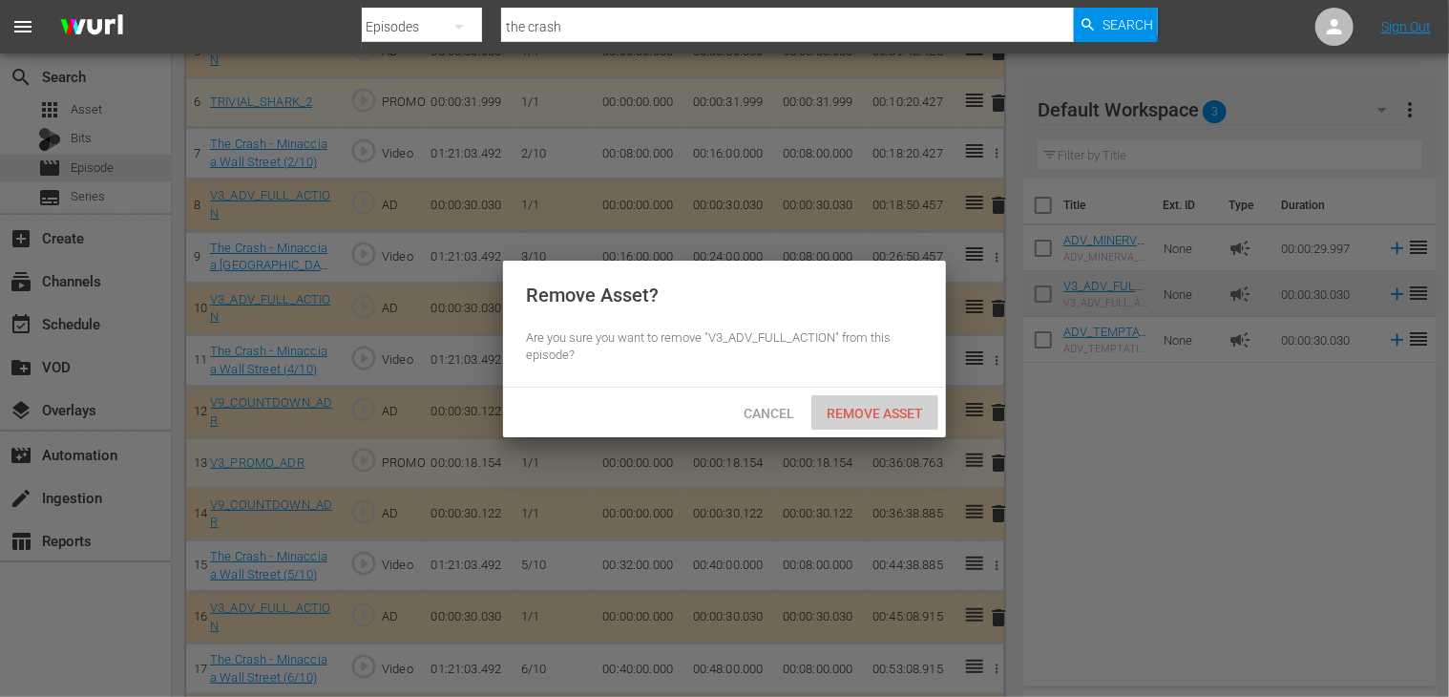
click at [885, 406] on span "Remove Asset" at bounding box center [874, 413] width 127 height 15
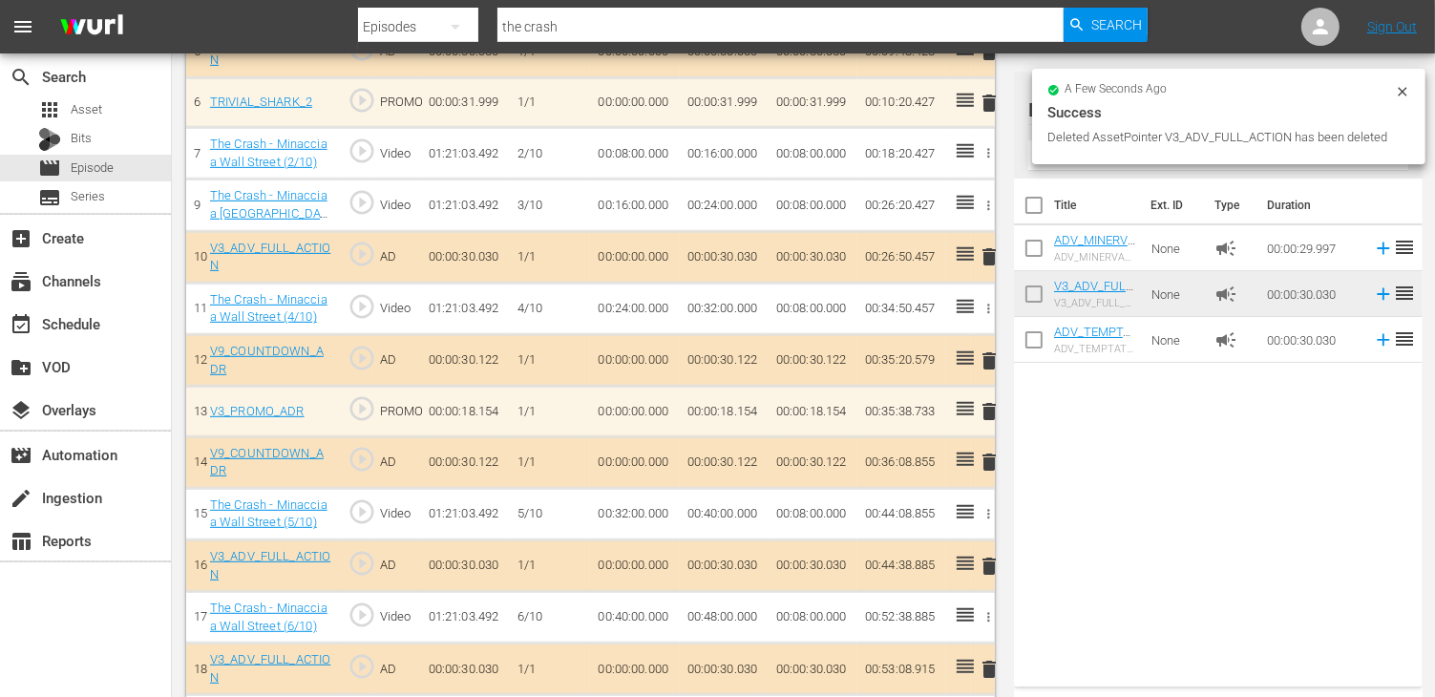
click at [989, 253] on span "delete" at bounding box center [989, 256] width 23 height 23
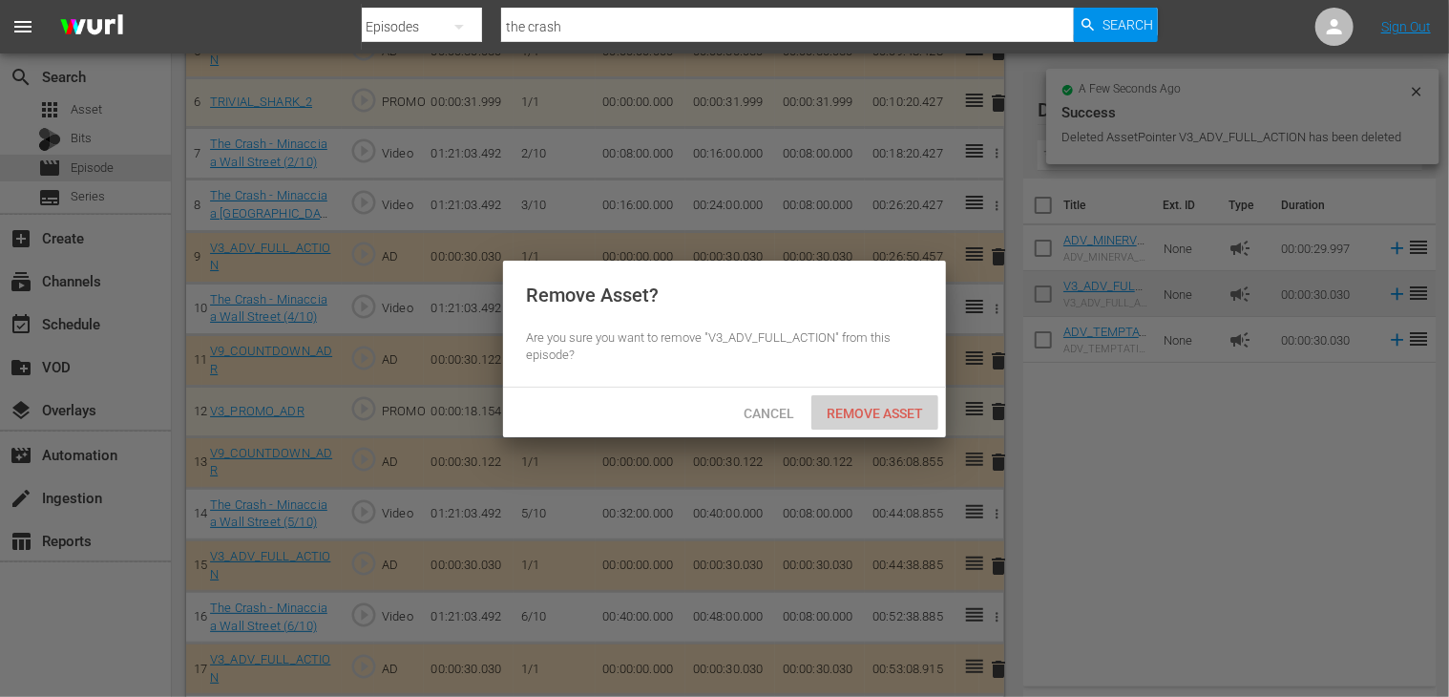
click at [882, 402] on div "Remove Asset" at bounding box center [874, 412] width 127 height 35
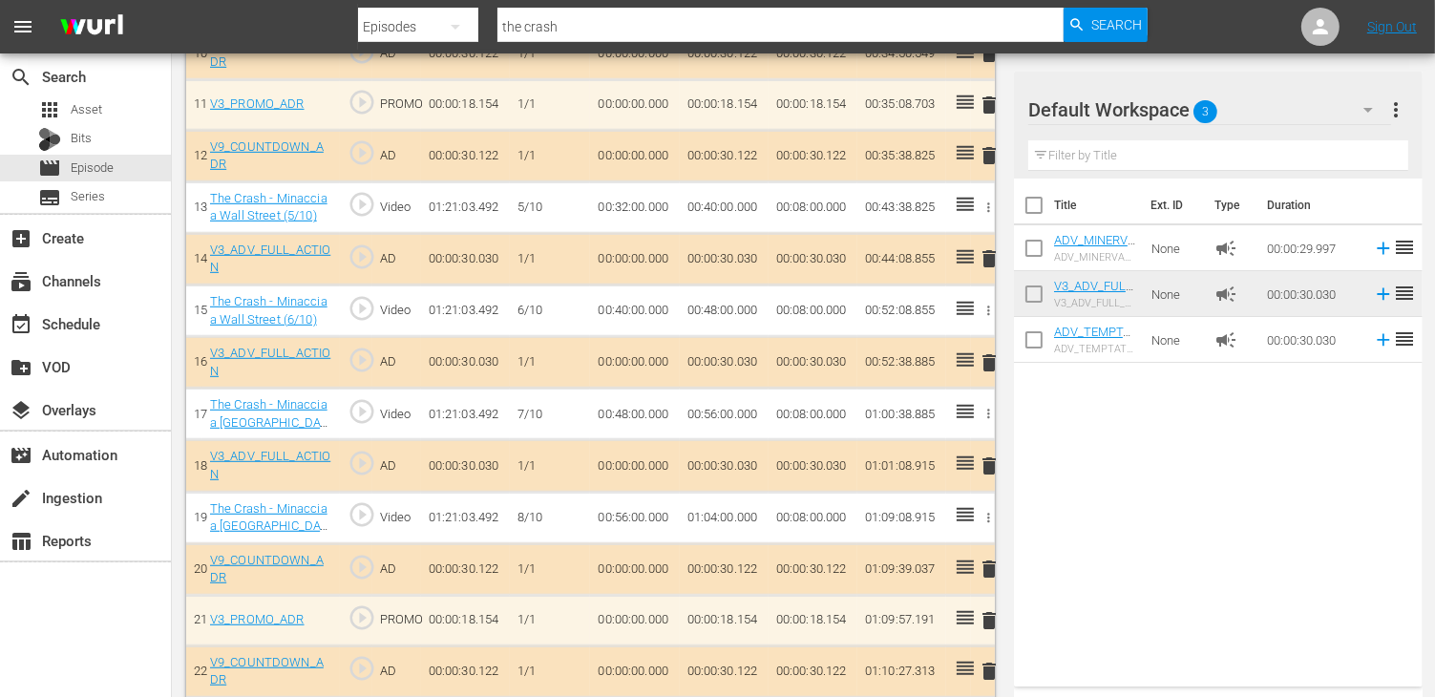
scroll to position [1241, 0]
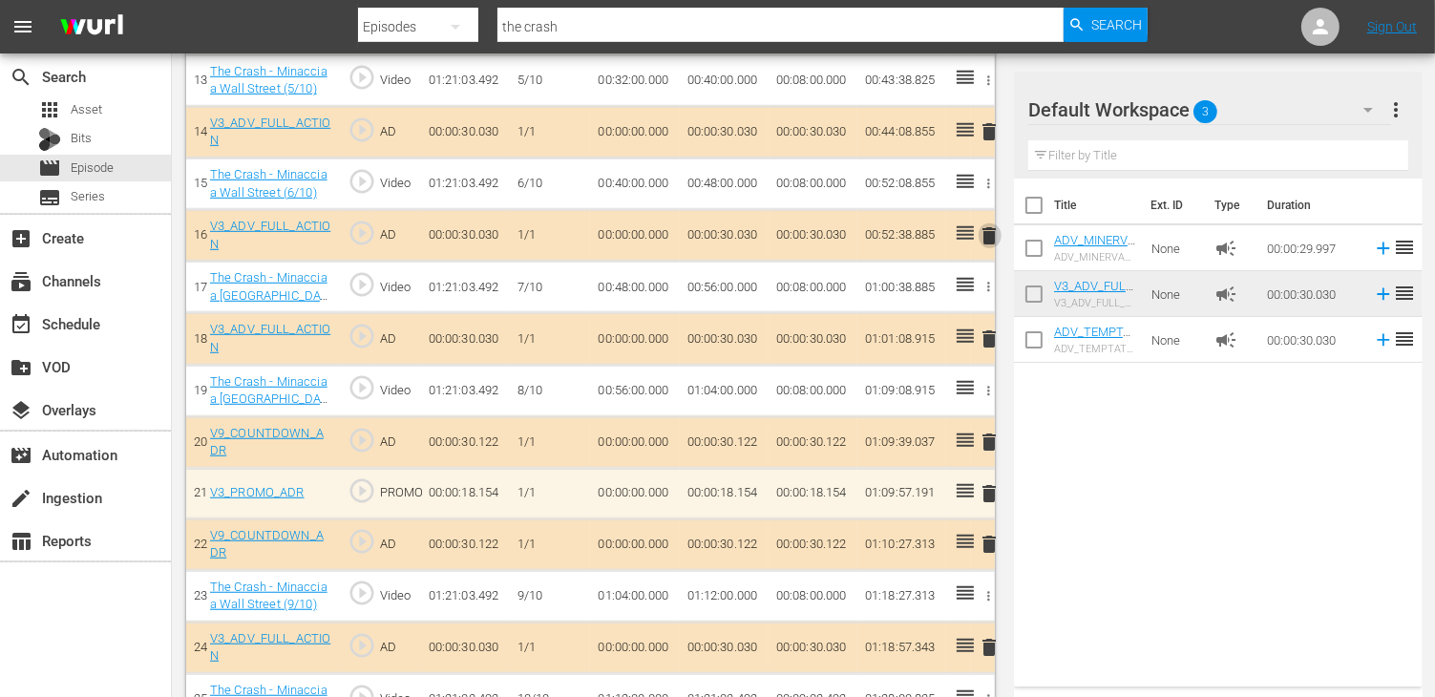
click at [987, 230] on span "delete" at bounding box center [989, 235] width 23 height 23
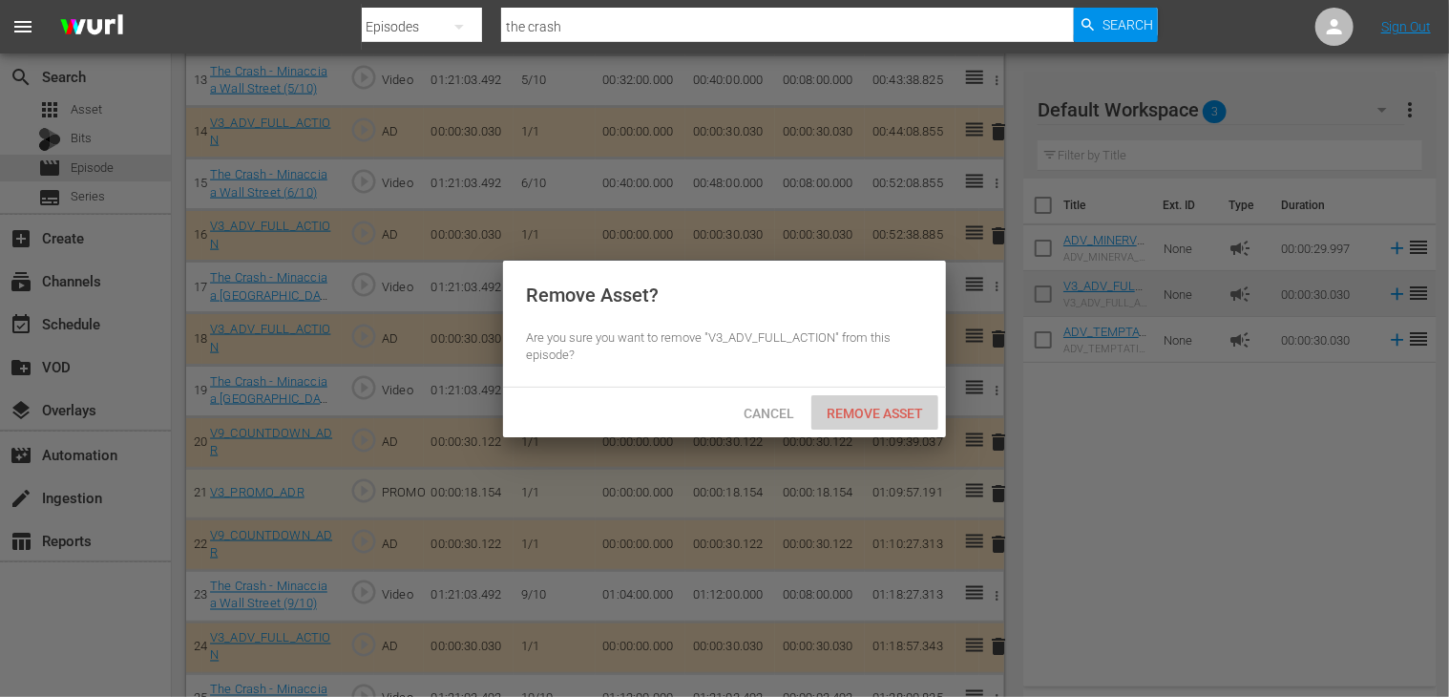
click at [889, 409] on span "Remove Asset" at bounding box center [874, 413] width 127 height 15
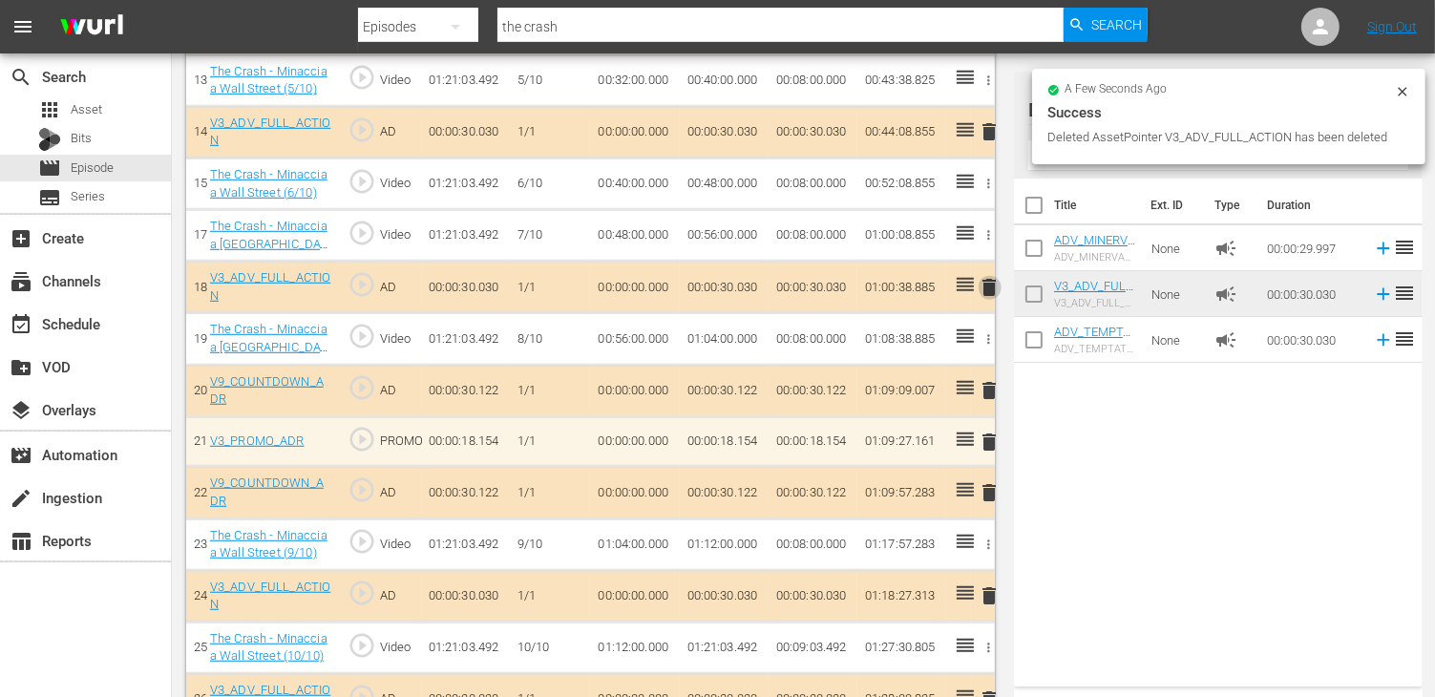
click at [993, 280] on span "delete" at bounding box center [989, 287] width 23 height 23
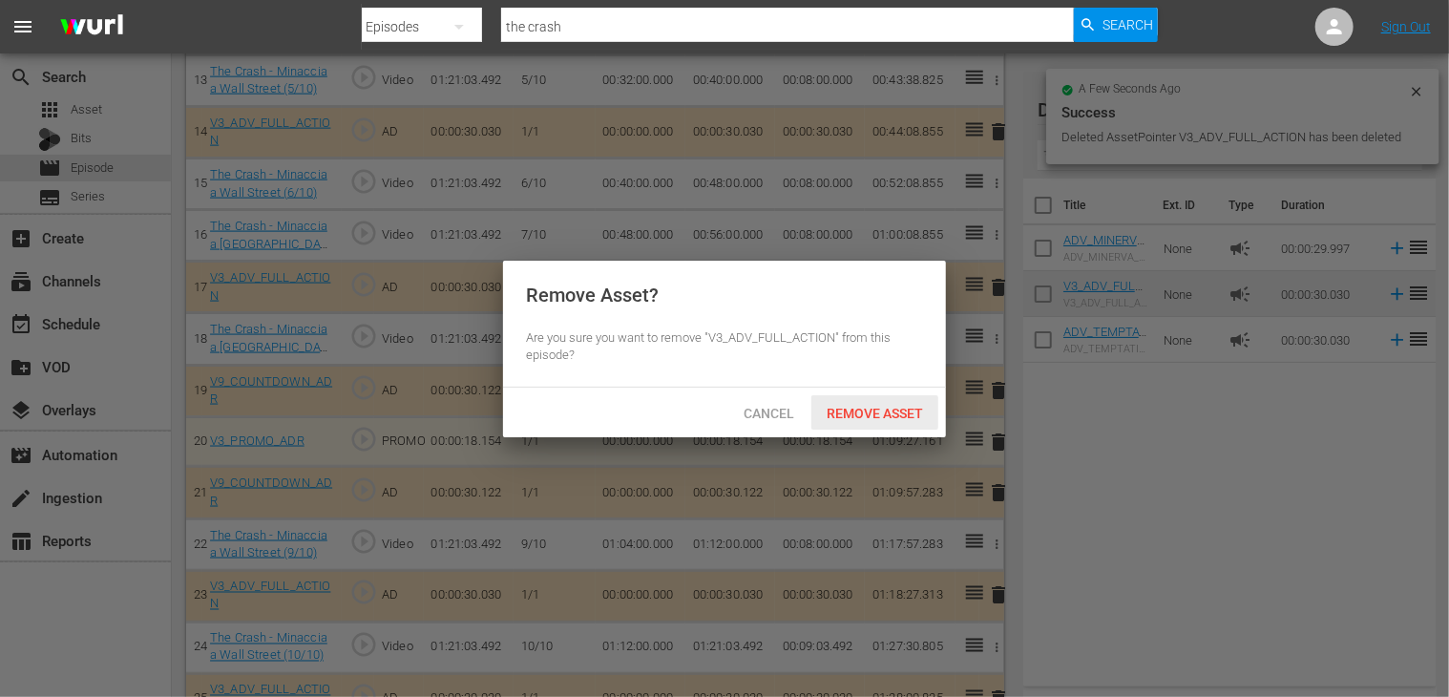
click at [855, 419] on span "Remove Asset" at bounding box center [874, 413] width 127 height 15
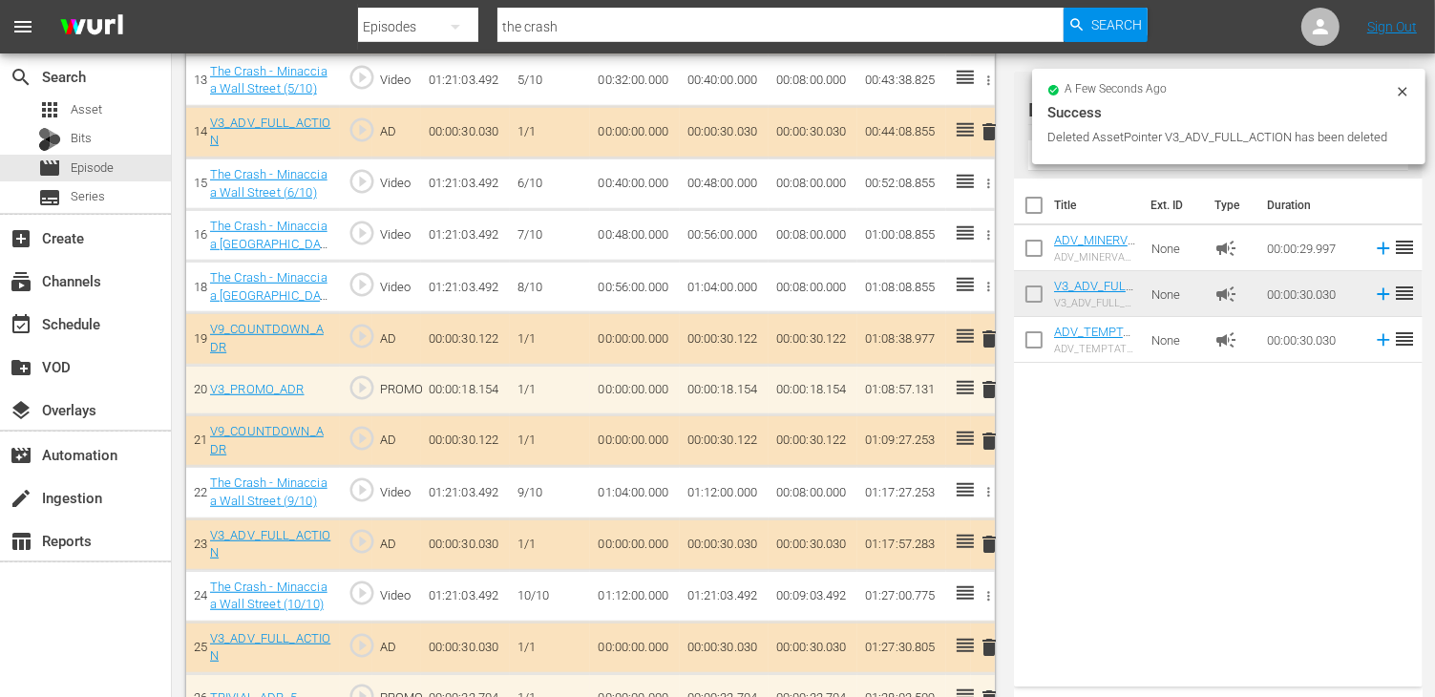
scroll to position [1271, 0]
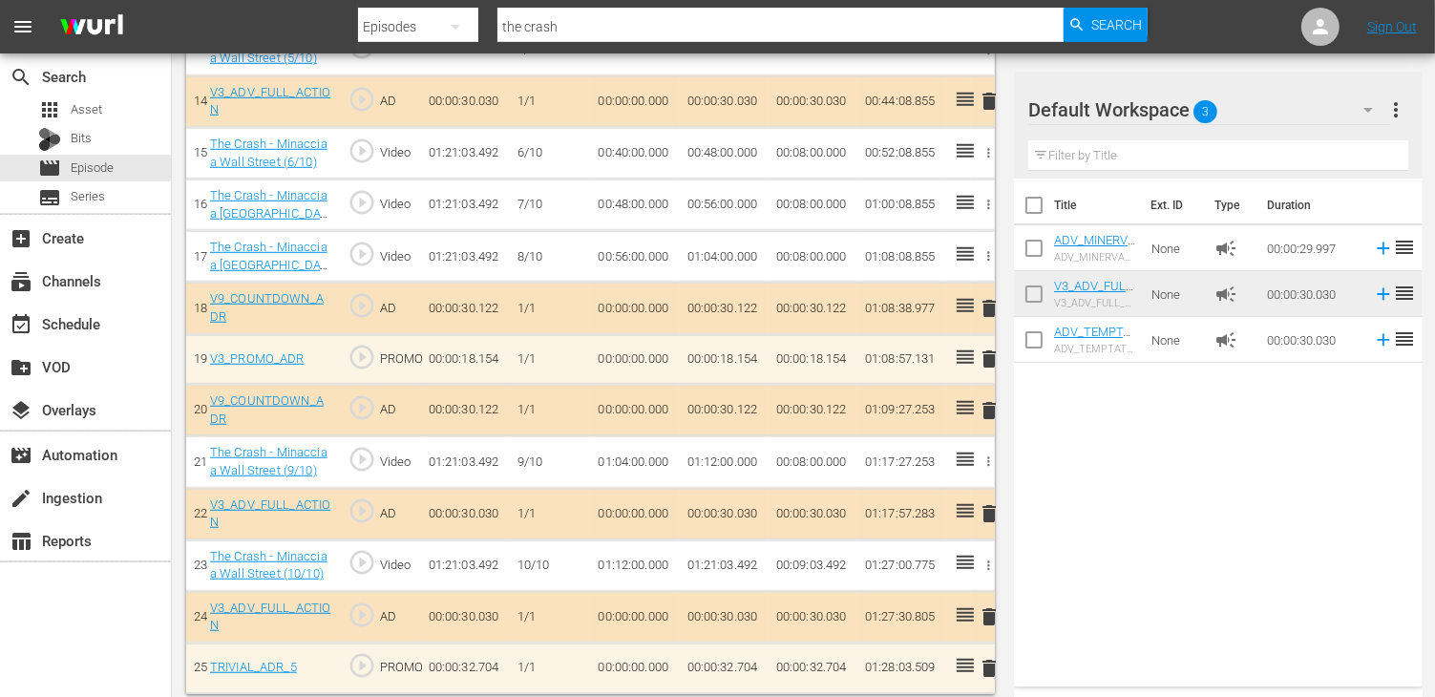
click at [992, 402] on span "delete" at bounding box center [989, 410] width 23 height 23
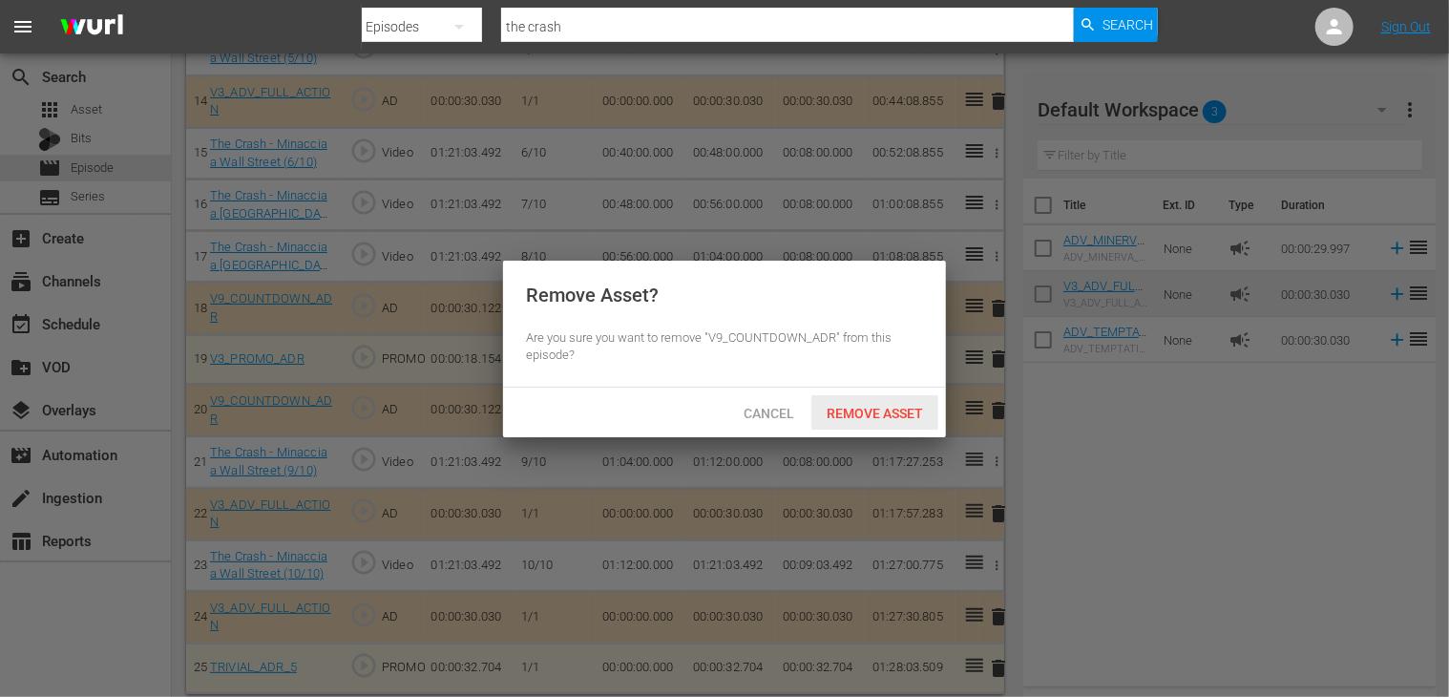
click at [880, 413] on span "Remove Asset" at bounding box center [874, 413] width 127 height 15
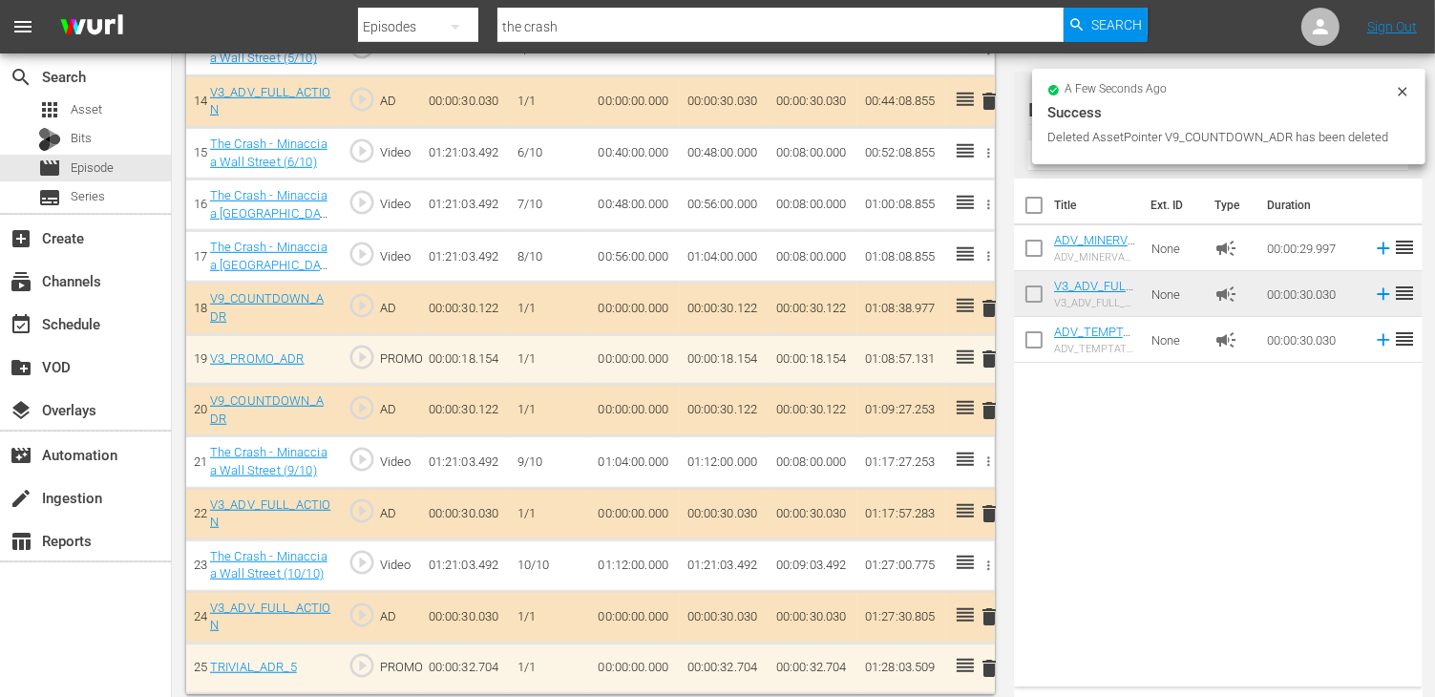
scroll to position [1221, 0]
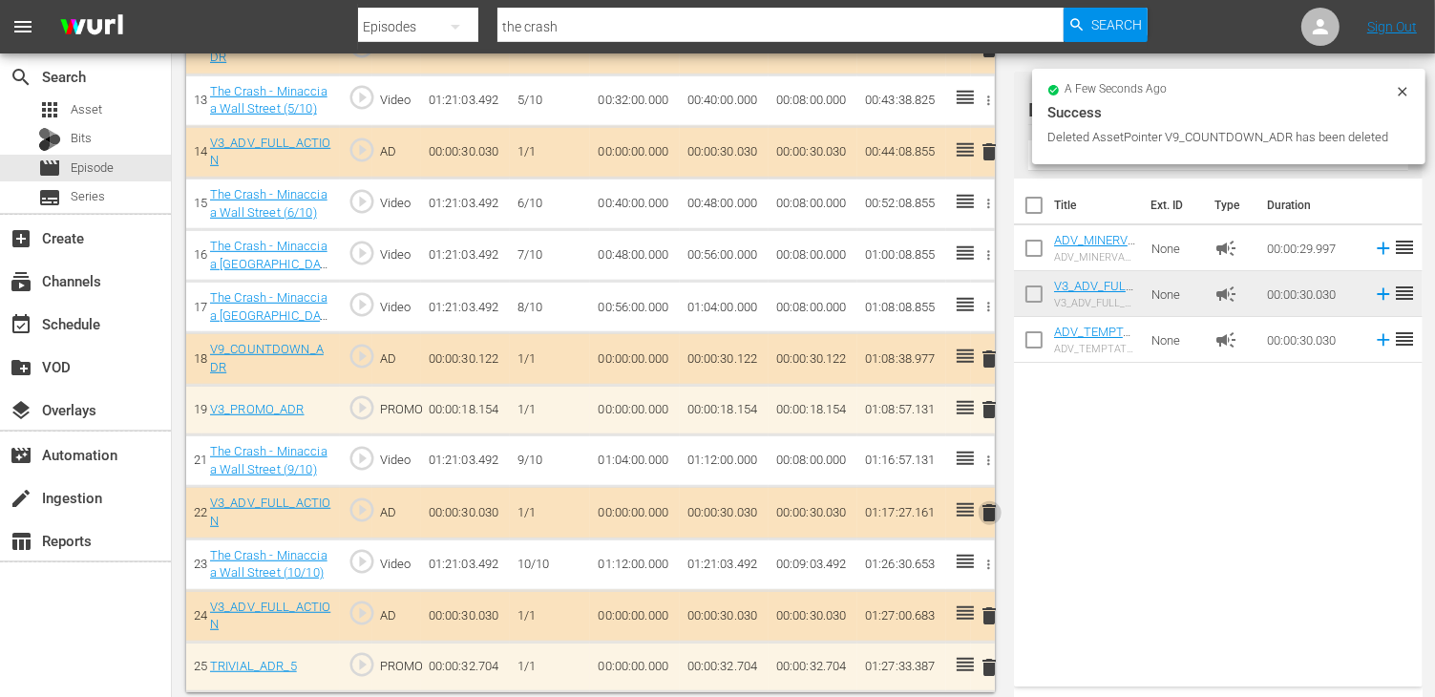
click at [993, 513] on span "delete" at bounding box center [989, 512] width 23 height 23
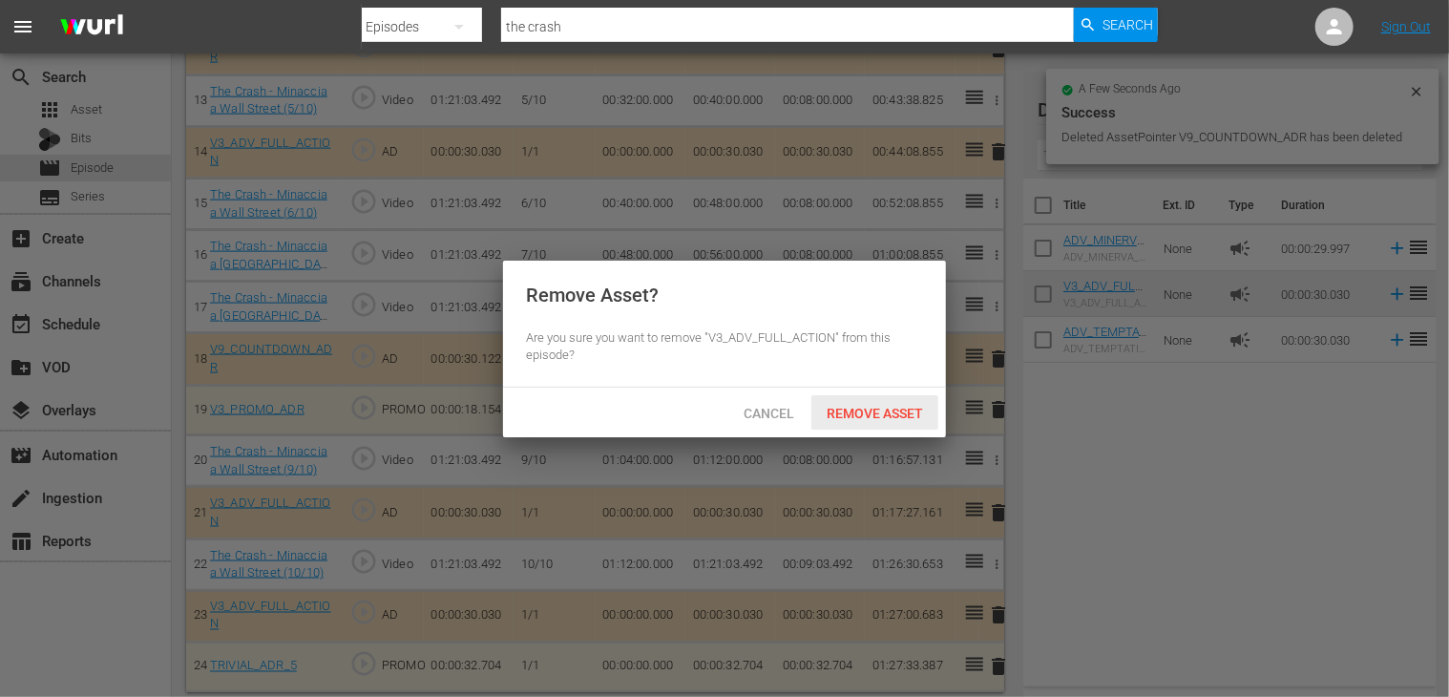
click at [871, 418] on span "Remove Asset" at bounding box center [874, 413] width 127 height 15
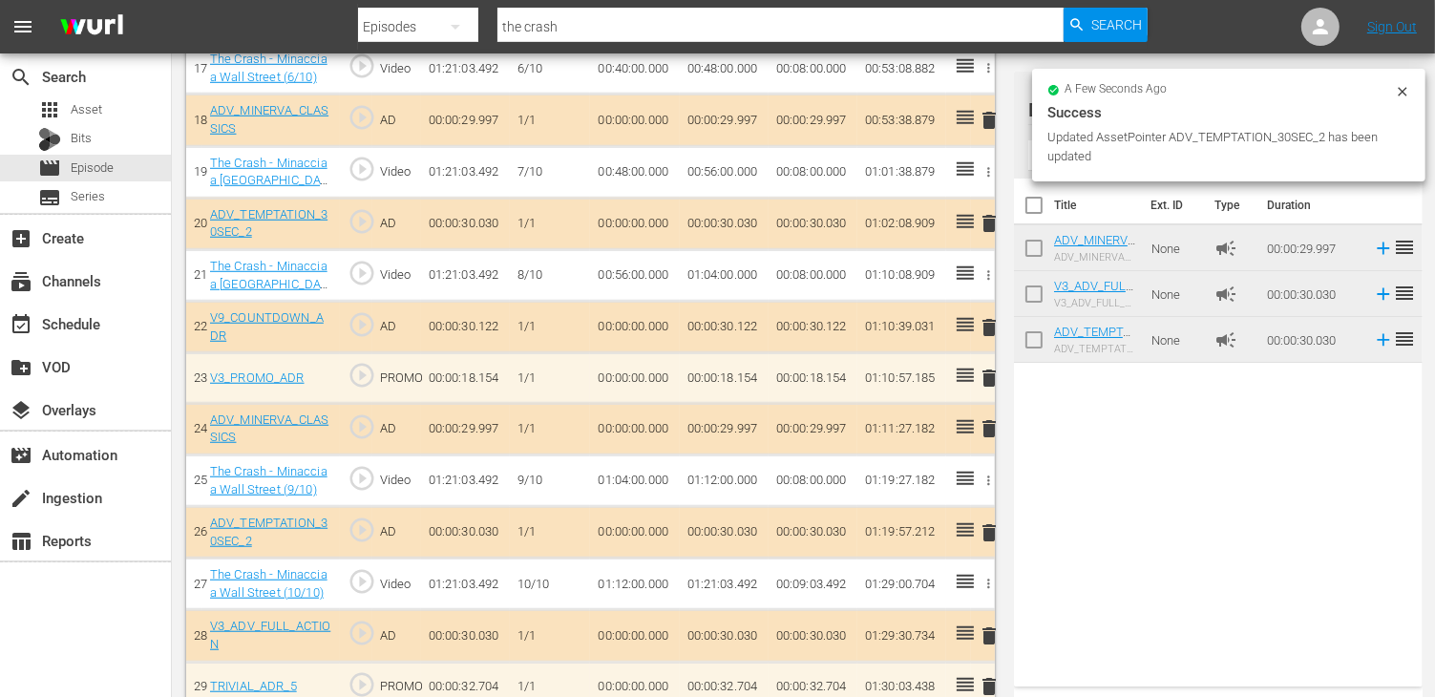
scroll to position [1478, 0]
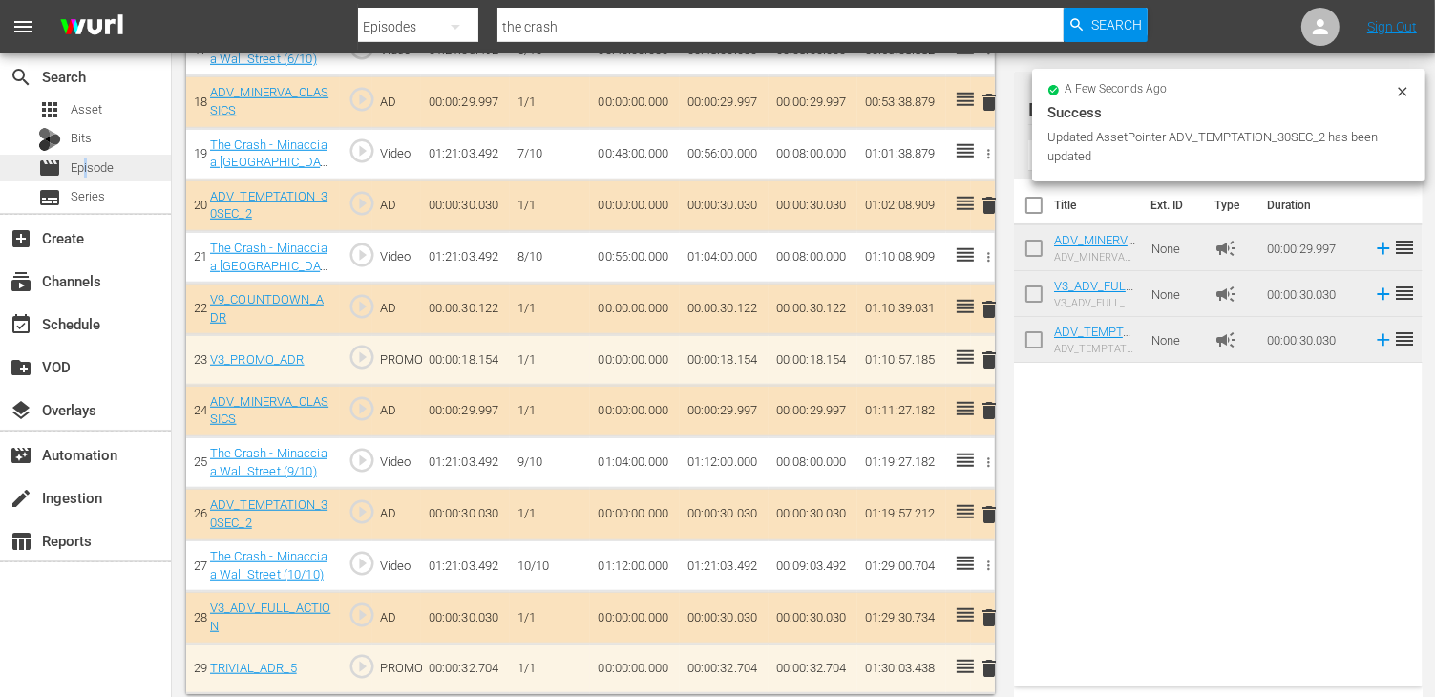
click at [85, 178] on div "movie Episode" at bounding box center [75, 168] width 75 height 27
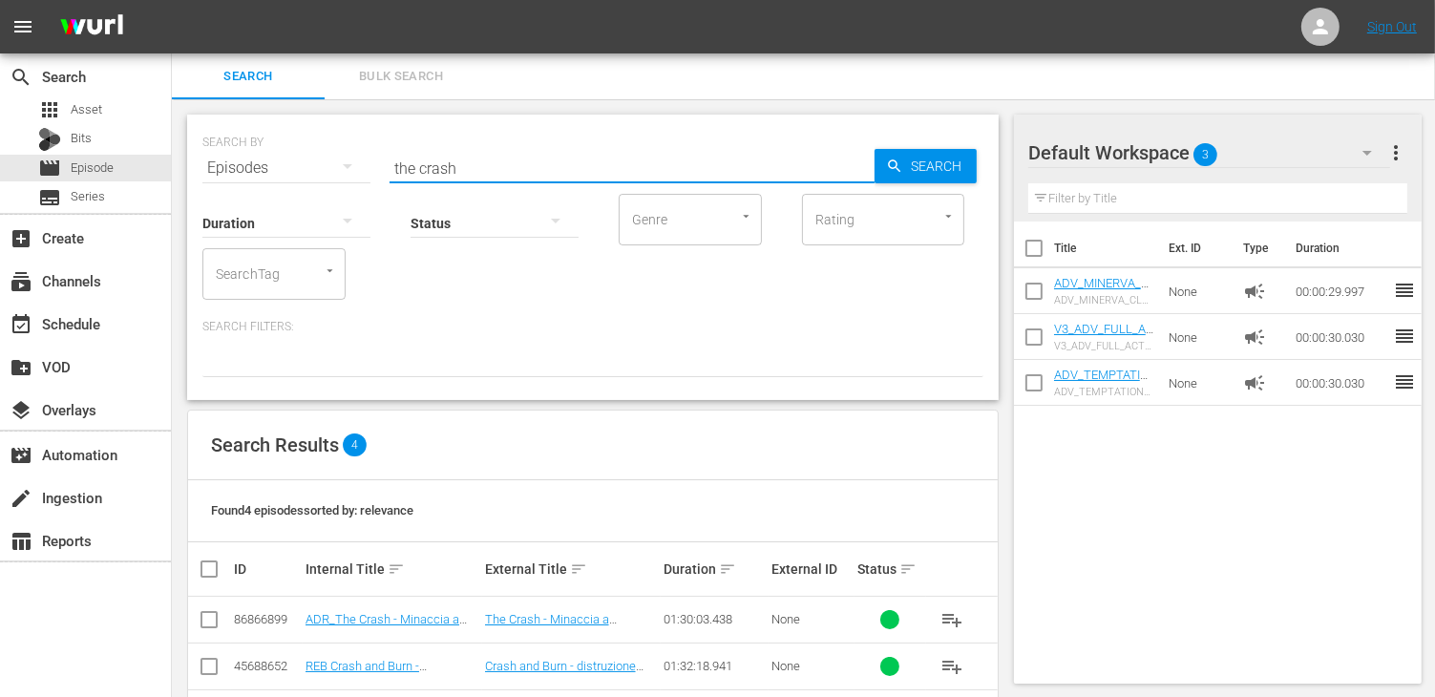
drag, startPoint x: 470, startPoint y: 163, endPoint x: 250, endPoint y: 162, distance: 219.5
click at [250, 162] on div "SEARCH BY Search By Episodes Search ID, Title, Description, Keywords, or Catego…" at bounding box center [592, 156] width 781 height 69
type input "crypto"
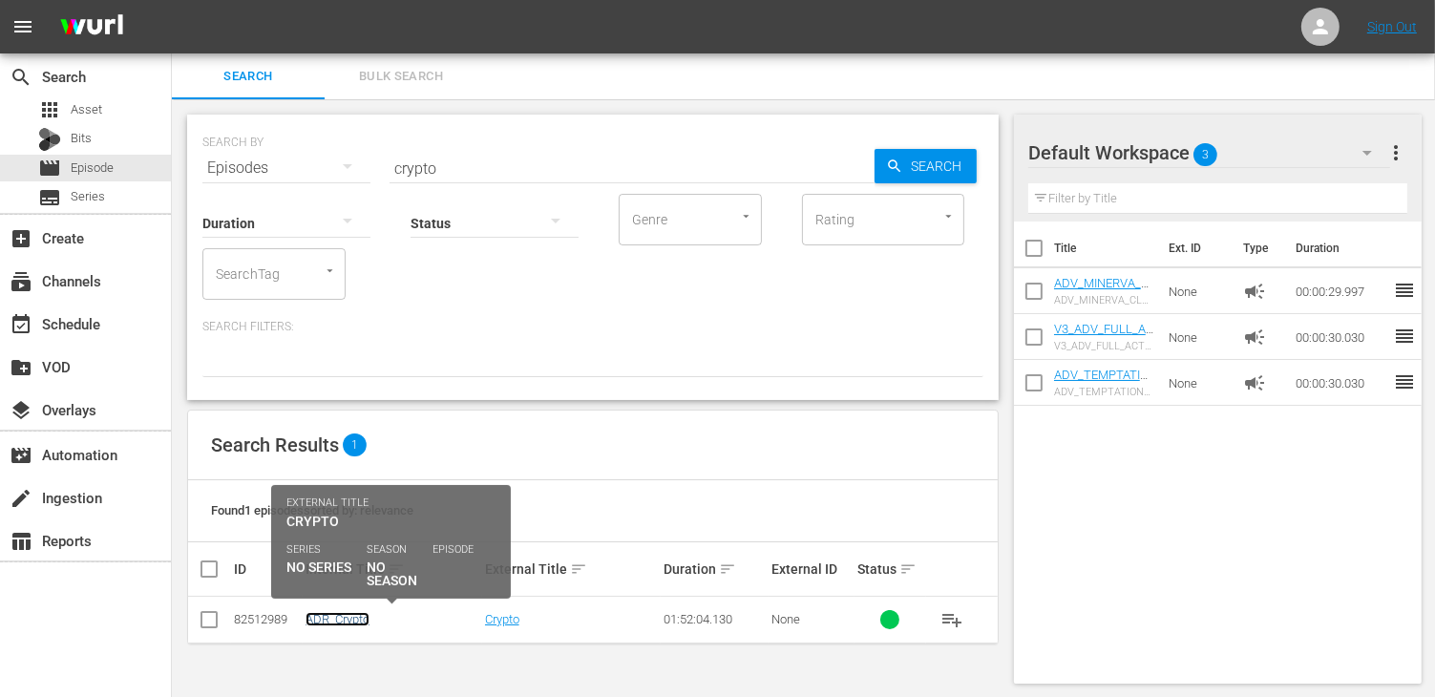
click at [348, 617] on link "ADR_Crypto" at bounding box center [337, 619] width 64 height 14
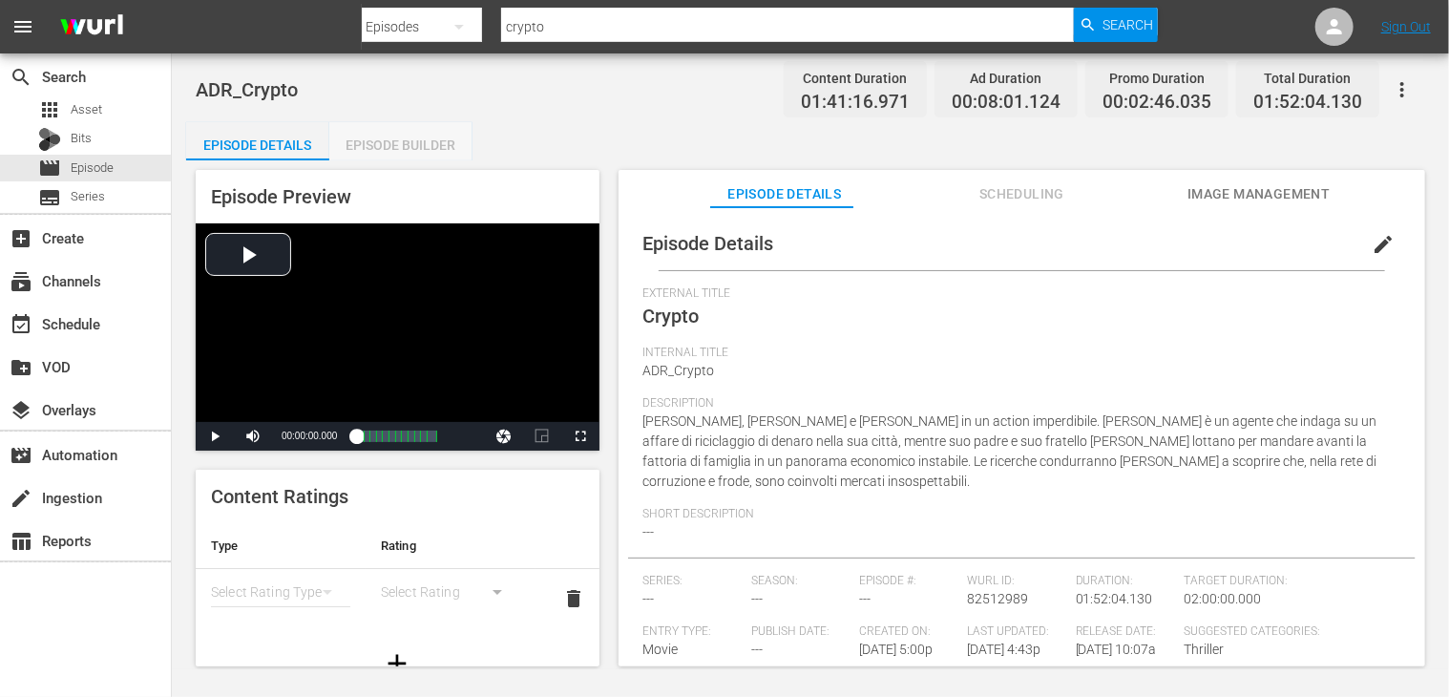
click at [448, 143] on div "Episode Builder" at bounding box center [400, 145] width 143 height 46
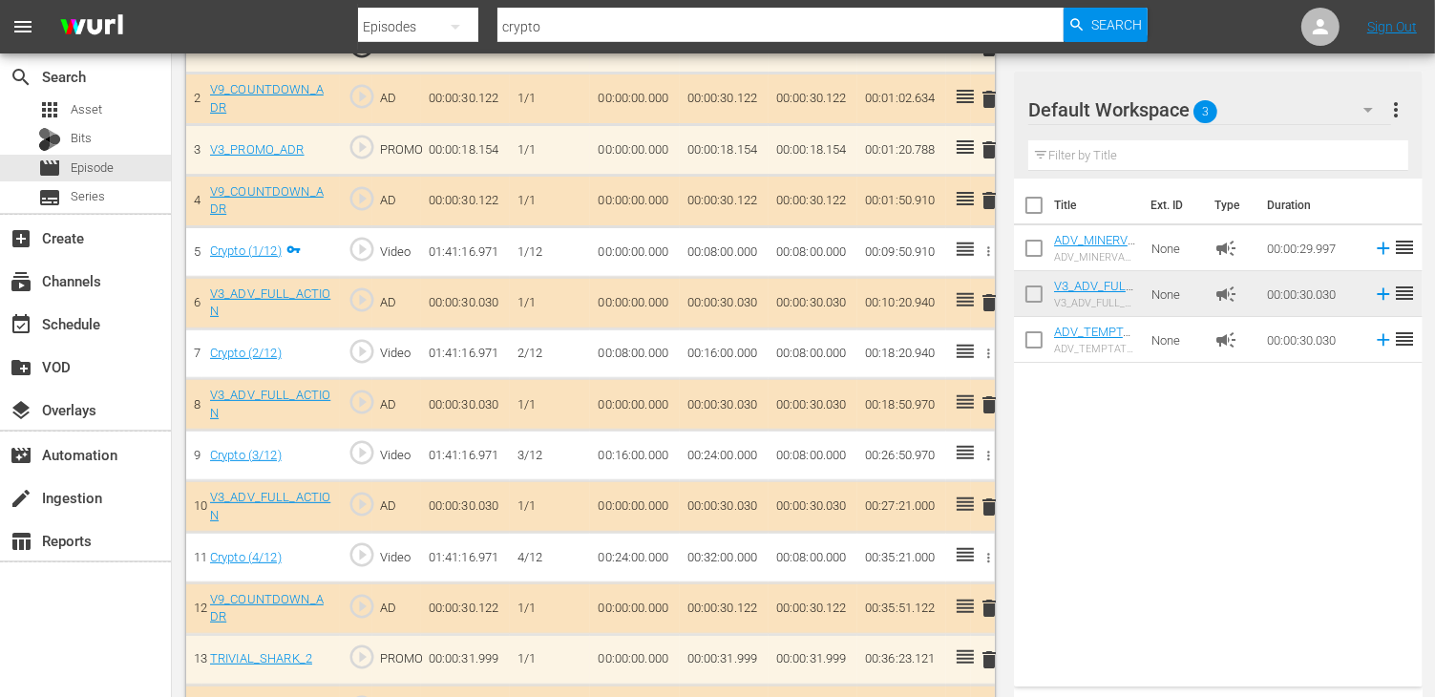
scroll to position [668, 0]
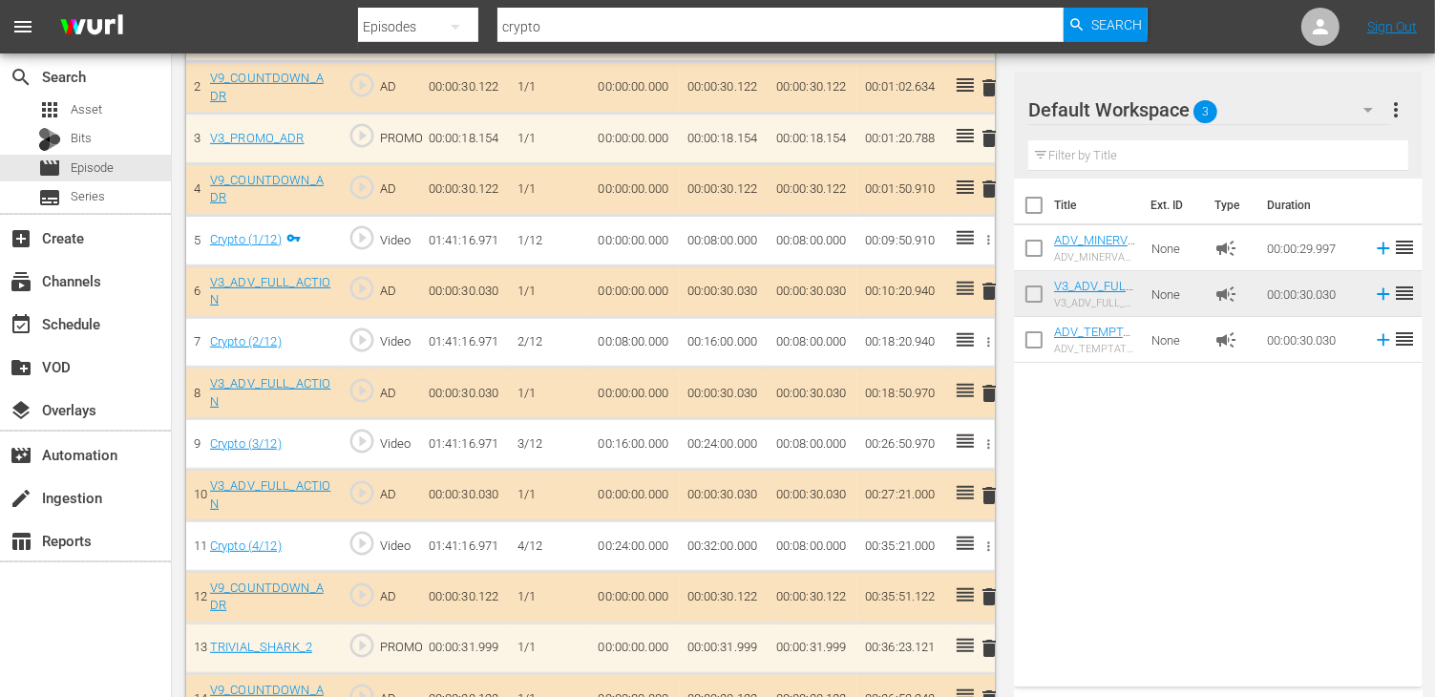
click at [985, 390] on span "delete" at bounding box center [989, 393] width 23 height 23
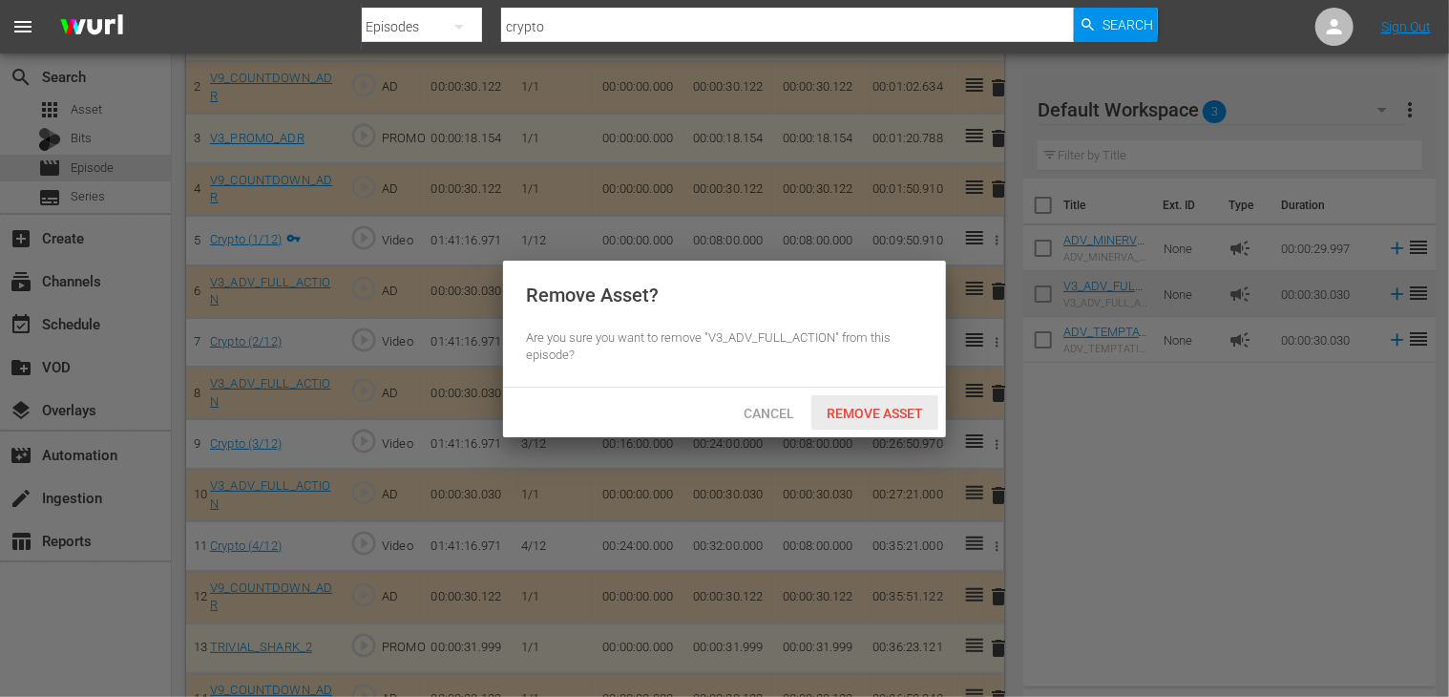
click at [874, 406] on span "Remove Asset" at bounding box center [874, 413] width 127 height 15
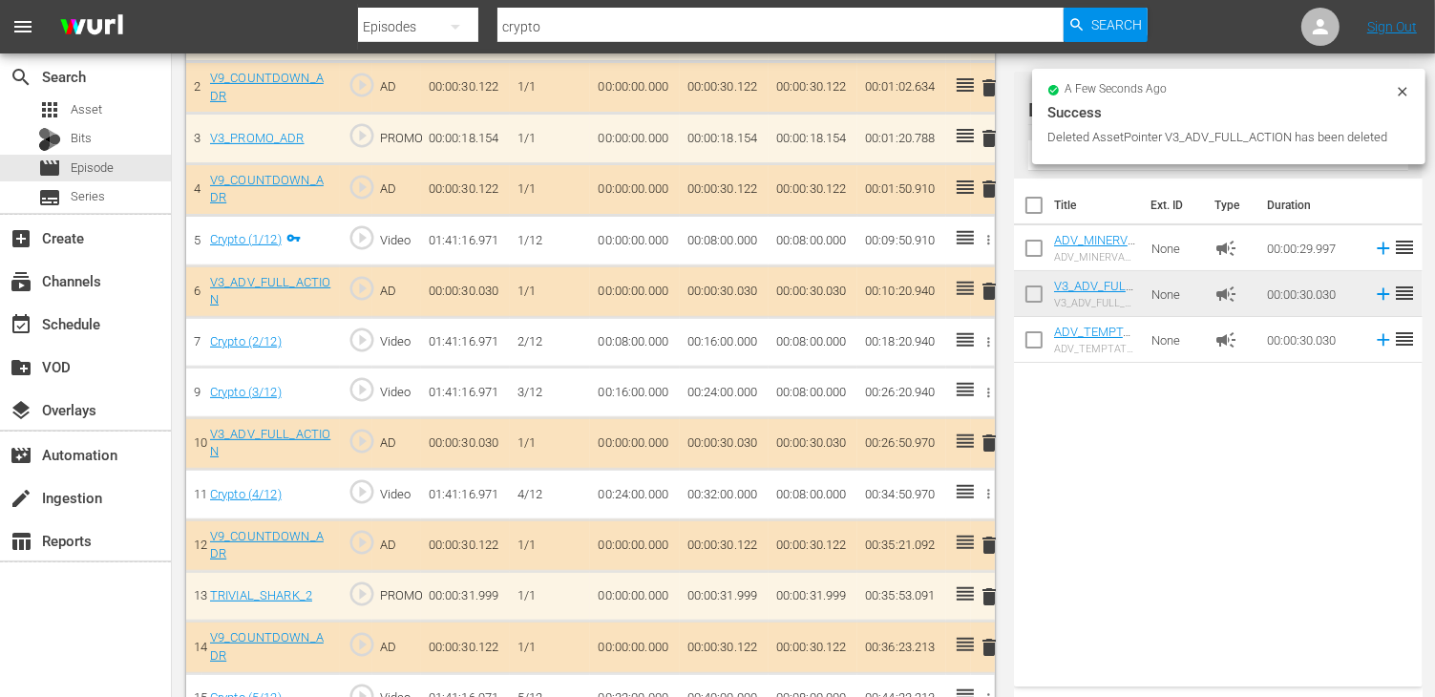
click at [988, 437] on span "delete" at bounding box center [989, 442] width 23 height 23
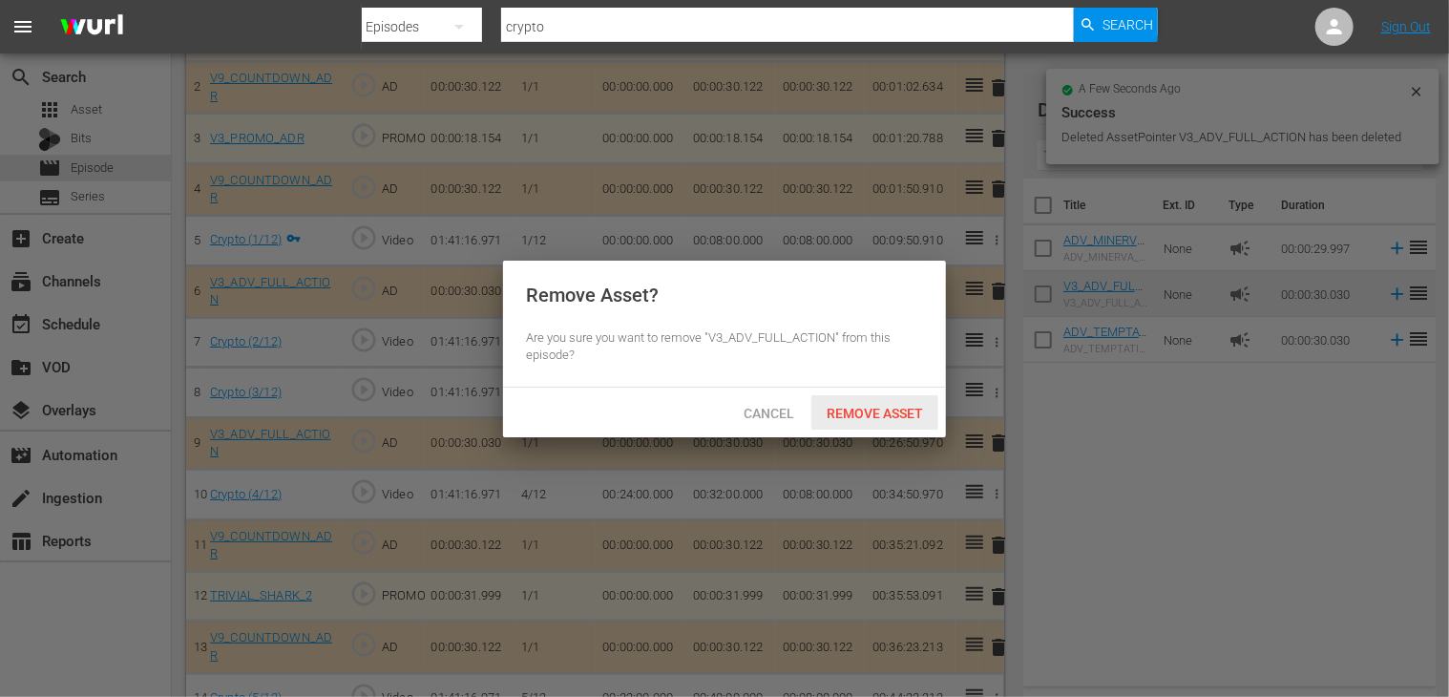
click at [882, 406] on span "Remove Asset" at bounding box center [874, 413] width 127 height 15
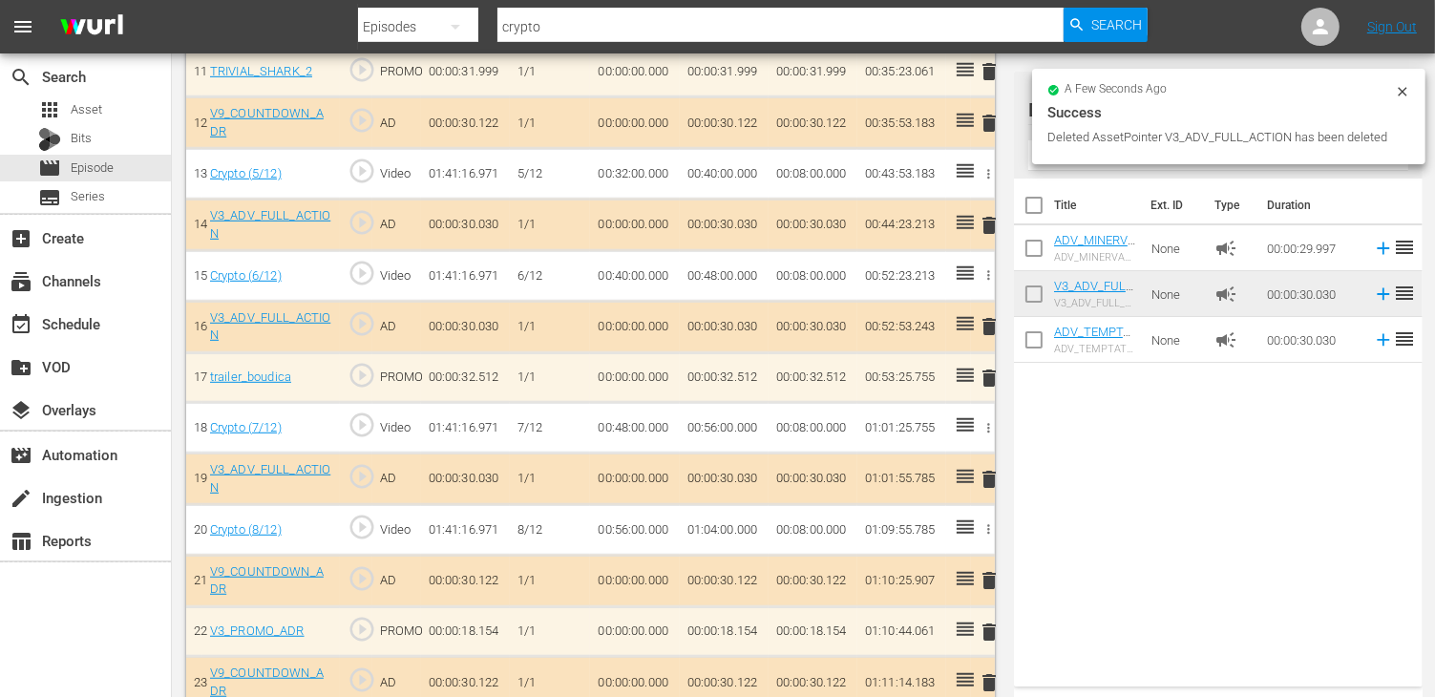
scroll to position [1145, 0]
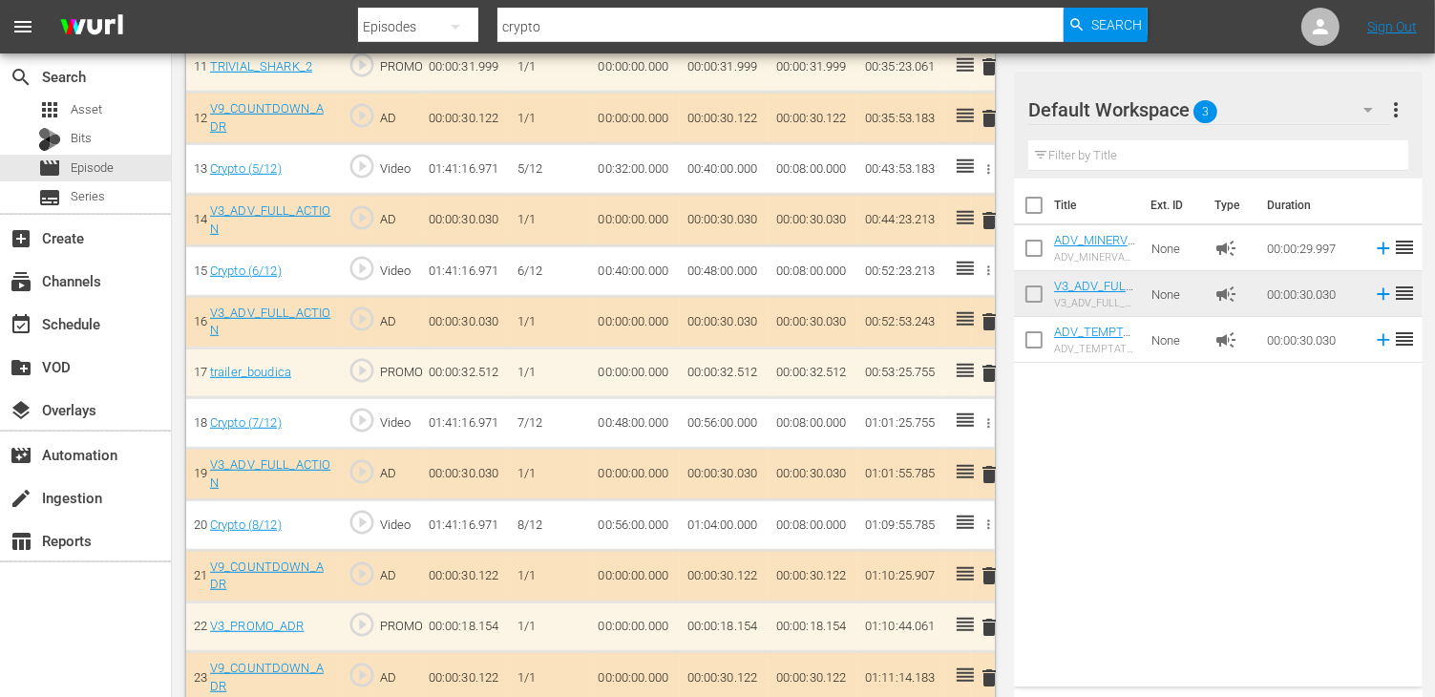
click at [1000, 209] on span "delete" at bounding box center [989, 220] width 23 height 23
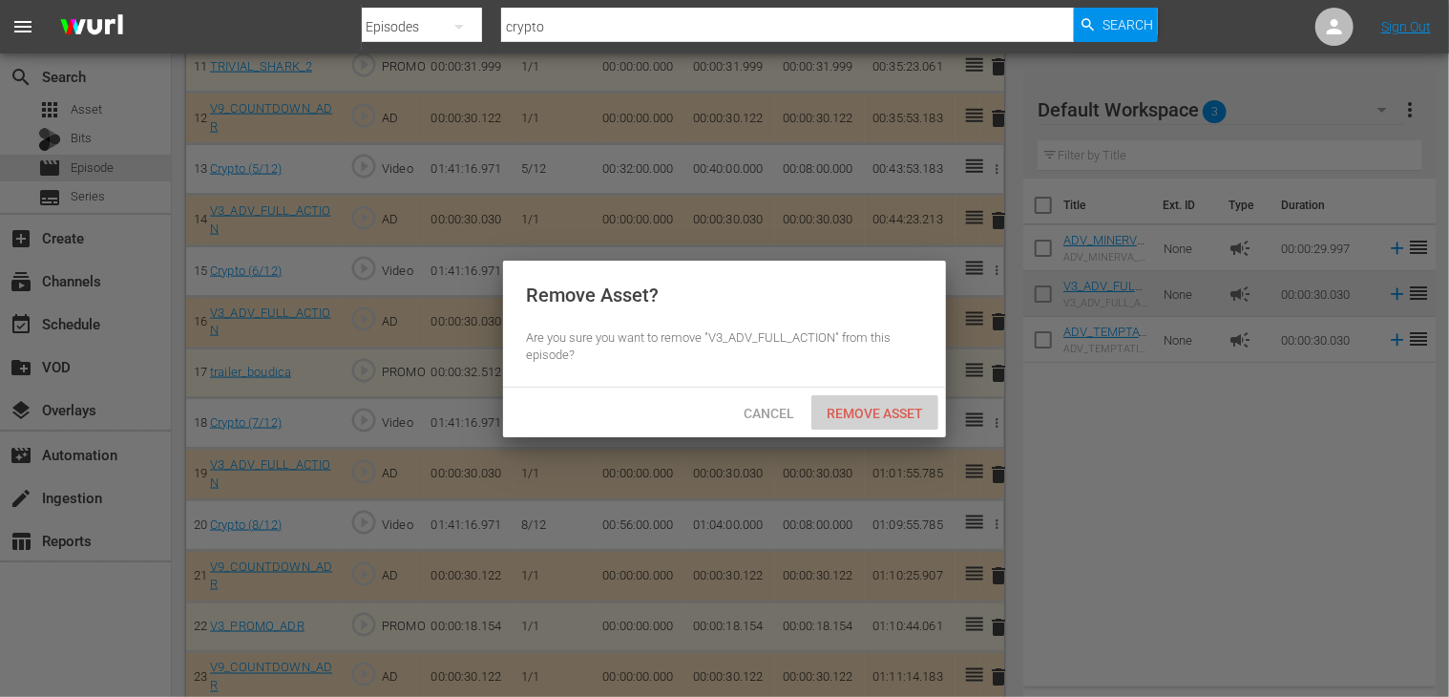
click at [866, 408] on span "Remove Asset" at bounding box center [874, 413] width 127 height 15
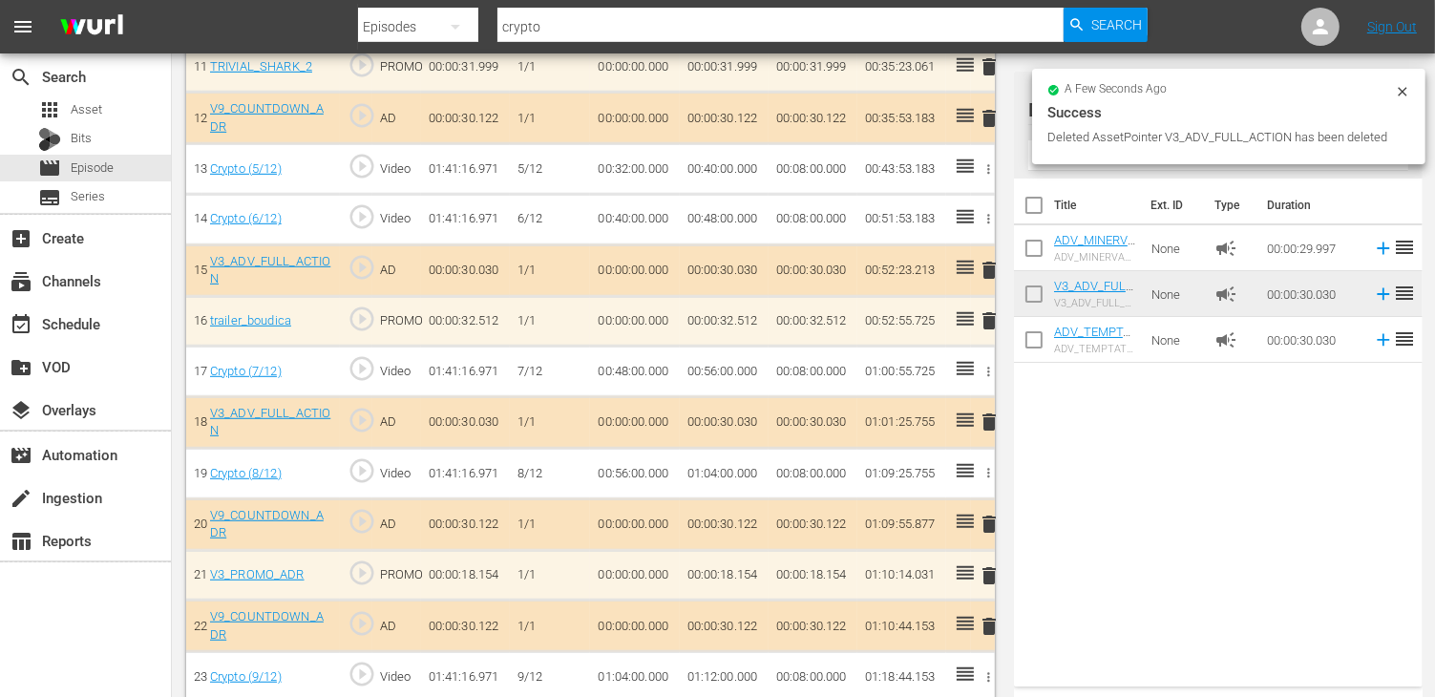
click at [985, 421] on button "delete" at bounding box center [989, 423] width 23 height 28
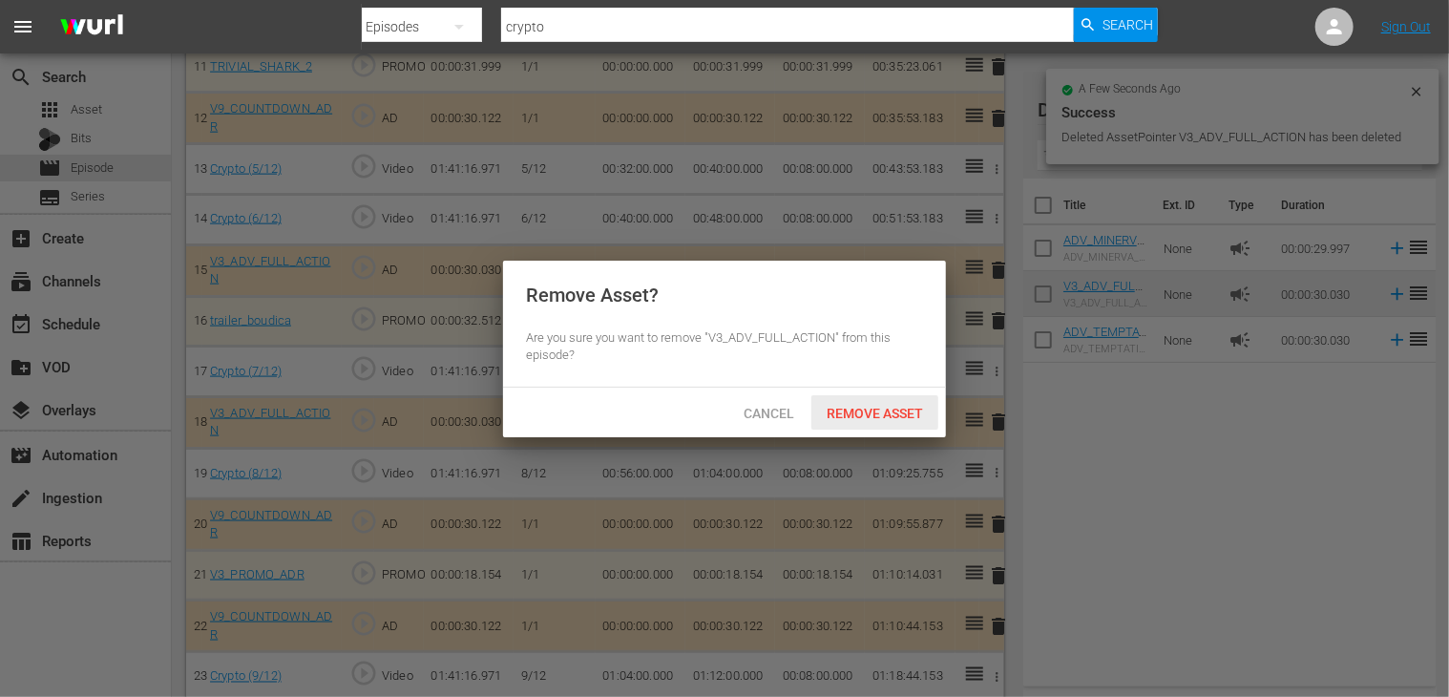
click at [866, 413] on span "Remove Asset" at bounding box center [874, 413] width 127 height 15
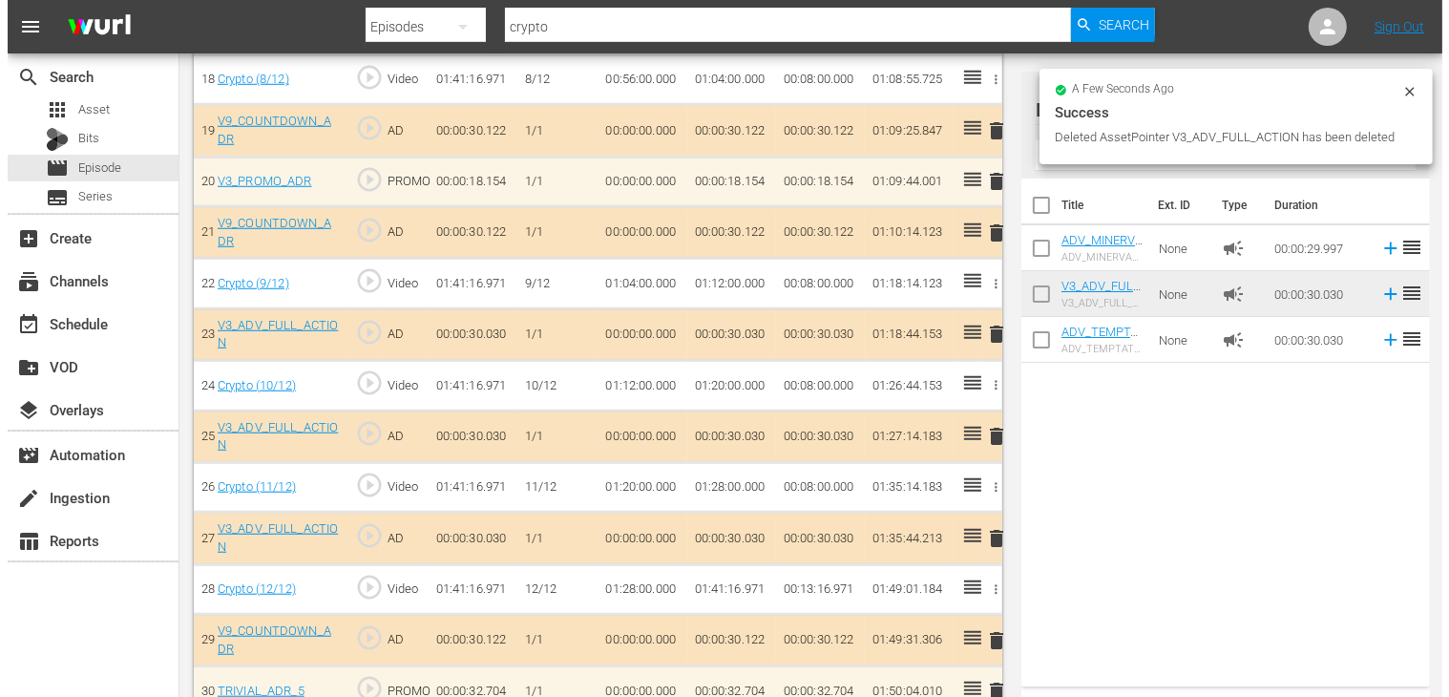
scroll to position [1498, 0]
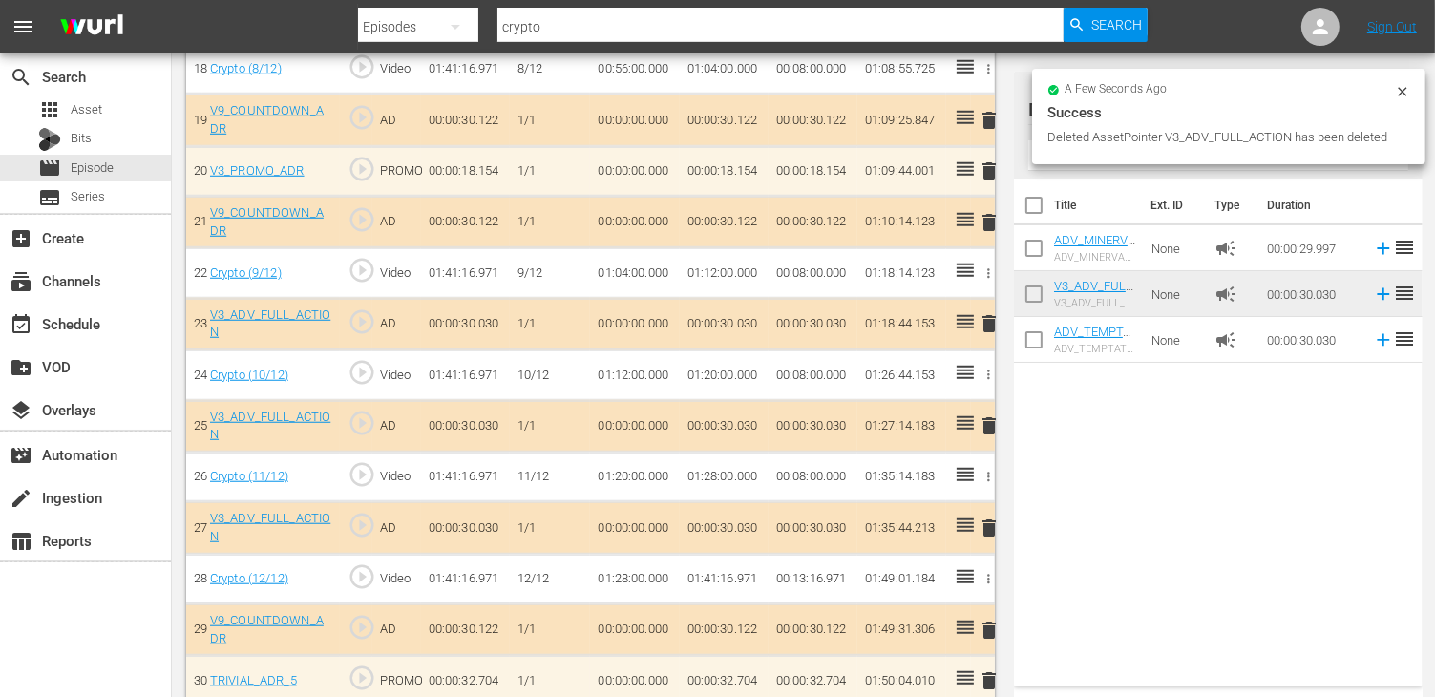
click at [991, 414] on span "delete" at bounding box center [989, 425] width 23 height 23
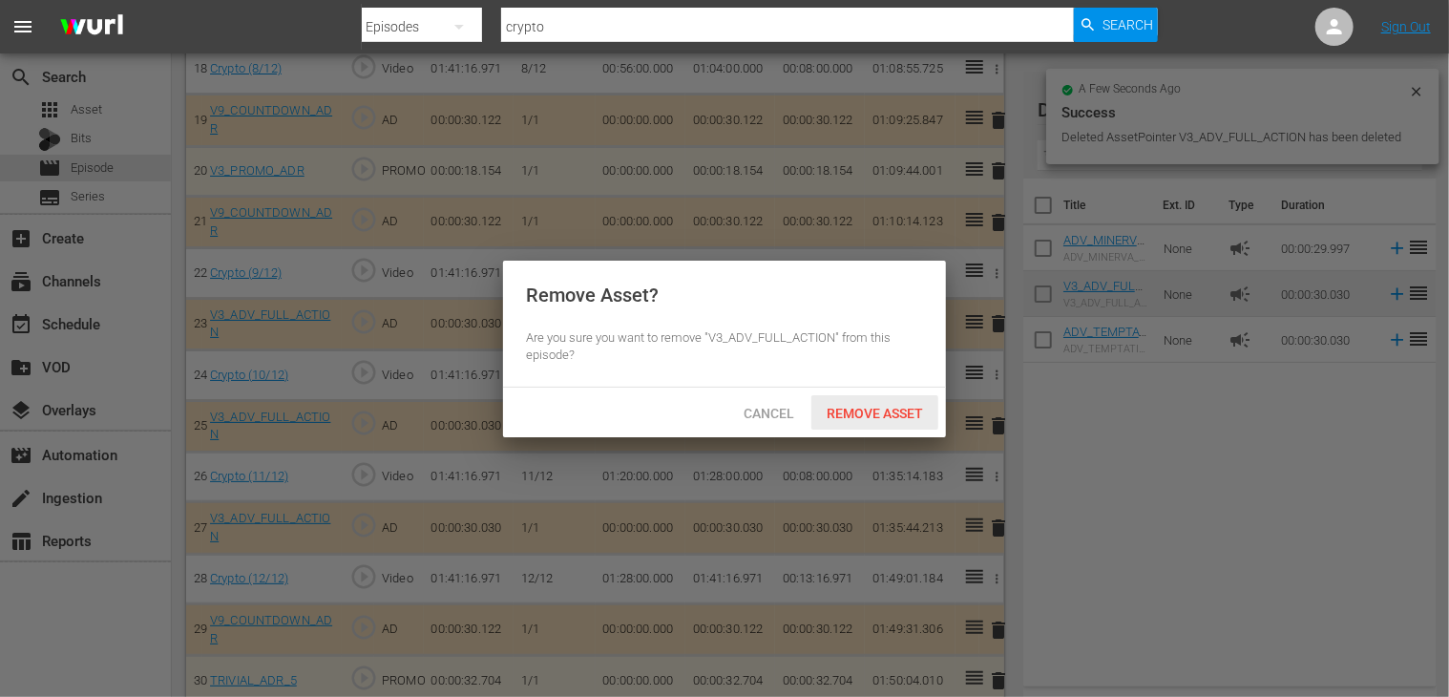
click at [874, 409] on span "Remove Asset" at bounding box center [874, 413] width 127 height 15
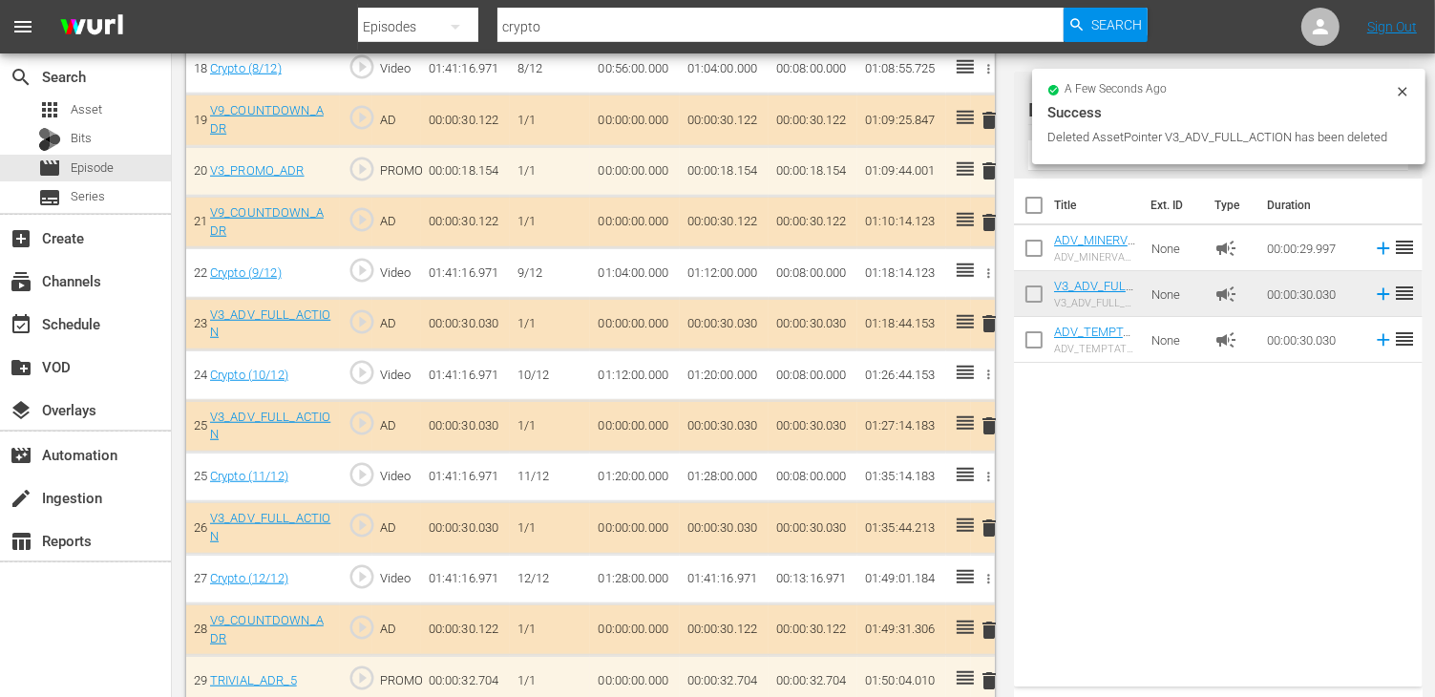
click at [989, 516] on span "delete" at bounding box center [989, 527] width 23 height 23
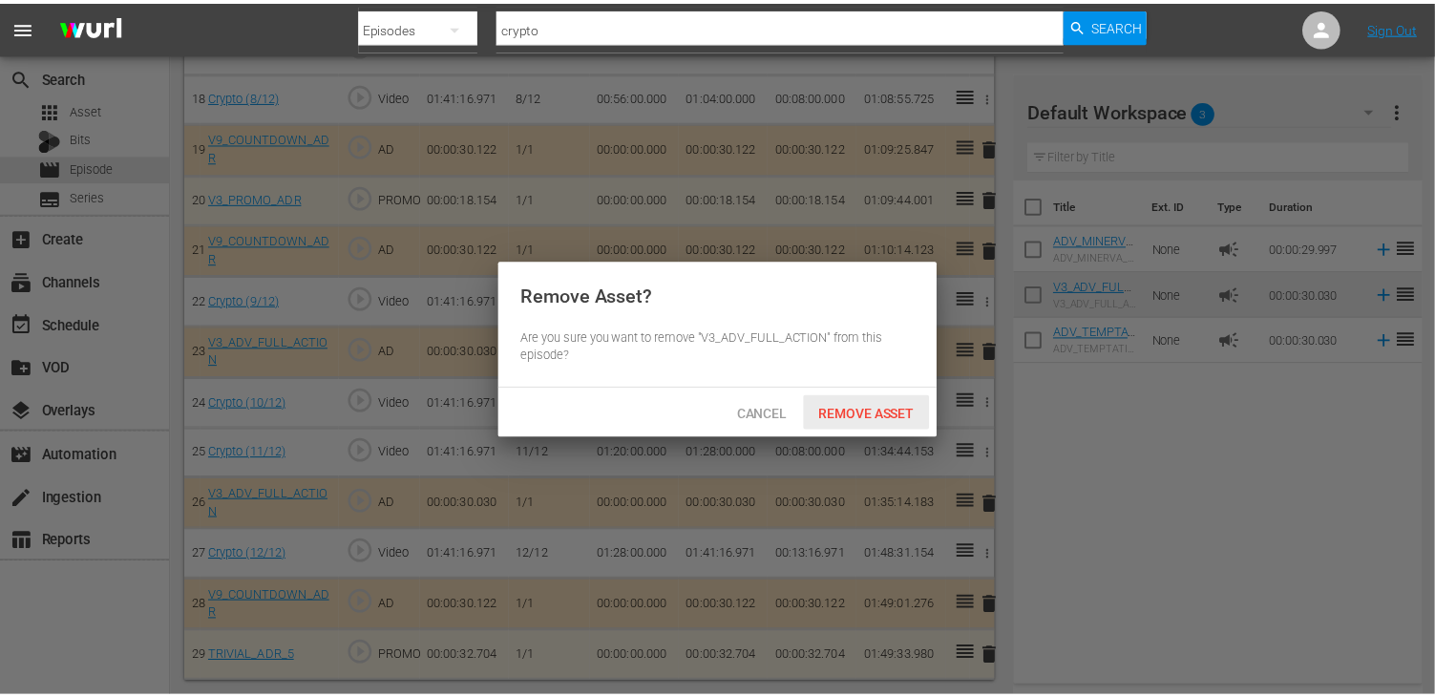
scroll to position [1446, 0]
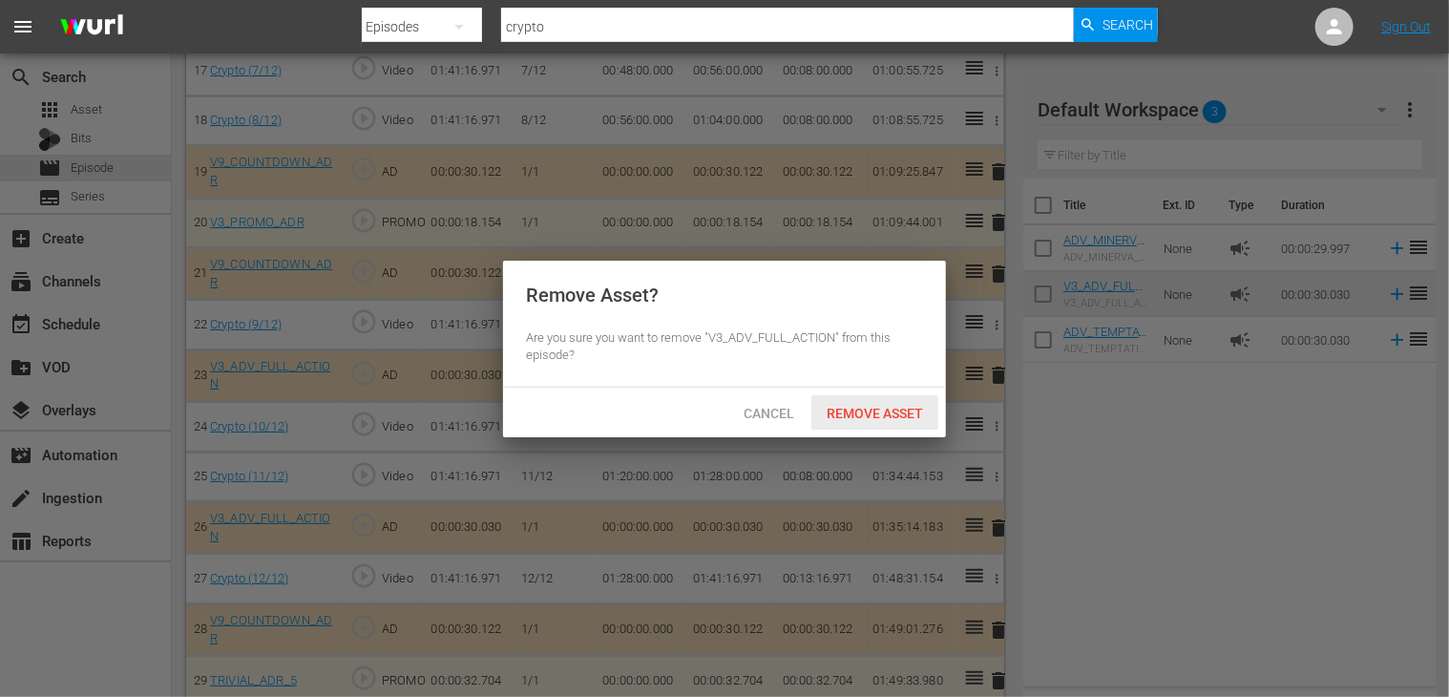
click at [859, 413] on span "Remove Asset" at bounding box center [874, 413] width 127 height 15
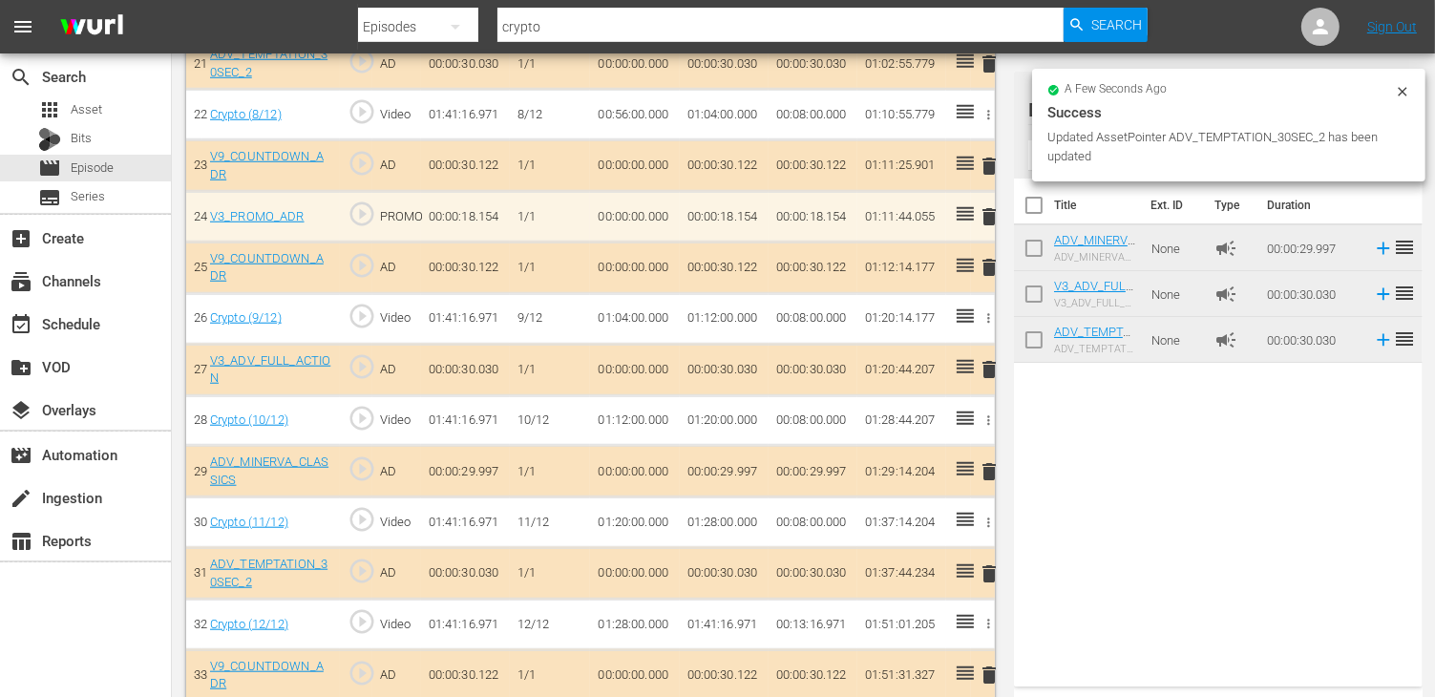
scroll to position [1704, 0]
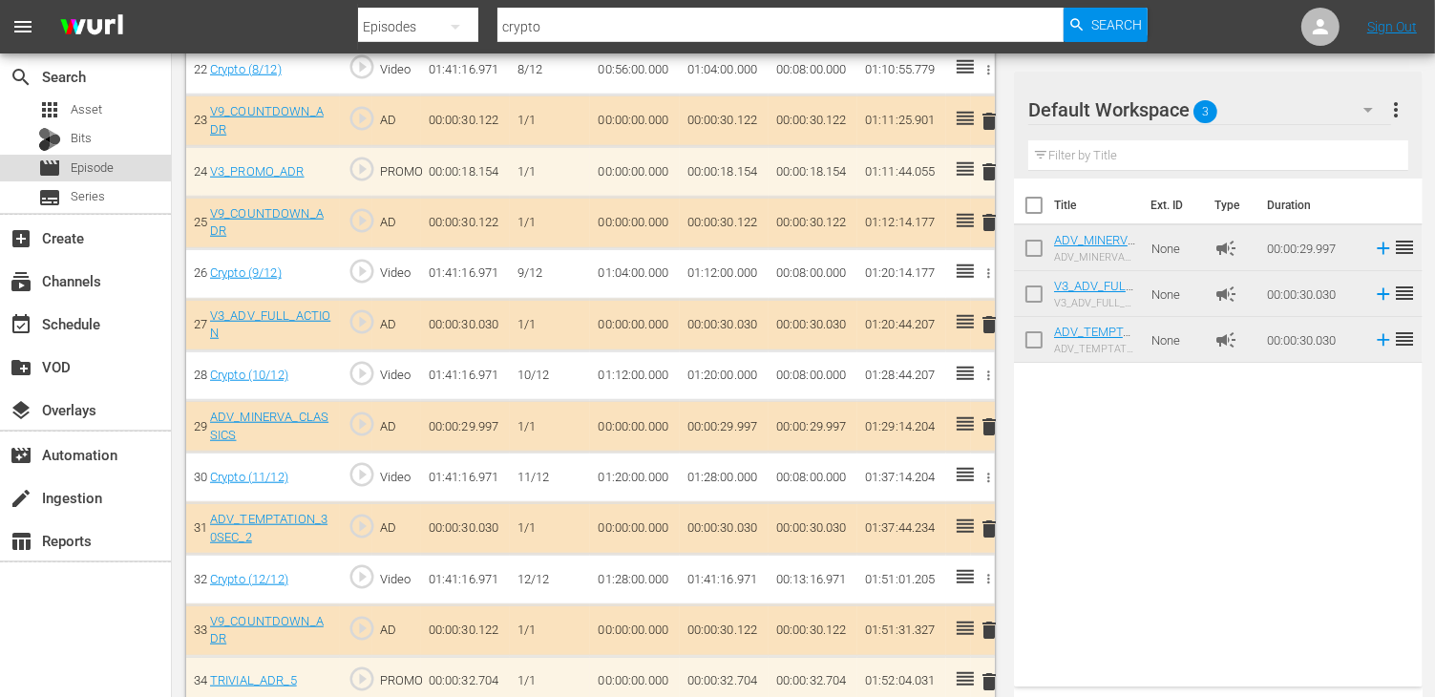
click at [103, 170] on span "Episode" at bounding box center [92, 167] width 43 height 19
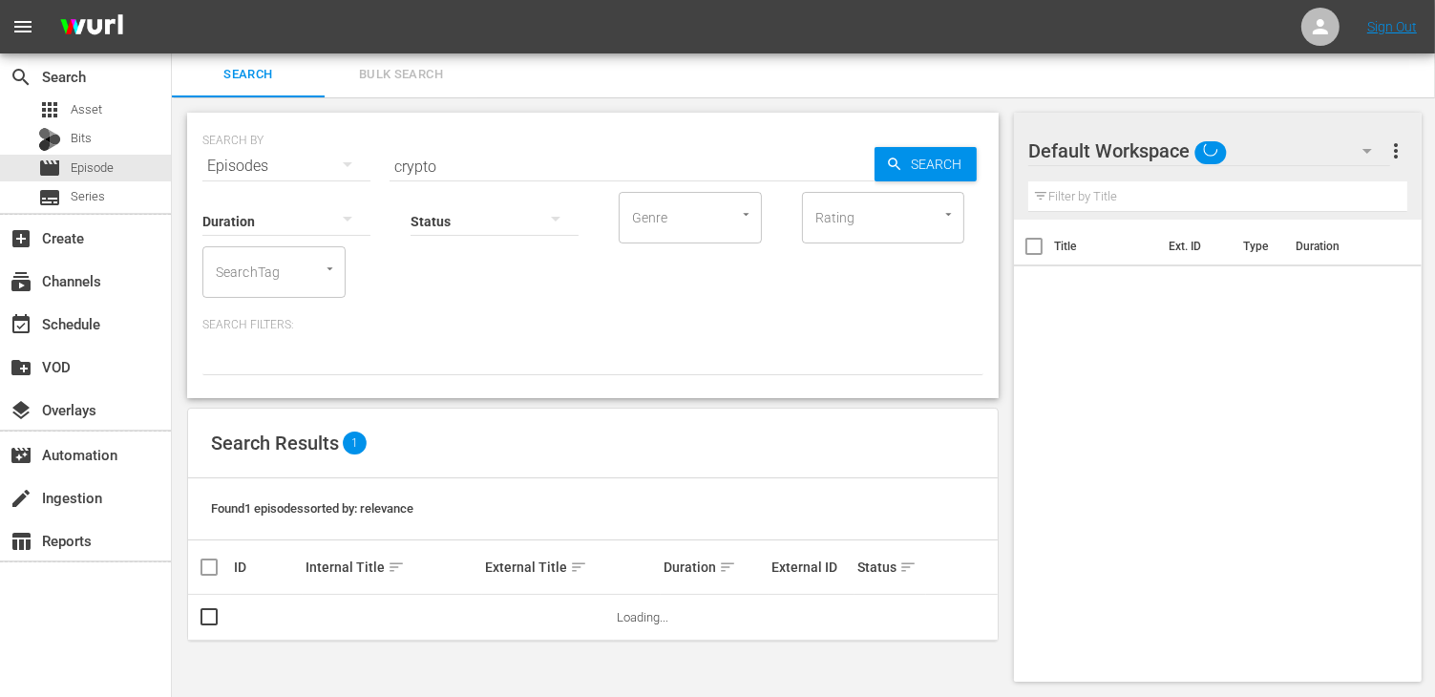
scroll to position [1, 0]
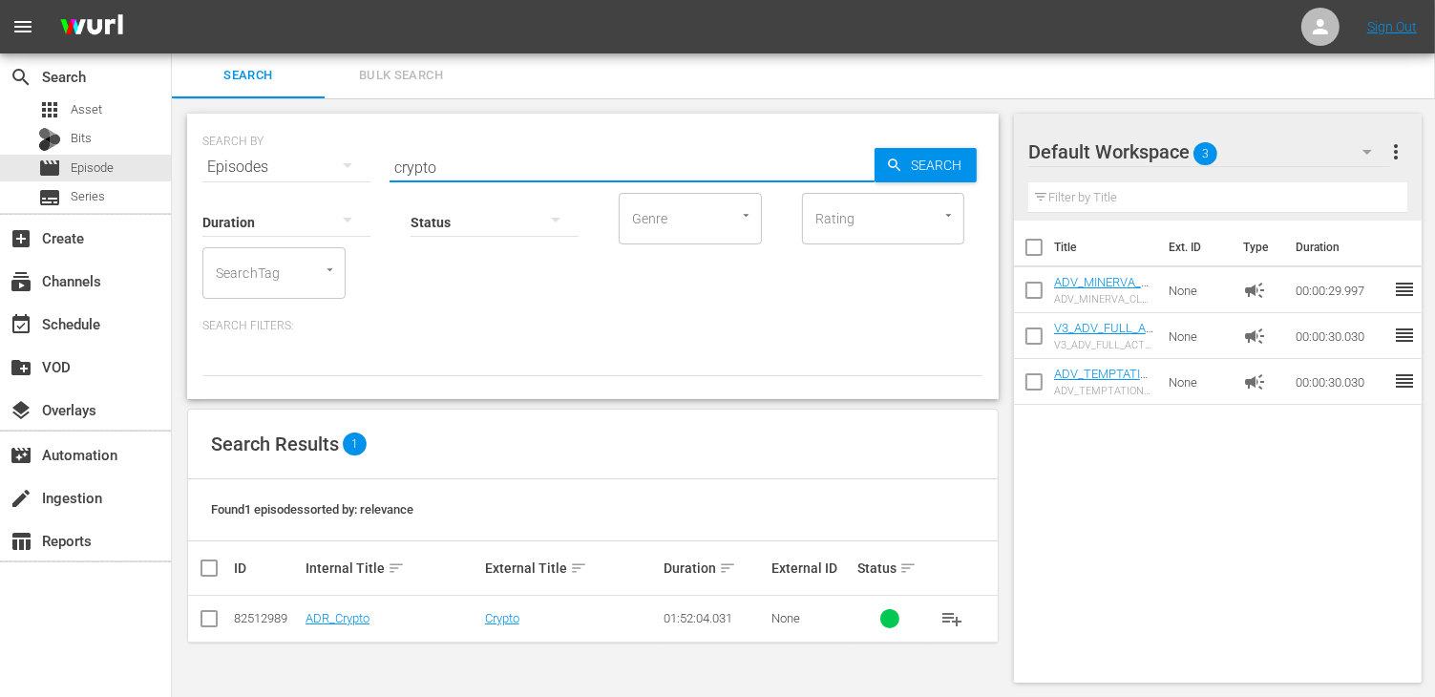
drag, startPoint x: 455, startPoint y: 163, endPoint x: 307, endPoint y: 166, distance: 148.0
click at [307, 166] on div "SEARCH BY Search By Episodes Search ID, Title, Description, Keywords, or Catego…" at bounding box center [592, 155] width 781 height 69
type input "rogue"
click at [359, 616] on link "ADR_Rogue – Missione ad alto rischio" at bounding box center [388, 625] width 166 height 29
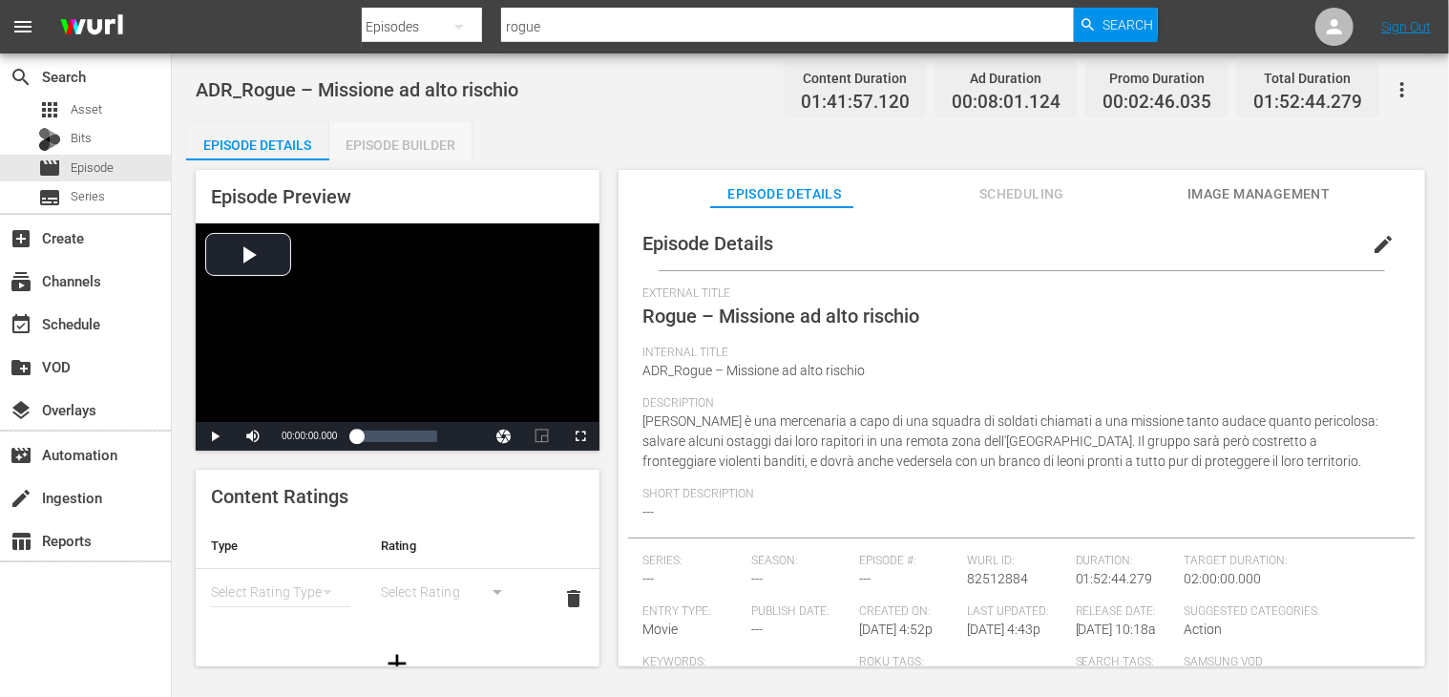
click at [418, 146] on div "Episode Builder" at bounding box center [400, 145] width 143 height 46
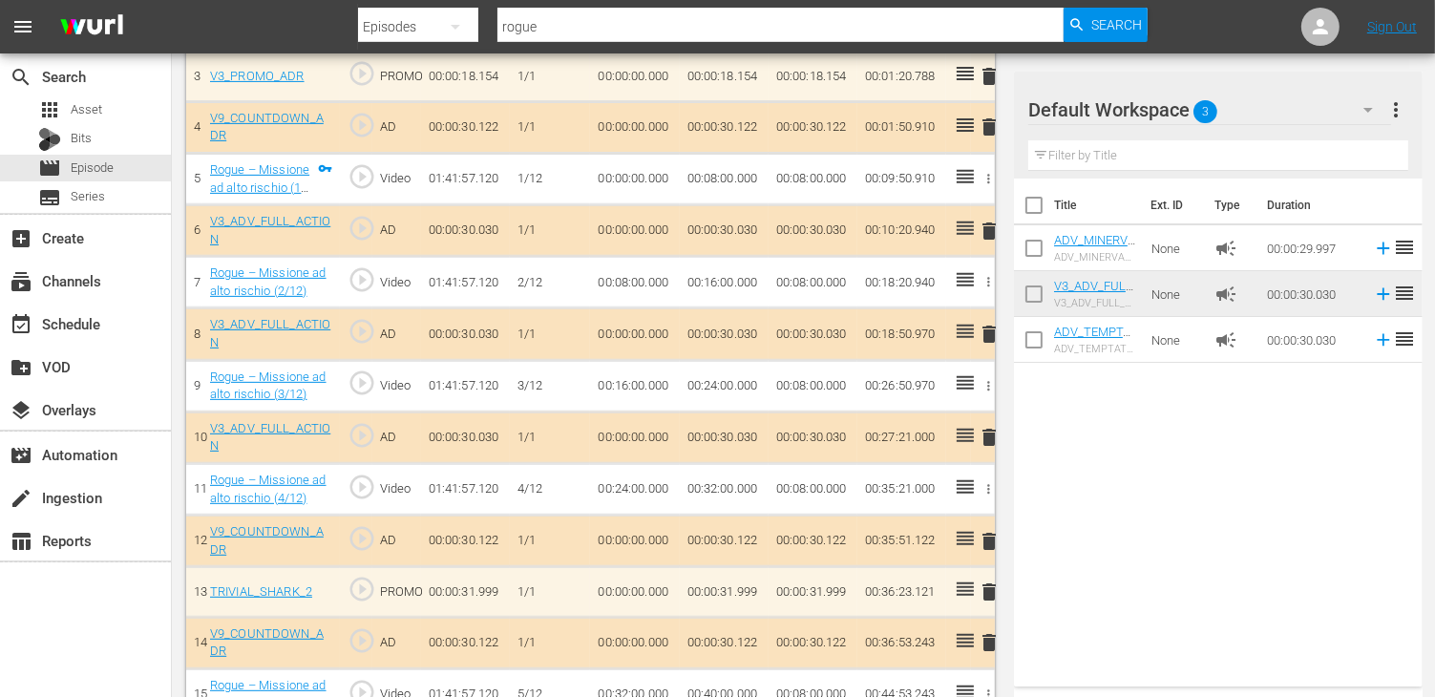
scroll to position [764, 0]
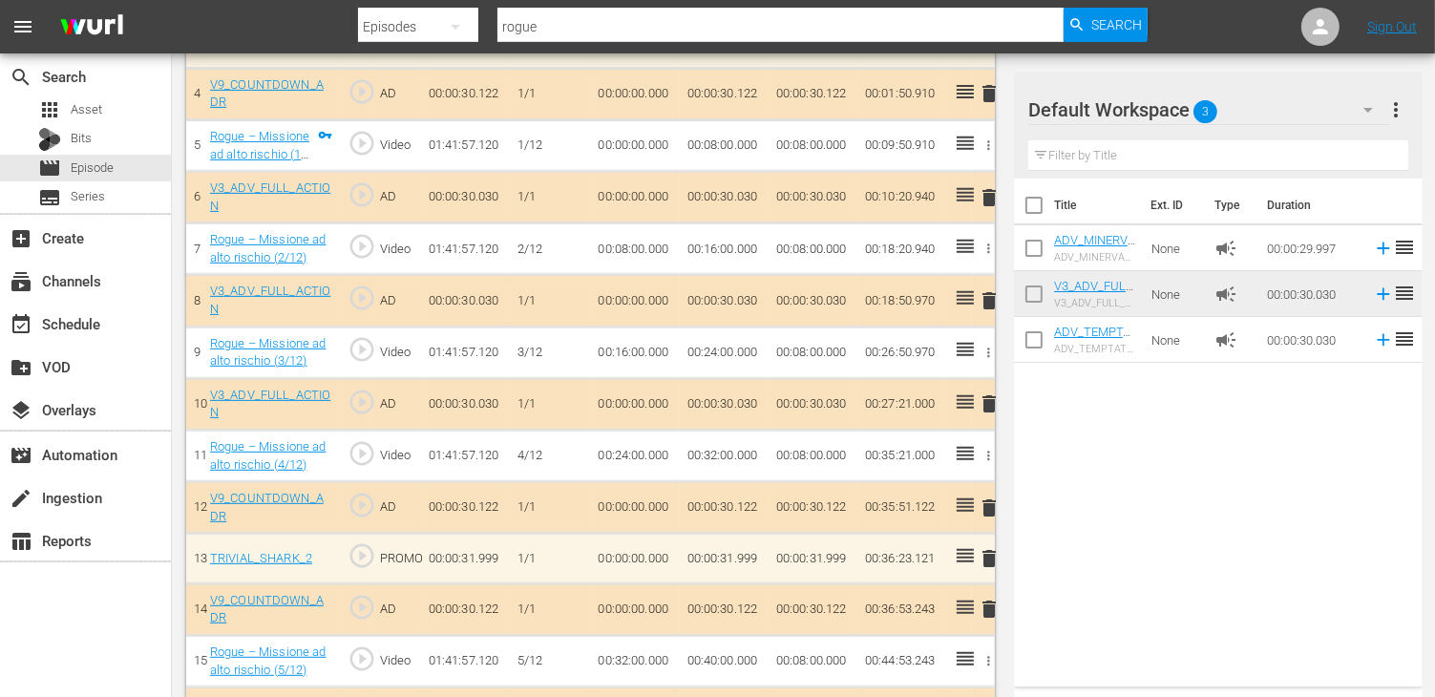
click at [985, 302] on span "delete" at bounding box center [989, 300] width 23 height 23
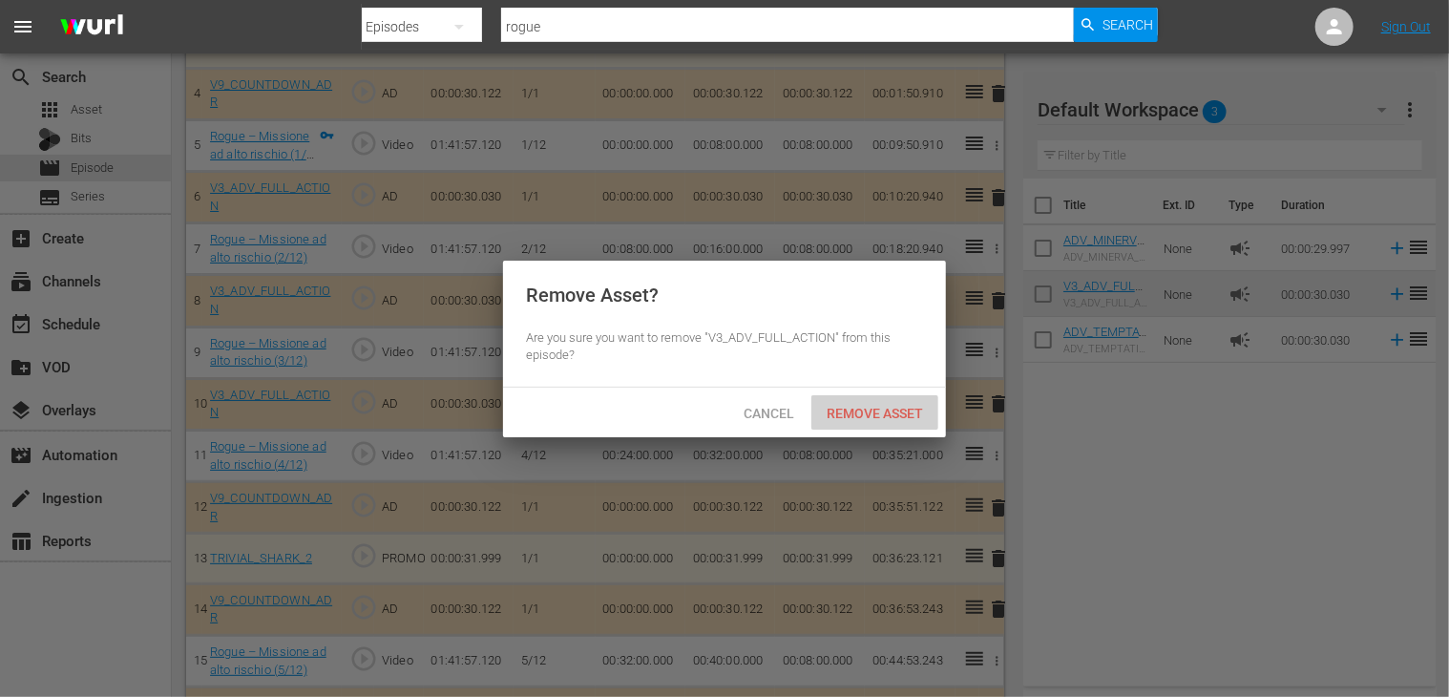
click at [890, 406] on span "Remove Asset" at bounding box center [874, 413] width 127 height 15
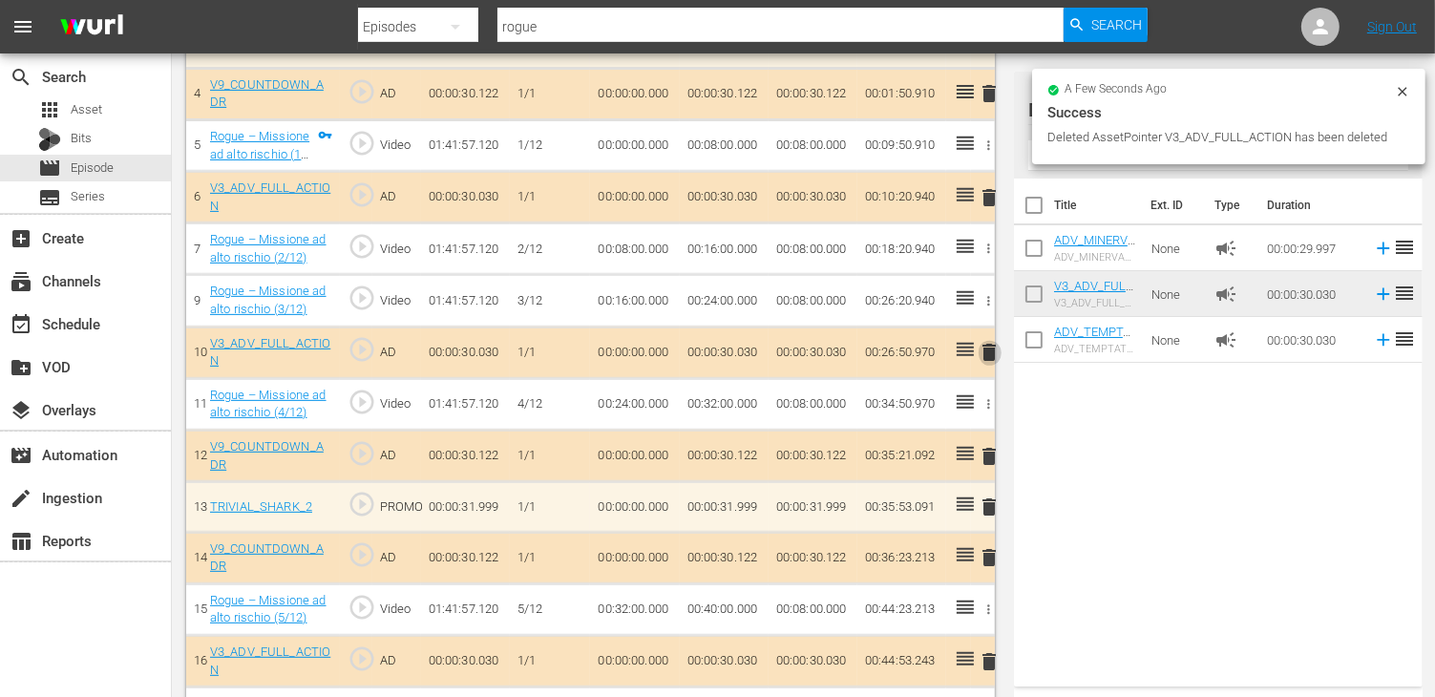
click at [992, 351] on span "delete" at bounding box center [989, 352] width 23 height 23
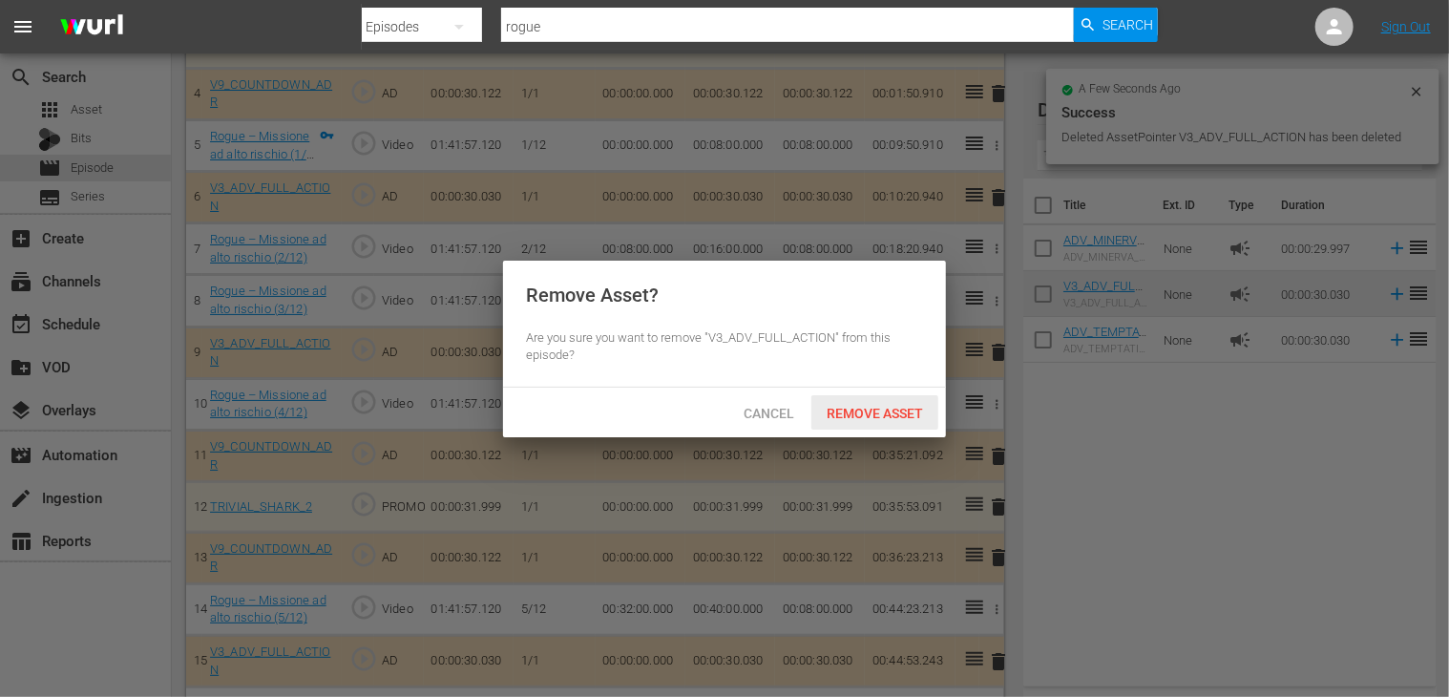
click at [892, 410] on span "Remove Asset" at bounding box center [874, 413] width 127 height 15
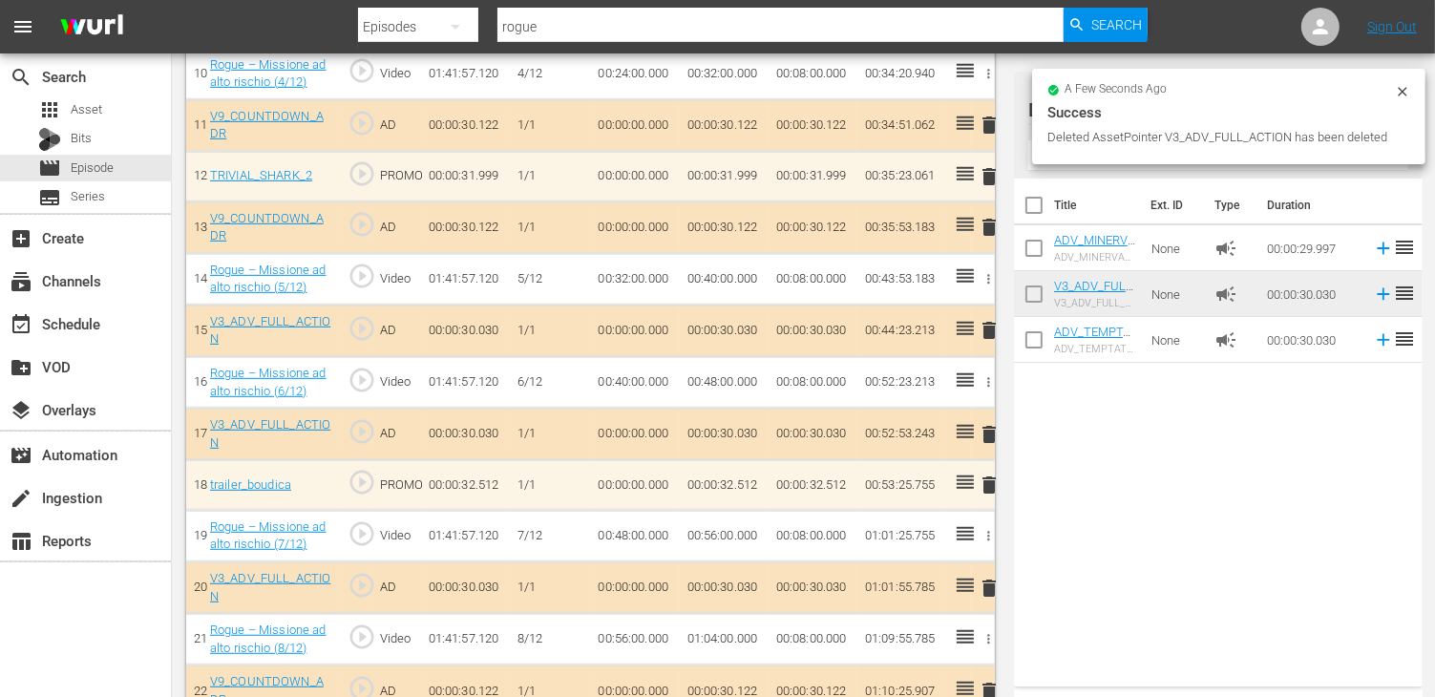
scroll to position [1050, 0]
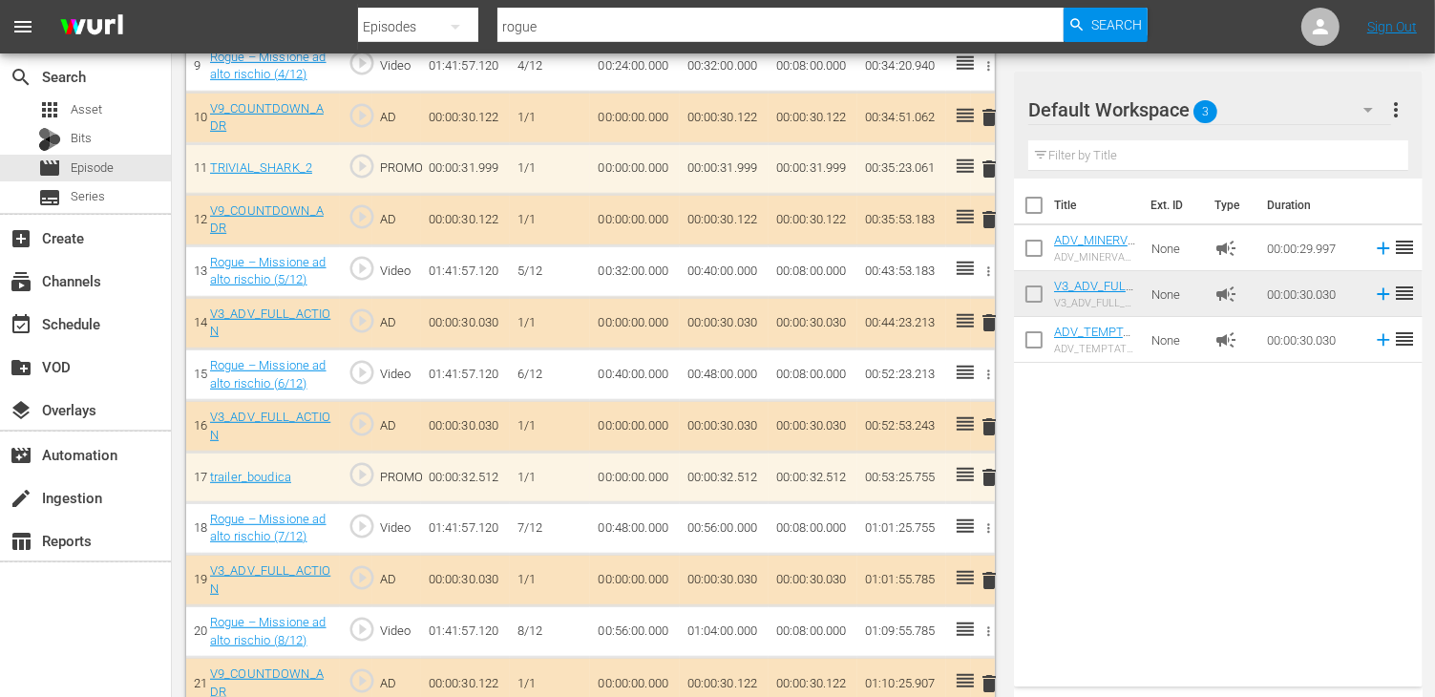
click at [988, 317] on span "delete" at bounding box center [989, 322] width 23 height 23
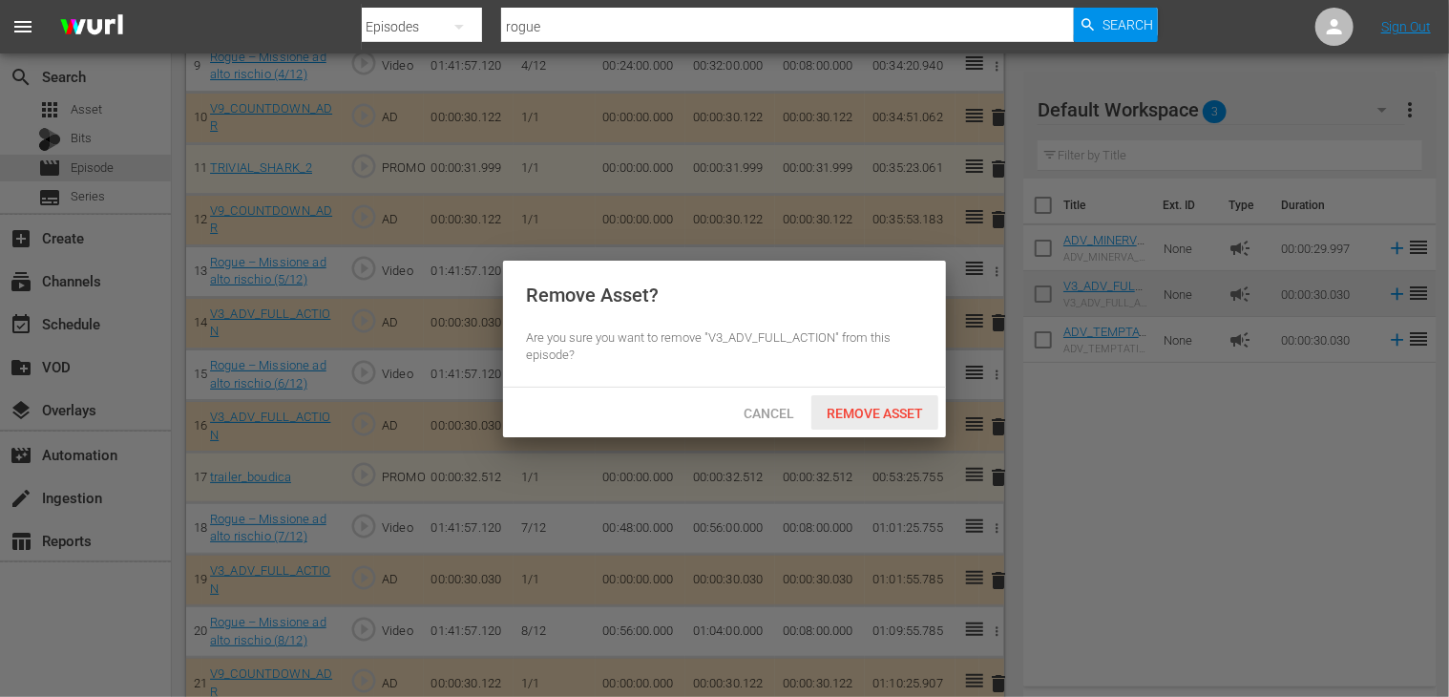
click at [849, 404] on div "Remove Asset" at bounding box center [874, 412] width 127 height 35
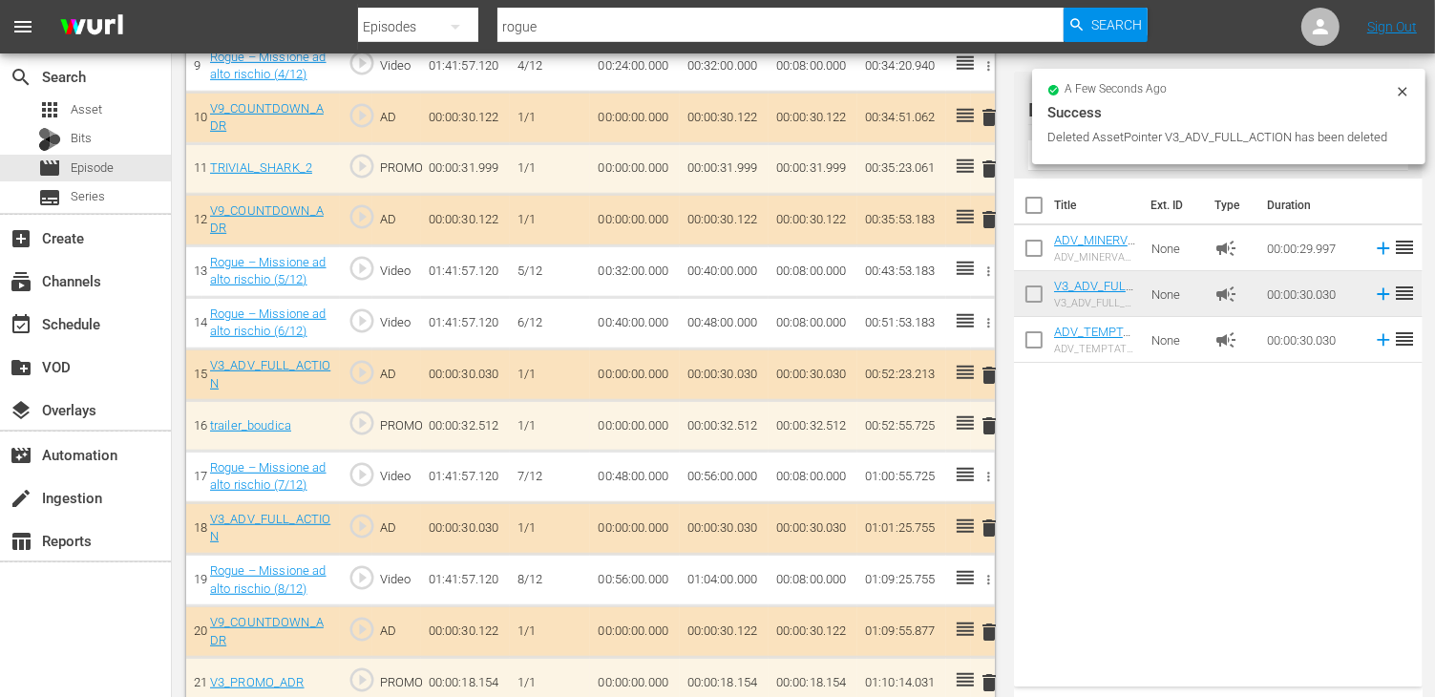
click at [991, 524] on span "delete" at bounding box center [989, 527] width 23 height 23
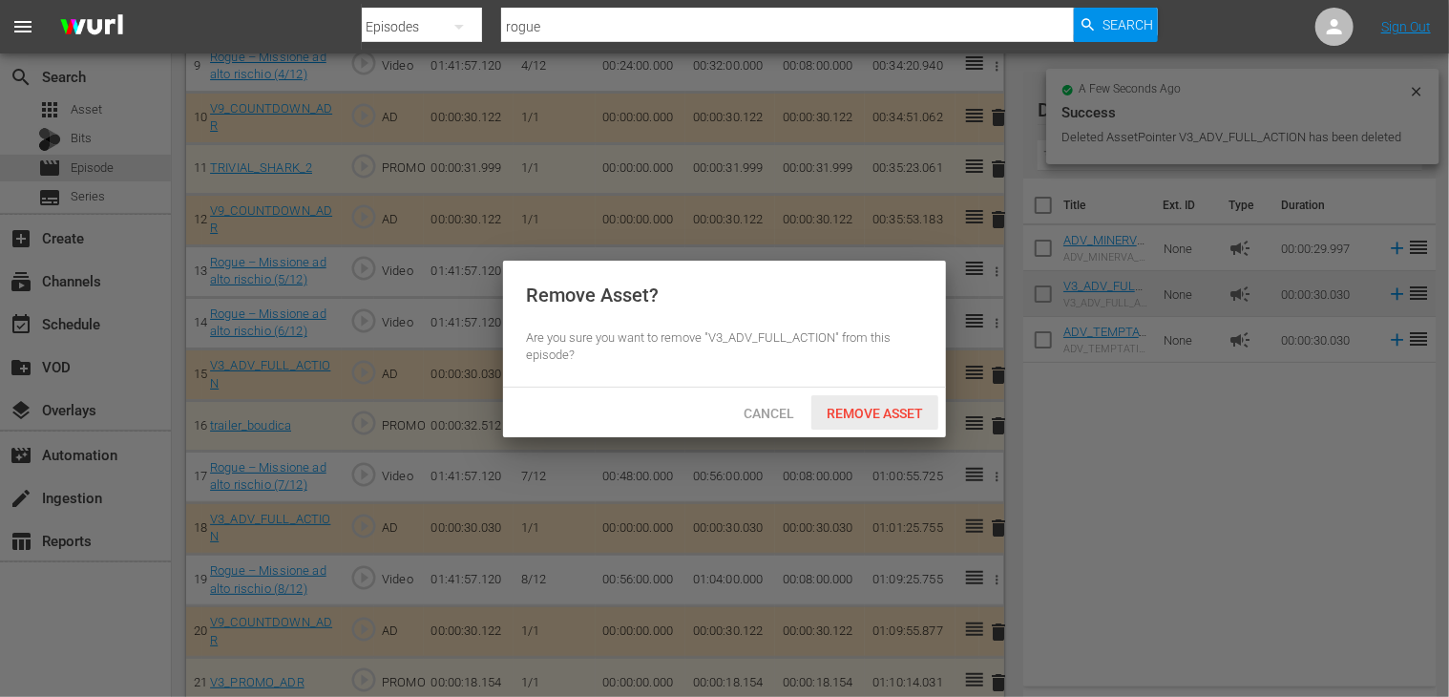
click at [879, 404] on div "Remove Asset" at bounding box center [874, 412] width 127 height 35
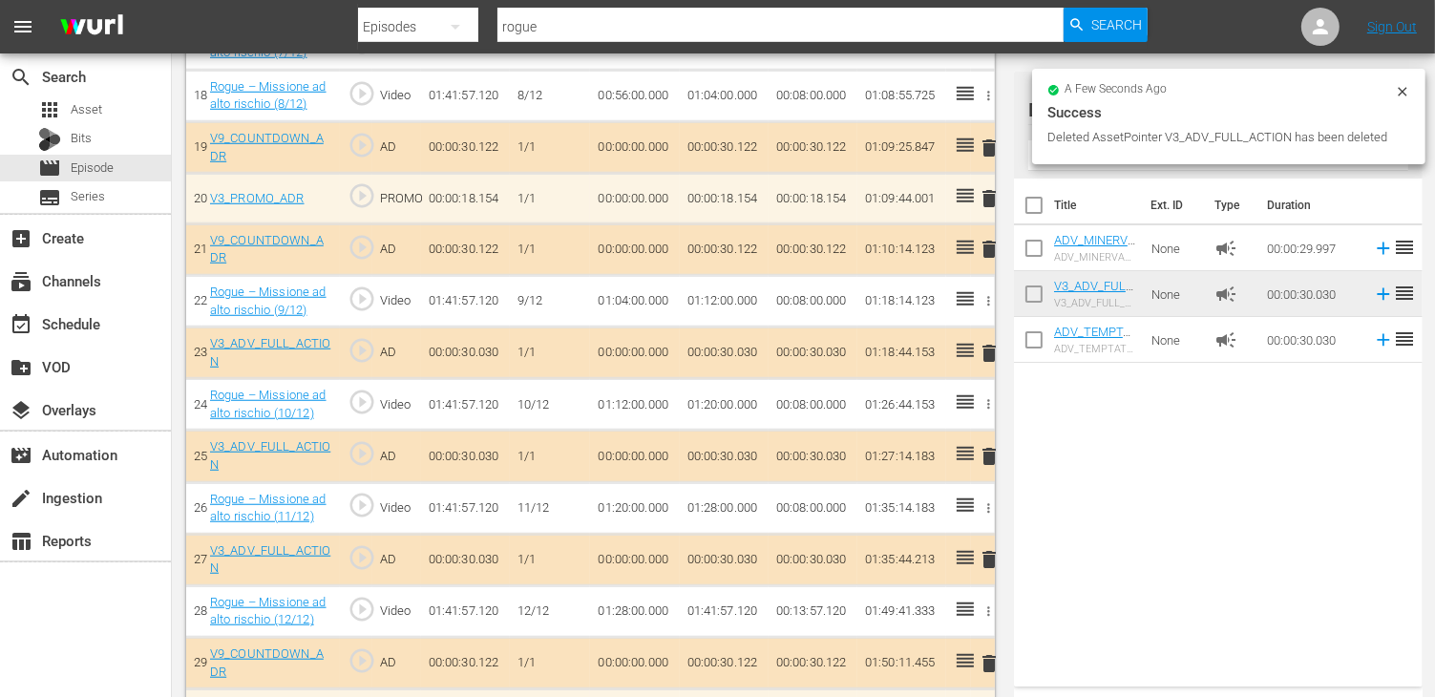
scroll to position [1527, 0]
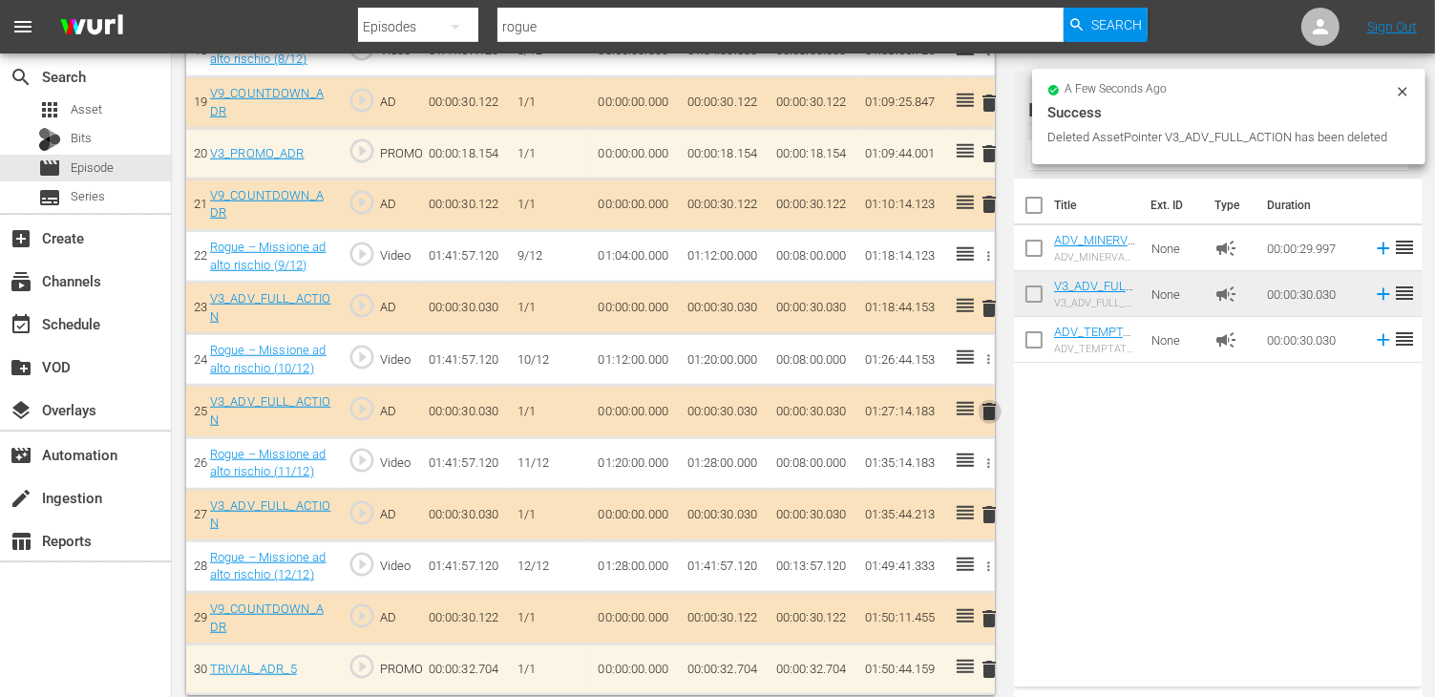
click at [992, 400] on span "delete" at bounding box center [989, 411] width 23 height 23
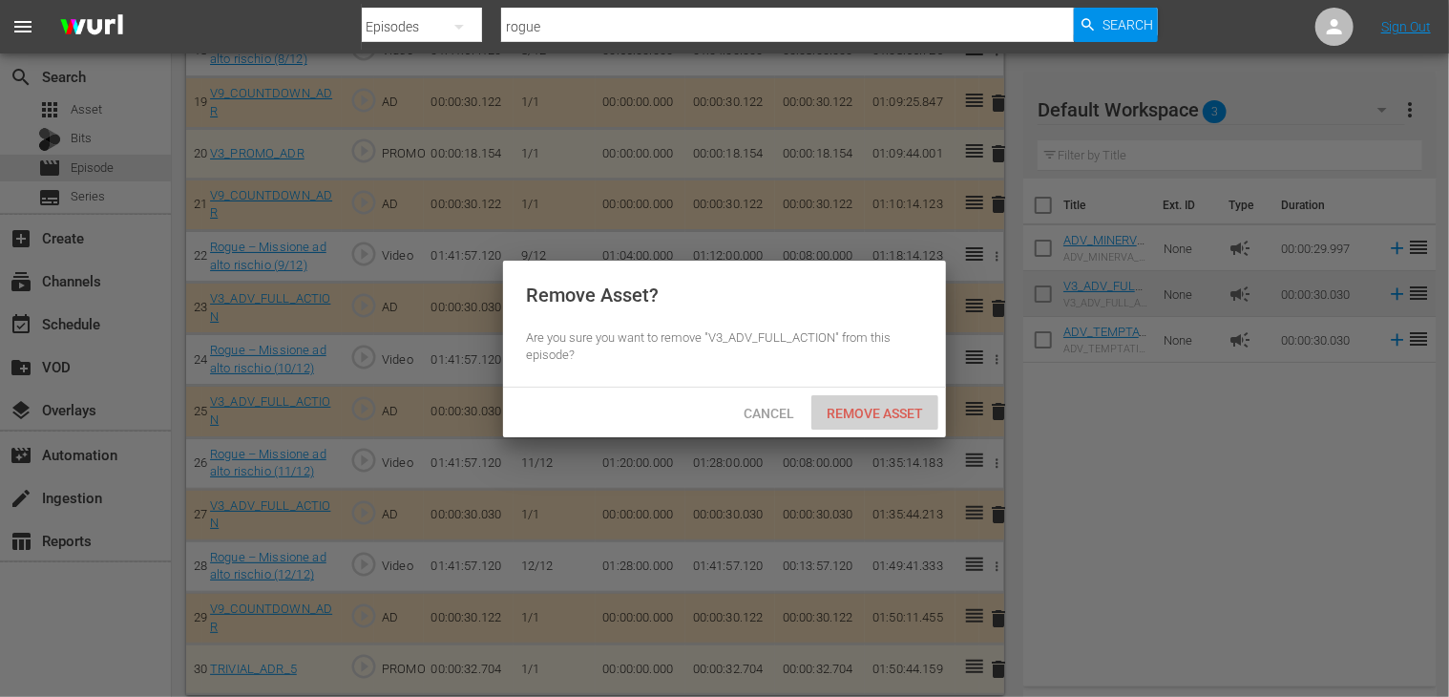
click at [898, 413] on span "Remove Asset" at bounding box center [874, 413] width 127 height 15
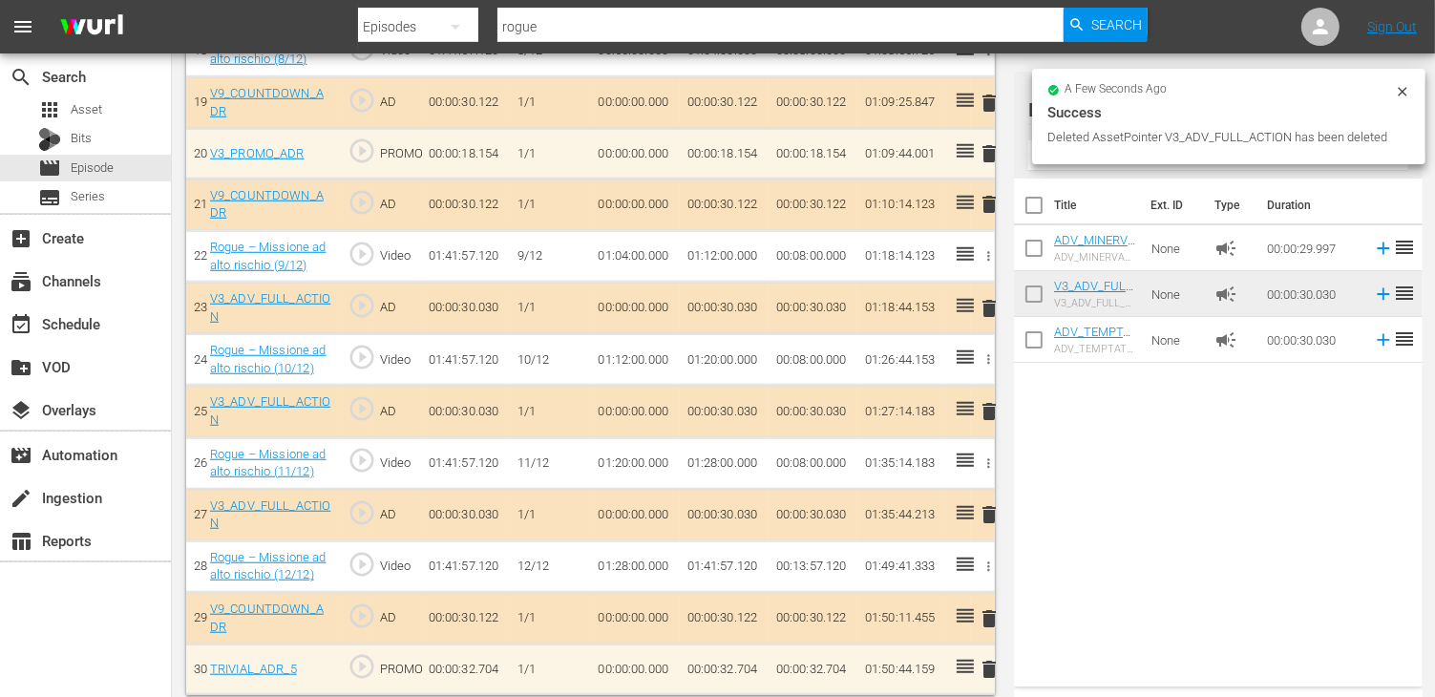
scroll to position [1476, 0]
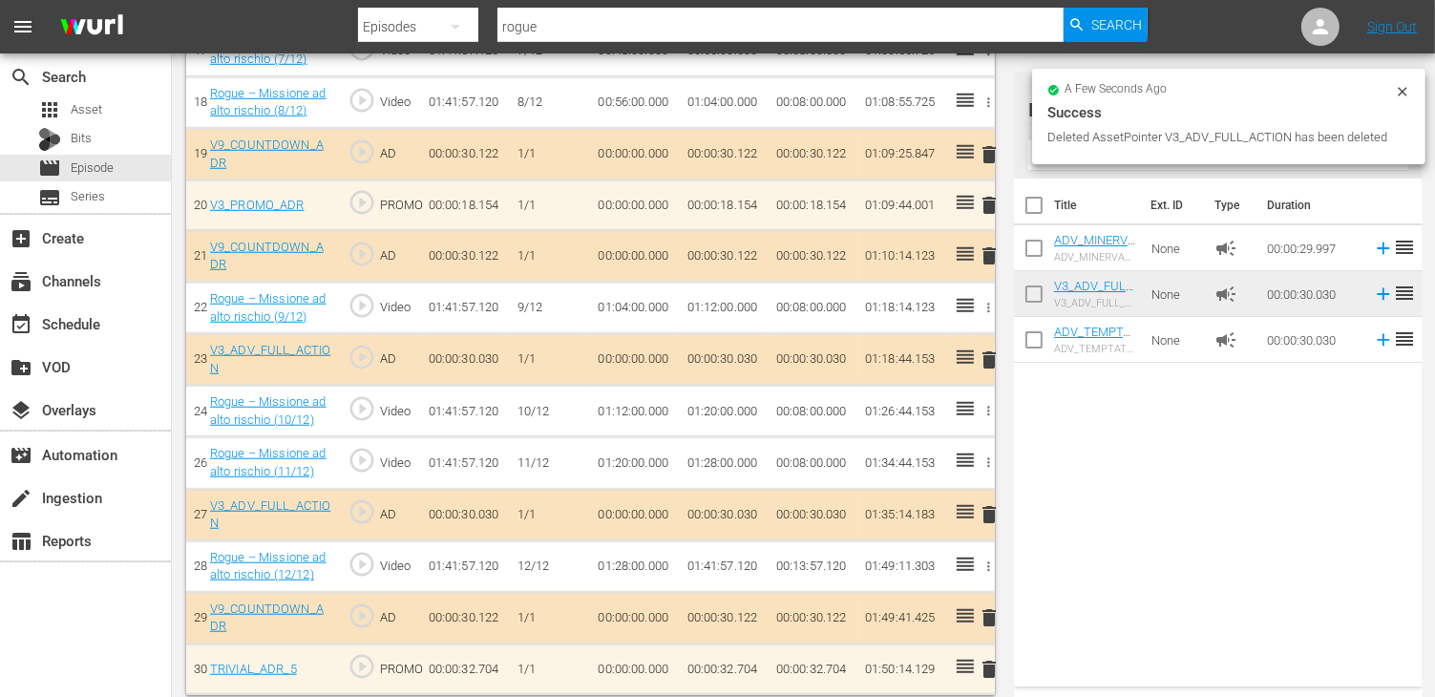
click at [990, 503] on span "delete" at bounding box center [989, 514] width 23 height 23
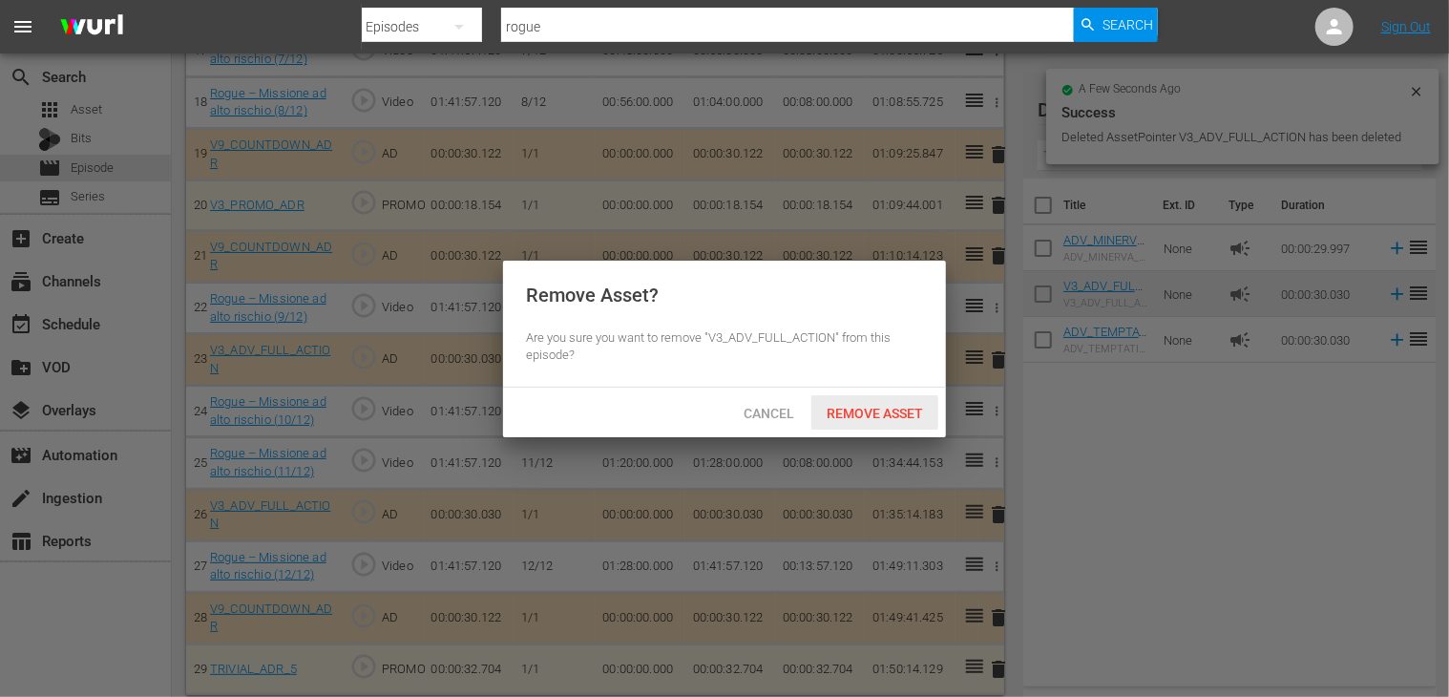
click at [852, 413] on span "Remove Asset" at bounding box center [874, 413] width 127 height 15
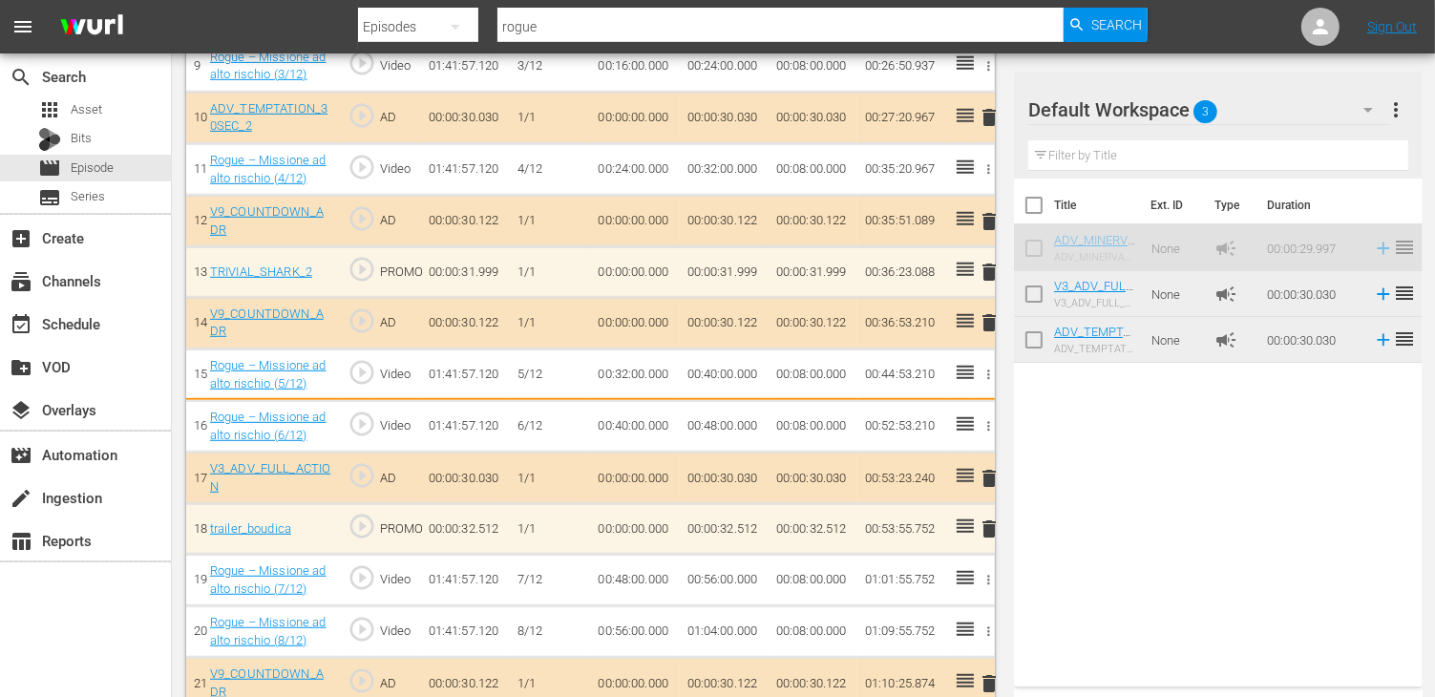
scroll to position [1054, 0]
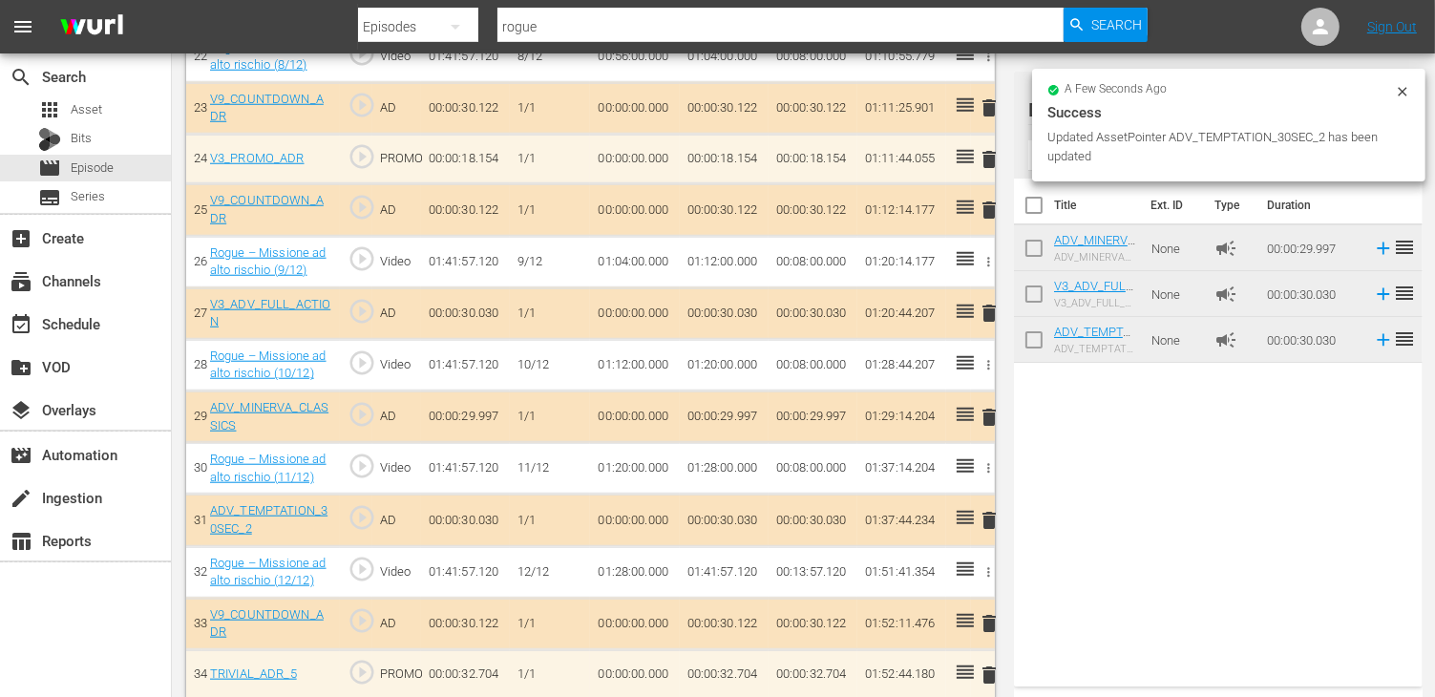
scroll to position [1733, 0]
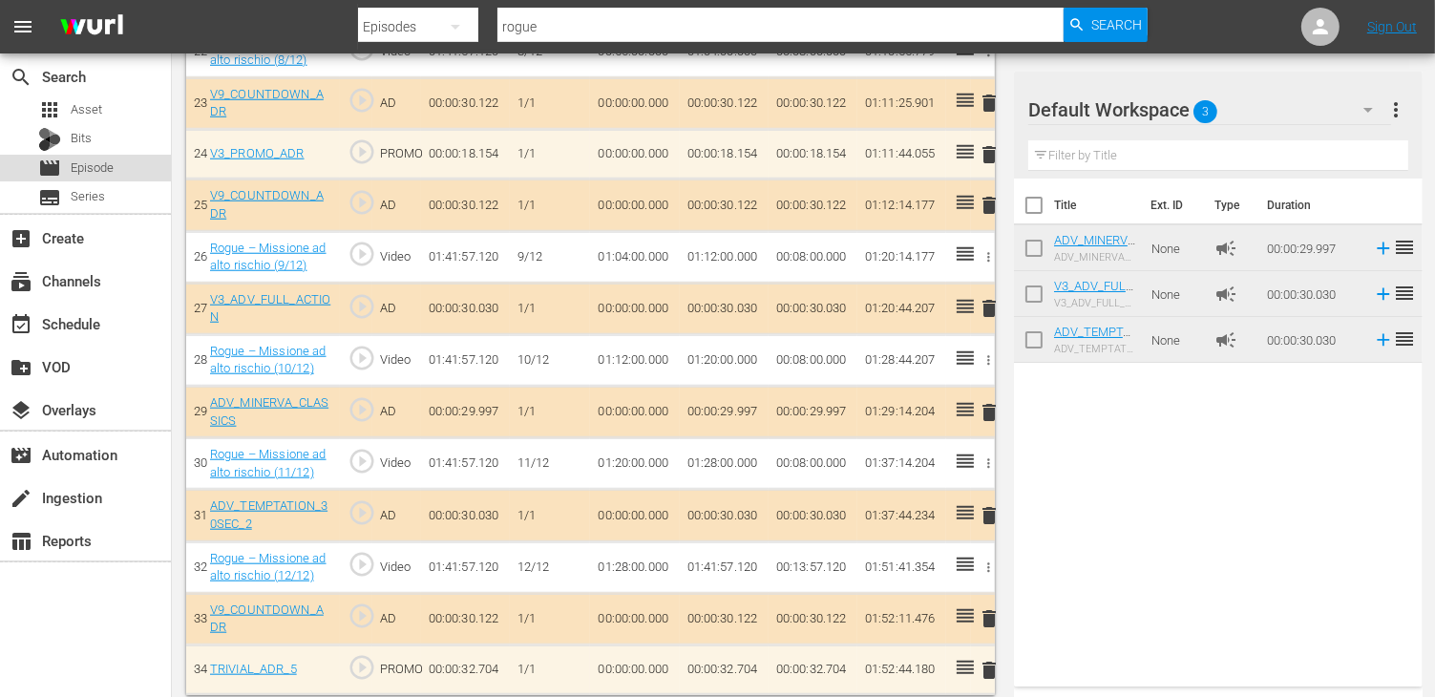
click at [93, 176] on span "Episode" at bounding box center [92, 167] width 43 height 19
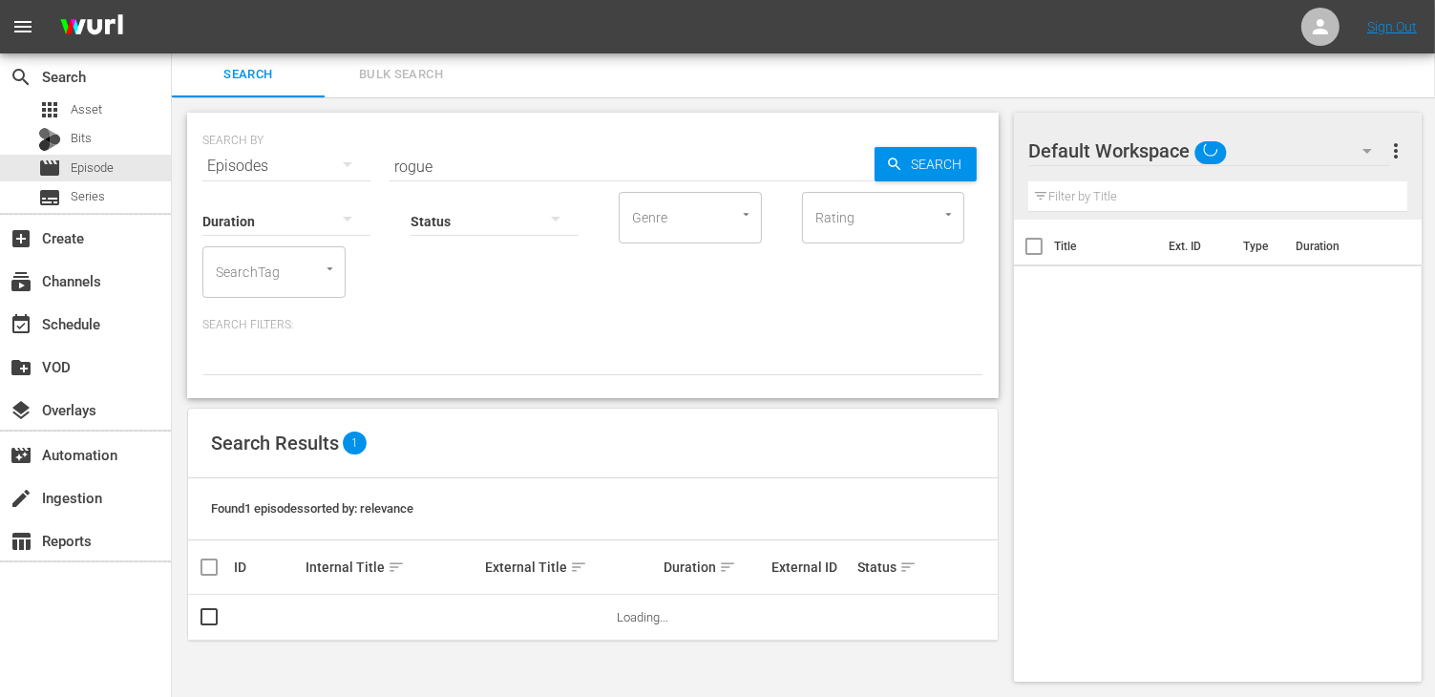
scroll to position [1, 0]
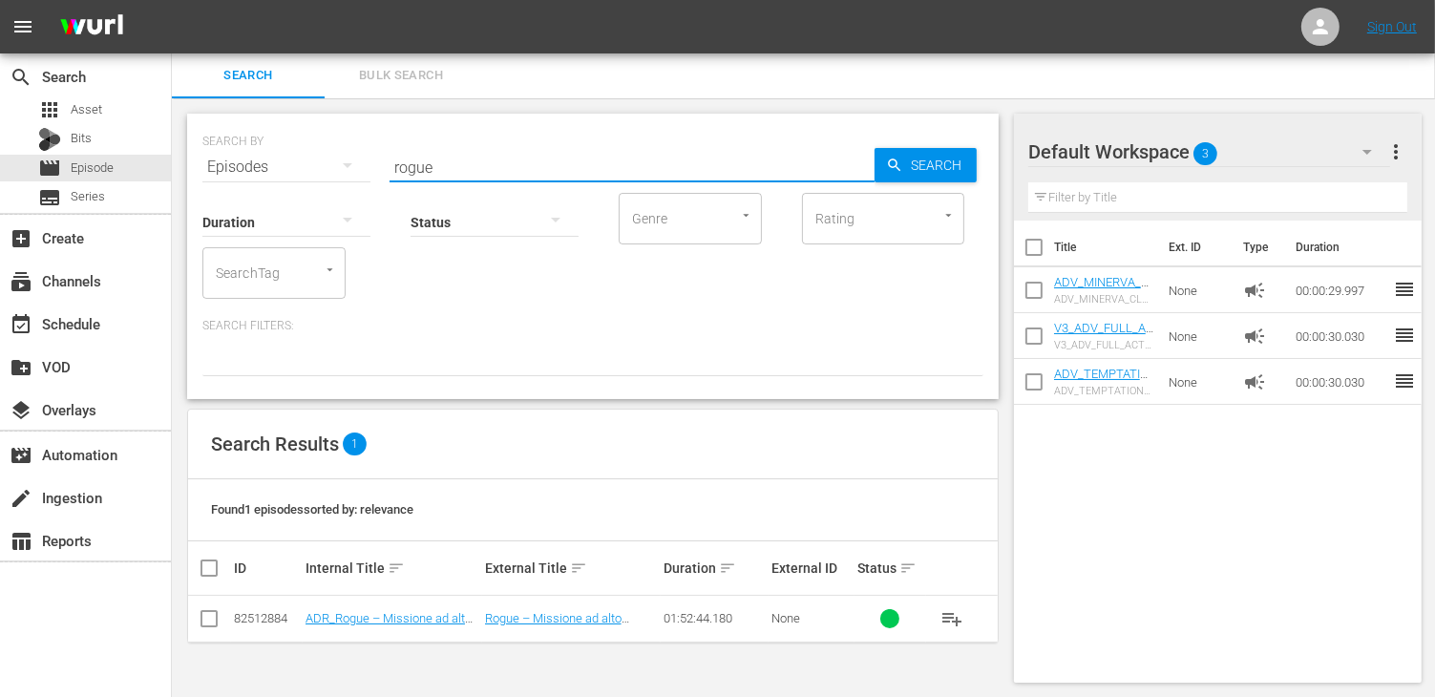
drag, startPoint x: 444, startPoint y: 169, endPoint x: 344, endPoint y: 155, distance: 101.2
click at [344, 155] on div "SEARCH BY Search By Episodes Search ID, Title, Description, Keywords, or Catego…" at bounding box center [592, 155] width 781 height 69
type input "top gun"
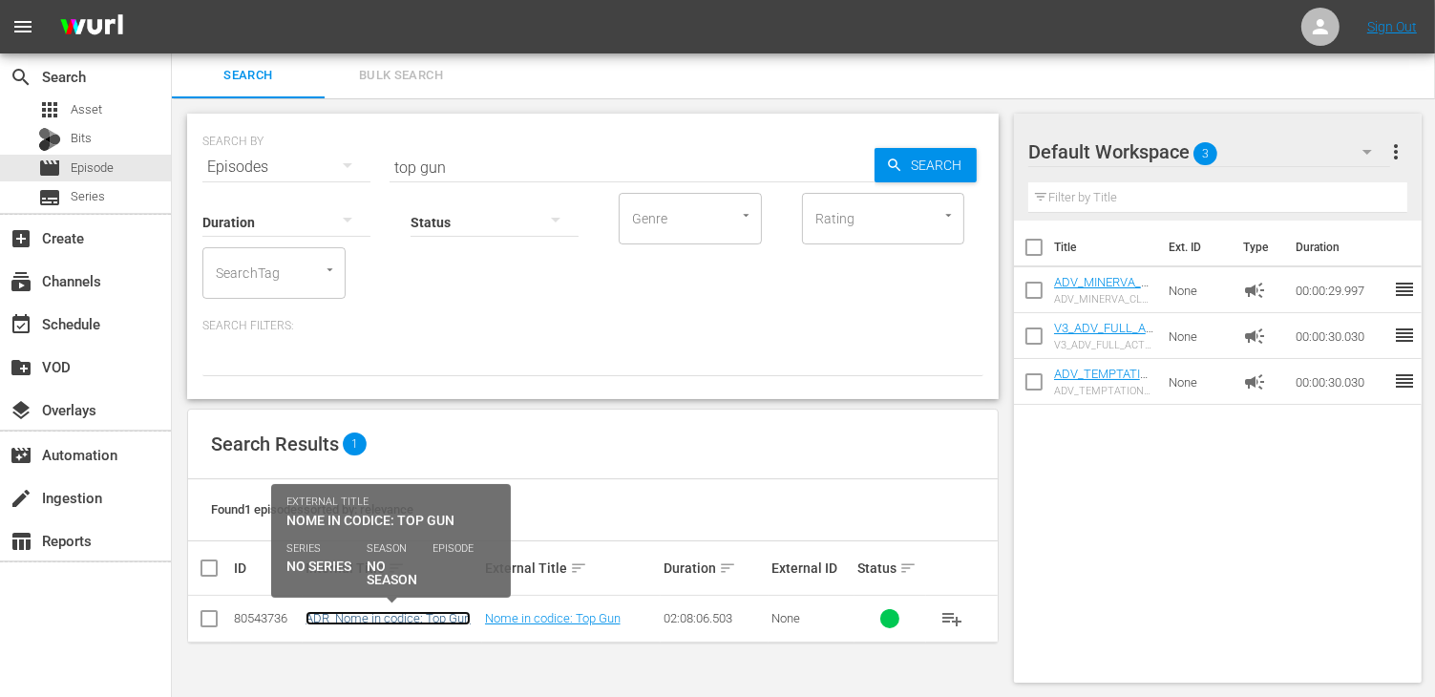
click at [385, 611] on link "ADR_Nome in codice: Top Gun" at bounding box center [387, 618] width 165 height 14
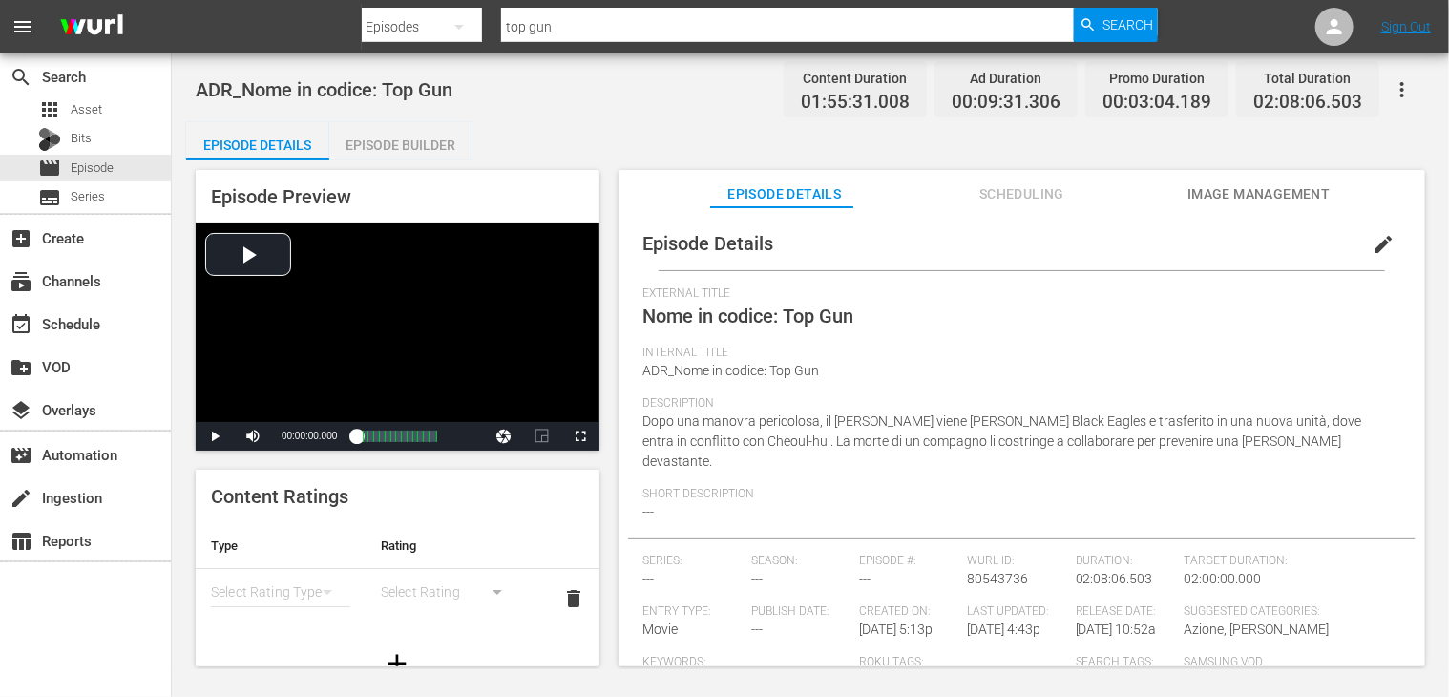
click at [387, 134] on div "Episode Builder" at bounding box center [400, 145] width 143 height 46
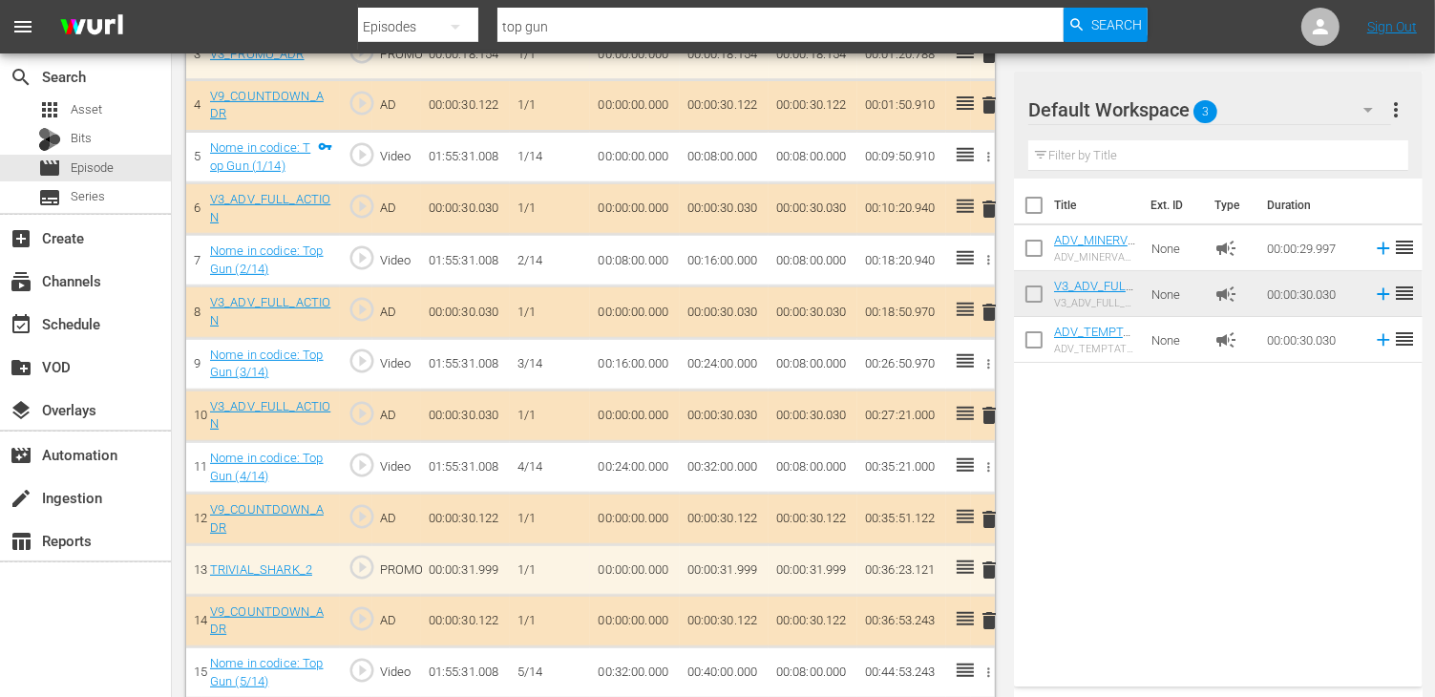
scroll to position [764, 0]
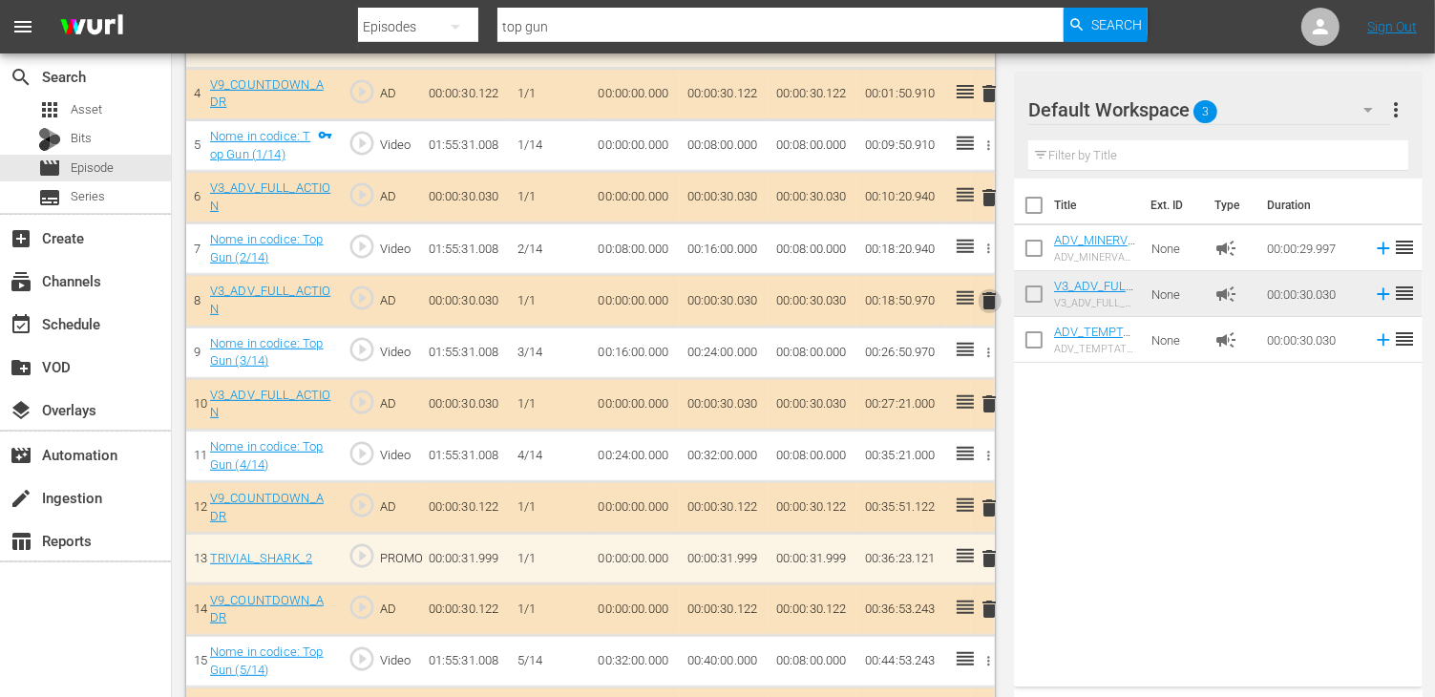
click at [997, 304] on span "delete" at bounding box center [989, 300] width 23 height 23
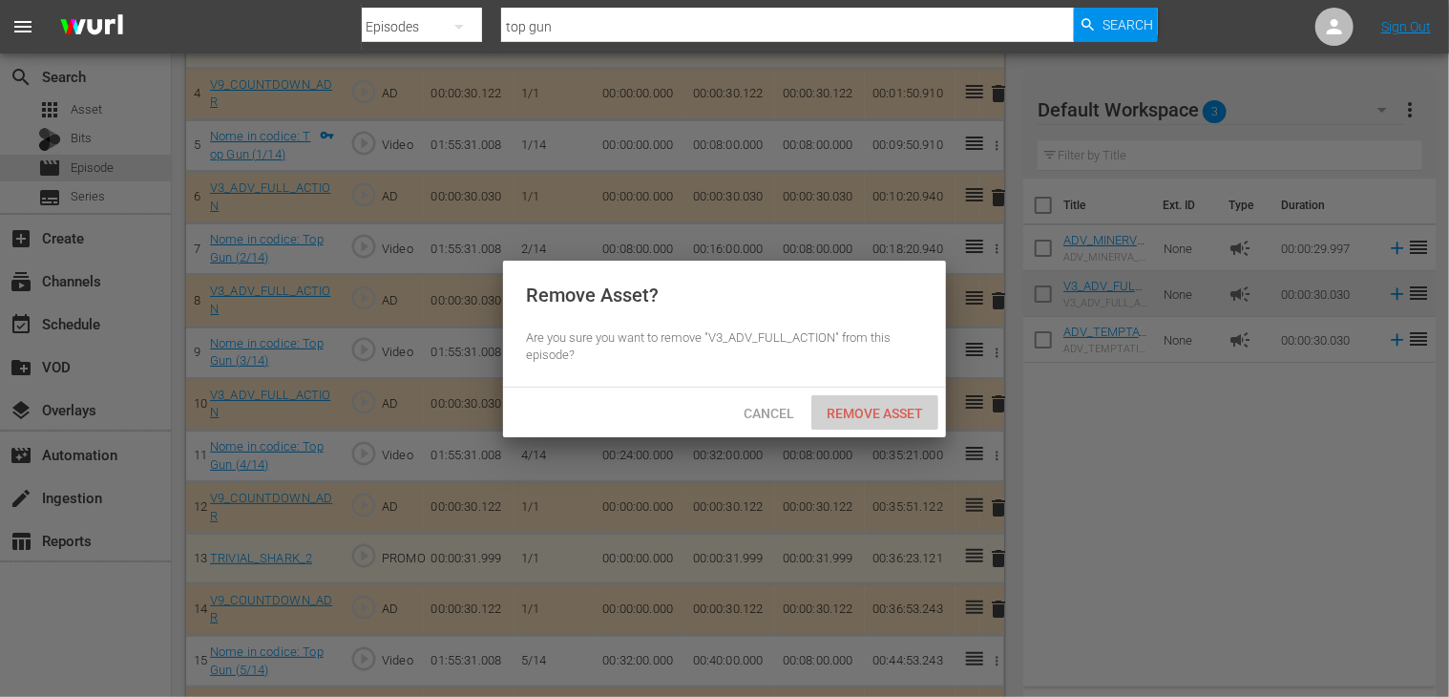
click at [893, 409] on span "Remove Asset" at bounding box center [874, 413] width 127 height 15
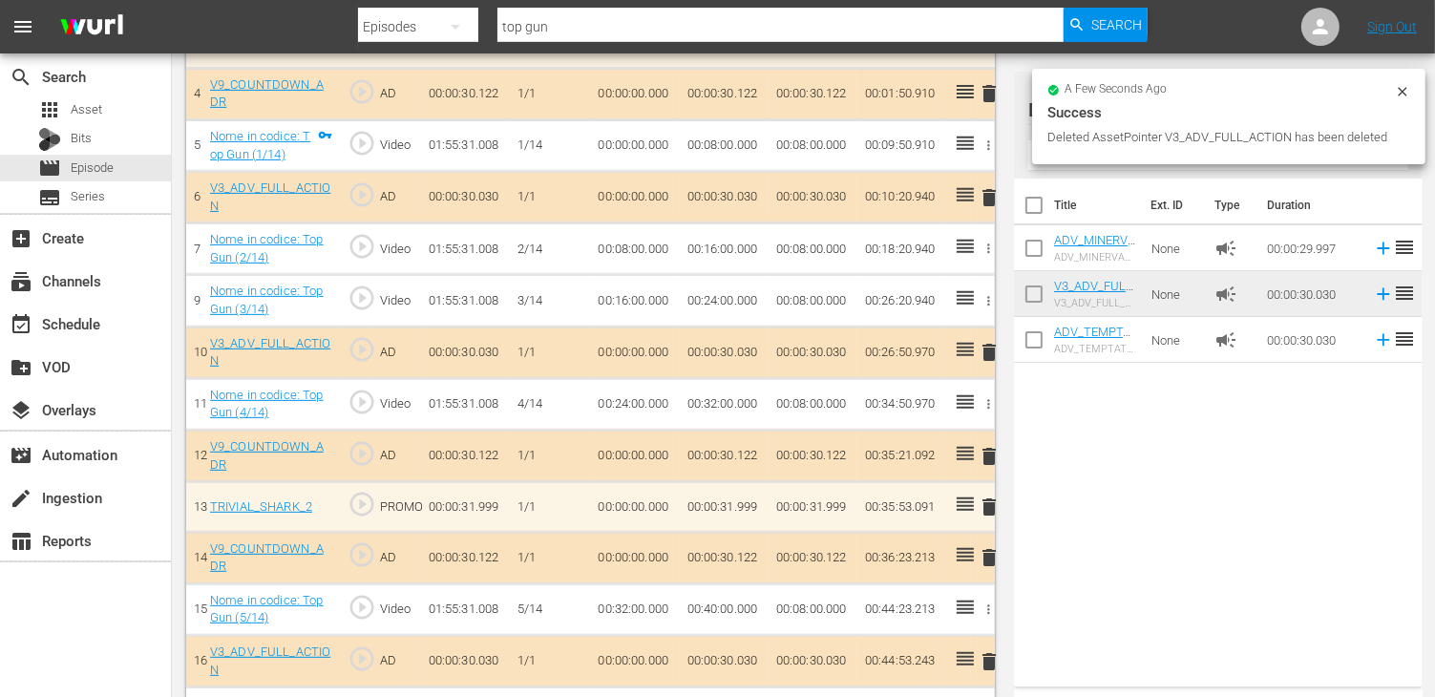
click at [986, 352] on span "delete" at bounding box center [989, 352] width 23 height 23
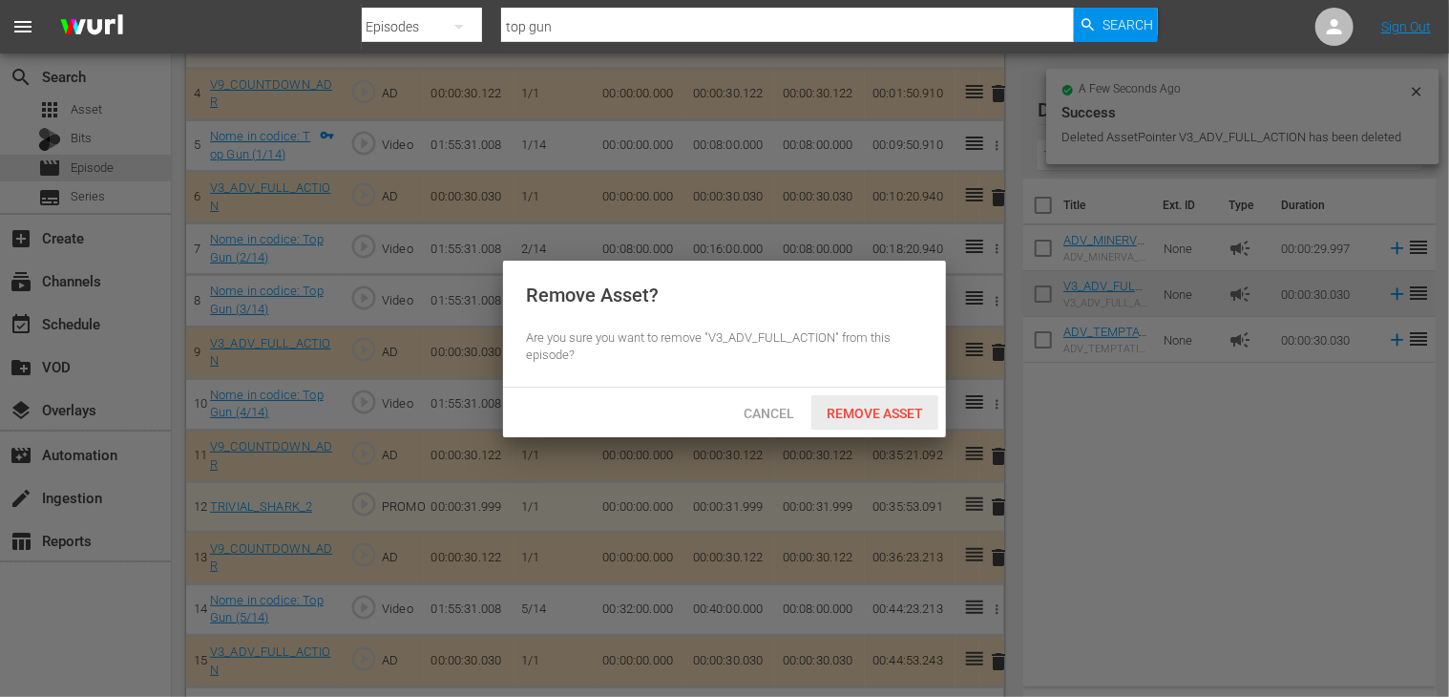
click at [875, 421] on div "Remove Asset" at bounding box center [874, 412] width 127 height 35
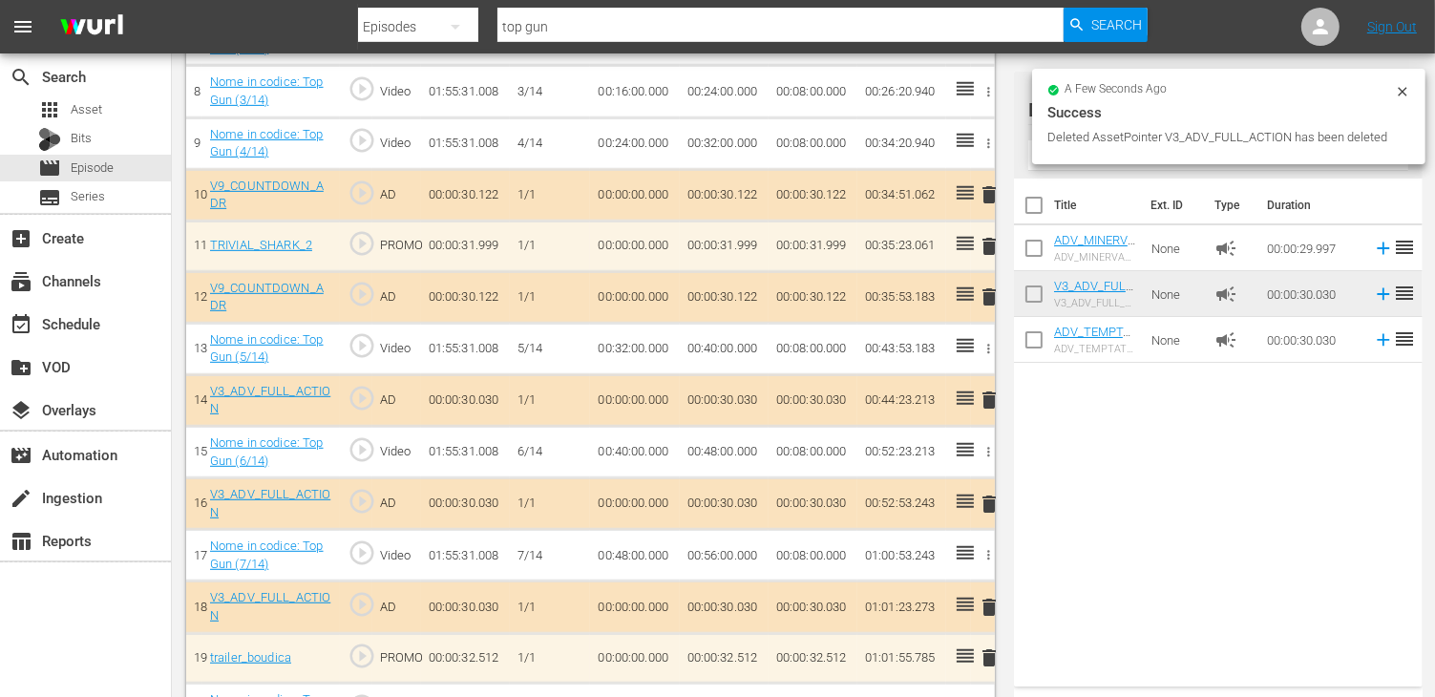
scroll to position [1050, 0]
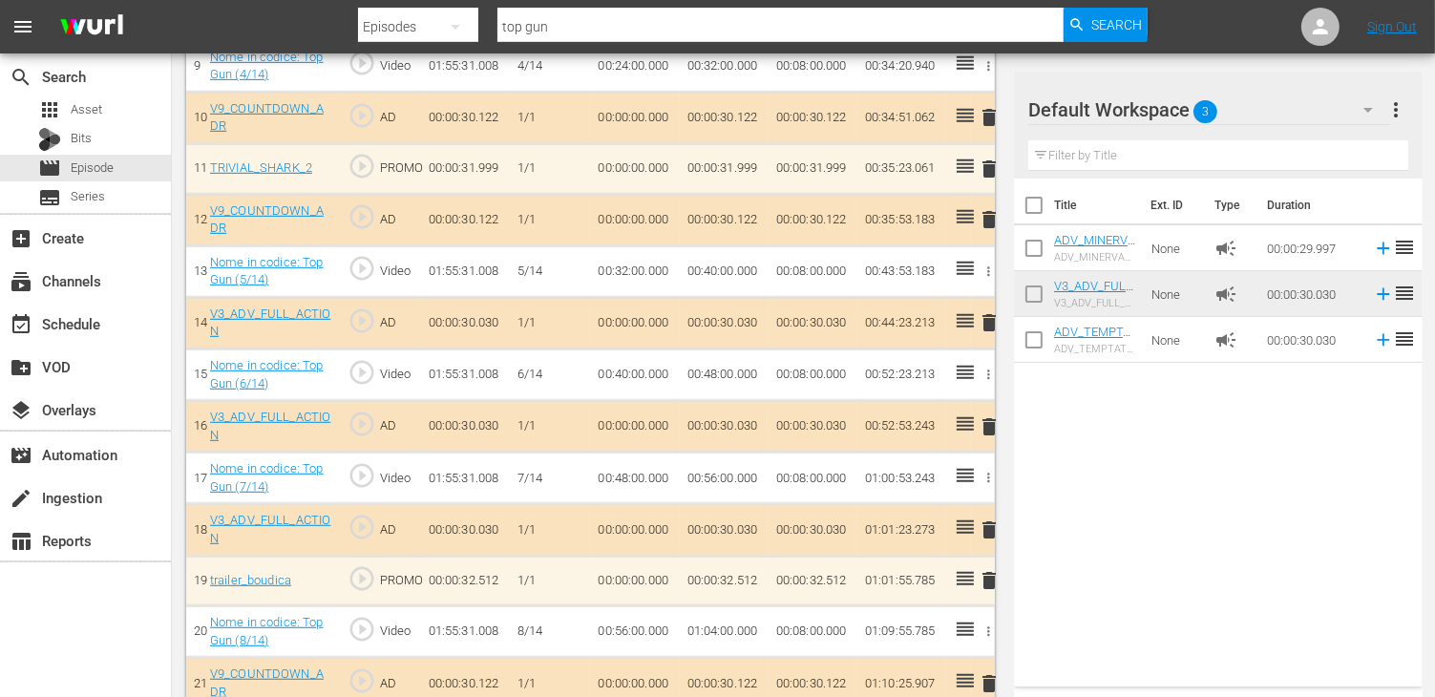
click at [993, 318] on span "delete" at bounding box center [989, 322] width 23 height 23
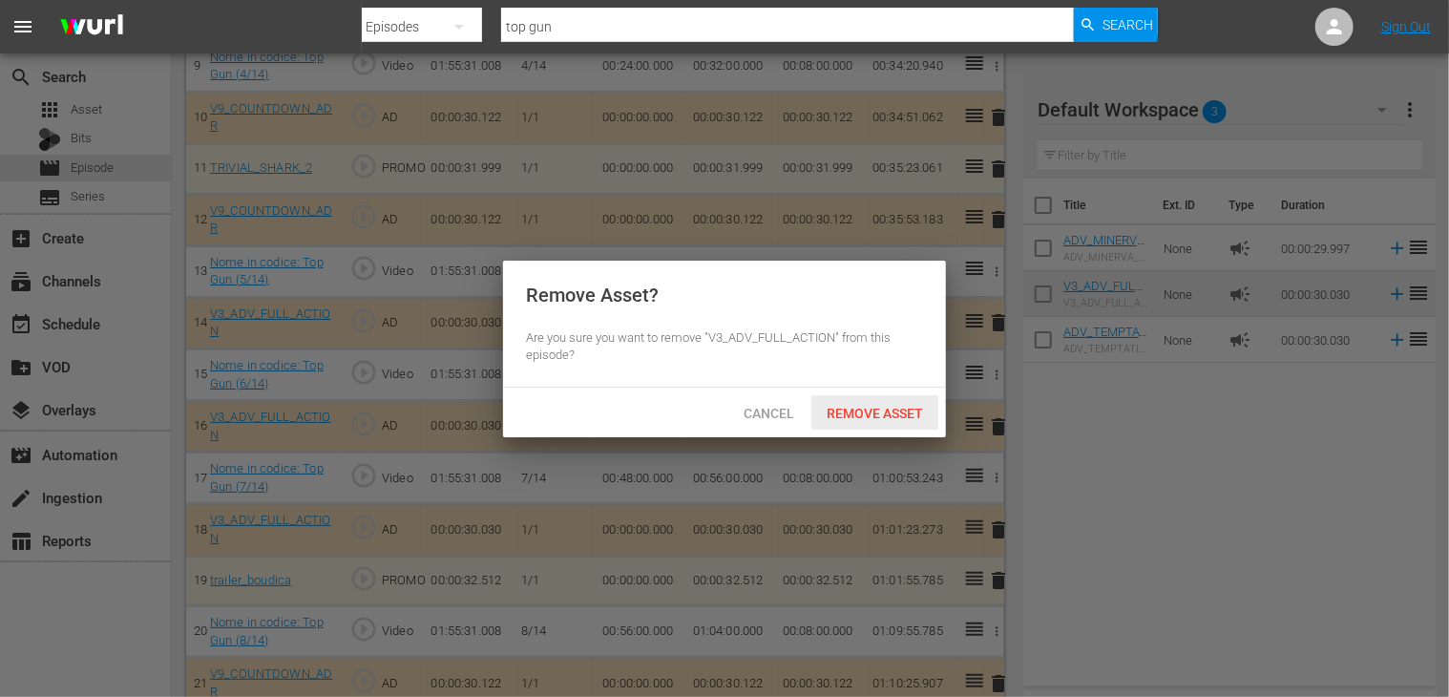
click at [893, 413] on span "Remove Asset" at bounding box center [874, 413] width 127 height 15
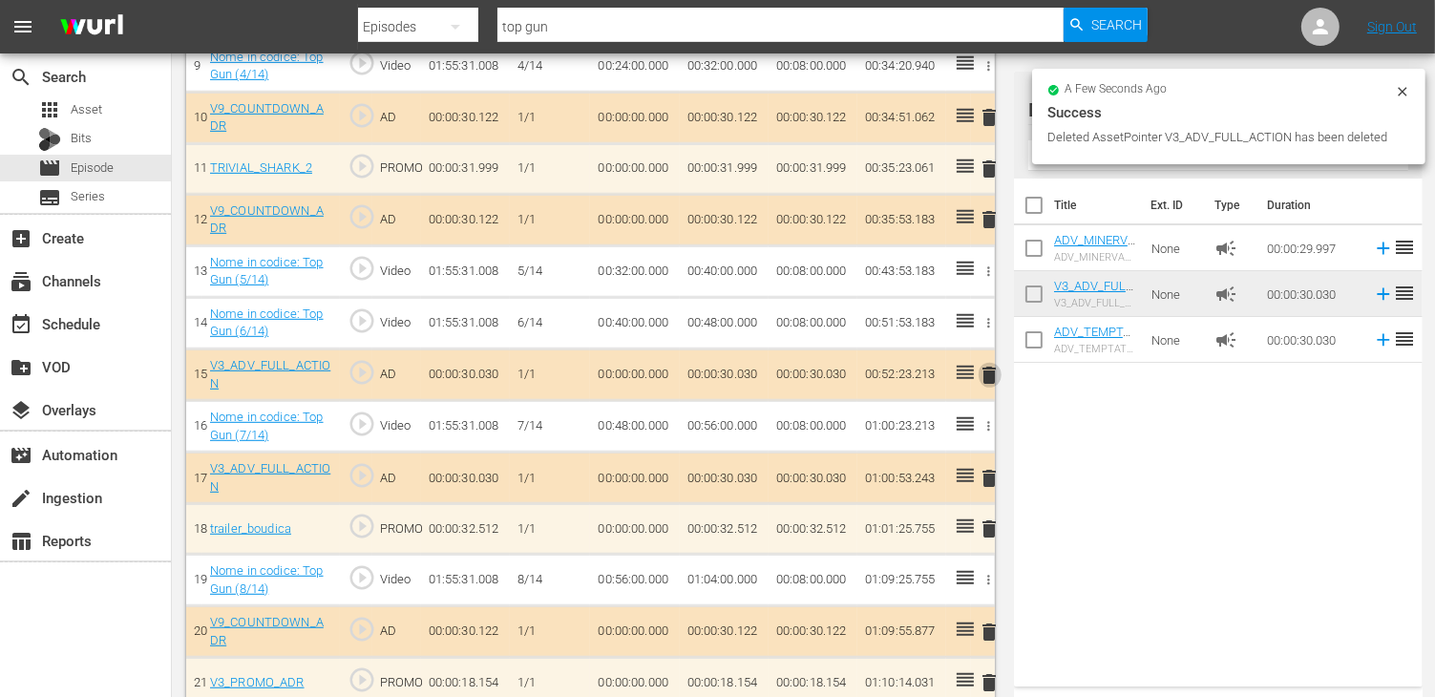
click at [991, 370] on span "delete" at bounding box center [989, 375] width 23 height 23
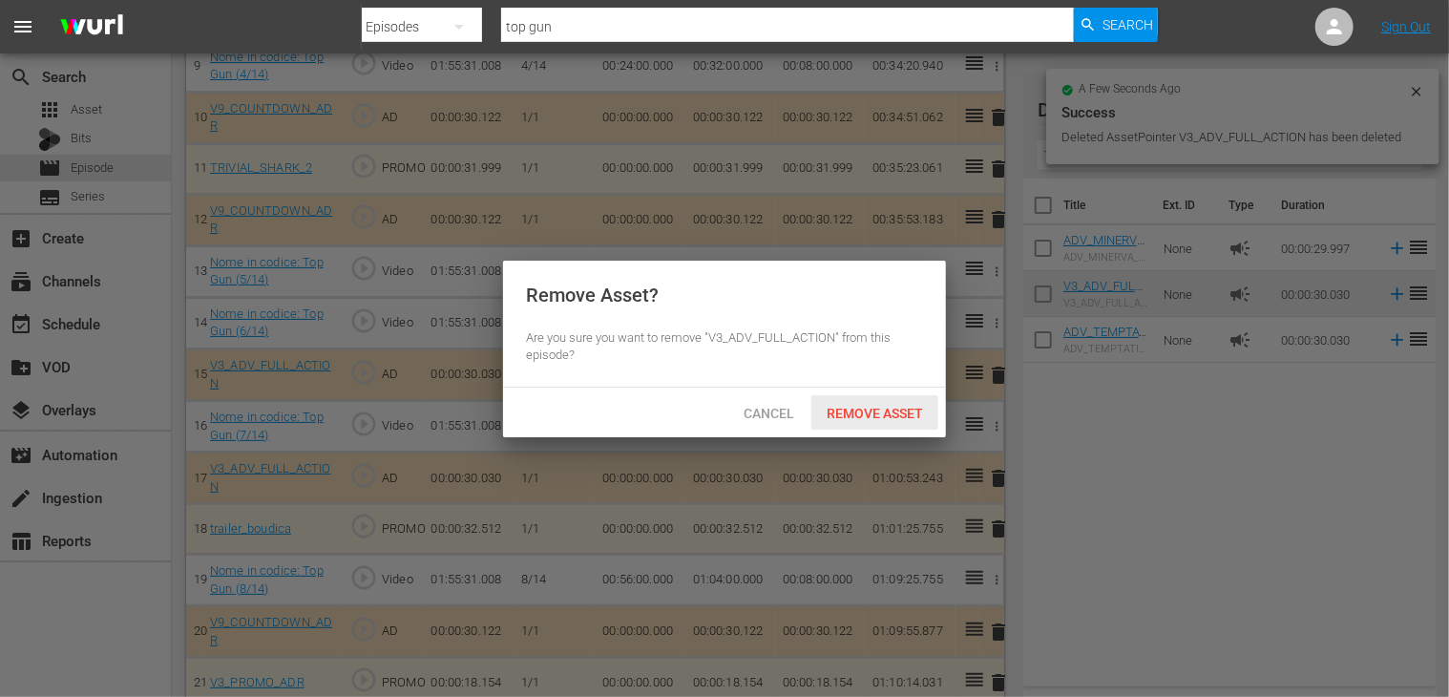
click at [892, 408] on span "Remove Asset" at bounding box center [874, 413] width 127 height 15
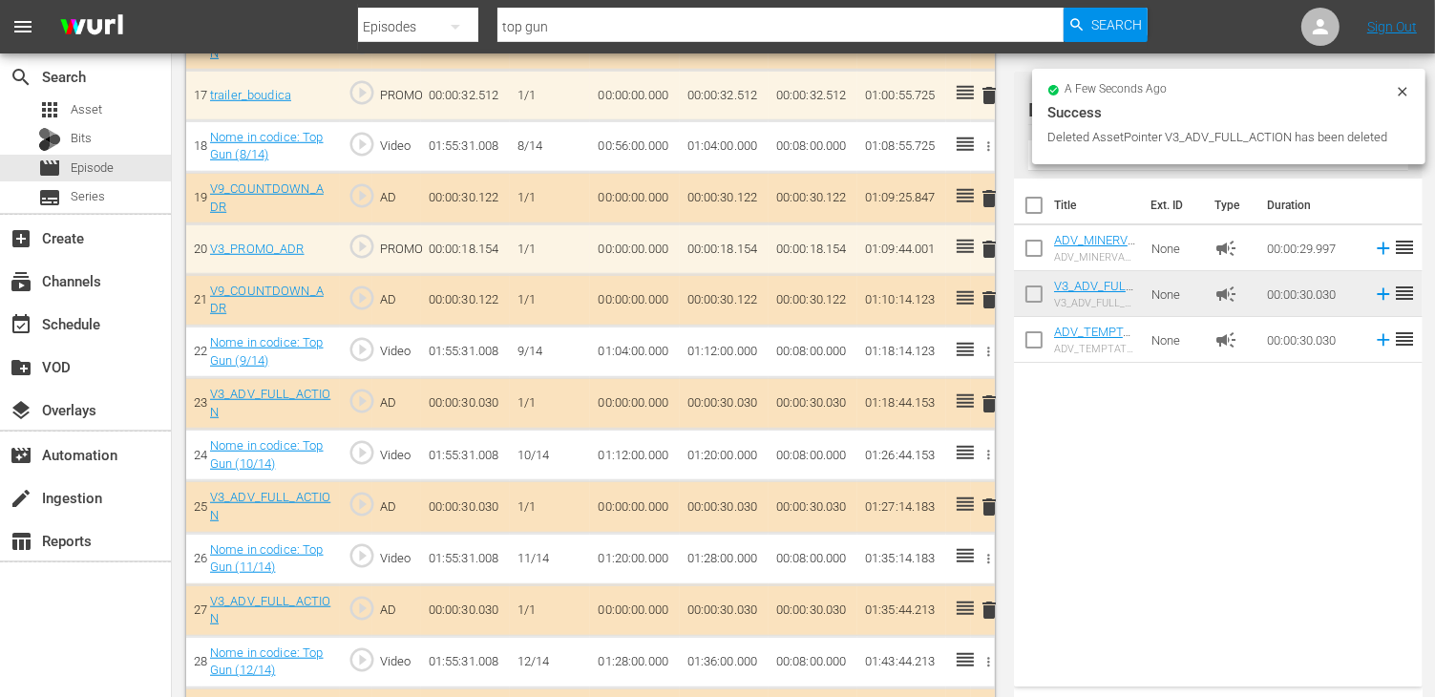
scroll to position [1623, 0]
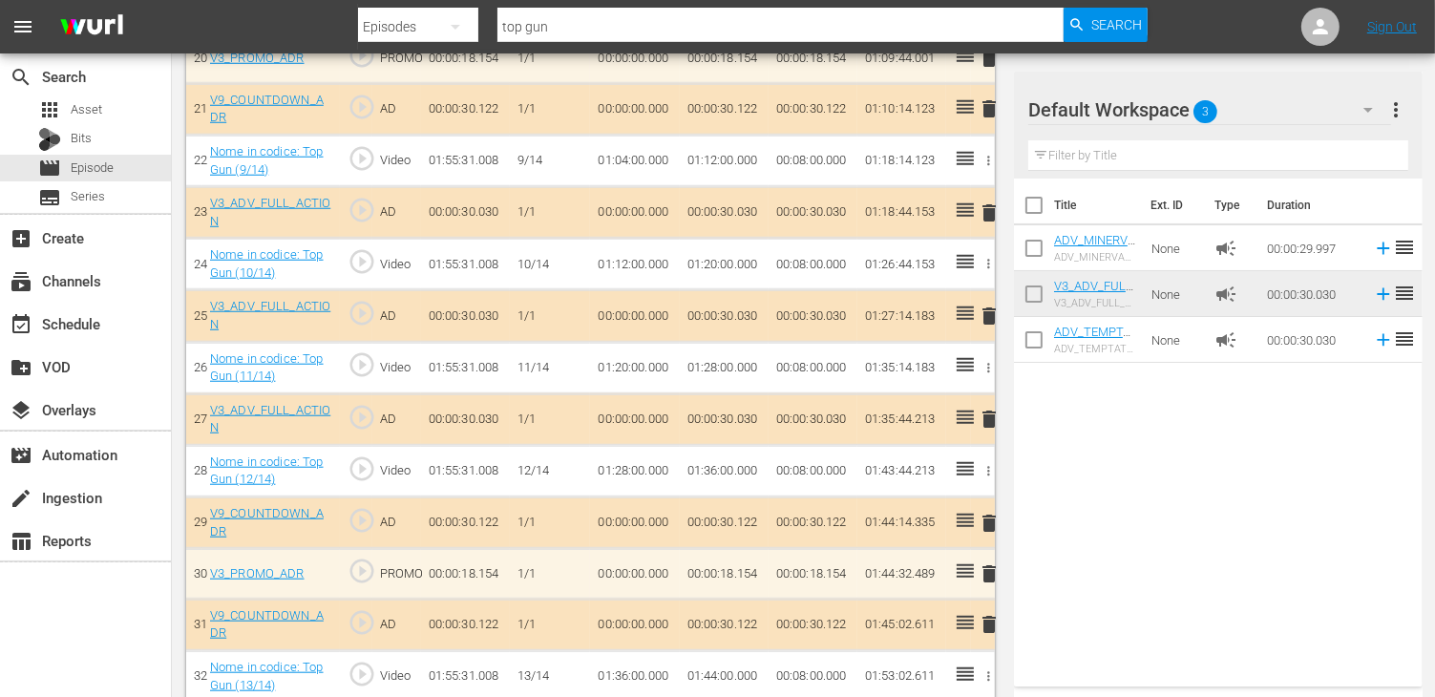
click at [987, 310] on span "delete" at bounding box center [989, 315] width 23 height 23
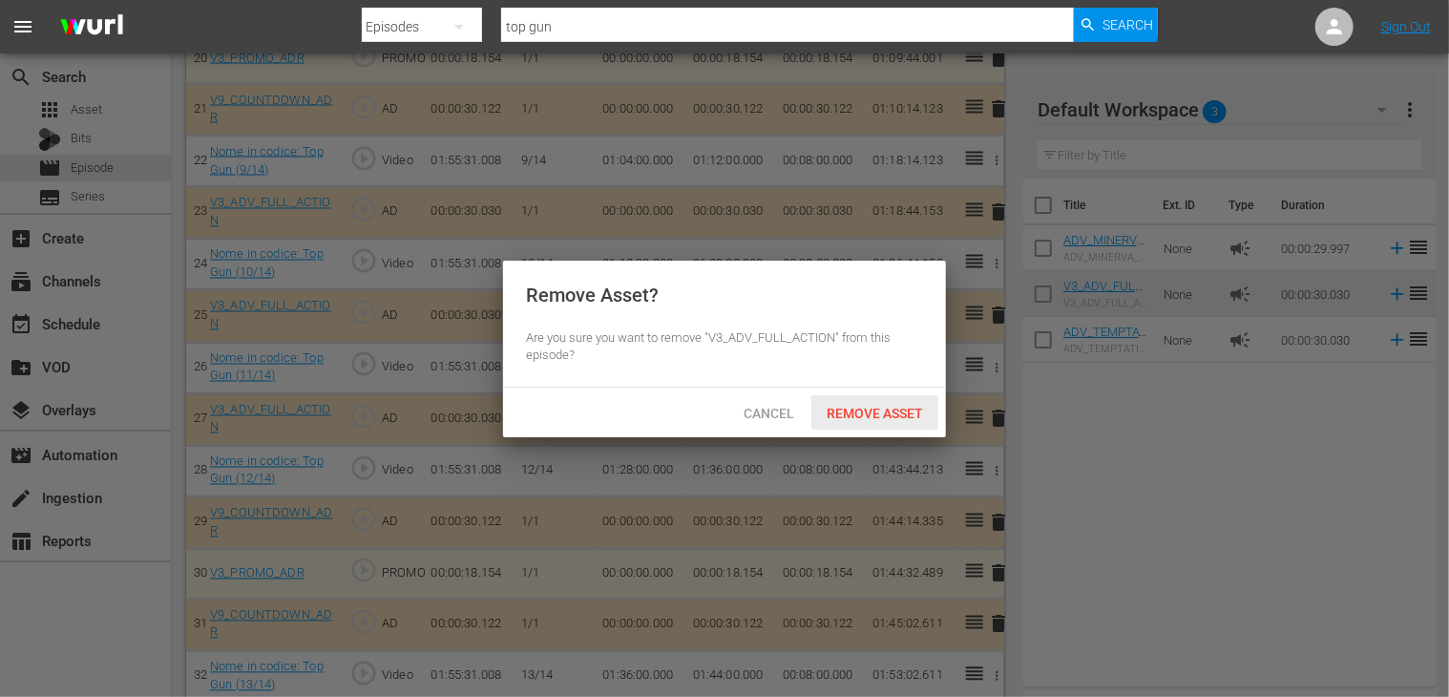
click at [886, 406] on span "Remove Asset" at bounding box center [874, 413] width 127 height 15
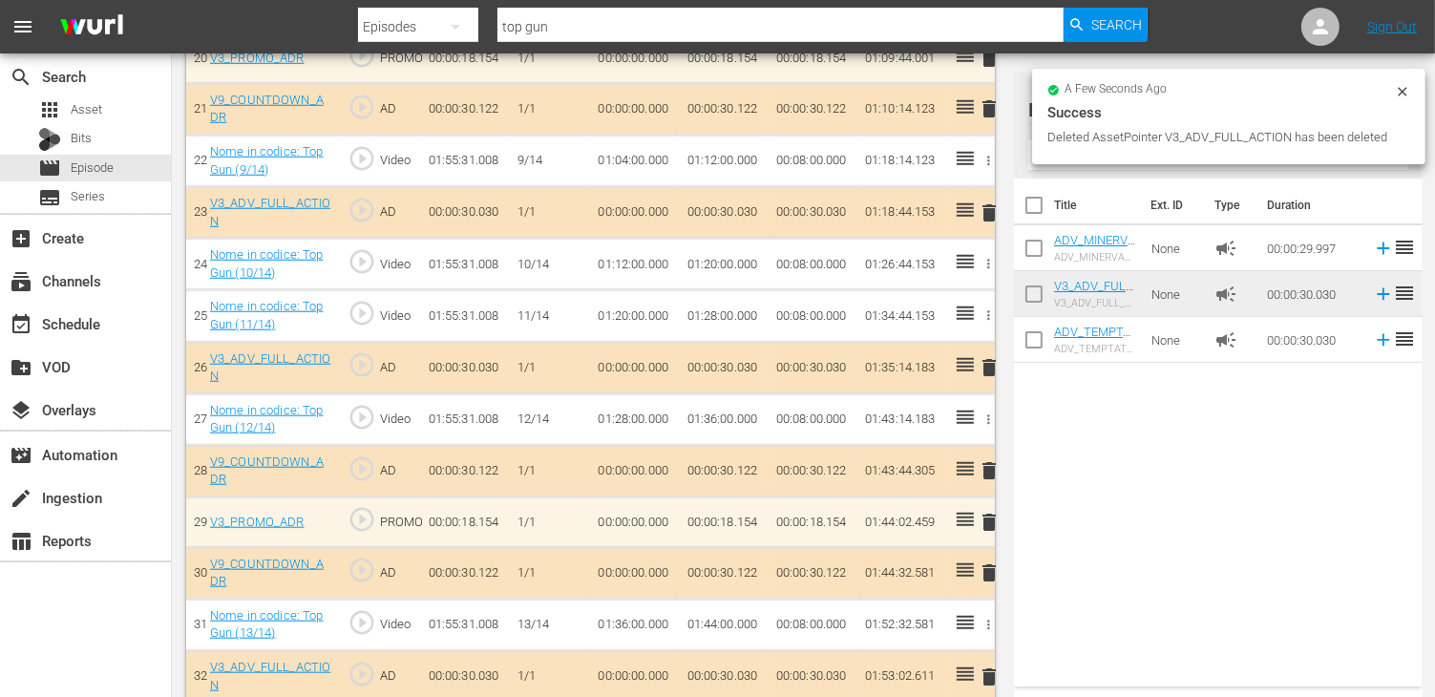
click at [988, 359] on span "delete" at bounding box center [989, 367] width 23 height 23
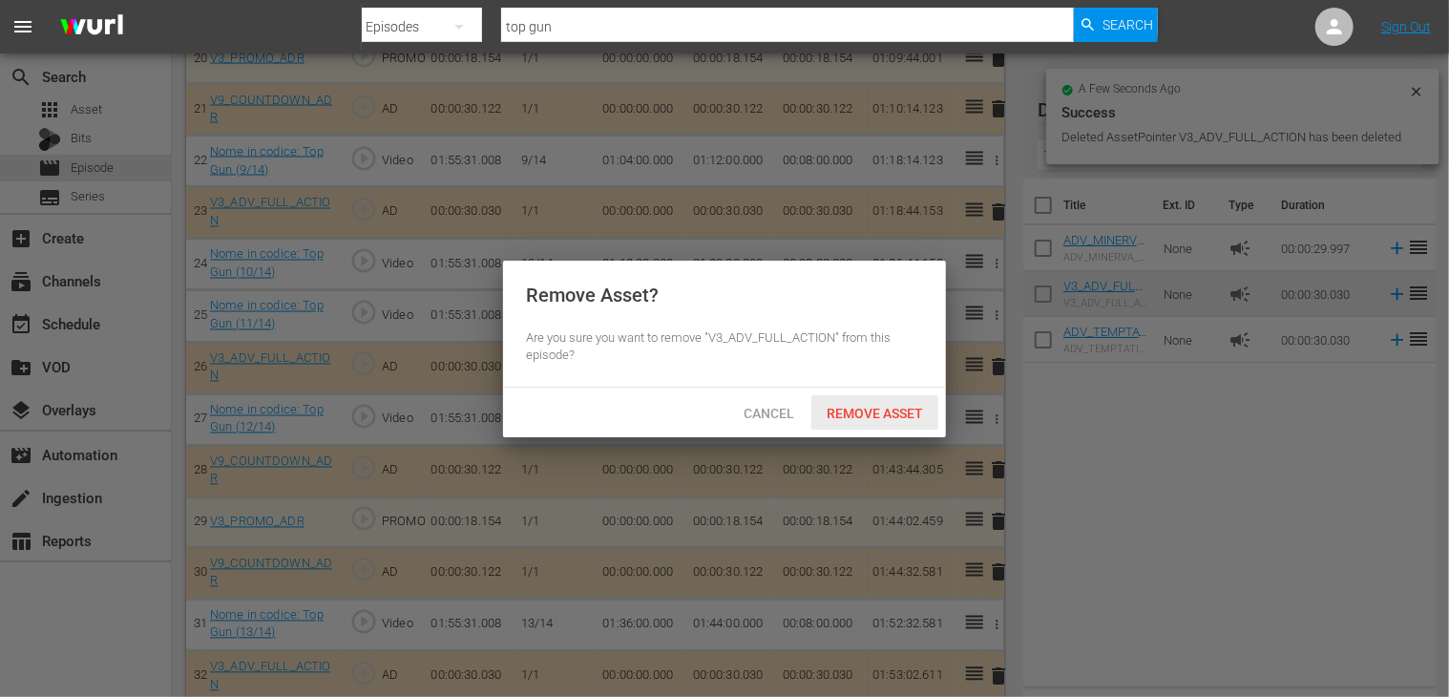
click at [872, 413] on span "Remove Asset" at bounding box center [874, 413] width 127 height 15
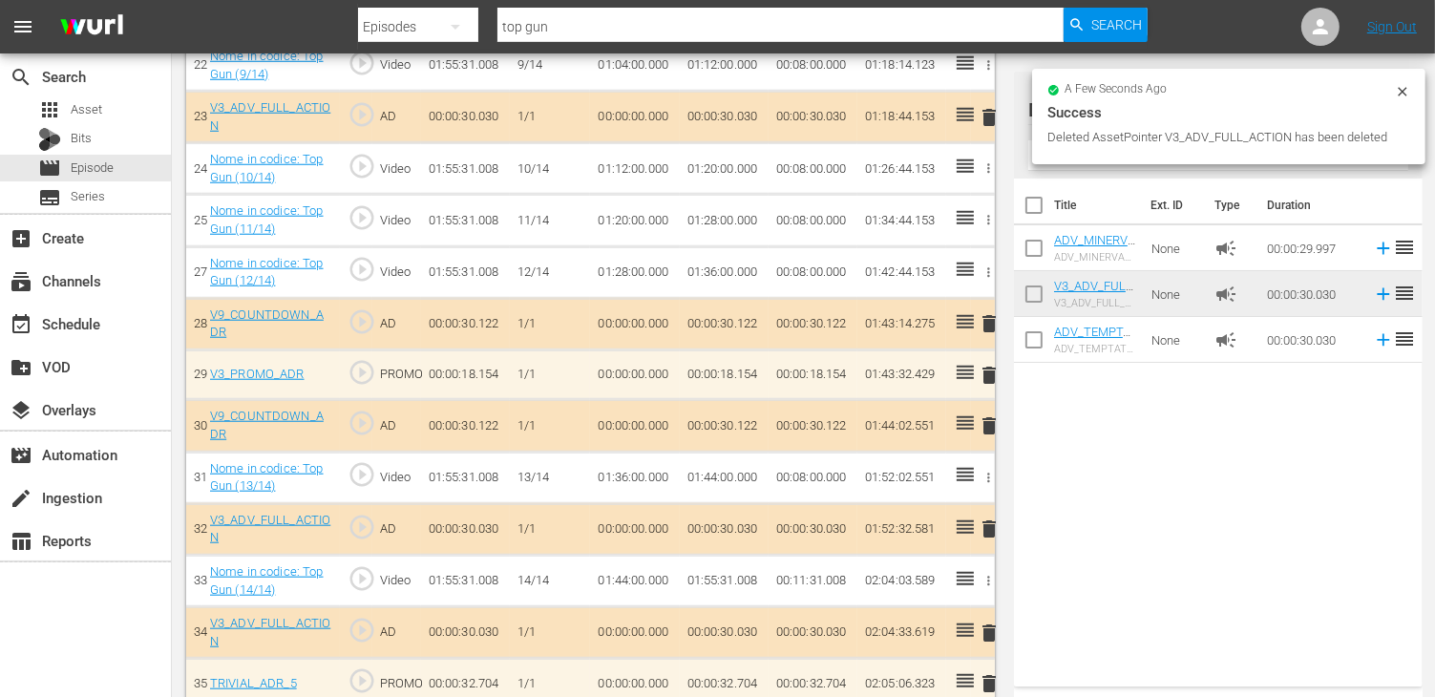
scroll to position [1731, 0]
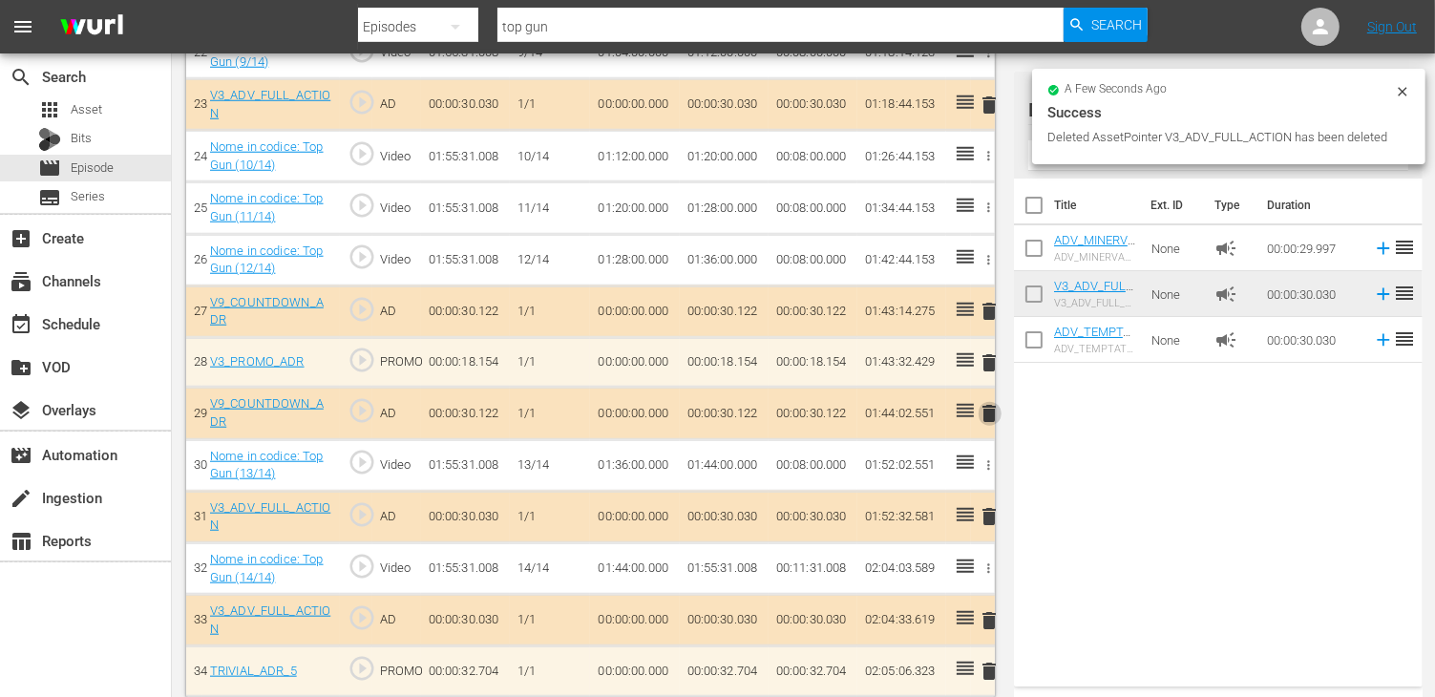
click at [988, 402] on span "delete" at bounding box center [989, 413] width 23 height 23
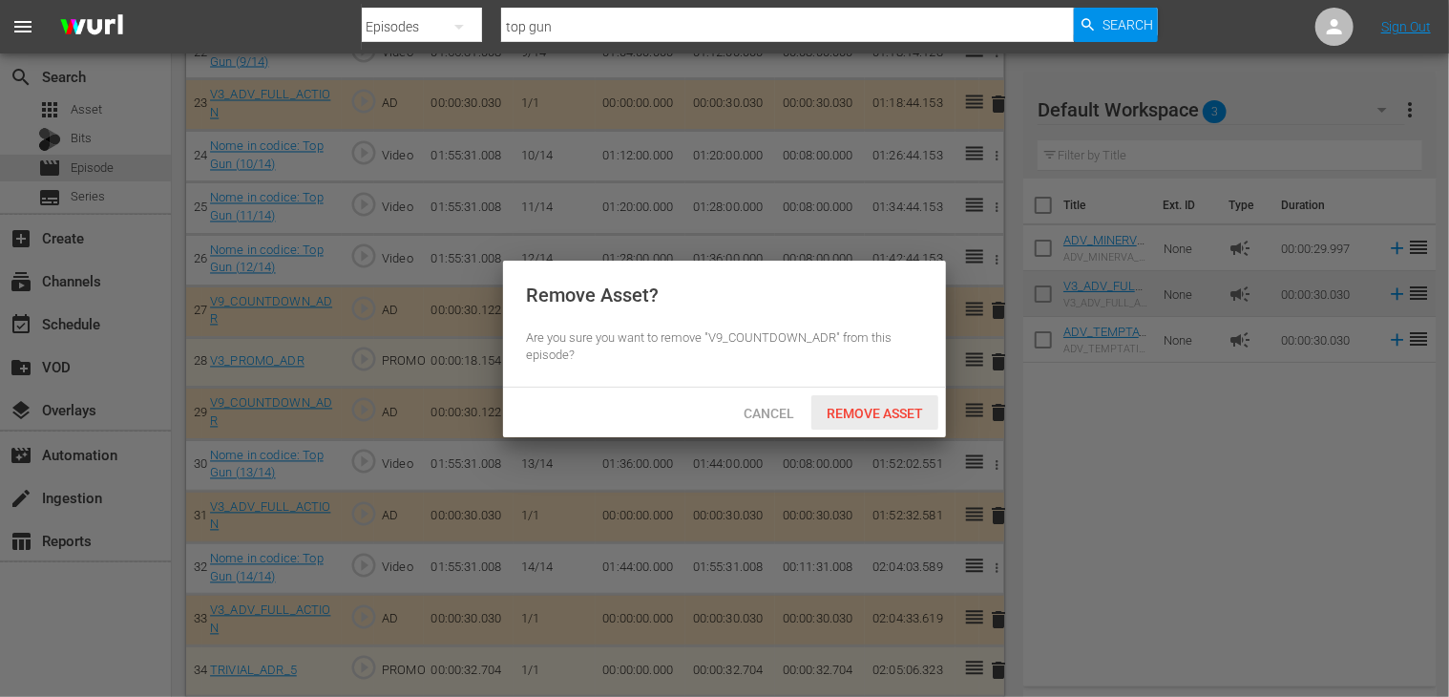
click at [885, 413] on span "Remove Asset" at bounding box center [874, 413] width 127 height 15
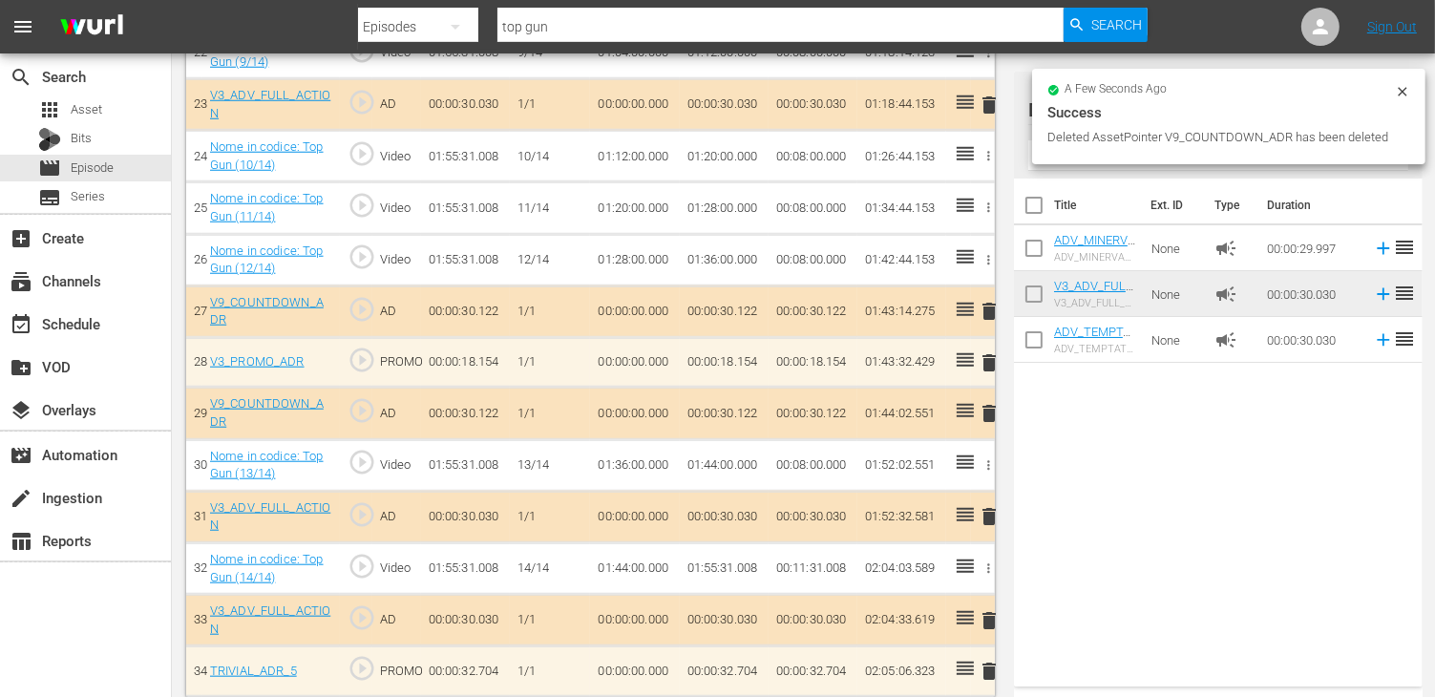
scroll to position [1680, 0]
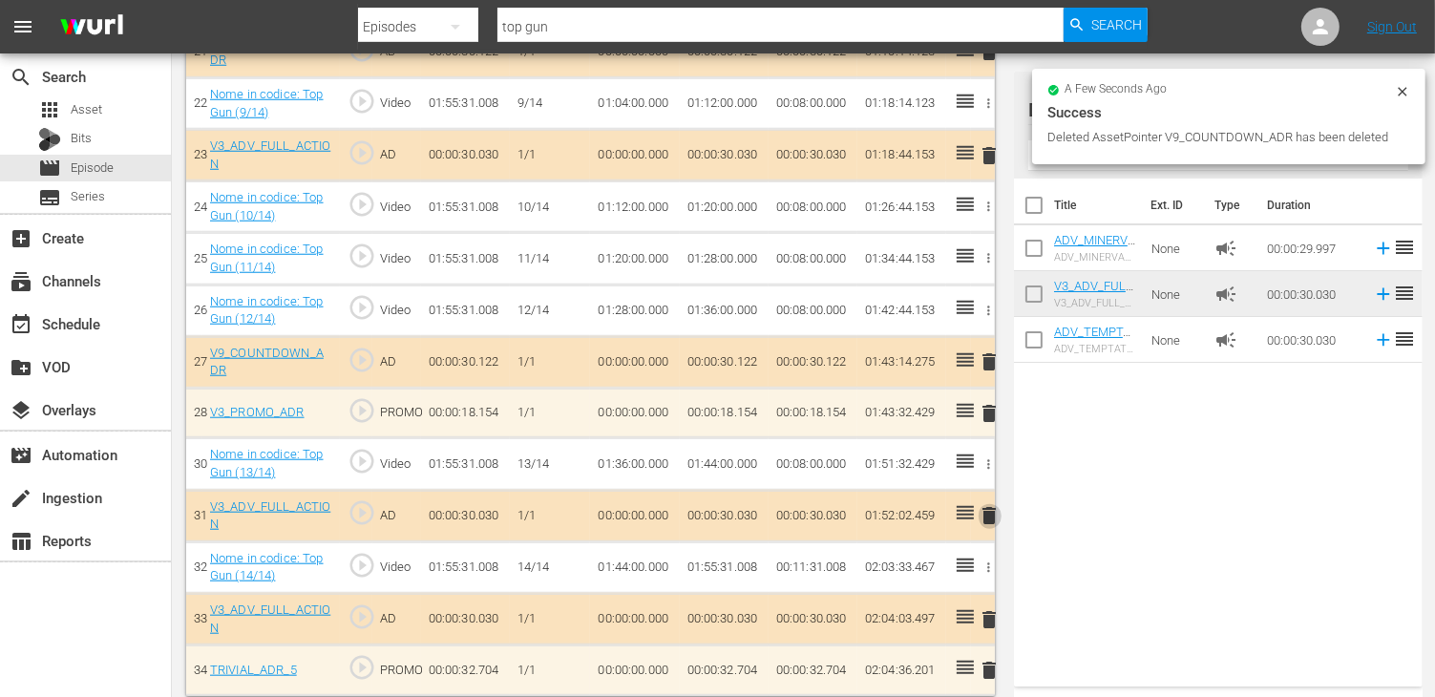
click at [993, 504] on span "delete" at bounding box center [989, 515] width 23 height 23
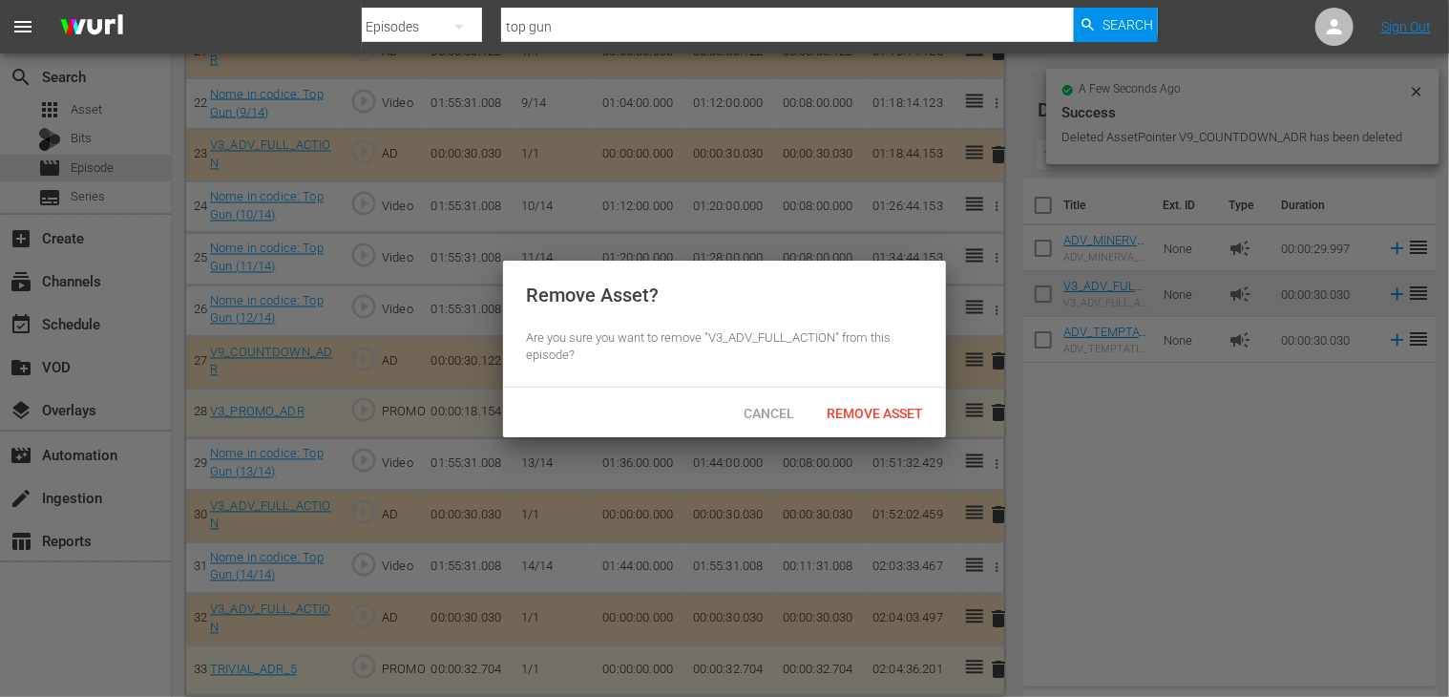
click at [857, 417] on span "Remove Asset" at bounding box center [874, 413] width 127 height 15
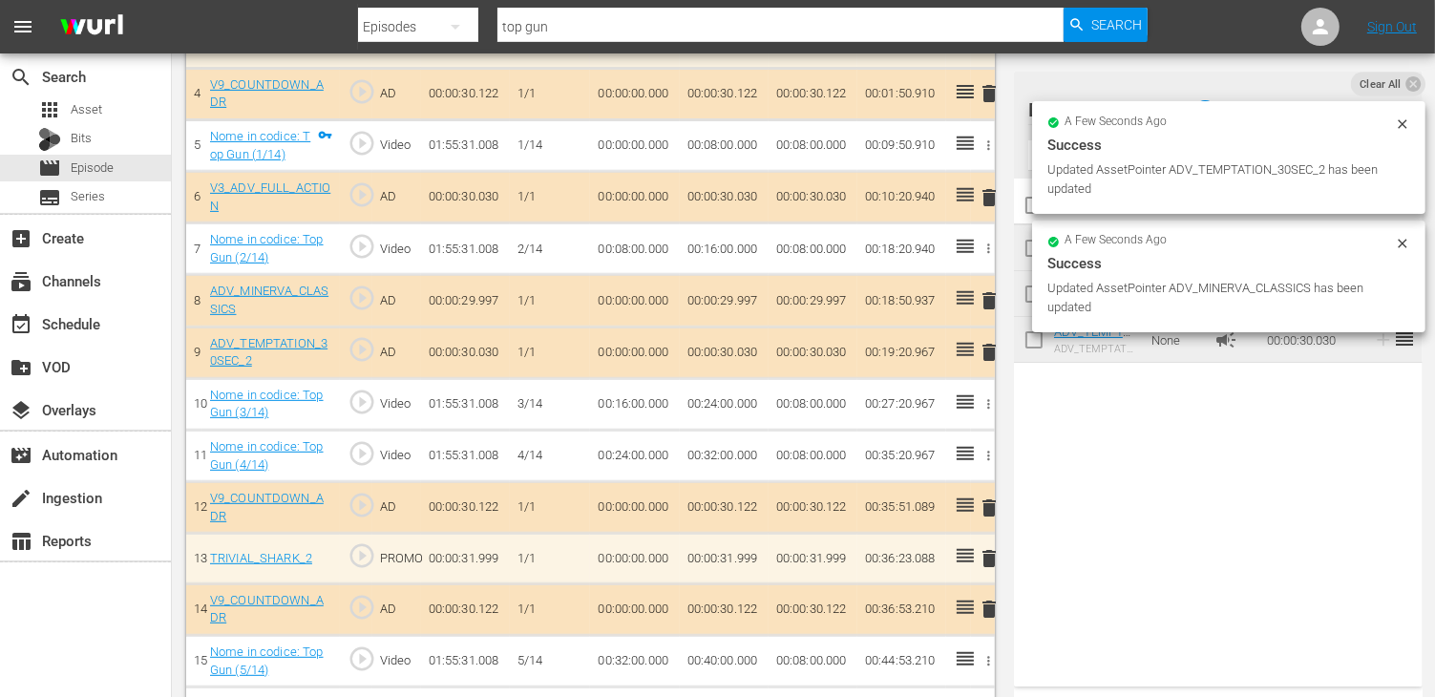
scroll to position [764, 0]
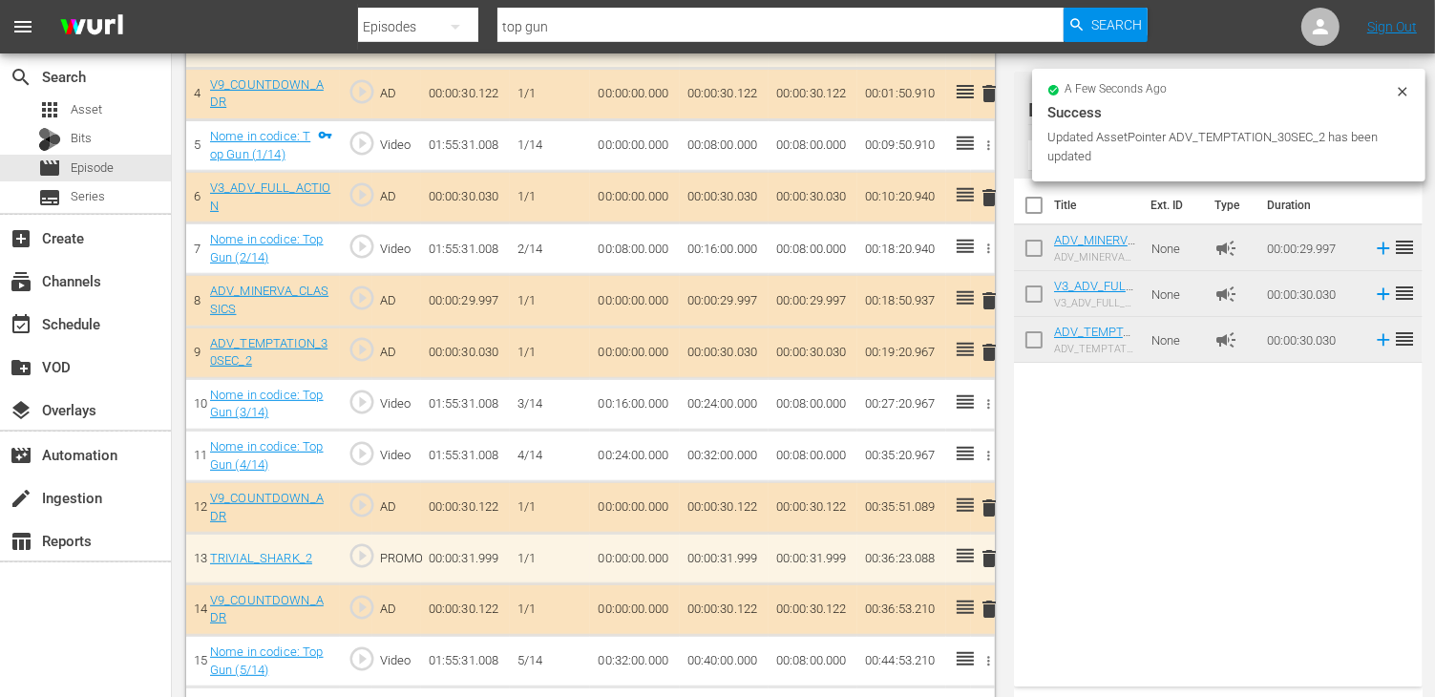
click at [985, 350] on span "delete" at bounding box center [989, 352] width 23 height 23
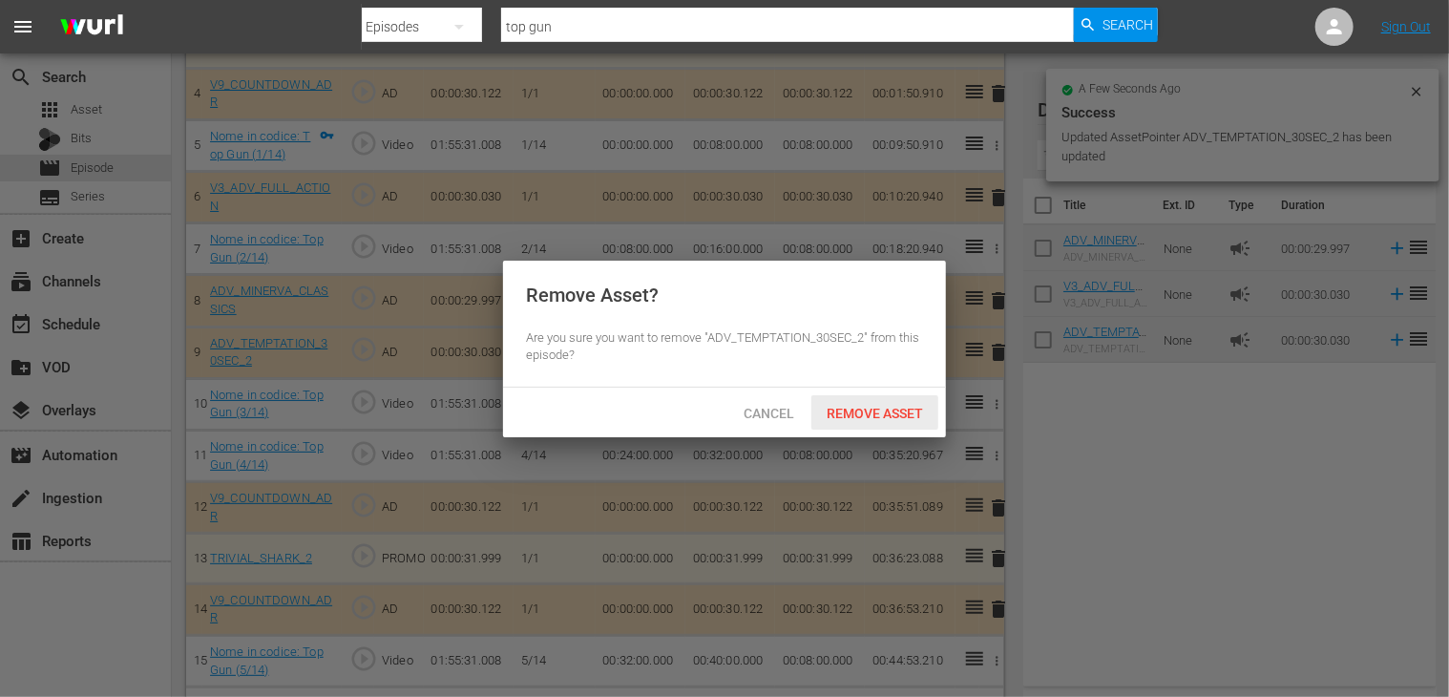
click at [874, 414] on span "Remove Asset" at bounding box center [874, 413] width 127 height 15
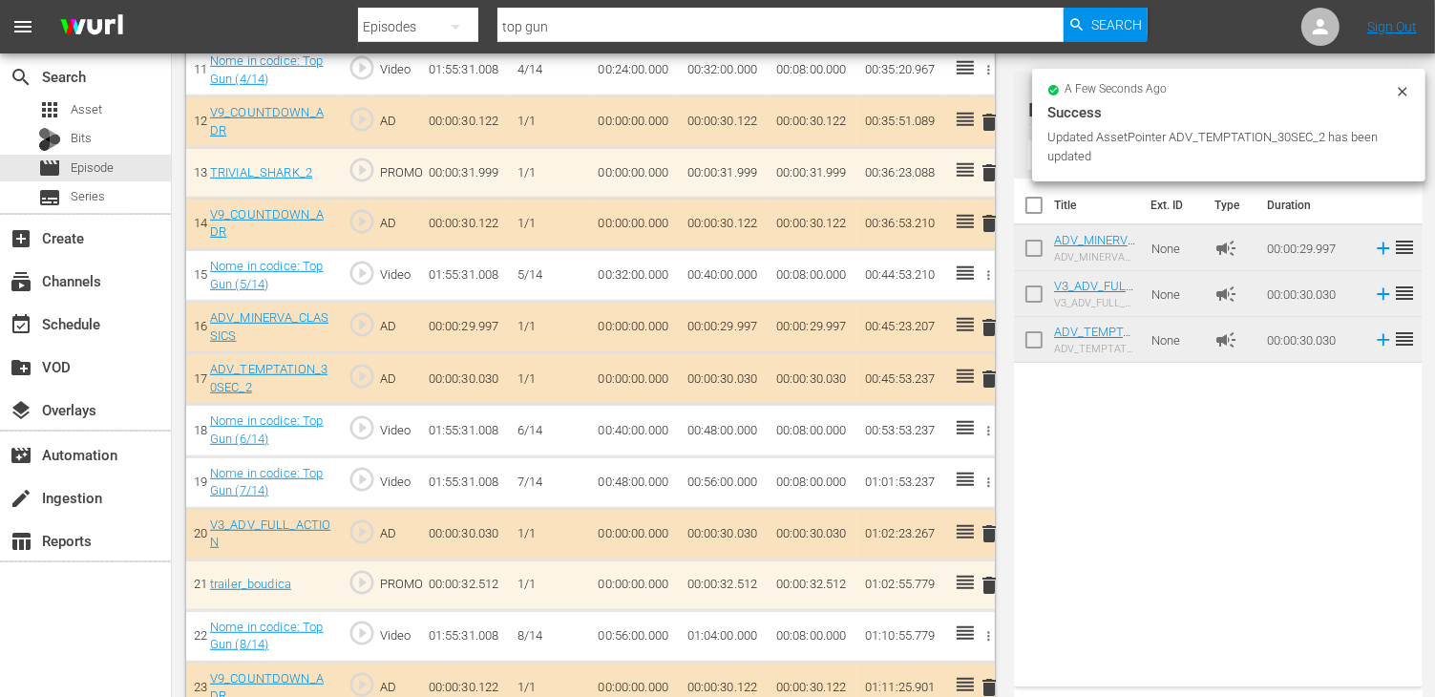
scroll to position [1145, 0]
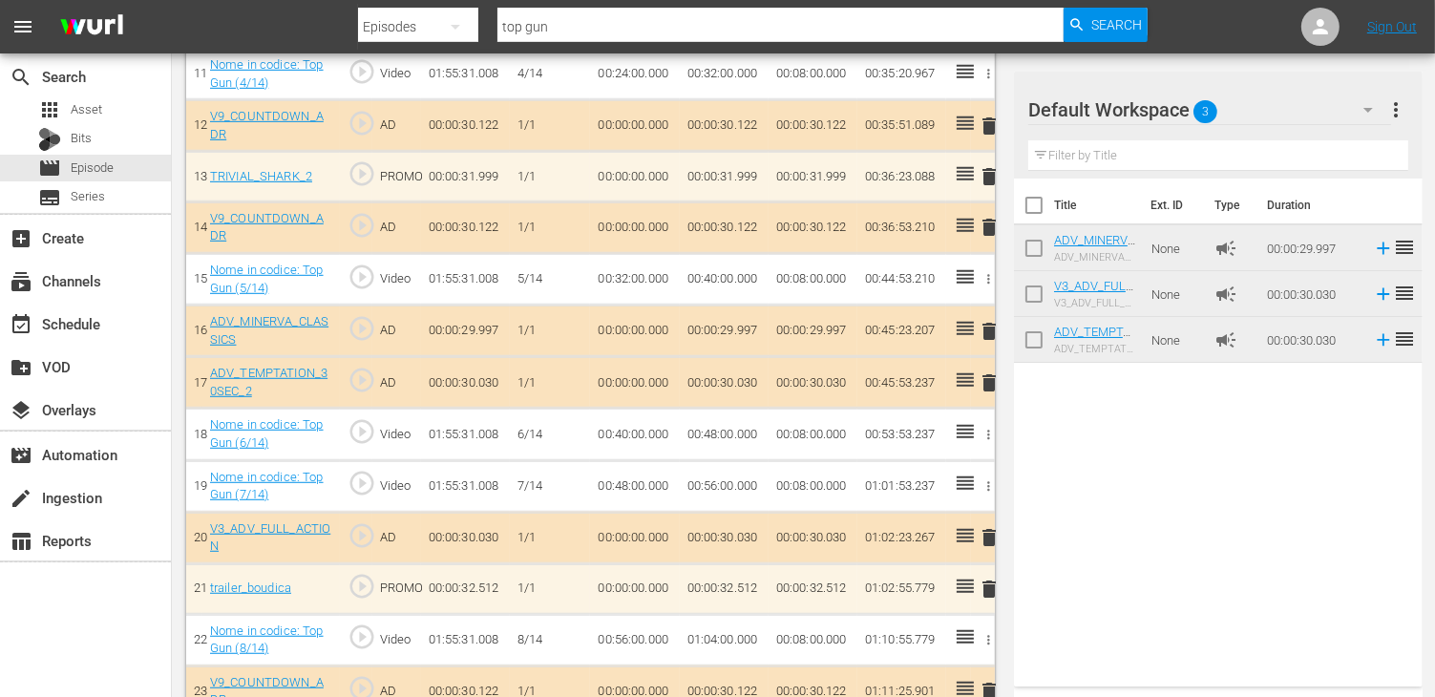
click at [986, 377] on span "delete" at bounding box center [989, 382] width 23 height 23
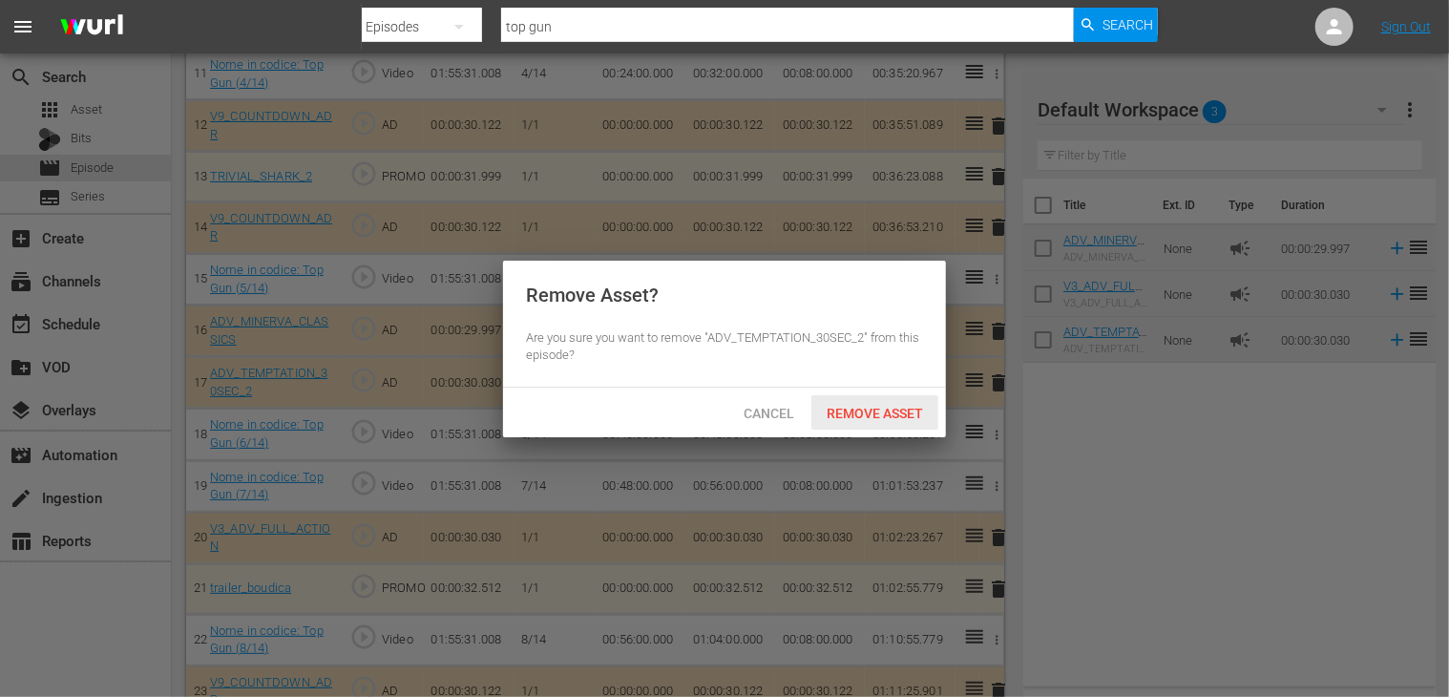
click at [878, 412] on span "Remove Asset" at bounding box center [874, 413] width 127 height 15
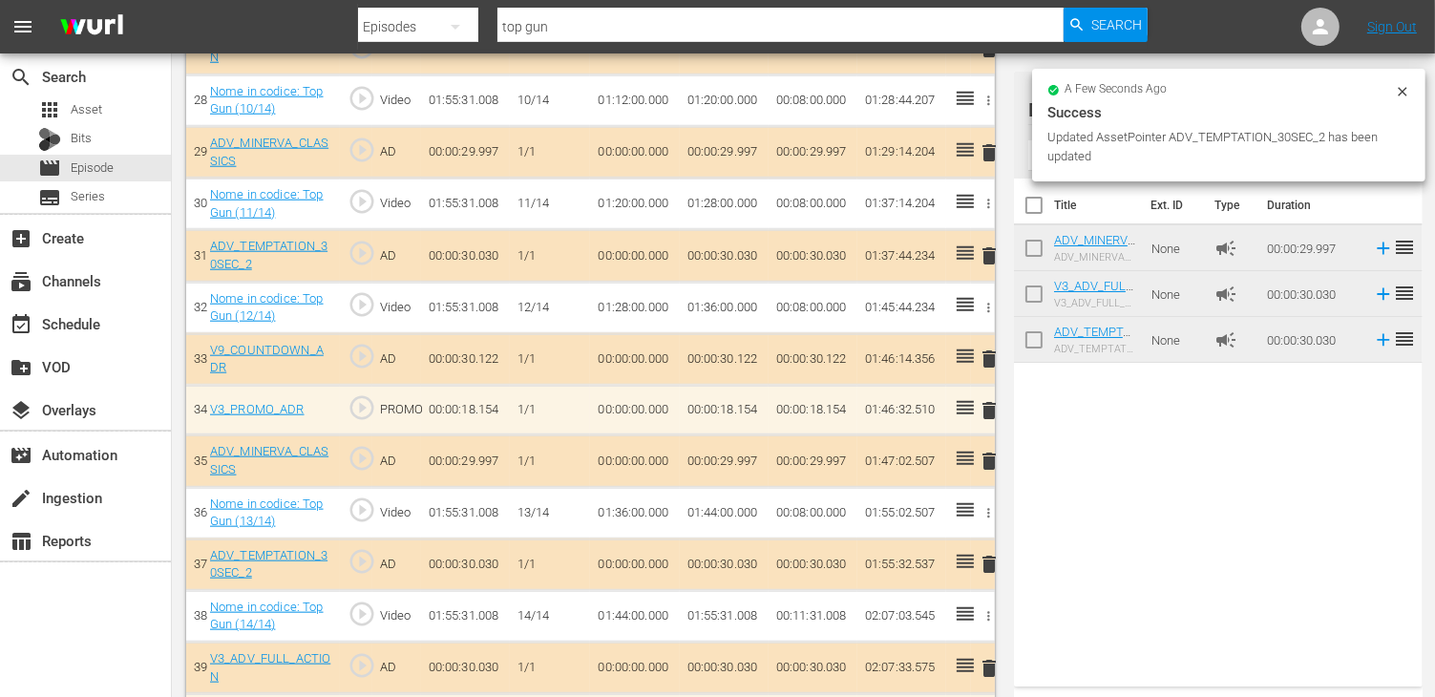
scroll to position [2040, 0]
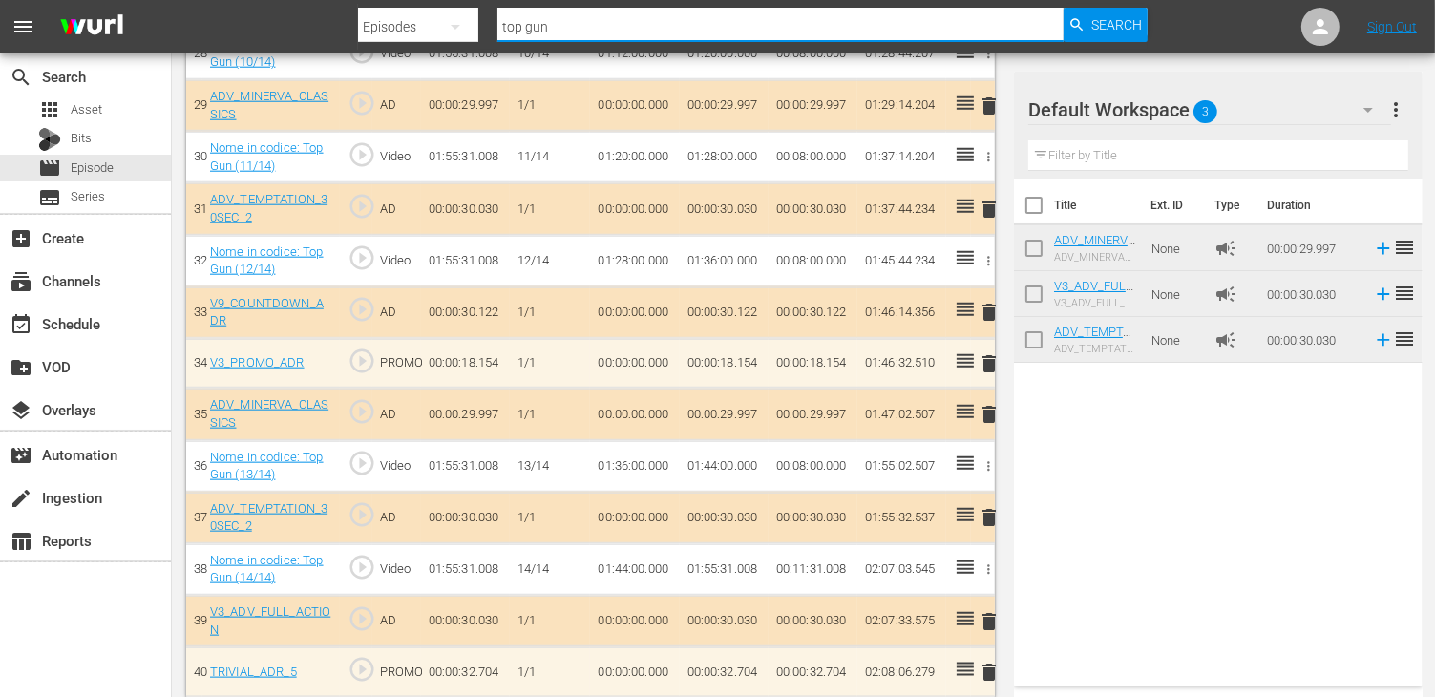
drag, startPoint x: 583, startPoint y: 29, endPoint x: 458, endPoint y: 26, distance: 125.1
click at [458, 26] on div "Search By Episodes Search ID, Title, Description, Keywords, or Category top gun…" at bounding box center [752, 27] width 789 height 46
type input "c"
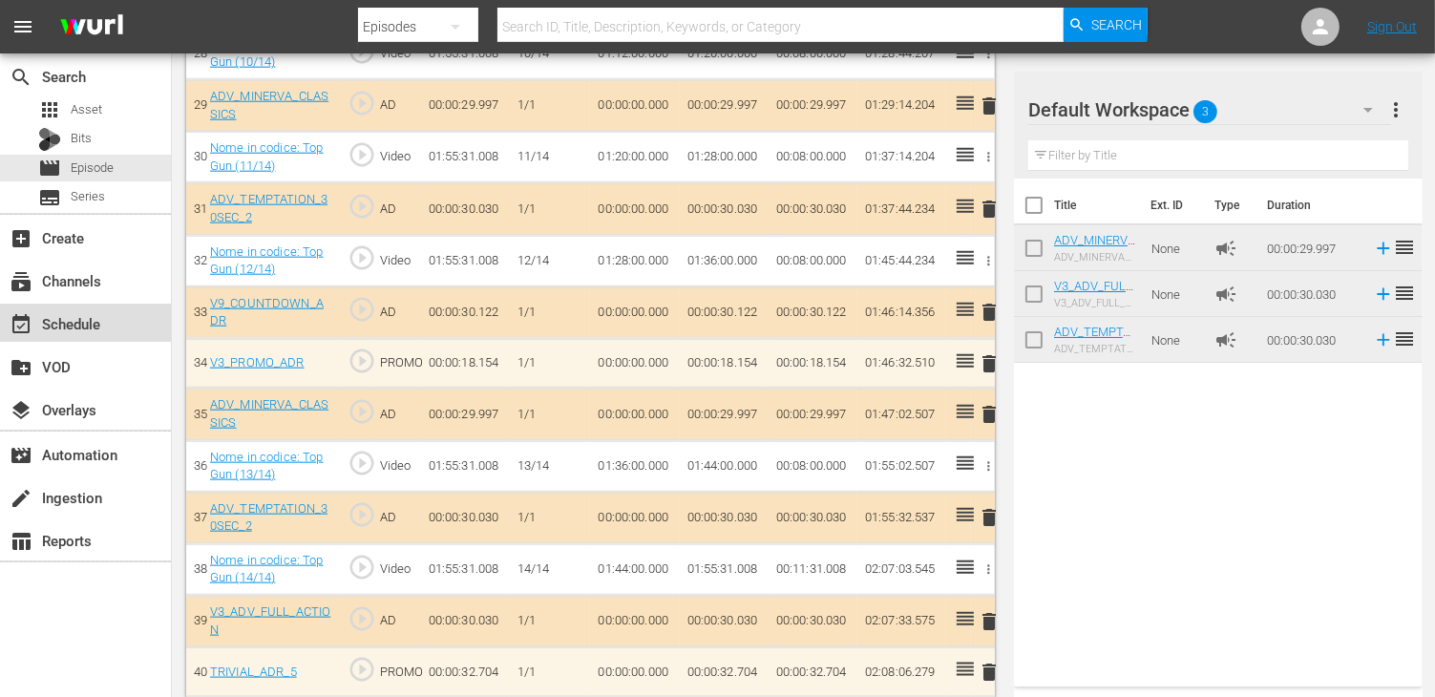
click at [110, 325] on div "event_available Schedule" at bounding box center [85, 323] width 171 height 38
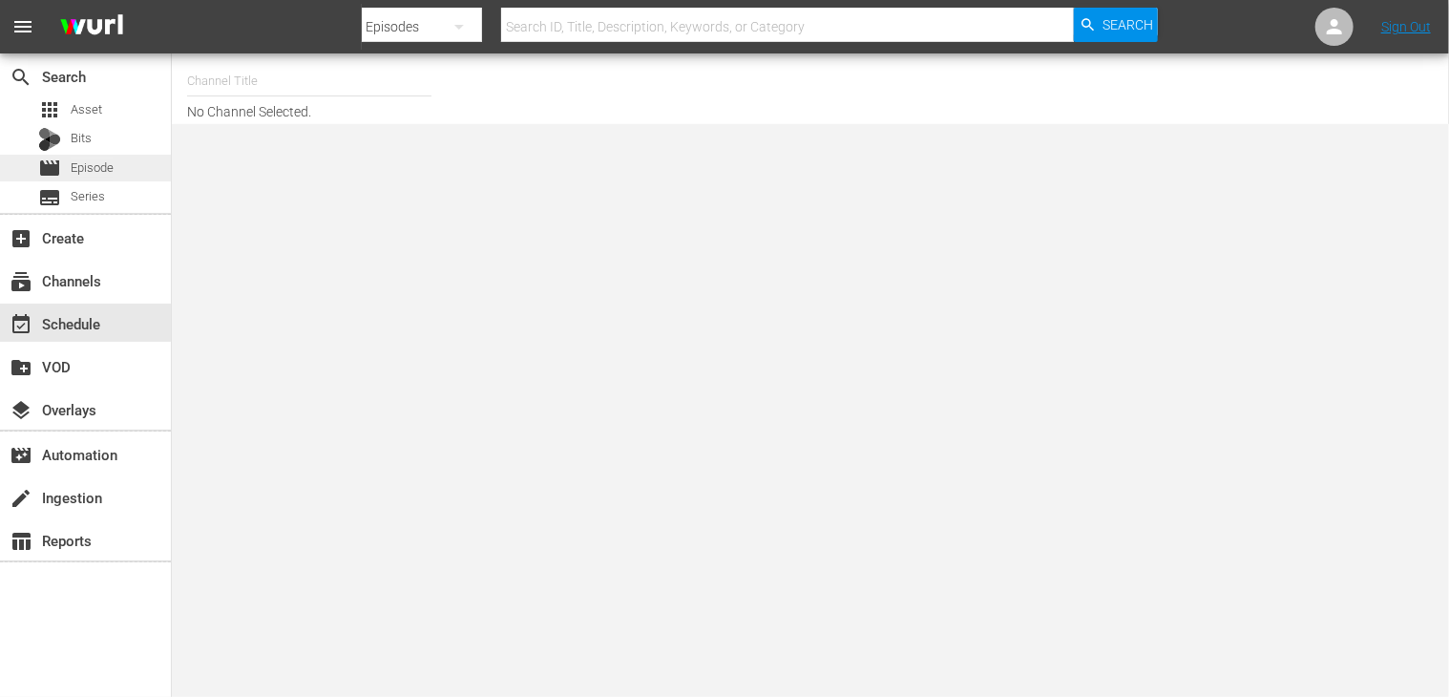
click at [95, 169] on span "Episode" at bounding box center [92, 167] width 43 height 19
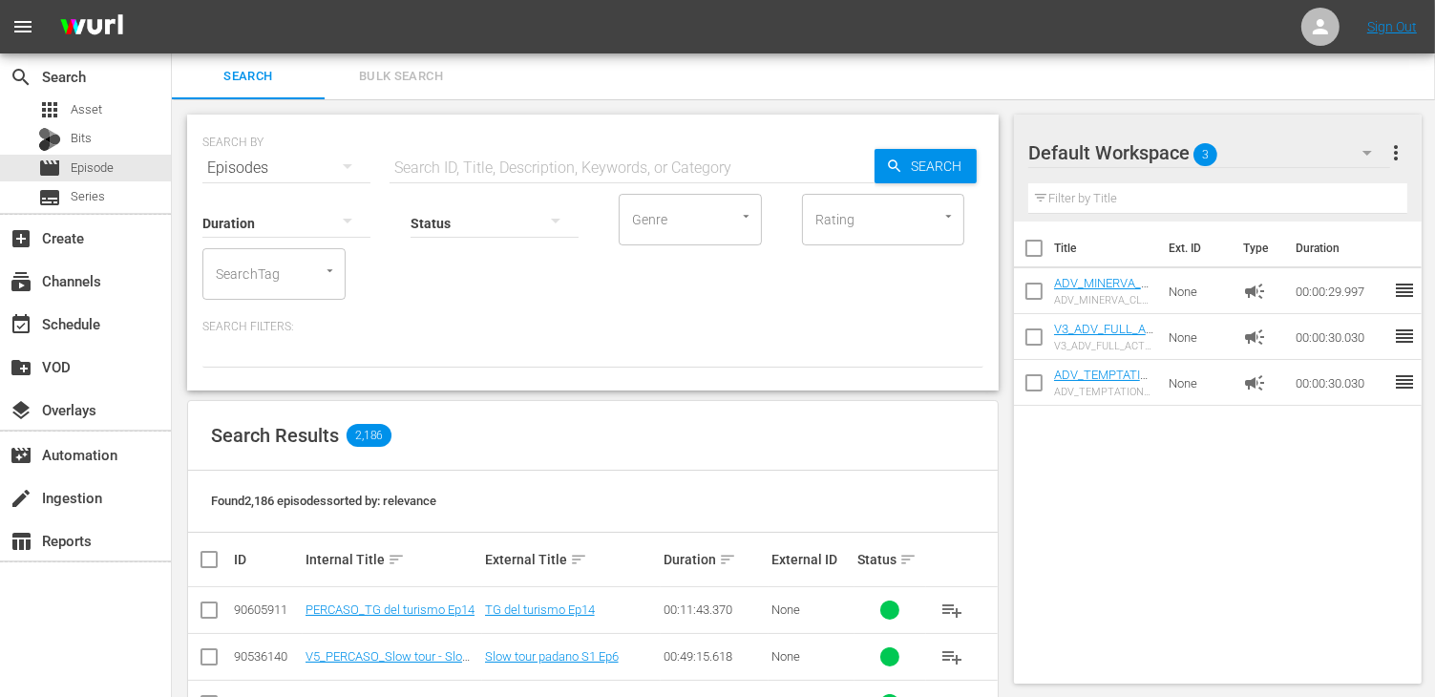
click at [512, 165] on input "text" at bounding box center [631, 168] width 485 height 46
type input "cold"
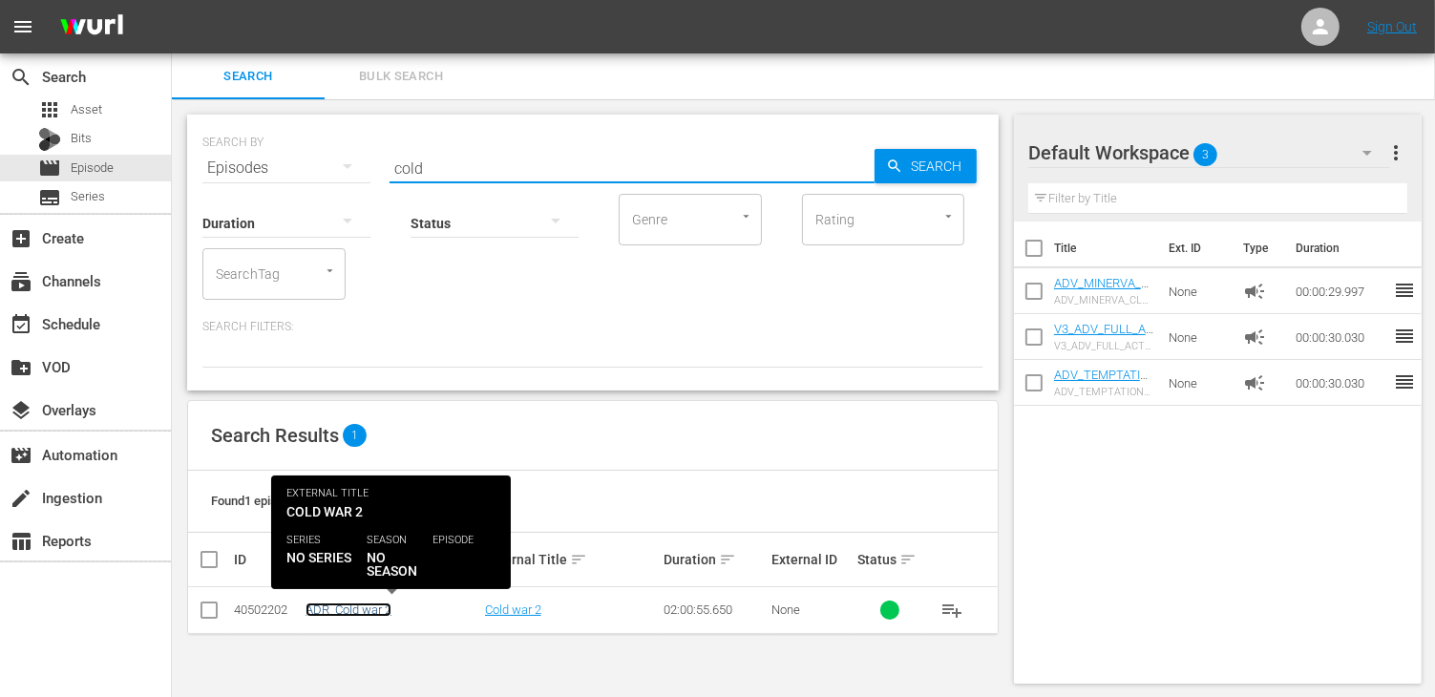
click at [324, 612] on link "ADR_Cold war 2" at bounding box center [348, 609] width 86 height 14
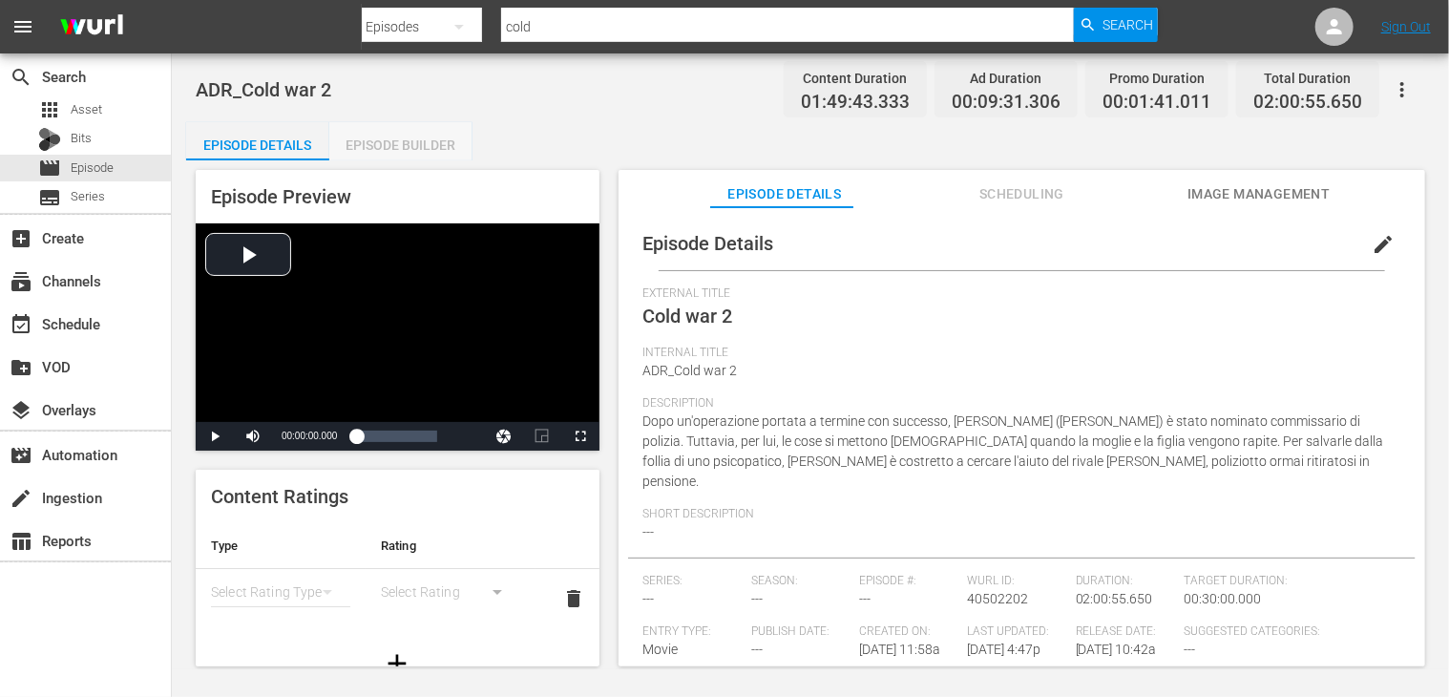
click at [409, 144] on div "Episode Builder" at bounding box center [400, 145] width 143 height 46
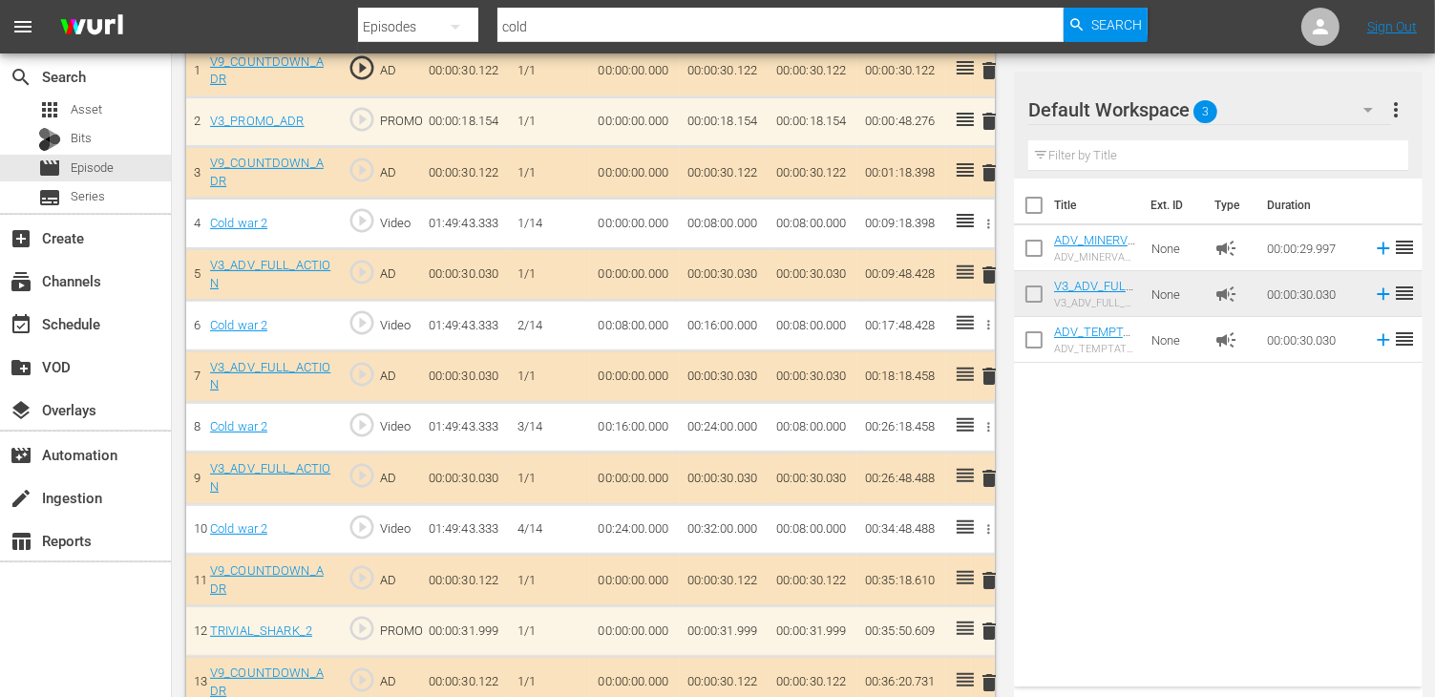
scroll to position [668, 0]
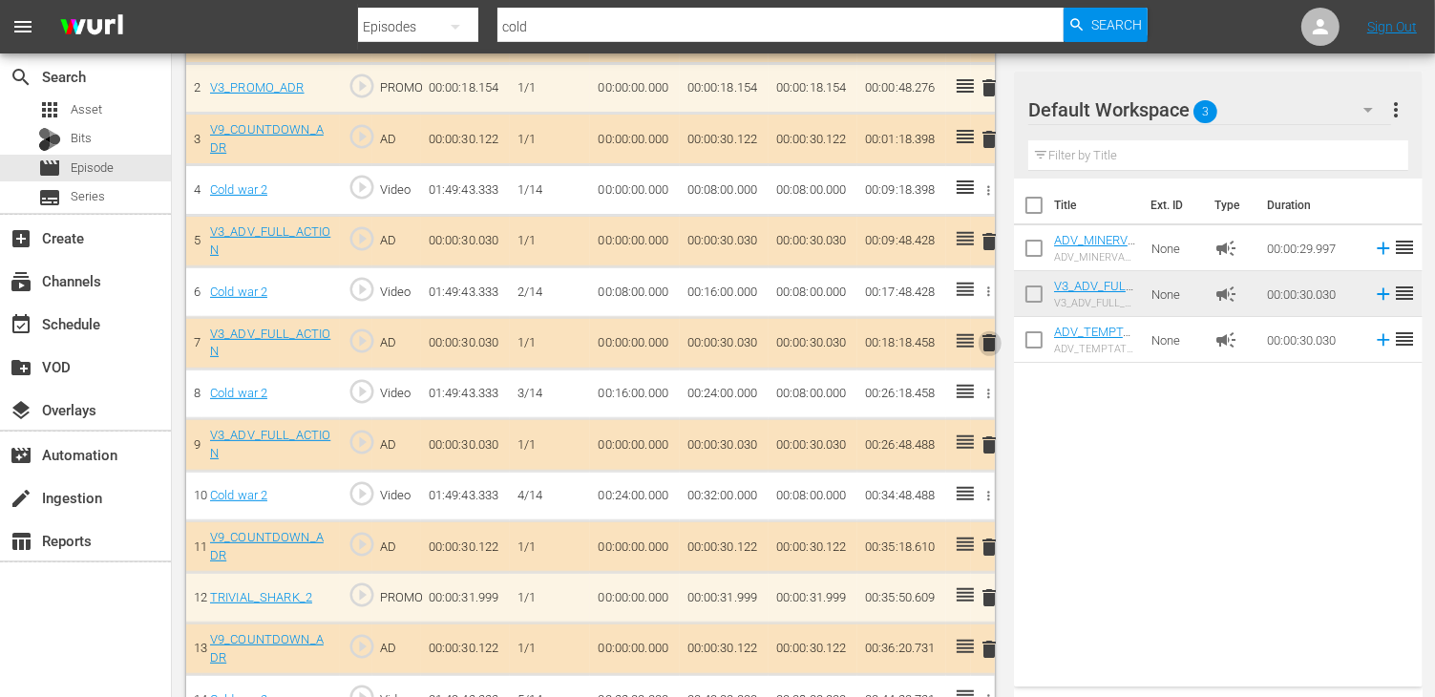
click at [982, 342] on span "delete" at bounding box center [989, 342] width 23 height 23
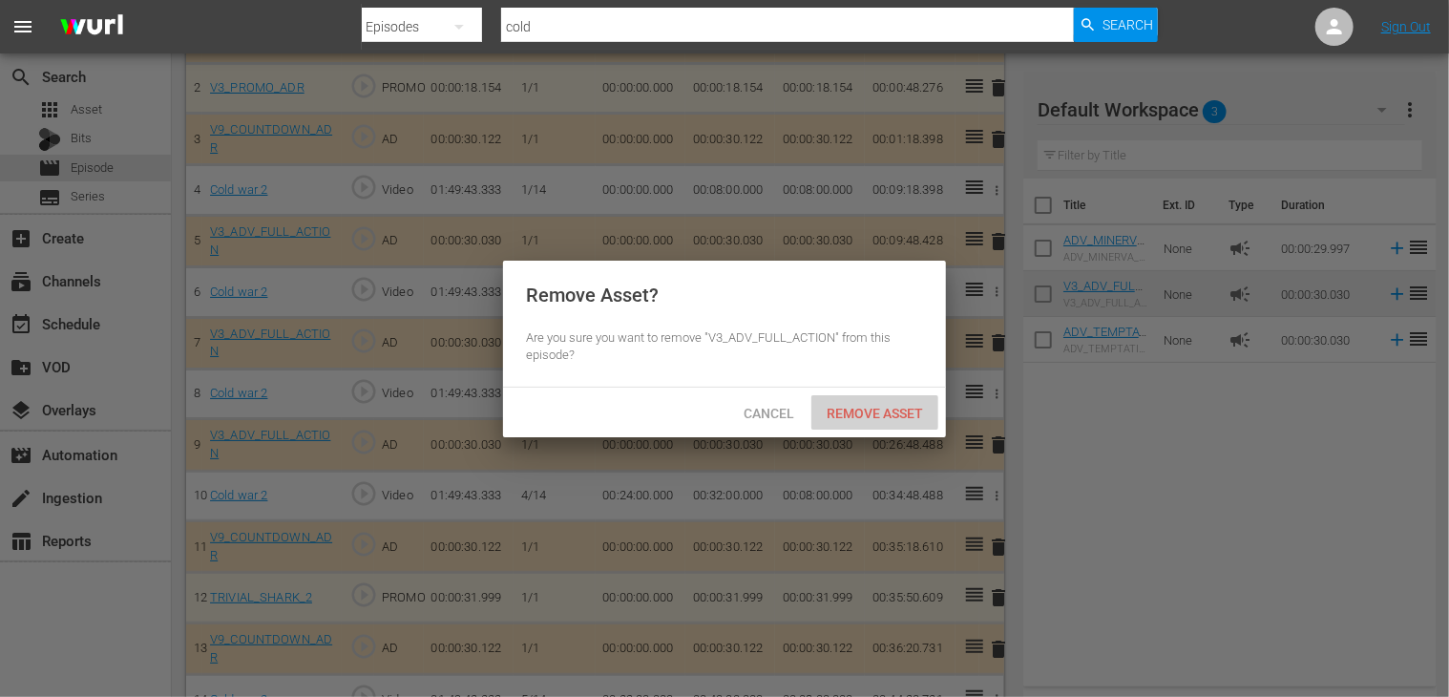
click at [893, 409] on span "Remove Asset" at bounding box center [874, 413] width 127 height 15
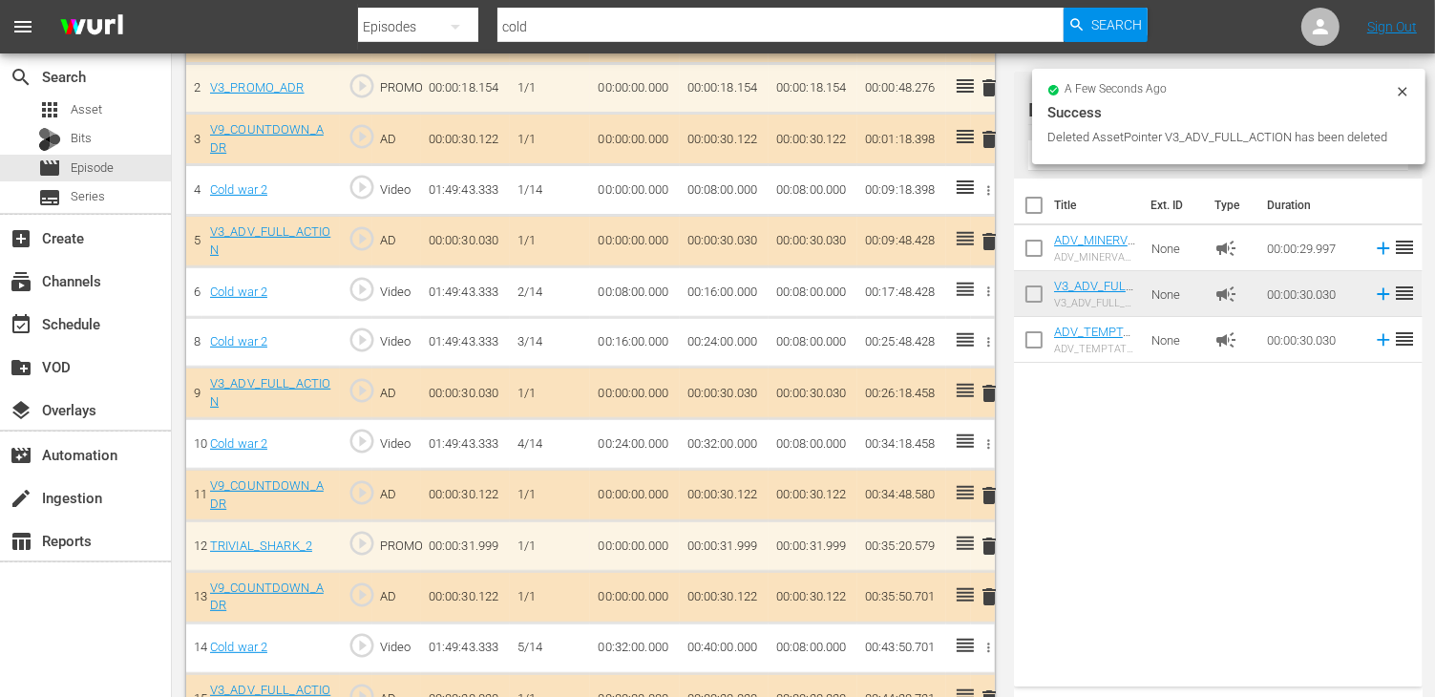
click at [989, 389] on span "delete" at bounding box center [989, 393] width 23 height 23
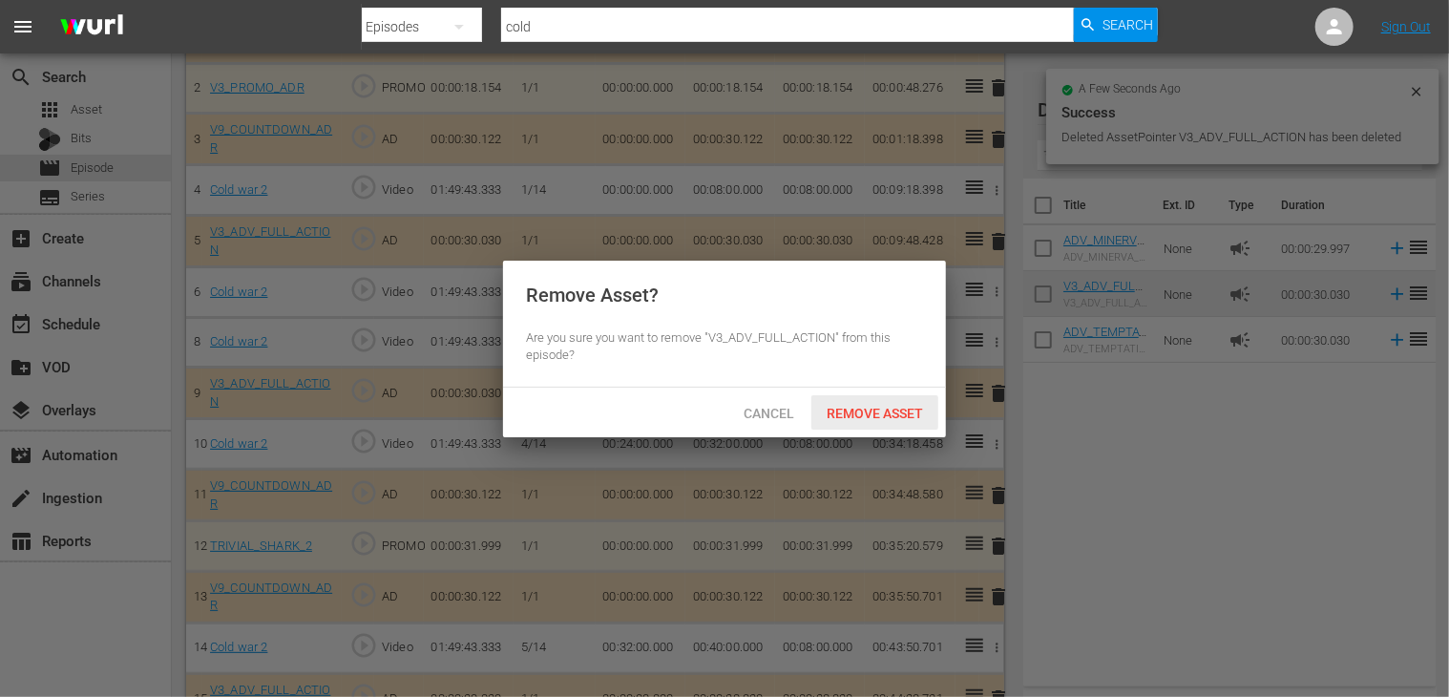
click at [871, 420] on span "Remove Asset" at bounding box center [874, 413] width 127 height 15
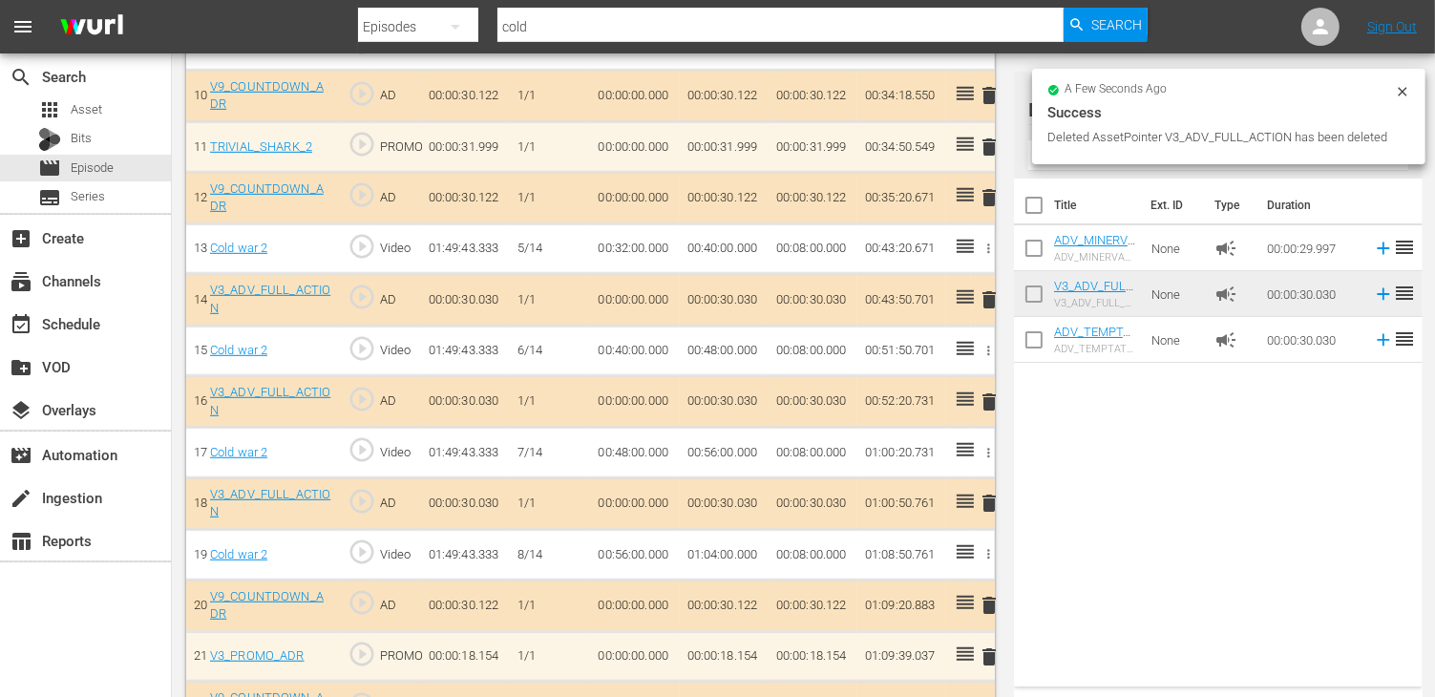
scroll to position [1050, 0]
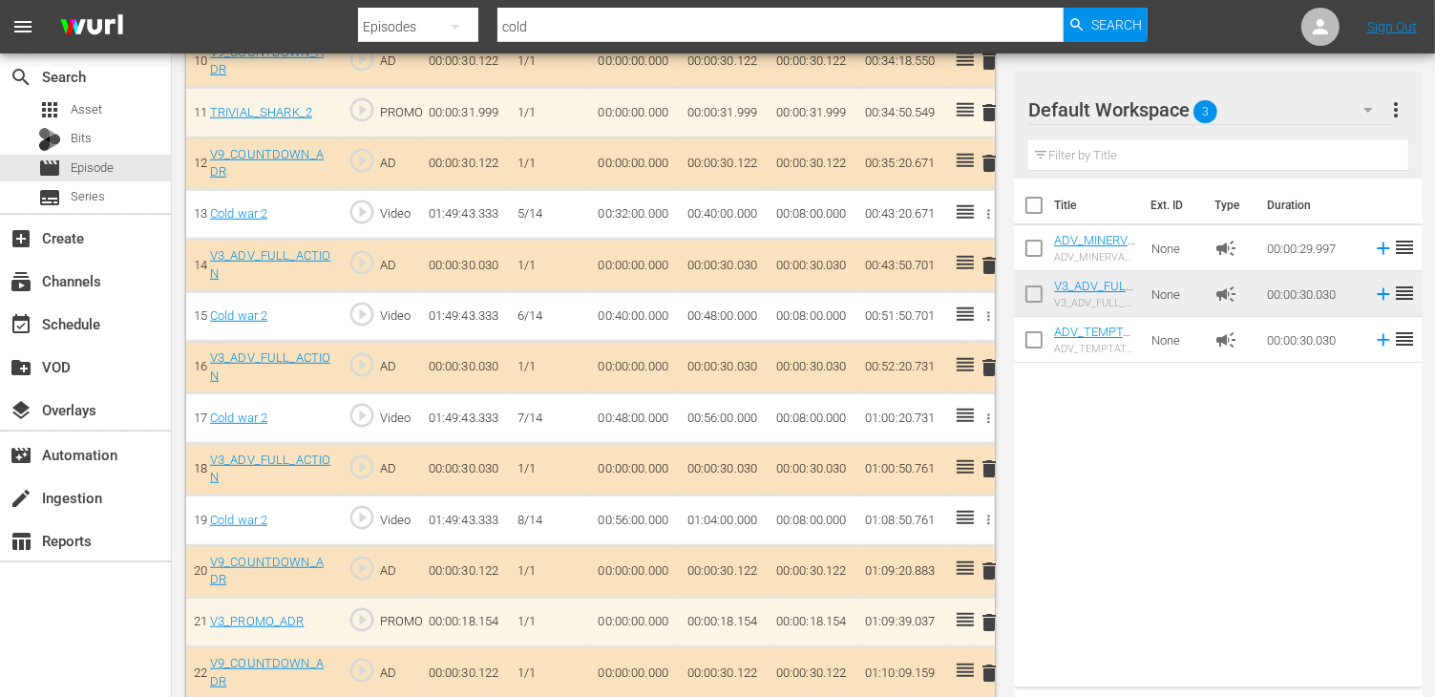
click at [993, 356] on span "delete" at bounding box center [989, 367] width 23 height 23
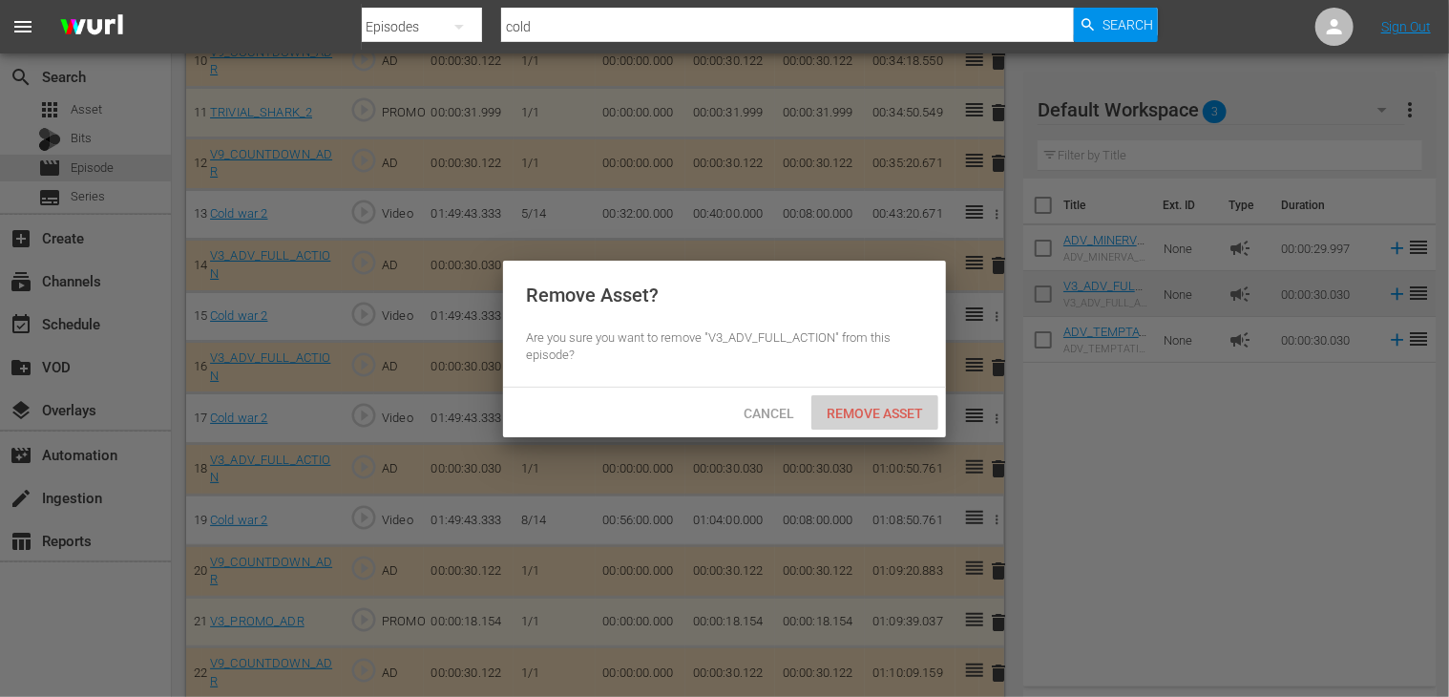
click at [892, 409] on span "Remove Asset" at bounding box center [874, 413] width 127 height 15
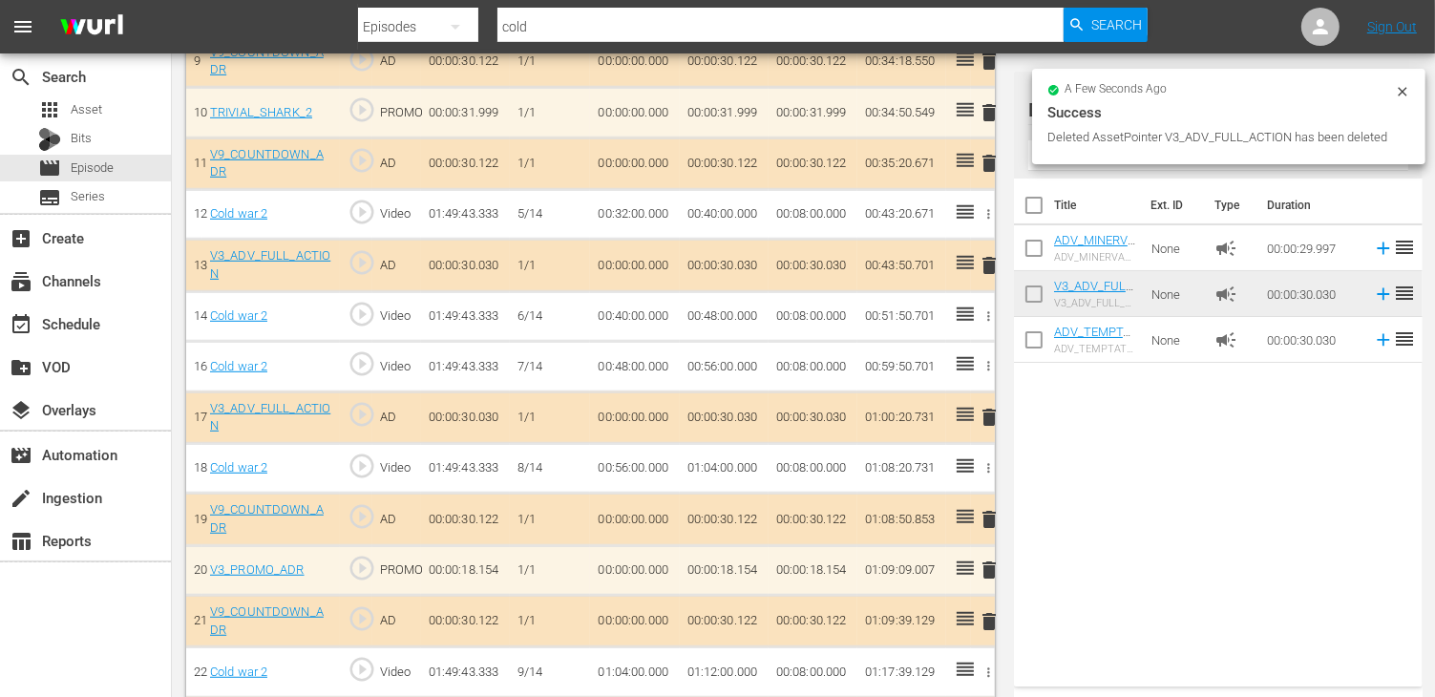
click at [985, 407] on span "delete" at bounding box center [989, 417] width 23 height 23
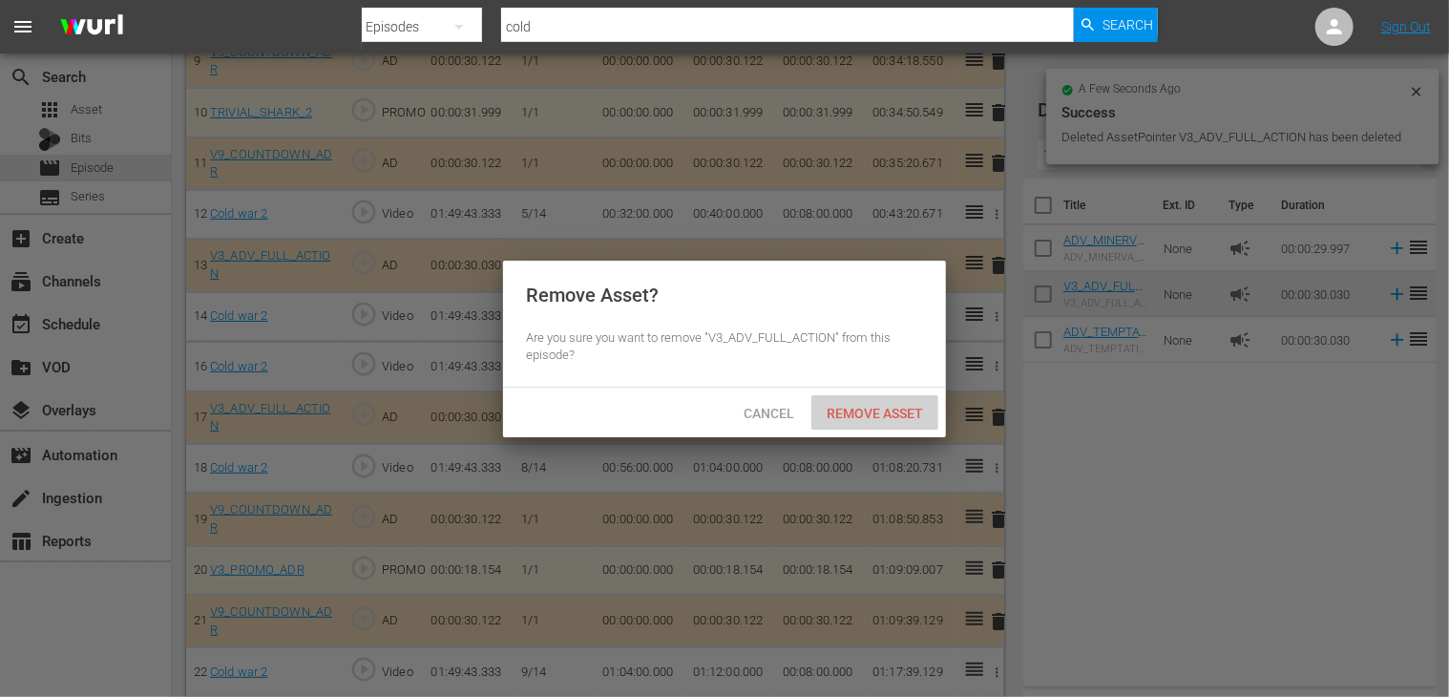
click at [873, 422] on div "Remove Asset" at bounding box center [874, 412] width 127 height 35
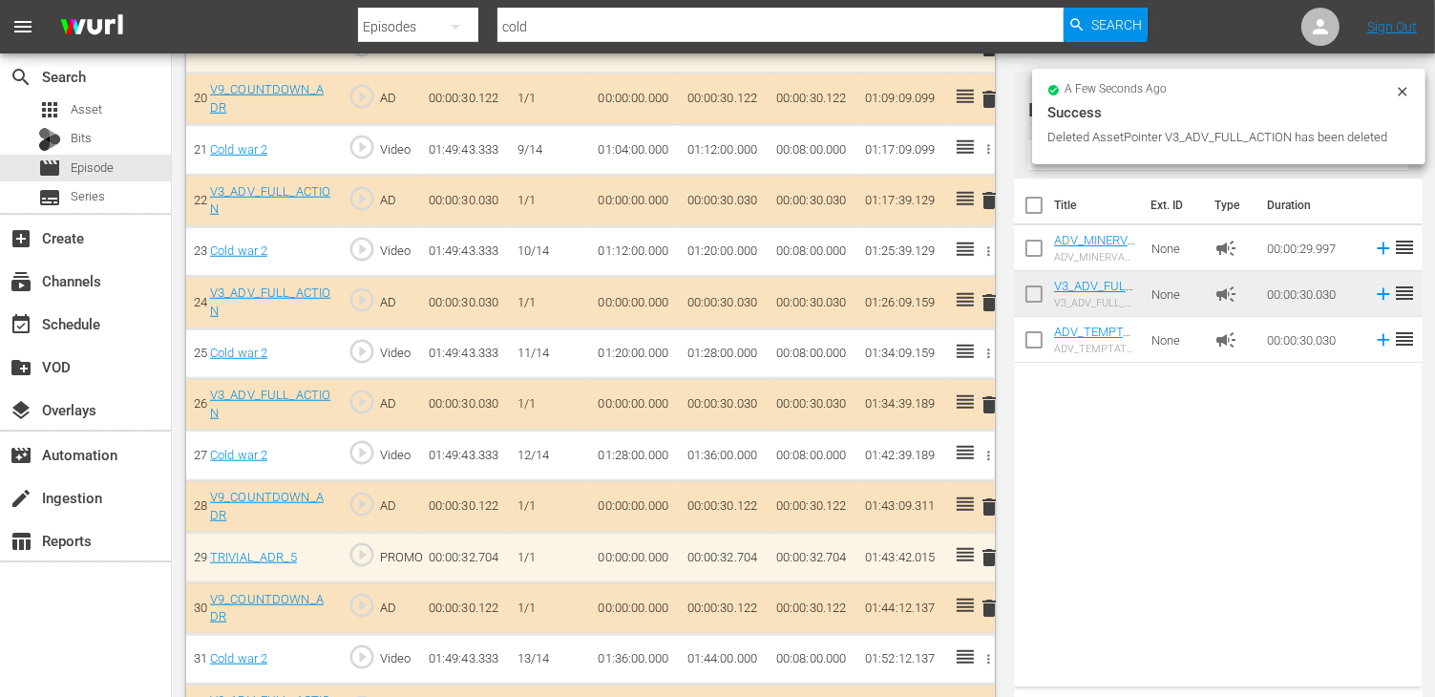
scroll to position [1527, 0]
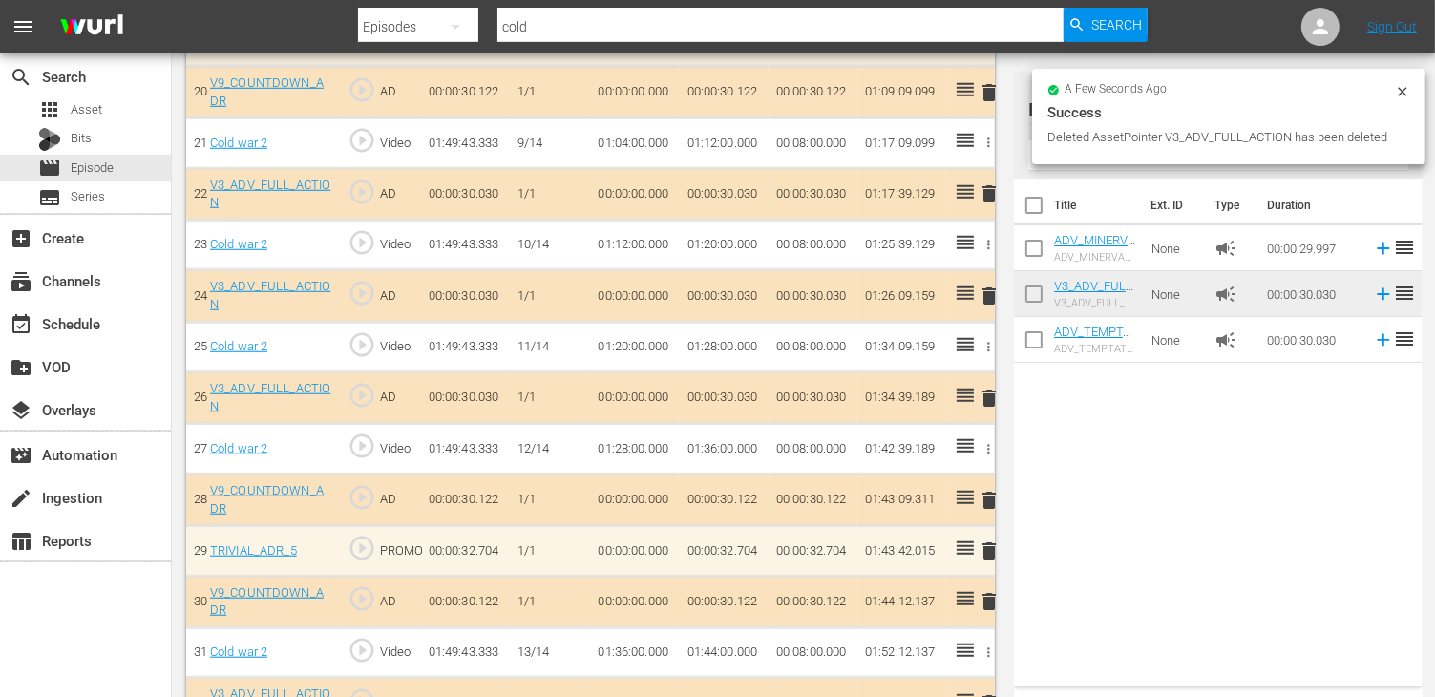
click at [988, 284] on span "delete" at bounding box center [989, 295] width 23 height 23
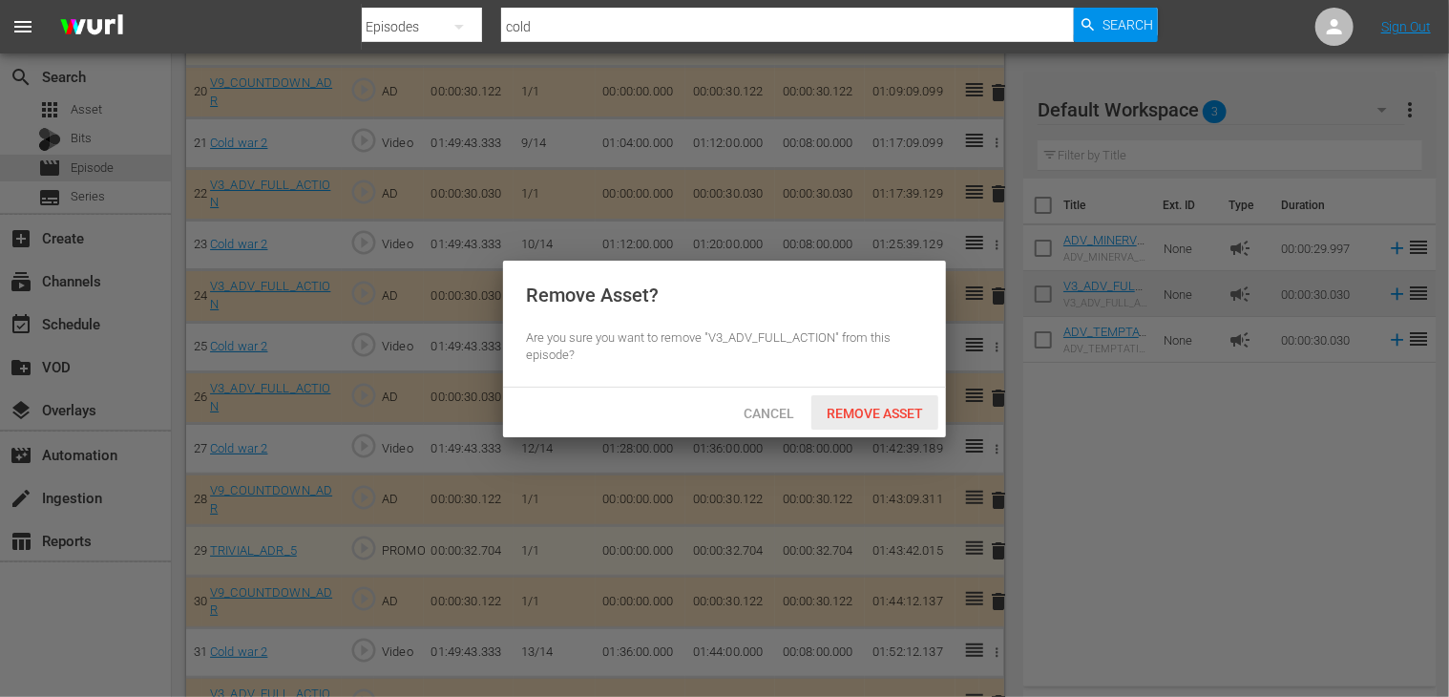
click at [876, 411] on span "Remove Asset" at bounding box center [874, 413] width 127 height 15
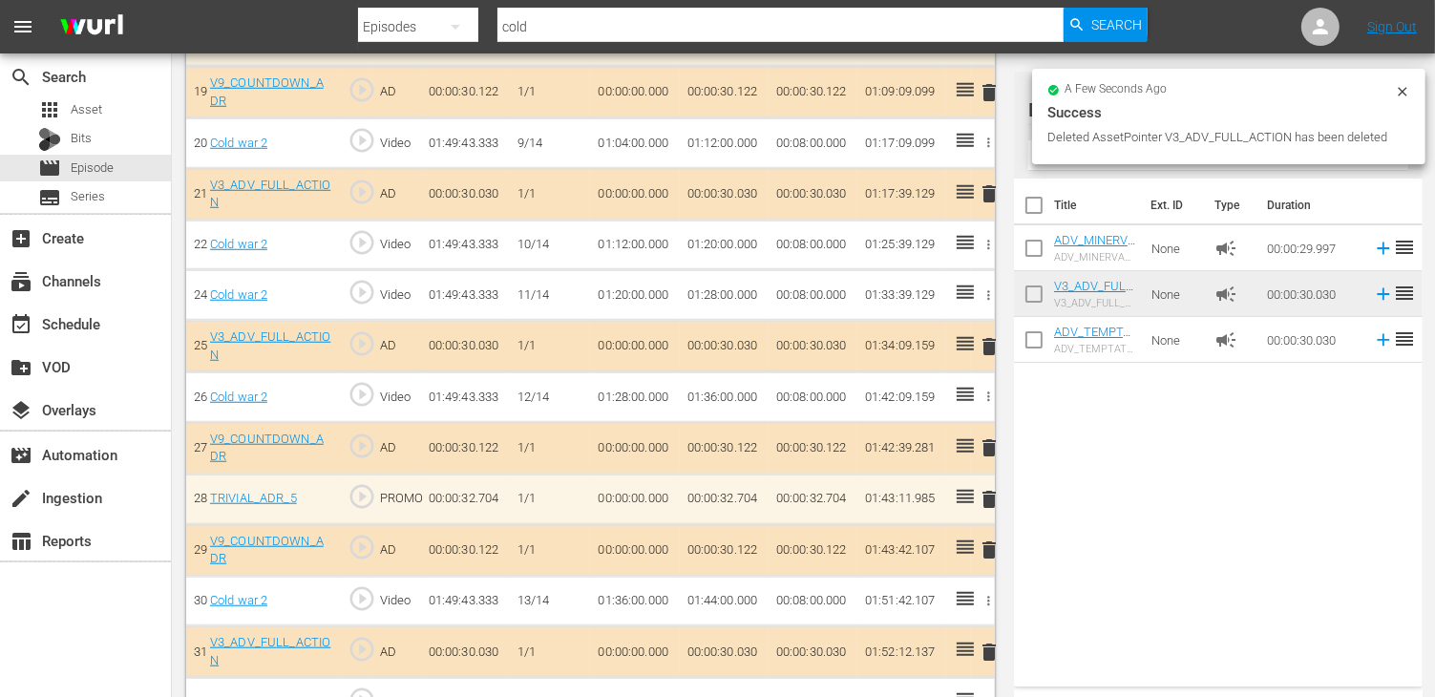
click at [989, 335] on span "delete" at bounding box center [989, 346] width 23 height 23
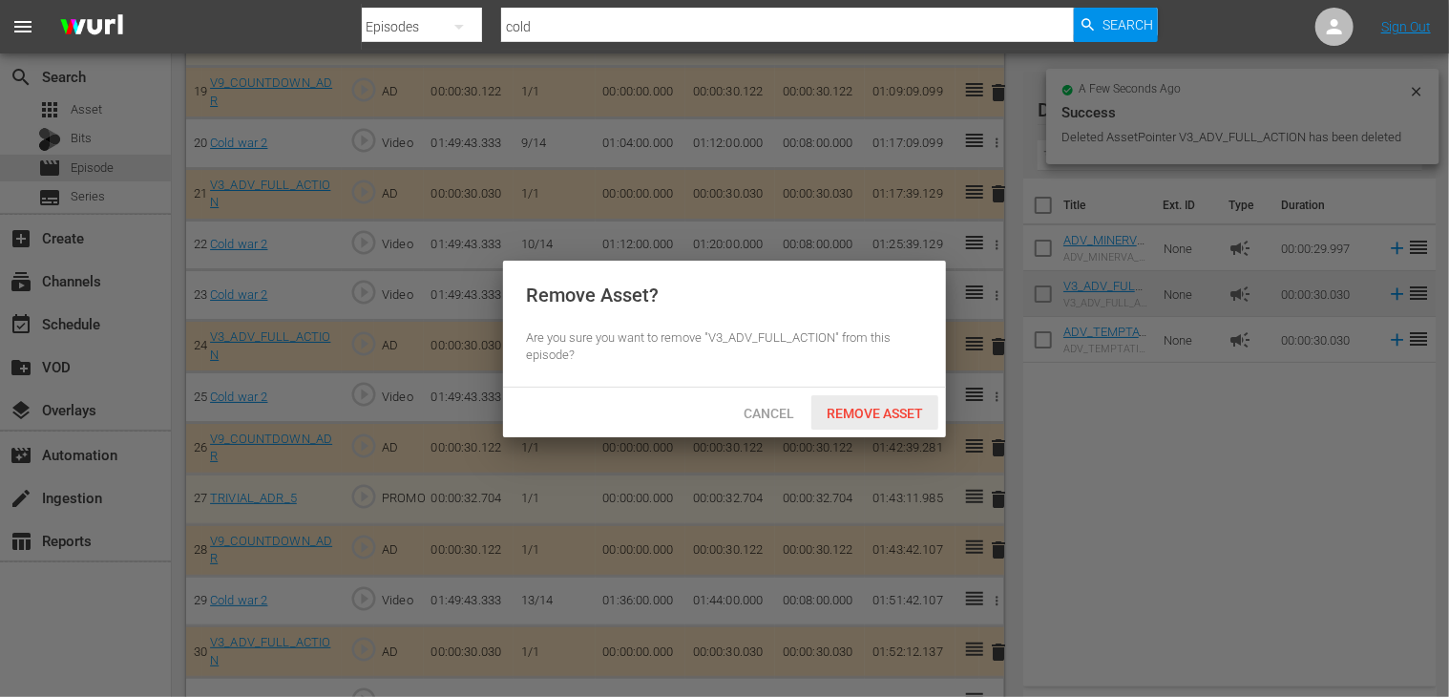
click at [879, 402] on div "Remove Asset" at bounding box center [874, 412] width 127 height 35
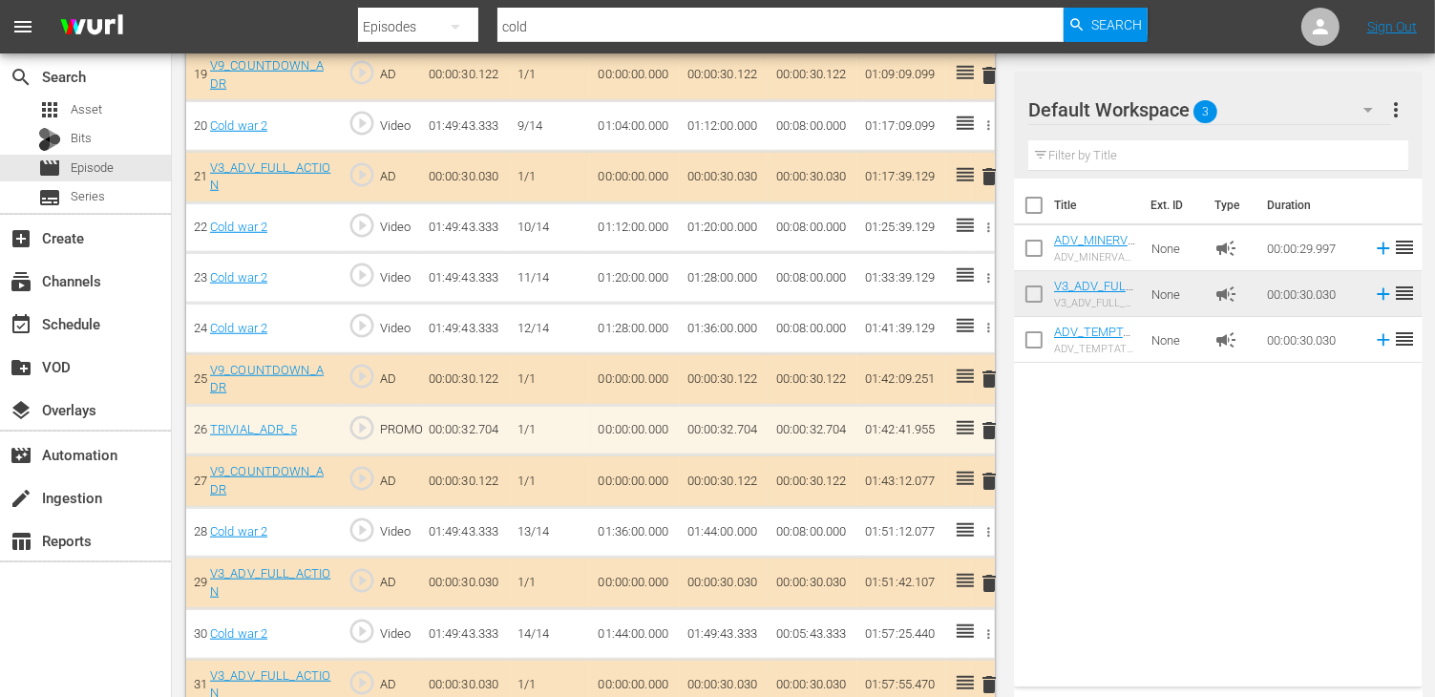
scroll to position [1549, 0]
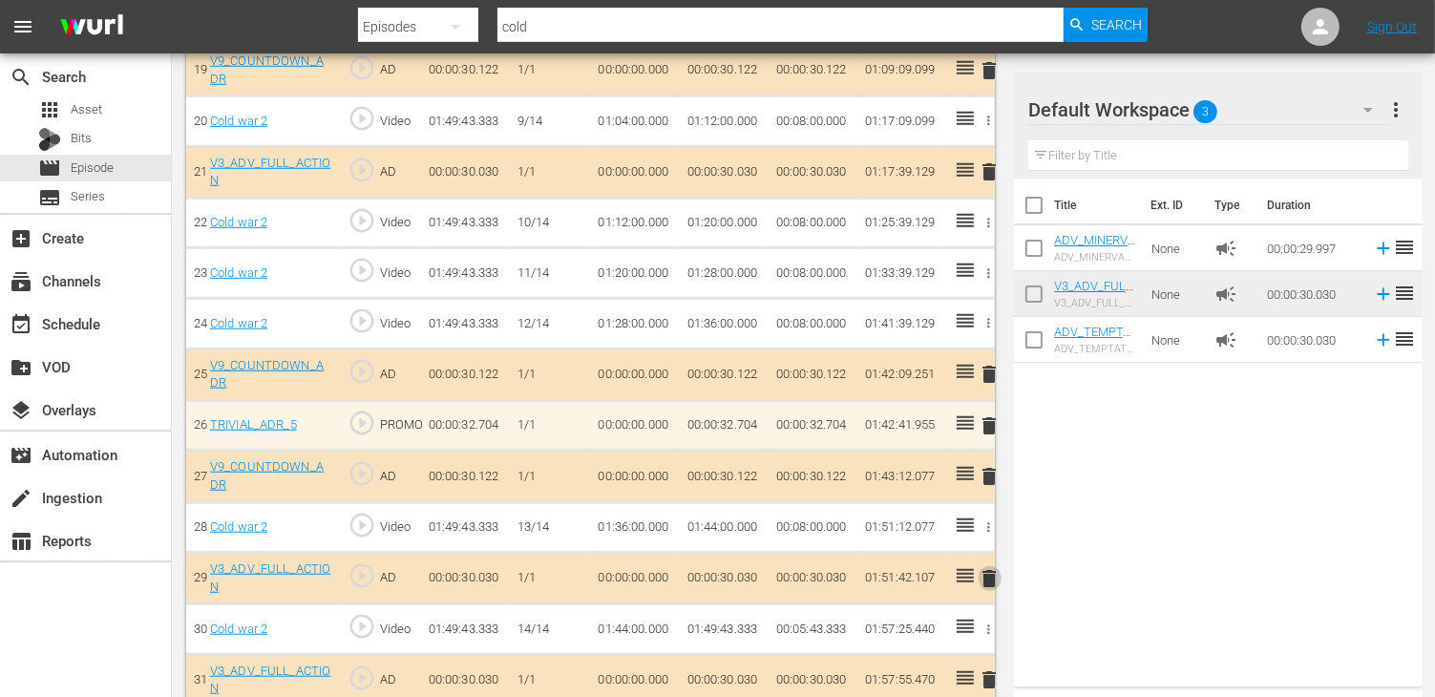
click at [986, 567] on span "delete" at bounding box center [989, 578] width 23 height 23
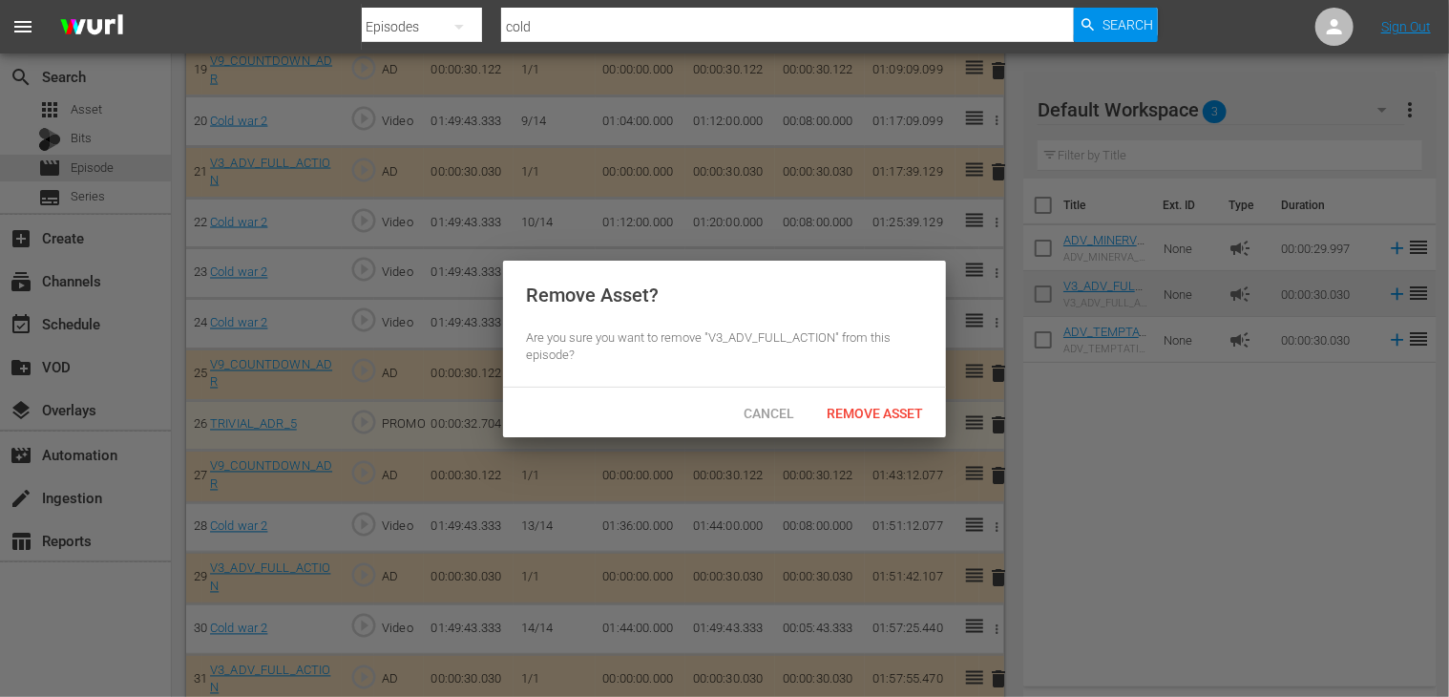
click at [870, 411] on span "Remove Asset" at bounding box center [874, 413] width 127 height 15
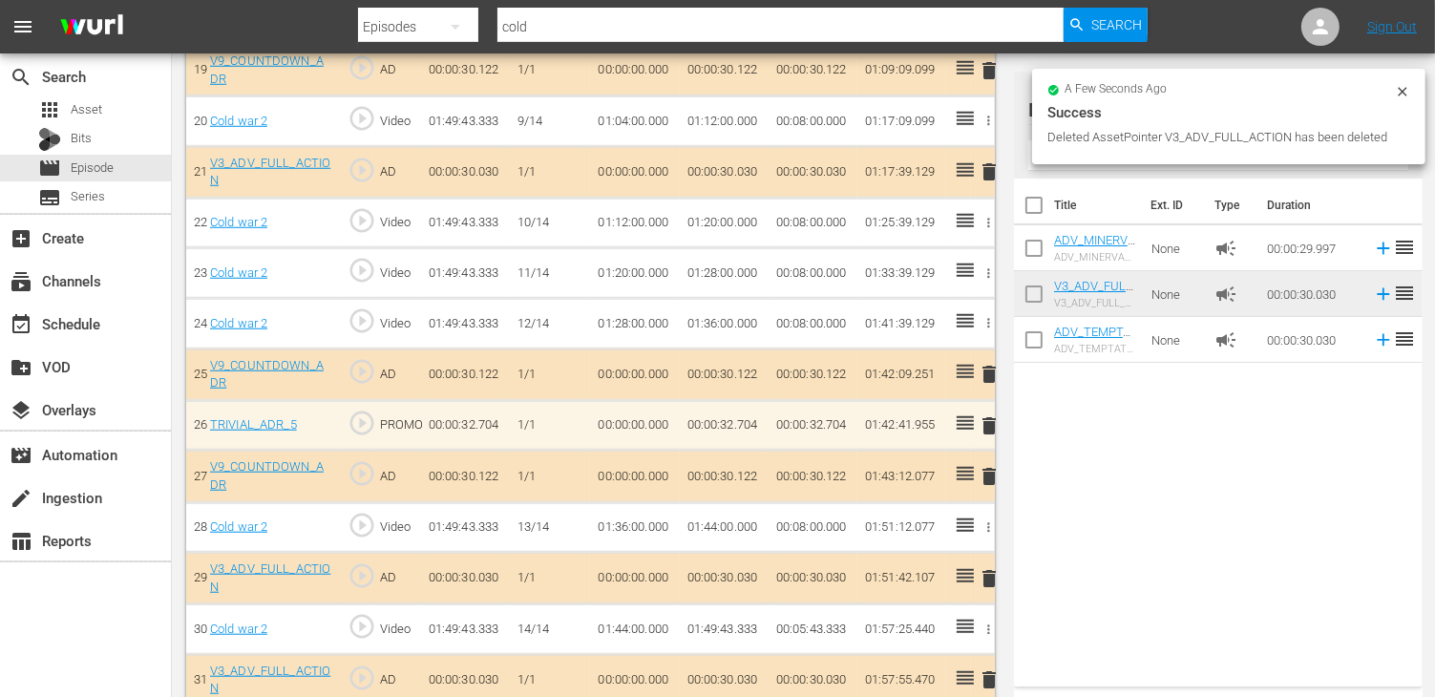
scroll to position [1498, 0]
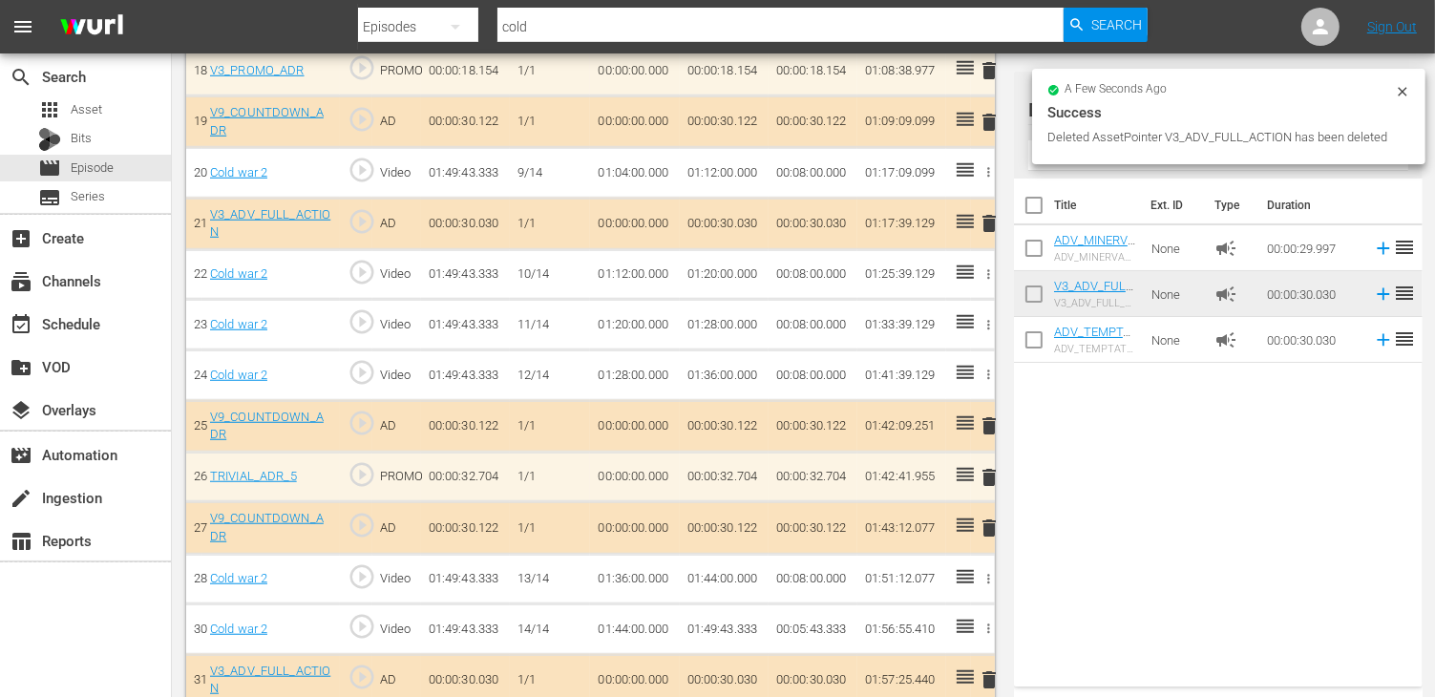
click at [989, 668] on span "delete" at bounding box center [989, 679] width 23 height 23
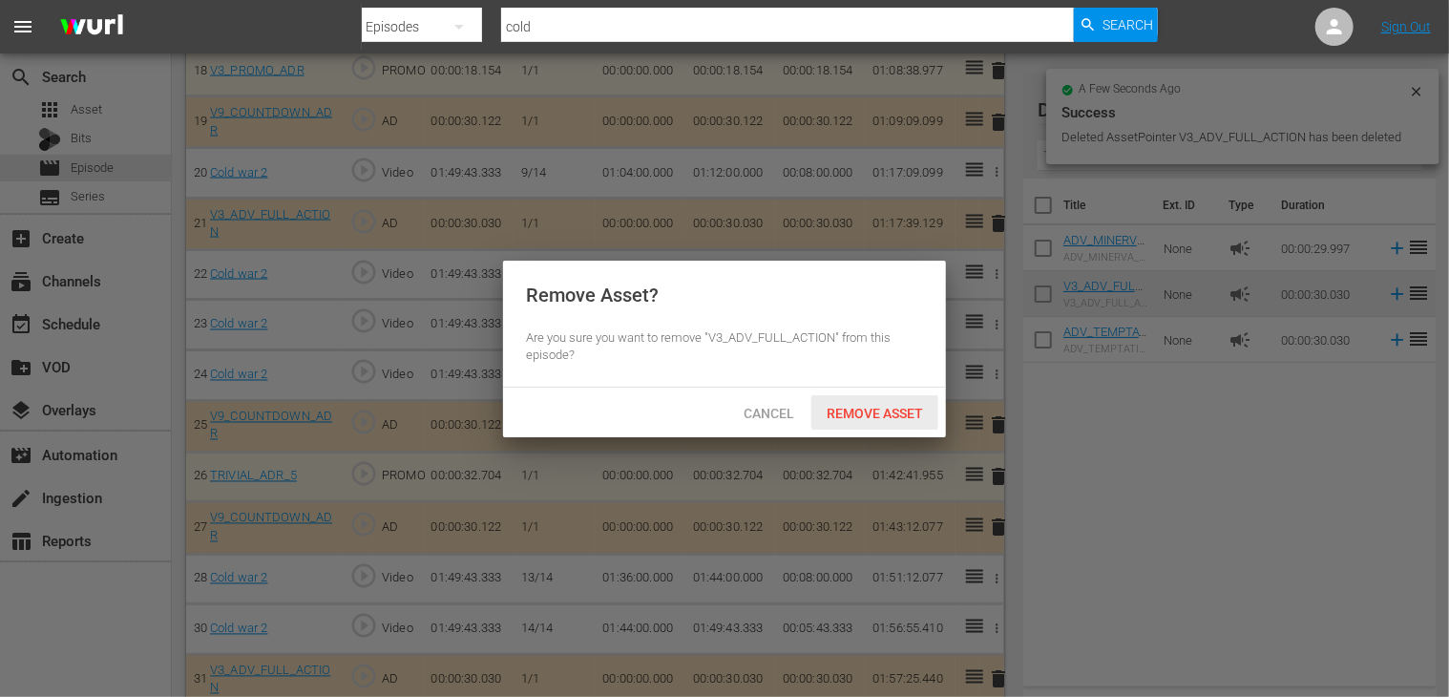
click at [882, 408] on span "Remove Asset" at bounding box center [874, 413] width 127 height 15
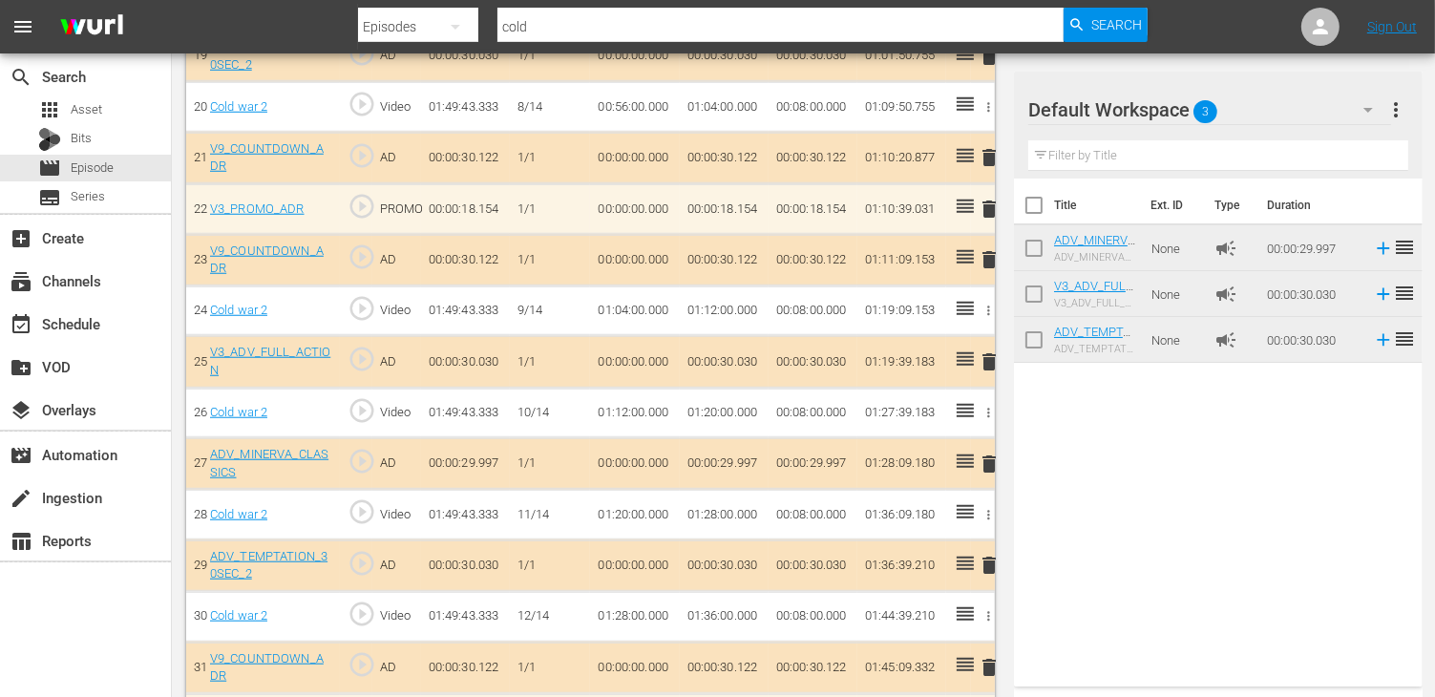
scroll to position [1381, 0]
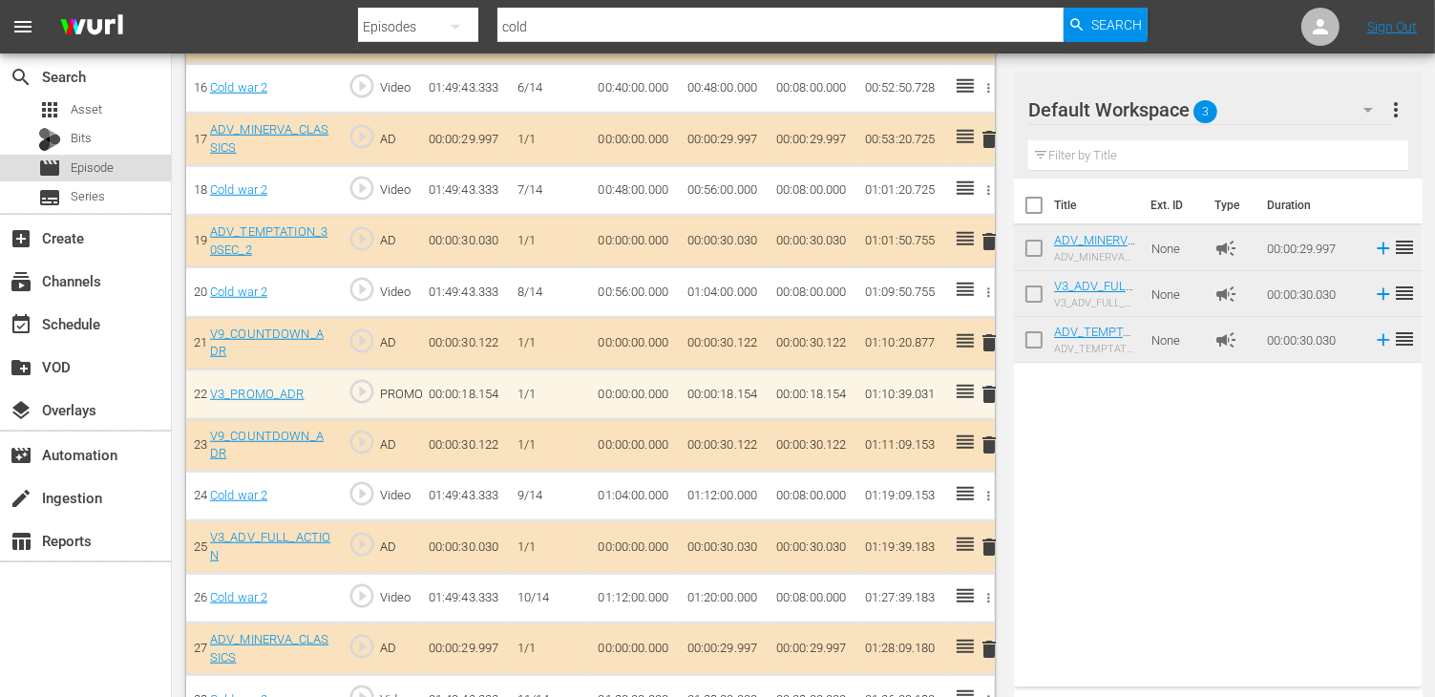
click at [100, 160] on span "Episode" at bounding box center [92, 167] width 43 height 19
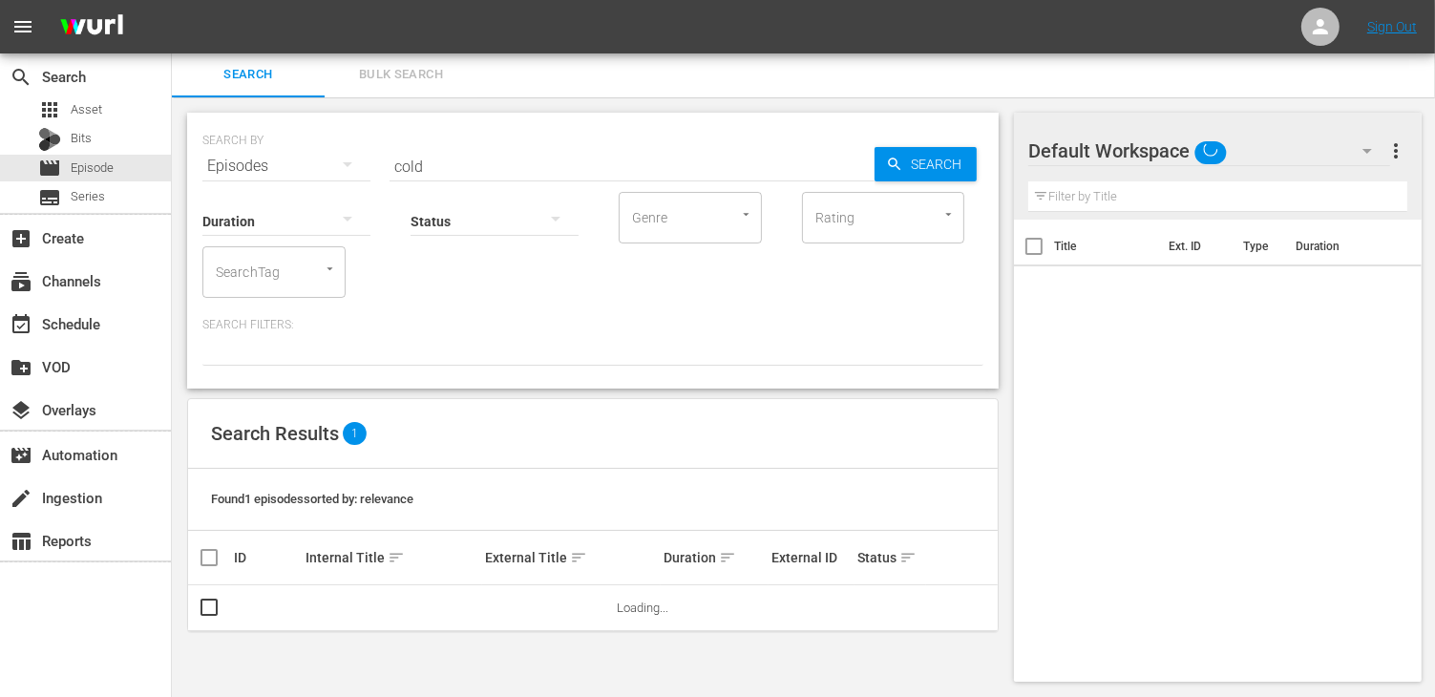
scroll to position [1, 0]
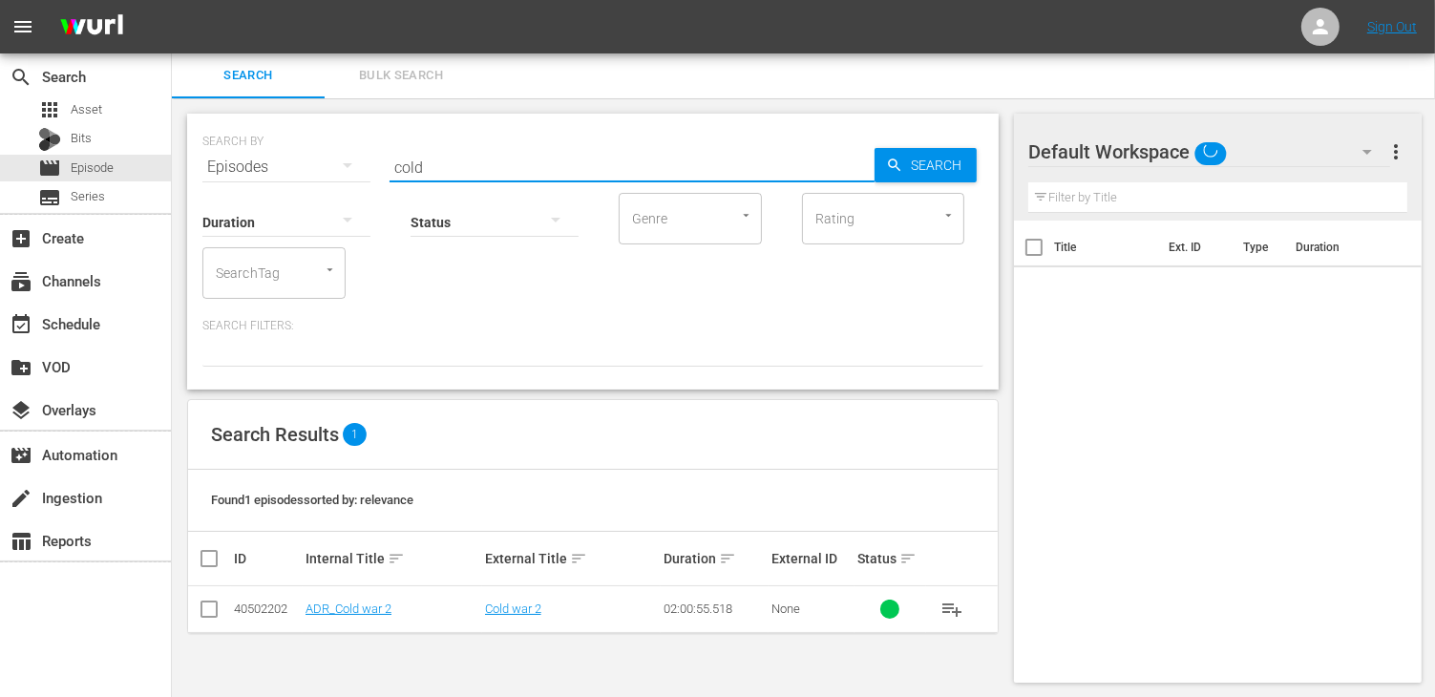
drag, startPoint x: 445, startPoint y: 160, endPoint x: 350, endPoint y: 143, distance: 96.0
click at [350, 143] on div "SEARCH BY Search By Episodes Search ID, Title, Description, Keywords, or Catego…" at bounding box center [592, 155] width 781 height 69
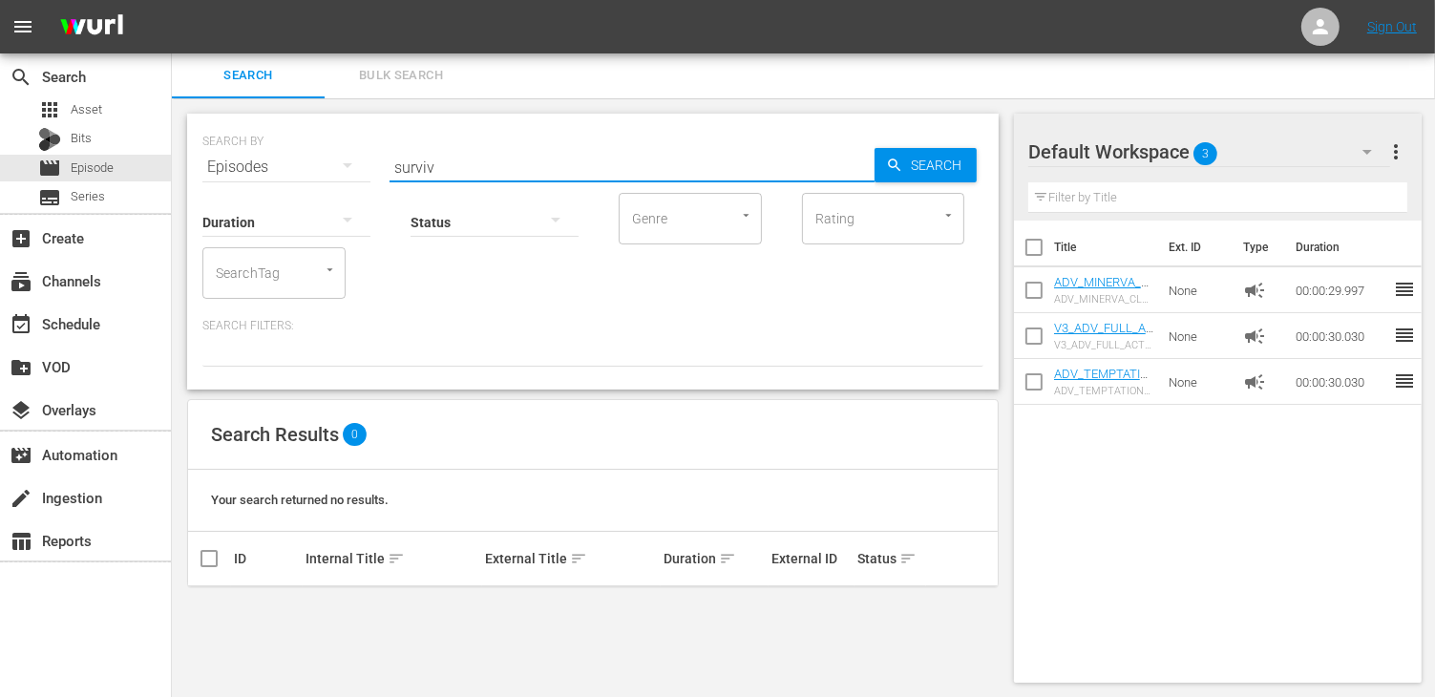
type input "surviv"
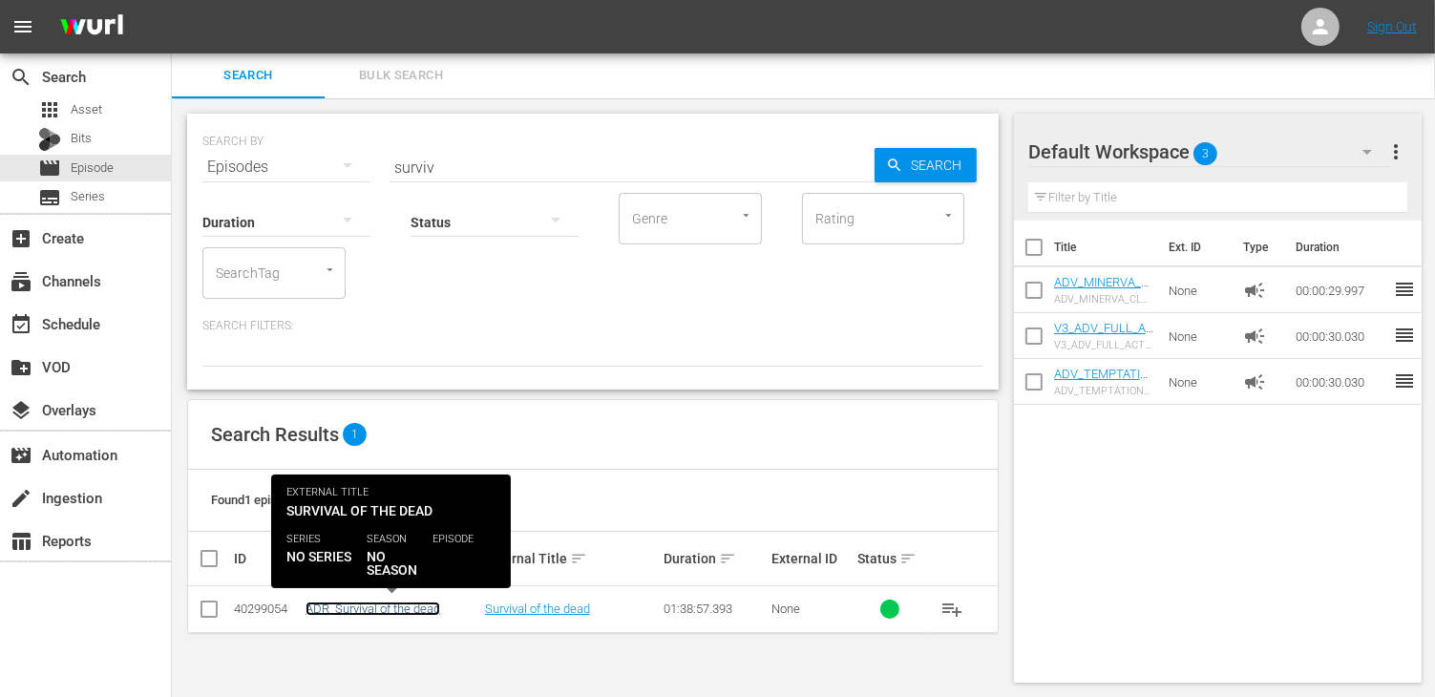
click at [358, 613] on link "ADR_Survival of the dead" at bounding box center [372, 608] width 135 height 14
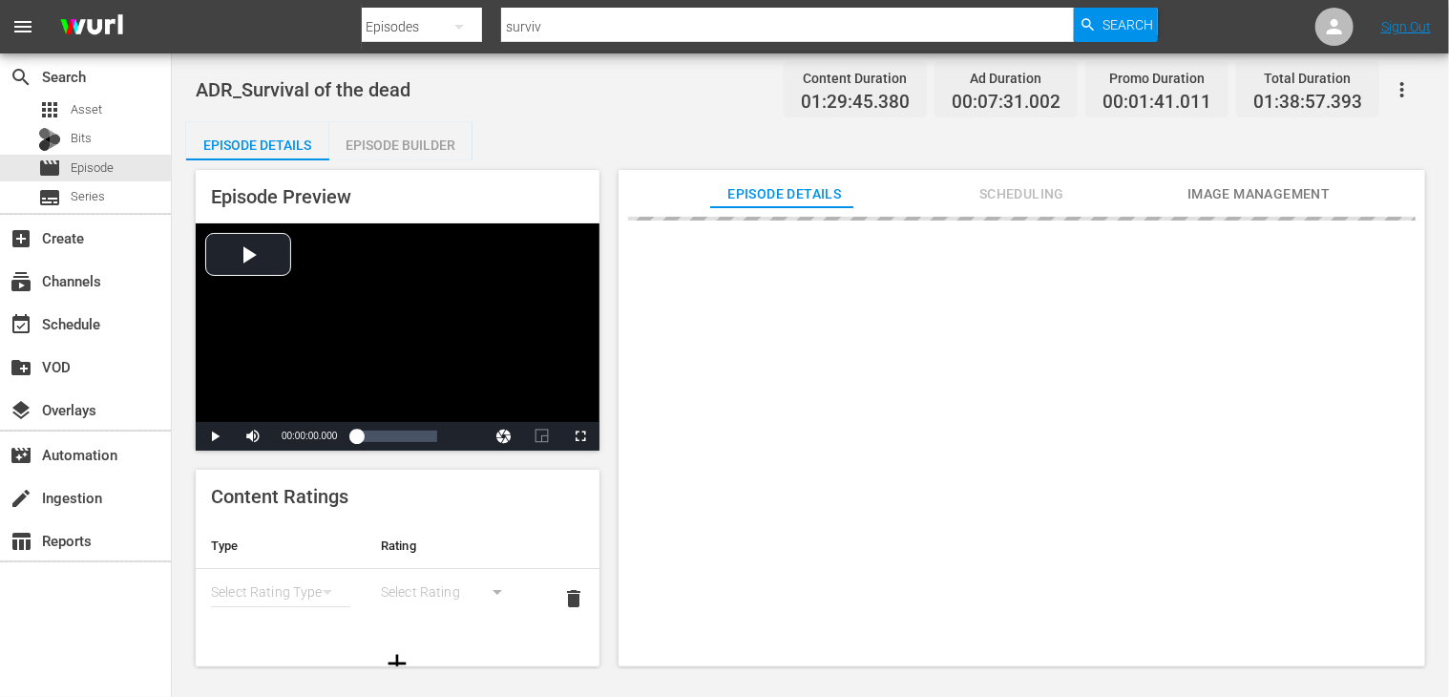
click at [395, 157] on div "Episode Builder" at bounding box center [400, 145] width 143 height 46
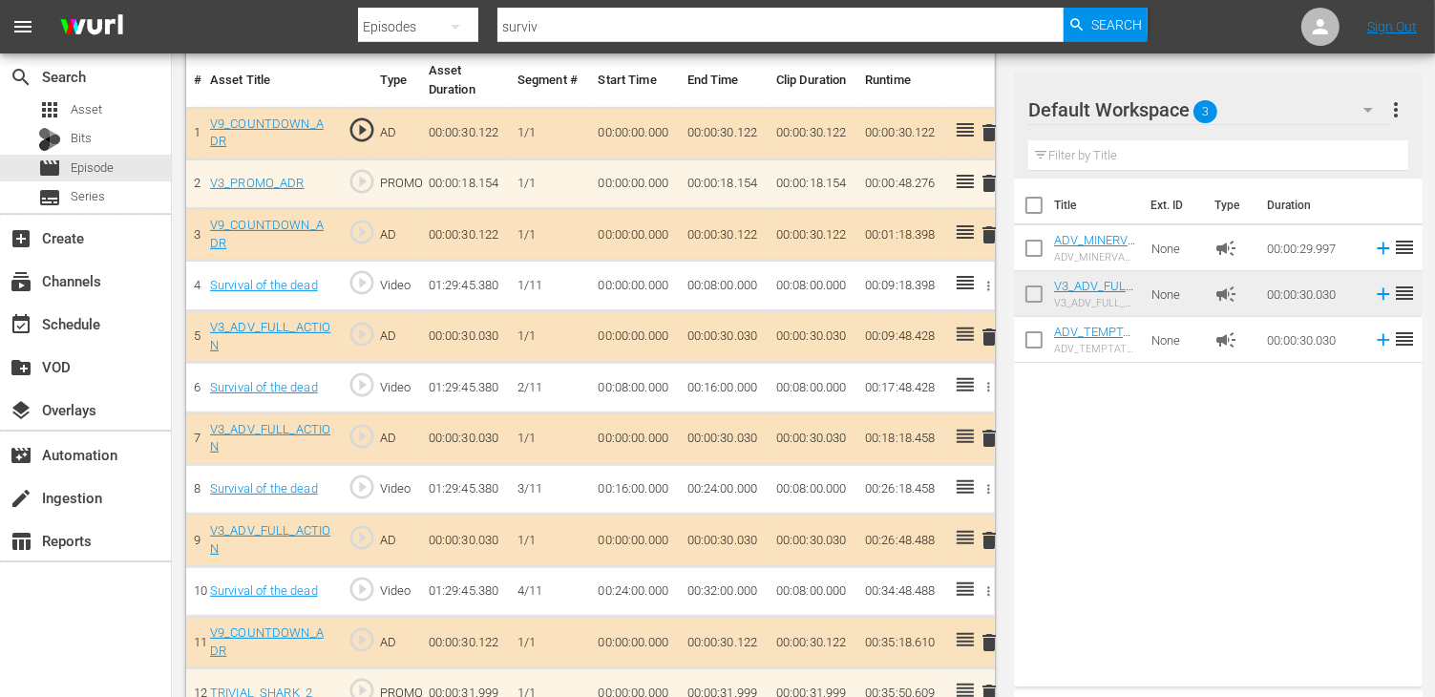
scroll to position [668, 0]
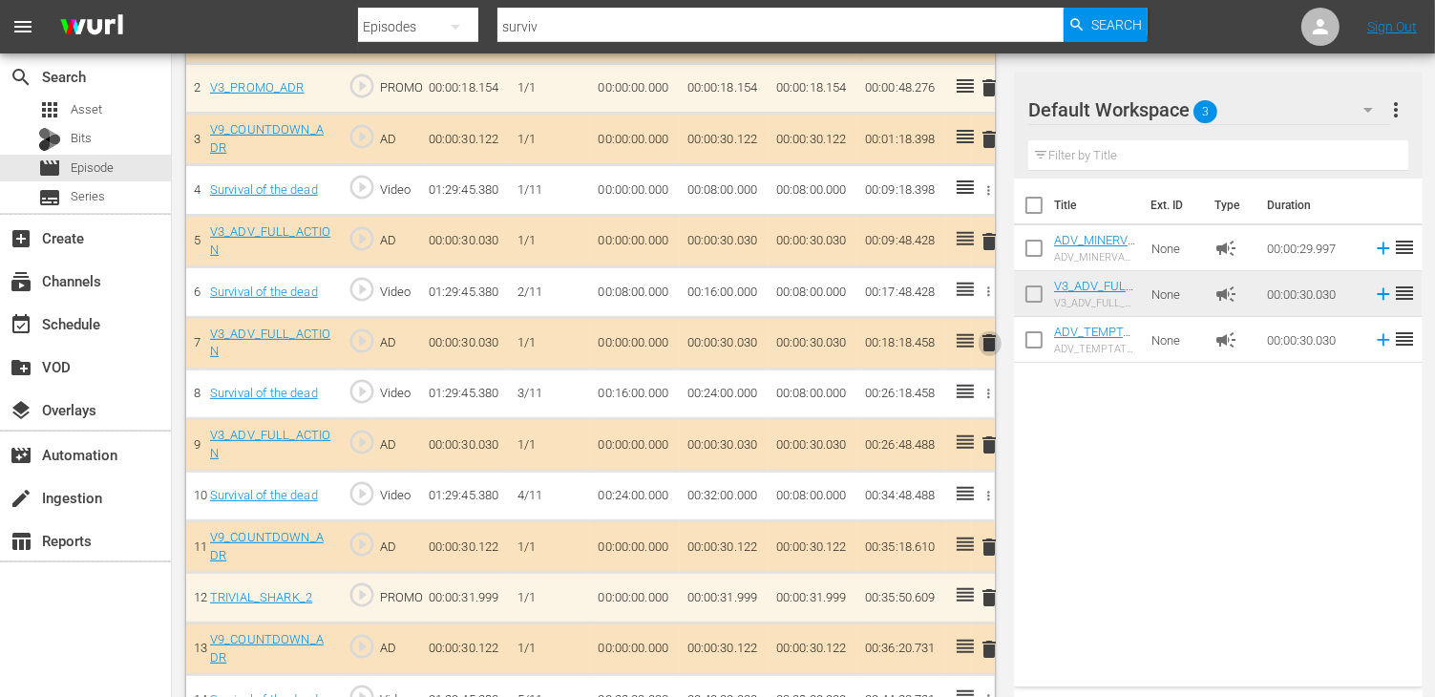
click at [993, 334] on span "delete" at bounding box center [989, 342] width 23 height 23
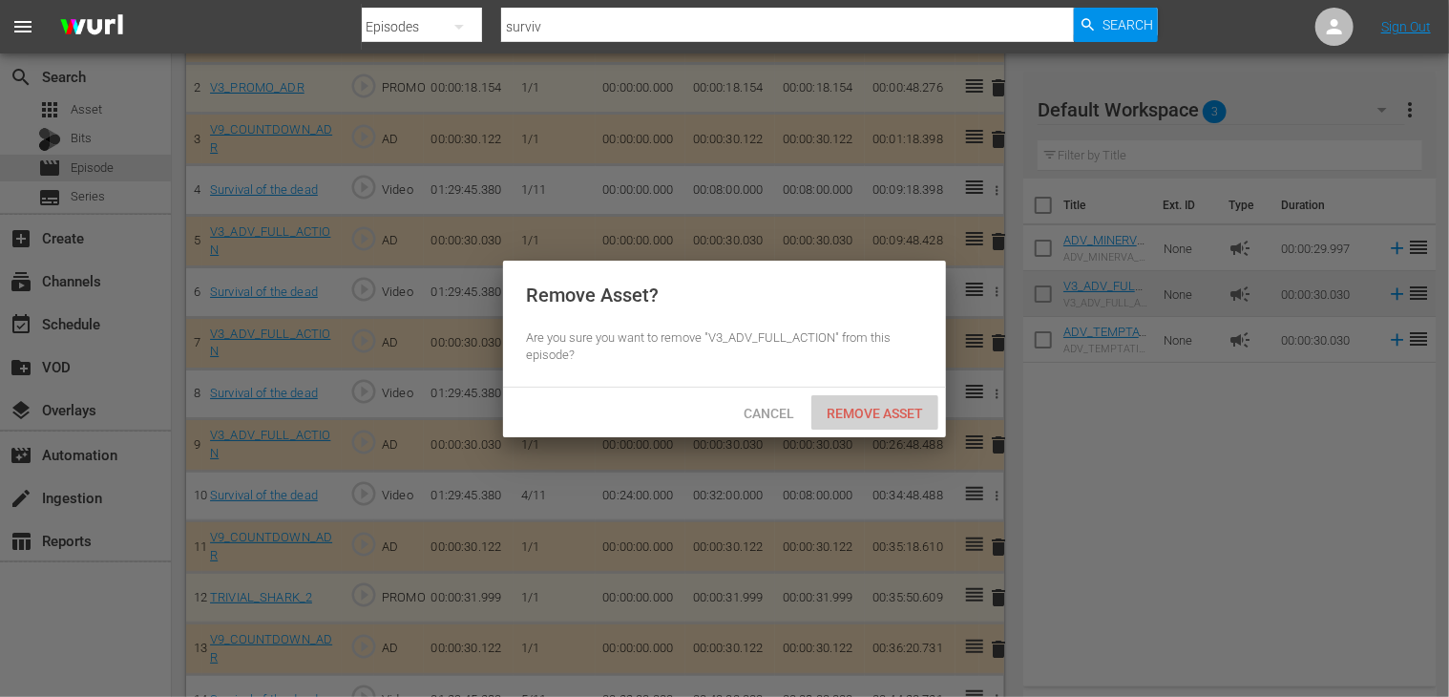
click at [884, 408] on span "Remove Asset" at bounding box center [874, 413] width 127 height 15
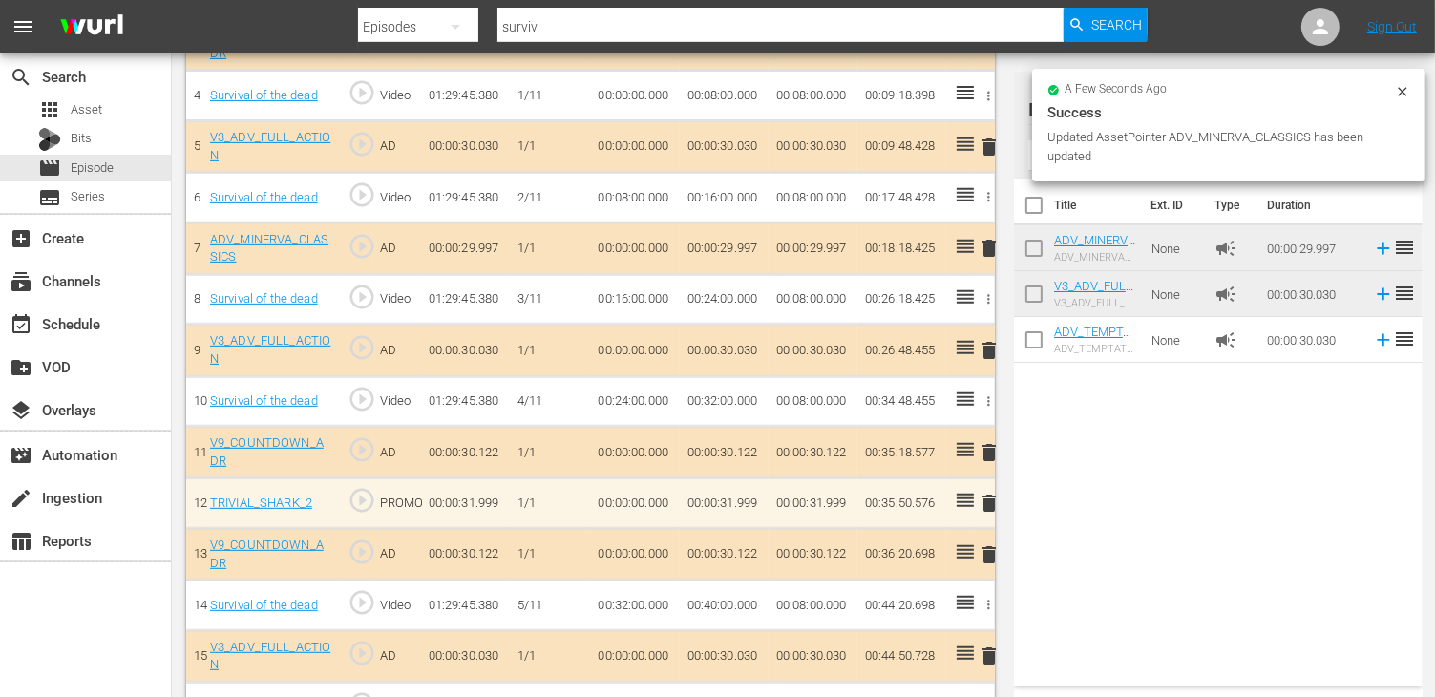
scroll to position [764, 0]
click at [988, 344] on span "delete" at bounding box center [989, 349] width 23 height 23
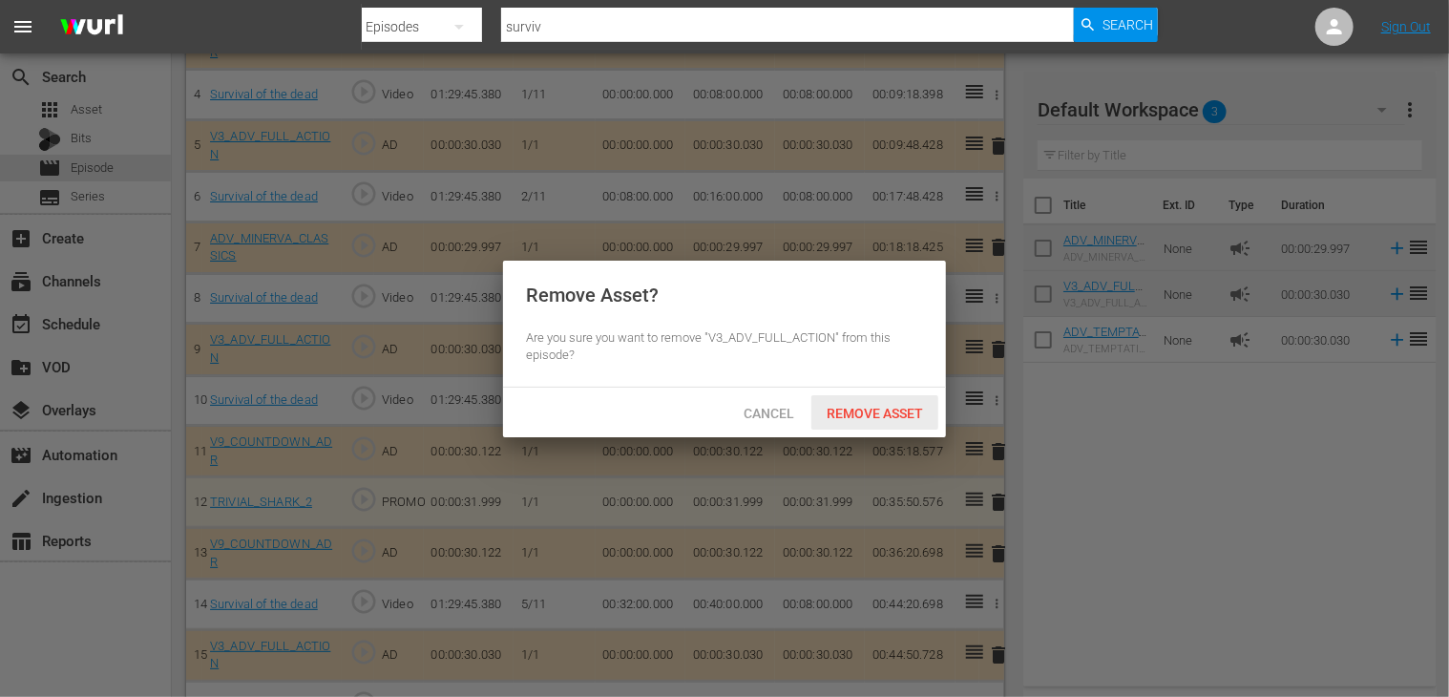
click at [859, 413] on span "Remove Asset" at bounding box center [874, 413] width 127 height 15
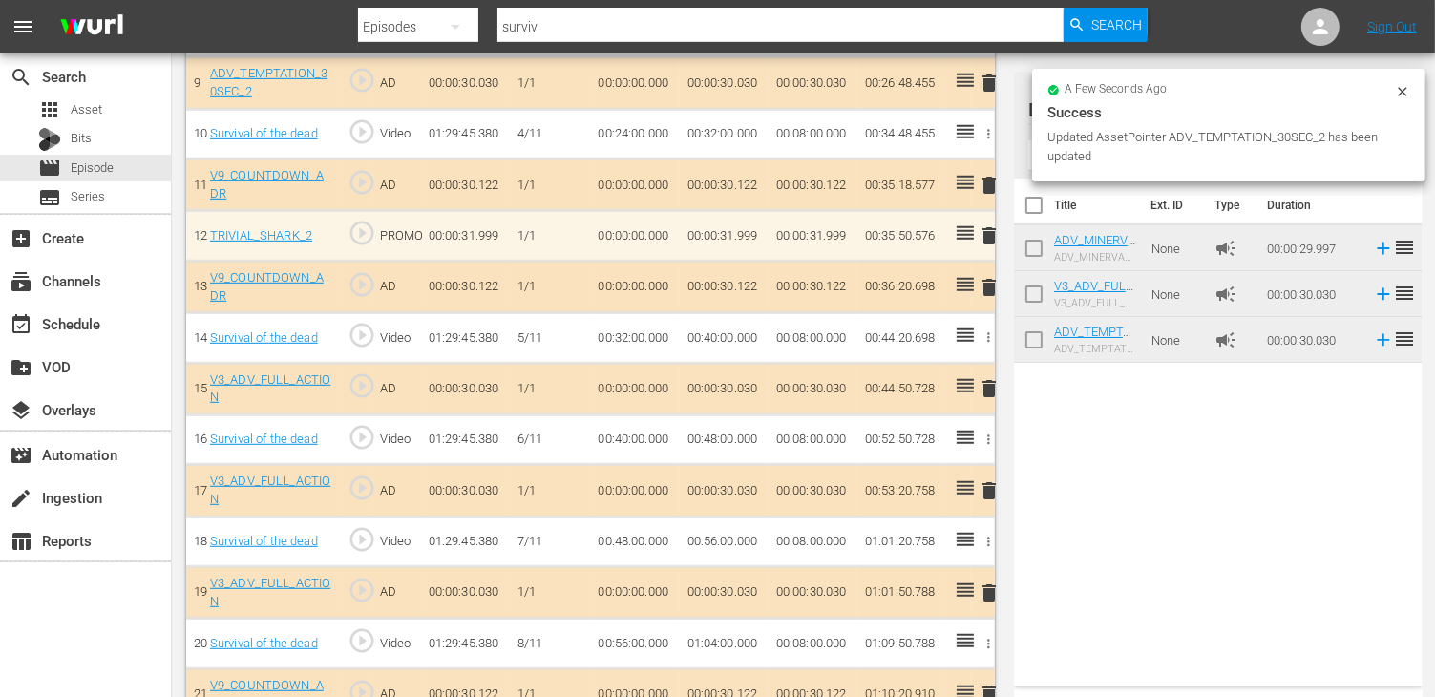
scroll to position [1145, 0]
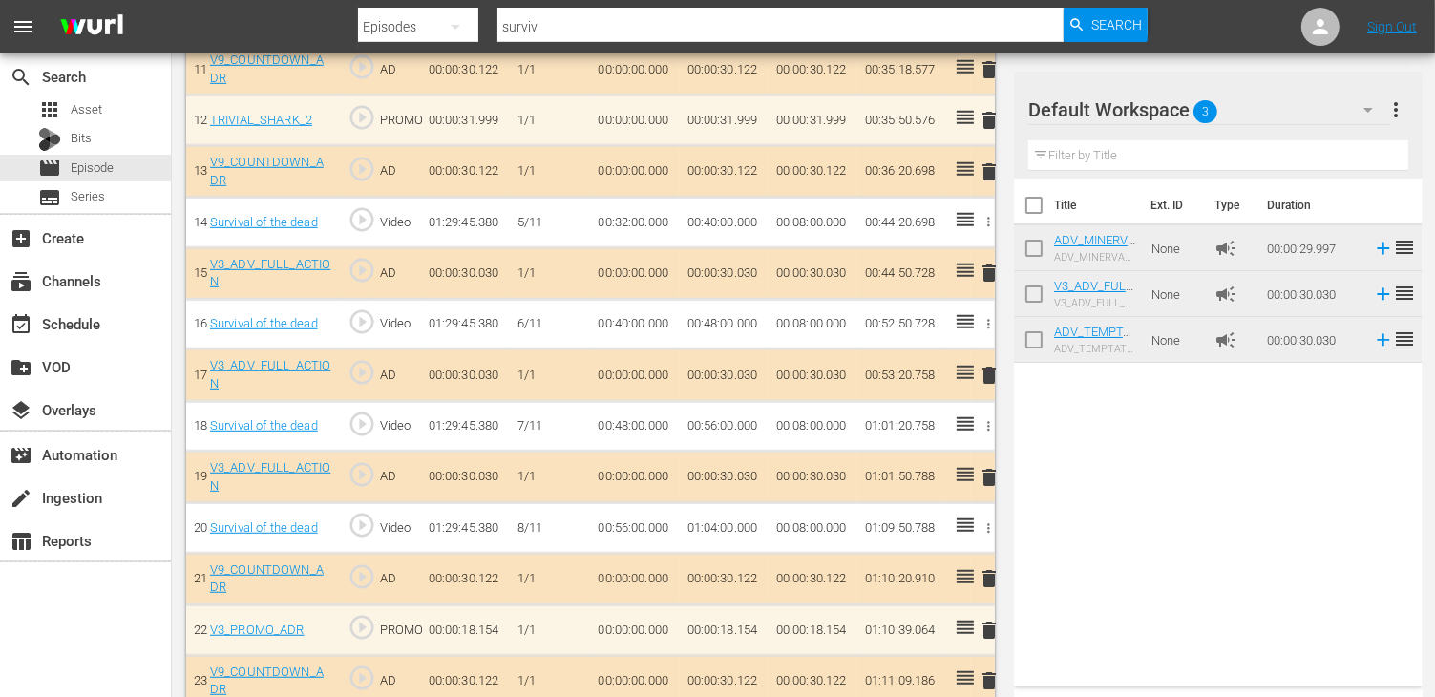
click at [985, 263] on span "delete" at bounding box center [989, 273] width 23 height 23
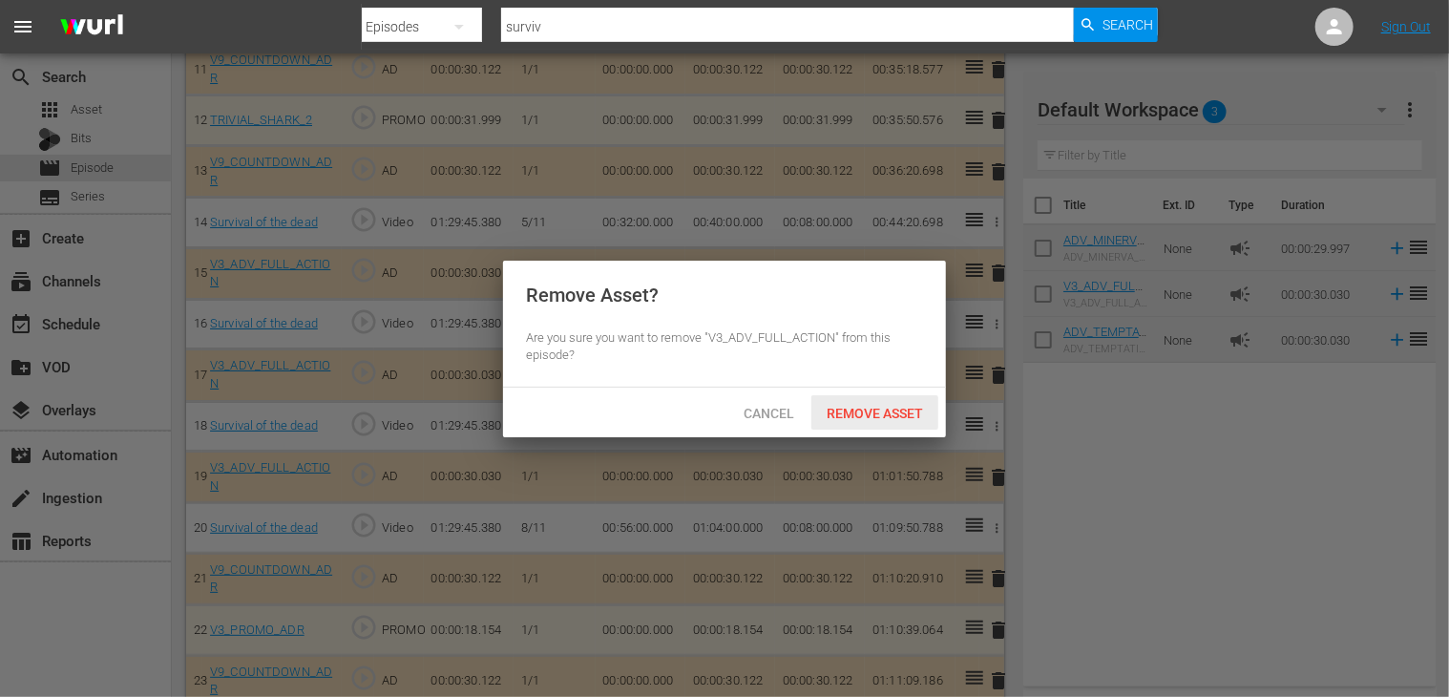
click at [867, 415] on span "Remove Asset" at bounding box center [874, 413] width 127 height 15
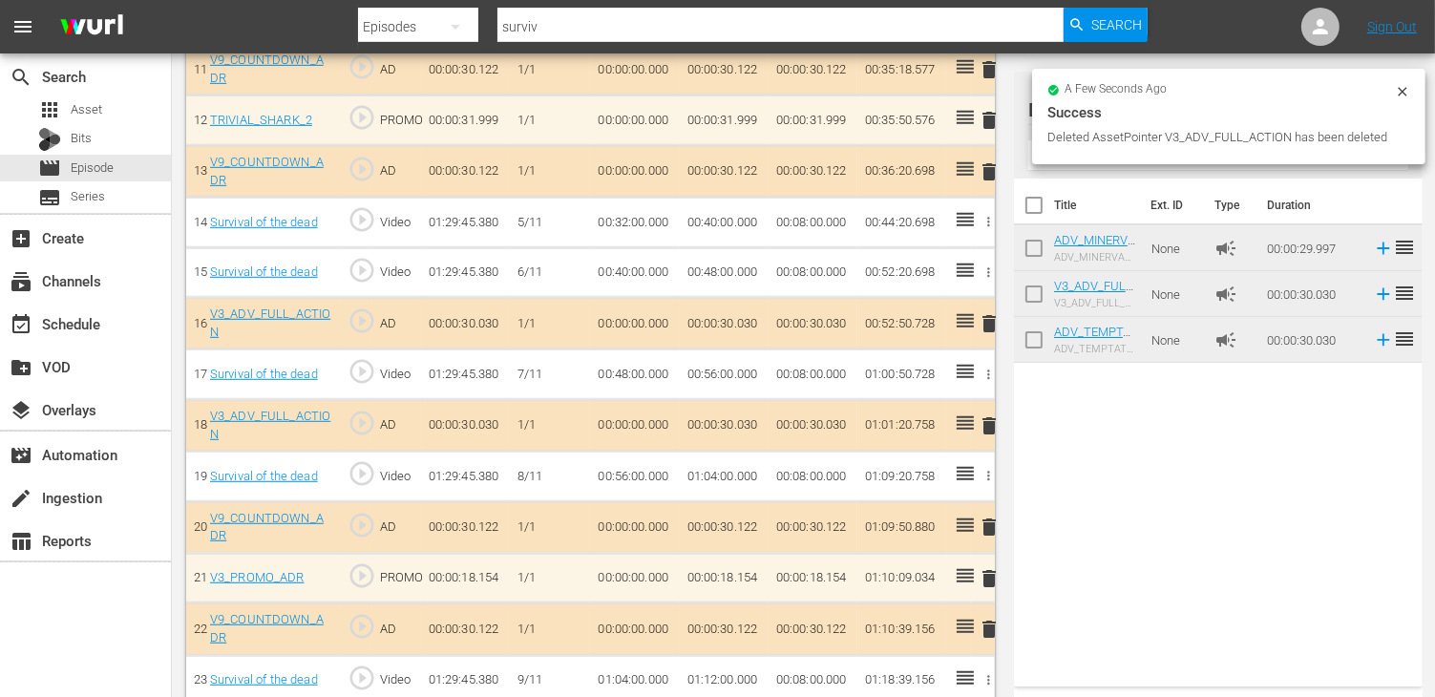
click at [983, 314] on span "delete" at bounding box center [989, 323] width 23 height 23
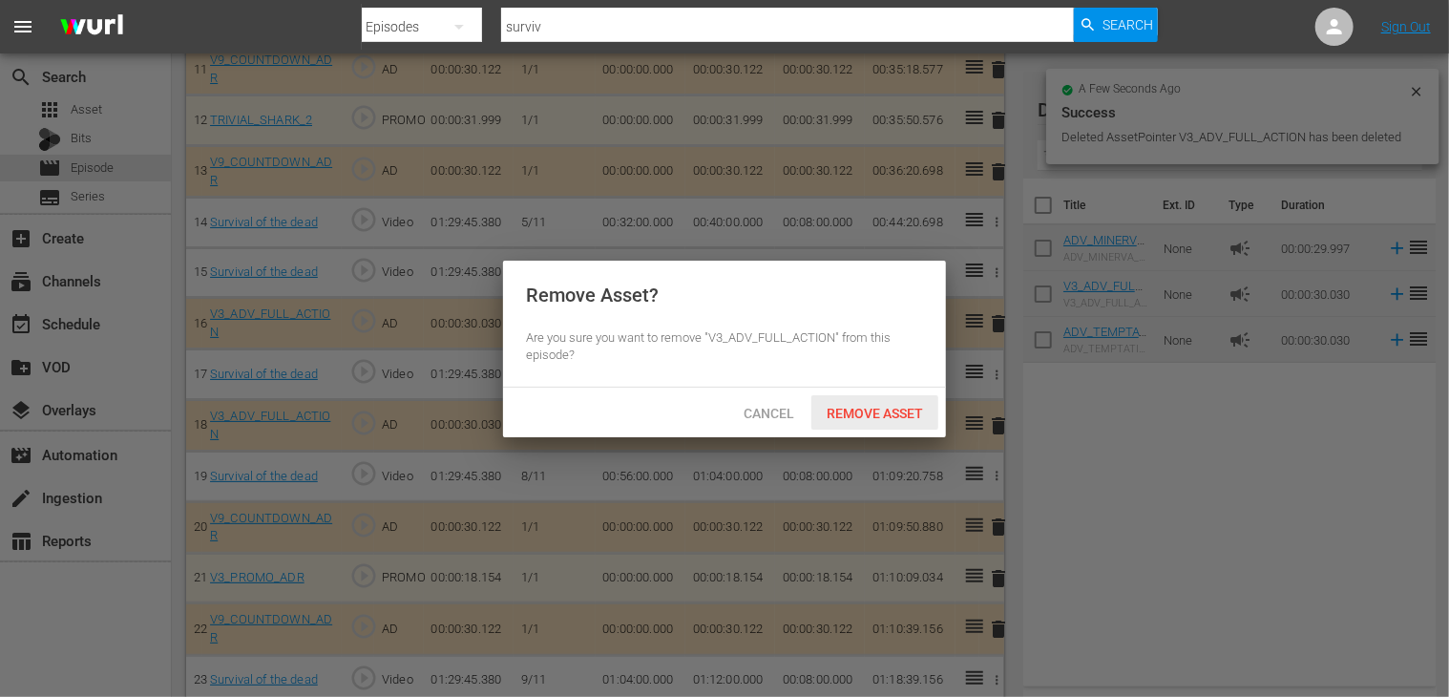
click at [889, 398] on div "Remove Asset" at bounding box center [874, 412] width 127 height 35
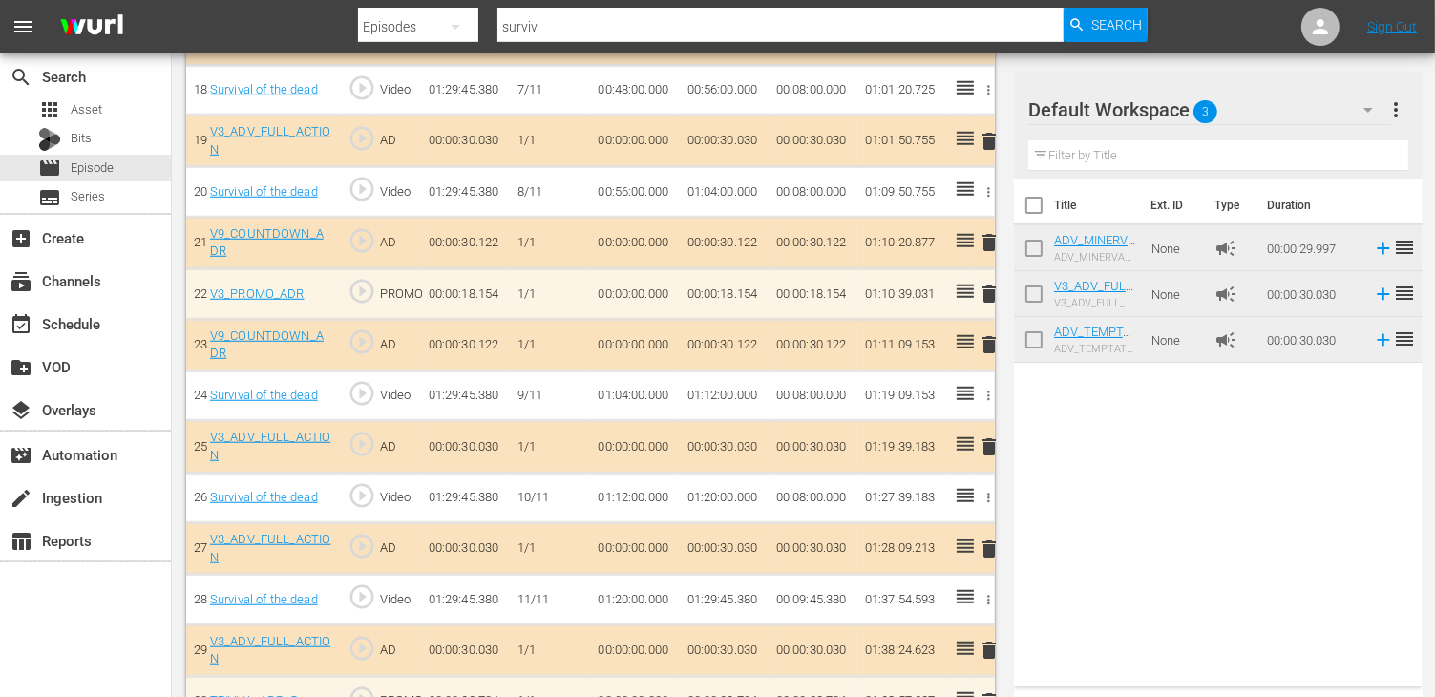
scroll to position [1504, 0]
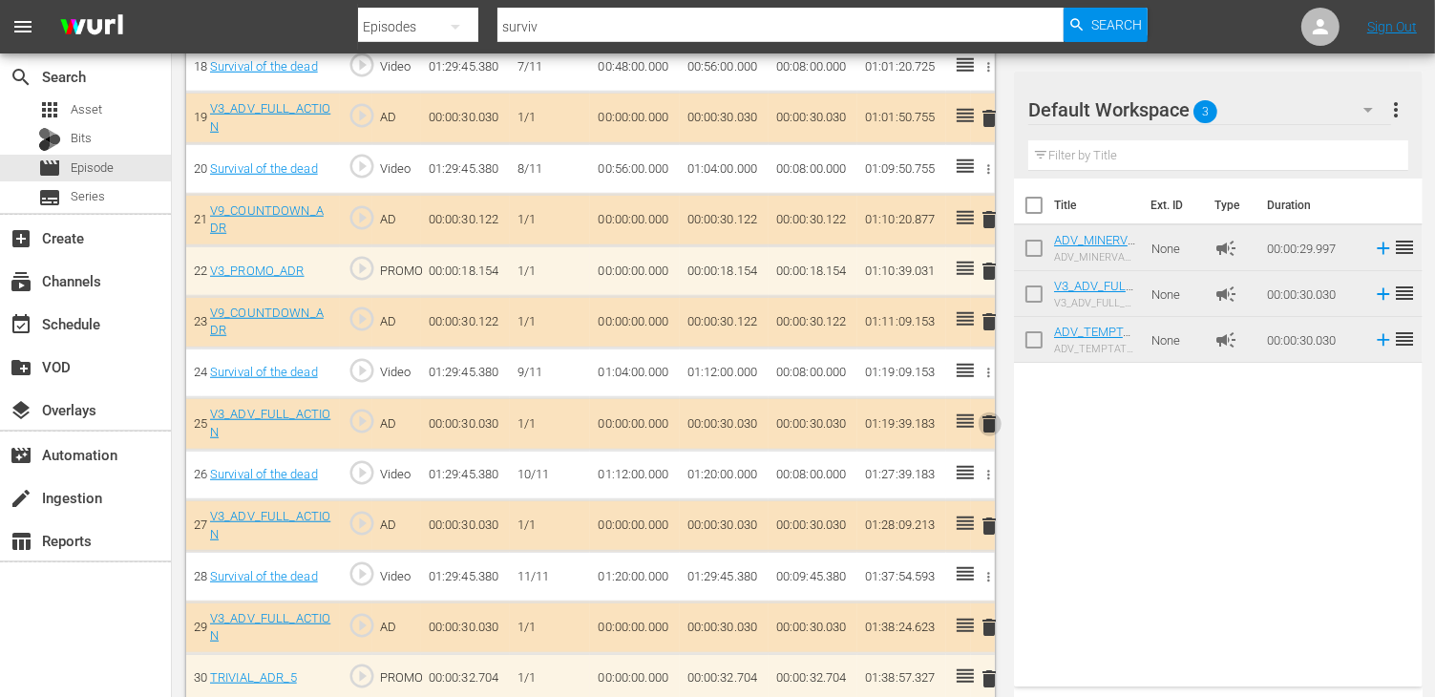
click at [995, 412] on span "delete" at bounding box center [989, 423] width 23 height 23
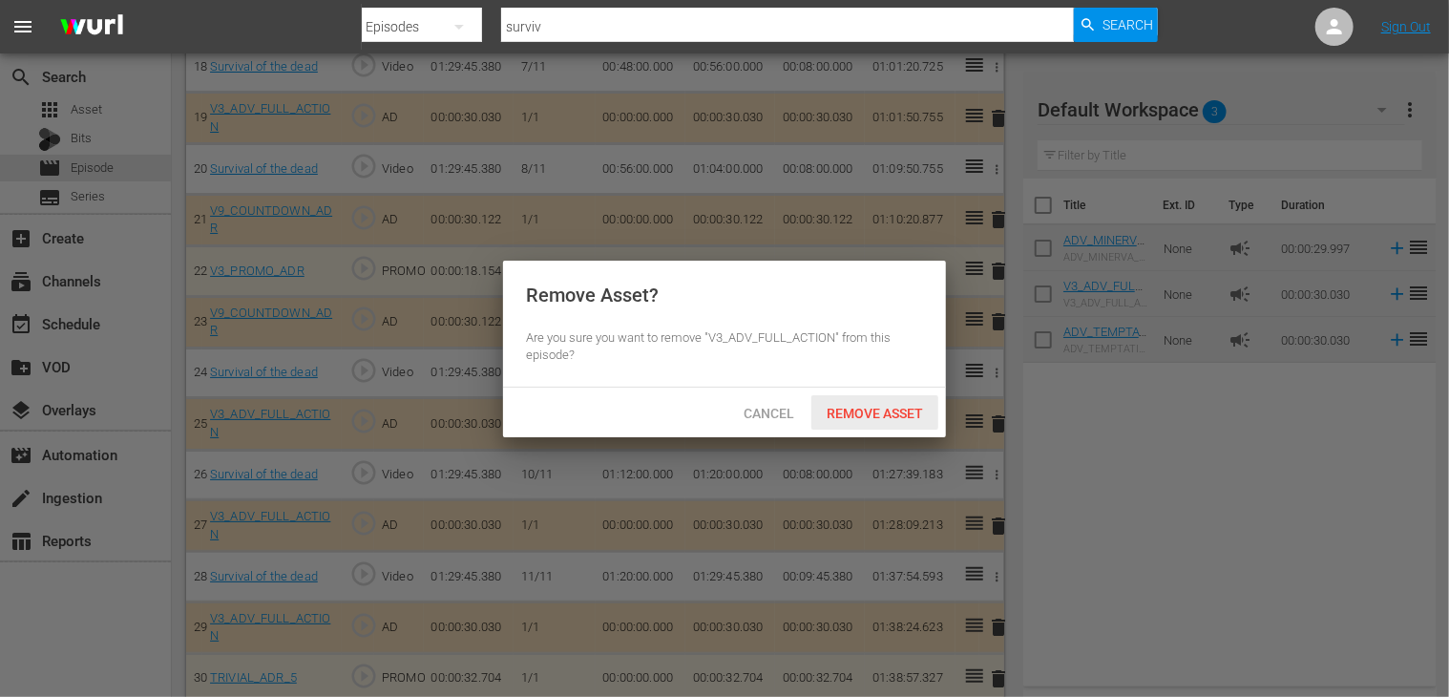
click at [878, 408] on span "Remove Asset" at bounding box center [874, 413] width 127 height 15
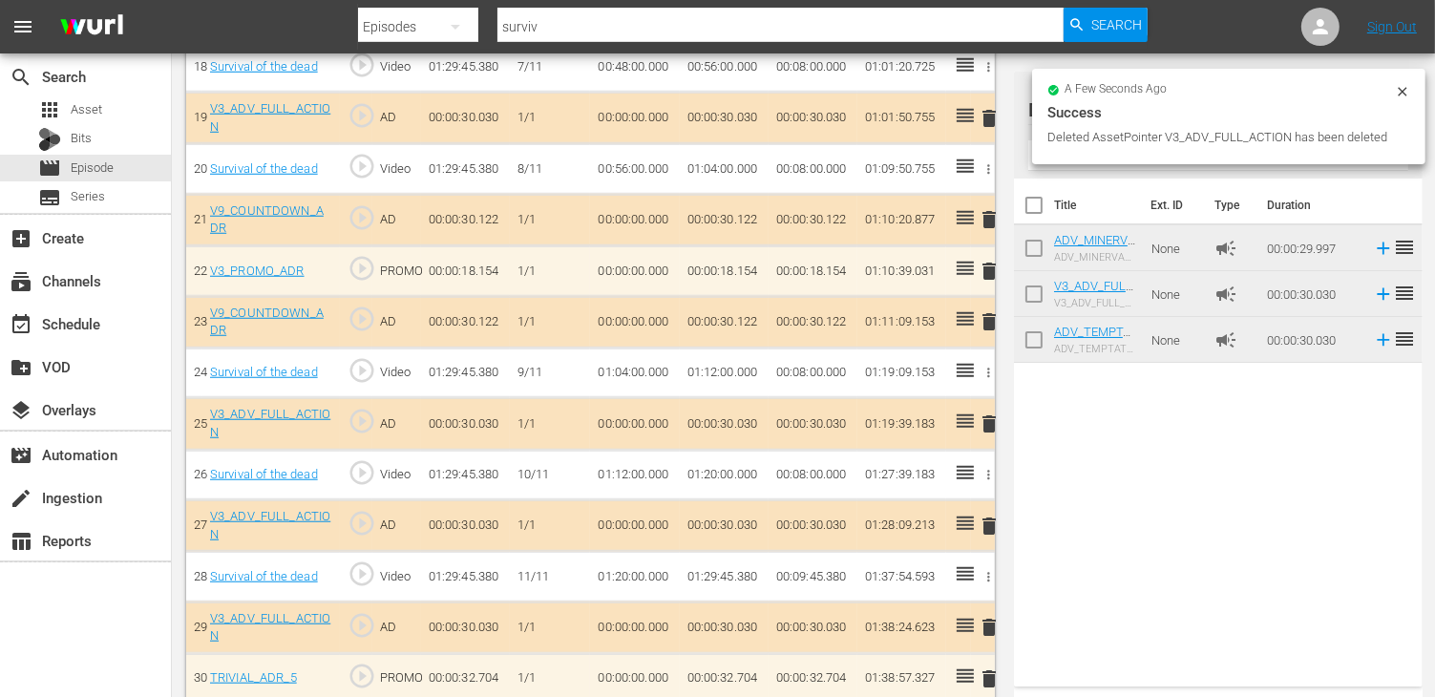
scroll to position [1454, 0]
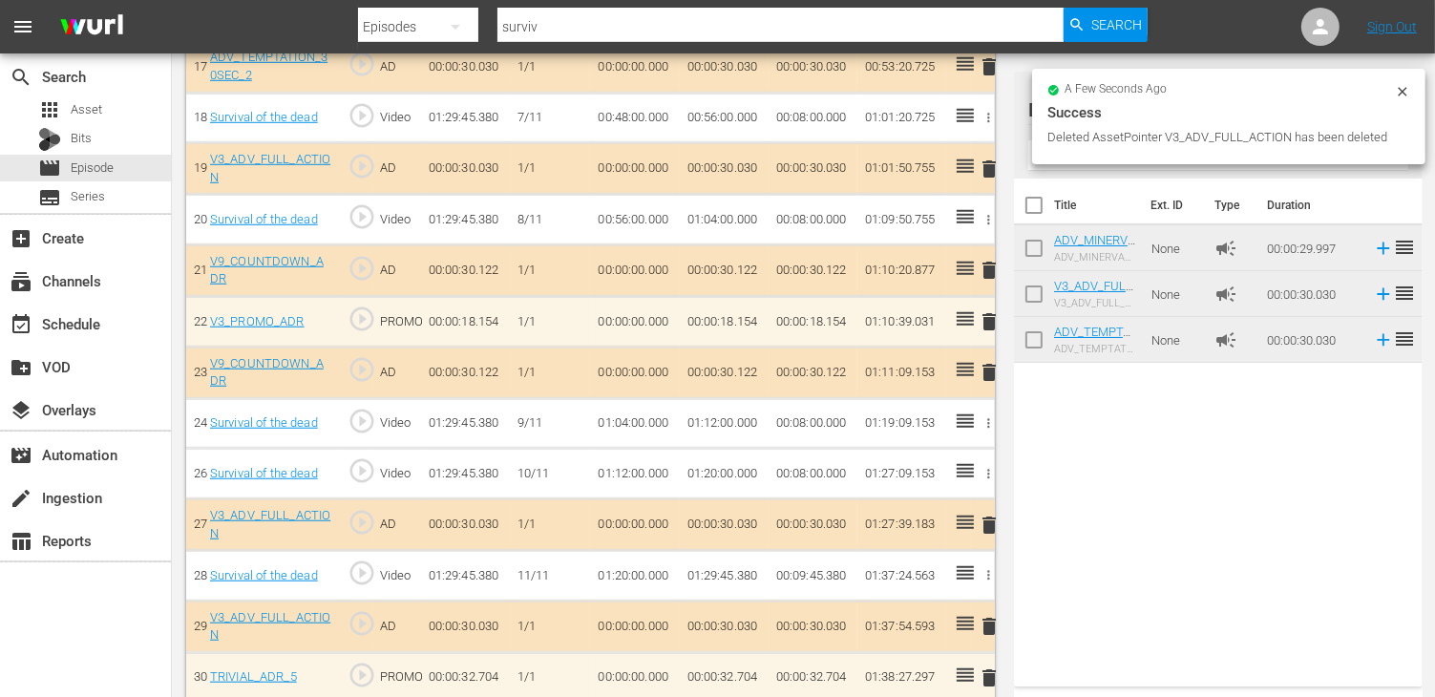
click at [996, 514] on span "delete" at bounding box center [989, 525] width 23 height 23
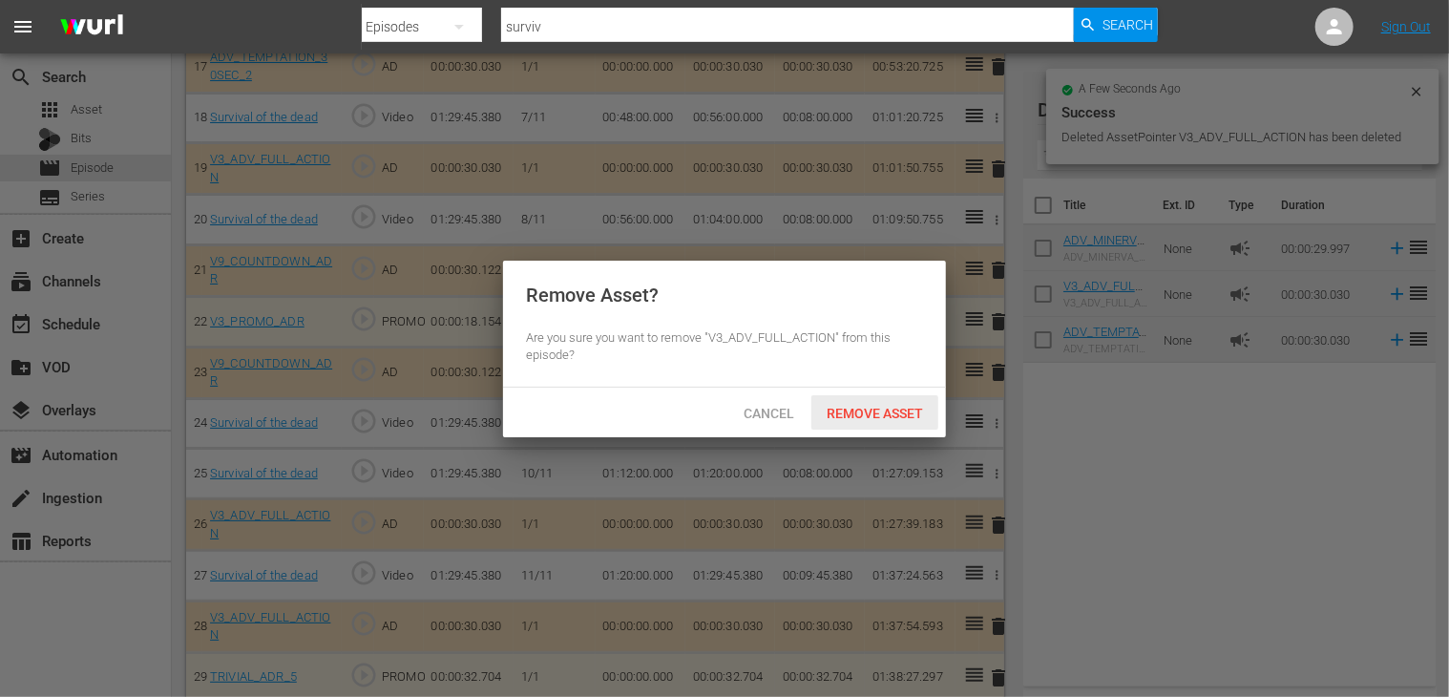
click at [884, 407] on span "Remove Asset" at bounding box center [874, 413] width 127 height 15
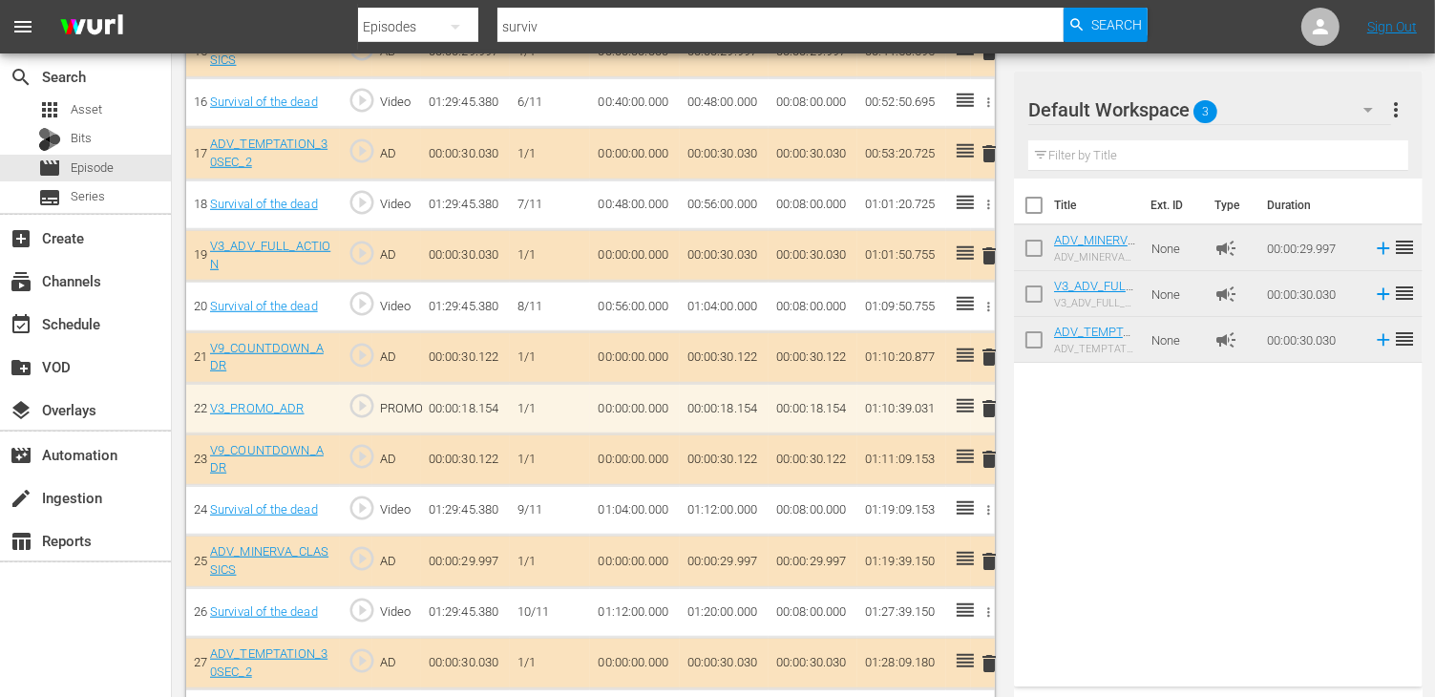
scroll to position [741, 0]
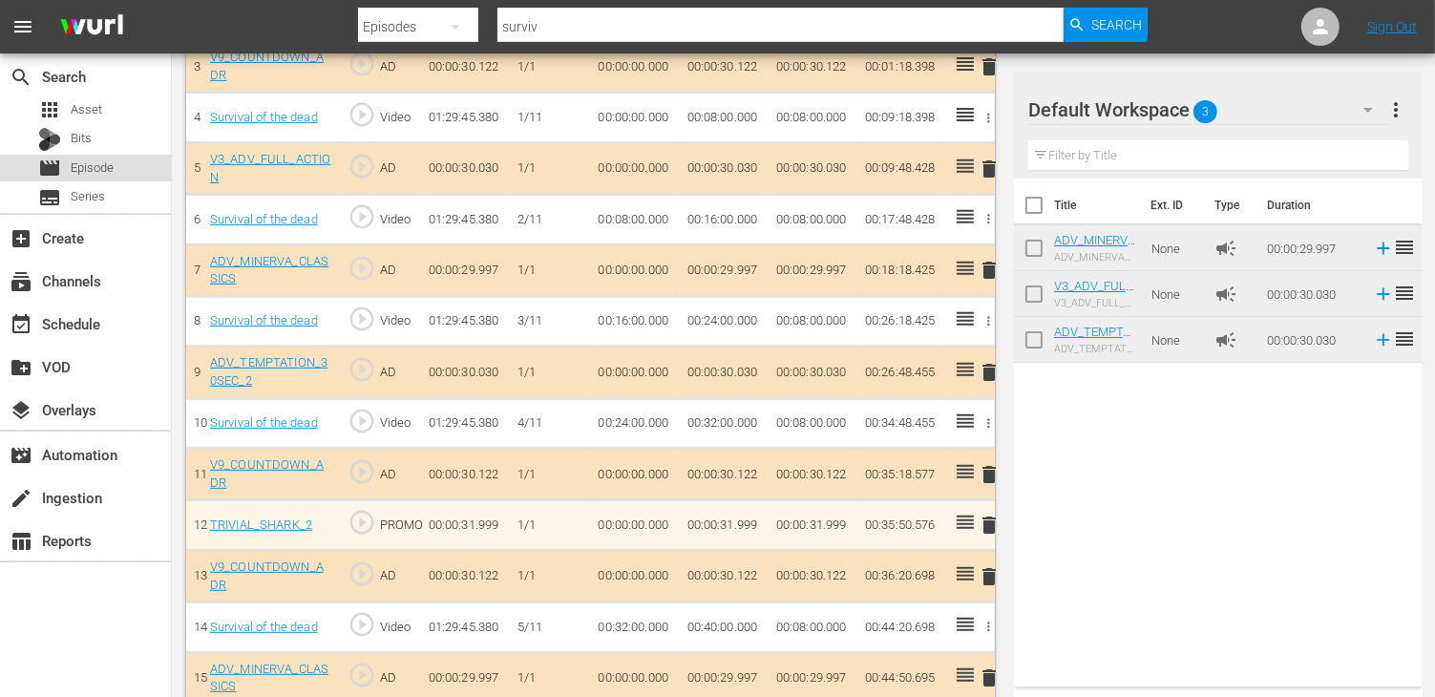
click at [94, 173] on span "Episode" at bounding box center [92, 167] width 43 height 19
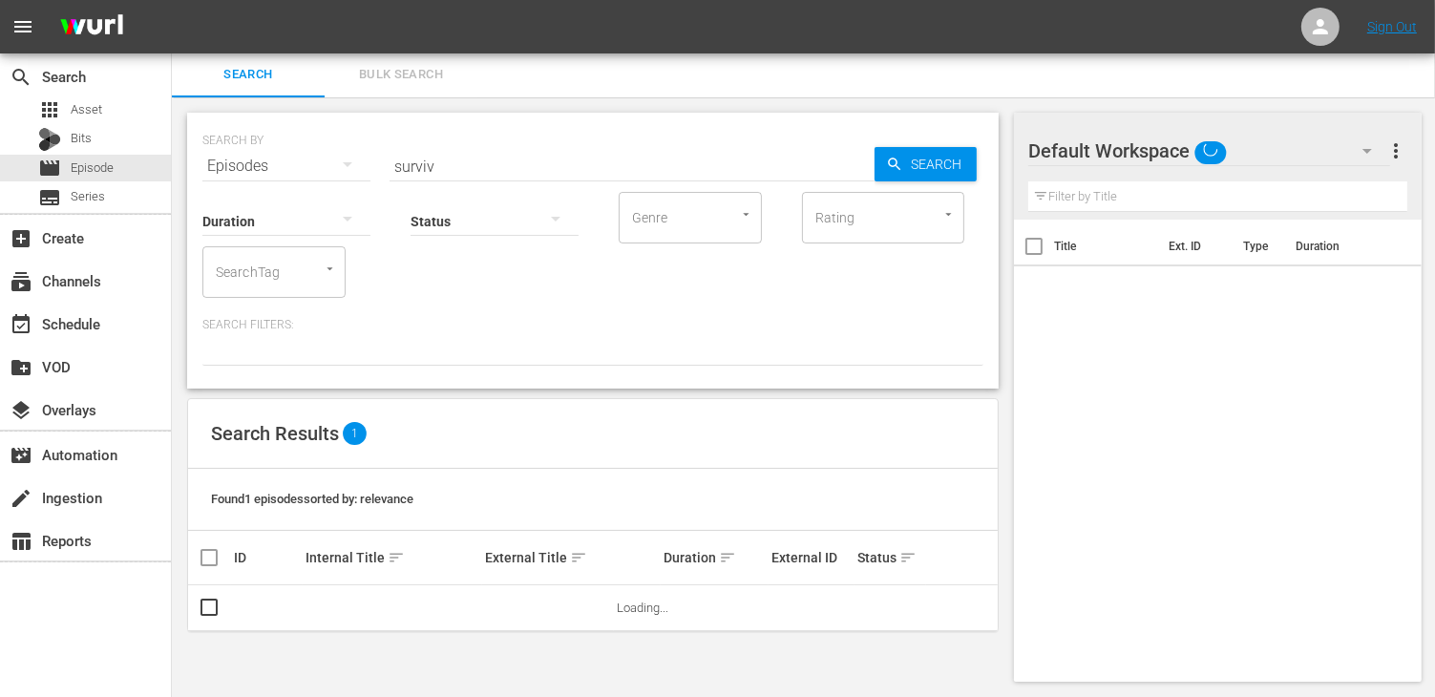
scroll to position [1, 0]
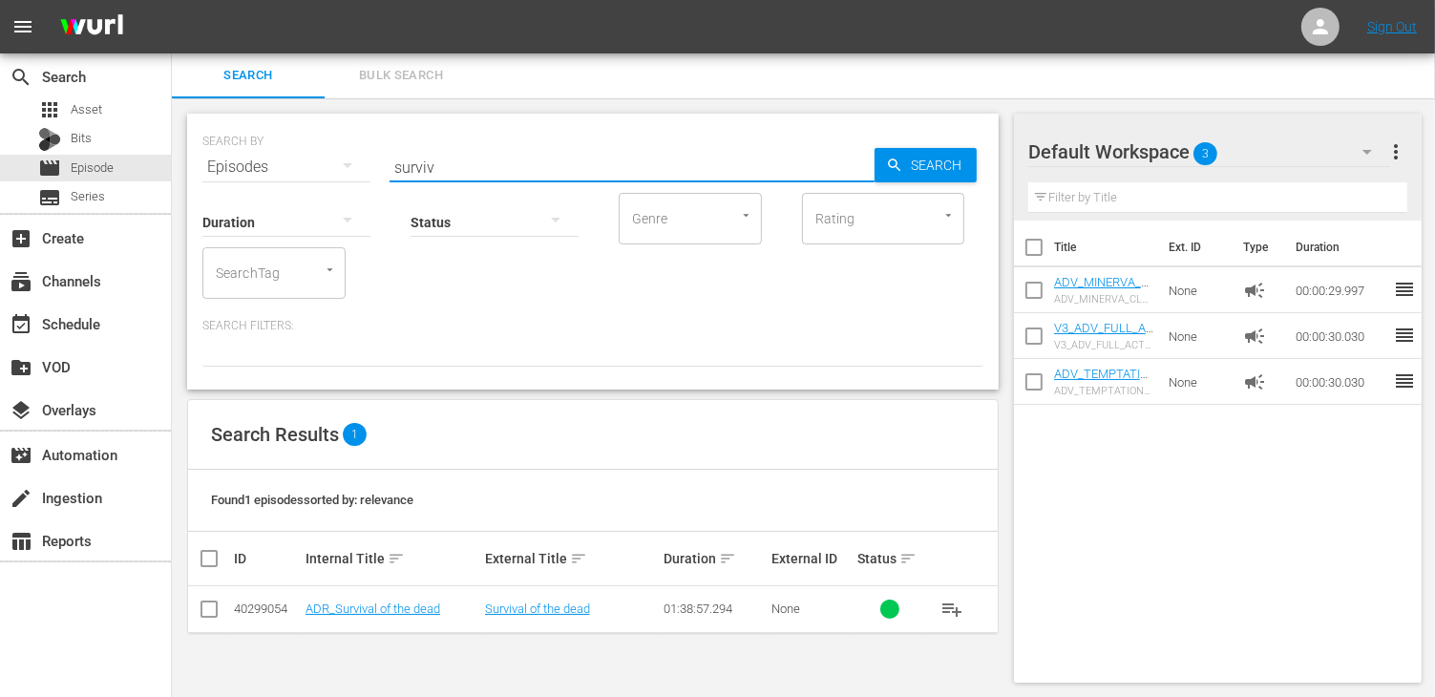
drag, startPoint x: 451, startPoint y: 157, endPoint x: 343, endPoint y: 148, distance: 109.2
click at [345, 150] on div "SEARCH BY Search By Episodes Search ID, Title, Description, Keywords, or Catego…" at bounding box center [592, 155] width 781 height 69
type input "undisp"
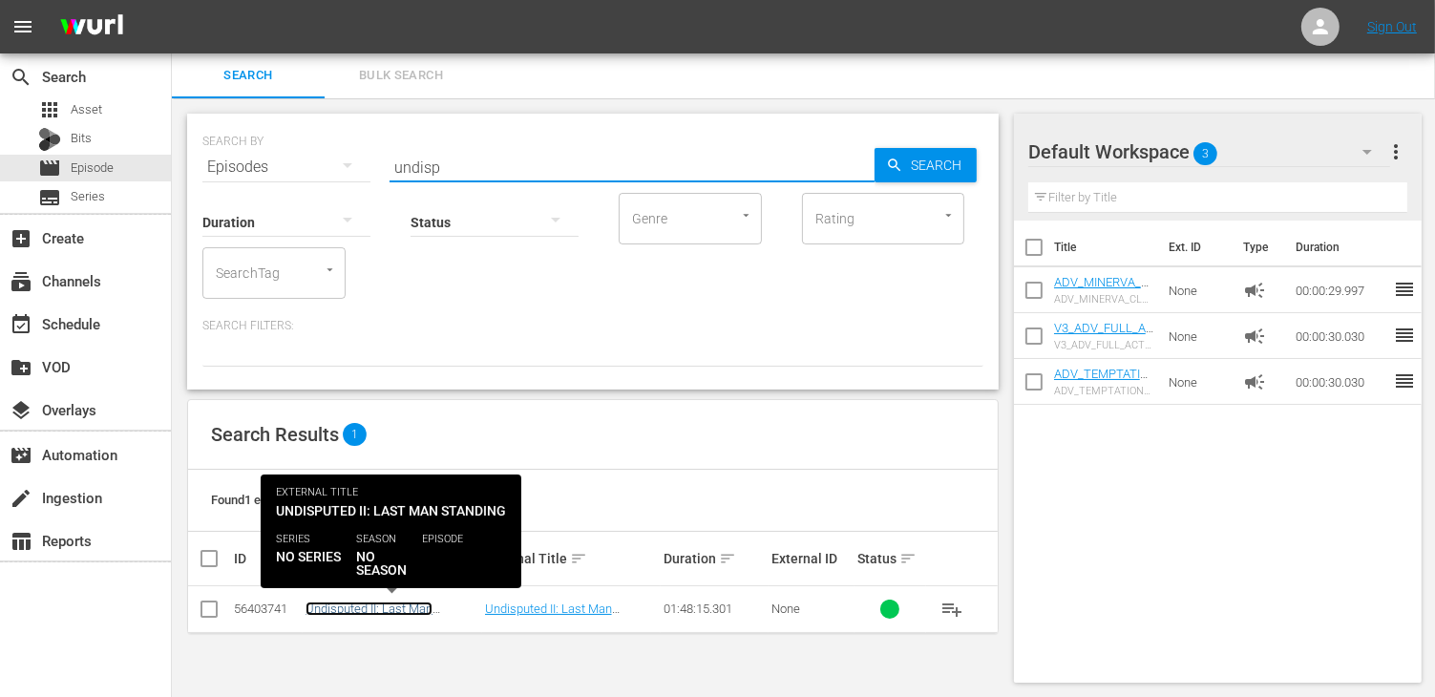
click at [384, 610] on link "Undisputed II: Last Man Standing" at bounding box center [368, 615] width 127 height 29
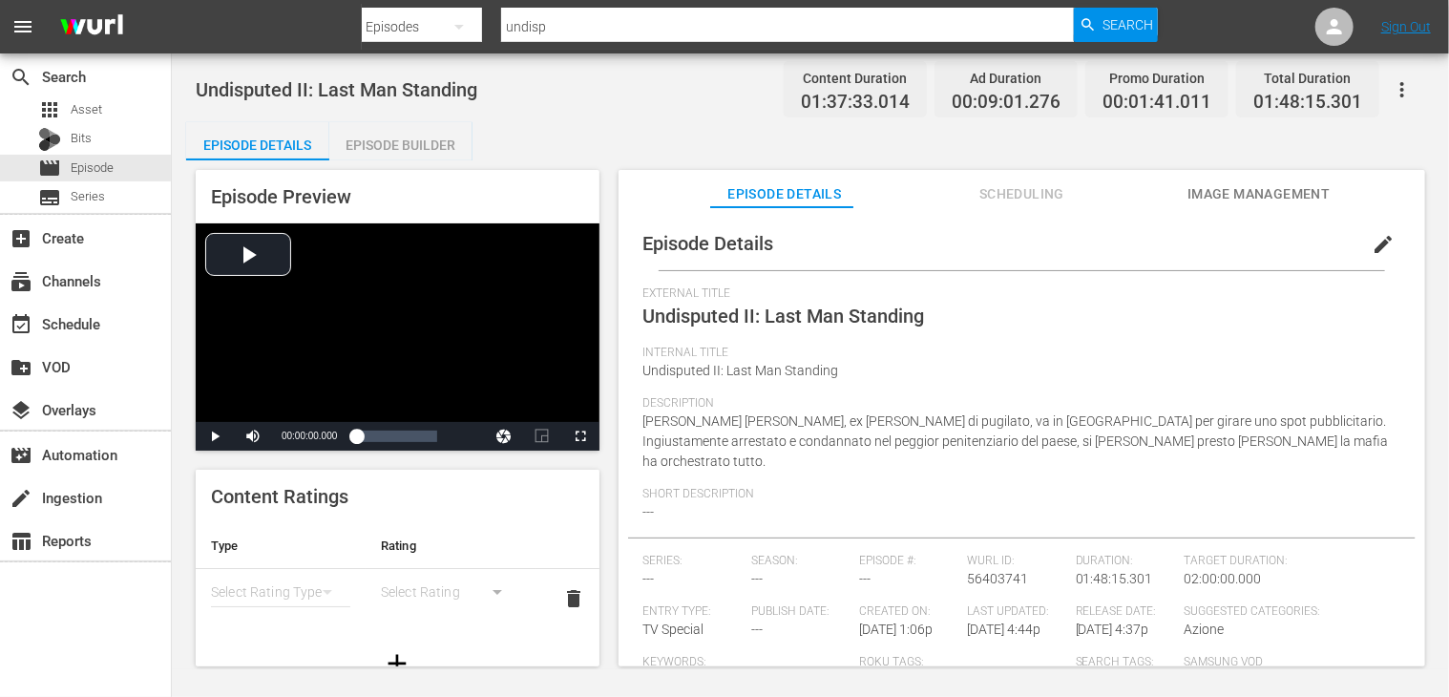
click at [400, 129] on div "Episode Builder" at bounding box center [400, 145] width 143 height 46
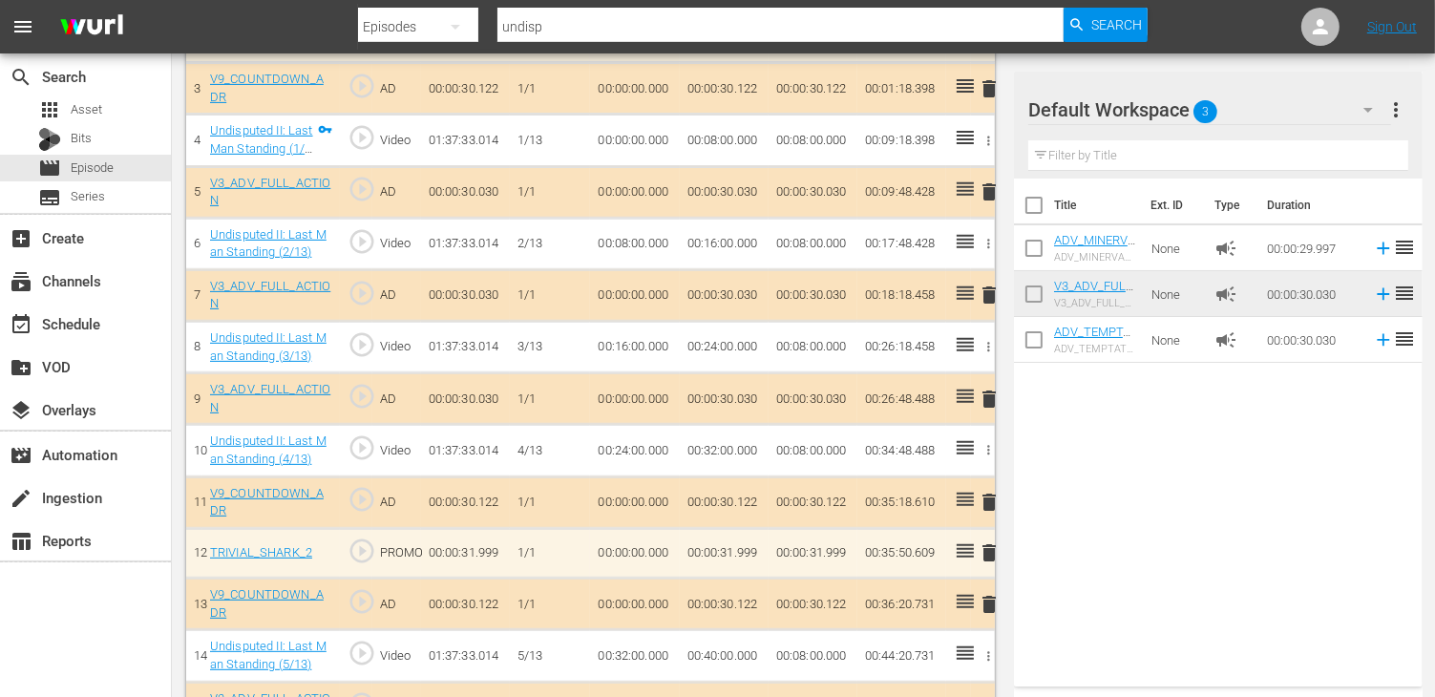
scroll to position [764, 0]
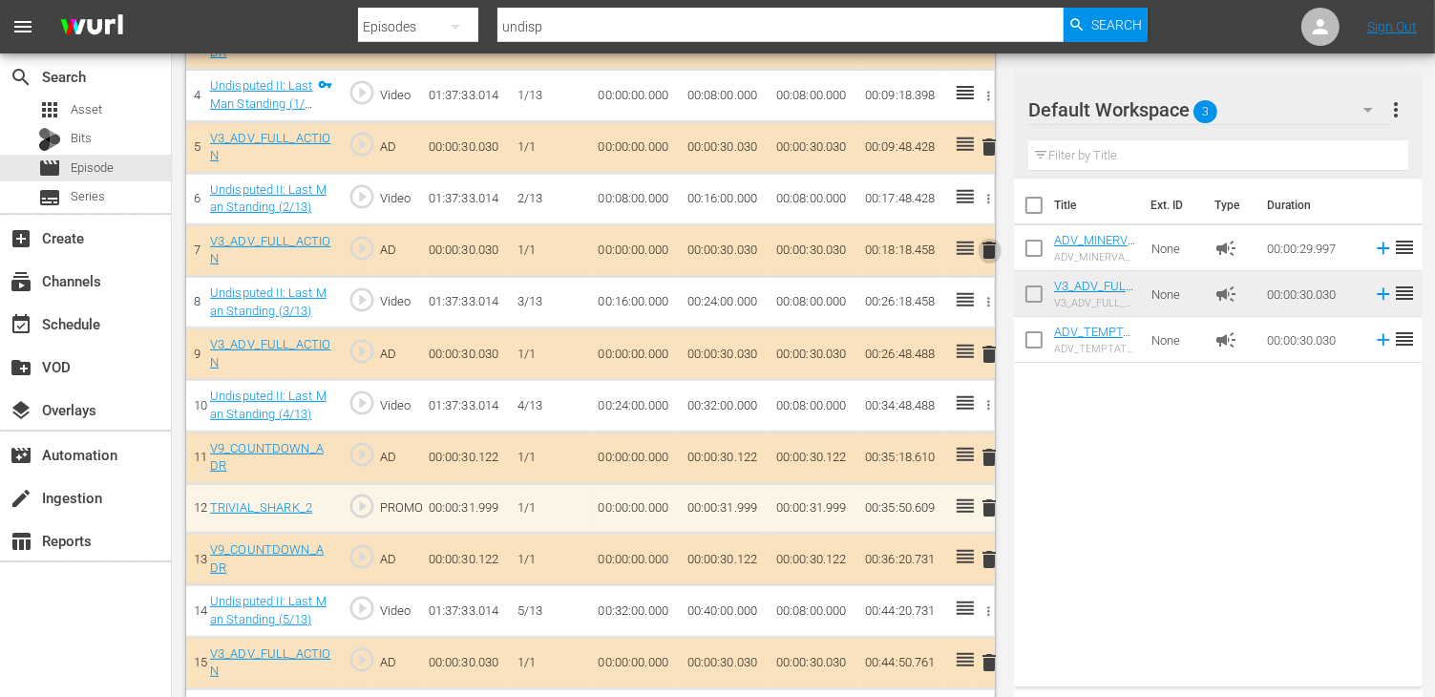
click at [987, 249] on span "delete" at bounding box center [989, 250] width 23 height 23
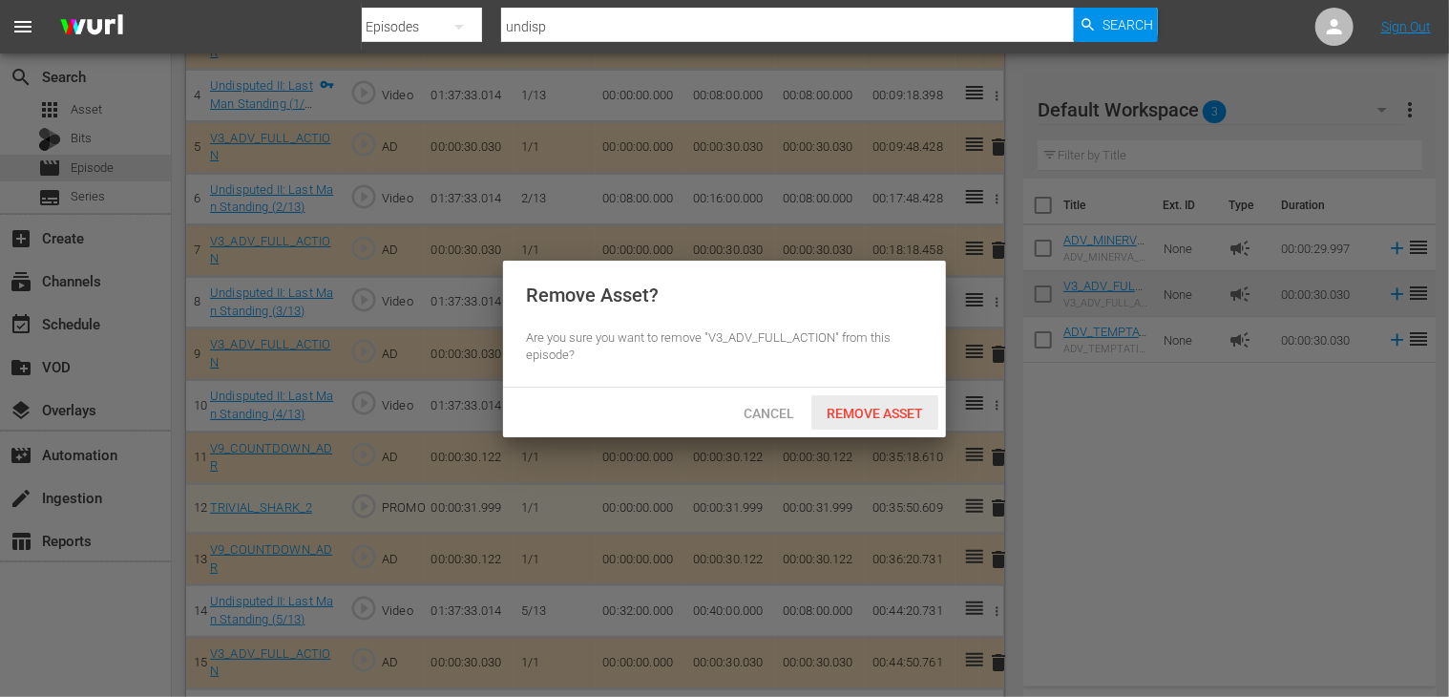
click at [852, 413] on span "Remove Asset" at bounding box center [874, 413] width 127 height 15
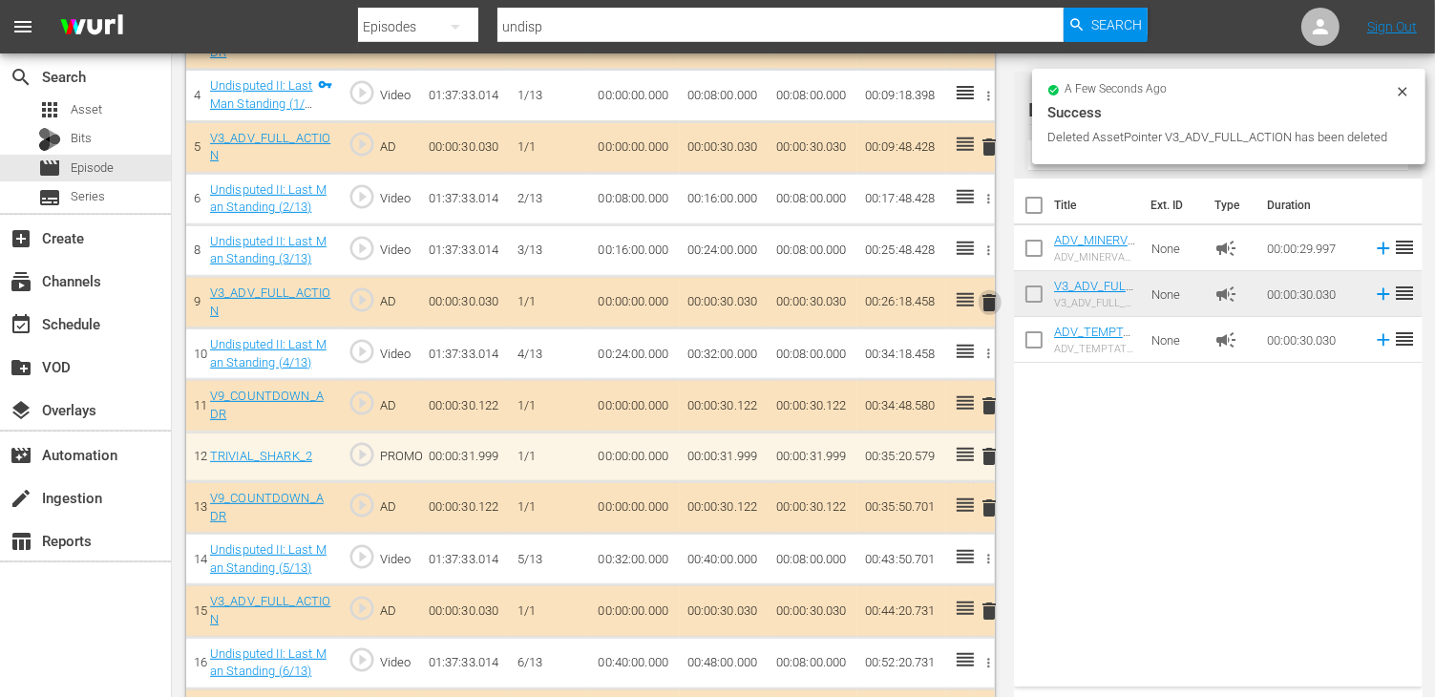
click at [989, 299] on span "delete" at bounding box center [989, 302] width 23 height 23
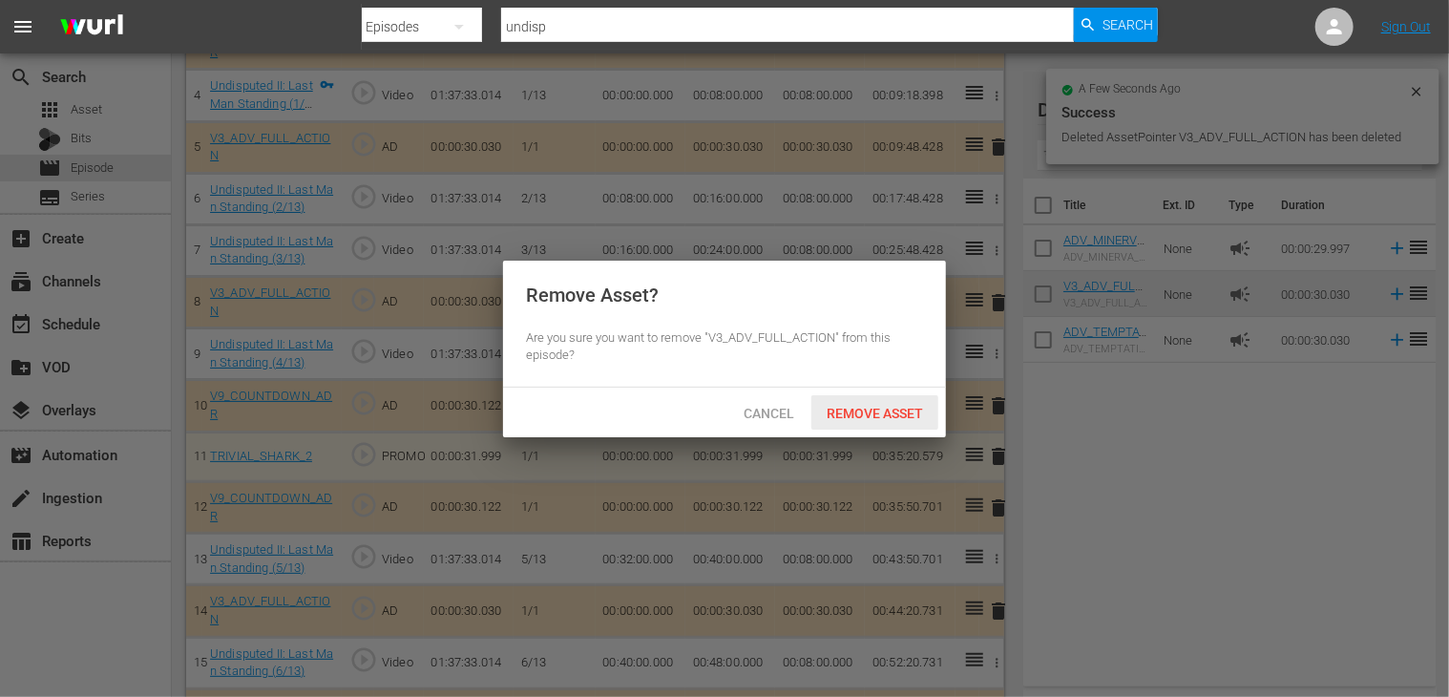
click at [878, 421] on span "Remove Asset" at bounding box center [874, 413] width 127 height 15
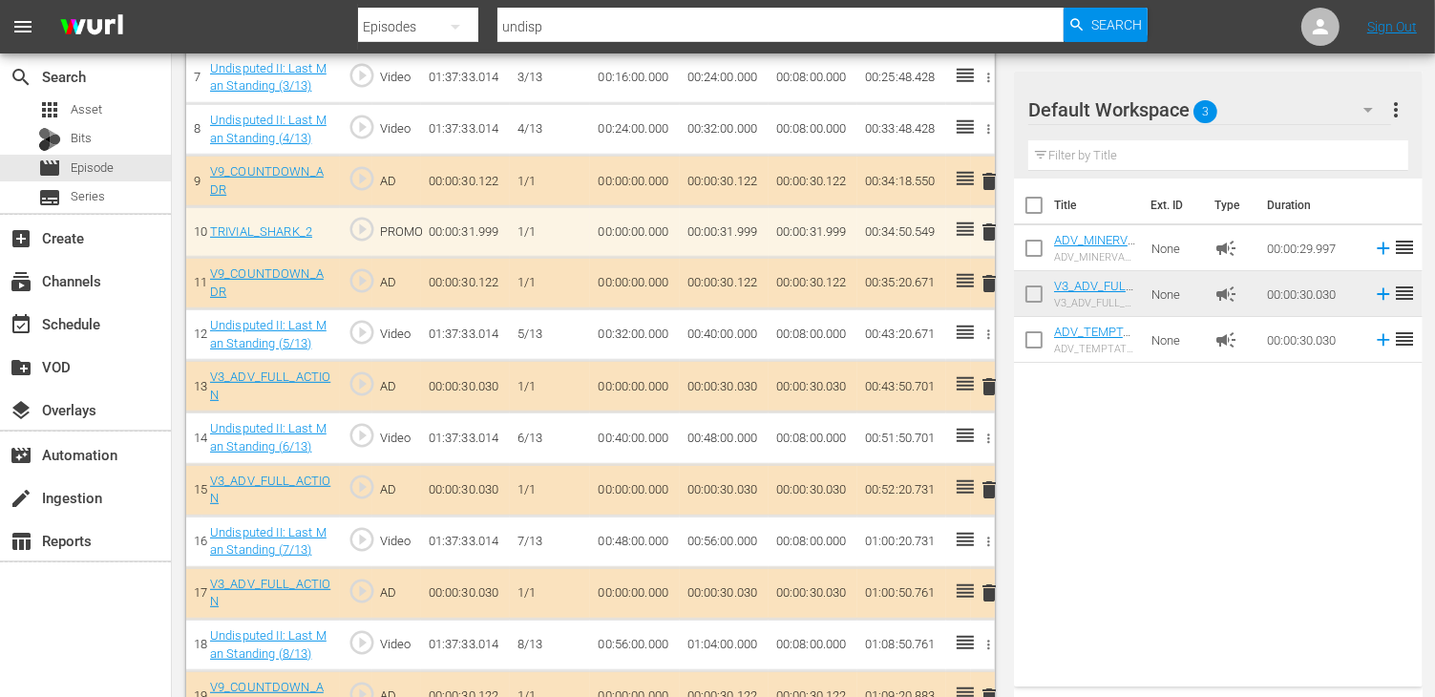
scroll to position [1050, 0]
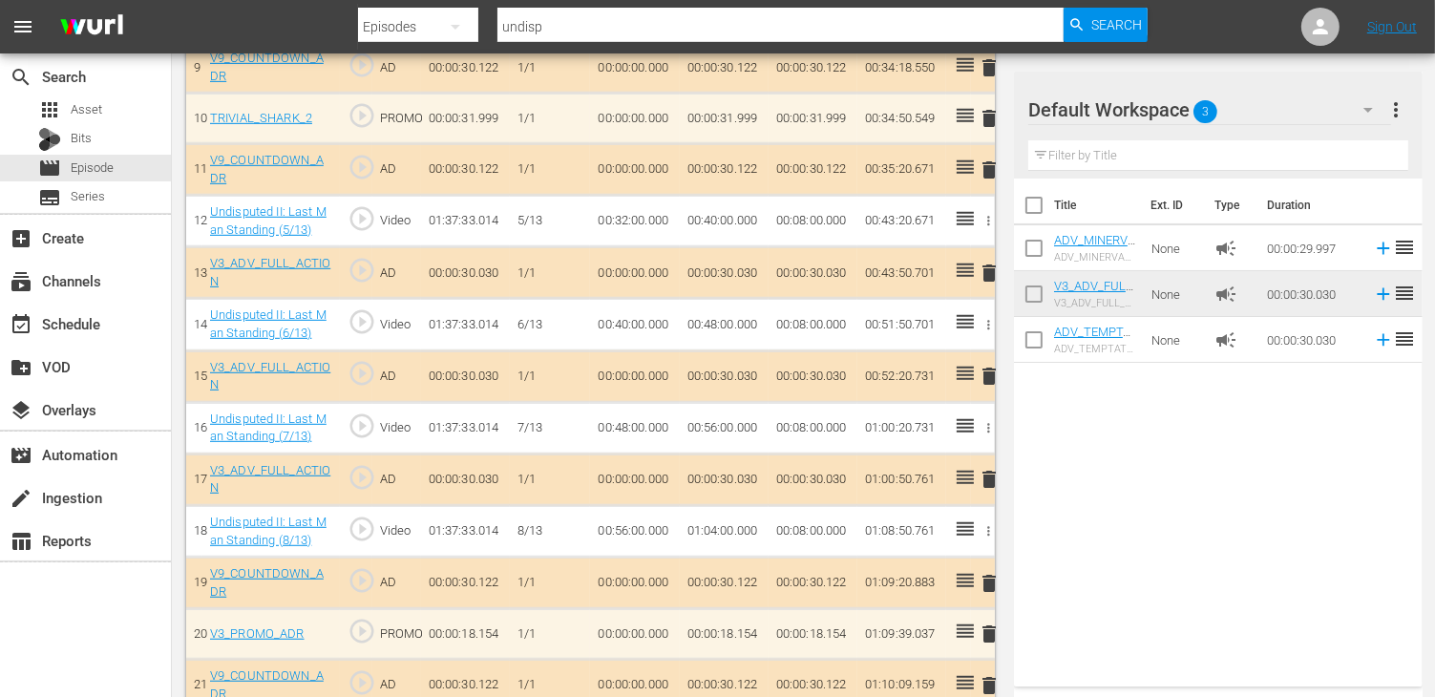
click at [987, 367] on span "delete" at bounding box center [989, 376] width 23 height 23
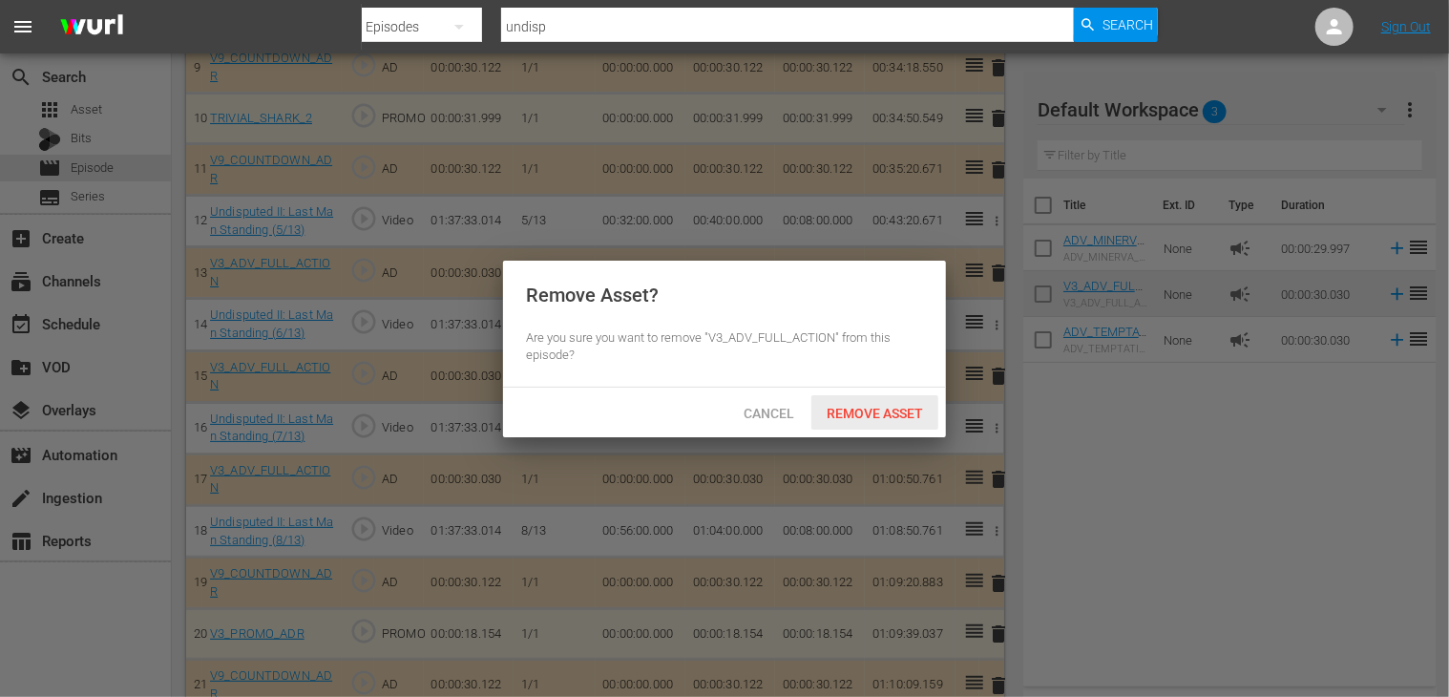
click at [878, 421] on span "Remove Asset" at bounding box center [874, 413] width 127 height 15
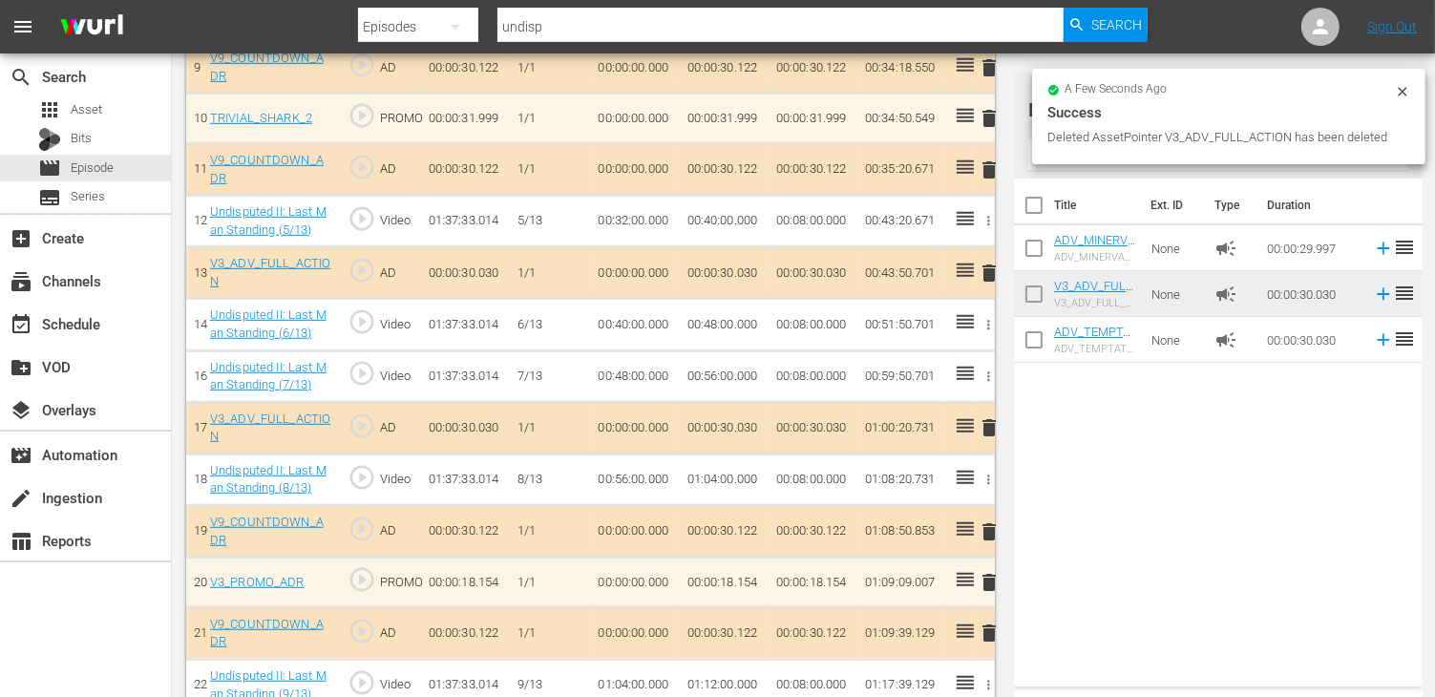
click at [991, 429] on span "delete" at bounding box center [989, 427] width 23 height 23
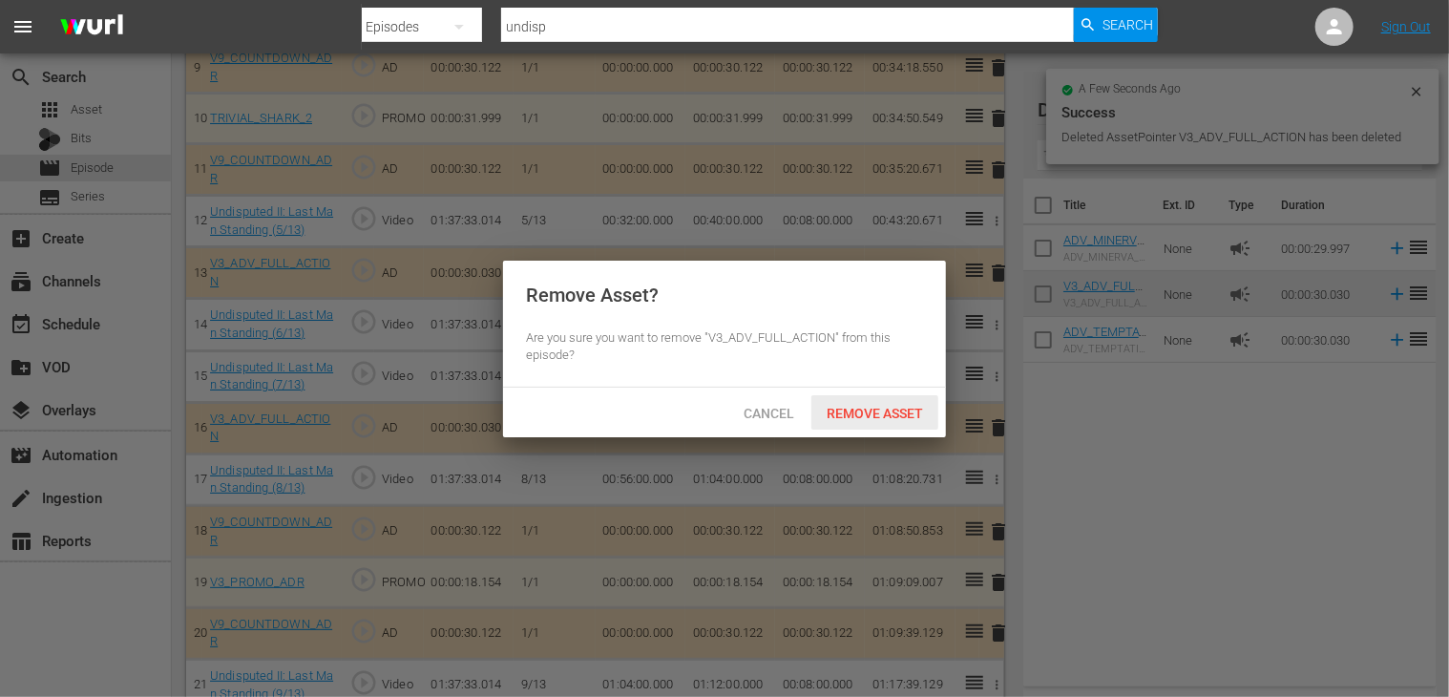
click at [872, 409] on span "Remove Asset" at bounding box center [874, 413] width 127 height 15
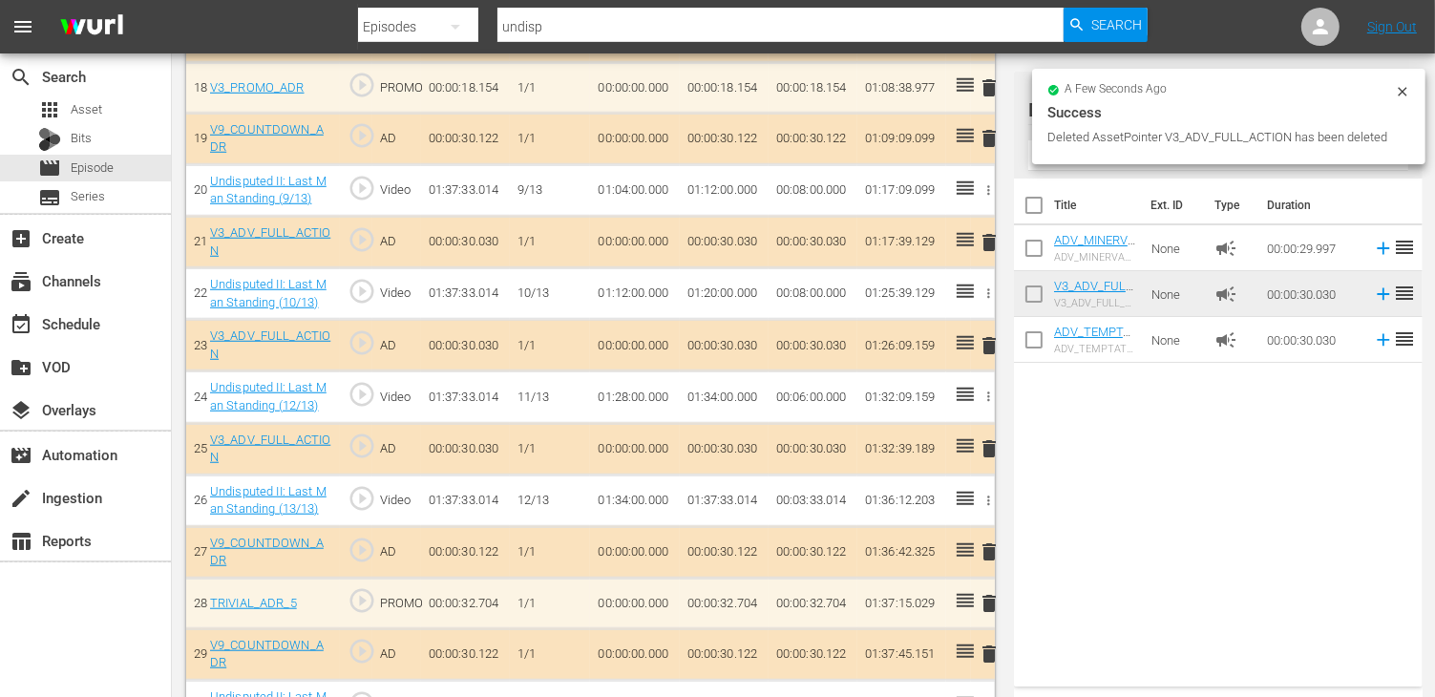
scroll to position [1527, 0]
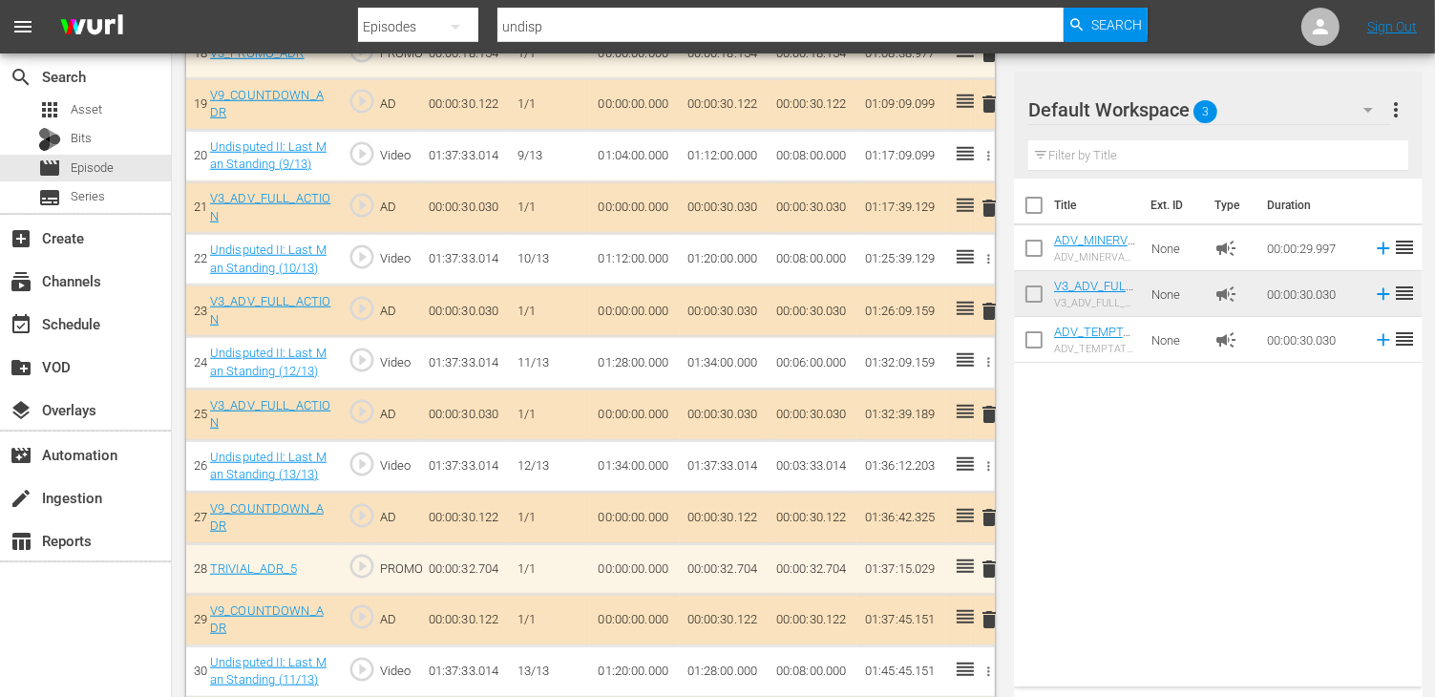
click at [991, 301] on span "delete" at bounding box center [989, 311] width 23 height 23
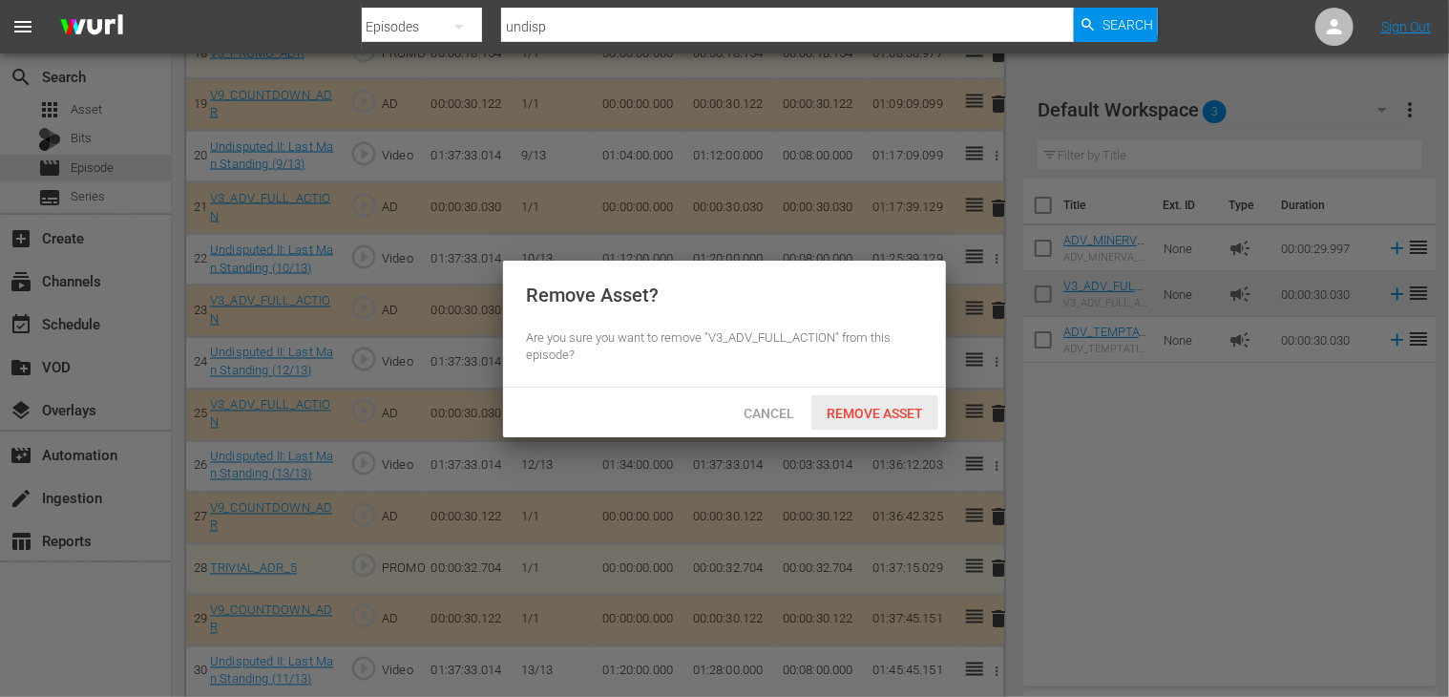
click at [897, 416] on span "Remove Asset" at bounding box center [874, 413] width 127 height 15
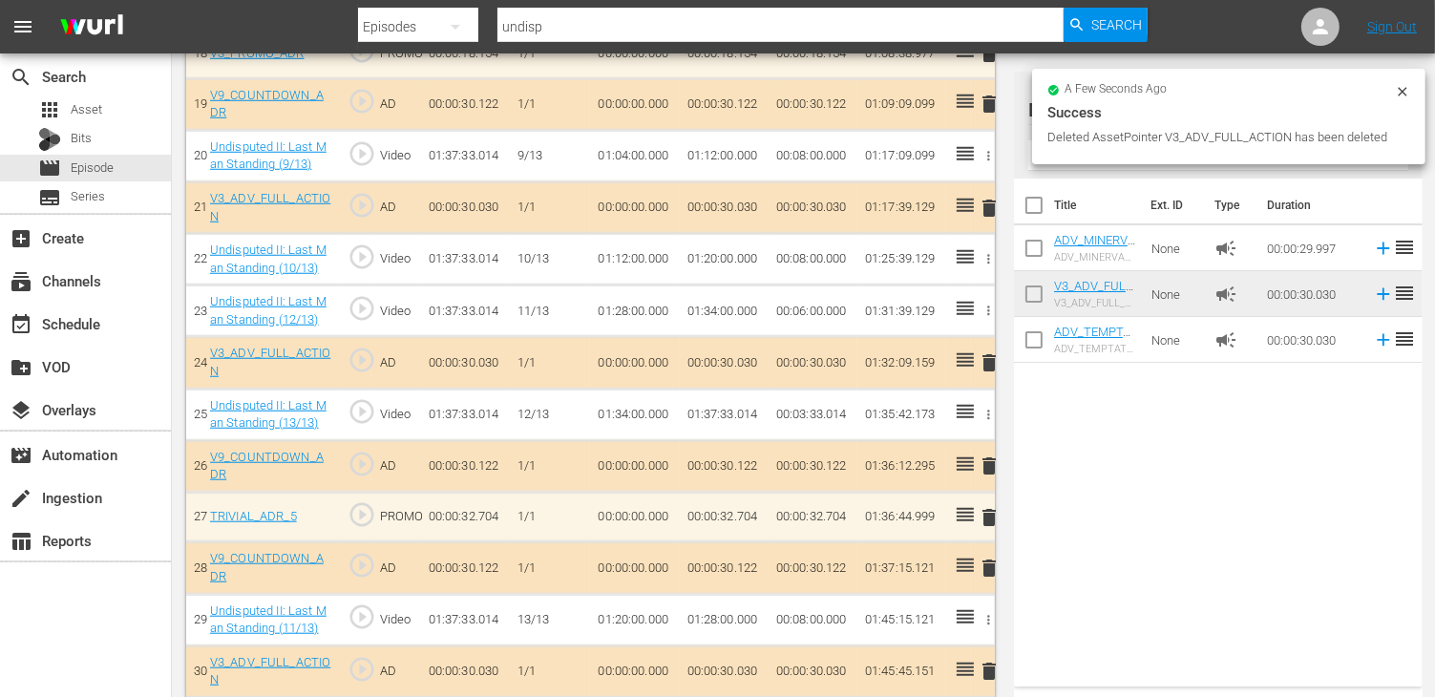
click at [993, 367] on button "delete" at bounding box center [989, 362] width 23 height 28
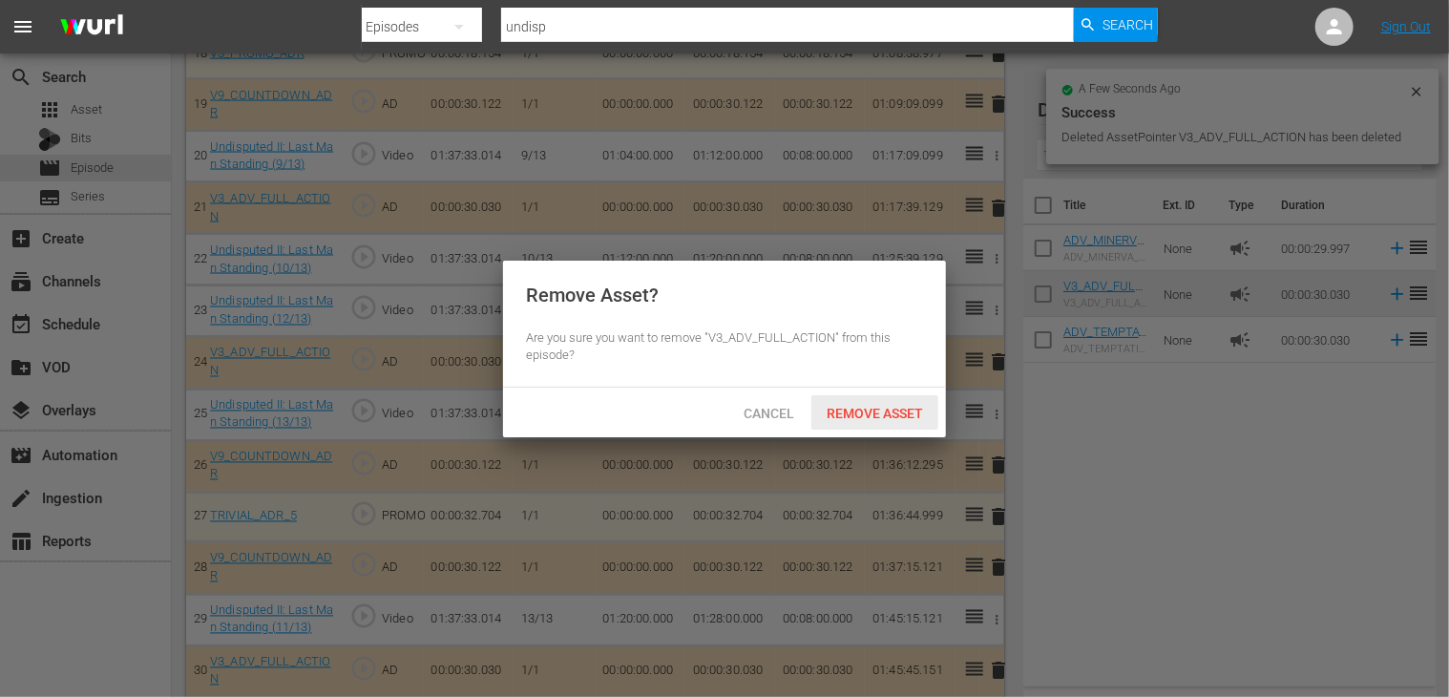
click at [867, 418] on span "Remove Asset" at bounding box center [874, 413] width 127 height 15
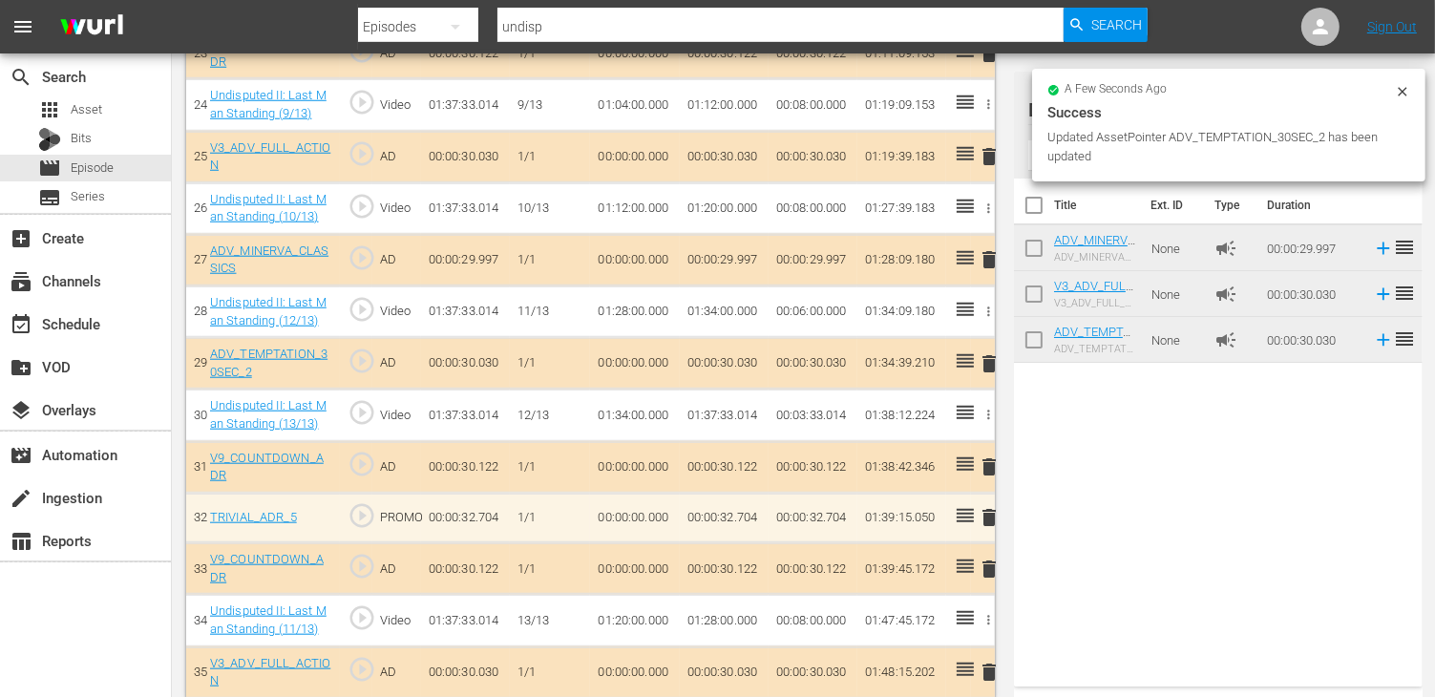
scroll to position [1790, 0]
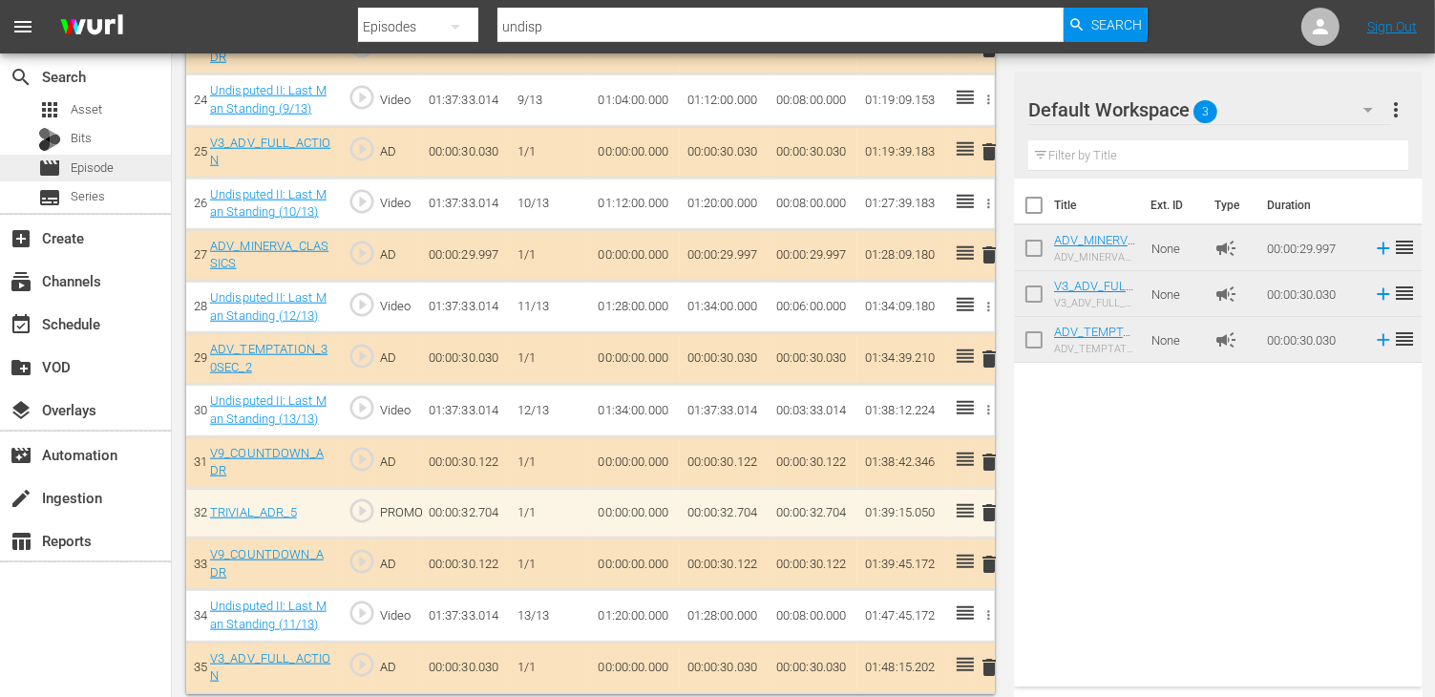
click at [101, 162] on span "Episode" at bounding box center [92, 167] width 43 height 19
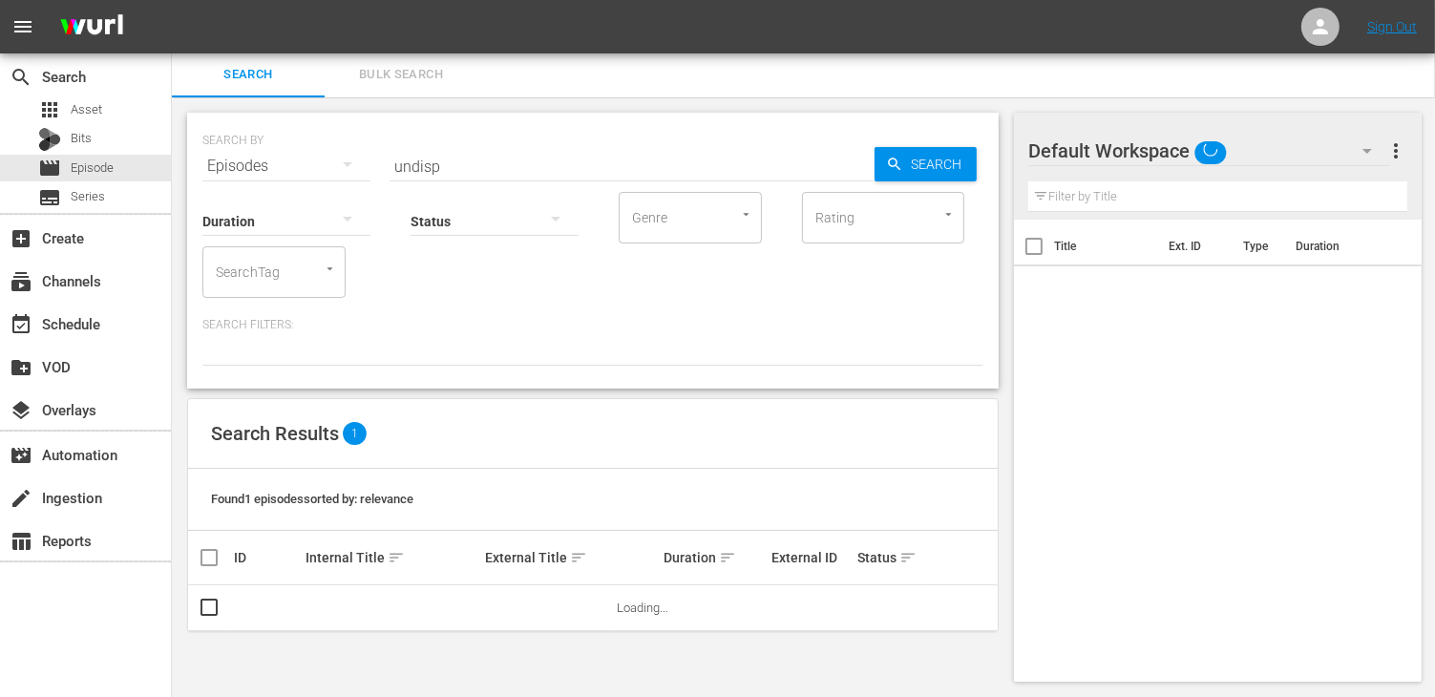
scroll to position [1, 0]
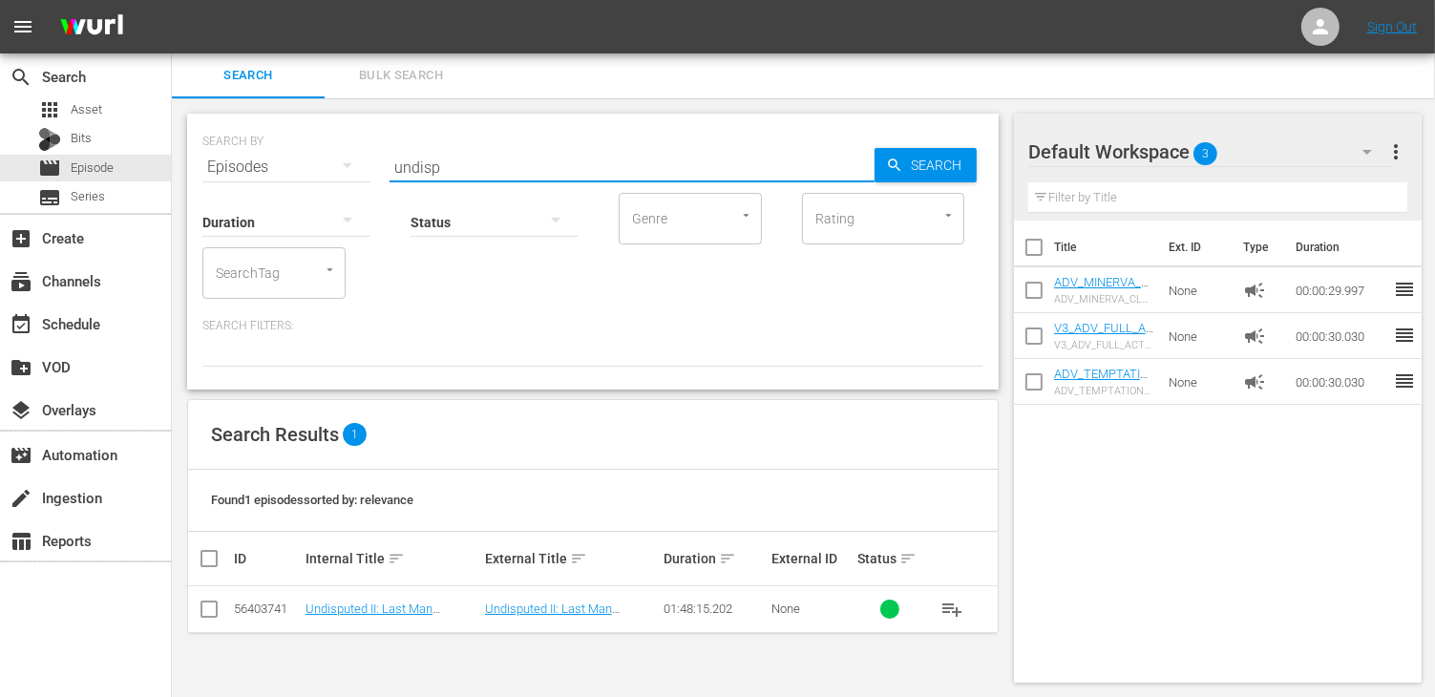
drag, startPoint x: 460, startPoint y: 173, endPoint x: 297, endPoint y: 167, distance: 163.3
click at [297, 167] on div "SEARCH BY Search By Episodes Search ID, Title, Description, Keywords, or Catego…" at bounding box center [592, 155] width 781 height 69
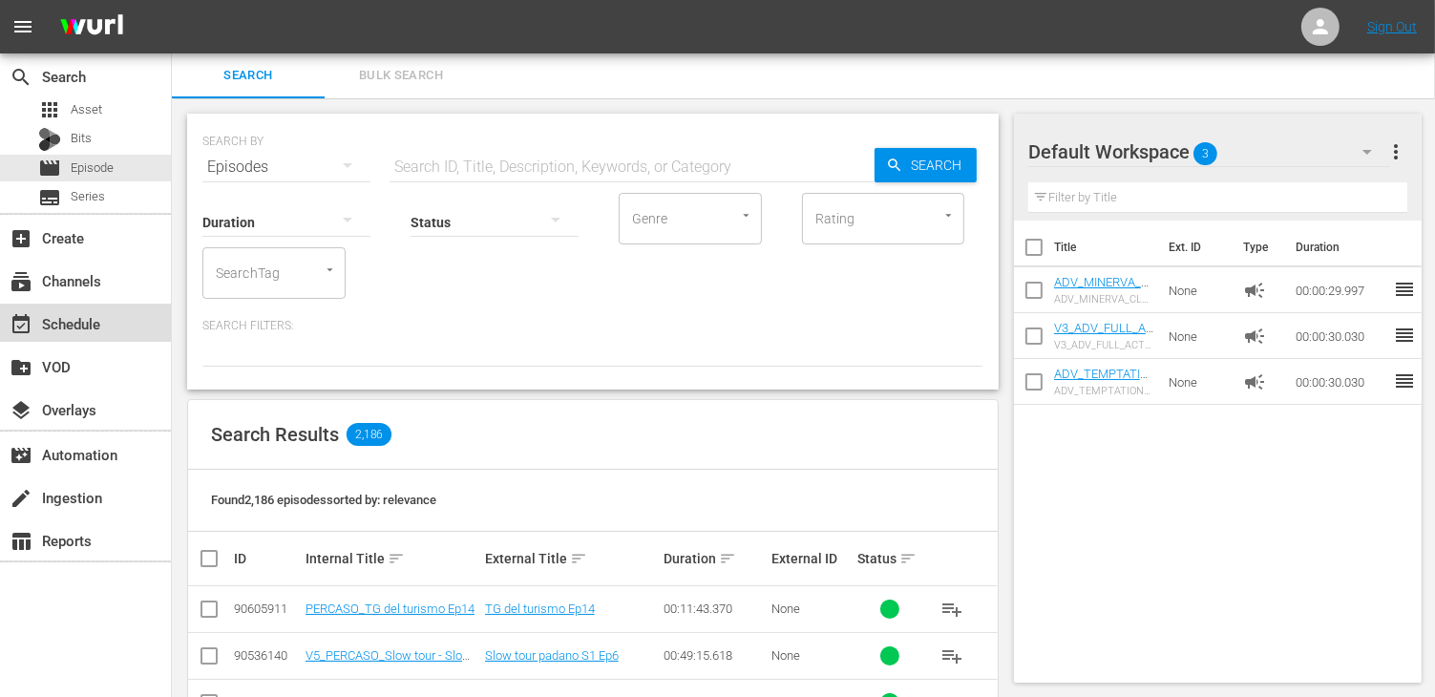
click at [111, 309] on div "event_available Schedule" at bounding box center [85, 323] width 171 height 38
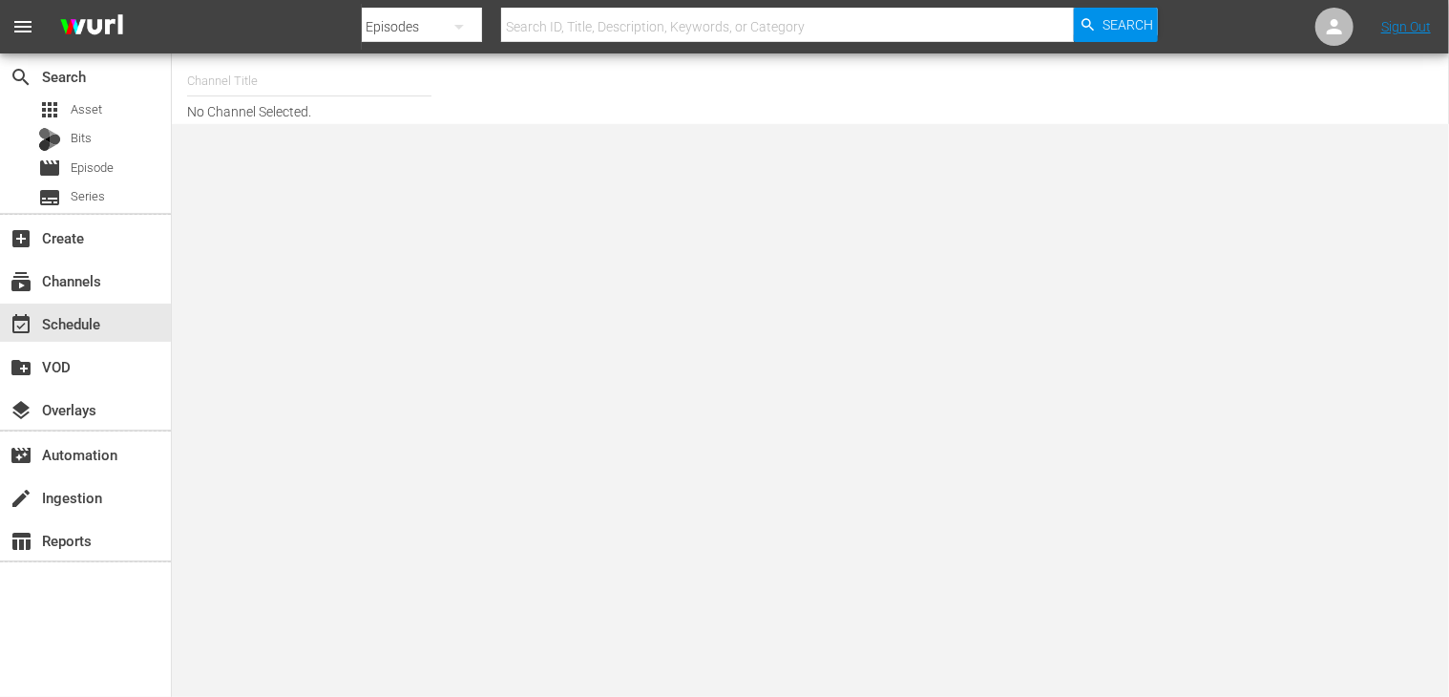
click at [263, 77] on input "text" at bounding box center [309, 81] width 244 height 46
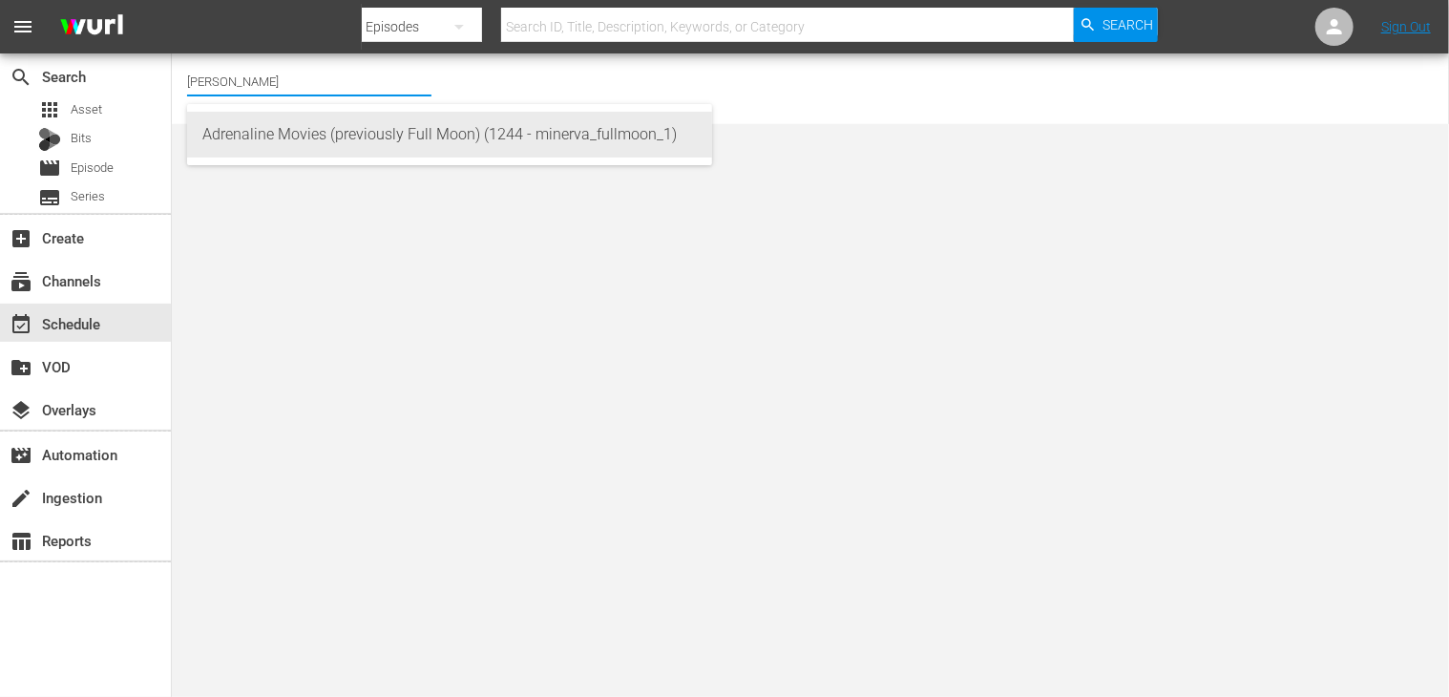
click at [280, 127] on div "Adrenaline Movies (previously Full Moon) (1244 - minerva_fullmoon_1)" at bounding box center [449, 135] width 494 height 46
type input "Adrenaline Movies (previously Full Moon) (1244 - minerva_fullmoon_1)"
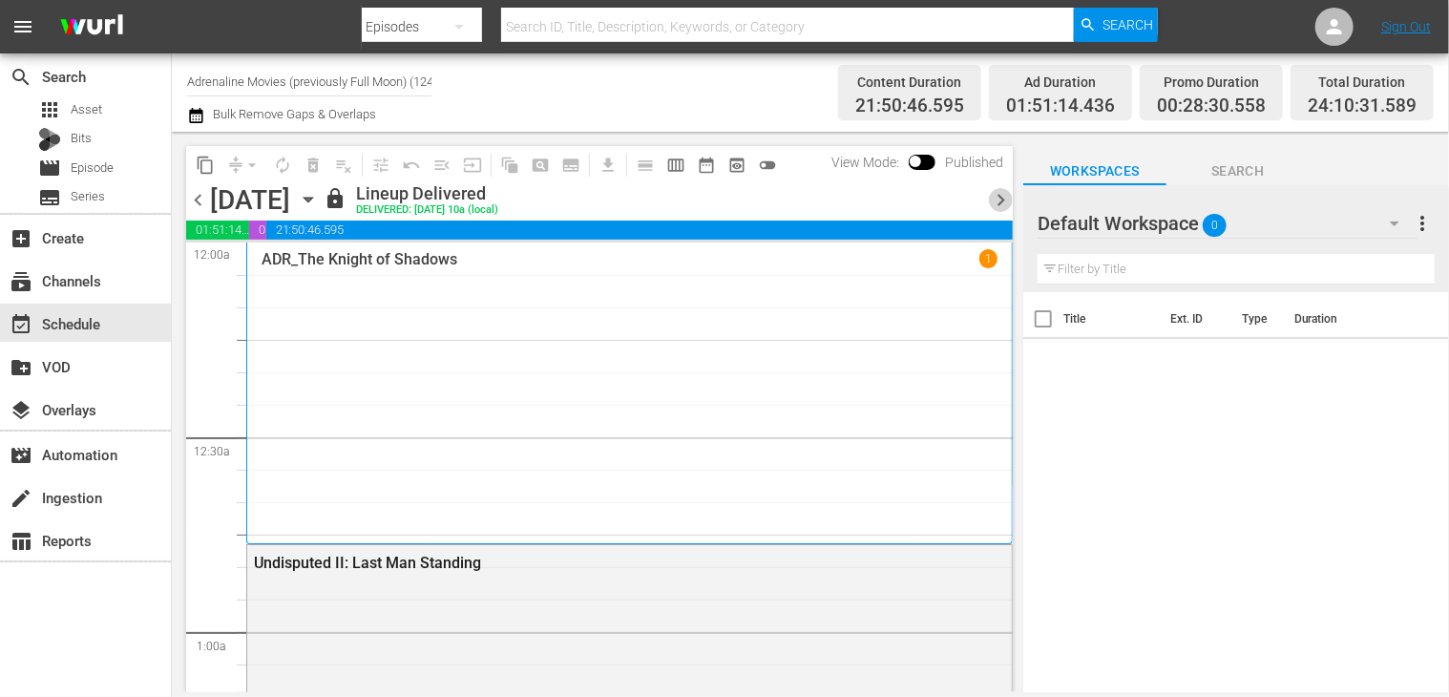
click at [998, 203] on span "chevron_right" at bounding box center [1001, 200] width 24 height 24
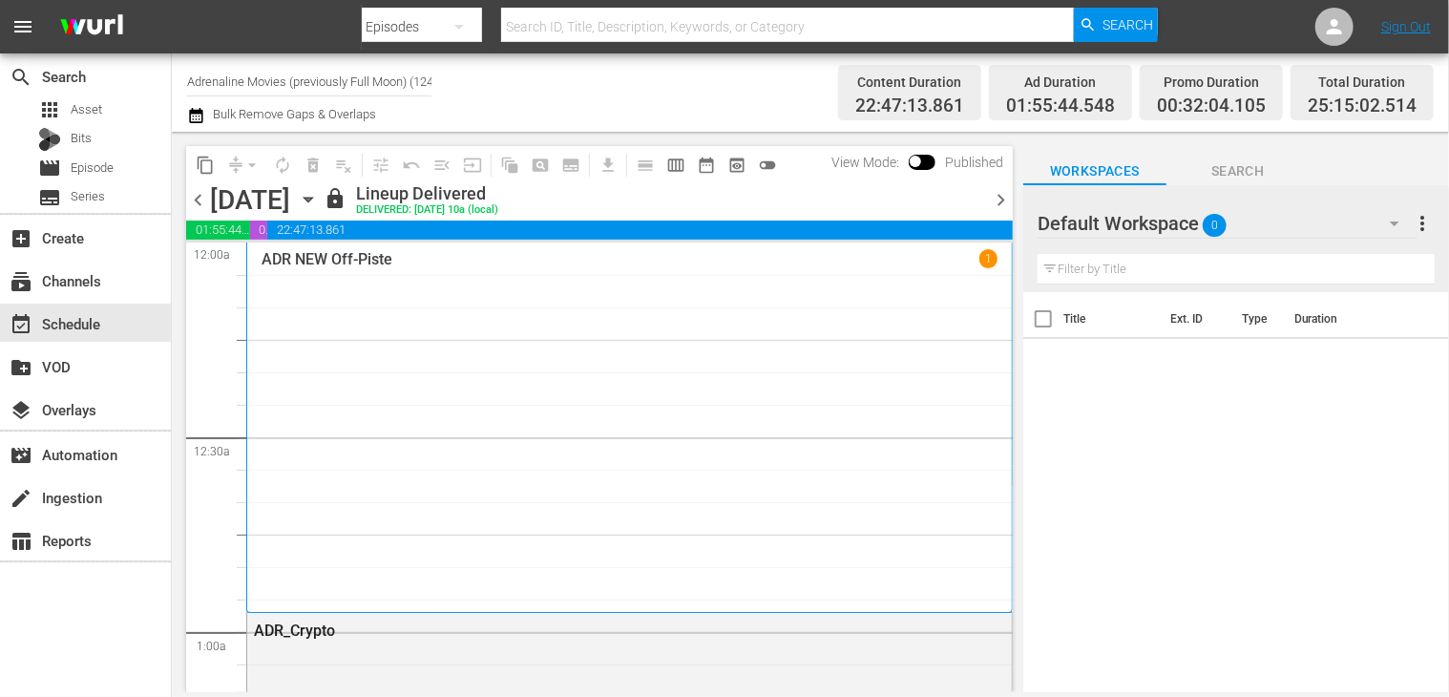
click at [1007, 200] on span "chevron_right" at bounding box center [1001, 200] width 24 height 24
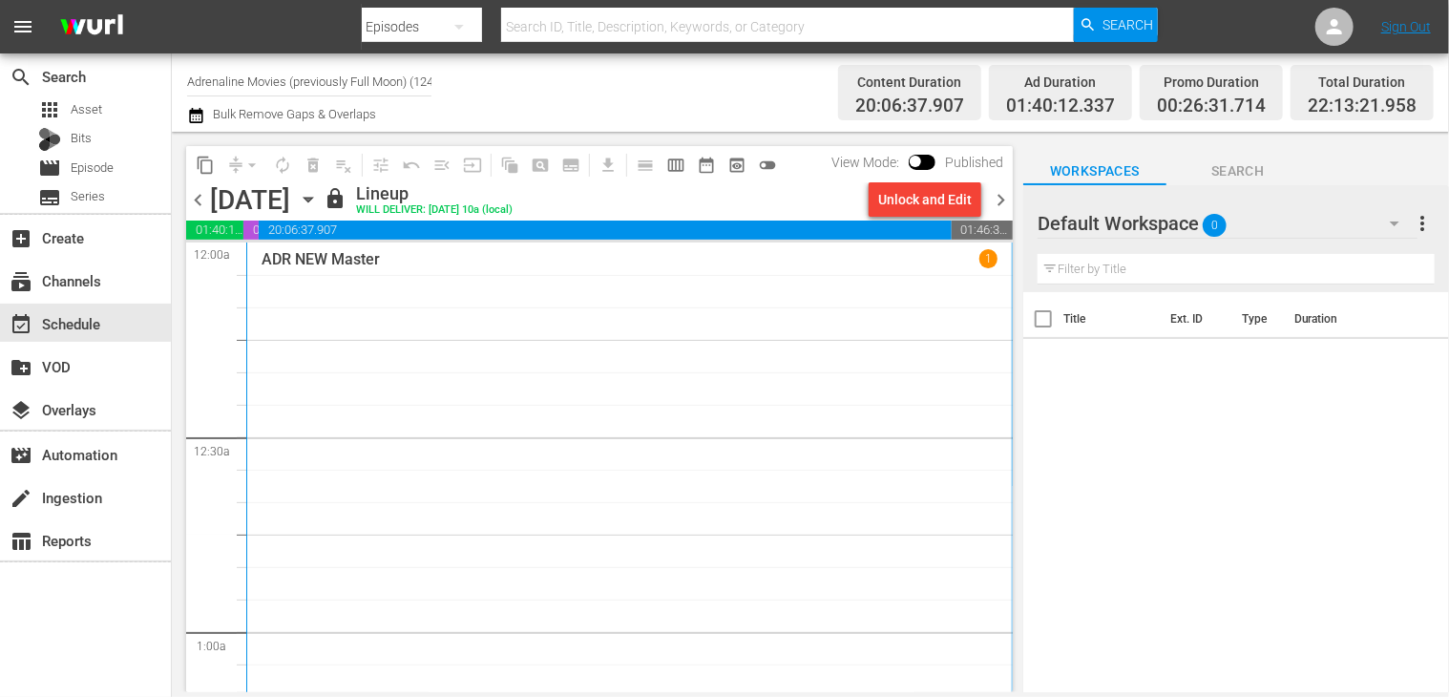
click at [191, 206] on span "chevron_left" at bounding box center [198, 200] width 24 height 24
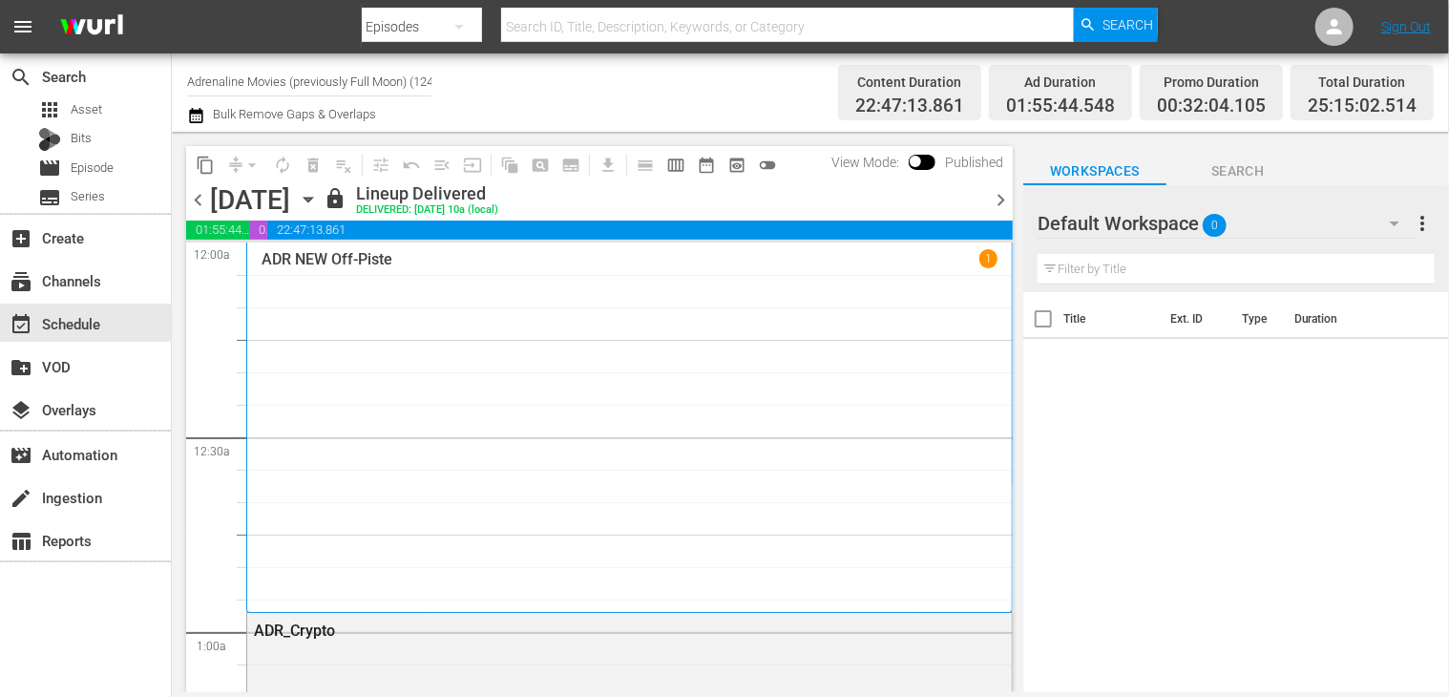
click at [997, 211] on span "chevron_right" at bounding box center [1001, 200] width 24 height 24
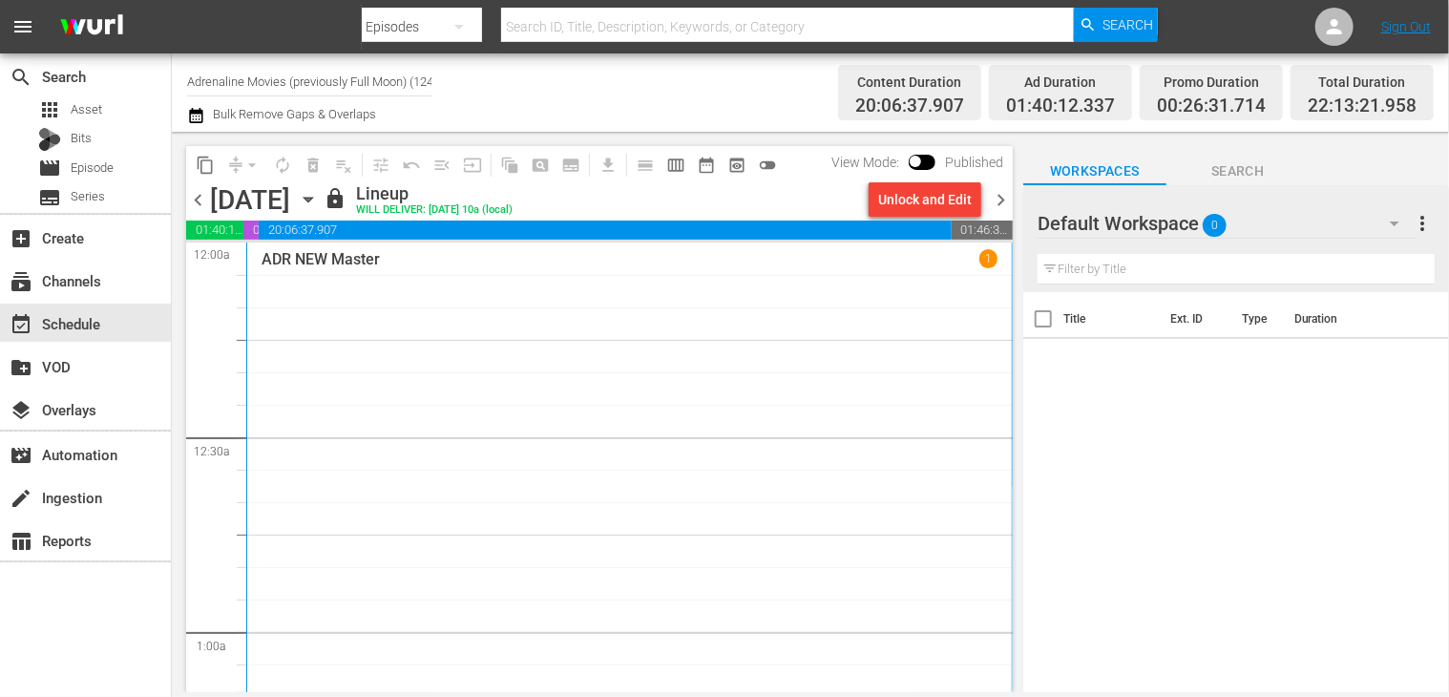
click at [928, 207] on div "Unlock and Edit" at bounding box center [925, 199] width 94 height 34
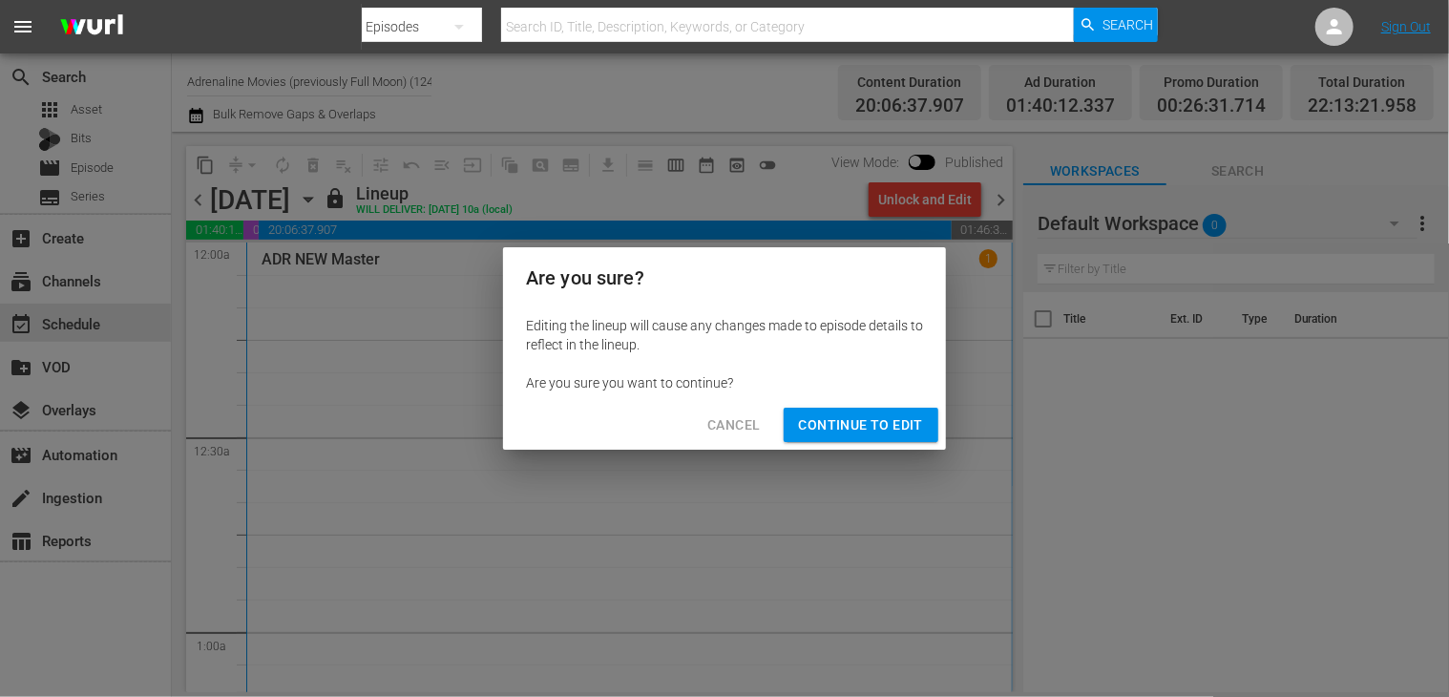
click at [869, 424] on span "Continue to Edit" at bounding box center [861, 425] width 124 height 24
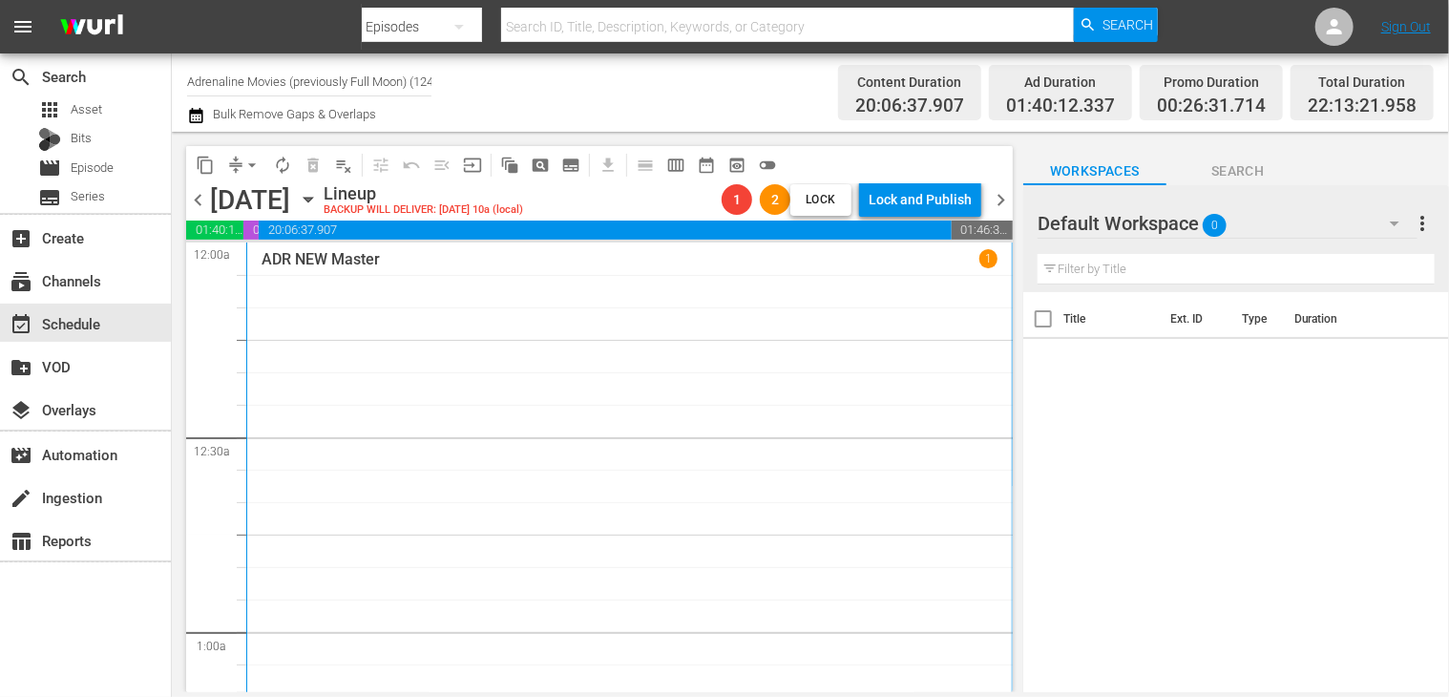
click at [998, 197] on span "chevron_right" at bounding box center [1001, 200] width 24 height 24
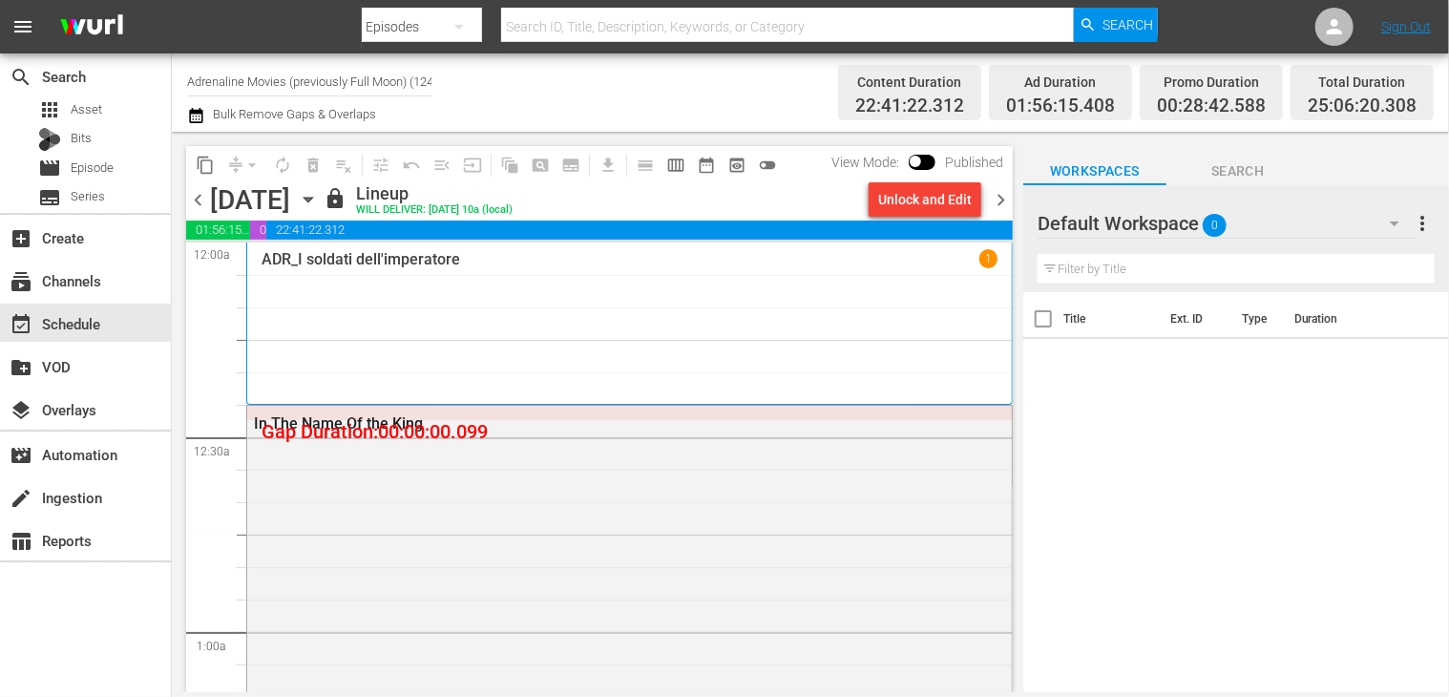
click at [923, 204] on div "Unlock and Edit" at bounding box center [925, 199] width 94 height 34
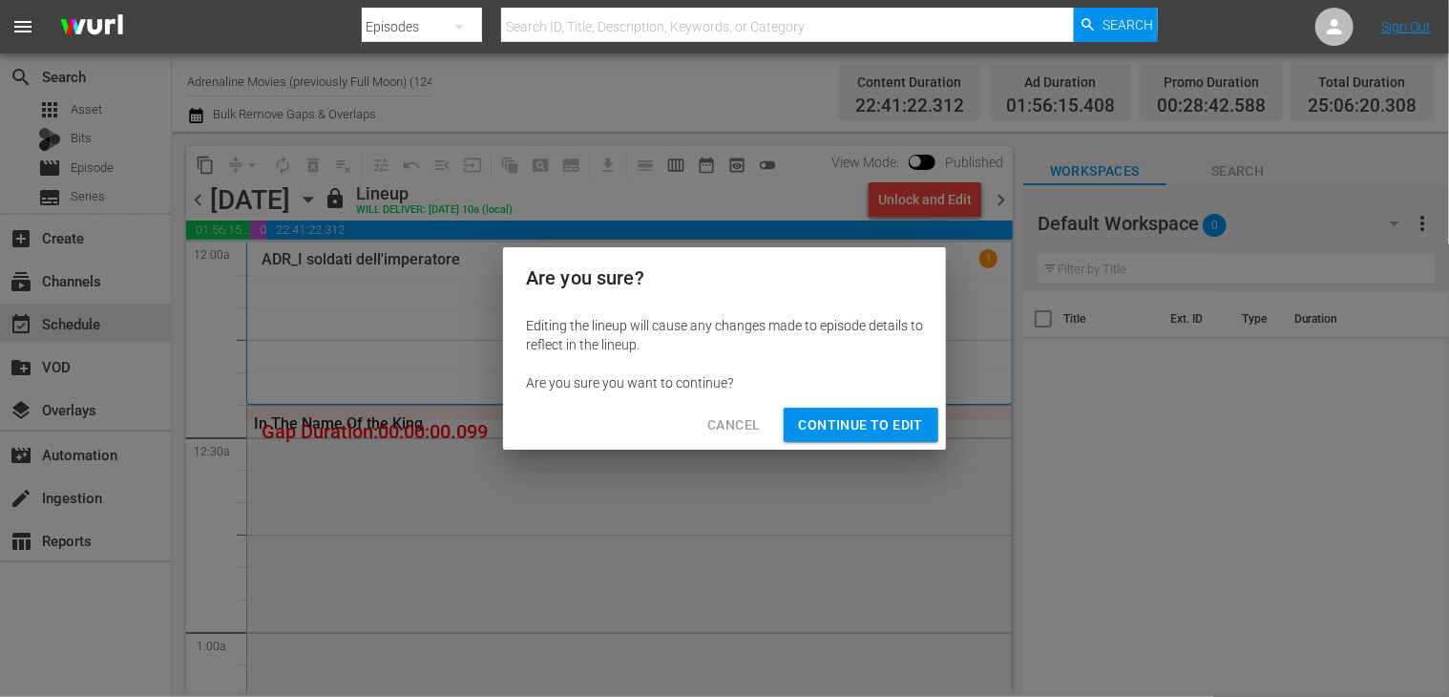
click at [878, 423] on span "Continue to Edit" at bounding box center [861, 425] width 124 height 24
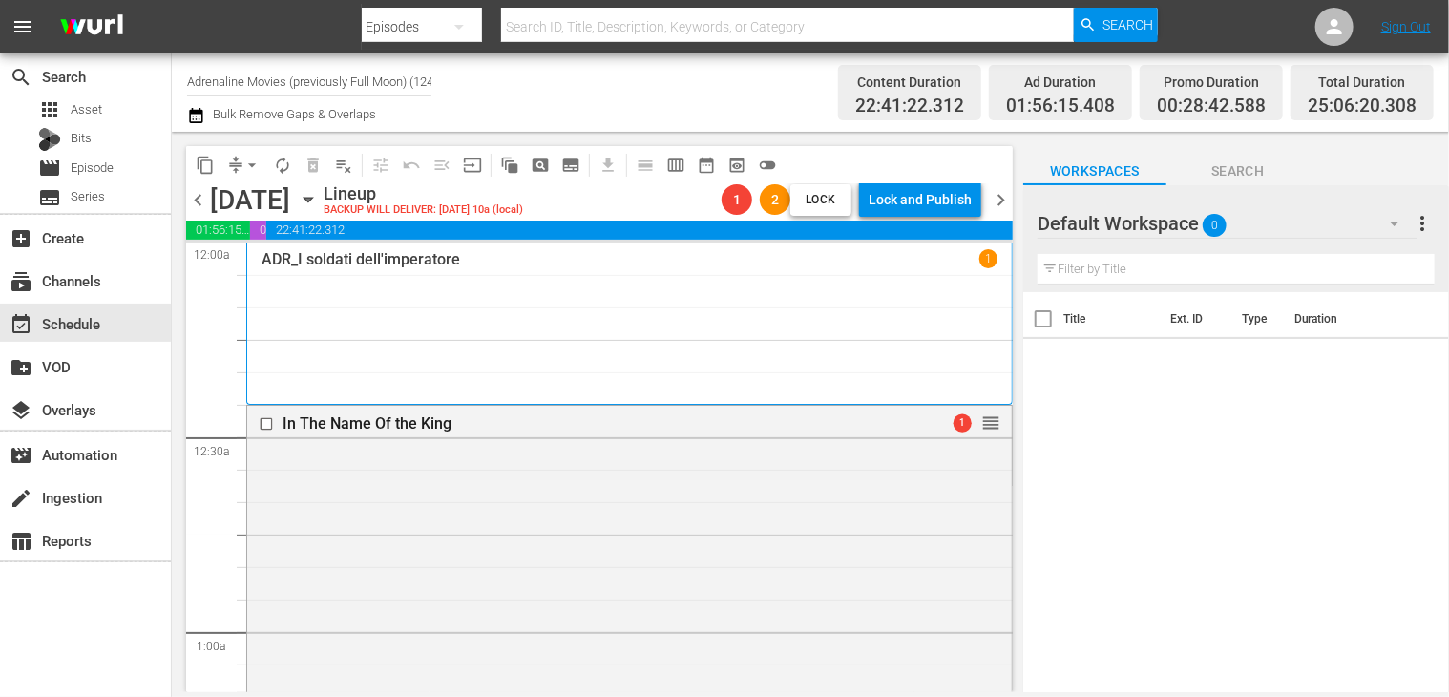
click at [1002, 201] on span "chevron_right" at bounding box center [1001, 200] width 24 height 24
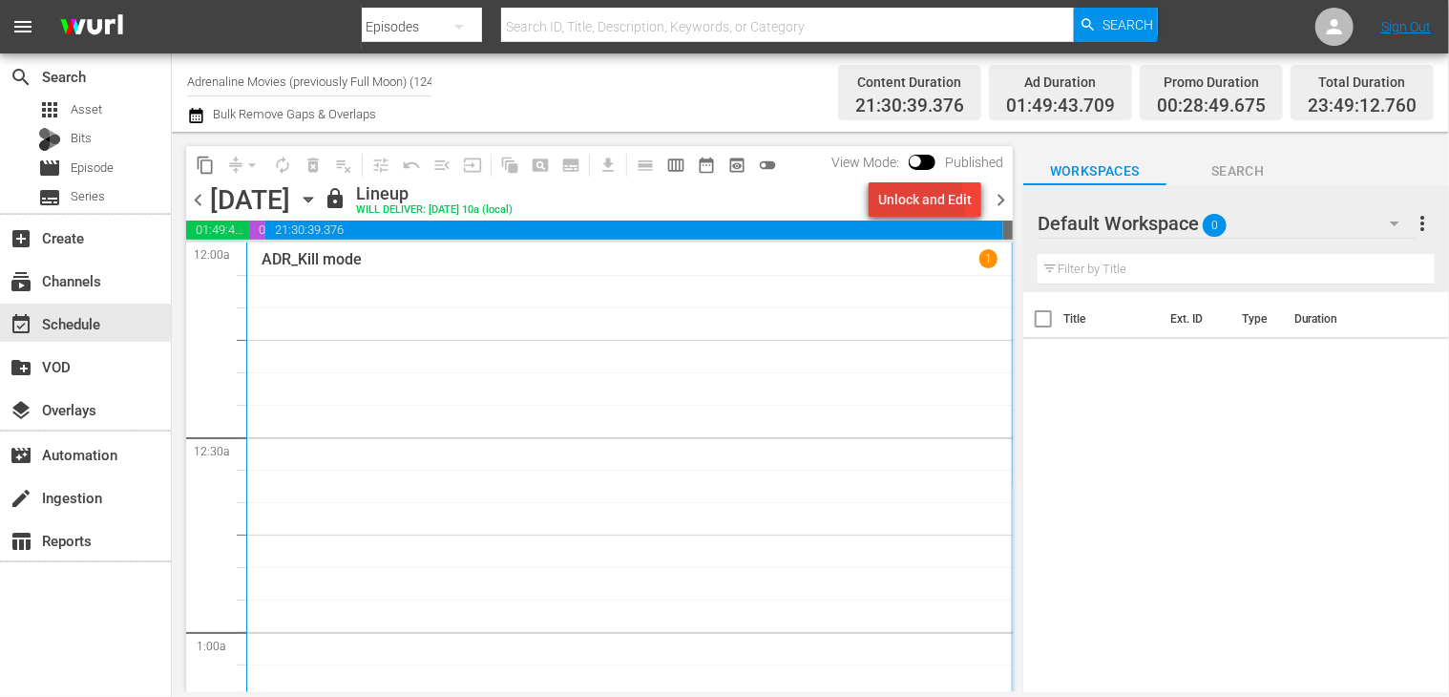
click at [905, 206] on div "Unlock and Edit" at bounding box center [925, 199] width 94 height 34
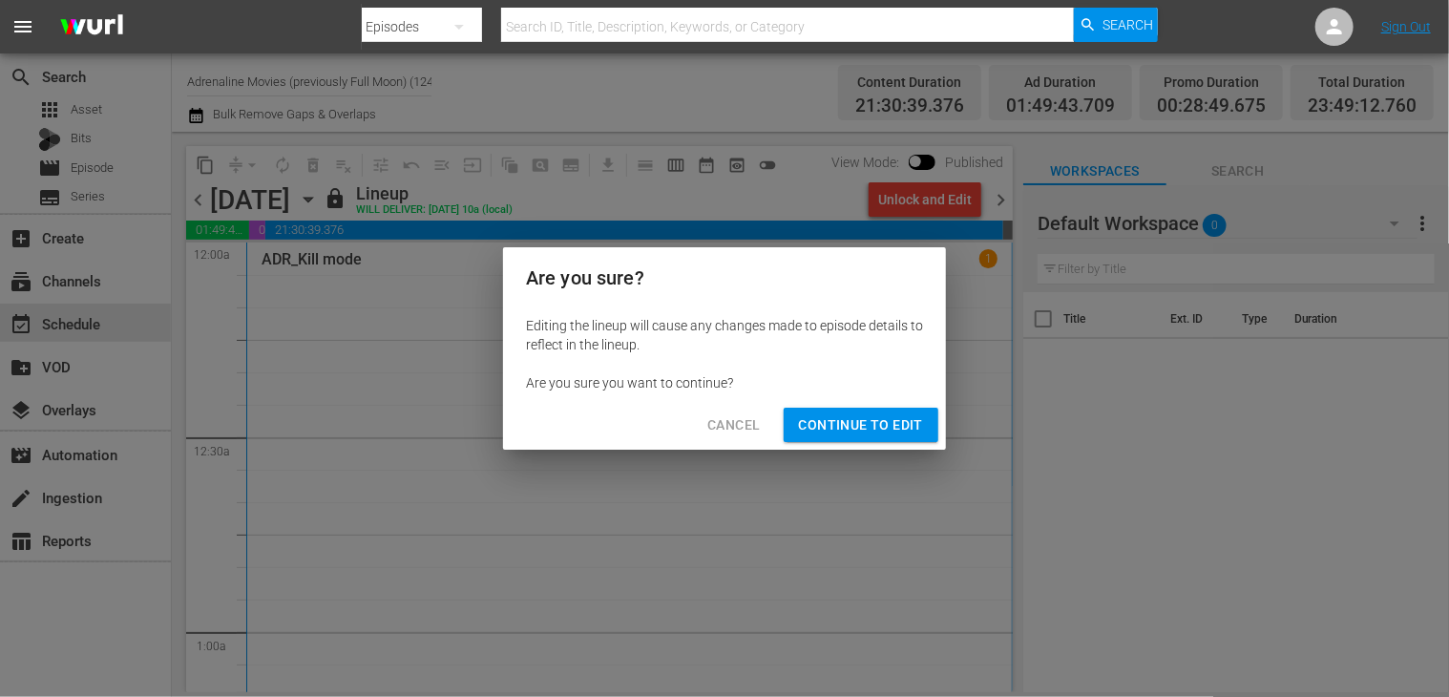
click at [867, 431] on span "Continue to Edit" at bounding box center [861, 425] width 124 height 24
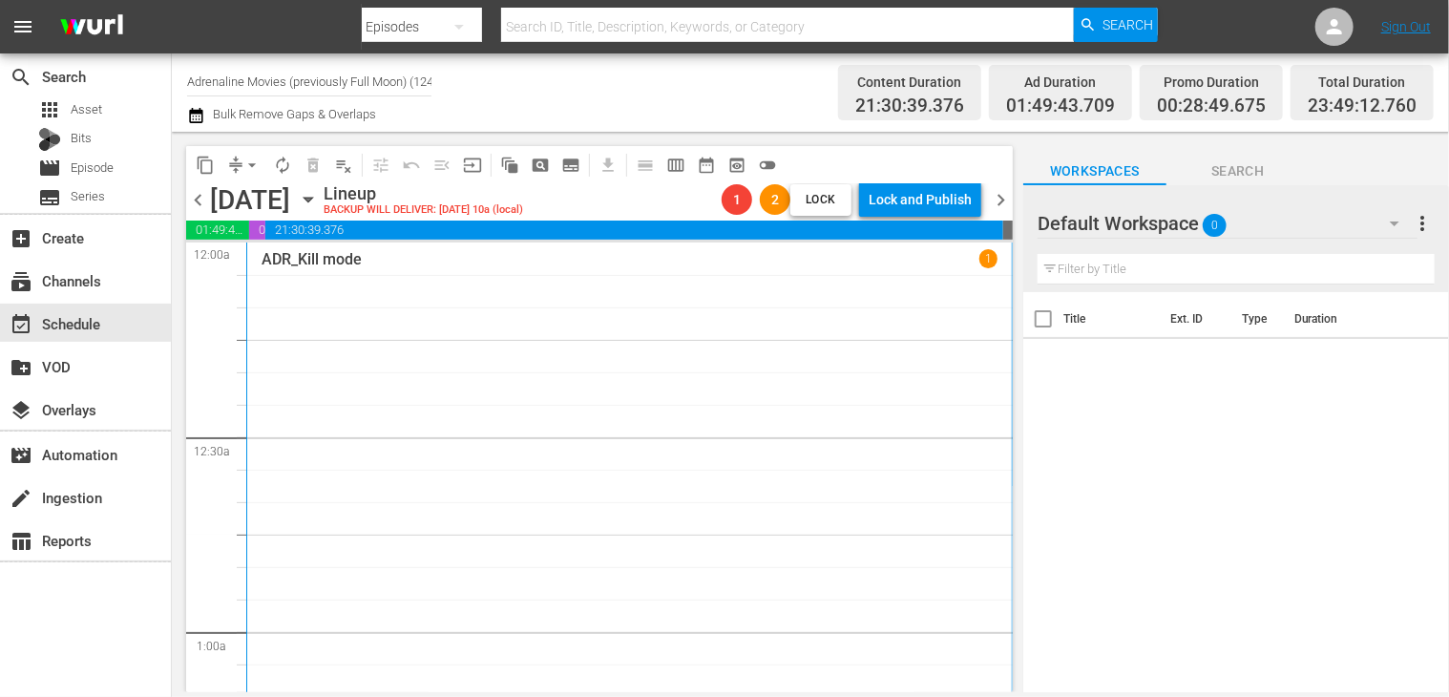
click at [1001, 199] on span "chevron_right" at bounding box center [1001, 200] width 24 height 24
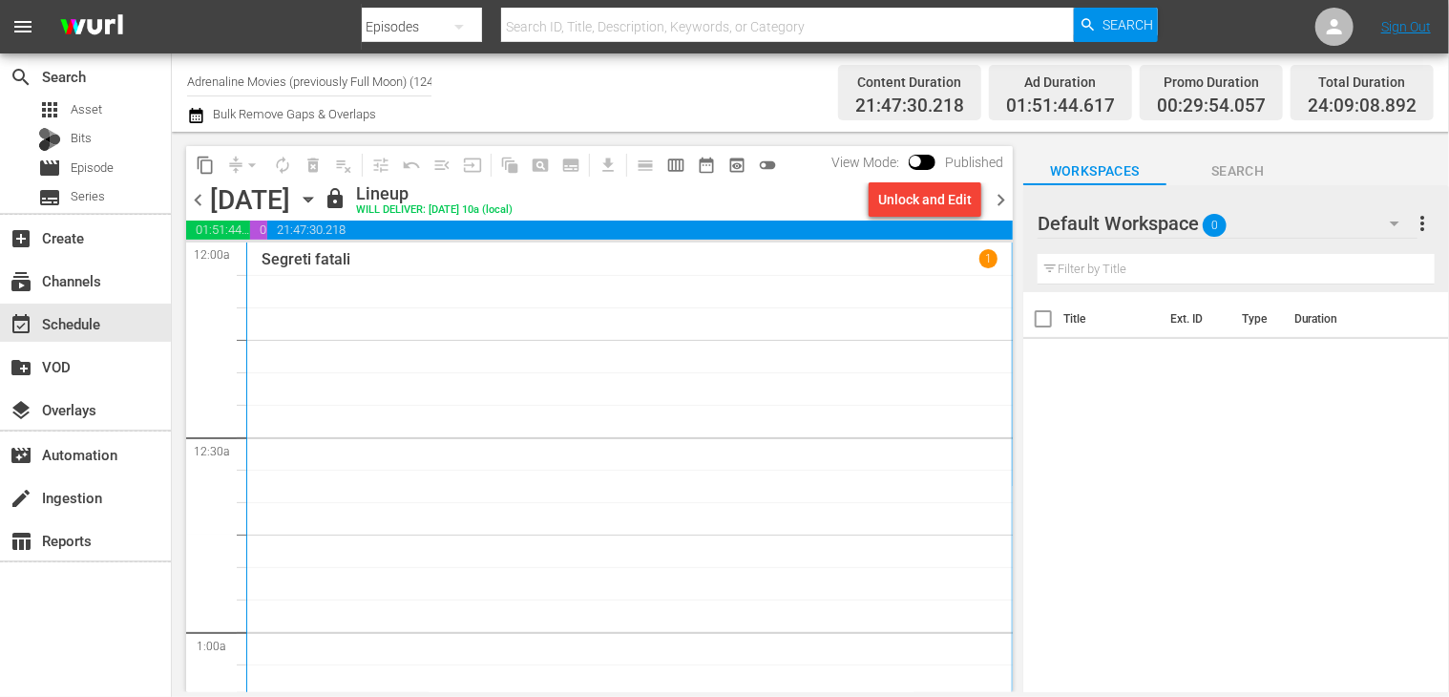
click at [905, 206] on div "Unlock and Edit" at bounding box center [925, 199] width 94 height 34
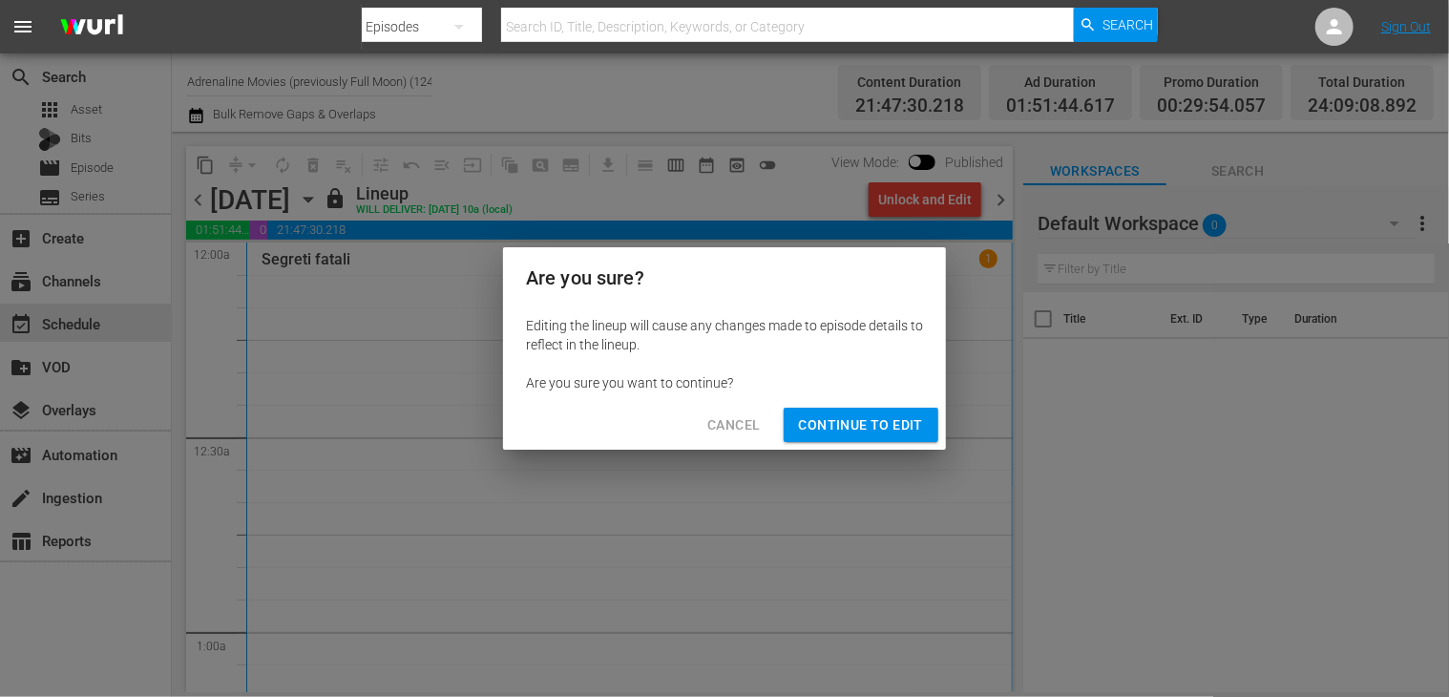
click at [868, 425] on span "Continue to Edit" at bounding box center [861, 425] width 124 height 24
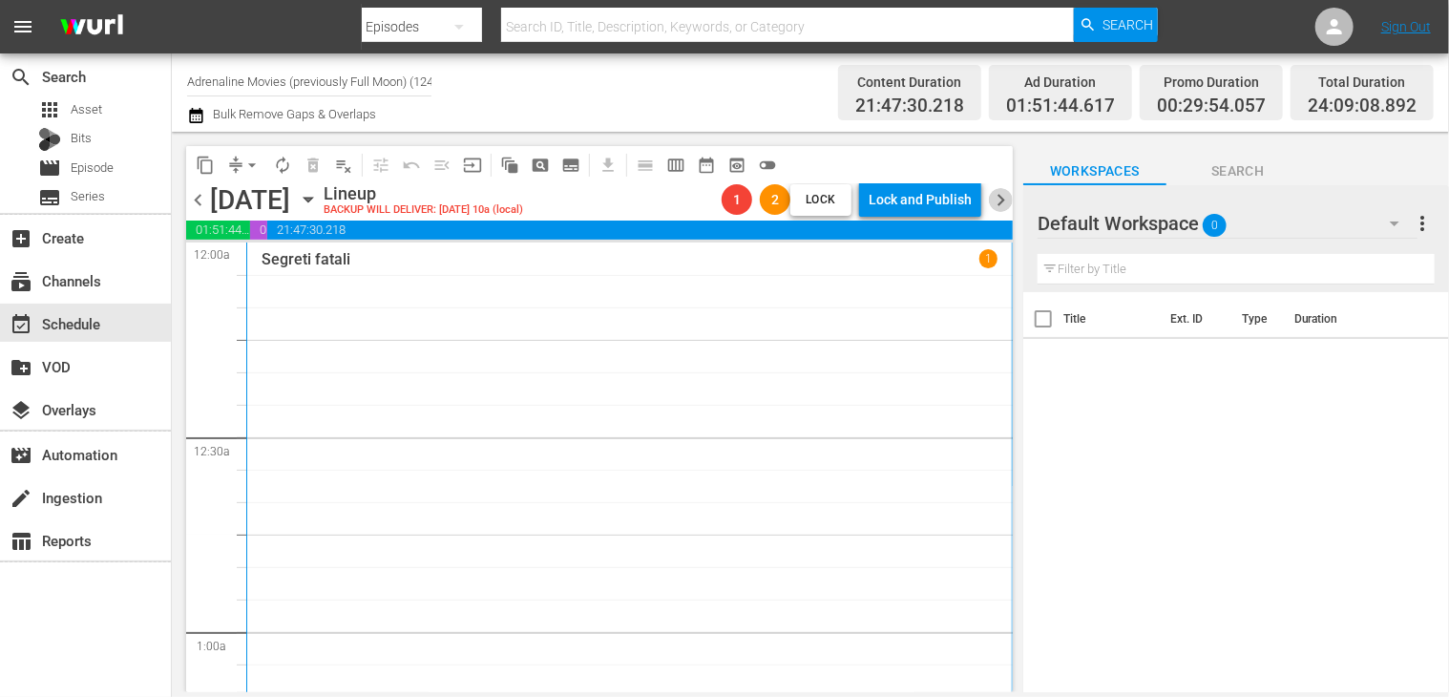
click at [1002, 199] on span "chevron_right" at bounding box center [1001, 200] width 24 height 24
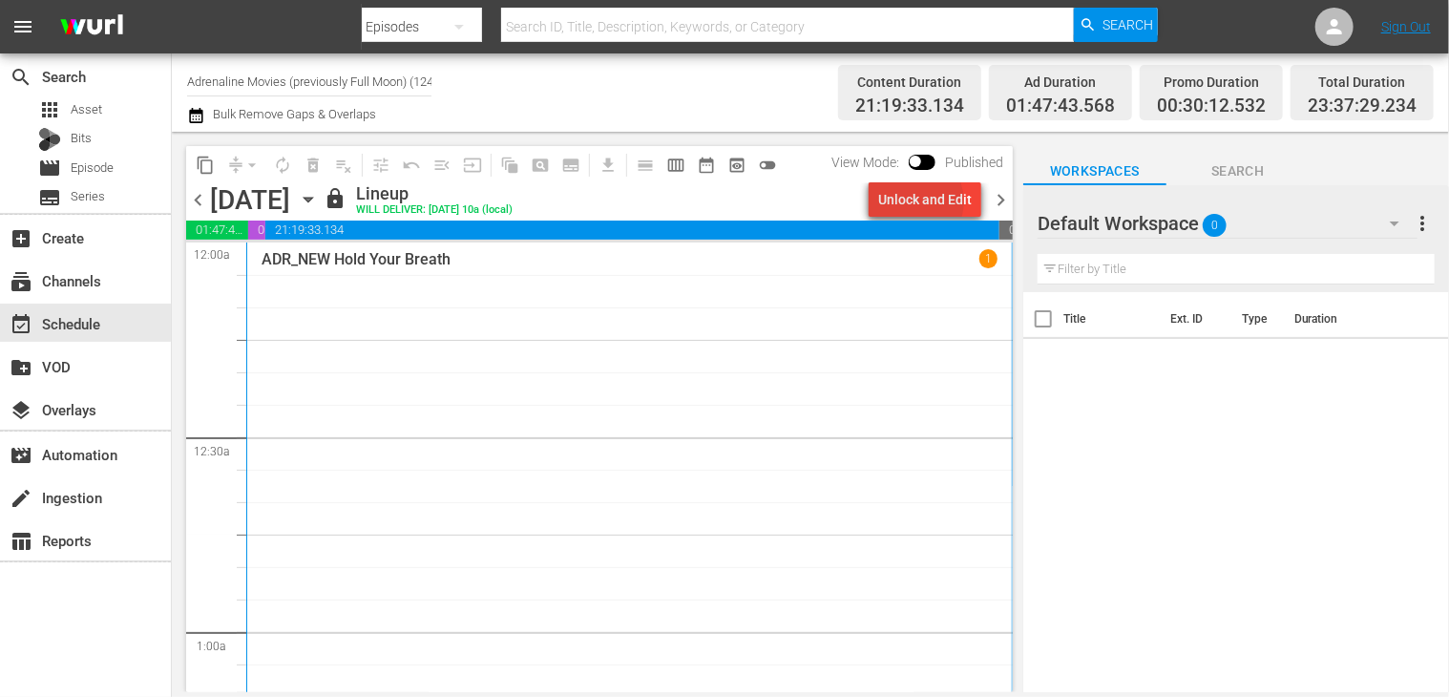
click at [915, 201] on div "Unlock and Edit" at bounding box center [925, 199] width 94 height 34
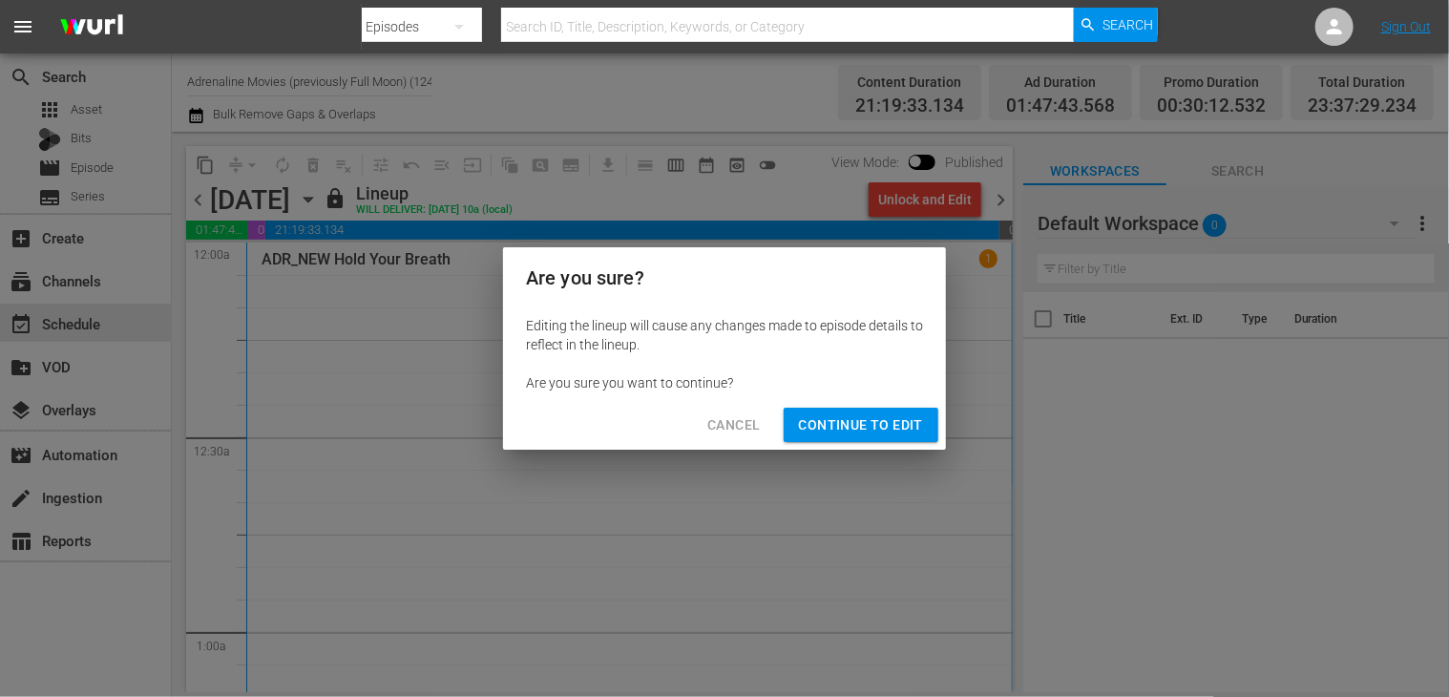
click at [851, 435] on span "Continue to Edit" at bounding box center [861, 425] width 124 height 24
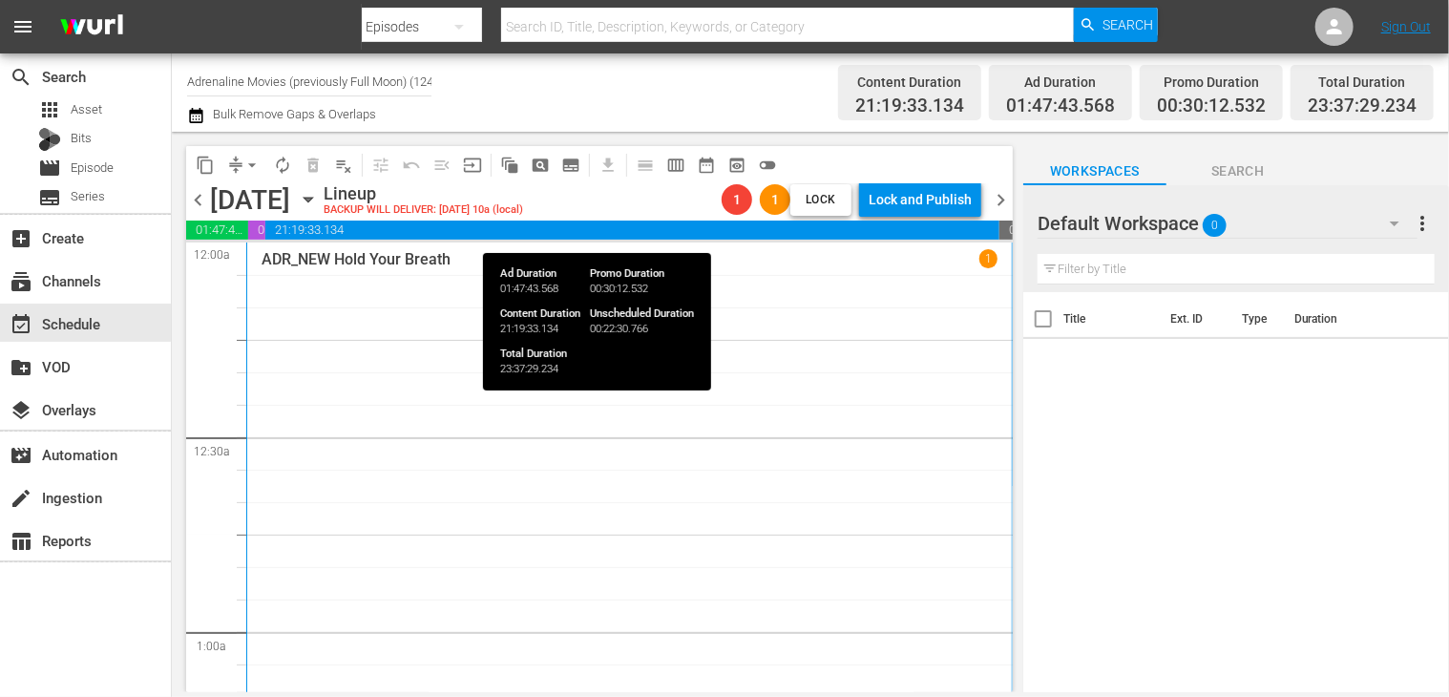
click at [1003, 193] on span "chevron_right" at bounding box center [1001, 200] width 24 height 24
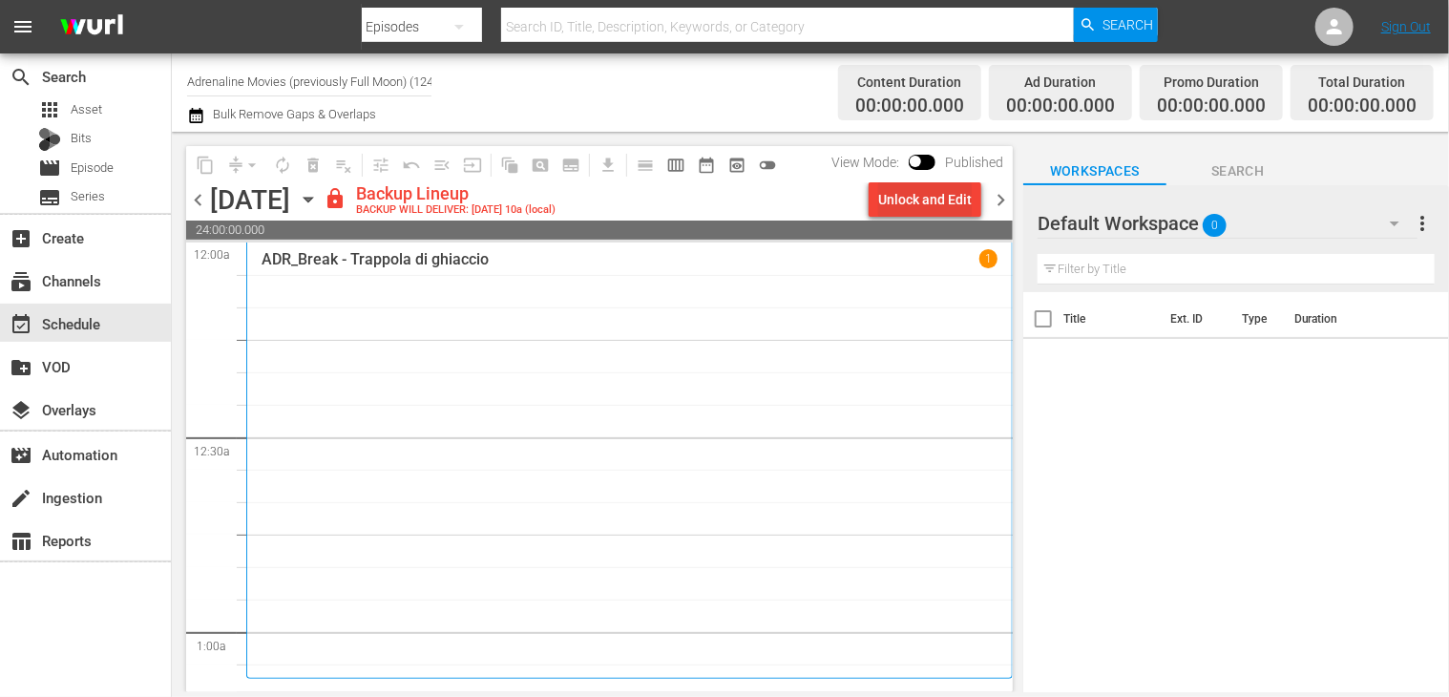
click at [911, 201] on div "Unlock and Edit" at bounding box center [925, 199] width 94 height 34
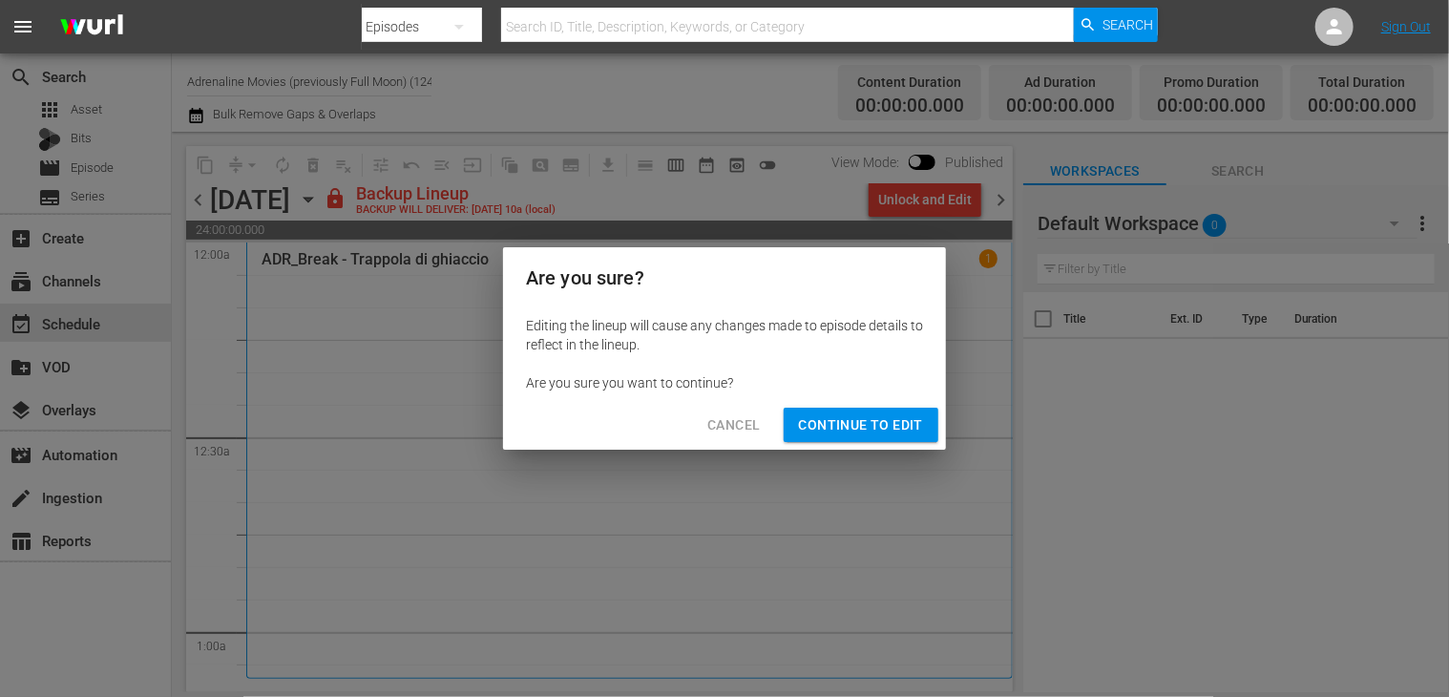
click at [882, 436] on button "Continue to Edit" at bounding box center [861, 425] width 155 height 35
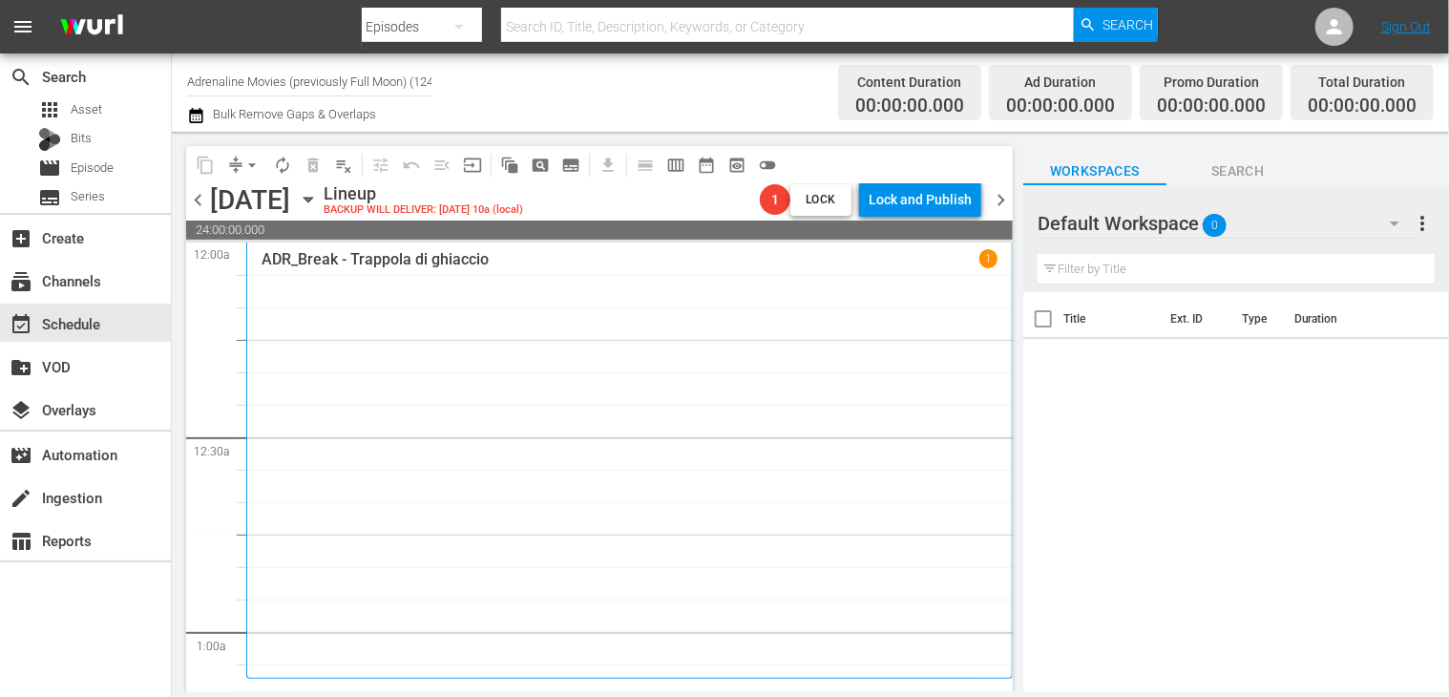
click at [995, 196] on span "chevron_right" at bounding box center [1001, 200] width 24 height 24
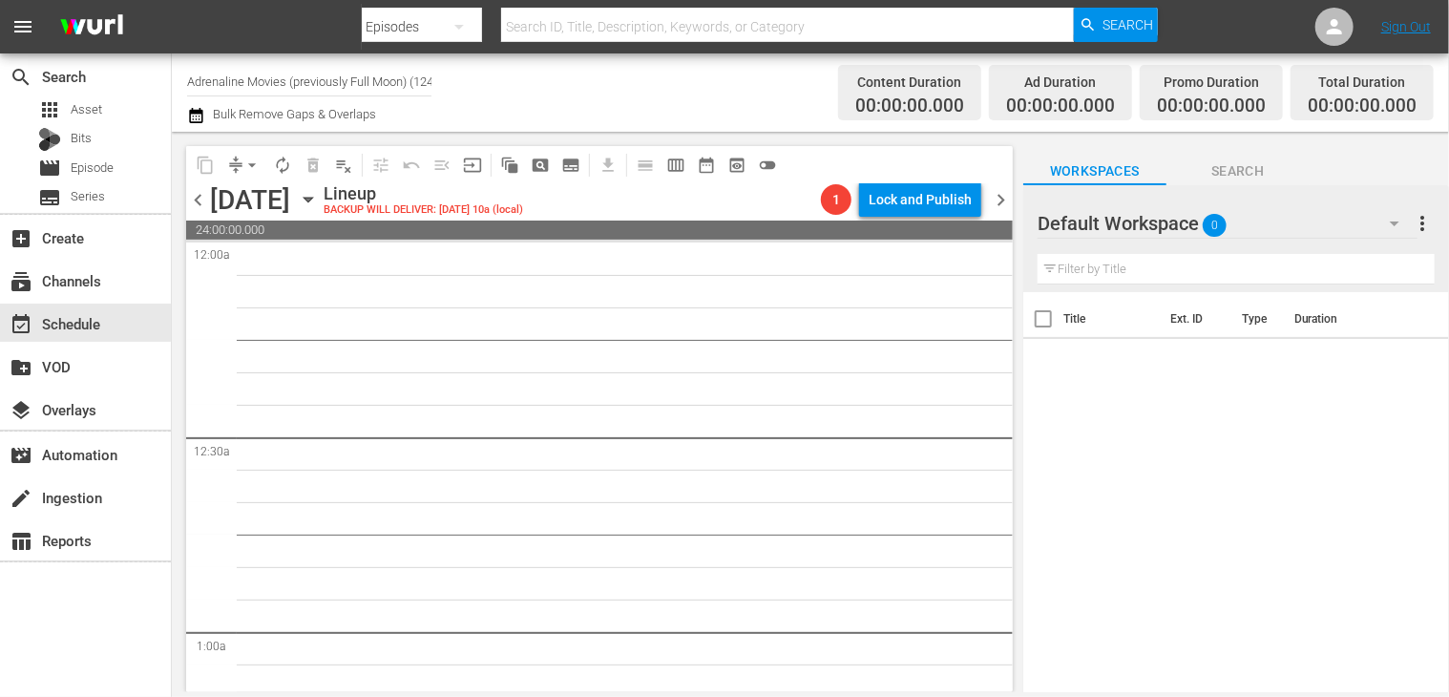
click at [198, 209] on span "chevron_left" at bounding box center [198, 200] width 24 height 24
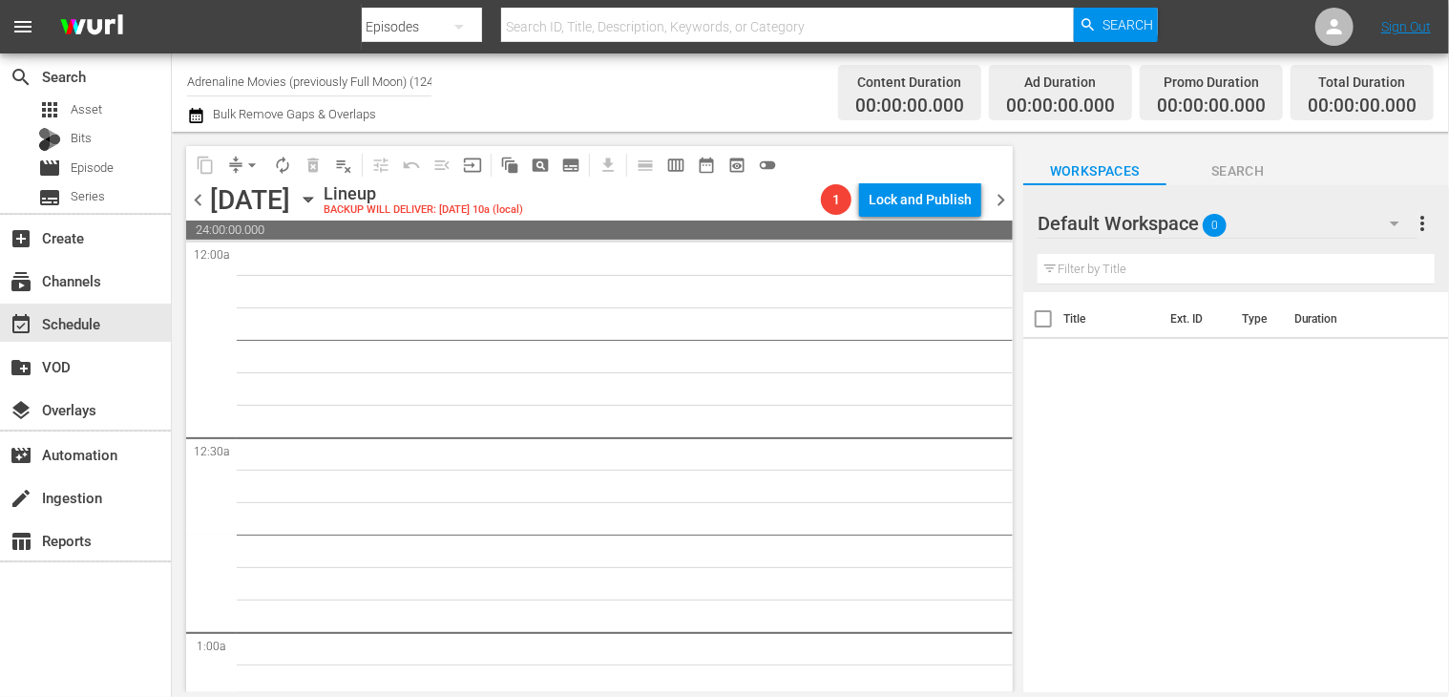
click at [198, 209] on span "chevron_left" at bounding box center [198, 200] width 24 height 24
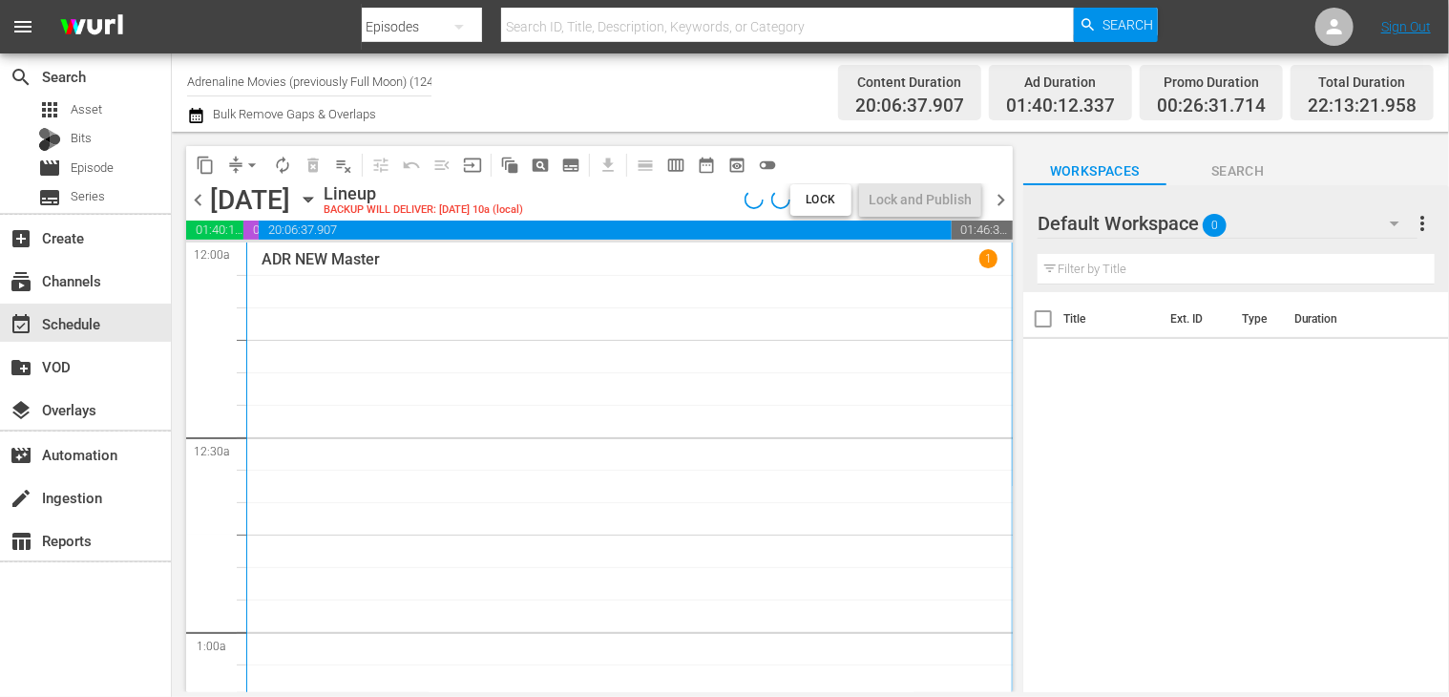
click at [198, 209] on span "chevron_left" at bounding box center [198, 200] width 24 height 24
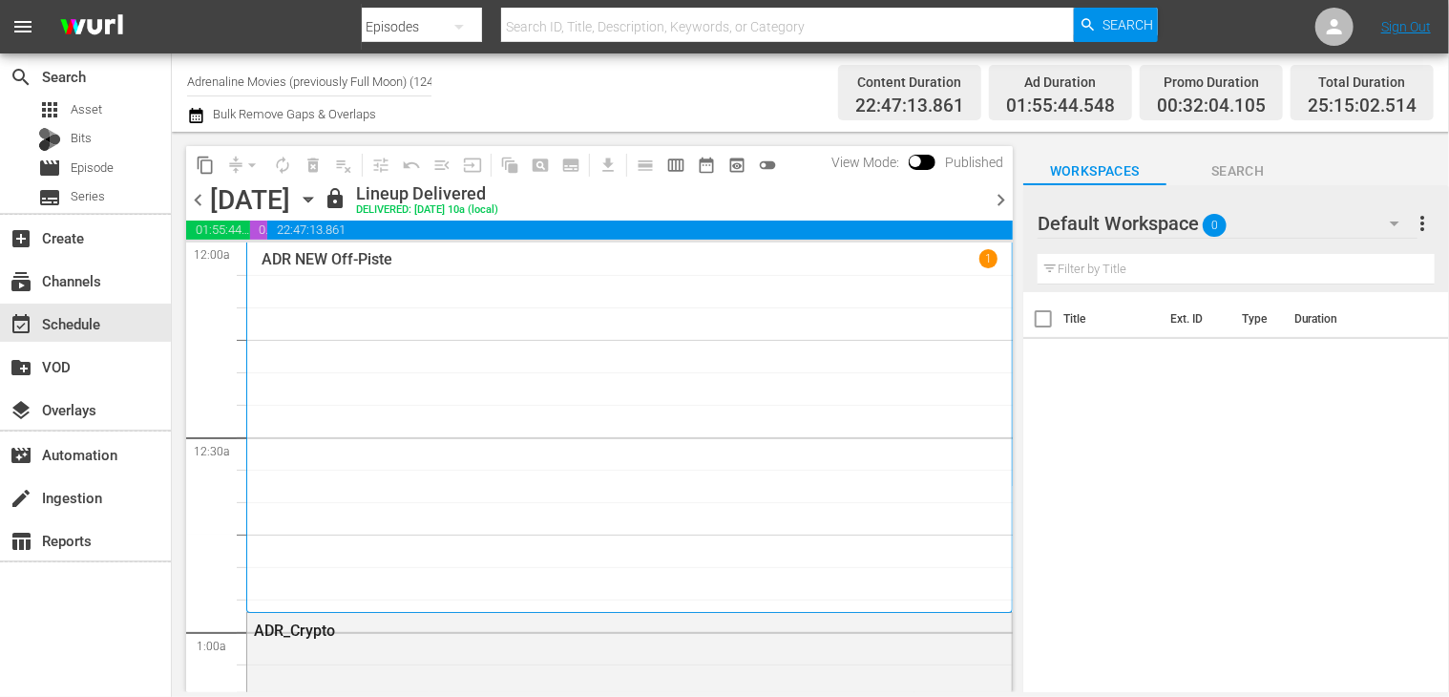
click at [1004, 199] on span "chevron_right" at bounding box center [1001, 200] width 24 height 24
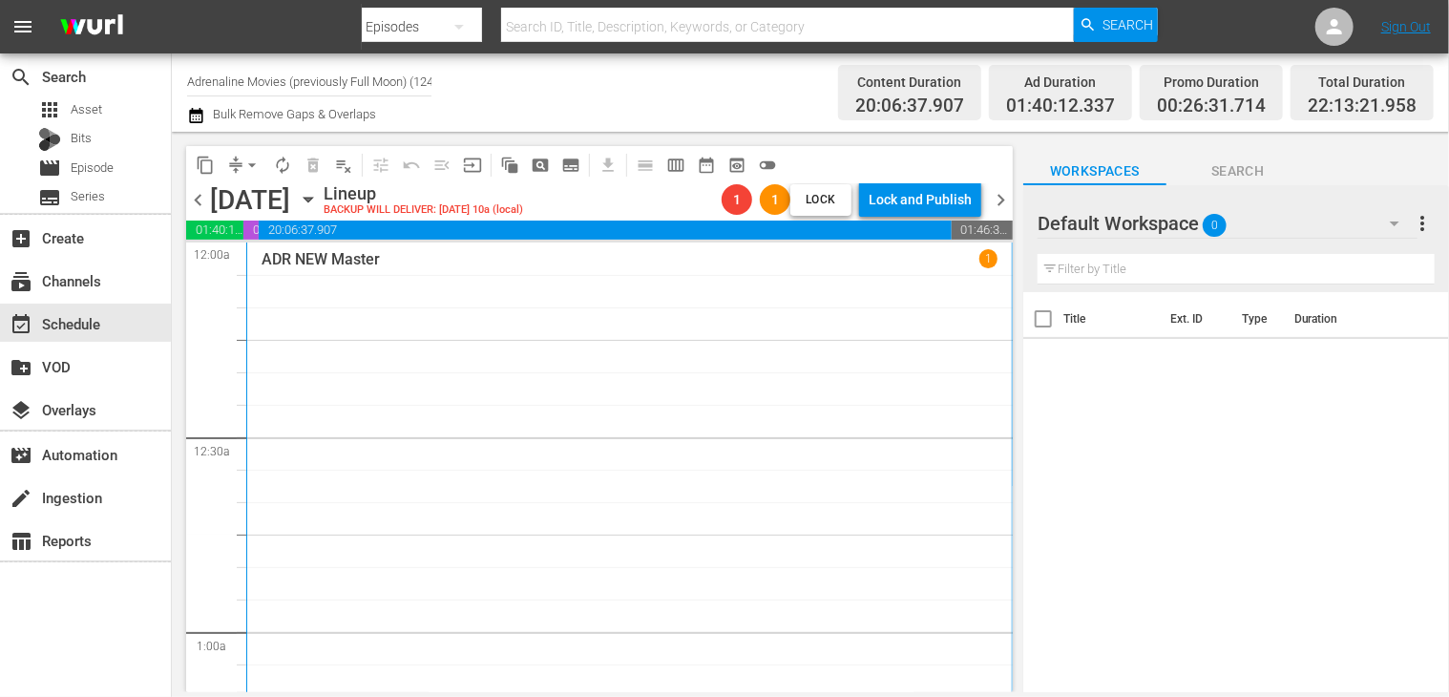
click at [206, 207] on span "chevron_left" at bounding box center [198, 200] width 24 height 24
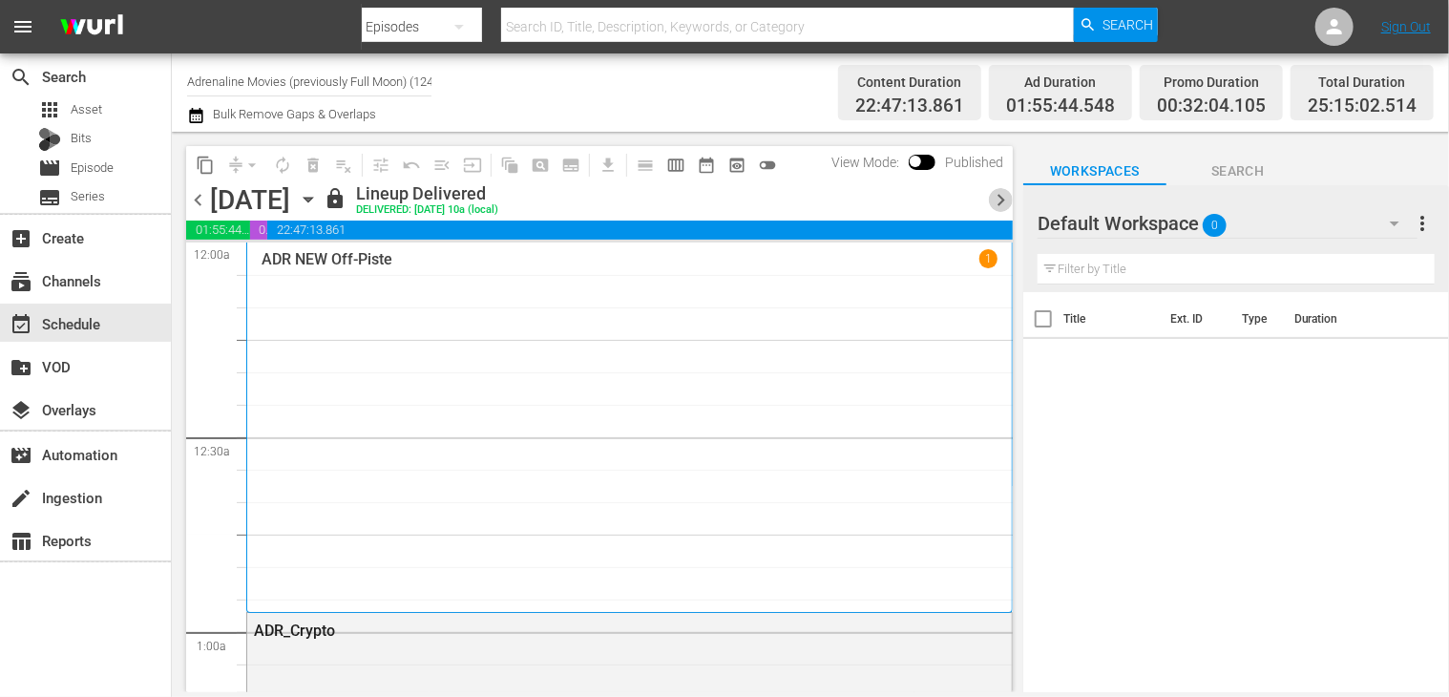
click at [996, 199] on span "chevron_right" at bounding box center [1001, 200] width 24 height 24
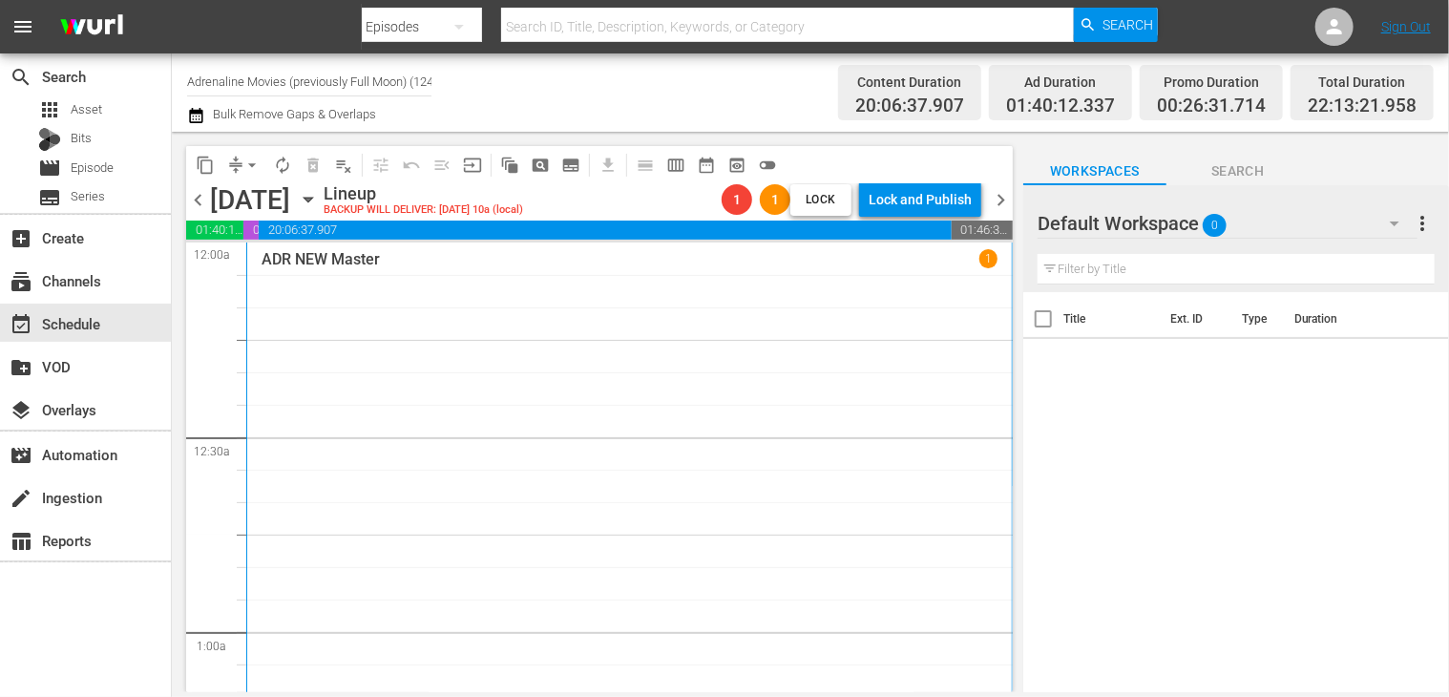
click at [251, 165] on span "arrow_drop_down" at bounding box center [251, 165] width 19 height 19
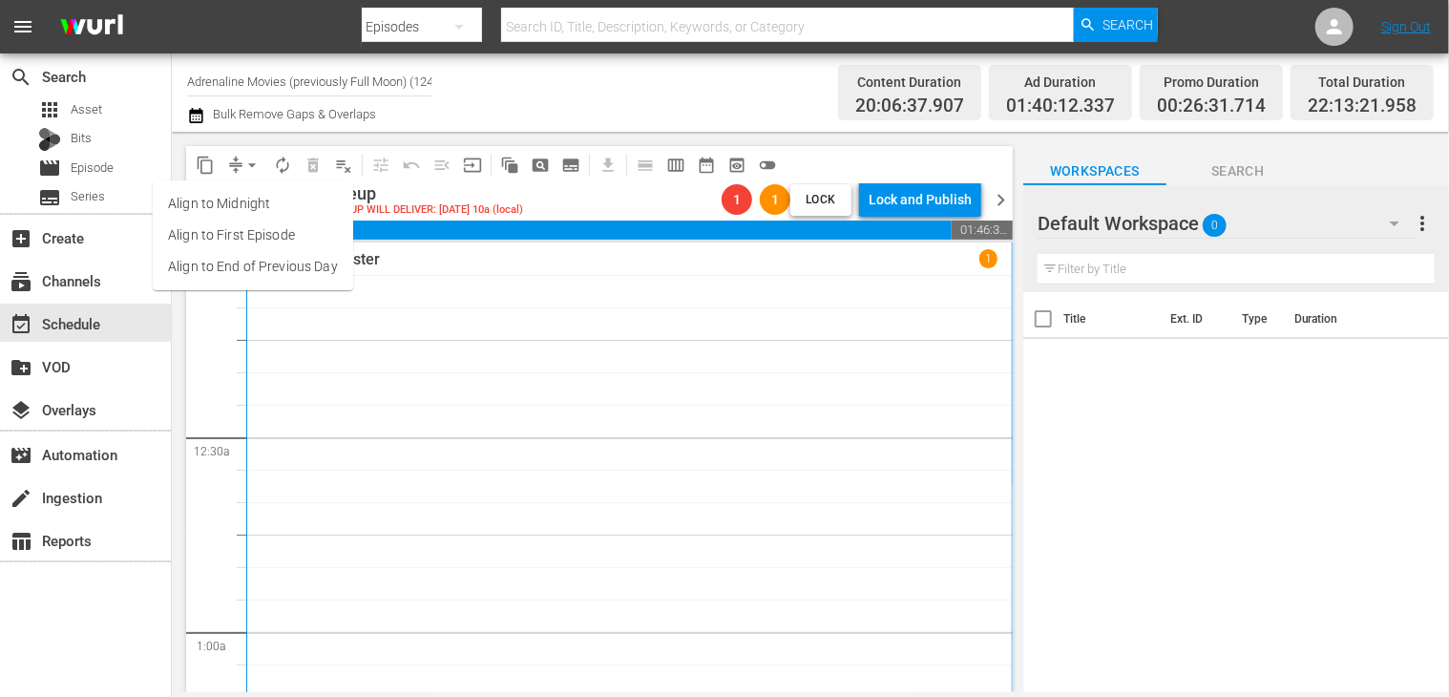
click at [262, 270] on li "Align to End of Previous Day" at bounding box center [253, 266] width 200 height 31
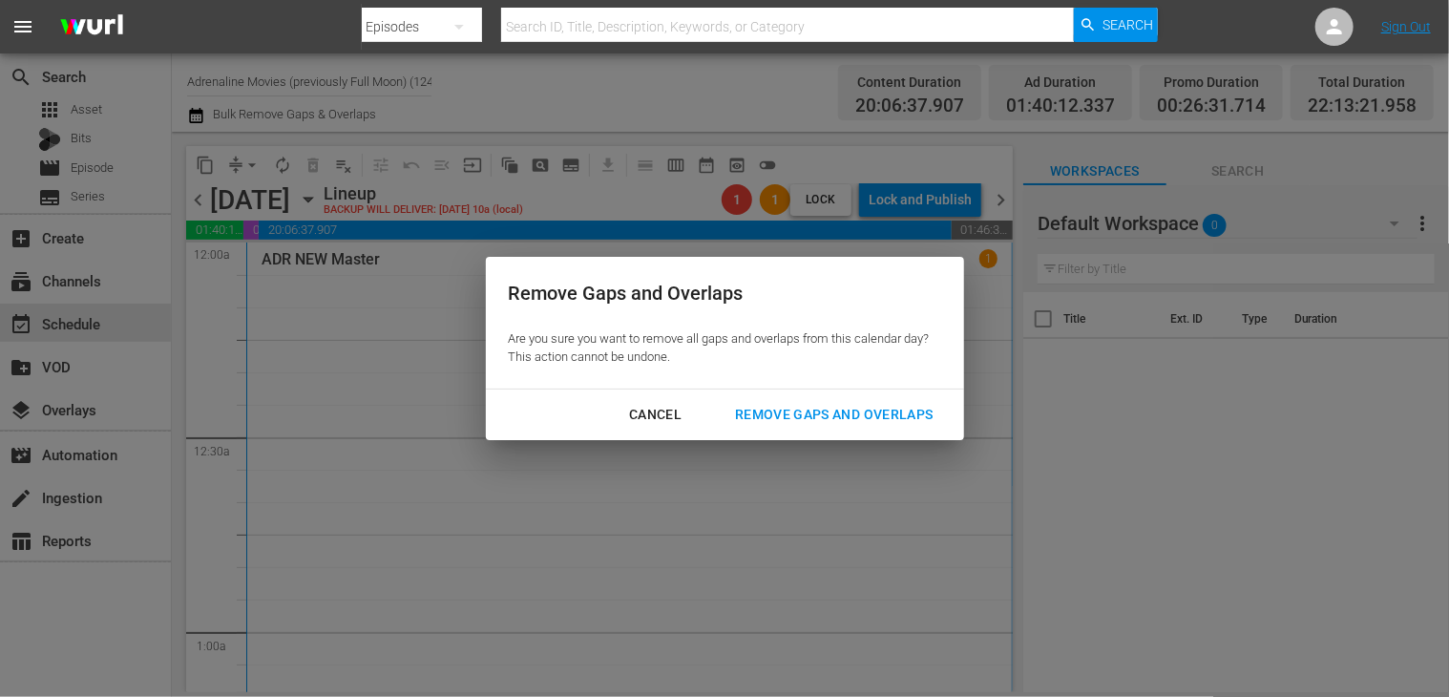
click at [840, 421] on div "Remove Gaps and Overlaps" at bounding box center [834, 415] width 228 height 24
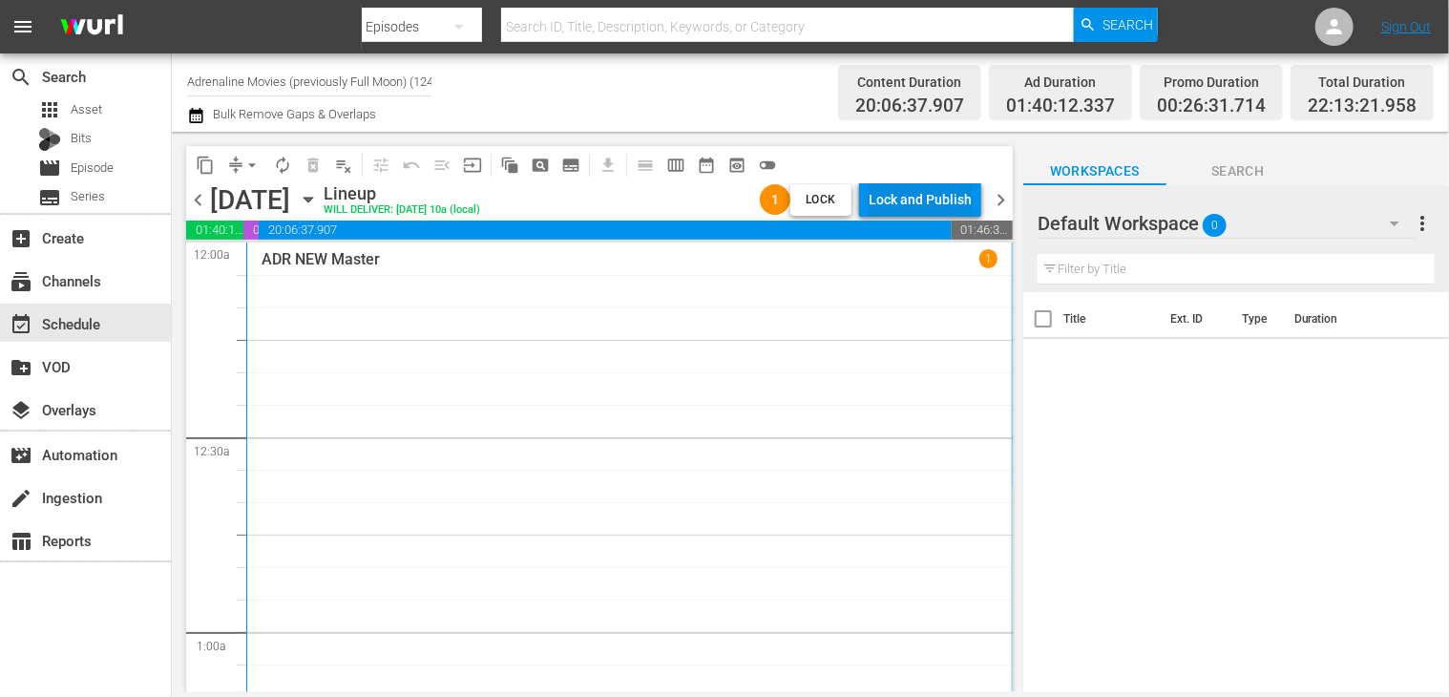
click at [922, 207] on div "Lock and Publish" at bounding box center [920, 199] width 103 height 34
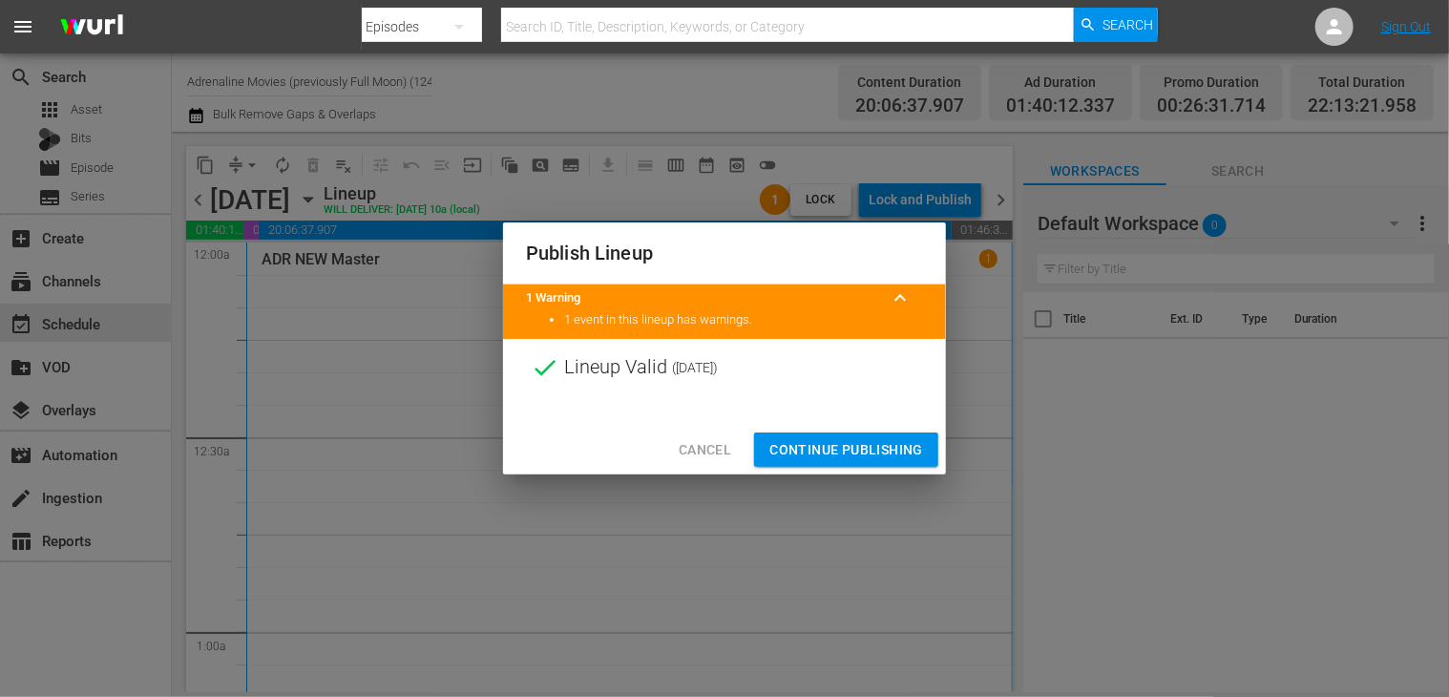
click at [832, 443] on span "Continue Publishing" at bounding box center [846, 450] width 154 height 24
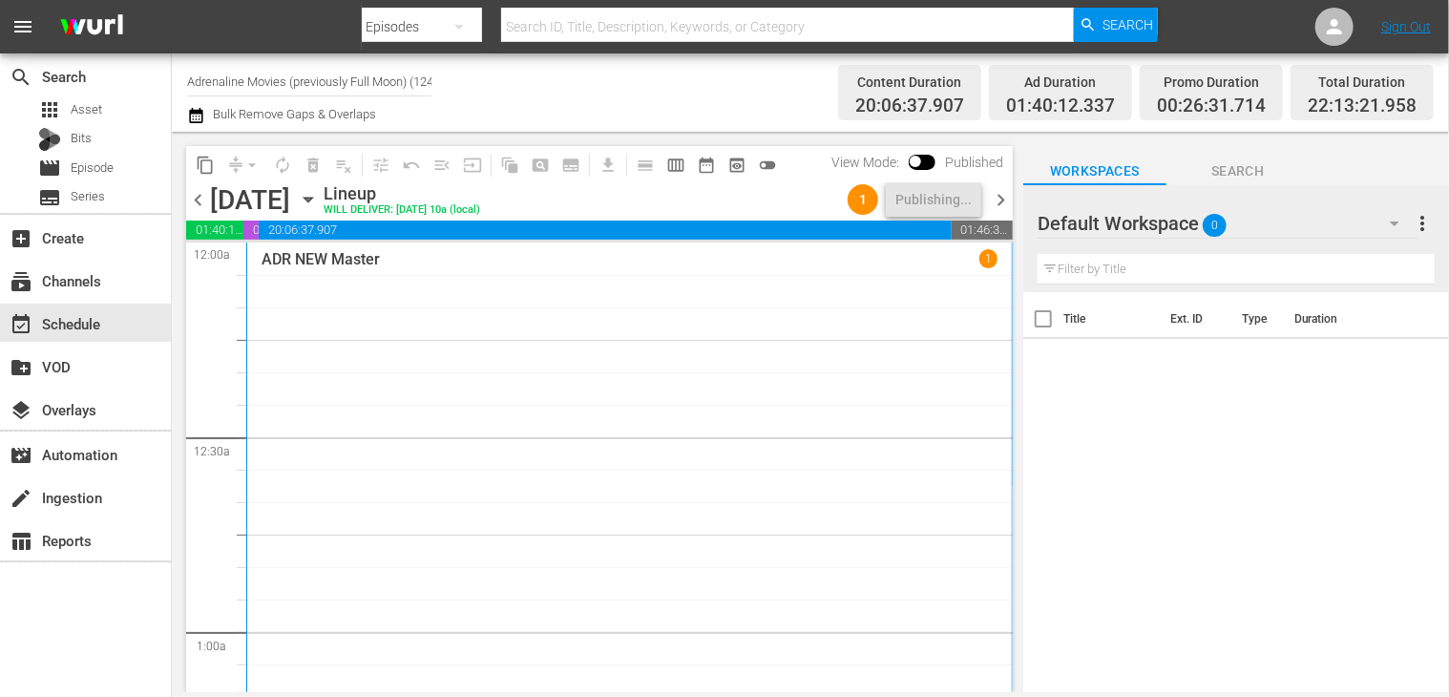
click at [1002, 202] on span "chevron_right" at bounding box center [1001, 200] width 24 height 24
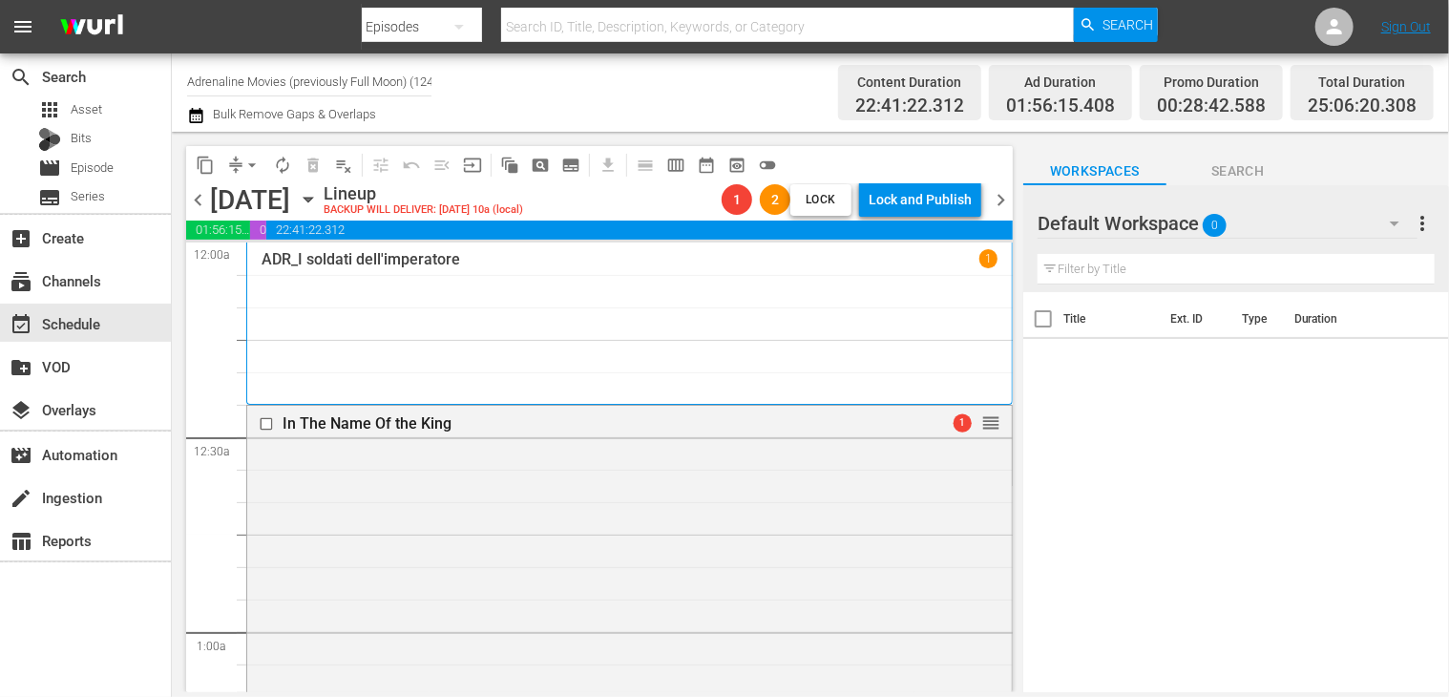
click at [199, 197] on span "chevron_left" at bounding box center [198, 200] width 24 height 24
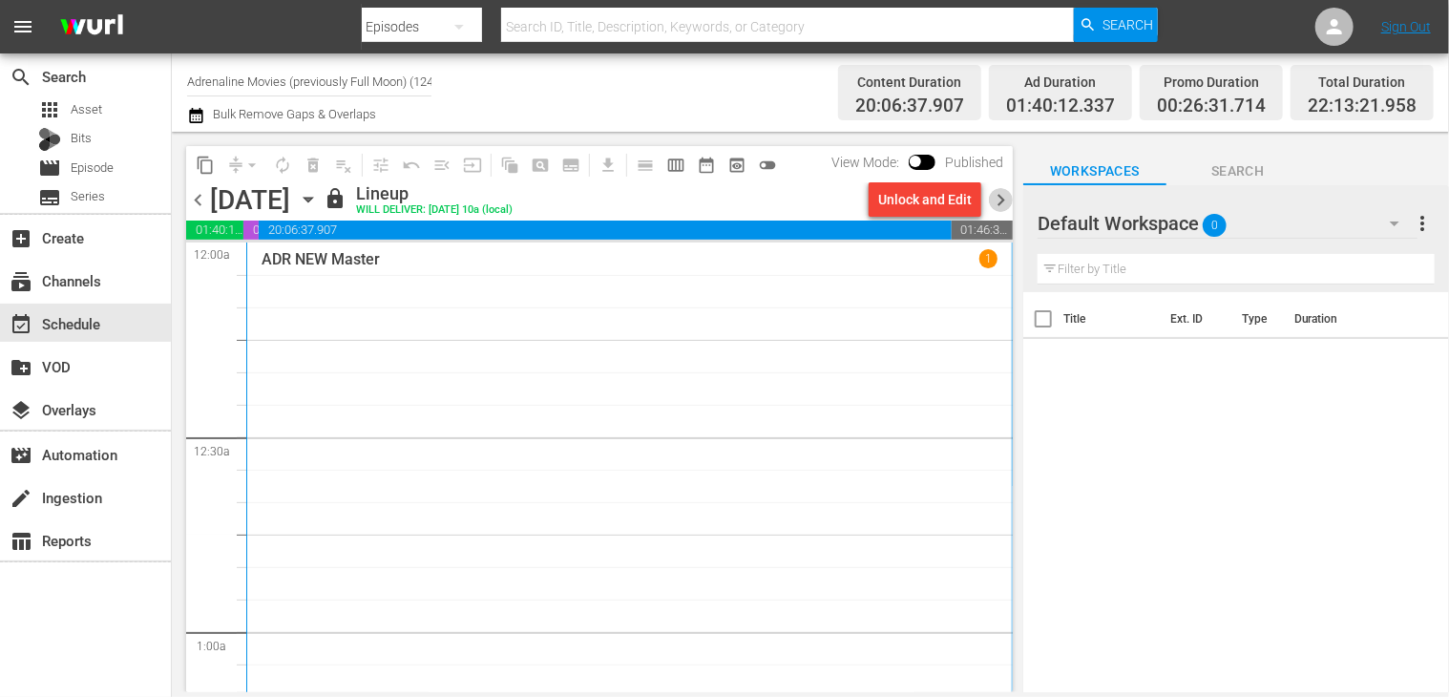
click at [1002, 201] on span "chevron_right" at bounding box center [1001, 200] width 24 height 24
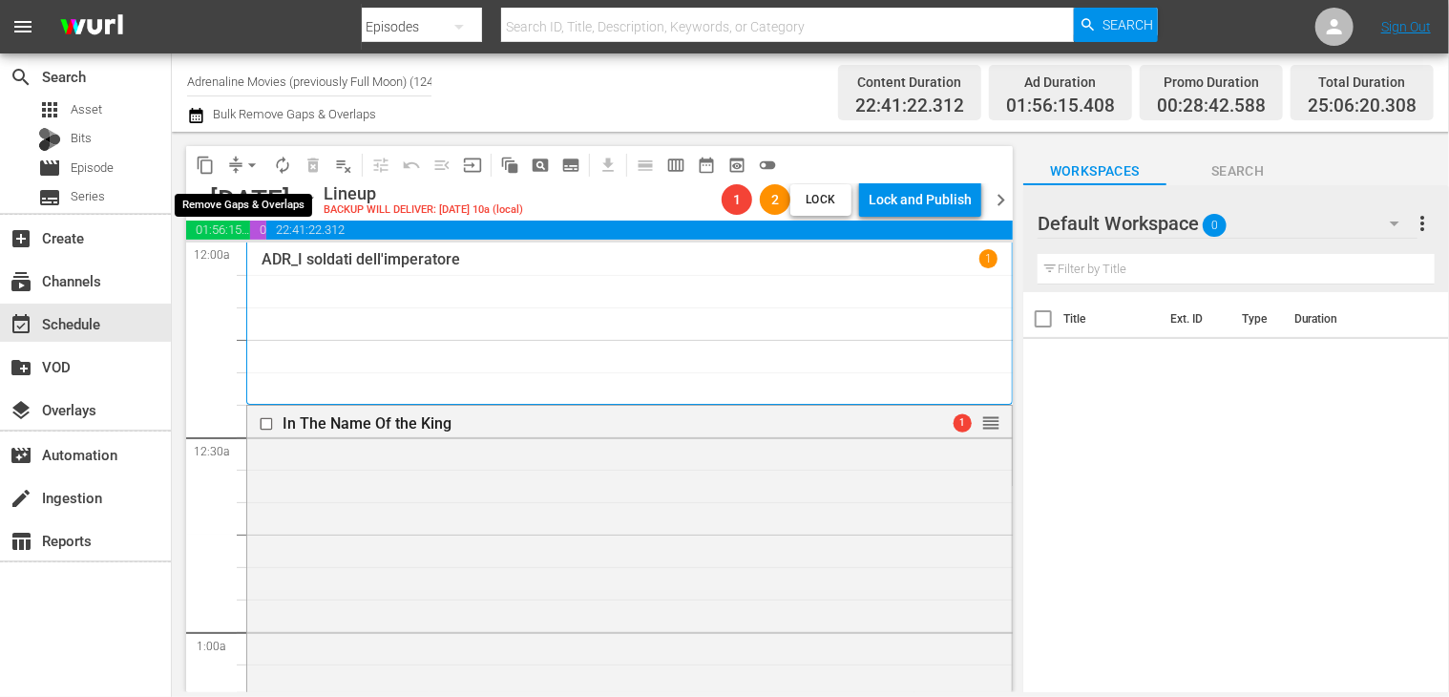
click at [254, 163] on span "arrow_drop_down" at bounding box center [251, 165] width 19 height 19
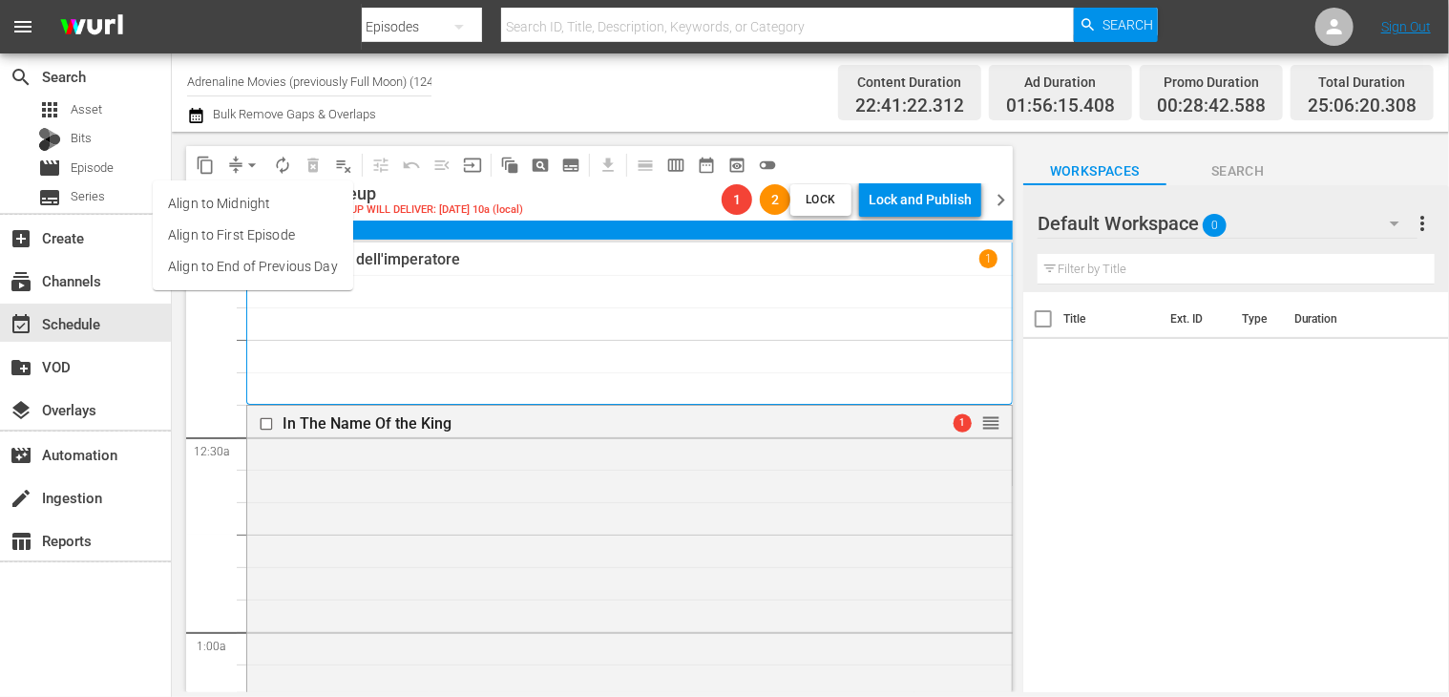
click at [268, 272] on li "Align to End of Previous Day" at bounding box center [253, 266] width 200 height 31
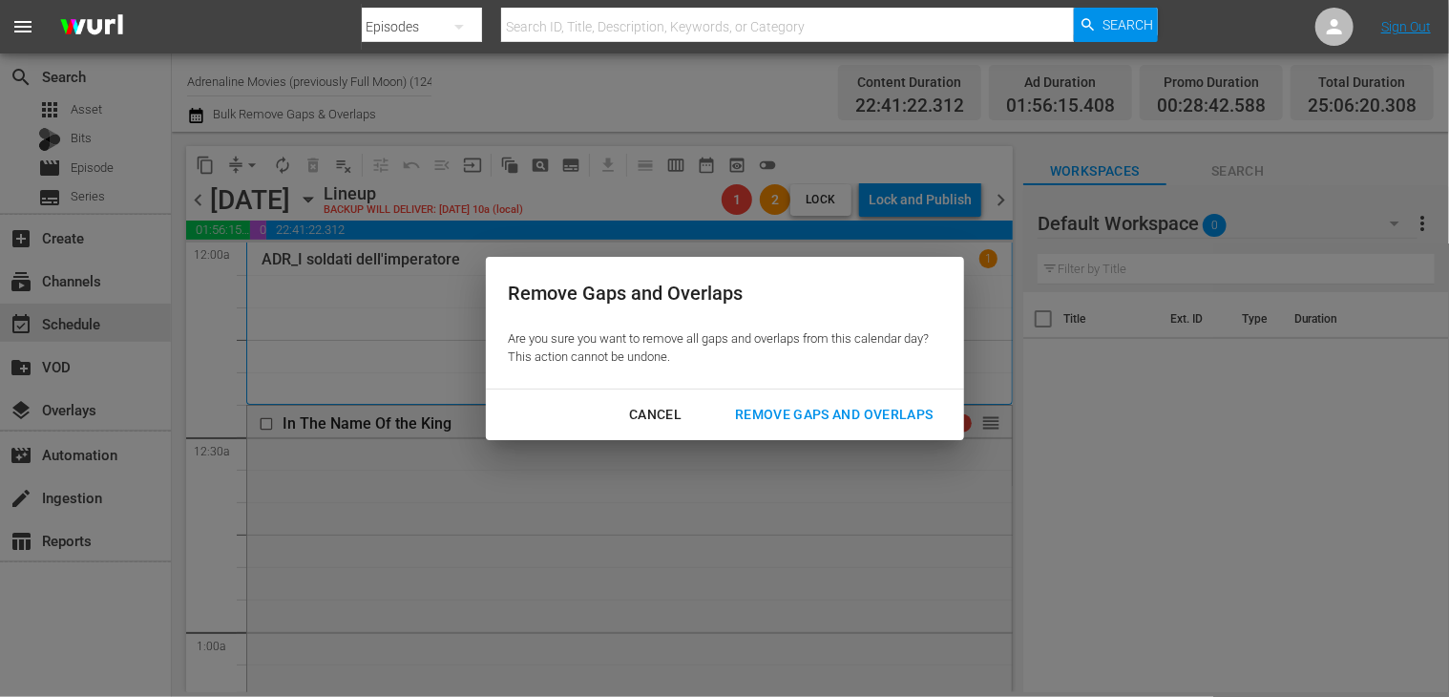
click at [832, 421] on div "Remove Gaps and Overlaps" at bounding box center [834, 415] width 228 height 24
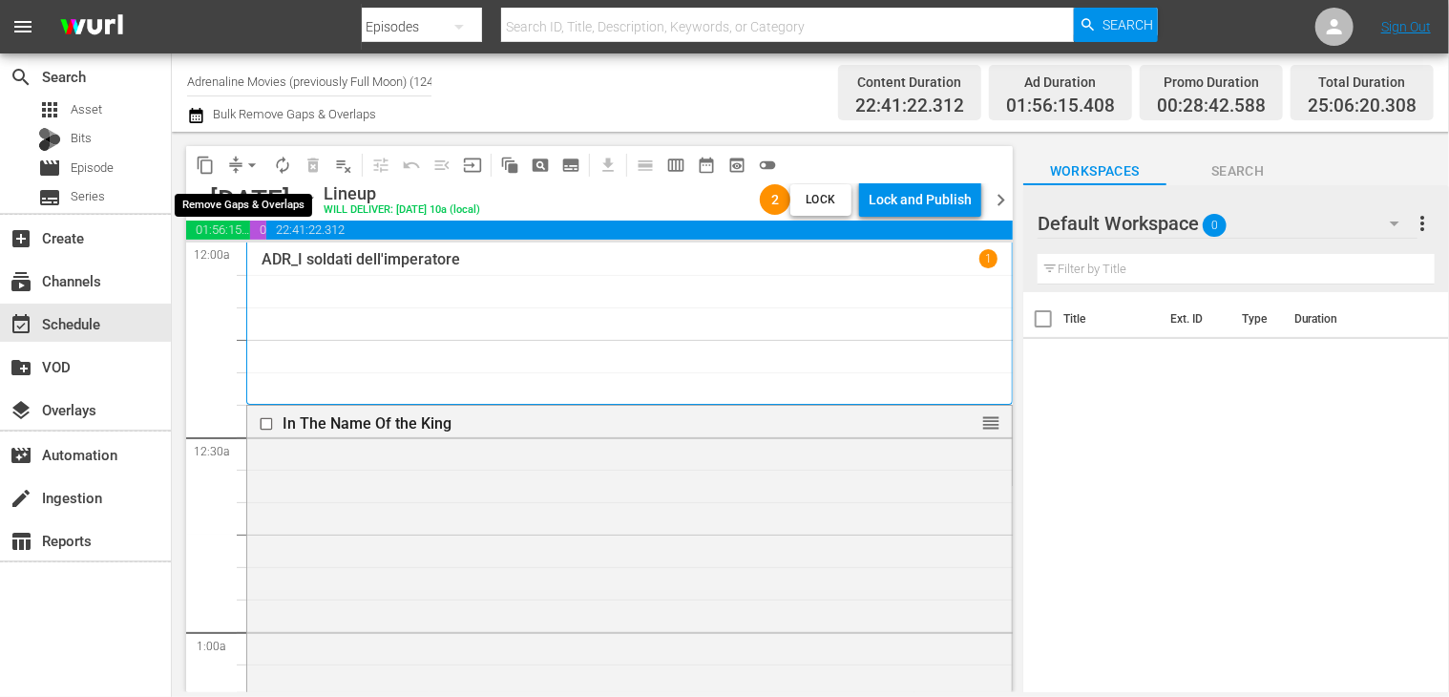
click at [260, 168] on span "arrow_drop_down" at bounding box center [251, 165] width 19 height 19
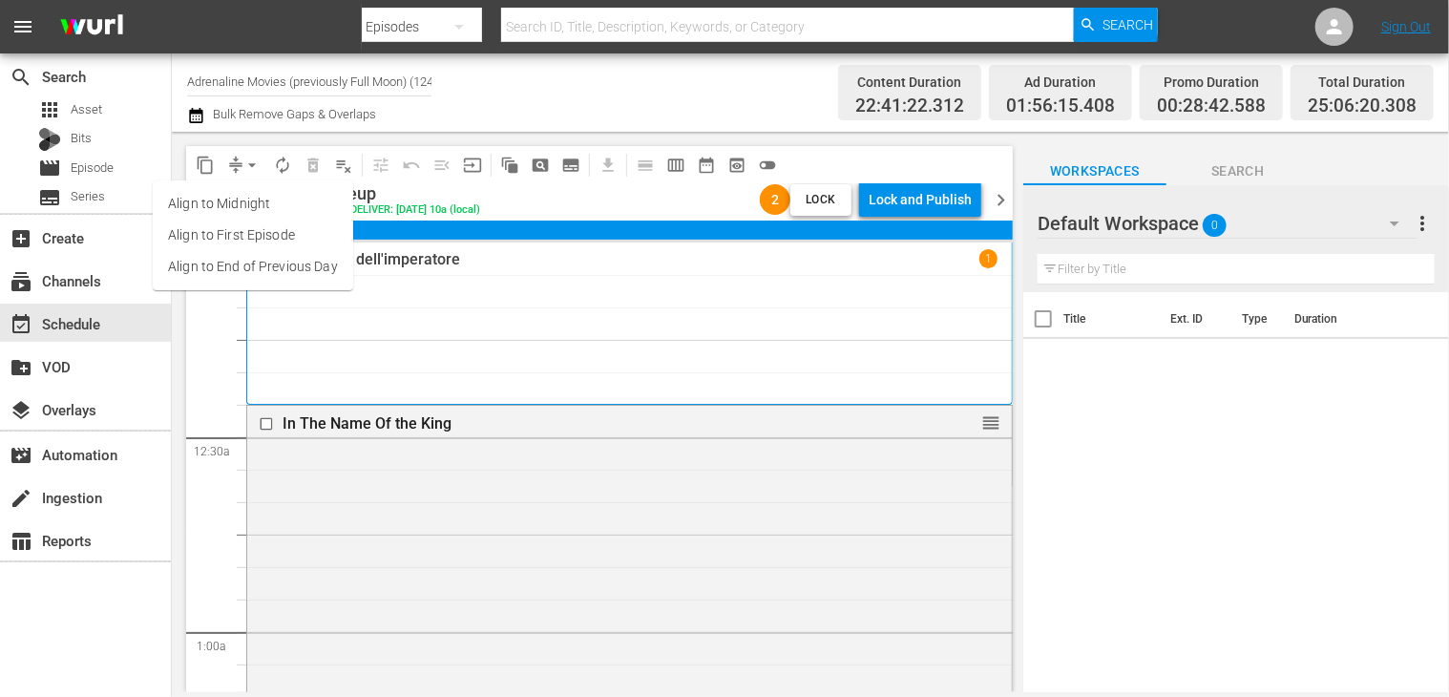
click at [242, 273] on li "Align to End of Previous Day" at bounding box center [253, 266] width 200 height 31
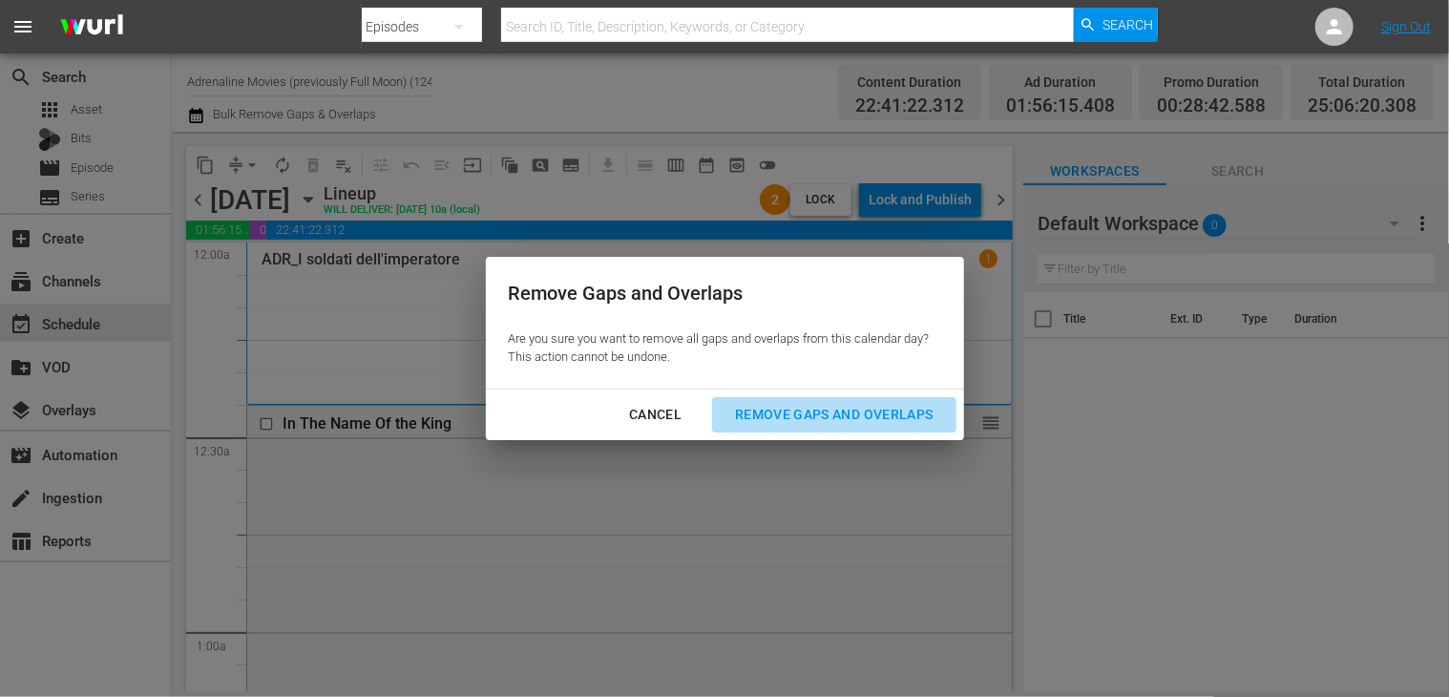
click at [794, 409] on div "Remove Gaps and Overlaps" at bounding box center [834, 415] width 228 height 24
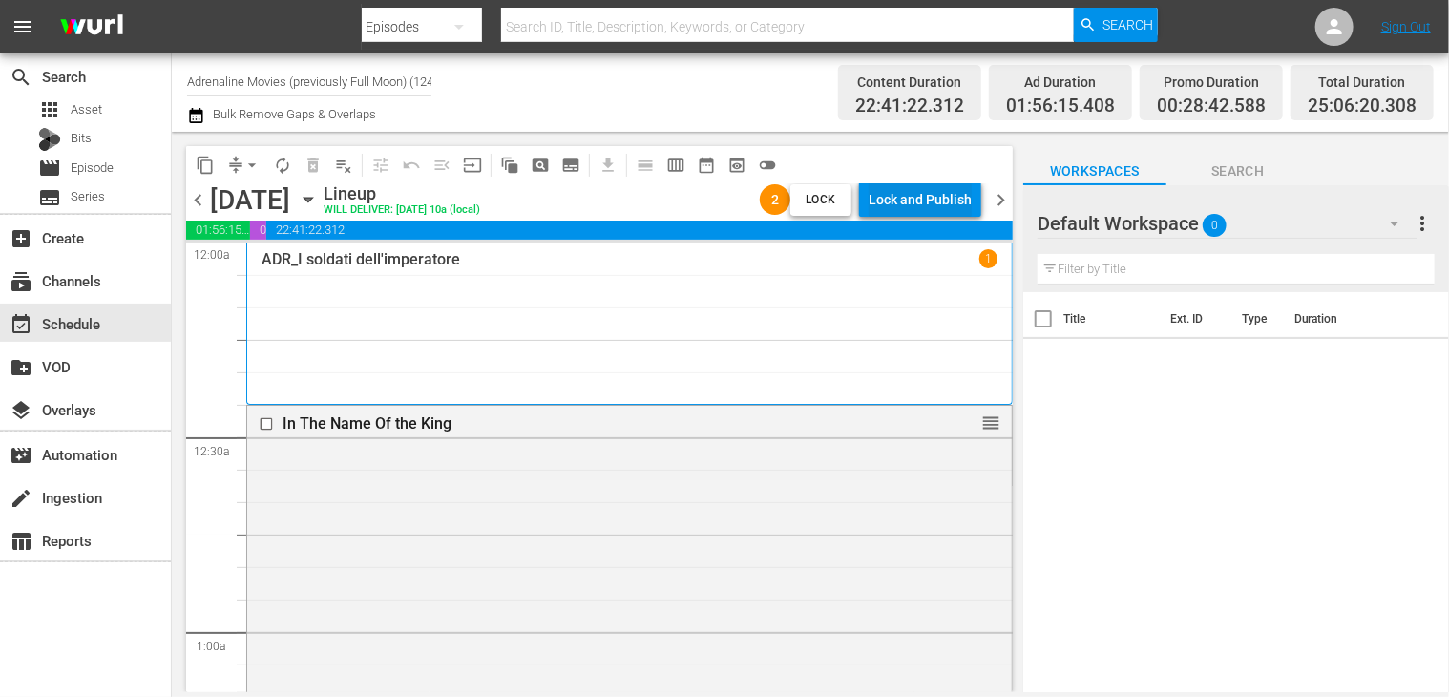
click at [905, 203] on div "Lock and Publish" at bounding box center [920, 199] width 103 height 34
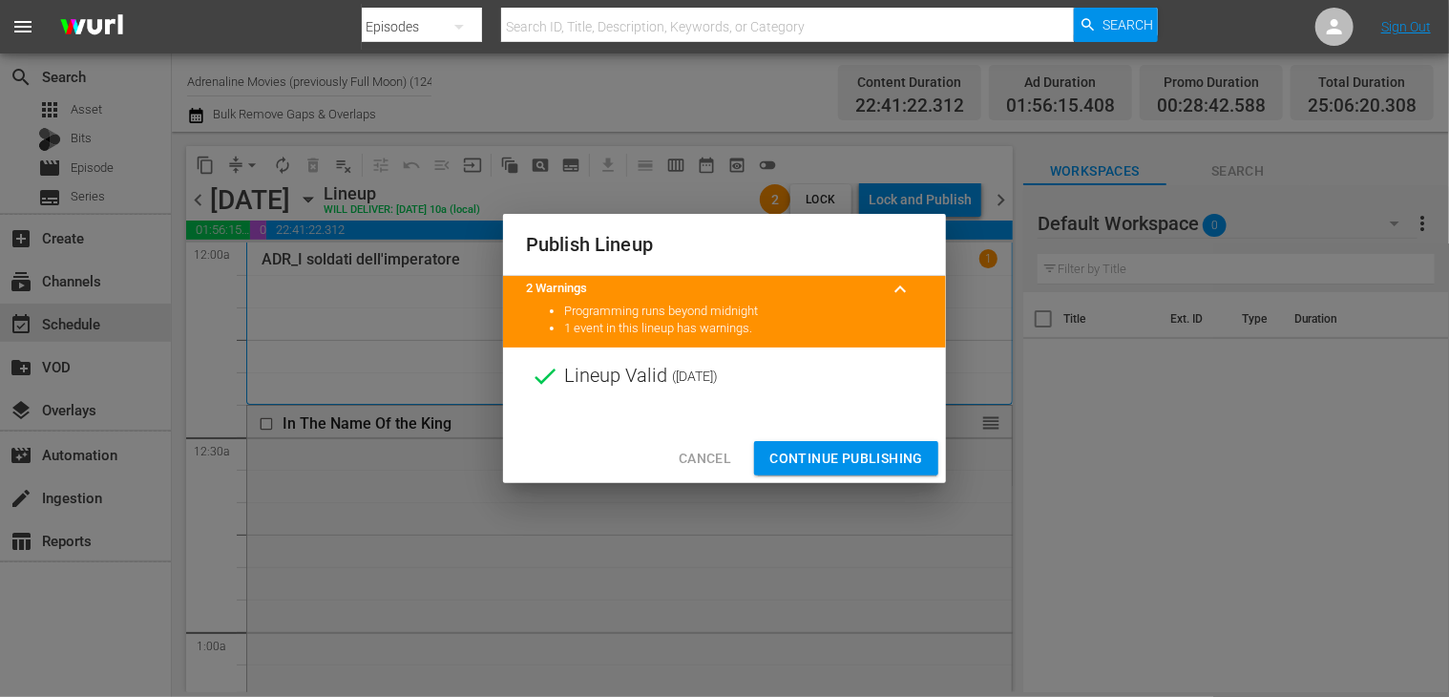
click at [828, 452] on span "Continue Publishing" at bounding box center [846, 459] width 154 height 24
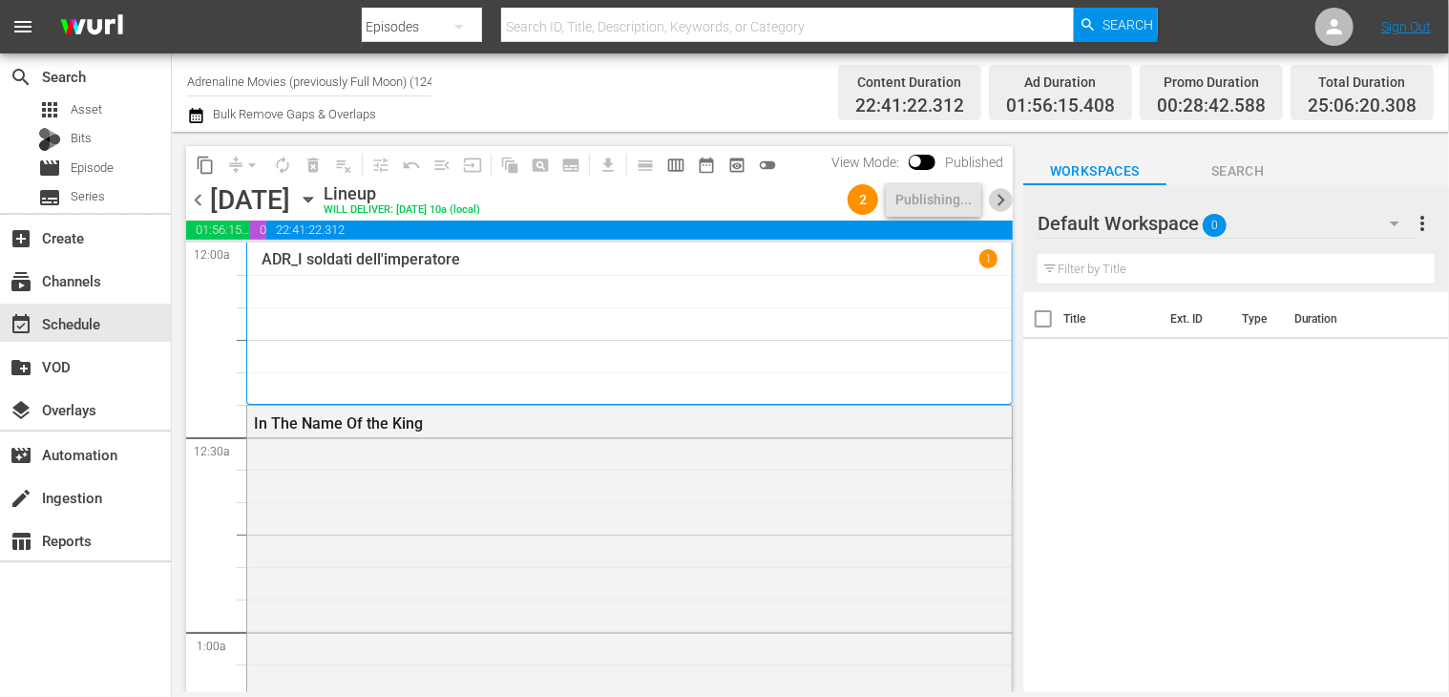
click at [1008, 201] on span "chevron_right" at bounding box center [1001, 200] width 24 height 24
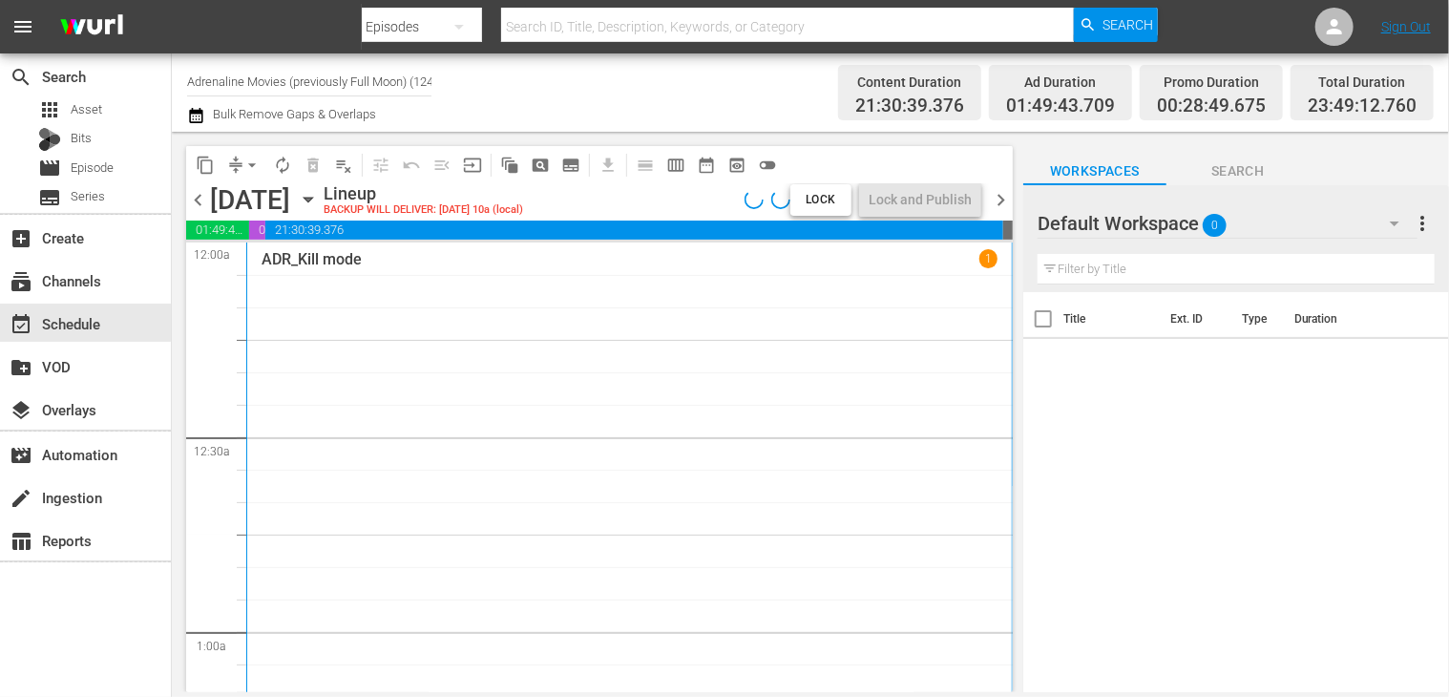
click at [199, 199] on span "chevron_left" at bounding box center [198, 200] width 24 height 24
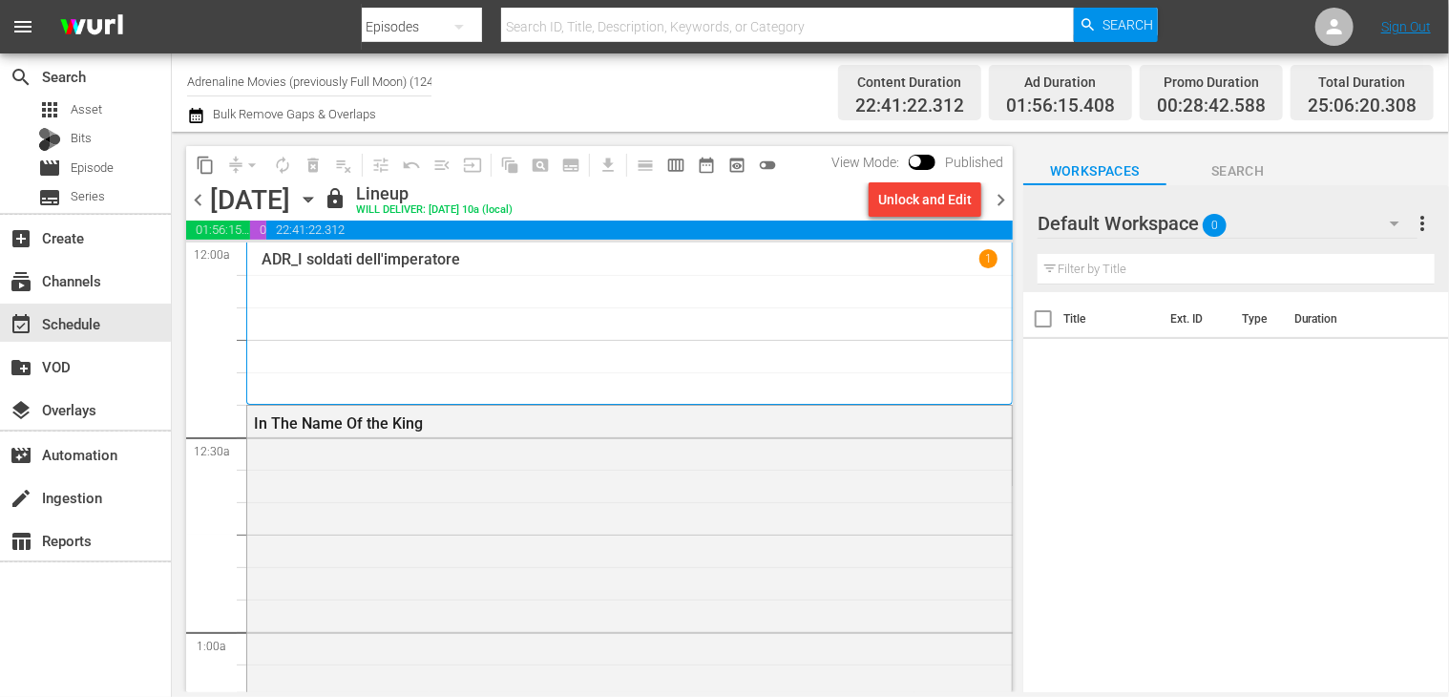
click at [1000, 205] on span "chevron_right" at bounding box center [1001, 200] width 24 height 24
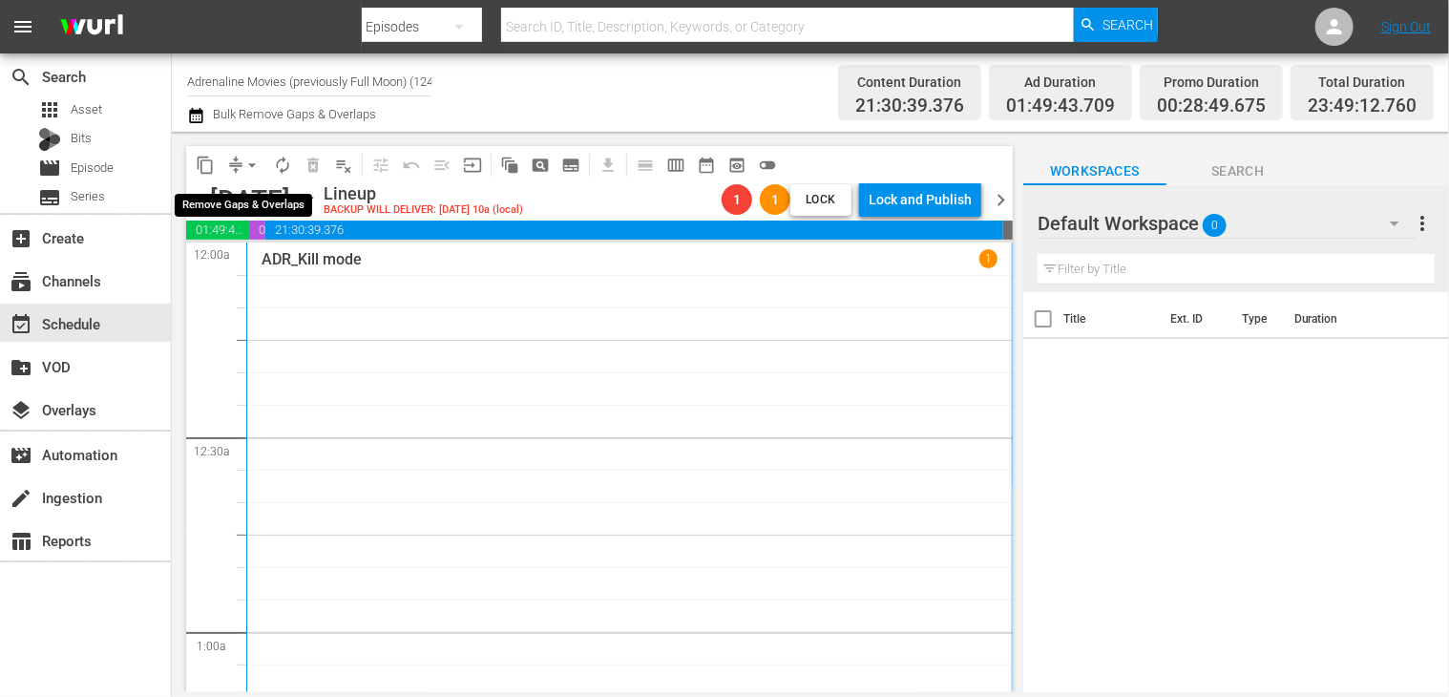
click at [251, 164] on span "arrow_drop_down" at bounding box center [251, 165] width 19 height 19
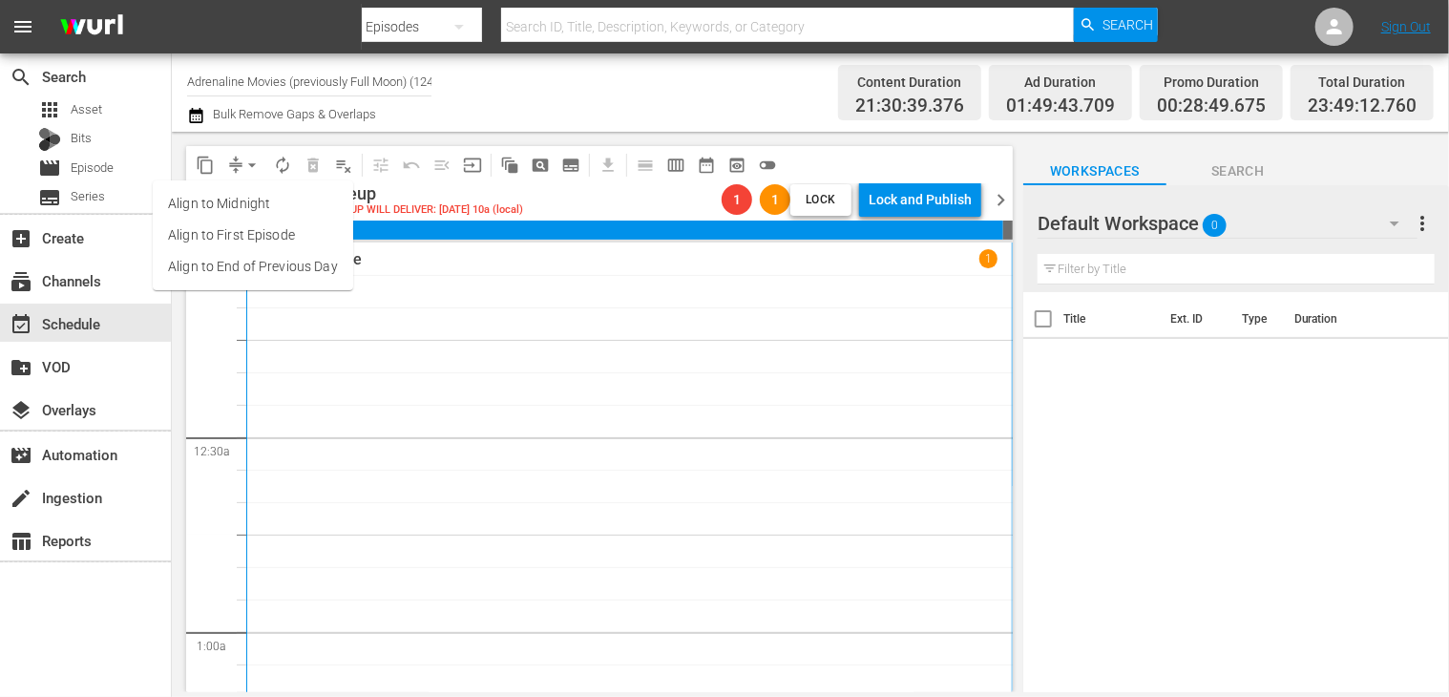
click at [251, 271] on li "Align to End of Previous Day" at bounding box center [253, 266] width 200 height 31
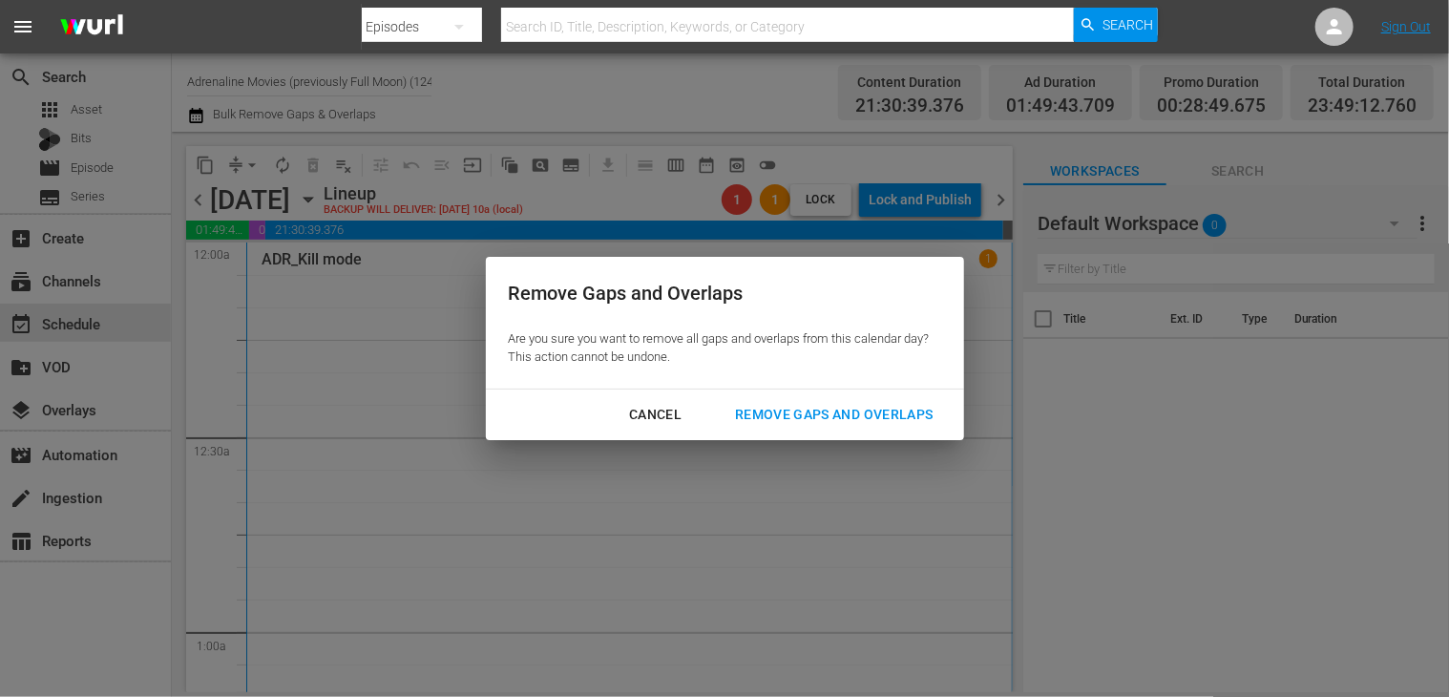
click at [786, 420] on div "Remove Gaps and Overlaps" at bounding box center [834, 415] width 228 height 24
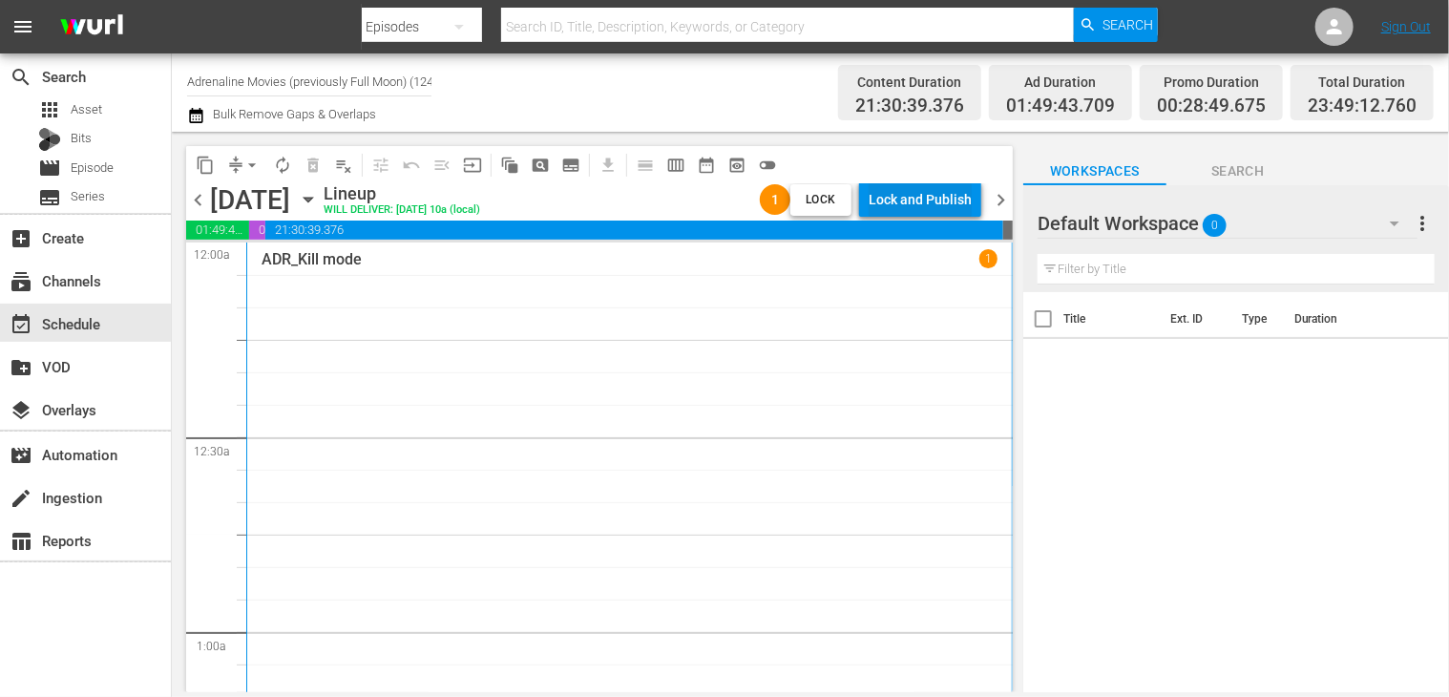
click at [905, 200] on div "Lock and Publish" at bounding box center [920, 199] width 103 height 34
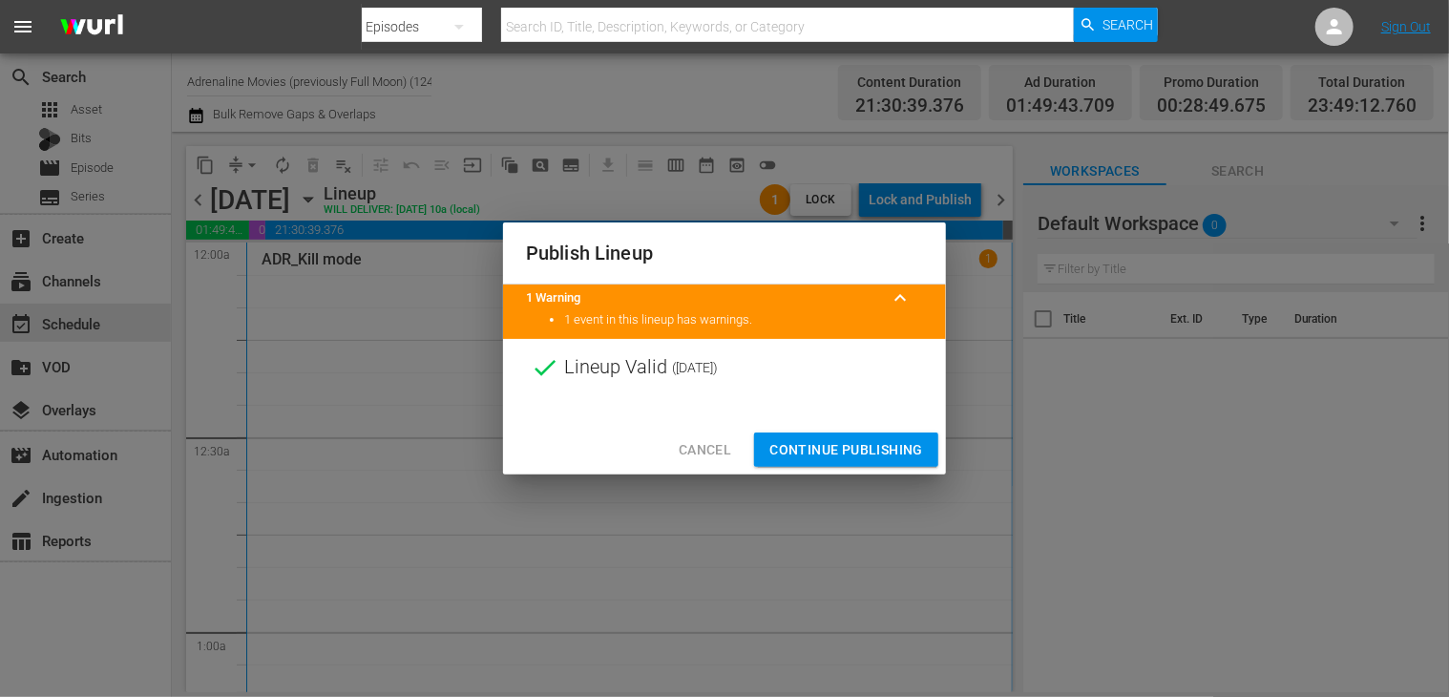
click at [823, 445] on span "Continue Publishing" at bounding box center [846, 450] width 154 height 24
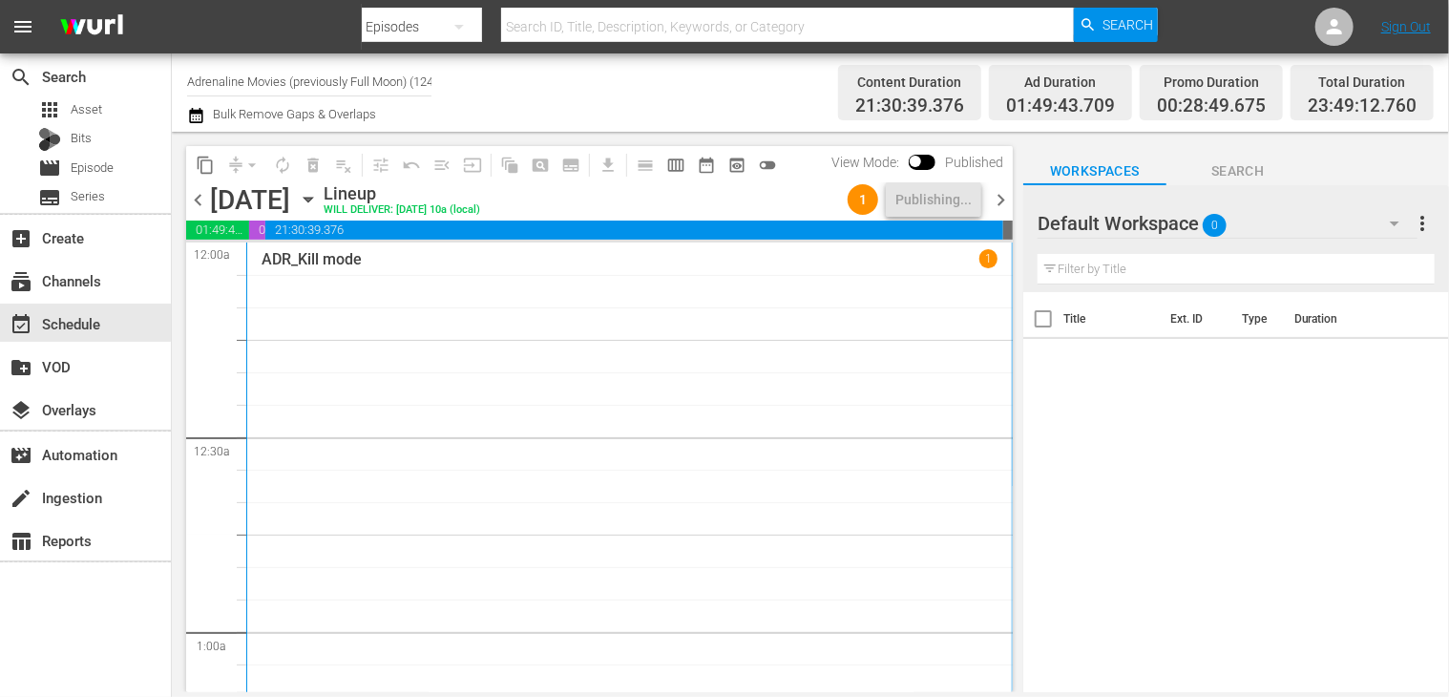
click at [749, 208] on div "Lineup WILL DELIVER: [DATE] 10a (local)" at bounding box center [582, 199] width 516 height 32
click at [1004, 199] on span "chevron_right" at bounding box center [1001, 200] width 24 height 24
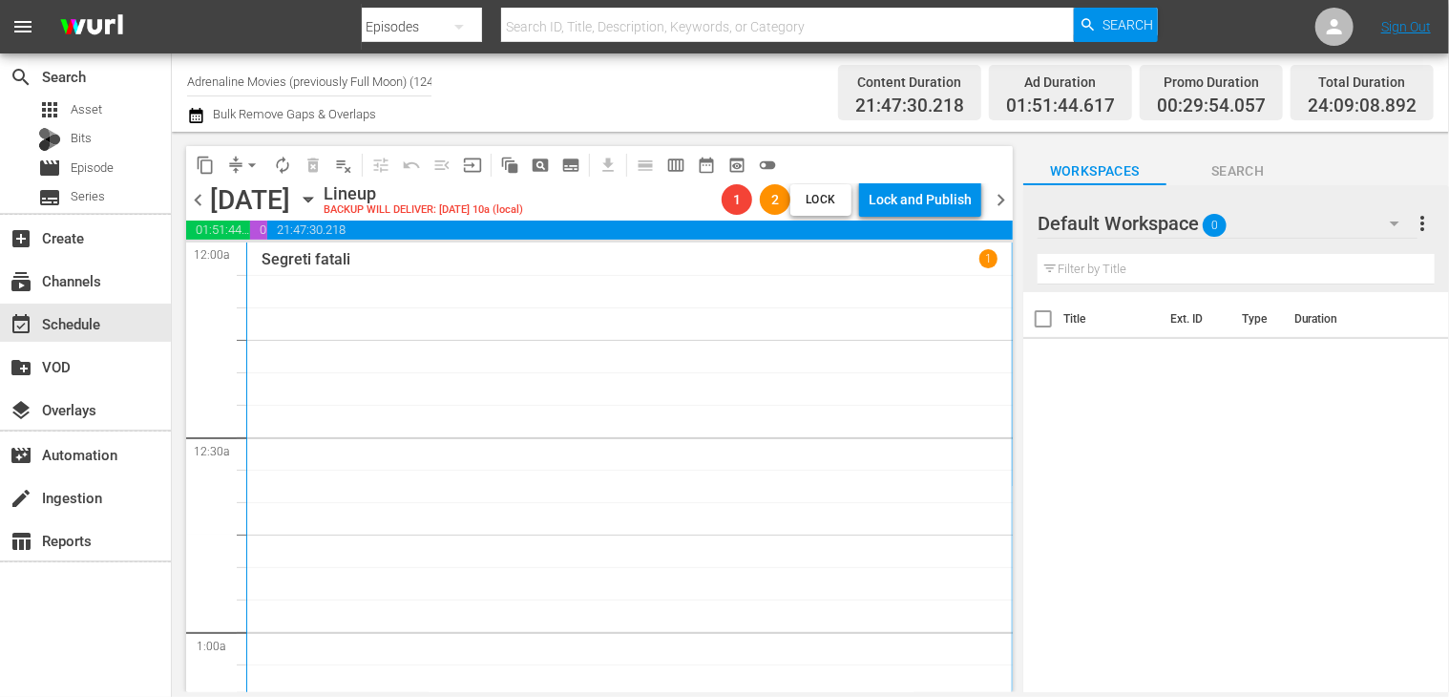
click at [200, 200] on span "chevron_left" at bounding box center [198, 200] width 24 height 24
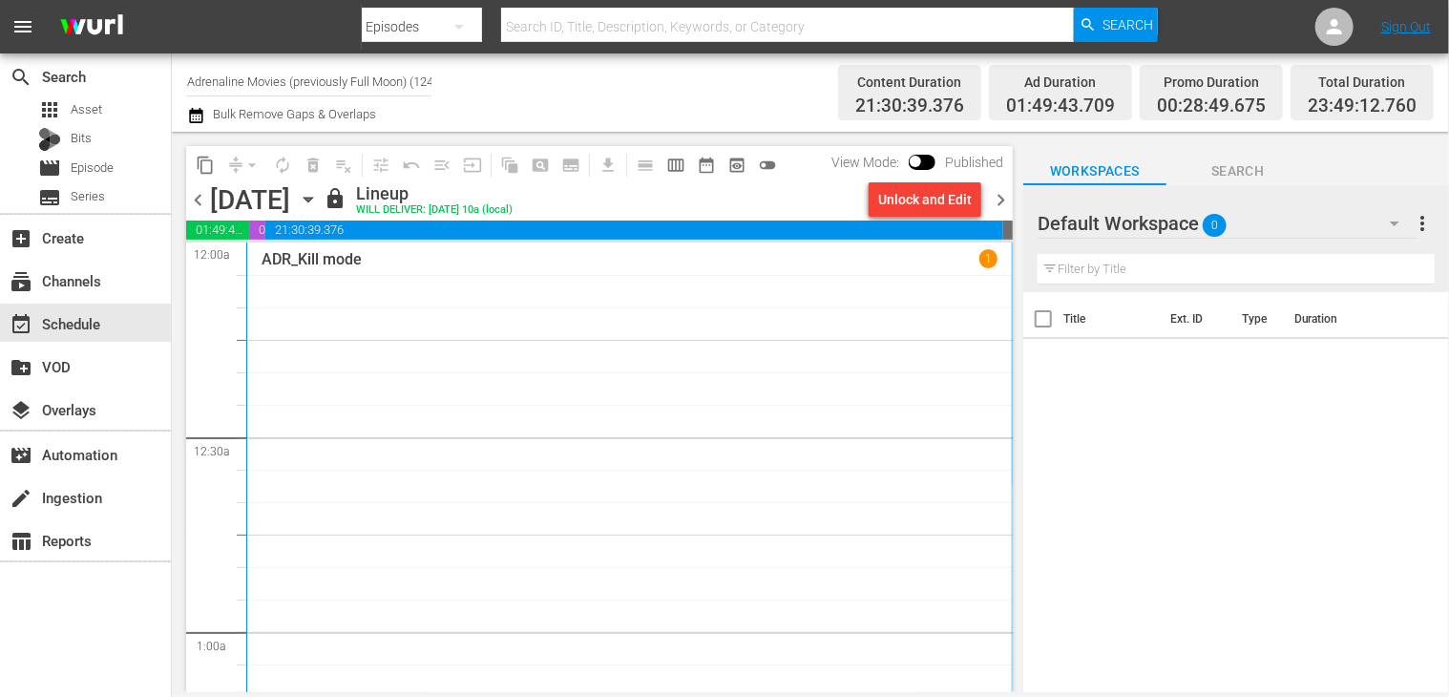
click at [1002, 202] on span "chevron_right" at bounding box center [1001, 200] width 24 height 24
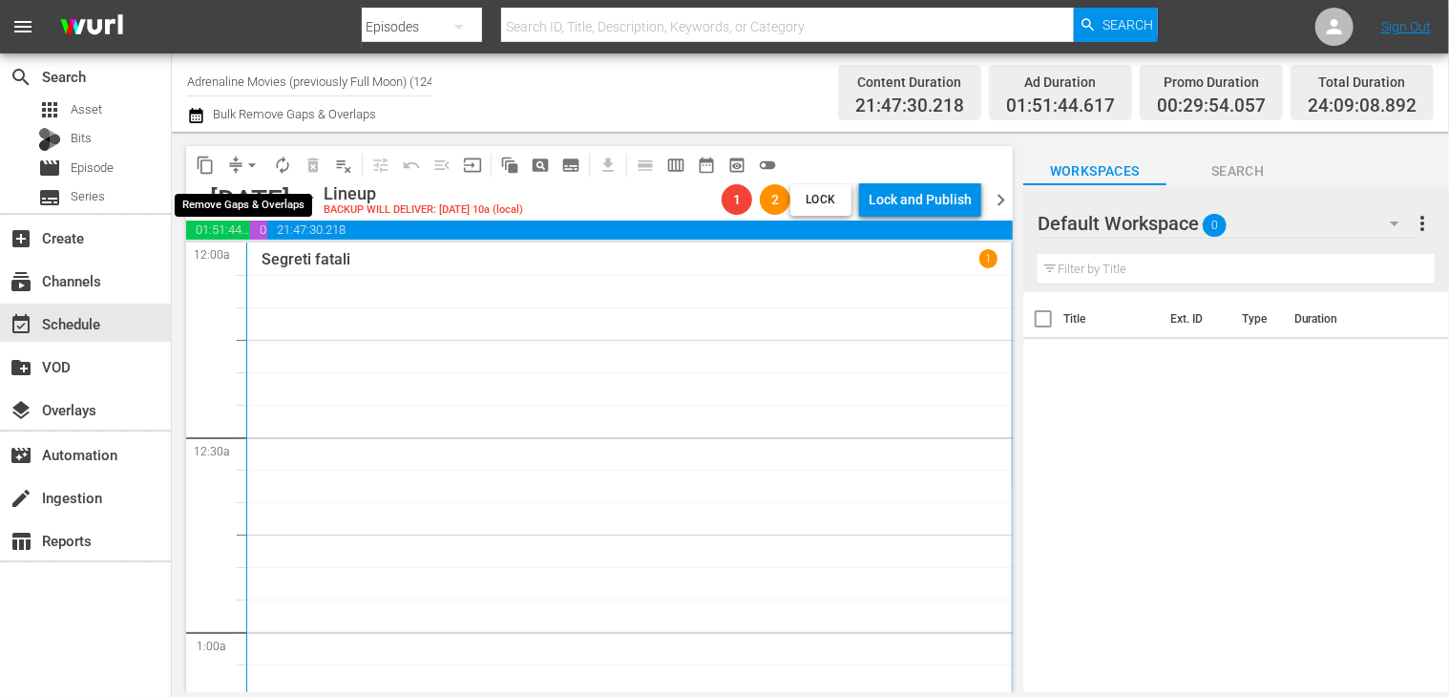
click at [251, 165] on span "arrow_drop_down" at bounding box center [251, 165] width 19 height 19
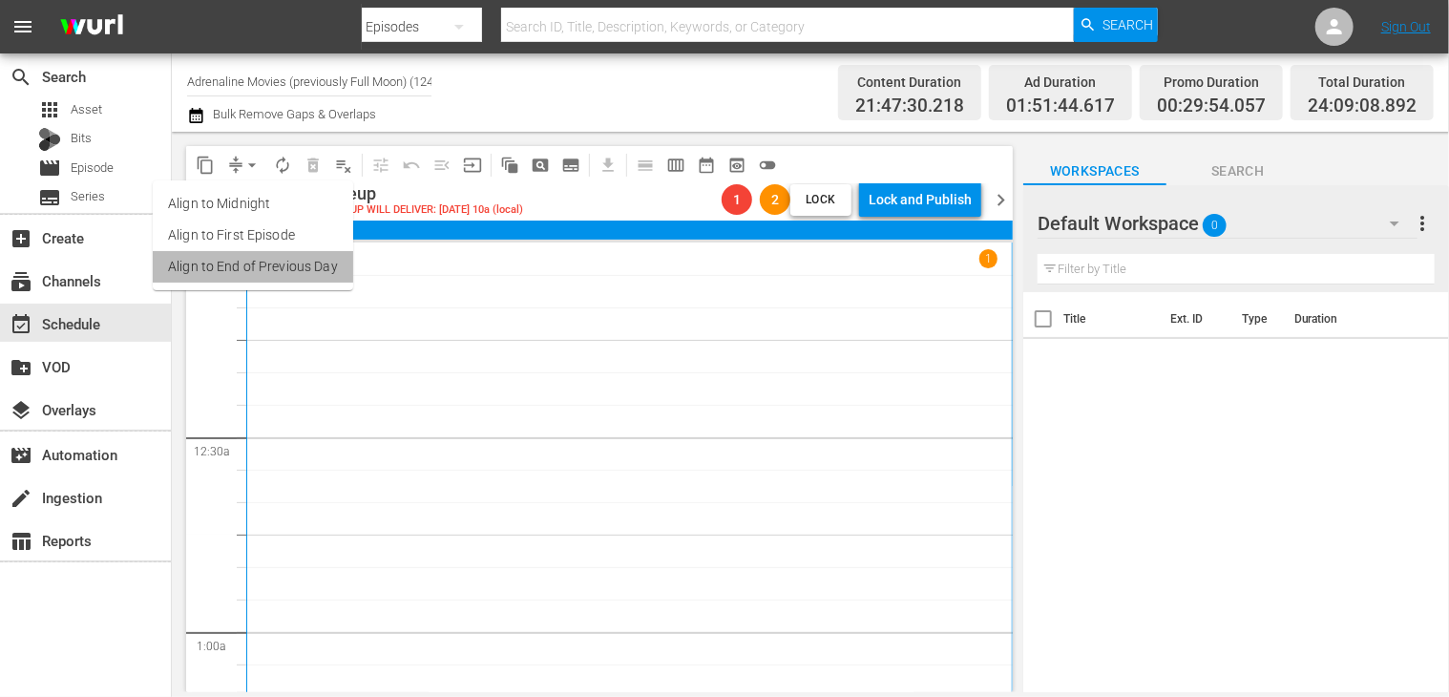
click at [262, 275] on li "Align to End of Previous Day" at bounding box center [253, 266] width 200 height 31
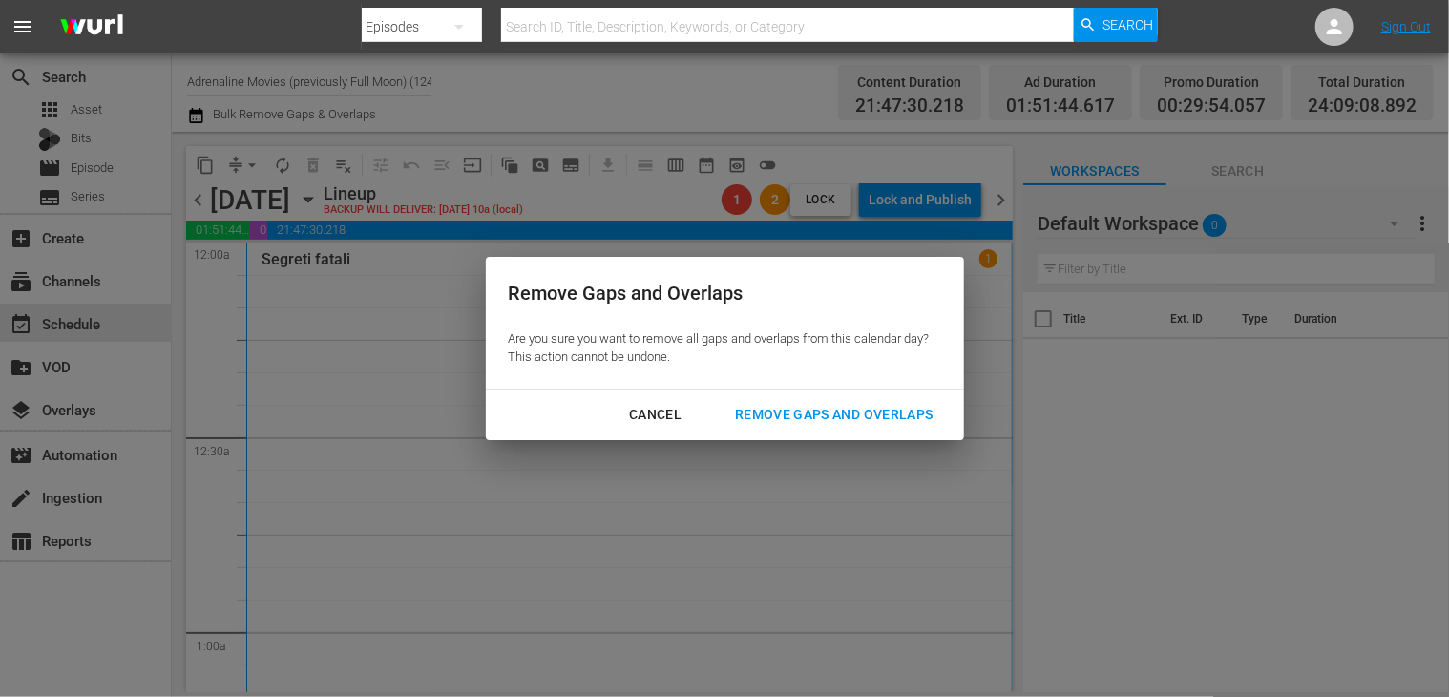
click at [793, 425] on div "Remove Gaps and Overlaps" at bounding box center [834, 415] width 228 height 24
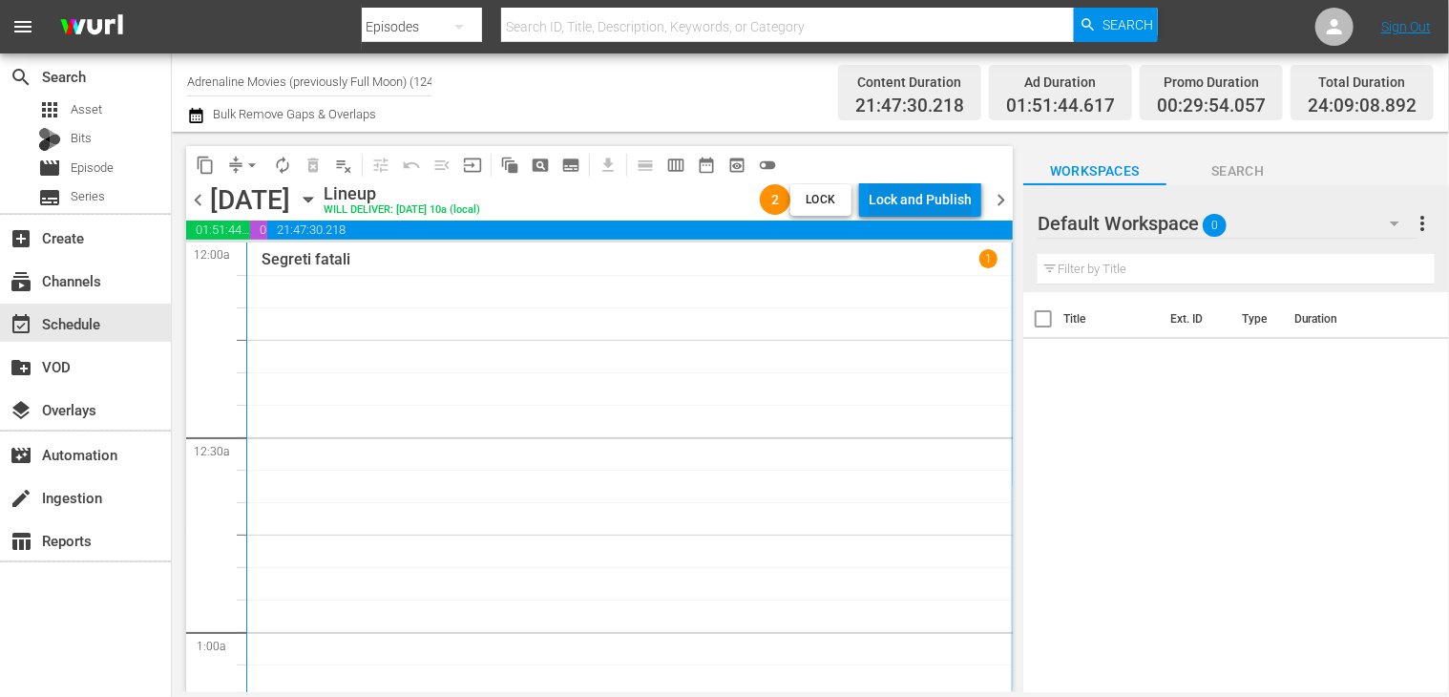
click at [921, 203] on div "Lock and Publish" at bounding box center [920, 199] width 103 height 34
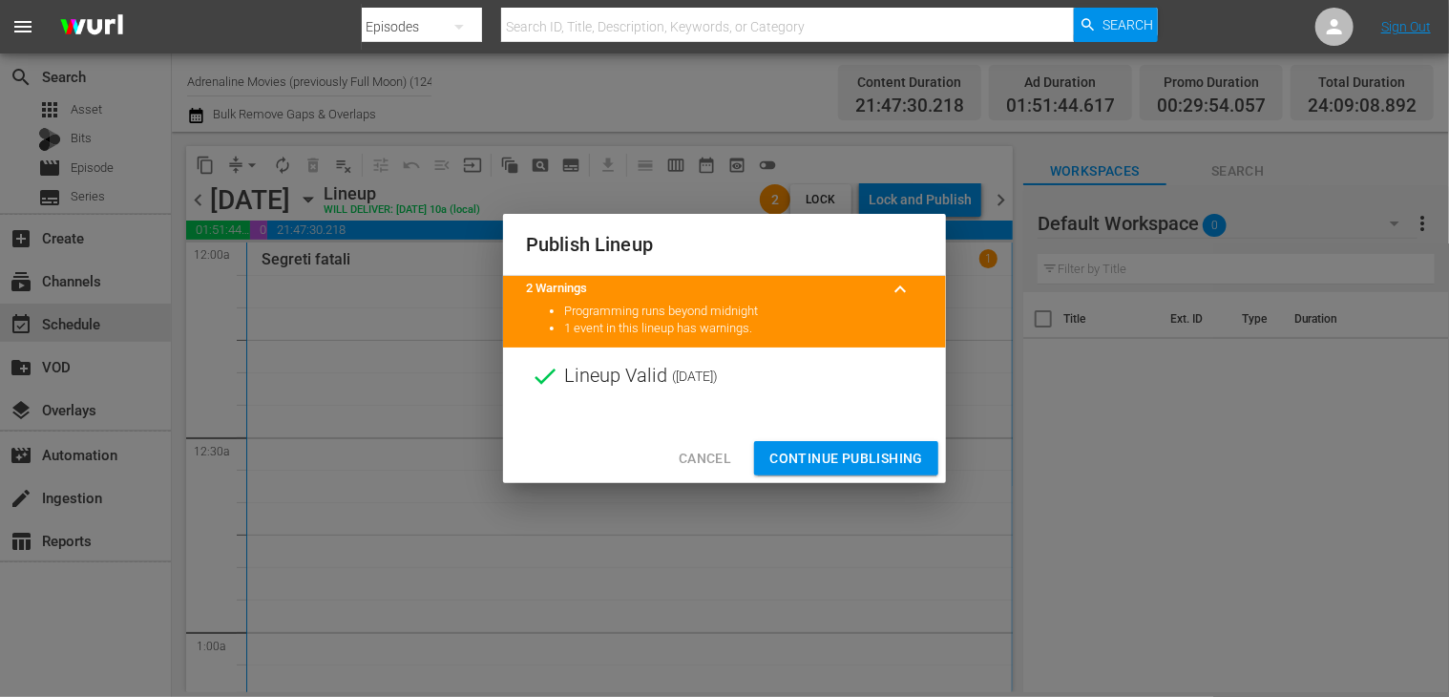
click at [835, 455] on span "Continue Publishing" at bounding box center [846, 459] width 154 height 24
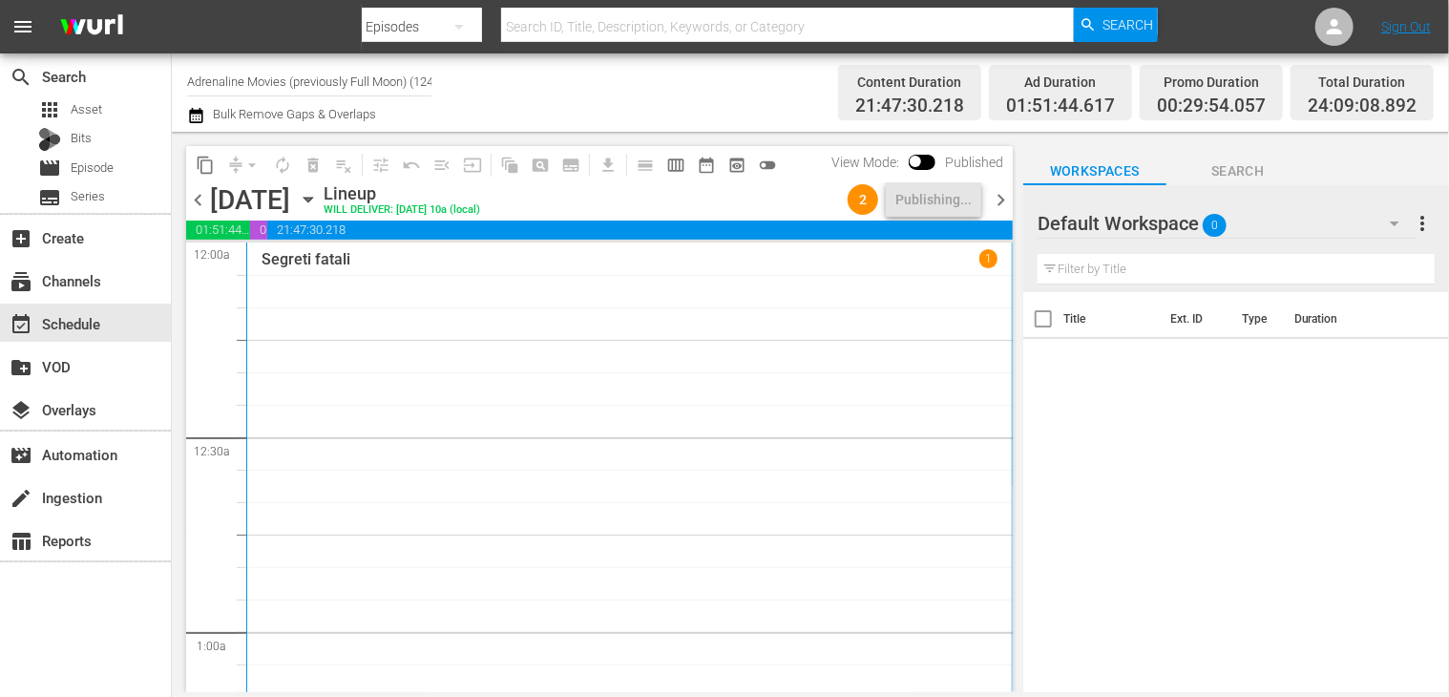
click at [997, 208] on span "chevron_right" at bounding box center [1001, 200] width 24 height 24
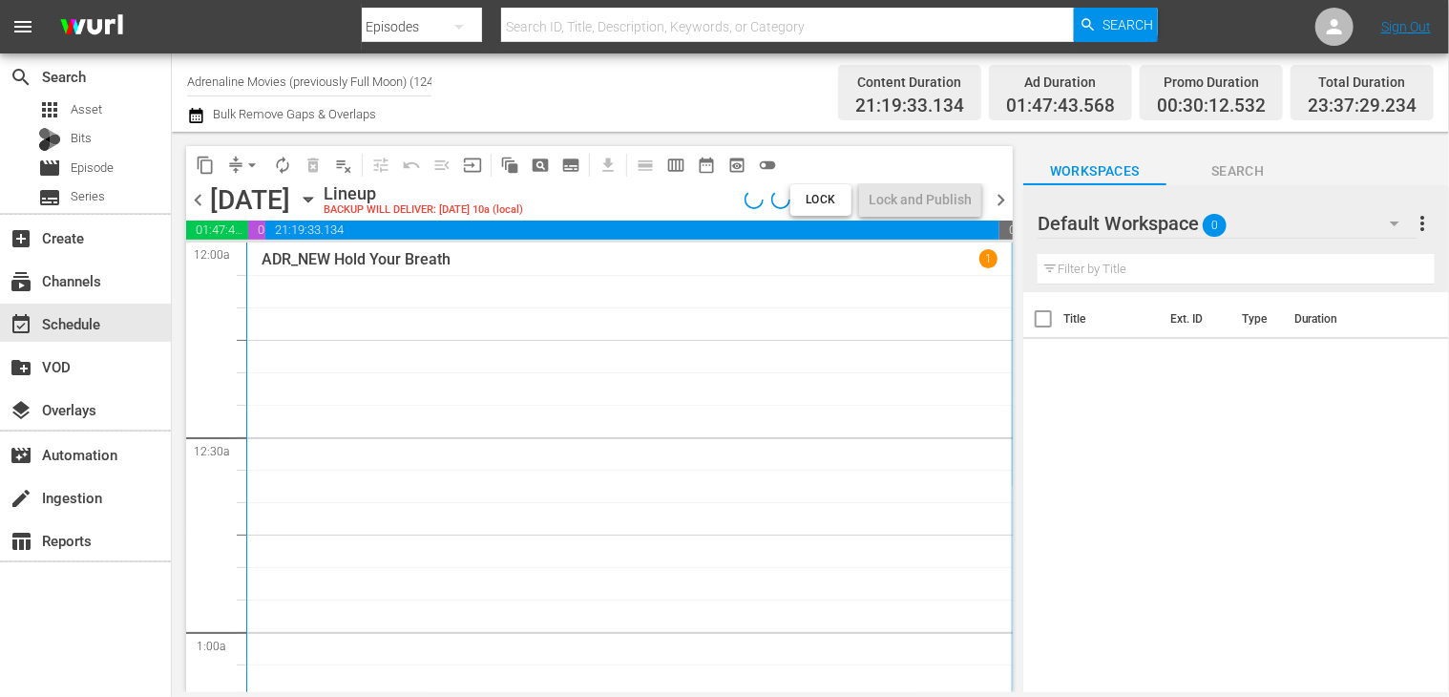
click at [199, 202] on span "chevron_left" at bounding box center [198, 200] width 24 height 24
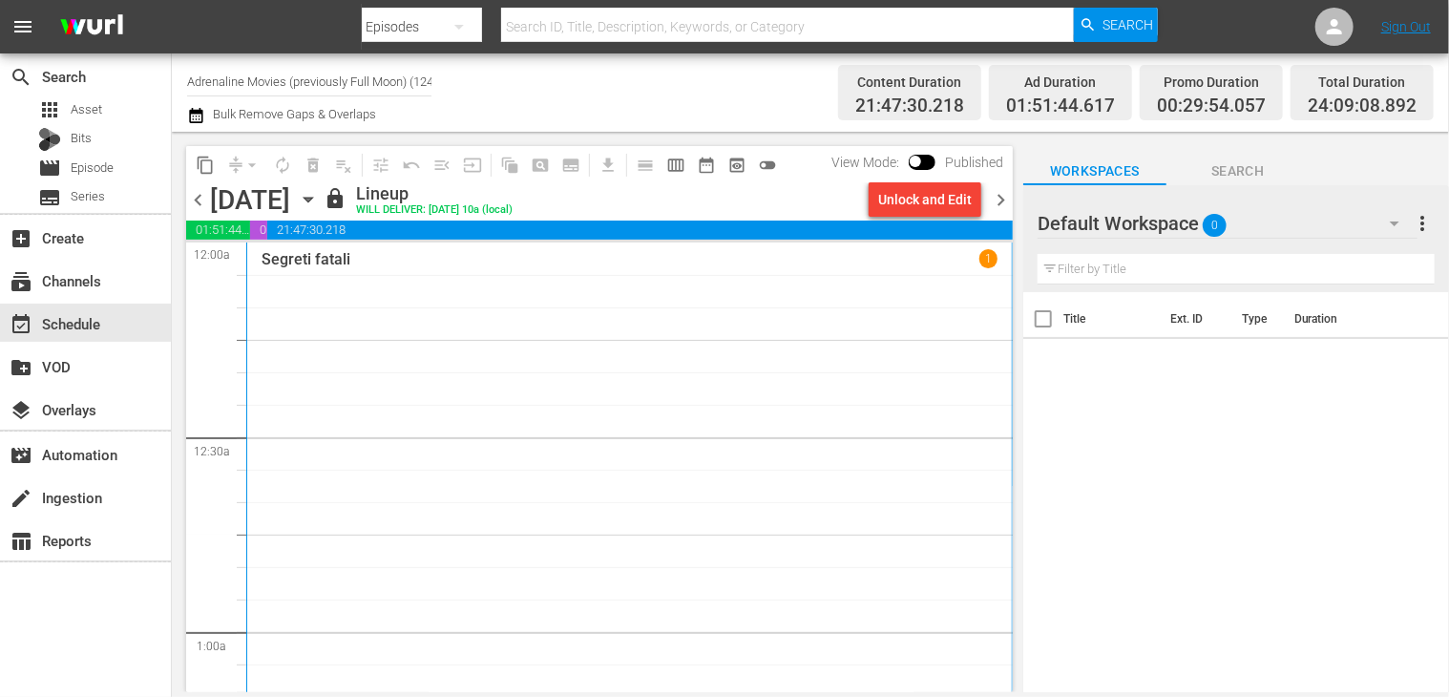
click at [1003, 203] on span "chevron_right" at bounding box center [1001, 200] width 24 height 24
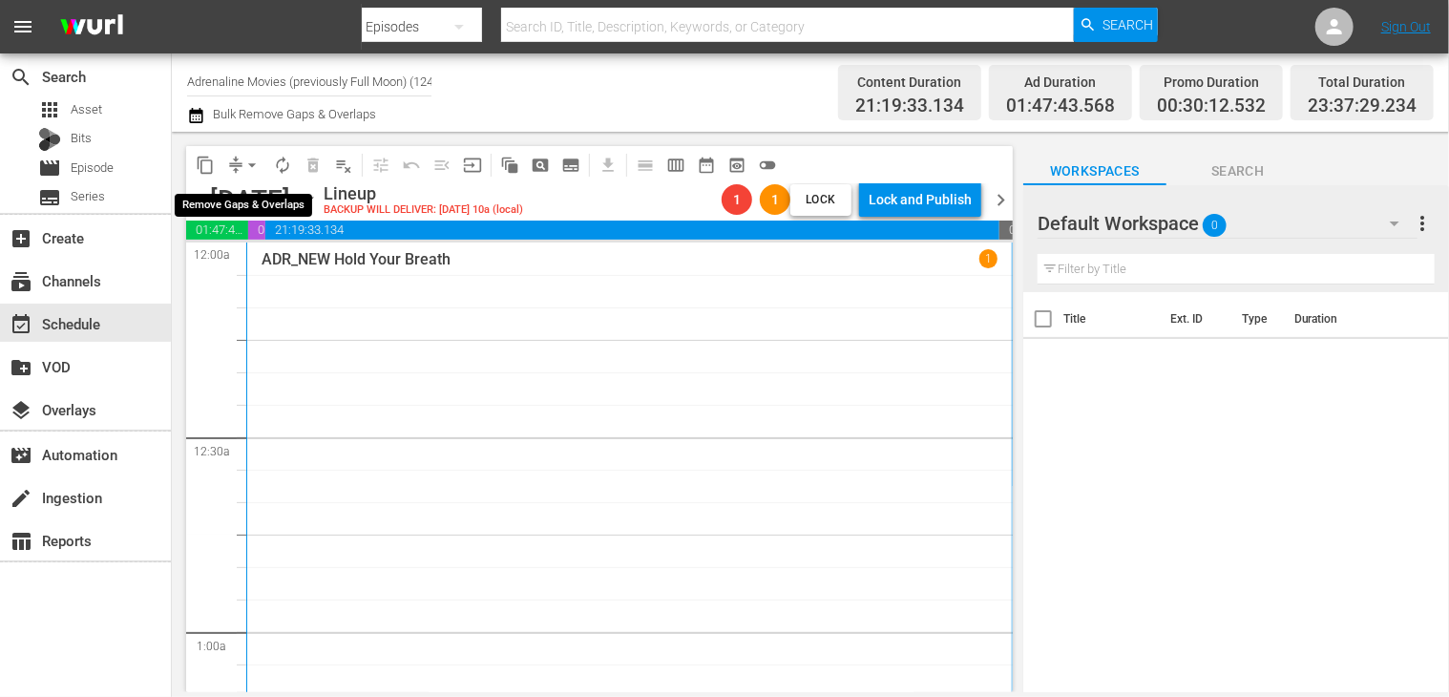
click at [251, 168] on span "arrow_drop_down" at bounding box center [251, 165] width 19 height 19
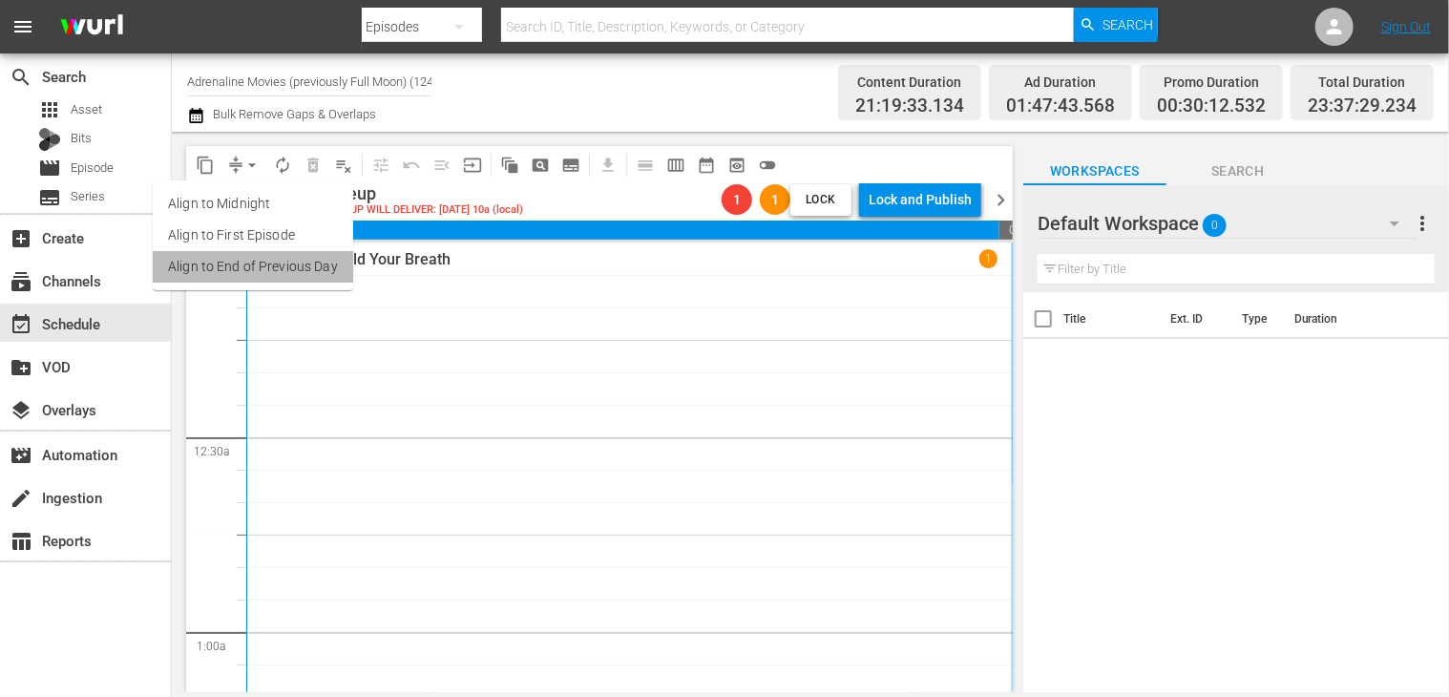
click at [265, 259] on li "Align to End of Previous Day" at bounding box center [253, 266] width 200 height 31
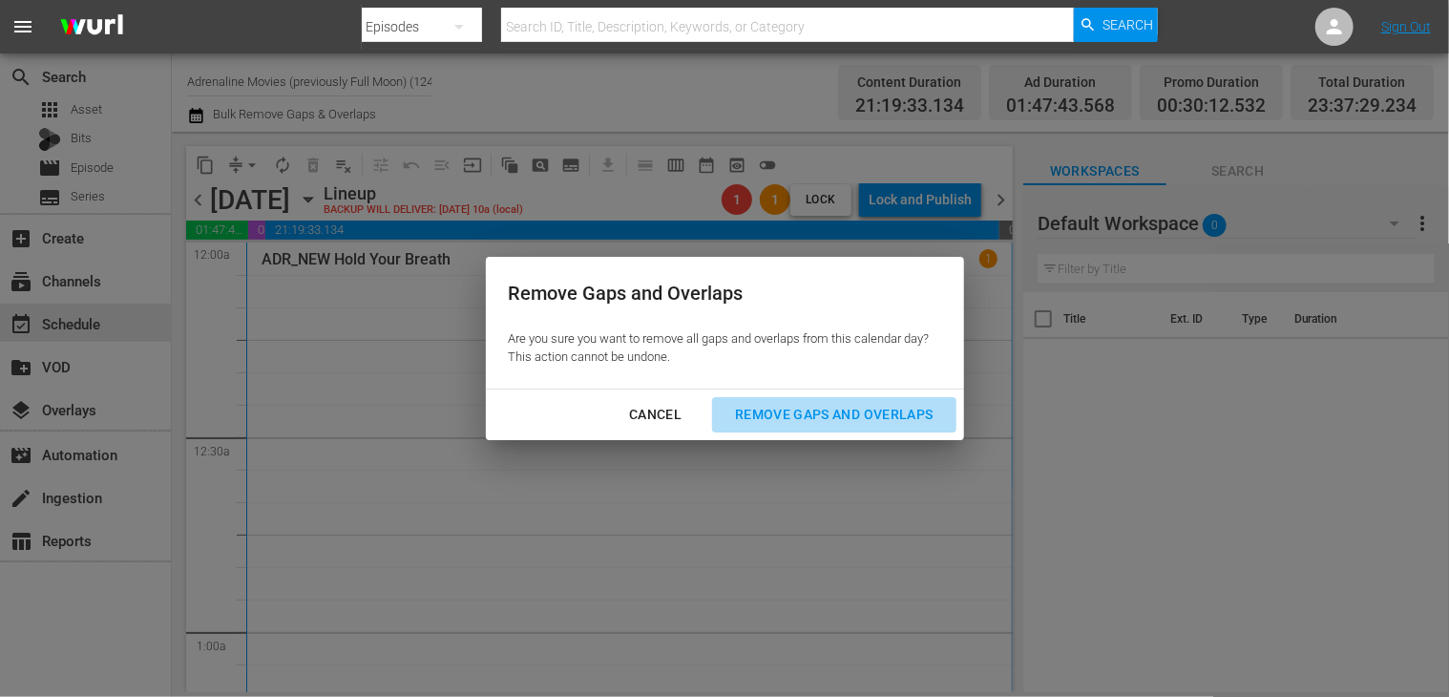
click at [792, 406] on div "Remove Gaps and Overlaps" at bounding box center [834, 415] width 228 height 24
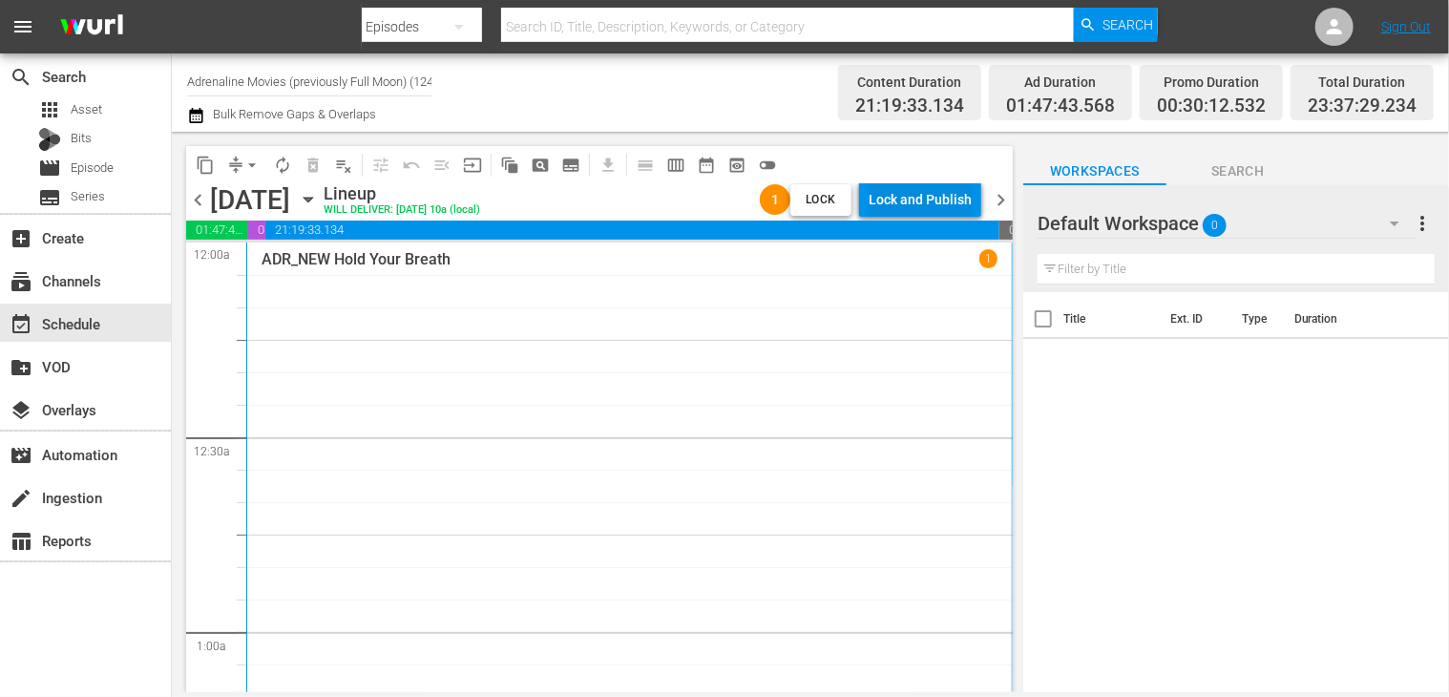
click at [906, 204] on div "Lock and Publish" at bounding box center [920, 199] width 103 height 34
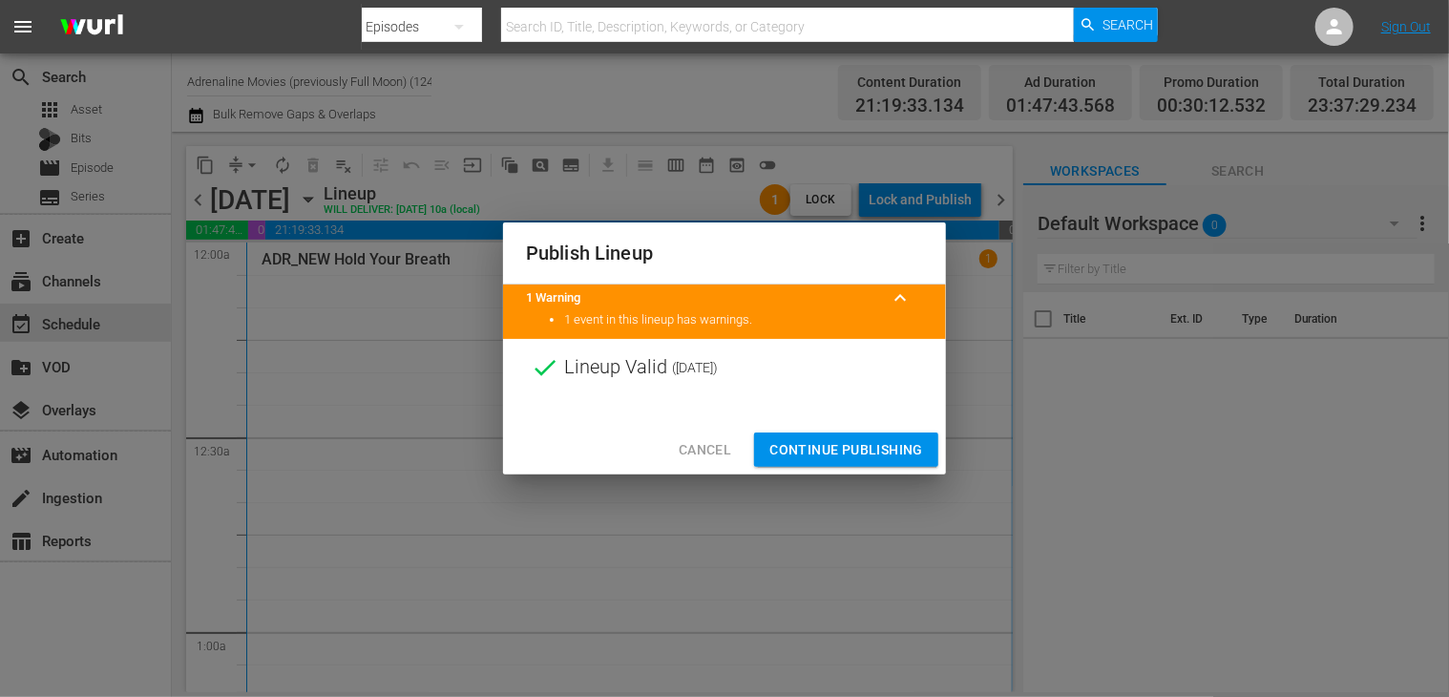
click at [826, 451] on span "Continue Publishing" at bounding box center [846, 450] width 154 height 24
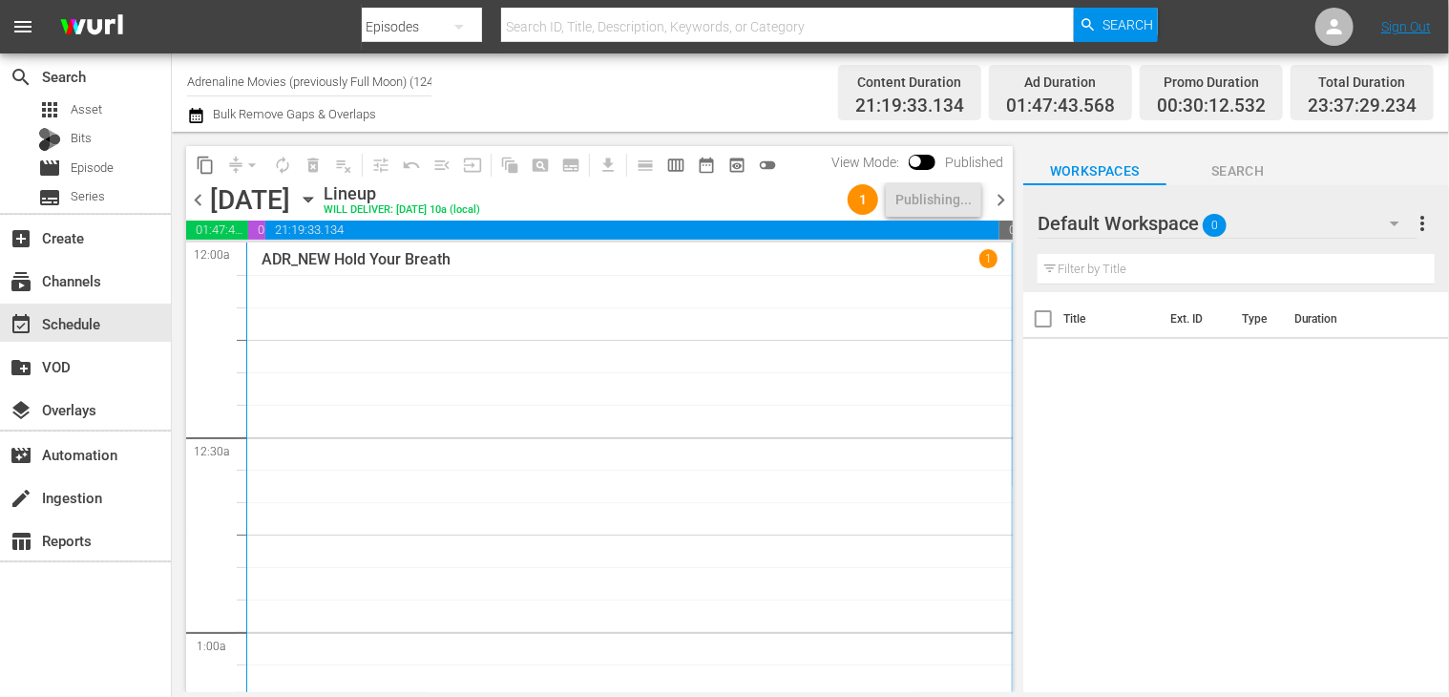
click at [1007, 199] on span "chevron_right" at bounding box center [1001, 200] width 24 height 24
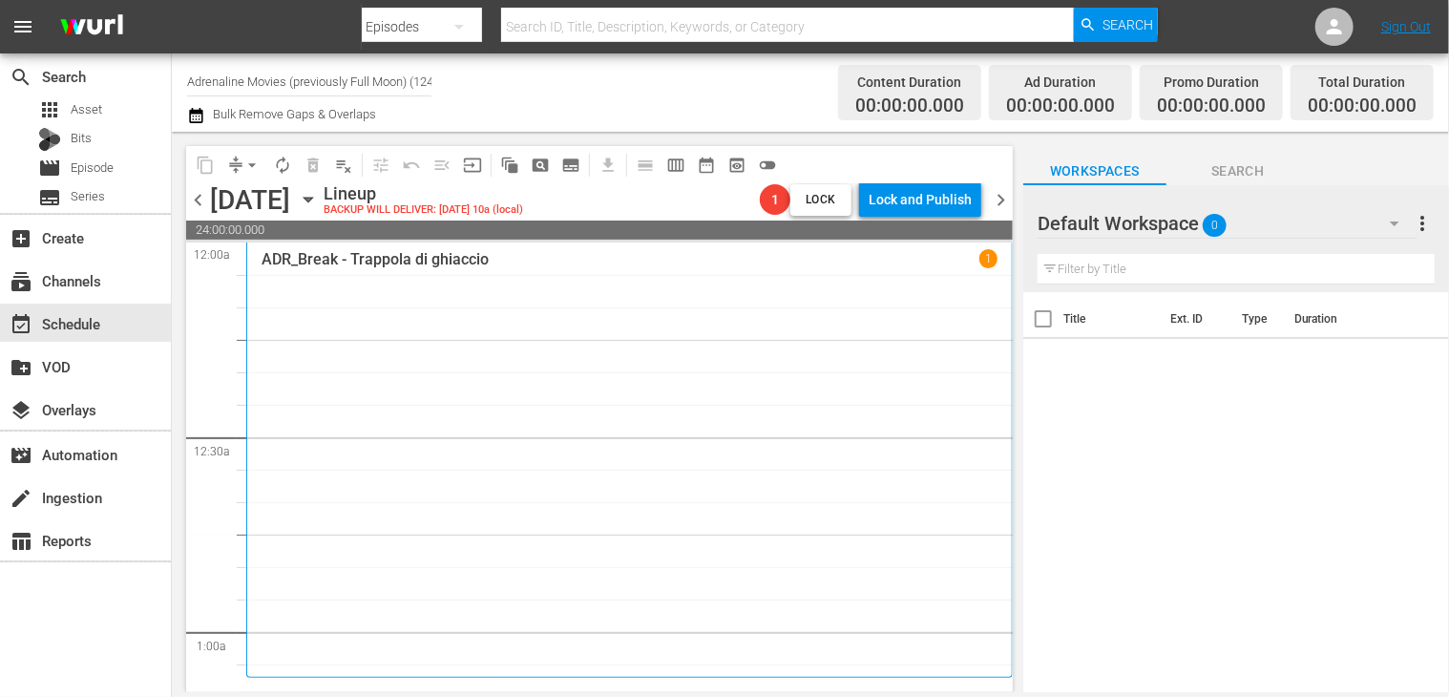
click at [199, 201] on span "chevron_left" at bounding box center [198, 200] width 24 height 24
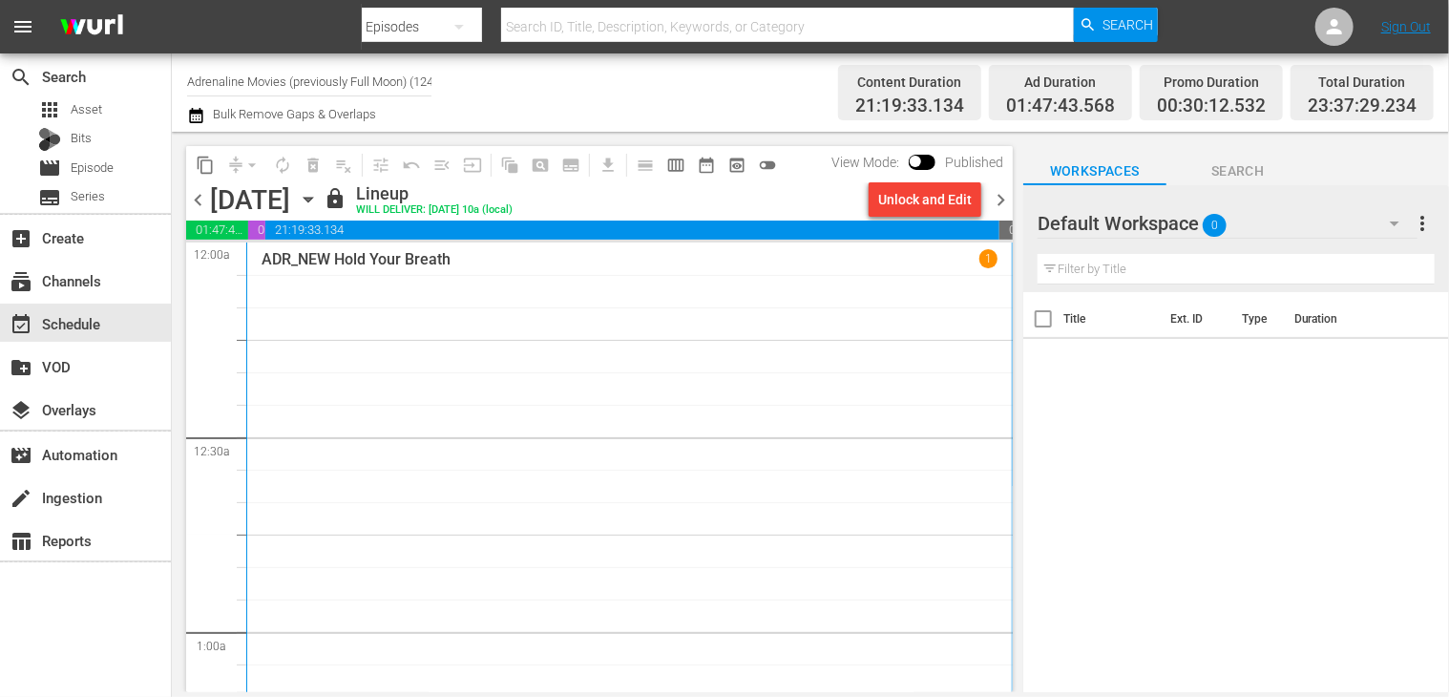
click at [1006, 207] on span "chevron_right" at bounding box center [1001, 200] width 24 height 24
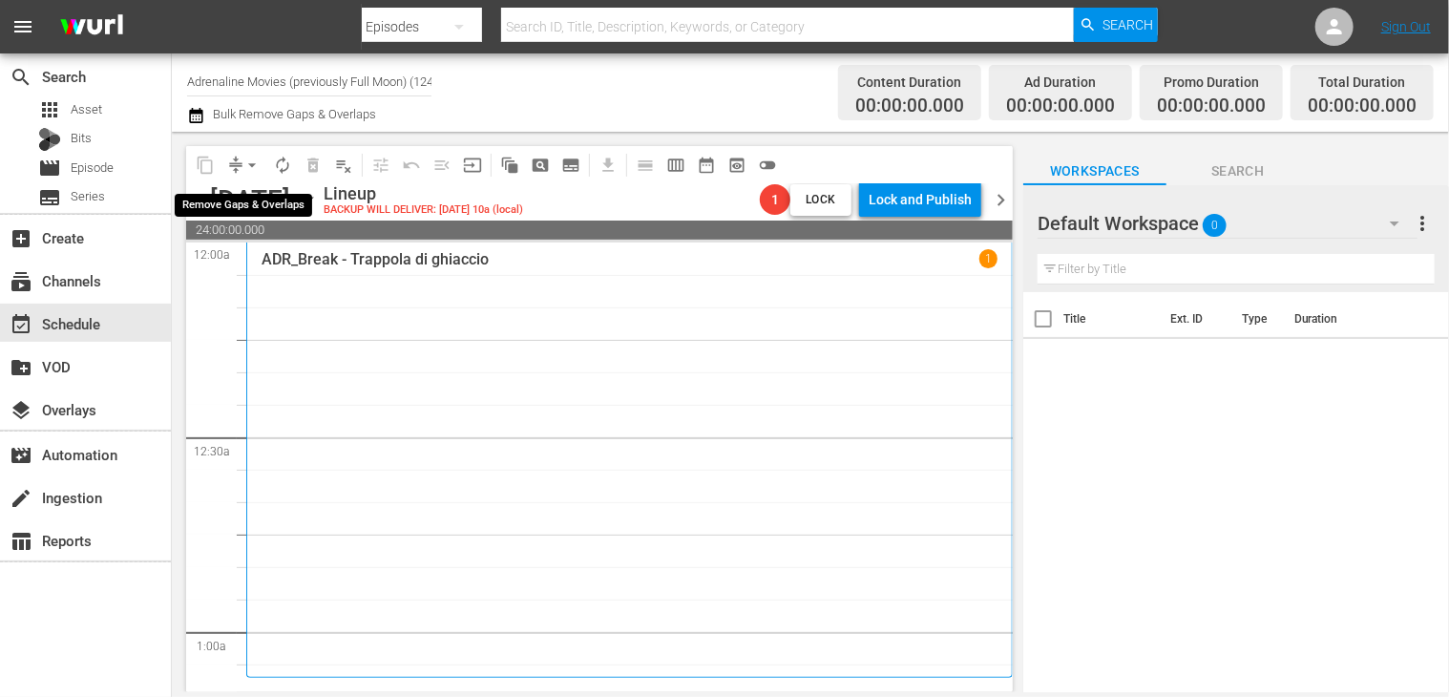
click at [250, 167] on span "arrow_drop_down" at bounding box center [251, 165] width 19 height 19
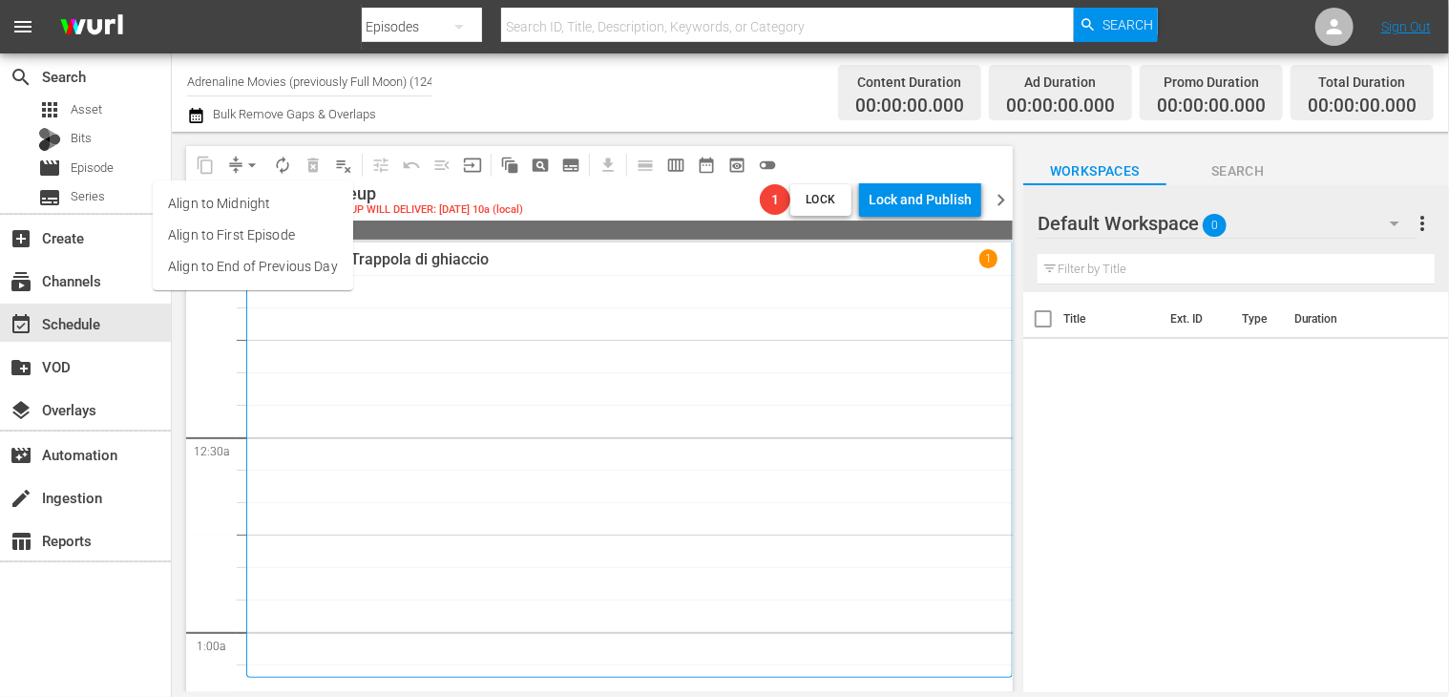
click at [262, 263] on li "Align to End of Previous Day" at bounding box center [253, 266] width 200 height 31
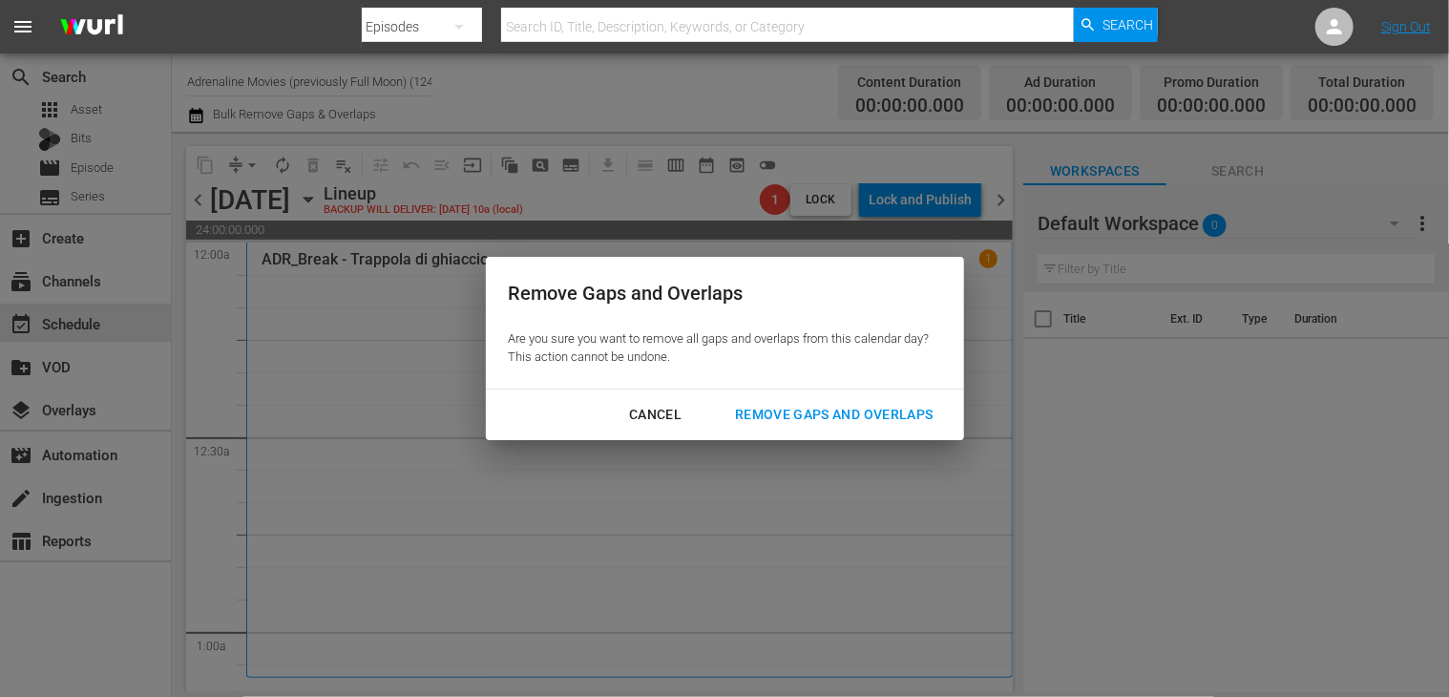
click at [829, 410] on div "Remove Gaps and Overlaps" at bounding box center [834, 415] width 228 height 24
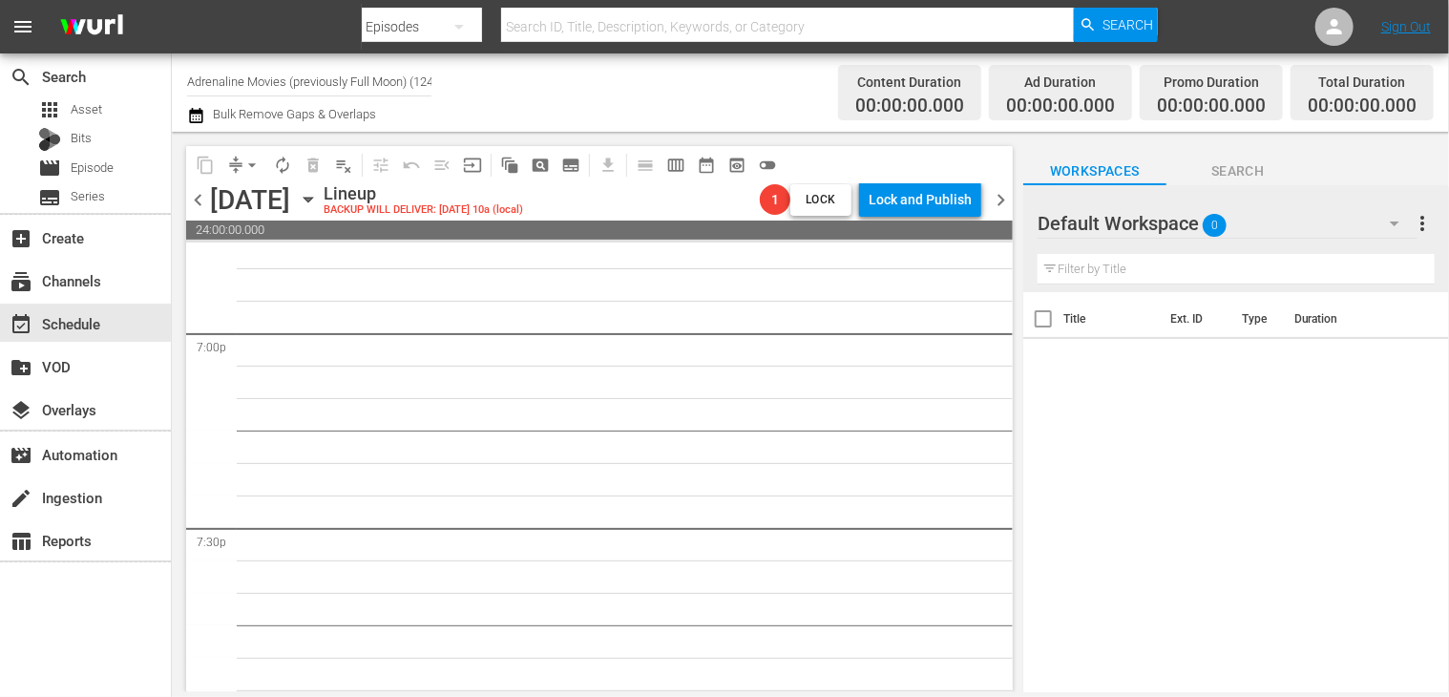
scroll to position [8896, 0]
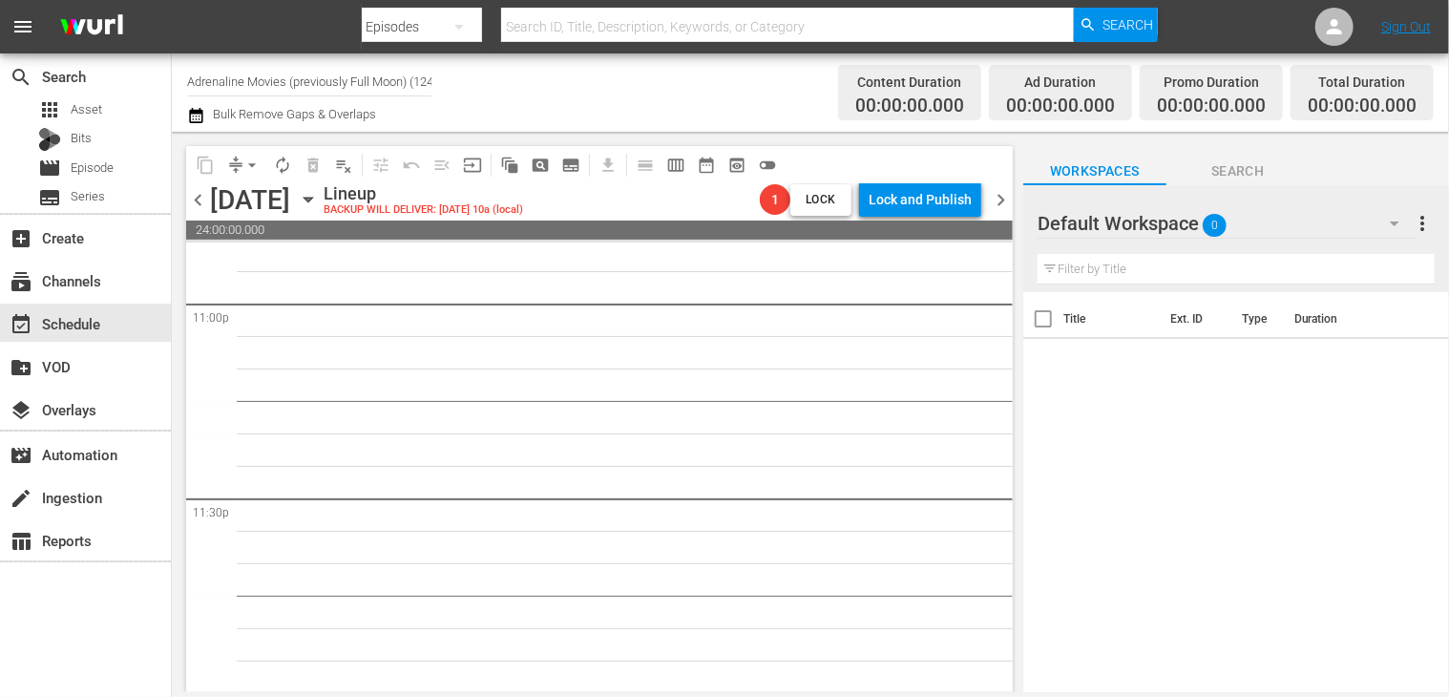
click at [188, 115] on icon "button" at bounding box center [196, 115] width 18 height 23
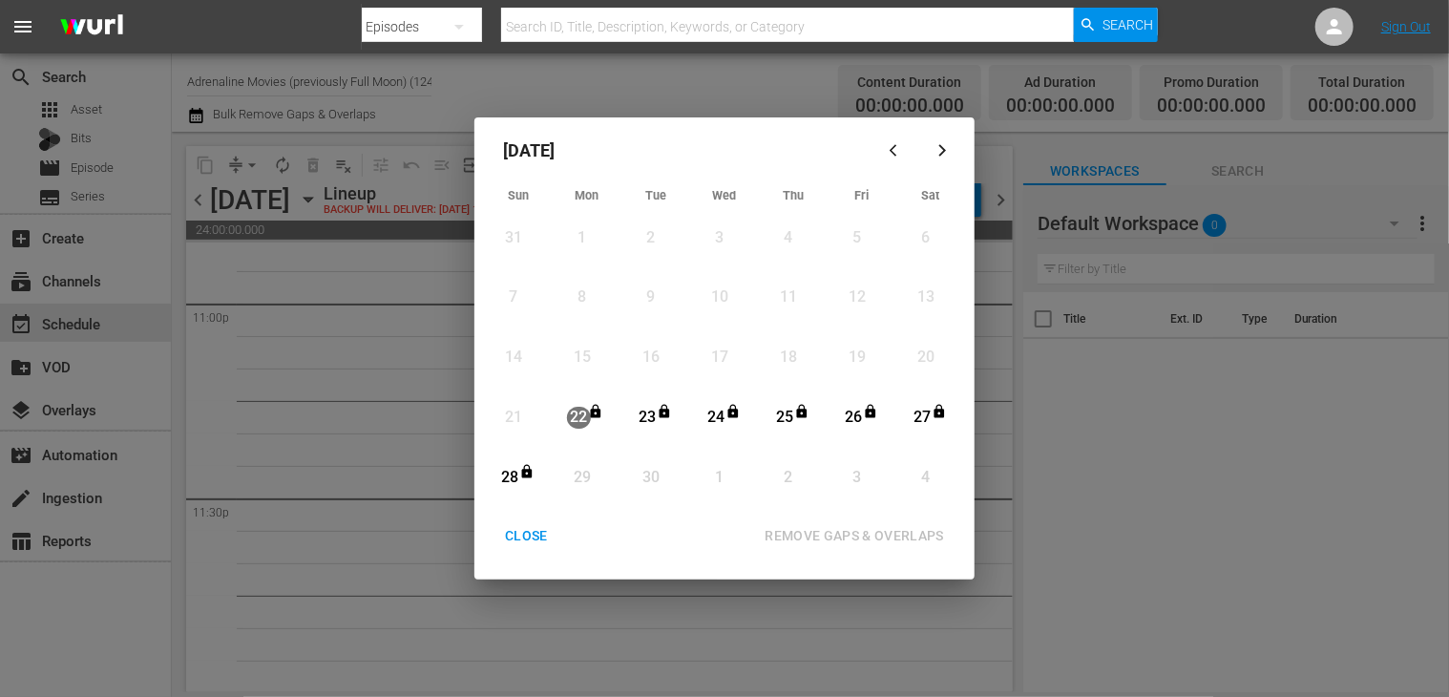
click at [540, 550] on button "CLOSE" at bounding box center [526, 535] width 89 height 35
